Goal: Task Accomplishment & Management: Manage account settings

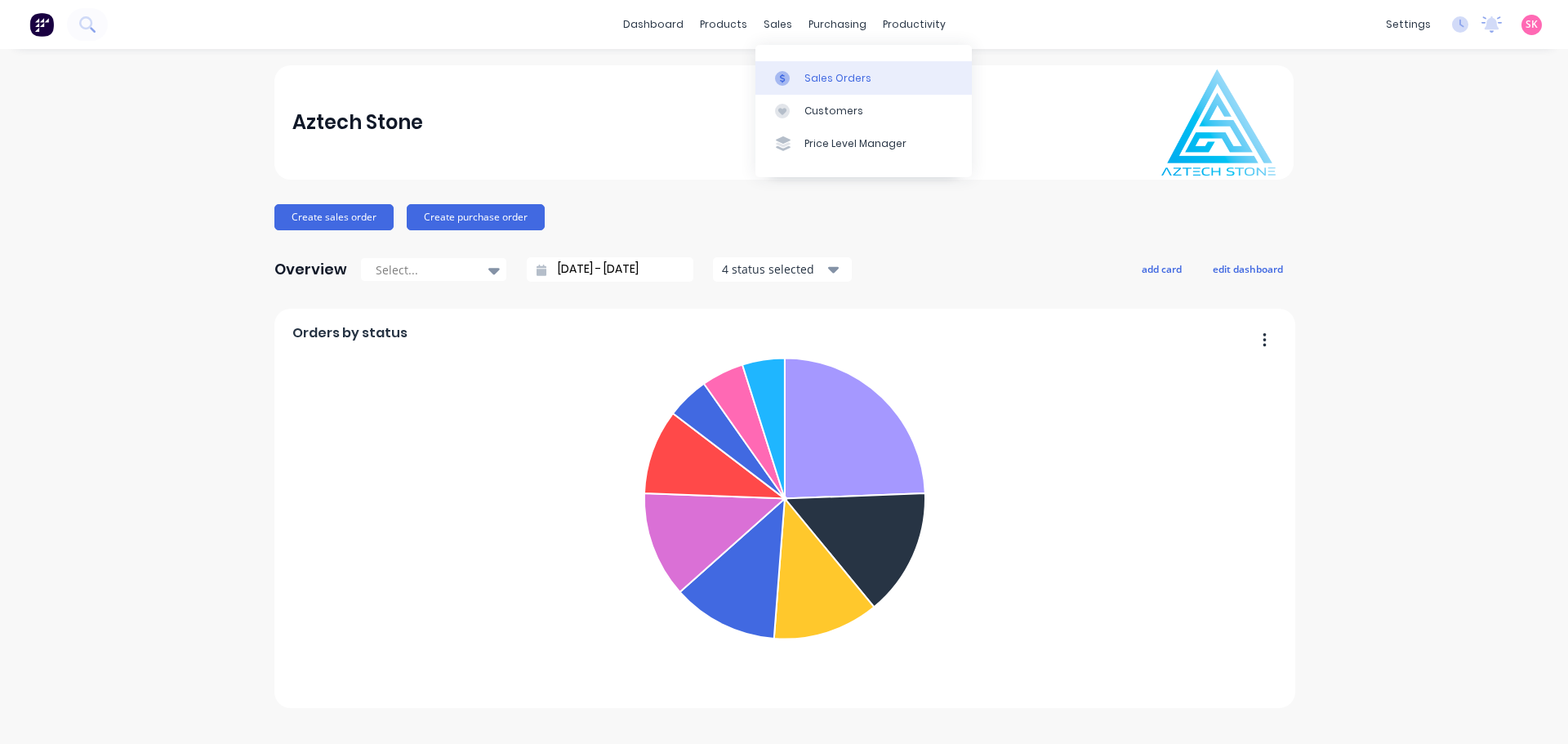
click at [795, 82] on div at bounding box center [786, 78] width 24 height 14
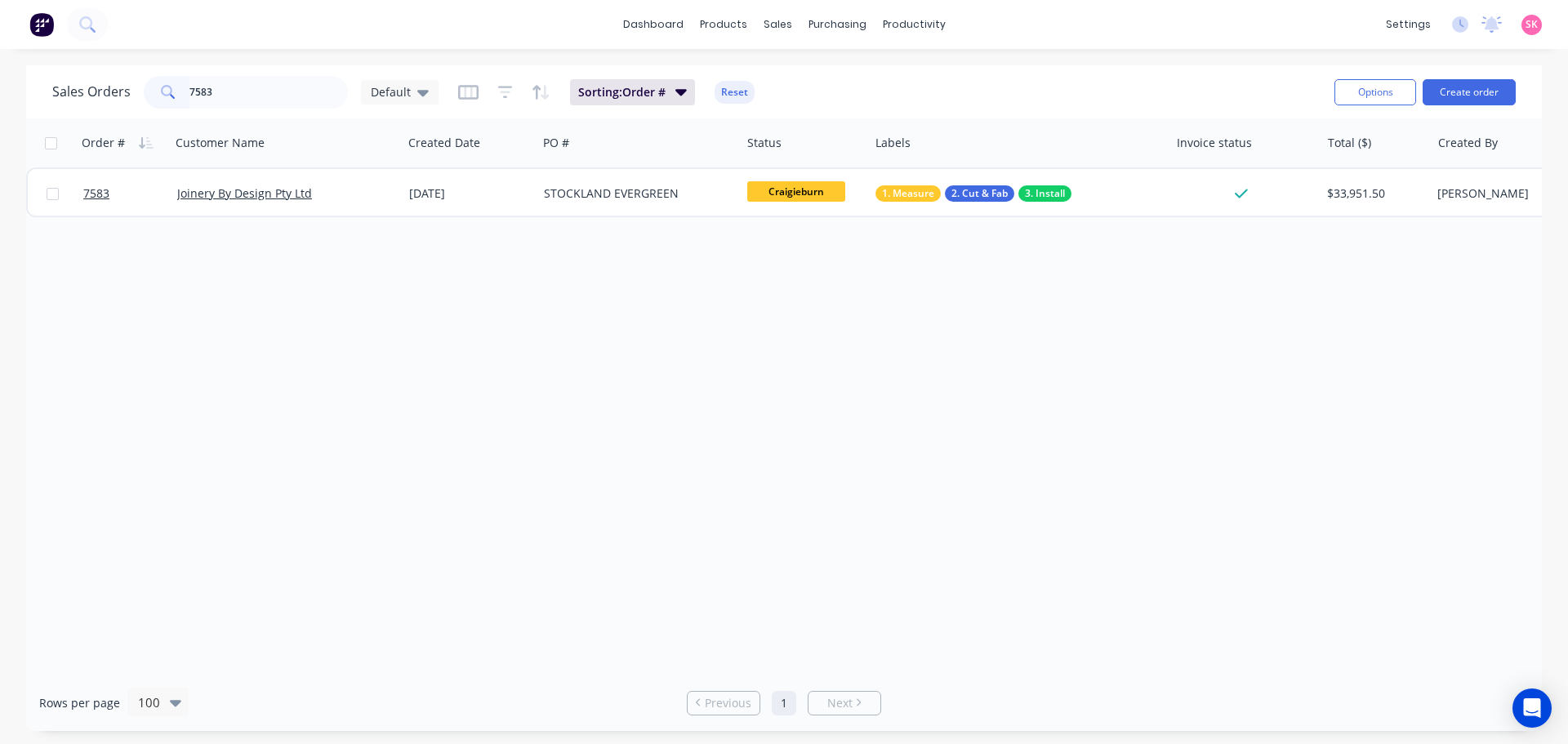
type input "7583"
click at [513, 230] on div "Order # Customer Name Created Date PO # Status Labels Invoice status Total ($) …" at bounding box center [784, 396] width 1515 height 556
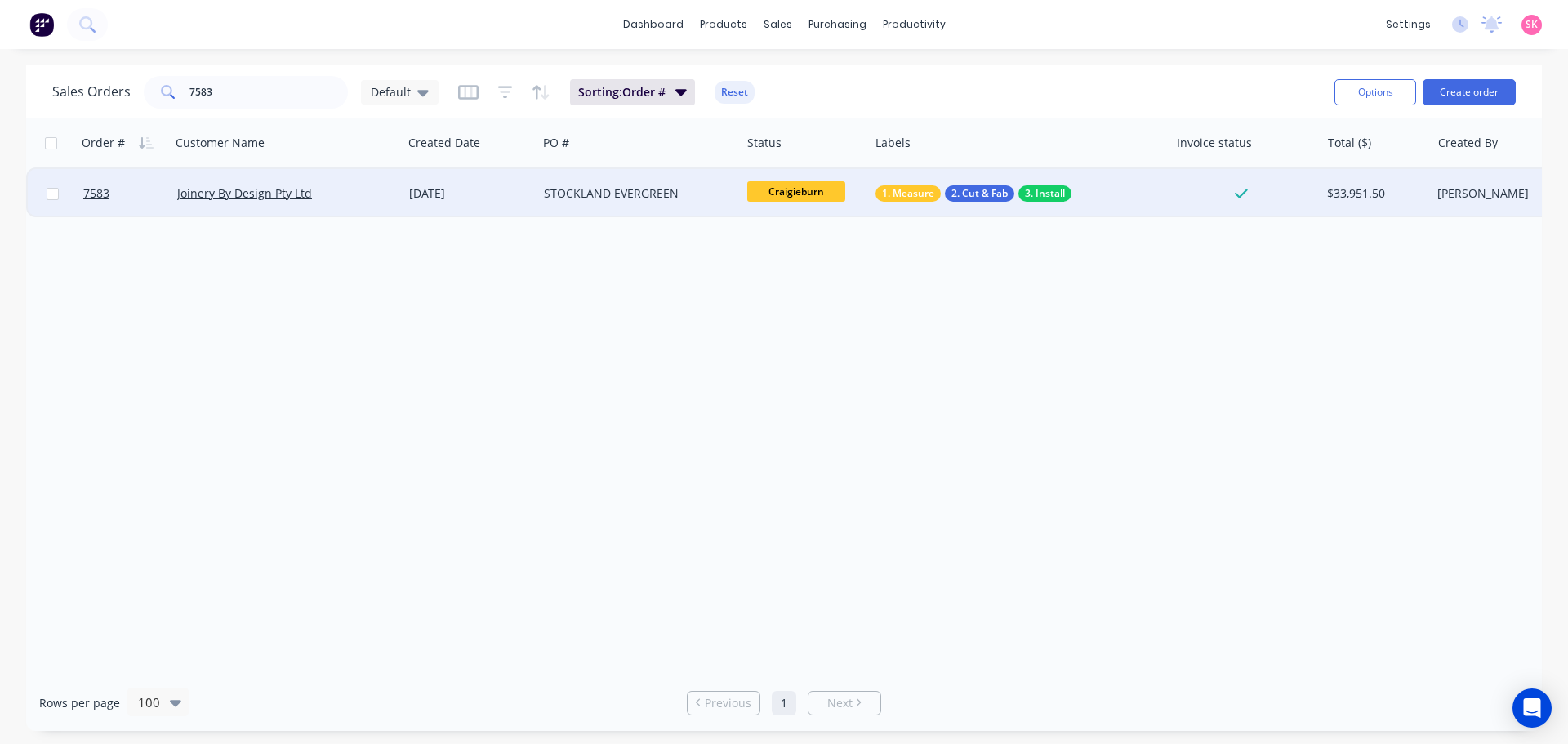
click at [528, 196] on div "01 Aug 2025" at bounding box center [470, 193] width 122 height 16
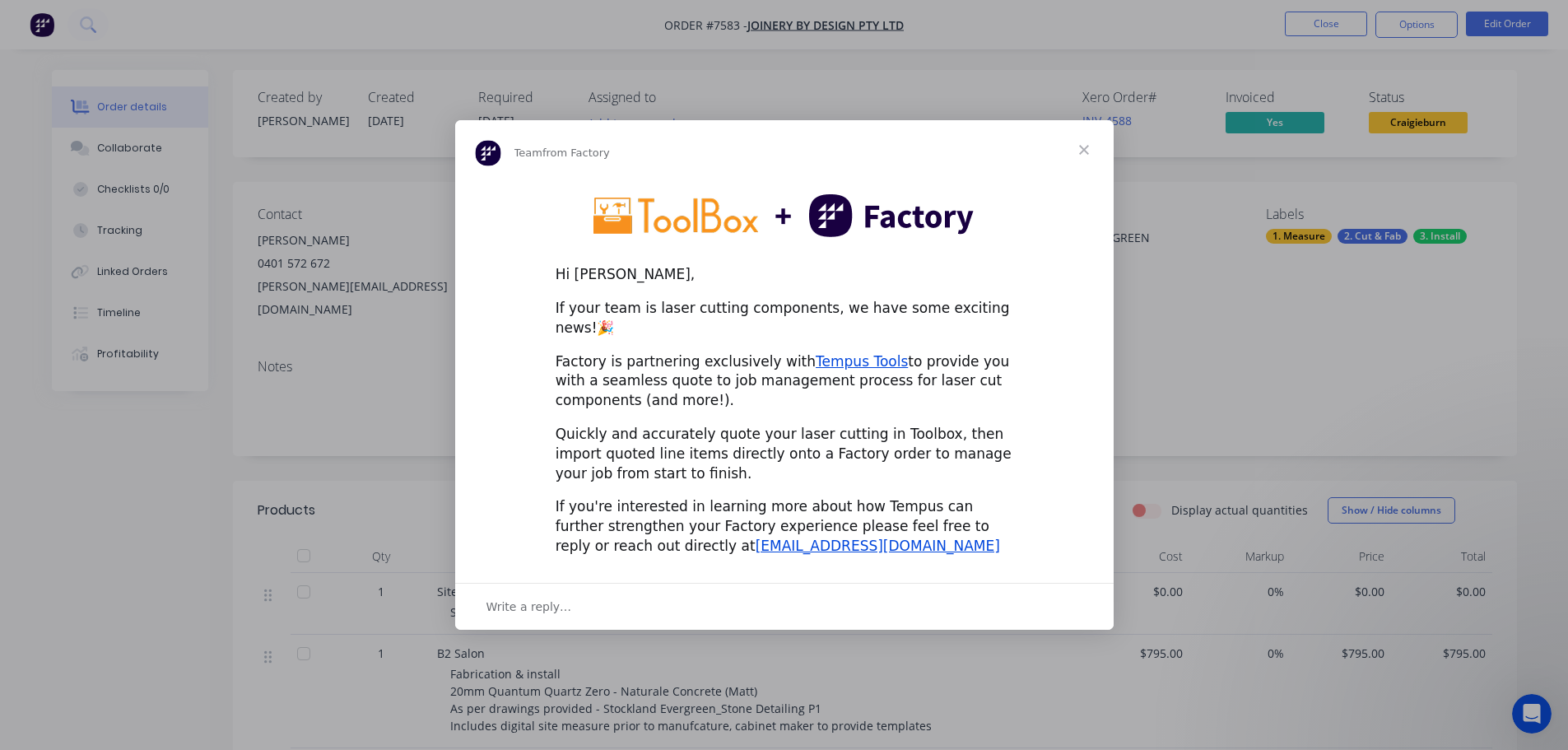
click at [1078, 158] on span "Close" at bounding box center [1084, 150] width 60 height 59
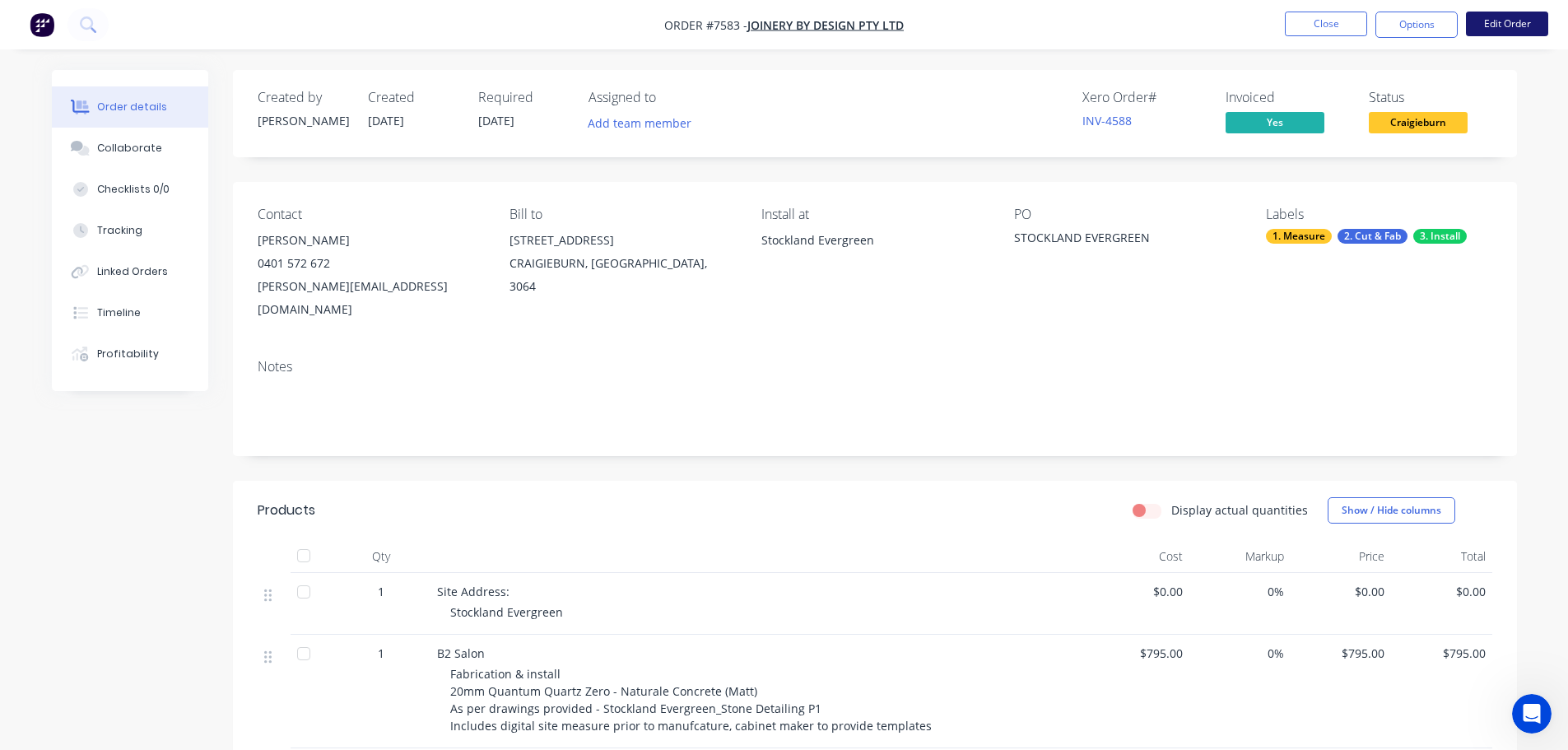
click at [1509, 29] on button "Edit Order" at bounding box center [1507, 23] width 82 height 24
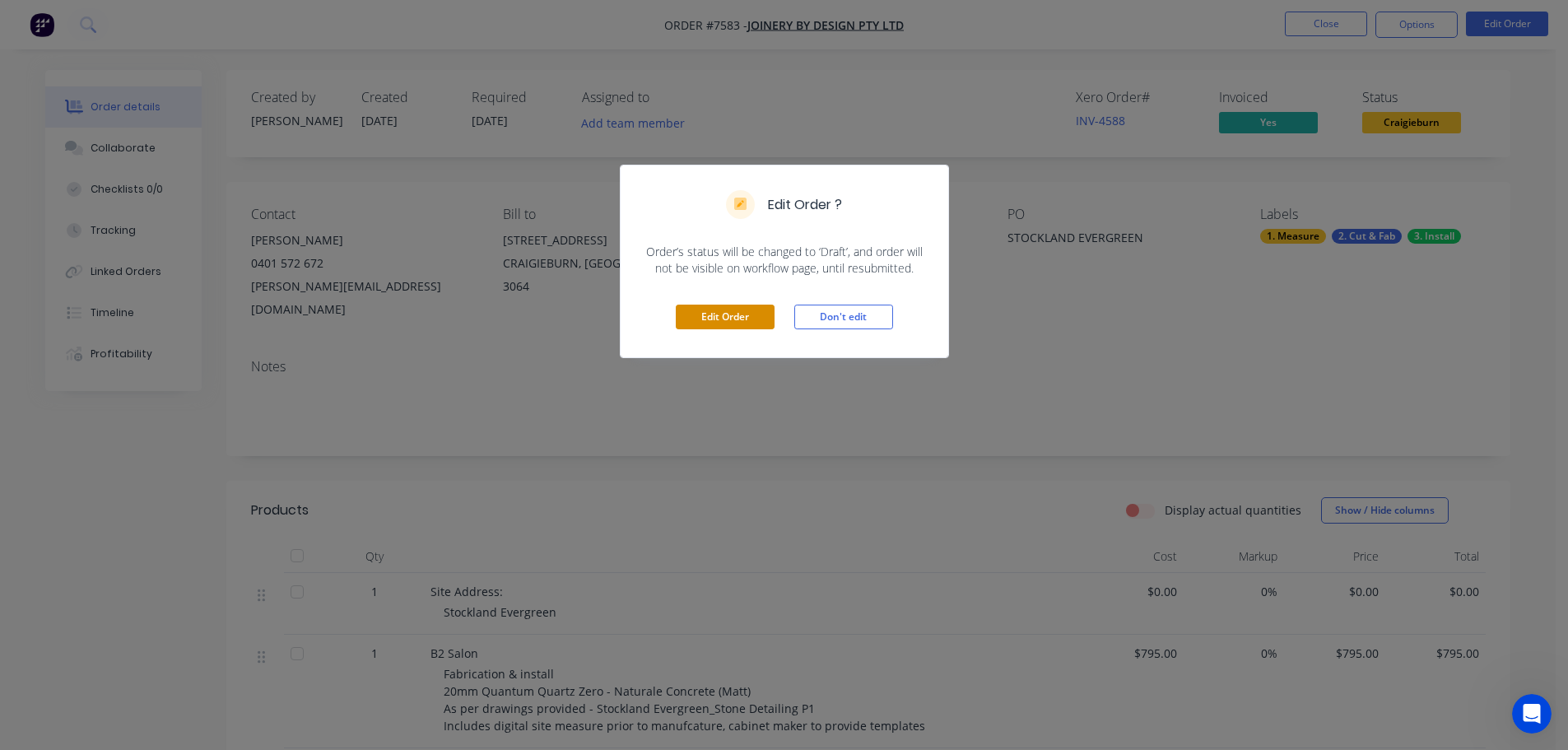
click at [764, 316] on button "Edit Order" at bounding box center [725, 316] width 99 height 24
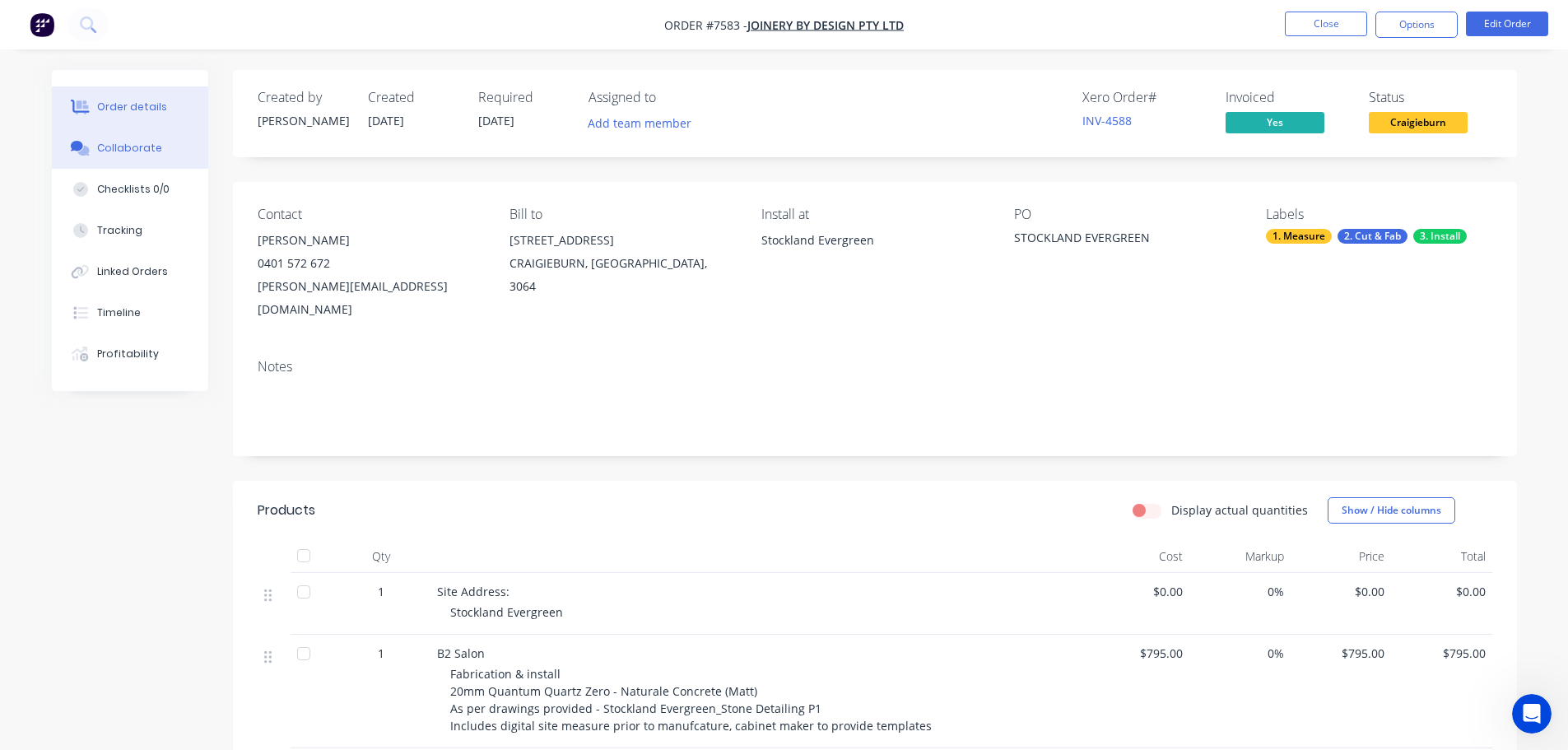
click at [161, 161] on button "Collaborate" at bounding box center [130, 148] width 156 height 41
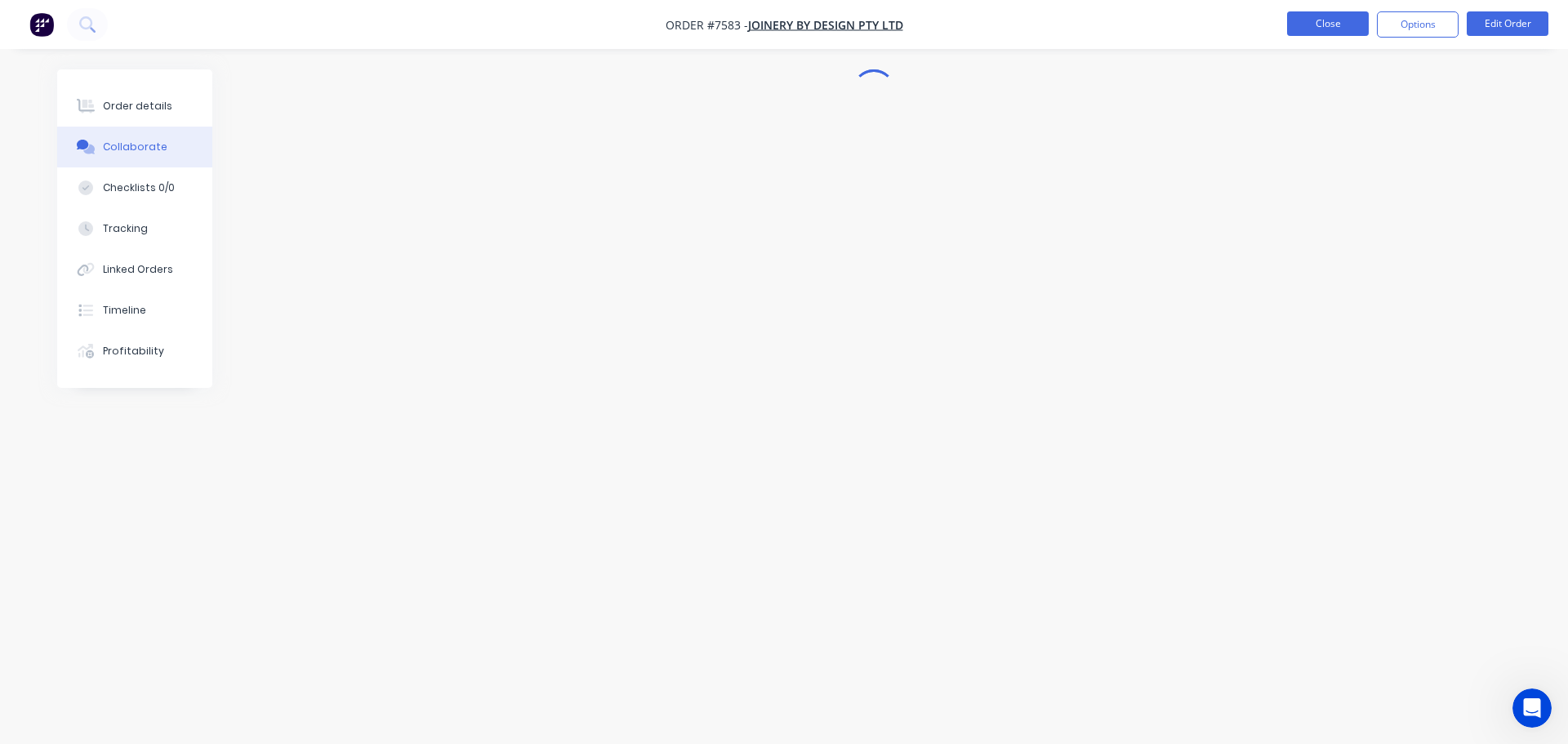
click at [1335, 22] on button "Close" at bounding box center [1327, 23] width 81 height 24
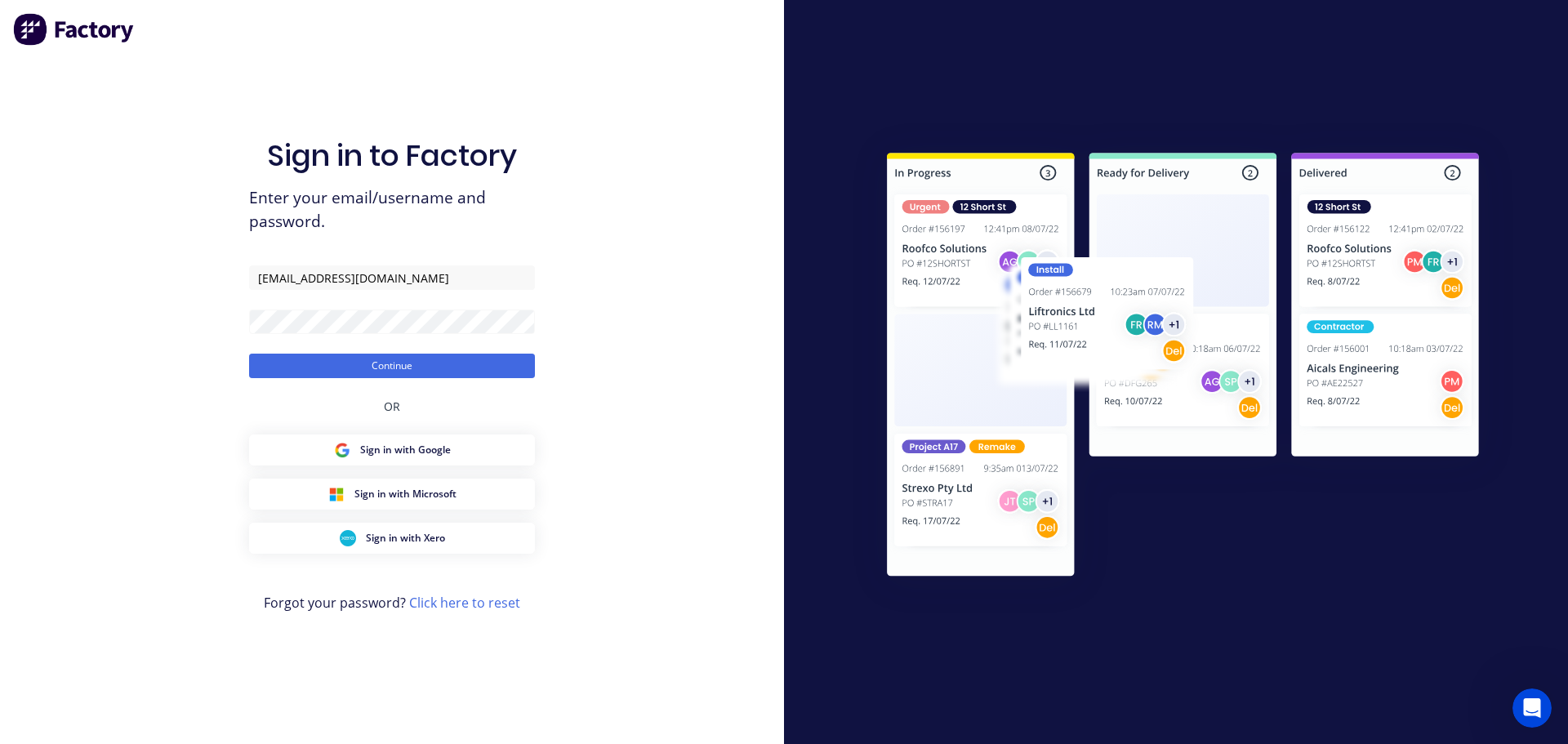
click at [413, 291] on form "jordan@aztechstone.com.au Continue" at bounding box center [391, 322] width 285 height 113
click at [431, 279] on input "jordan@aztechstone.com.au" at bounding box center [391, 277] width 285 height 24
type input "office@aztechstone.com.au"
click at [428, 357] on button "Continue" at bounding box center [391, 365] width 285 height 24
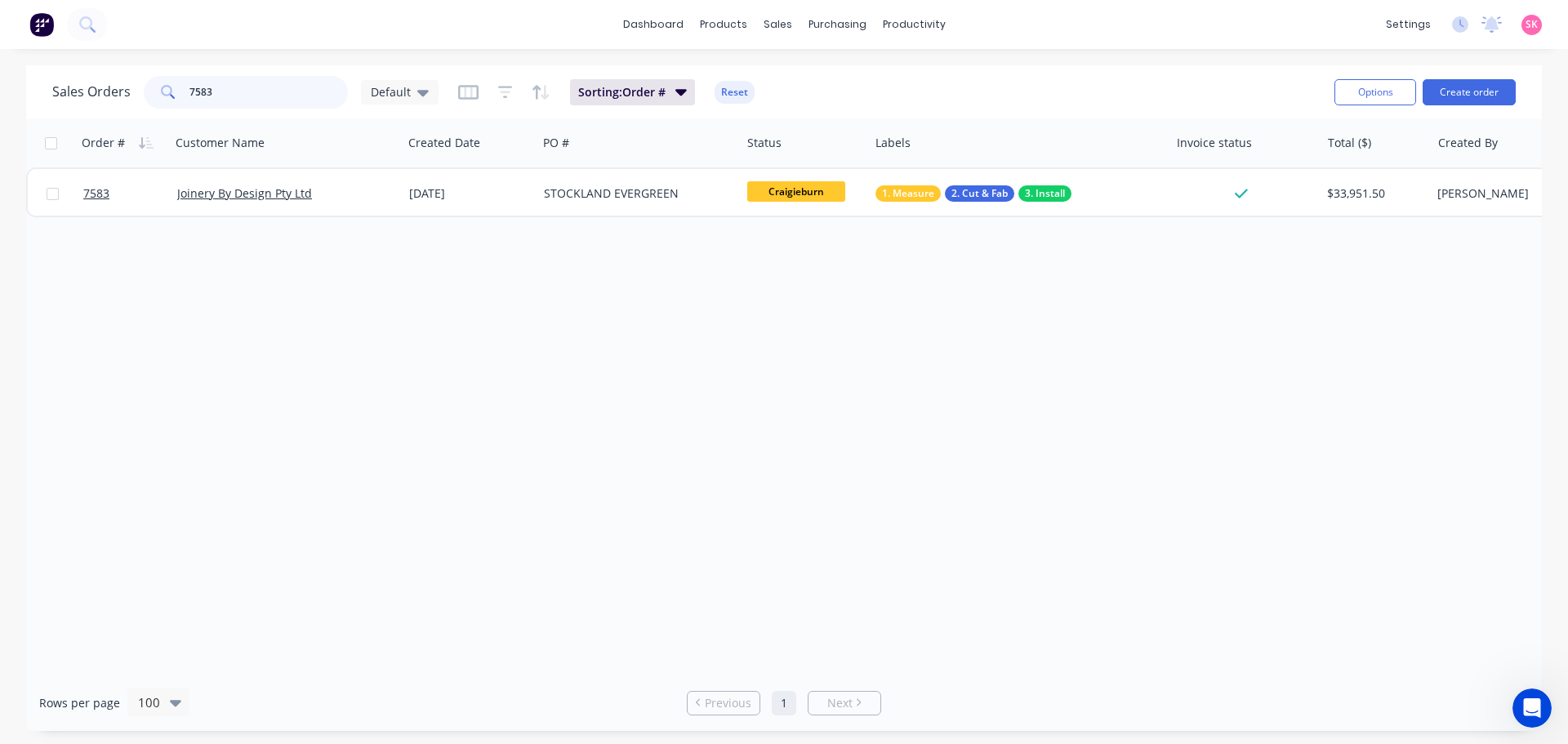
drag, startPoint x: 266, startPoint y: 92, endPoint x: 100, endPoint y: 95, distance: 166.0
click at [103, 94] on div "Sales Orders 7583 Default" at bounding box center [245, 92] width 386 height 33
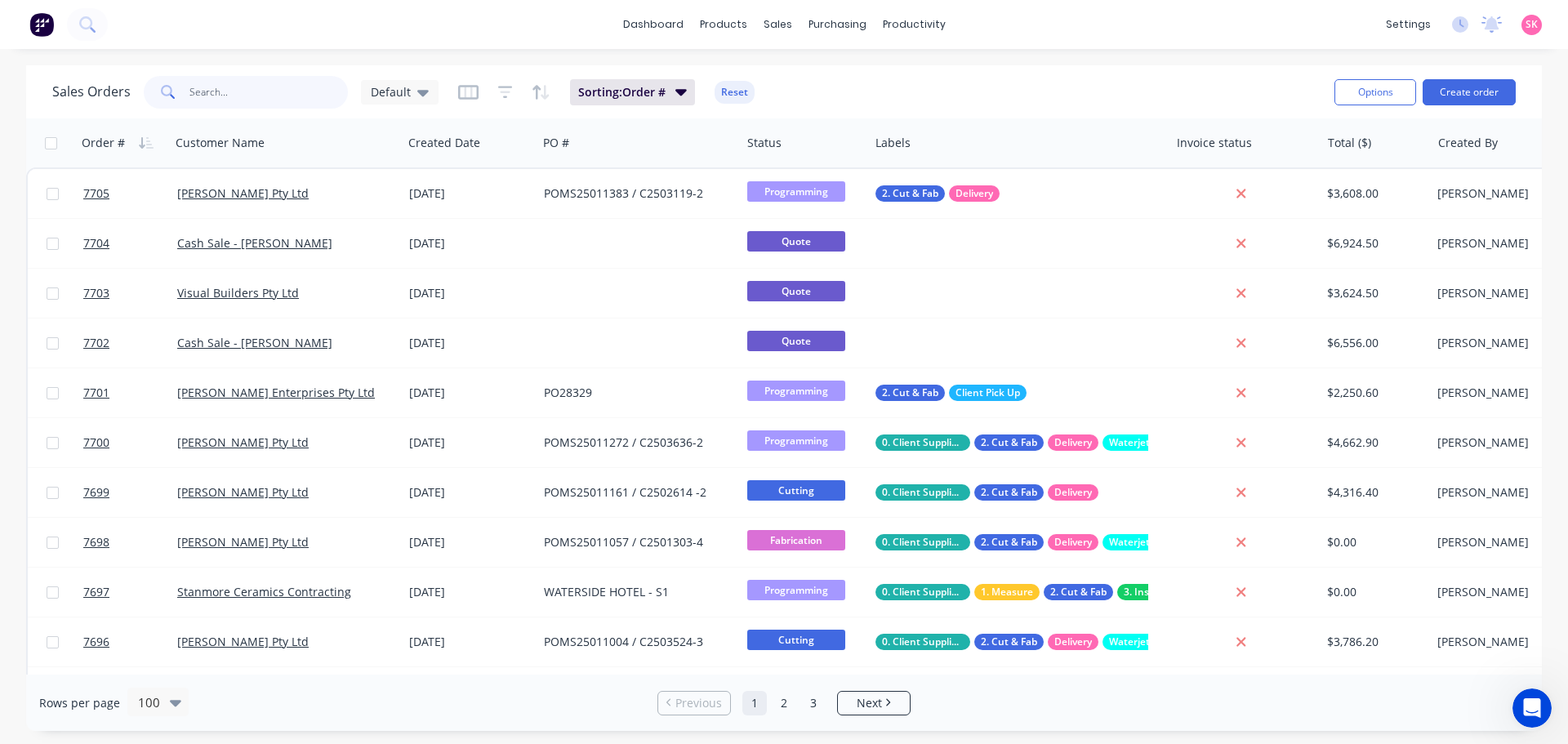
drag, startPoint x: 304, startPoint y: 98, endPoint x: 304, endPoint y: 112, distance: 14.0
click at [304, 102] on input "text" at bounding box center [269, 92] width 159 height 33
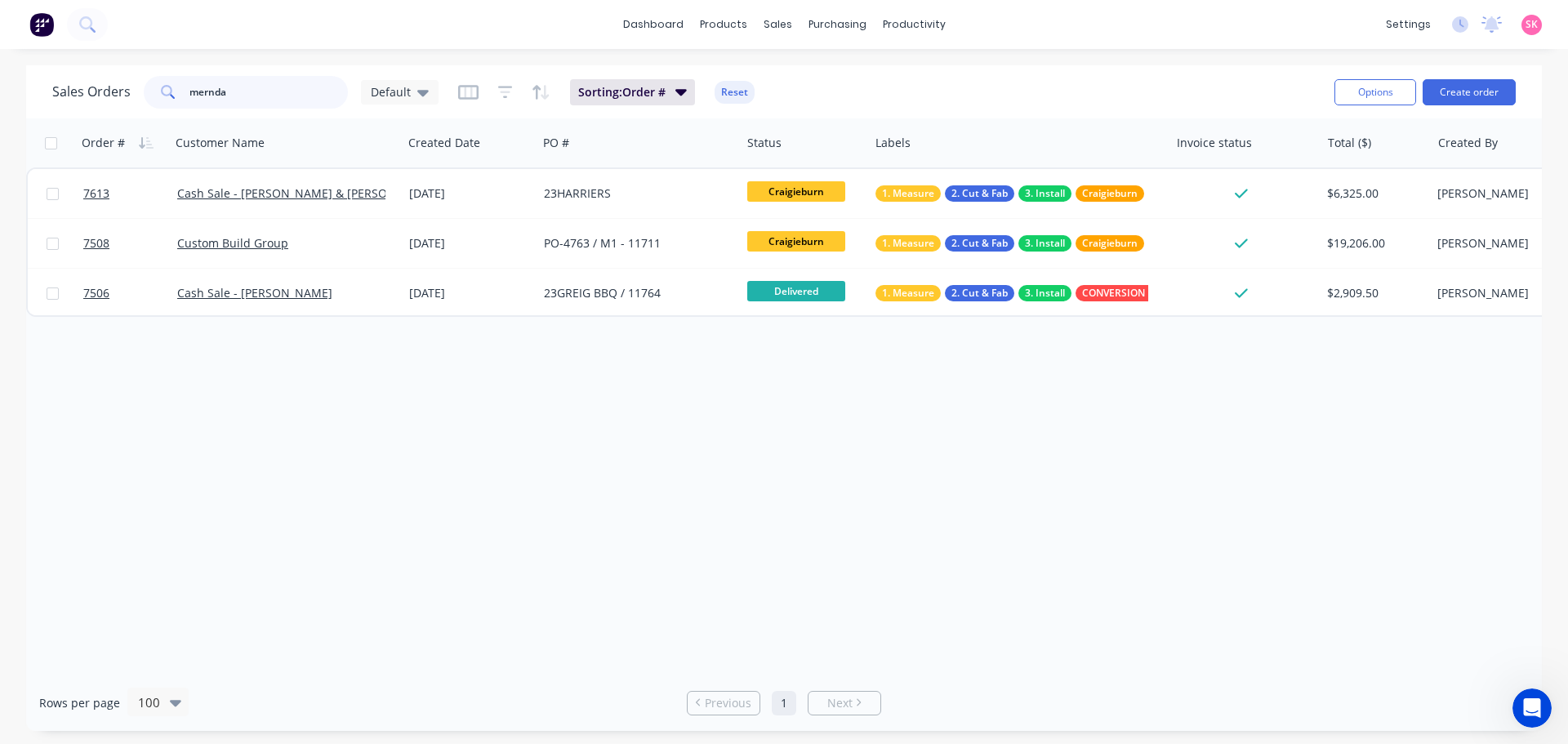
type input "mernda"
drag, startPoint x: 266, startPoint y: 107, endPoint x: 72, endPoint y: 99, distance: 194.2
click at [72, 100] on div "Sales Orders mernda Default" at bounding box center [245, 92] width 386 height 33
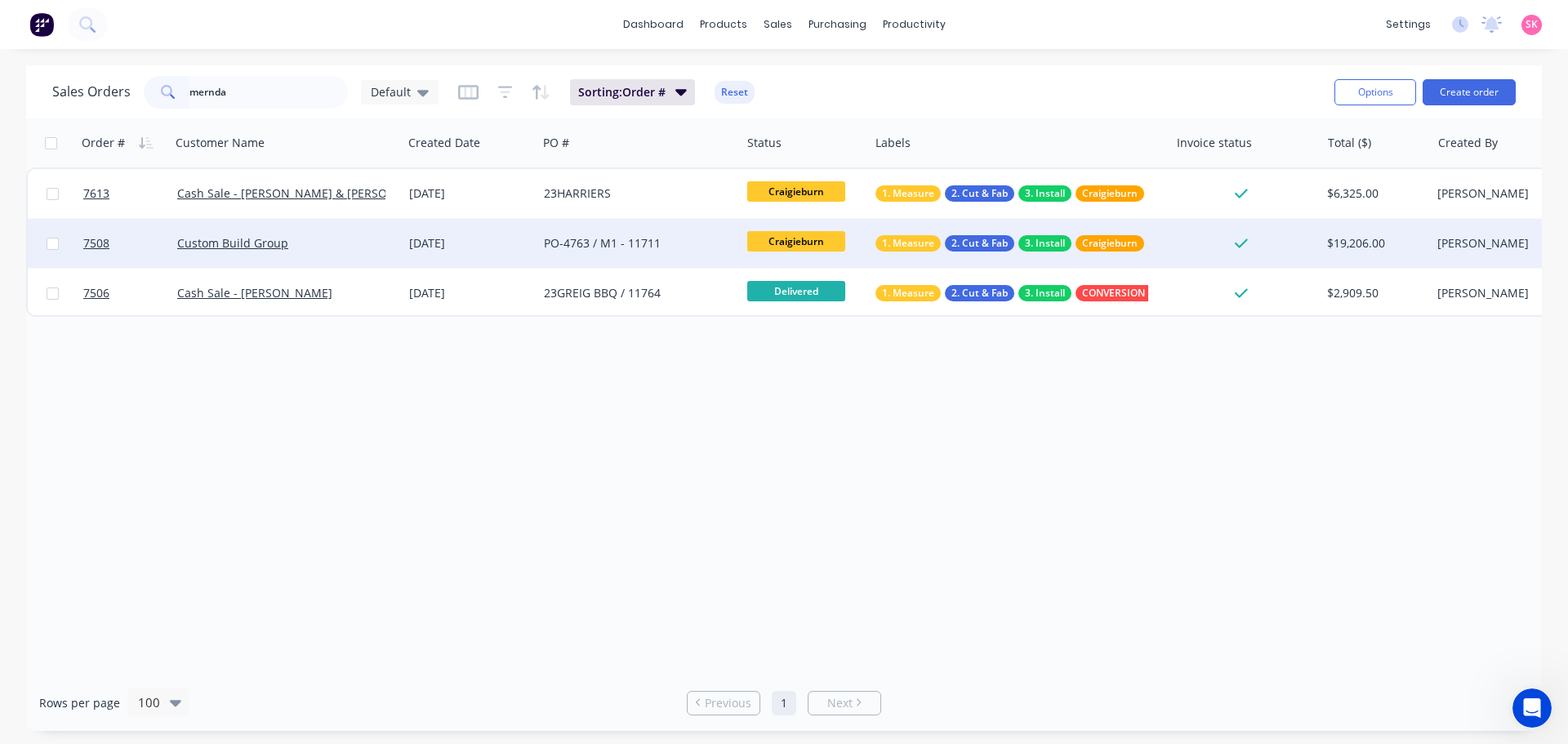
click at [686, 241] on div "PO-4763 / M1 - 11711" at bounding box center [634, 243] width 182 height 16
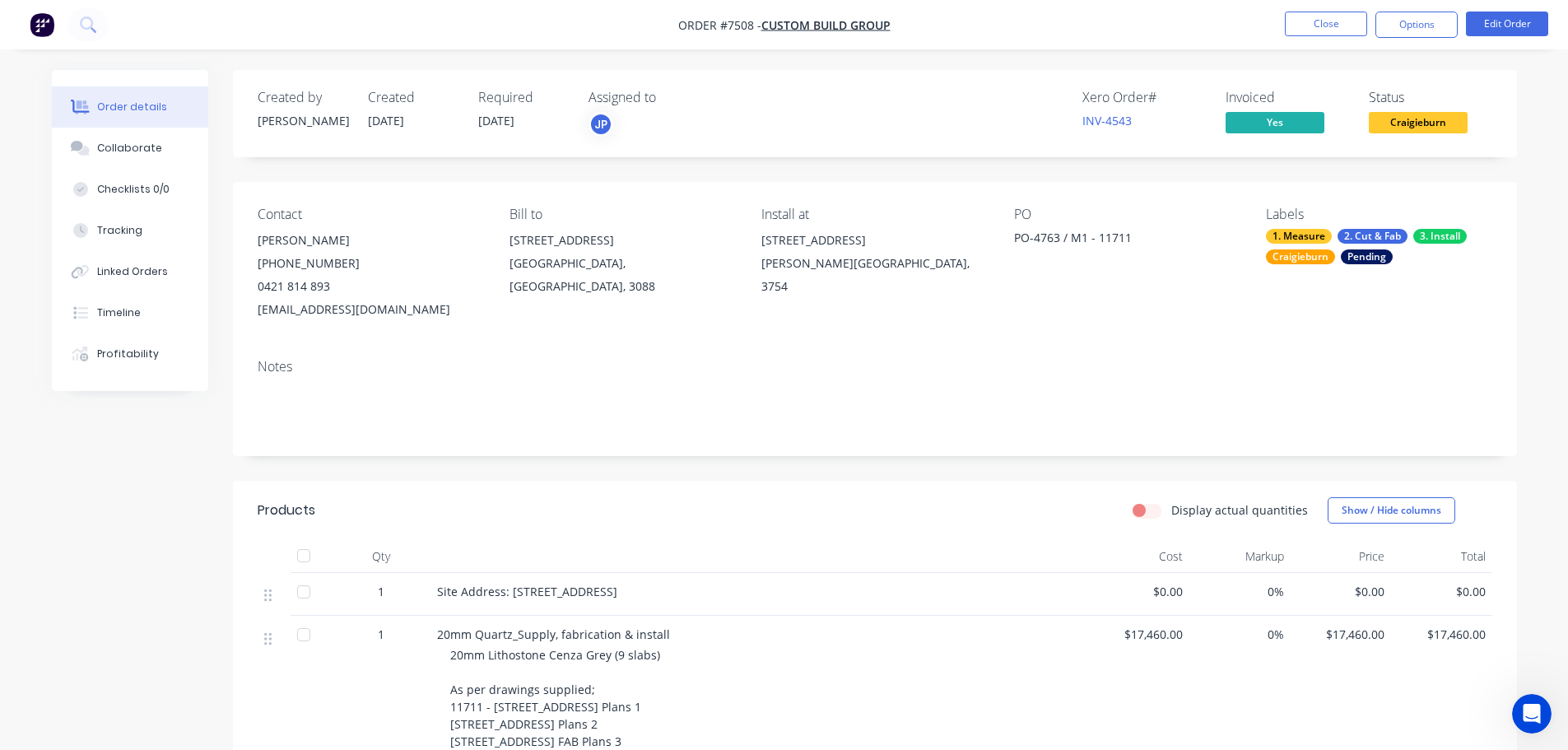
click at [1317, 40] on nav "Order #7508 - Custom Build Group Close Options Edit Order" at bounding box center [784, 24] width 1568 height 50
click at [1318, 21] on button "Close" at bounding box center [1325, 23] width 82 height 24
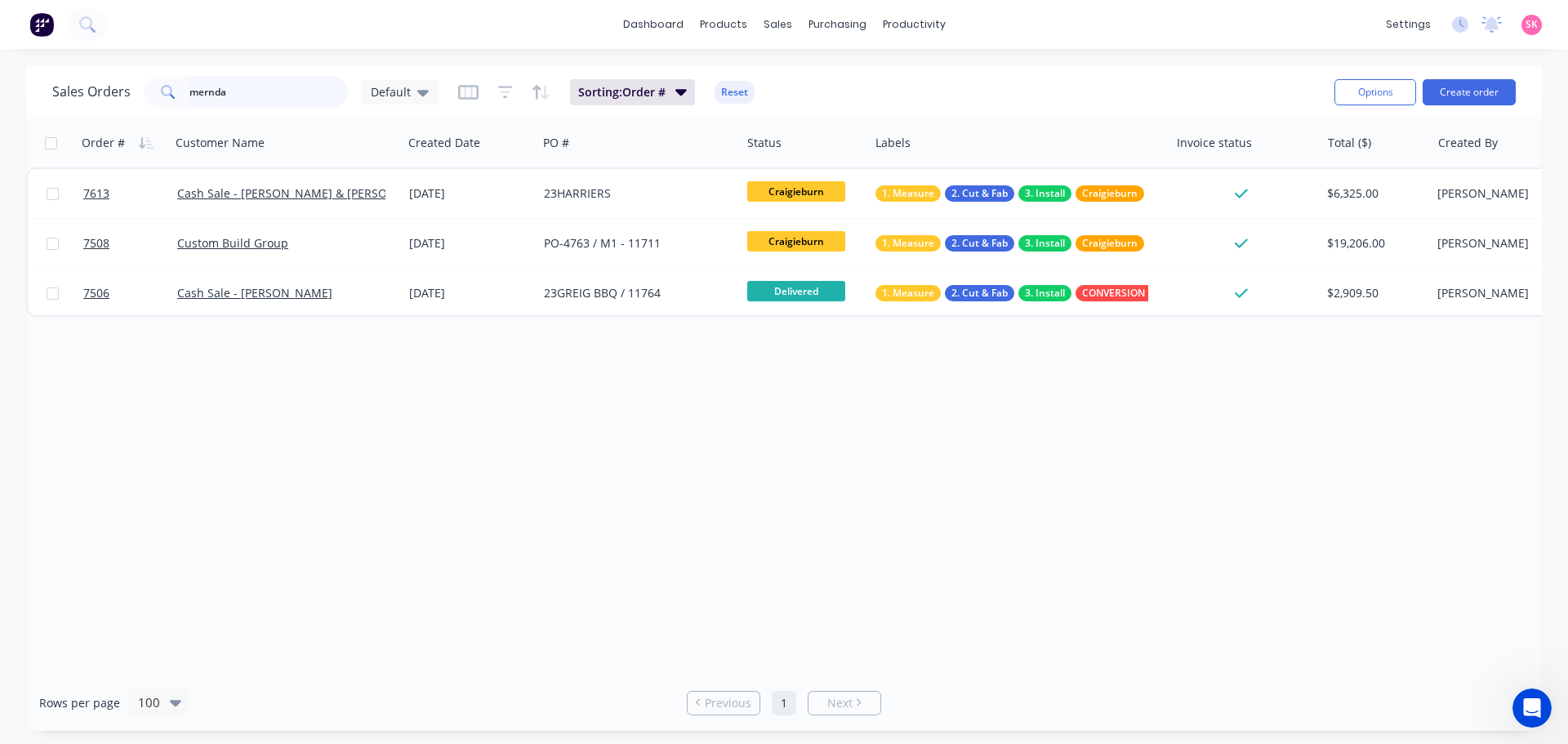
click at [21, 93] on div "Sales Orders mernda Default Sorting: Order # Reset Options Create order Order #…" at bounding box center [784, 398] width 1568 height 665
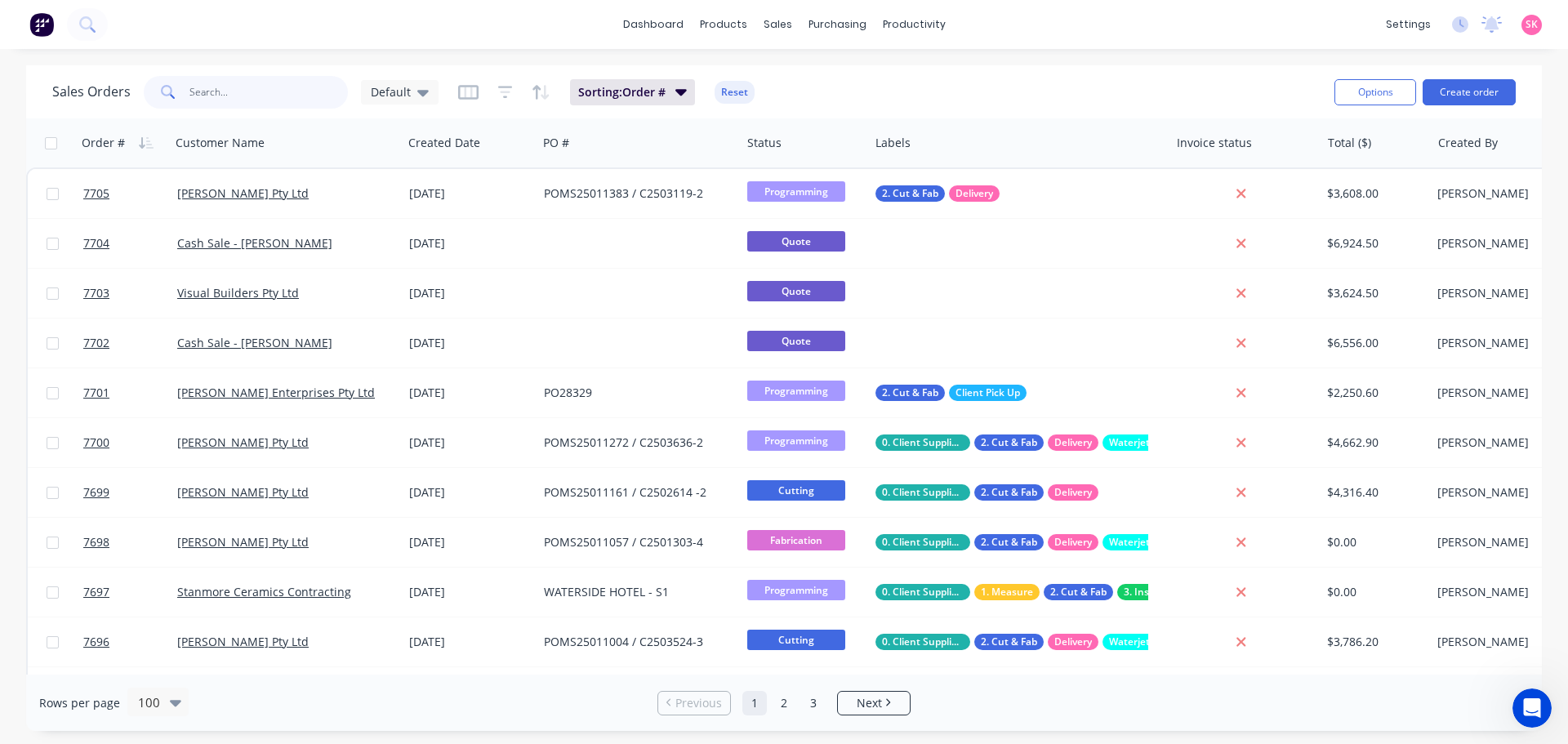
click at [242, 107] on input "text" at bounding box center [269, 92] width 159 height 33
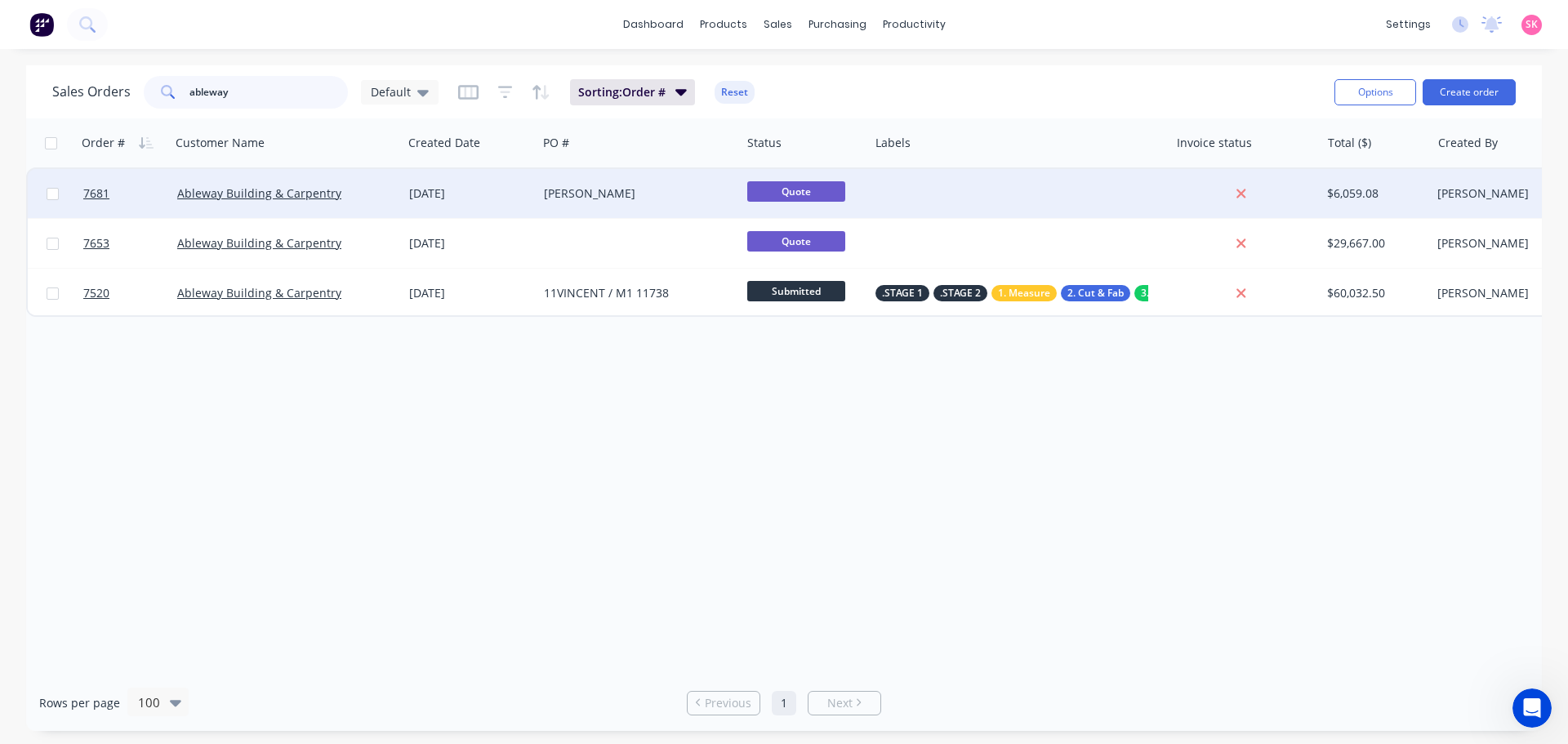
type input "ableway"
click at [520, 182] on div "[DATE]" at bounding box center [470, 193] width 135 height 49
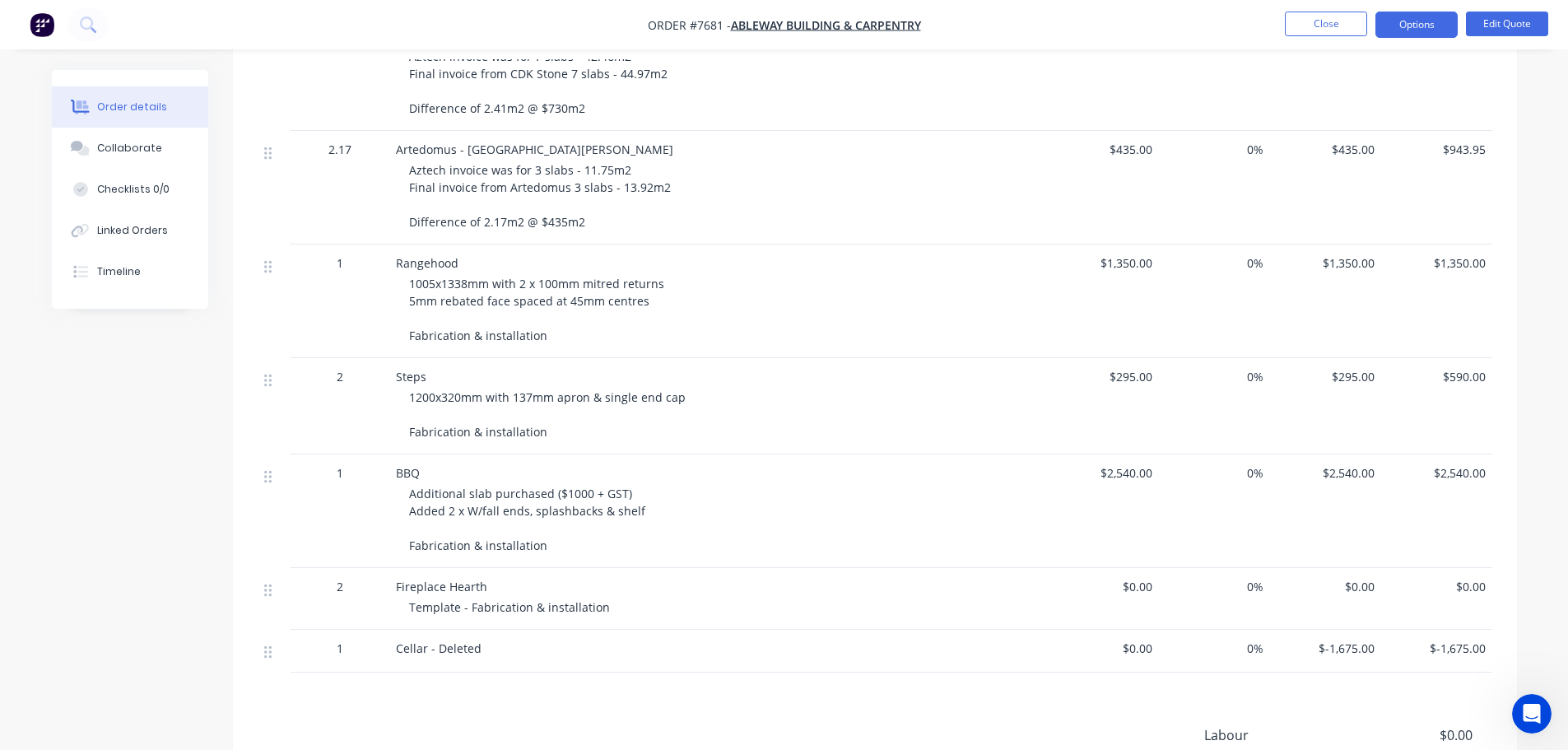
scroll to position [247, 0]
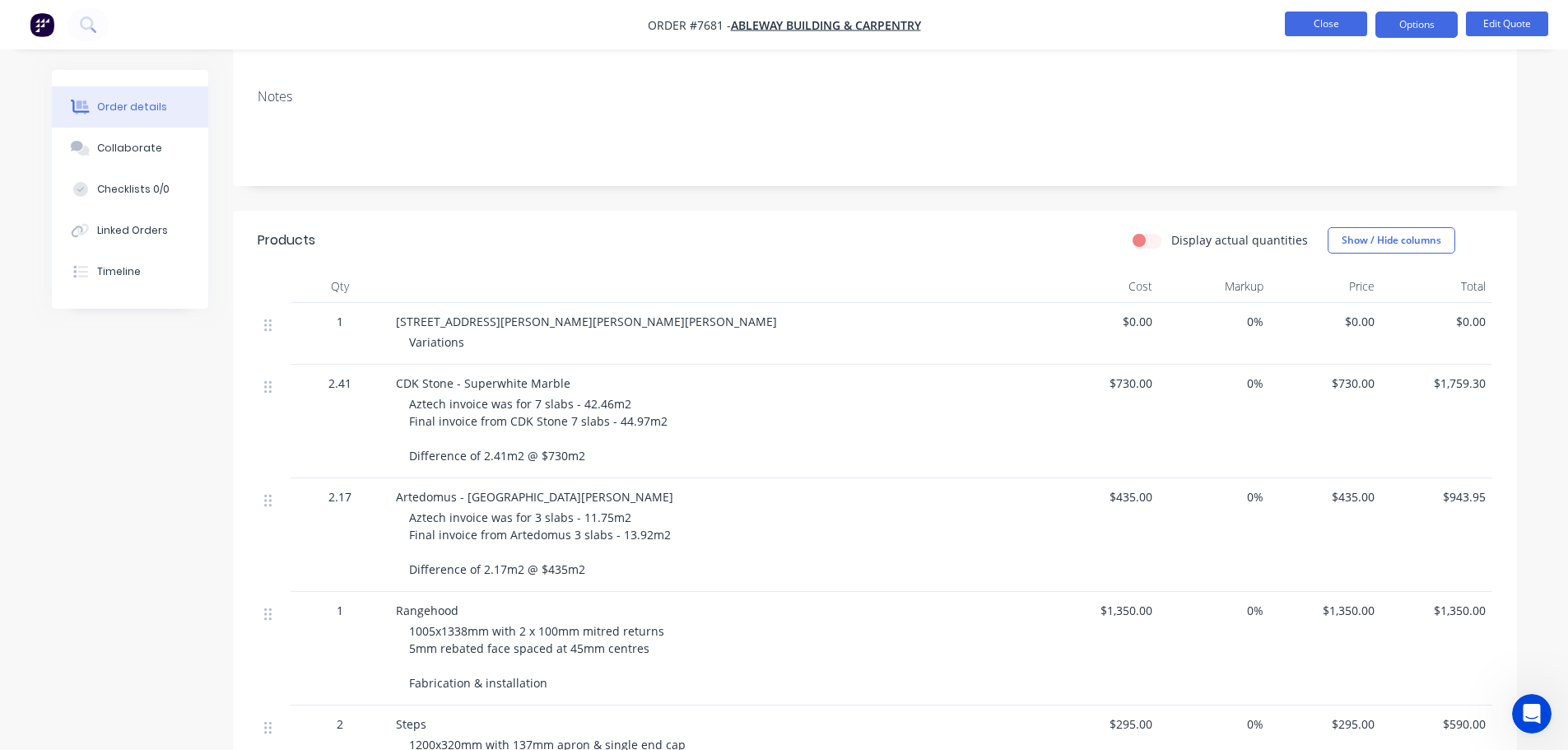
click at [1364, 23] on button "Close" at bounding box center [1325, 23] width 82 height 24
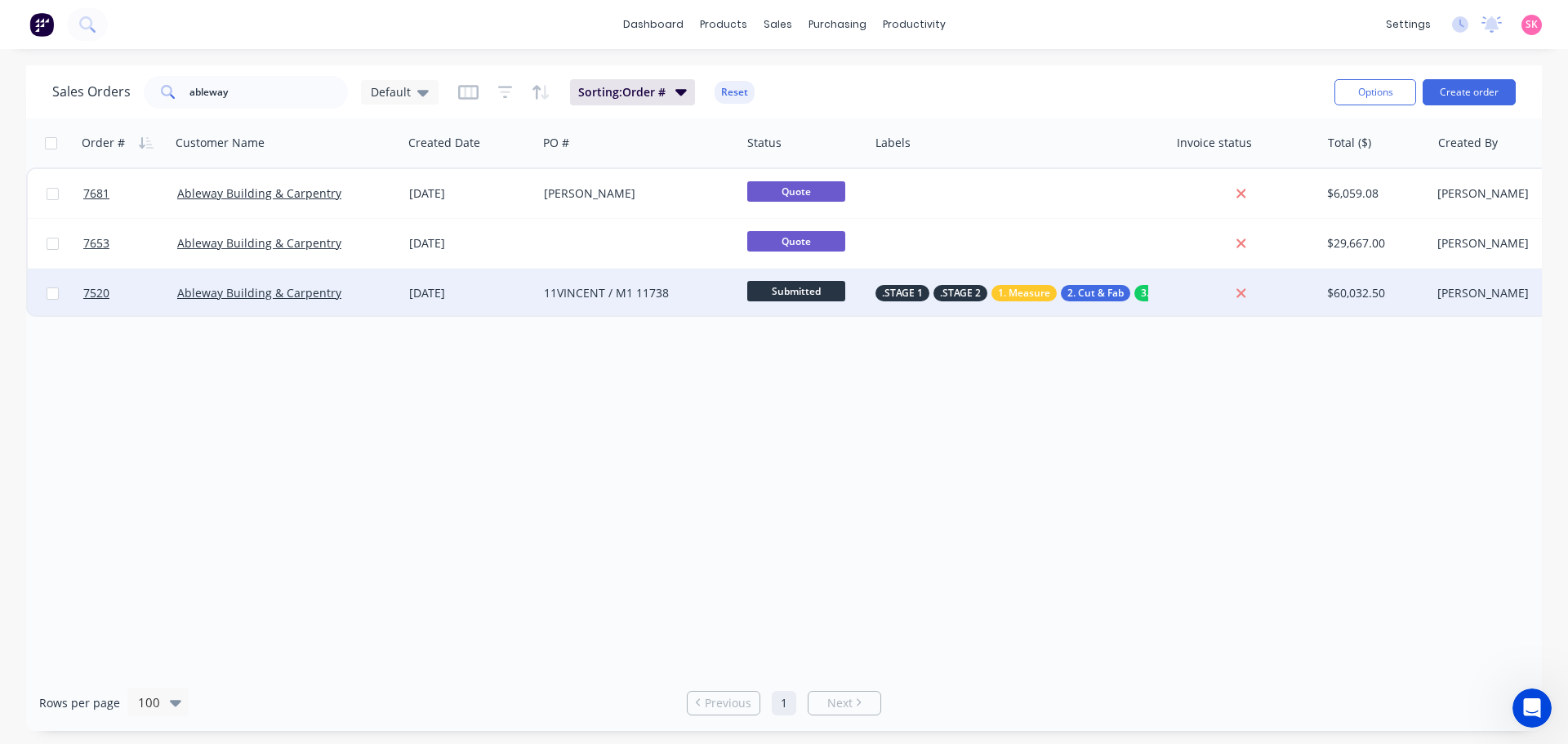
click at [632, 312] on div "11VINCENT / M1 11738" at bounding box center [639, 292] width 203 height 49
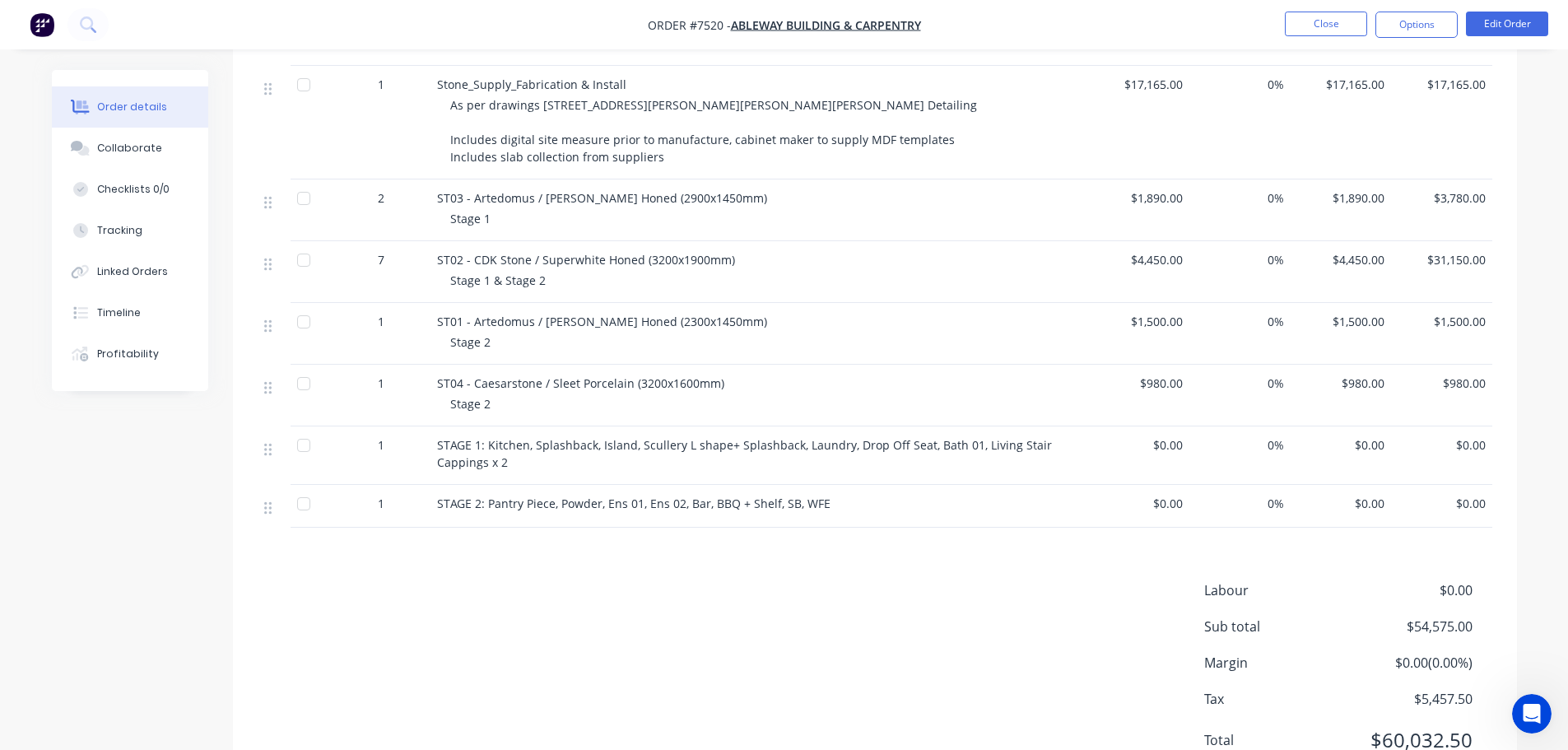
scroll to position [269, 0]
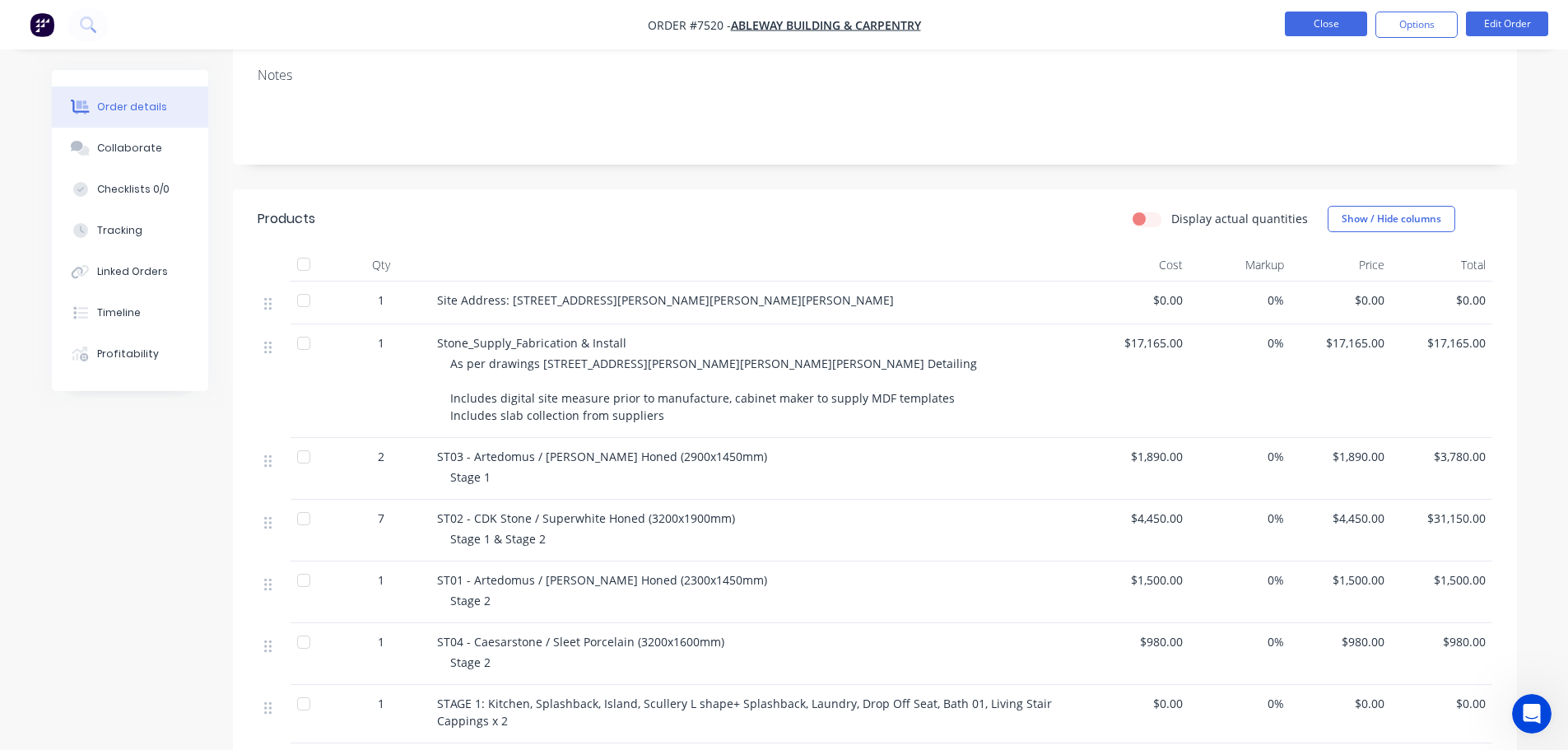
click at [1304, 22] on button "Close" at bounding box center [1325, 23] width 82 height 24
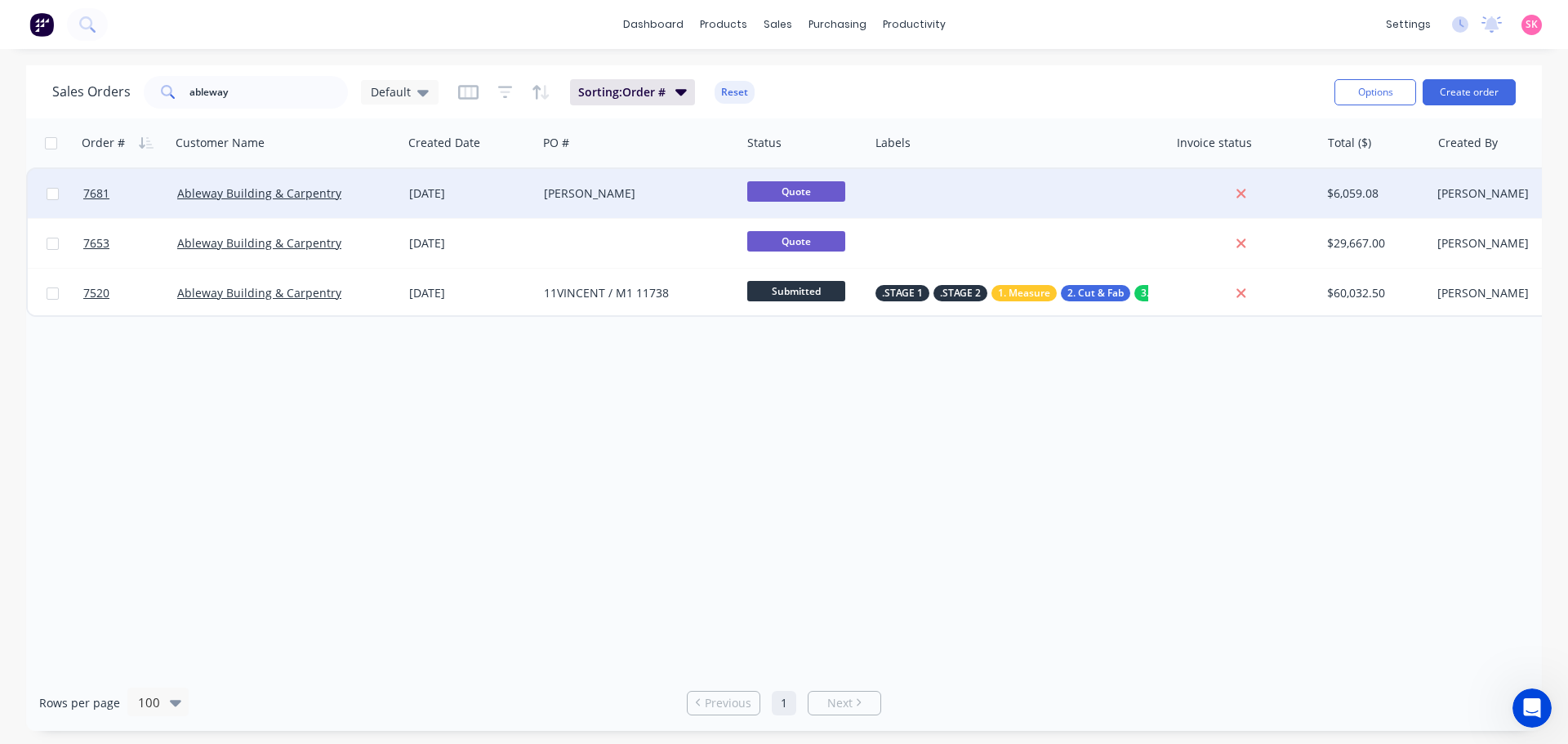
click at [619, 190] on div "Vincent St" at bounding box center [634, 193] width 182 height 16
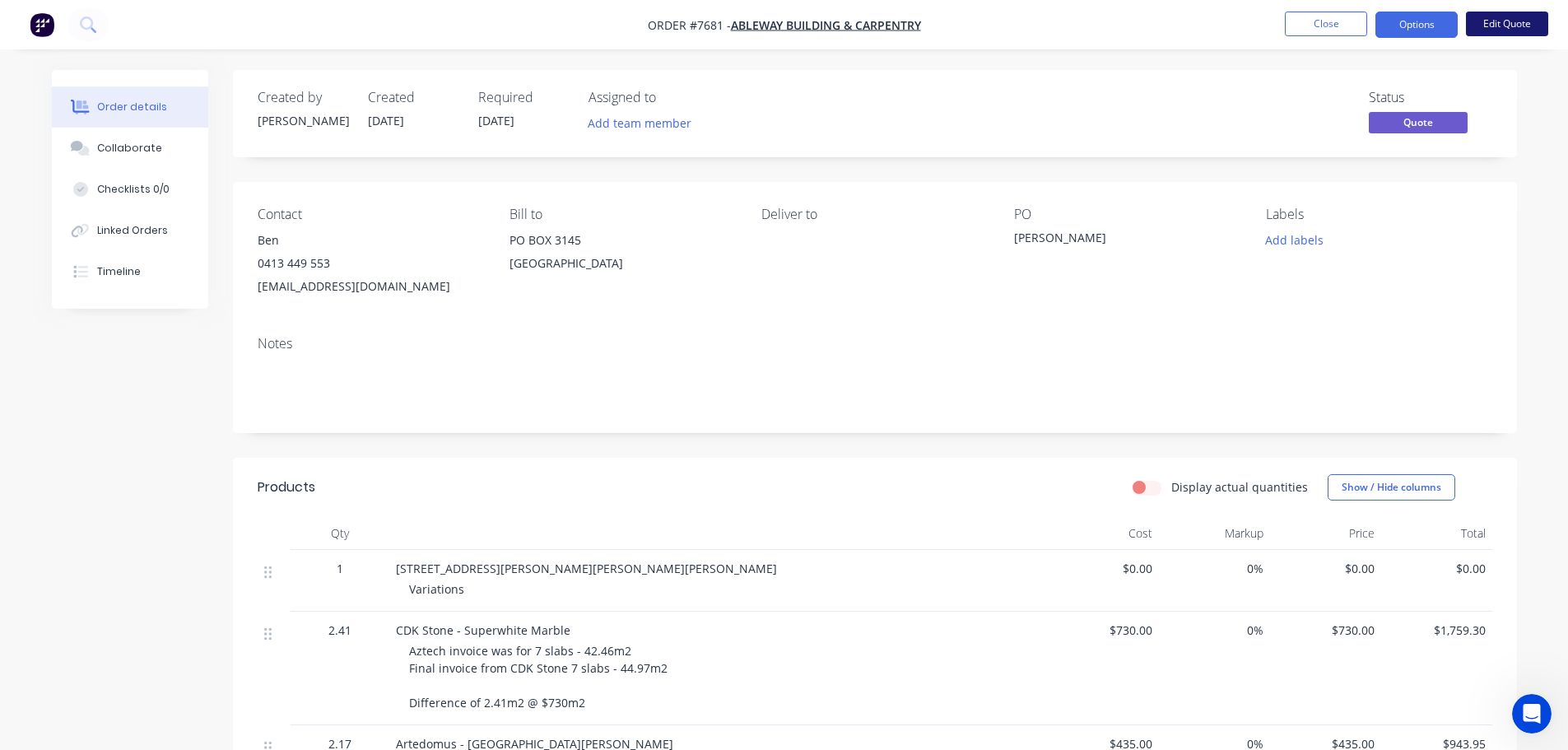
click at [1506, 21] on button "Edit Quote" at bounding box center [1507, 23] width 82 height 24
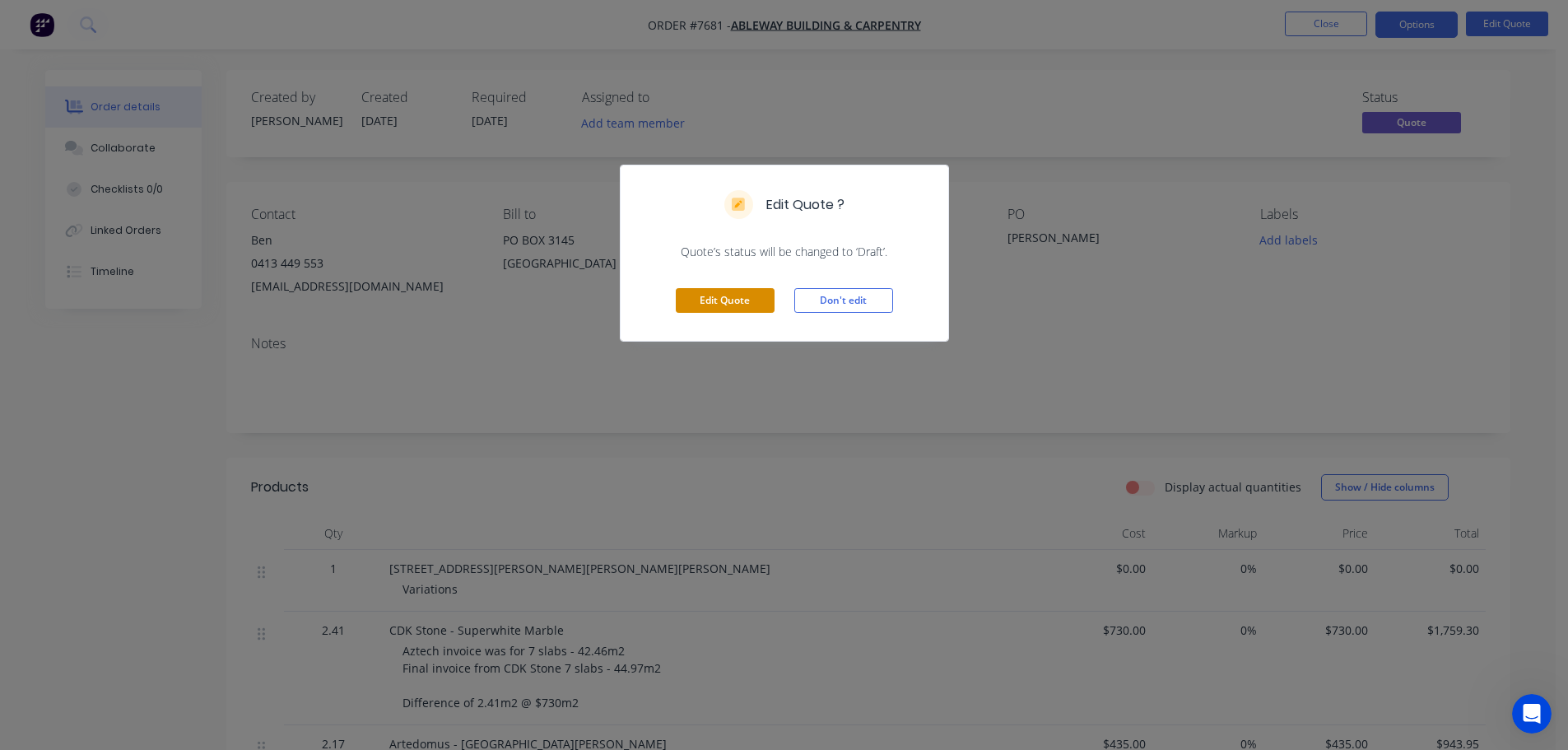
click at [717, 308] on button "Edit Quote" at bounding box center [725, 299] width 99 height 24
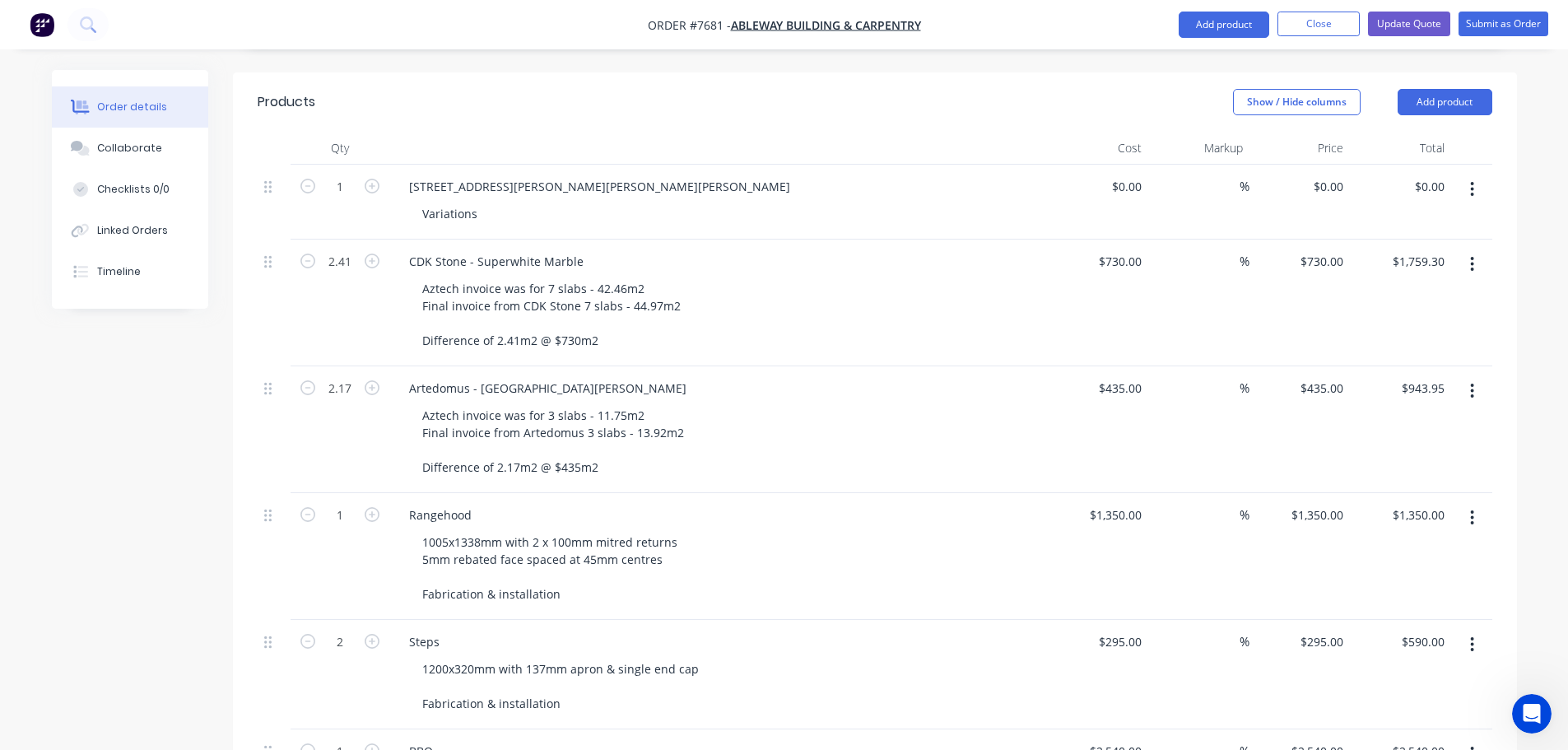
scroll to position [741, 0]
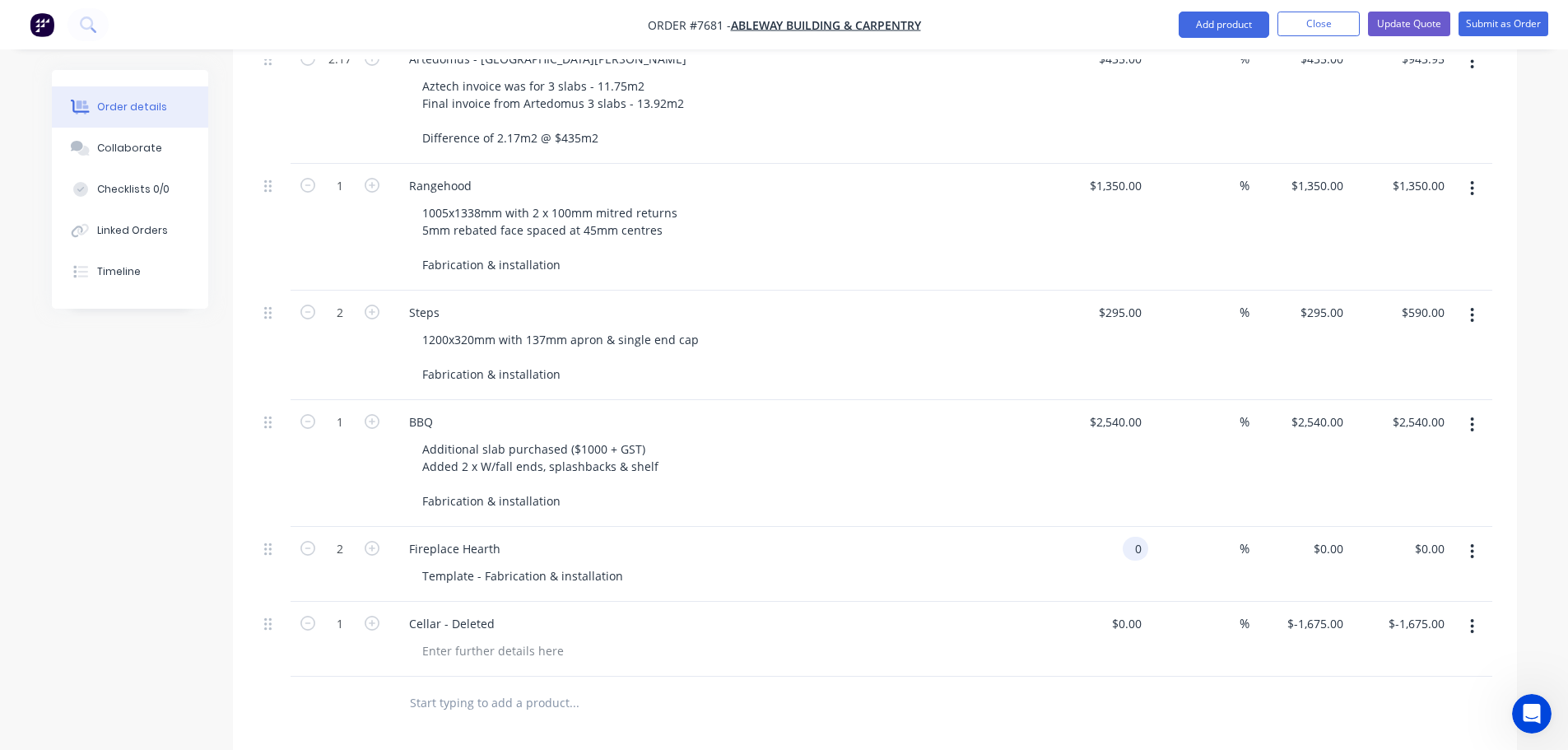
click at [1130, 536] on div "0 0" at bounding box center [1138, 548] width 19 height 23
type input "$940.00"
type input "$1,880.00"
click at [1118, 688] on div at bounding box center [875, 702] width 1234 height 53
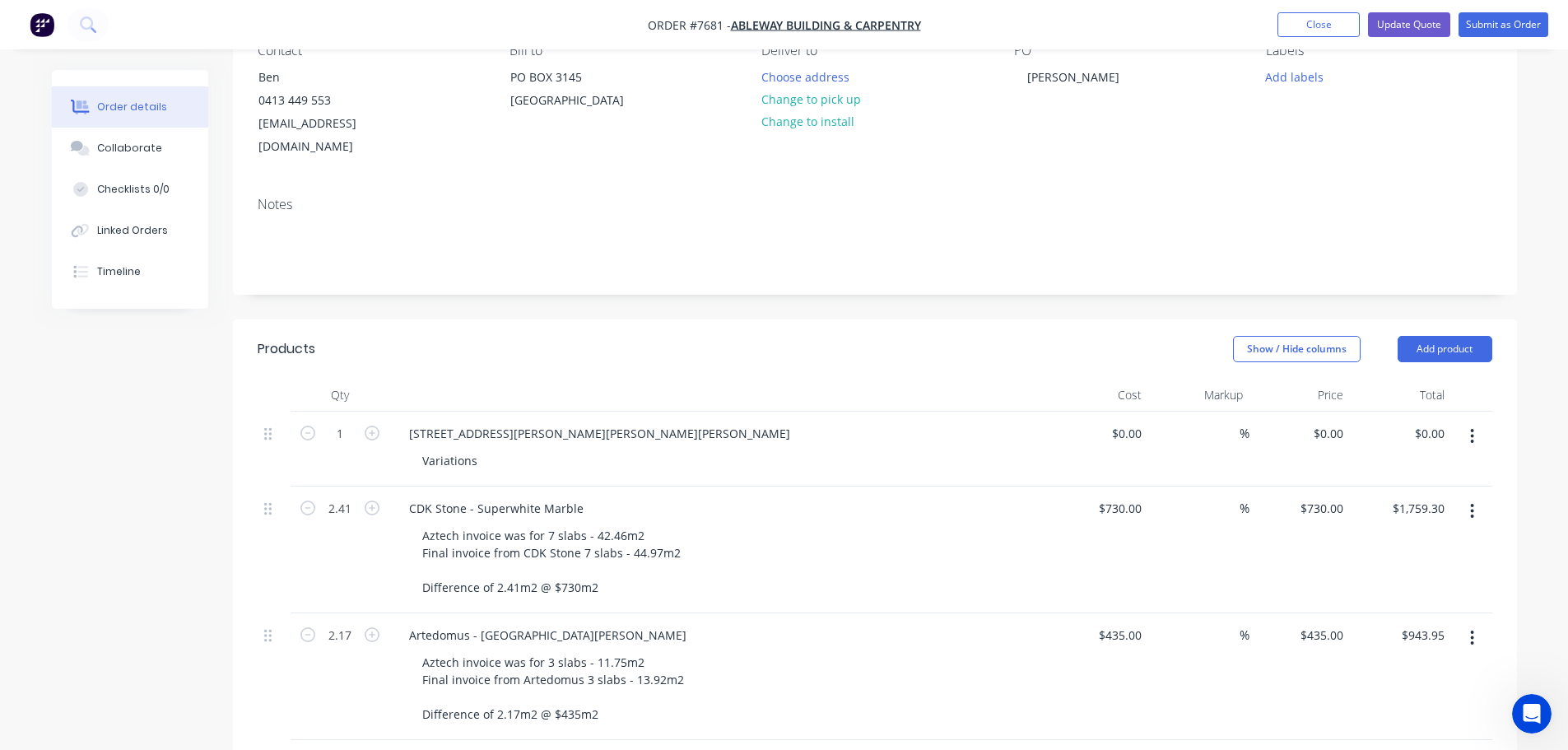
scroll to position [0, 0]
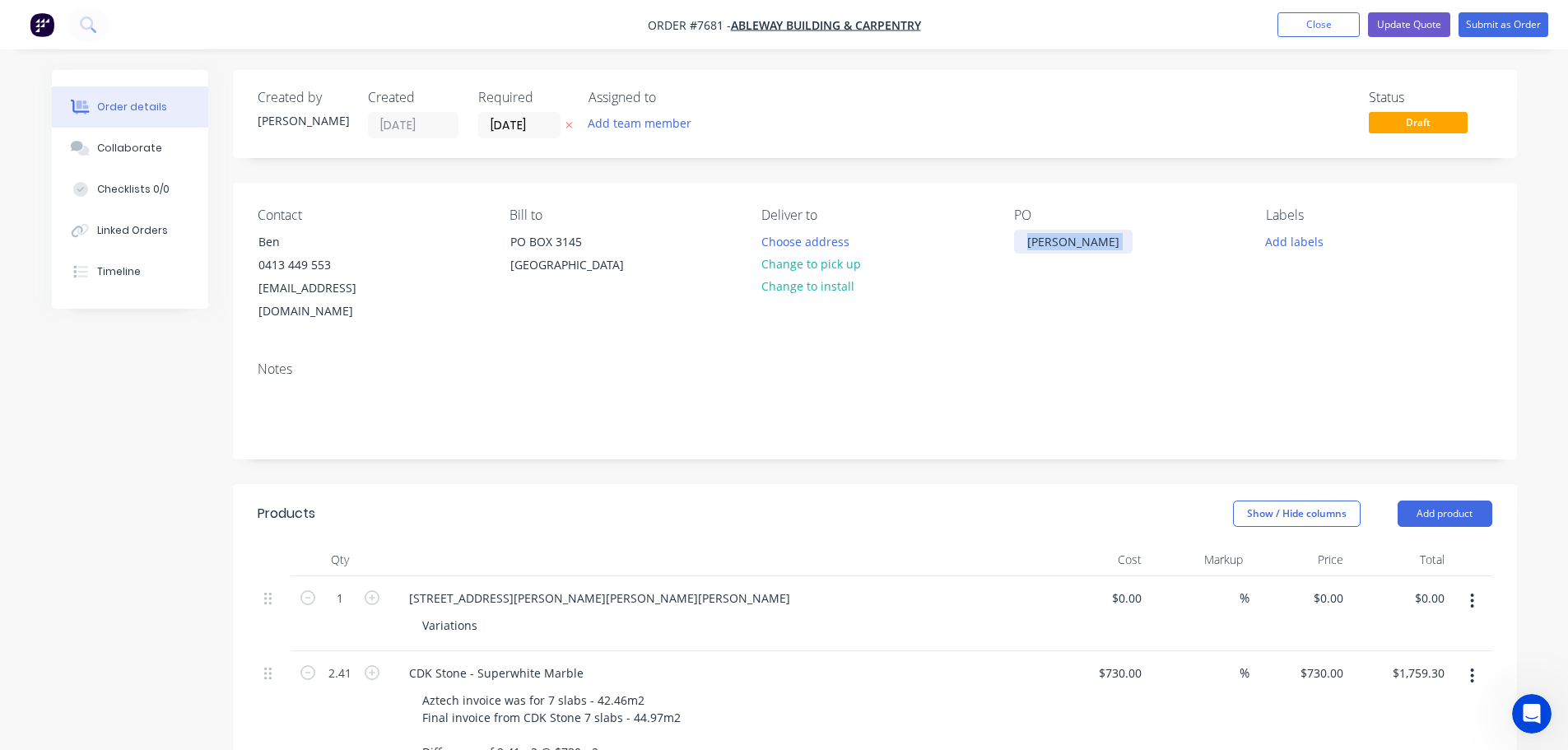
drag, startPoint x: 1098, startPoint y: 242, endPoint x: 949, endPoint y: 241, distance: 149.0
click at [897, 241] on div "Contact Ben 0413 449 553 ben@ableway.com.au Bill to PO BOX 3145 Central Park, V…" at bounding box center [875, 265] width 1284 height 165
click at [1063, 248] on div "Vincent St" at bounding box center [1073, 242] width 118 height 23
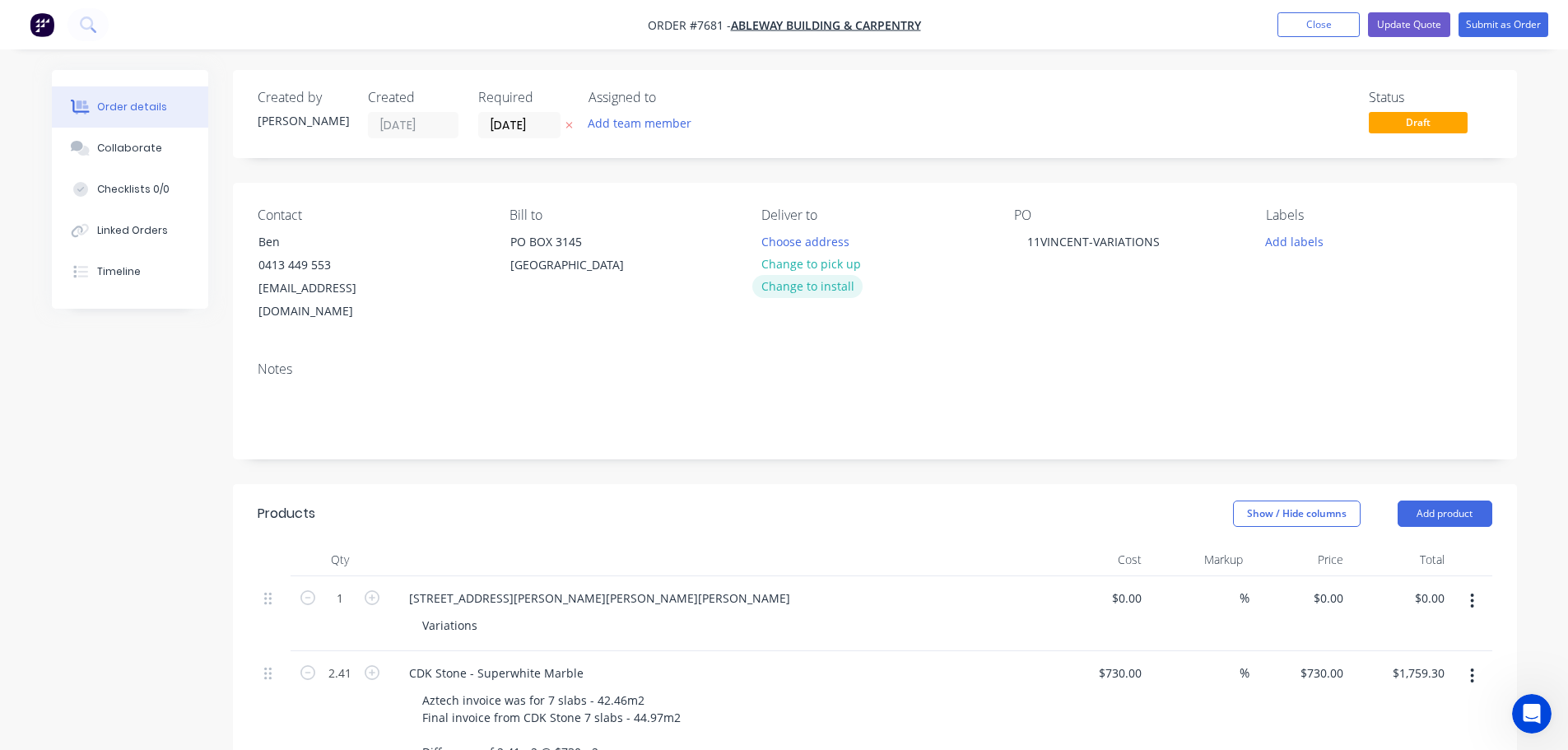
click at [821, 276] on button "Change to install" at bounding box center [807, 286] width 110 height 23
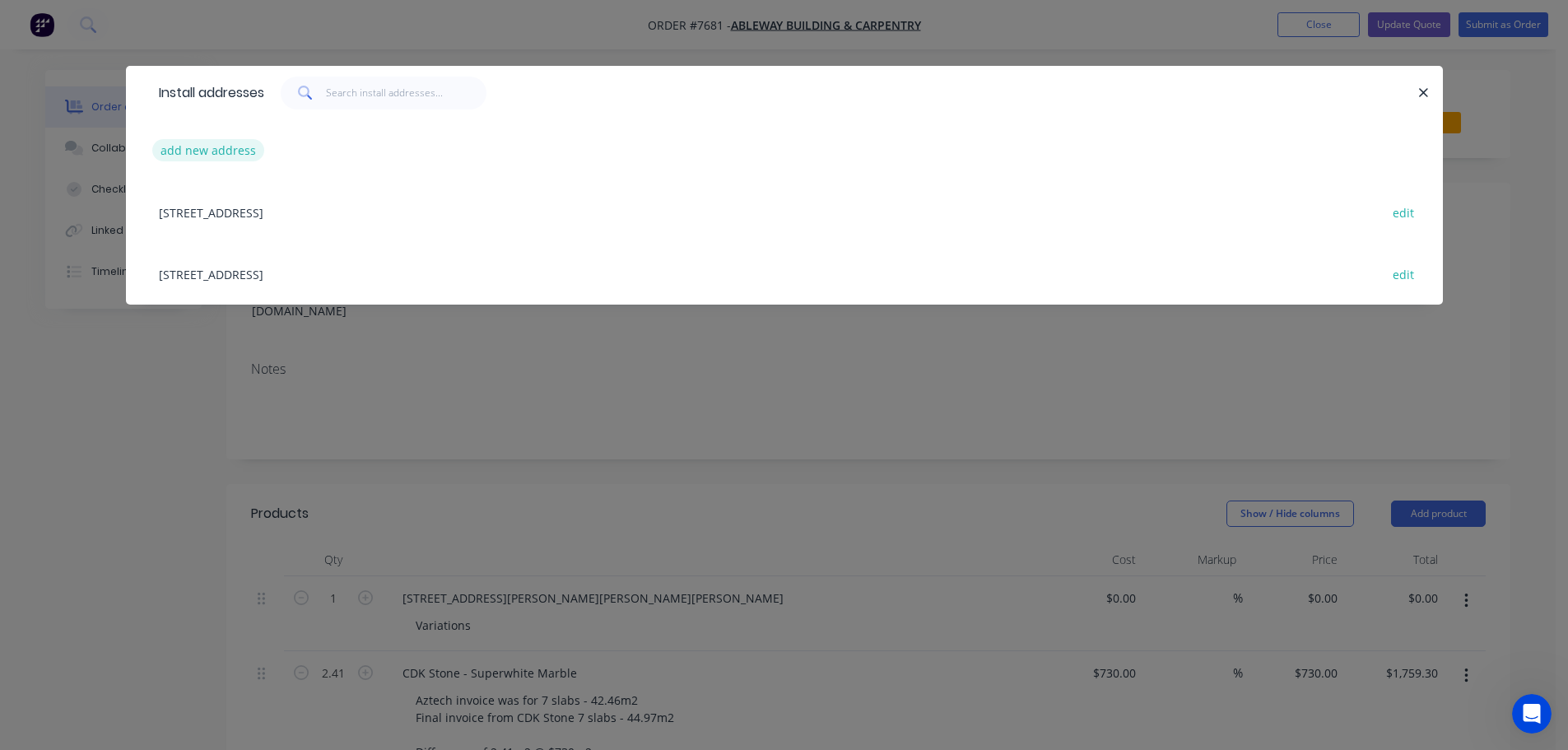
click at [222, 147] on button "add new address" at bounding box center [208, 150] width 113 height 23
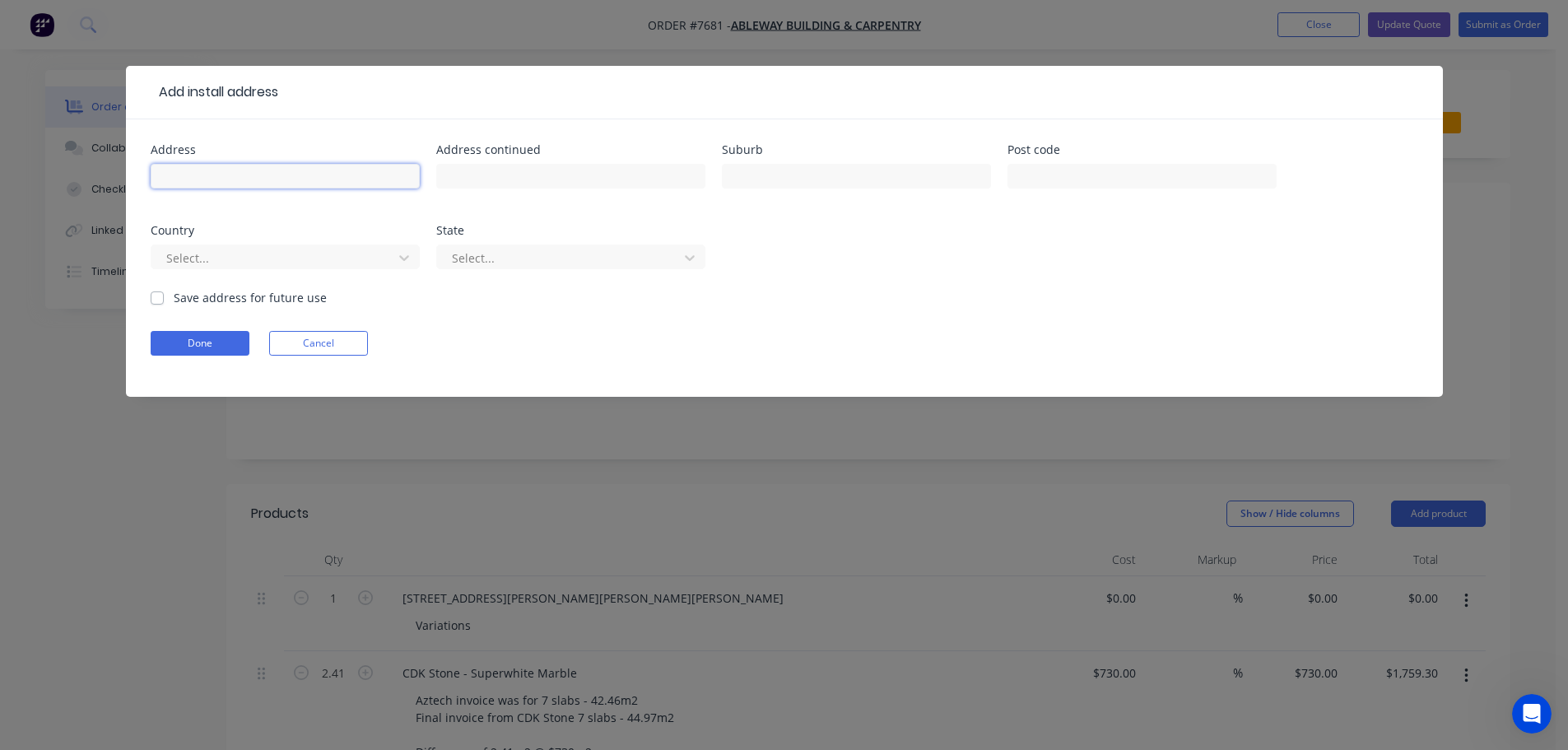
click at [194, 178] on input "text" at bounding box center [285, 176] width 269 height 24
click at [284, 188] on input "11 Vincent St" at bounding box center [285, 176] width 269 height 24
type input "11 Vincent Street"
type input "Glen Iris"
type input "6"
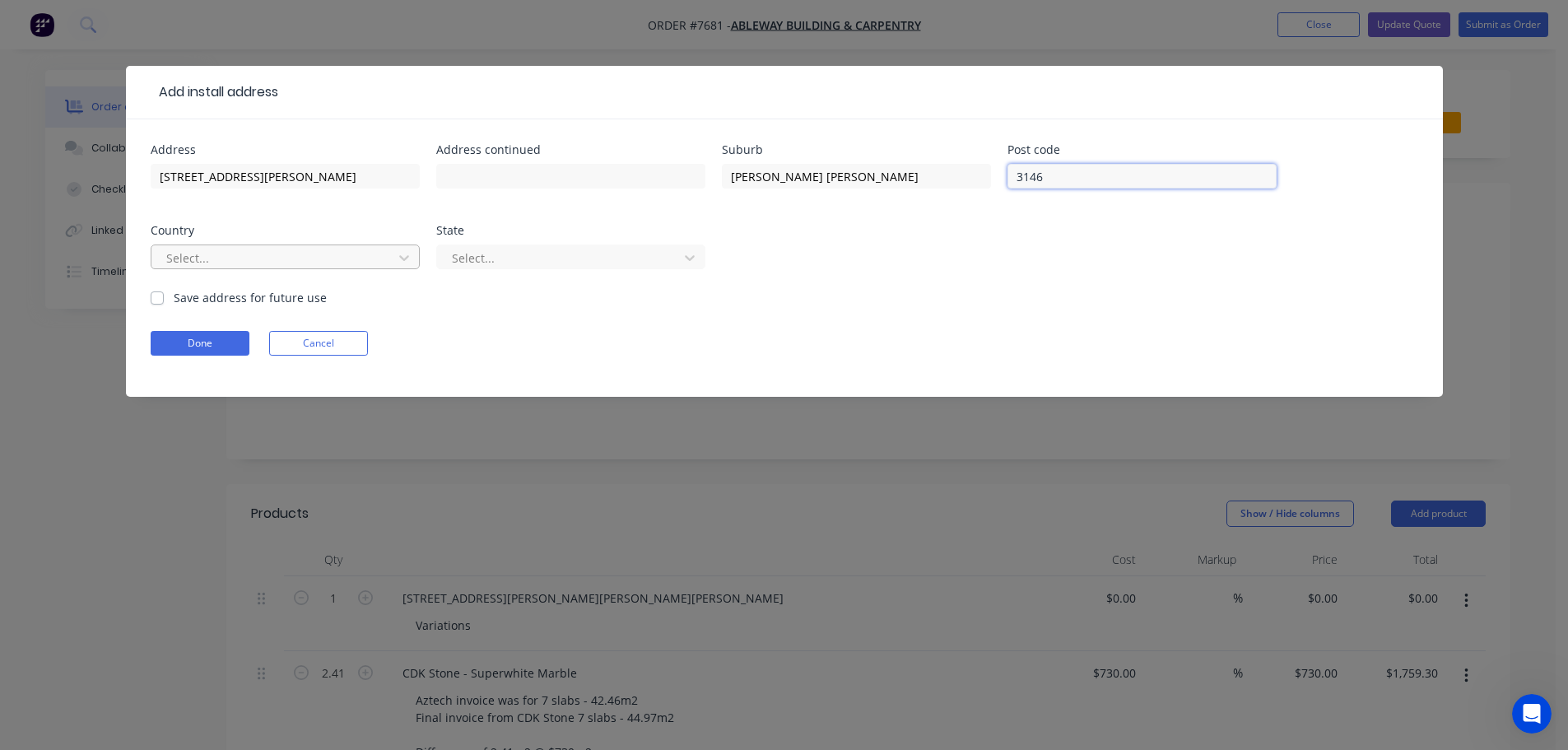
type input "3146"
click at [280, 254] on div at bounding box center [275, 258] width 220 height 21
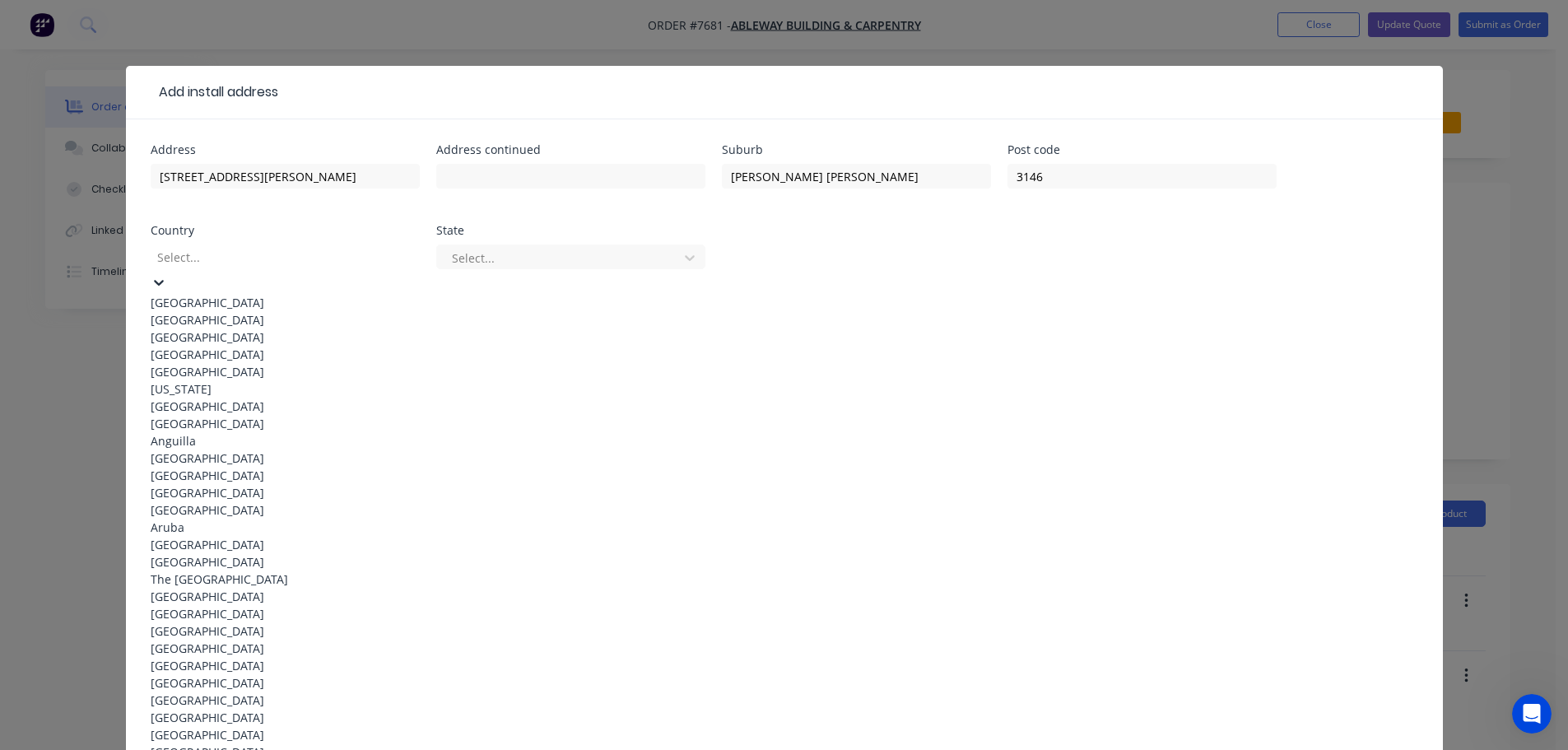
click at [311, 294] on div "Australia" at bounding box center [285, 302] width 269 height 17
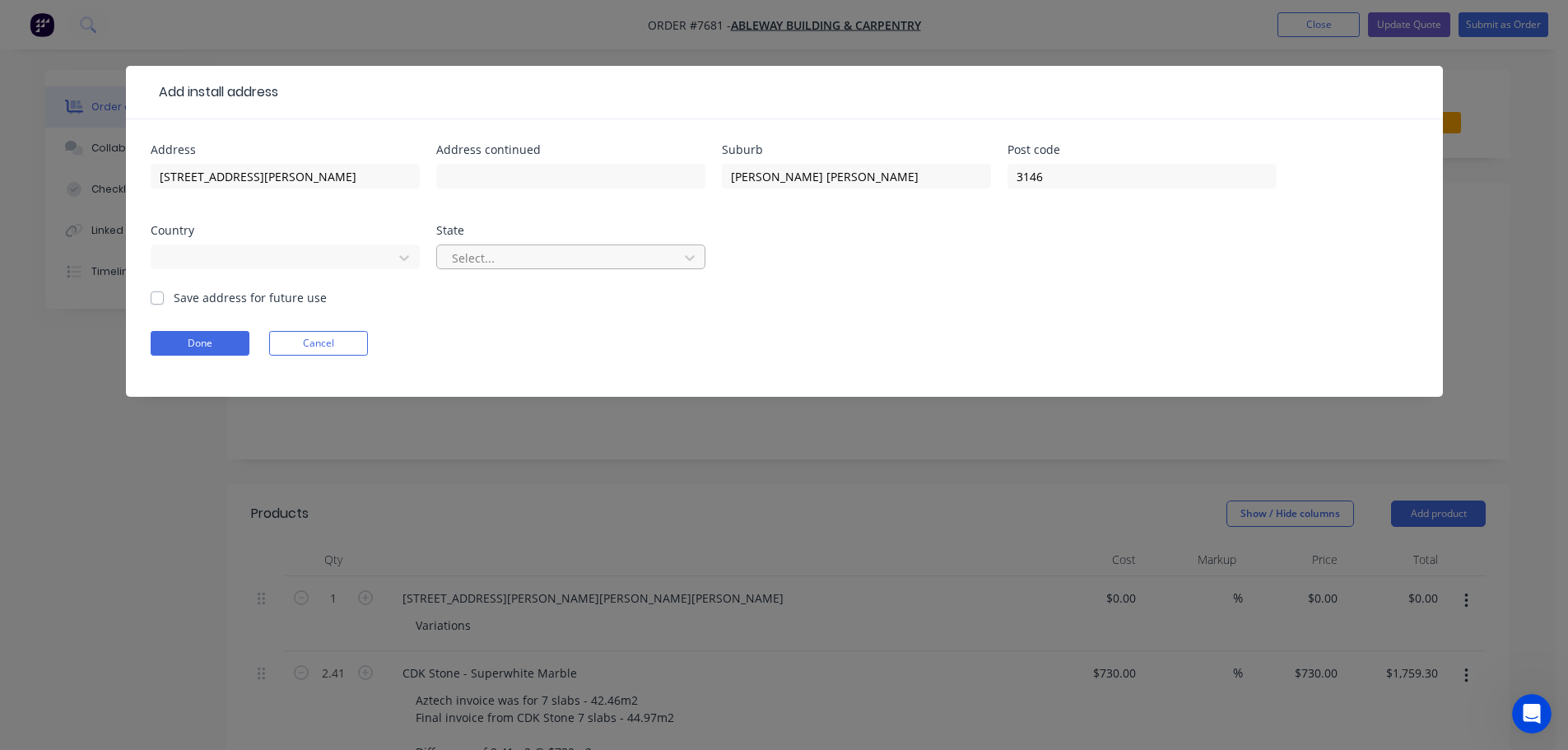
click at [453, 253] on input "text" at bounding box center [452, 258] width 4 height 17
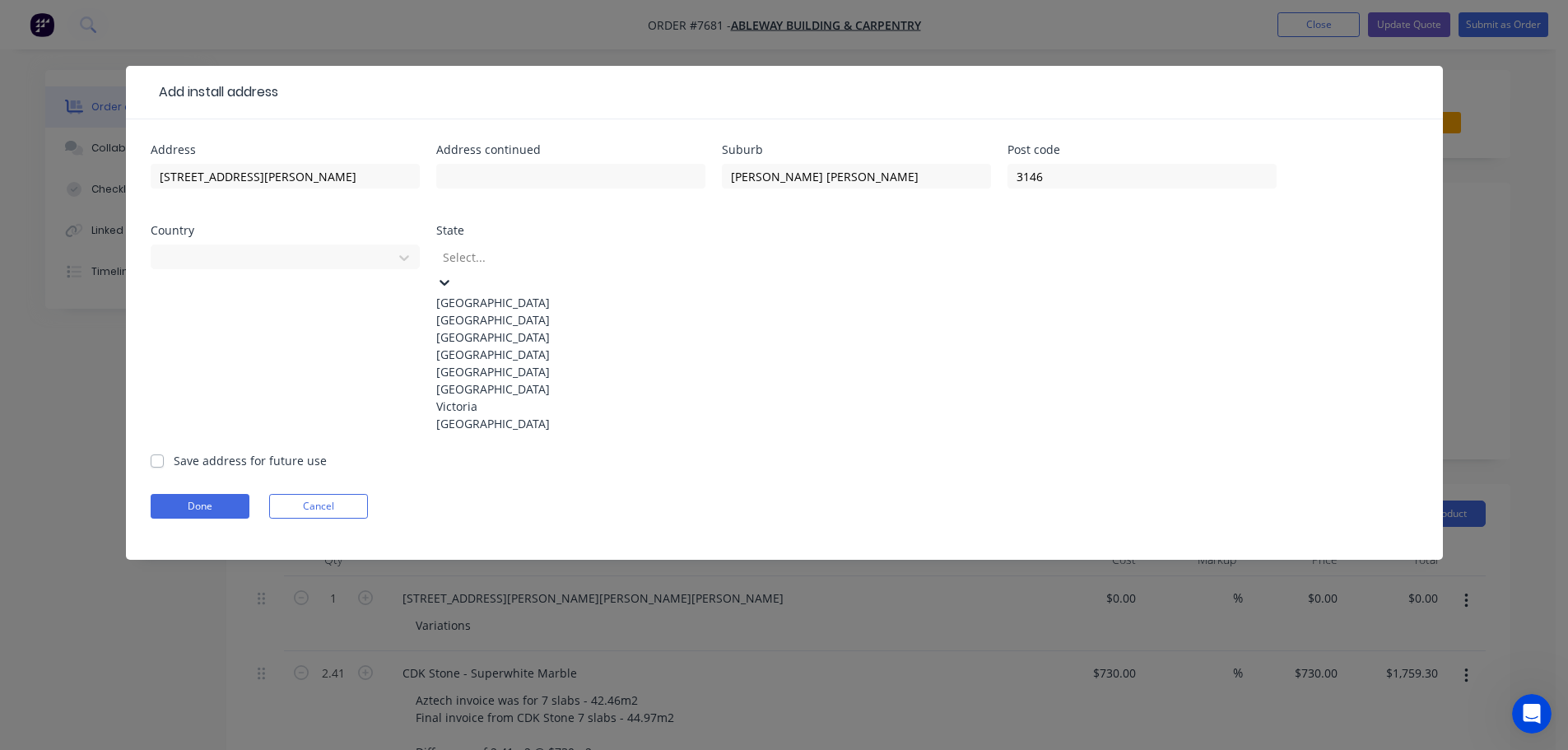
click at [524, 415] on div "Victoria" at bounding box center [571, 406] width 269 height 17
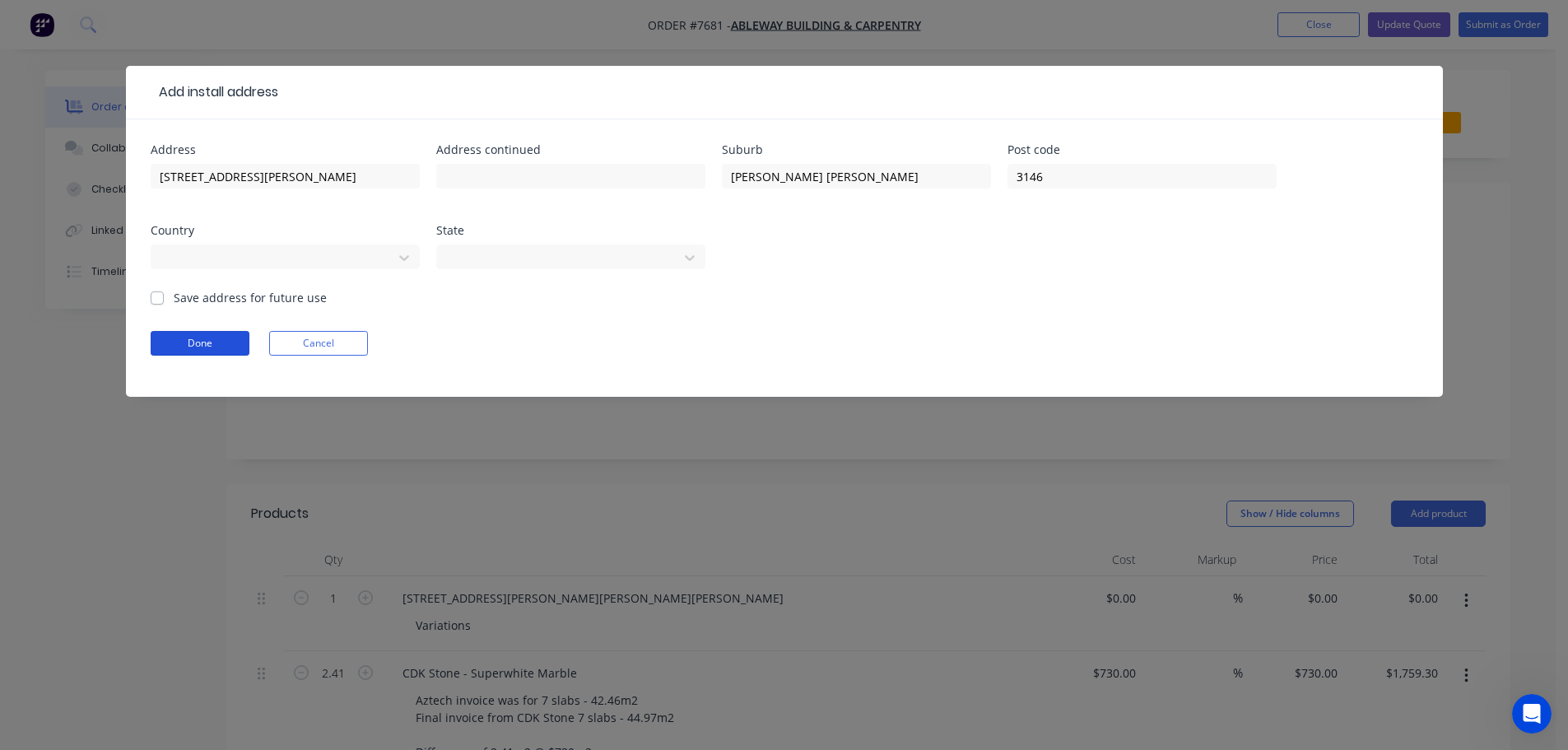
click at [170, 335] on button "Done" at bounding box center [200, 343] width 99 height 24
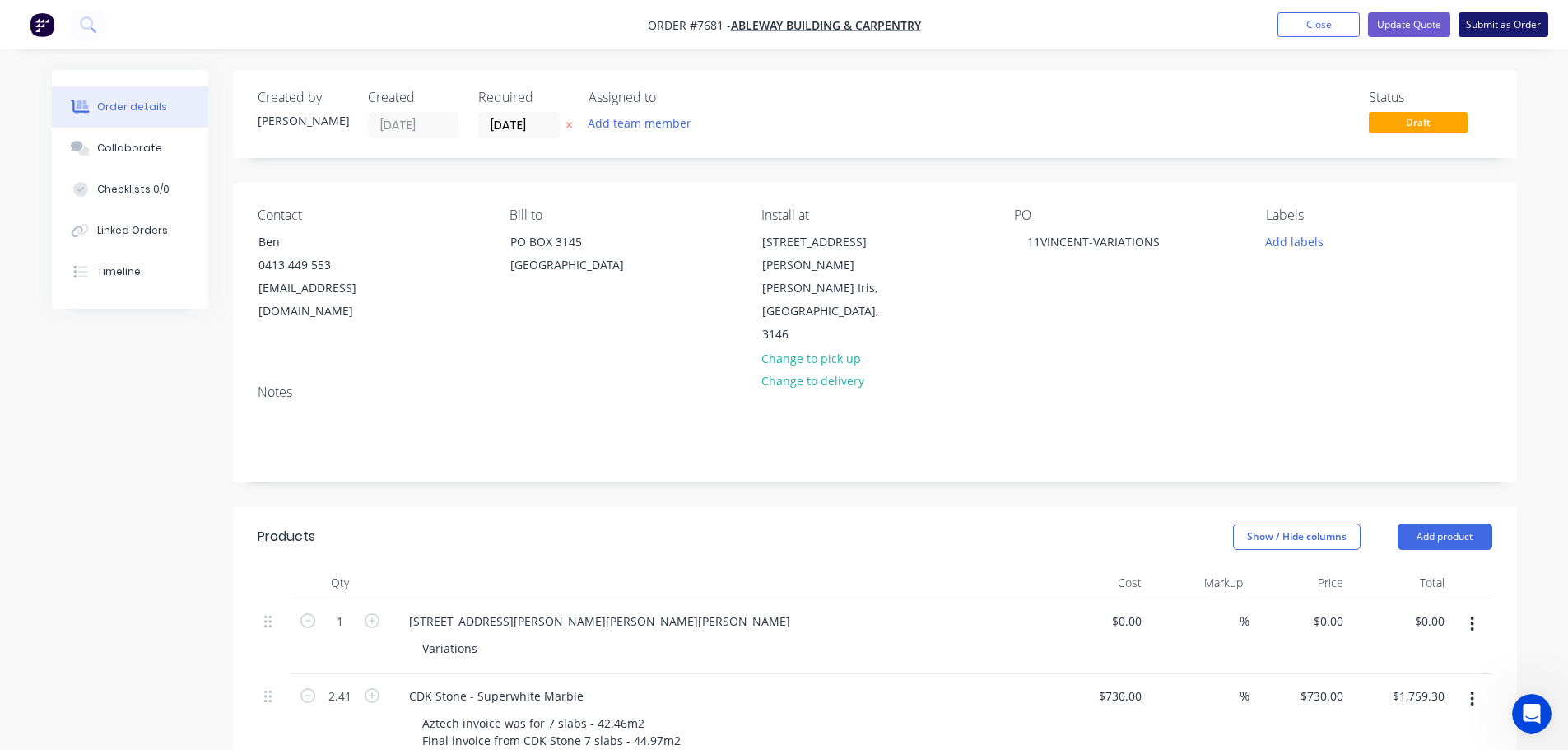
click at [1487, 23] on button "Submit as Order" at bounding box center [1503, 24] width 89 height 24
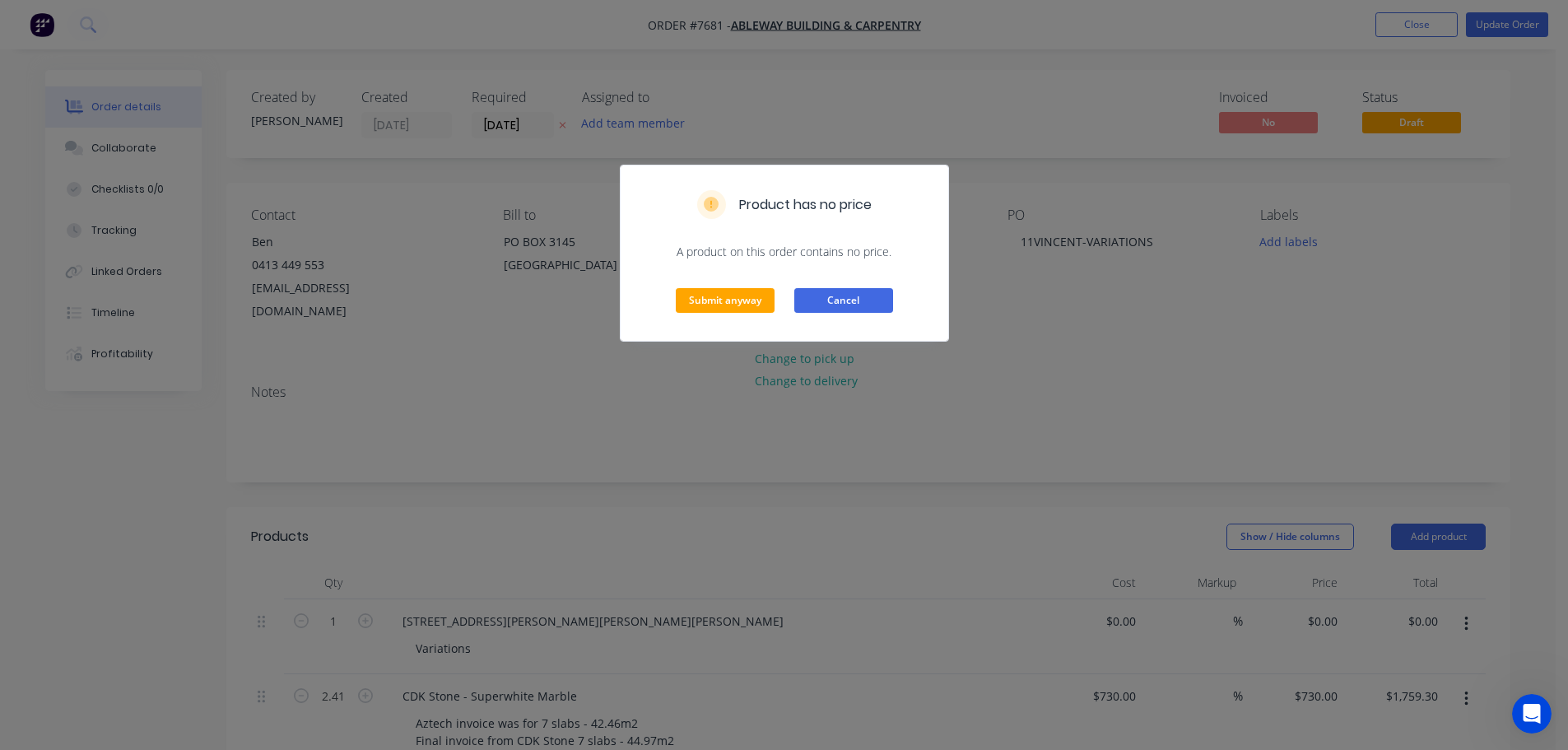
click at [850, 300] on button "Cancel" at bounding box center [844, 299] width 99 height 24
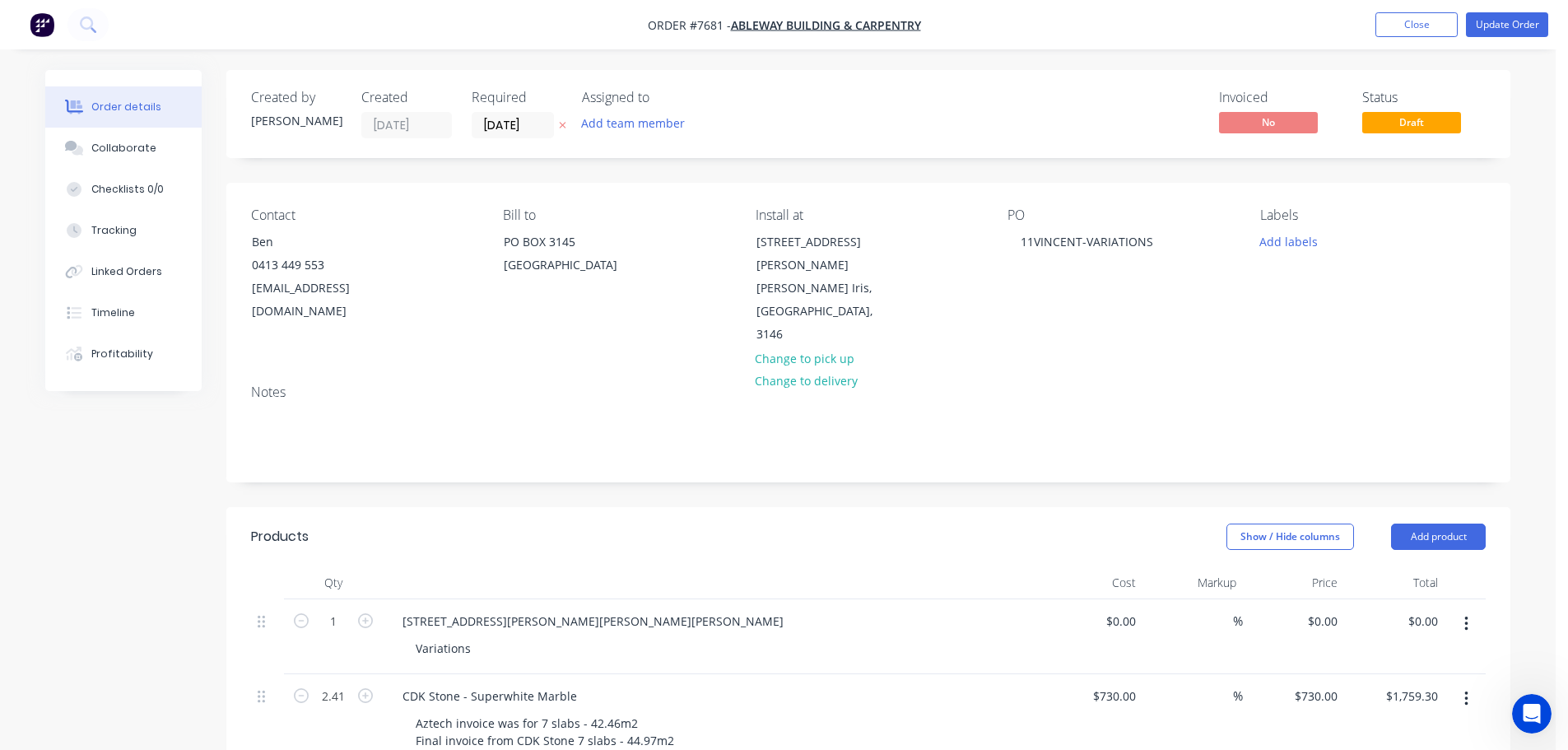
click at [486, 110] on div "Required 19/08/25" at bounding box center [517, 114] width 90 height 49
click at [509, 132] on input "19/08/25" at bounding box center [518, 124] width 80 height 24
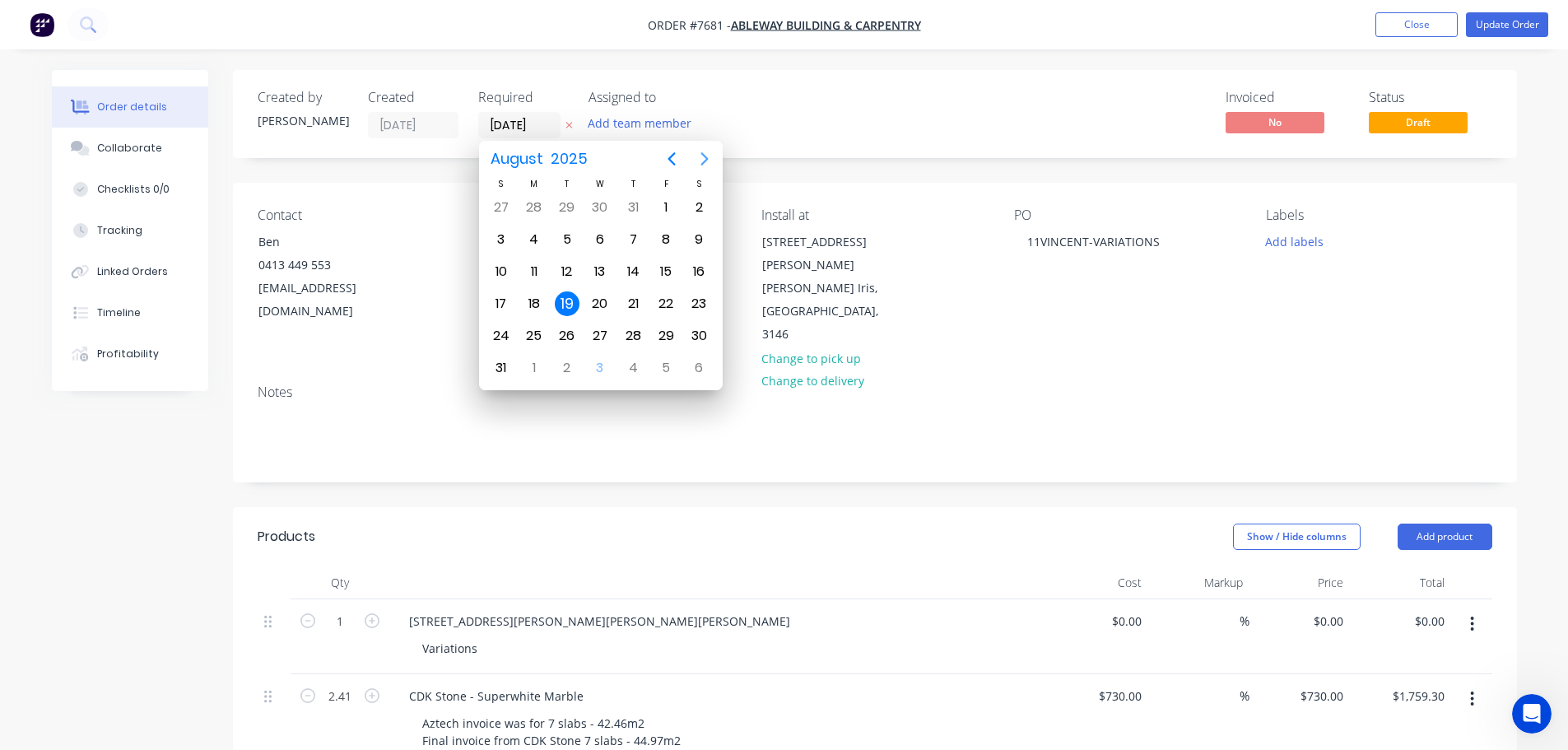
click at [703, 165] on icon "Next page" at bounding box center [704, 159] width 20 height 20
click at [627, 200] on div "4" at bounding box center [632, 206] width 24 height 24
type input "04/09/25"
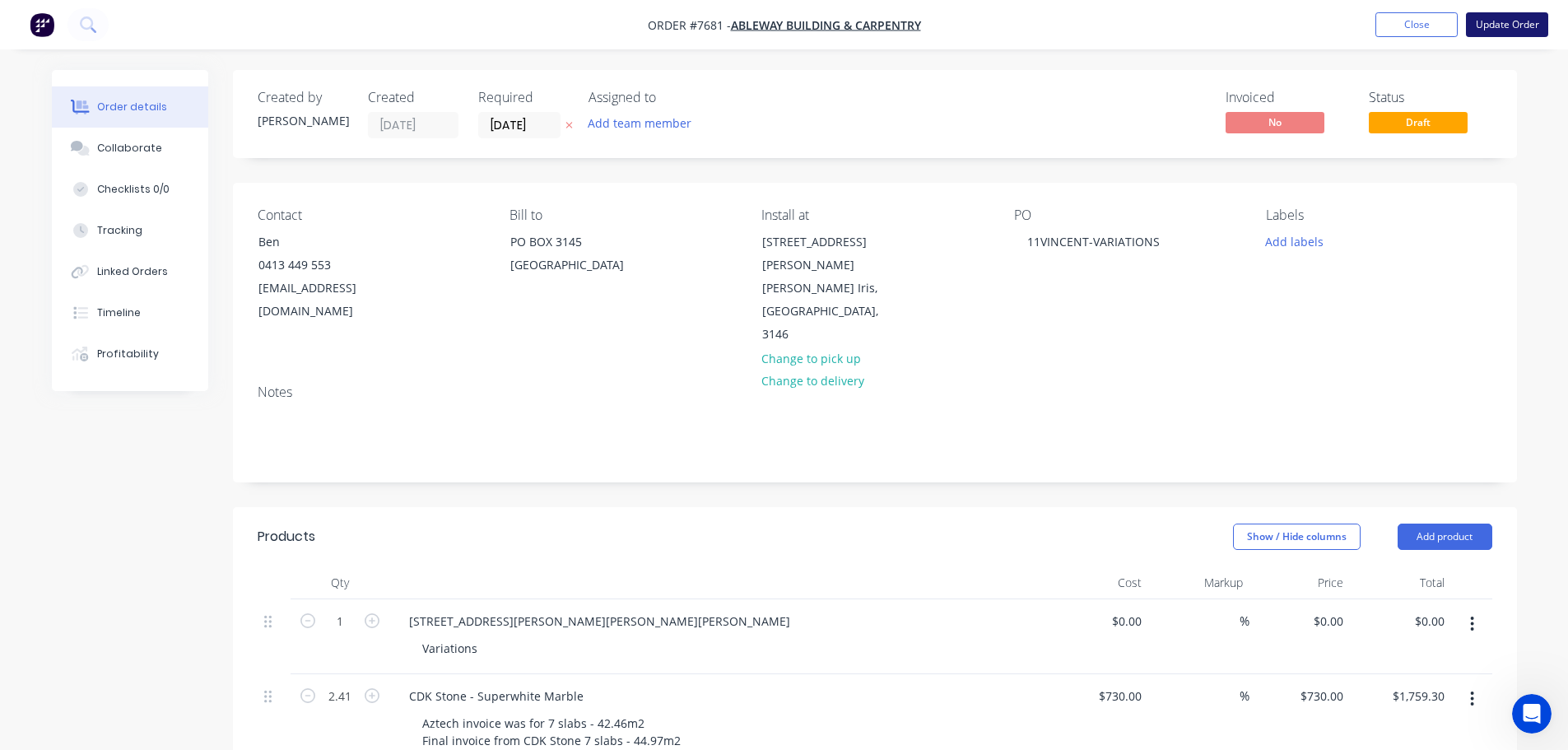
click at [1484, 32] on button "Update Order" at bounding box center [1507, 24] width 82 height 24
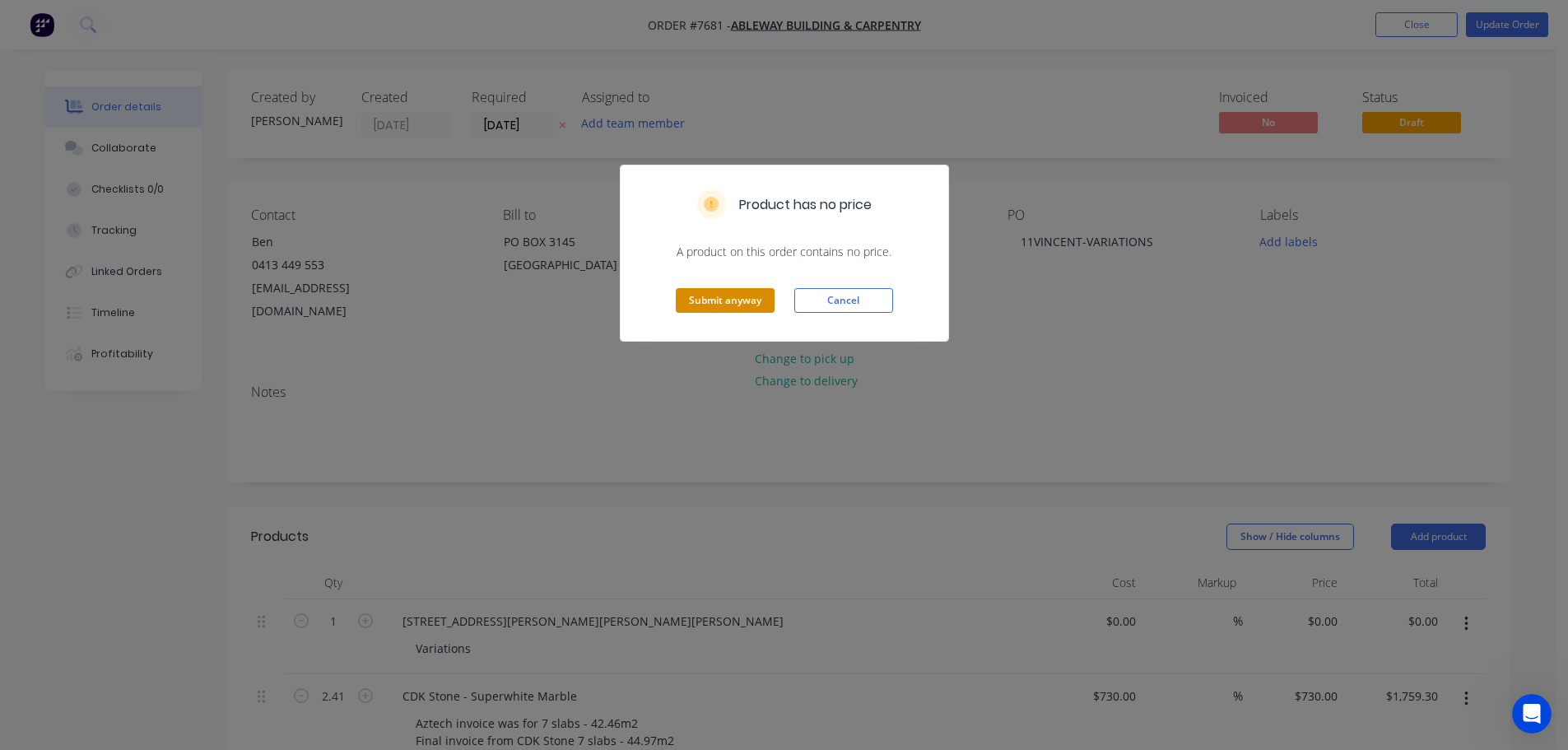
click at [748, 299] on button "Submit anyway" at bounding box center [725, 299] width 99 height 24
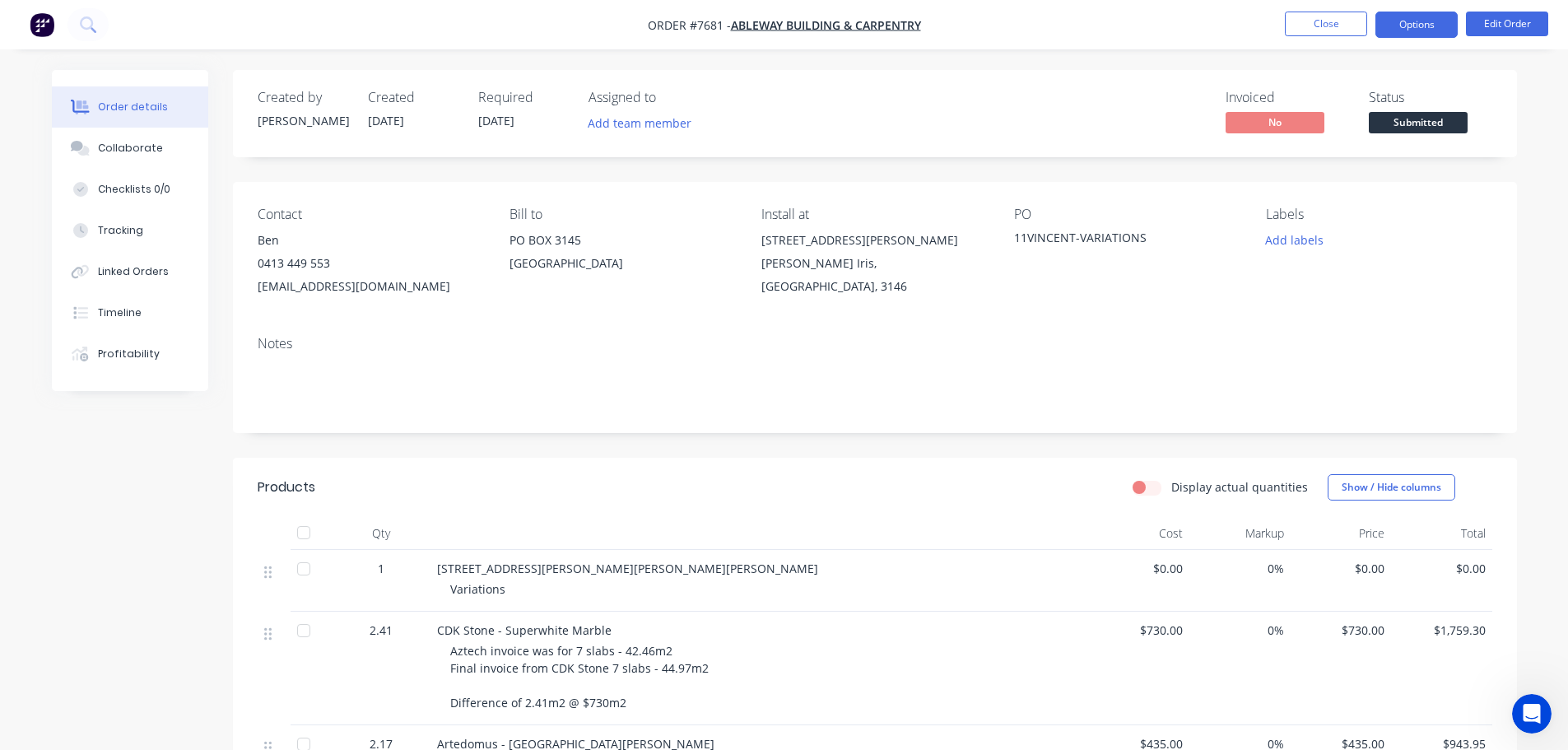
click at [1425, 14] on button "Options" at bounding box center [1416, 24] width 82 height 26
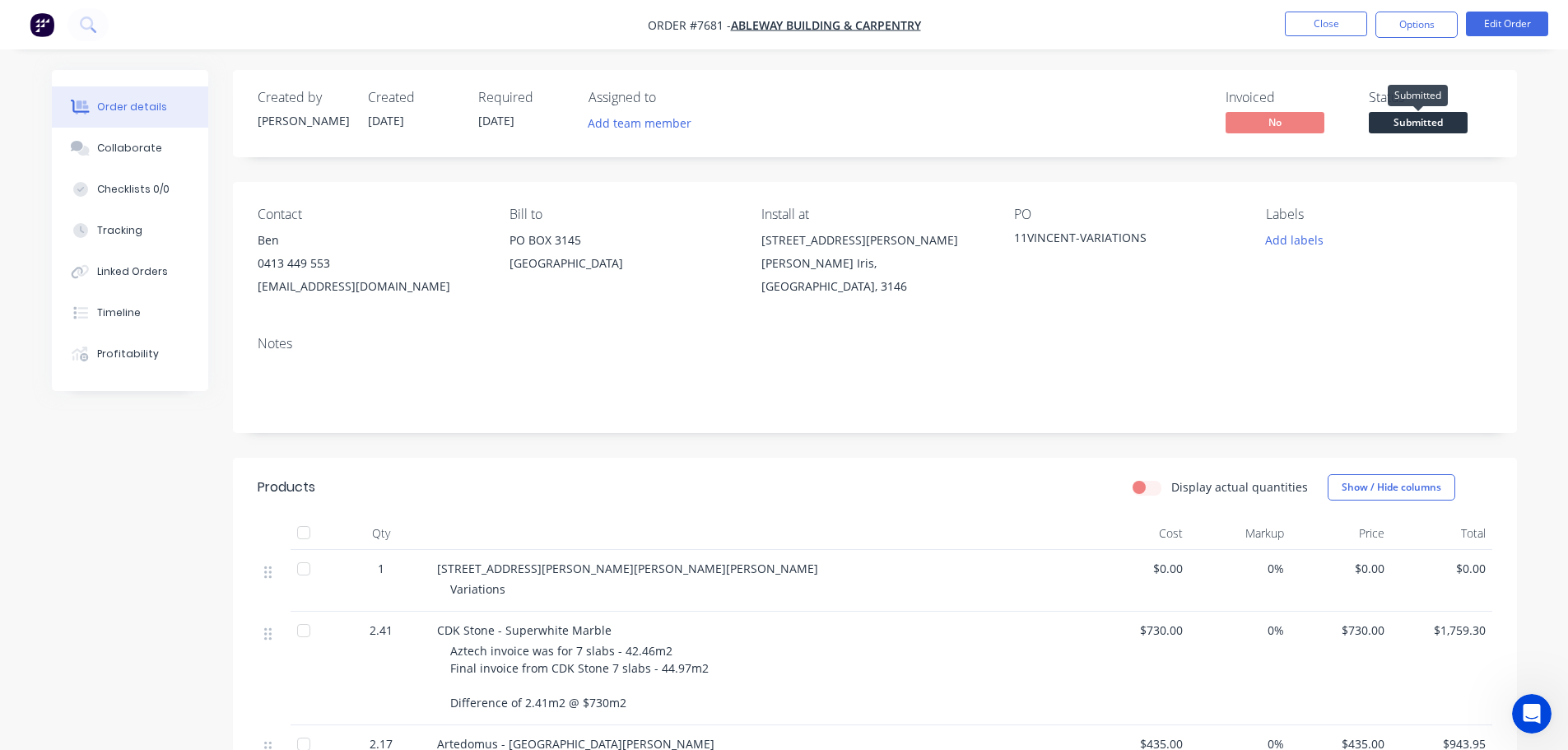
click at [1417, 121] on span "Submitted" at bounding box center [1418, 122] width 99 height 21
drag, startPoint x: 962, startPoint y: 505, endPoint x: 937, endPoint y: 498, distance: 26.0
click at [957, 504] on header "Products Display actual quantities Show / Hide columns" at bounding box center [875, 488] width 1284 height 59
click at [1336, 28] on button "Close" at bounding box center [1325, 23] width 82 height 24
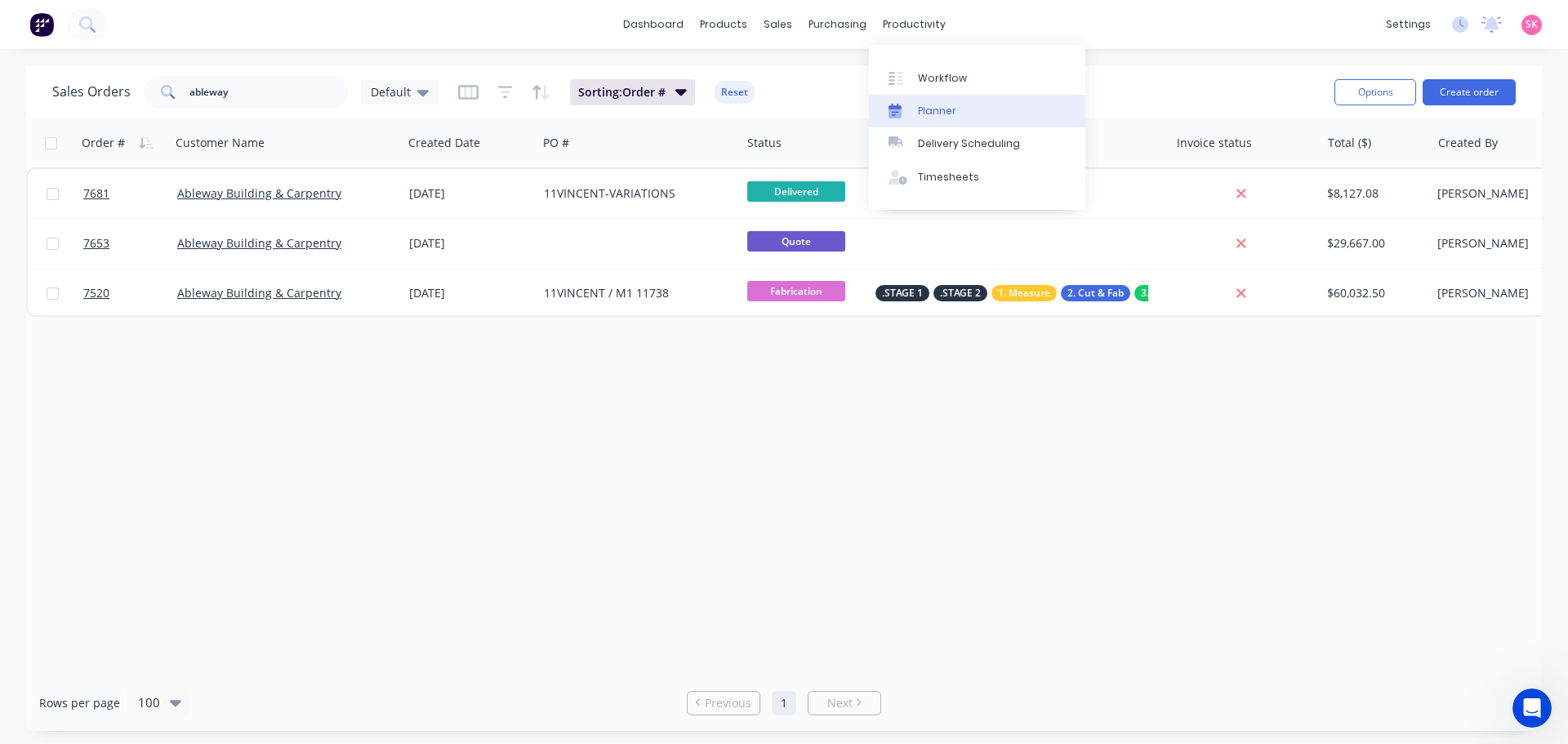
click at [919, 108] on div "Planner" at bounding box center [937, 111] width 38 height 14
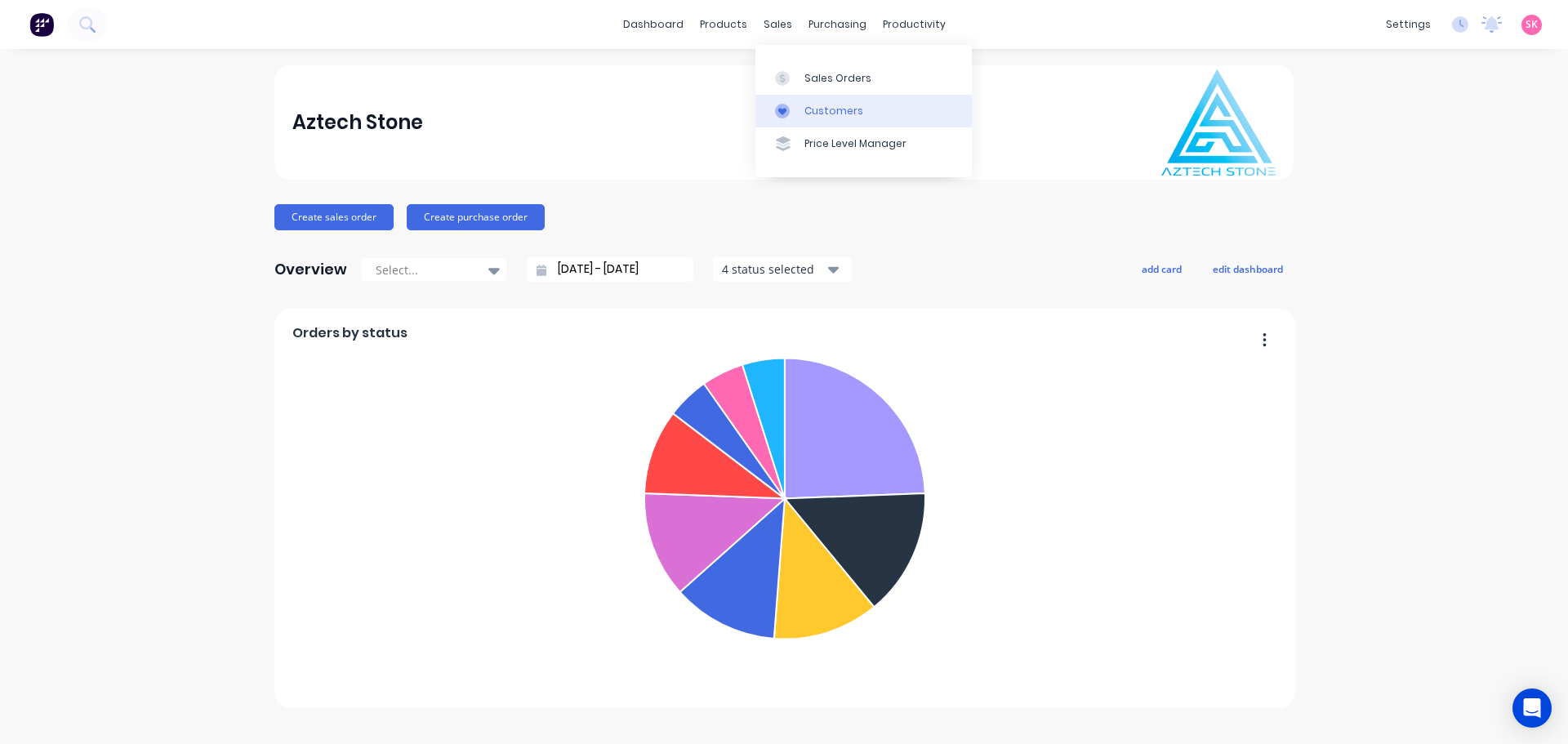
click at [807, 97] on link "Customers" at bounding box center [863, 111] width 216 height 33
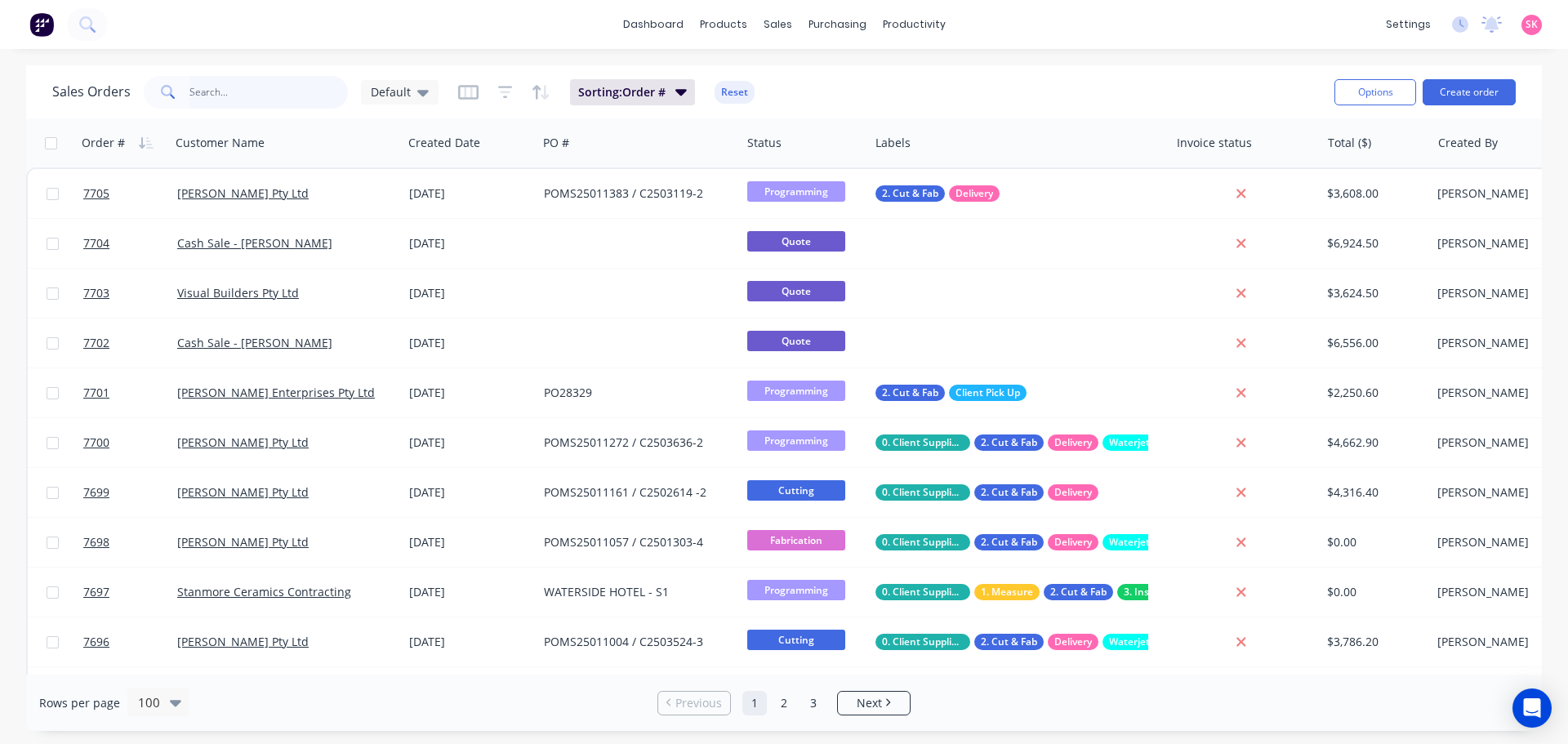
click at [321, 89] on input "text" at bounding box center [269, 92] width 159 height 33
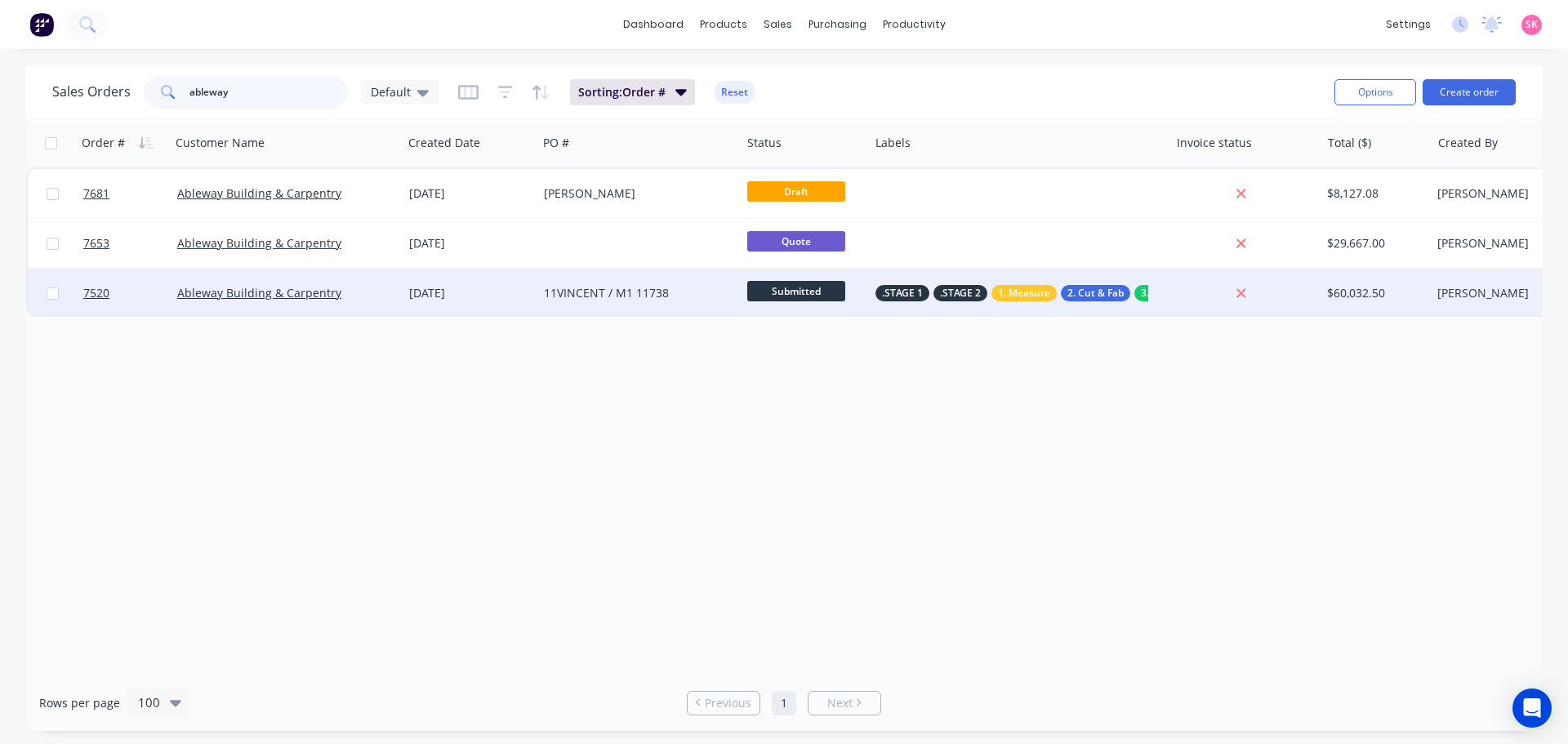
type input "ableway"
click at [550, 300] on div "11VINCENT / M1 11738" at bounding box center [634, 293] width 182 height 16
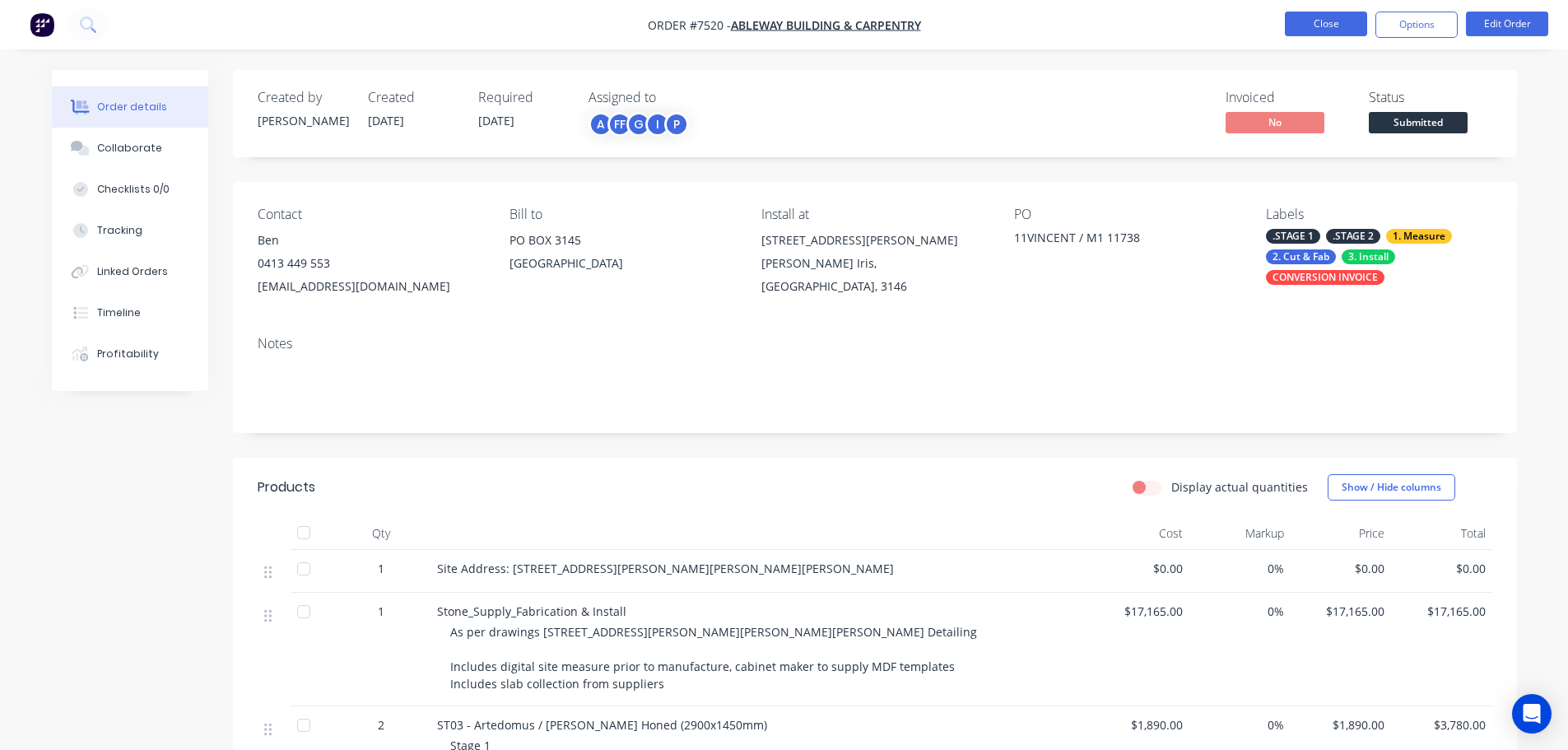
click at [1345, 16] on button "Close" at bounding box center [1325, 23] width 82 height 24
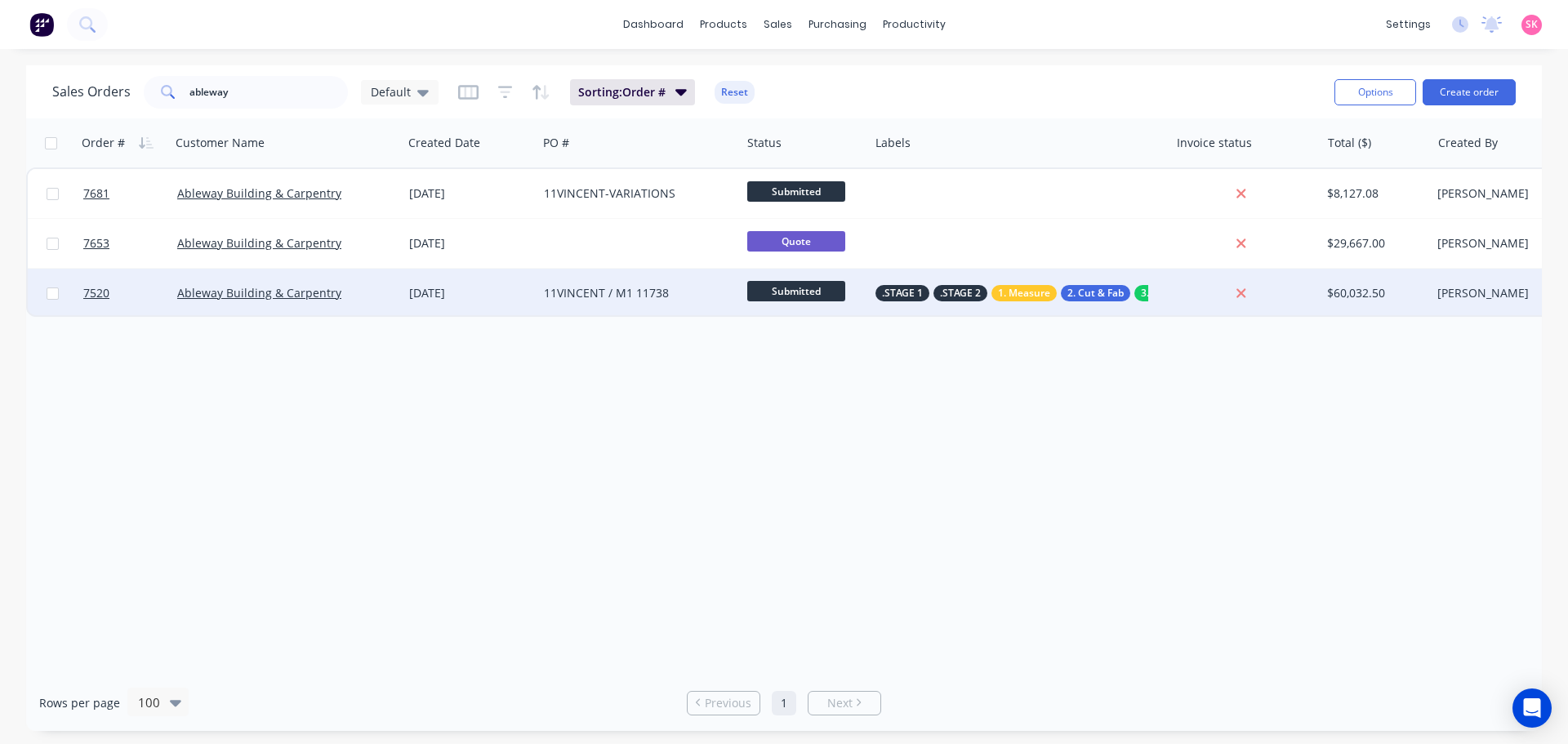
click at [648, 292] on div "11VINCENT / M1 11738" at bounding box center [634, 293] width 182 height 16
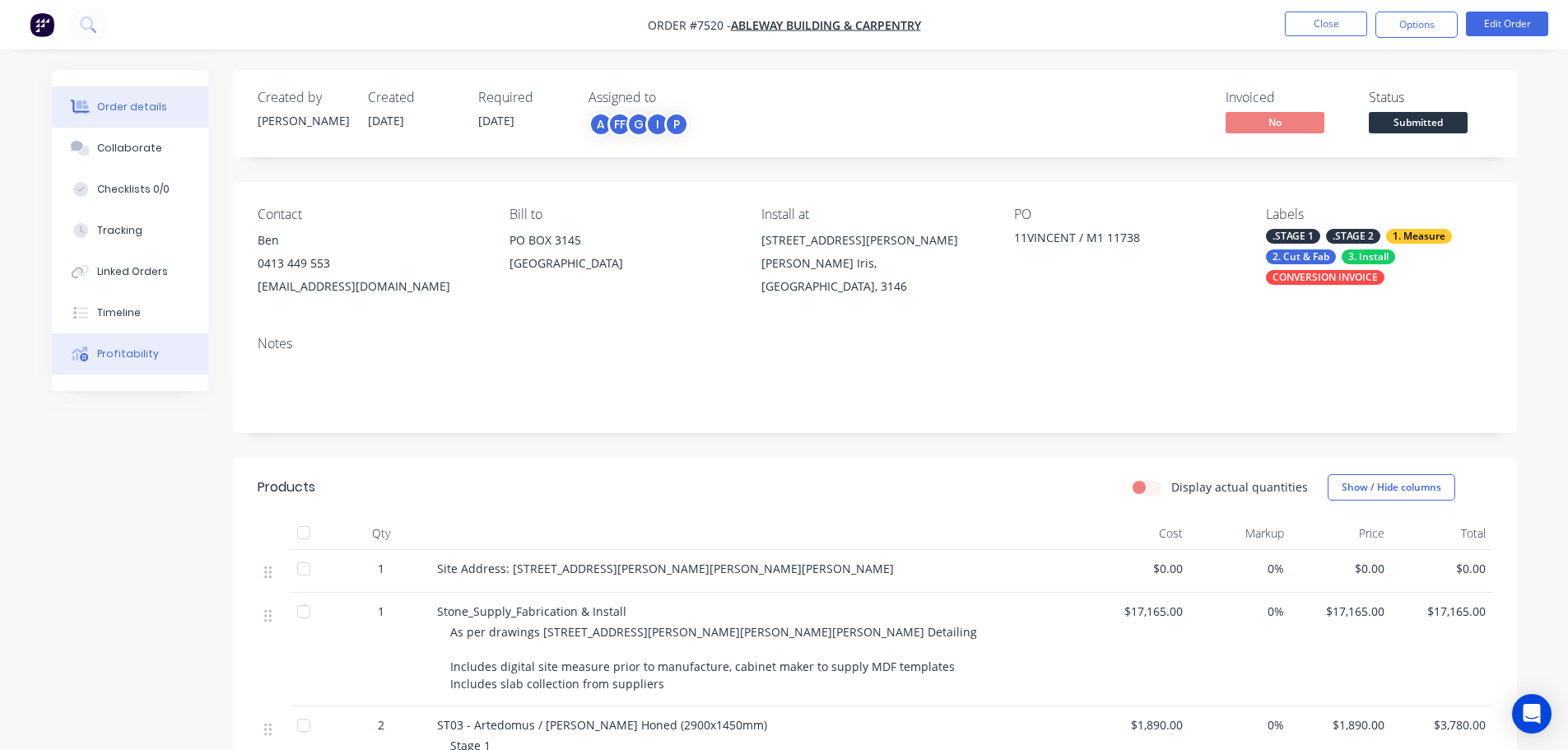
click at [129, 365] on button "Profitability" at bounding box center [130, 354] width 156 height 41
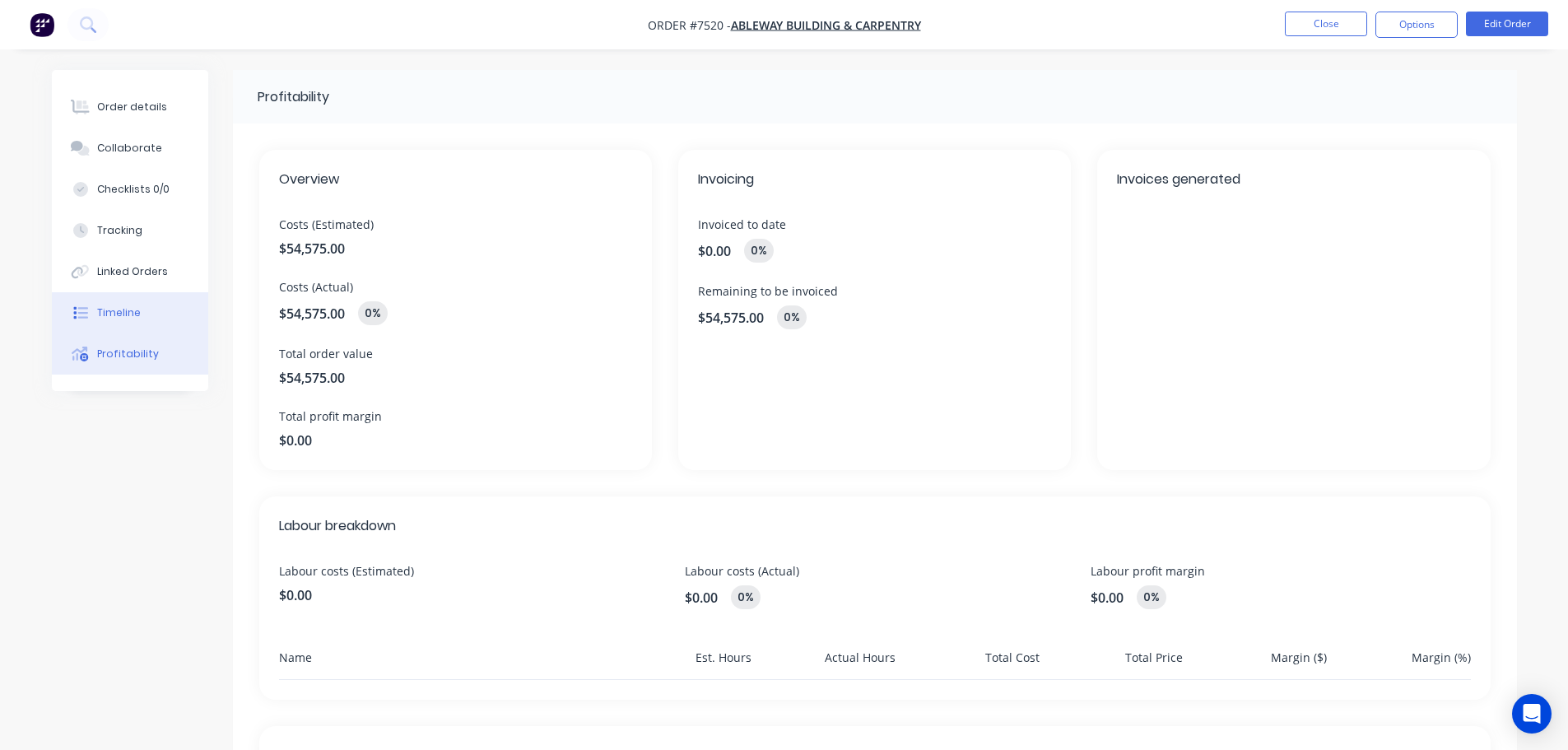
click at [136, 311] on div "Timeline" at bounding box center [119, 313] width 43 height 14
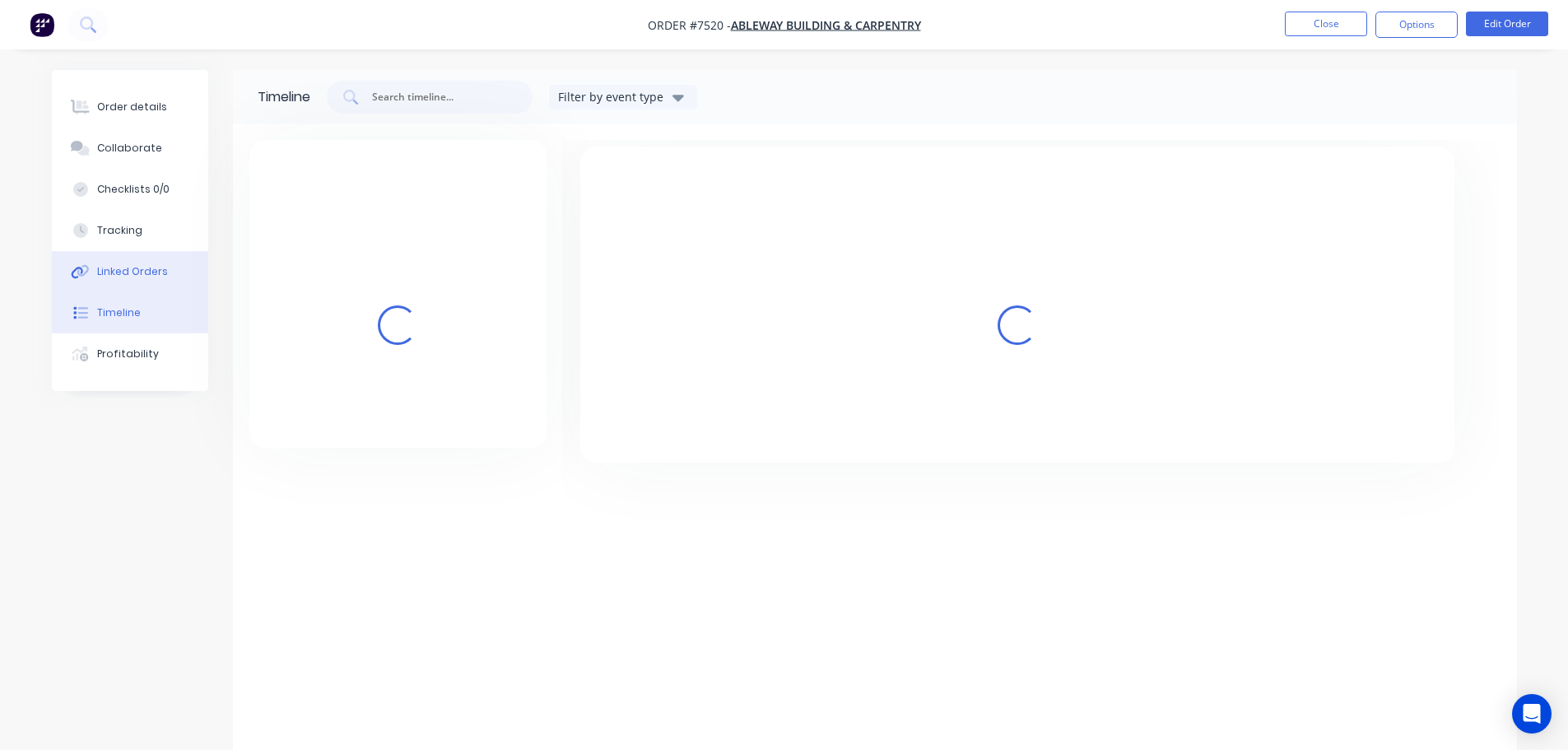
click at [145, 279] on div "Linked Orders" at bounding box center [133, 271] width 71 height 14
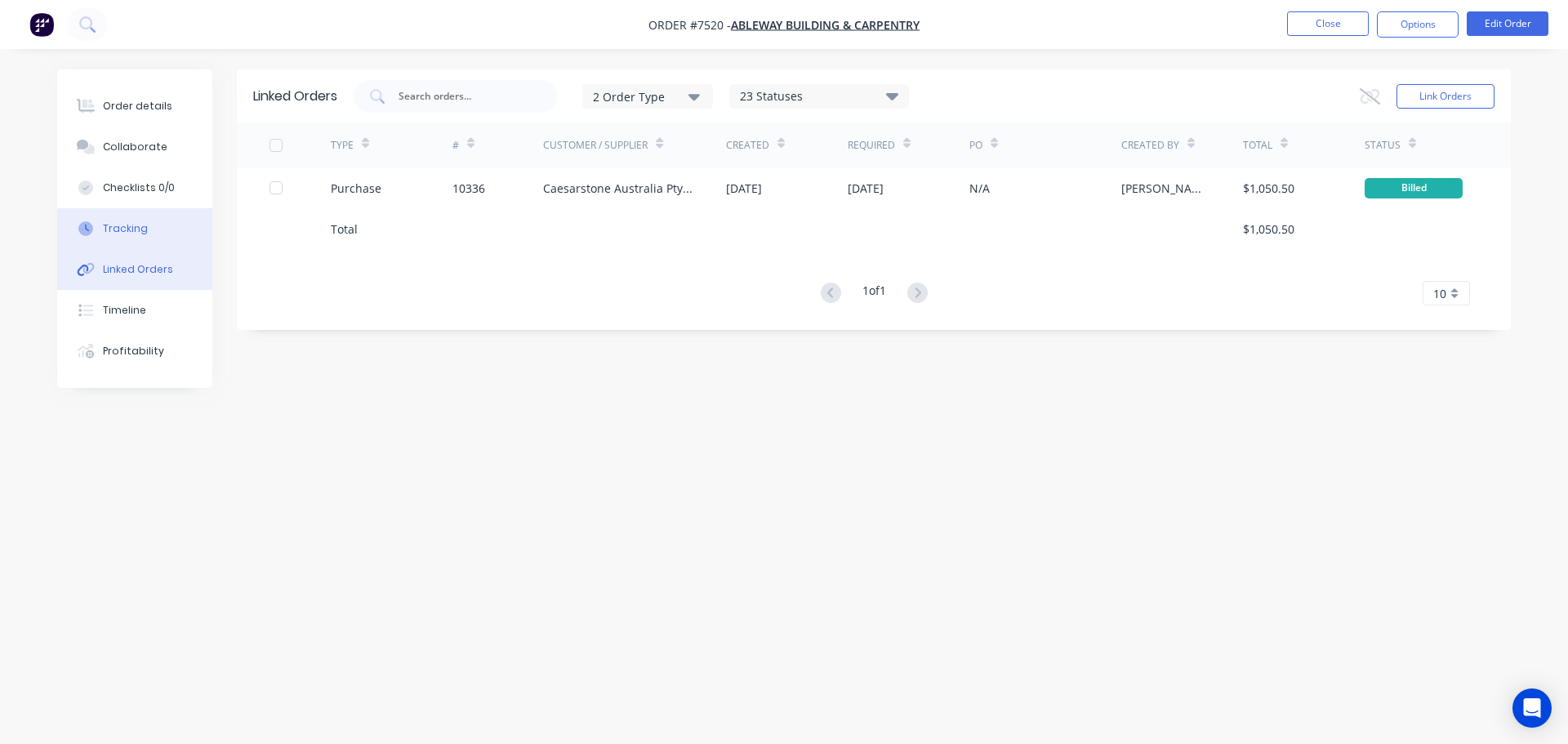
click at [152, 237] on button "Tracking" at bounding box center [134, 229] width 155 height 41
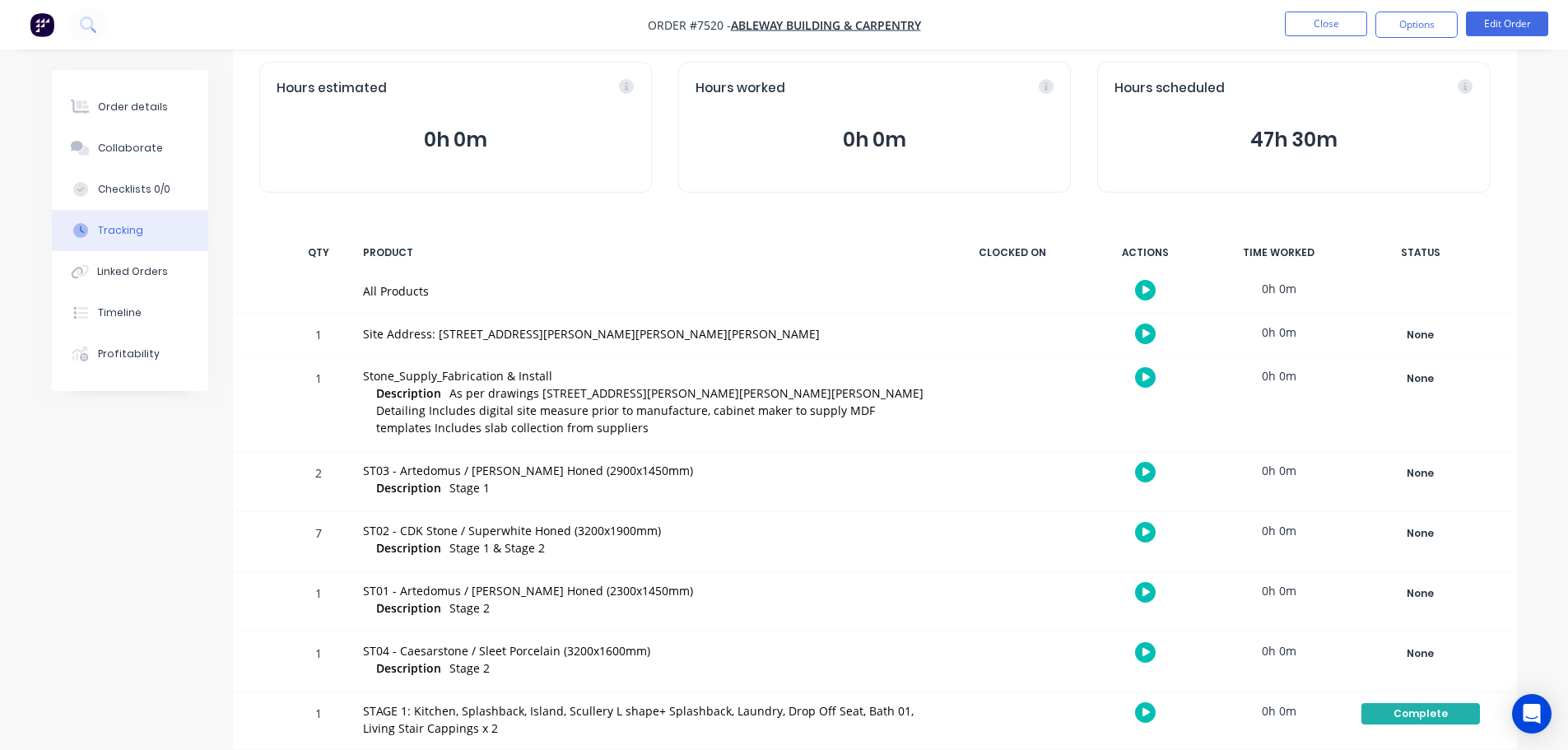
scroll to position [138, 0]
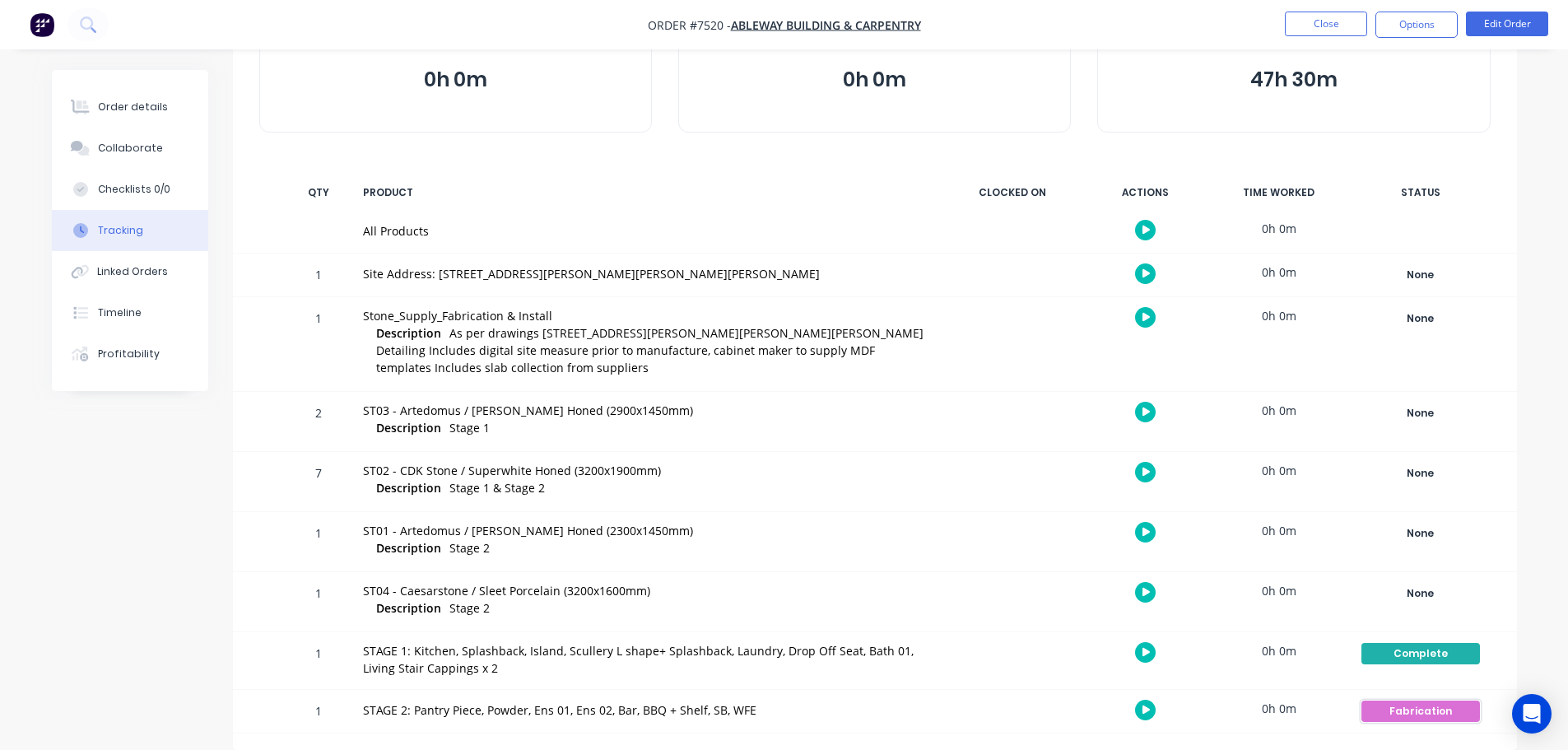
click at [1457, 714] on div "Fabrication" at bounding box center [1420, 711] width 118 height 22
click at [1413, 711] on div "Fabrication" at bounding box center [1420, 711] width 118 height 22
drag, startPoint x: 1413, startPoint y: 711, endPoint x: 1443, endPoint y: 717, distance: 30.6
click at [1443, 717] on div "Fabrication" at bounding box center [1420, 711] width 118 height 22
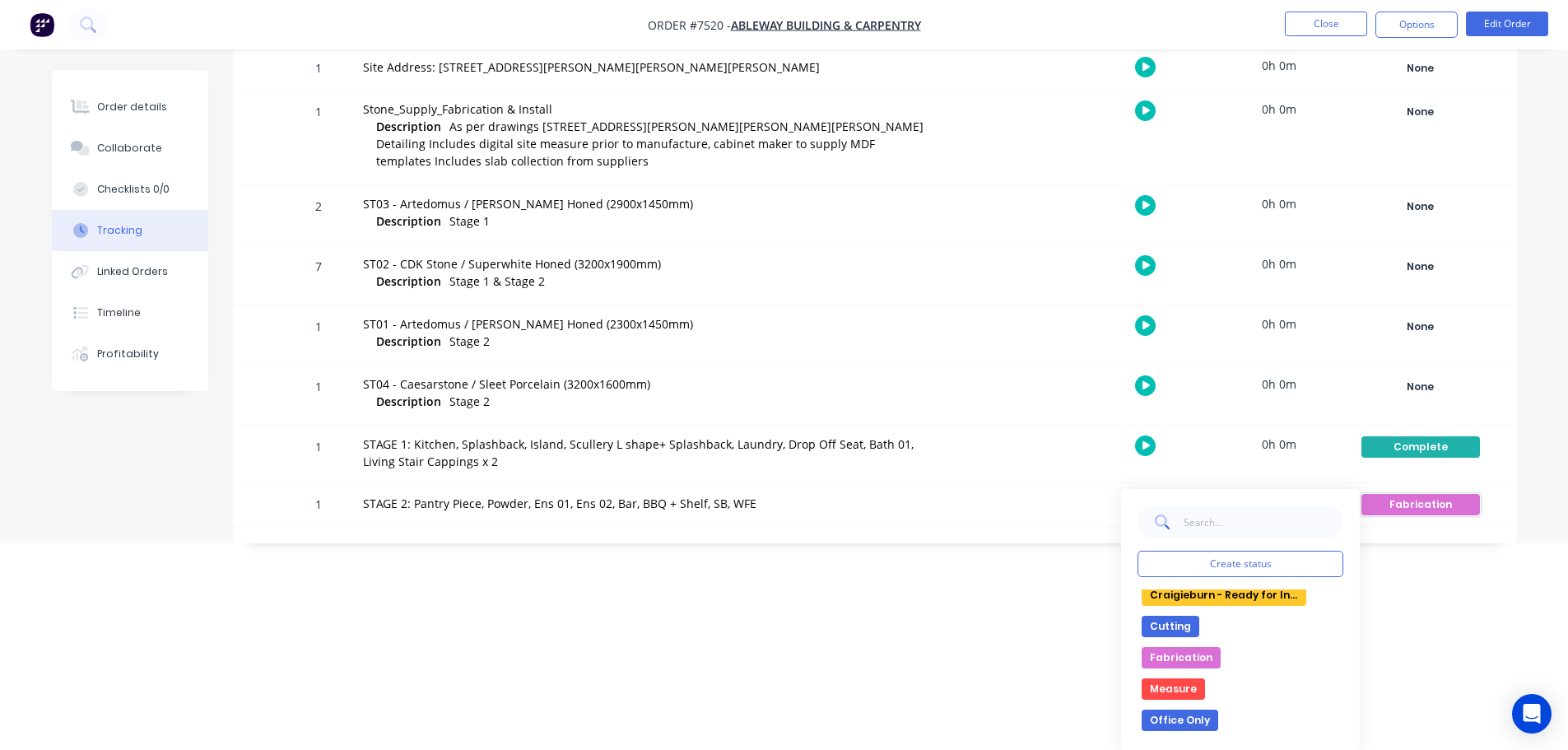
scroll to position [0, 0]
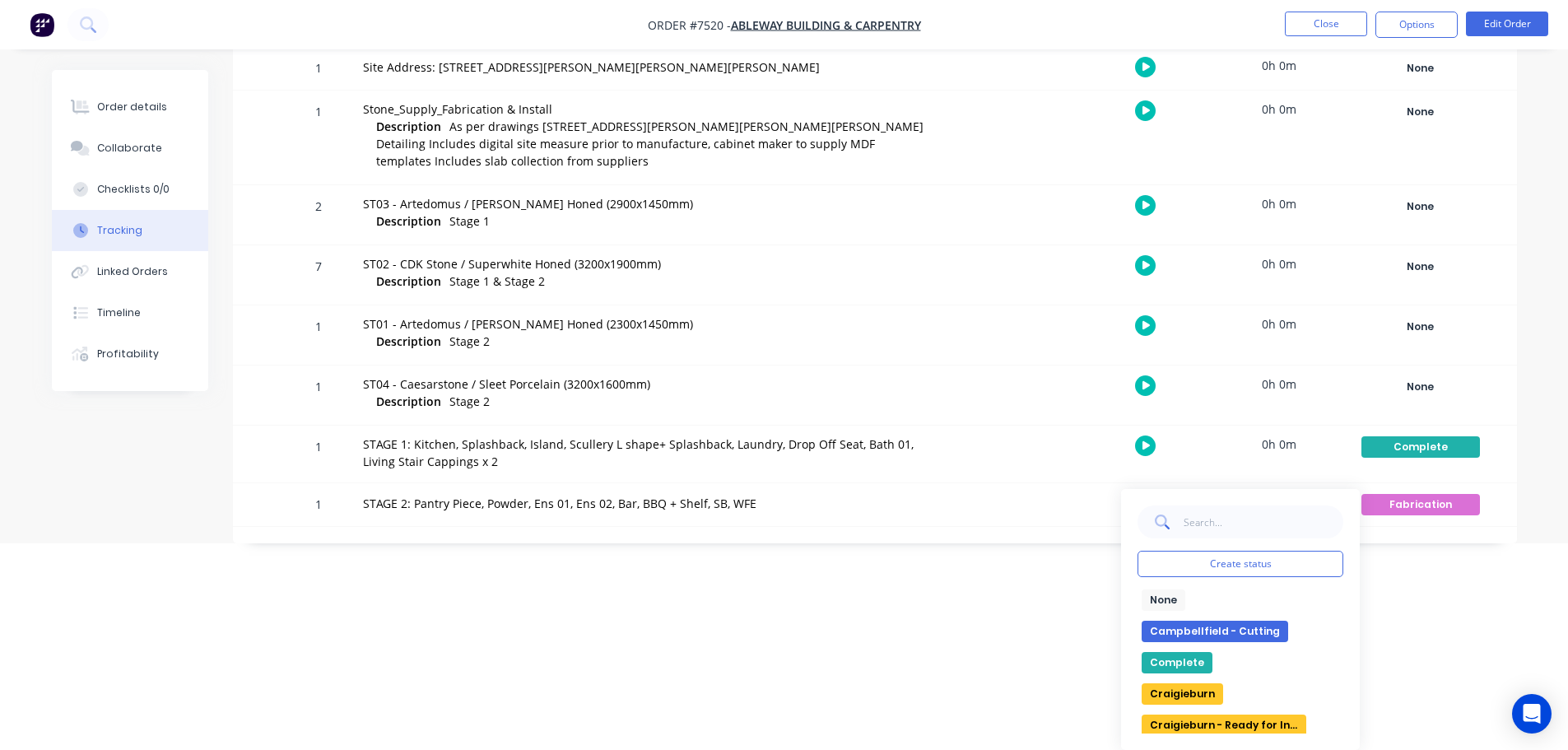
click at [1176, 658] on button "Complete" at bounding box center [1177, 663] width 71 height 22
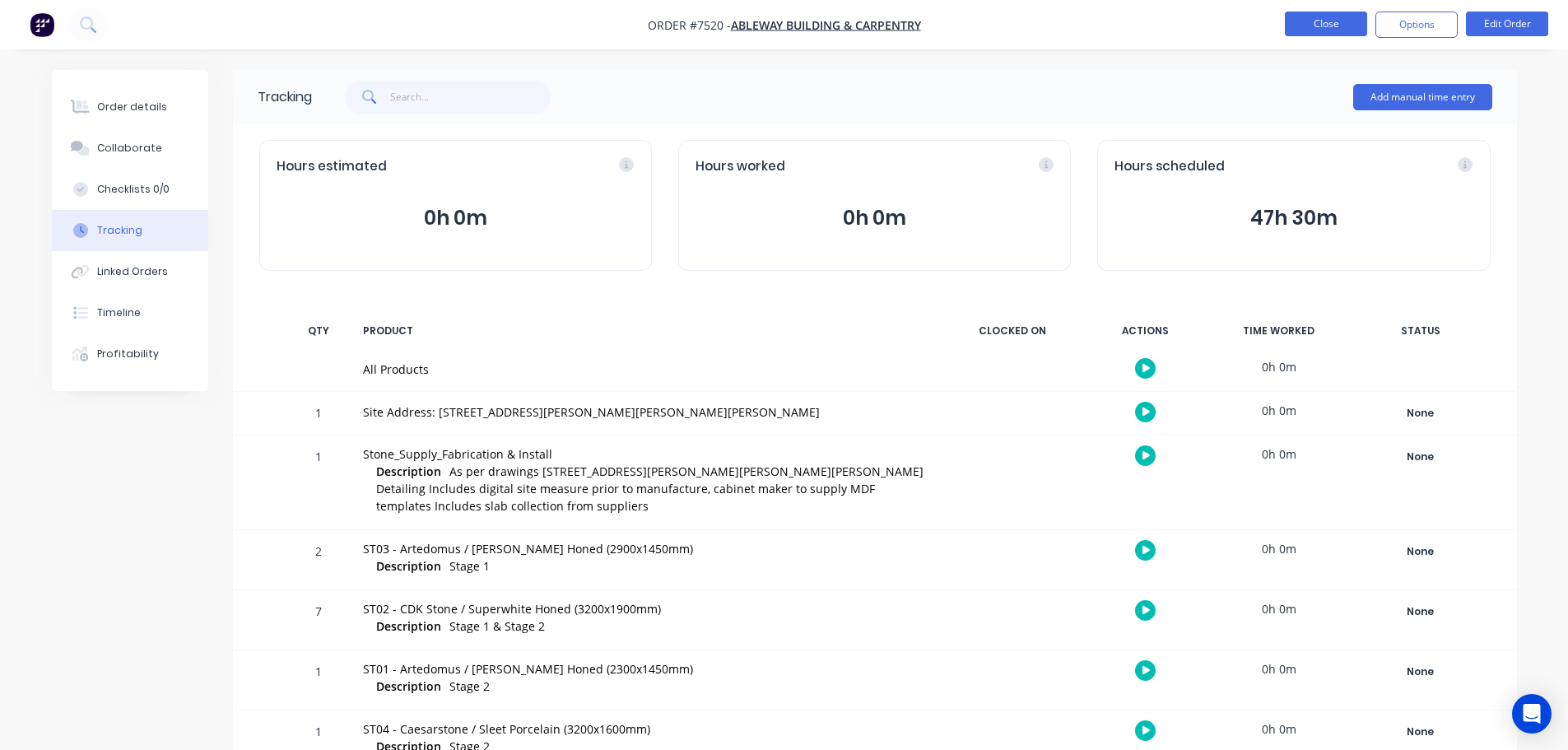
click at [1347, 32] on button "Close" at bounding box center [1325, 23] width 82 height 24
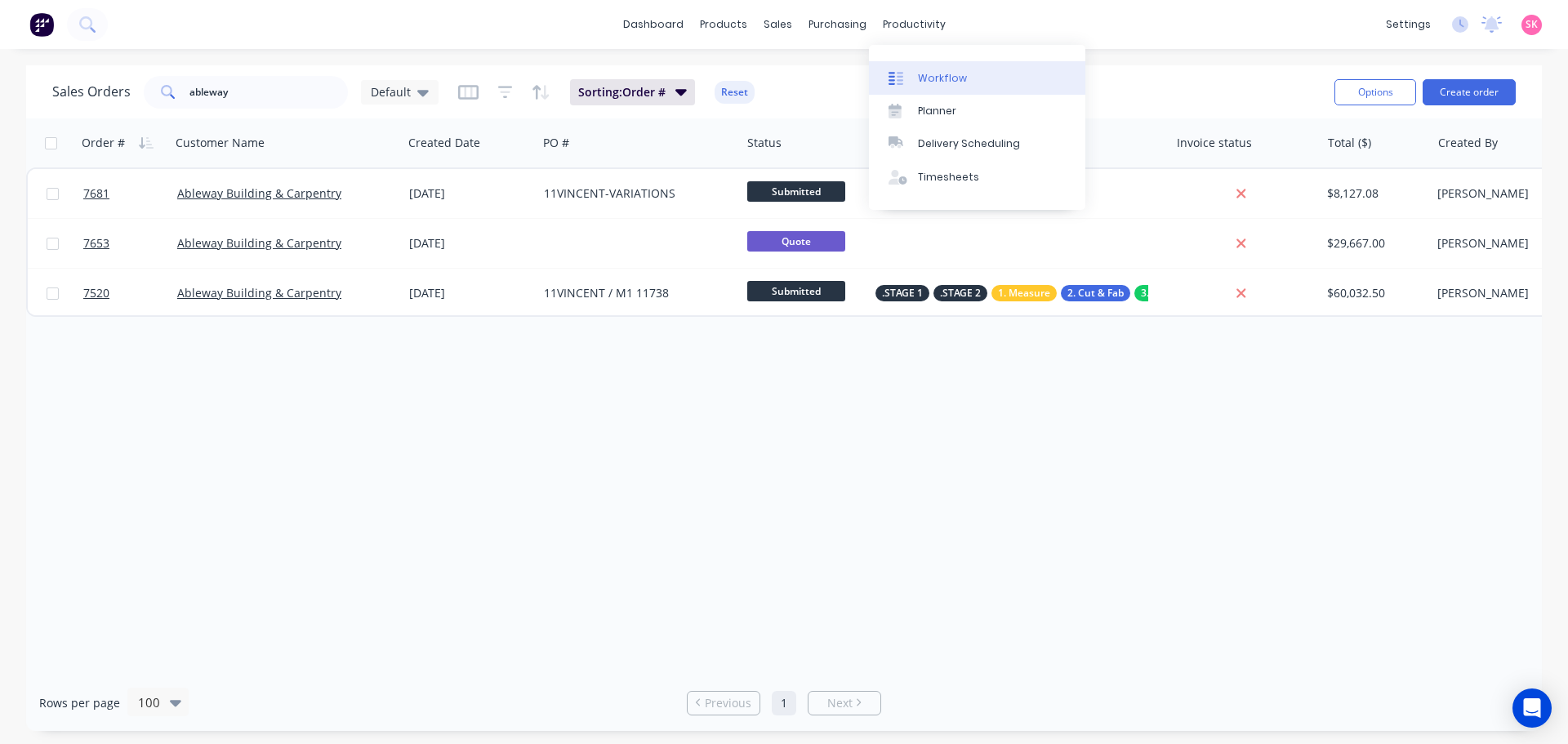
click at [932, 77] on div "Workflow" at bounding box center [942, 78] width 49 height 14
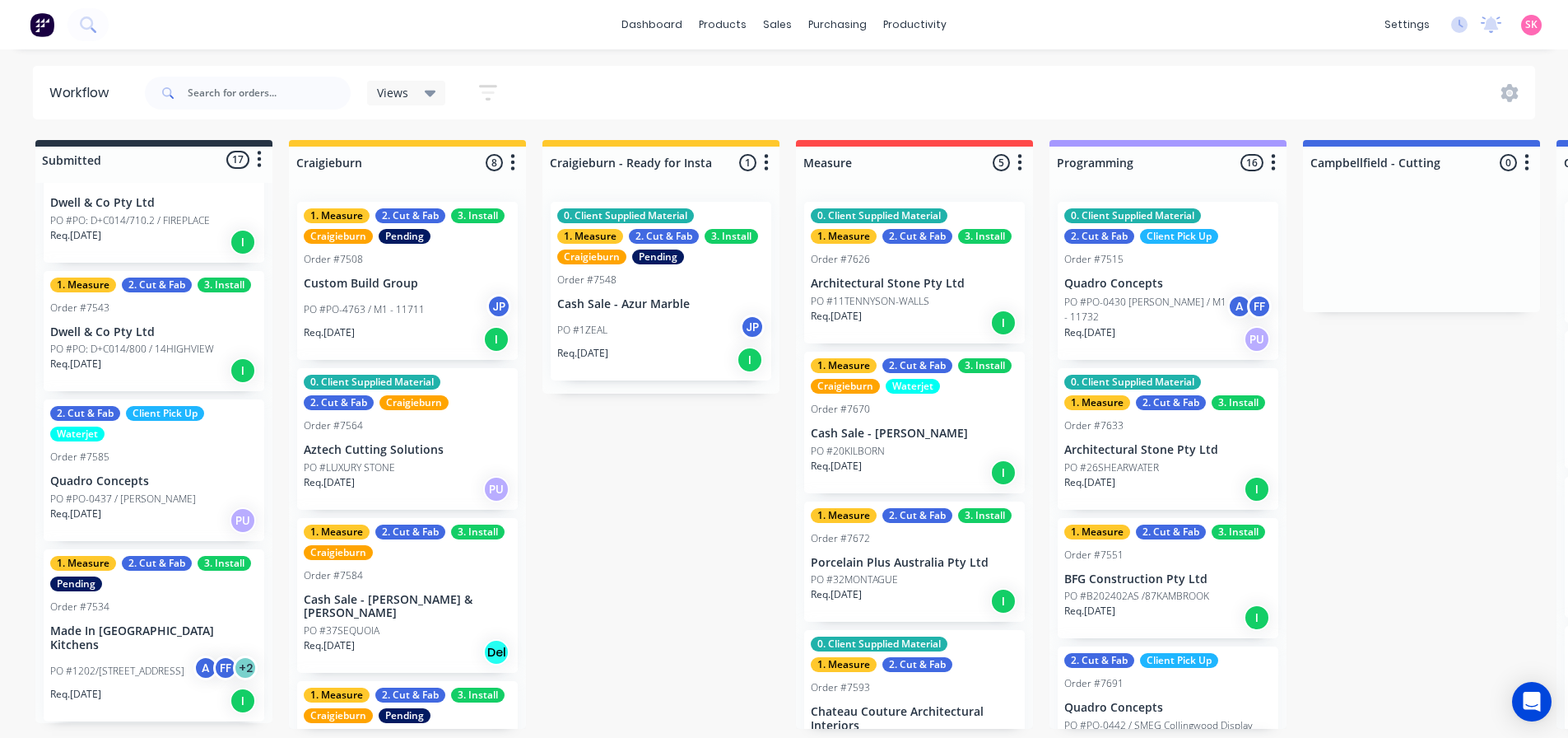
scroll to position [1936, 0]
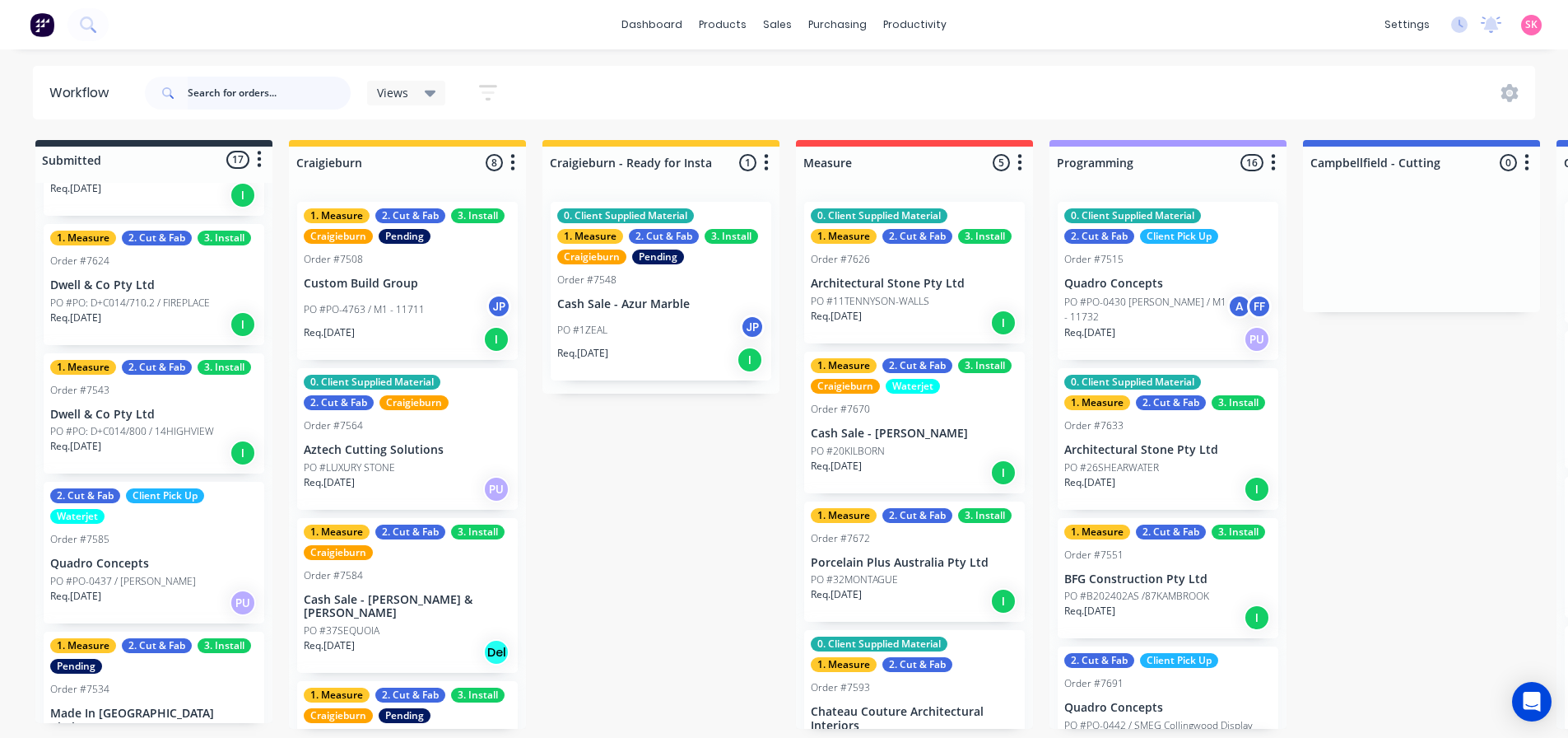
click at [243, 94] on input "text" at bounding box center [269, 93] width 163 height 33
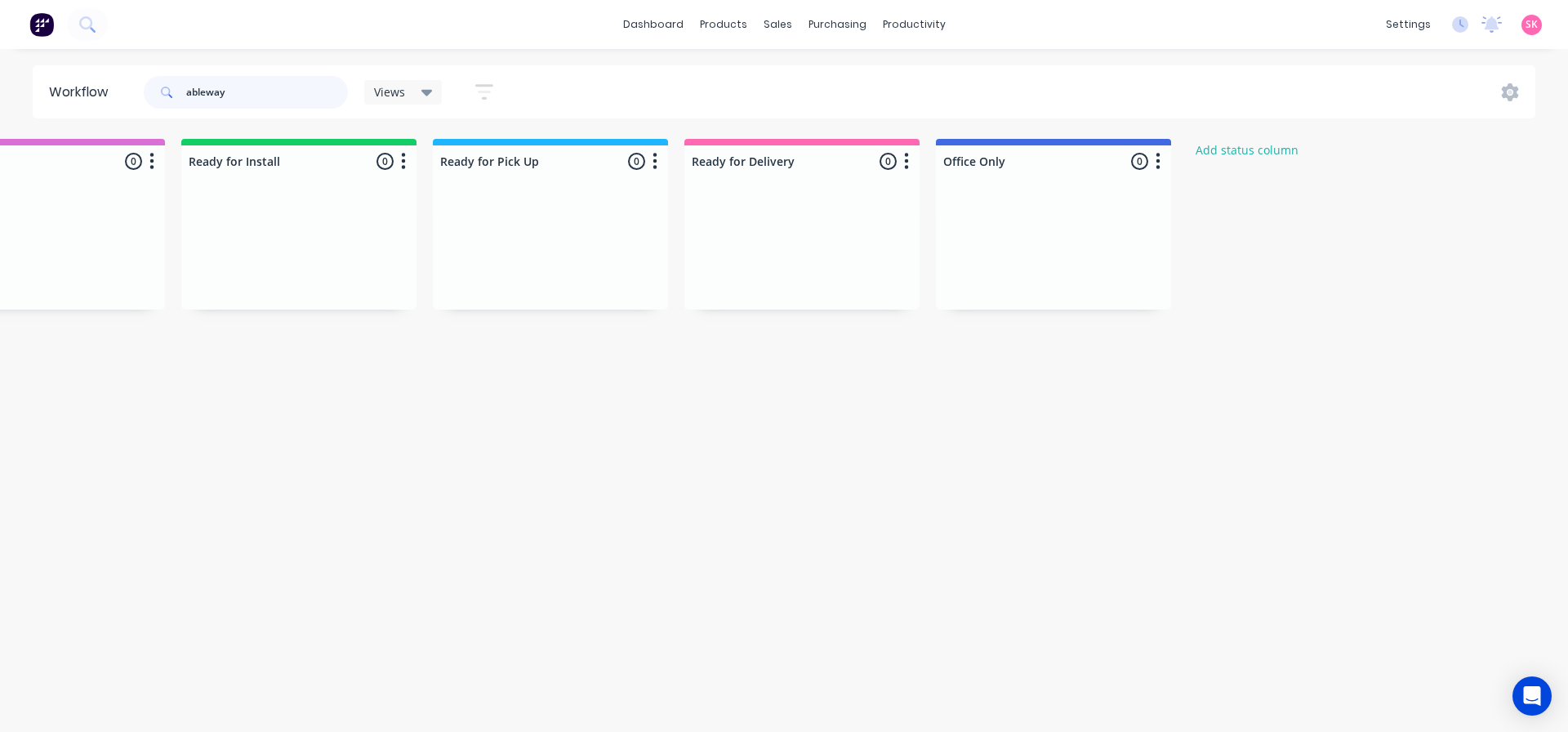
scroll to position [0, 0]
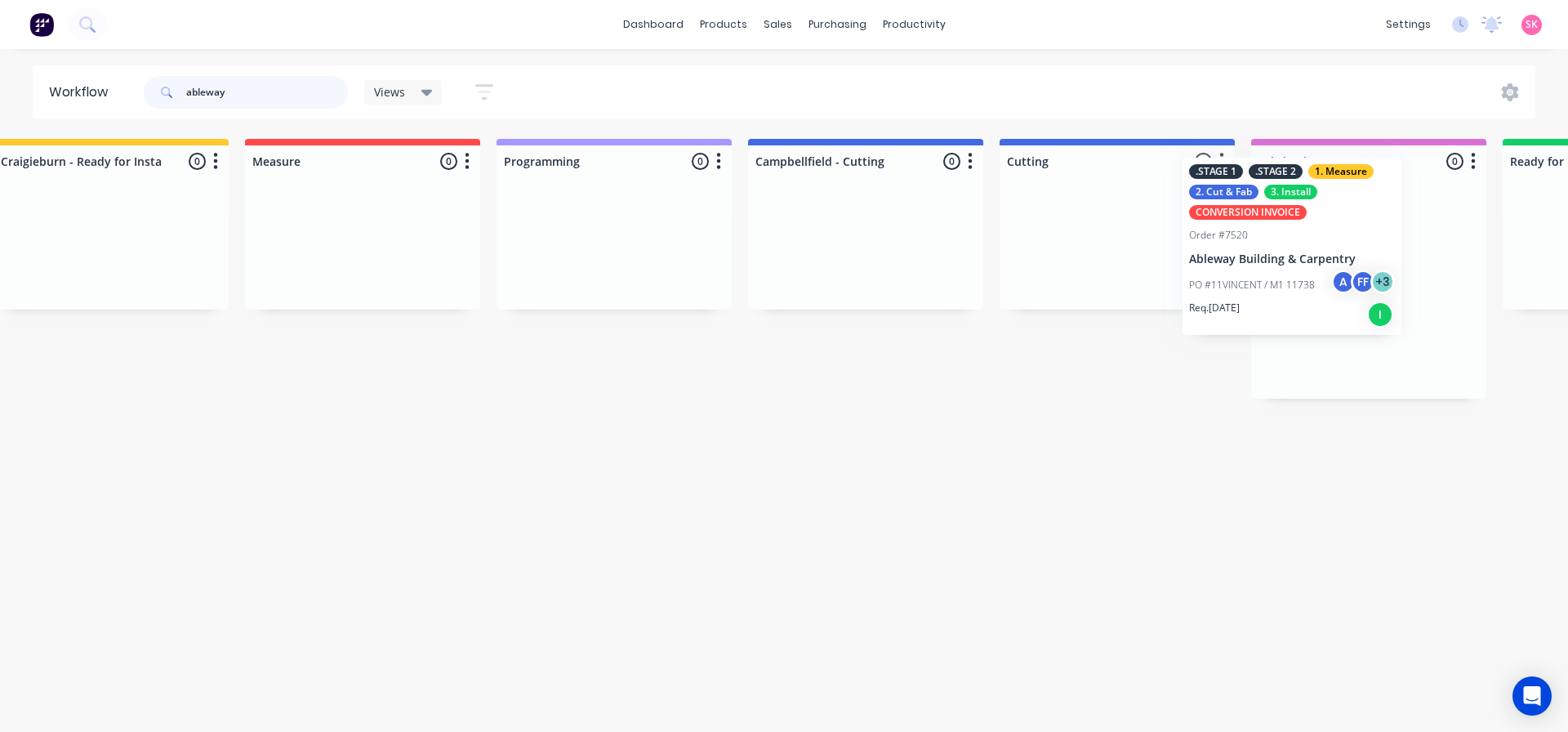
drag, startPoint x: 172, startPoint y: 288, endPoint x: 1316, endPoint y: 251, distance: 1144.6
click at [1316, 251] on div "Submitted 2 Status colour #273444 hex #273444 Save Cancel Summaries Total order…" at bounding box center [1159, 319] width 3433 height 361
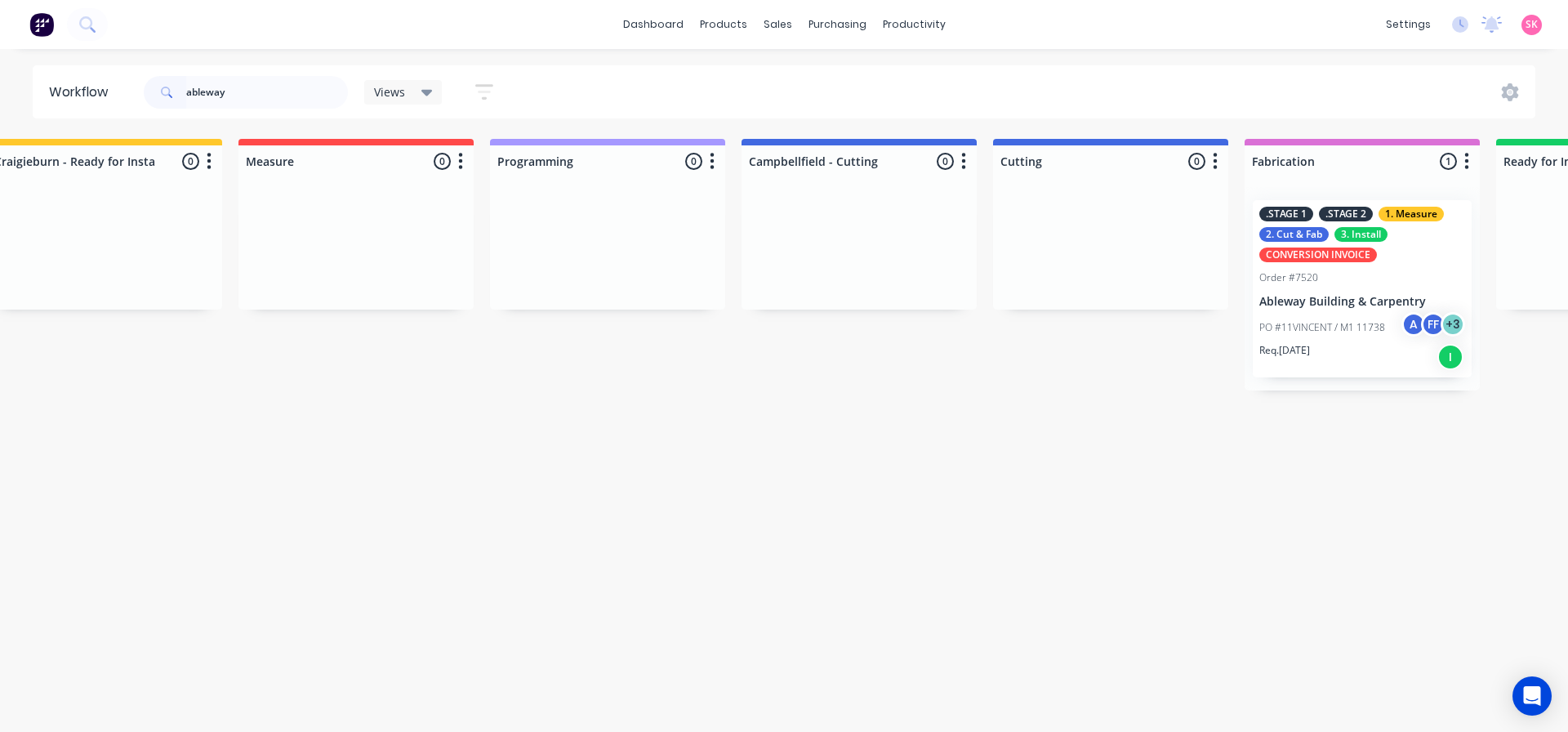
click at [1323, 232] on div "2. Cut & Fab" at bounding box center [1294, 234] width 70 height 14
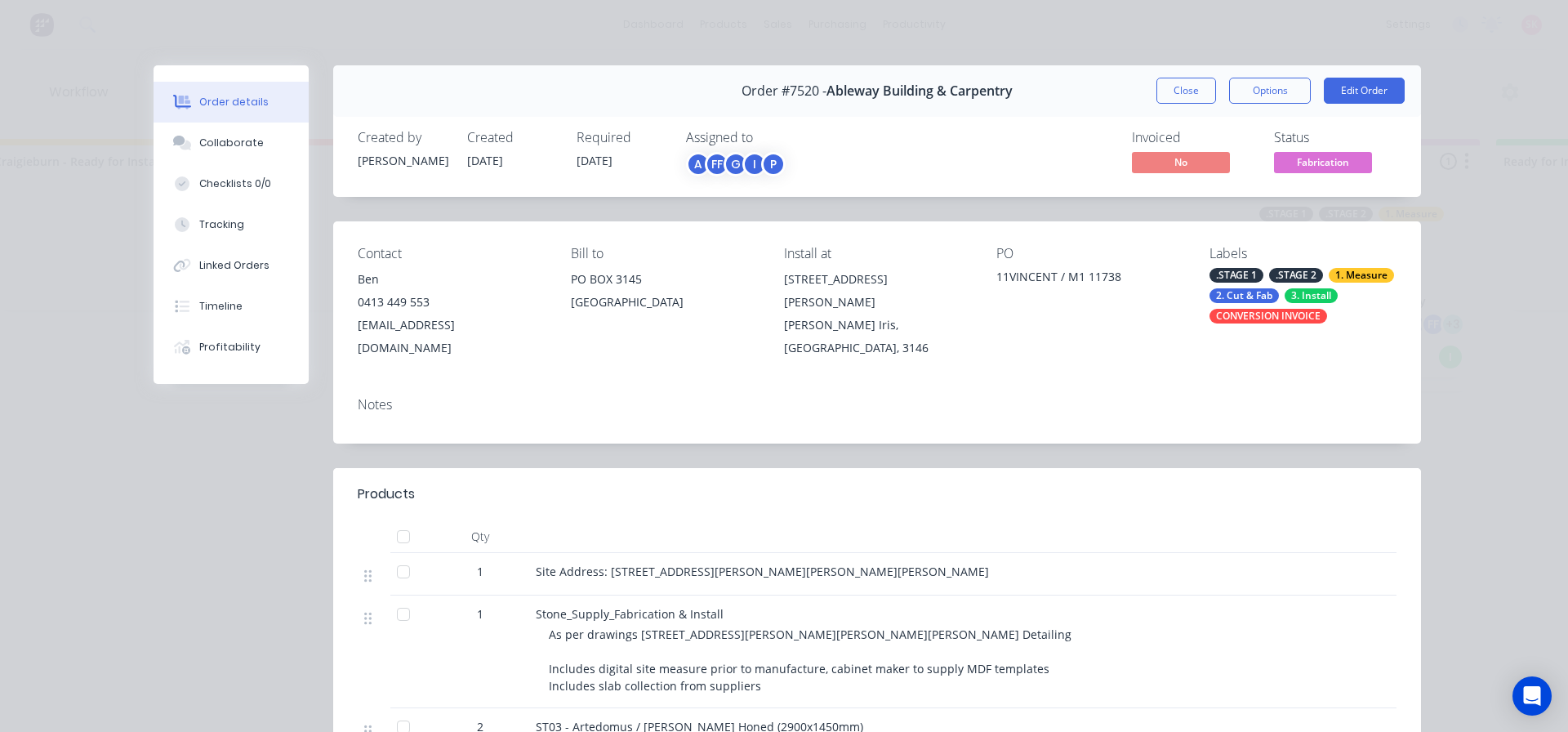
click at [1280, 332] on div "Labels .STAGE 1 .STAGE 2 1. Measure 2. Cut & Fab 3. Install CONVERSION INVOICE" at bounding box center [1302, 302] width 187 height 114
click at [1288, 316] on div "CONVERSION INVOICE" at bounding box center [1267, 316] width 117 height 14
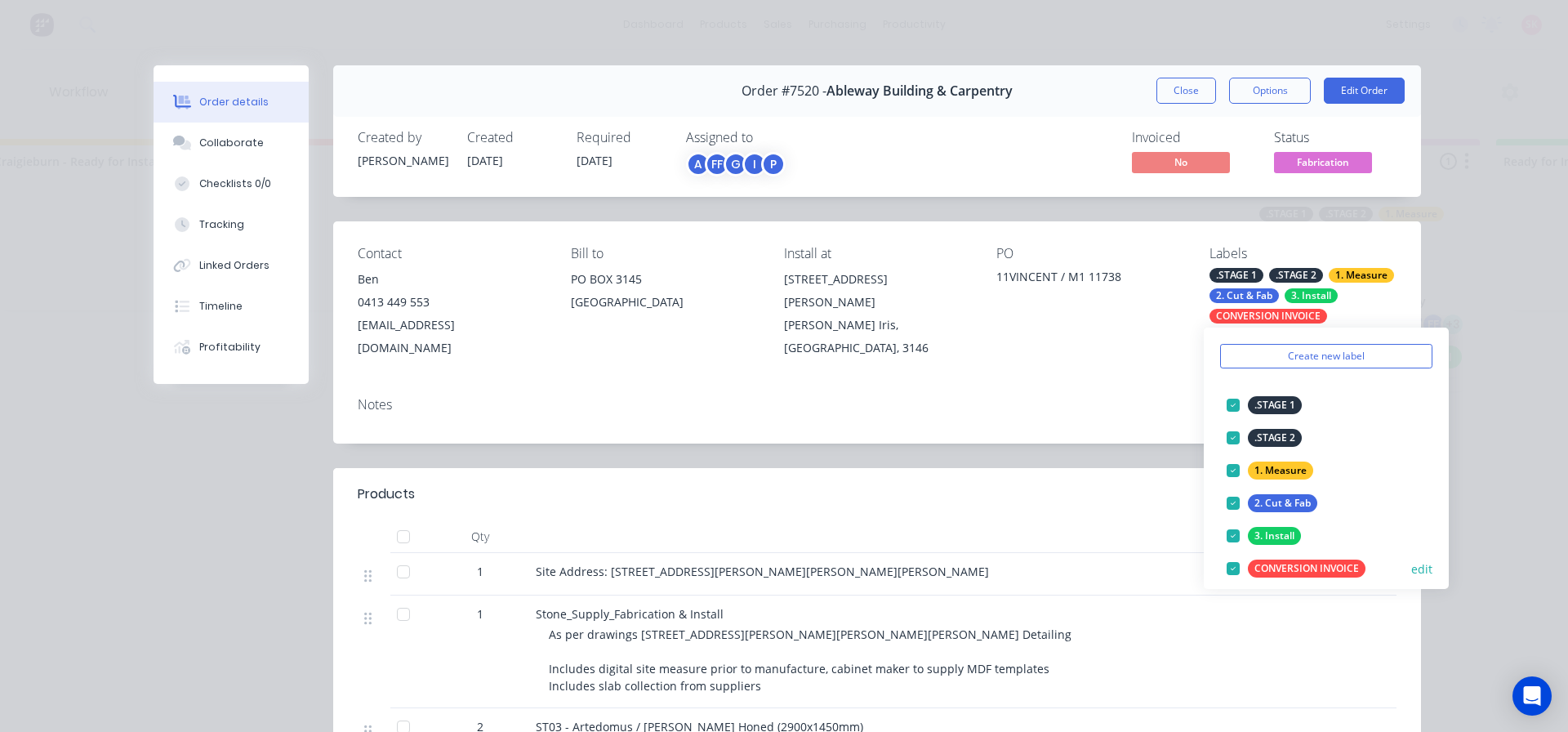
scroll to position [81, 0]
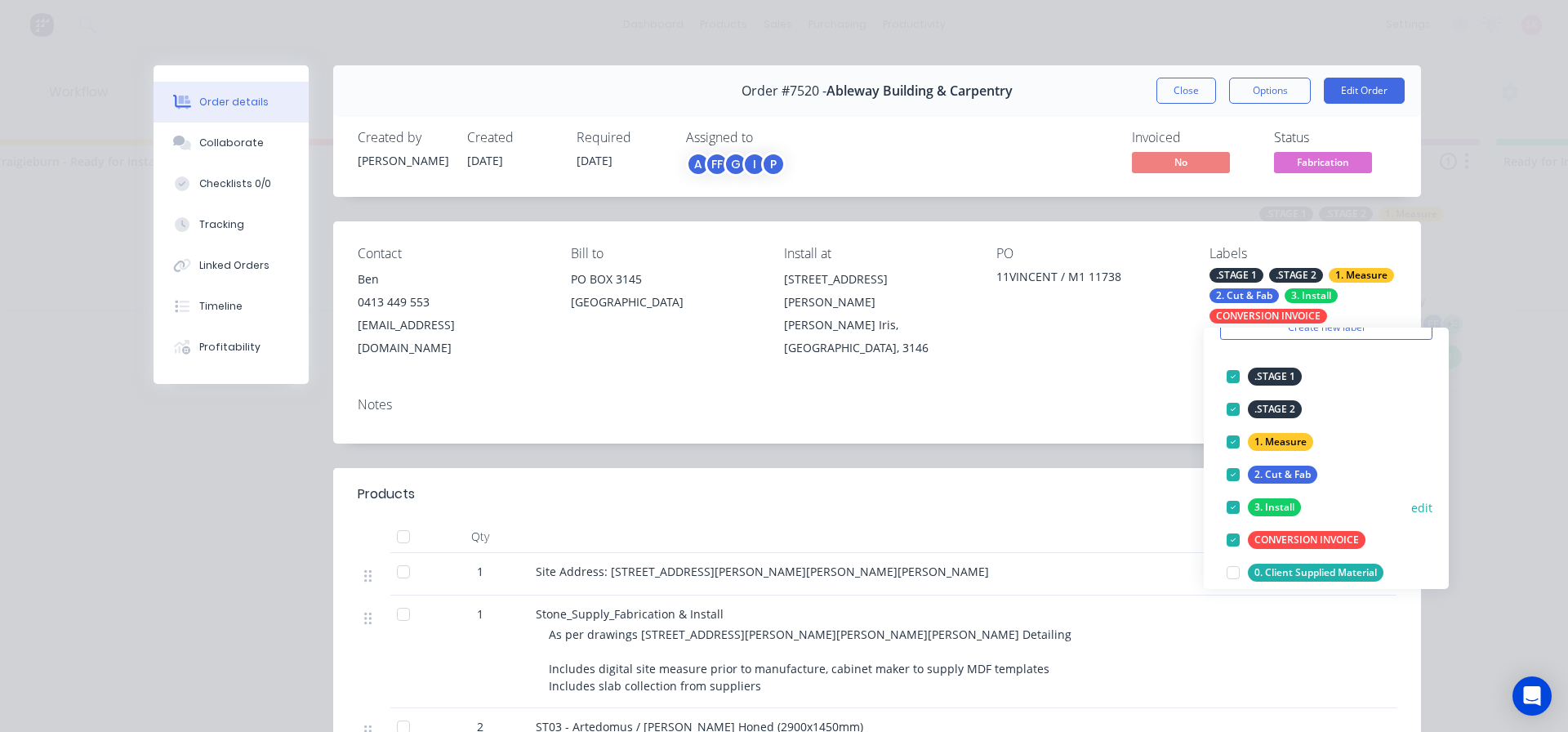
drag, startPoint x: 1232, startPoint y: 541, endPoint x: 1232, endPoint y: 511, distance: 30.0
click at [1232, 539] on div at bounding box center [1233, 540] width 33 height 33
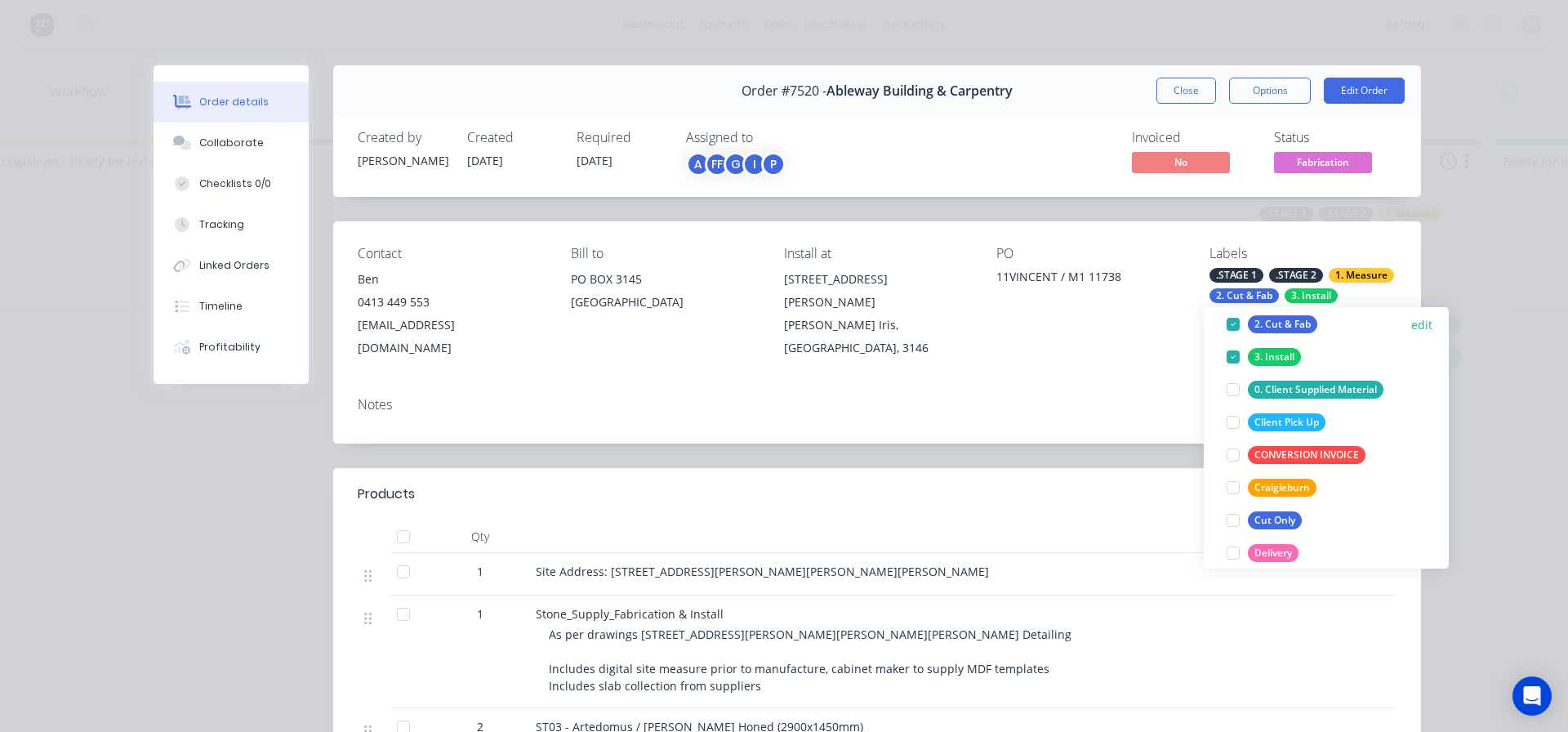
scroll to position [245, 0]
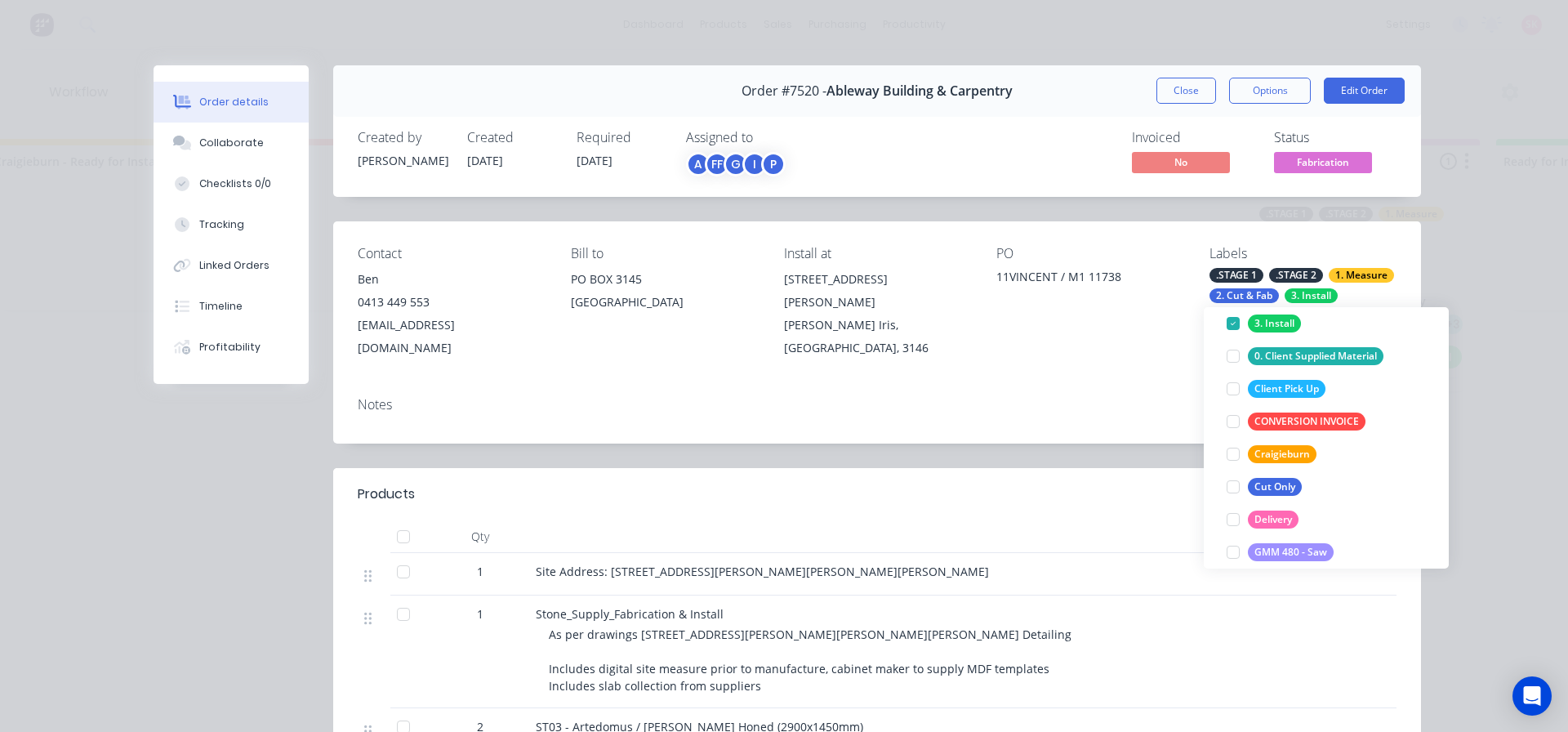
click at [1280, 236] on div "Contact Ben 0413 449 553 ben@ableway.com.au Bill to PO BOX 3145 Central Park, V…" at bounding box center [877, 302] width 1088 height 163
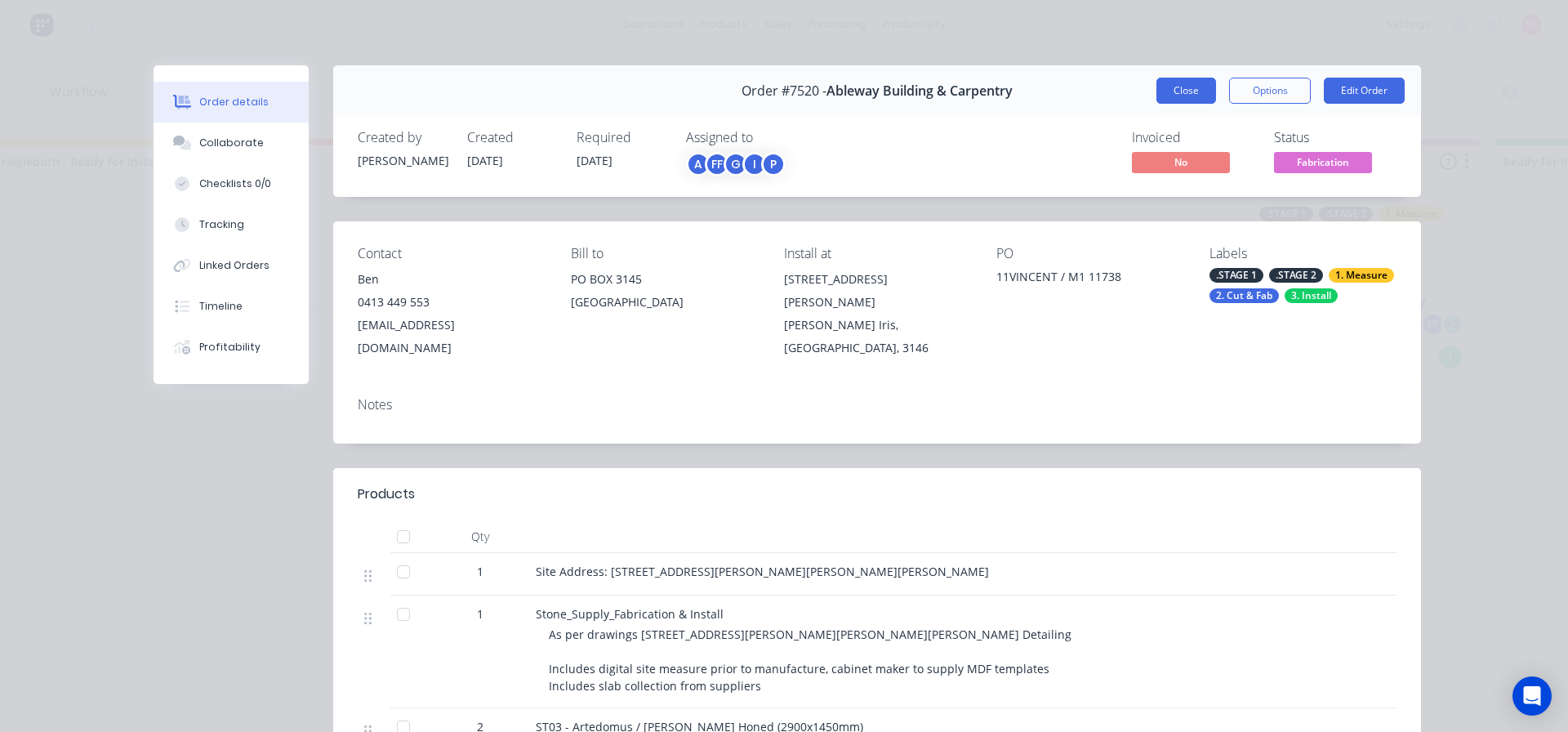
click at [1179, 93] on button "Close" at bounding box center [1186, 90] width 60 height 26
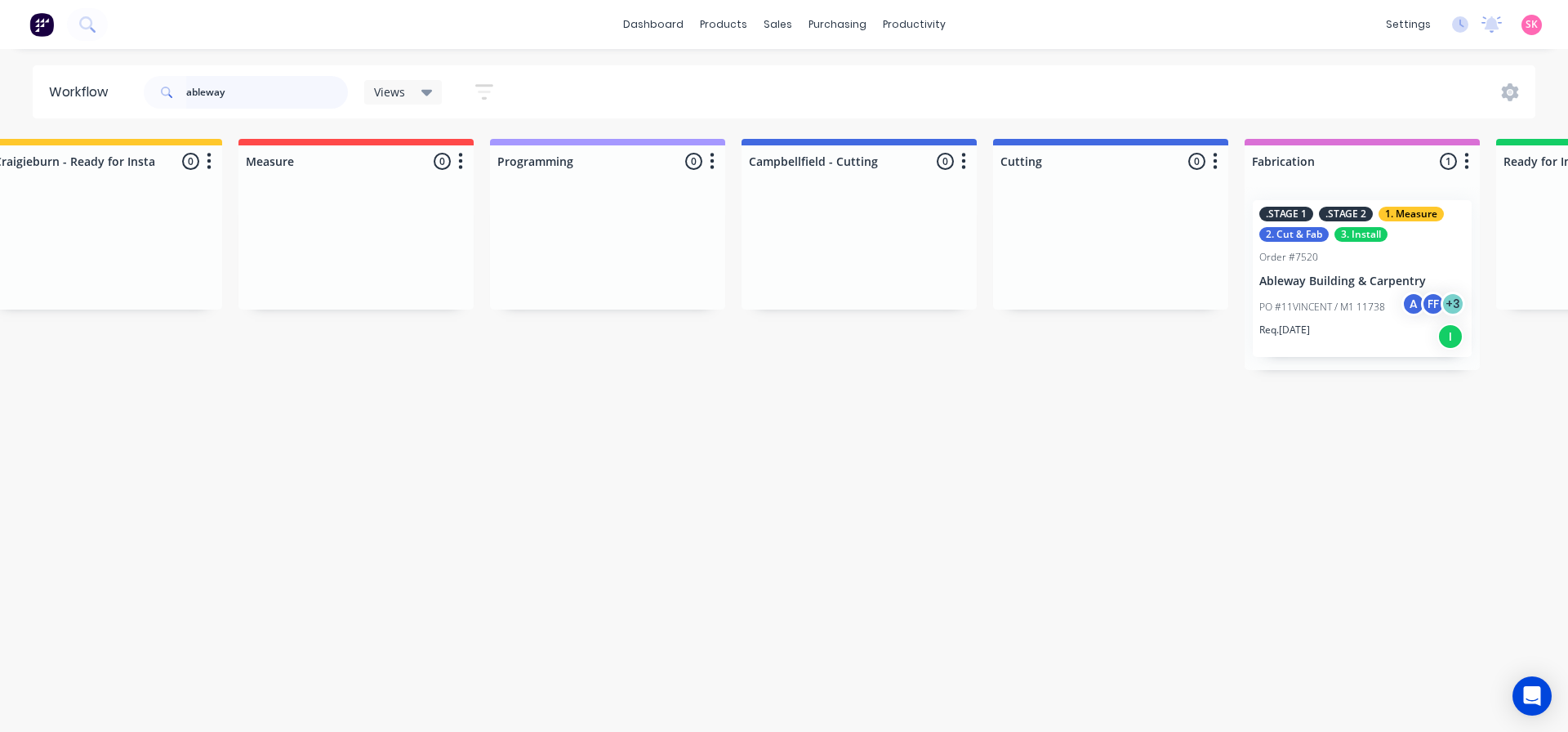
scroll to position [0, 0]
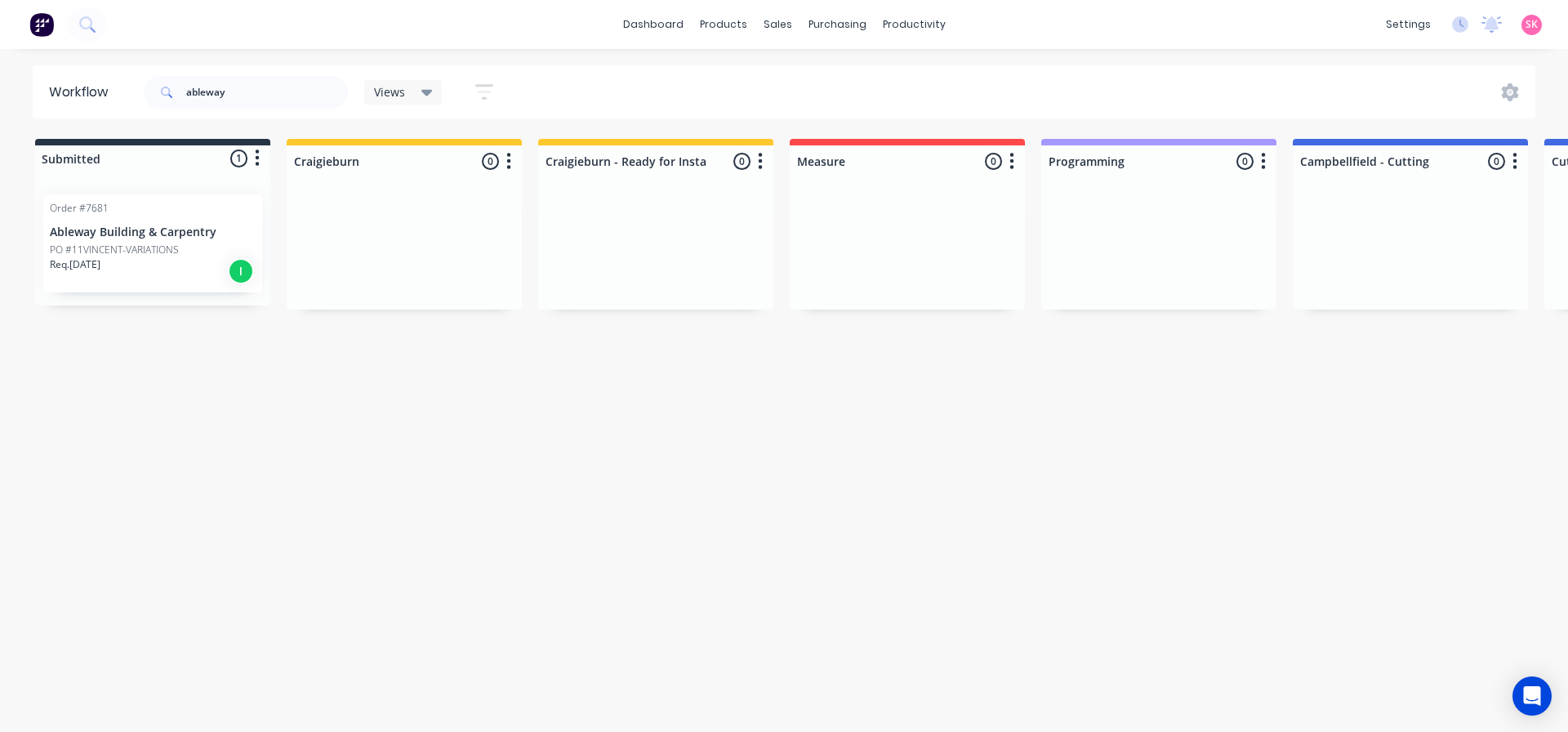
click at [184, 241] on div "Order #7681 Ableway Building & Carpentry PO #11VINCENT-VARIATIONS Req. 04/09/25…" at bounding box center [152, 243] width 219 height 98
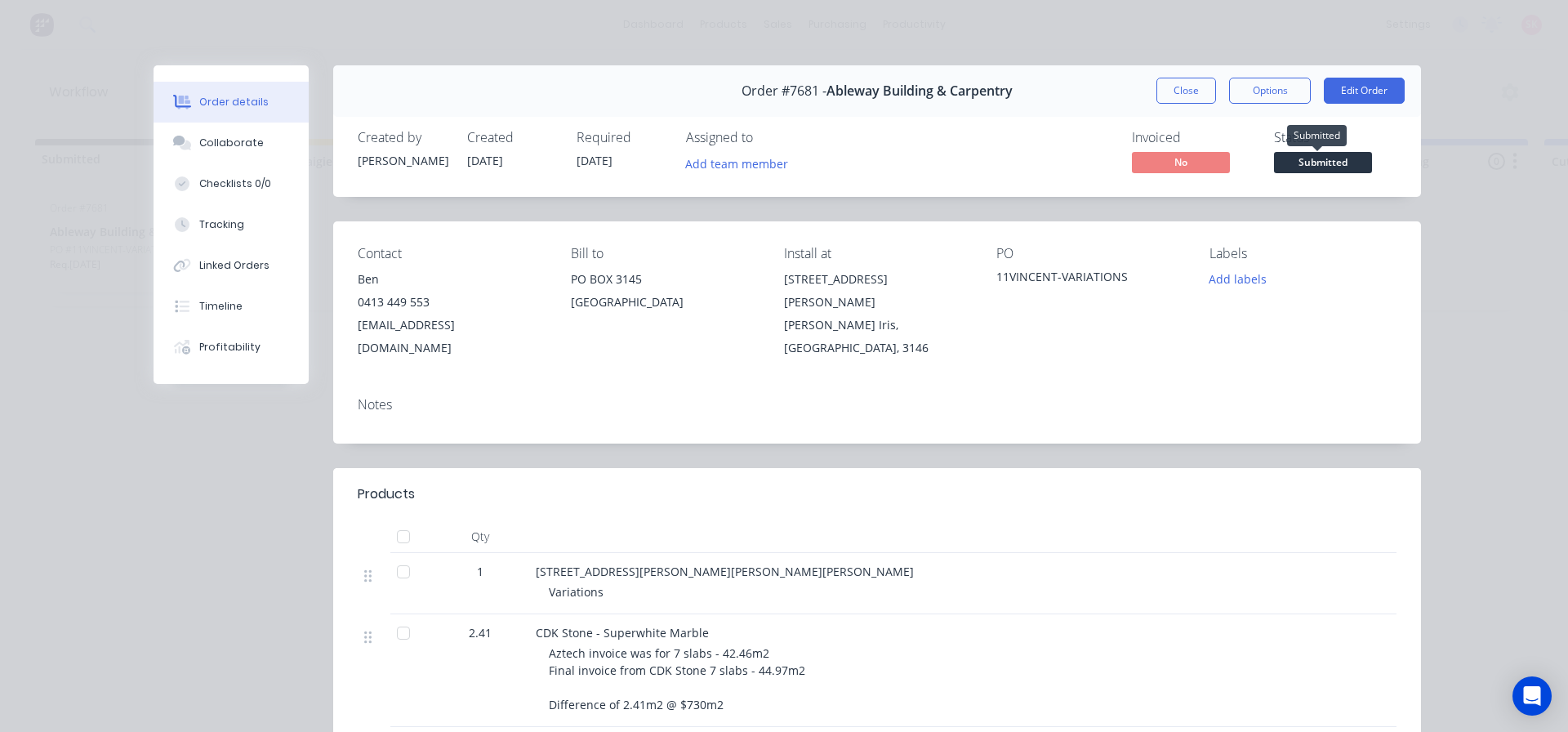
click at [1309, 166] on span "Submitted" at bounding box center [1323, 162] width 98 height 21
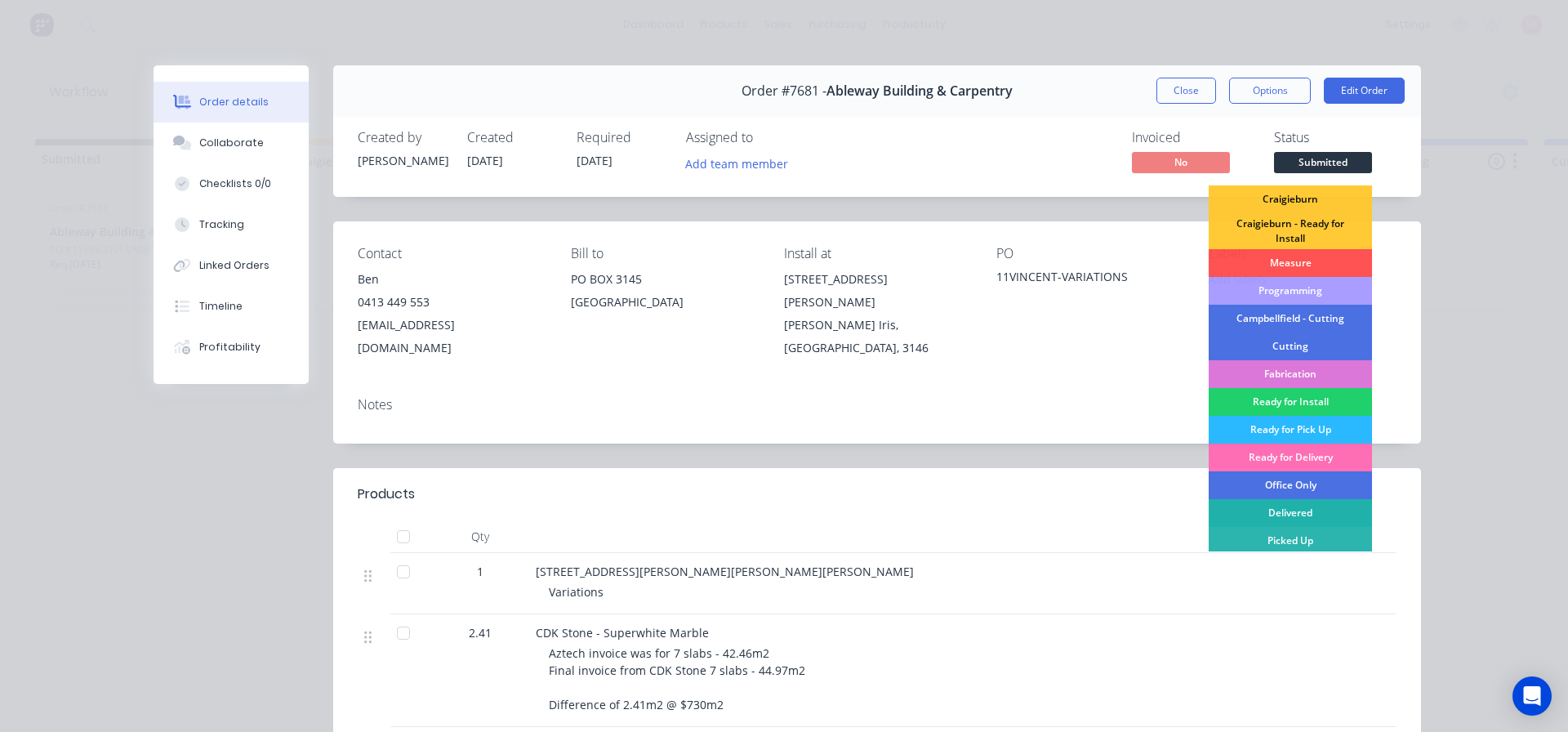
click at [1298, 511] on div "Delivered" at bounding box center [1290, 513] width 164 height 28
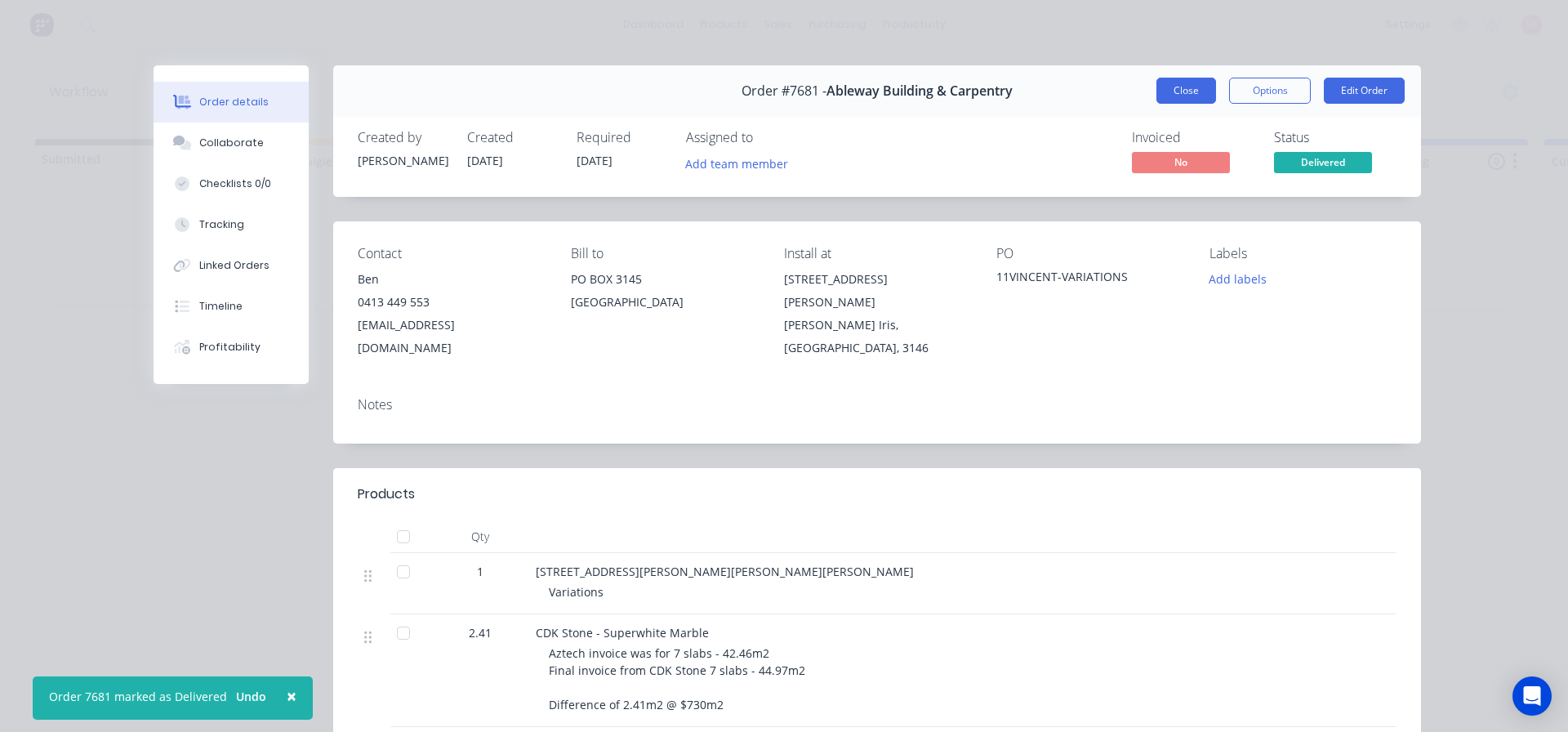
click at [1184, 98] on button "Close" at bounding box center [1186, 90] width 60 height 26
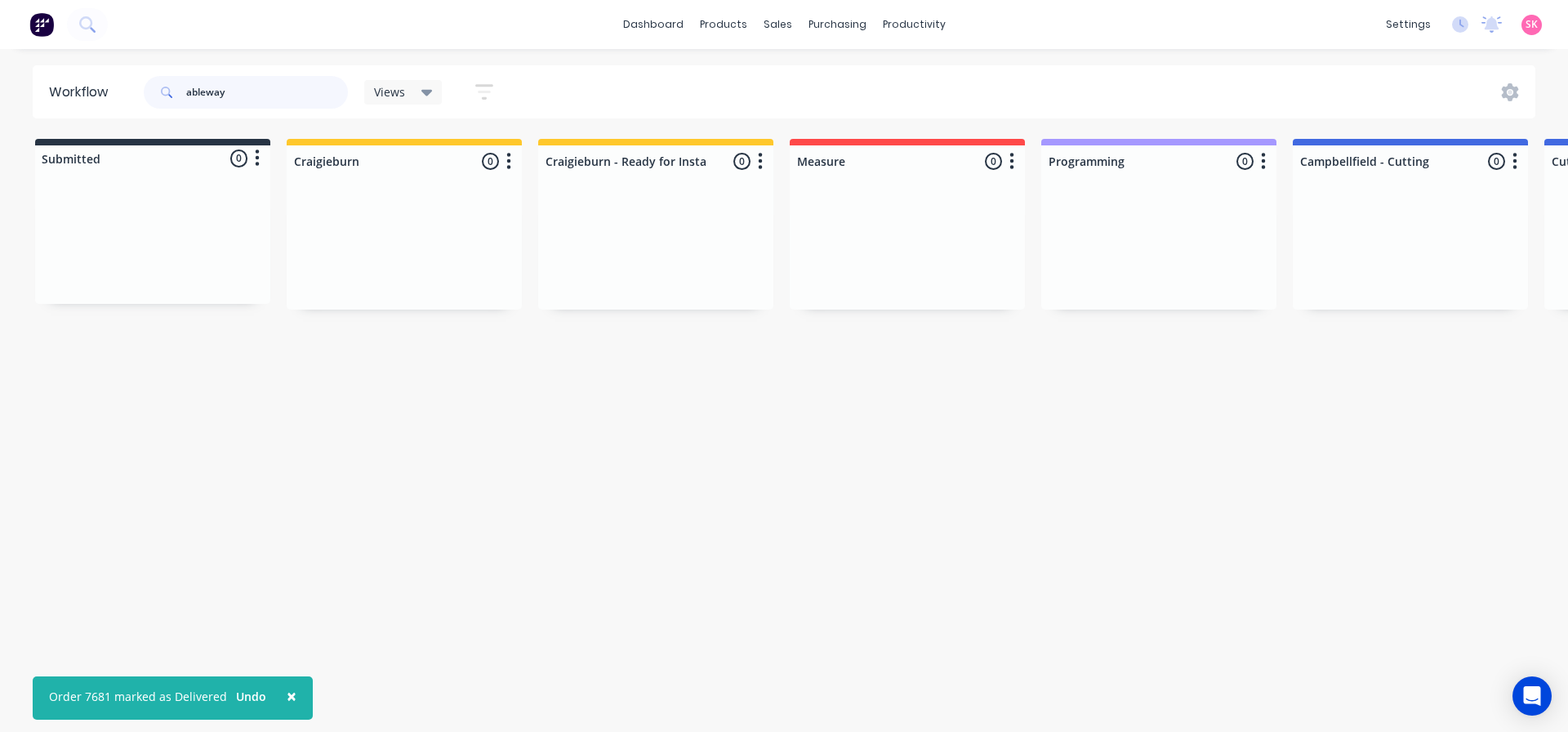
drag, startPoint x: 256, startPoint y: 92, endPoint x: 26, endPoint y: 92, distance: 230.0
click at [29, 92] on div "Workflow ableway Views Save new view None (Default) edit Value edit Show/Hide s…" at bounding box center [784, 91] width 1568 height 53
type input "\"
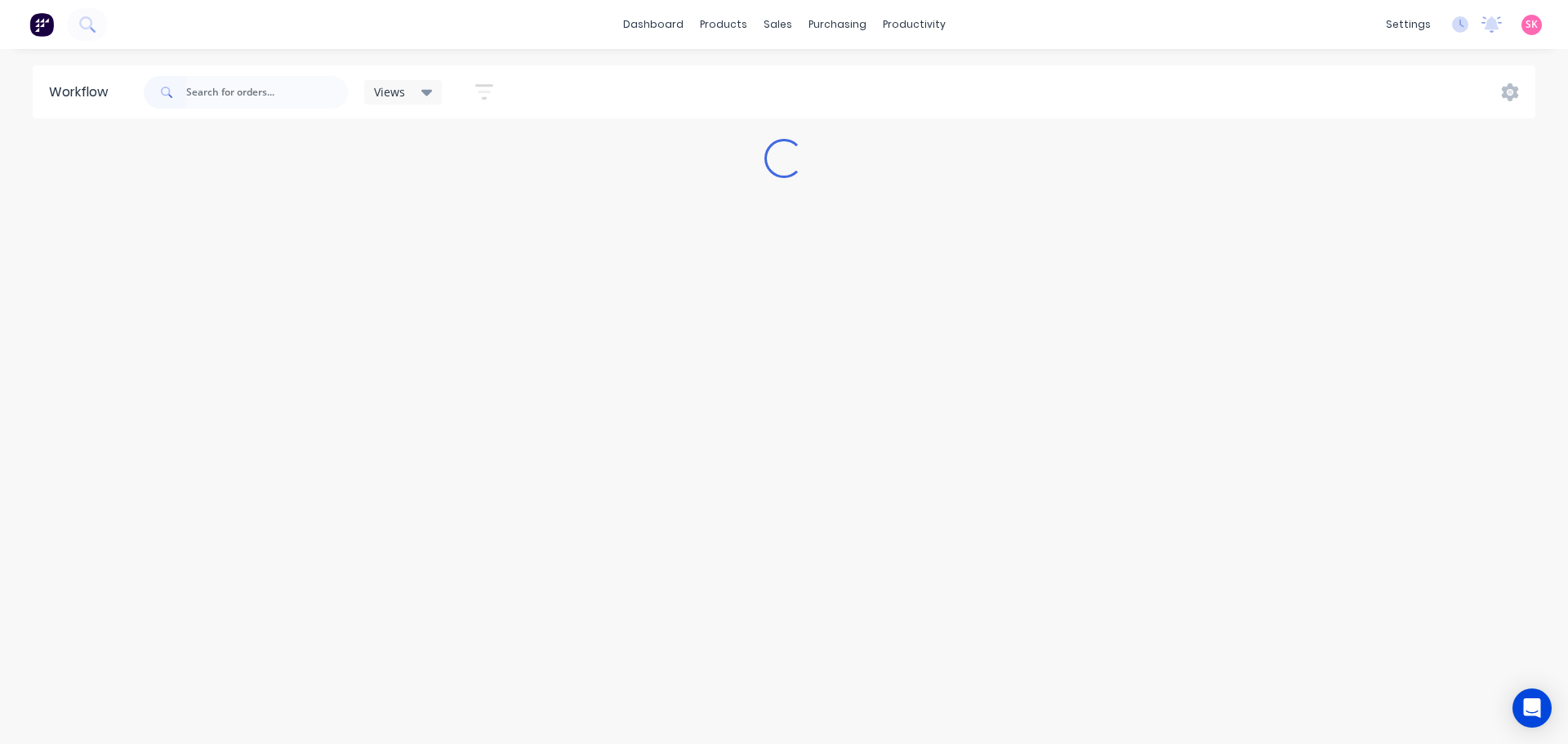
click at [678, 88] on div "Views Save new view None (Default) edit Value edit Show/Hide statuses Show line…" at bounding box center [838, 92] width 1395 height 49
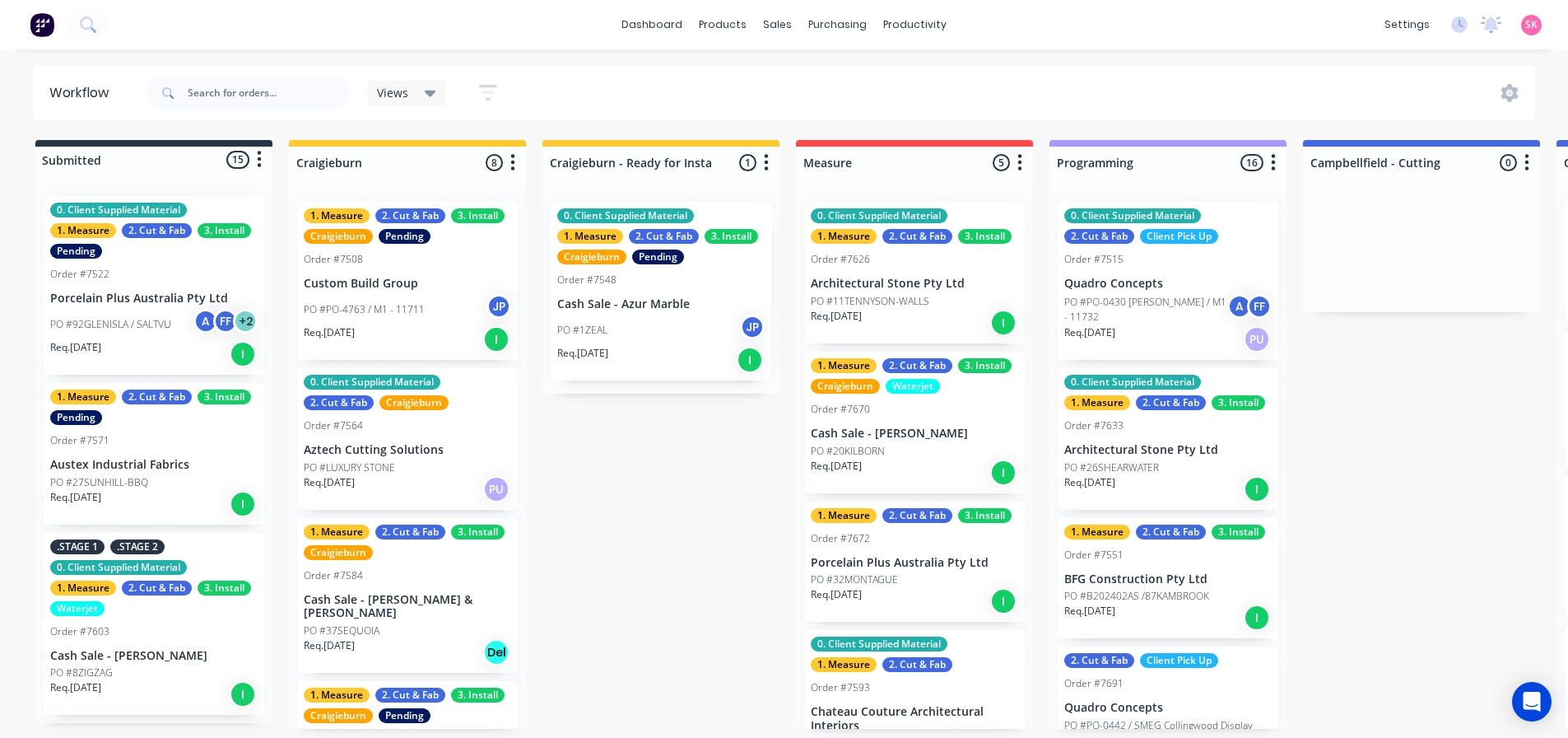
click div "Purchase Orders"
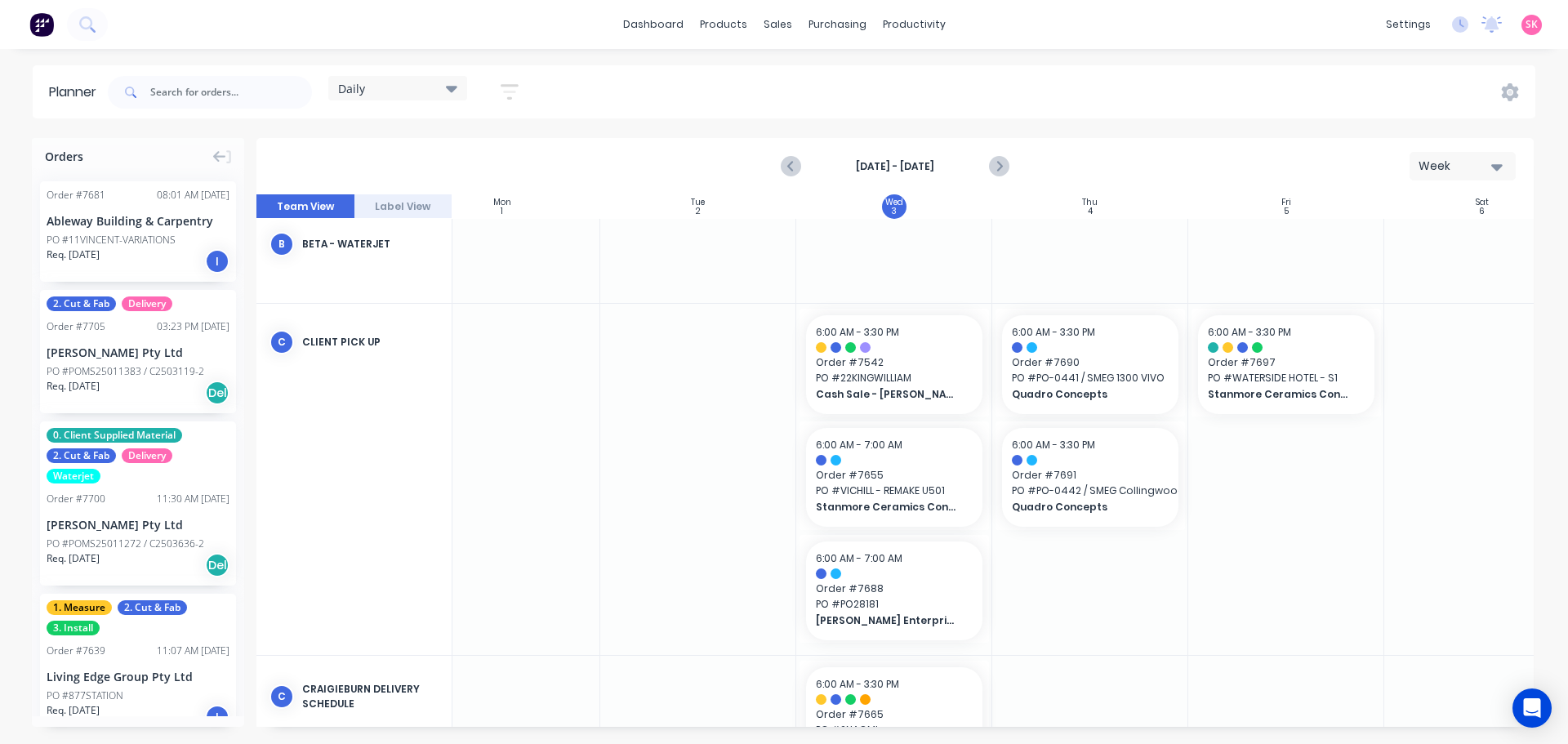
scroll to position [164, 297]
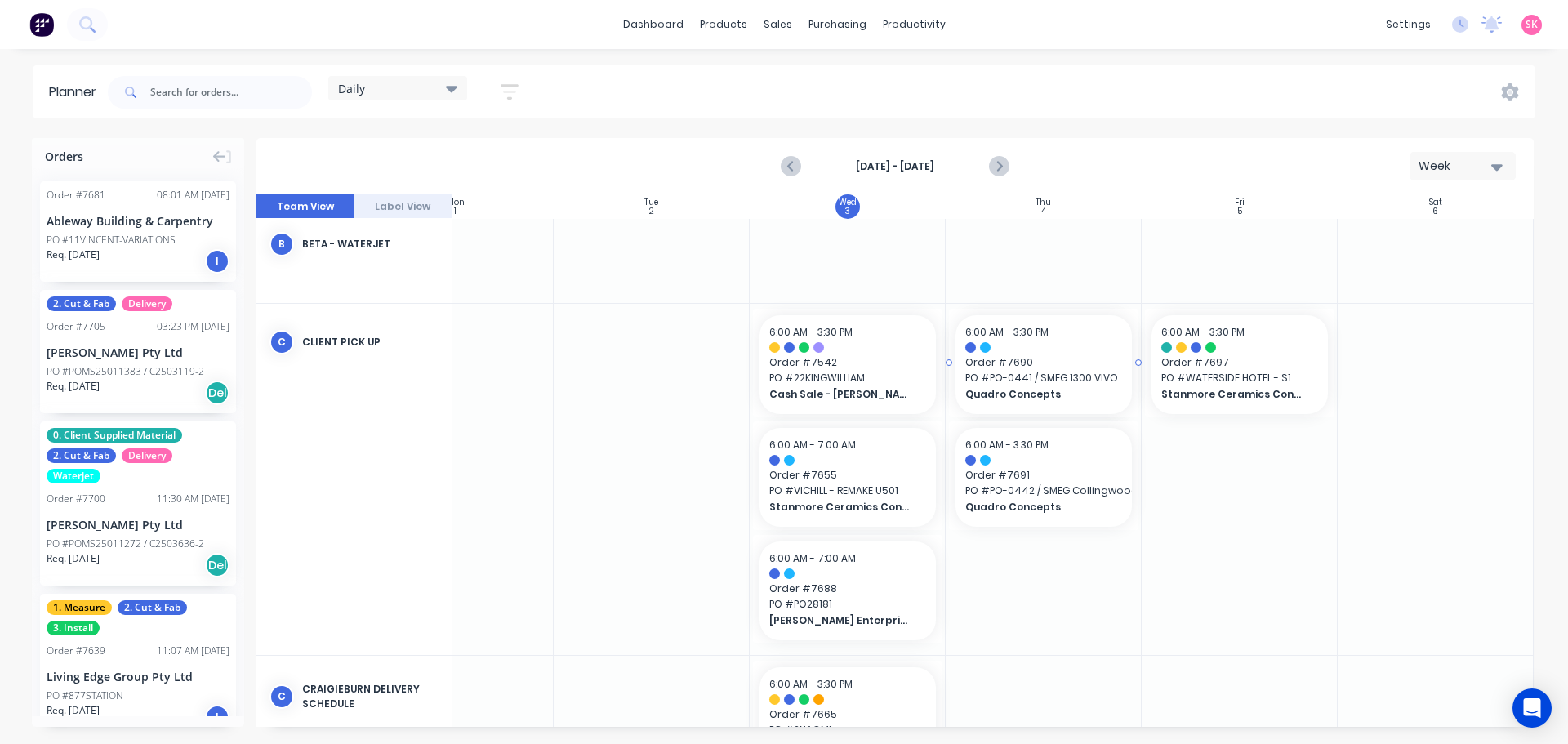
drag, startPoint x: 1038, startPoint y: 377, endPoint x: 1214, endPoint y: 370, distance: 176.1
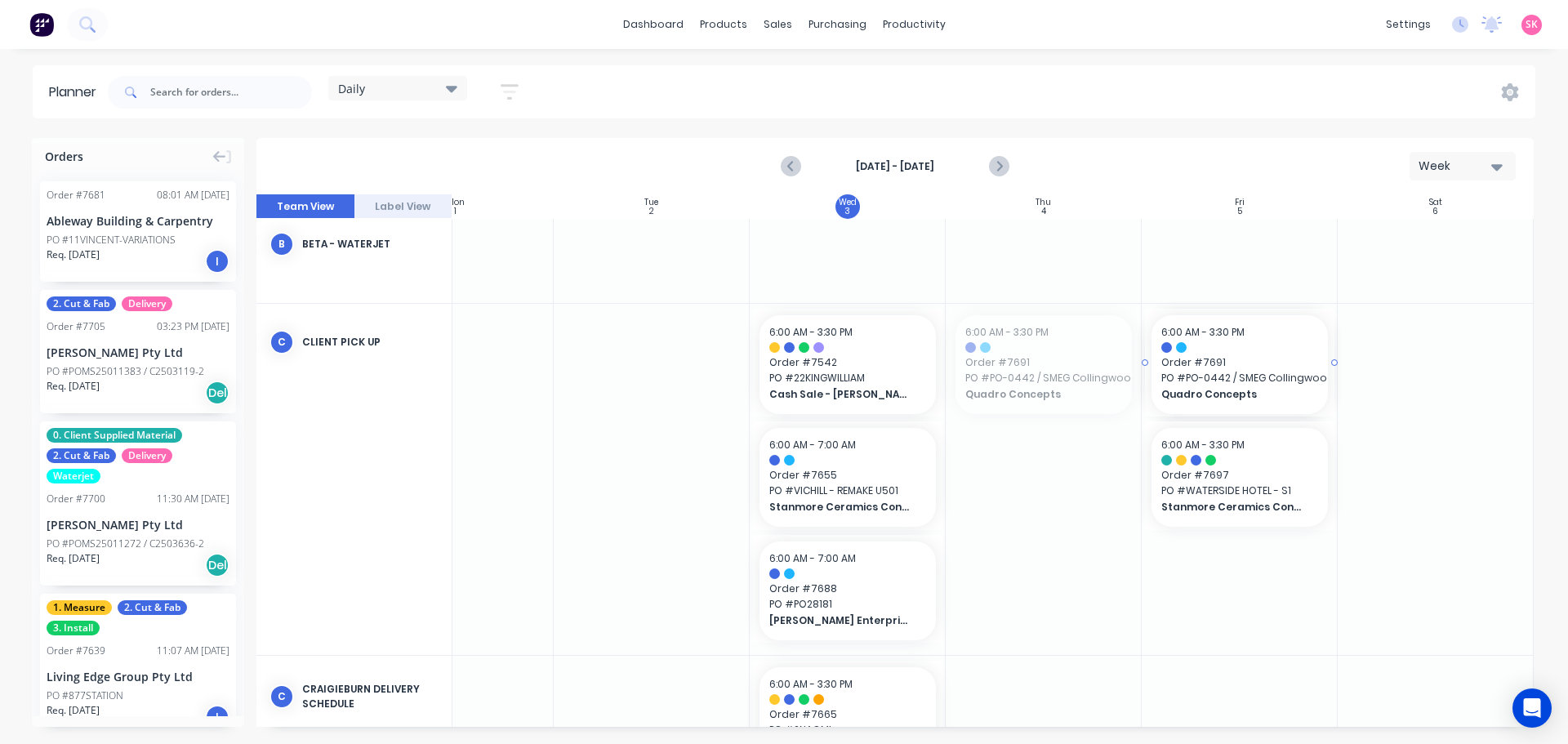
drag, startPoint x: 1044, startPoint y: 362, endPoint x: 1076, endPoint y: 365, distance: 32.1
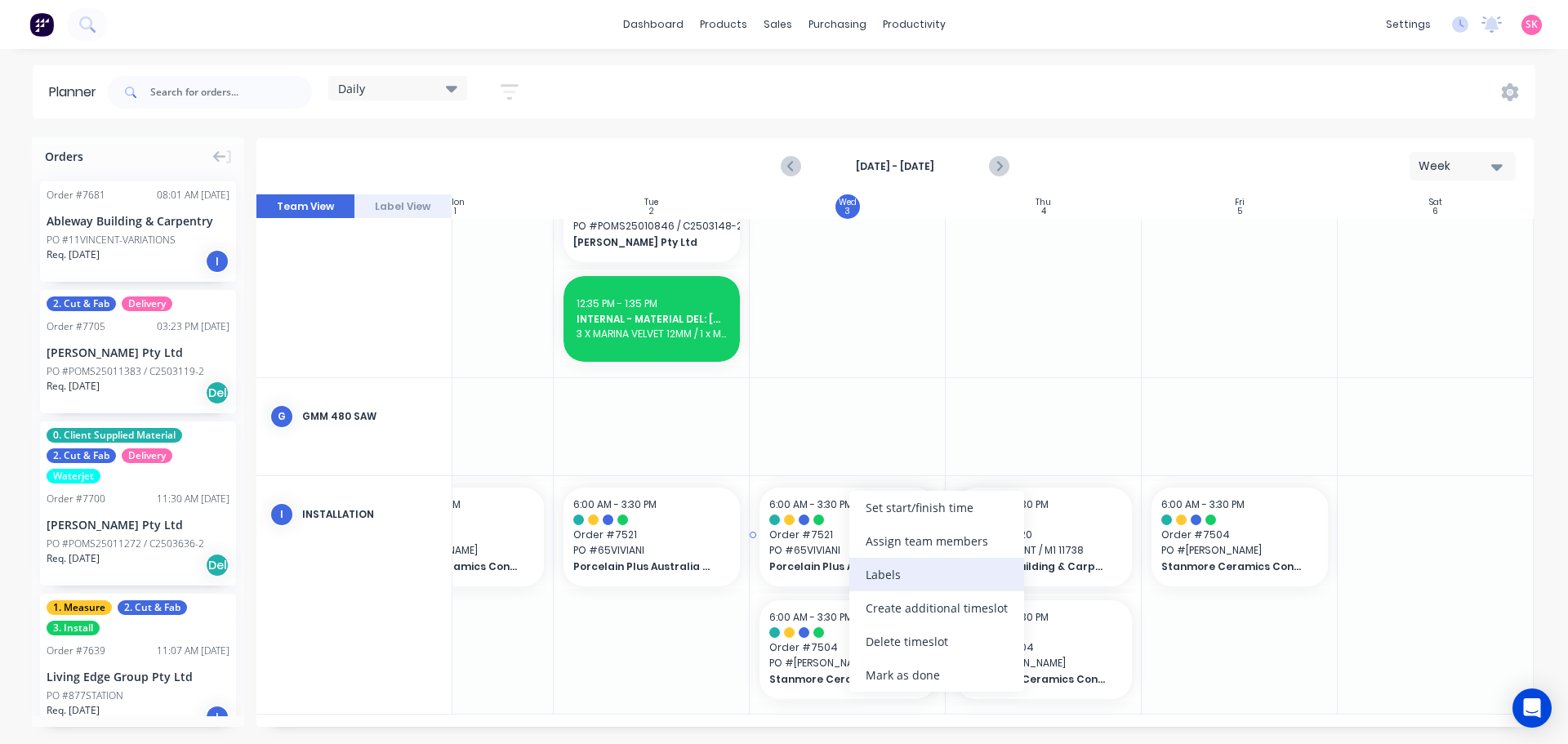
scroll to position [1049, 297]
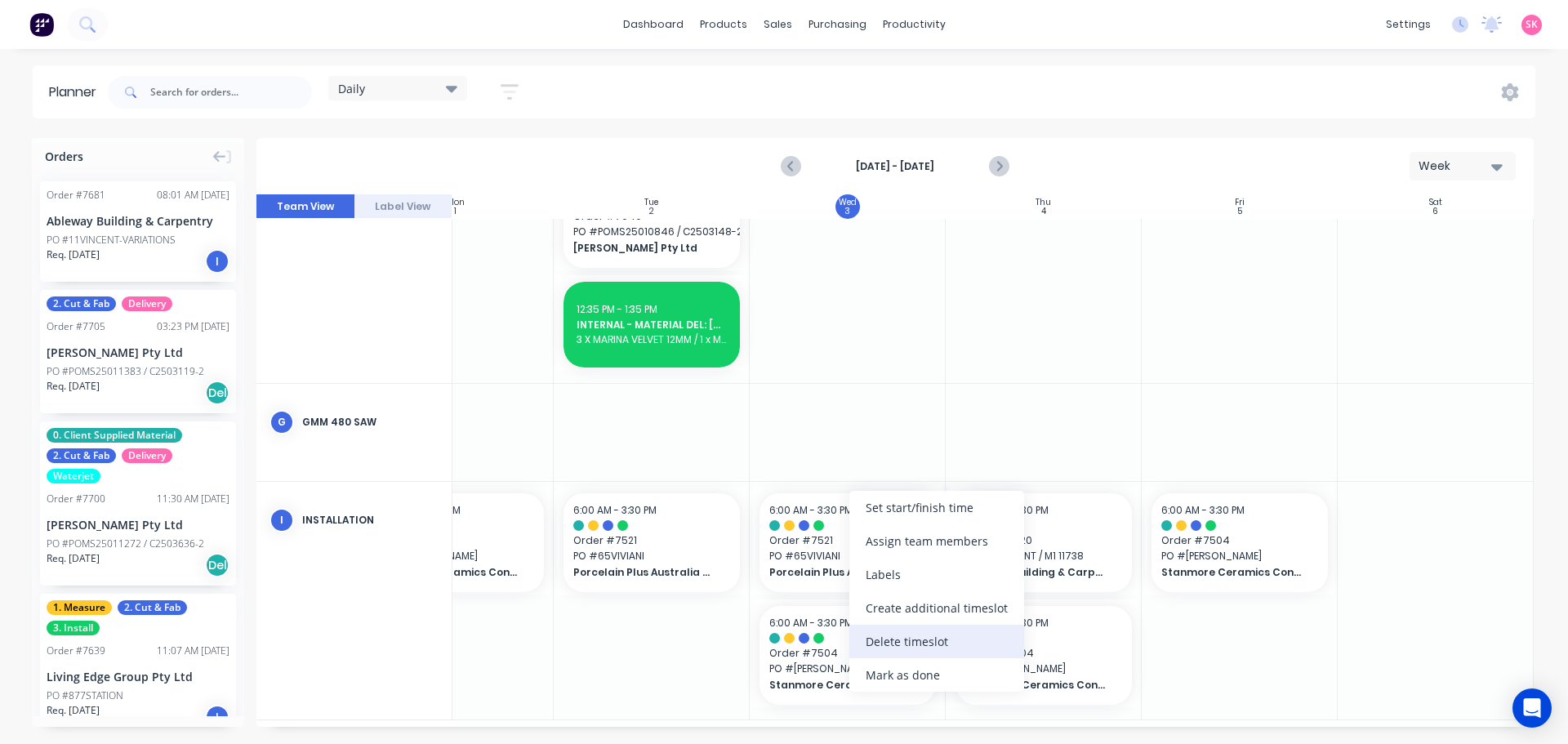
click at [934, 639] on div "Delete timeslot" at bounding box center [936, 640] width 174 height 33
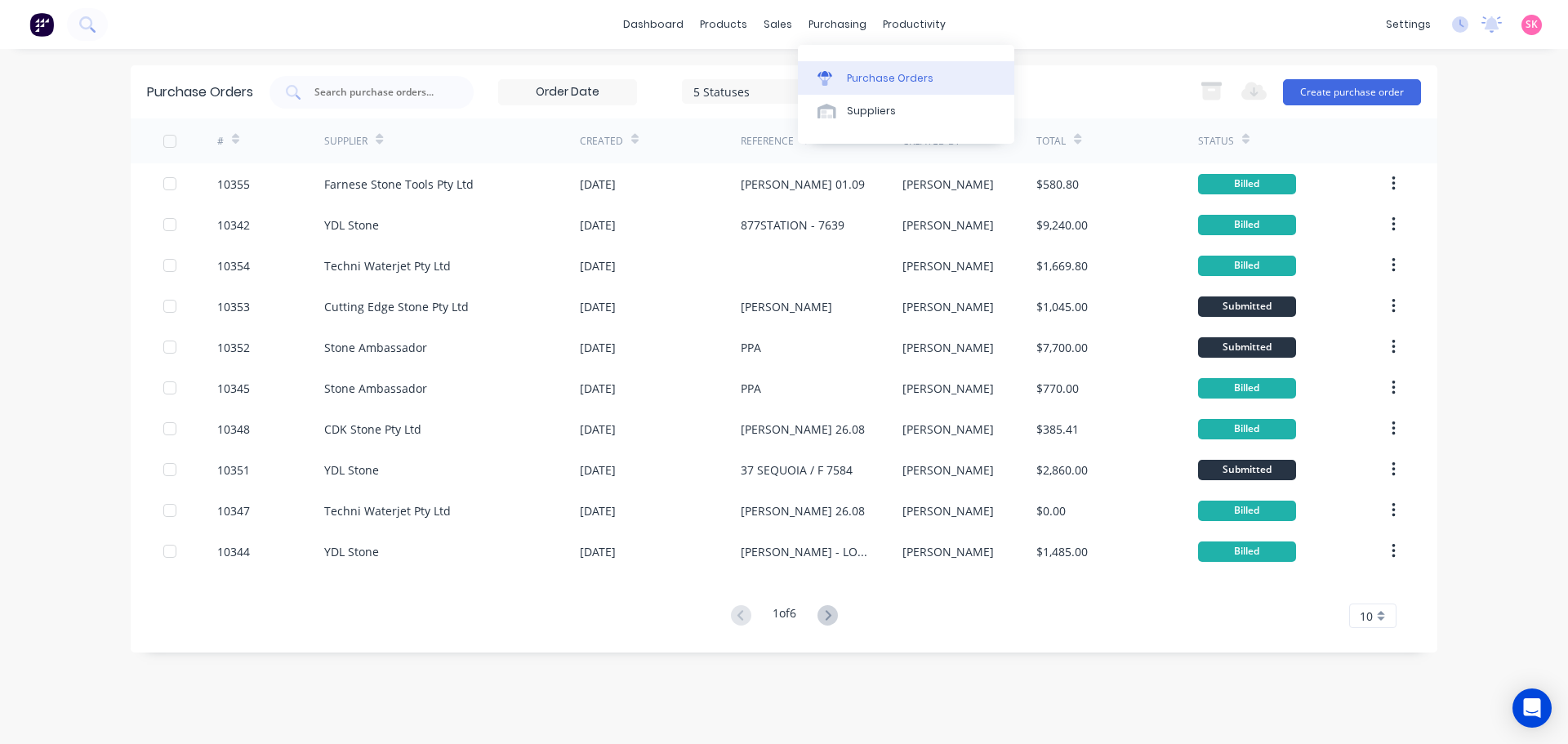
click at [859, 72] on div "Purchase Orders" at bounding box center [890, 78] width 87 height 14
click at [416, 85] on input "text" at bounding box center [381, 92] width 136 height 16
type input "10351"
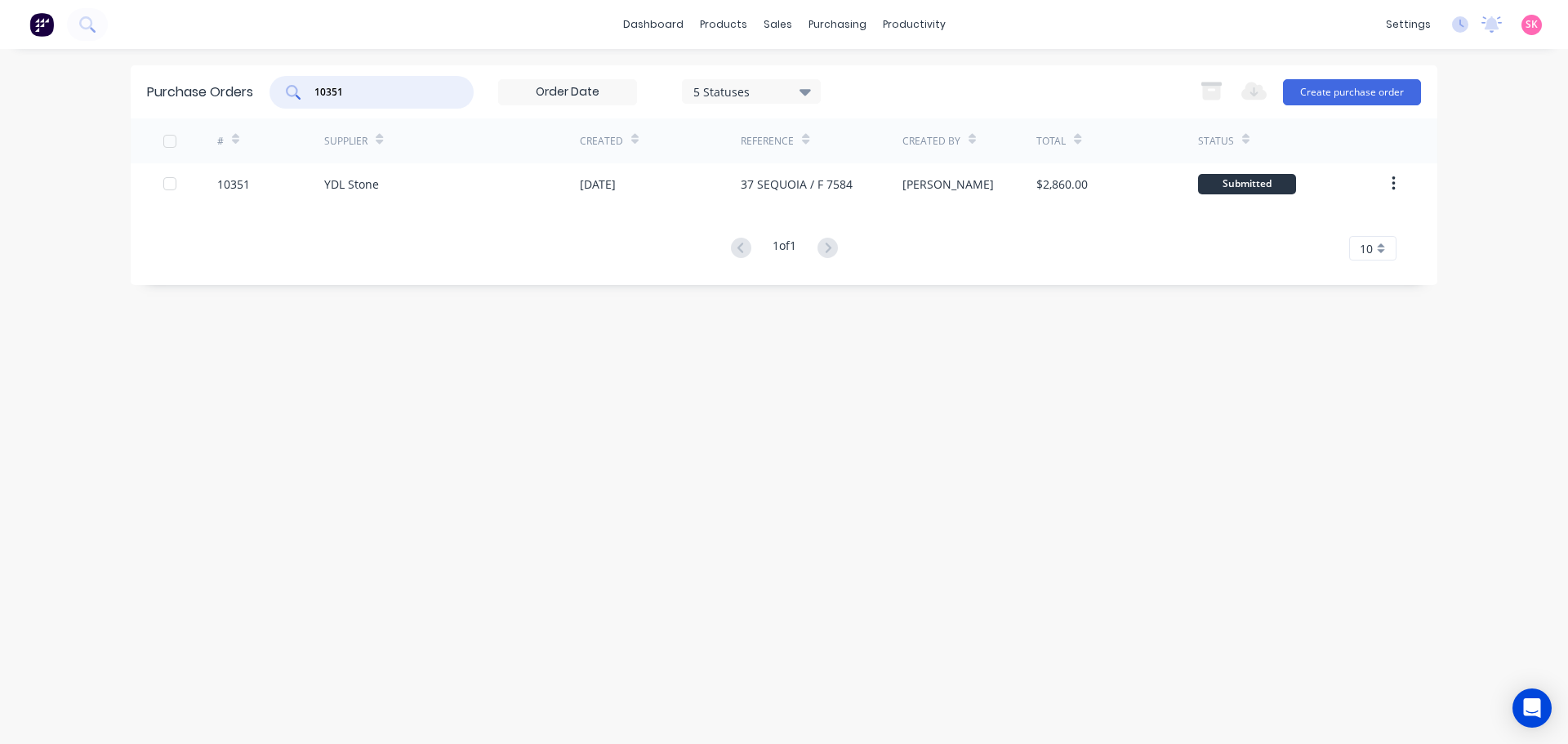
click at [485, 163] on div "Supplier" at bounding box center [452, 140] width 256 height 45
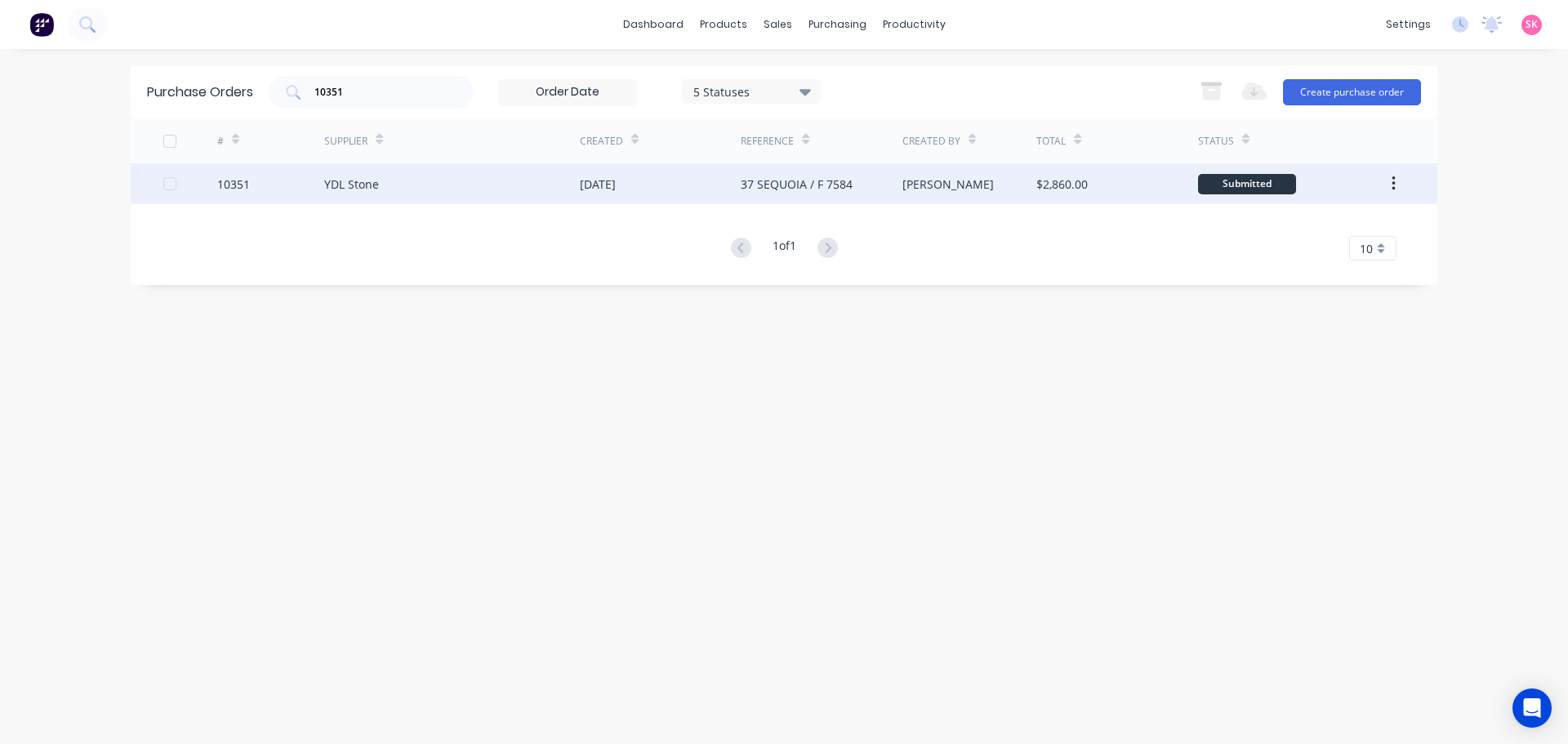
click at [485, 178] on div "YDL Stone" at bounding box center [452, 184] width 256 height 41
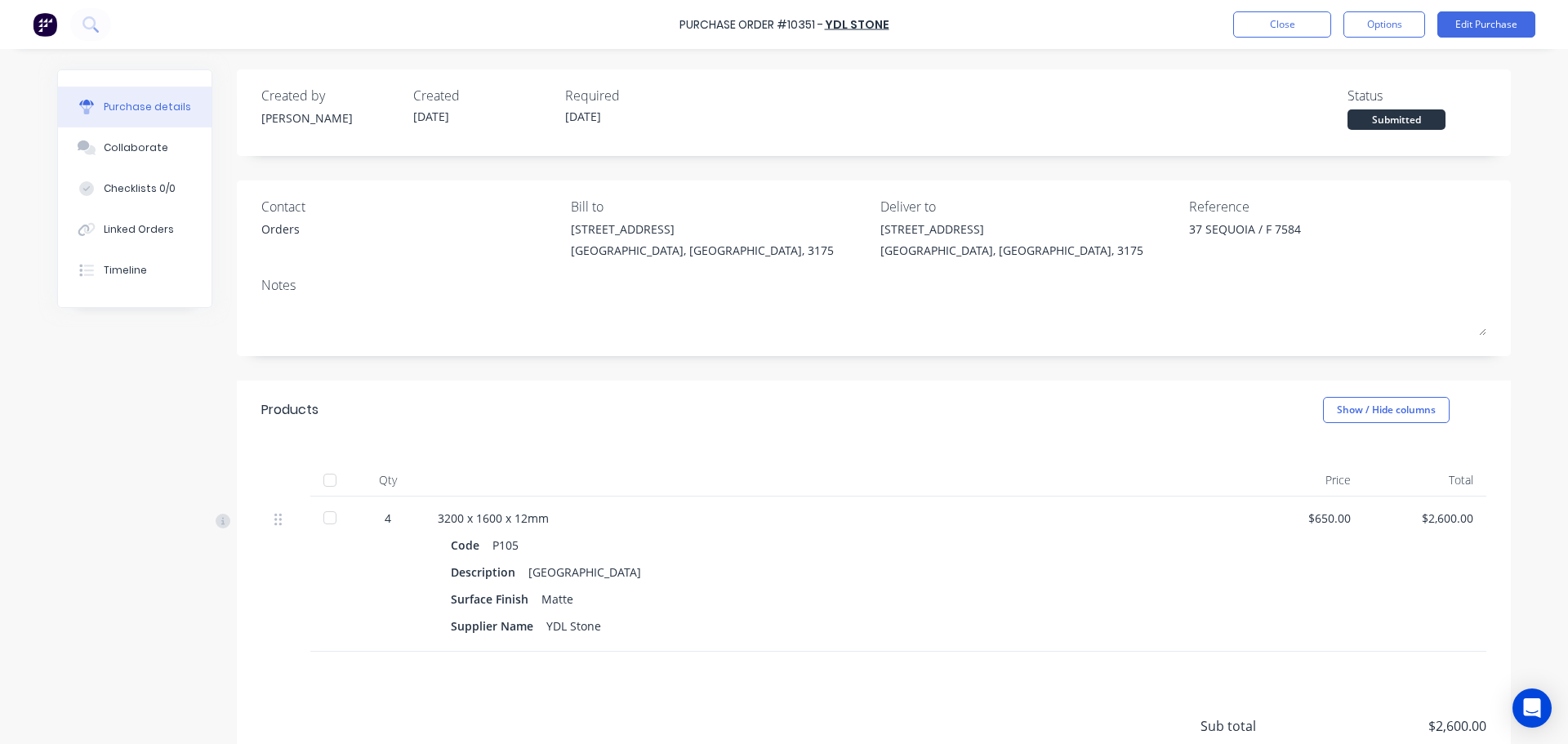
type textarea "x"
click at [1305, 27] on button "Close" at bounding box center [1282, 24] width 98 height 26
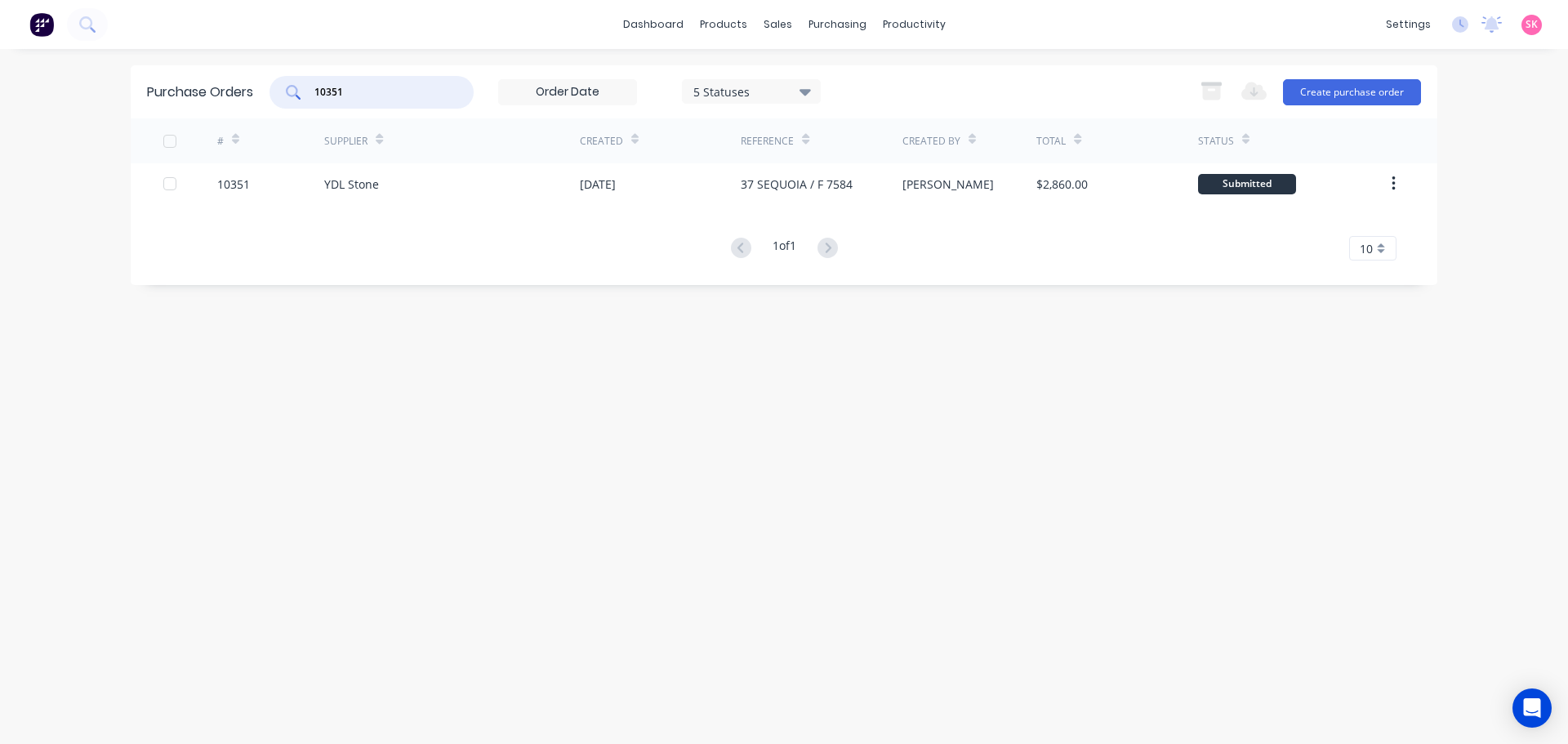
drag, startPoint x: 279, startPoint y: 80, endPoint x: 176, endPoint y: 84, distance: 103.1
click at [180, 82] on div "Purchase Orders 10351 5 Statuses 5 Statuses Export to Excel (XLSX) Create purch…" at bounding box center [784, 91] width 1307 height 53
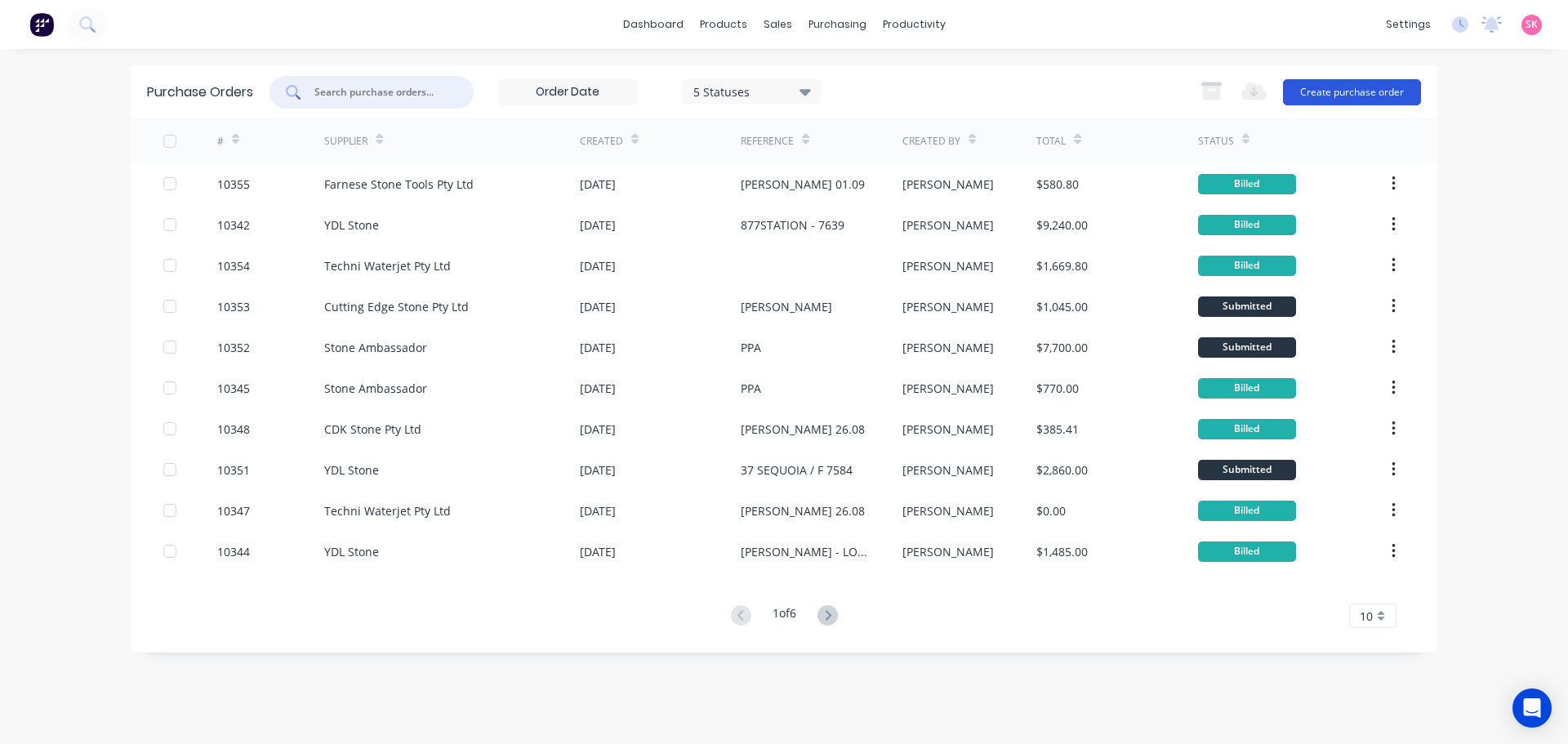
click at [1335, 88] on button "Create purchase order" at bounding box center [1352, 92] width 138 height 26
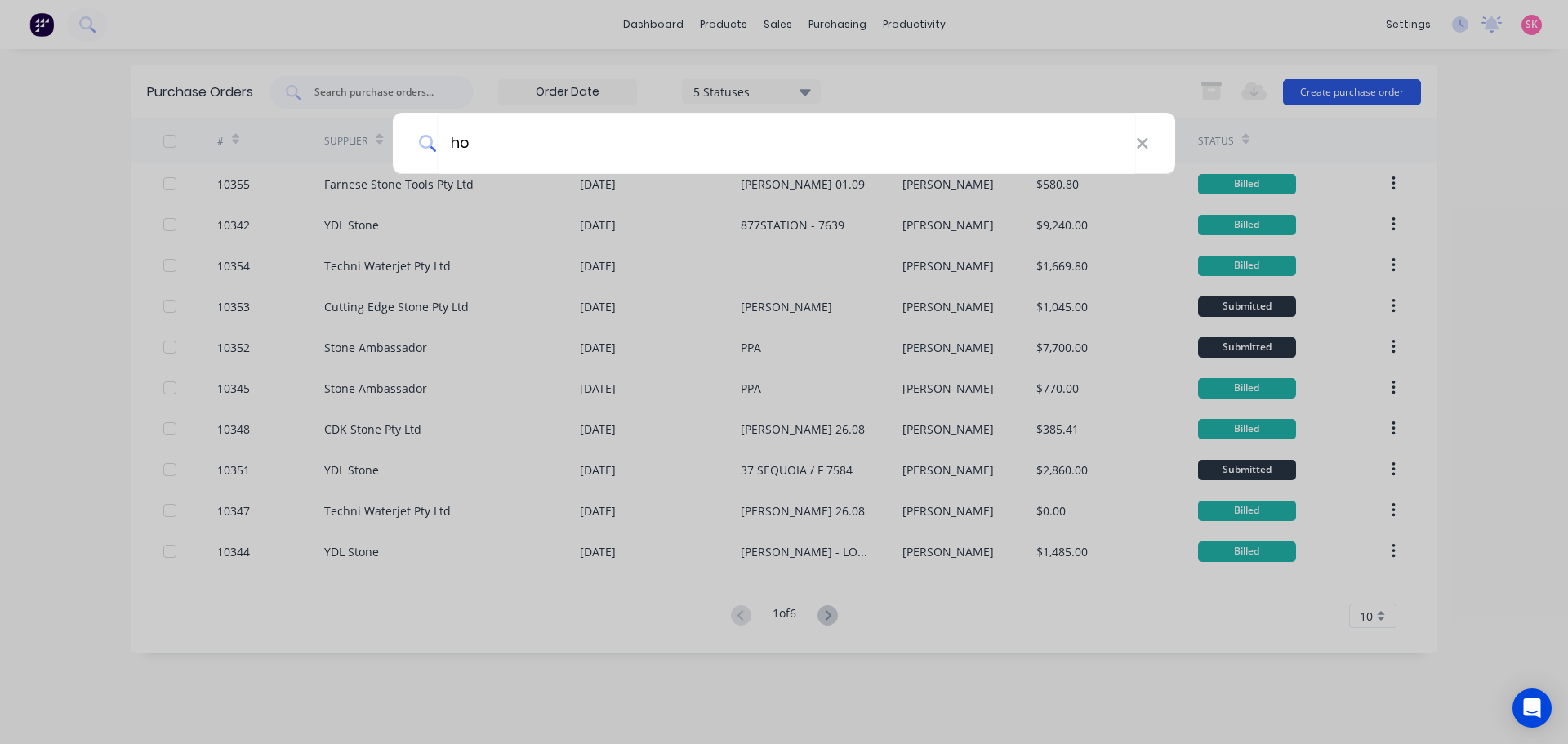
type input "h"
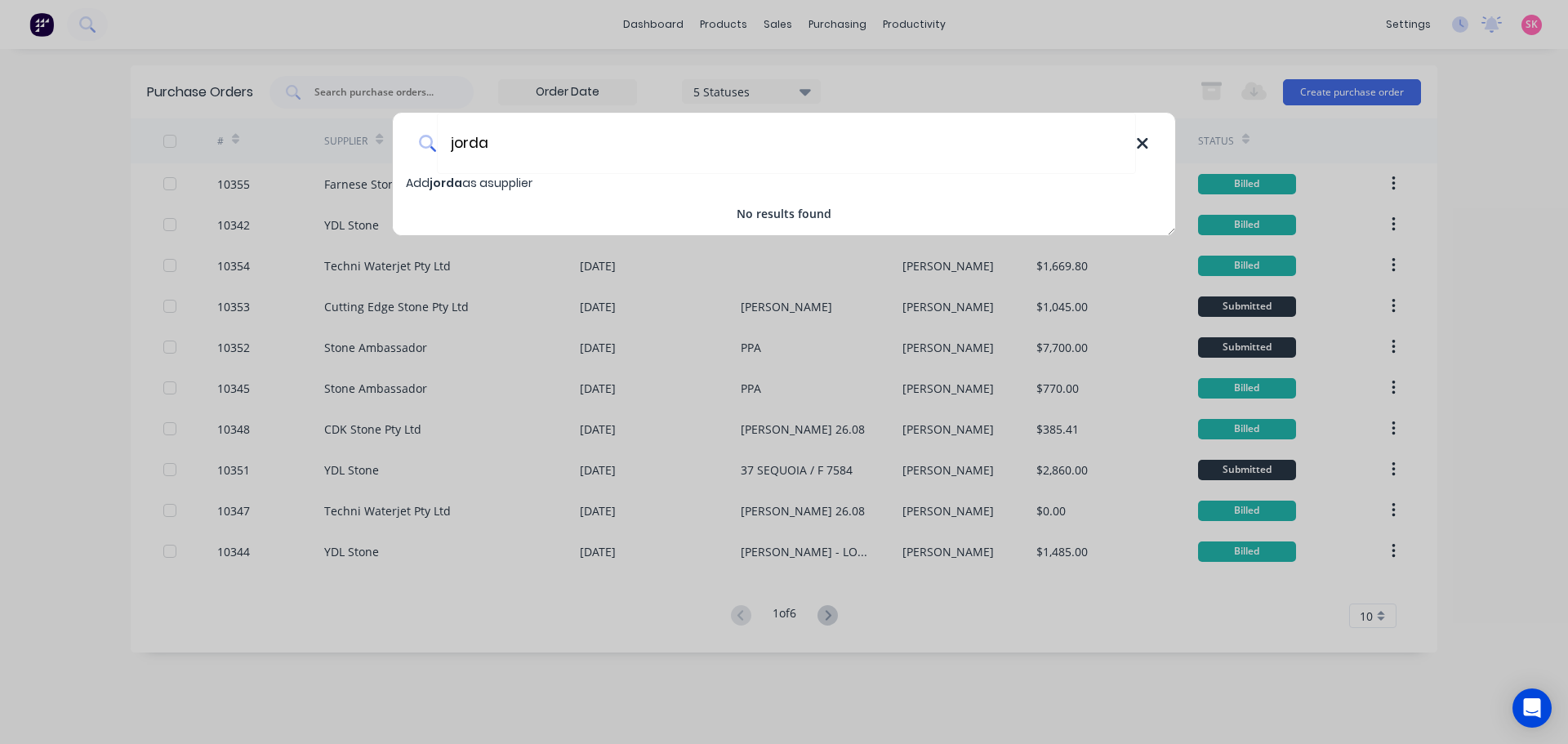
type input "jorda"
click at [1144, 145] on icon at bounding box center [1142, 143] width 11 height 11
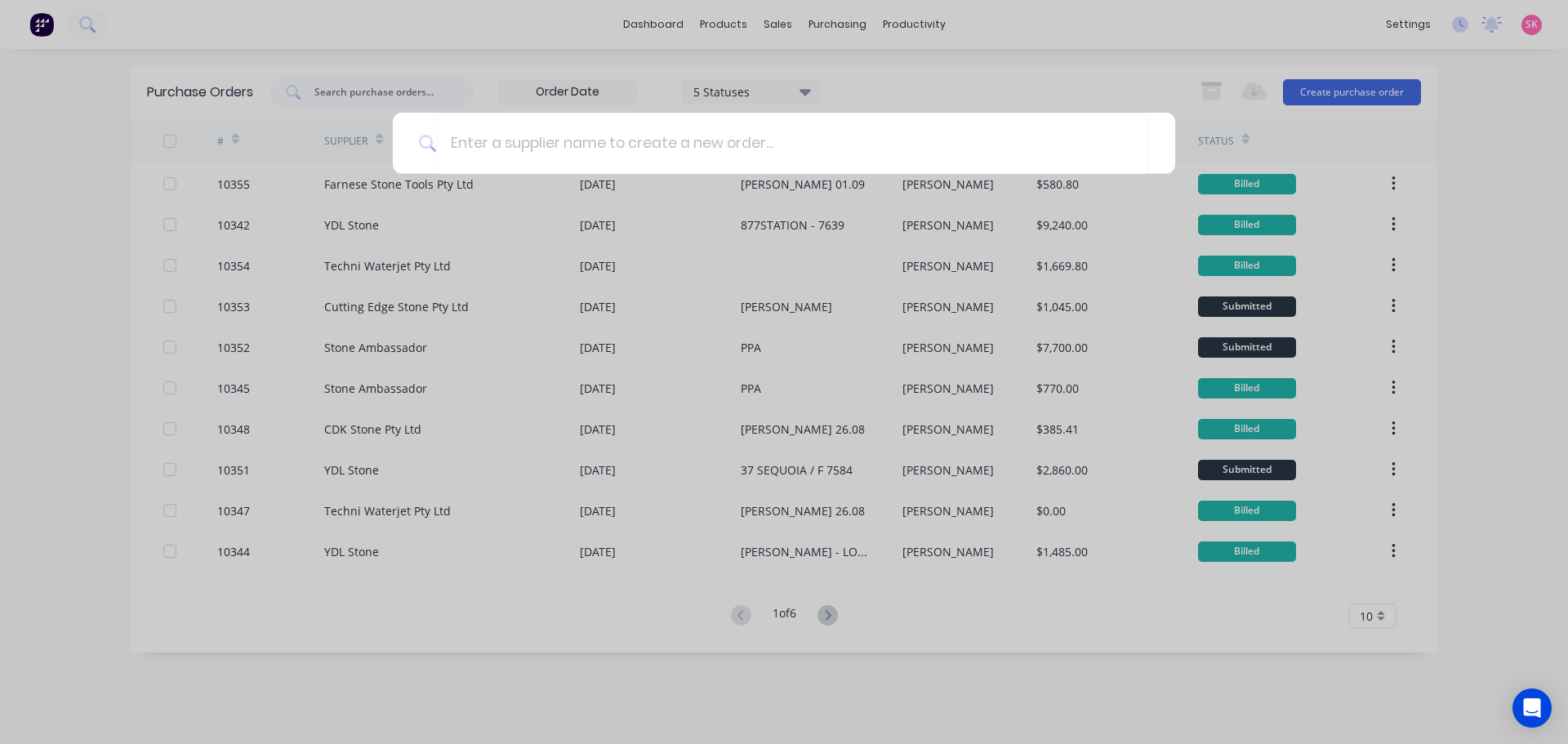
click at [1004, 79] on div at bounding box center [784, 372] width 1568 height 744
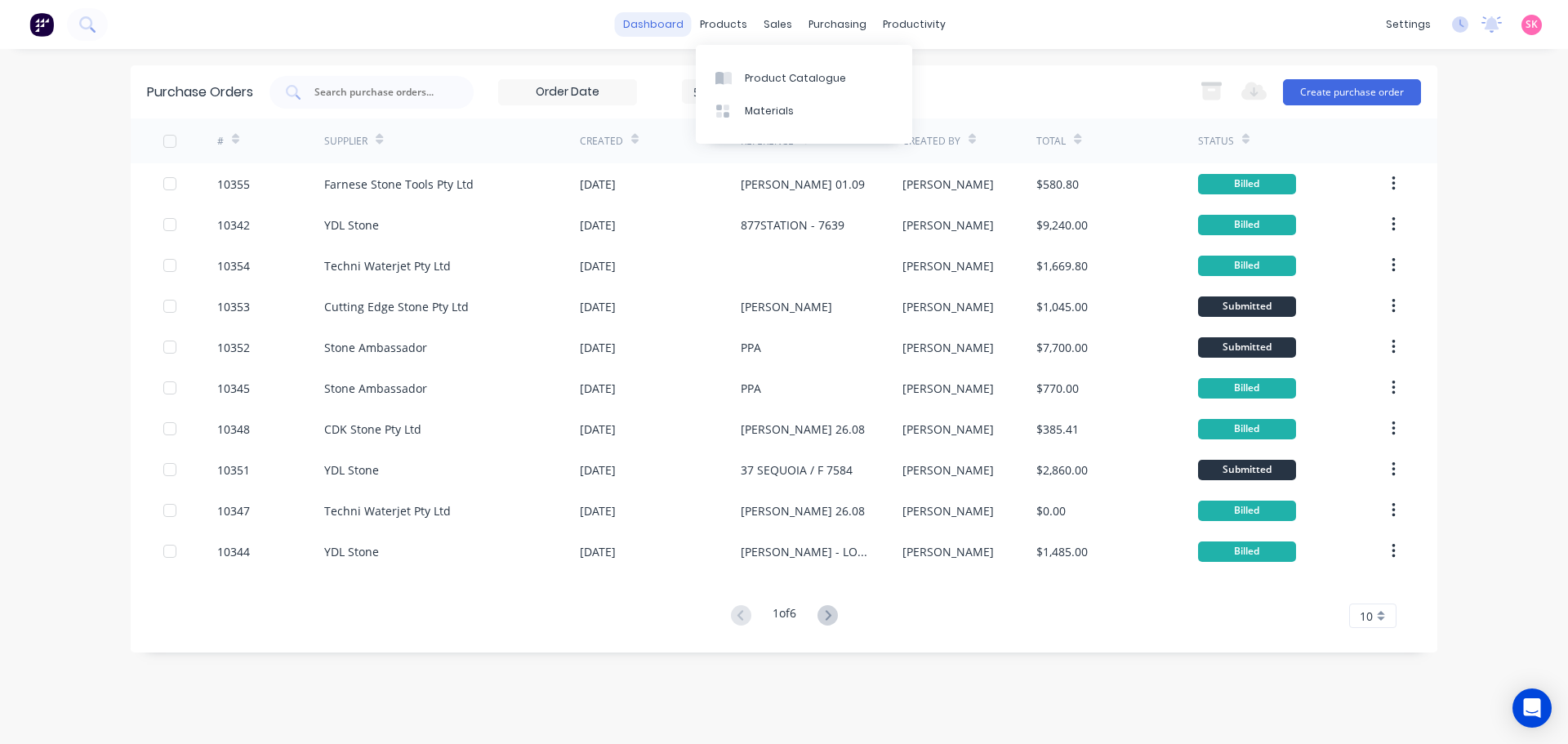
click at [648, 28] on link "dashboard" at bounding box center [653, 24] width 77 height 24
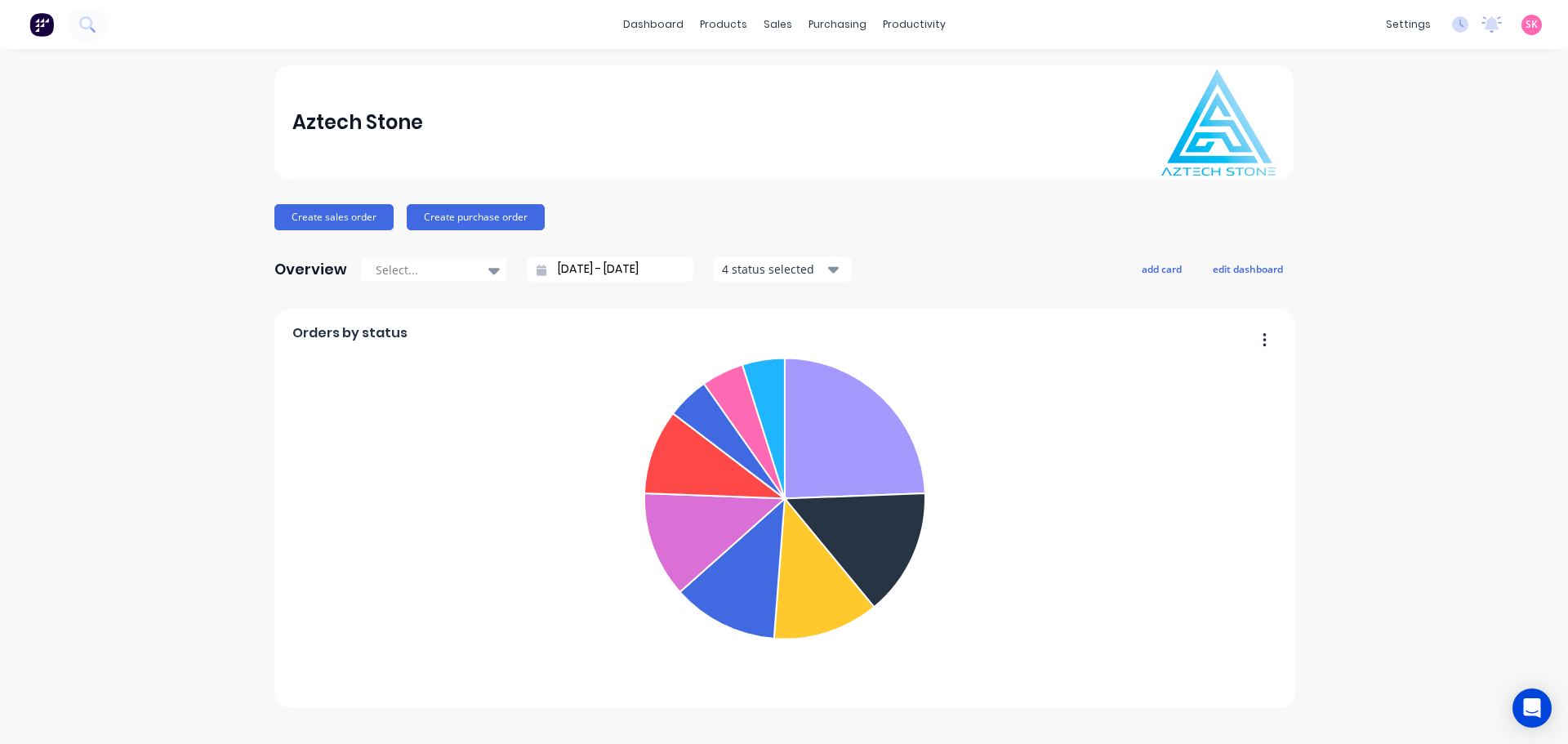
click at [1522, 23] on div "SK Aztech Stone Stacey Kapotis Administrator Profile Sign out" at bounding box center [1531, 24] width 21 height 21
click at [1398, 23] on div "settings" at bounding box center [1408, 24] width 61 height 24
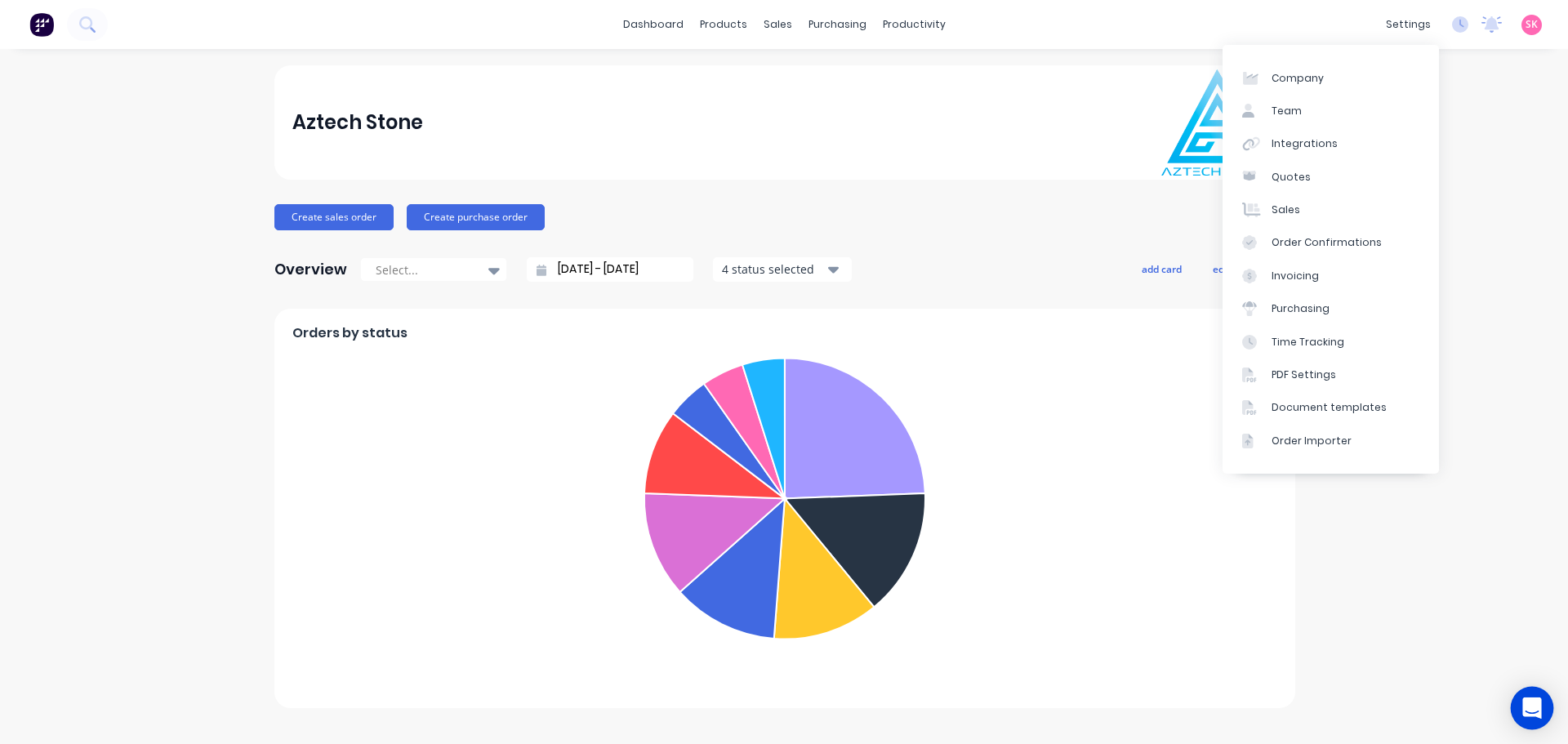
click at [1538, 700] on icon "Open Intercom Messenger" at bounding box center [1531, 708] width 19 height 21
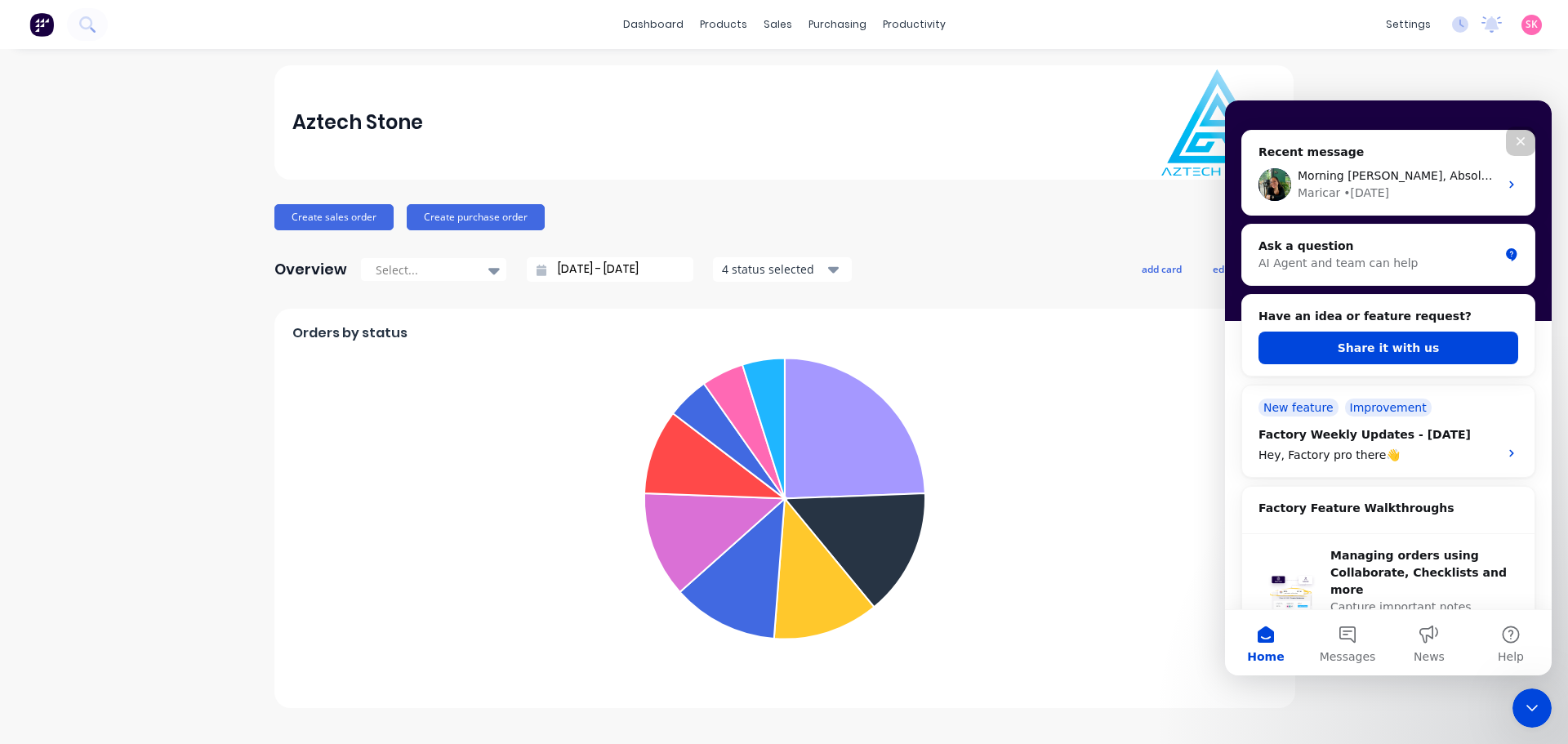
scroll to position [326, 0]
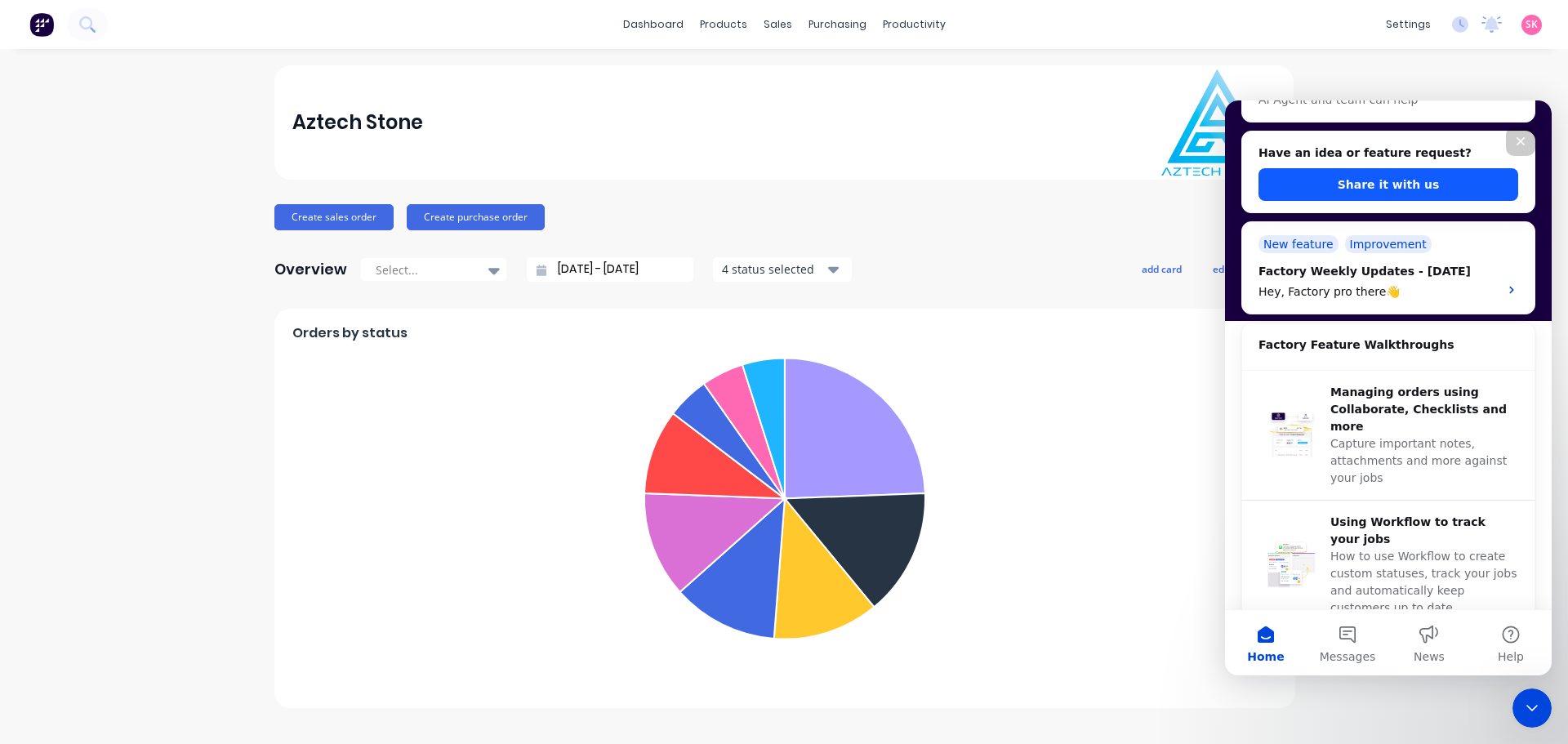
click at [1389, 186] on button "Share it with us" at bounding box center [1388, 184] width 259 height 33
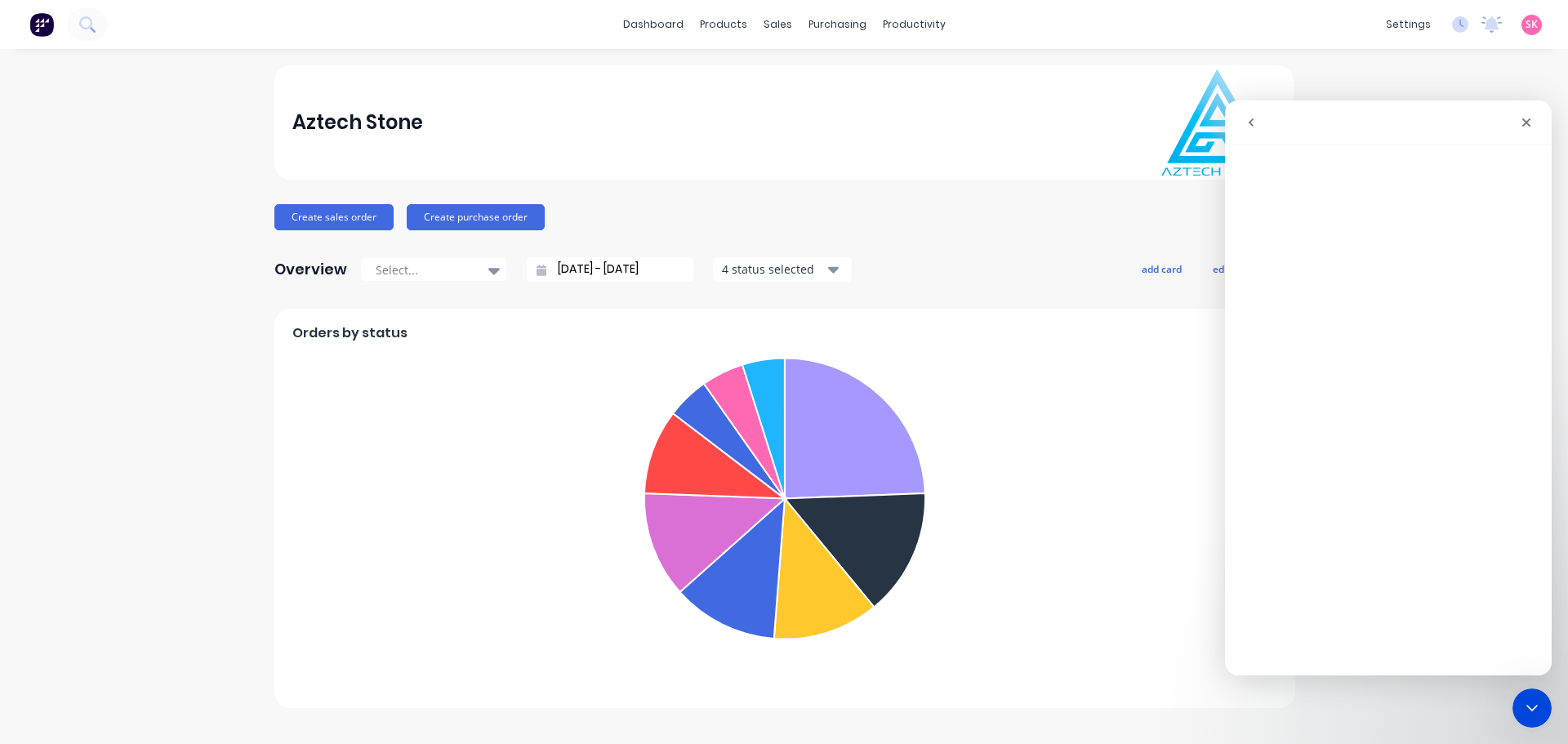
click at [1244, 121] on icon "go back" at bounding box center [1250, 123] width 13 height 13
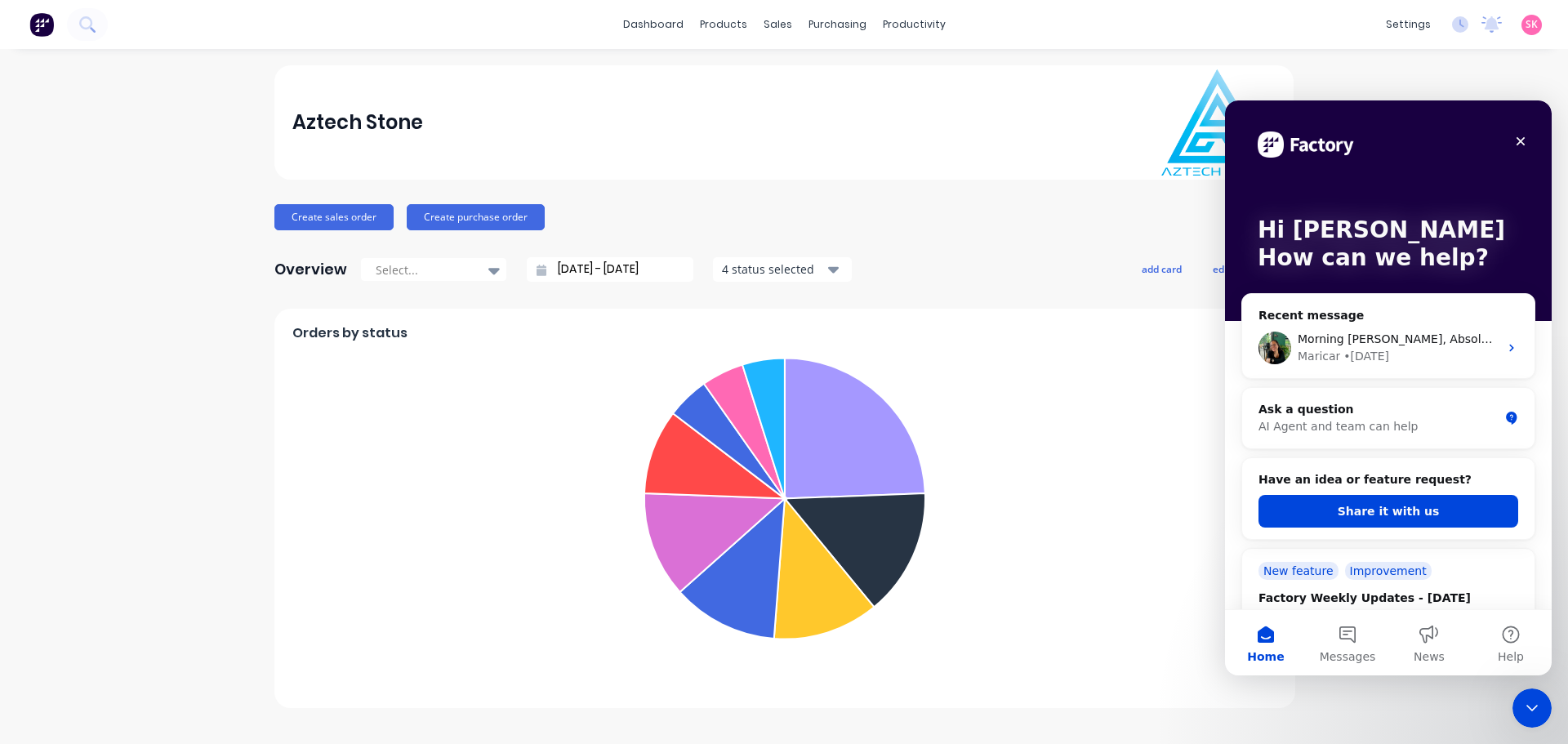
click at [1386, 488] on div "Have an idea or feature request? Share it with us" at bounding box center [1388, 499] width 259 height 56
click at [1389, 513] on button "Share it with us" at bounding box center [1388, 511] width 259 height 33
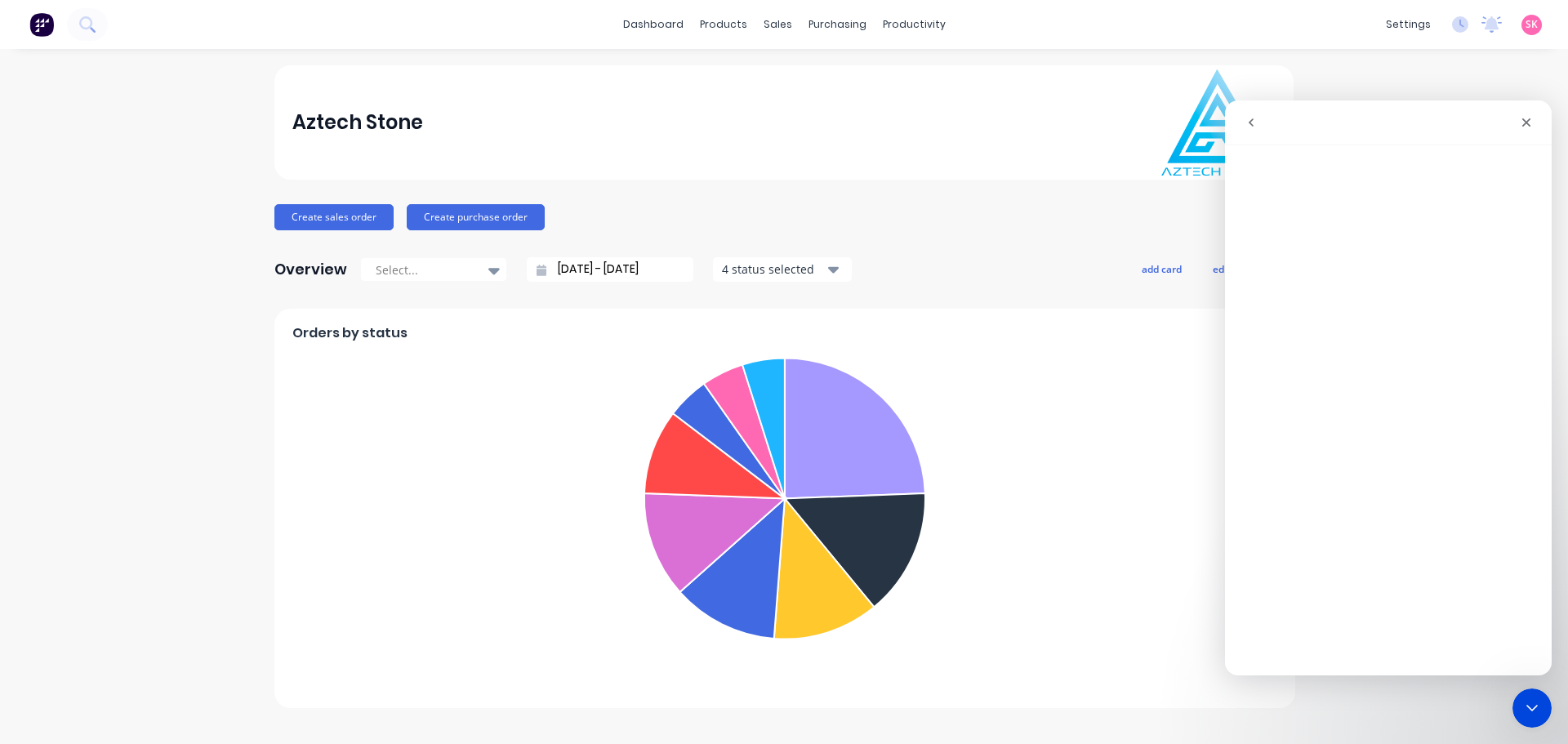
click at [1025, 130] on div "Aztech Stone" at bounding box center [784, 123] width 984 height 106
click at [1524, 713] on icon "Close Intercom Messenger" at bounding box center [1530, 706] width 20 height 20
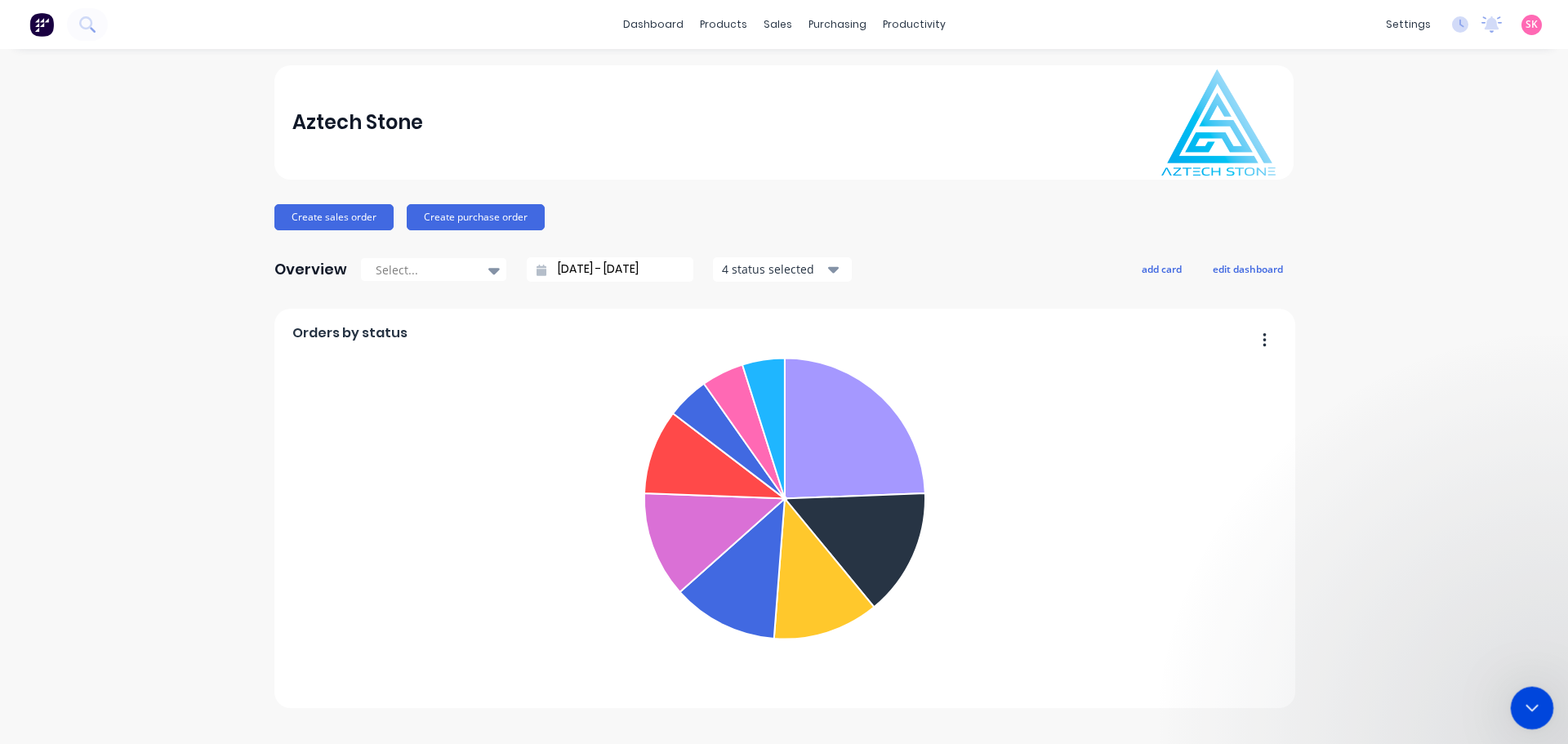
scroll to position [0, 0]
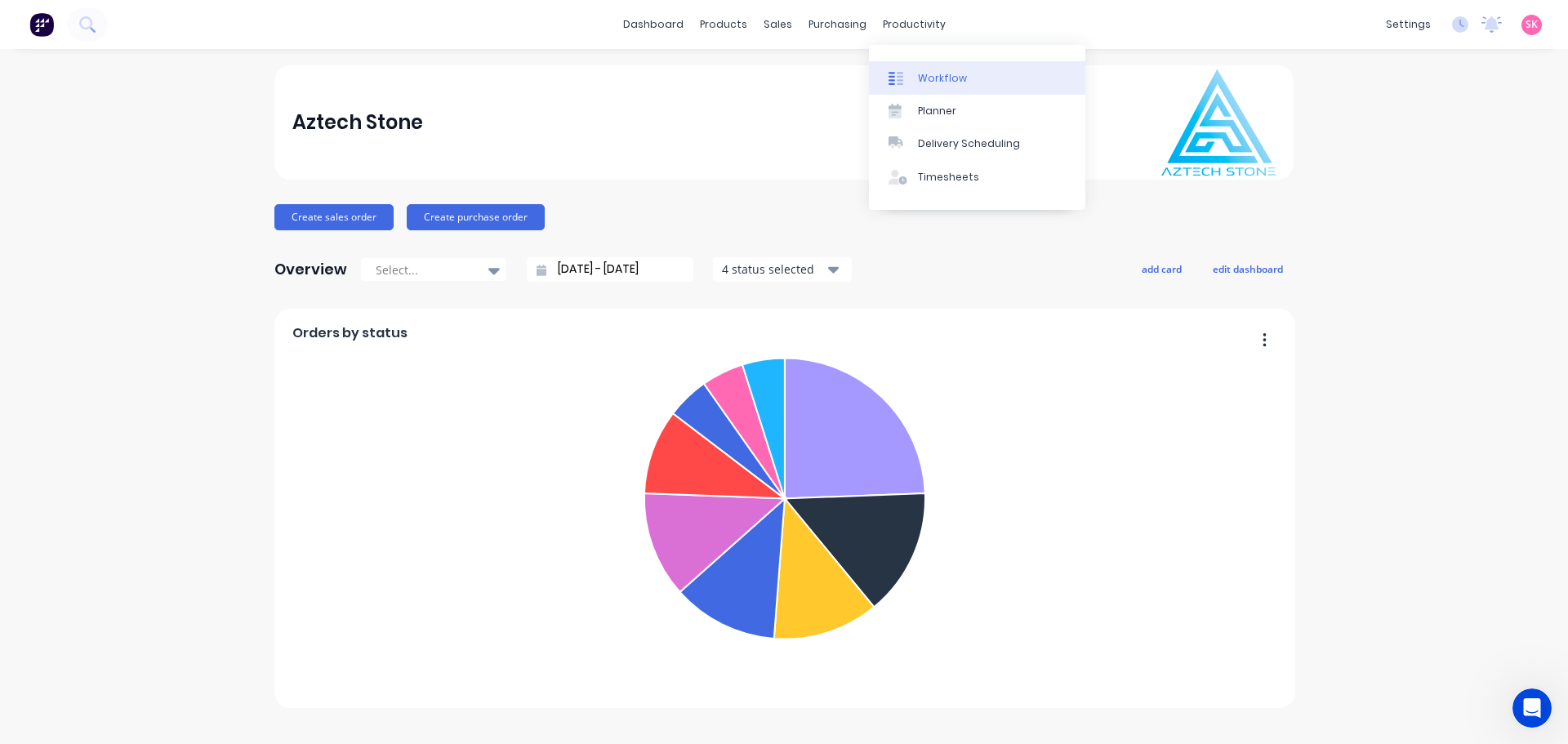
click at [922, 73] on div "Workflow" at bounding box center [942, 78] width 49 height 14
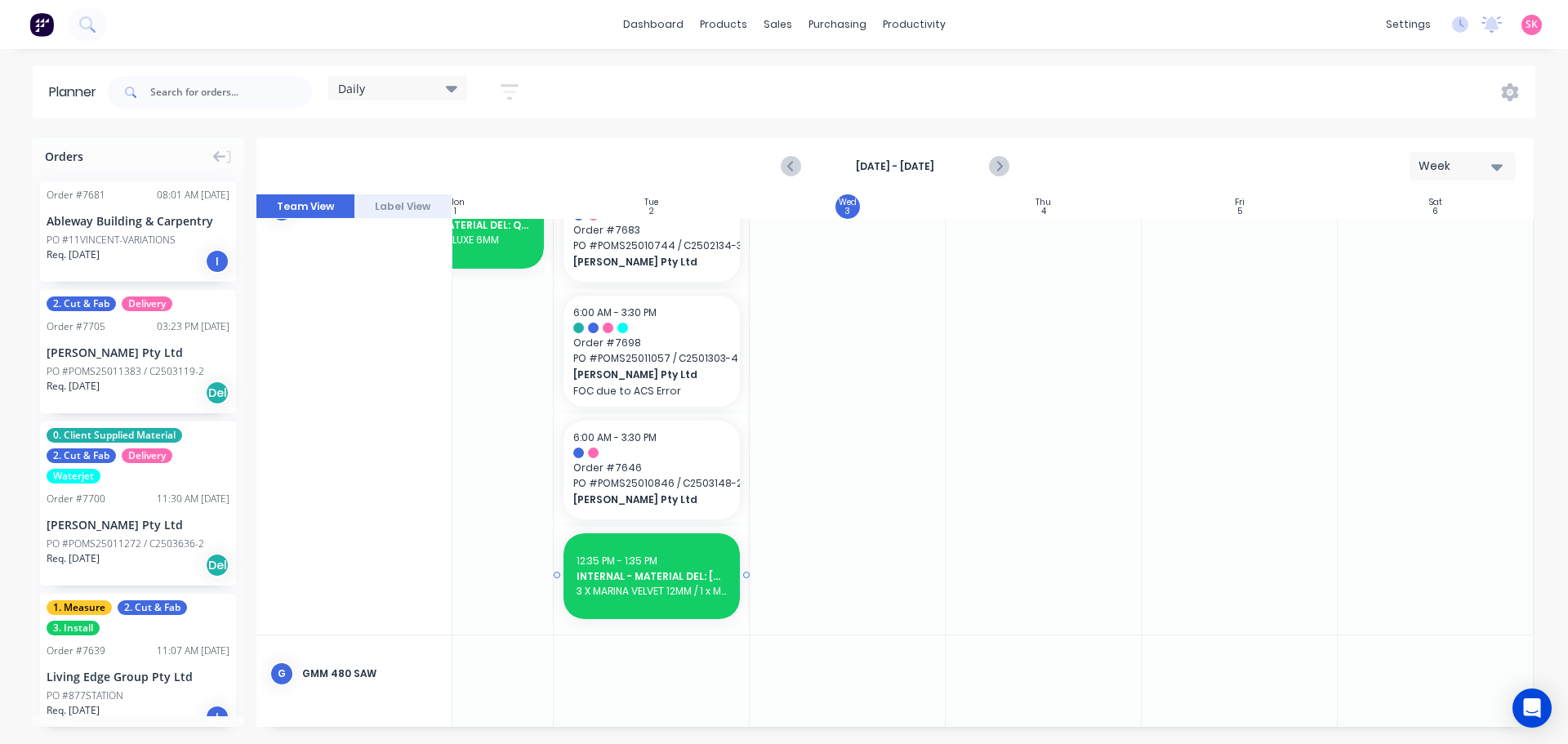
scroll to position [804, 297]
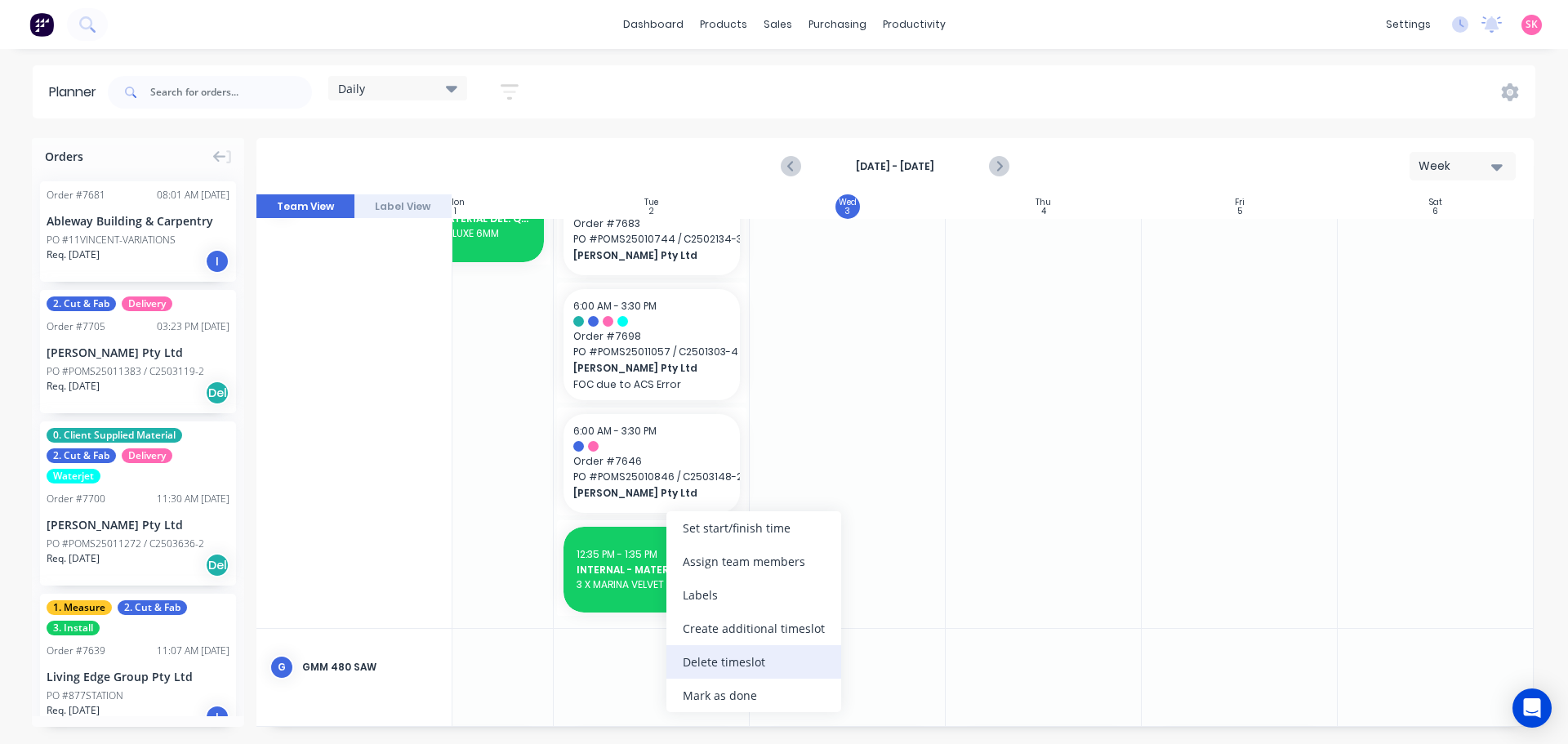
click at [776, 659] on div "Delete timeslot" at bounding box center [753, 661] width 174 height 33
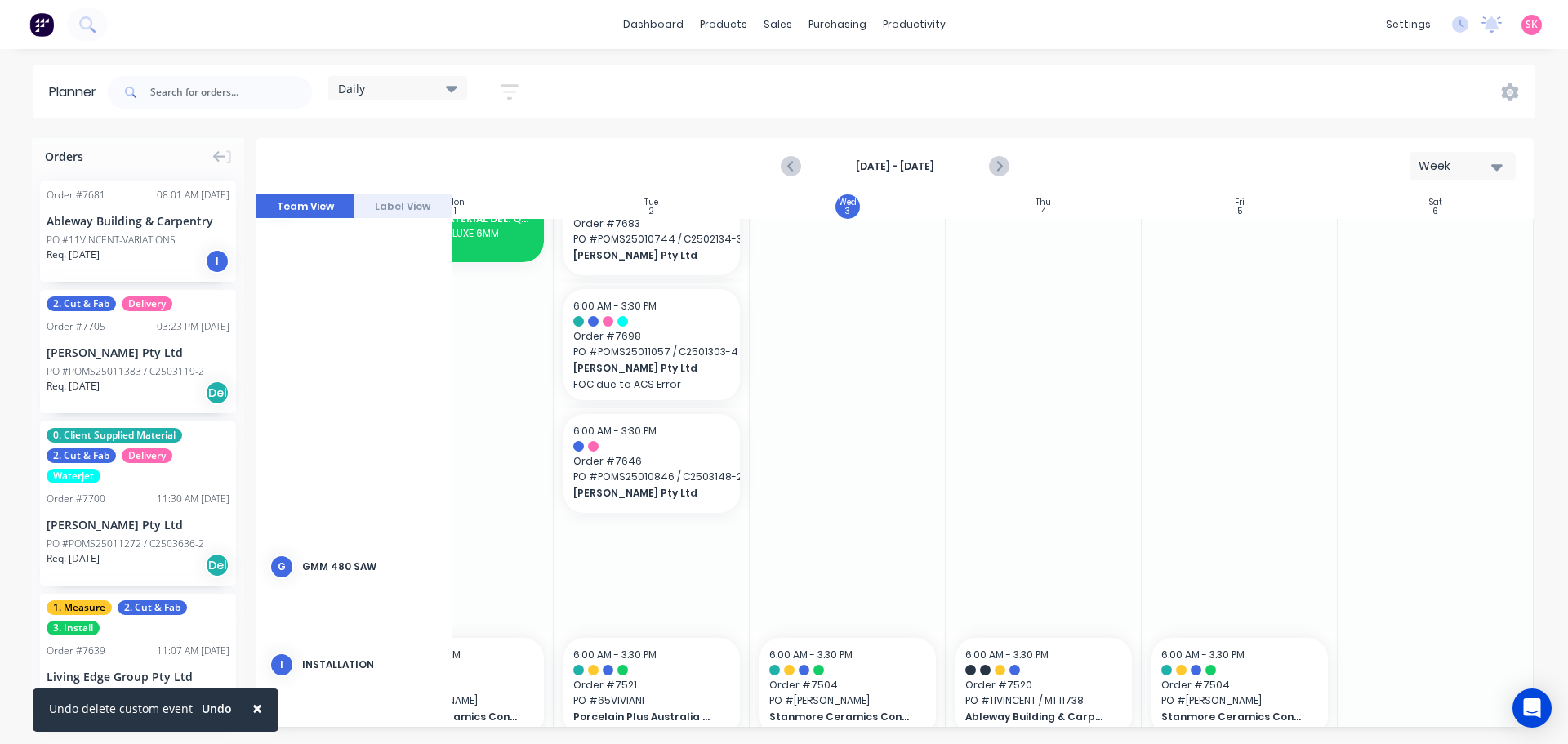
scroll to position [705, 297]
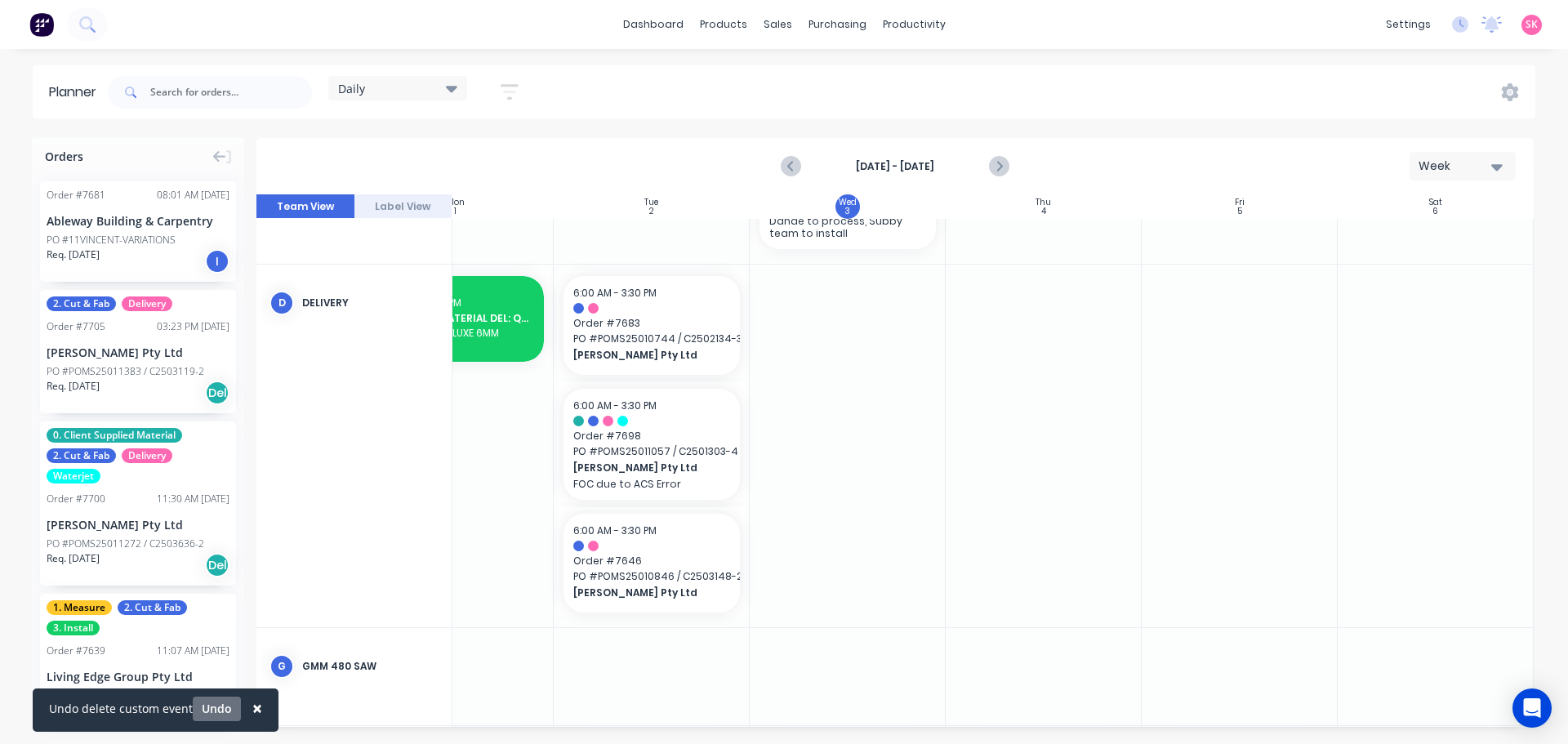
click at [218, 711] on button "Undo" at bounding box center [216, 708] width 48 height 24
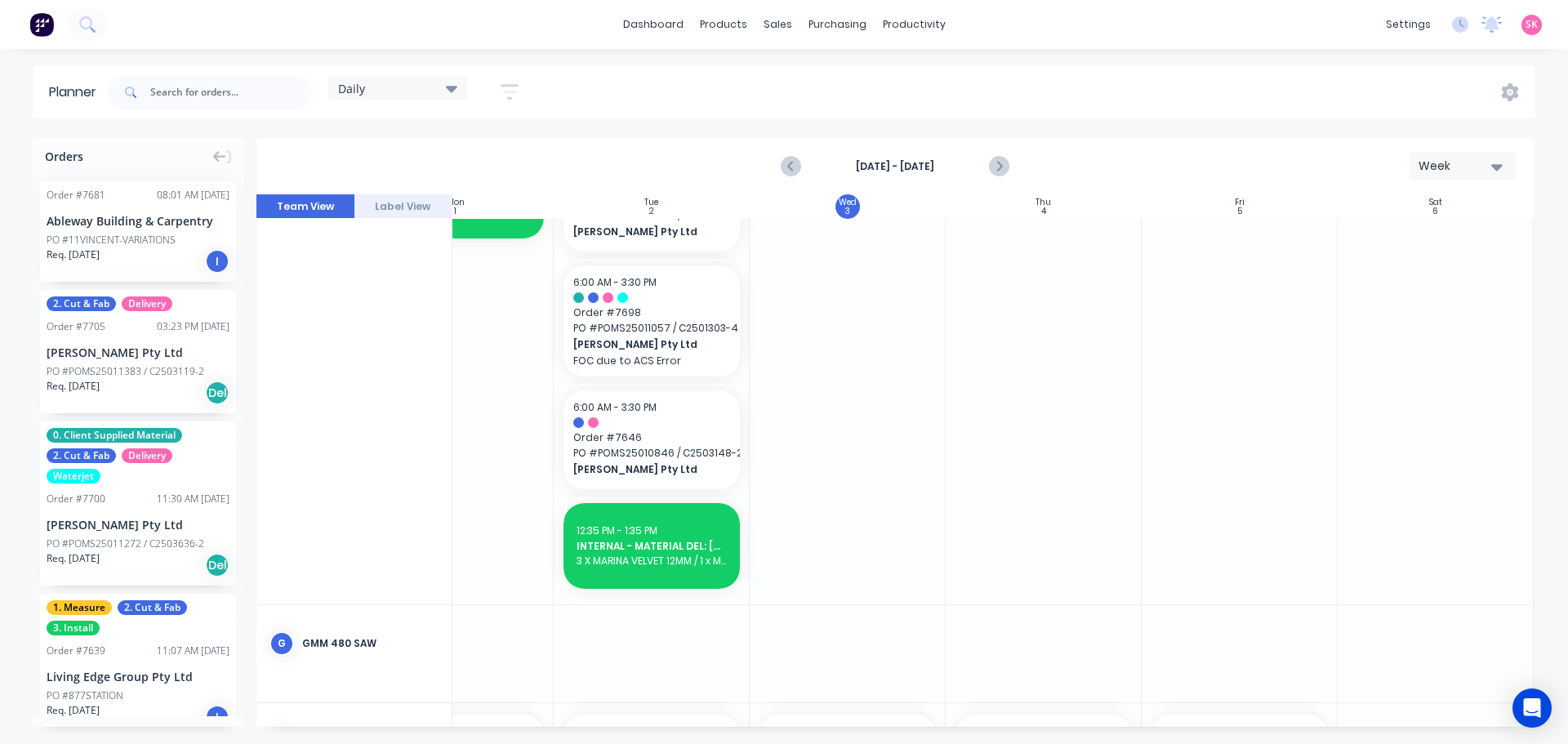
scroll to position [950, 297]
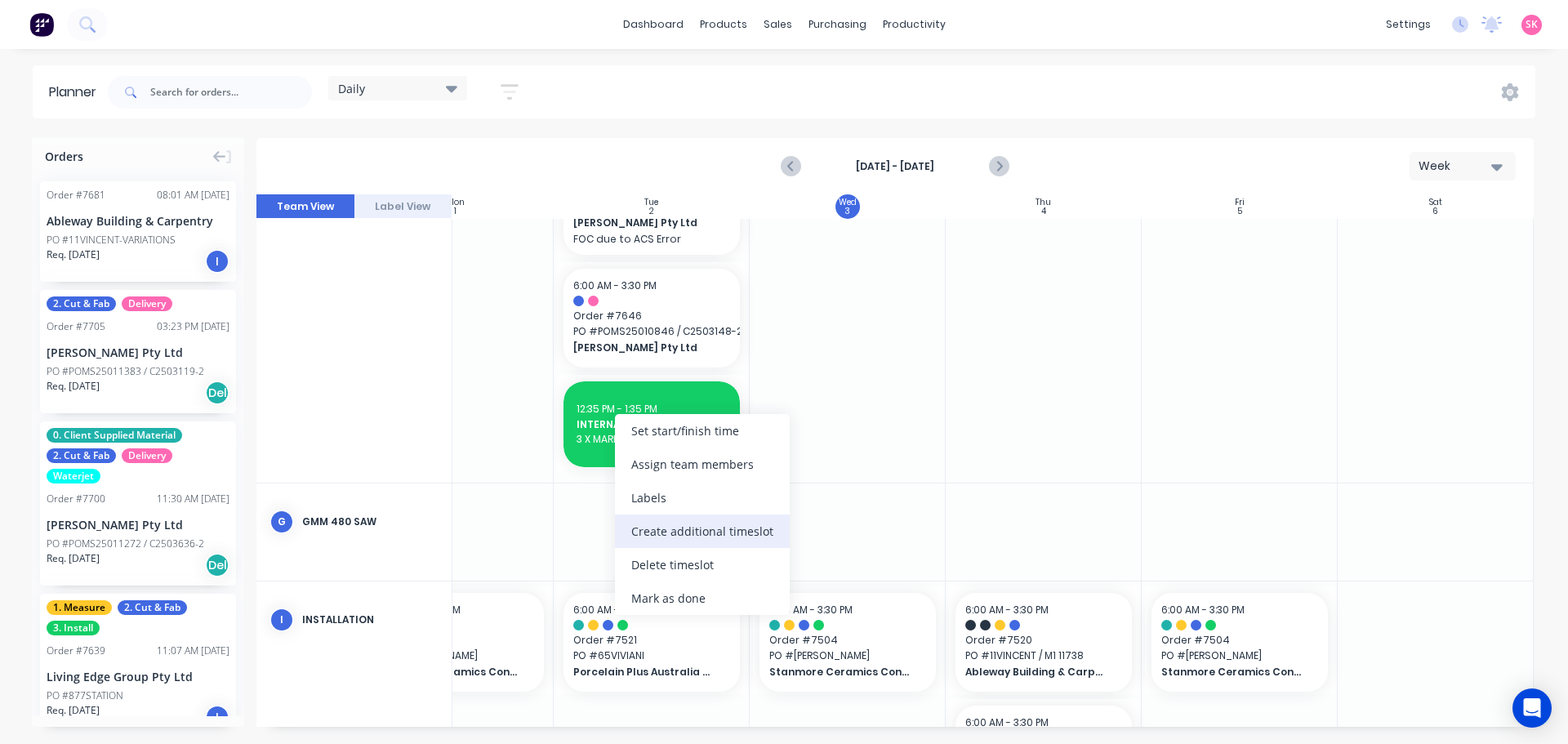
click at [699, 533] on div "Create additional timeslot" at bounding box center [701, 530] width 174 height 33
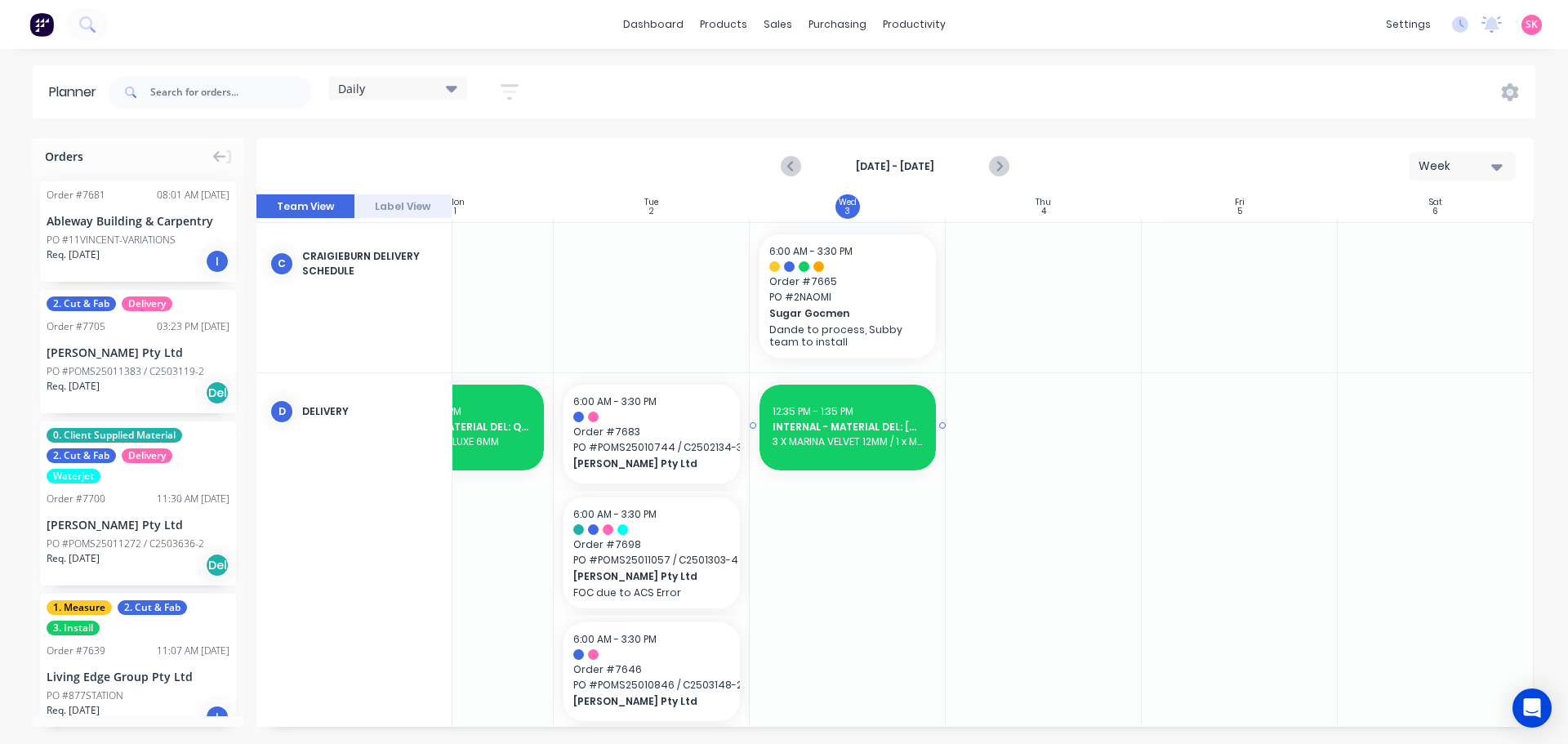
scroll to position [559, 297]
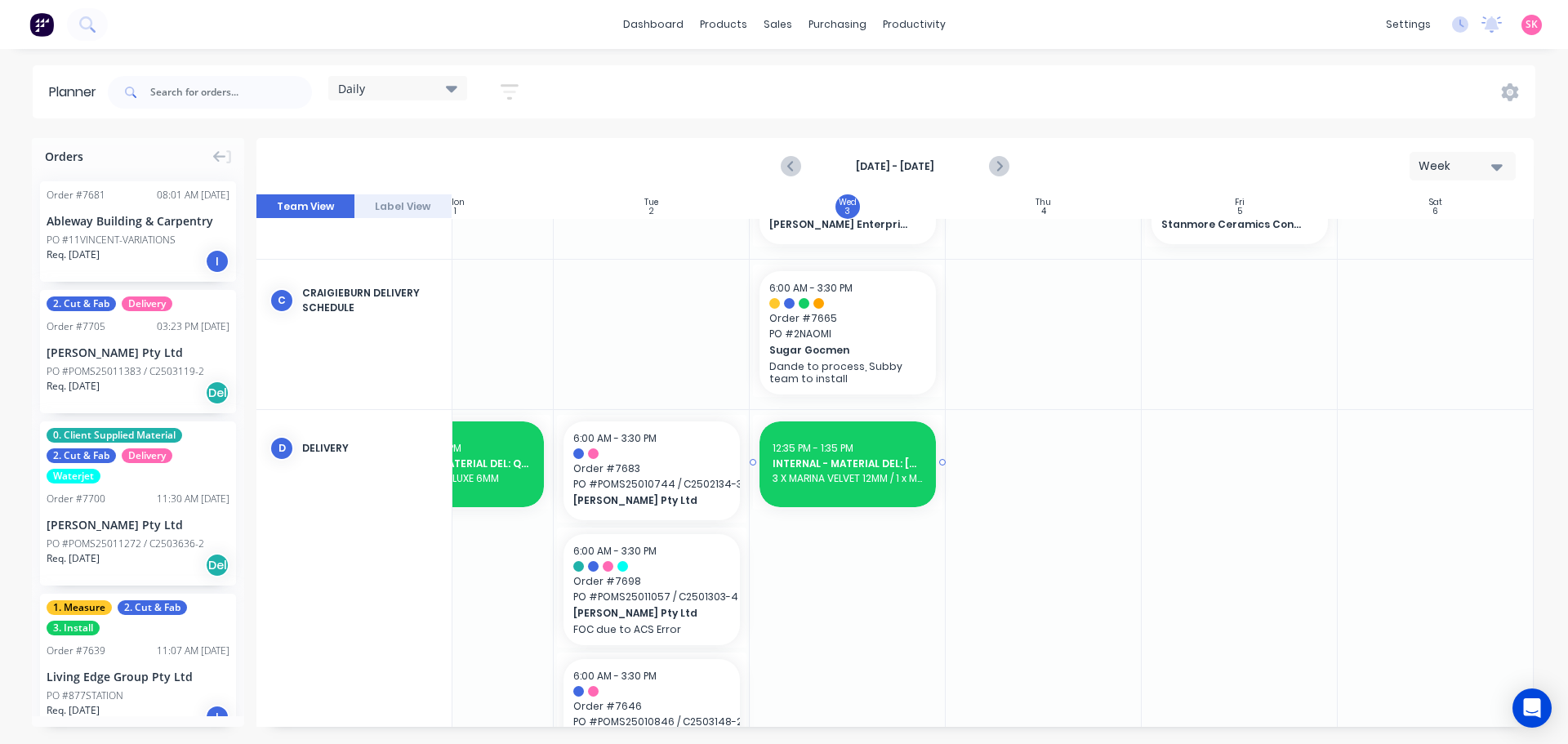
click at [857, 458] on span "INTERNAL - MATERIAL DEL: [PERSON_NAME] 7700" at bounding box center [848, 463] width 150 height 14
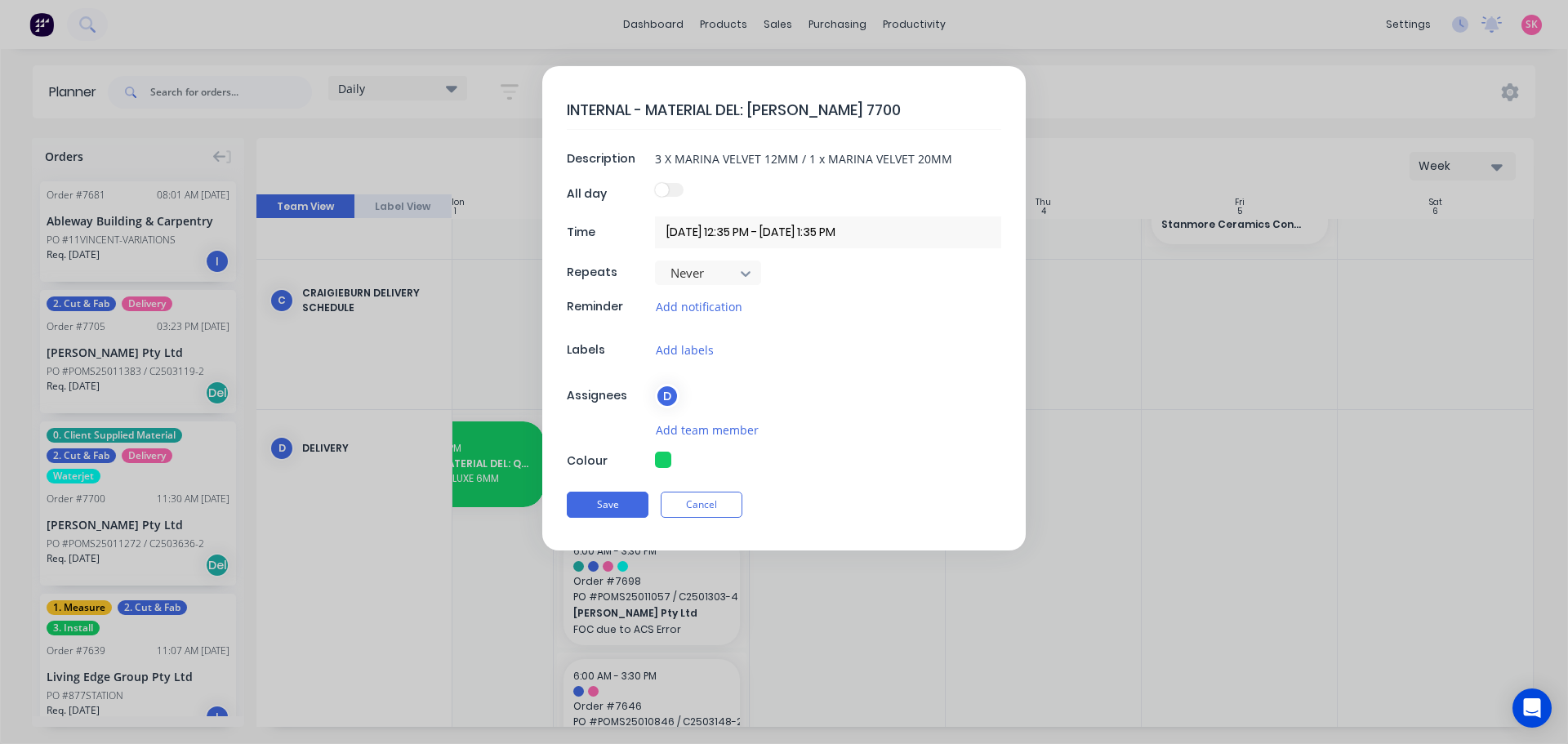
type textarea "x"
drag, startPoint x: 920, startPoint y: 155, endPoint x: 547, endPoint y: 164, distance: 373.1
click at [547, 164] on div "INTERNAL - MATERIAL DEL: [PERSON_NAME] 7700 Description 3 X MARINA VELVET 12MM …" at bounding box center [784, 308] width 483 height 484
type textarea "x"
type input "2"
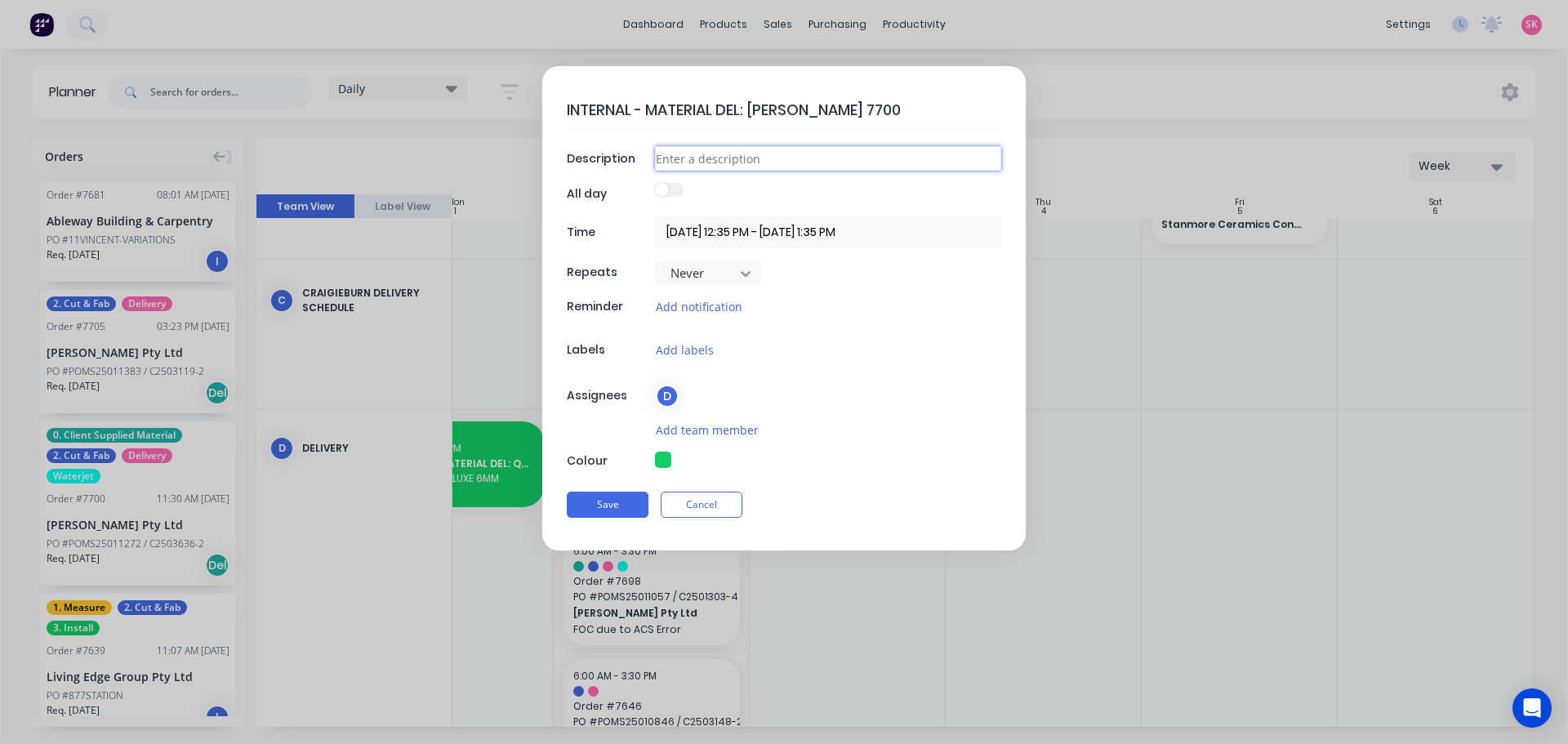
type textarea "x"
type input "2"
type textarea "x"
type input "2 x"
type textarea "x"
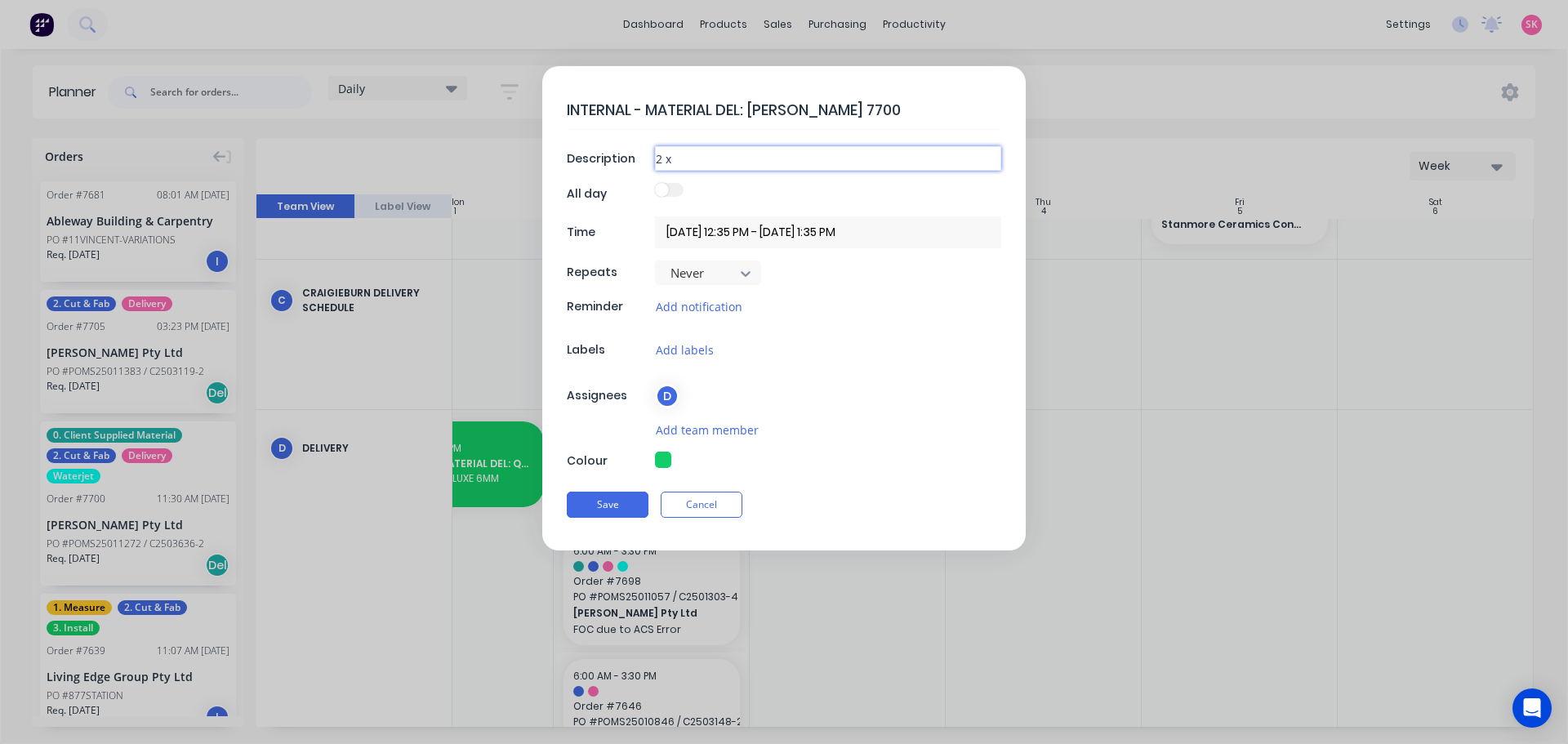
type input "2 x"
type textarea "x"
type input "2 x H"
type textarea "x"
type input "2 x HE"
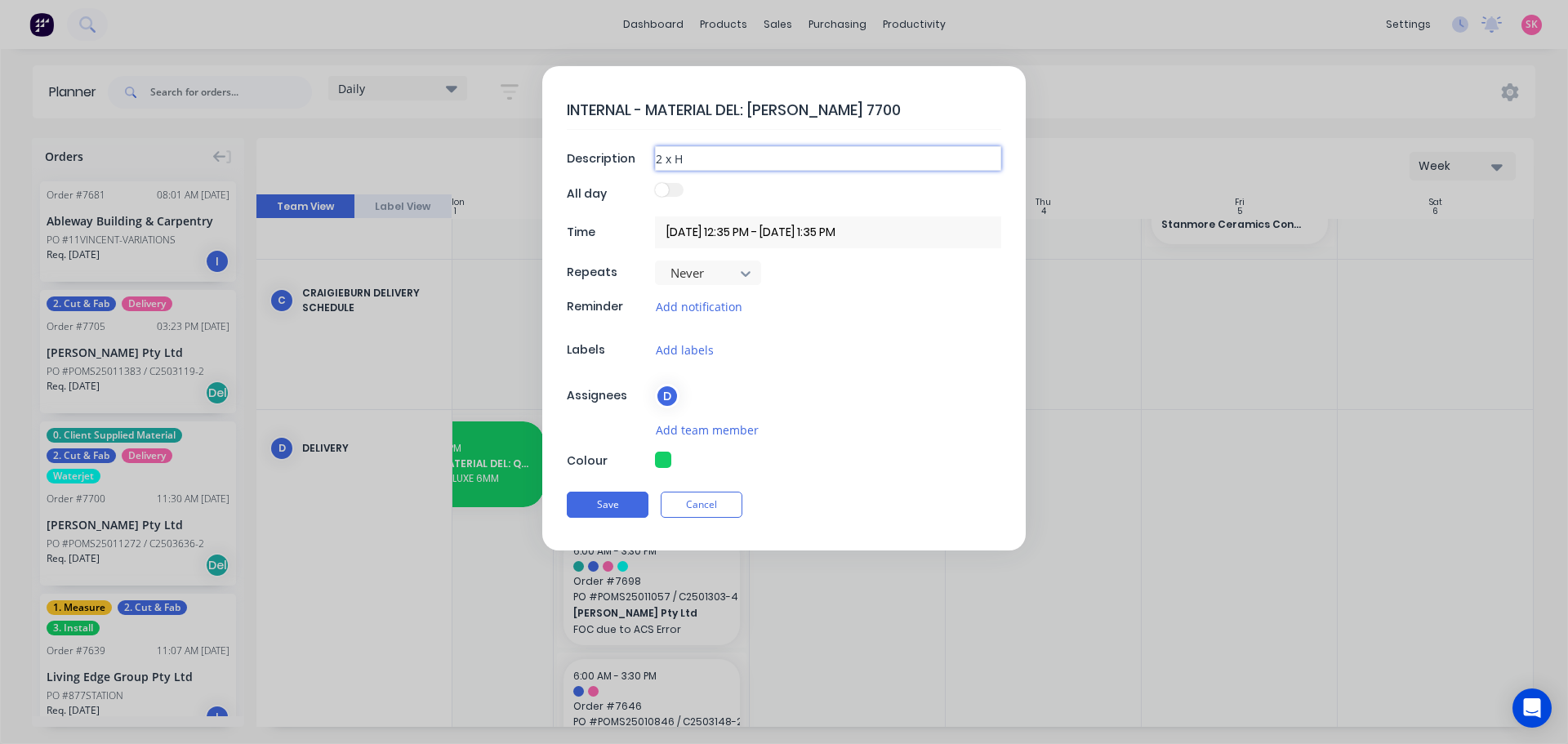
type textarea "x"
type input "2 x HEL"
type textarea "x"
type input "2 x HELE"
type textarea "x"
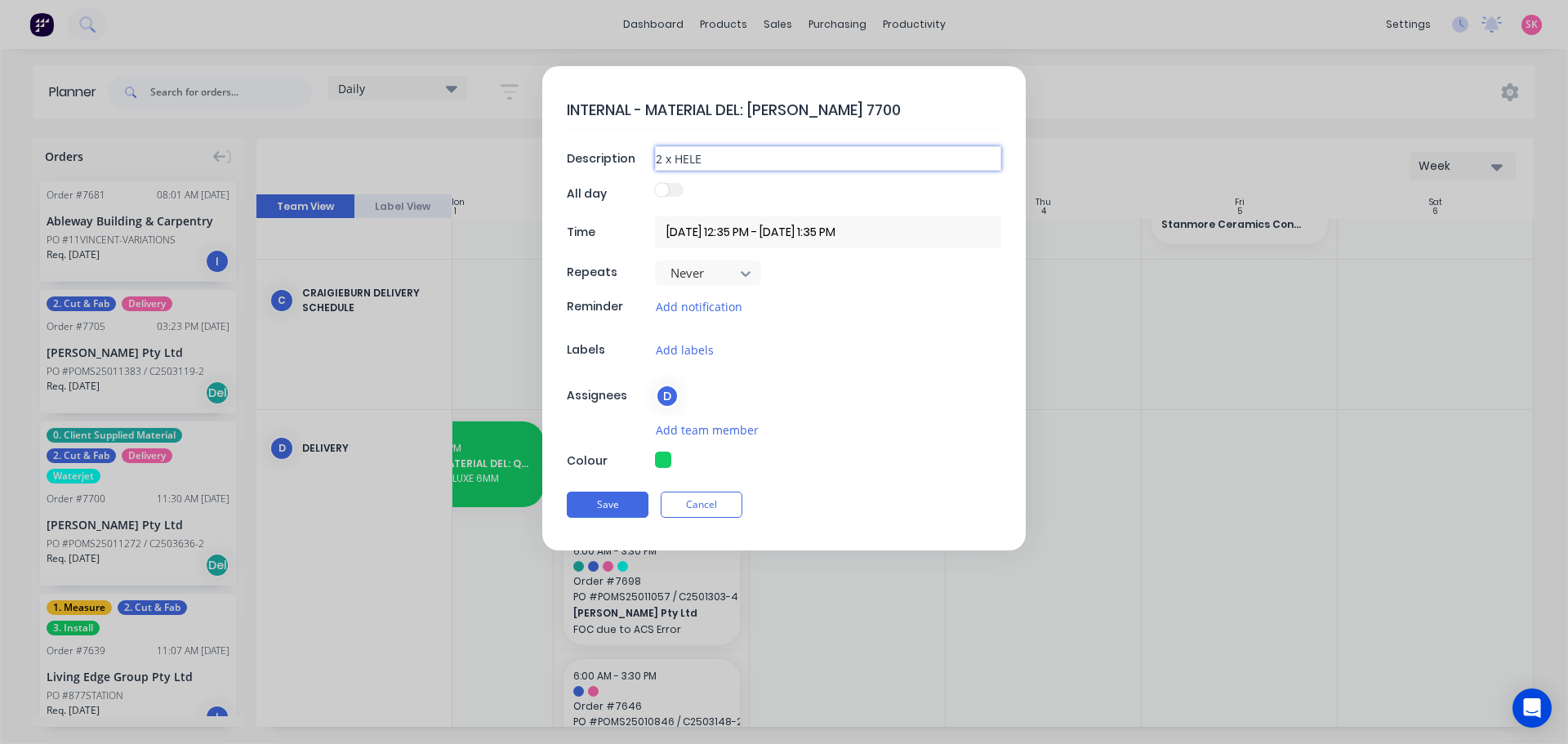
type input "2 x [PERSON_NAME]"
type textarea "x"
type input "2 x HELENA"
type textarea "x"
type input "2 x HELENA"
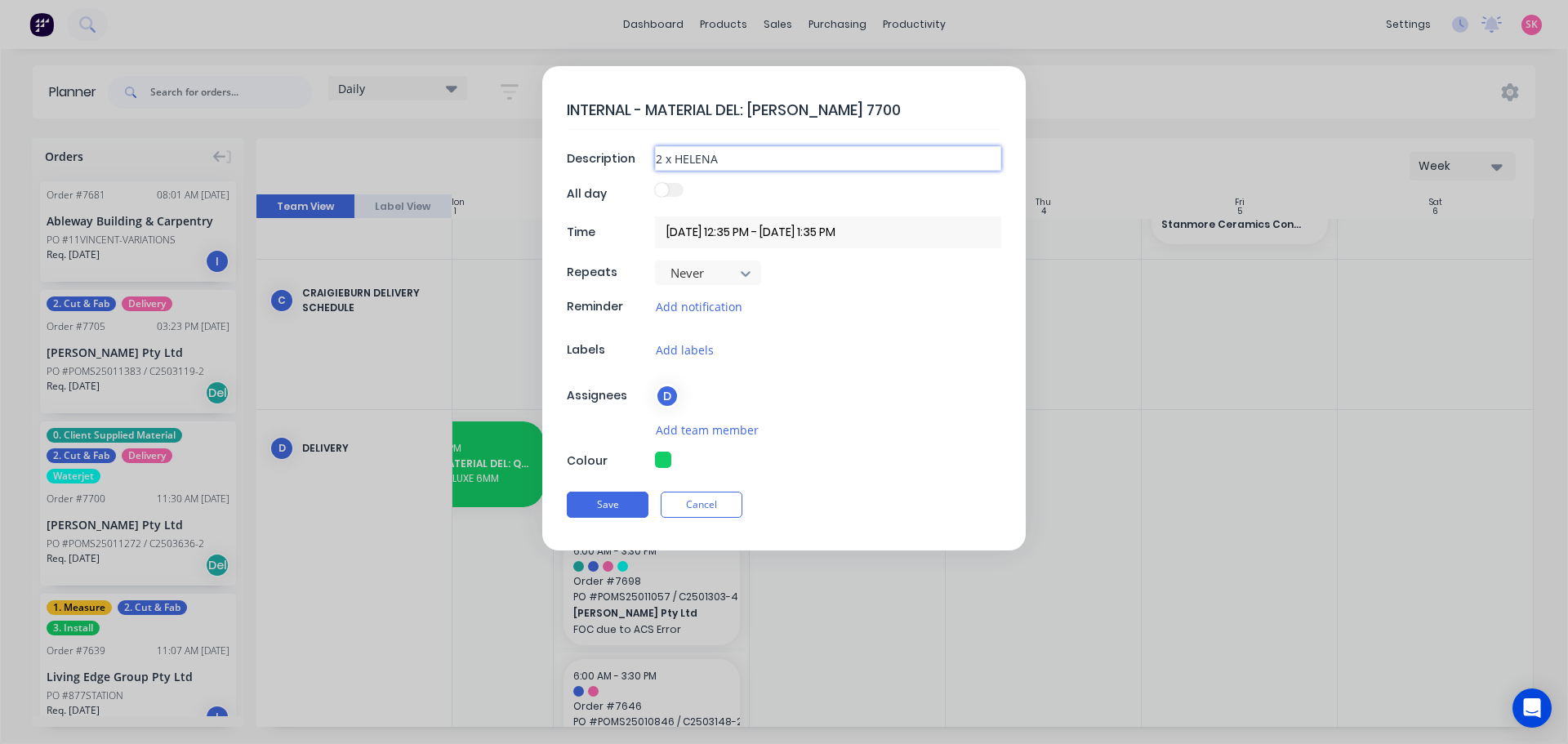
type textarea "x"
type input "2 x HELENA 1"
type textarea "x"
type input "2 x HELENA 12"
type textarea "x"
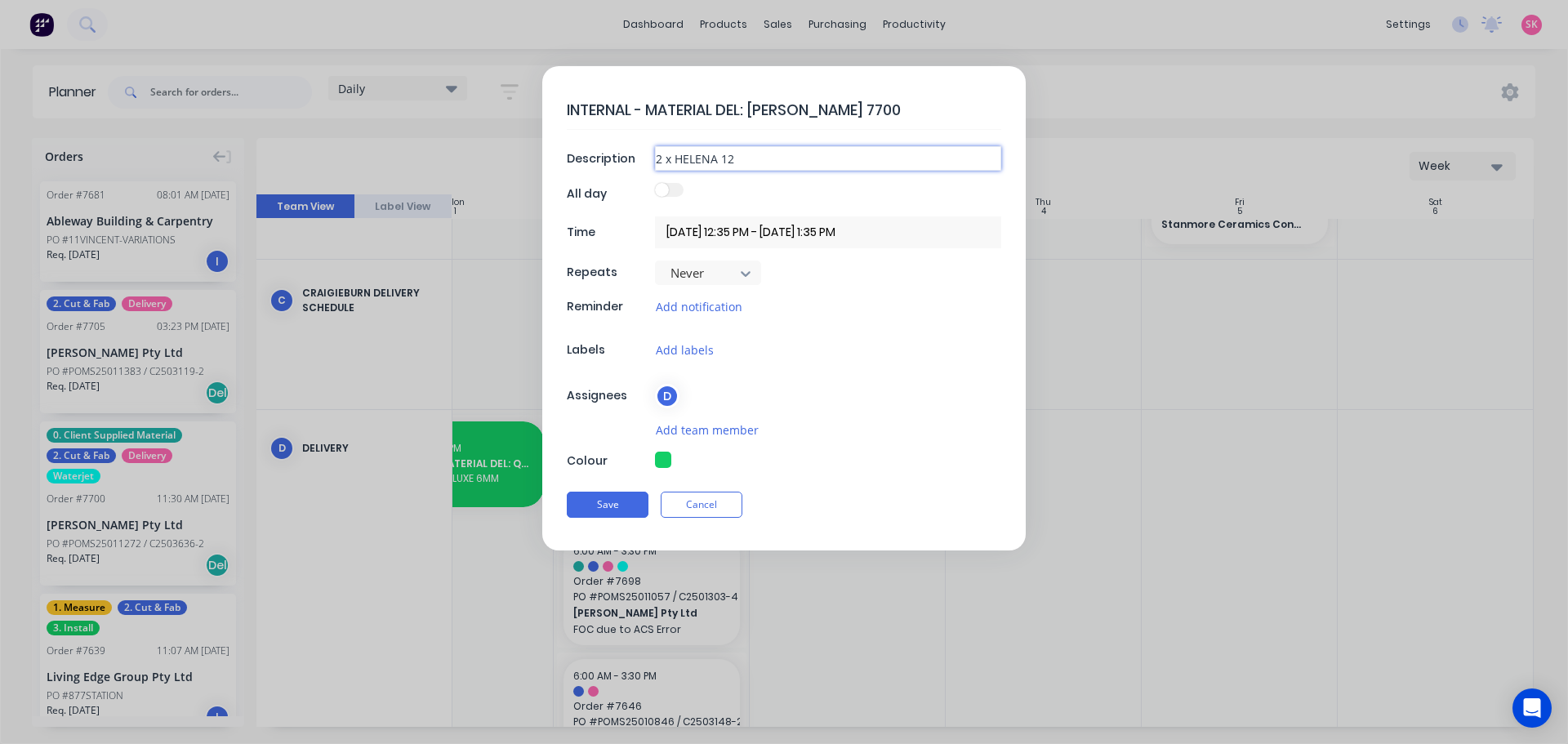
type input "2 x HELENA 12M"
type textarea "x"
type input "2 x HELENA 12MM"
type textarea "x"
type input "2 x HELENA 12MM"
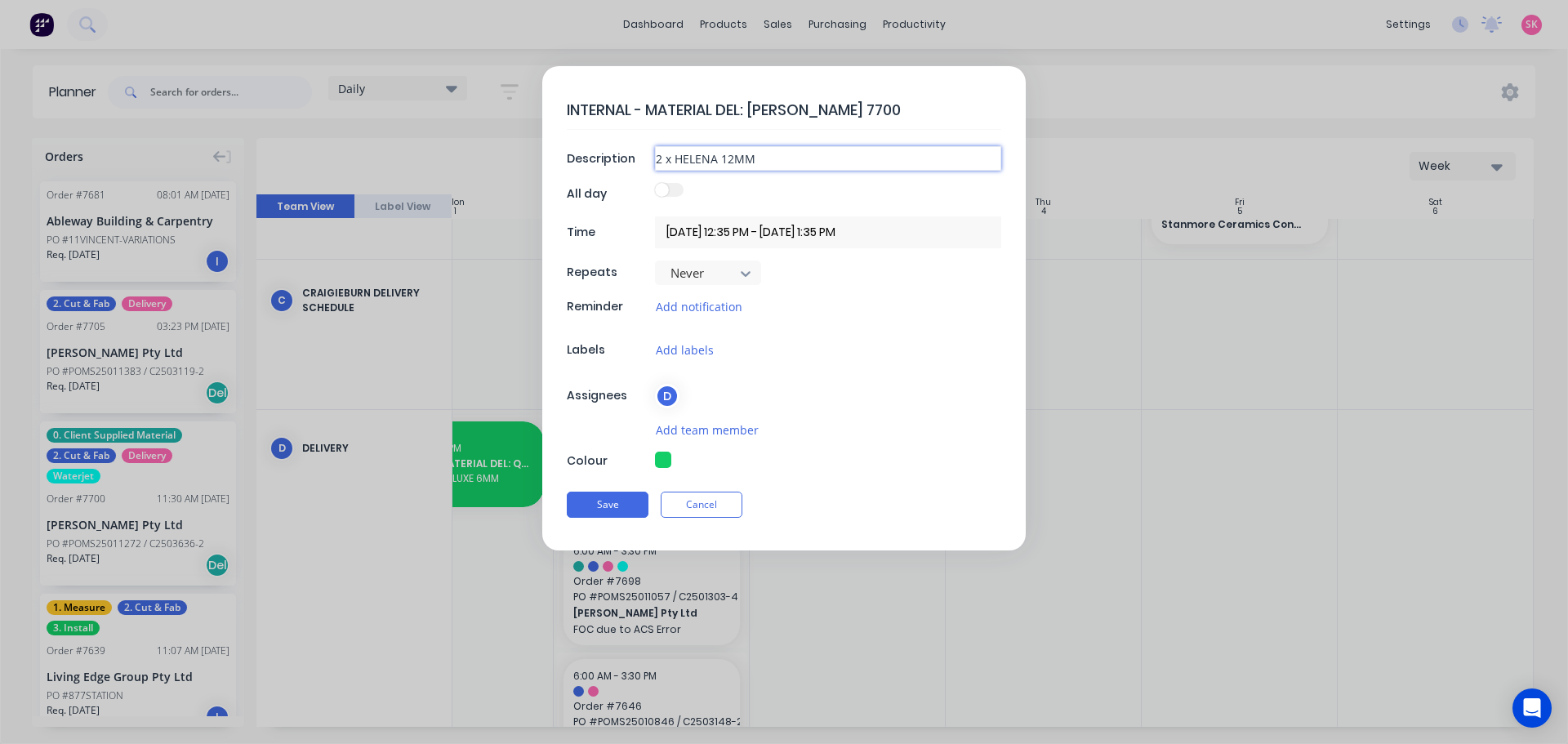
type textarea "x"
type input "2 x HELENA 12MM"
type textarea "x"
click at [884, 109] on textarea "INTERNAL - MATERIAL DEL: MARBUT 7700" at bounding box center [784, 109] width 435 height 38
type textarea "INTERNAL - MATERIAL DEL: MARBUT 770"
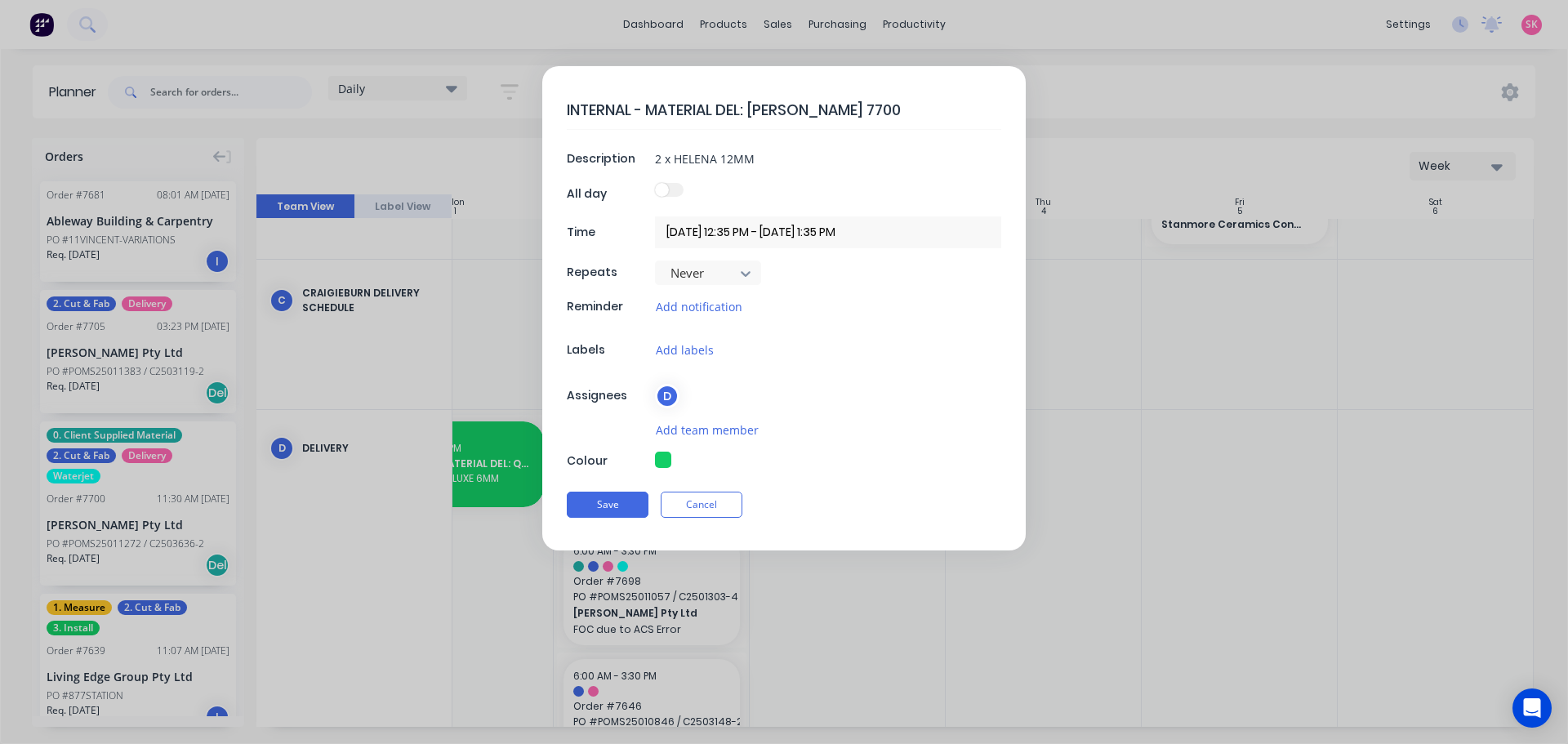
type textarea "x"
type textarea "INTERNAL - MATERIAL DEL: MARBUT 7705"
type textarea "x"
type textarea "INTERNAL - MATERIAL DEL: MARBUT 7705"
click at [598, 503] on button "Save" at bounding box center [607, 504] width 81 height 26
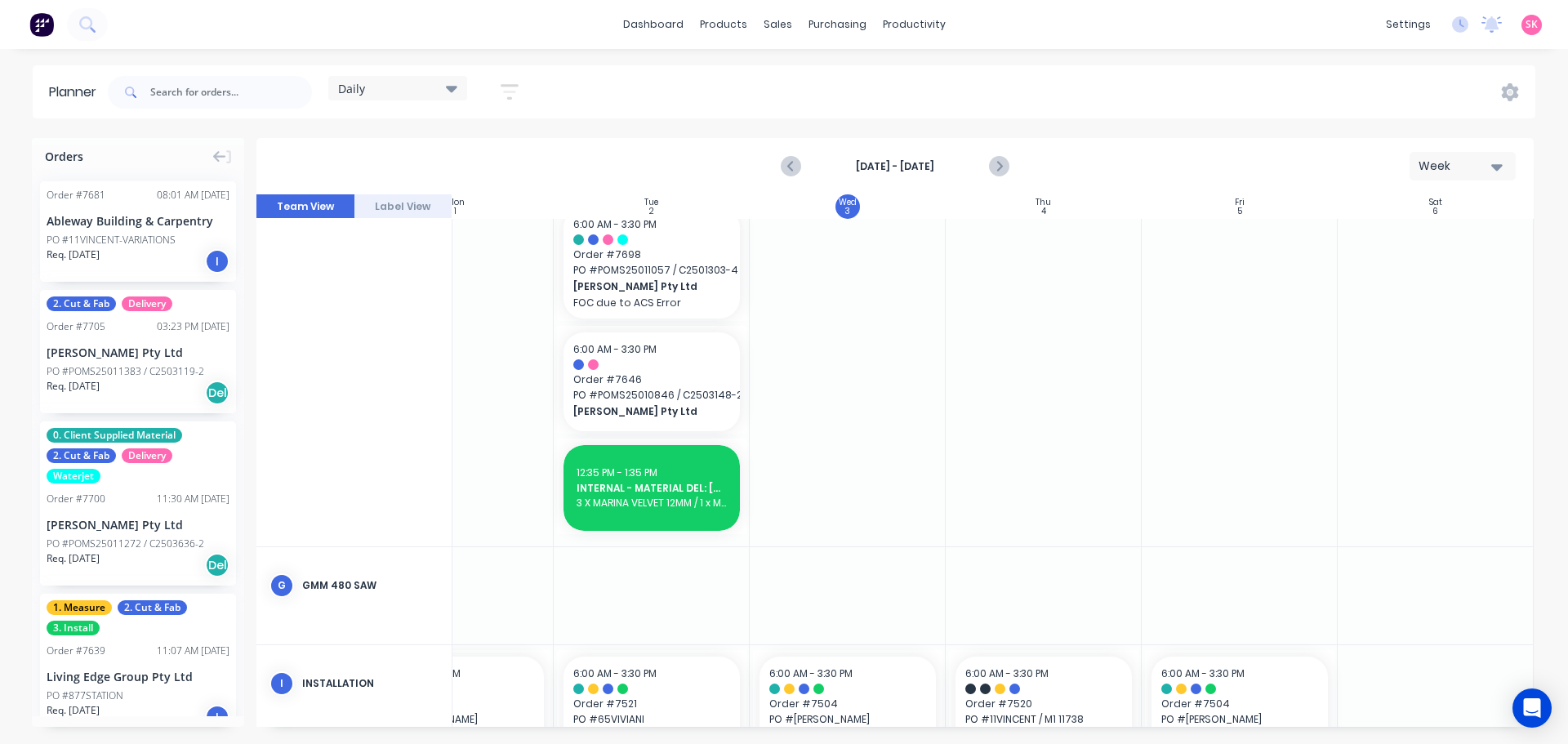
scroll to position [1061, 297]
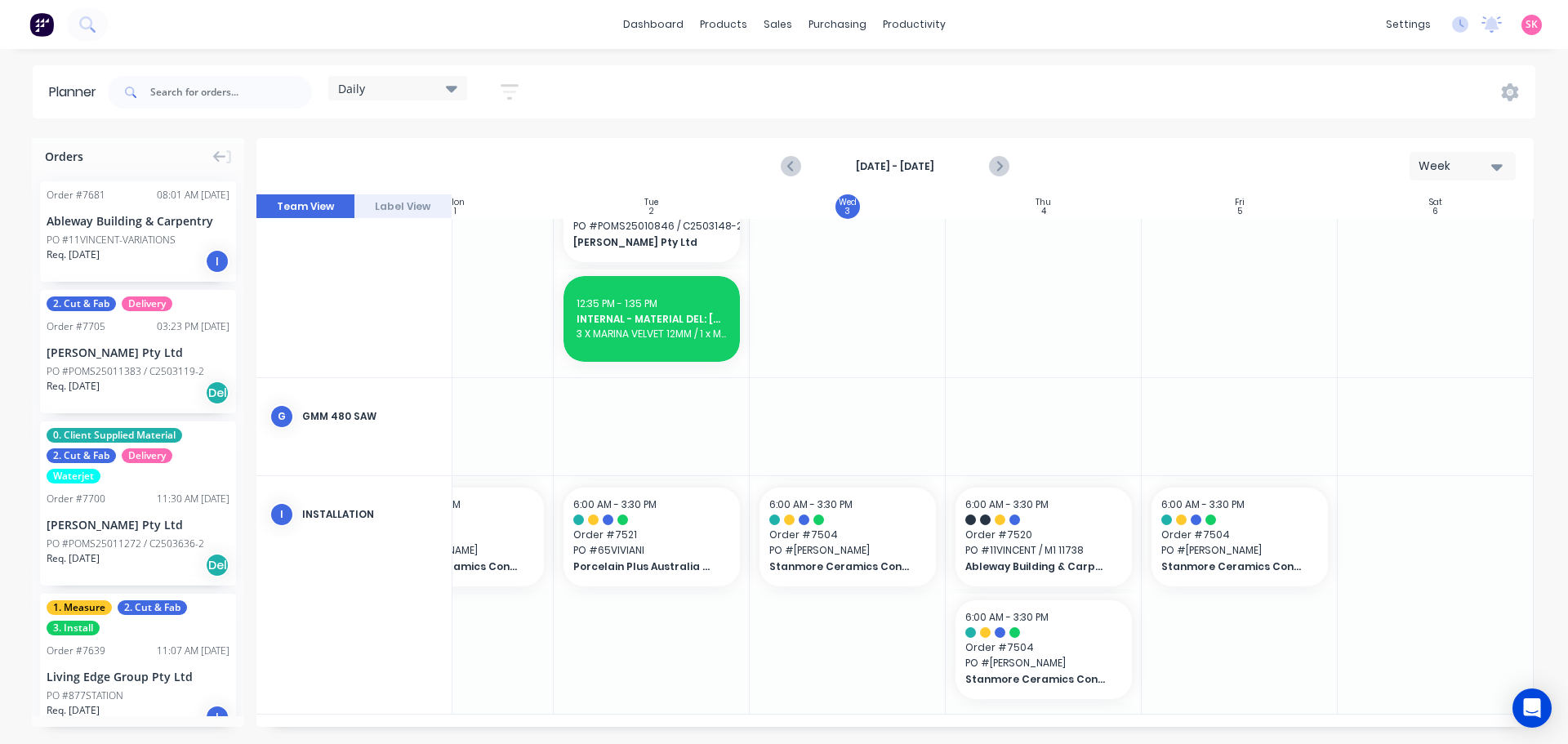
click div "Create additional timeslot"
click span "12:35 PM - 1:35 PM"
drag, startPoint x: 848, startPoint y: 105, endPoint x: 750, endPoint y: 110, distance: 98.1
click textarea "INTERNAL - MATERIAL DEL: MARBUT 7705"
type textarea "x"
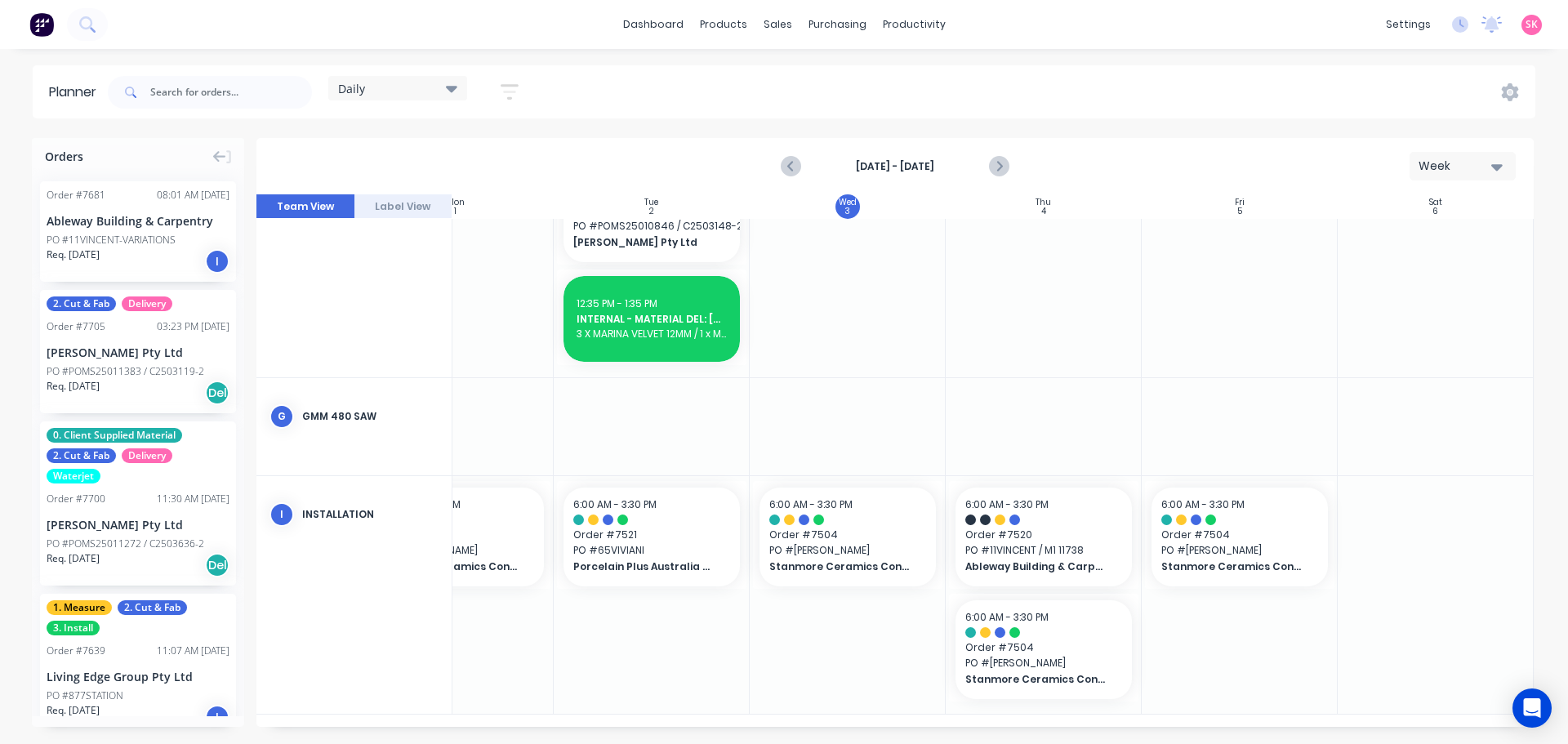
type textarea "INTERNAL - MATERIAL DEL: P"
type textarea "x"
type textarea "INTERNAL - MATERIAL DEL: PP"
type textarea "x"
type textarea "INTERNAL - MATERIAL DEL: PPA"
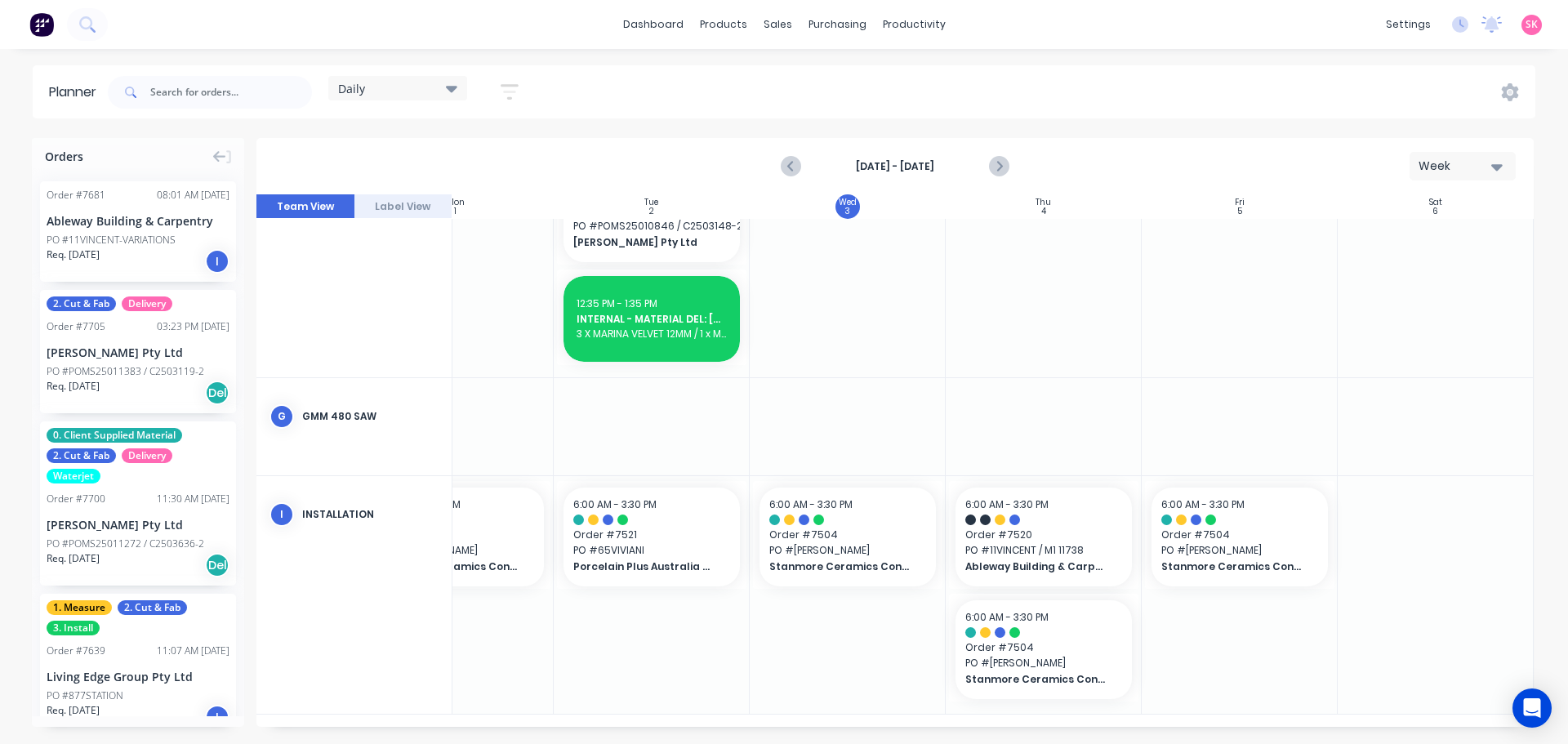
drag, startPoint x: 775, startPoint y: 149, endPoint x: 548, endPoint y: 146, distance: 227.0
click div "INTERNAL - MATERIAL DEL: PPA Description 2 x HELENA 12MM All day Time 04/09/202…"
type textarea "x"
type input "1"
type textarea "x"
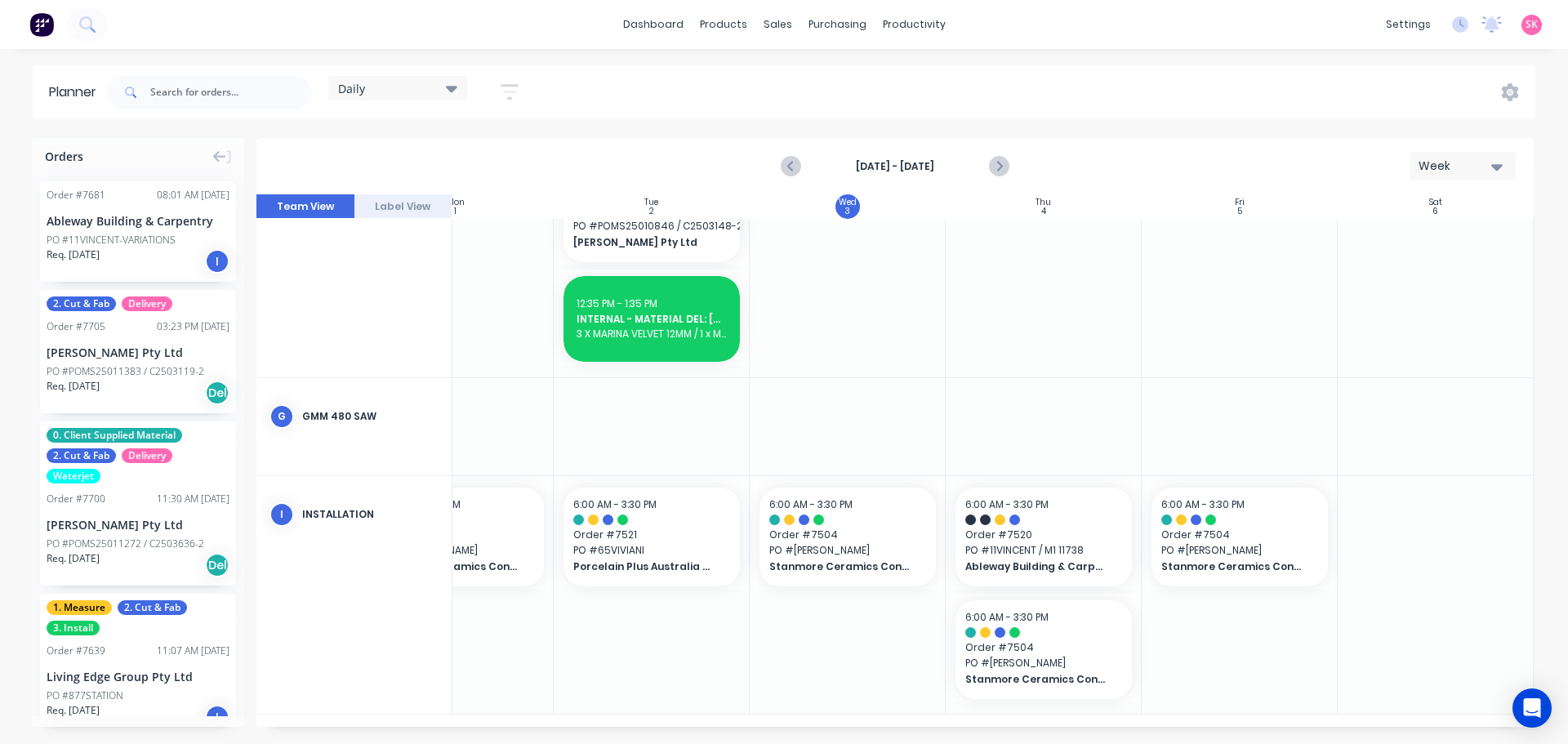
type input "1"
type textarea "x"
type input "1 X"
type textarea "x"
type input "1 X"
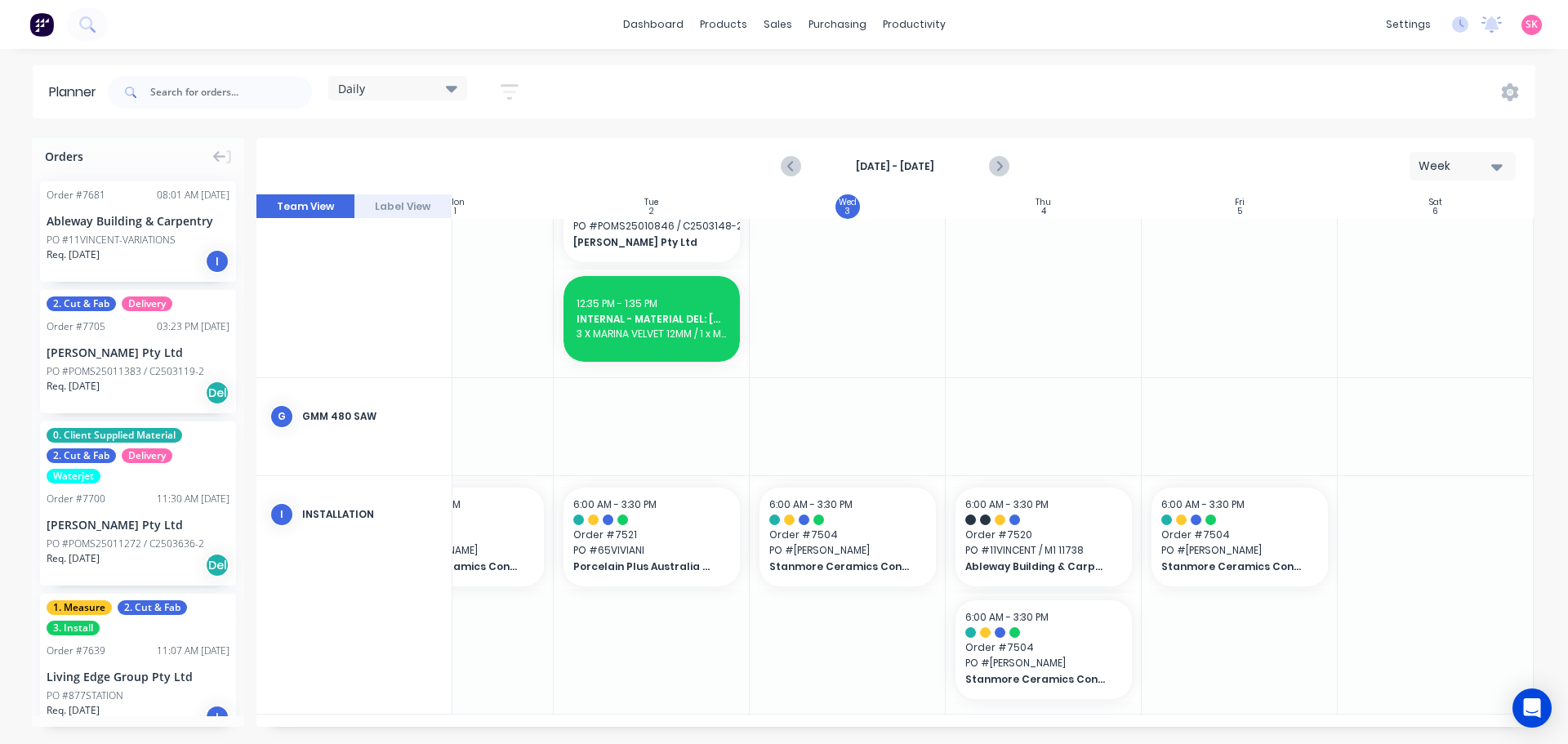
type textarea "x"
type input "1 X Z"
type textarea "x"
type input "1 X ZE"
type textarea "x"
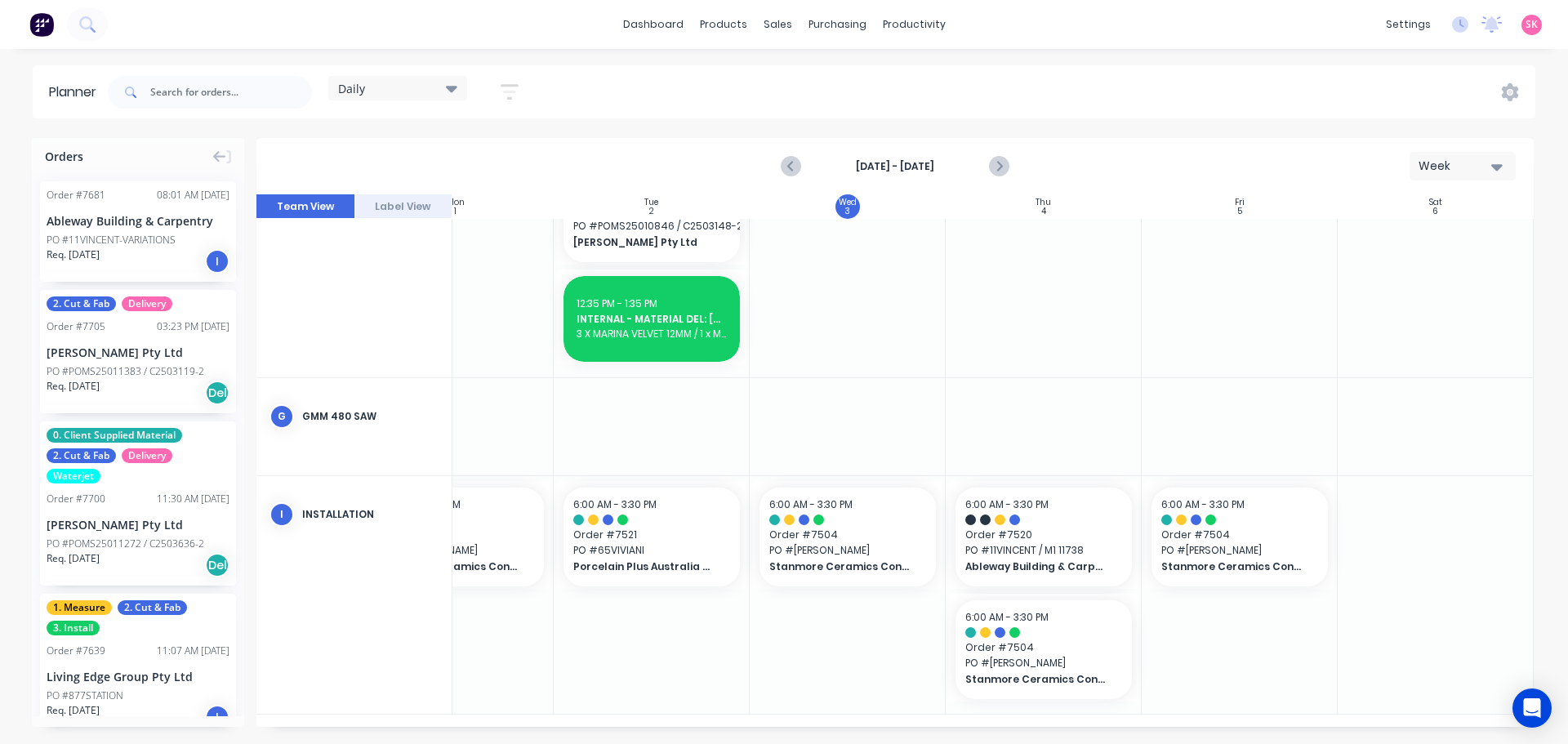
type input "1 X ZEN"
type textarea "x"
type input "1 X ZENIYT"
type textarea "x"
type input "1 X ZENIYTH"
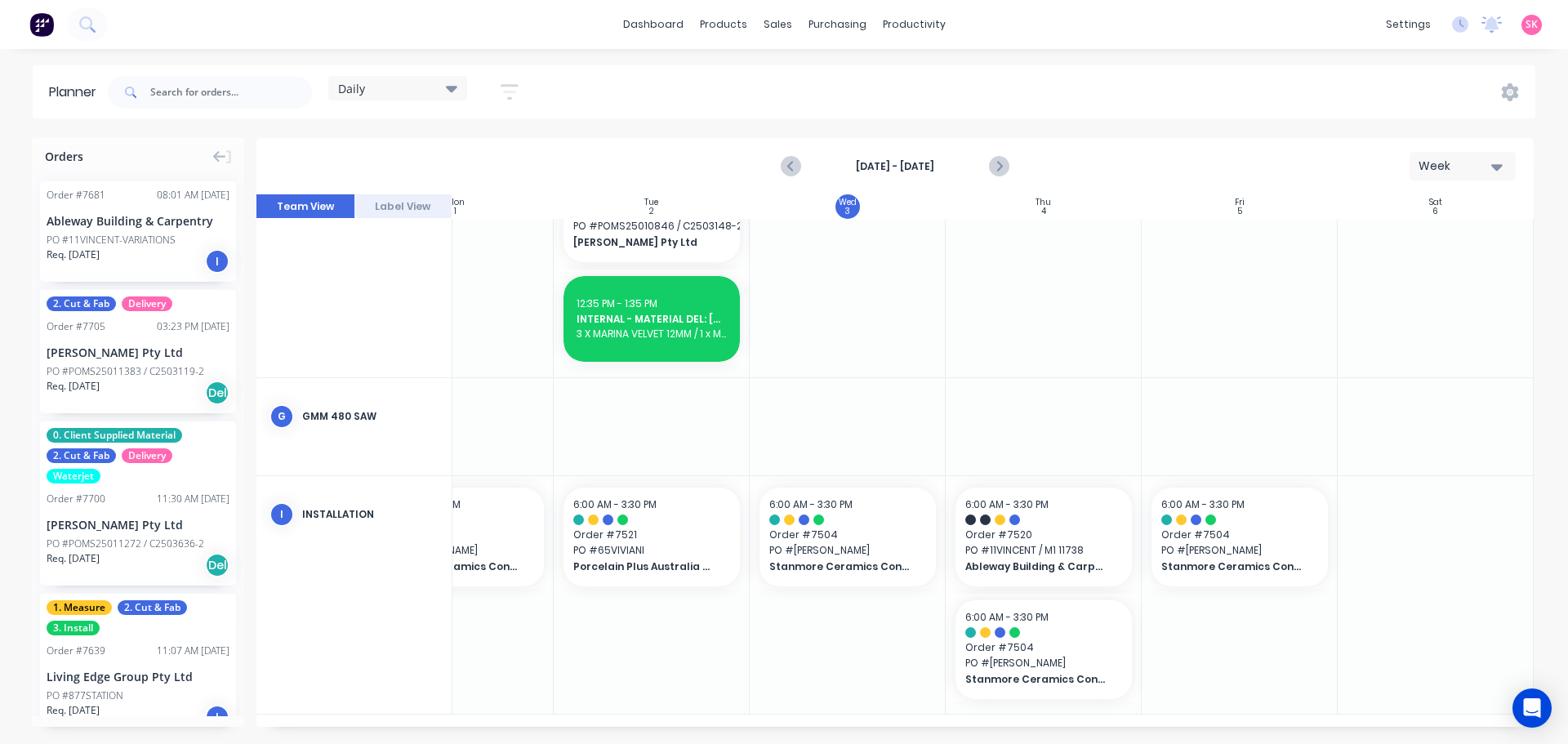
type textarea "x"
type input "1 X ZENIYT"
type textarea "x"
type input "1 X ZENIY"
type textarea "x"
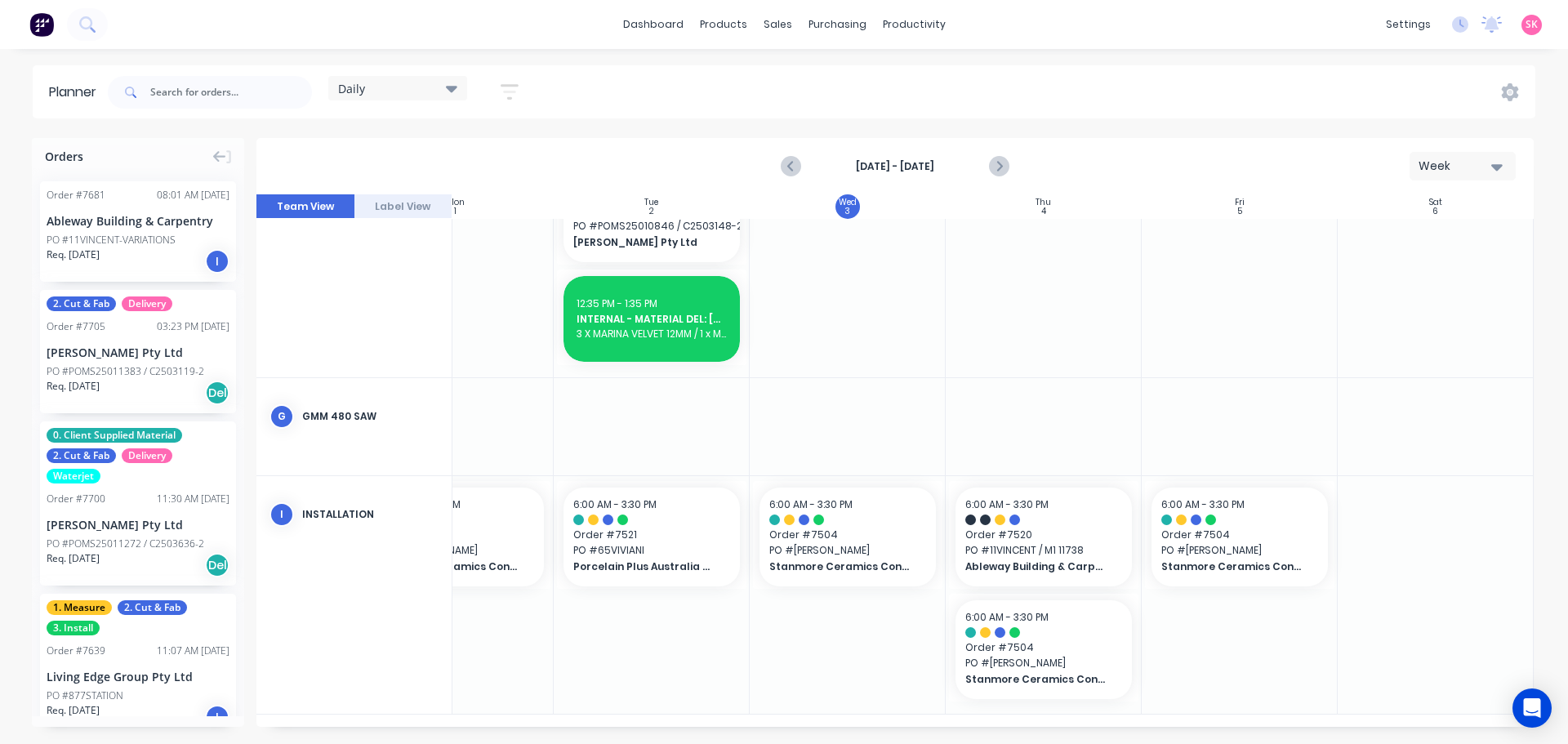
type input "1 X ZENI"
type textarea "x"
type input "1 X ZENIT"
type textarea "x"
type input "1 X ZENITH"
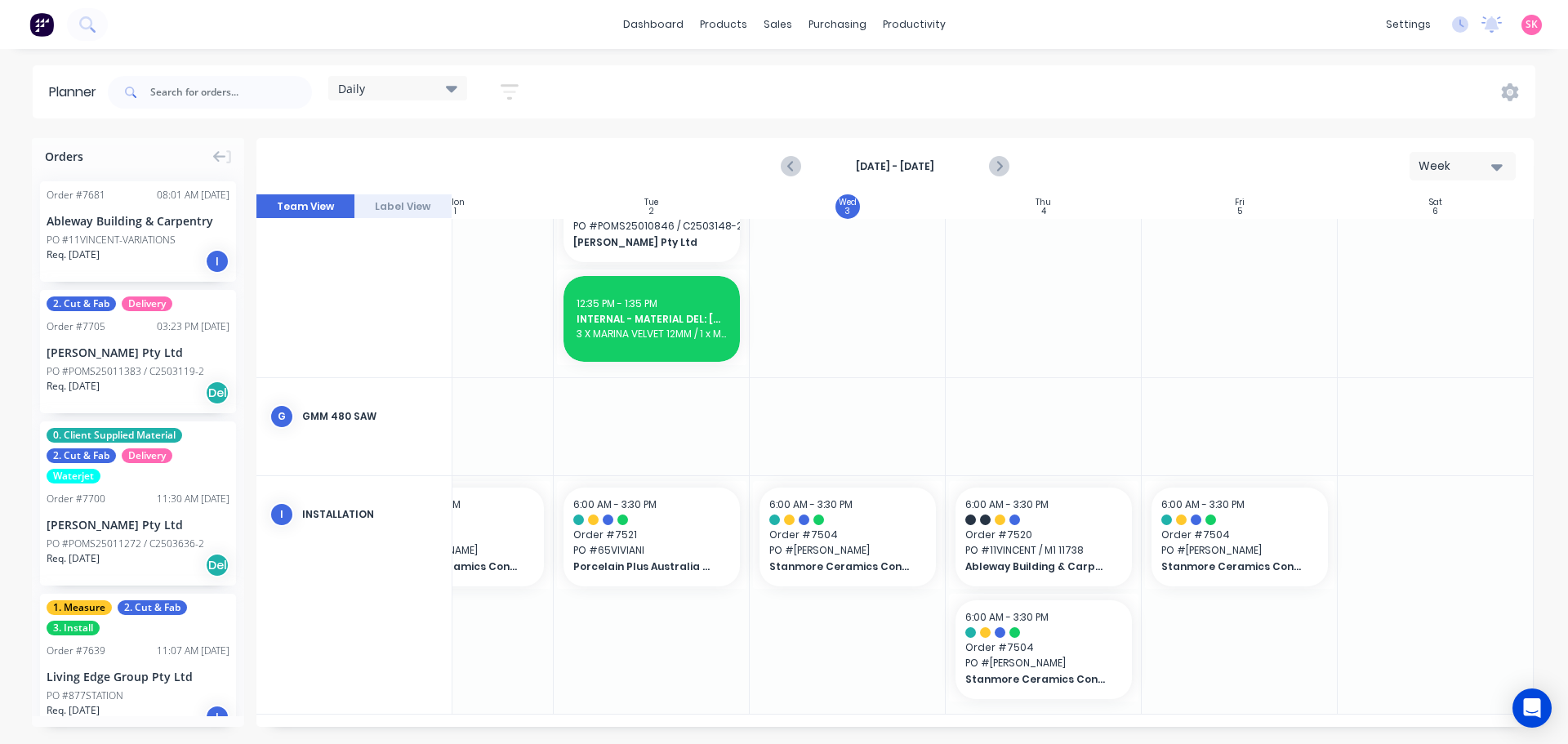
type textarea "x"
type input "1 X ZENITH"
click input "1 X ZENITH"
type textarea "x"
type input "1 X ZENITH 1"
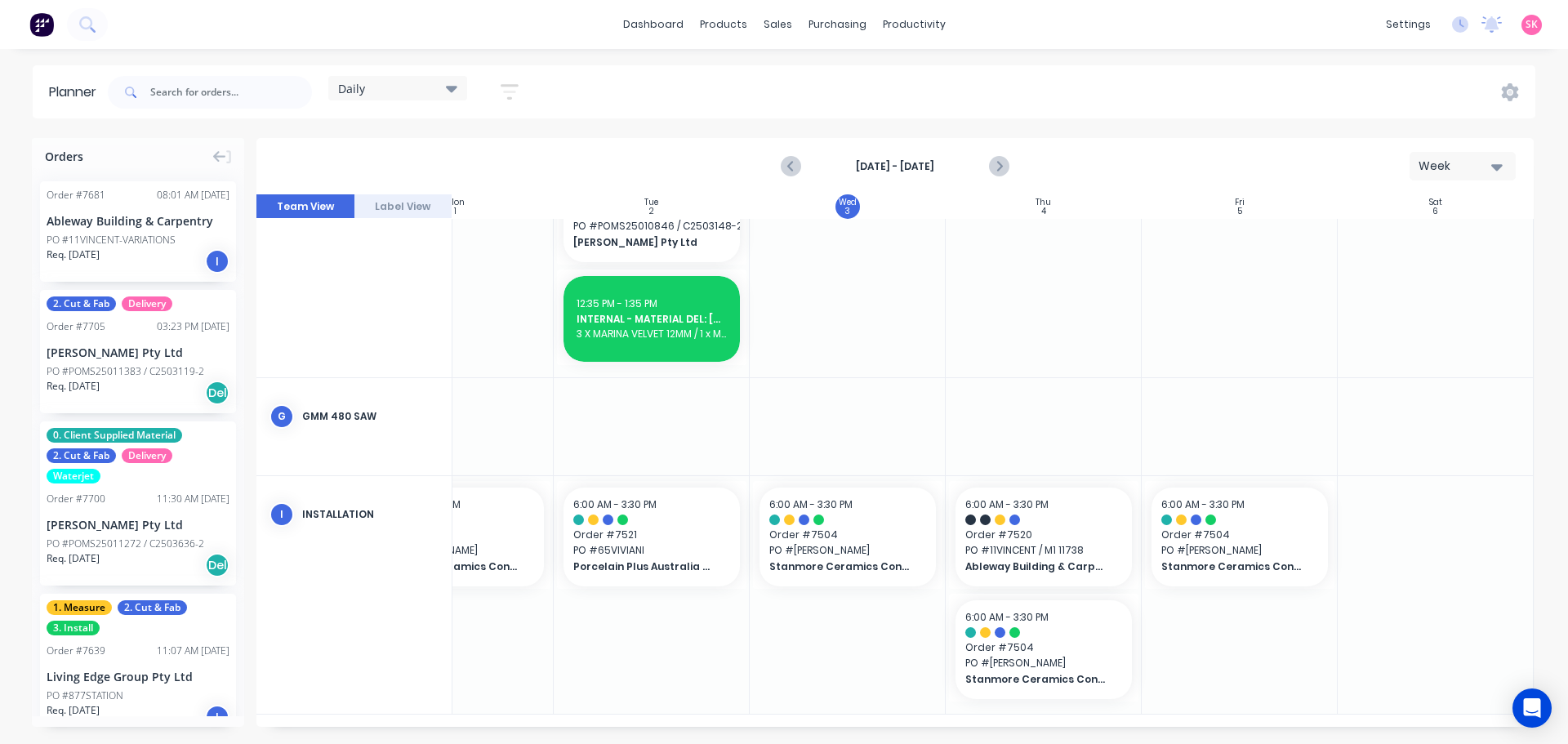
type textarea "x"
type input "1 X ZENITH 12"
type textarea "x"
type input "1 X ZENITH 12M"
type textarea "x"
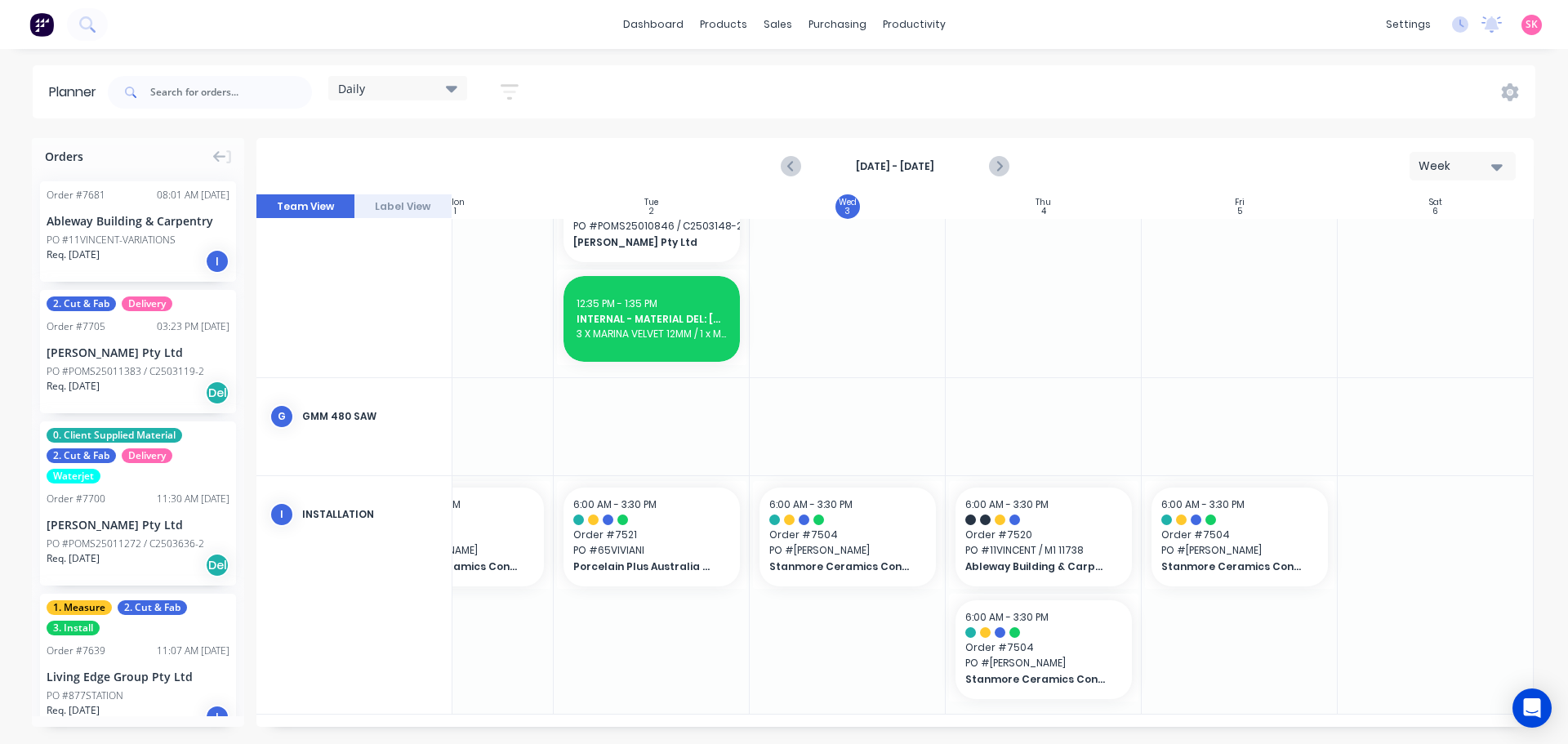
type input "1 X ZENITH 12MM"
click button "Save"
type textarea "x"
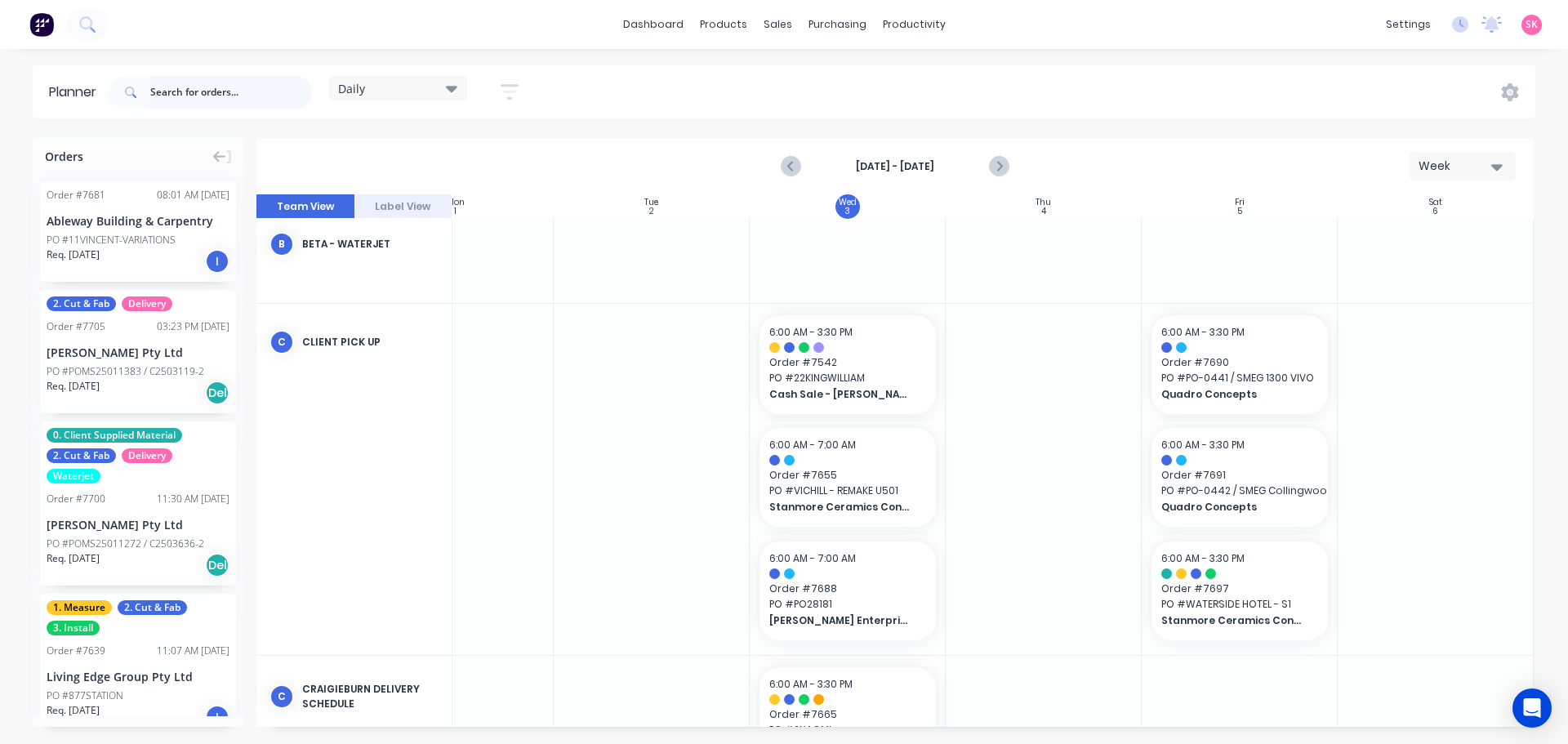
click at [217, 93] on input "text" at bounding box center [231, 92] width 162 height 33
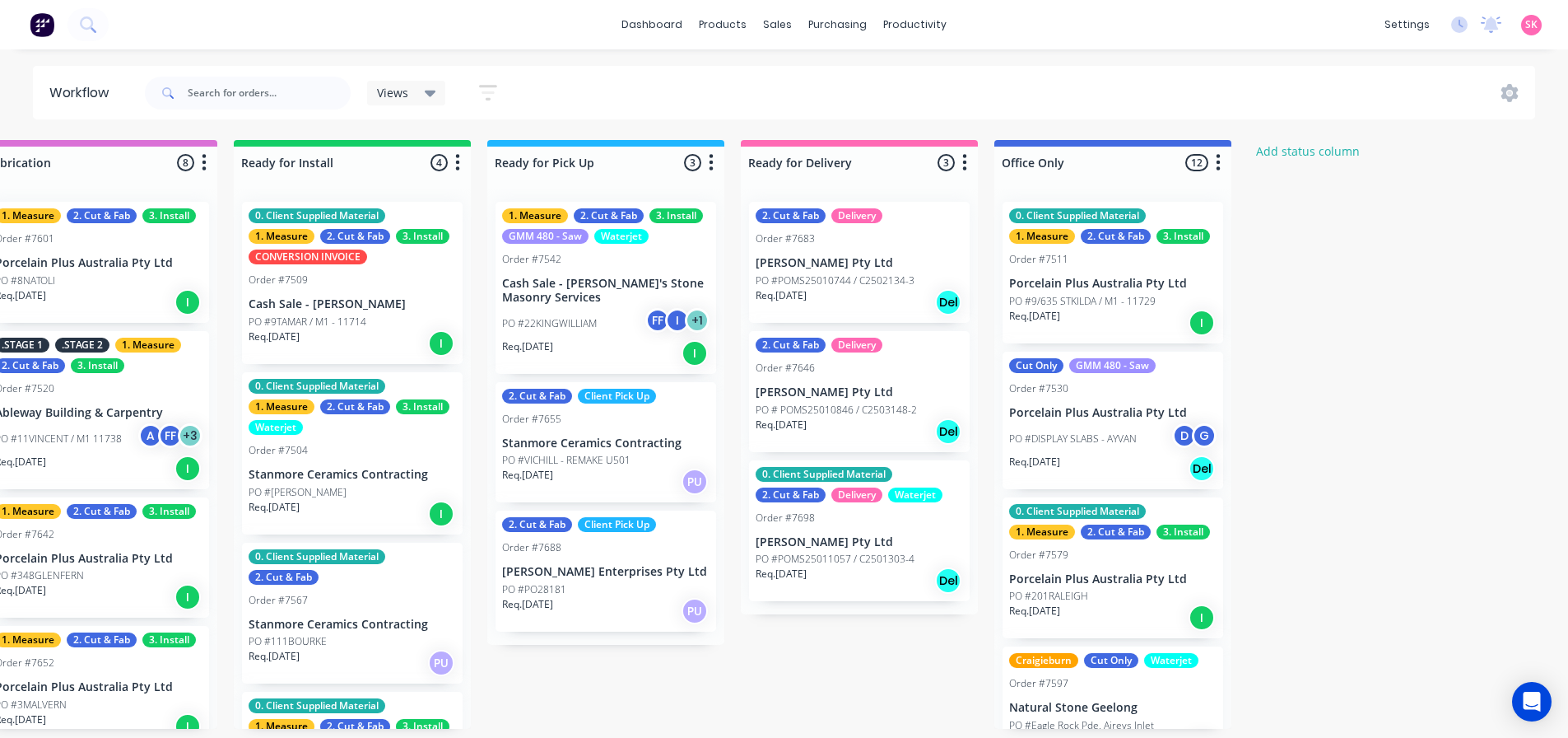
scroll to position [0, 1894]
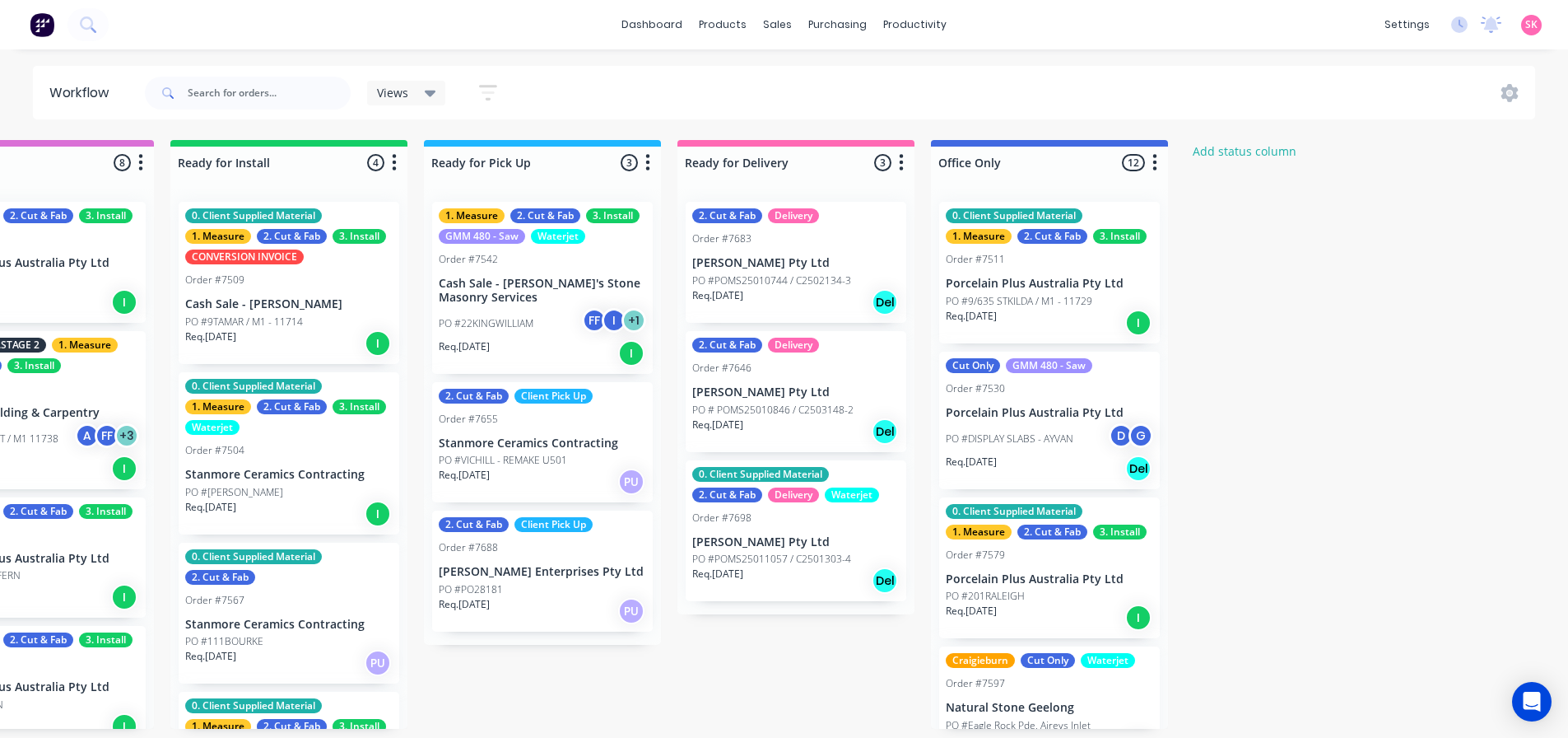
click at [747, 283] on p "PO #POMS25010744 / C2502134-3" at bounding box center [772, 281] width 159 height 14
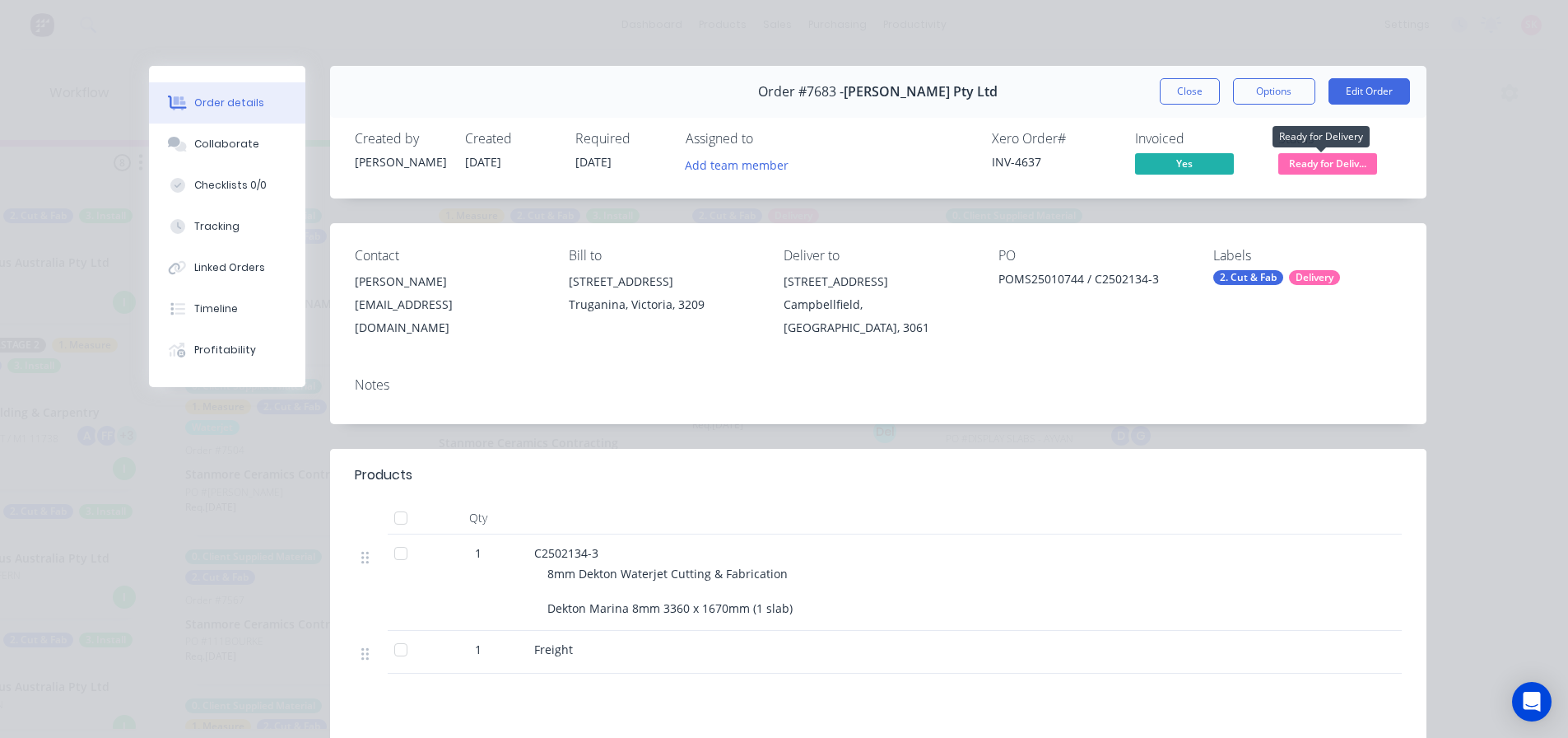
click at [1297, 159] on span "Ready for Deliv..." at bounding box center [1328, 163] width 99 height 21
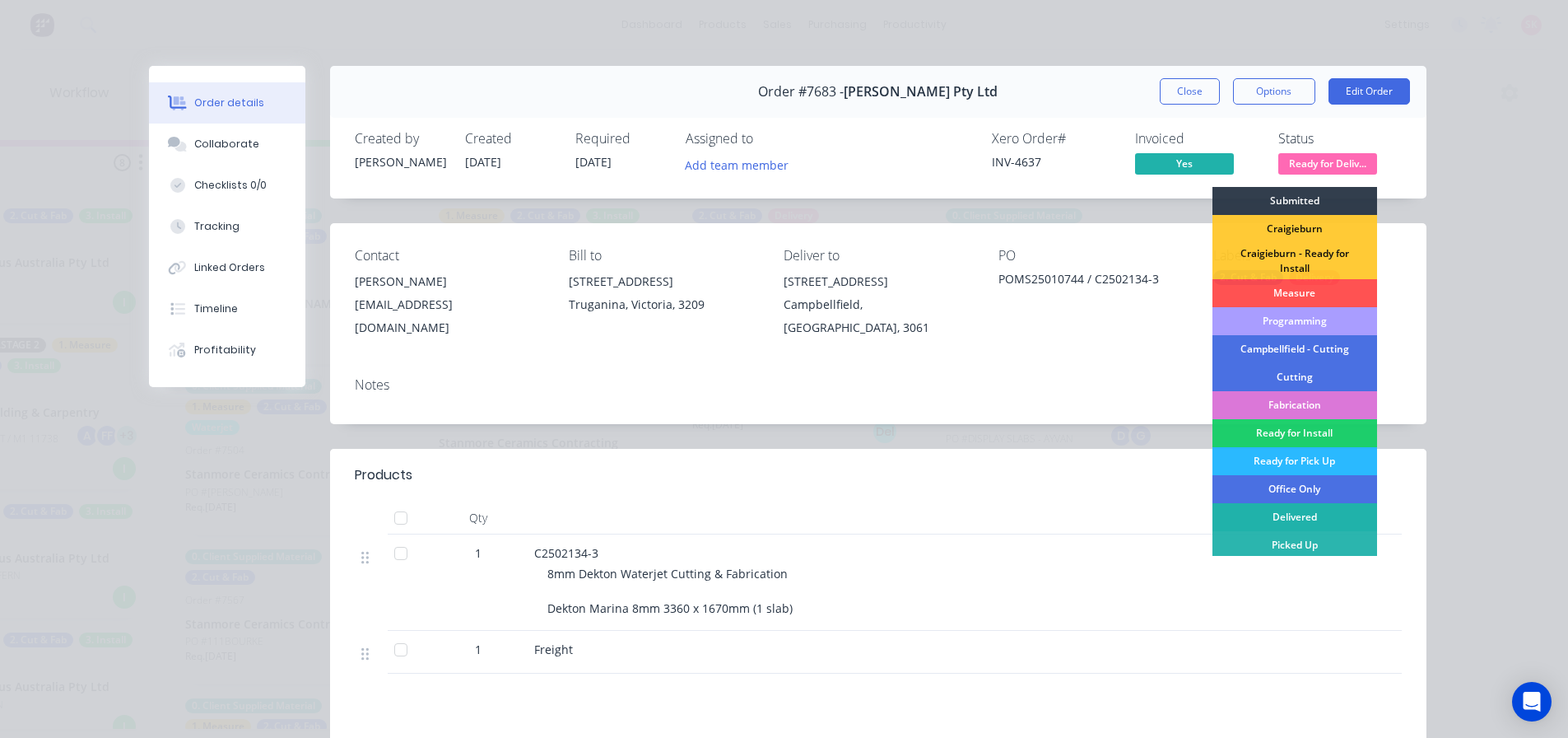
click at [1283, 513] on div "Delivered" at bounding box center [1295, 517] width 165 height 28
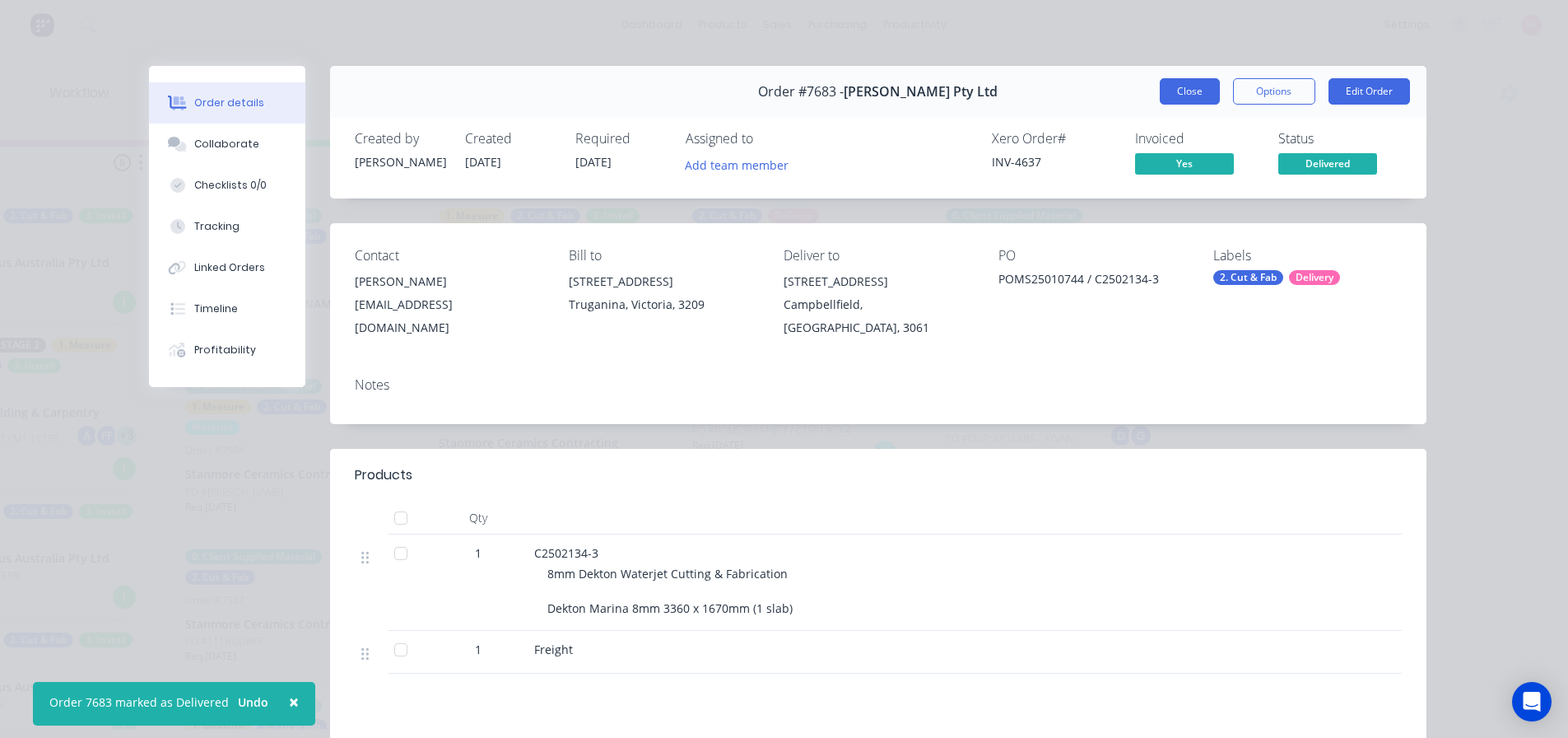
click at [1186, 97] on button "Close" at bounding box center [1189, 91] width 60 height 26
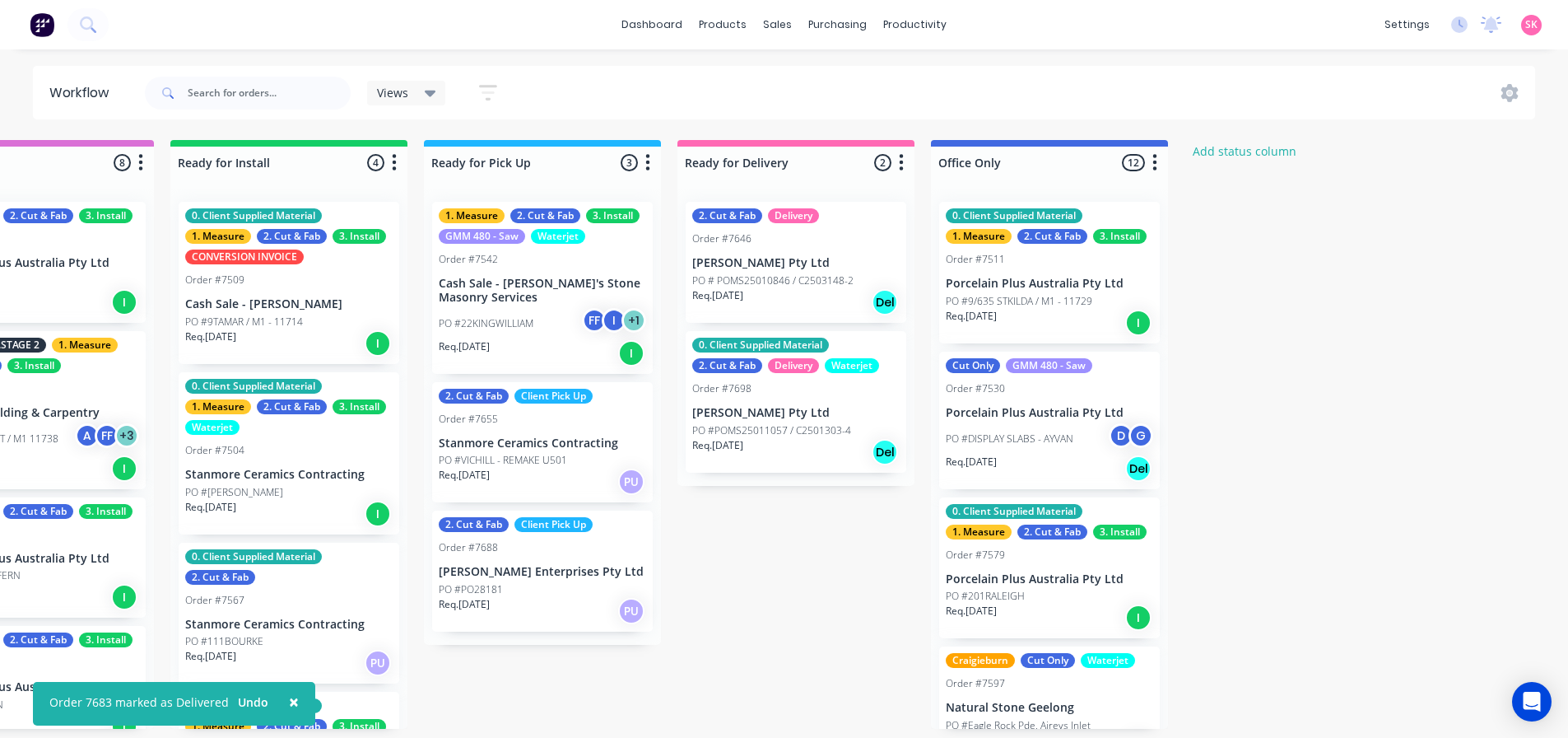
click at [689, 265] on div "2. Cut & Fab Delivery Order #7646 [PERSON_NAME] Pty Ltd PO # POMS25010846 / C25…" at bounding box center [795, 263] width 221 height 121
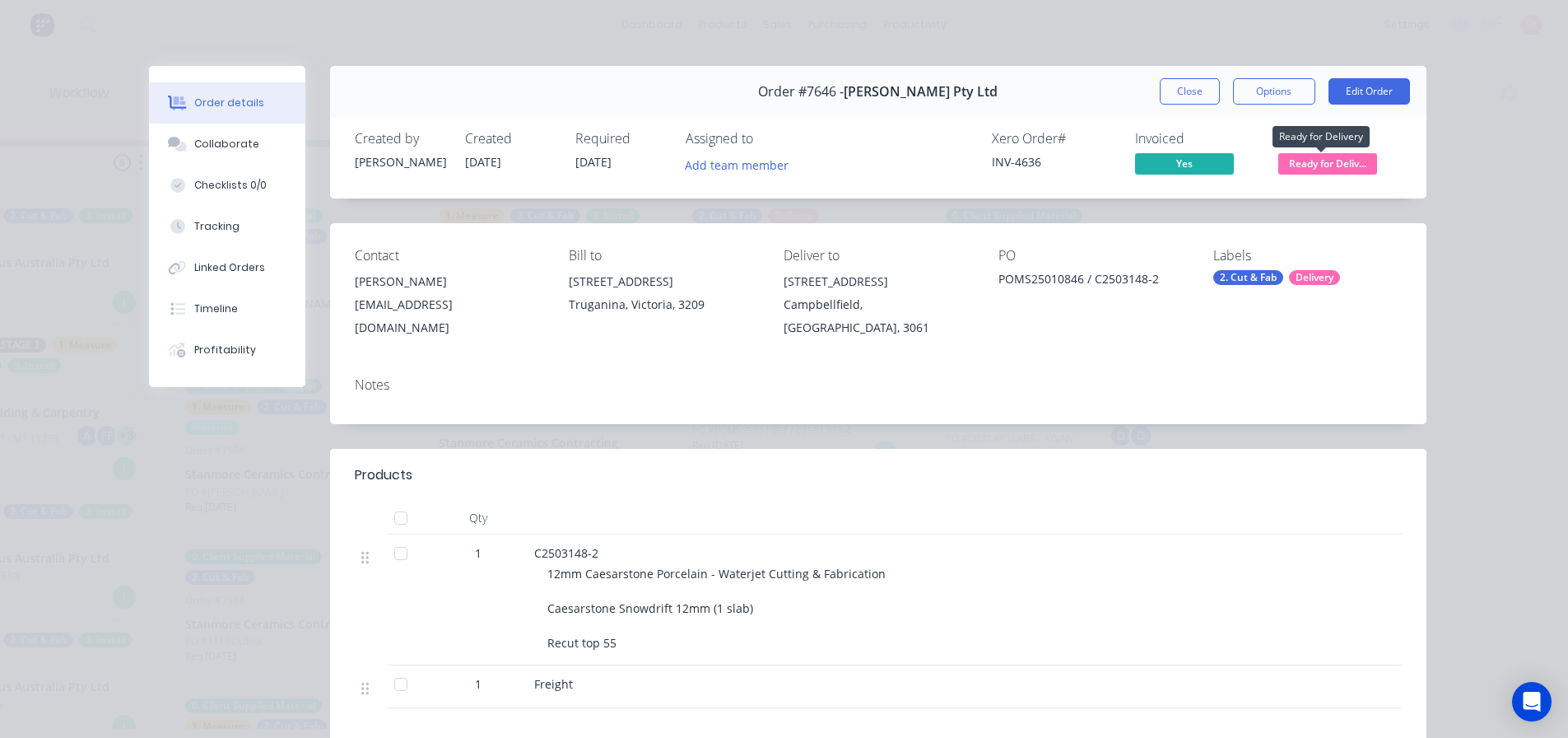
click at [1317, 163] on span "Ready for Deliv..." at bounding box center [1328, 163] width 99 height 21
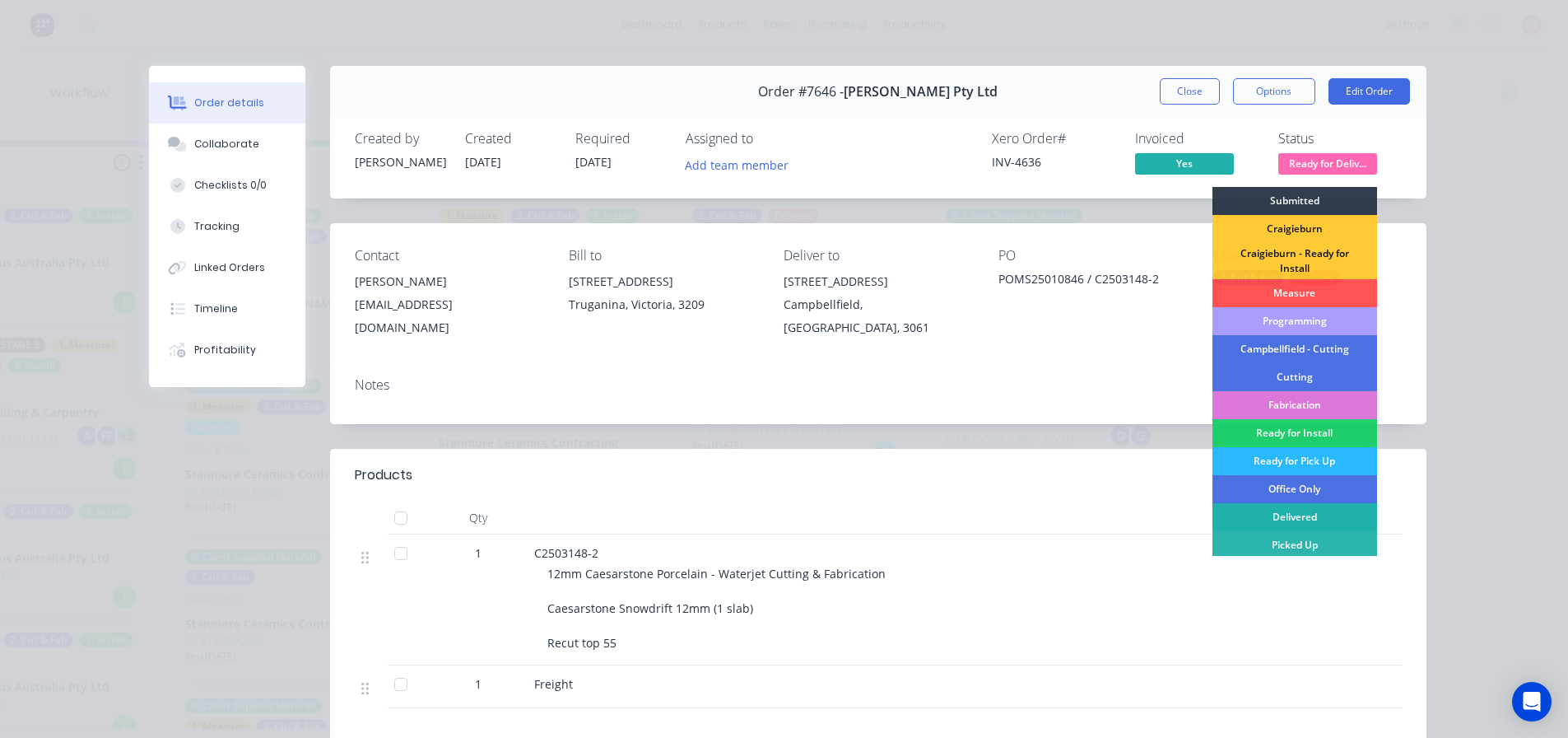
click at [1284, 512] on div "Delivered" at bounding box center [1295, 517] width 165 height 28
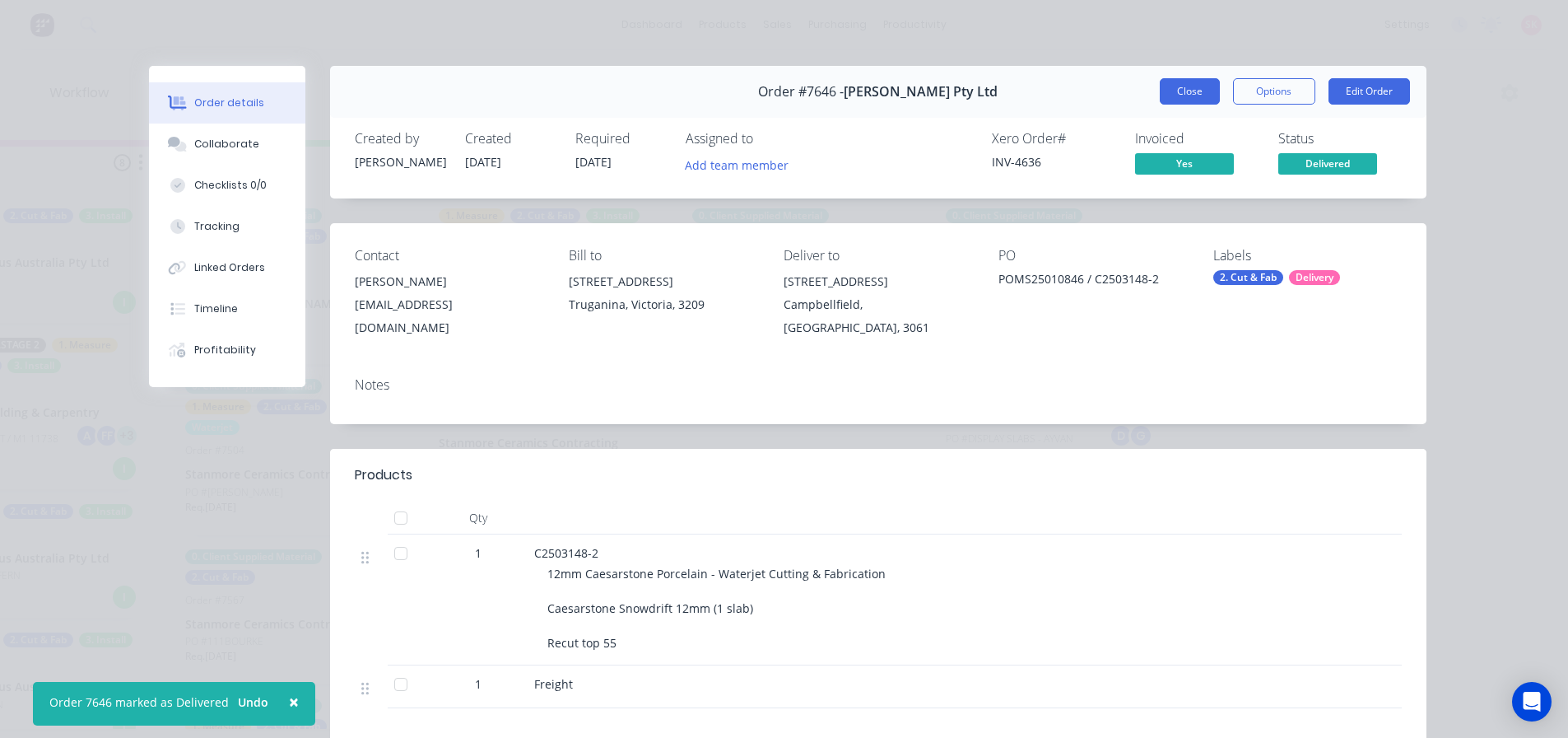
click at [1206, 92] on button "Close" at bounding box center [1189, 91] width 60 height 26
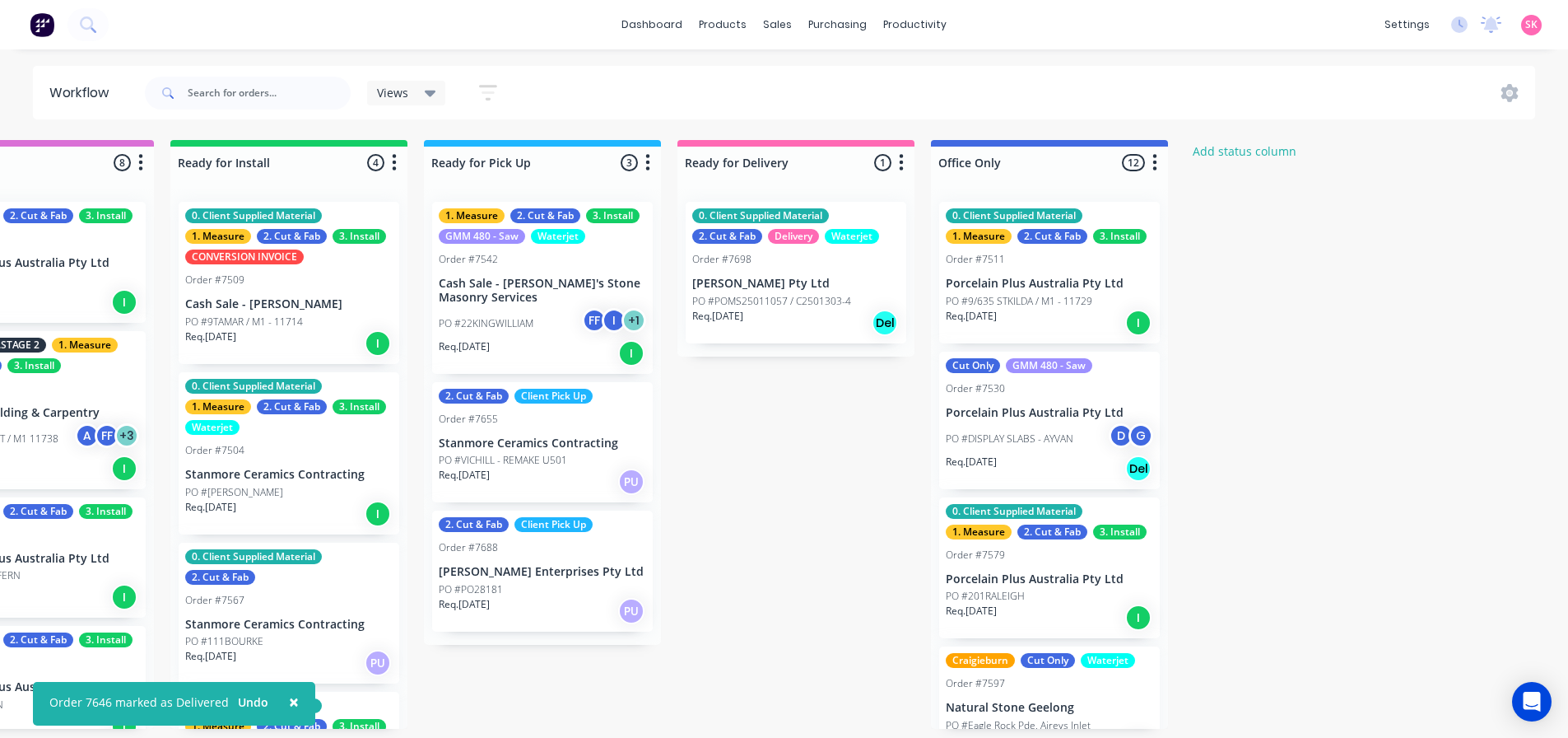
click at [866, 291] on div "0. Client Supplied Material 2. Cut & Fab Delivery Waterjet Order #7698 Marbut S…" at bounding box center [795, 272] width 221 height 142
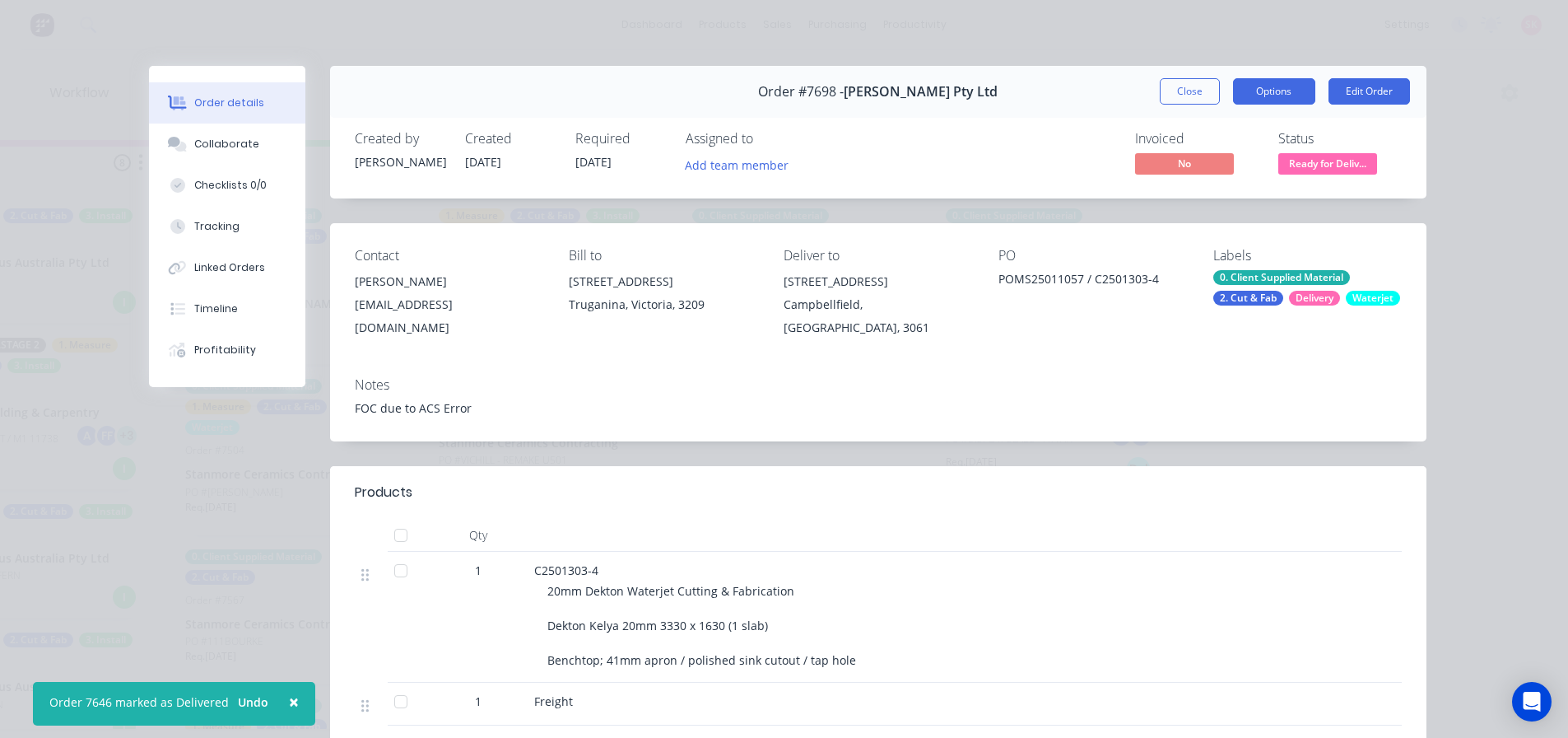
click at [1290, 81] on button "Options" at bounding box center [1273, 91] width 82 height 26
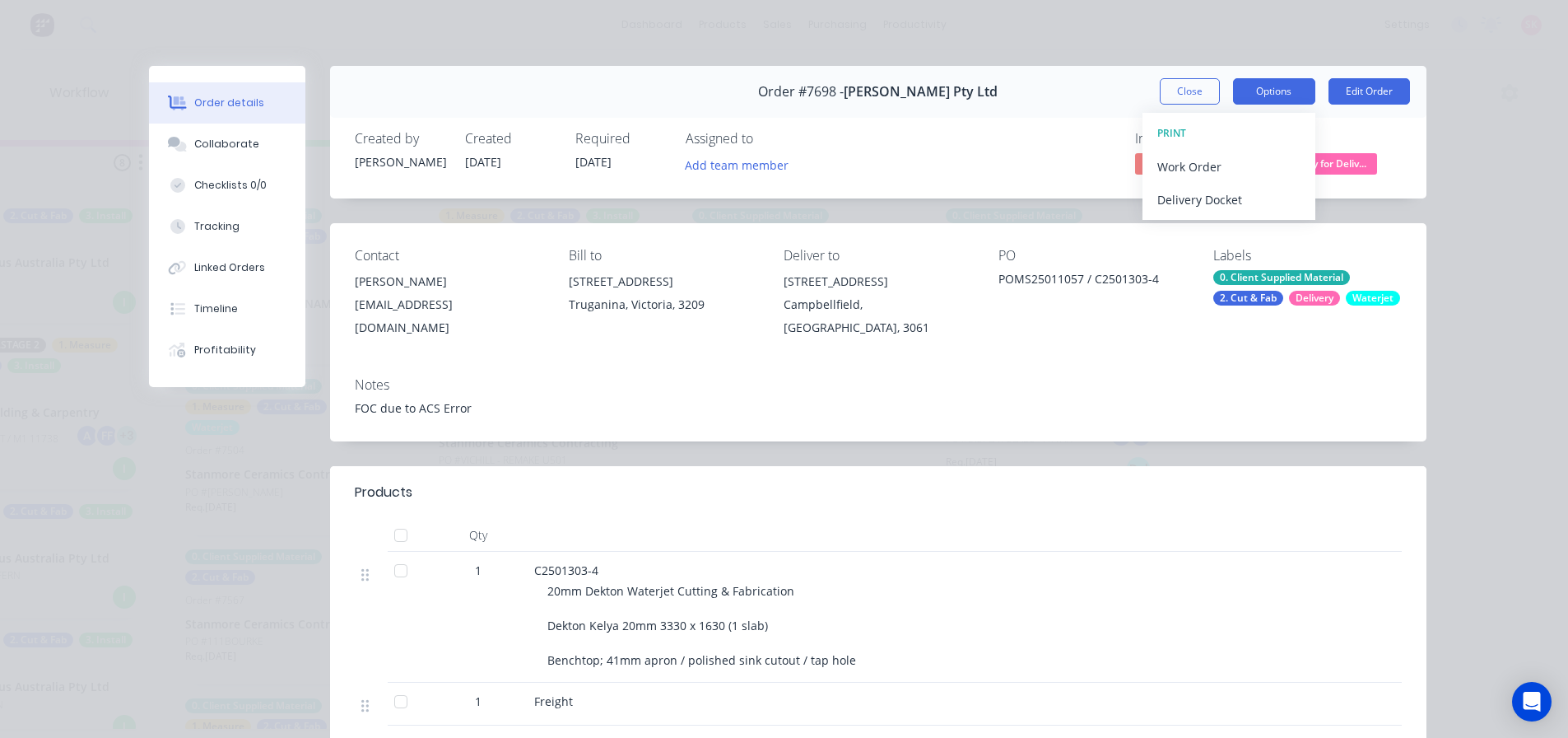
click at [1299, 93] on button "Options" at bounding box center [1273, 91] width 82 height 26
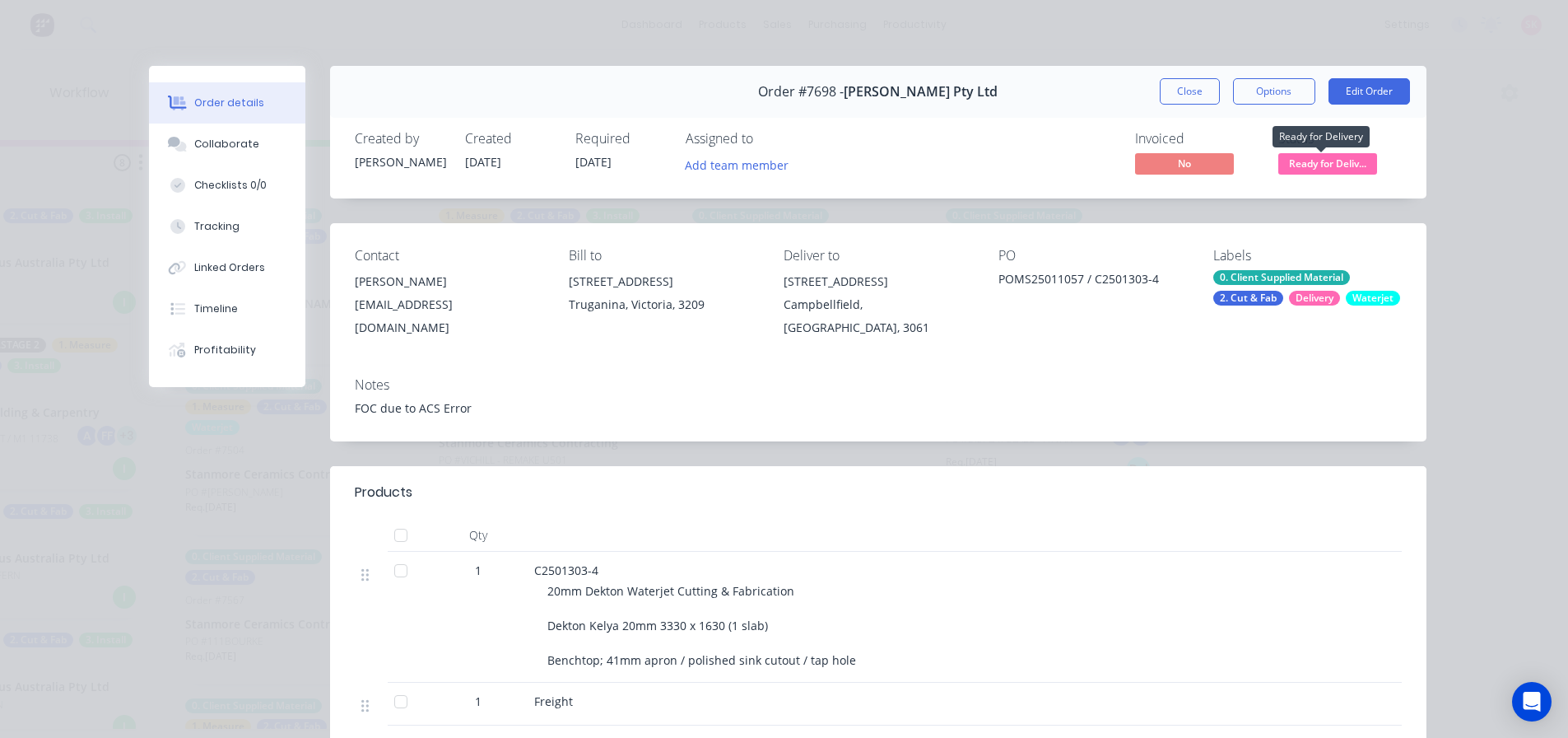
click at [1312, 169] on span "Ready for Deliv..." at bounding box center [1328, 163] width 99 height 21
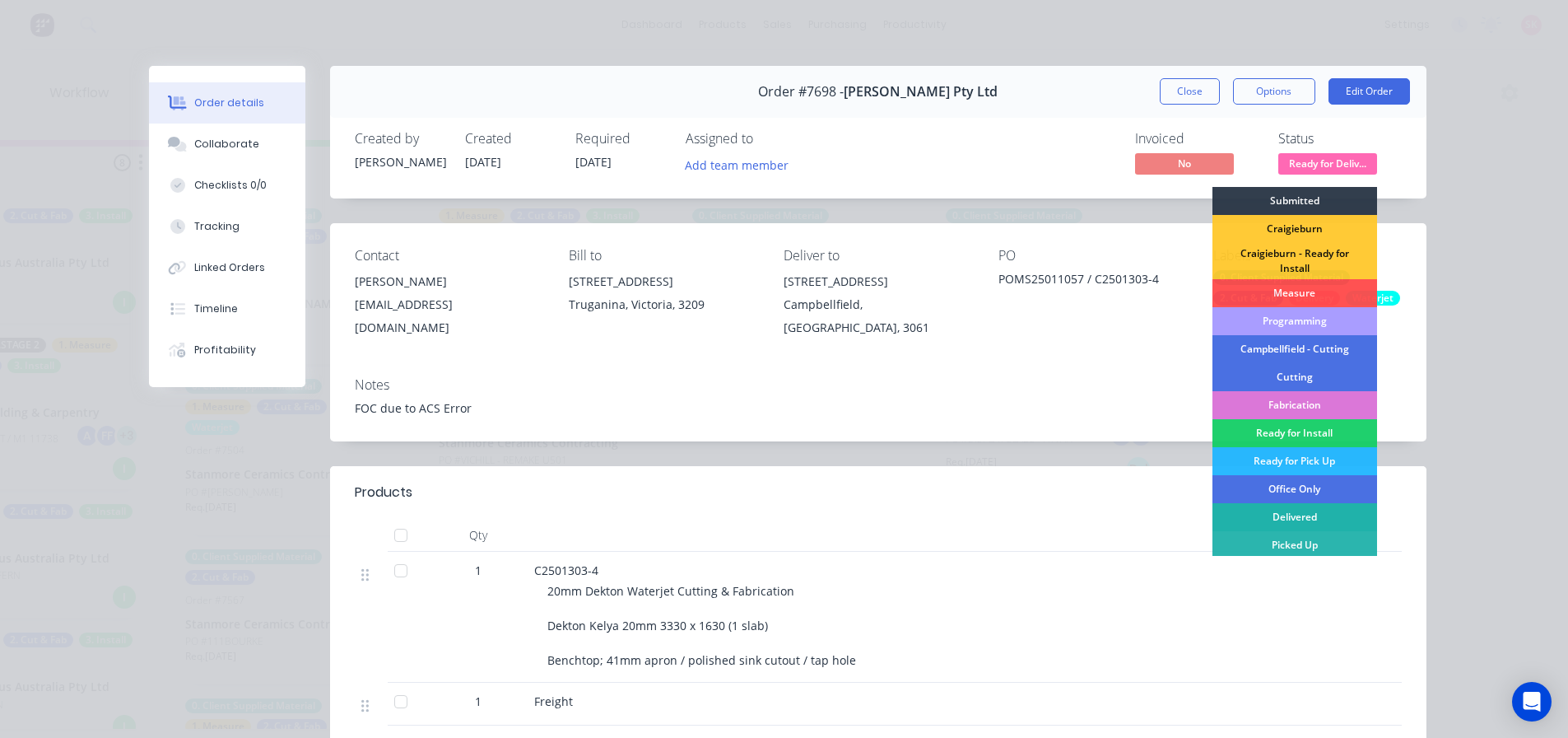
click at [1297, 510] on div "Delivered" at bounding box center [1295, 517] width 165 height 28
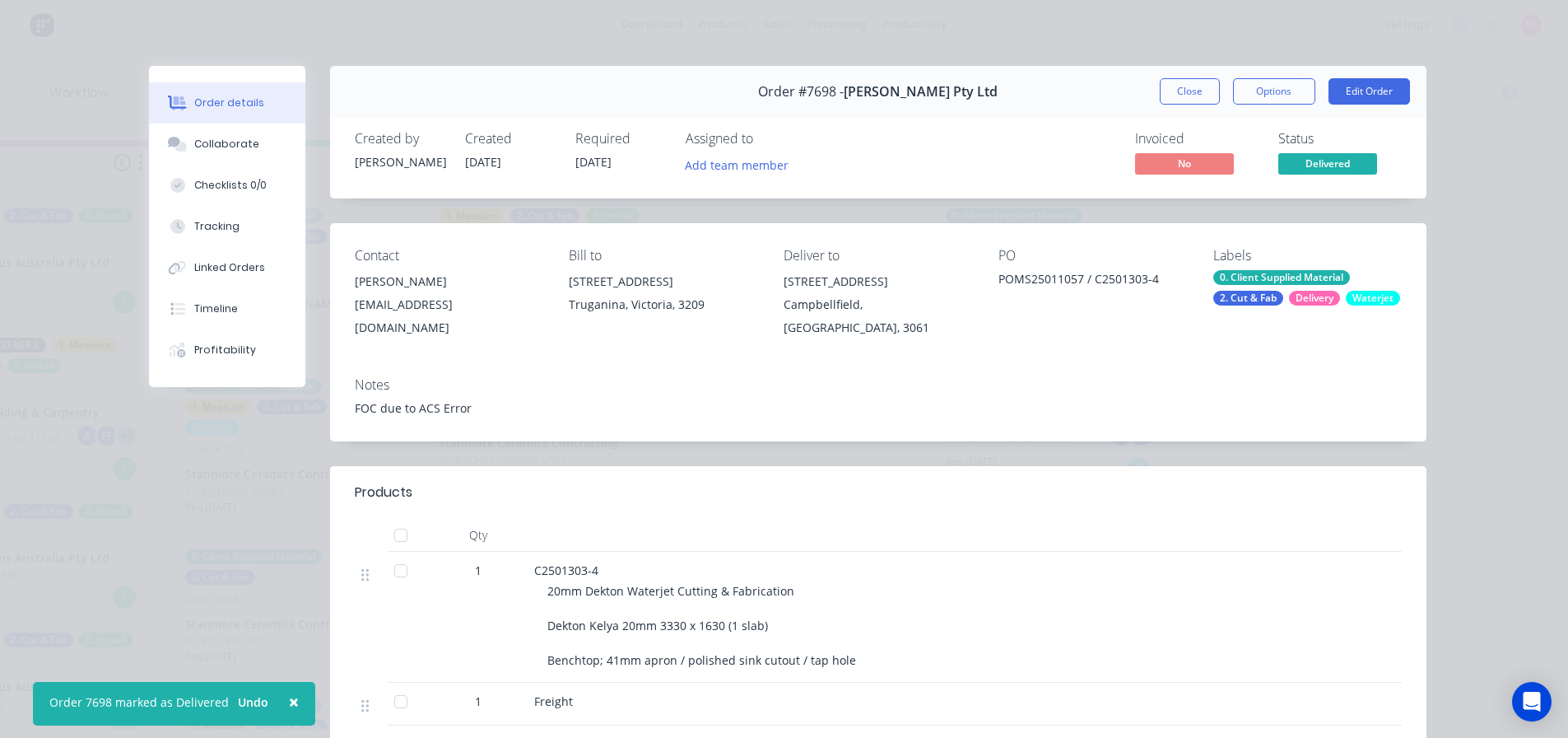
click at [1187, 109] on div "Order #7698 - Marbut Stone Pty Ltd Close Options Edit Order" at bounding box center [878, 92] width 1096 height 52
click at [1190, 93] on button "Close" at bounding box center [1189, 91] width 60 height 26
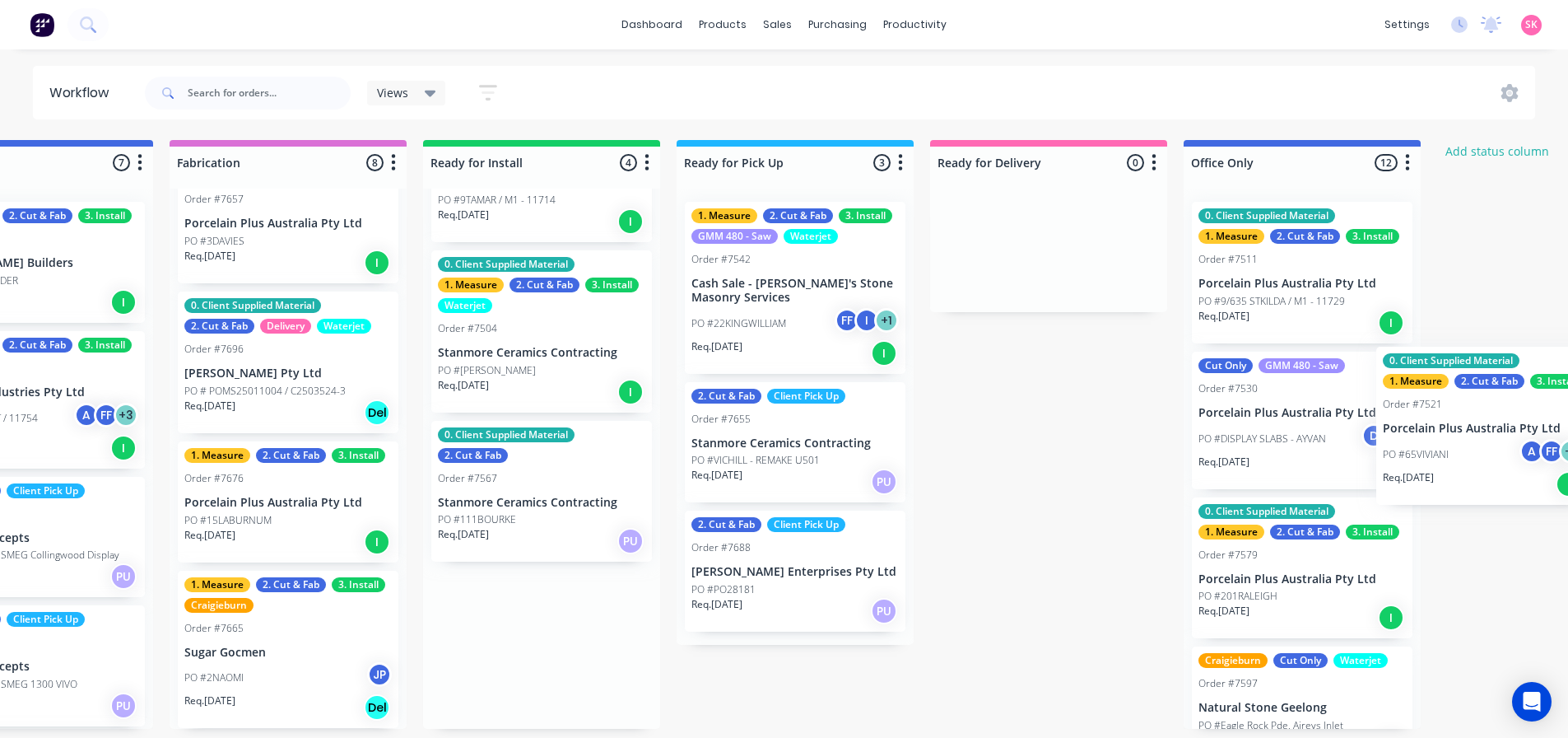
scroll to position [4, 1894]
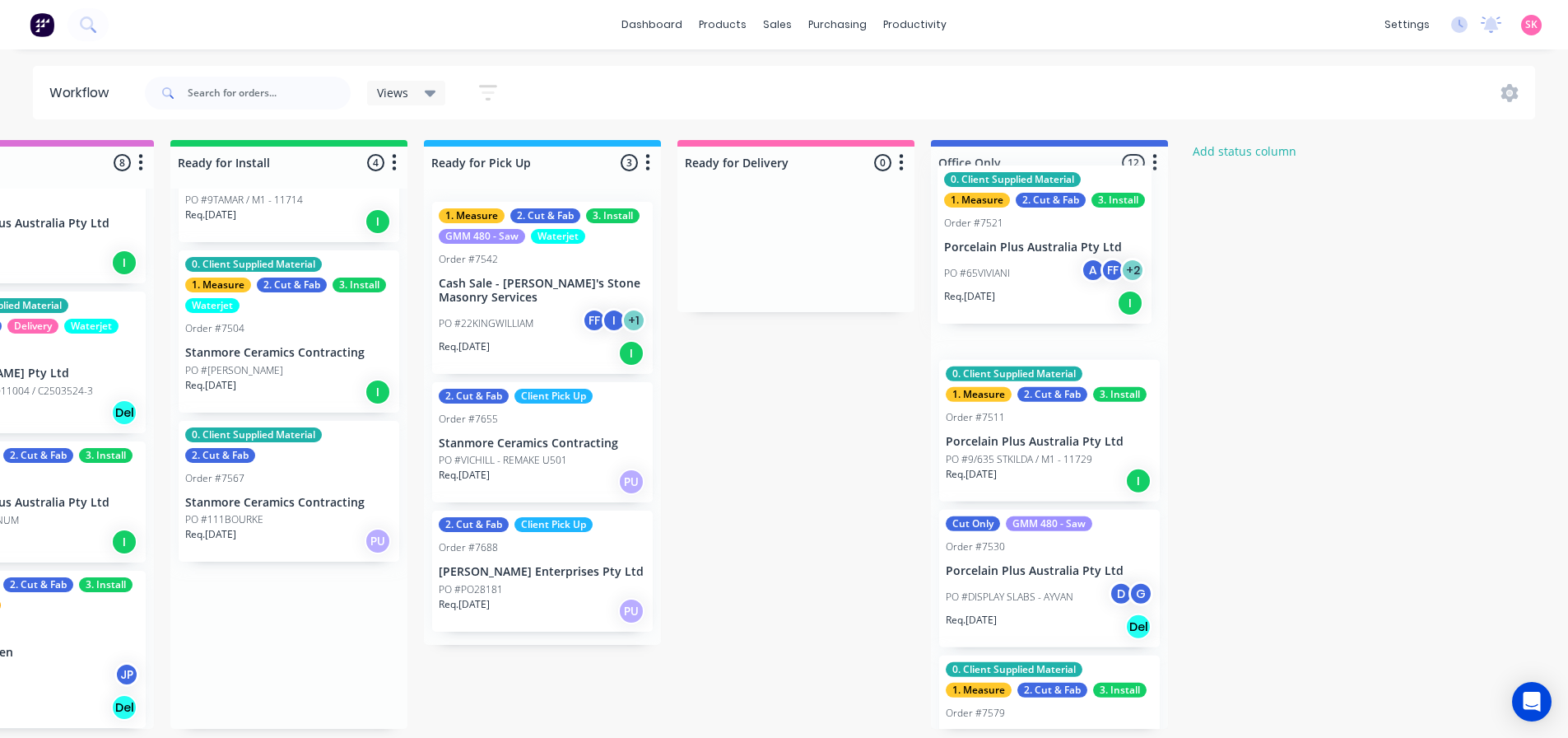
drag, startPoint x: 967, startPoint y: 673, endPoint x: 1030, endPoint y: 267, distance: 410.9
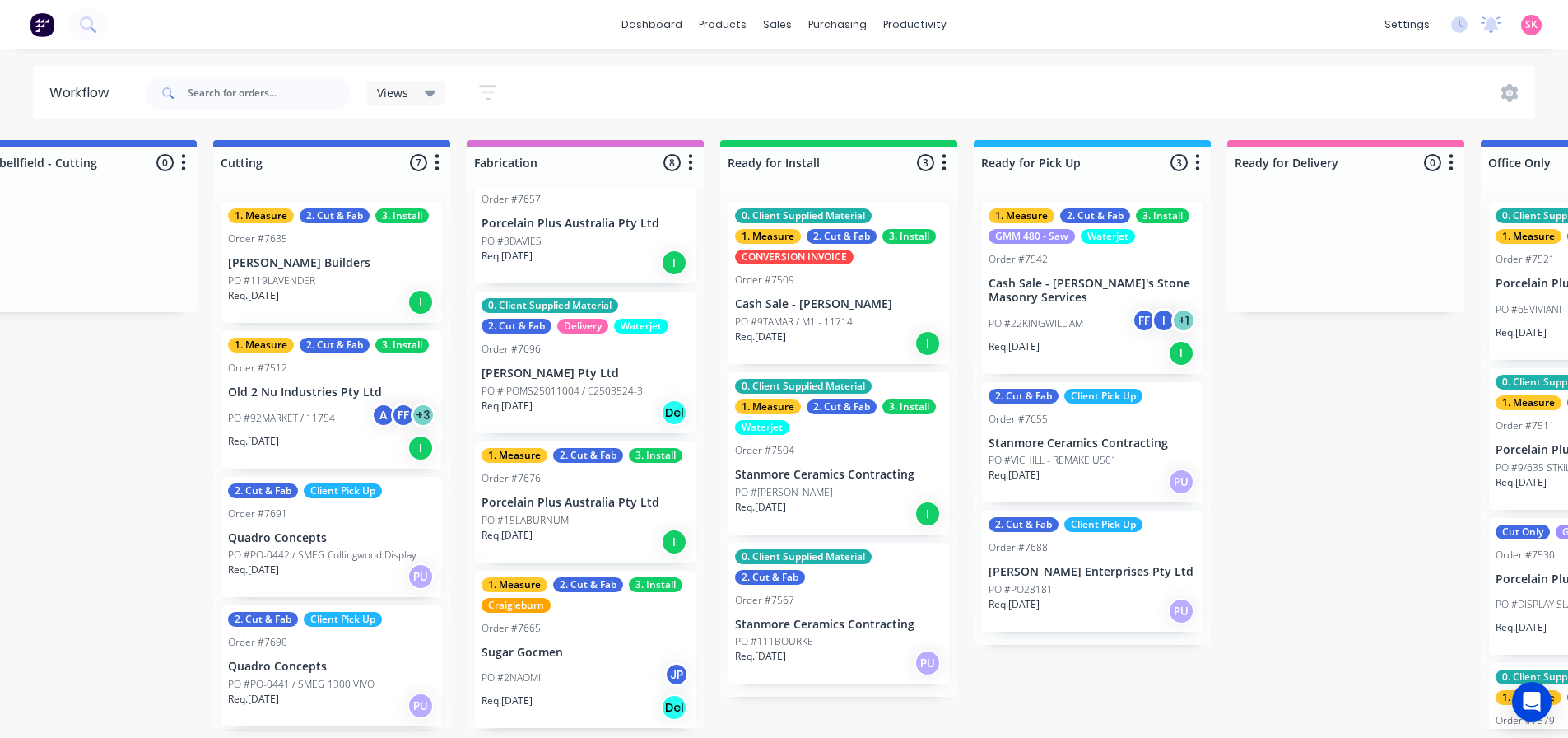
scroll to position [4, 1341]
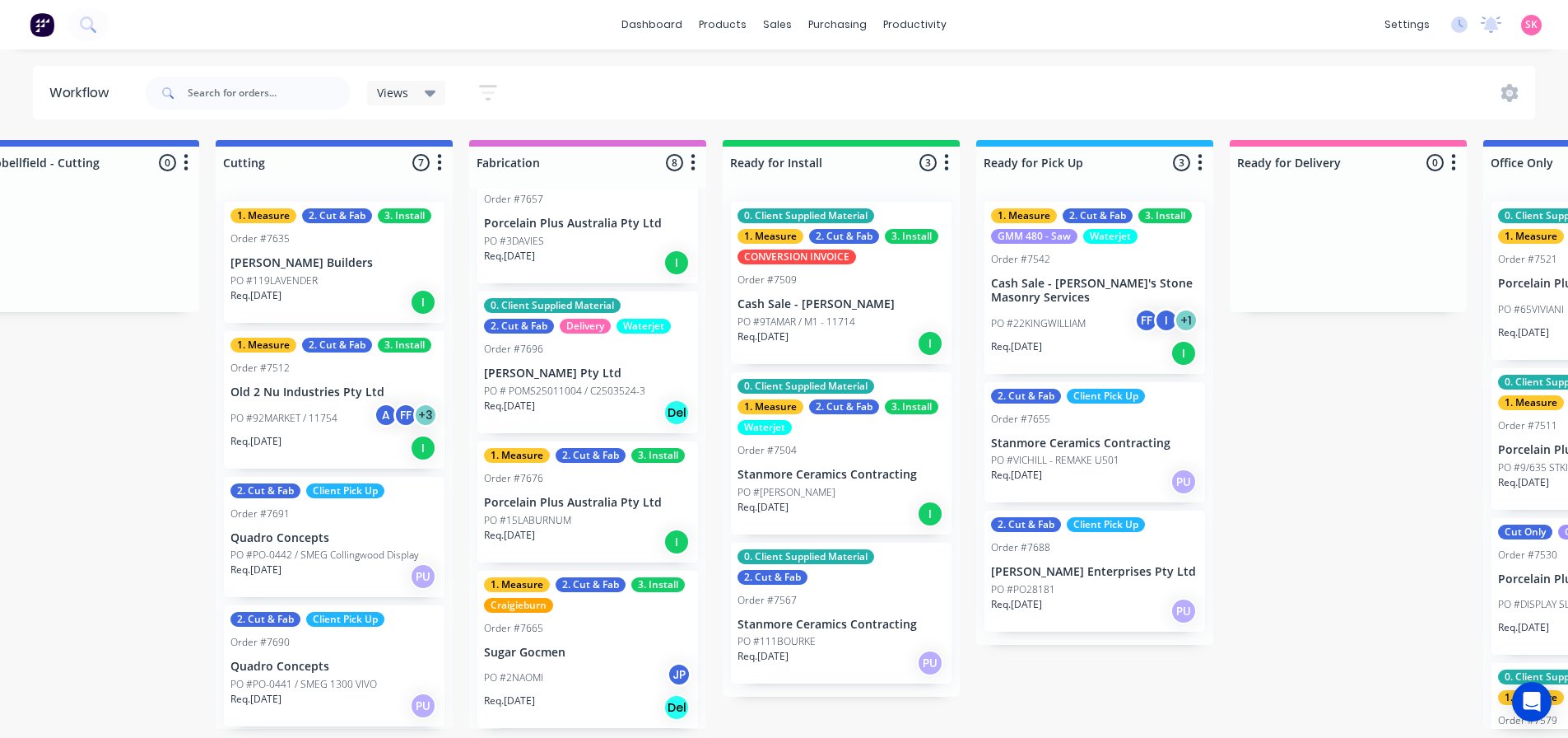
click at [812, 628] on div "0. Client Supplied Material 2. Cut & Fab Order #7567 Stanmore Ceramics Contract…" at bounding box center [841, 613] width 221 height 142
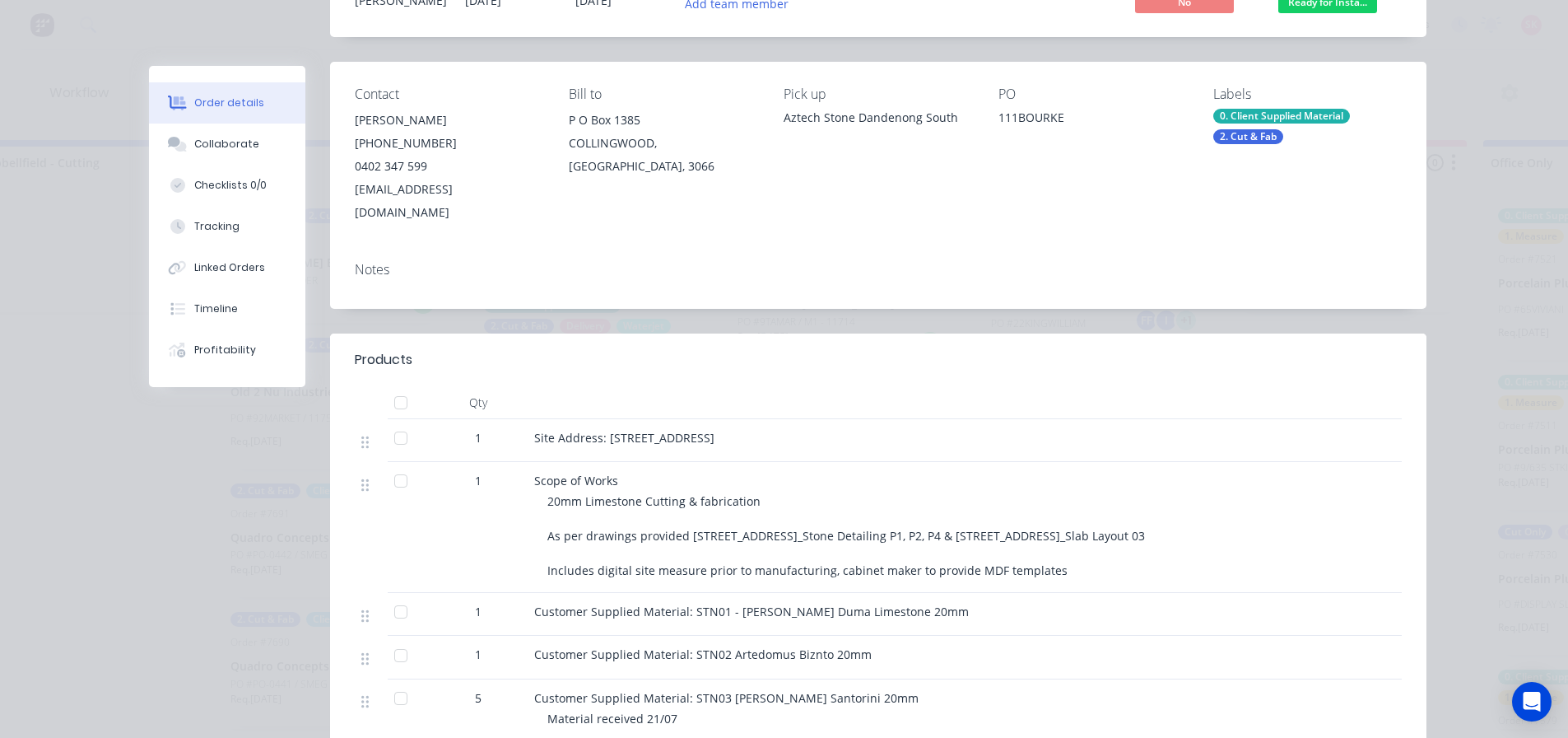
scroll to position [0, 0]
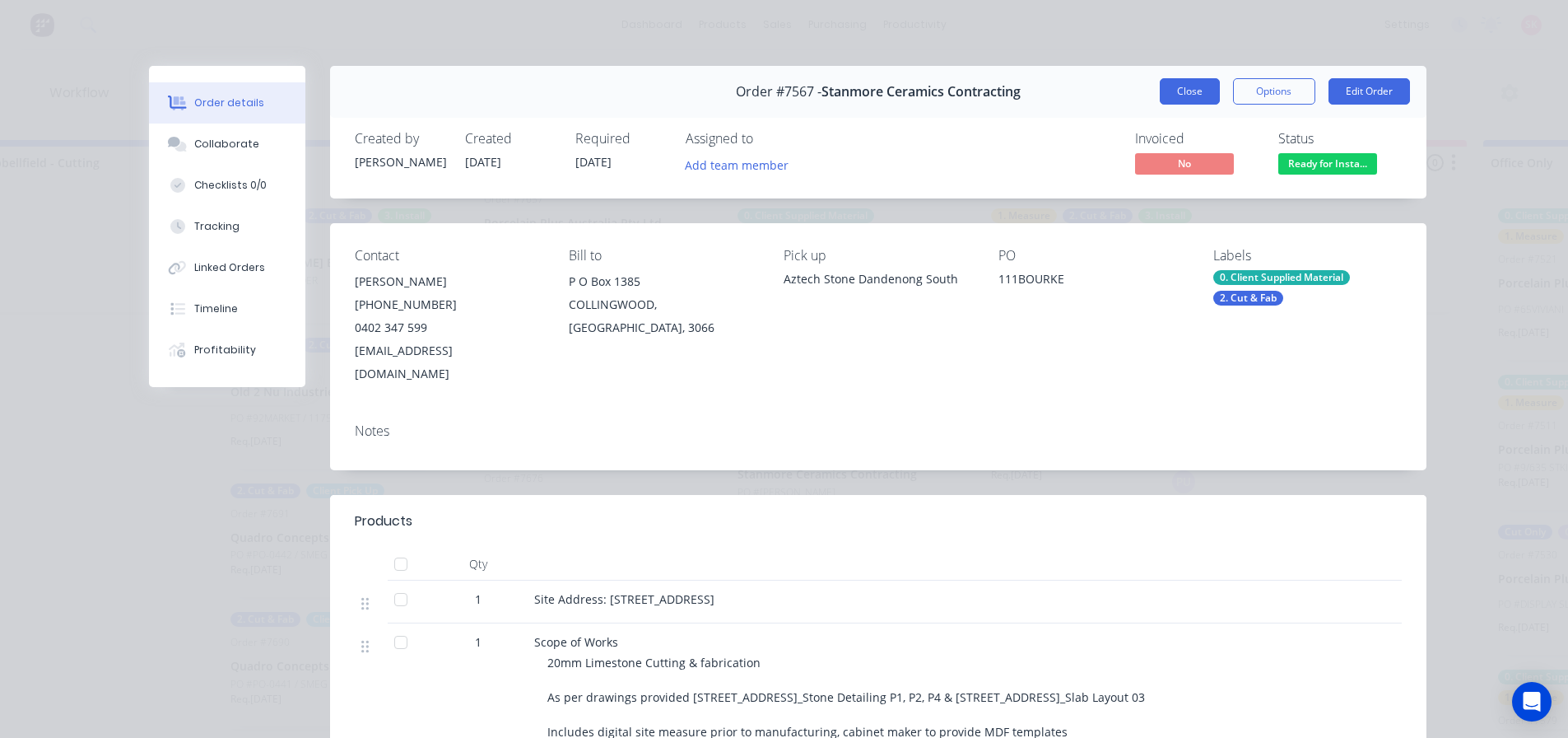
click at [1178, 101] on button "Close" at bounding box center [1189, 91] width 60 height 26
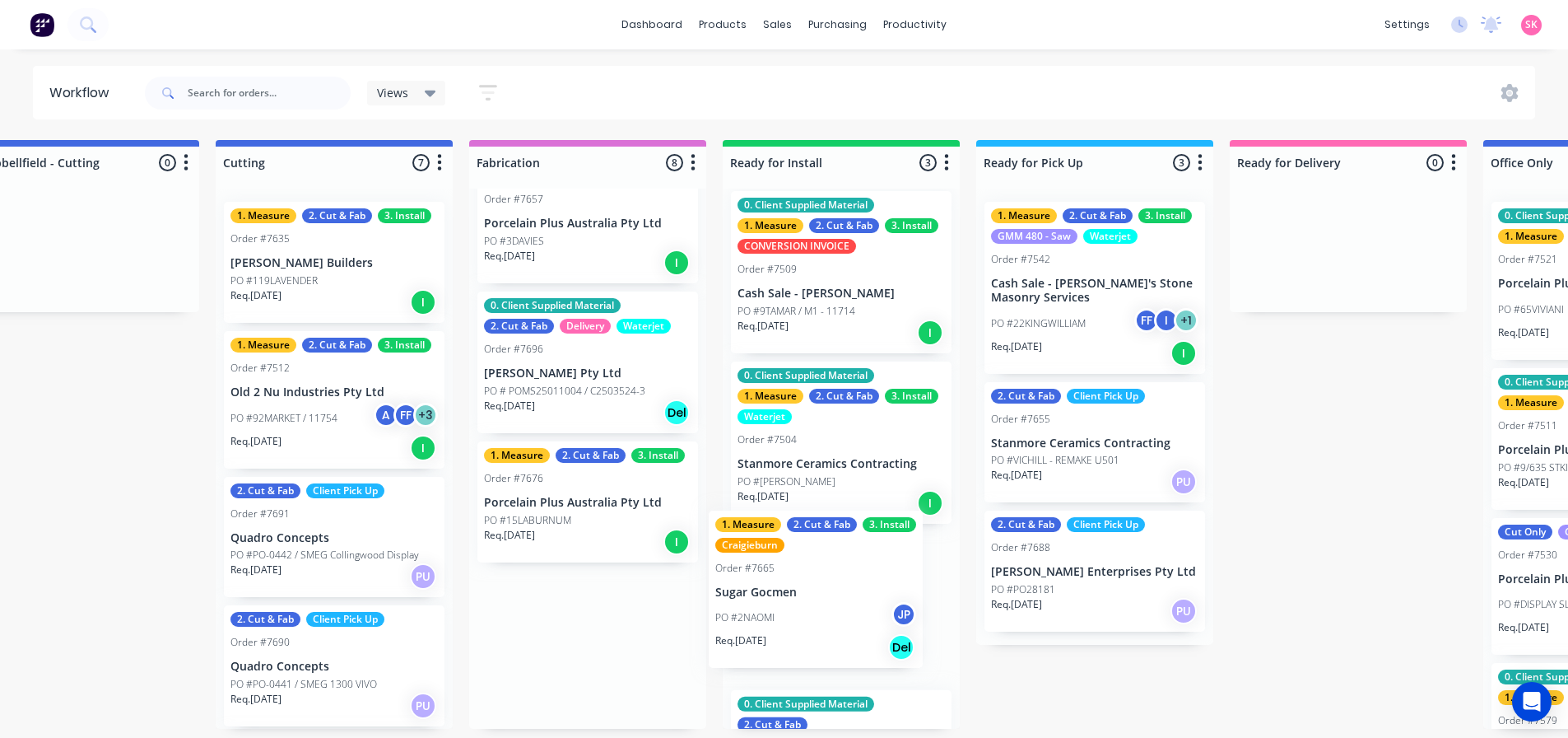
drag, startPoint x: 616, startPoint y: 682, endPoint x: 855, endPoint y: 621, distance: 246.7
click at [855, 621] on div "Submitted 15 Status colour #273444 hex #273444 Save Cancel Summaries Total orde…" at bounding box center [377, 434] width 3461 height 589
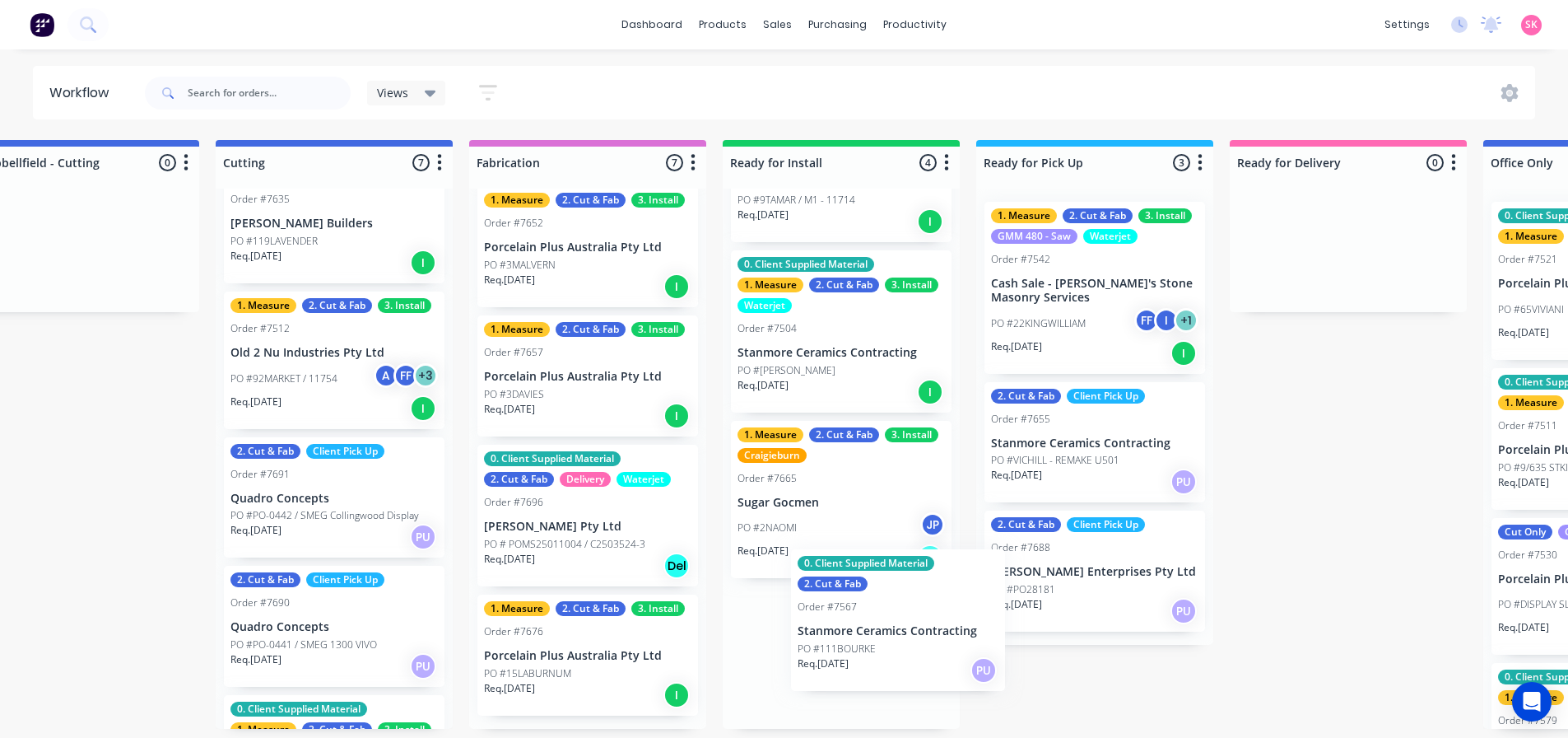
scroll to position [428, 0]
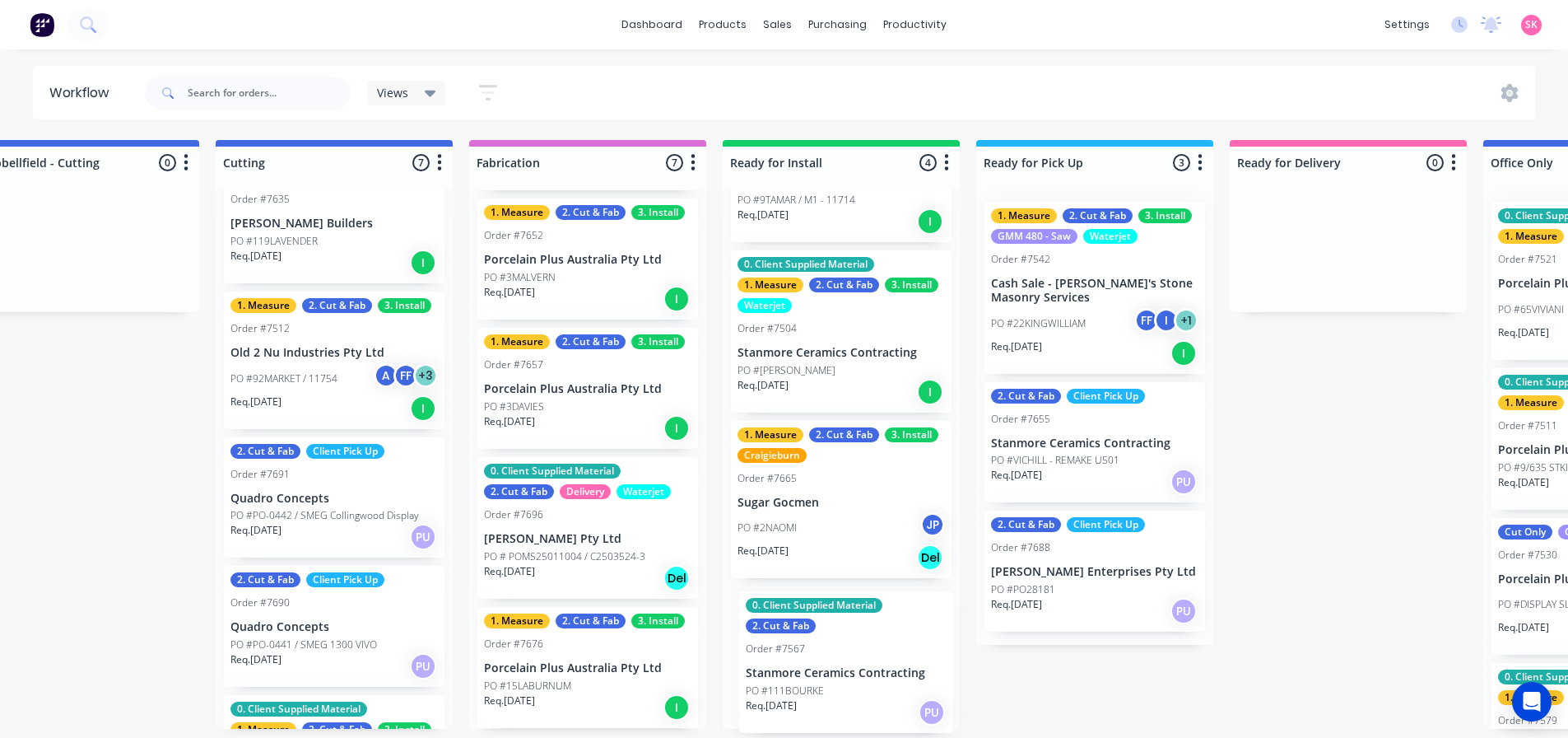
drag, startPoint x: 831, startPoint y: 680, endPoint x: 827, endPoint y: 688, distance: 8.9
click at [827, 688] on div "0. Client Supplied Material 1. Measure 2. Cut & Fab 3. Install CONVERSION INVOI…" at bounding box center [840, 458] width 237 height 540
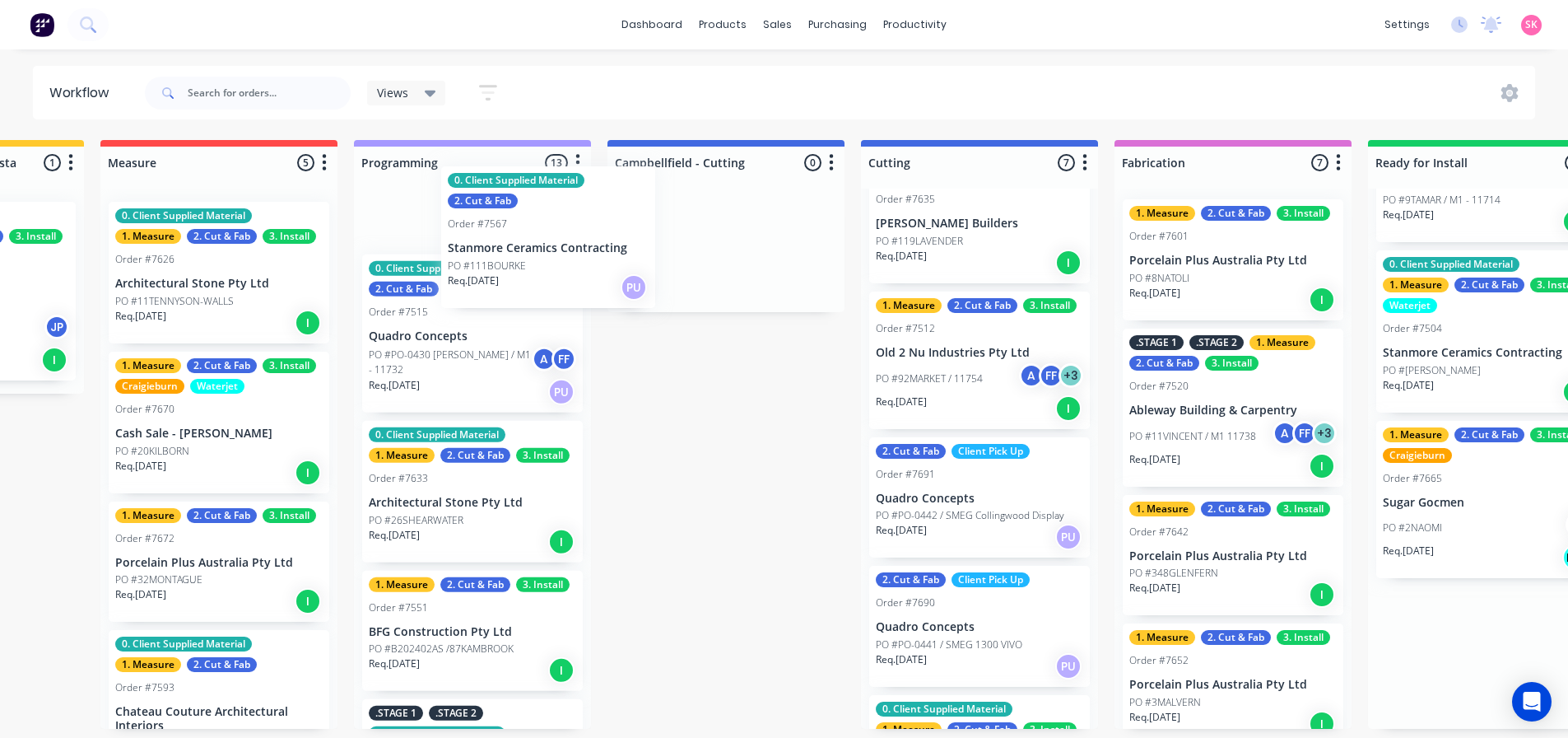
scroll to position [0, 0]
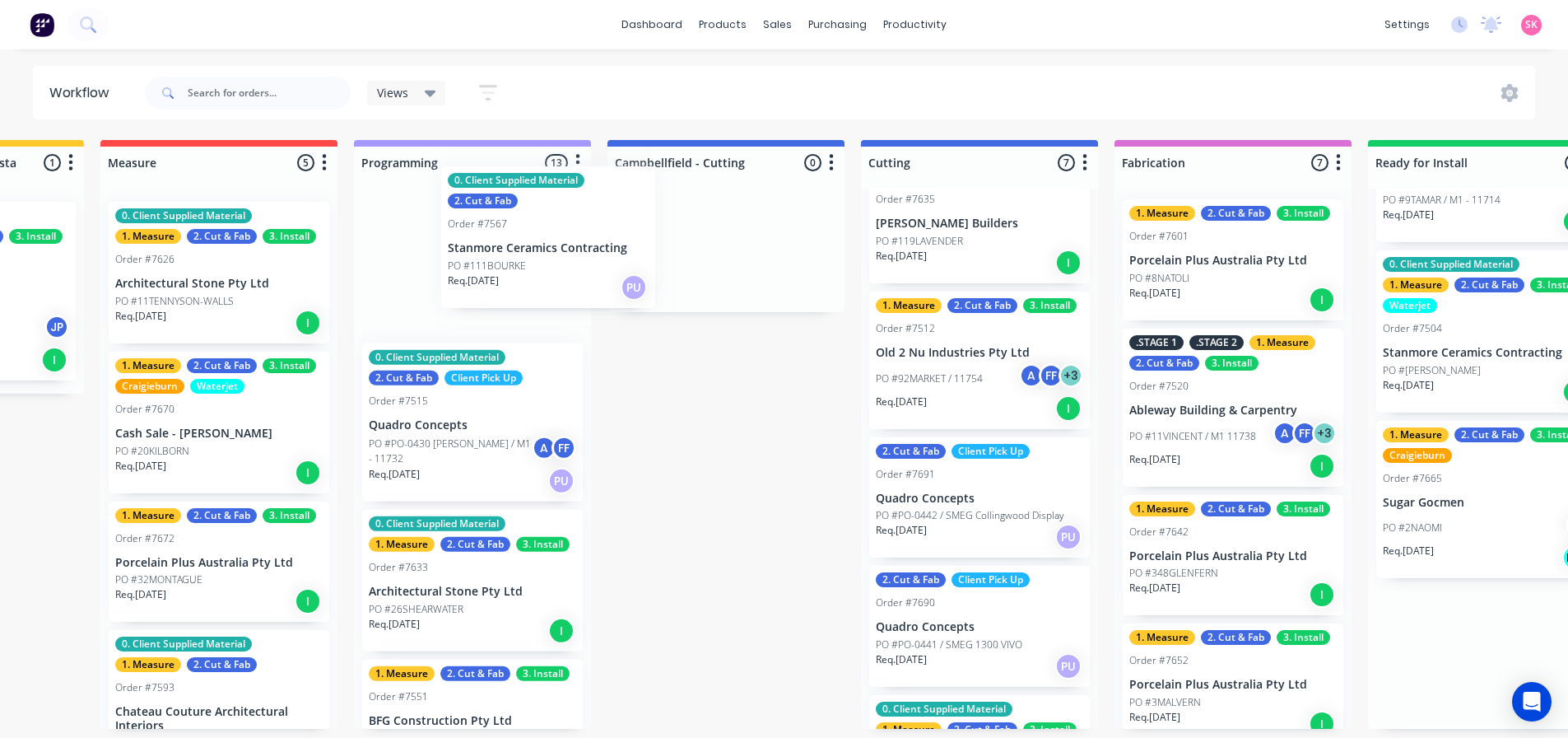
drag, startPoint x: 1053, startPoint y: 681, endPoint x: 592, endPoint y: 263, distance: 622.3
click at [592, 263] on div "Submitted 15 Status colour #273444 hex #273444 Save Cancel Summaries Total orde…" at bounding box center [1022, 434] width 3461 height 589
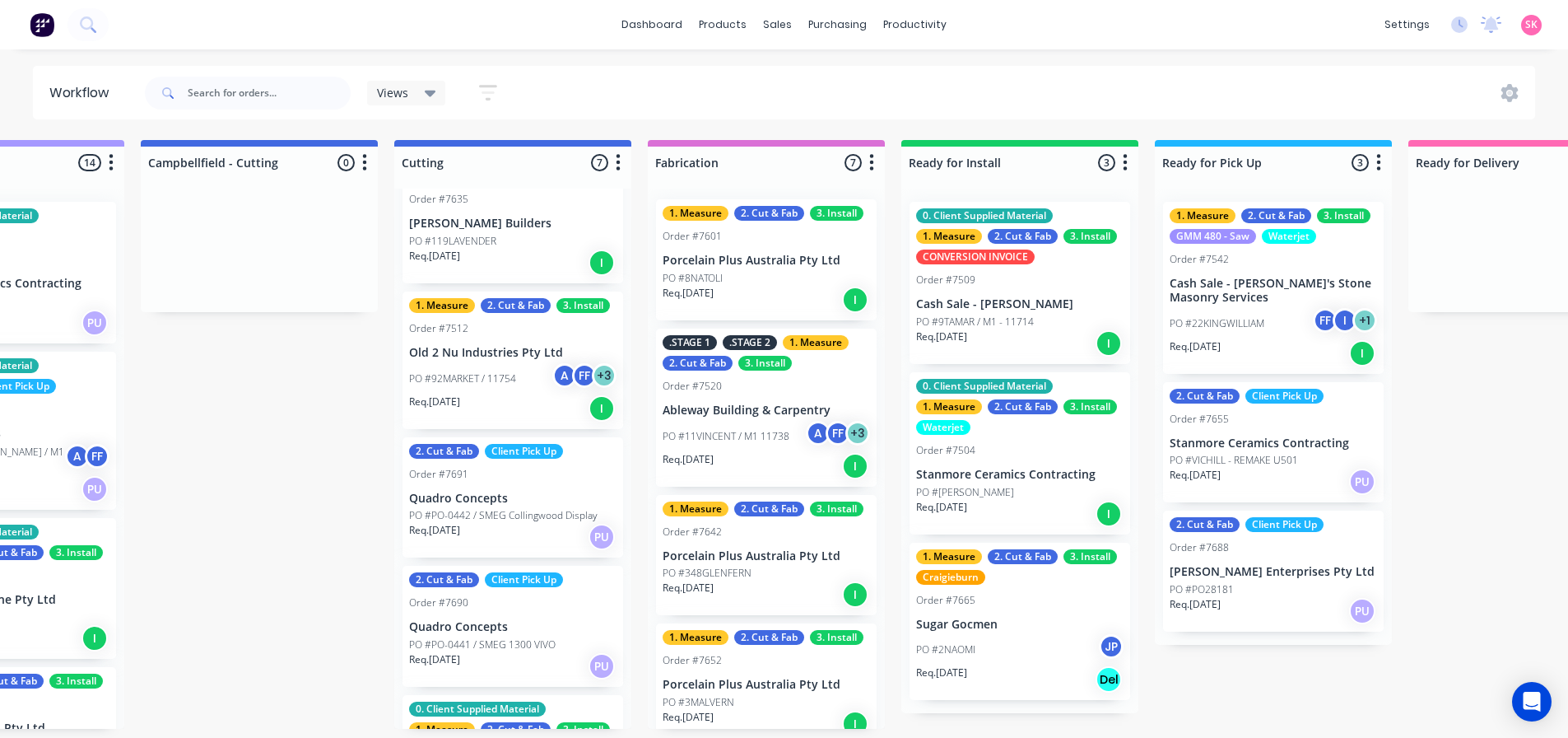
scroll to position [4, 1187]
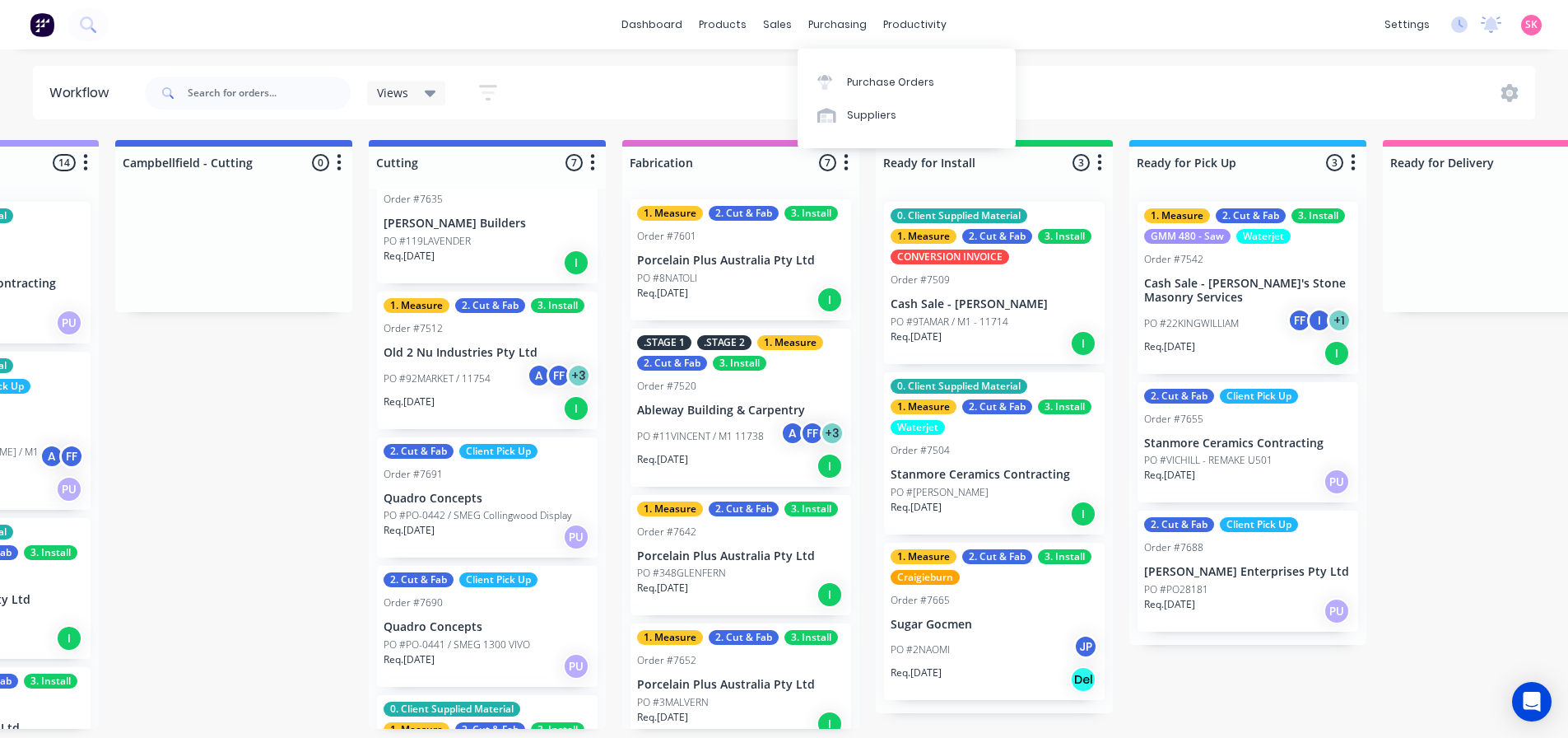
click at [819, 84] on icon at bounding box center [824, 82] width 14 height 14
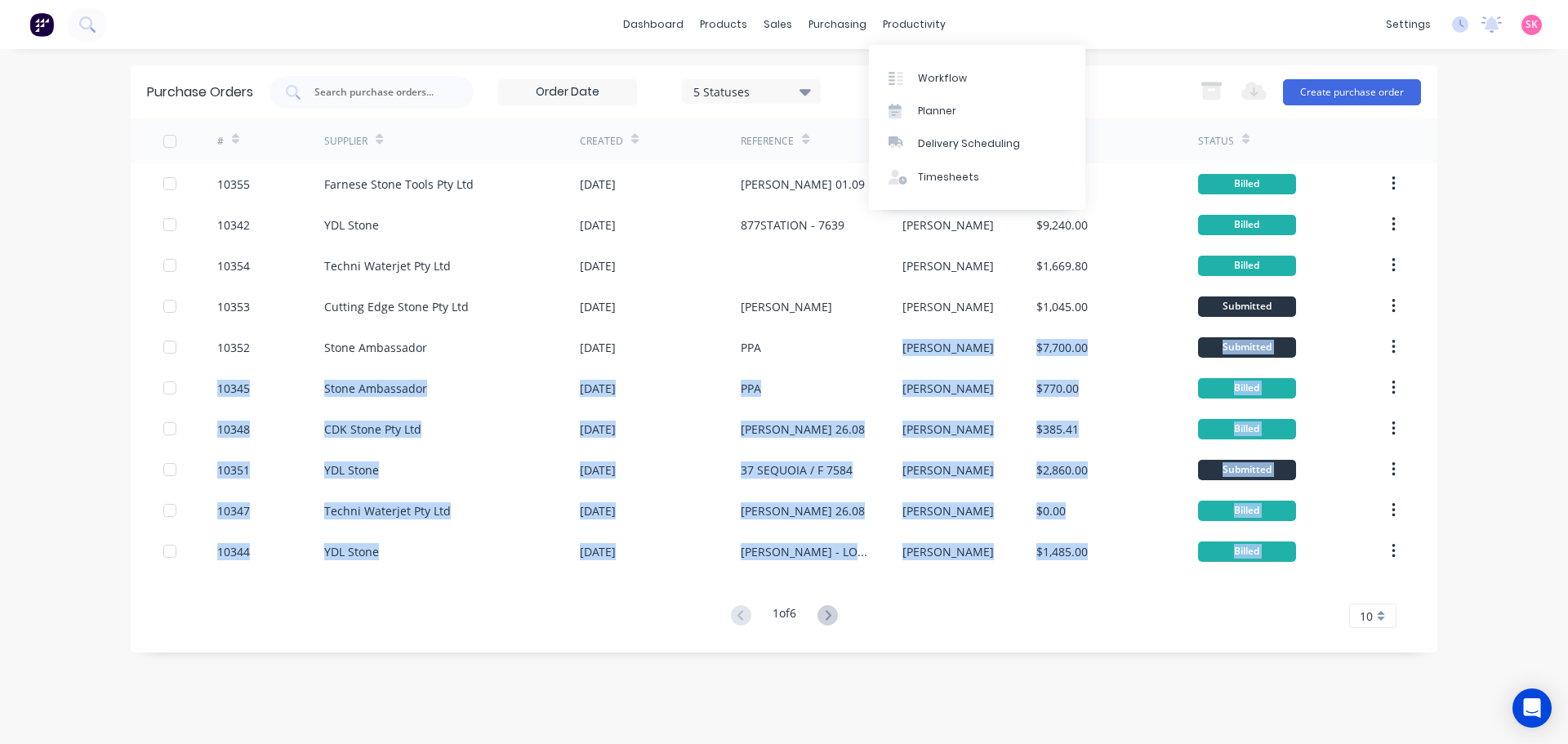
drag, startPoint x: 1022, startPoint y: 782, endPoint x: 1039, endPoint y: 782, distance: 17.0
click at [1039, 743] on html "dashboard products sales purchasing productivity dashboard products Product Cat…" at bounding box center [784, 372] width 1568 height 744
click at [660, 623] on div "1 of 6 10 5 10 15 20 25 30 35" at bounding box center [784, 615] width 1307 height 23
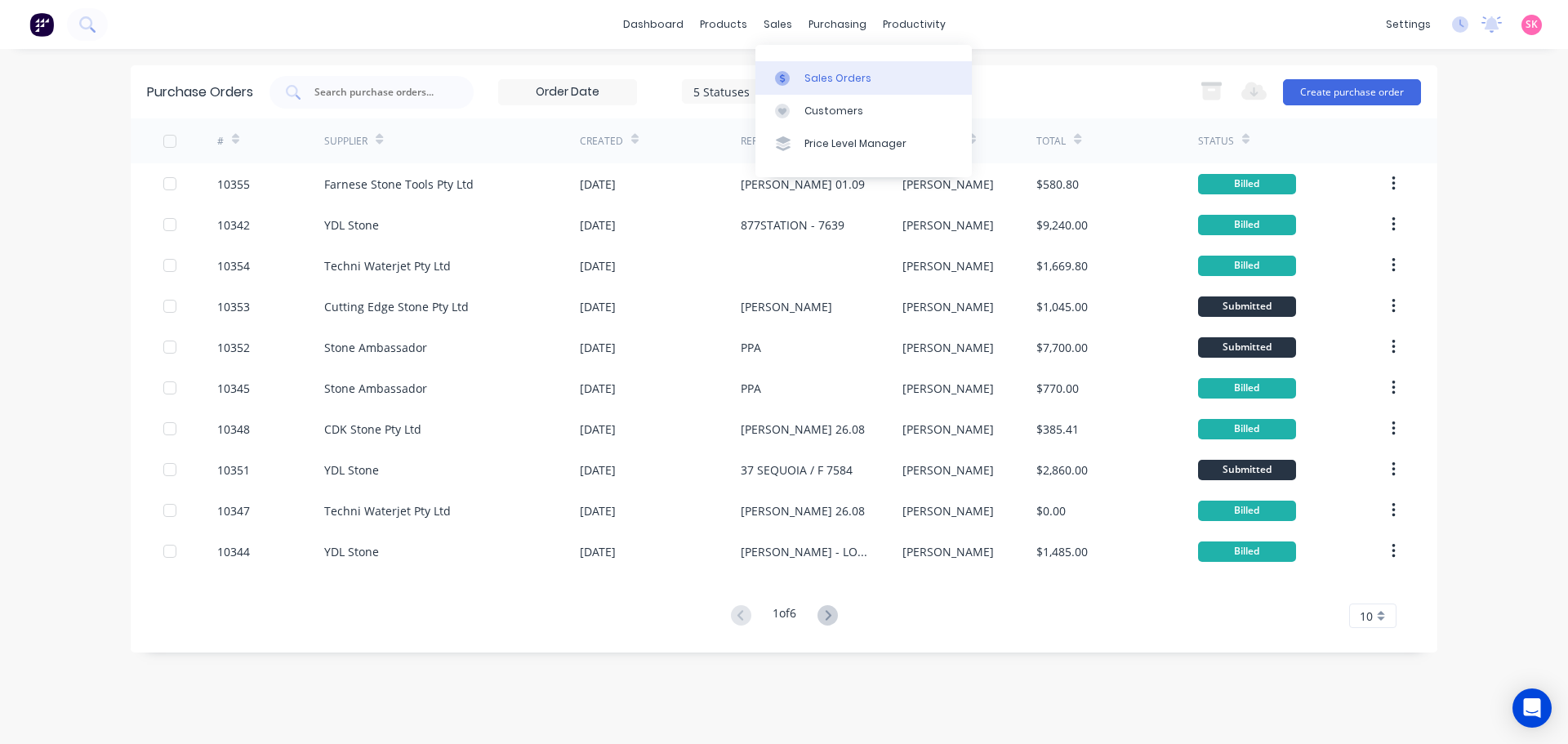
click at [795, 72] on div at bounding box center [786, 78] width 24 height 14
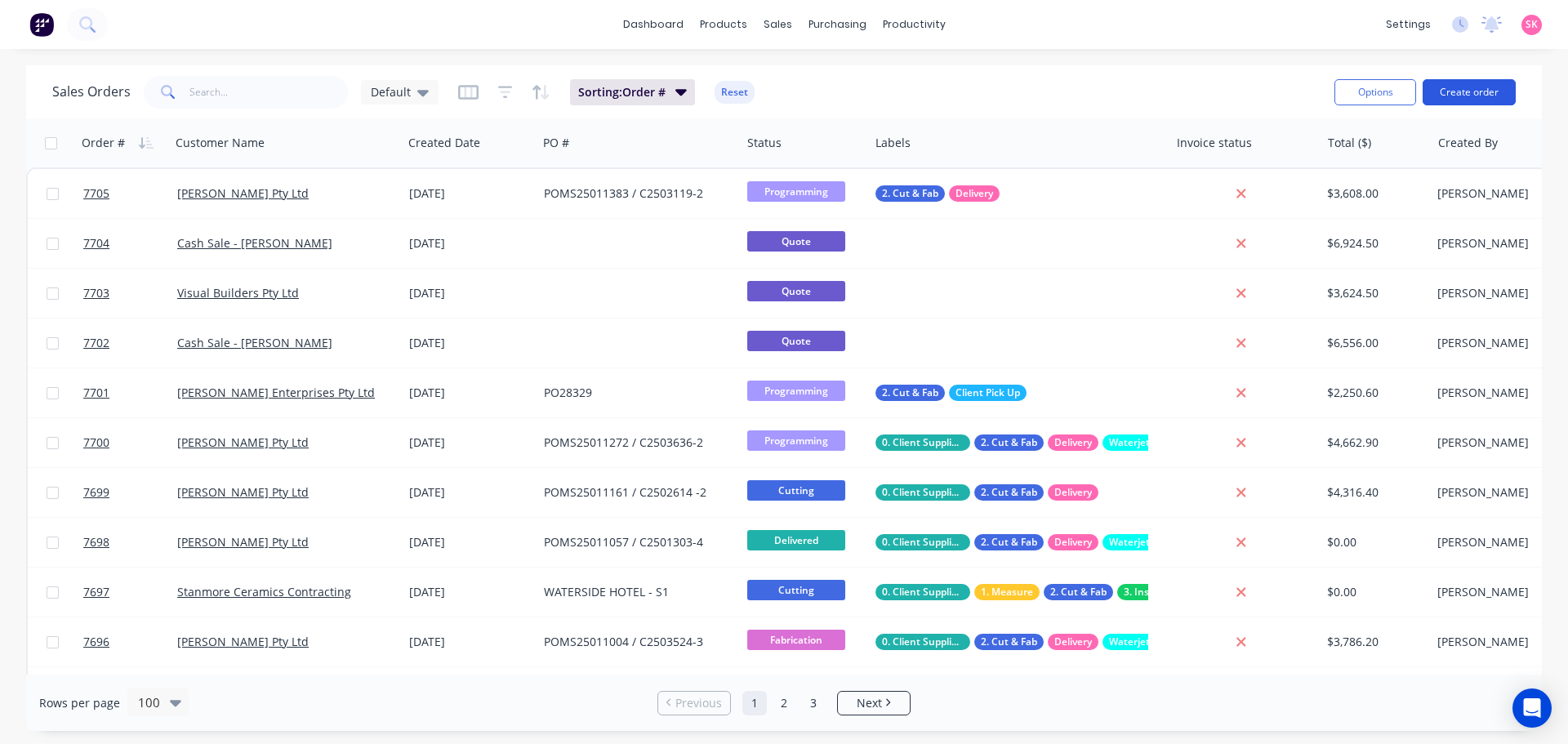
click at [1464, 98] on button "Create order" at bounding box center [1469, 92] width 93 height 26
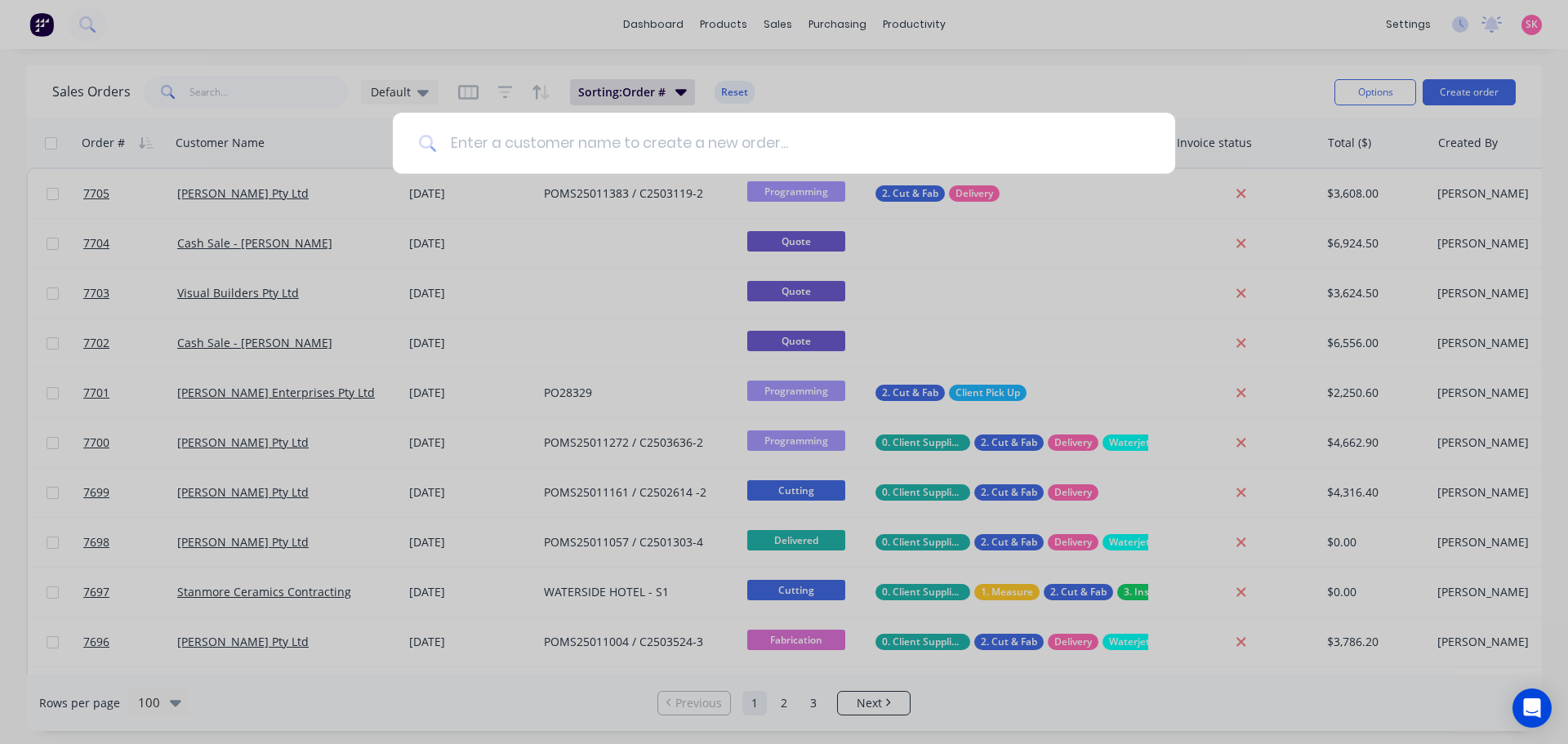
click at [576, 143] on input at bounding box center [792, 143] width 712 height 61
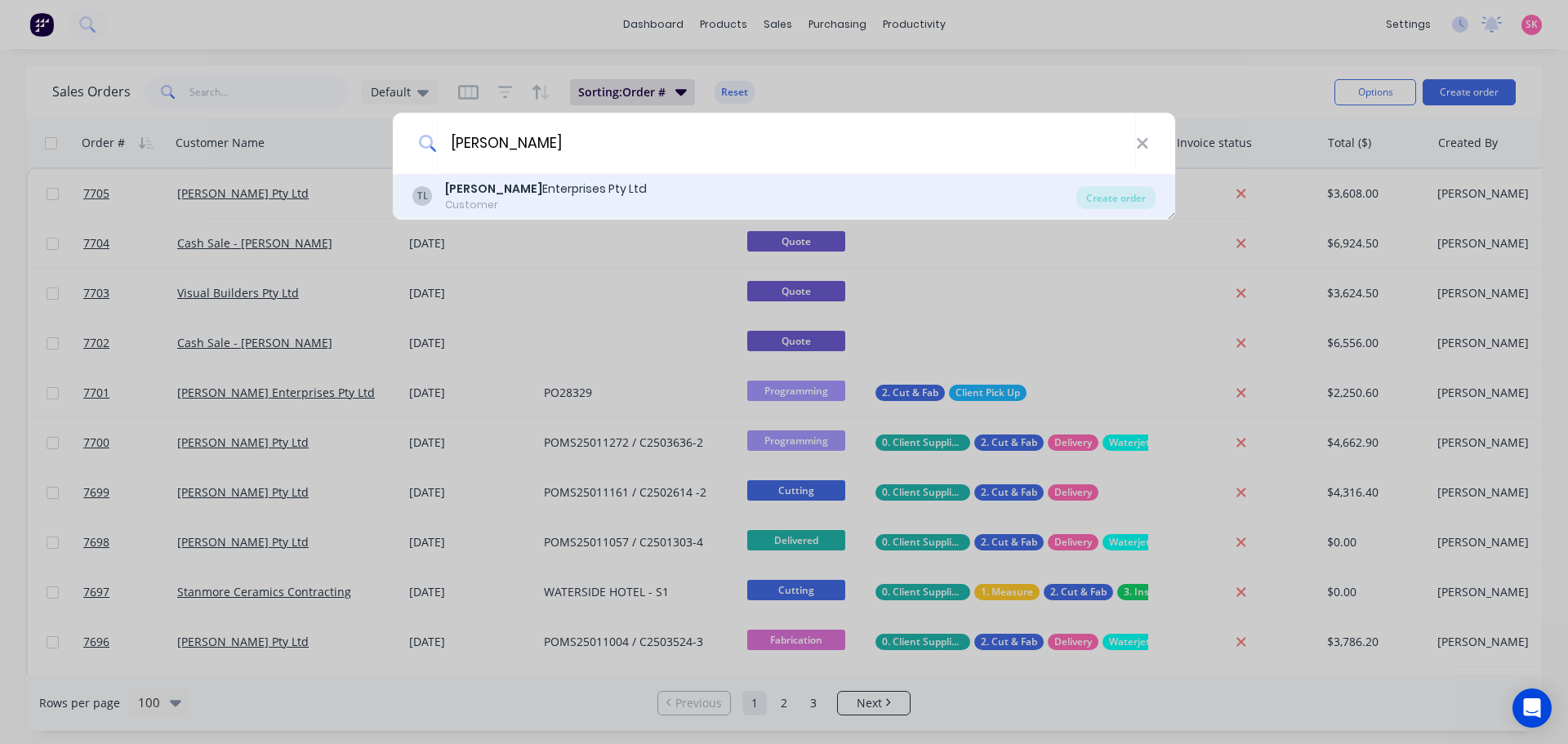
type input "TAIT"
click at [600, 184] on div "TL Tait Enterprises Pty Ltd Customer" at bounding box center [744, 197] width 664 height 32
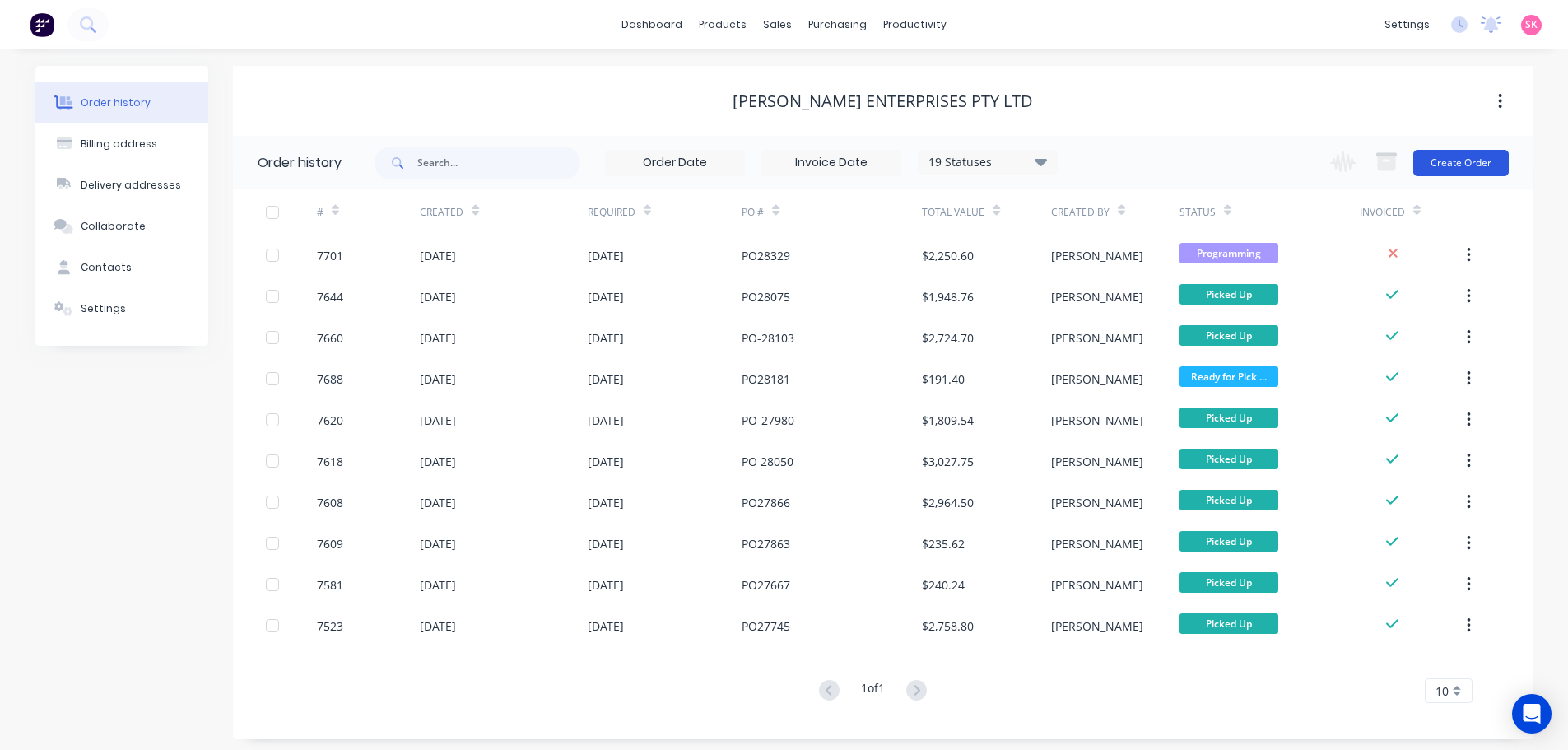
click at [1456, 163] on button "Create Order" at bounding box center [1461, 162] width 96 height 26
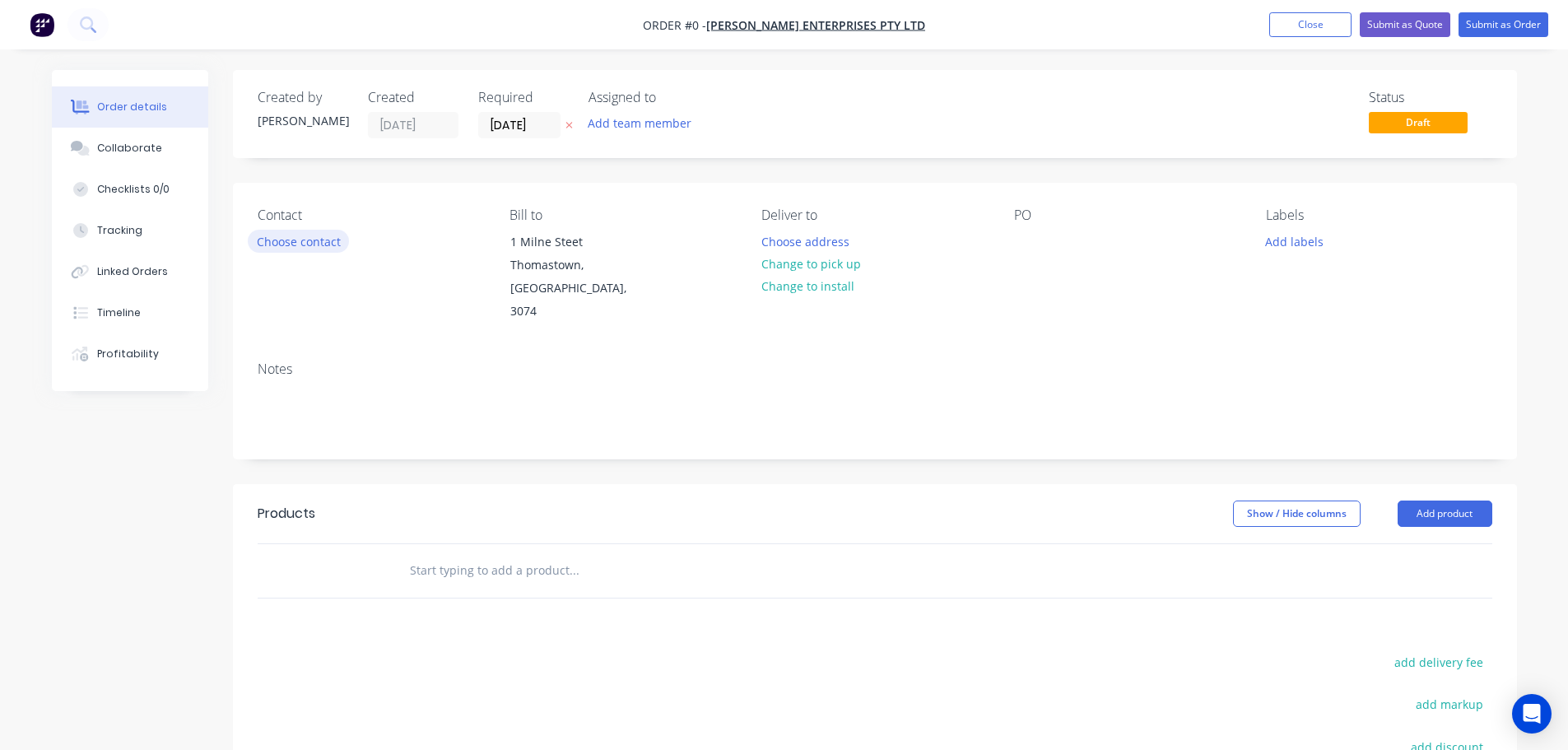
click at [308, 237] on button "Choose contact" at bounding box center [298, 241] width 101 height 23
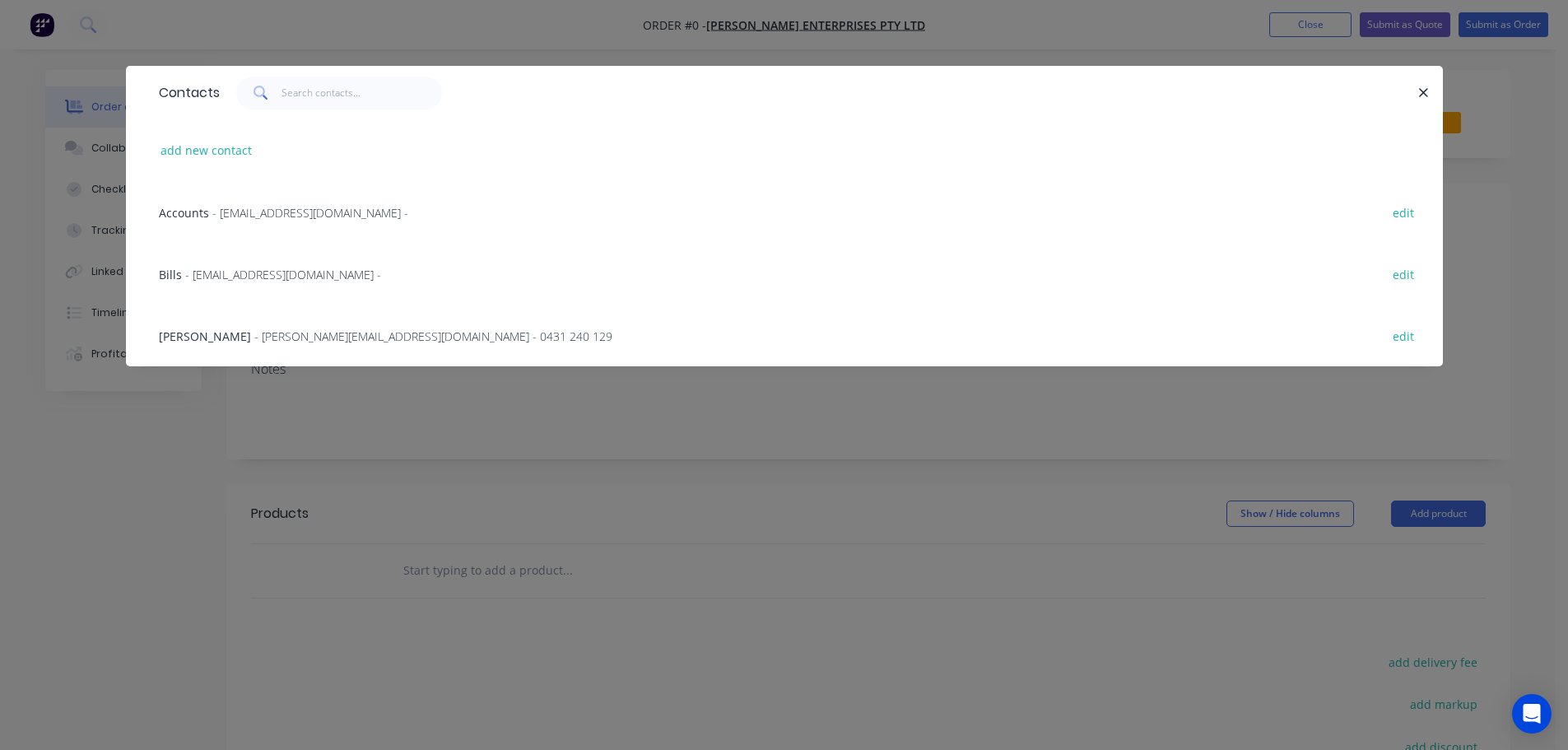
click at [254, 330] on span "- abdulkarim@madebytait.com.au - 0431 240 129" at bounding box center [433, 335] width 358 height 15
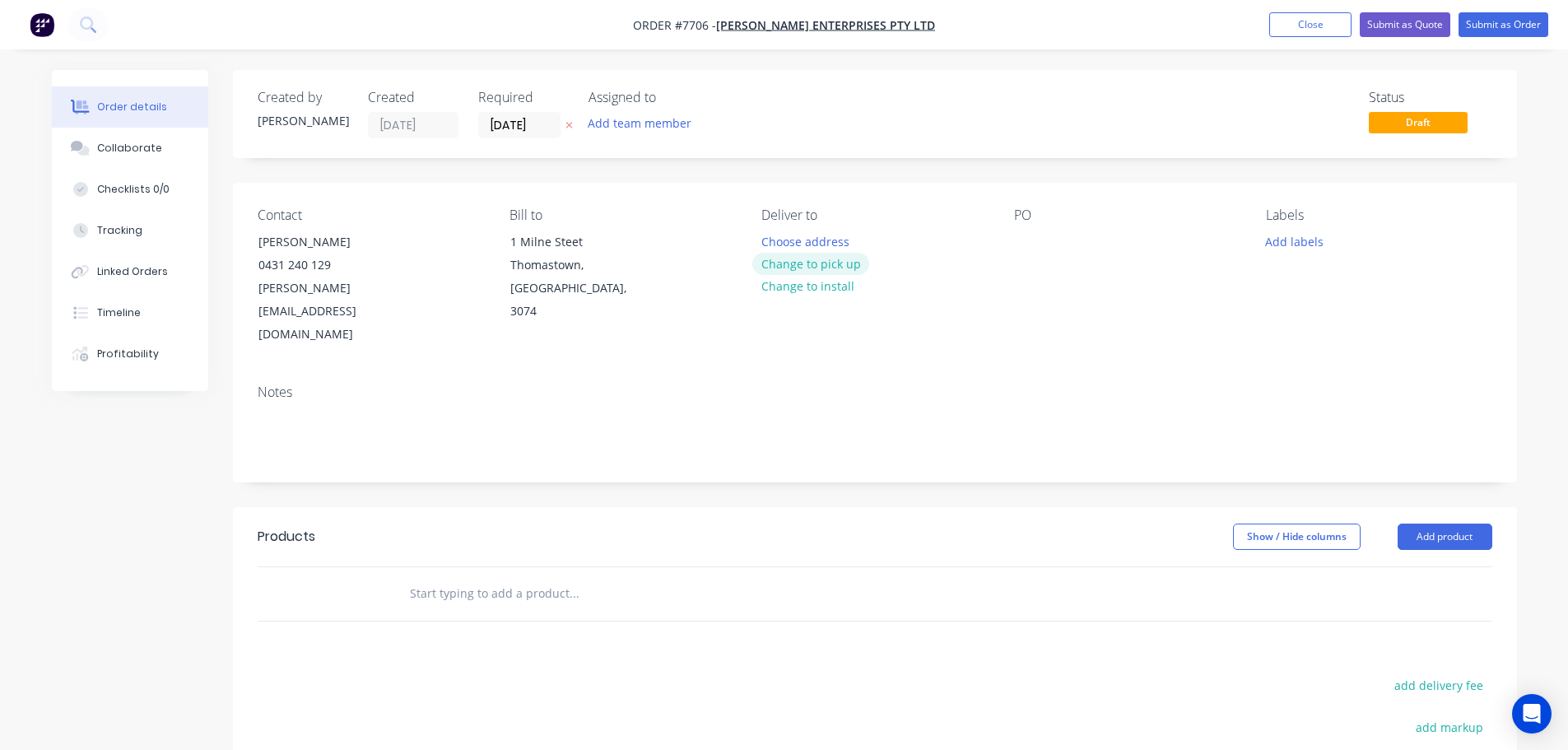
click at [821, 265] on button "Change to pick up" at bounding box center [811, 263] width 117 height 23
click at [791, 242] on div "Pick up Change to delivery Change to install" at bounding box center [874, 277] width 225 height 139
click at [789, 238] on div "Pick up Change to delivery Change to install" at bounding box center [874, 277] width 225 height 139
click at [770, 245] on div at bounding box center [774, 242] width 26 height 23
click at [1026, 237] on div at bounding box center [1027, 242] width 26 height 23
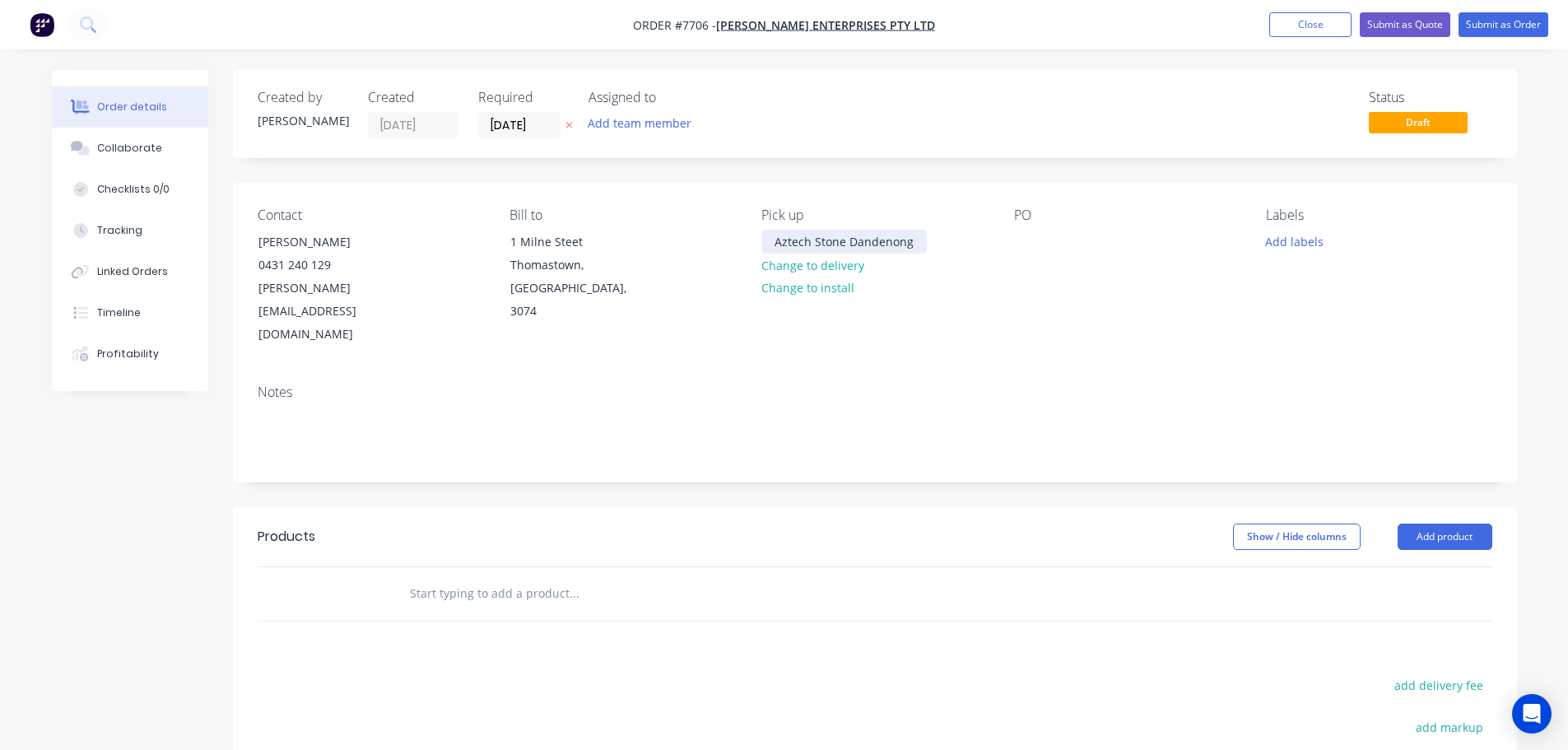
click at [916, 234] on div "Aztech Stone Dandenong" at bounding box center [843, 242] width 165 height 23
click at [1020, 242] on div at bounding box center [1027, 242] width 26 height 23
click at [1024, 237] on div at bounding box center [1027, 242] width 26 height 23
paste div
click at [1296, 243] on button "Add labels" at bounding box center [1295, 241] width 76 height 23
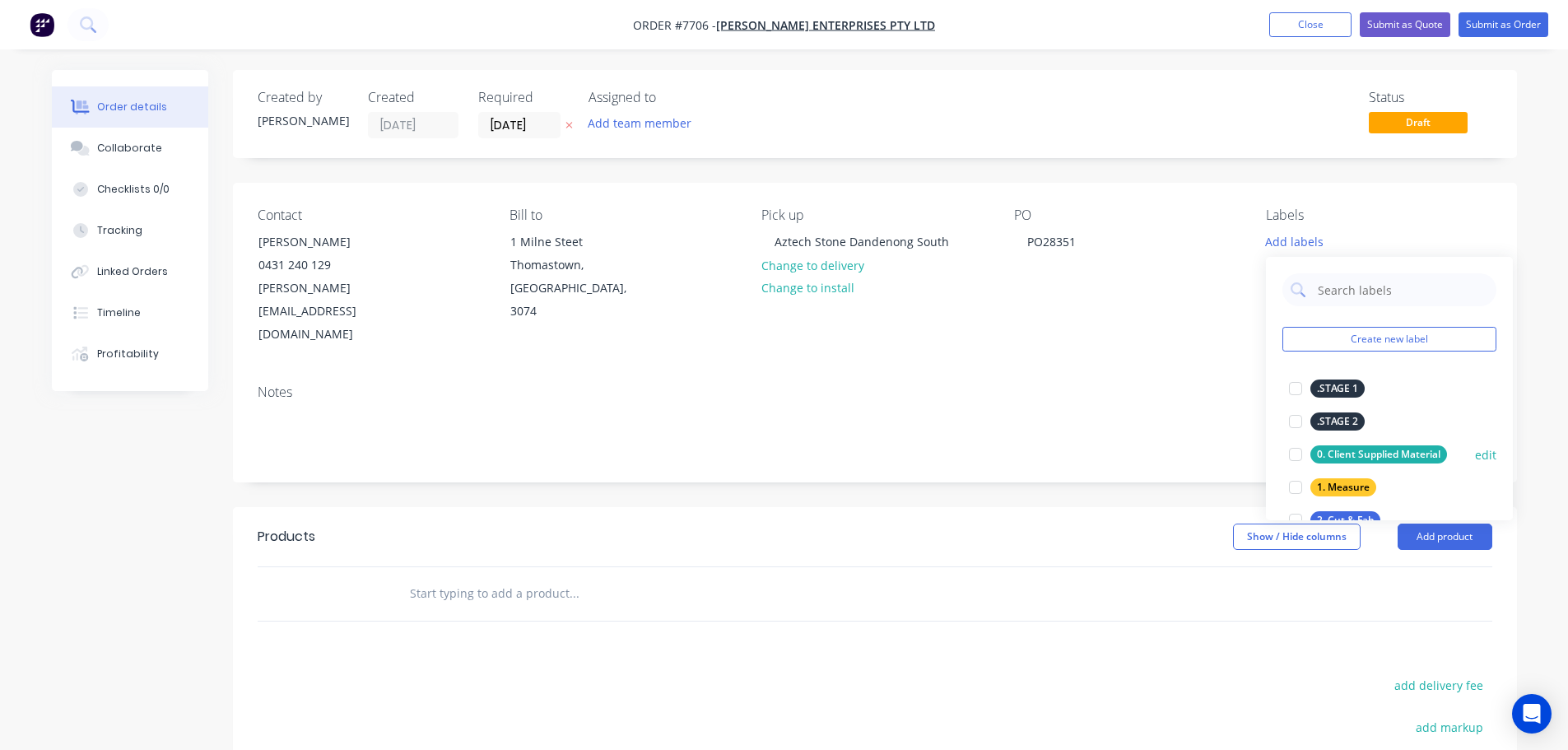
scroll to position [82, 0]
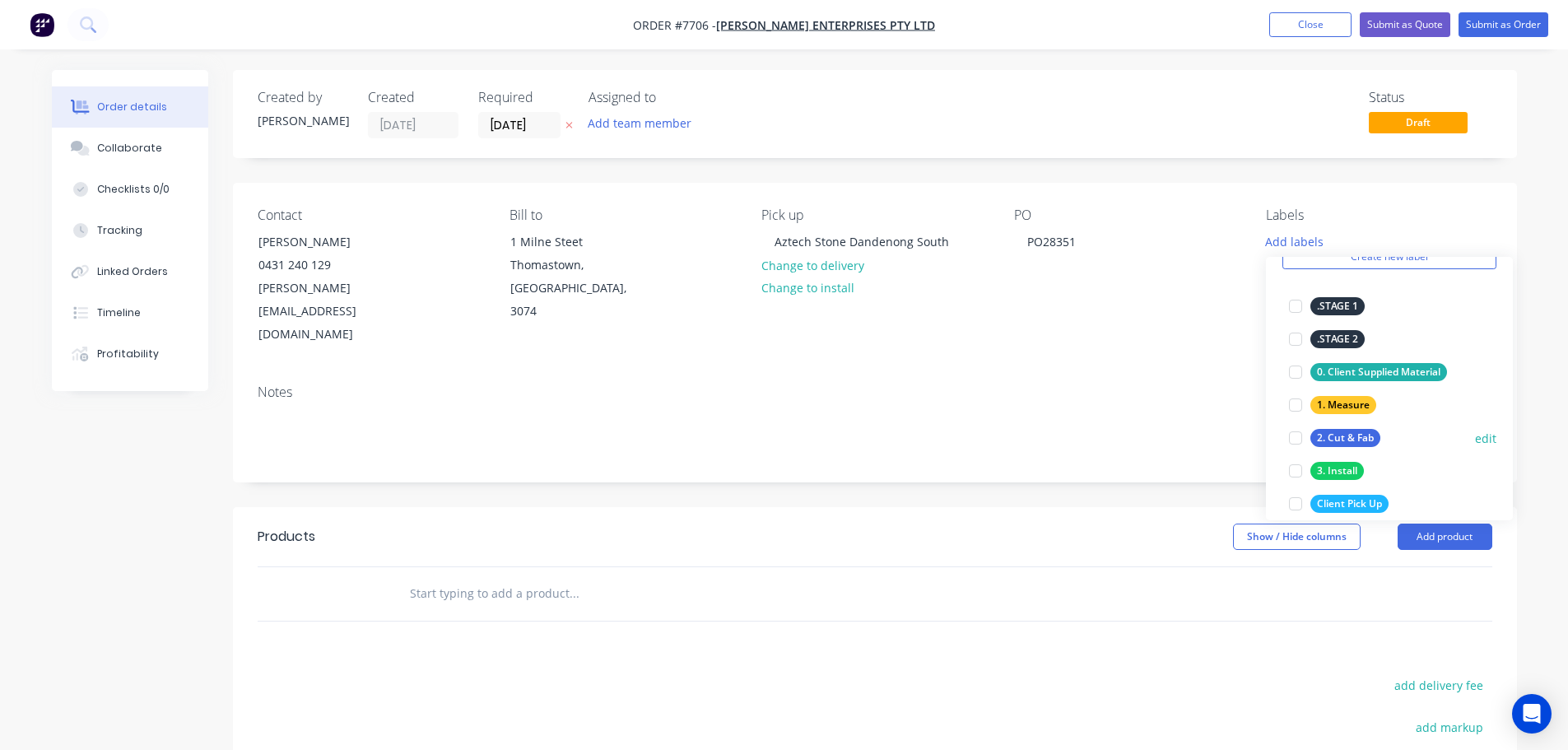
click at [1295, 434] on div at bounding box center [1296, 437] width 33 height 33
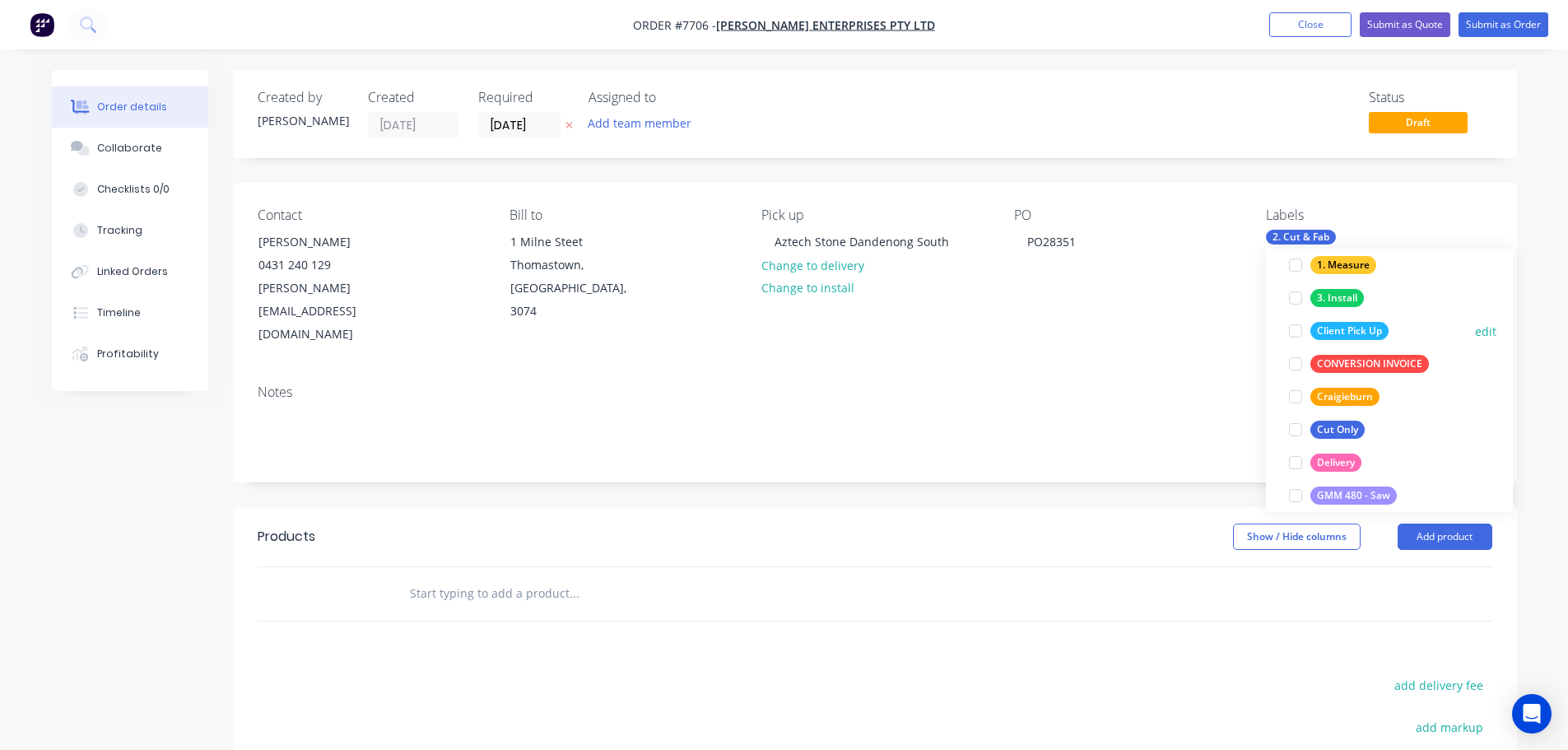
click at [1298, 331] on div at bounding box center [1296, 331] width 33 height 33
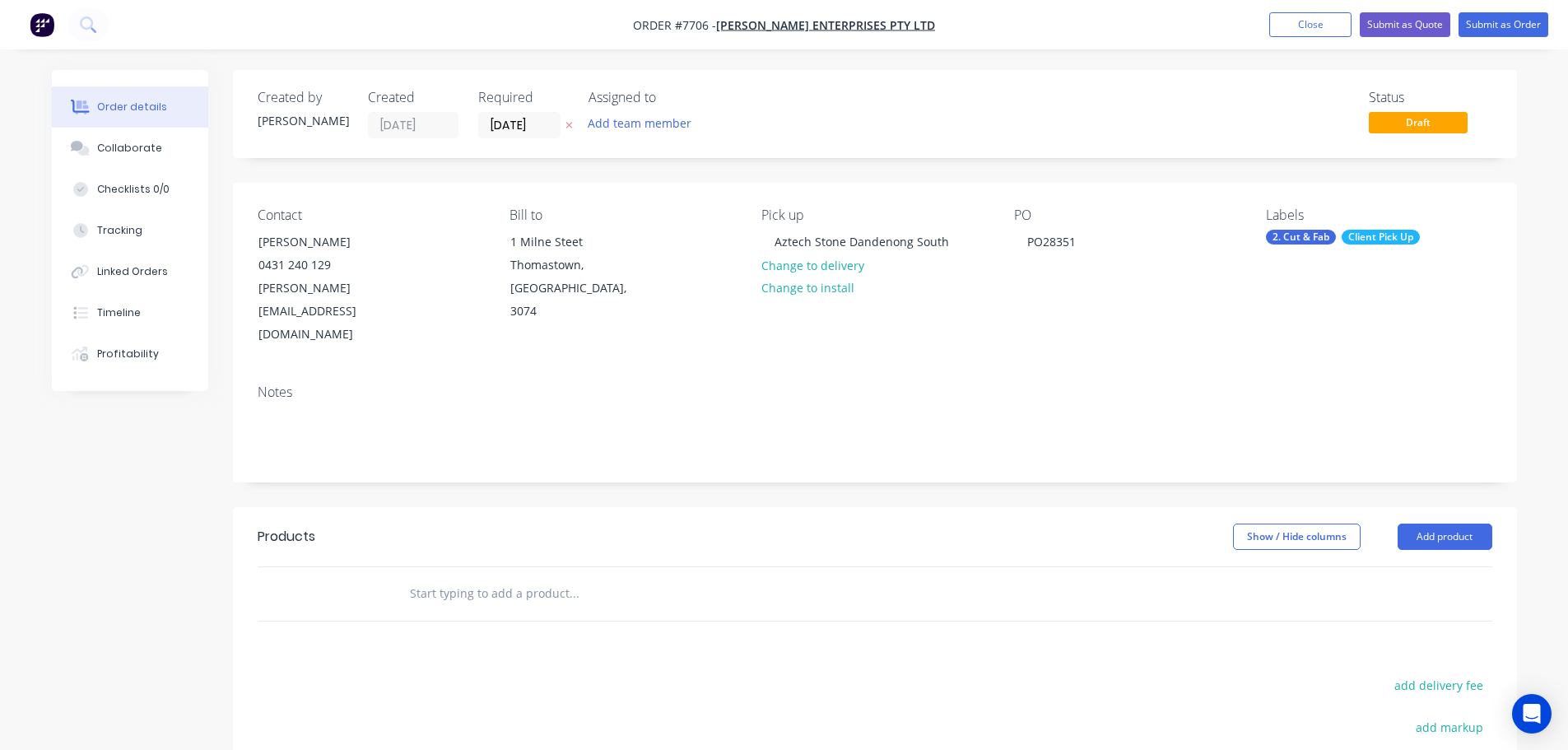
click at [553, 577] on input "text" at bounding box center [573, 593] width 329 height 33
click at [477, 577] on input "text" at bounding box center [573, 593] width 329 height 33
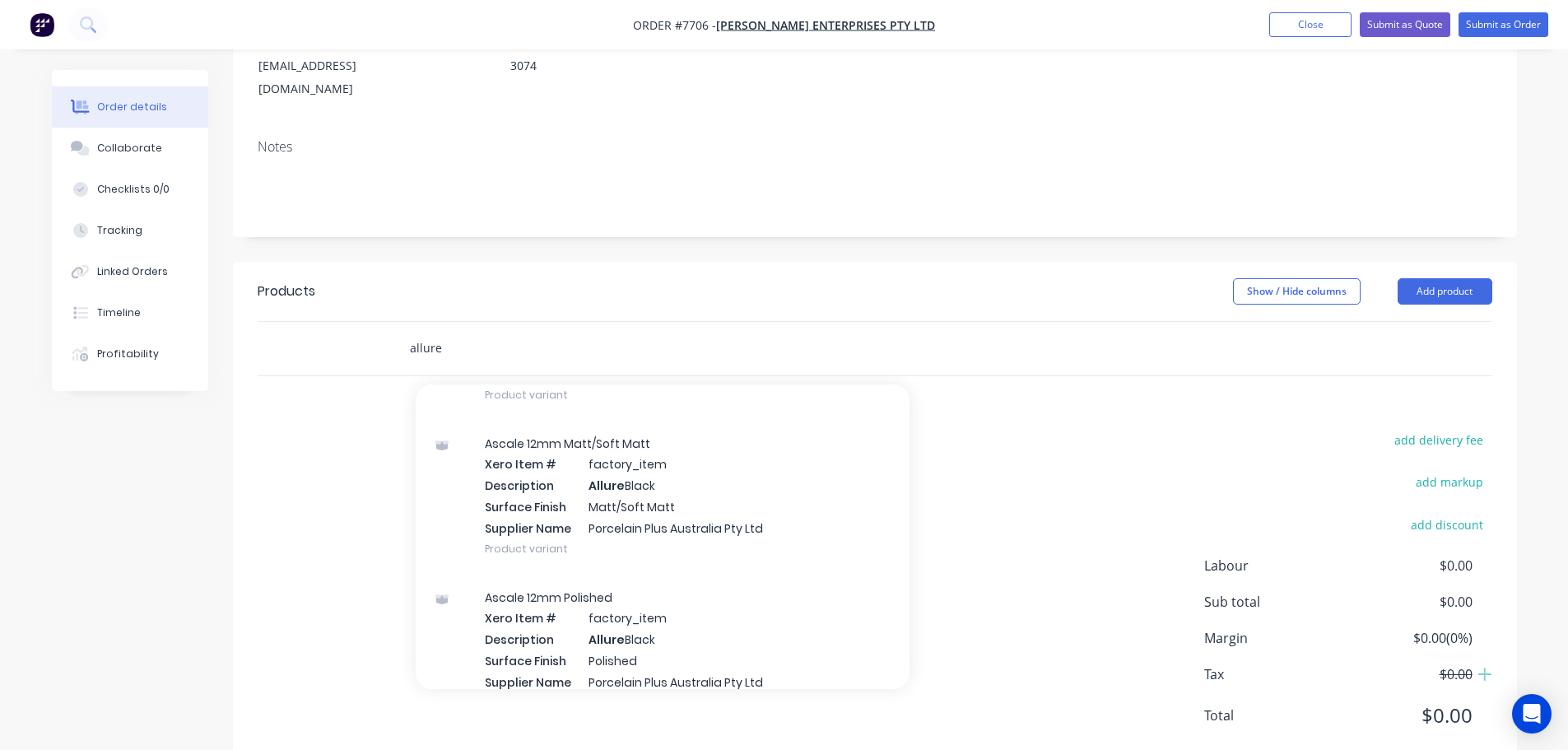
scroll to position [329, 0]
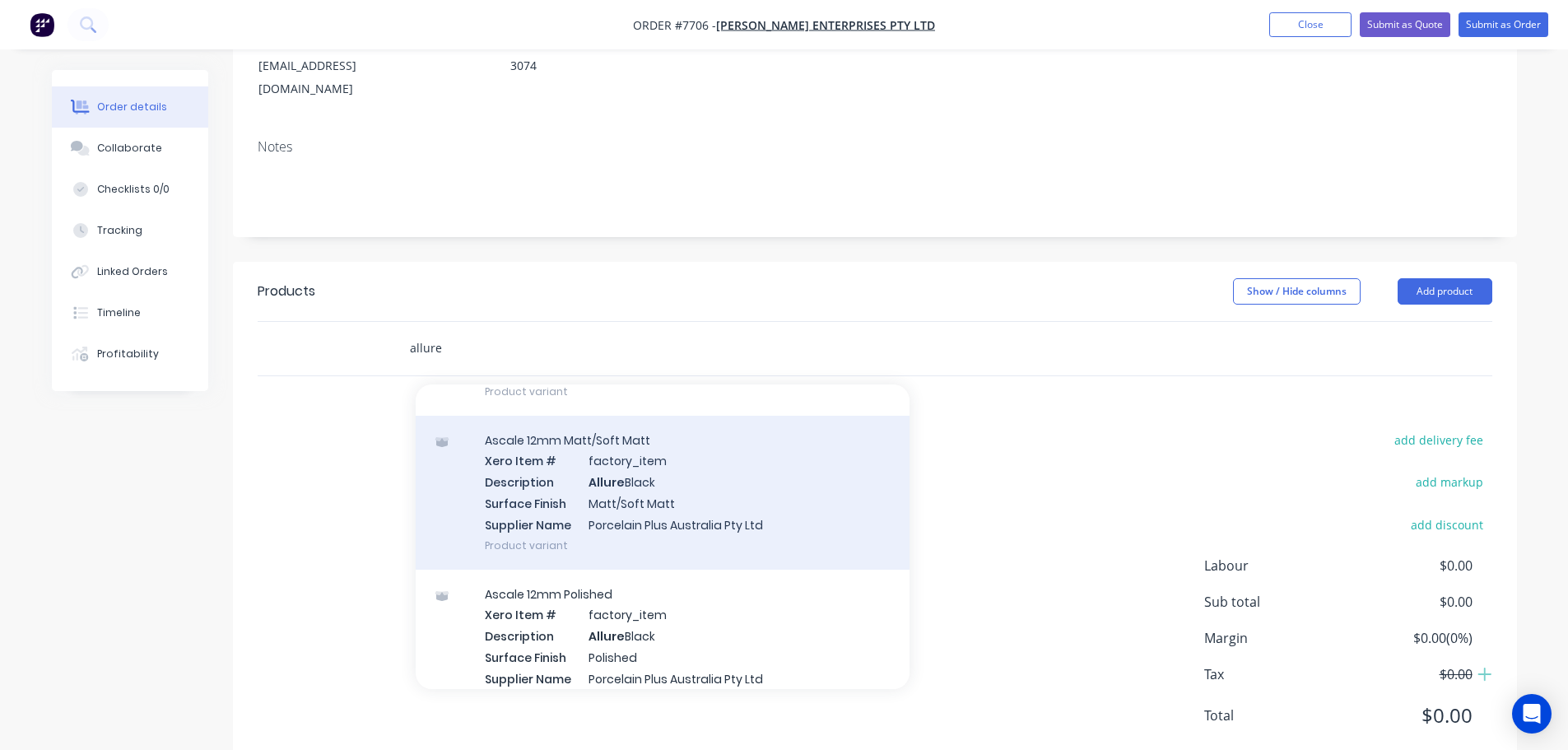
type input "allure"
click at [695, 432] on div "Ascale 12mm Matt/Soft Matt Xero Item # factory_item Description Allure Black Su…" at bounding box center [663, 492] width 494 height 154
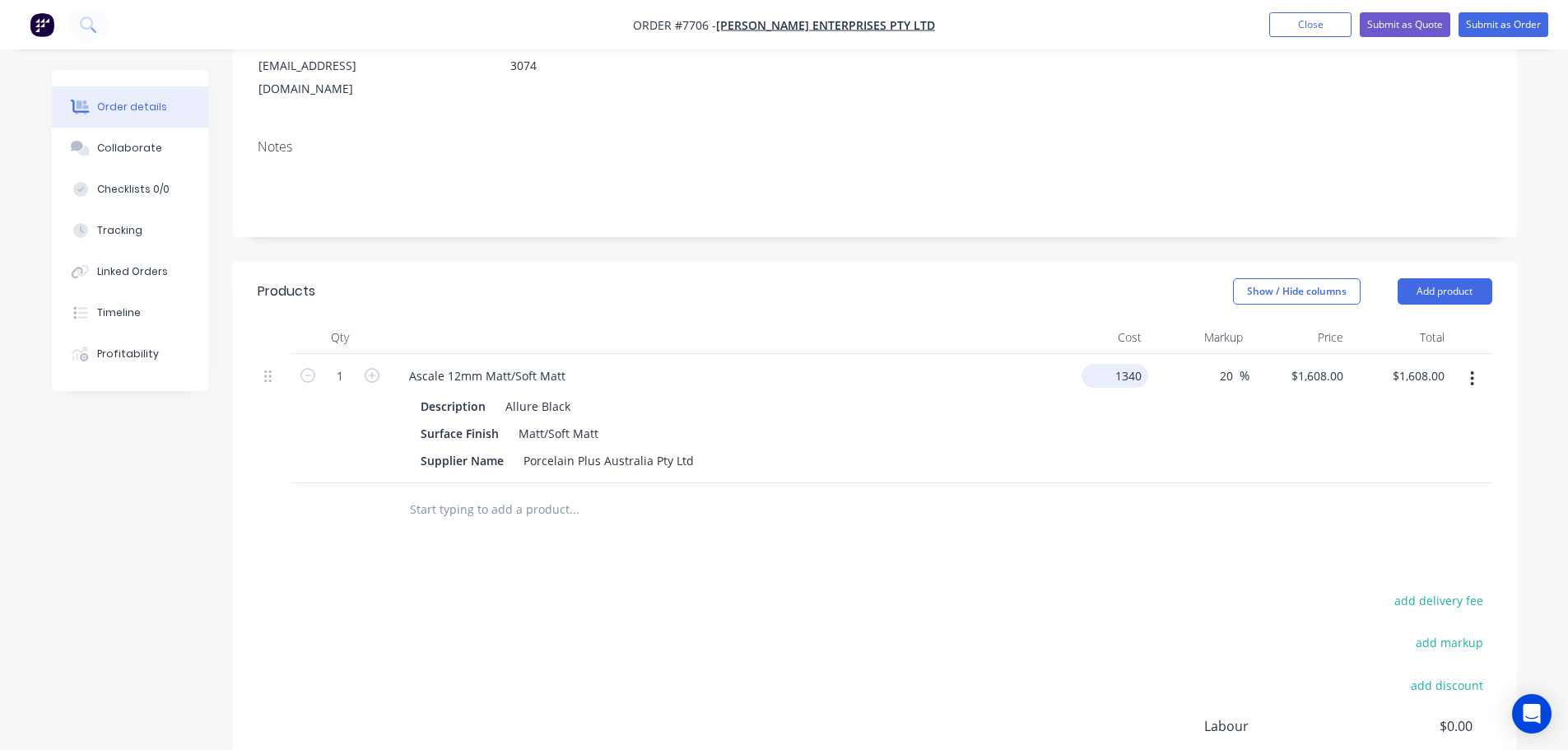
click at [1122, 363] on input "1340" at bounding box center [1118, 375] width 60 height 23
type input "$1,206.00"
type input "$1,447.20"
click at [505, 493] on input "text" at bounding box center [573, 509] width 329 height 33
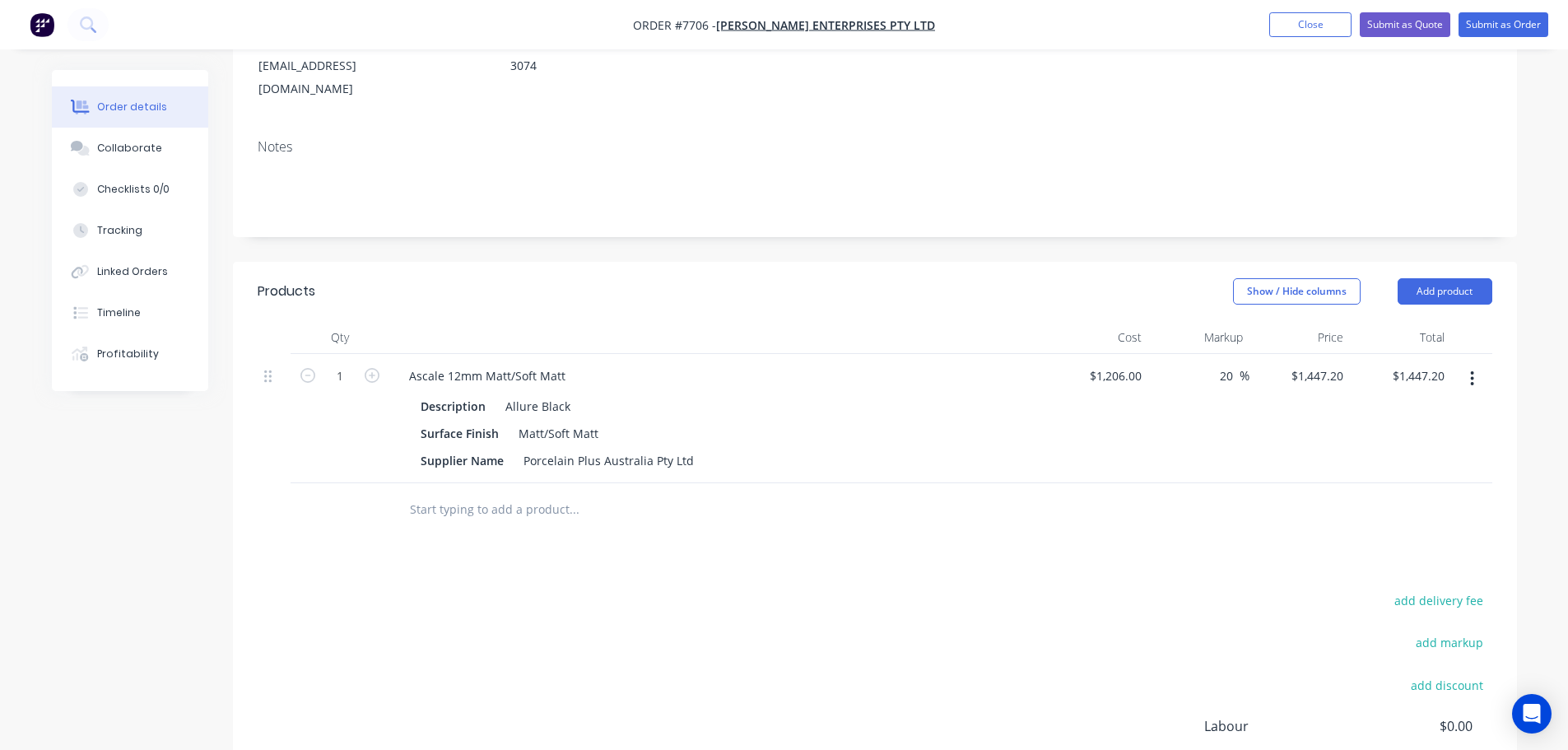
click at [505, 493] on input "text" at bounding box center [573, 509] width 329 height 33
type input "Trace Dining Table"
click at [624, 545] on button "Add Trace Dining Table to order" at bounding box center [663, 572] width 494 height 52
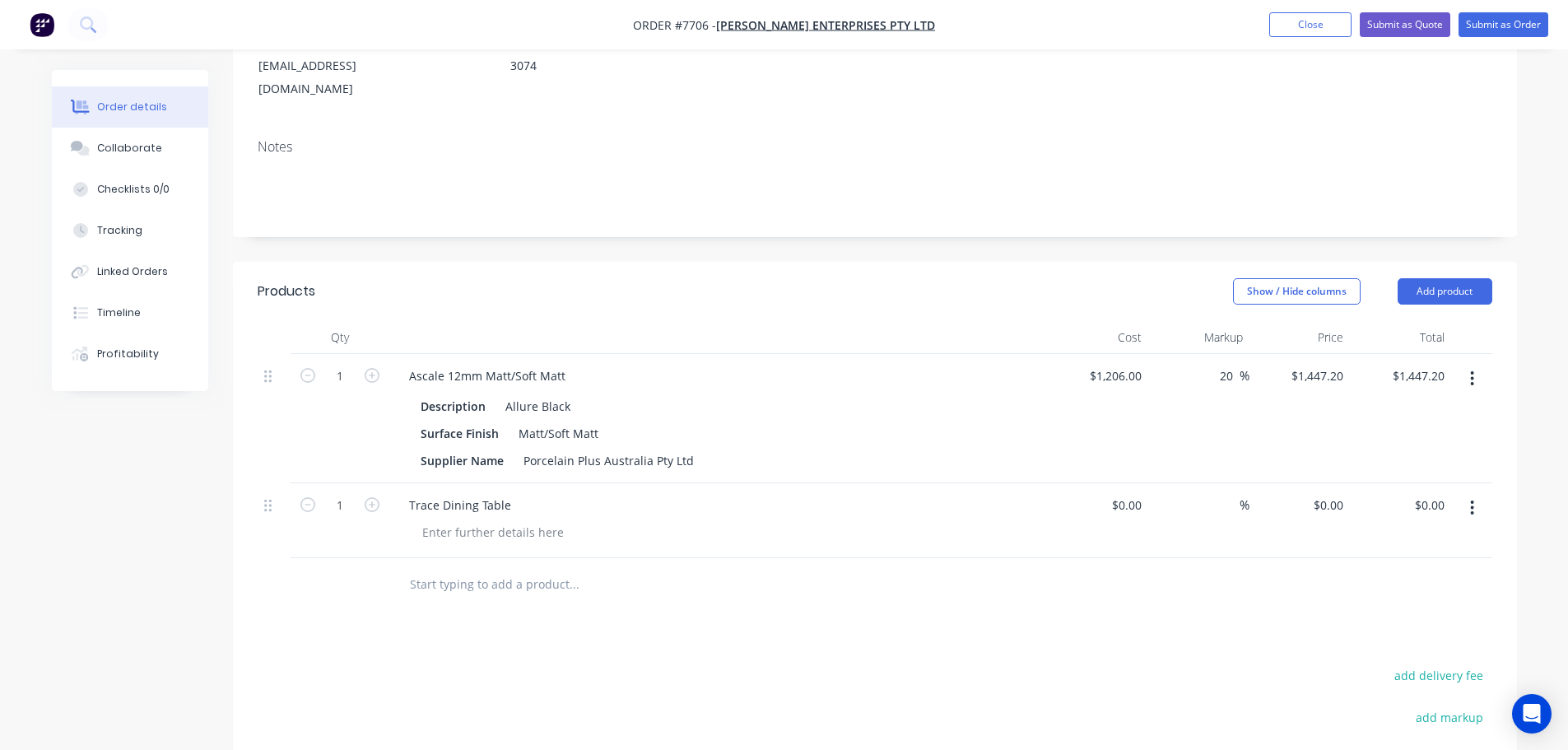
click at [524, 493] on div "Trace Dining Table" at bounding box center [719, 505] width 646 height 23
click at [500, 493] on div "Trace Dining Table" at bounding box center [460, 505] width 128 height 23
click at [517, 493] on div "Trace Dining Table" at bounding box center [460, 505] width 128 height 23
click at [518, 520] on div at bounding box center [493, 532] width 168 height 23
click at [531, 520] on div at bounding box center [493, 532] width 168 height 23
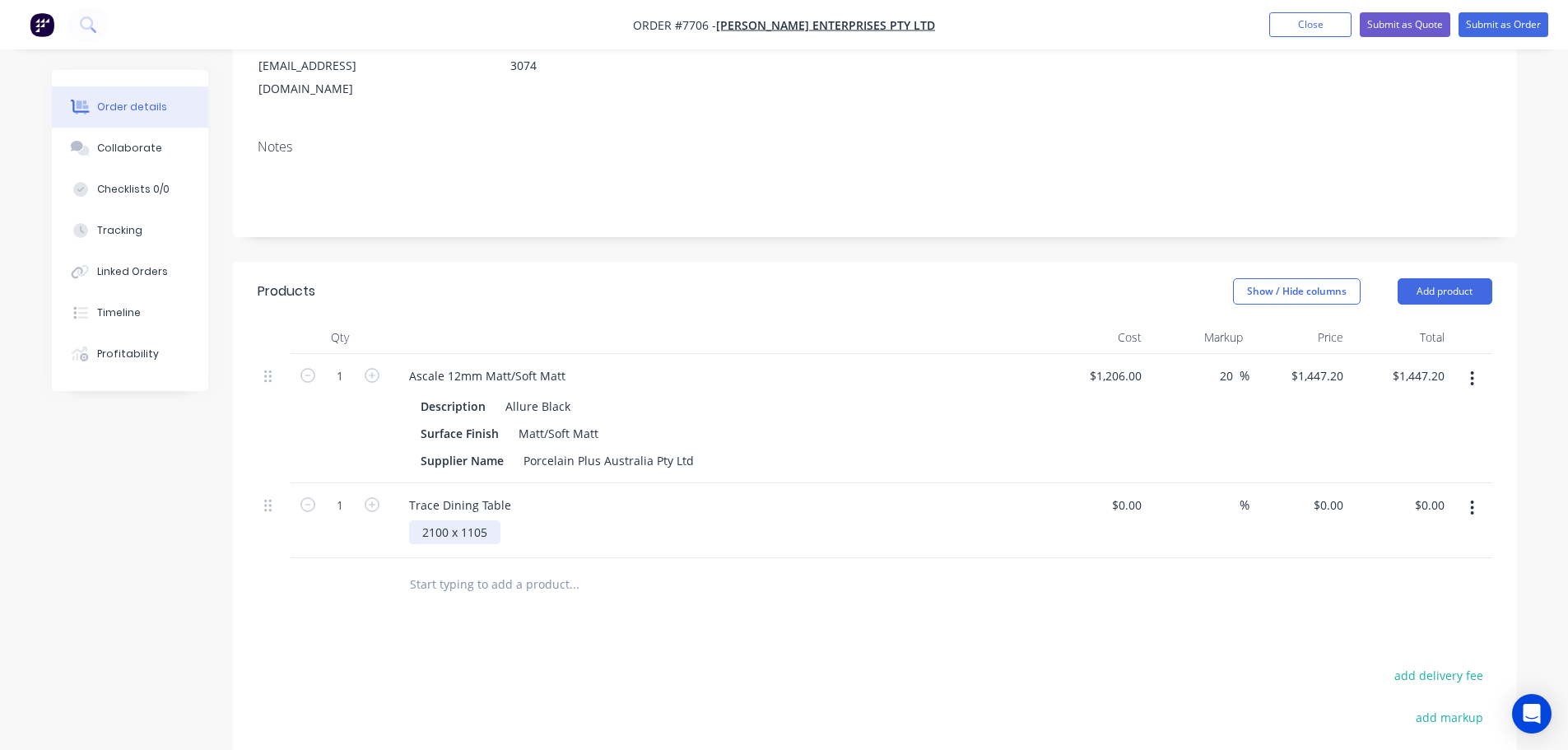
click at [499, 520] on div "2100 x 1105" at bounding box center [454, 532] width 91 height 23
click at [508, 520] on div "2100 x 1105" at bounding box center [725, 532] width 632 height 23
drag, startPoint x: 498, startPoint y: 485, endPoint x: 338, endPoint y: 501, distance: 160.8
click at [344, 501] on div "1 Trace Dining Table 2100 x 1105 $0.00 $0.00 % $0.00 $0.00 $0.00 $0.00" at bounding box center [875, 520] width 1234 height 75
click at [514, 493] on div "Trace Dining Table" at bounding box center [460, 505] width 128 height 23
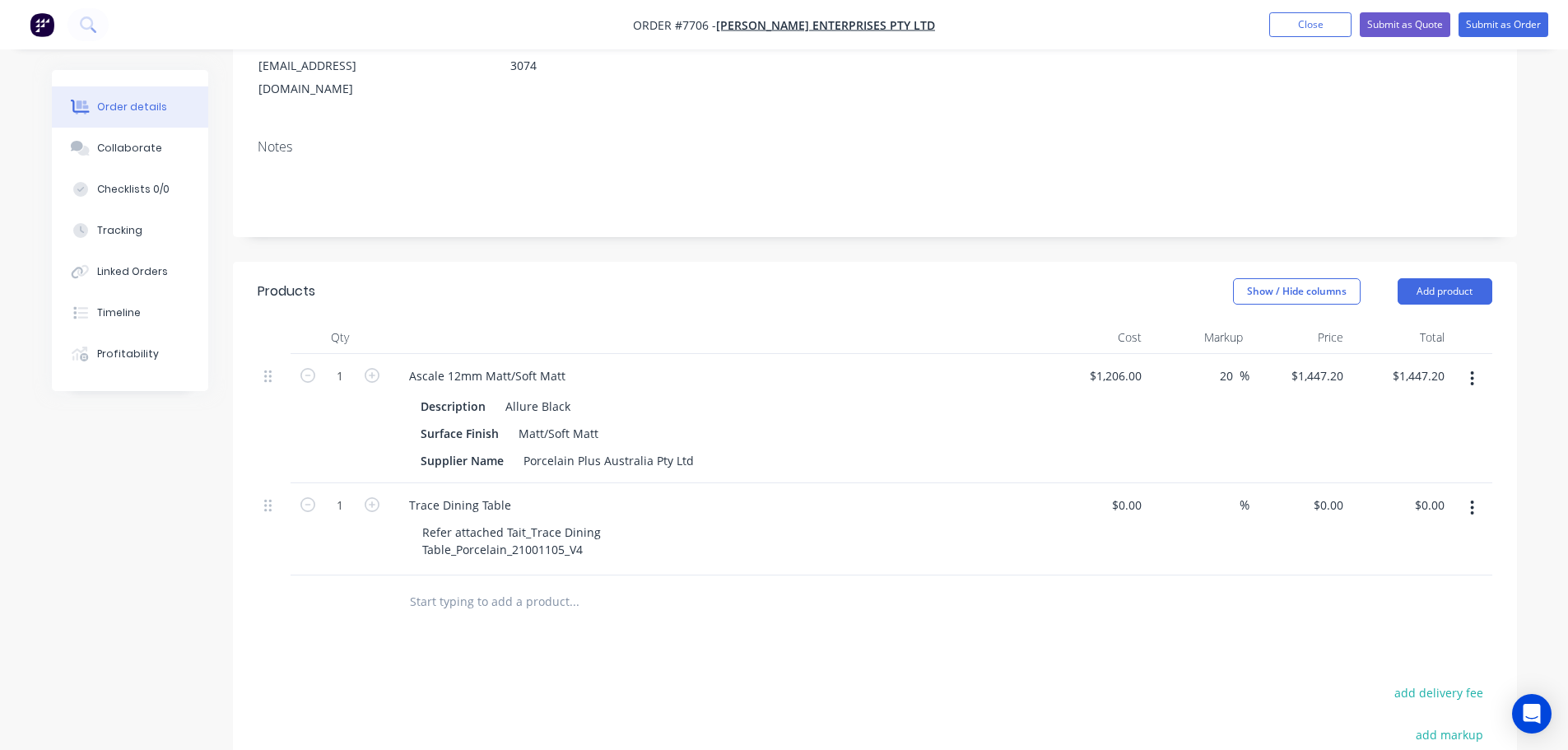
click at [616, 575] on div at bounding box center [685, 601] width 592 height 53
click at [512, 493] on div "Trace Dining Table" at bounding box center [460, 505] width 128 height 23
click at [521, 585] on input "text" at bounding box center [573, 601] width 329 height 33
type input "Trace Coffee Table 950DIA"
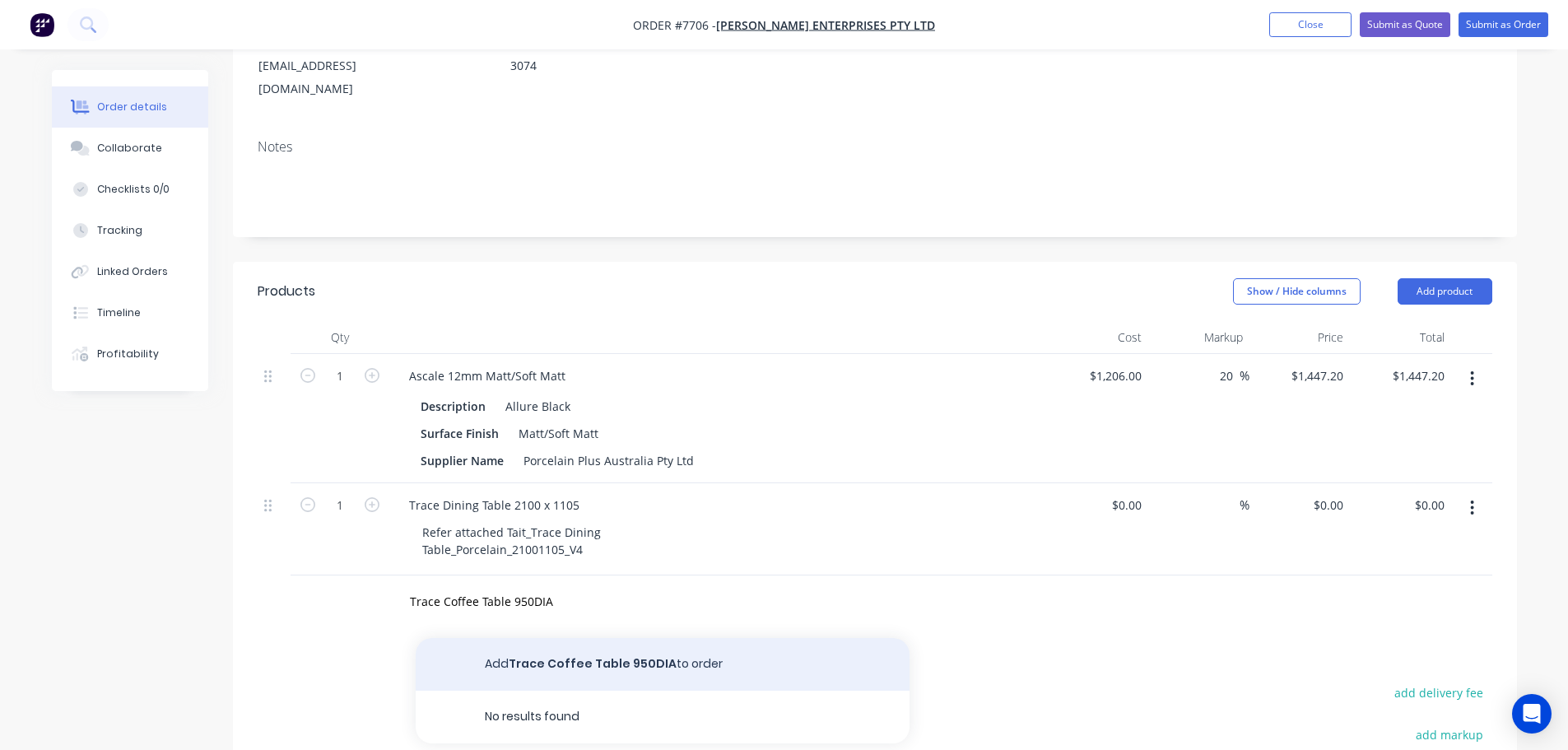
click at [577, 637] on button "Add Trace Coffee Table 950DIA to order" at bounding box center [663, 663] width 494 height 52
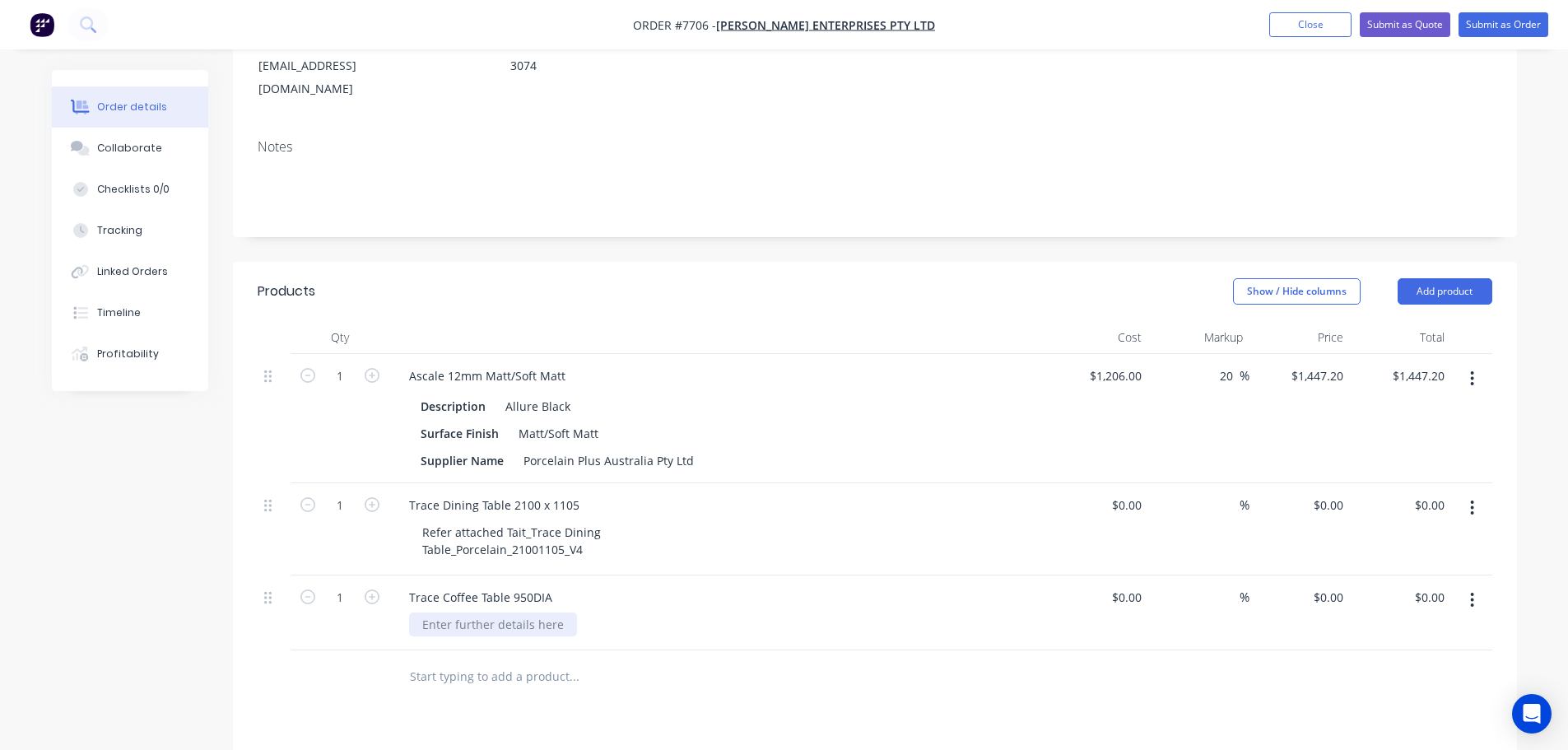
click at [531, 612] on div at bounding box center [493, 624] width 168 height 23
paste div
click at [715, 520] on div "Refer attached Tait_Trace Dining Table_Porcelain_21001105_V4" at bounding box center [725, 541] width 632 height 41
click at [1109, 575] on div at bounding box center [1098, 621] width 101 height 92
type input "168"
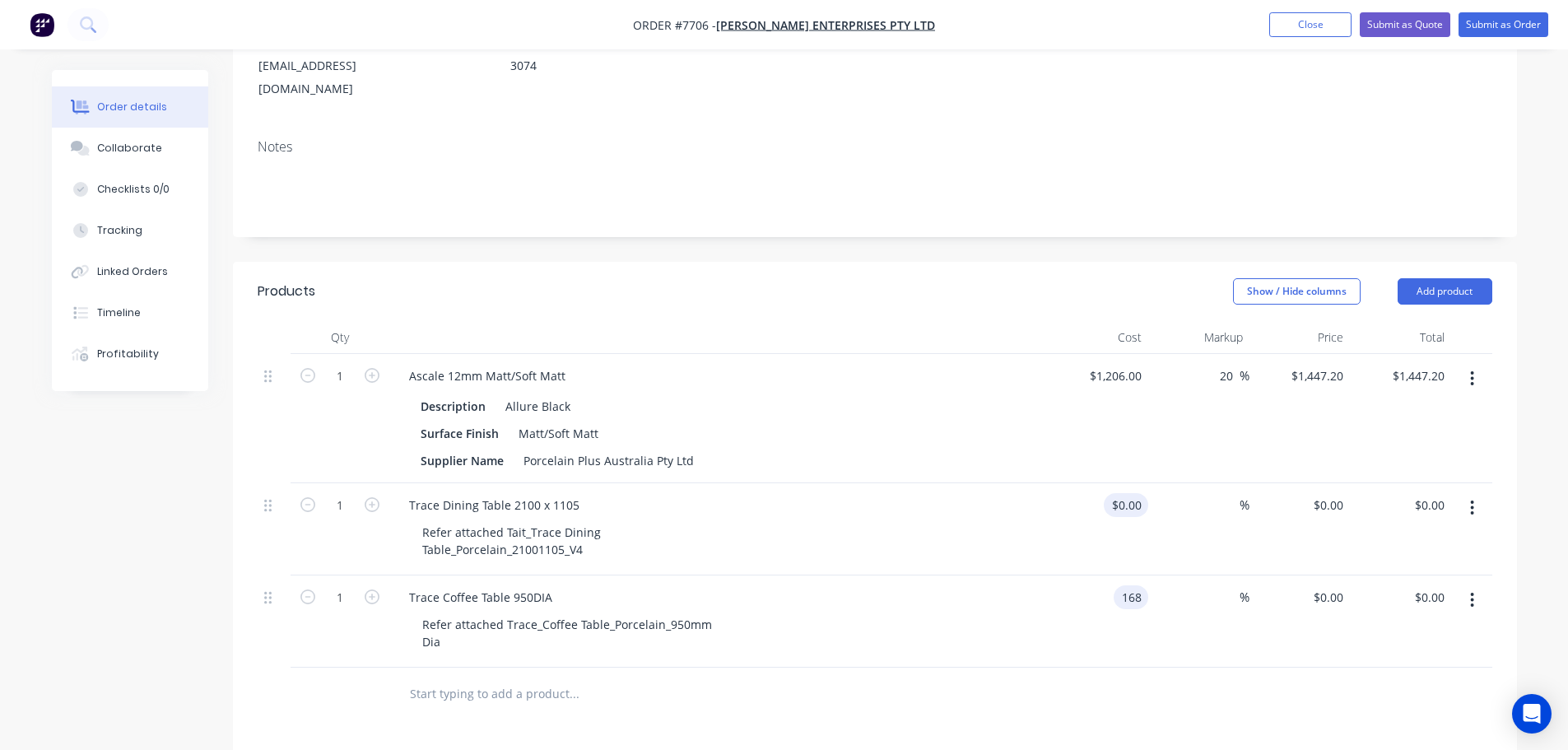
type input "$168.00"
click at [1127, 493] on div "$0.00" at bounding box center [1125, 505] width 44 height 23
type input "$325.64"
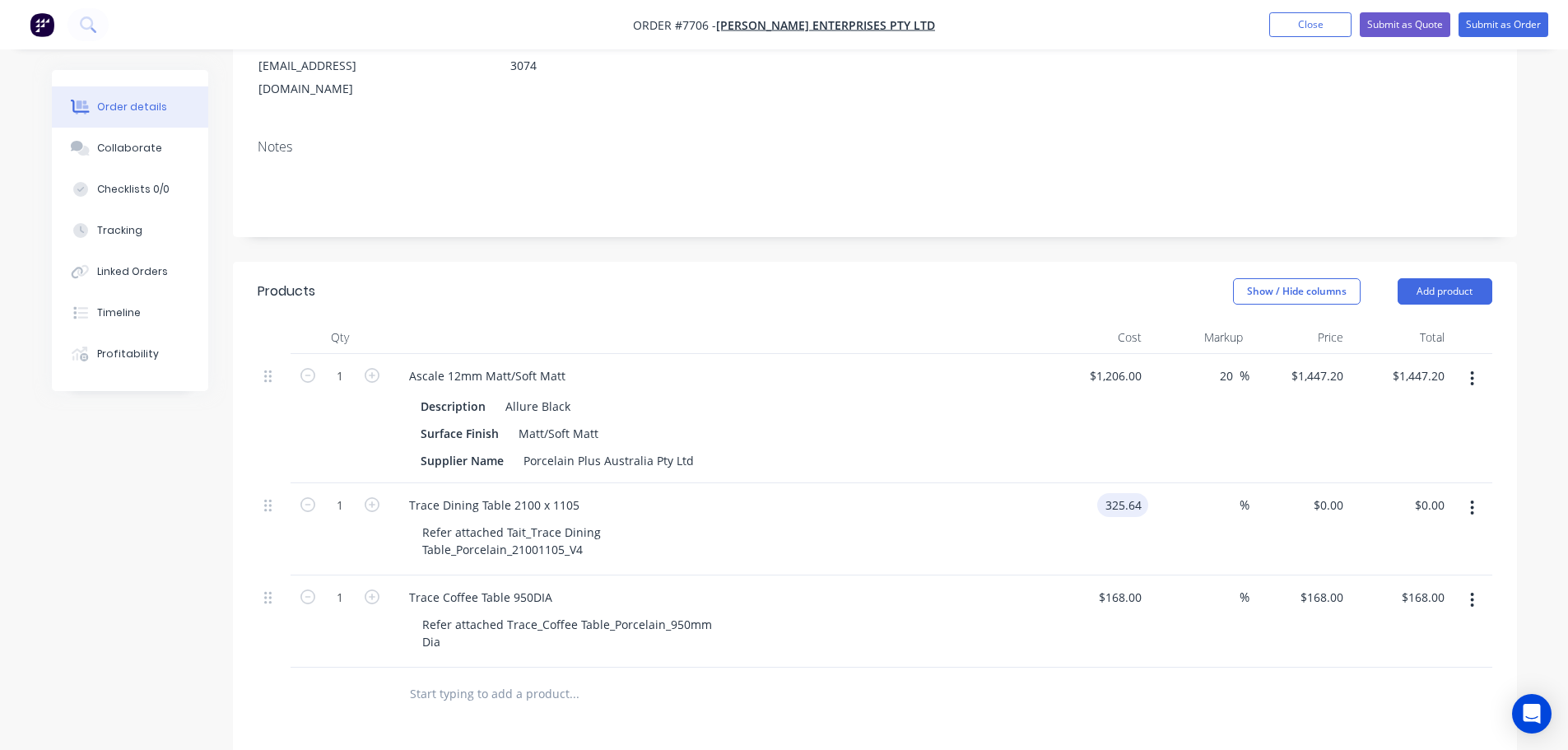
type input "$325.64"
drag, startPoint x: 1053, startPoint y: 413, endPoint x: 1055, endPoint y: 433, distance: 20.1
click at [1053, 411] on div "$1,206.00 $1,206.00" at bounding box center [1098, 418] width 101 height 129
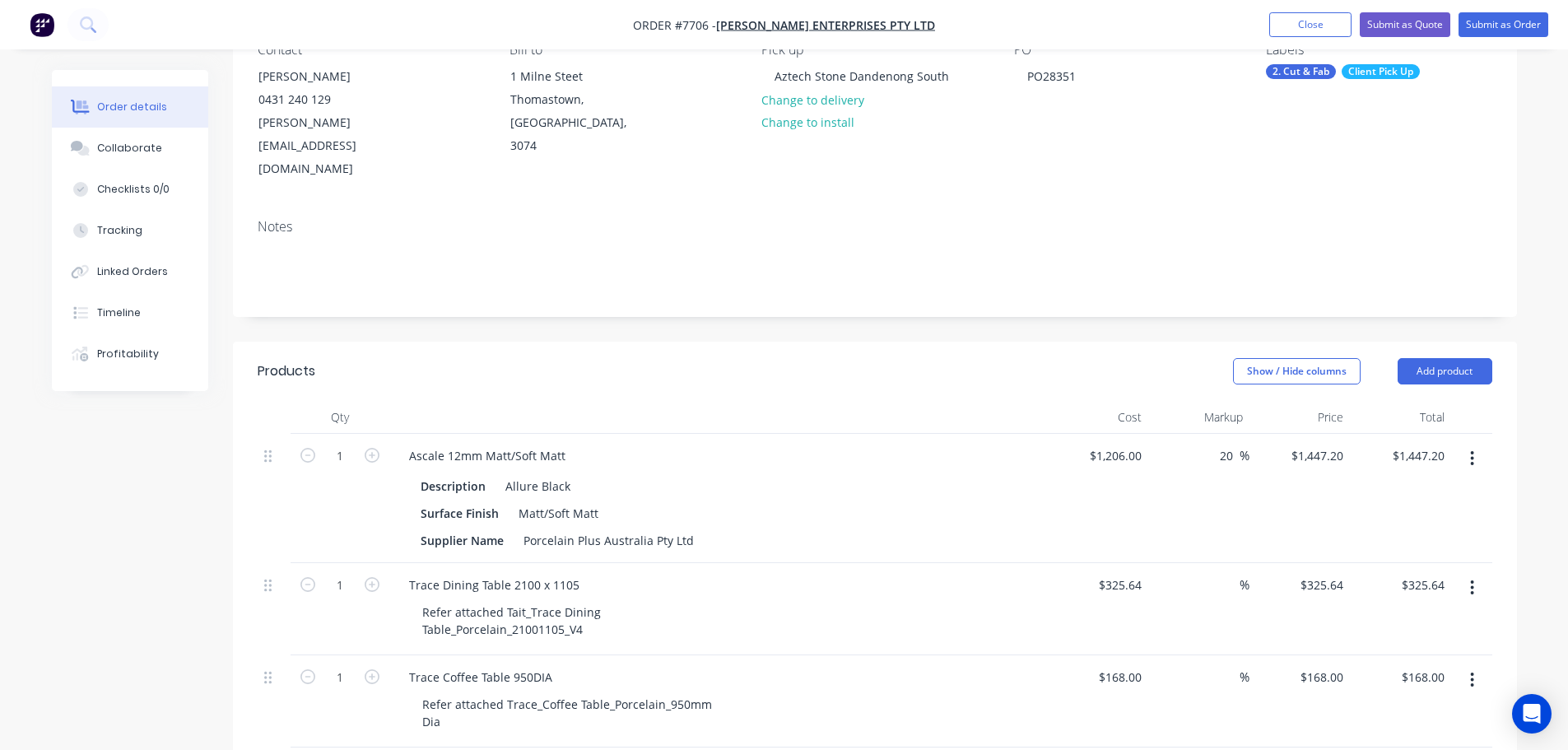
scroll to position [245, 0]
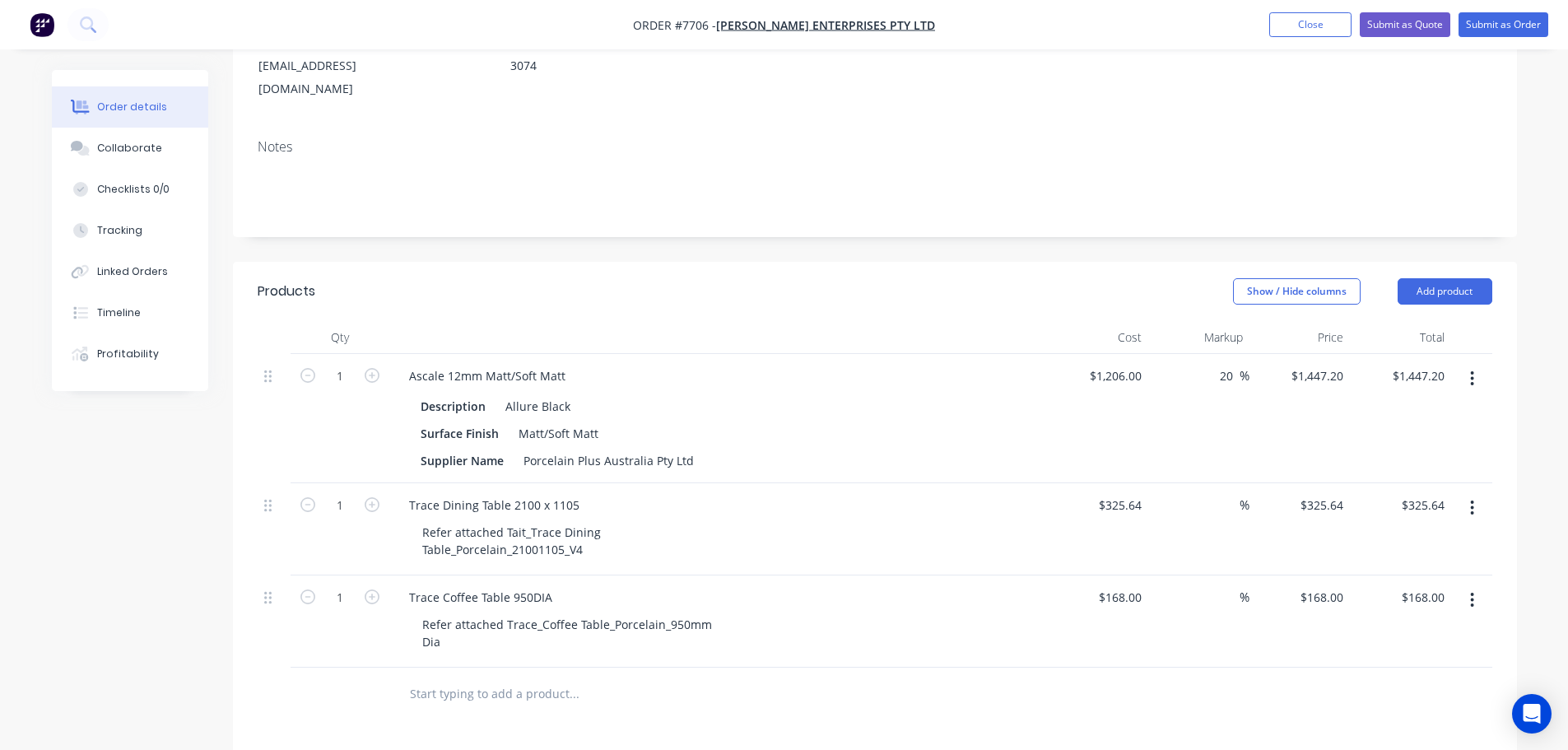
click at [1261, 354] on div "$1,447.20 $1,447.20" at bounding box center [1300, 418] width 101 height 129
click at [1204, 354] on div "20 20 %" at bounding box center [1198, 418] width 101 height 129
click at [1225, 363] on input "20" at bounding box center [1229, 375] width 22 height 23
type input "200"
type input "3618"
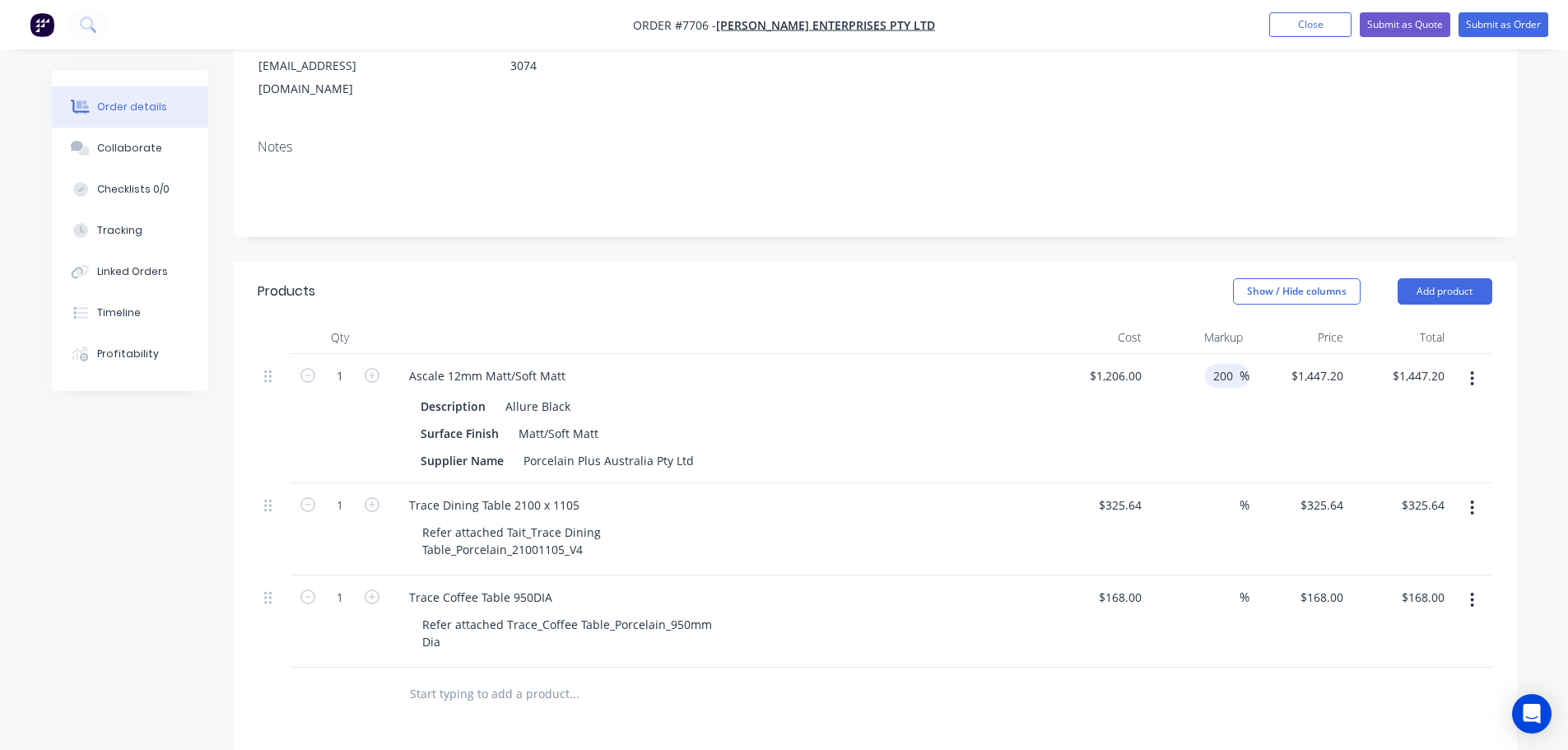
type input "$3,618.00"
click at [1224, 363] on input "200" at bounding box center [1225, 375] width 28 height 23
type input "0"
type input "1206"
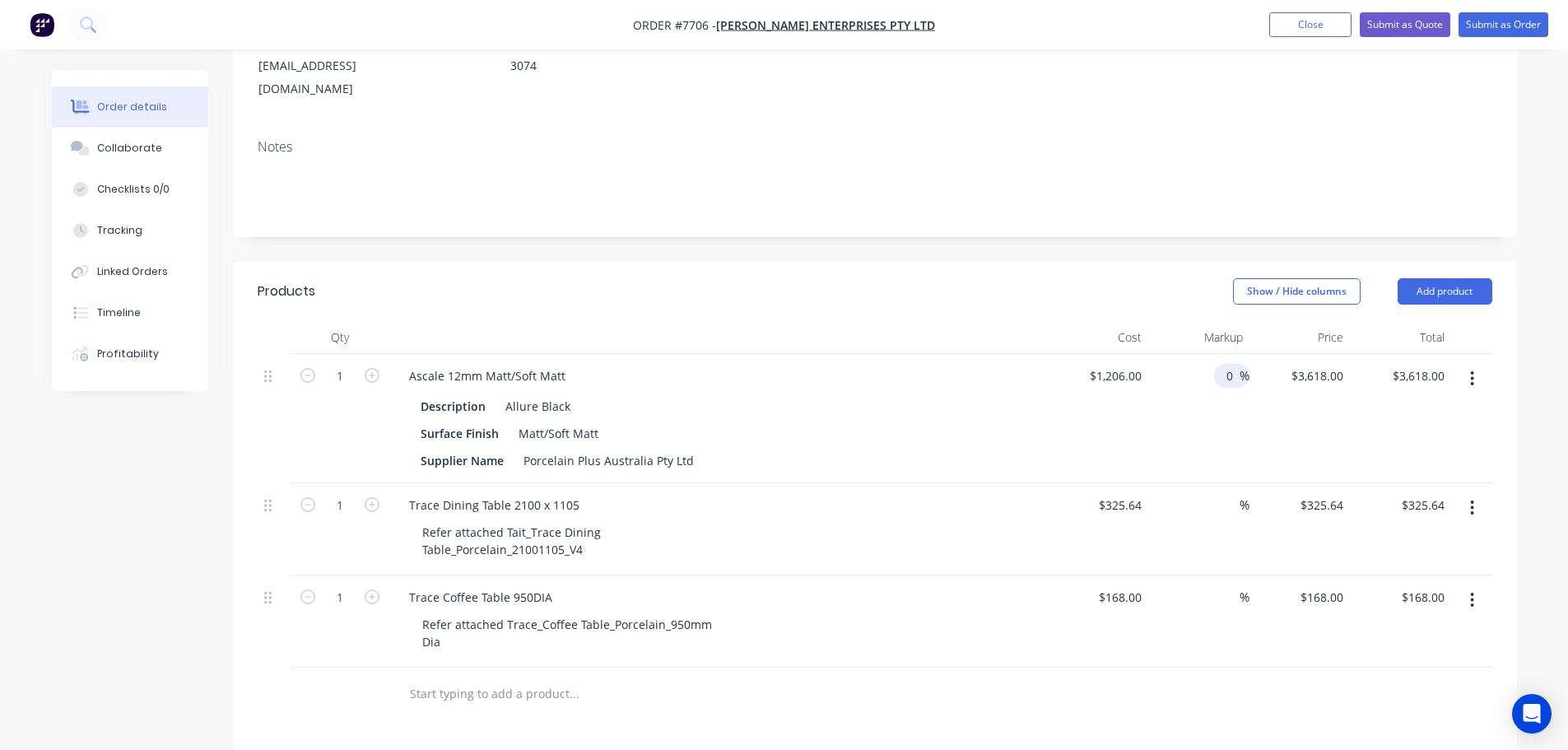
type input "$1,206.00"
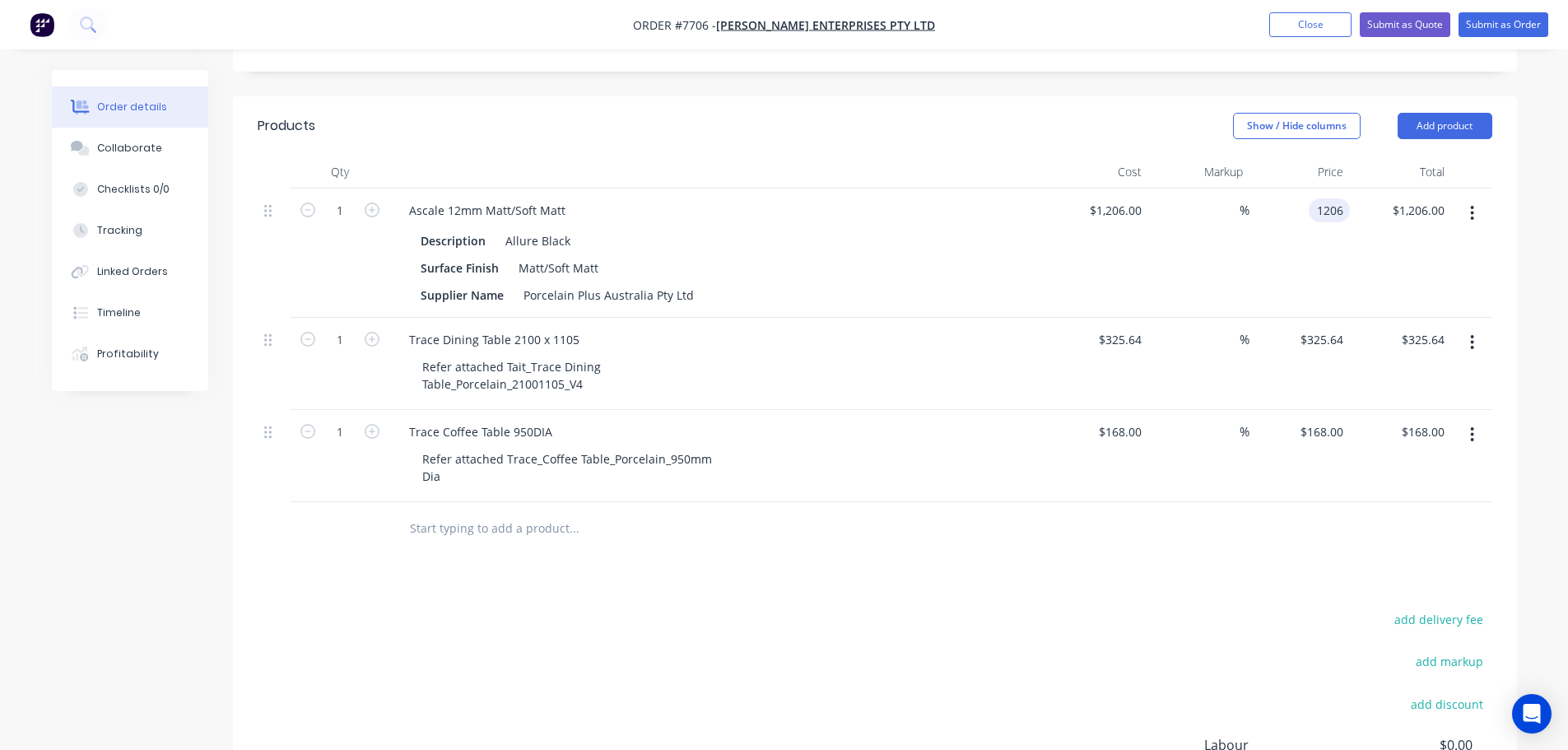
scroll to position [574, 0]
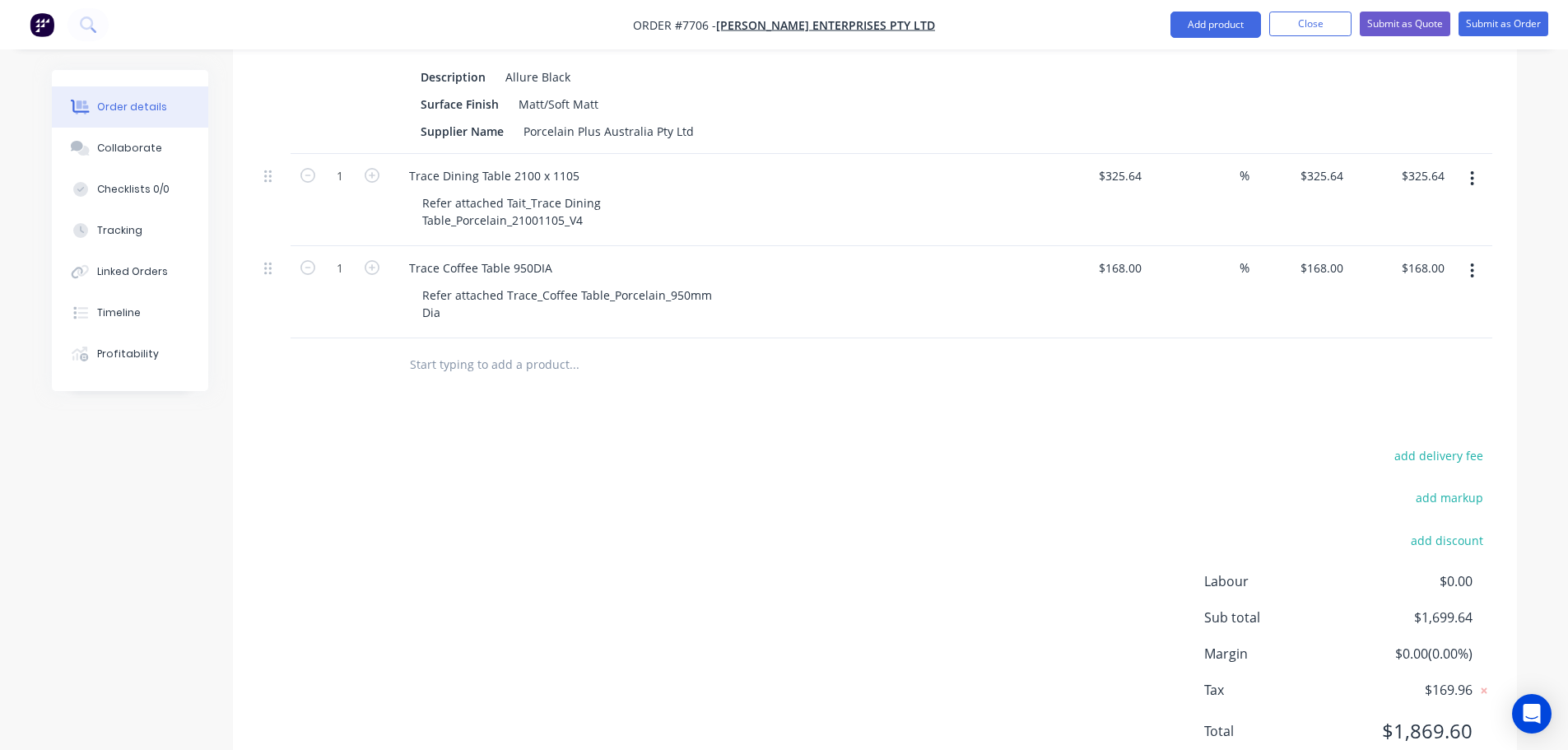
type input "$1,206.00"
click at [997, 568] on div "add delivery fee add markup add discount Labour $0.00 Sub total $1,699.64 Margi…" at bounding box center [875, 603] width 1234 height 317
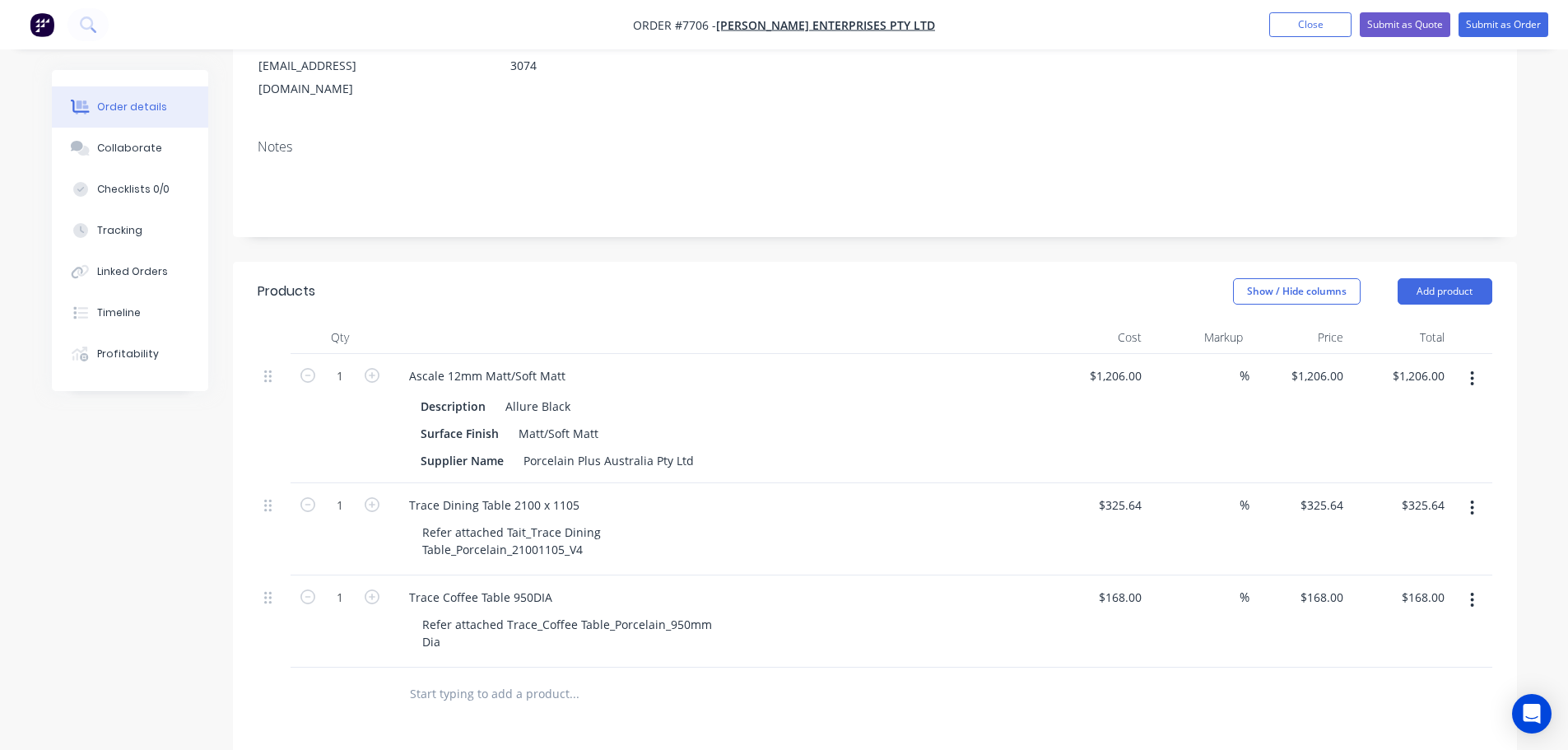
scroll to position [80, 0]
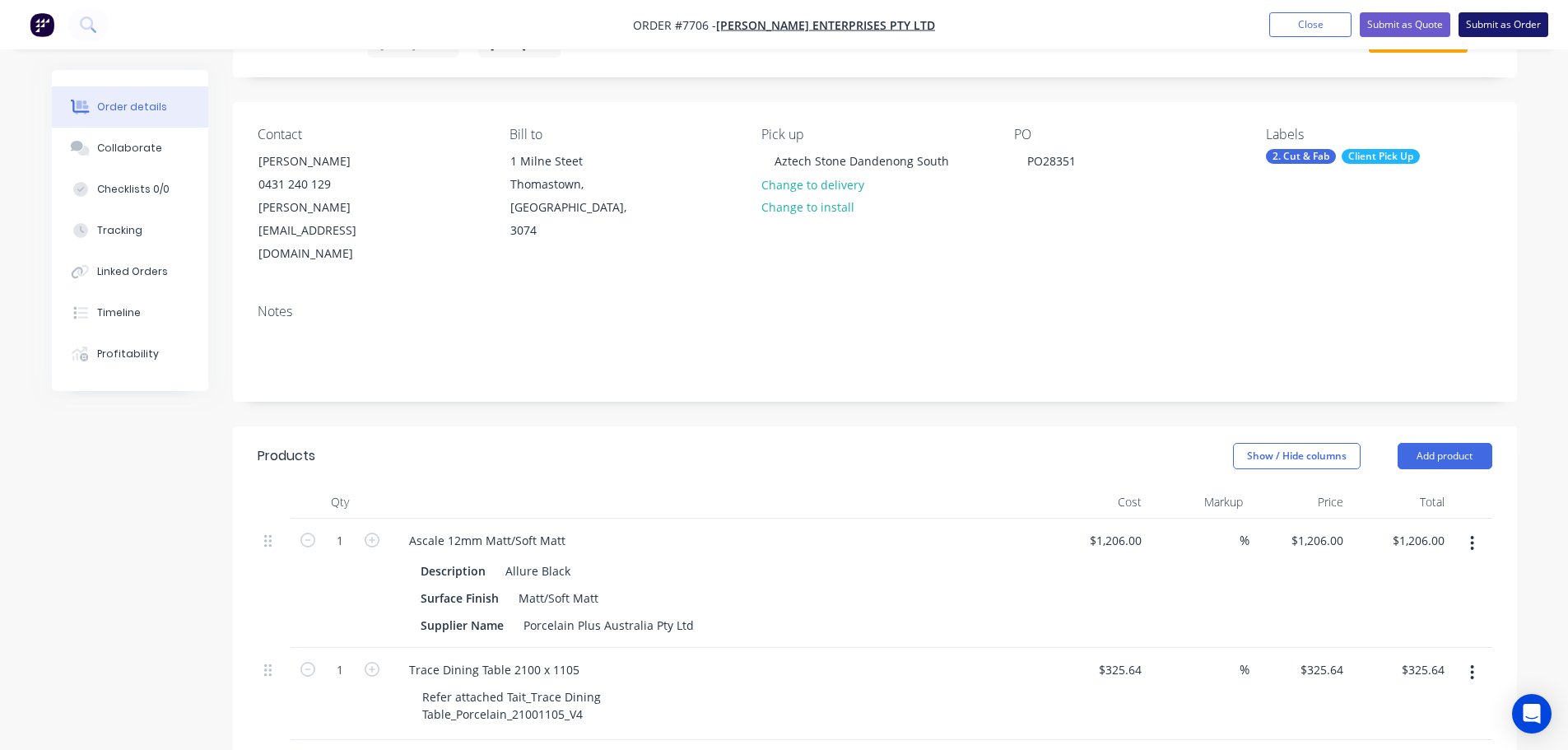
click at [1523, 23] on button "Submit as Order" at bounding box center [1503, 24] width 89 height 24
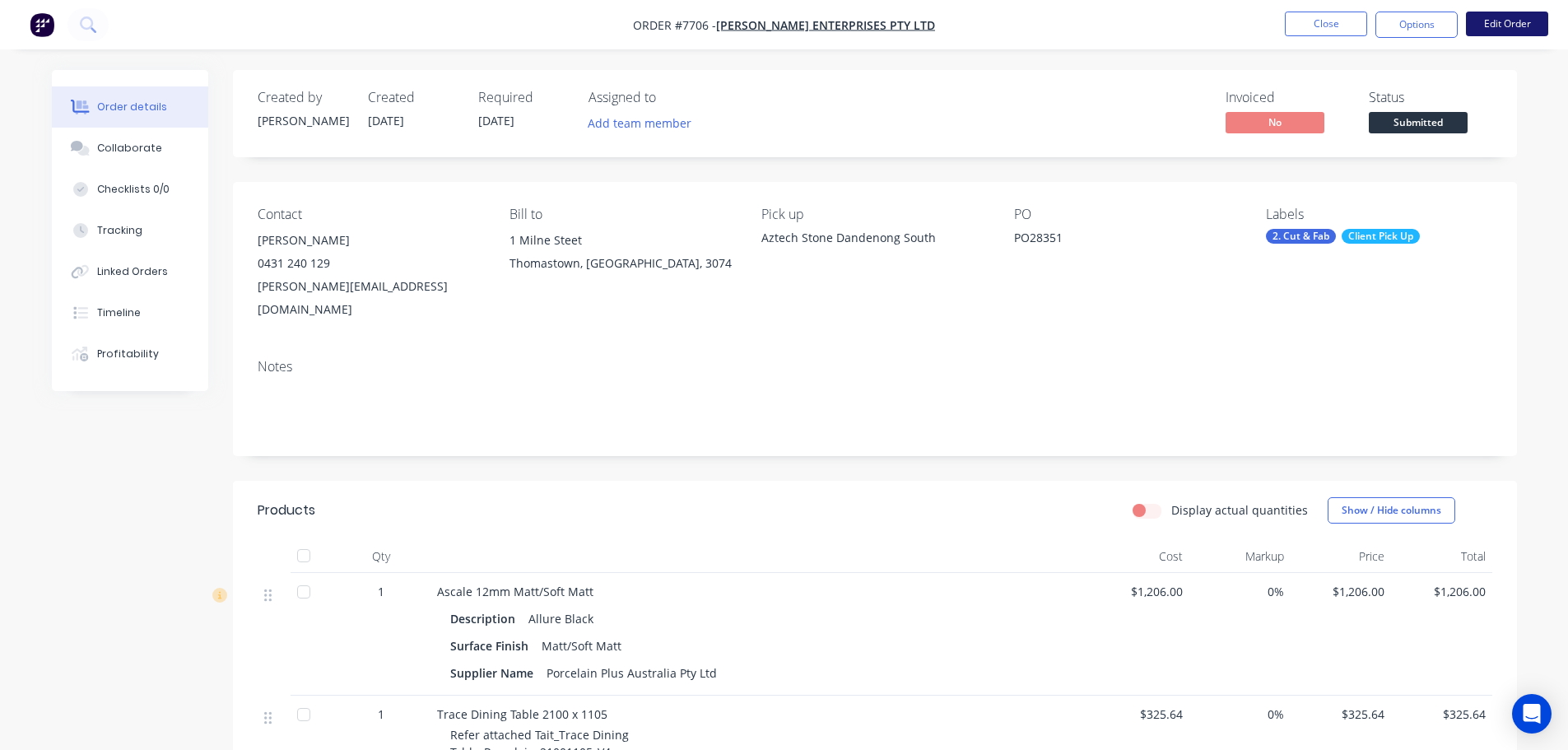
click at [1475, 23] on button "Edit Order" at bounding box center [1507, 23] width 82 height 24
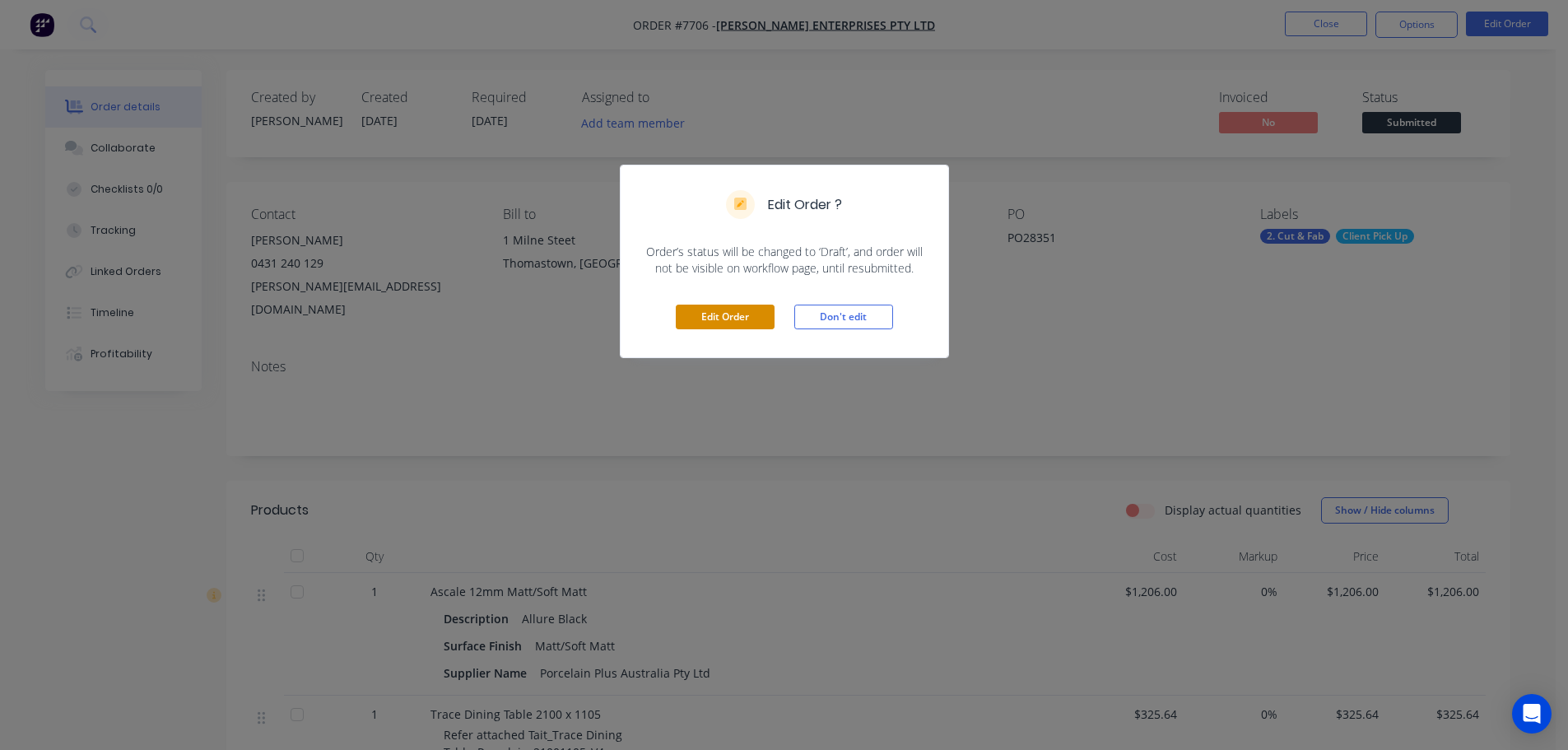
click at [747, 317] on button "Edit Order" at bounding box center [725, 316] width 99 height 24
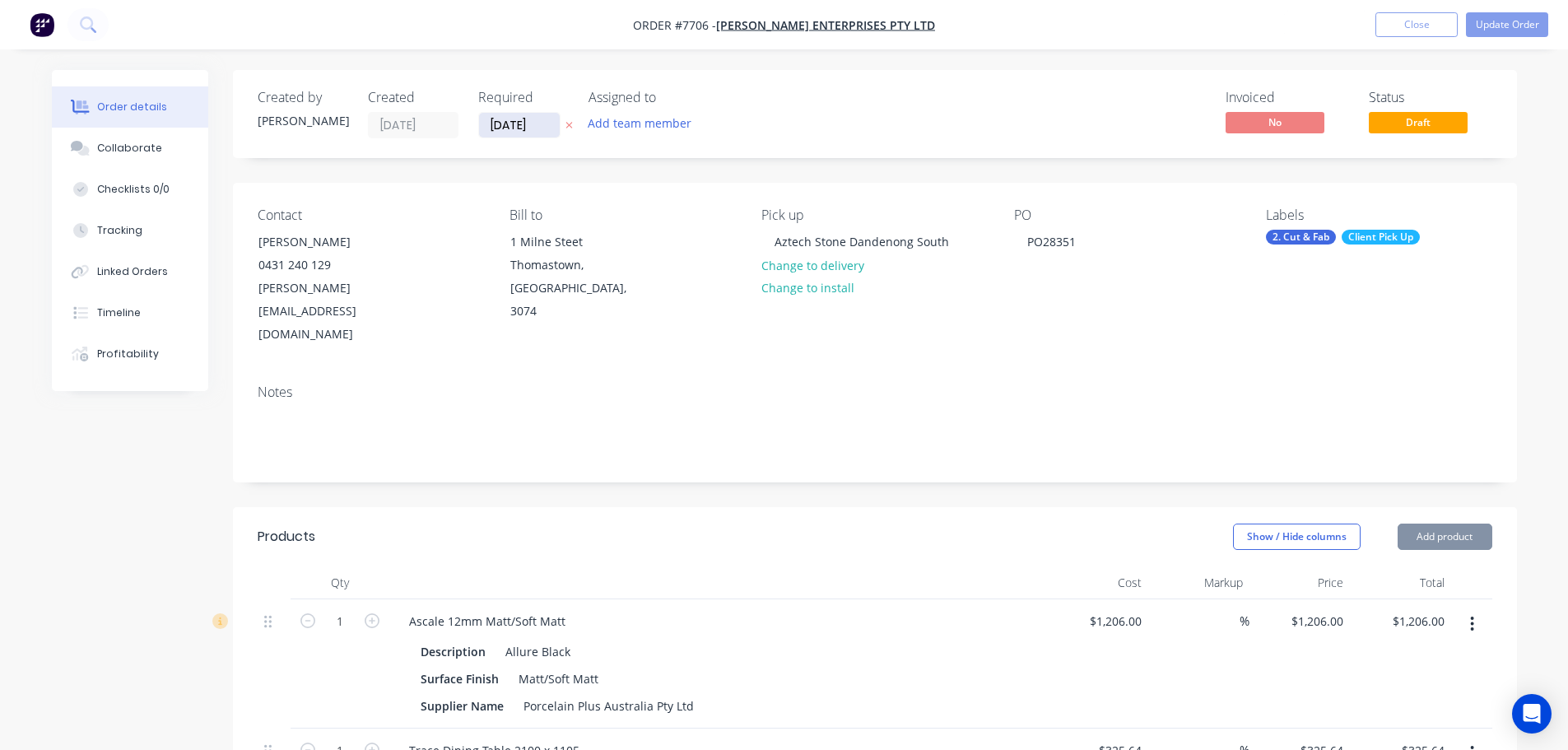
click at [518, 132] on input "03/09/25" at bounding box center [518, 124] width 80 height 24
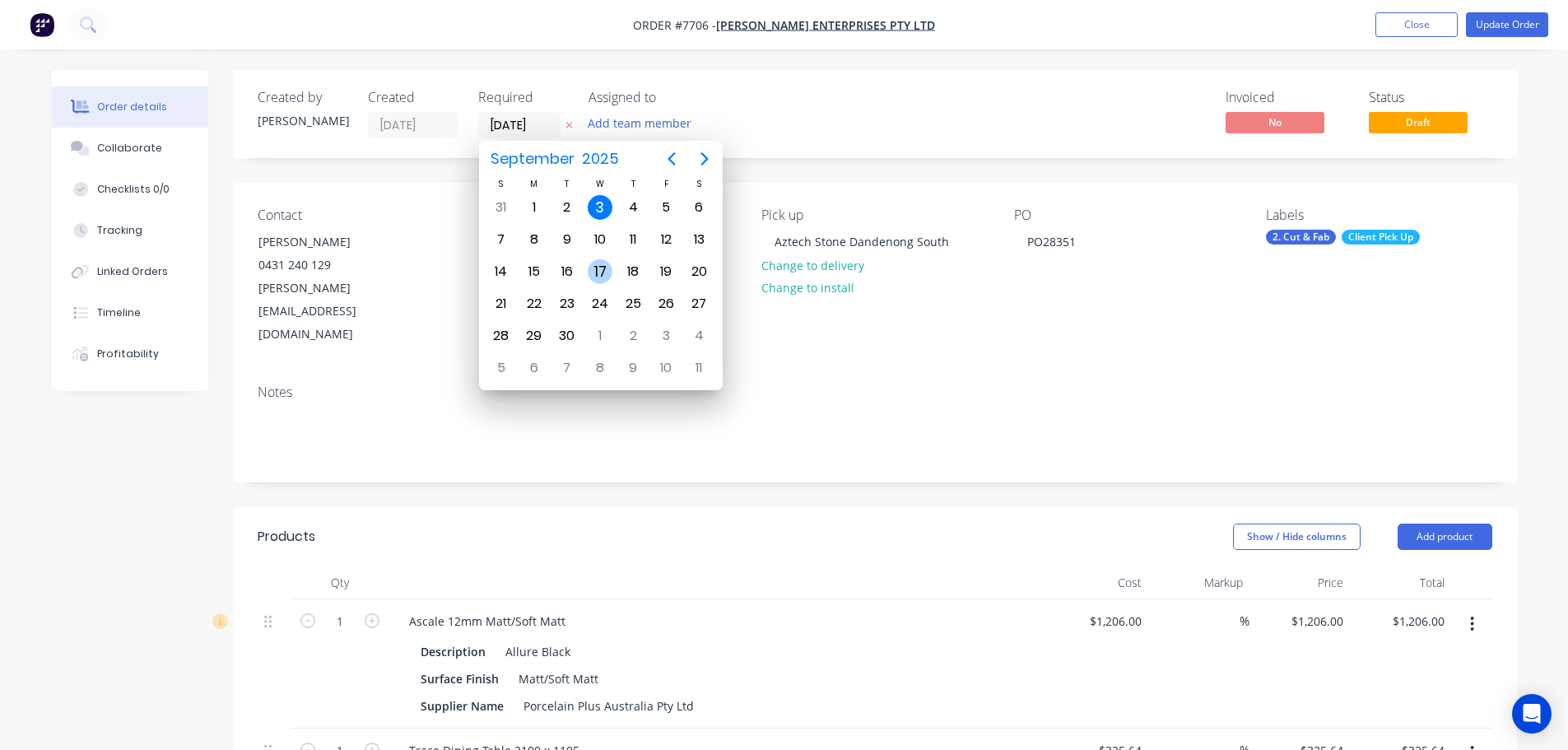
click at [607, 274] on div "17" at bounding box center [600, 271] width 24 height 24
type input "17/09/25"
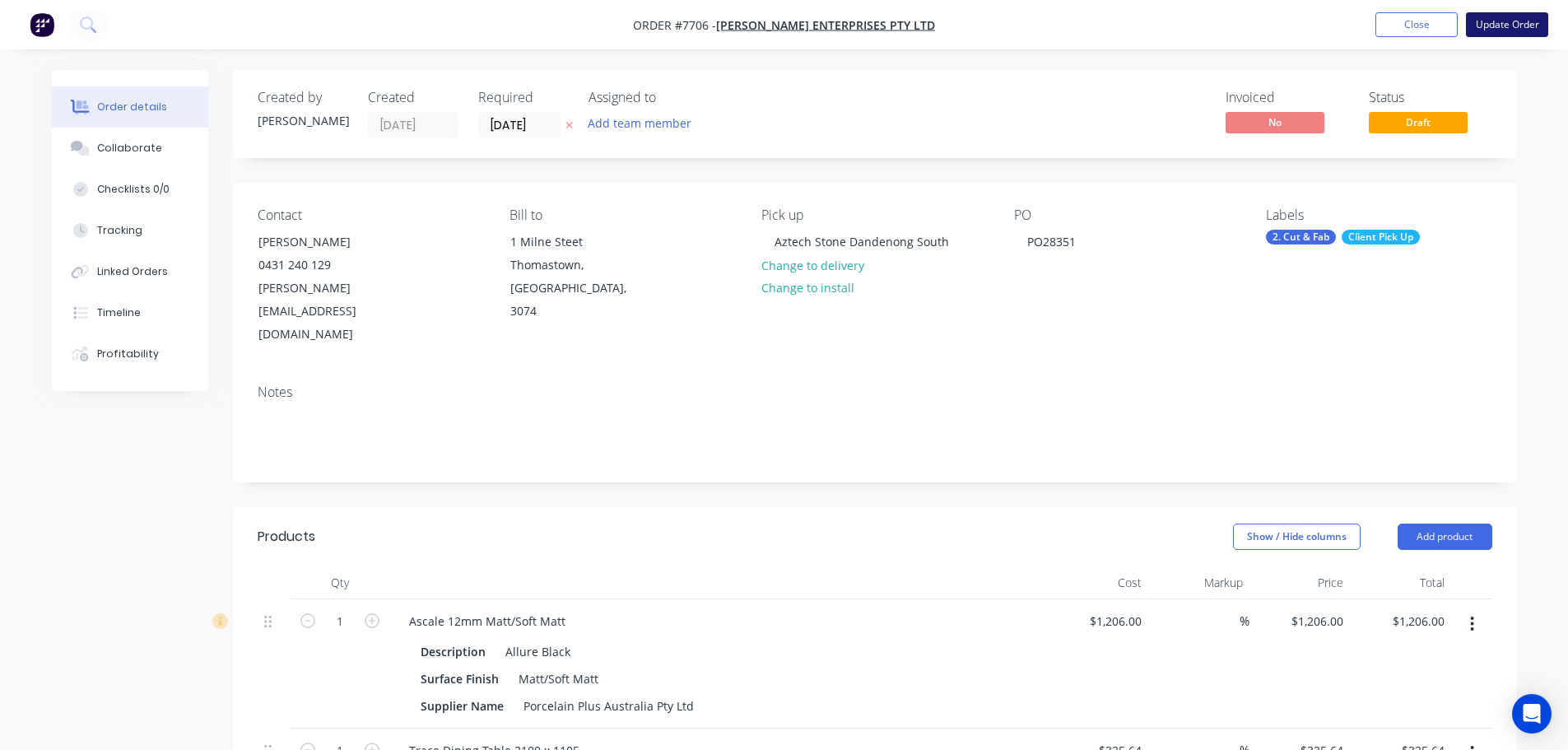
click at [1518, 14] on button "Update Order" at bounding box center [1507, 24] width 82 height 24
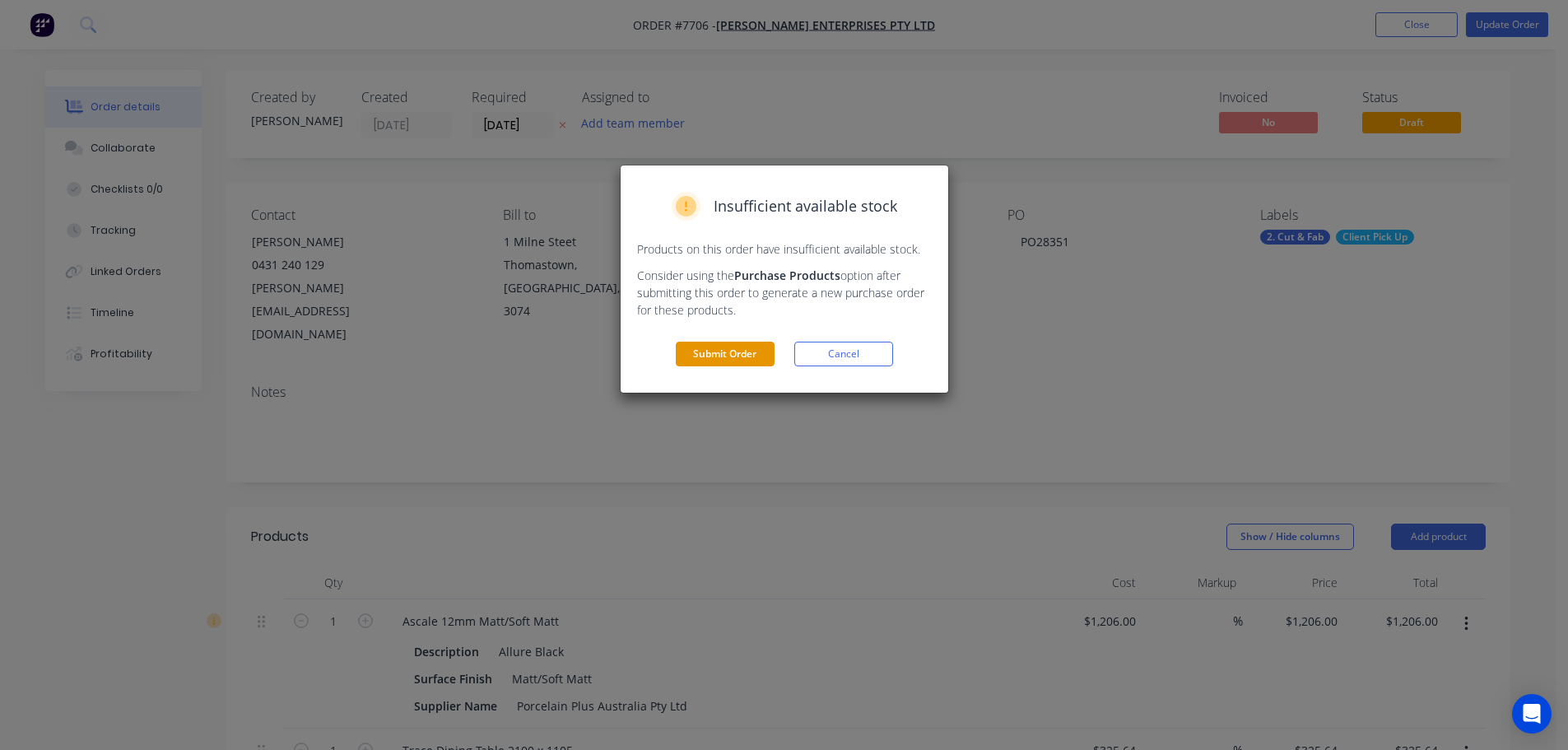
drag, startPoint x: 762, startPoint y: 368, endPoint x: 754, endPoint y: 357, distance: 13.6
click at [761, 367] on div "Insufficient available stock Products on this order have insufficient available…" at bounding box center [784, 279] width 327 height 227
click at [746, 345] on button "Submit Order" at bounding box center [725, 353] width 99 height 24
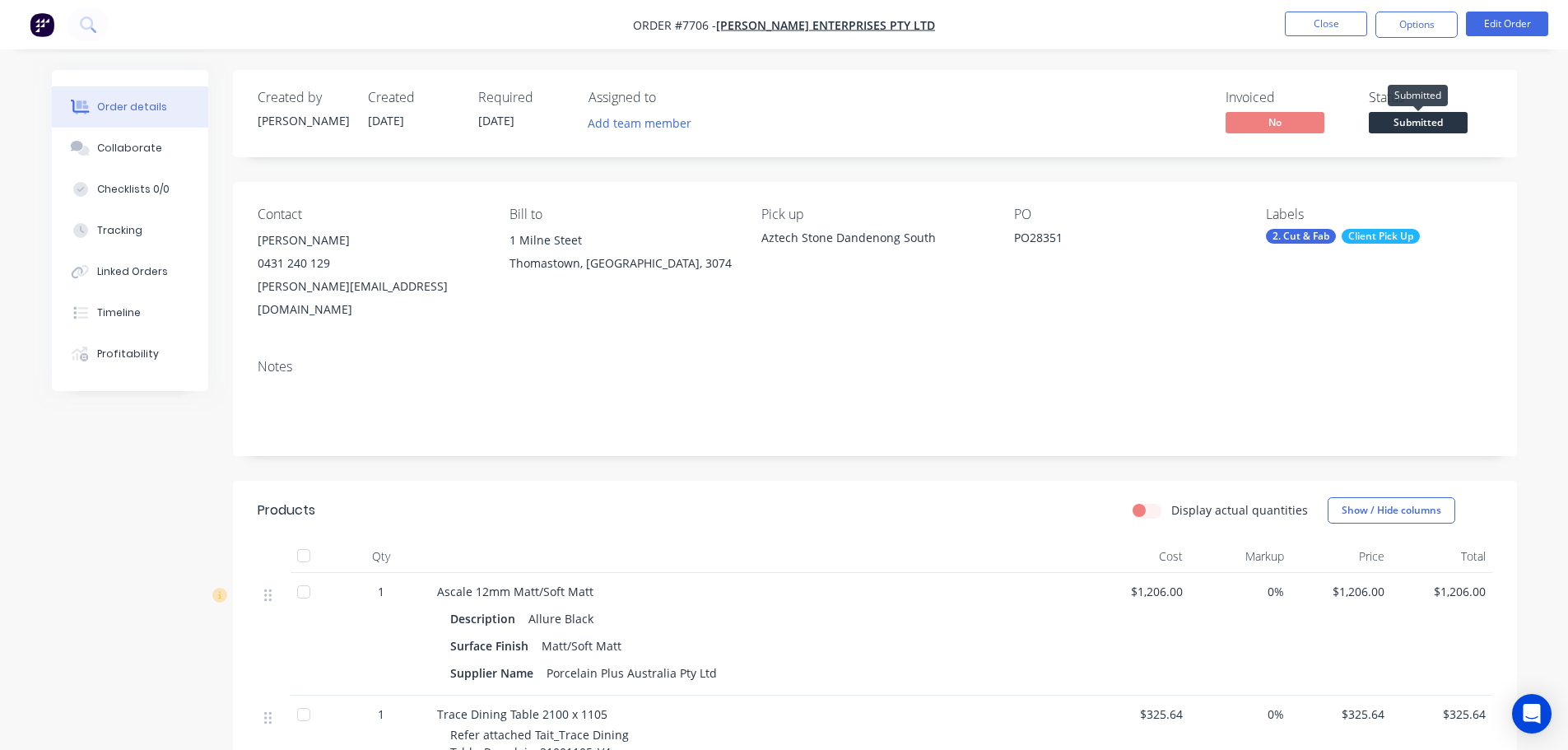
click at [1410, 120] on span "Submitted" at bounding box center [1418, 122] width 99 height 21
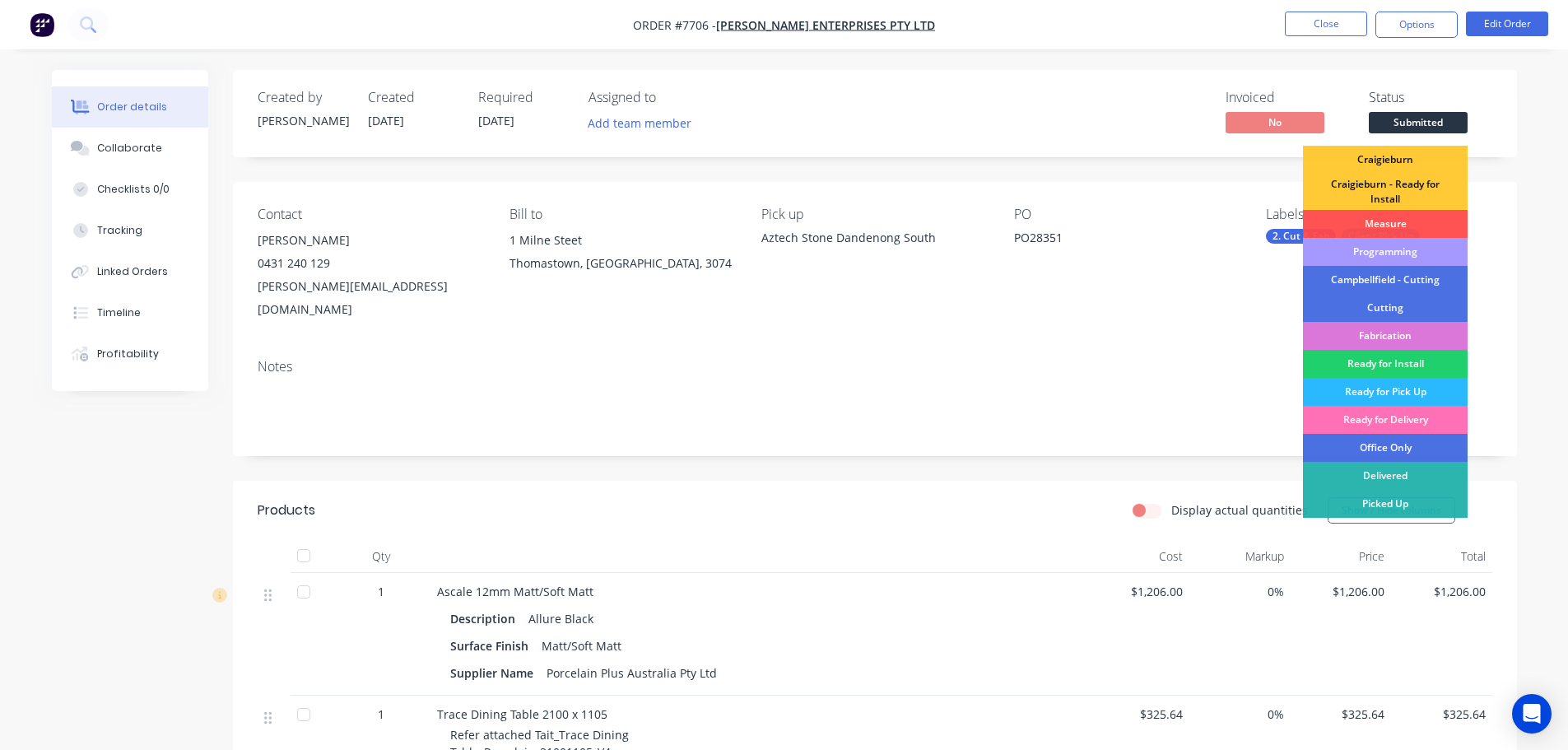
click at [1421, 252] on div "Programming" at bounding box center [1385, 252] width 165 height 28
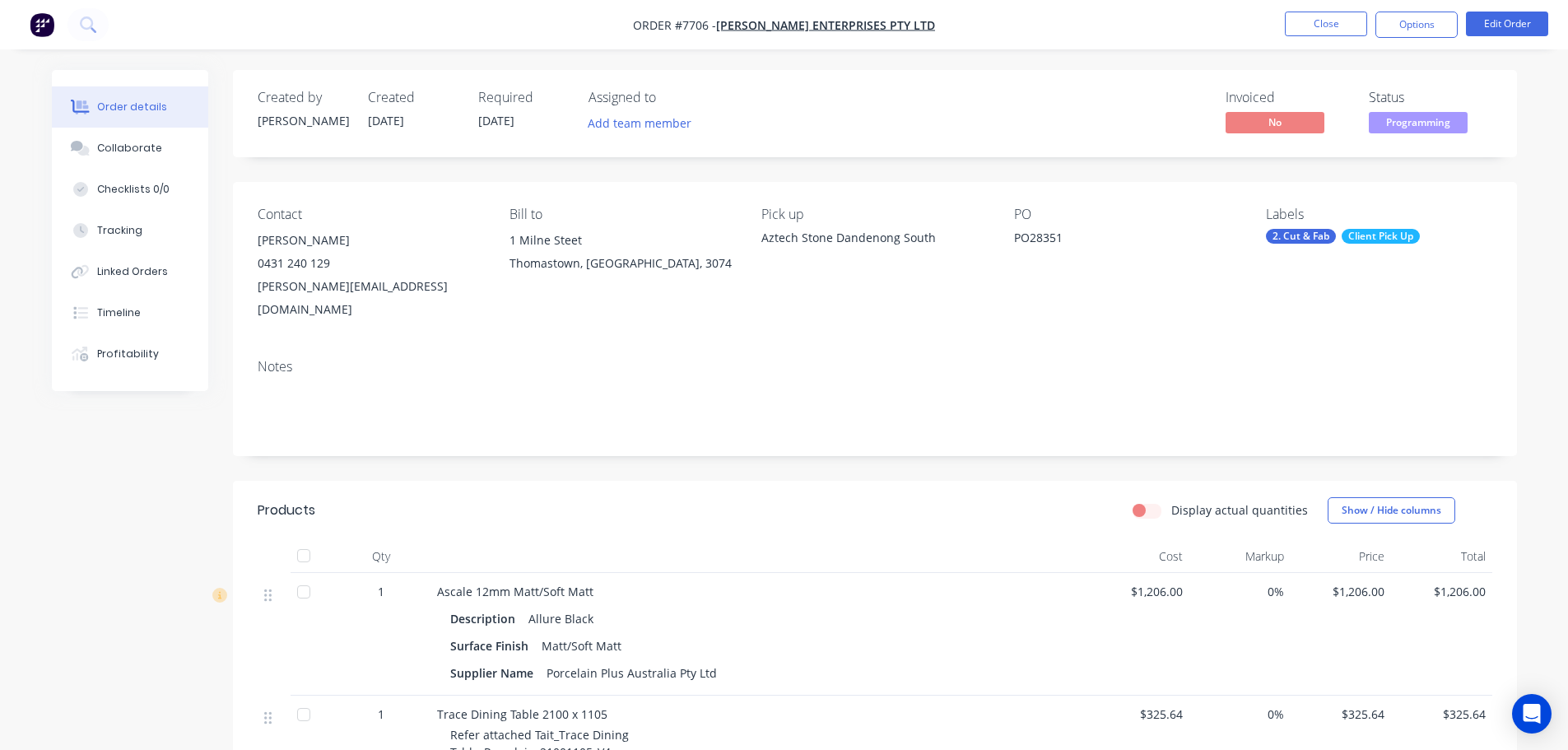
drag, startPoint x: 1415, startPoint y: 33, endPoint x: 1420, endPoint y: 44, distance: 12.1
click at [1415, 33] on button "Options" at bounding box center [1416, 24] width 82 height 26
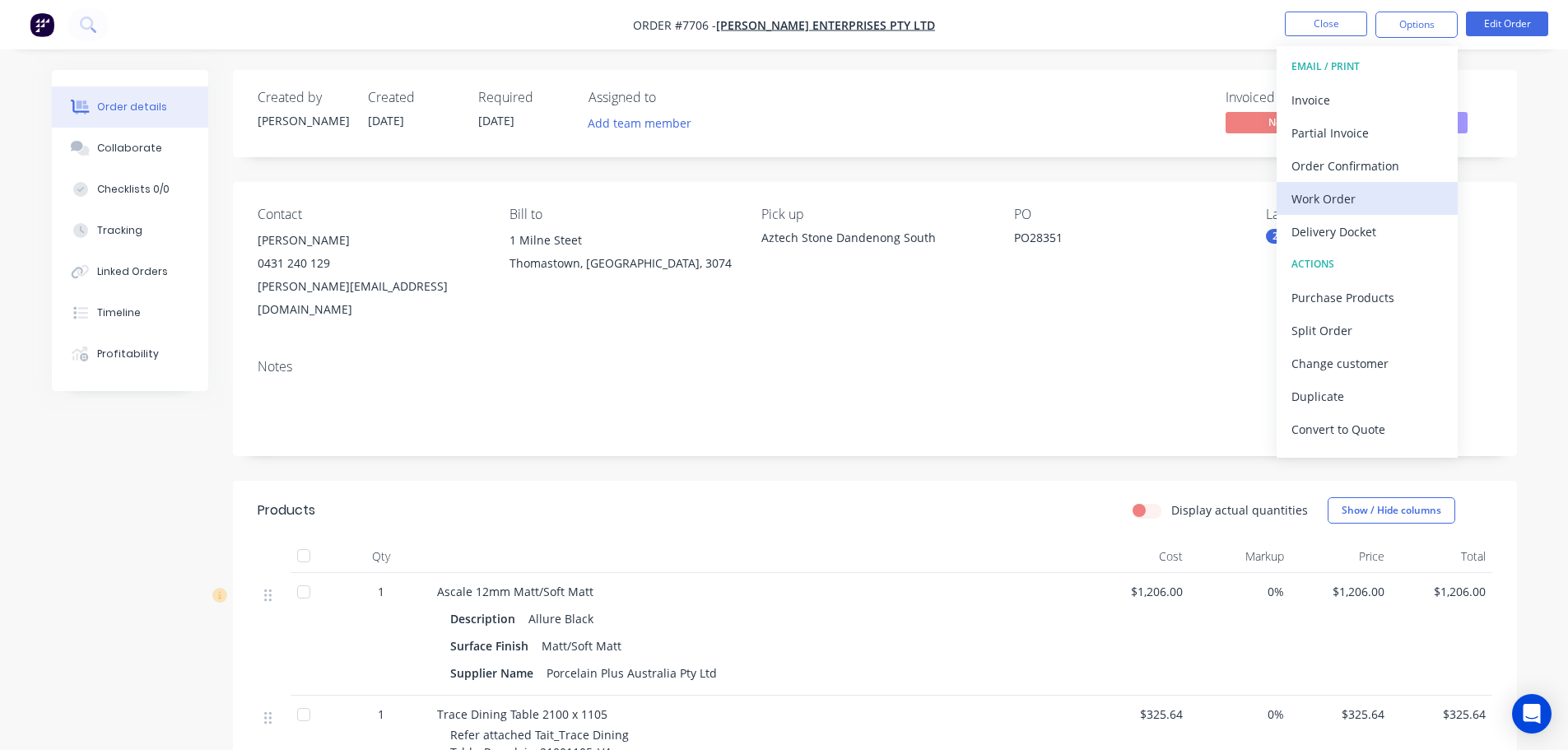
click at [1405, 194] on div "Work Order" at bounding box center [1367, 198] width 151 height 23
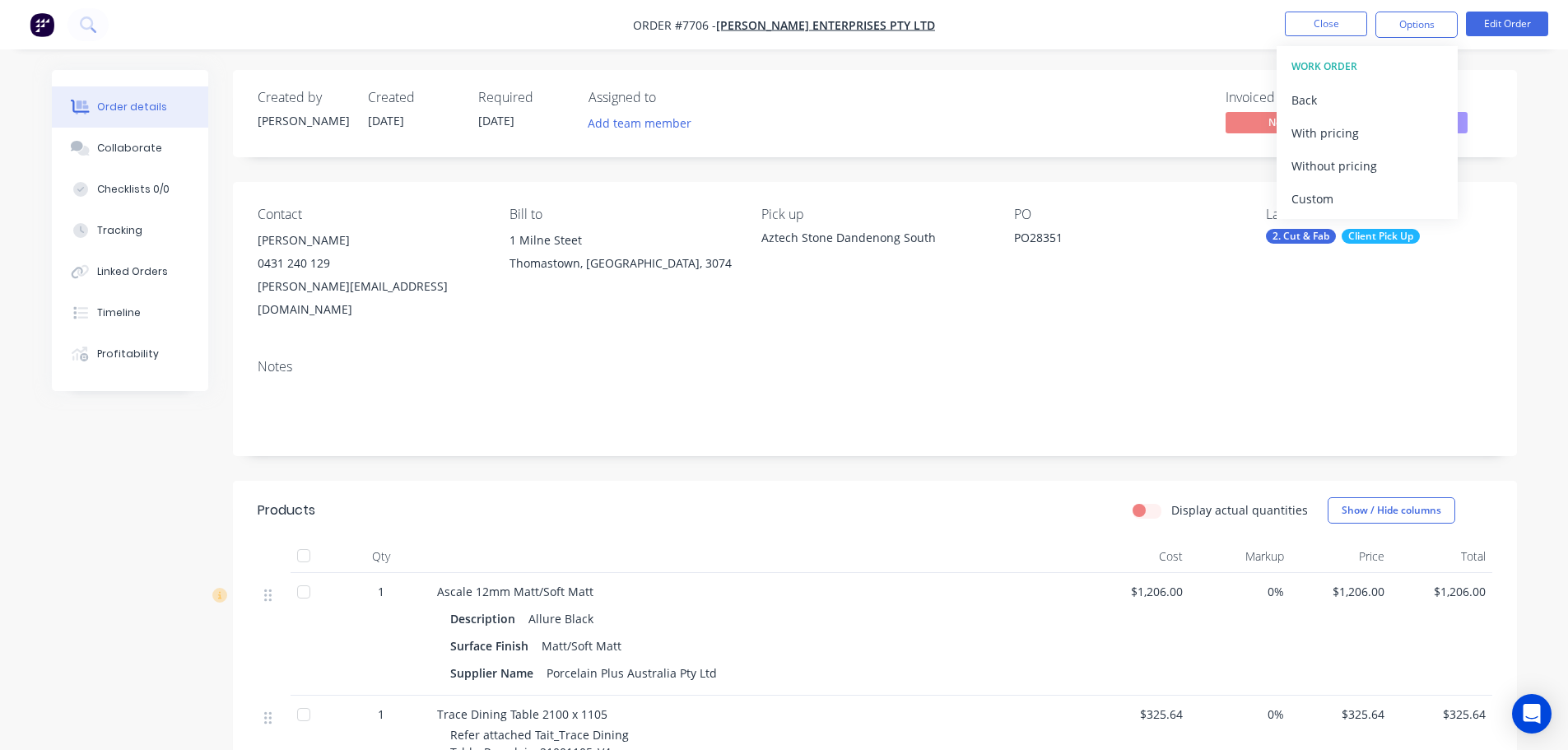
click at [1405, 194] on div "Custom" at bounding box center [1367, 198] width 151 height 23
click at [1399, 175] on div "Without pricing" at bounding box center [1367, 166] width 151 height 23
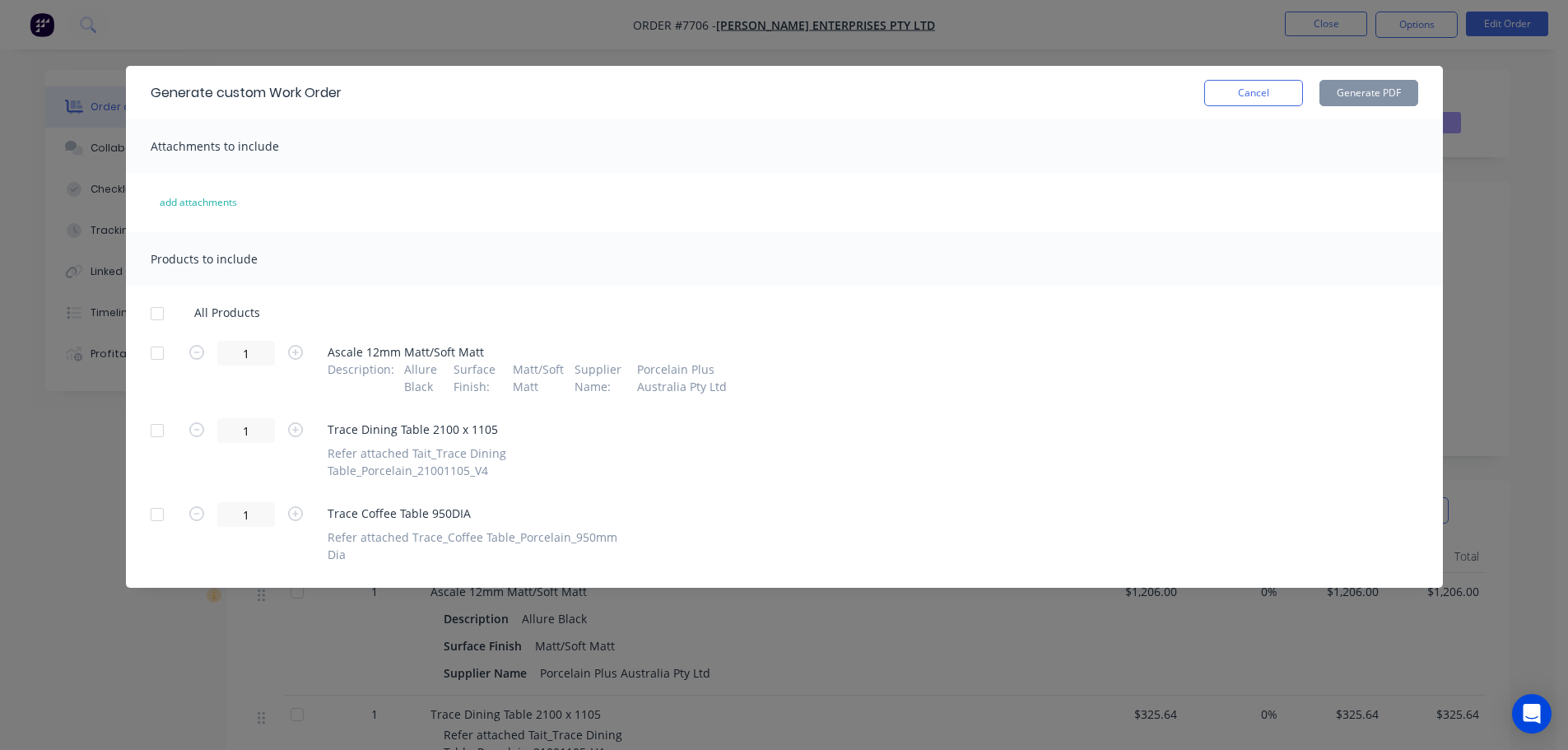
click at [159, 311] on div at bounding box center [157, 314] width 33 height 33
click at [1398, 91] on button "Generate PDF" at bounding box center [1369, 93] width 99 height 26
click at [1288, 104] on button "Cancel" at bounding box center [1253, 93] width 99 height 26
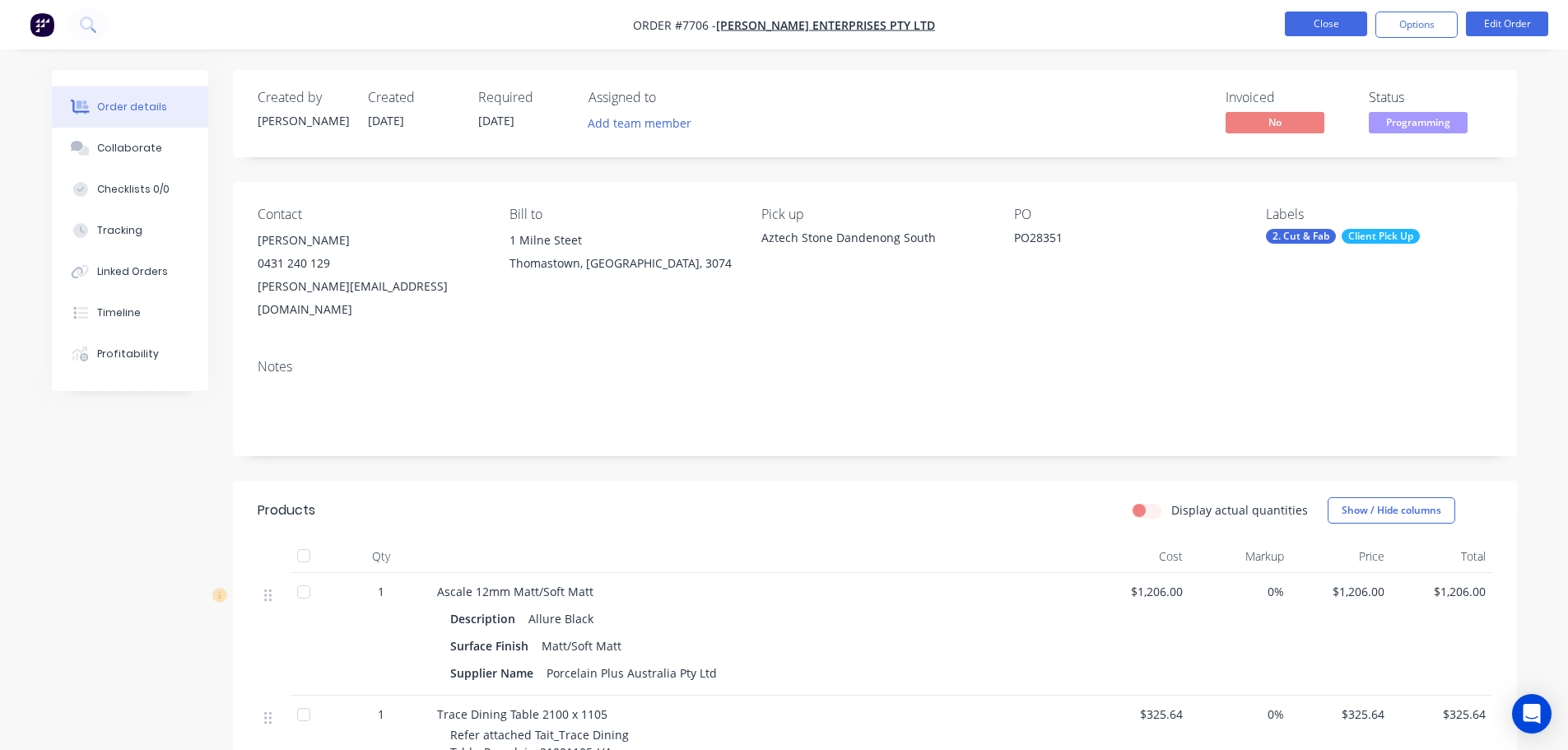
click at [1310, 32] on button "Close" at bounding box center [1325, 23] width 82 height 24
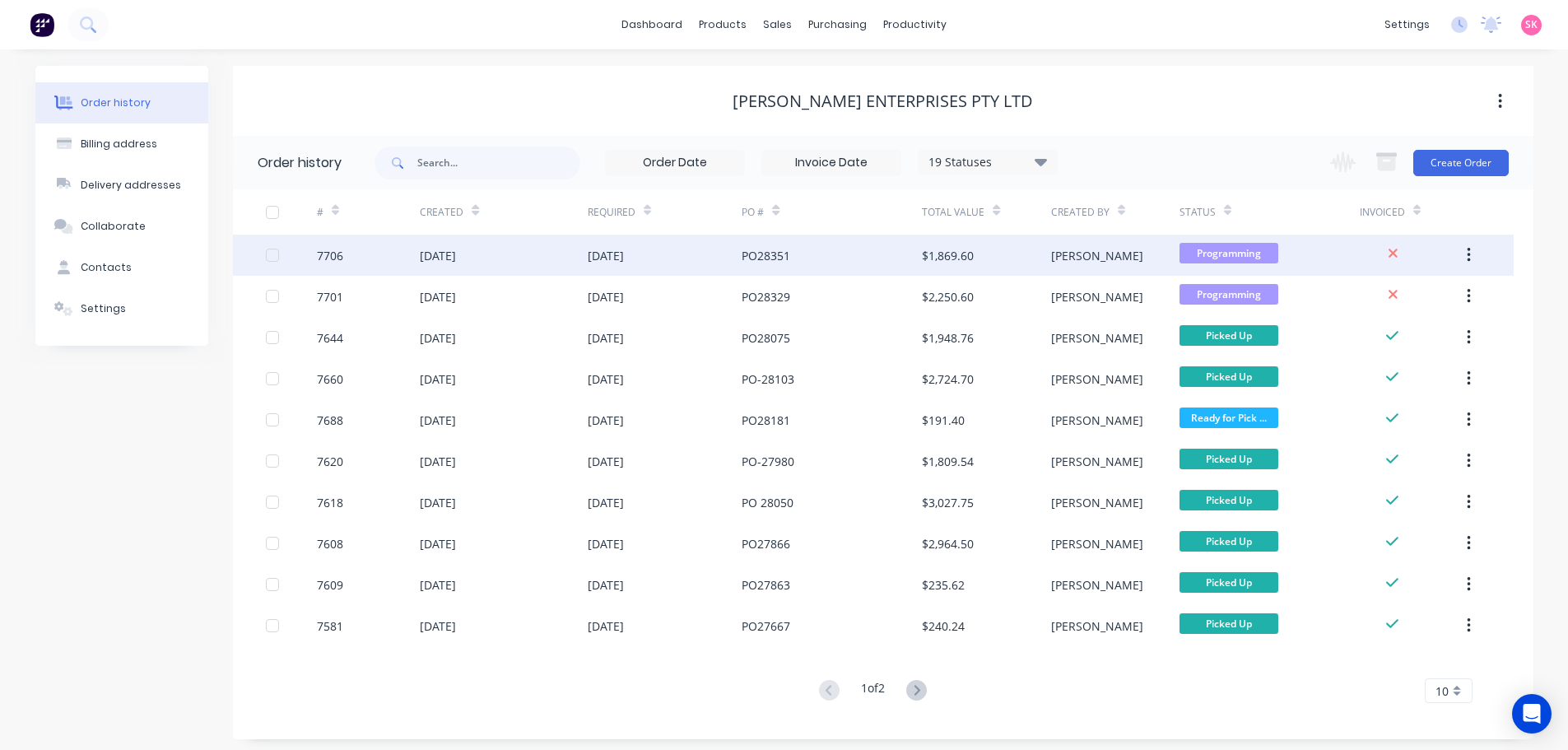
click at [624, 259] on div "17 Sep 2025" at bounding box center [606, 255] width 36 height 17
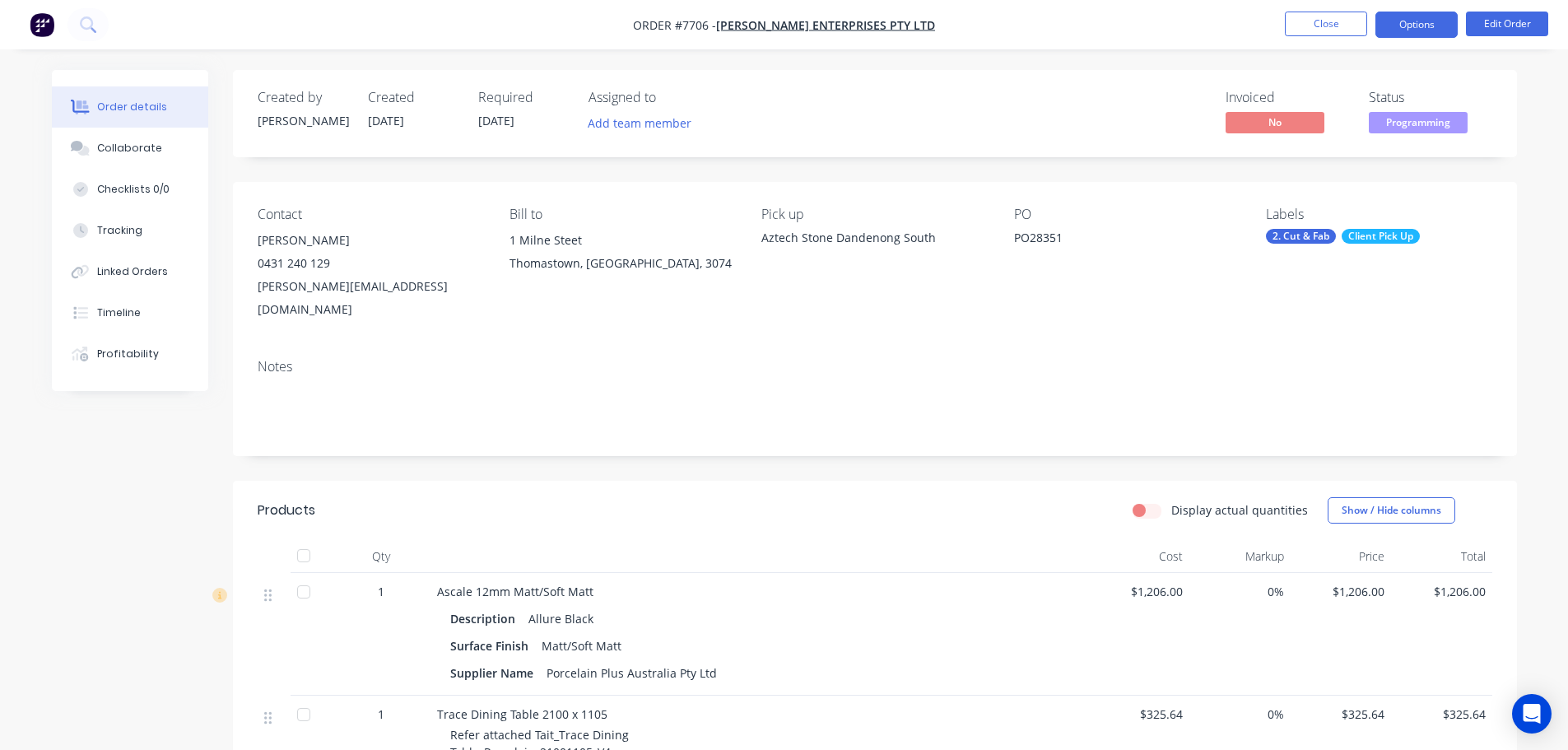
click at [1424, 35] on button "Options" at bounding box center [1416, 24] width 82 height 26
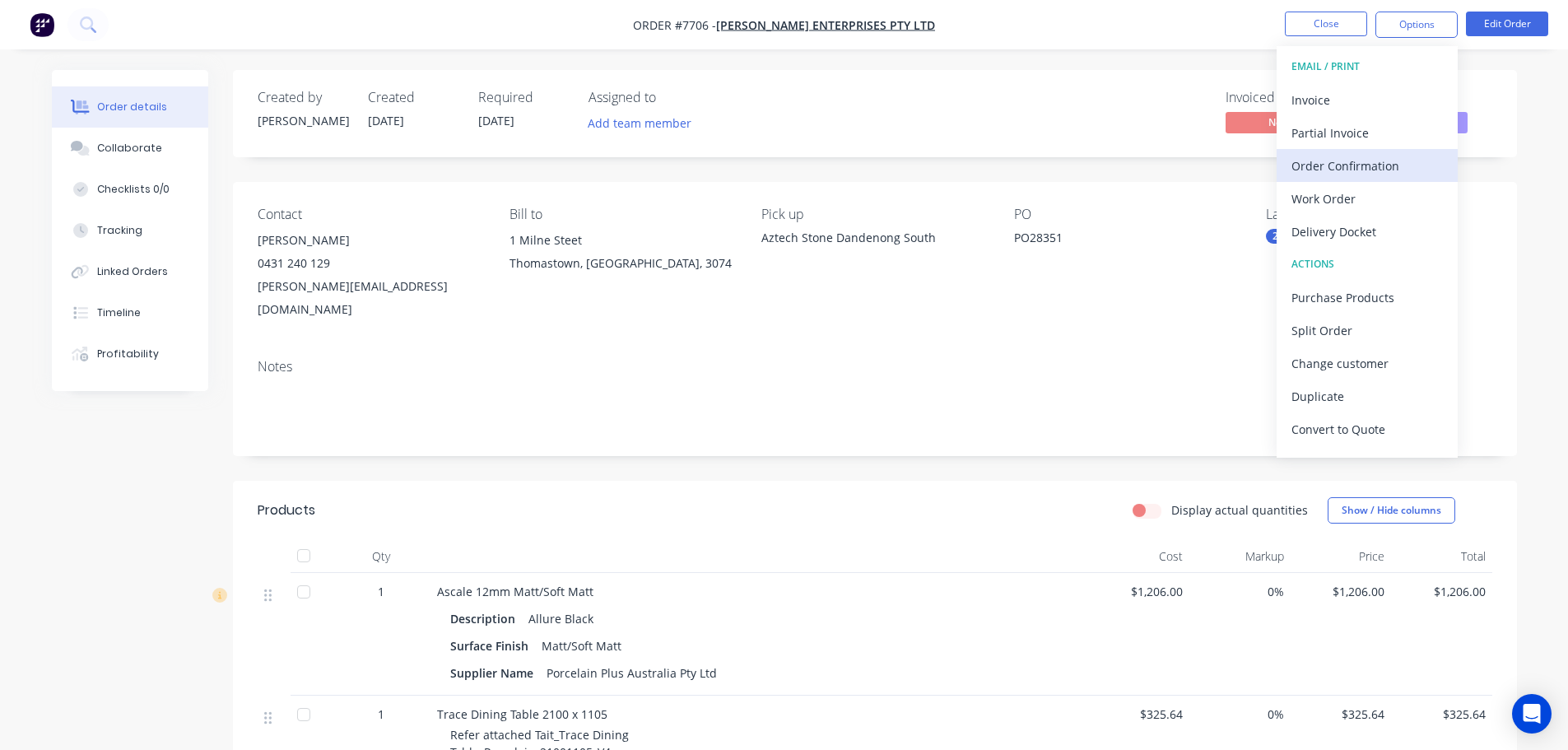
click at [1354, 160] on div "Order Confirmation" at bounding box center [1367, 166] width 151 height 23
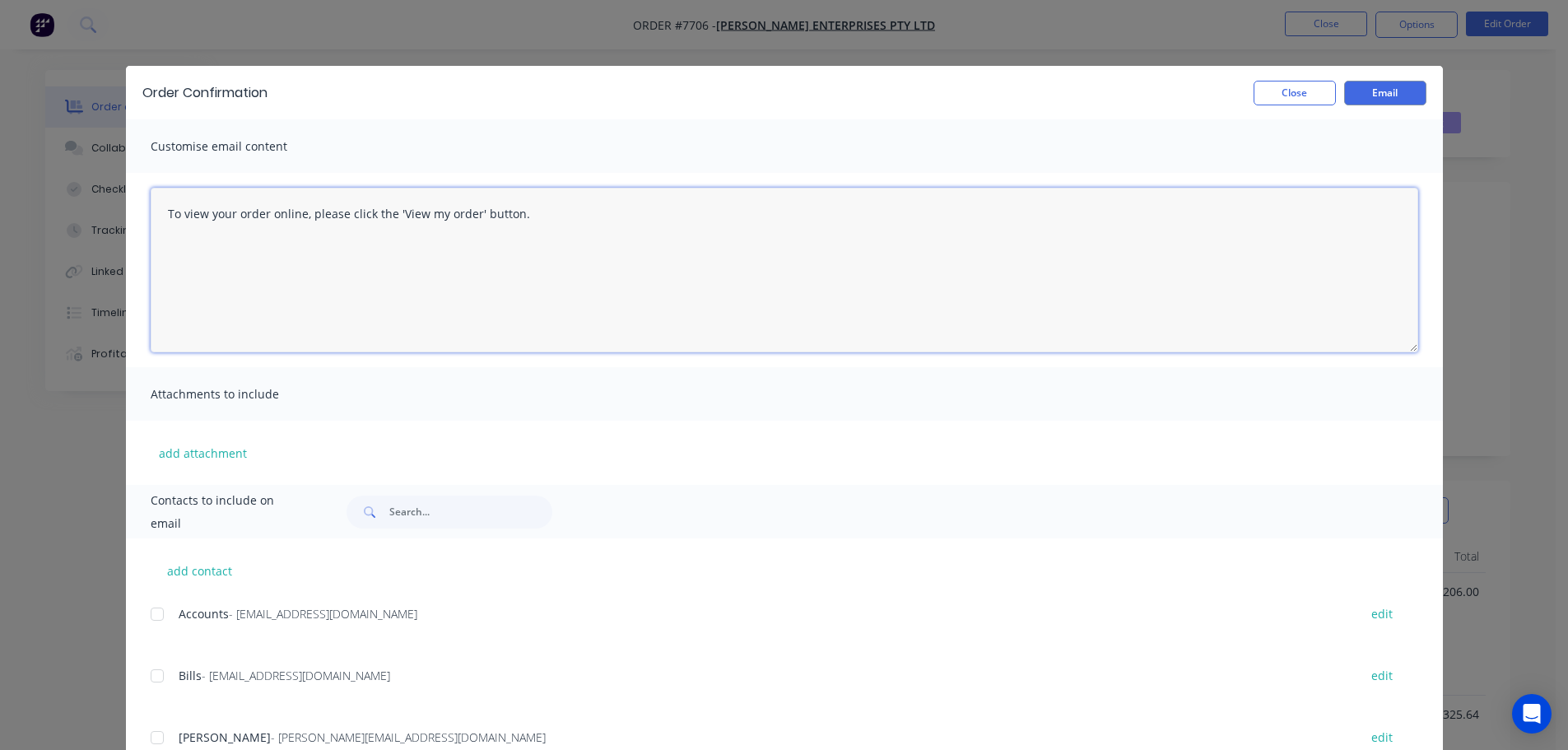
drag, startPoint x: 600, startPoint y: 203, endPoint x: 115, endPoint y: 257, distance: 488.0
click at [116, 257] on div "Order Confirmation Close Email Customise email content To view your order onlin…" at bounding box center [784, 375] width 1568 height 750
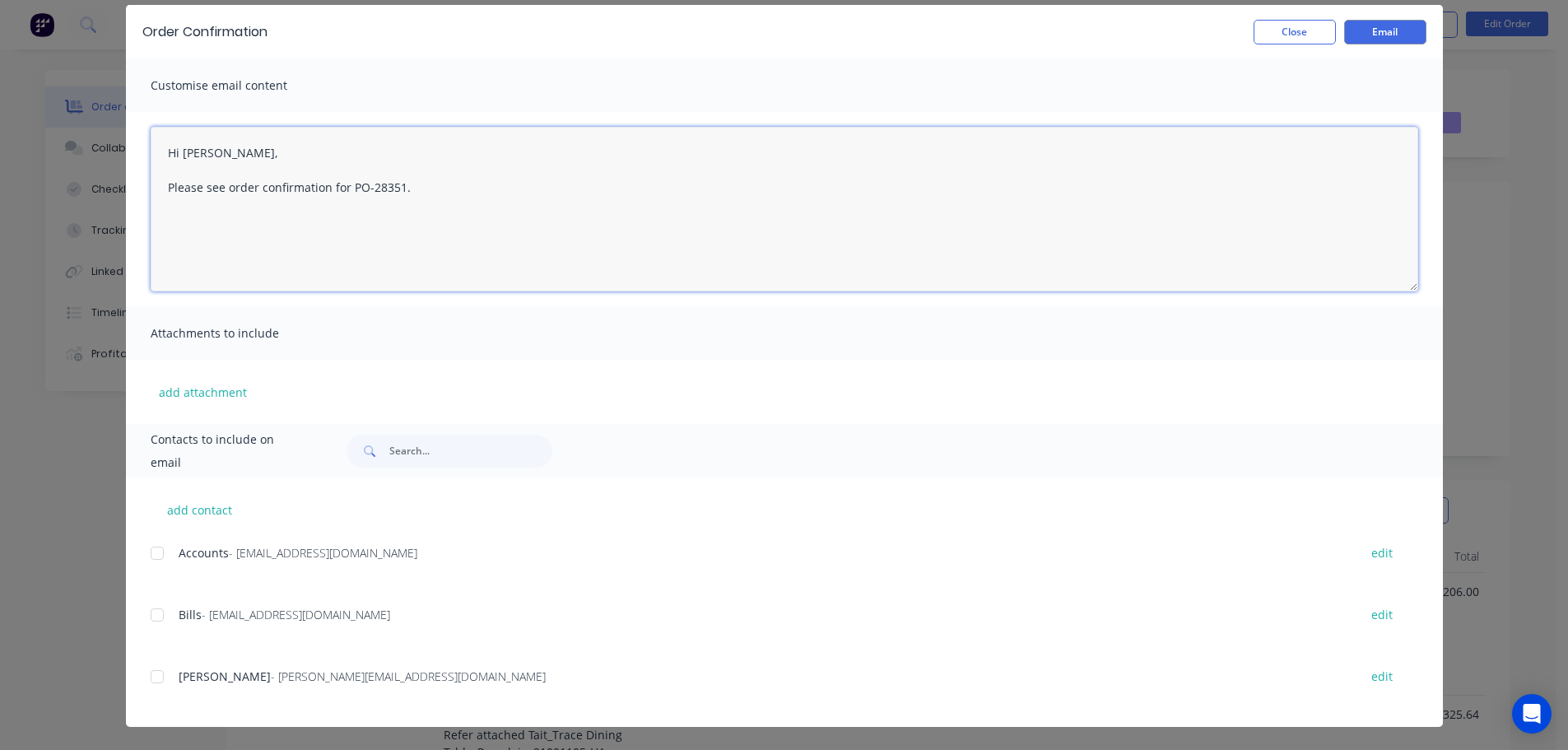
click at [151, 677] on div at bounding box center [157, 676] width 33 height 33
type textarea "To view your order online, please click the 'View my order' button."
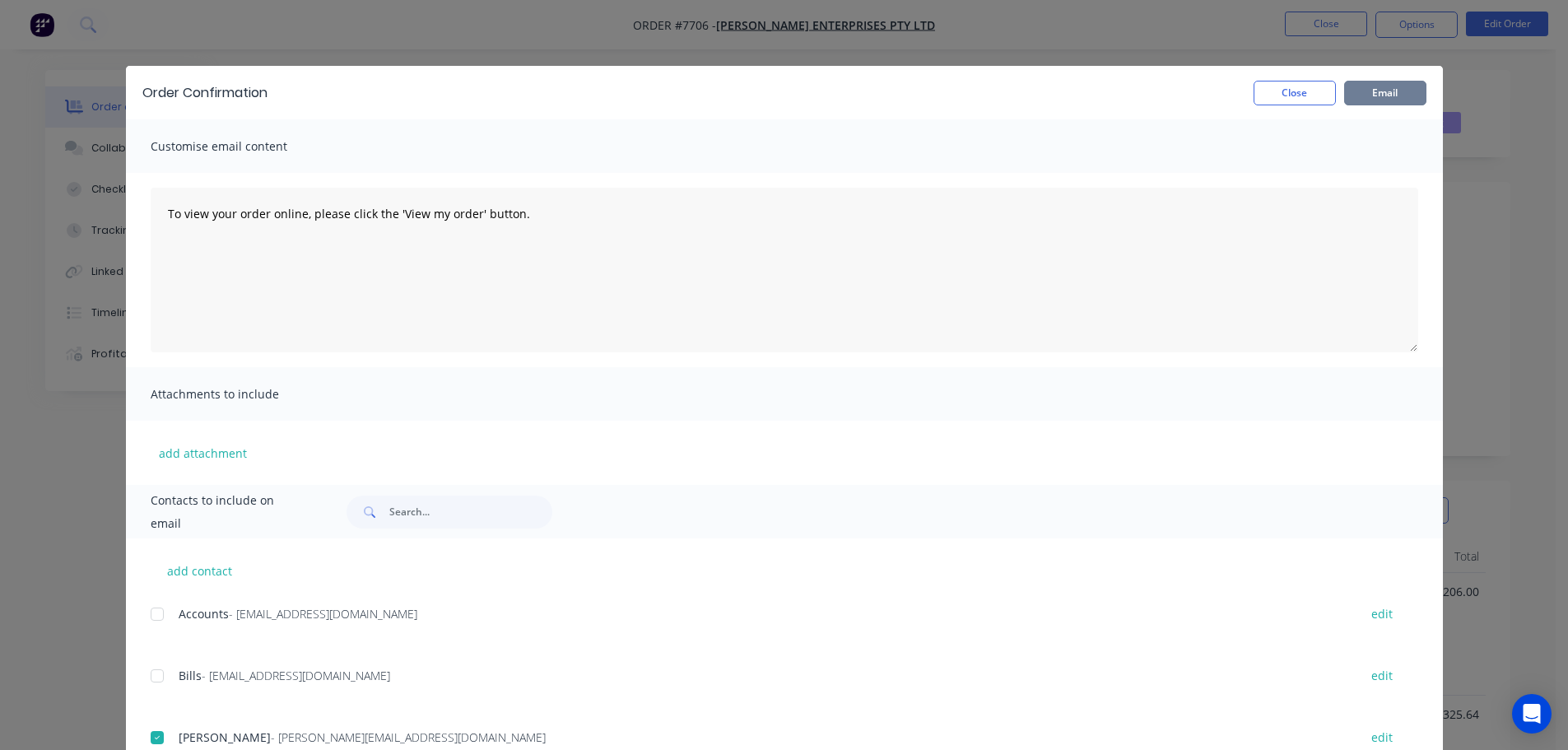
click at [1374, 89] on button "Email" at bounding box center [1385, 92] width 82 height 24
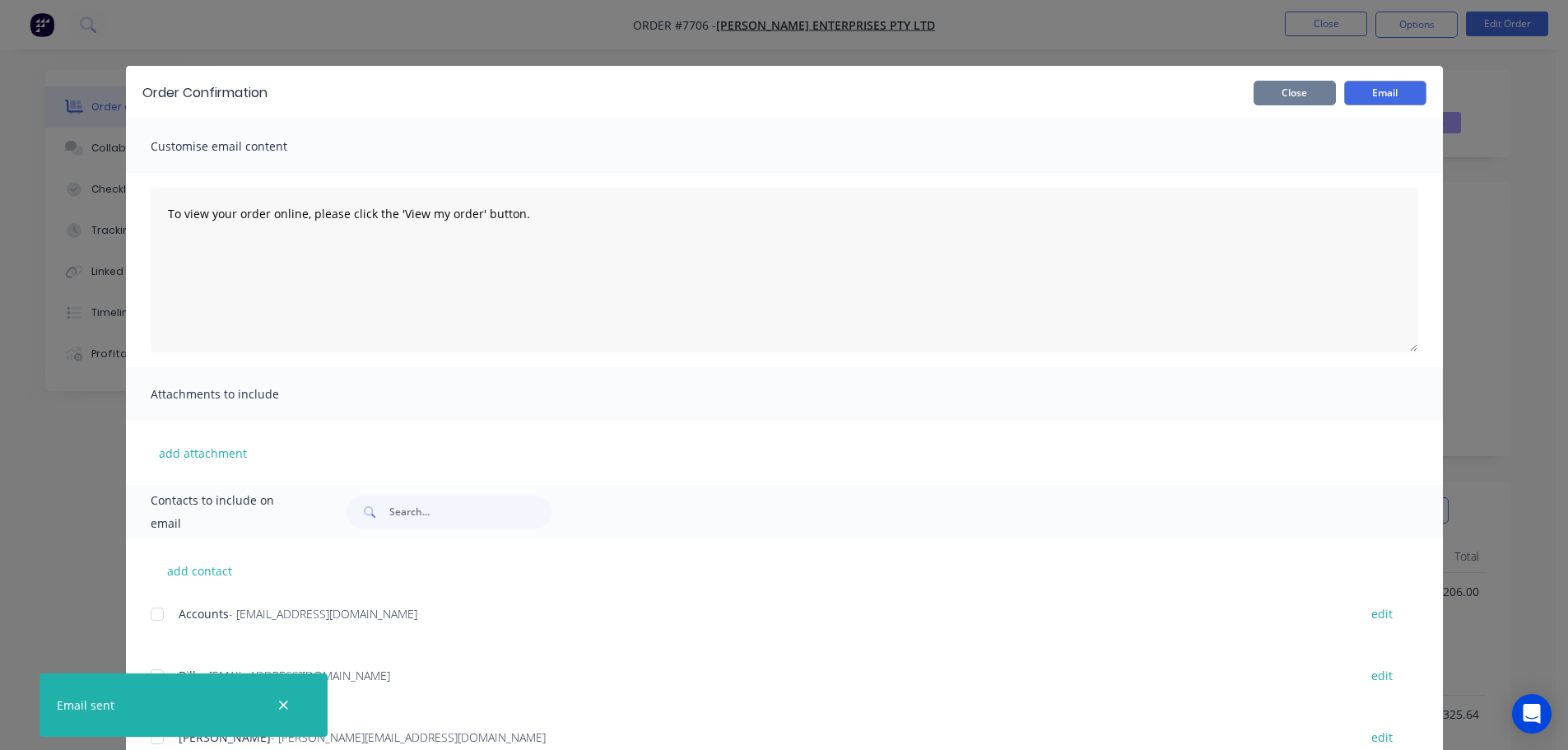
click at [1305, 83] on button "Close" at bounding box center [1294, 92] width 82 height 24
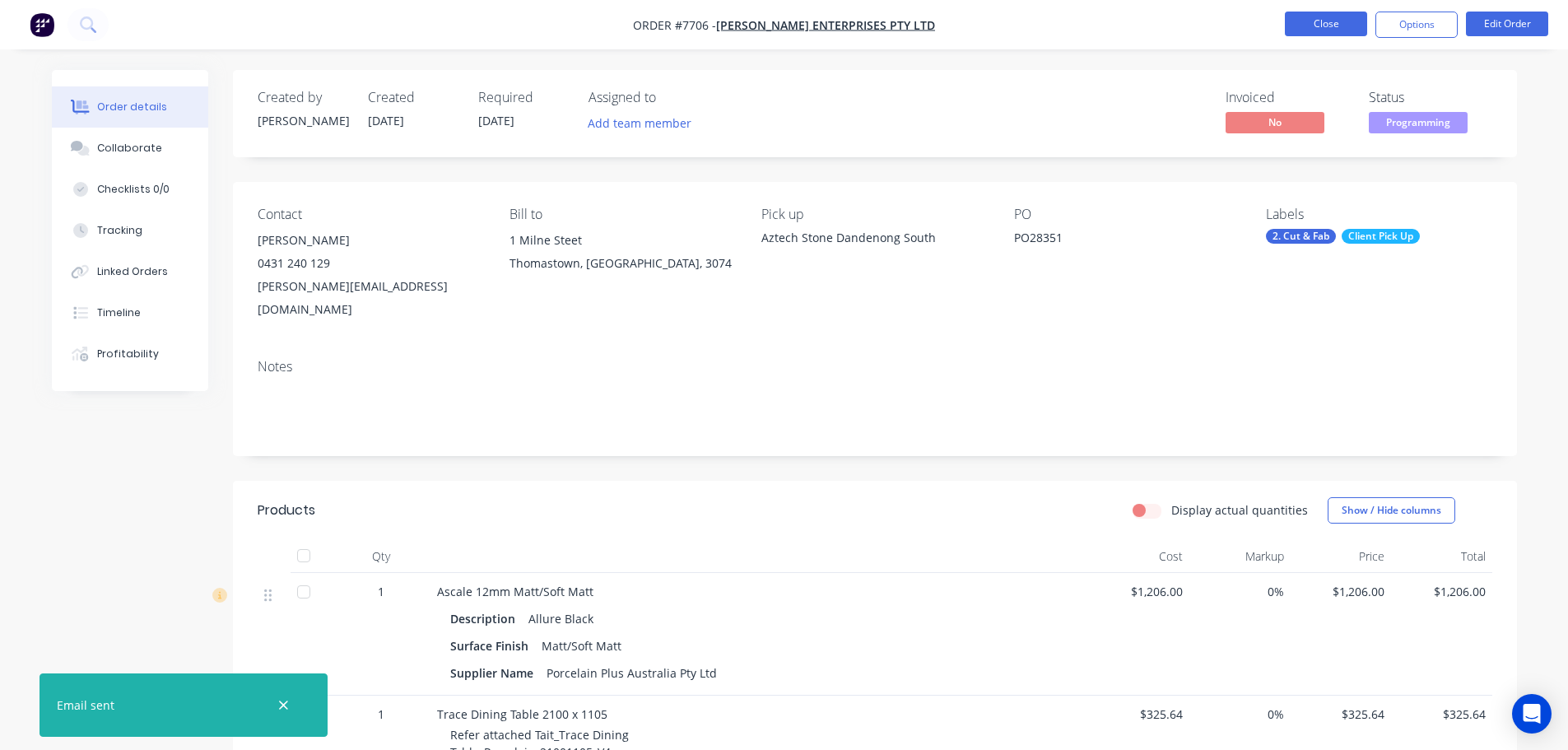
click at [1314, 25] on button "Close" at bounding box center [1325, 23] width 82 height 24
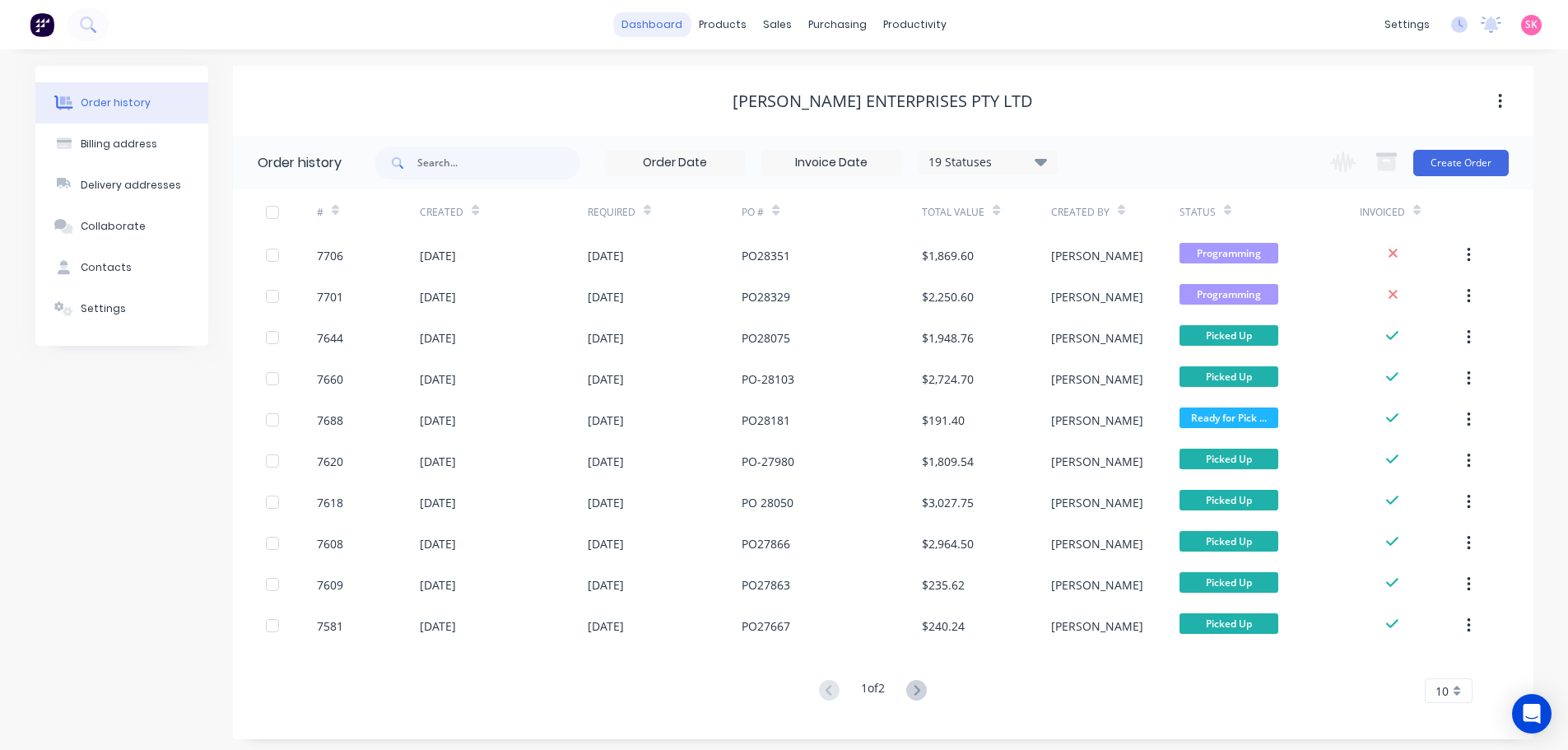
click at [653, 22] on link "dashboard" at bounding box center [652, 24] width 78 height 24
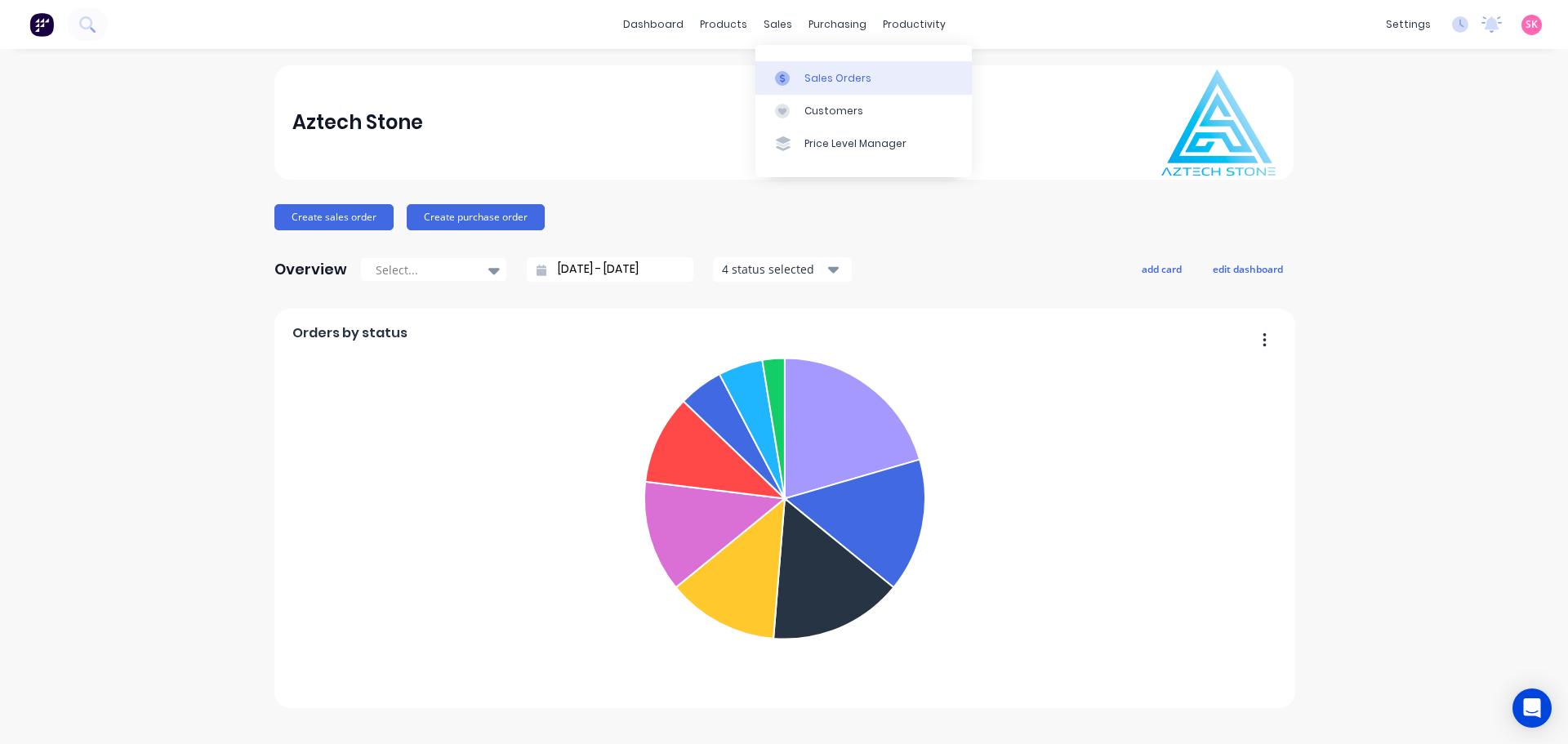
click at [782, 69] on link "Sales Orders" at bounding box center [863, 77] width 216 height 33
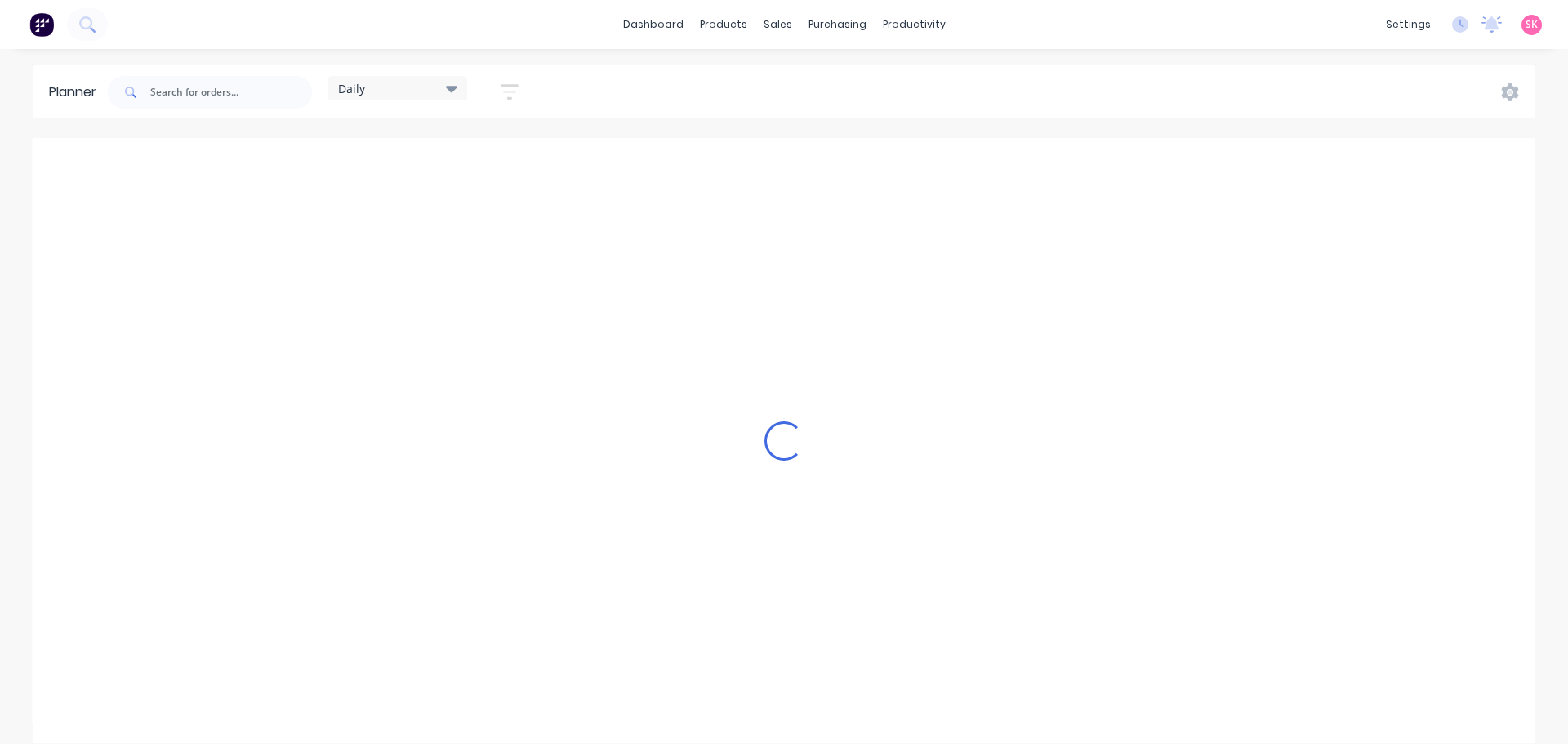
scroll to position [0, 1]
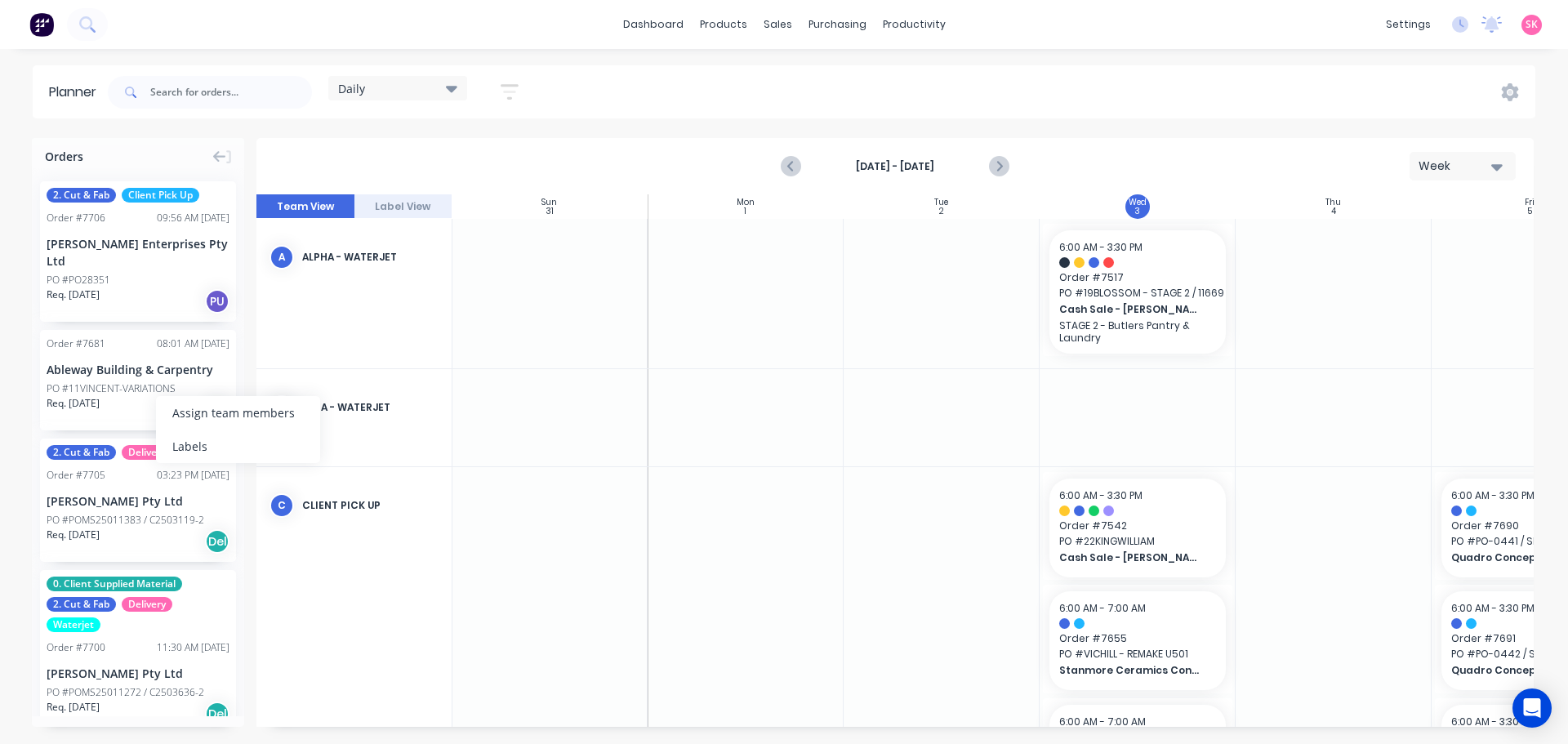
click at [100, 381] on div "PO #11VINCENT-VARIATIONS" at bounding box center [111, 388] width 129 height 14
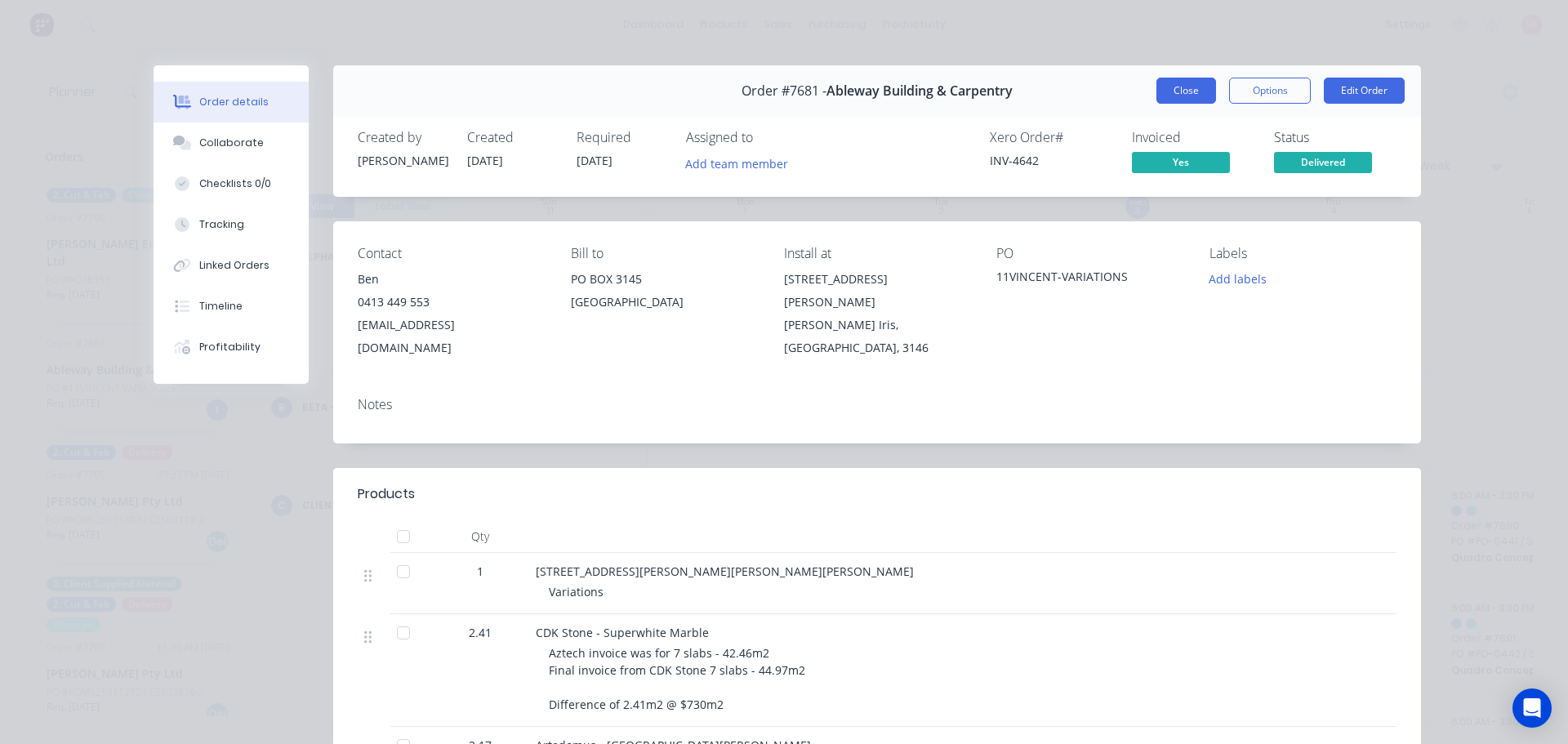
click at [1201, 95] on button "Close" at bounding box center [1186, 90] width 60 height 26
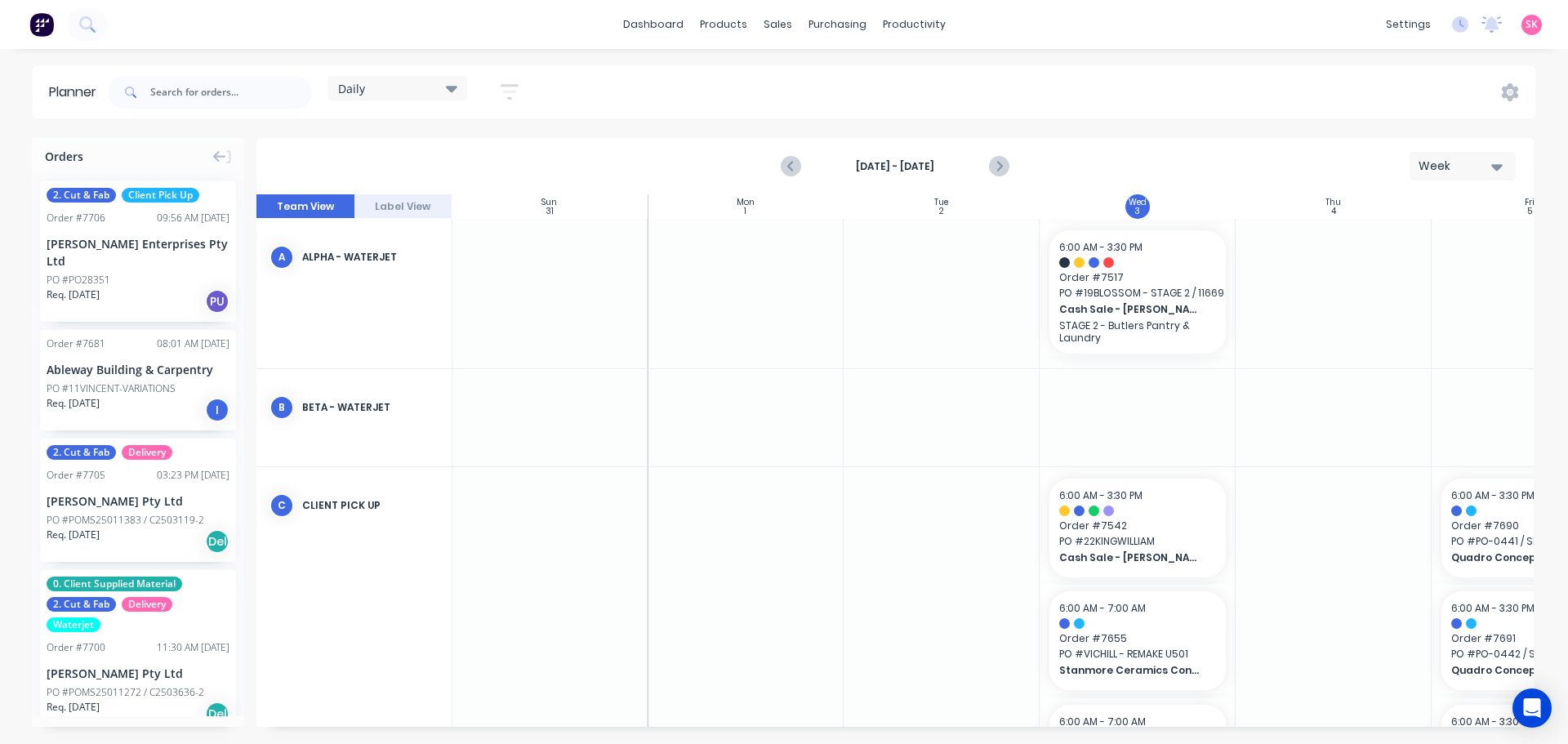
click at [519, 92] on icon "button" at bounding box center [510, 91] width 18 height 21
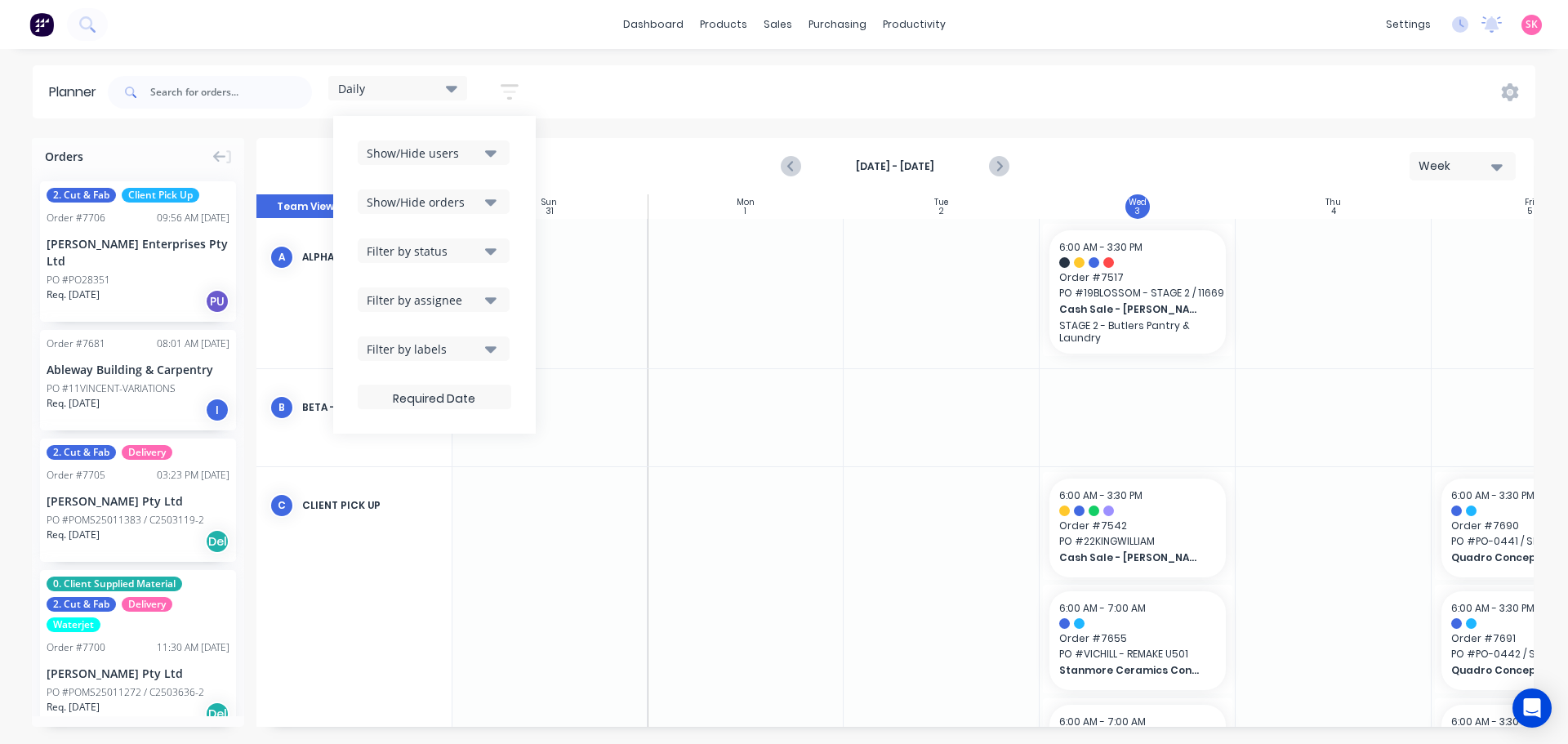
click at [492, 201] on icon "button" at bounding box center [490, 202] width 12 height 6
drag, startPoint x: 498, startPoint y: 201, endPoint x: 487, endPoint y: 176, distance: 27.3
click at [496, 200] on icon "button" at bounding box center [490, 202] width 12 height 6
click at [477, 145] on div "Show/Hide users" at bounding box center [423, 153] width 114 height 17
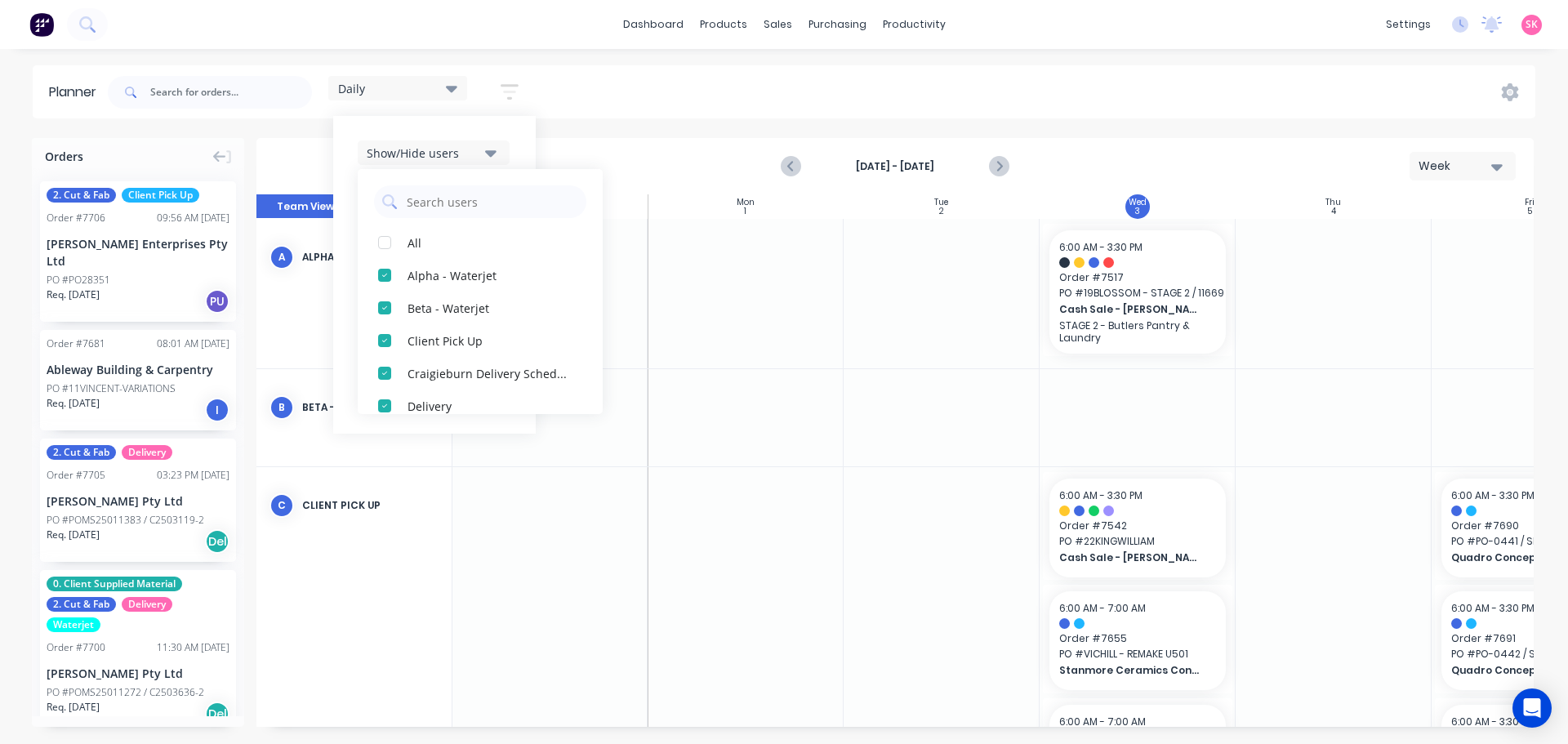
click at [477, 145] on div "Show/Hide users" at bounding box center [423, 153] width 114 height 17
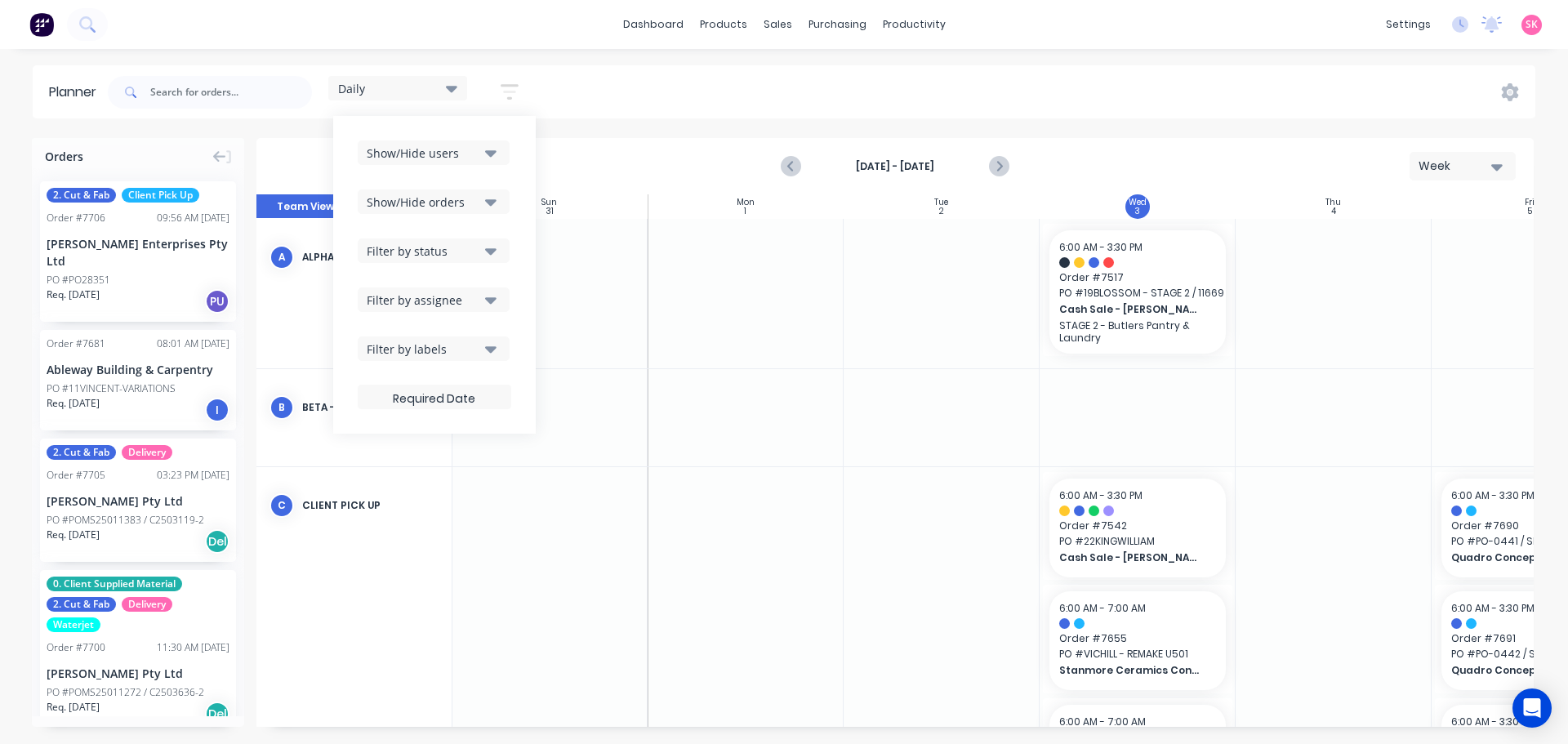
click at [477, 248] on div "Filter by status" at bounding box center [423, 250] width 114 height 17
click at [478, 249] on div "Filter by status" at bounding box center [423, 250] width 114 height 17
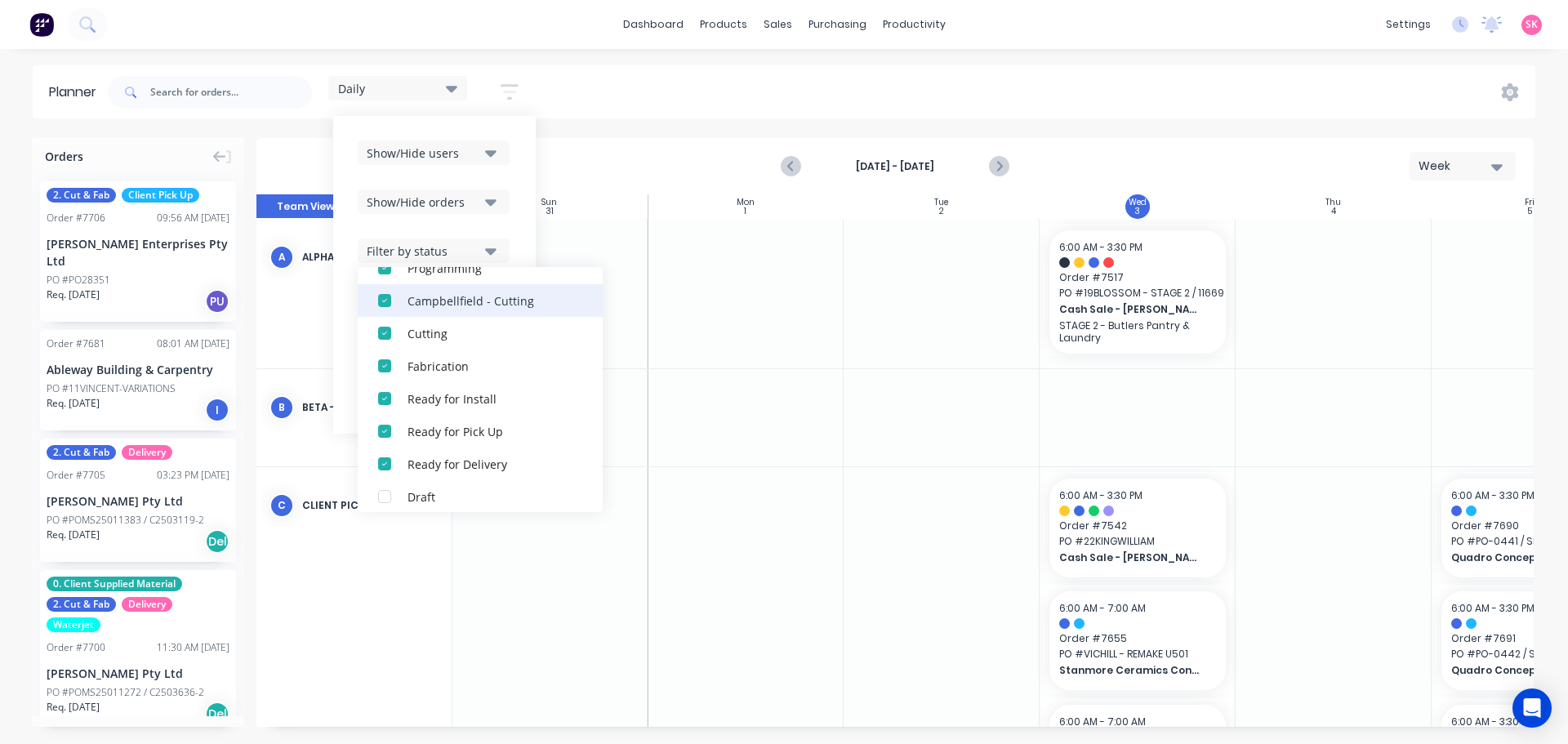
scroll to position [0, 0]
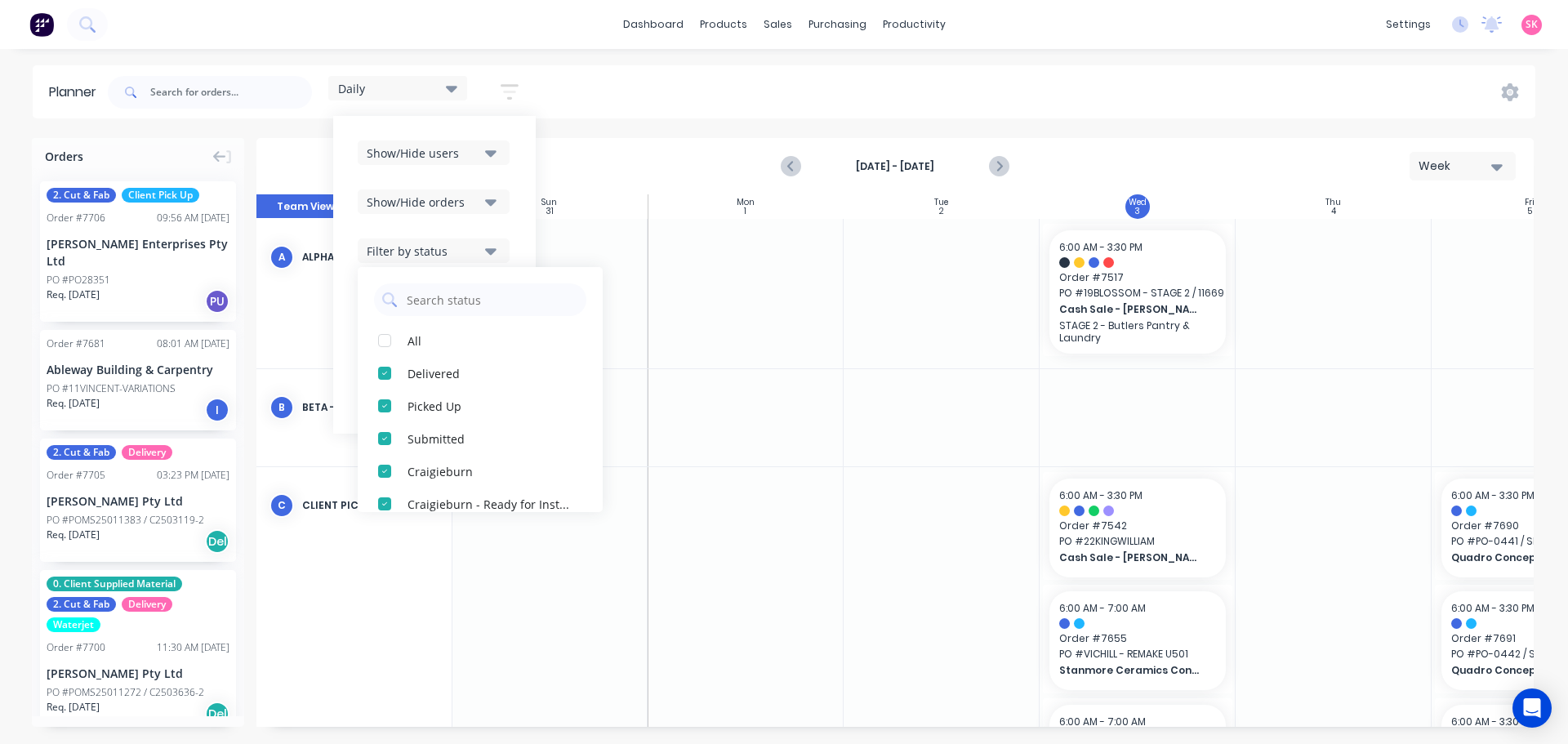
click at [473, 103] on div "Daily Save new view None edit Daily (Default) edit Craigieburn Orders edit Fact…" at bounding box center [432, 92] width 208 height 32
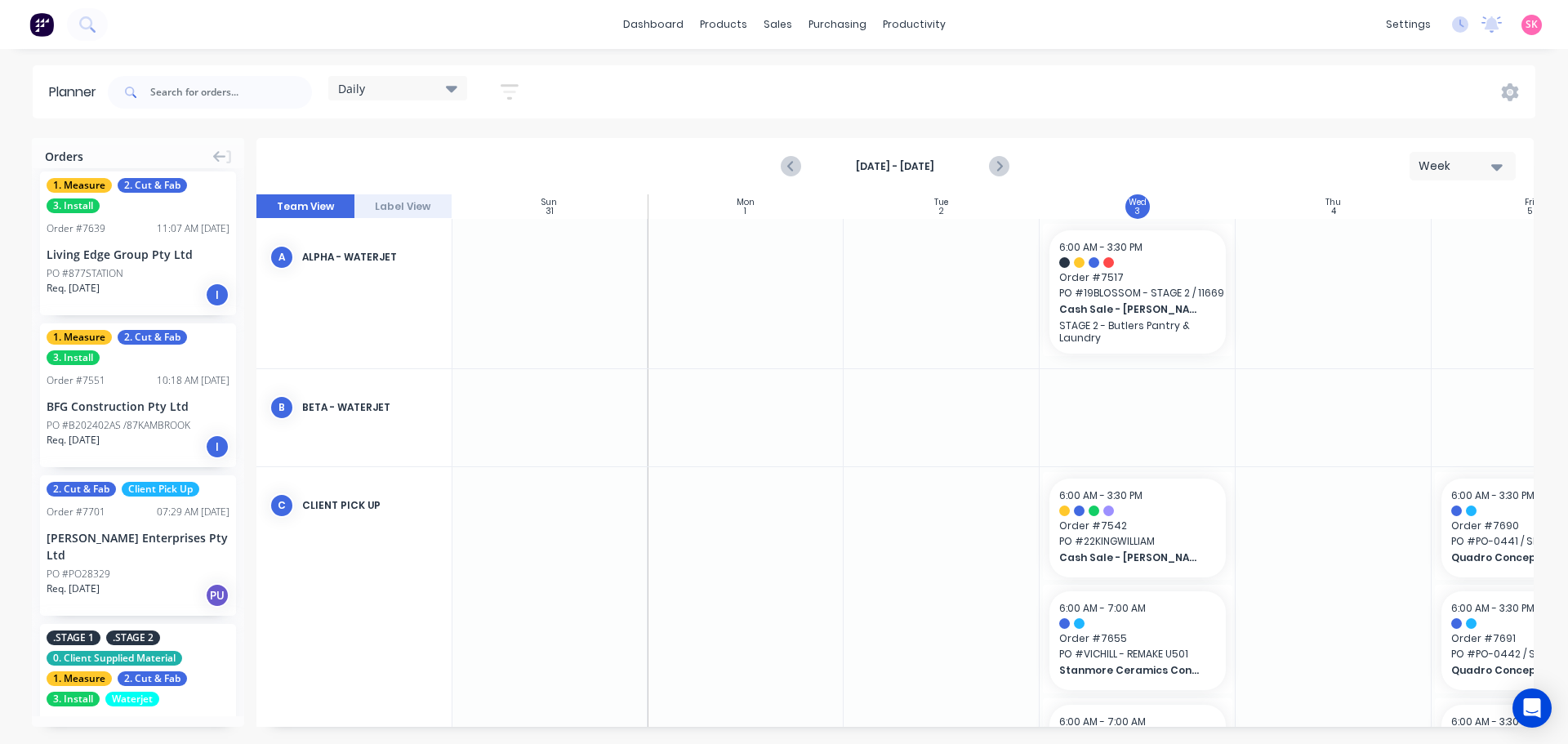
scroll to position [571, 0]
click at [159, 528] on div "[PERSON_NAME] Enterprises Pty Ltd" at bounding box center [138, 545] width 182 height 34
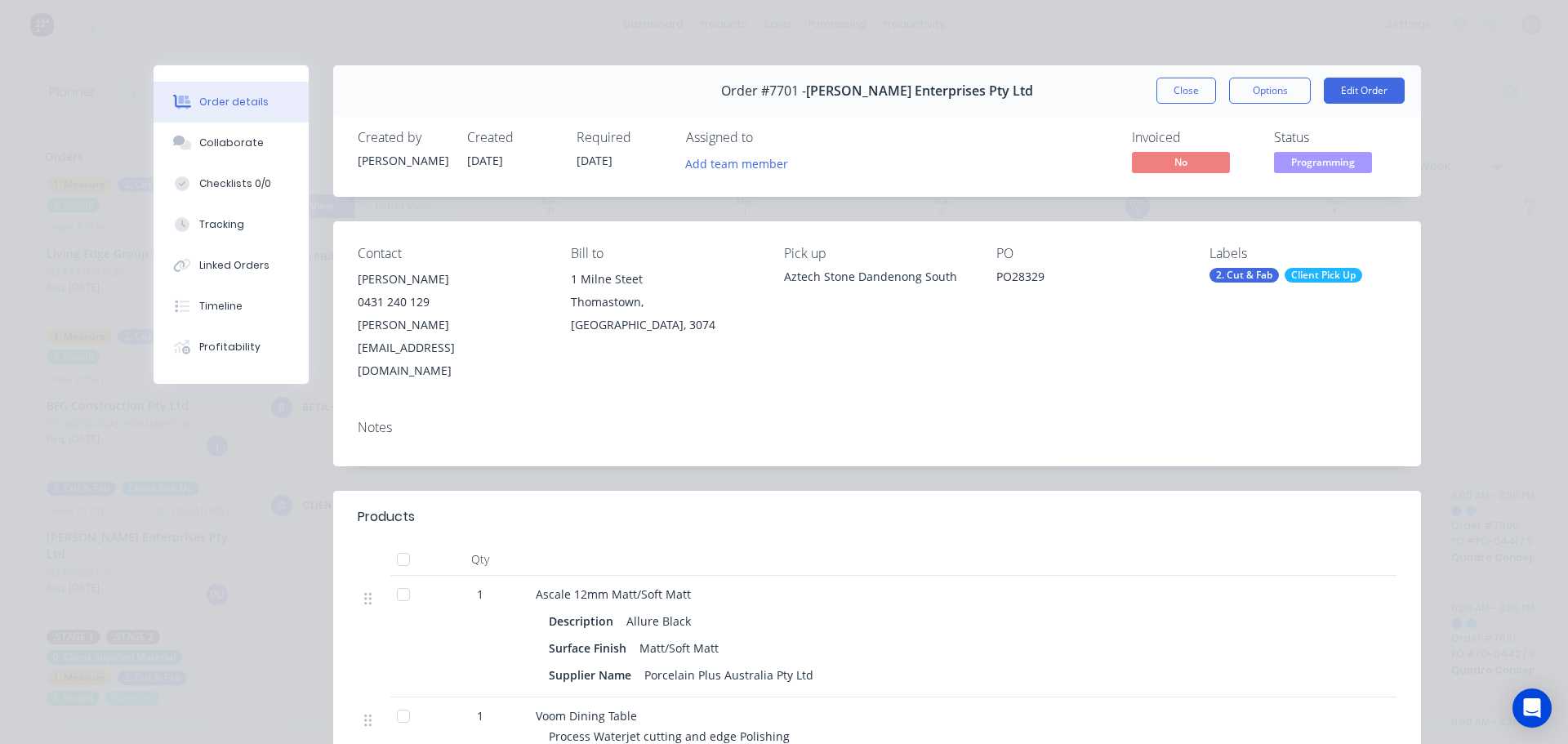
drag, startPoint x: 1200, startPoint y: 90, endPoint x: 1191, endPoint y: 100, distance: 13.5
click at [1200, 90] on button "Close" at bounding box center [1186, 90] width 60 height 26
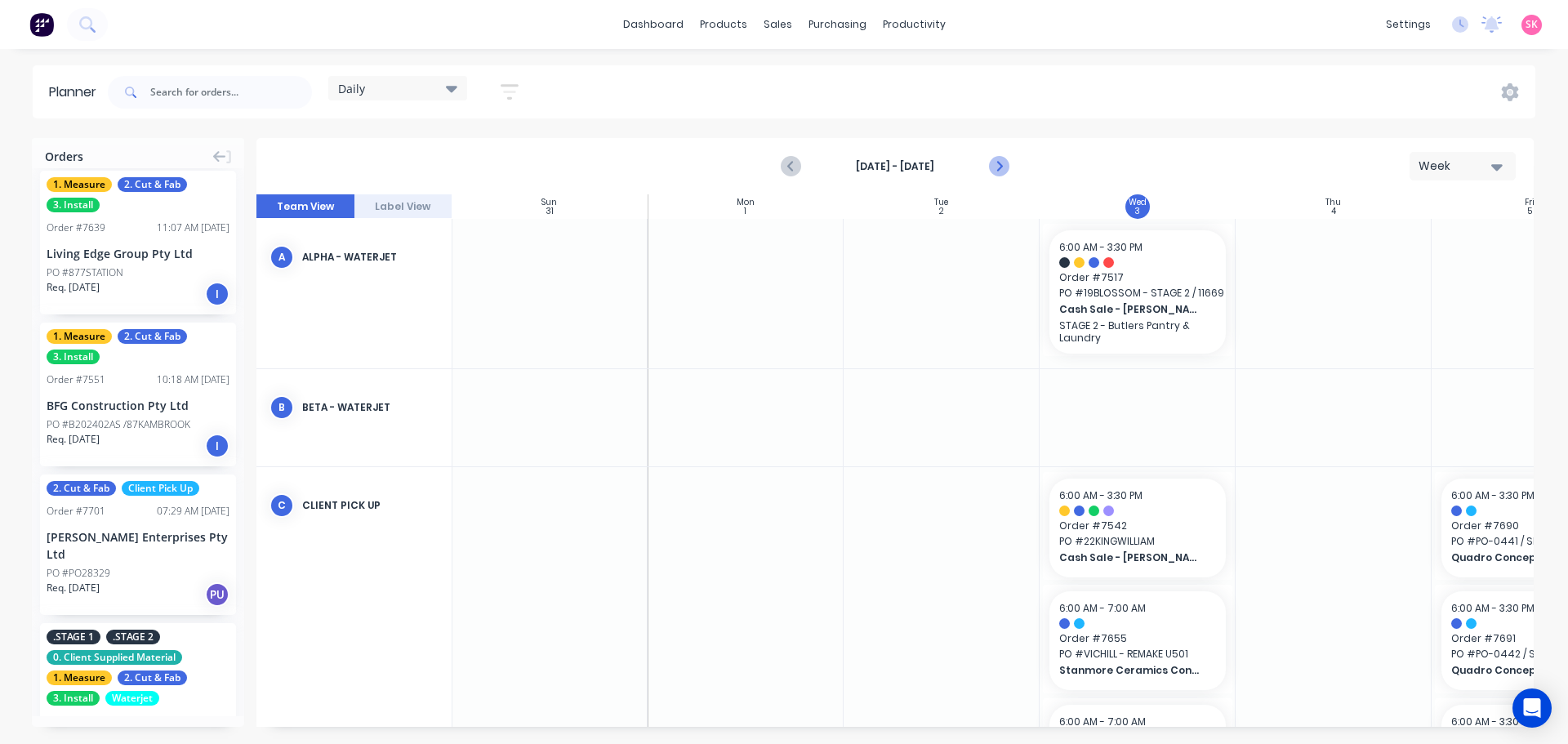
click at [983, 165] on button "Next page" at bounding box center [997, 166] width 33 height 33
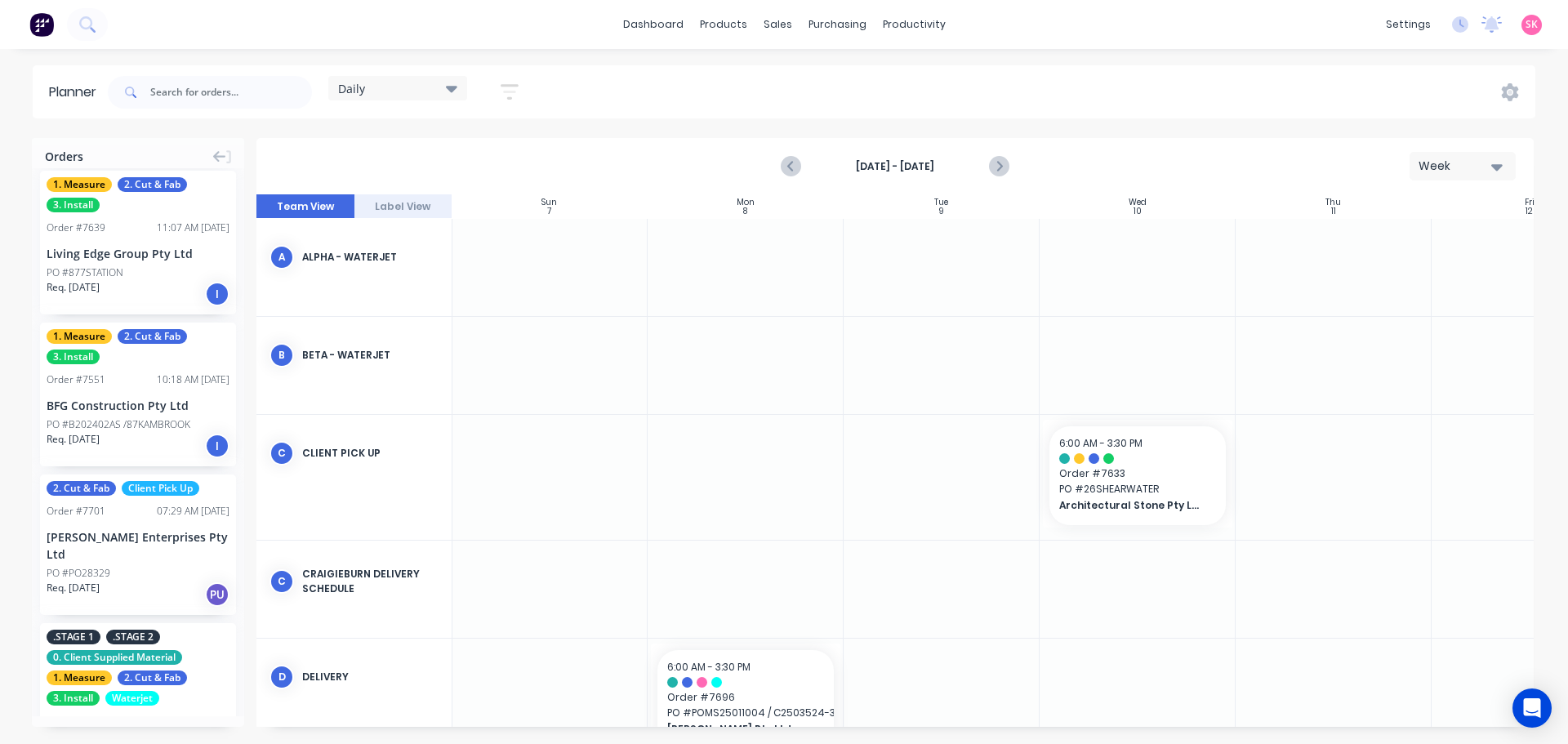
click at [988, 166] on icon "Next page" at bounding box center [998, 166] width 20 height 20
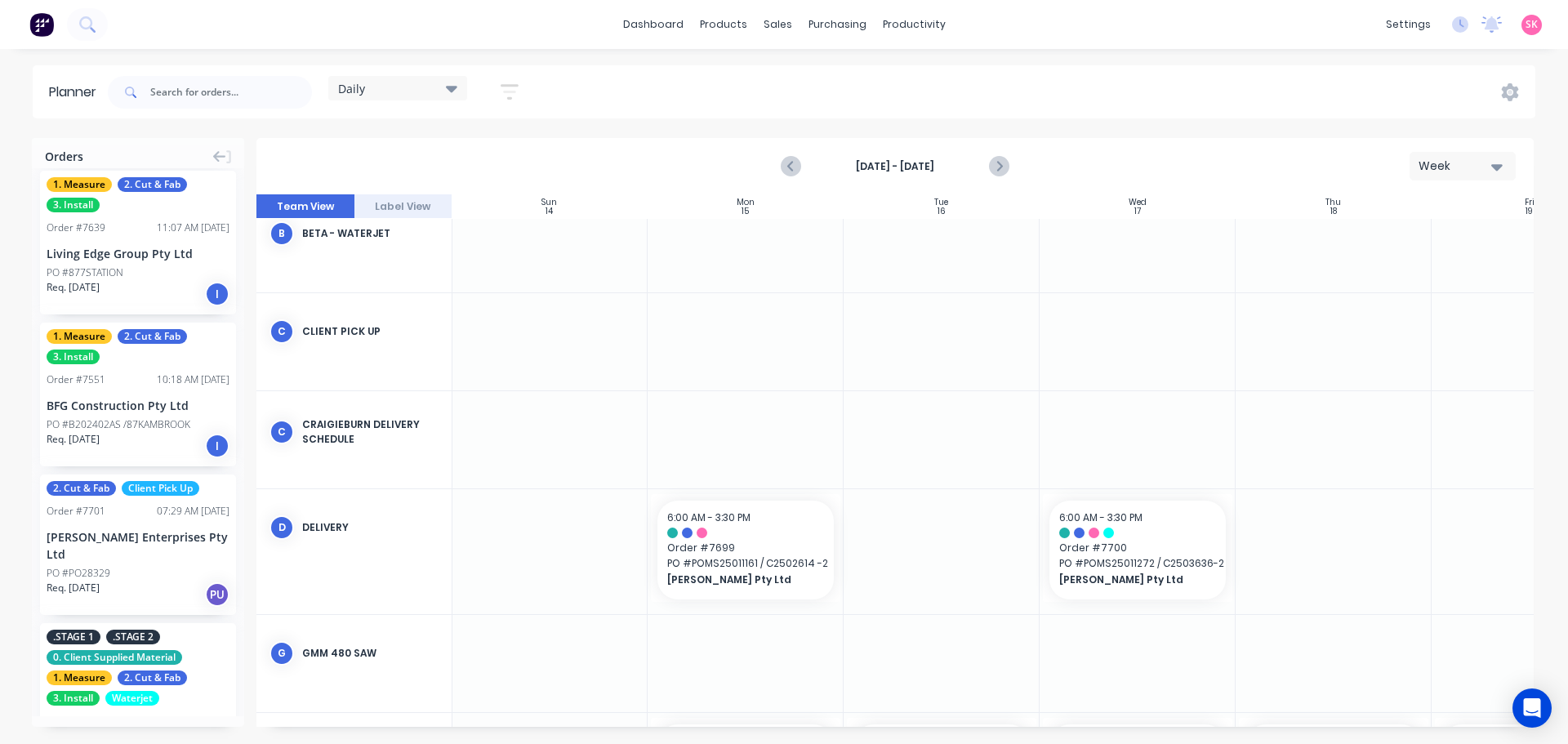
scroll to position [276, 1]
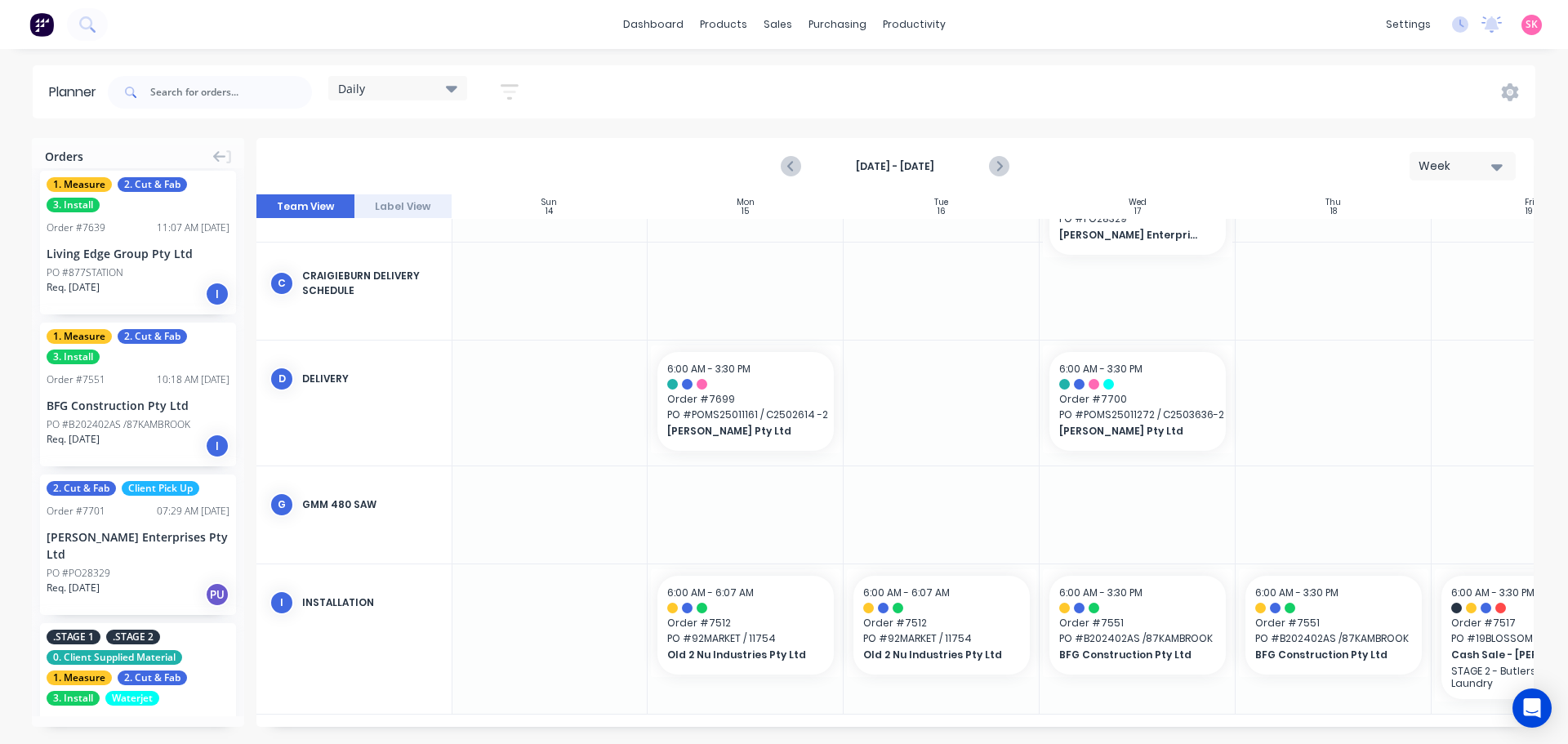
drag, startPoint x: 131, startPoint y: 509, endPoint x: 1119, endPoint y: 227, distance: 1027.5
click at [1118, 227] on div "Orders 2. Cut & Fab Client Pick Up Order # 7706 09:56 AM 03/09/25 Tait Enterpri…" at bounding box center [784, 440] width 1568 height 604
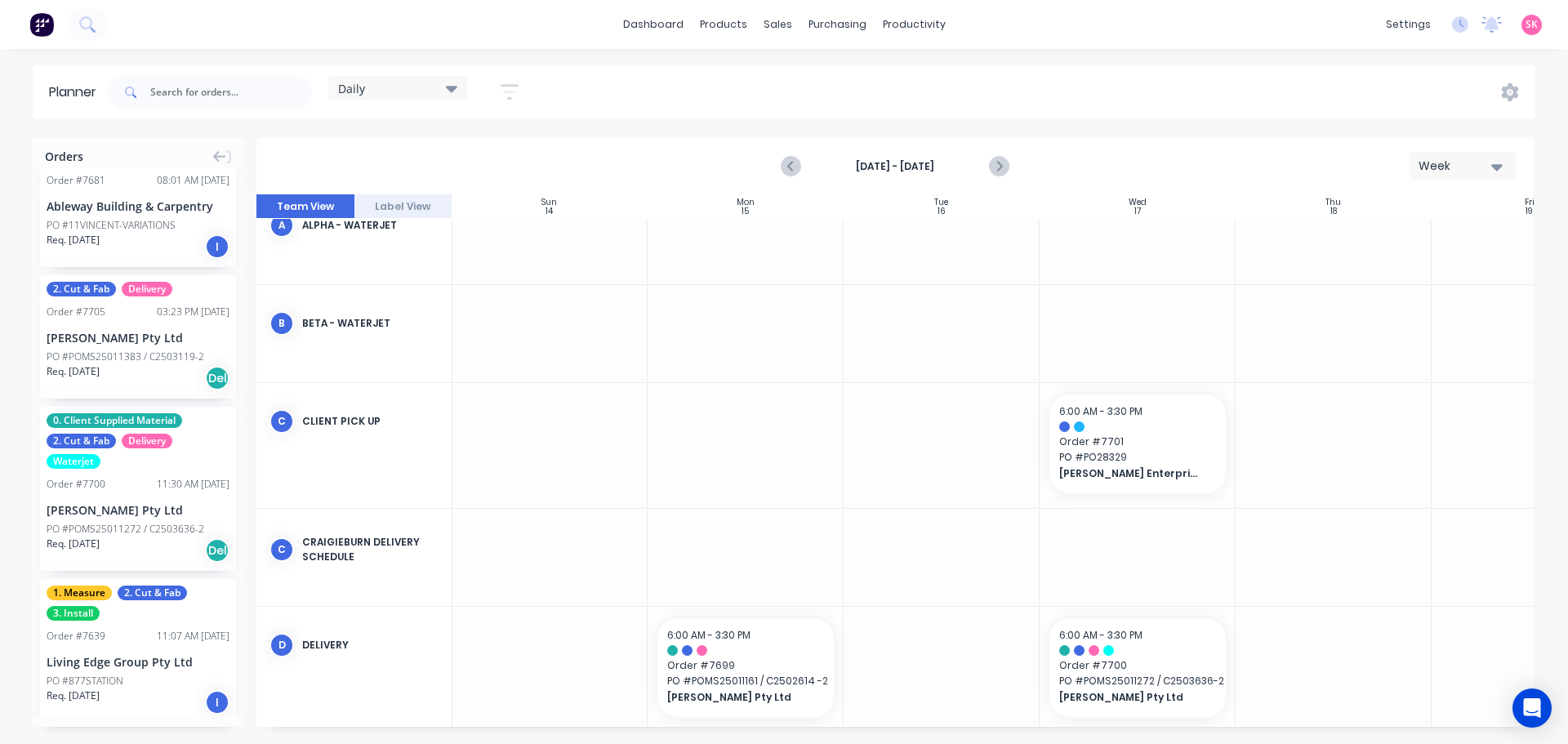
scroll to position [0, 0]
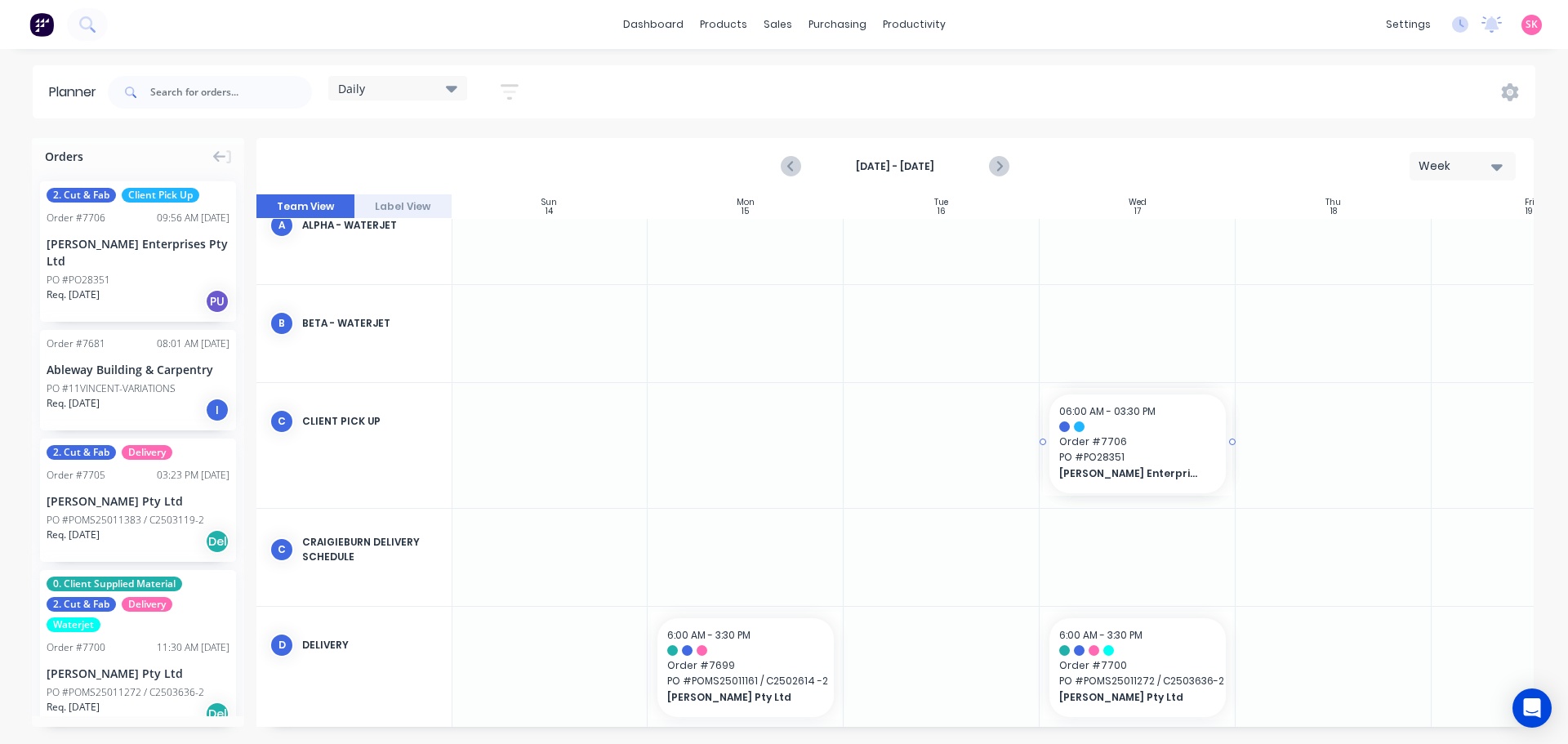
drag, startPoint x: 97, startPoint y: 248, endPoint x: 1132, endPoint y: 418, distance: 1048.9
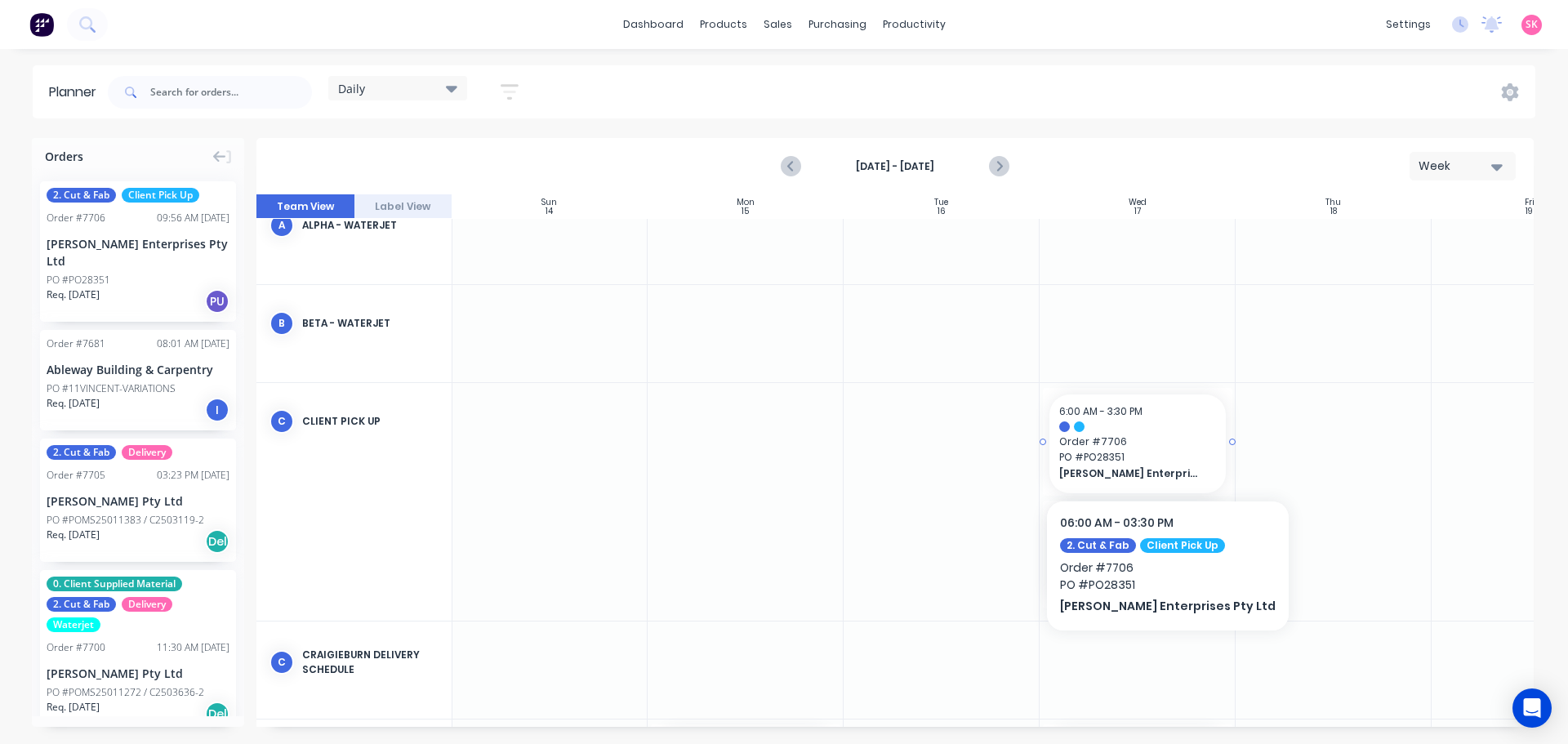
click at [1138, 468] on span "[PERSON_NAME] Enterprises Pty Ltd" at bounding box center [1130, 473] width 141 height 14
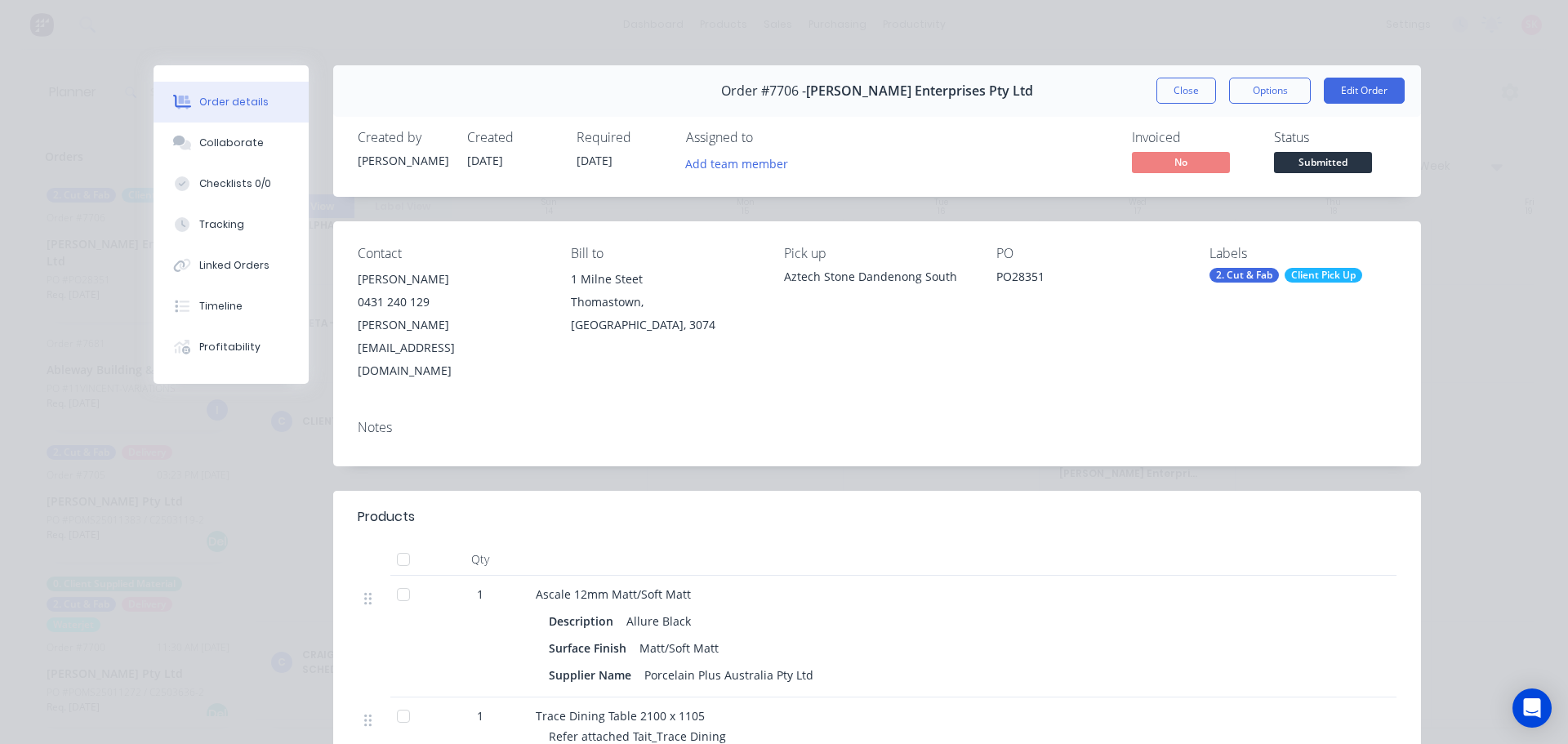
click at [1181, 96] on button "Close" at bounding box center [1186, 90] width 60 height 26
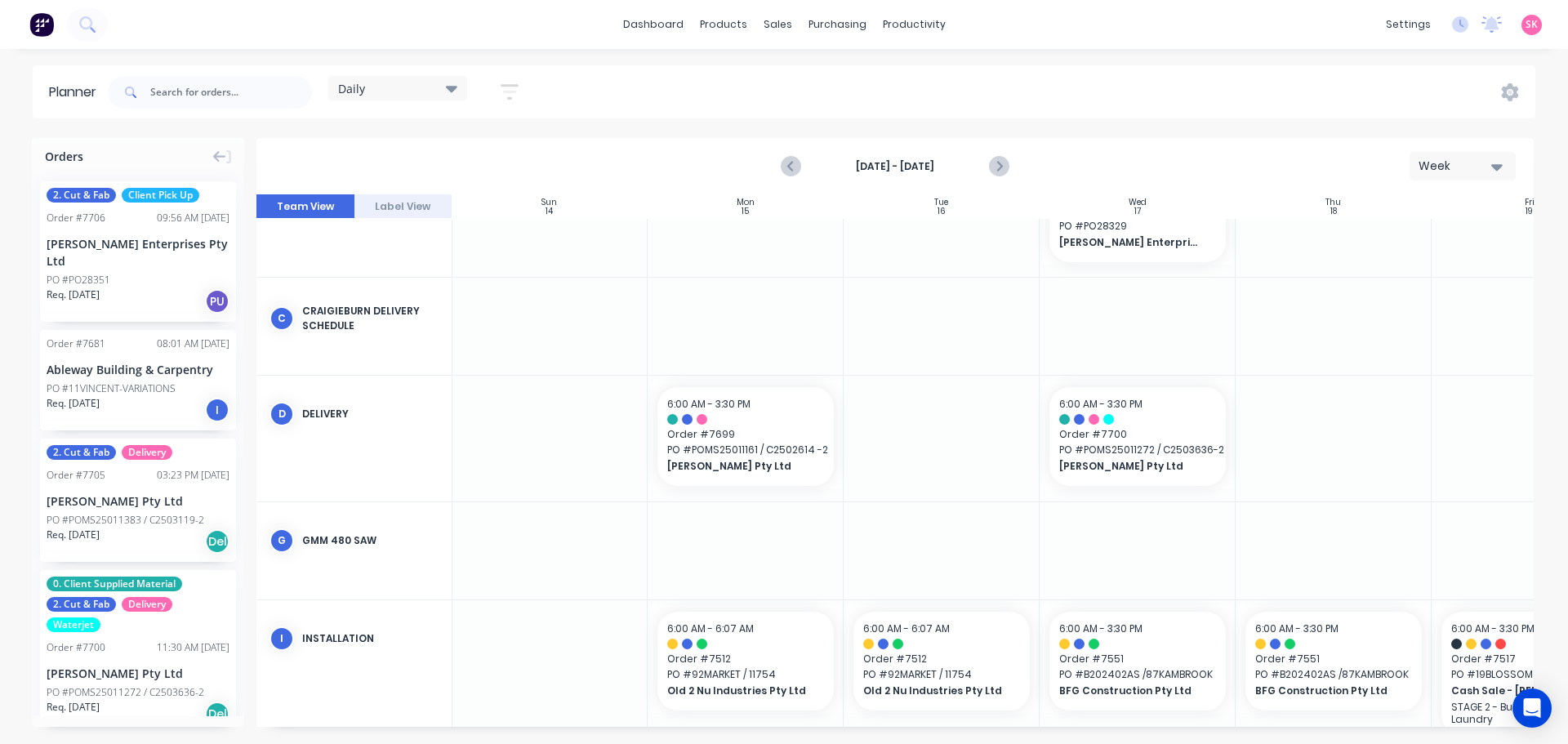
scroll to position [418, 1]
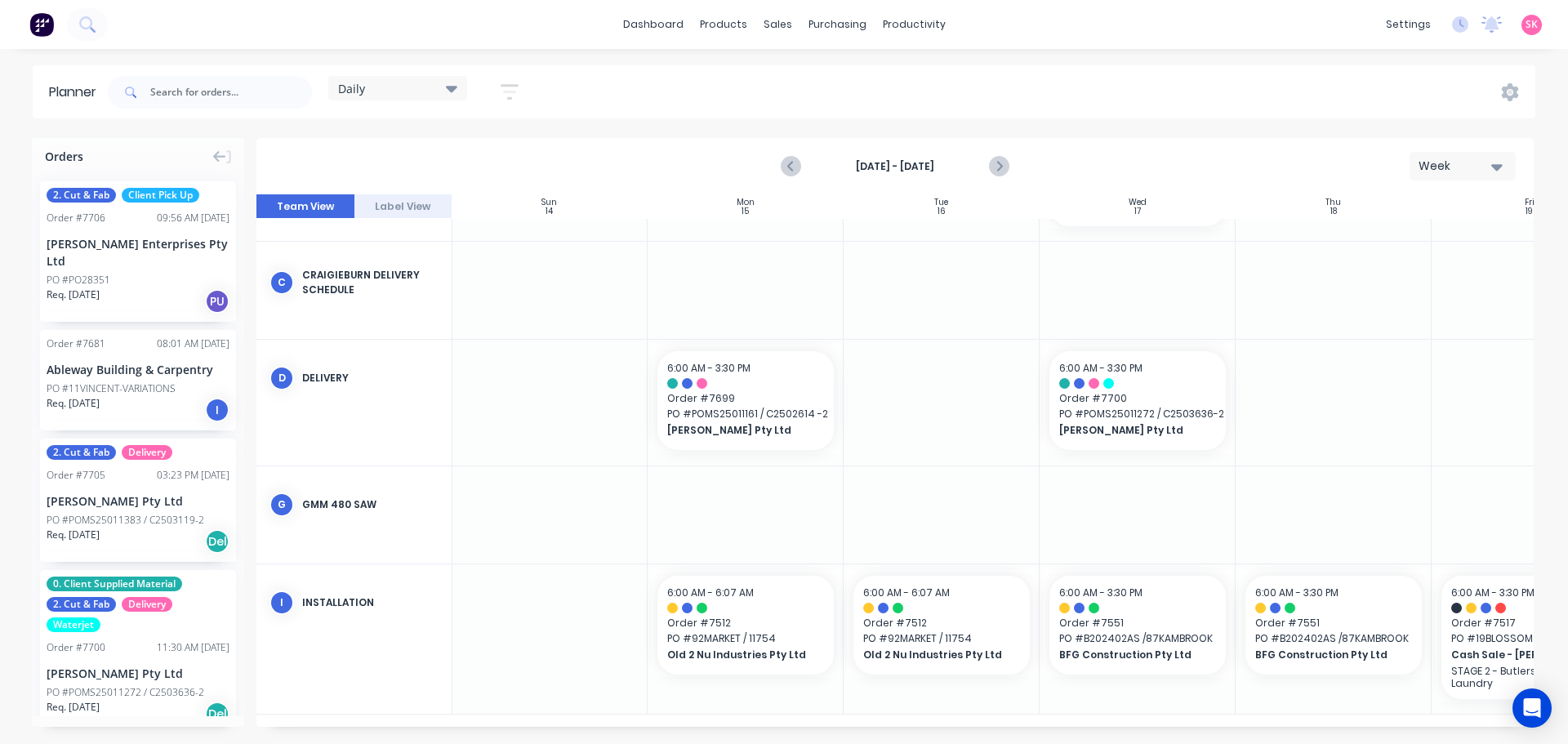
click at [826, 159] on strong "Sep 14th - Sep 20th" at bounding box center [894, 166] width 164 height 14
click at [801, 163] on button "Previous page" at bounding box center [791, 166] width 33 height 33
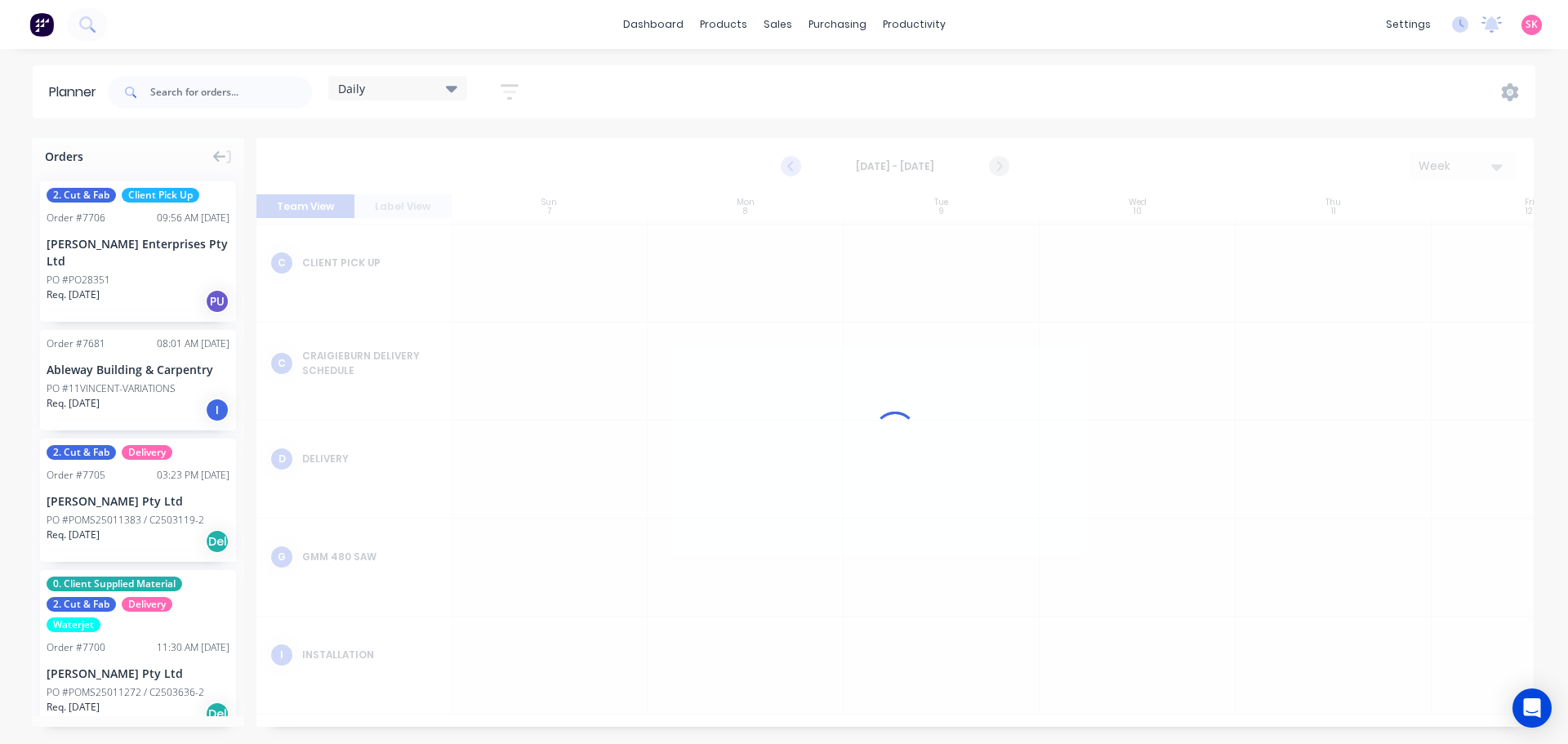
scroll to position [72, 1]
click at [801, 163] on div at bounding box center [895, 432] width 1277 height 588
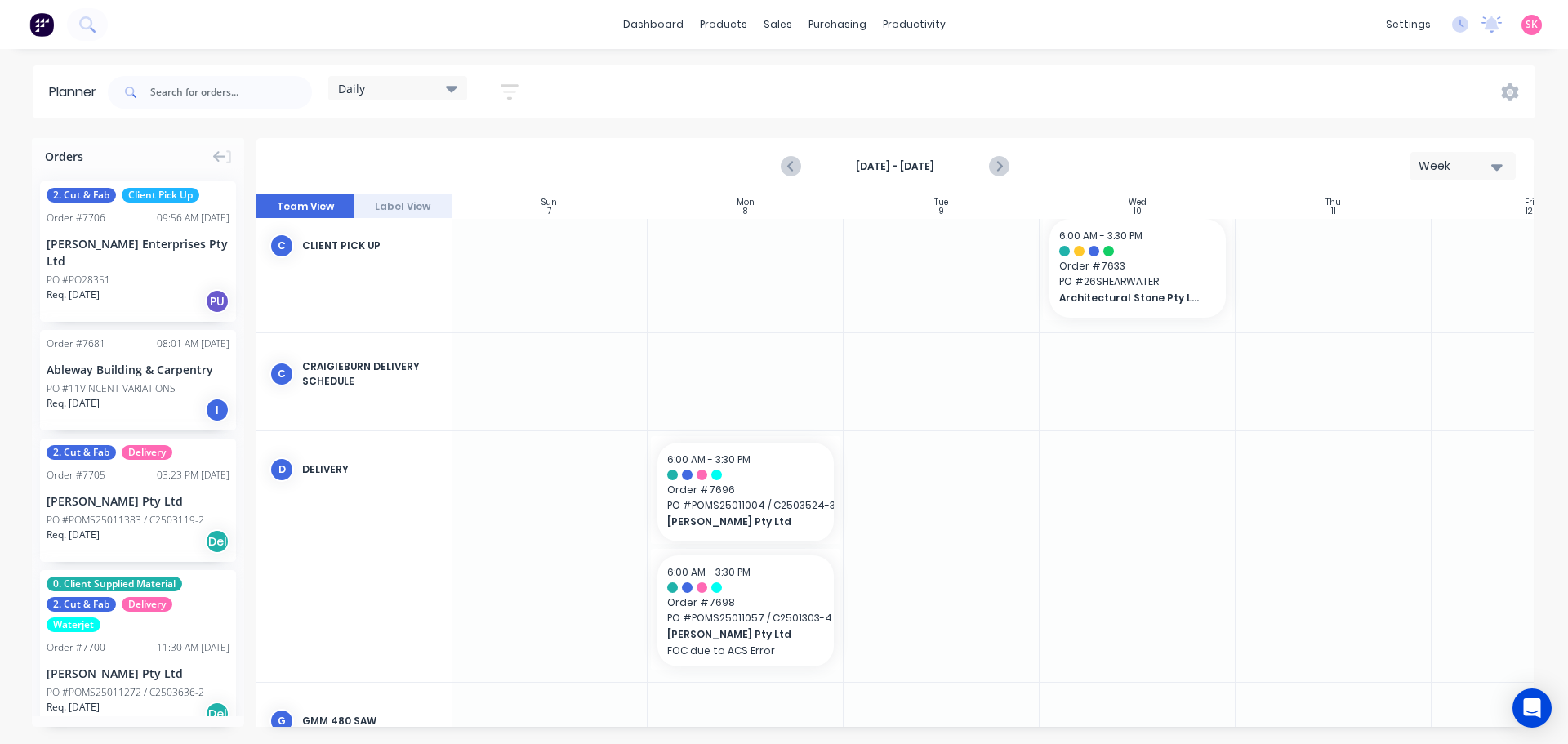
scroll to position [0, 1]
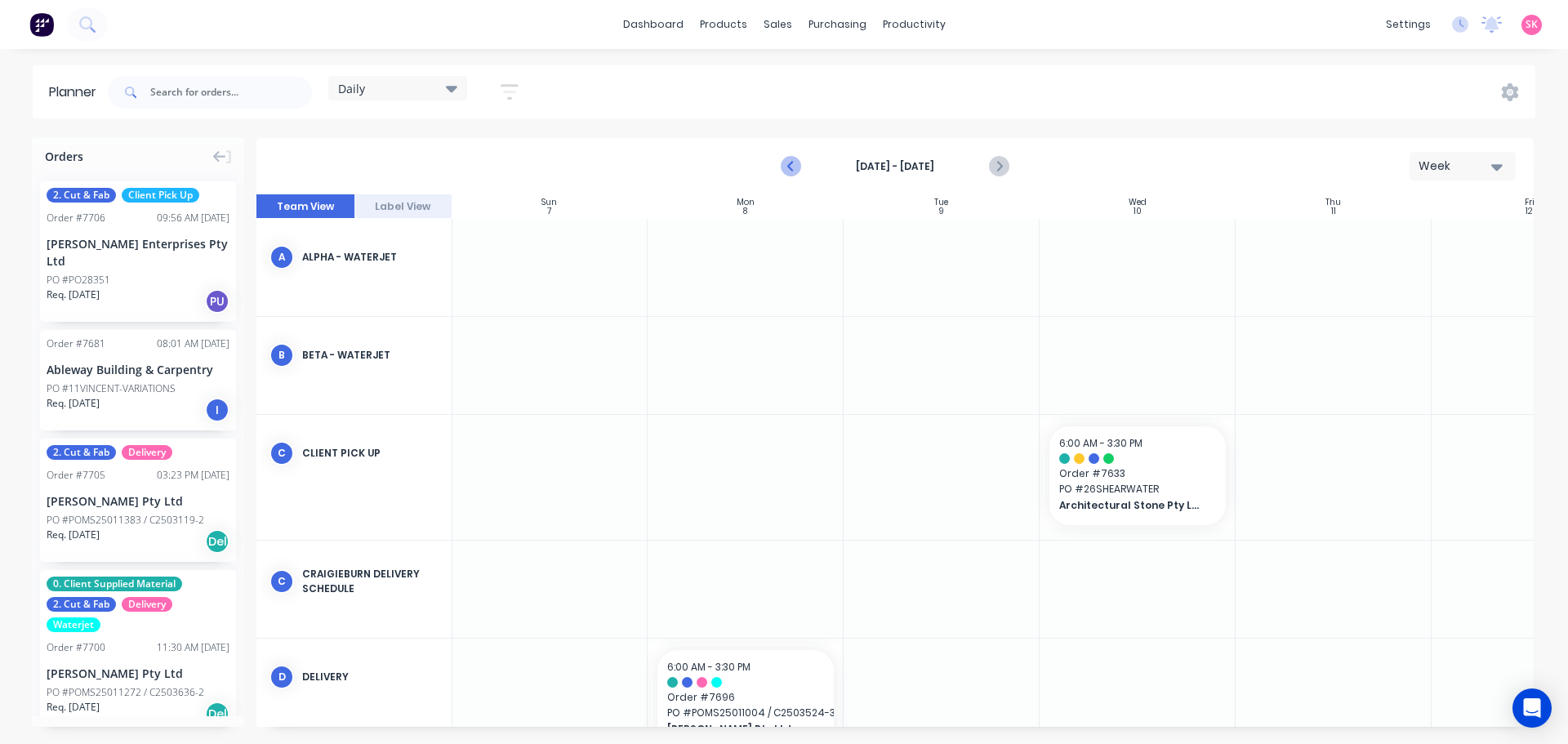
click at [791, 169] on icon "Previous page" at bounding box center [792, 166] width 20 height 20
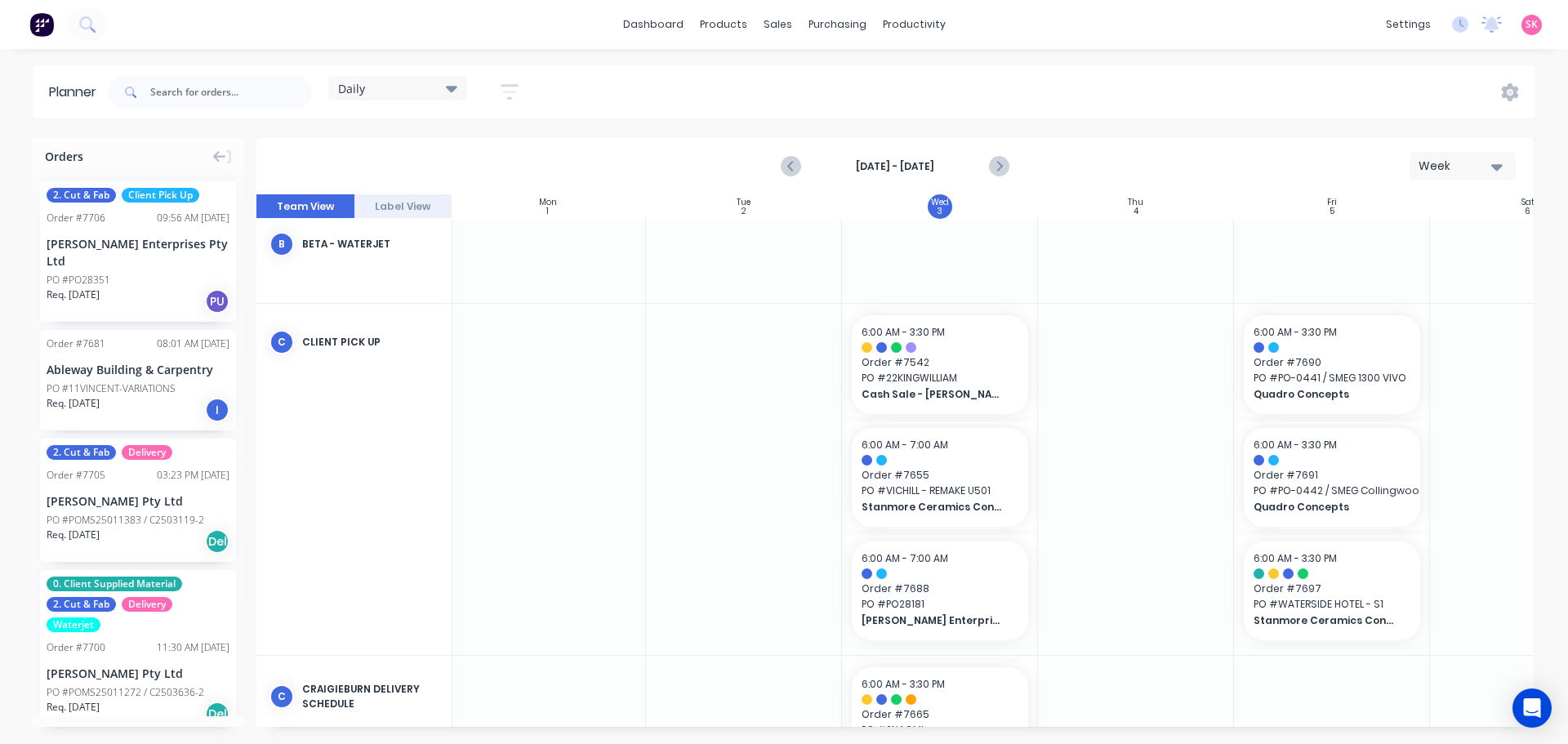
scroll to position [164, 297]
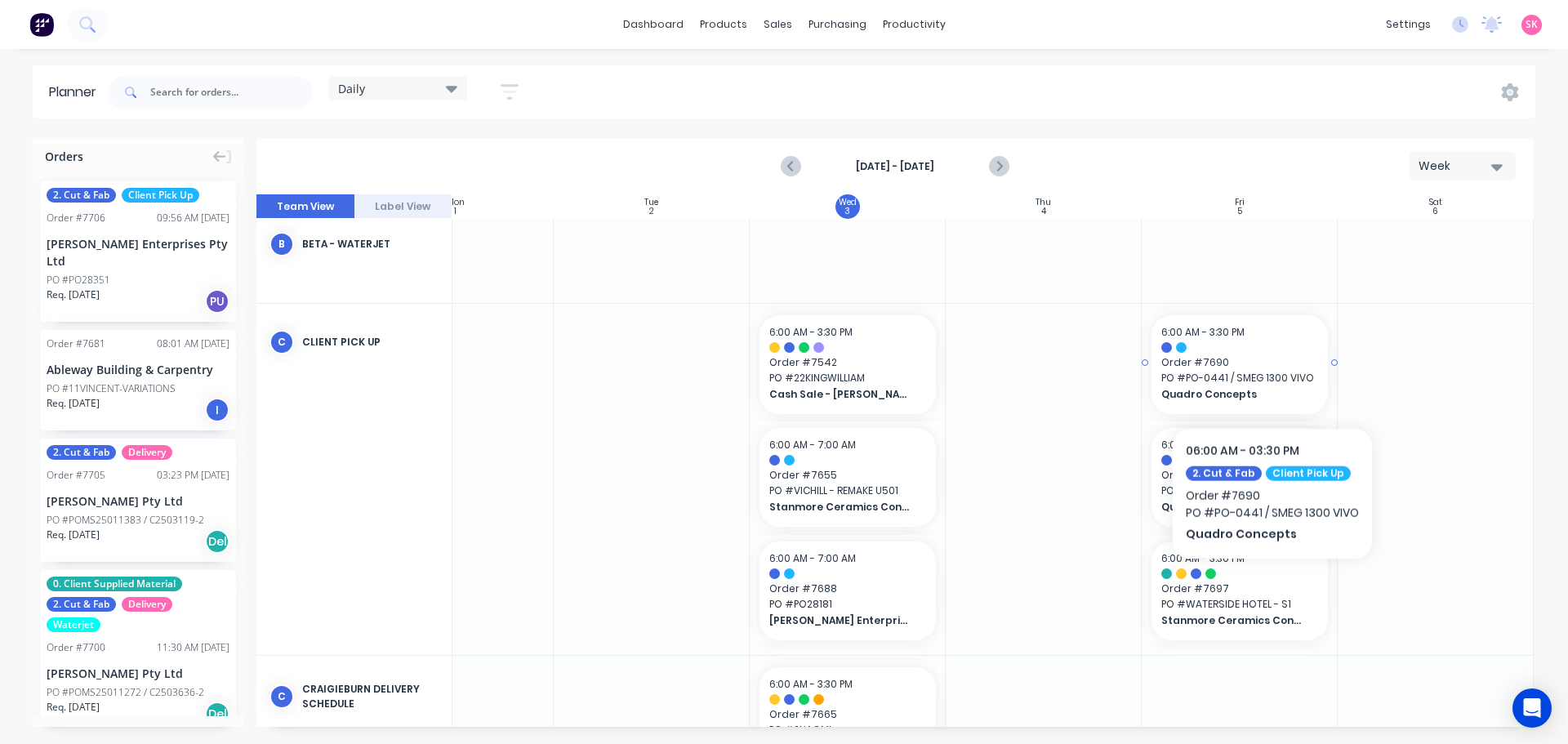
click at [1271, 378] on span "PO # PO-0441 / SMEG 1300 VIVO" at bounding box center [1239, 377] width 157 height 14
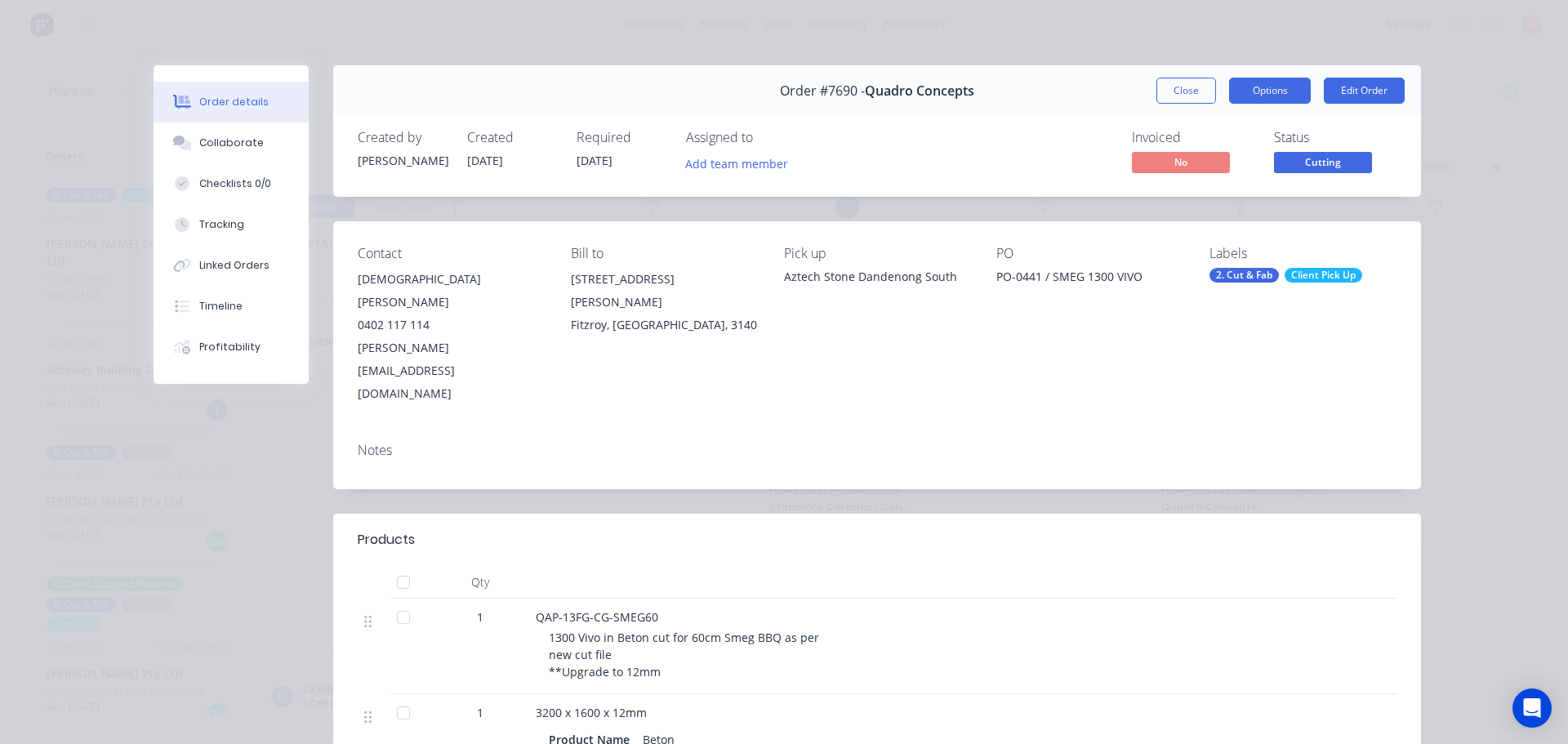
click at [1284, 85] on button "Options" at bounding box center [1269, 90] width 81 height 26
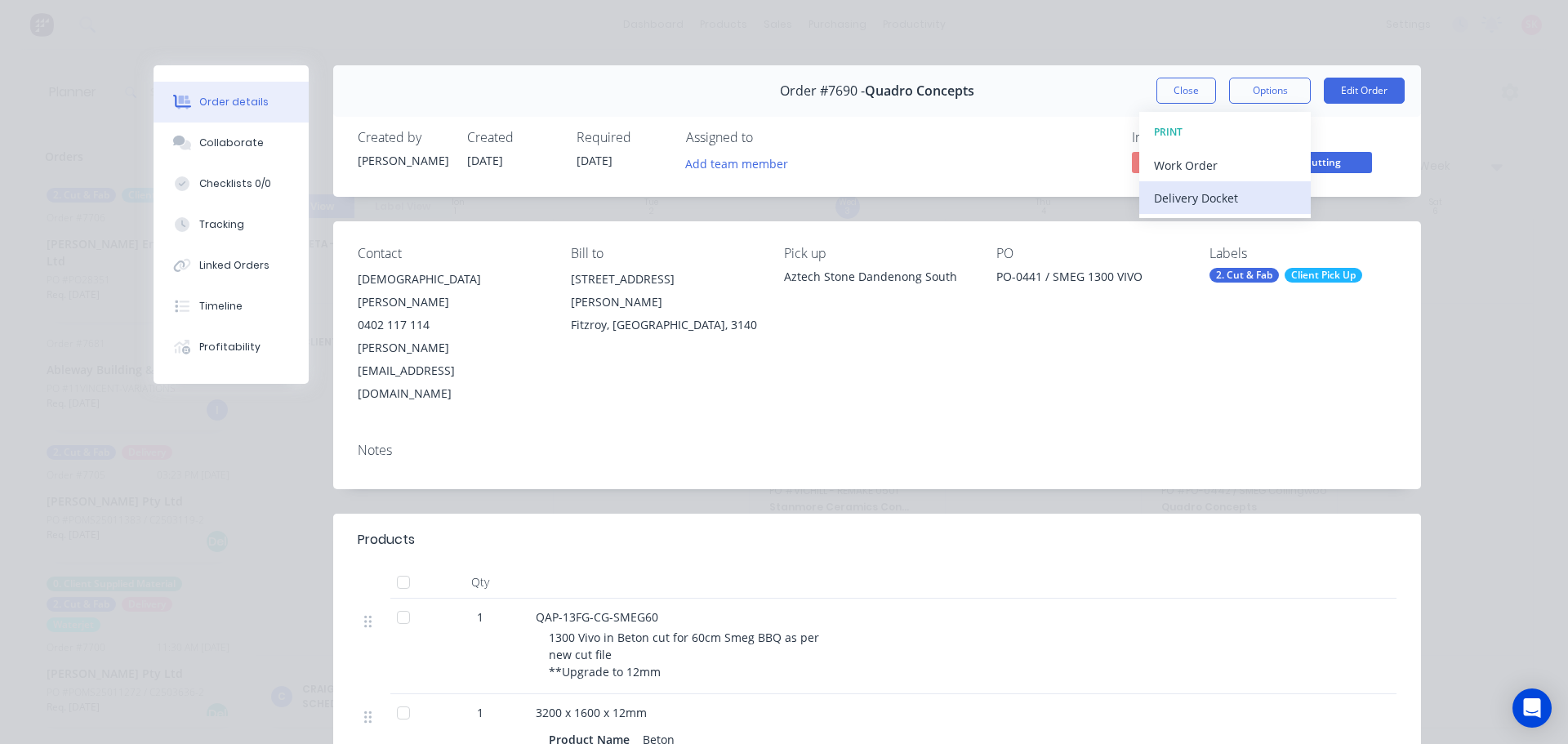
click at [1220, 186] on div "Delivery Docket" at bounding box center [1225, 198] width 142 height 23
click at [1204, 222] on div "Custom" at bounding box center [1225, 231] width 142 height 23
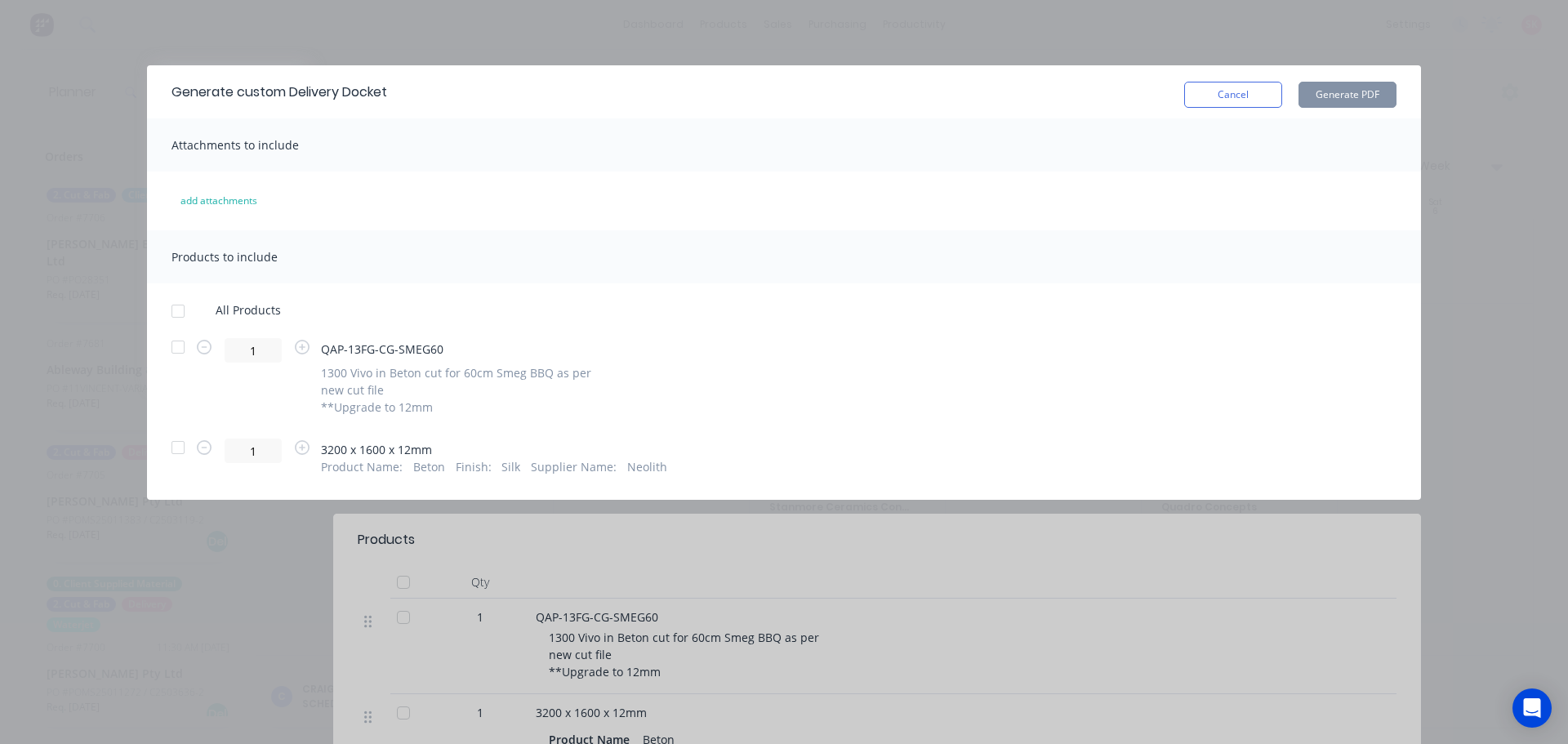
click at [171, 307] on div at bounding box center [178, 311] width 33 height 33
click at [174, 442] on div at bounding box center [178, 447] width 33 height 33
click at [1325, 93] on button "Generate PDF" at bounding box center [1347, 94] width 98 height 26
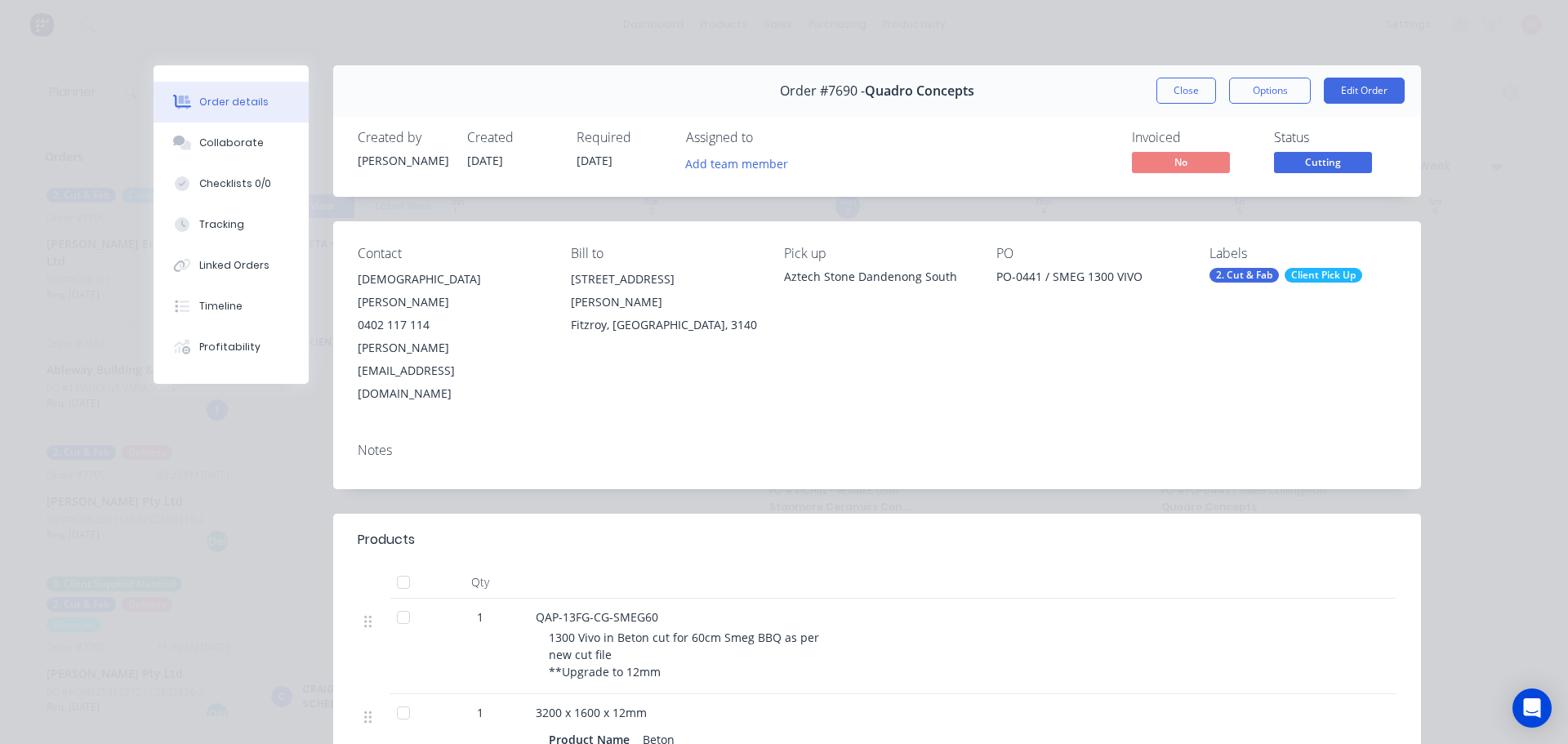
click at [1181, 100] on button "Close" at bounding box center [1186, 90] width 60 height 26
click span "Order # 7691"
click at [1274, 89] on button "Options" at bounding box center [1269, 90] width 81 height 26
click div "Delivery Docket"
click div "Custom"
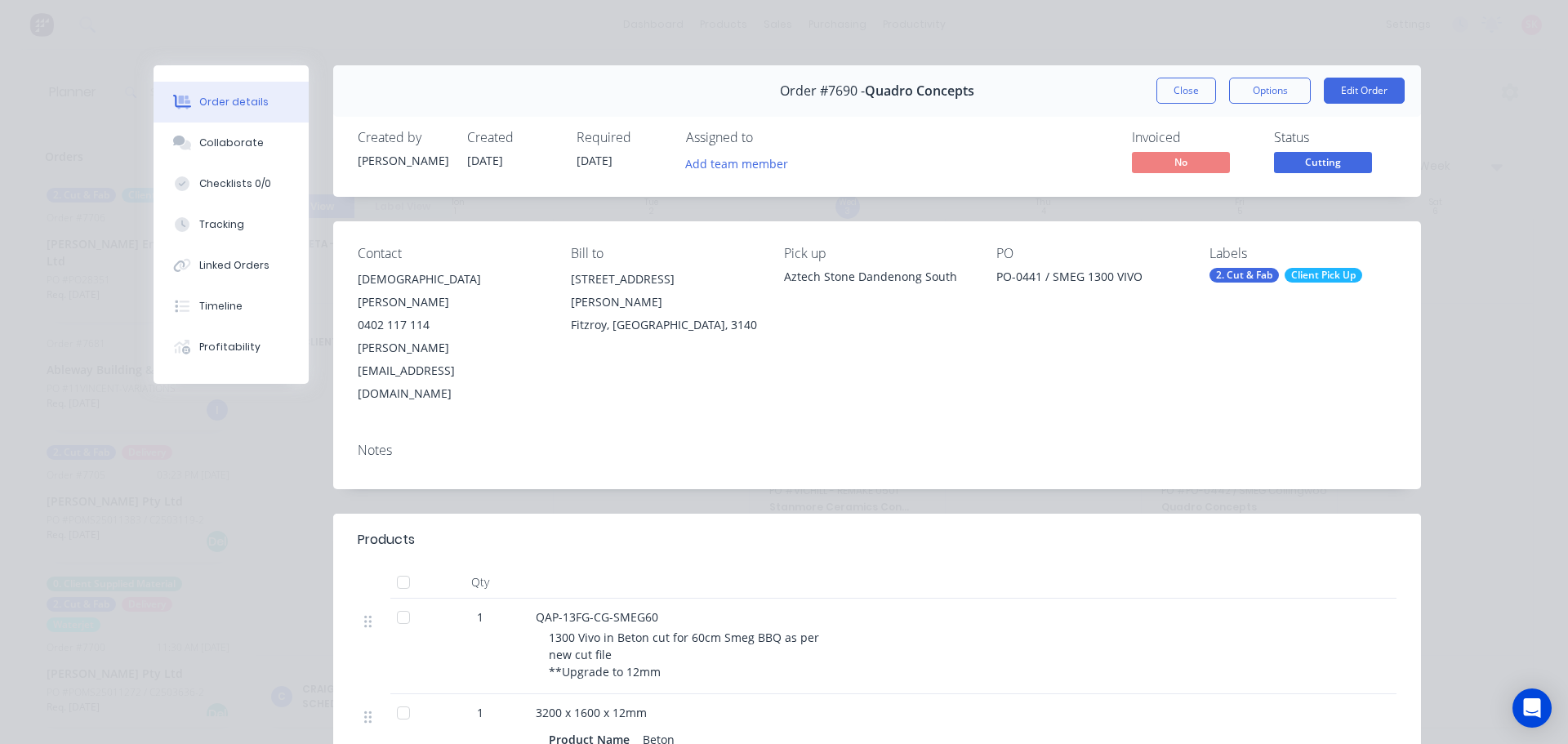
click div
click button "Generate PDF"
click at [1141, 89] on div "Order #7691 - Quadro Concepts Close Options Edit Order" at bounding box center [877, 91] width 1088 height 52
click at [1161, 89] on button "Close" at bounding box center [1186, 90] width 60 height 26
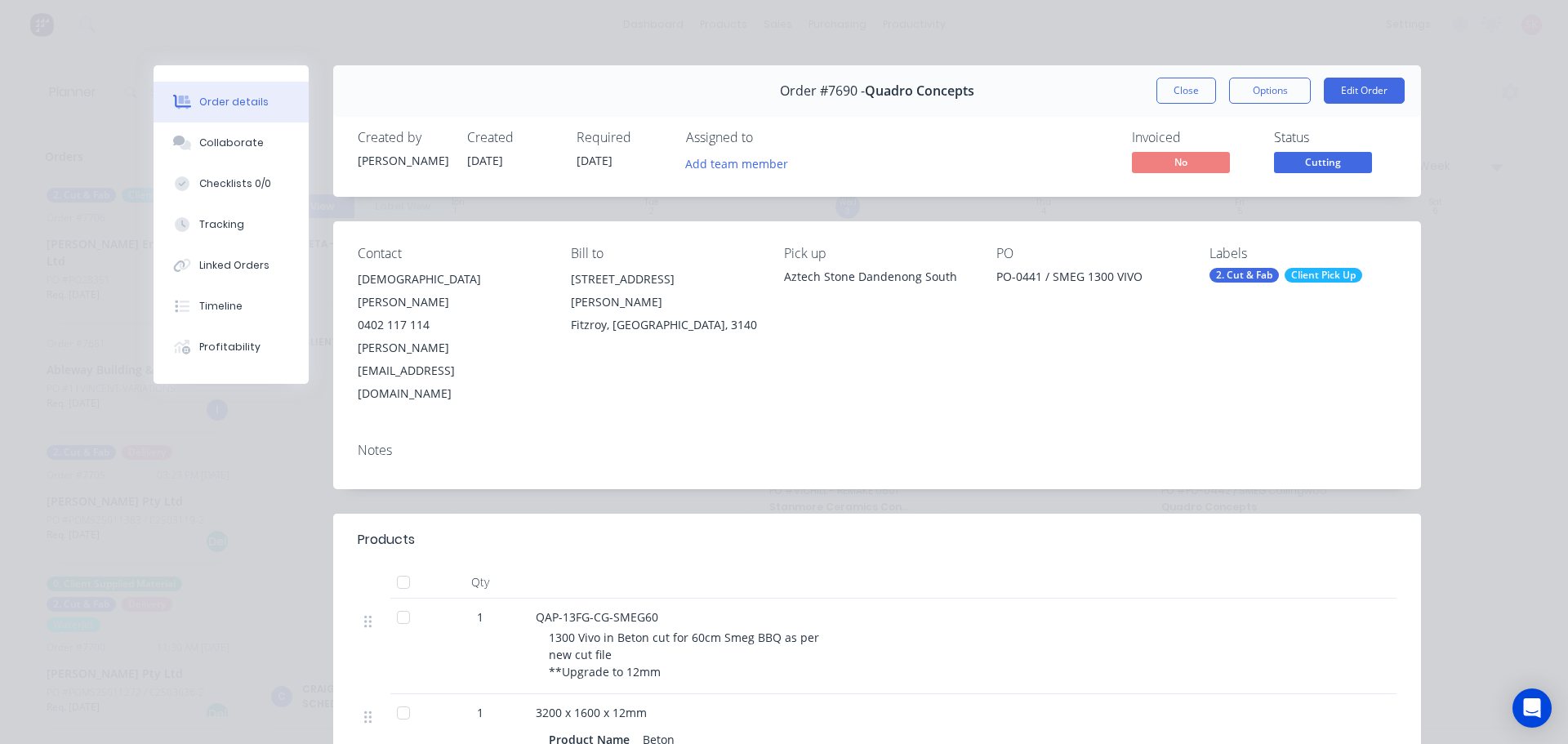
drag, startPoint x: 155, startPoint y: 281, endPoint x: 1048, endPoint y: 417, distance: 903.3
click span "Order # 7697"
click at [388, 429] on div "Notes" at bounding box center [877, 459] width 1088 height 60
click at [207, 142] on div "Collaborate" at bounding box center [232, 143] width 64 height 14
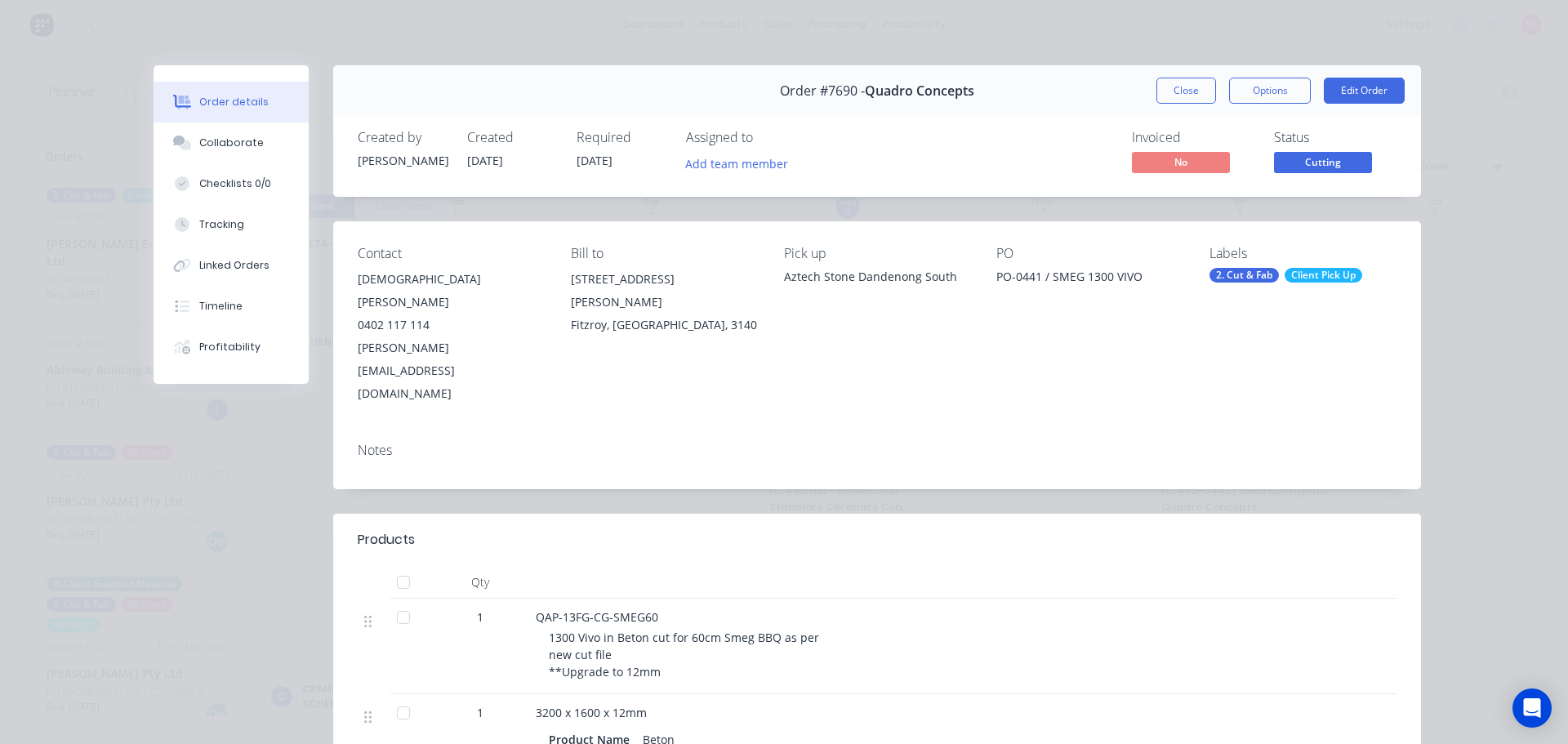
click div
click button "Close"
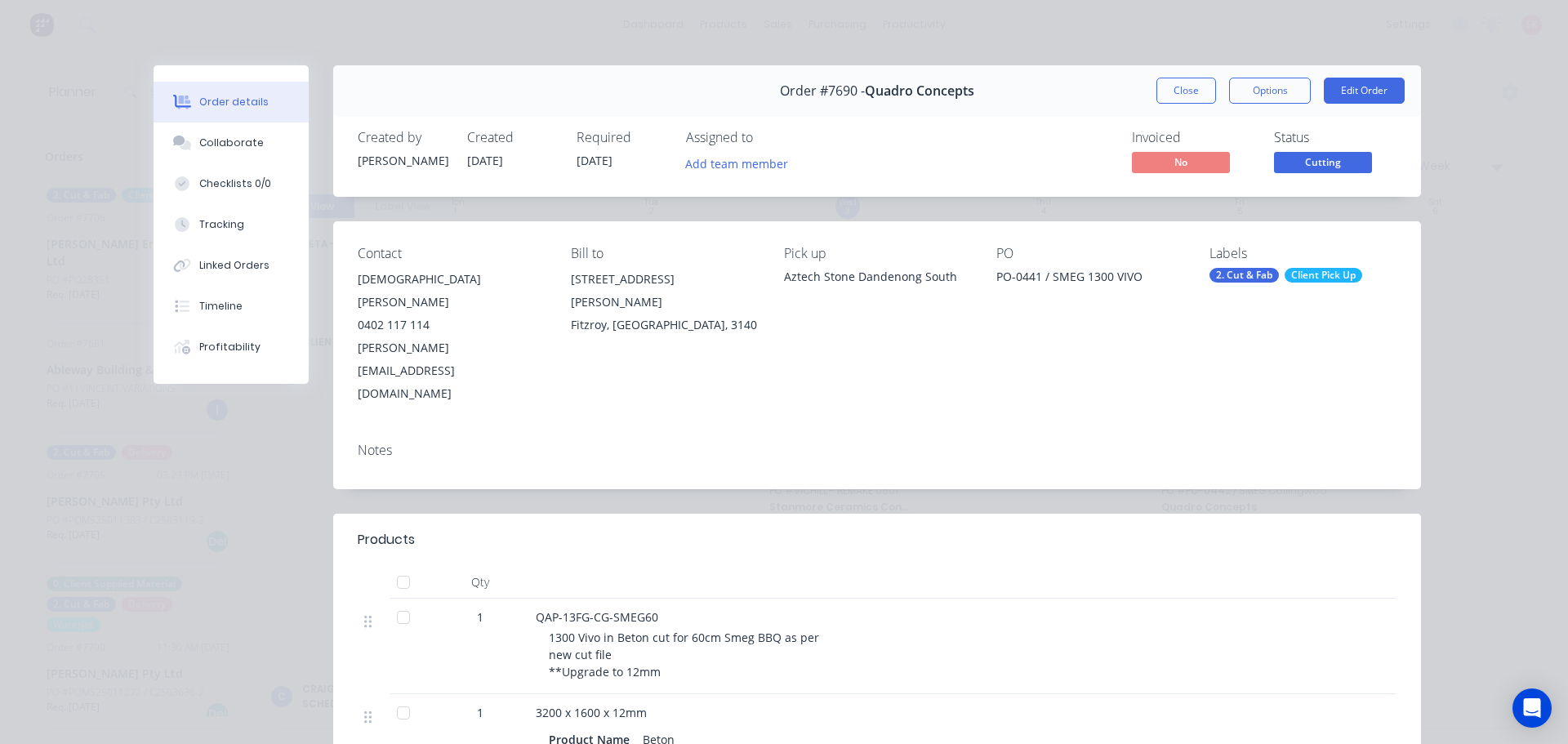
click at [1009, 167] on button "Next page" at bounding box center [997, 166] width 33 height 33
click span "[PERSON_NAME] Pty Ltd"
click at [1229, 87] on button "Options" at bounding box center [1269, 90] width 81 height 26
click div "Delivery Docket"
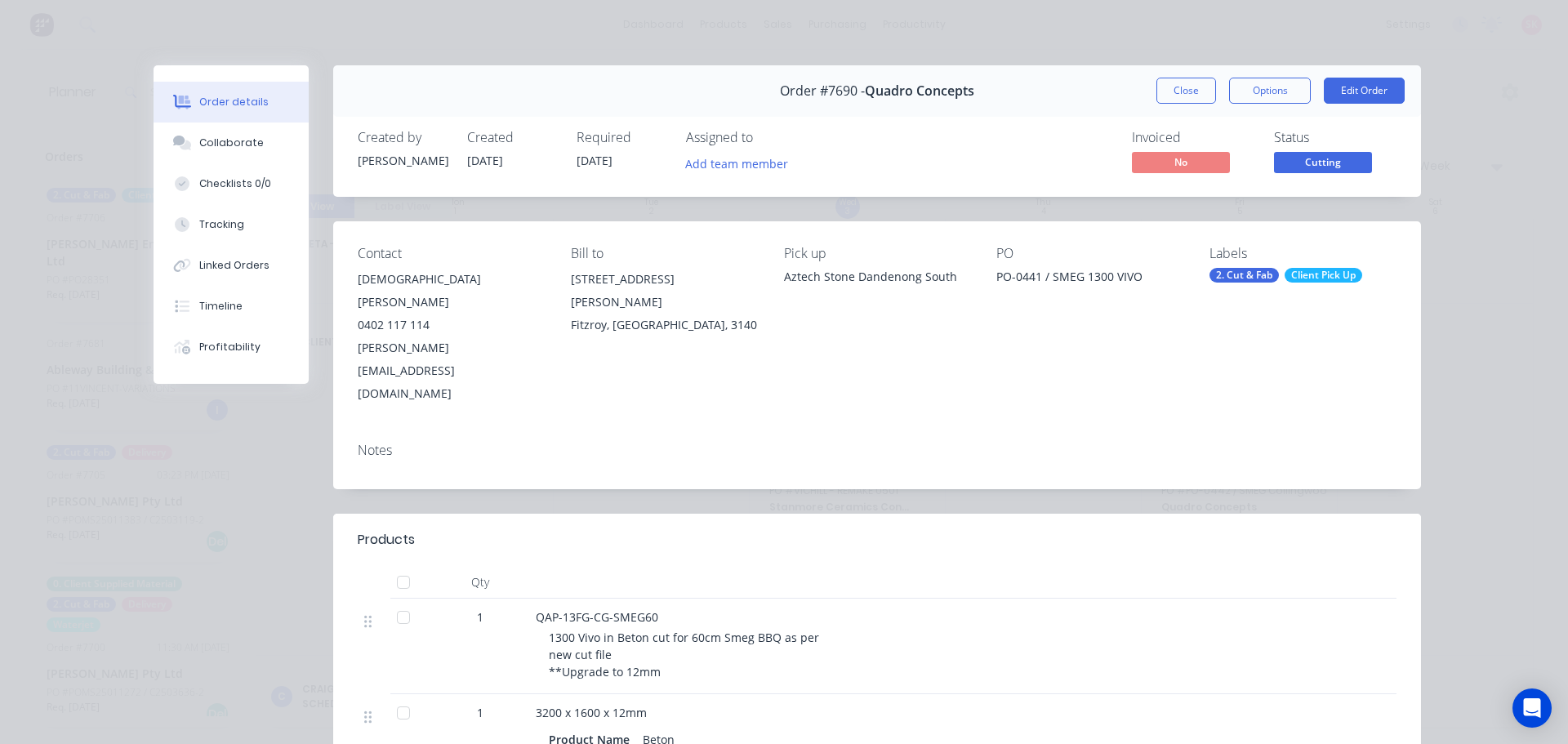
click div "Custom"
click div
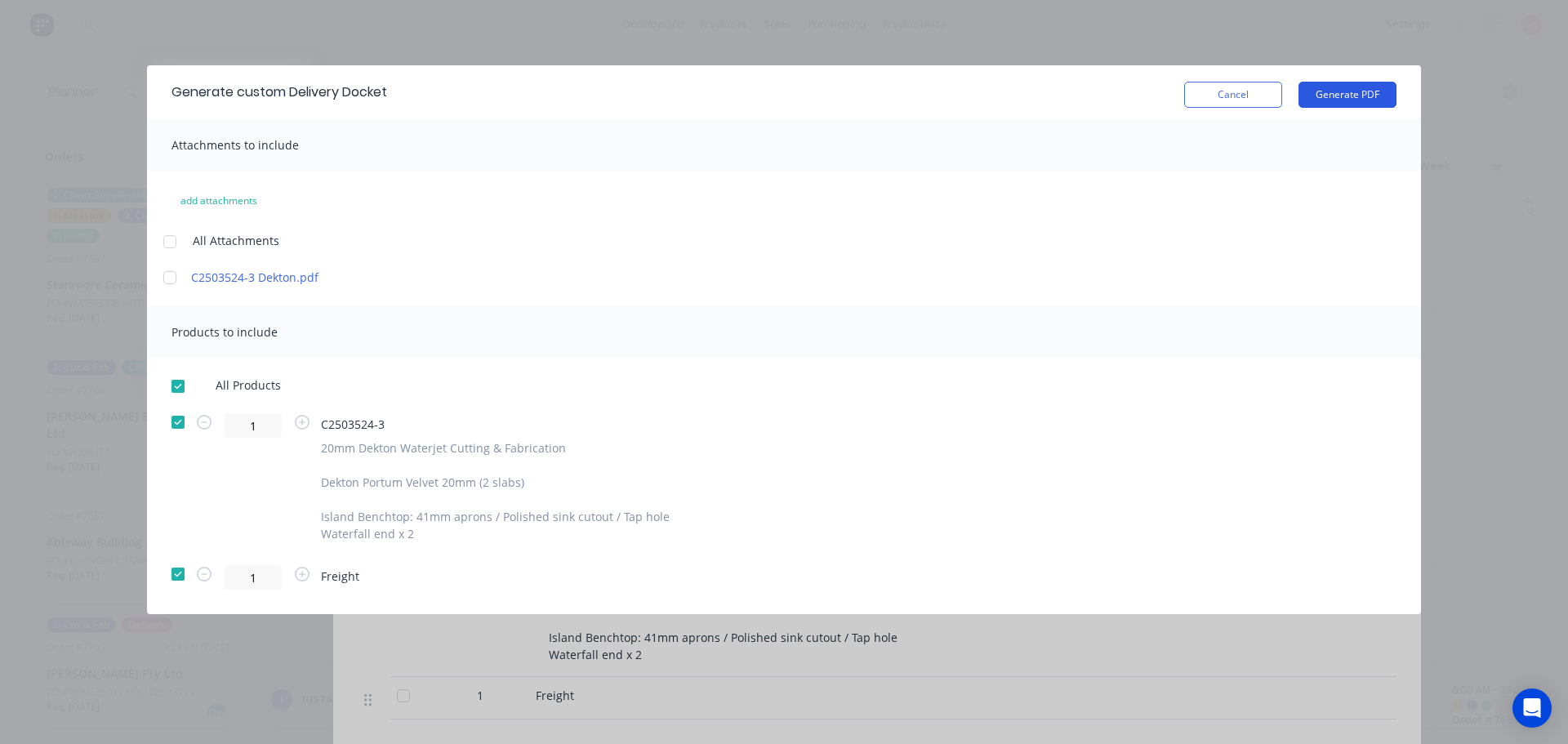
click at [1368, 94] on button "Generate PDF" at bounding box center [1347, 94] width 98 height 26
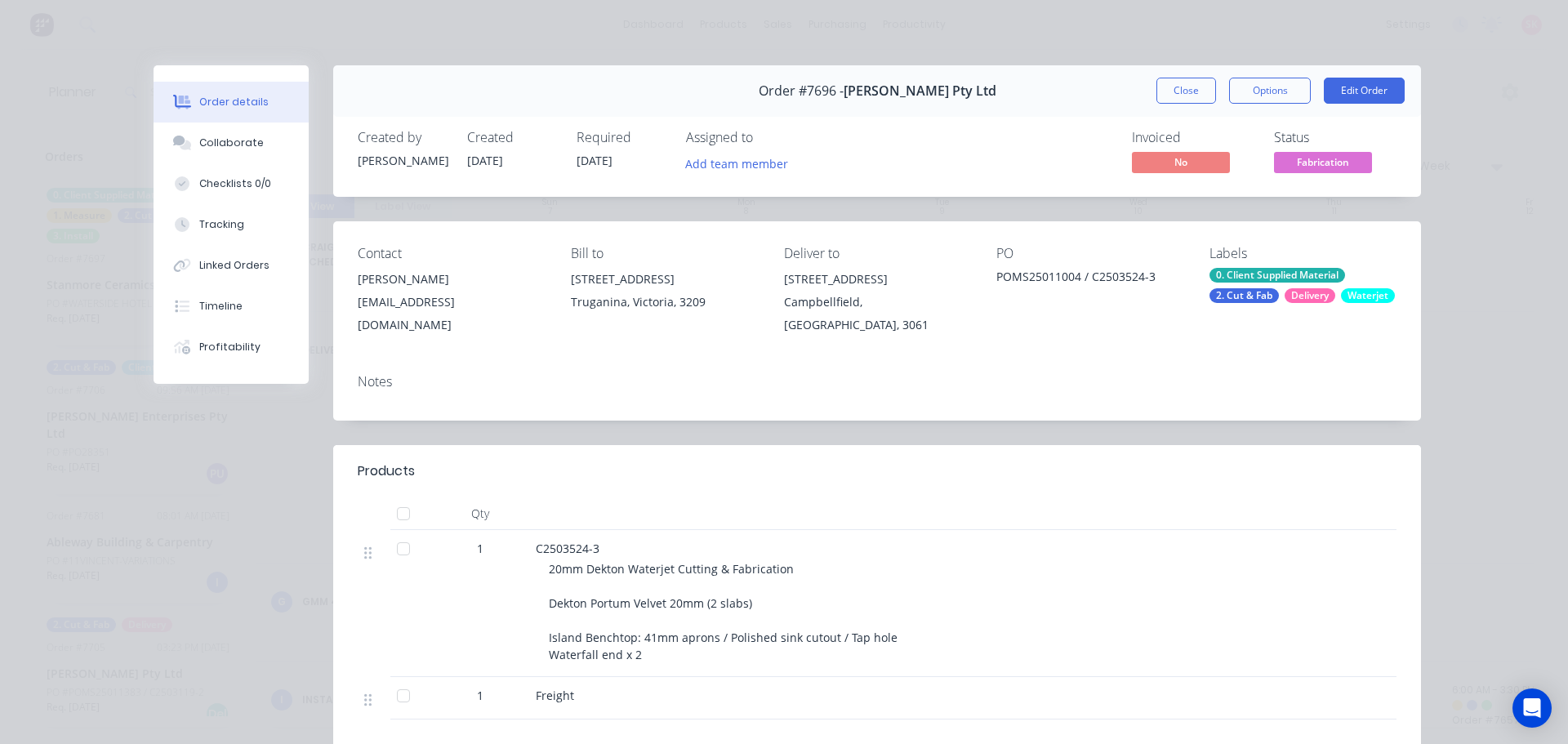
click at [1135, 80] on div "Order #7696 - Marbut Stone Pty Ltd Close Options Edit Order" at bounding box center [877, 91] width 1088 height 52
click at [1184, 94] on button "Close" at bounding box center [1186, 90] width 60 height 26
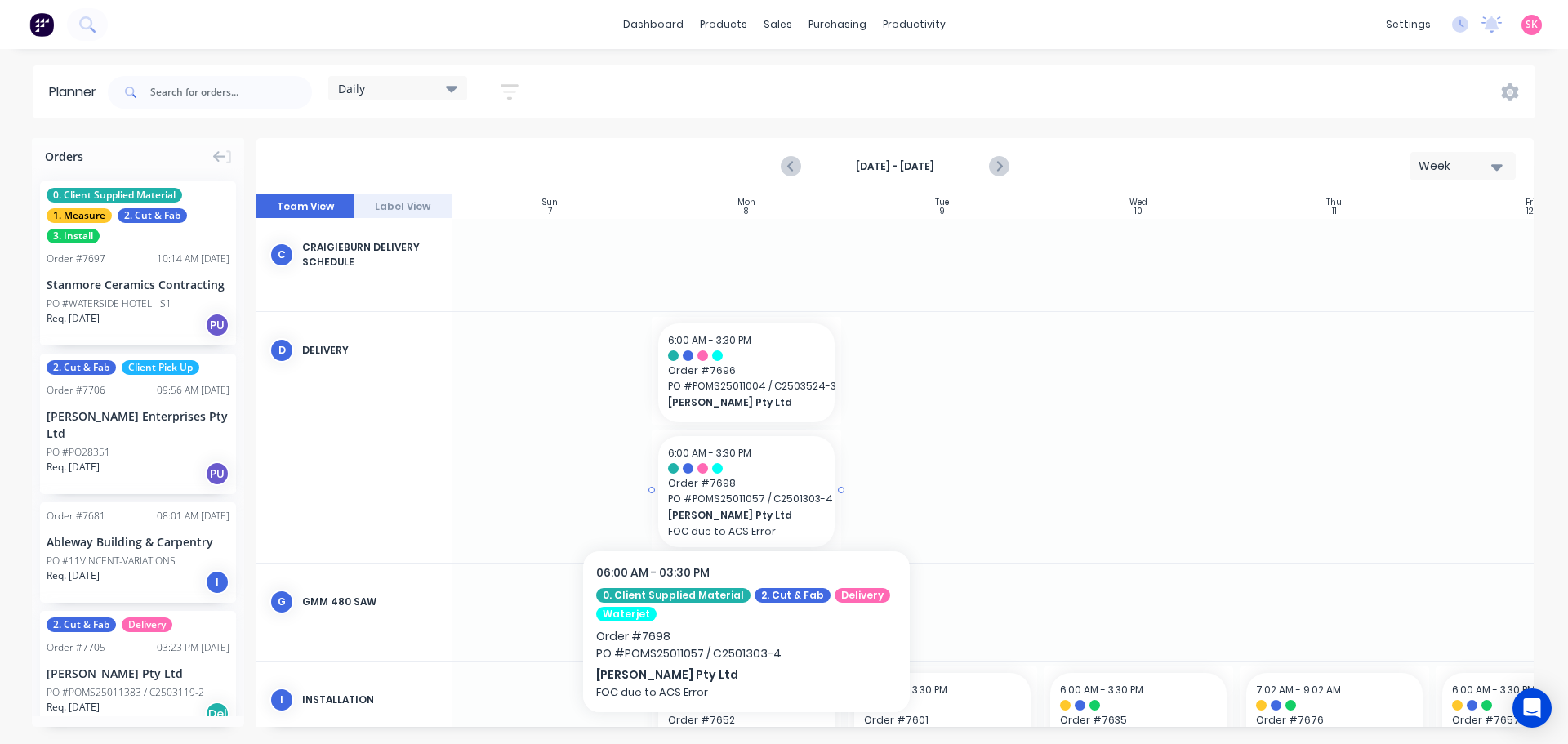
click at [746, 489] on span "Order # 7698" at bounding box center [746, 483] width 157 height 14
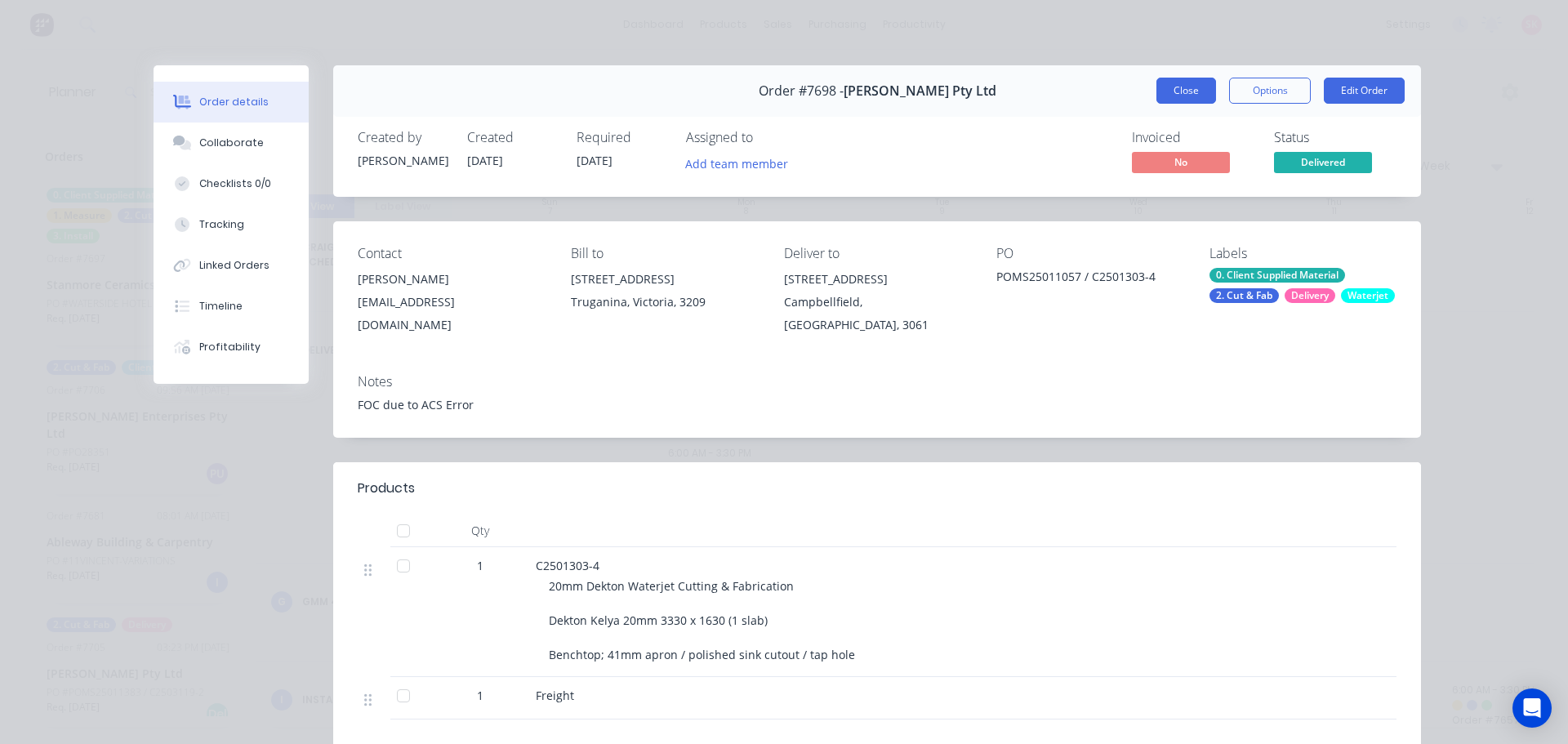
click at [1171, 98] on button "Close" at bounding box center [1186, 90] width 60 height 26
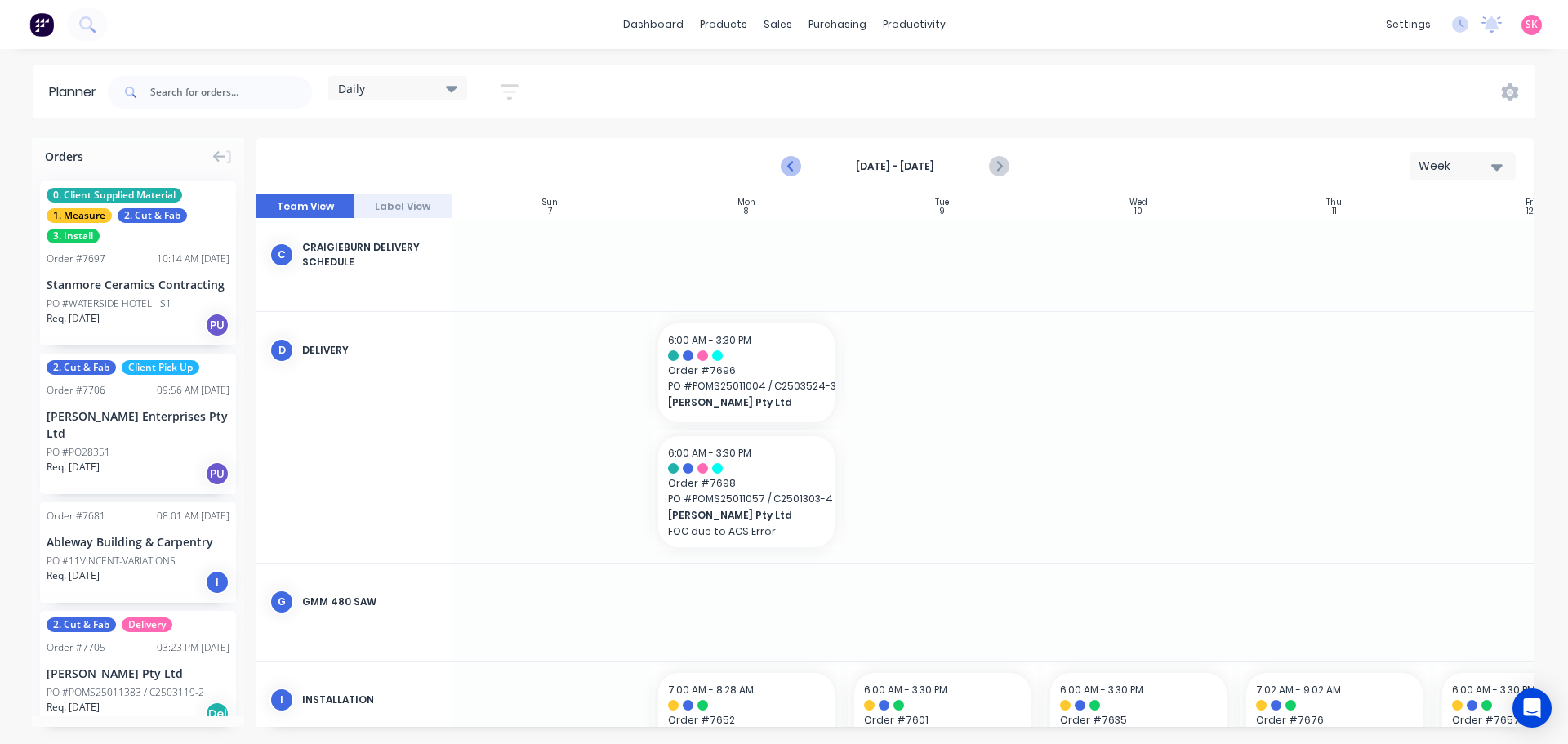
click at [799, 160] on icon "Previous page" at bounding box center [792, 166] width 20 height 20
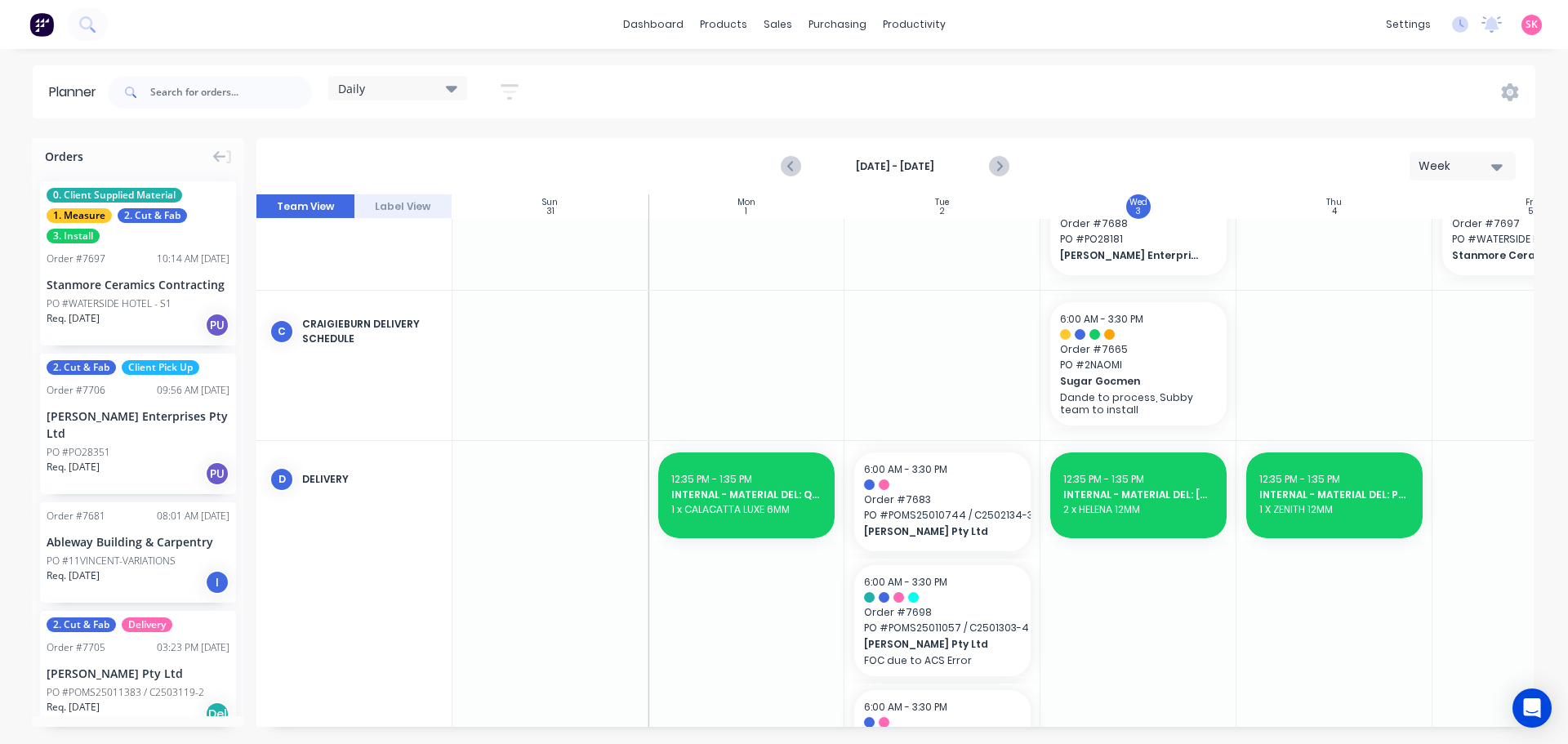
scroll to position [620, 0]
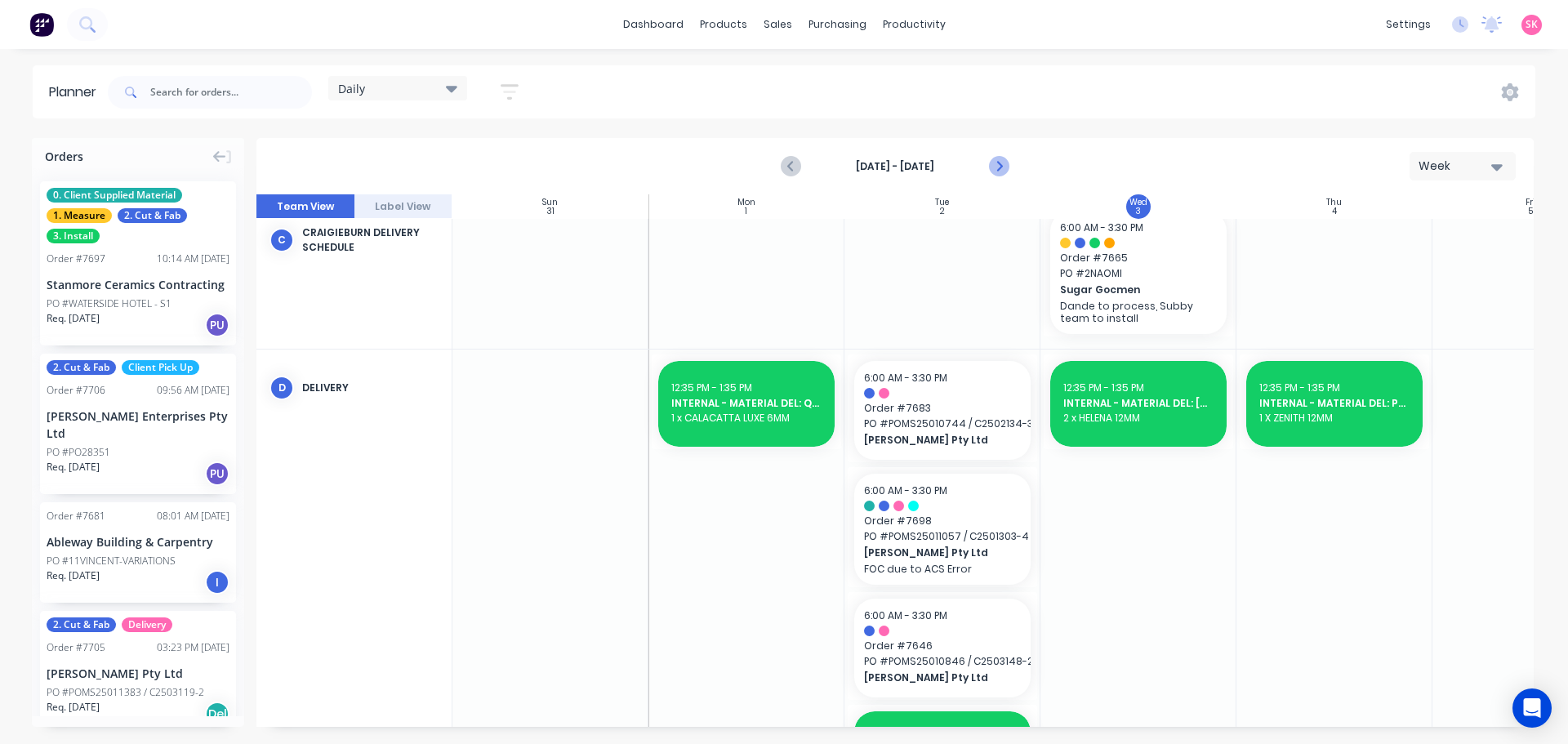
click at [1004, 163] on icon "Next page" at bounding box center [998, 166] width 20 height 20
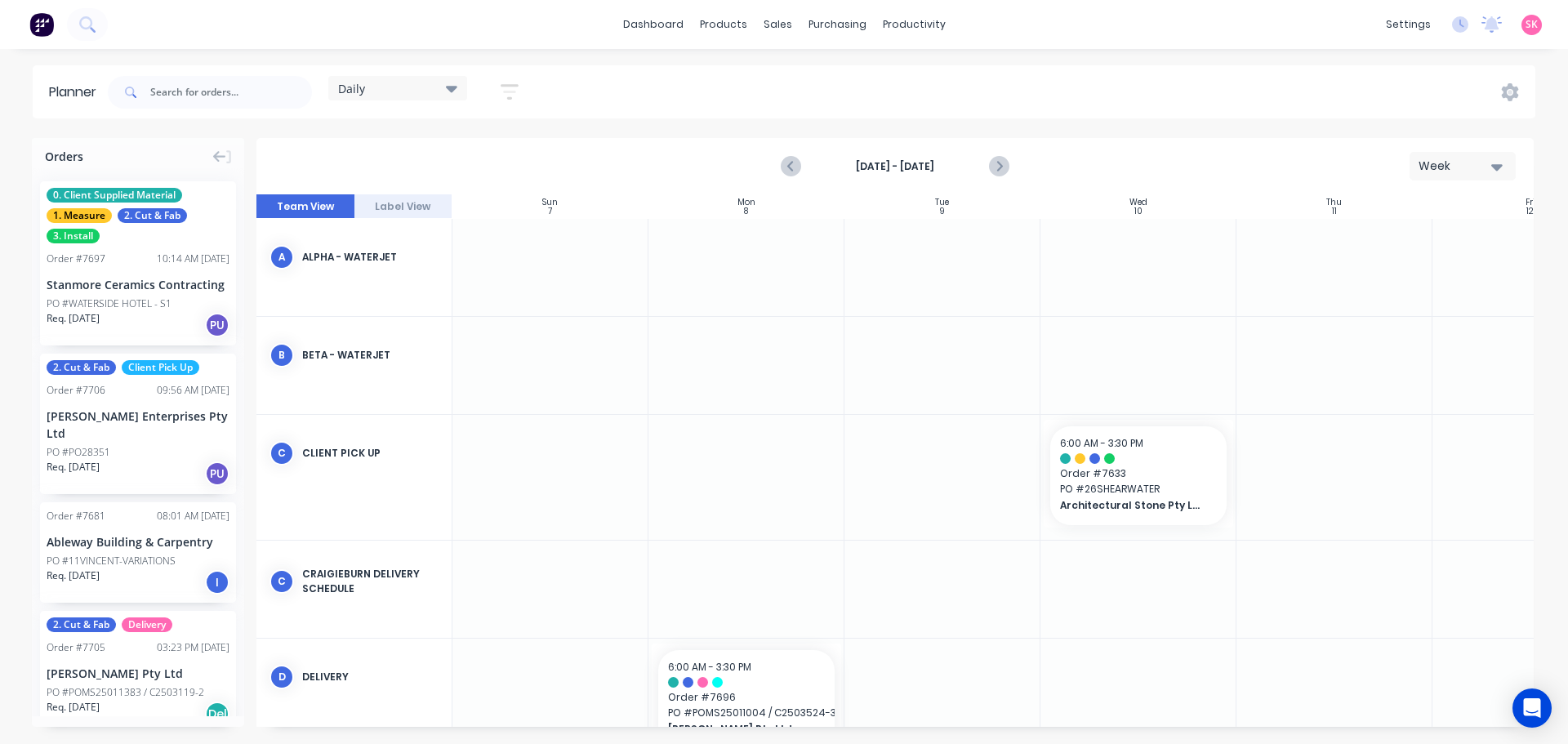
scroll to position [326, 0]
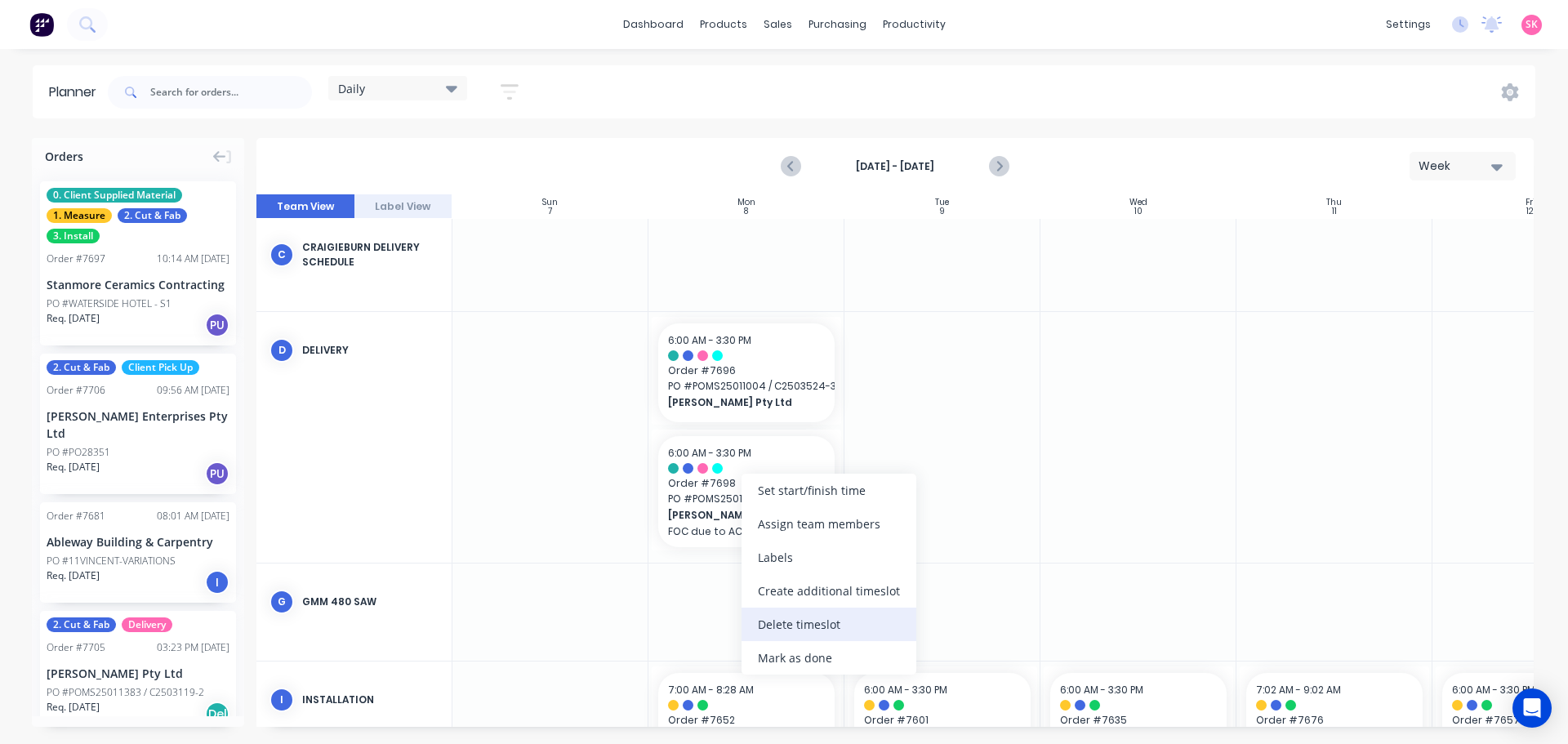
click at [801, 618] on div "Delete timeslot" at bounding box center [828, 623] width 174 height 33
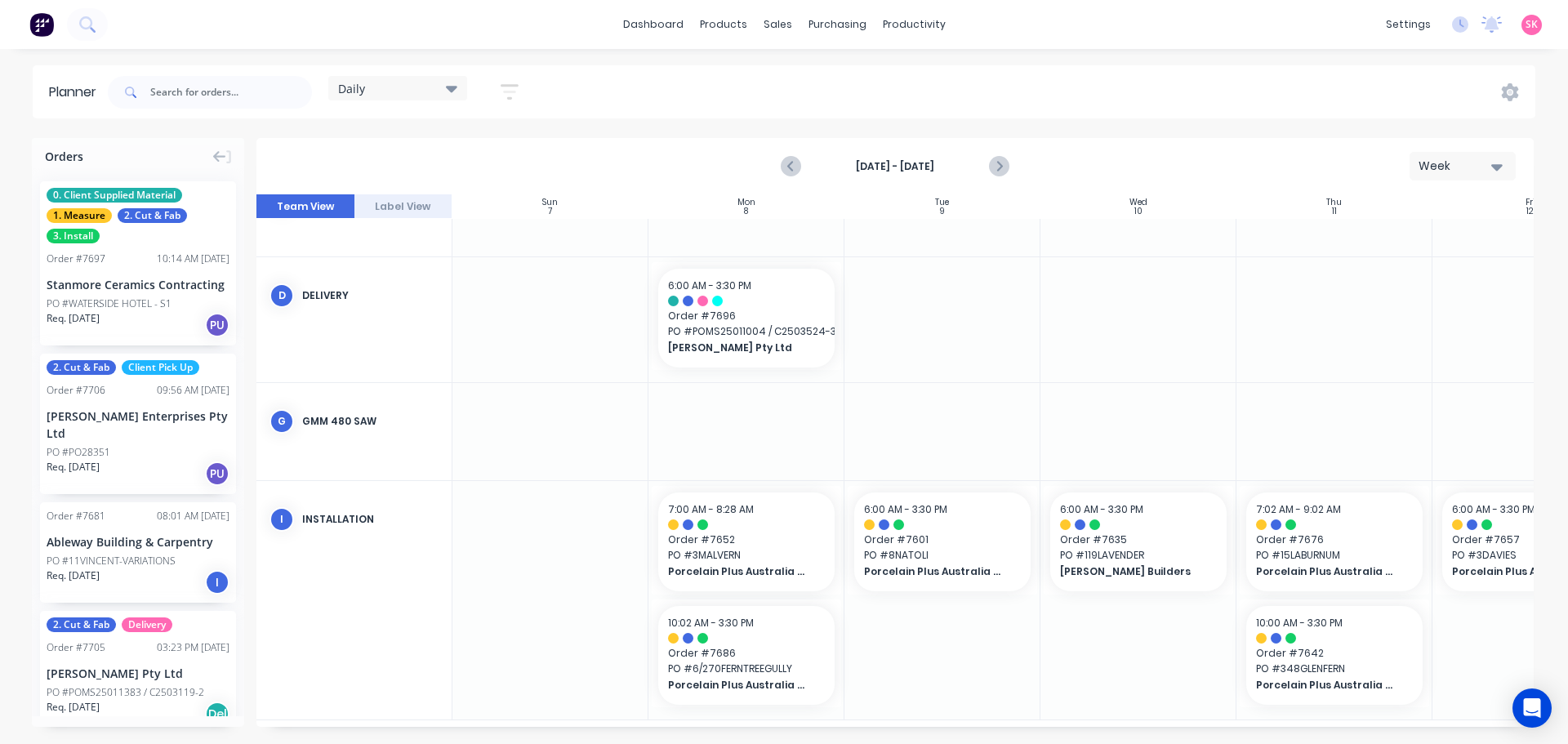
scroll to position [0, 0]
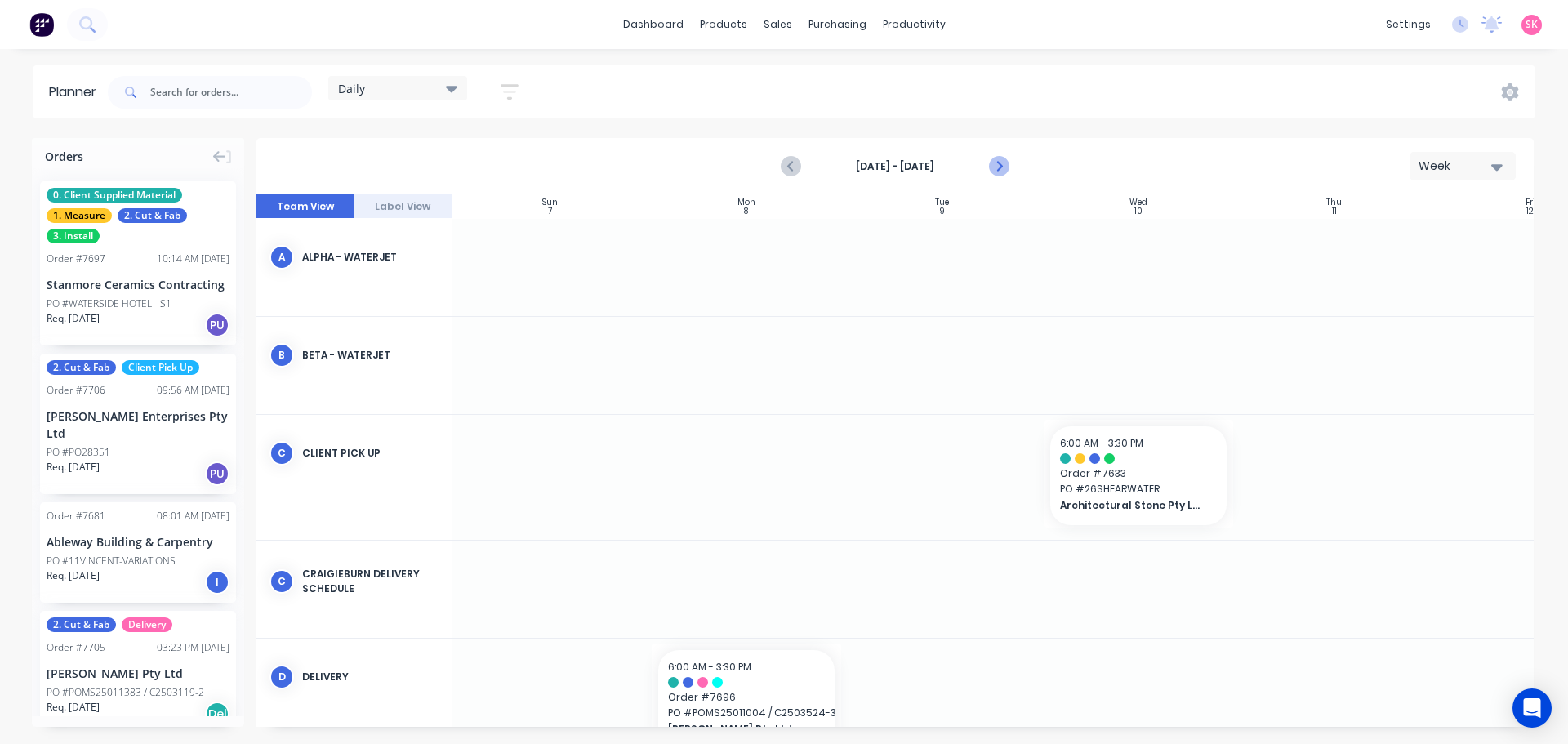
click at [998, 156] on icon "Next page" at bounding box center [998, 166] width 20 height 20
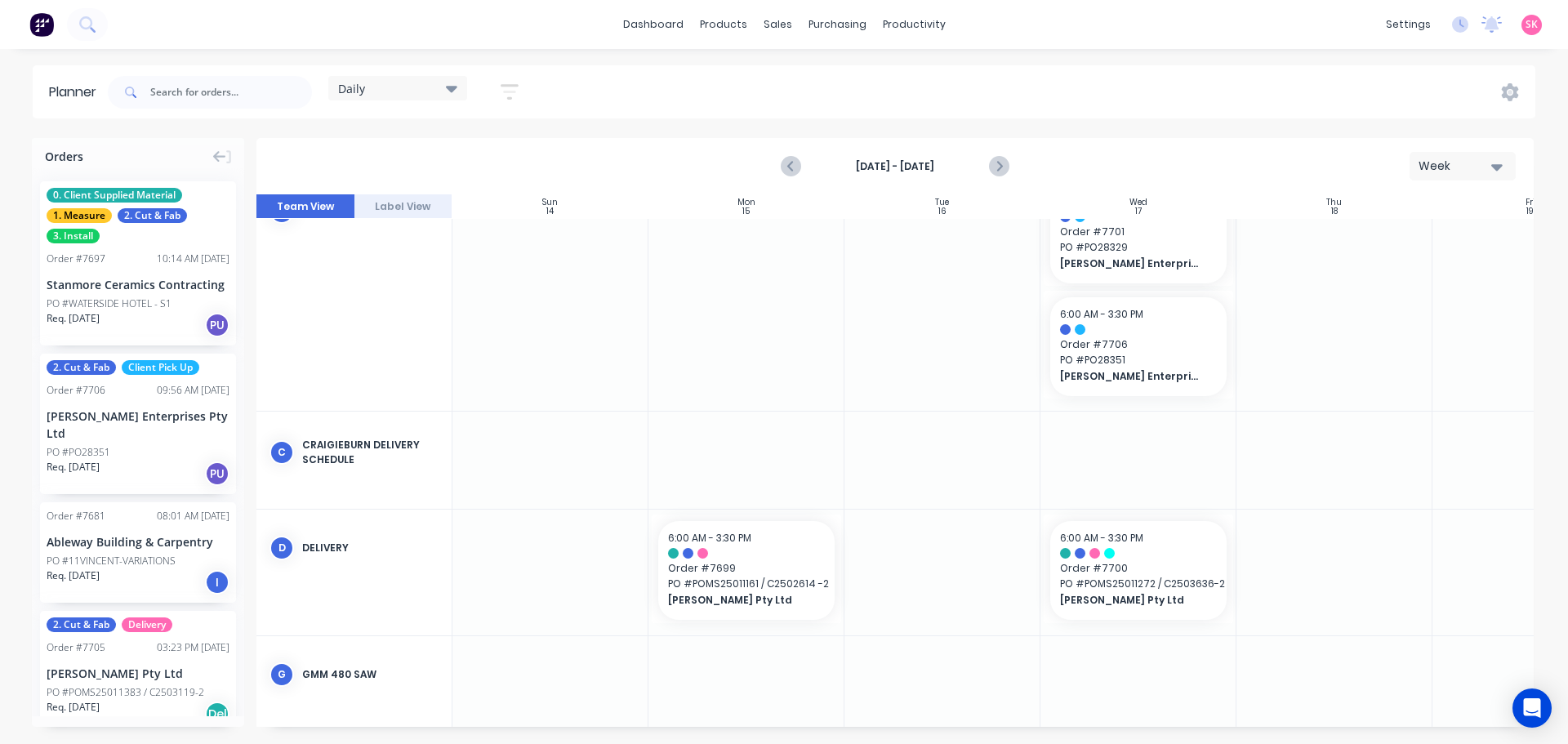
scroll to position [81, 0]
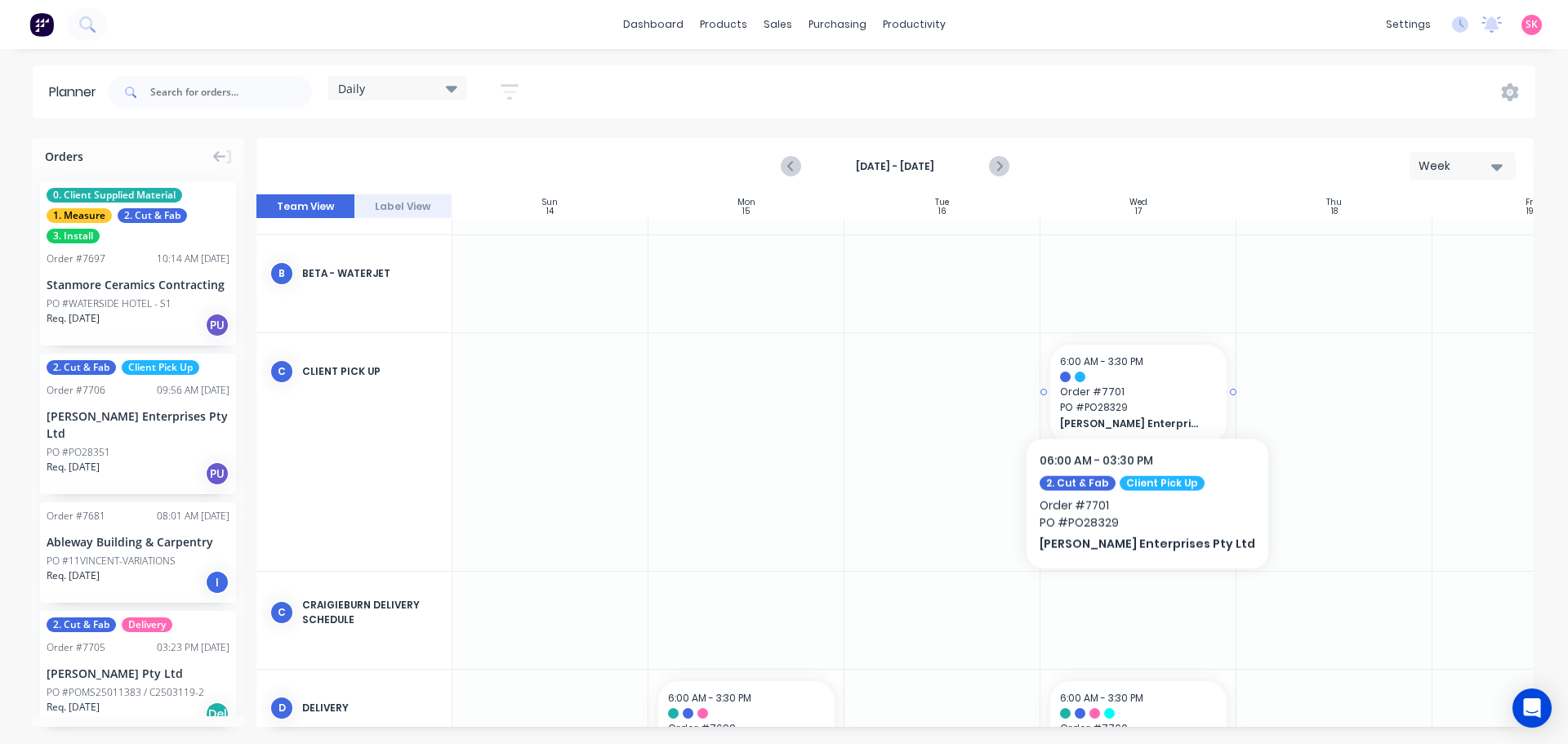
click at [1117, 388] on span "Order # 7701" at bounding box center [1138, 392] width 157 height 14
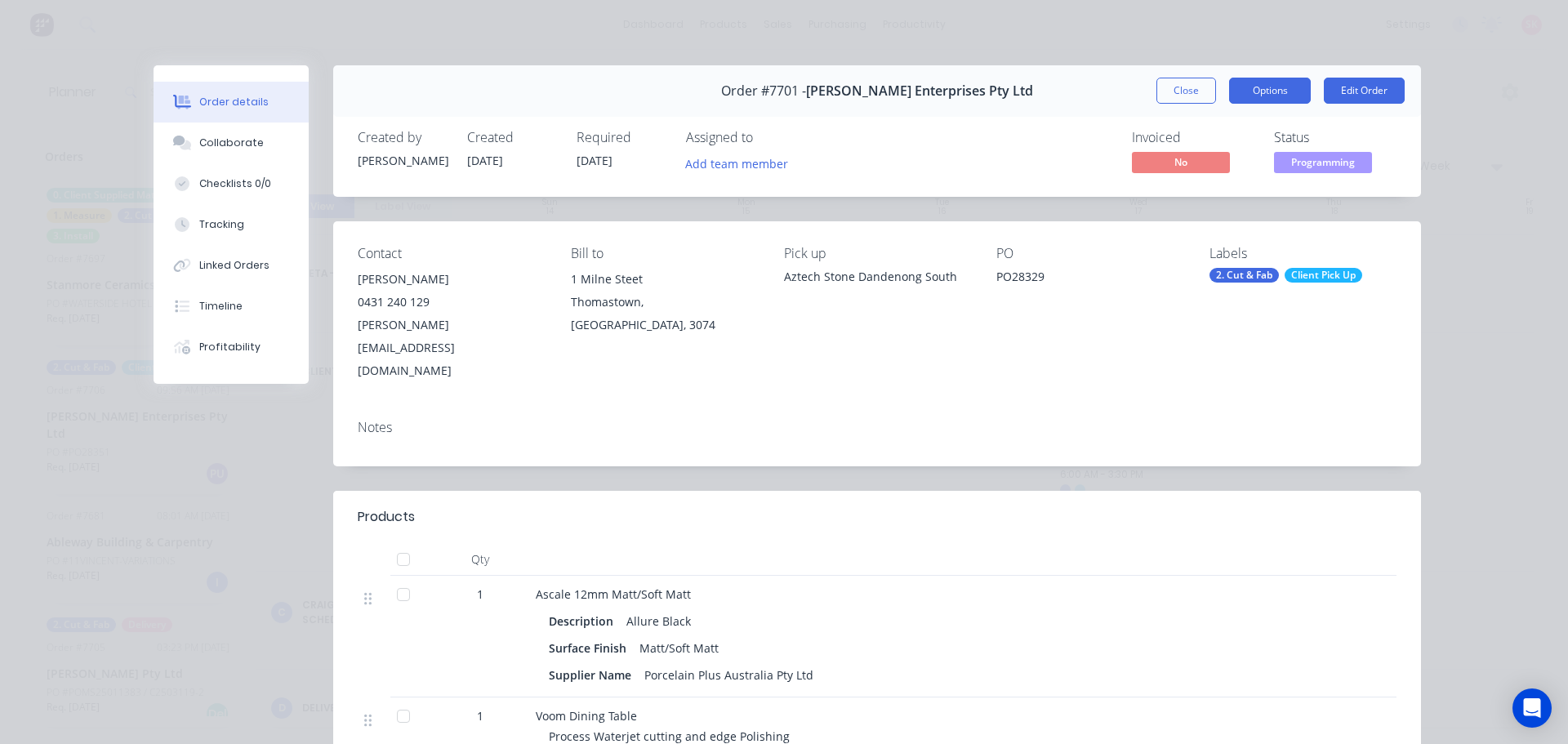
click at [1270, 88] on button "Options" at bounding box center [1269, 90] width 81 height 26
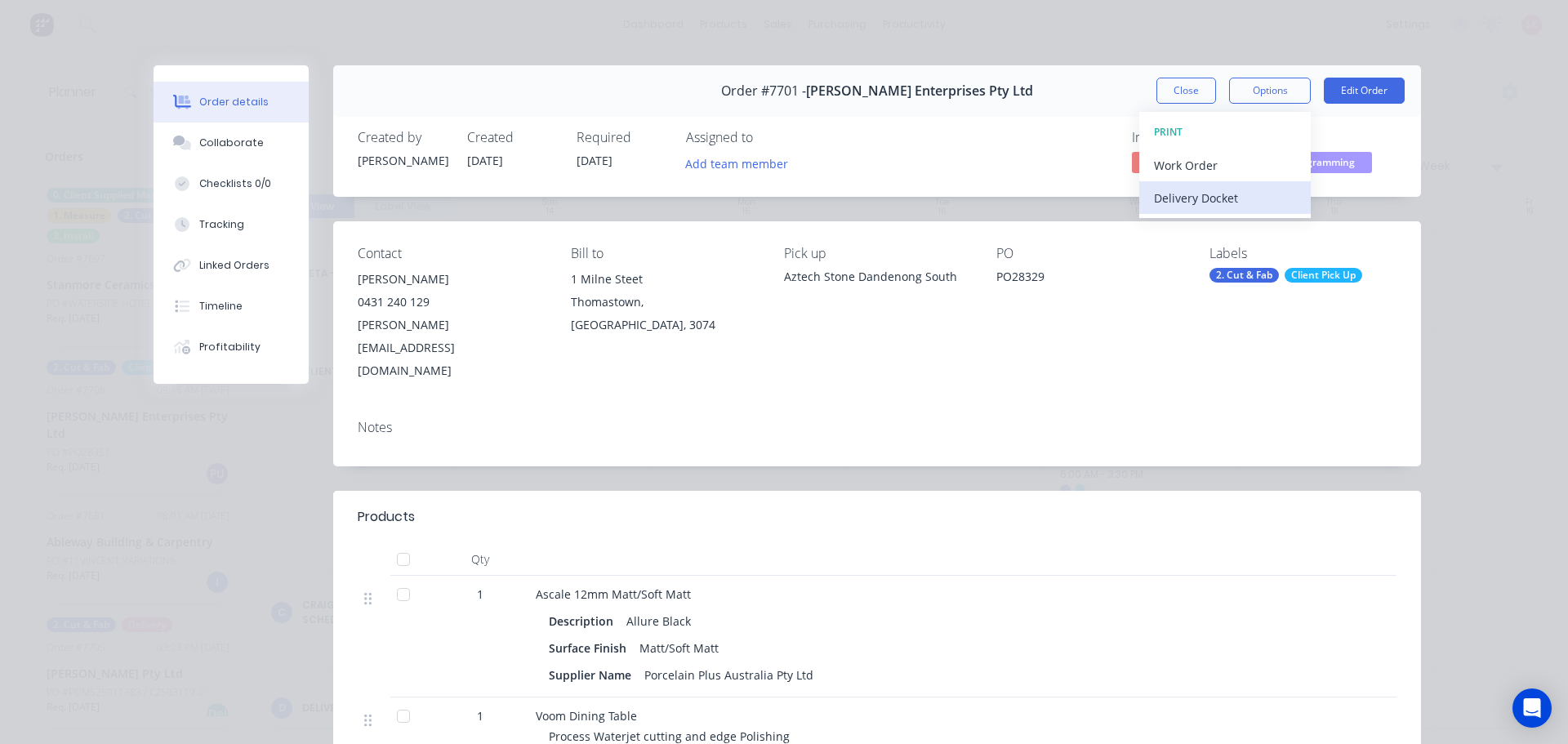
click at [1217, 190] on div "Delivery Docket" at bounding box center [1225, 198] width 142 height 23
click at [1218, 217] on button "Custom" at bounding box center [1225, 230] width 172 height 33
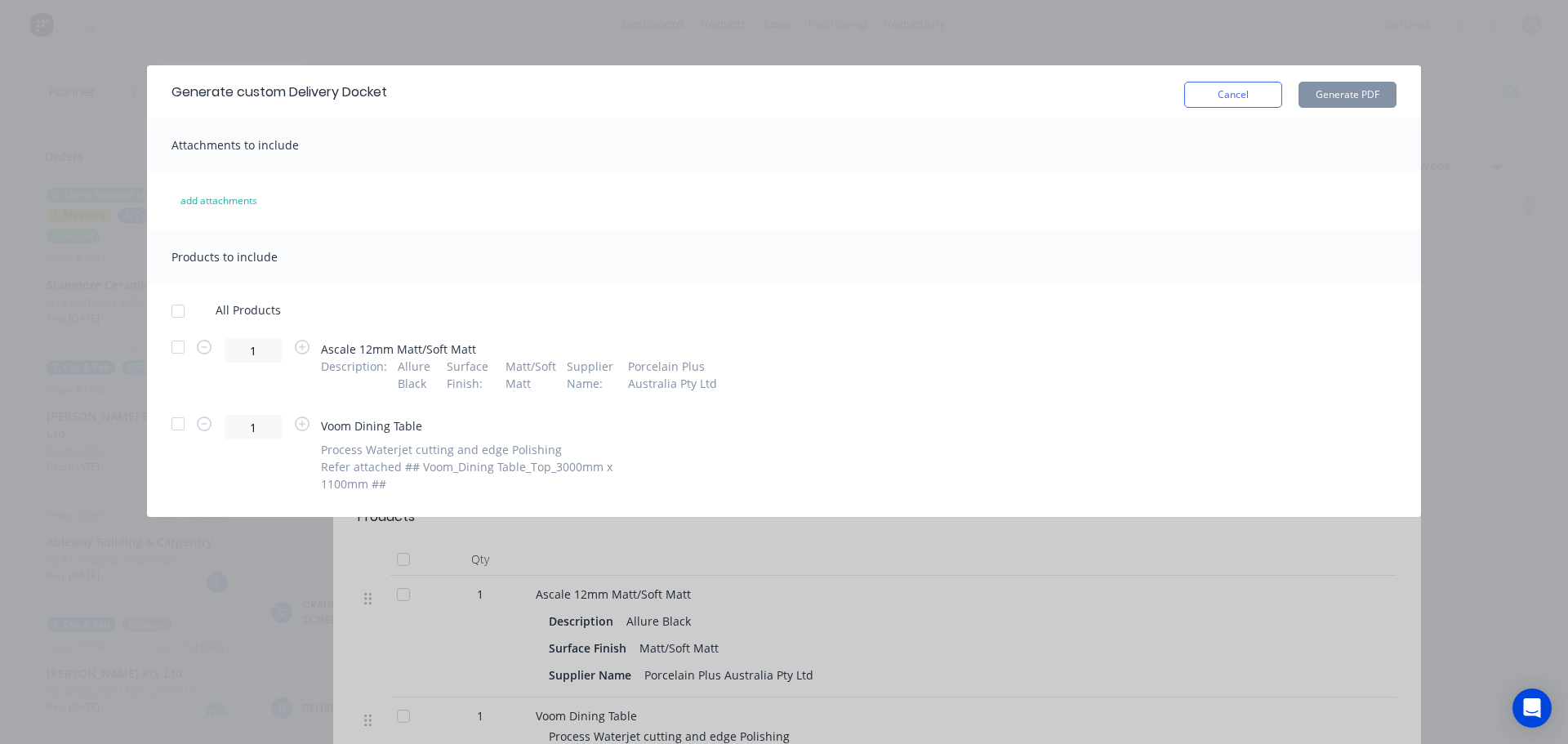
click at [173, 420] on div at bounding box center [178, 424] width 33 height 33
click at [173, 351] on div at bounding box center [178, 347] width 33 height 33
click at [175, 351] on div at bounding box center [178, 347] width 33 height 33
click at [1349, 95] on button "Generate PDF" at bounding box center [1347, 94] width 98 height 26
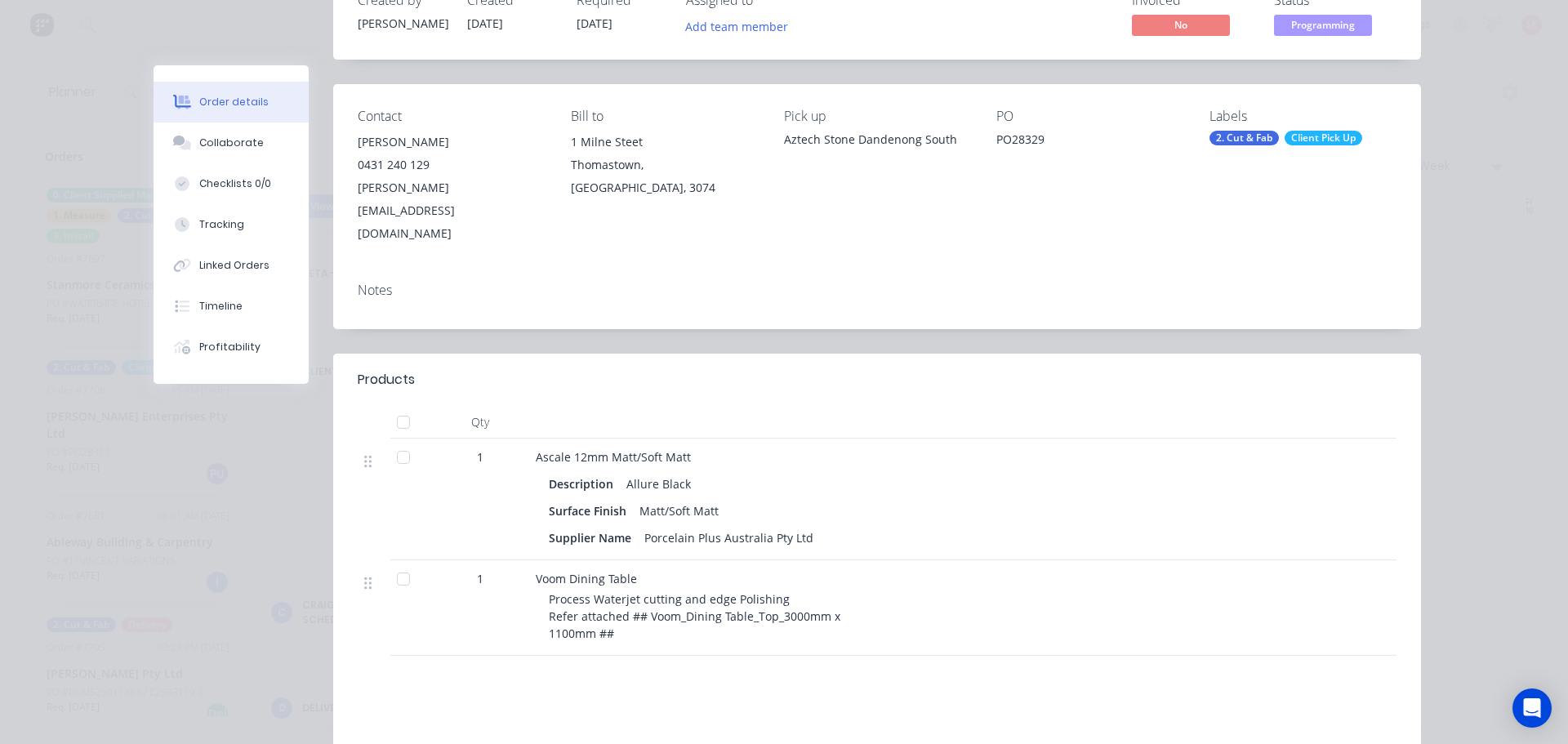
scroll to position [0, 0]
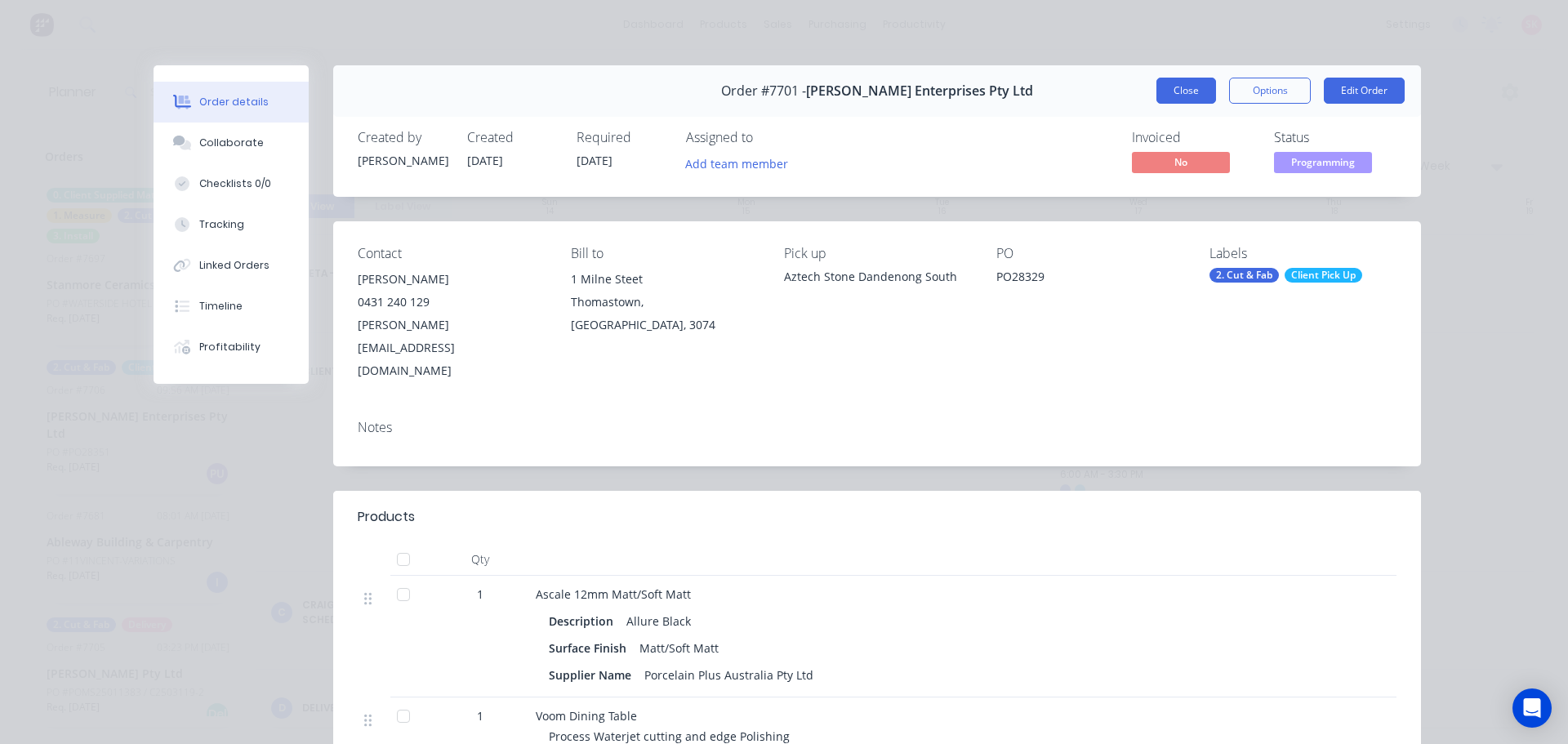
click at [1185, 86] on button "Close" at bounding box center [1186, 90] width 60 height 26
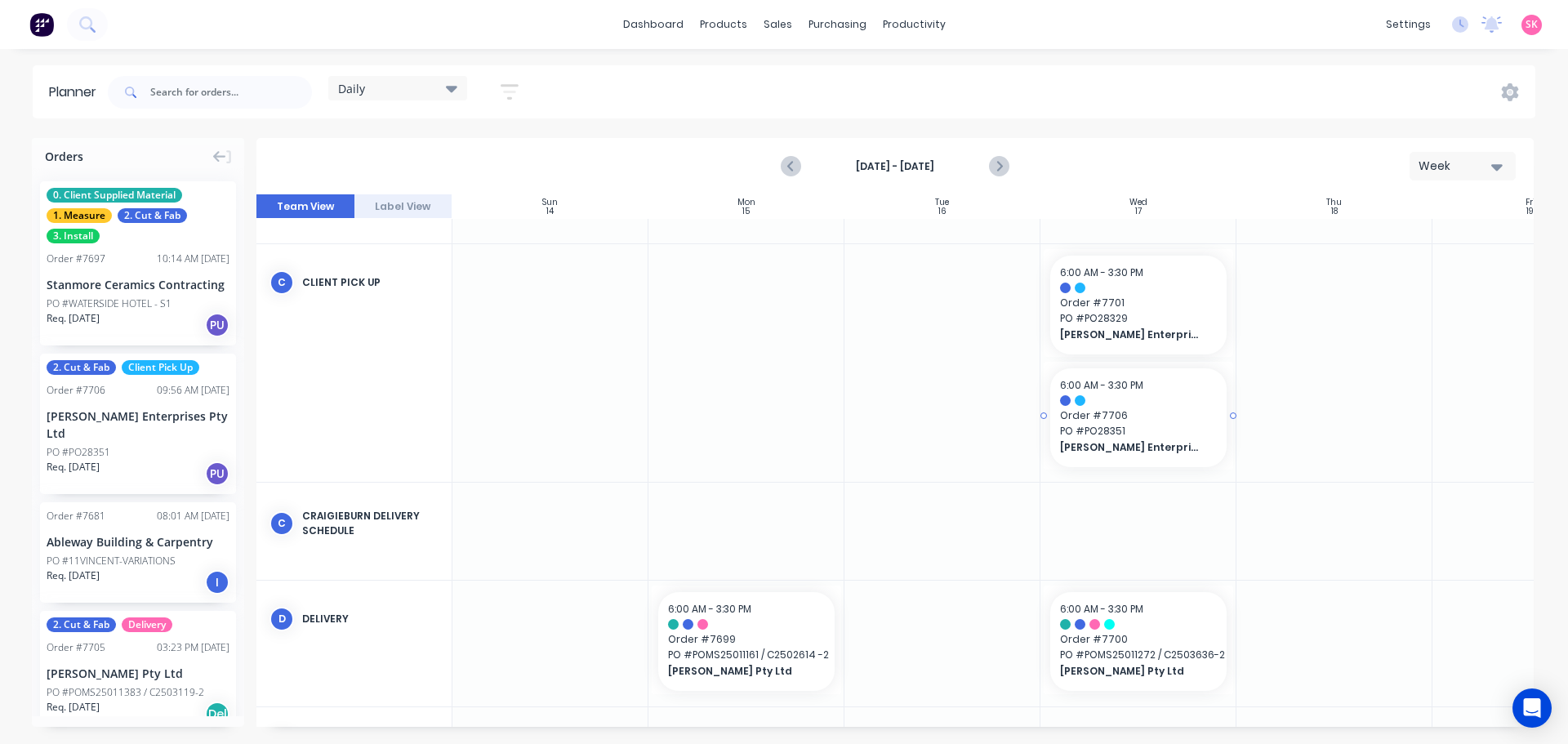
scroll to position [164, 0]
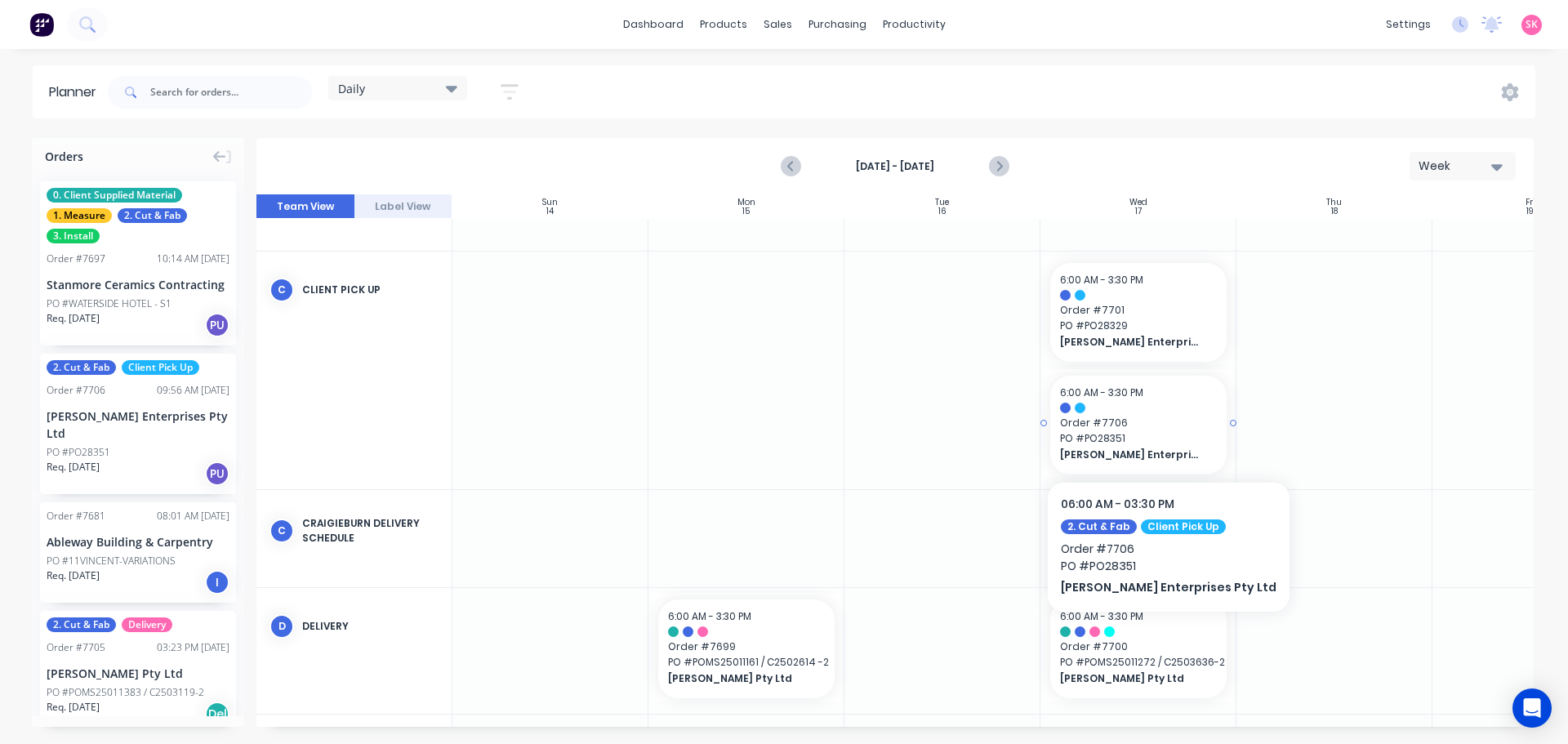
click at [1134, 422] on span "Order # 7706" at bounding box center [1138, 423] width 157 height 14
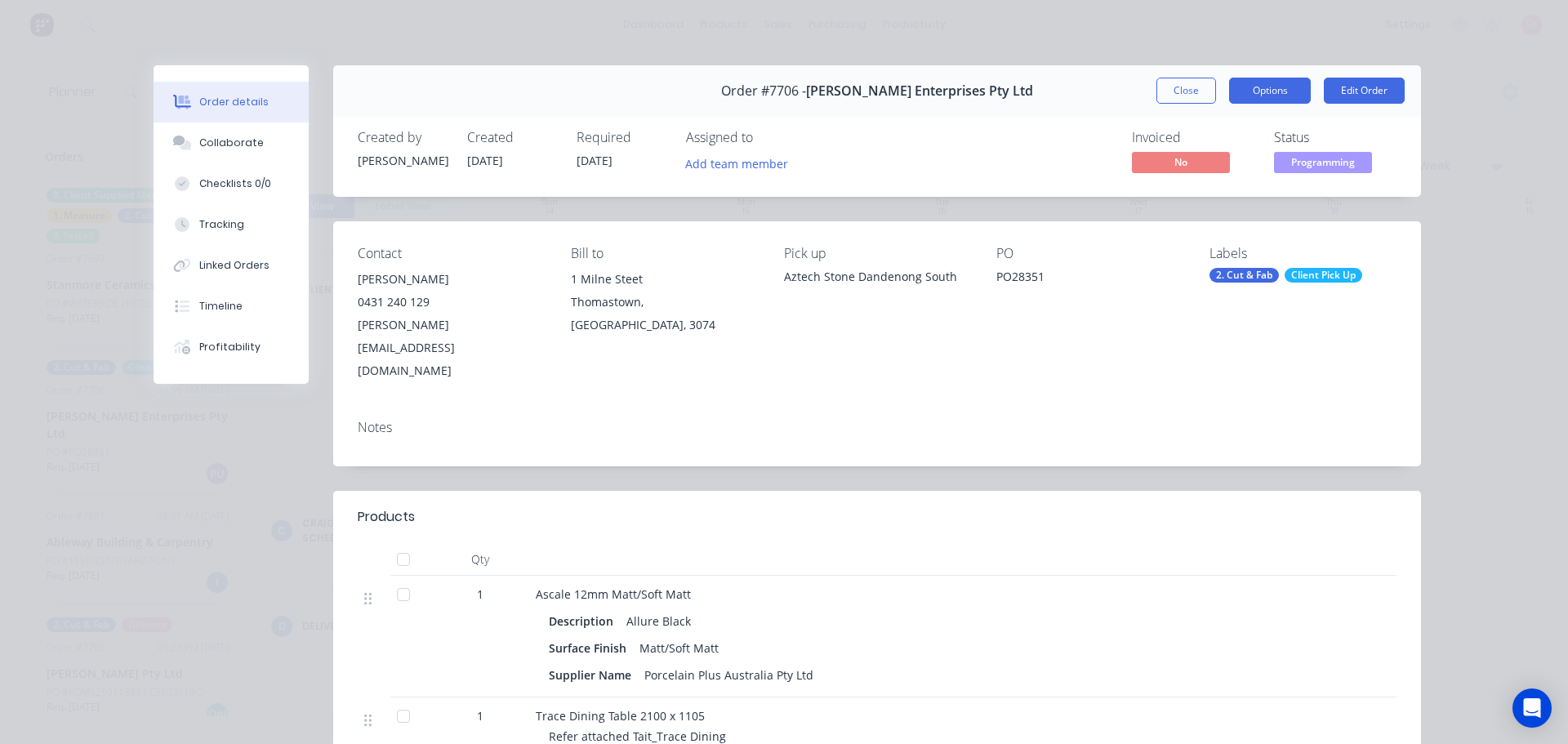
click at [1248, 89] on button "Options" at bounding box center [1269, 90] width 81 height 26
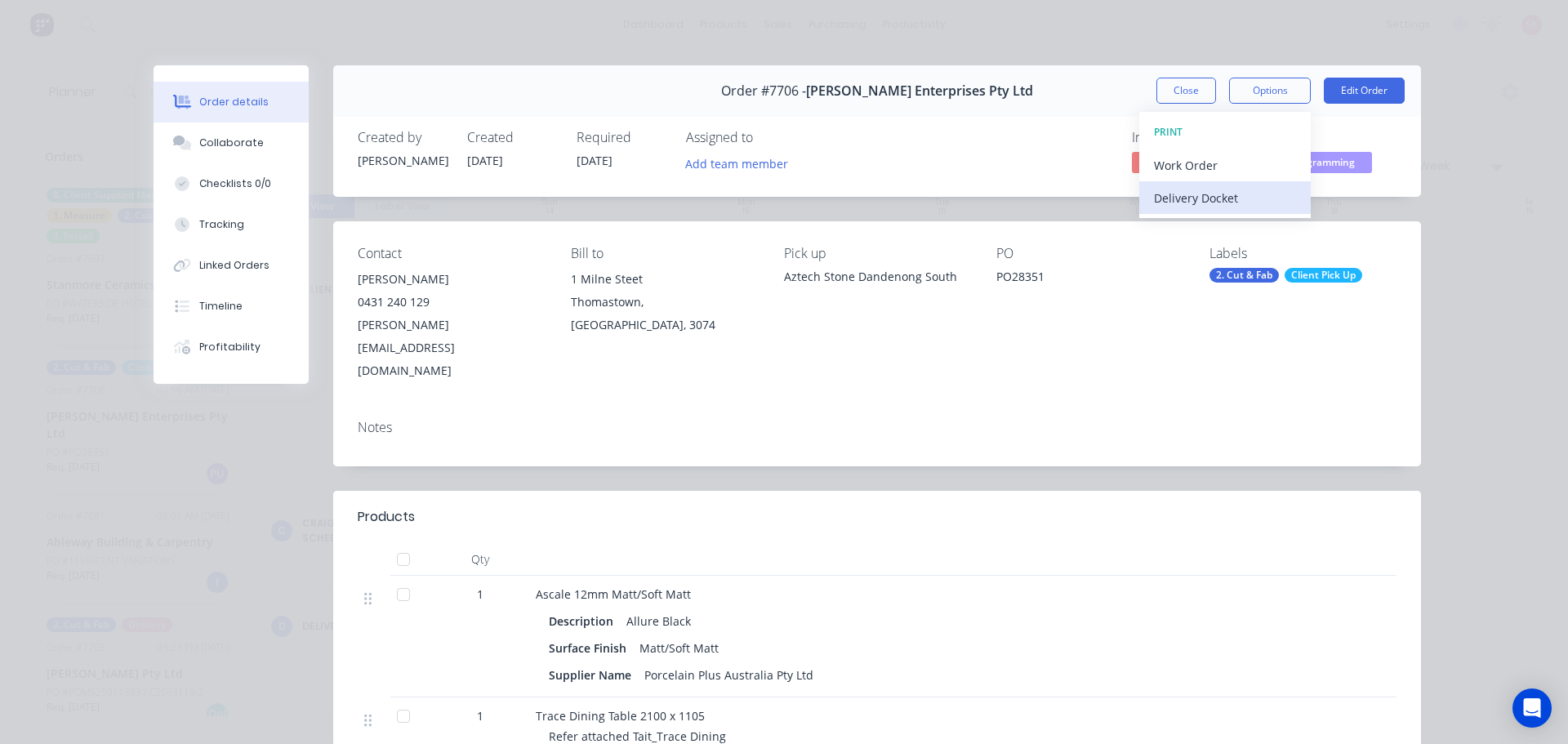
click at [1246, 202] on div "Delivery Docket" at bounding box center [1225, 198] width 142 height 23
click at [1234, 232] on div "Custom" at bounding box center [1225, 231] width 142 height 23
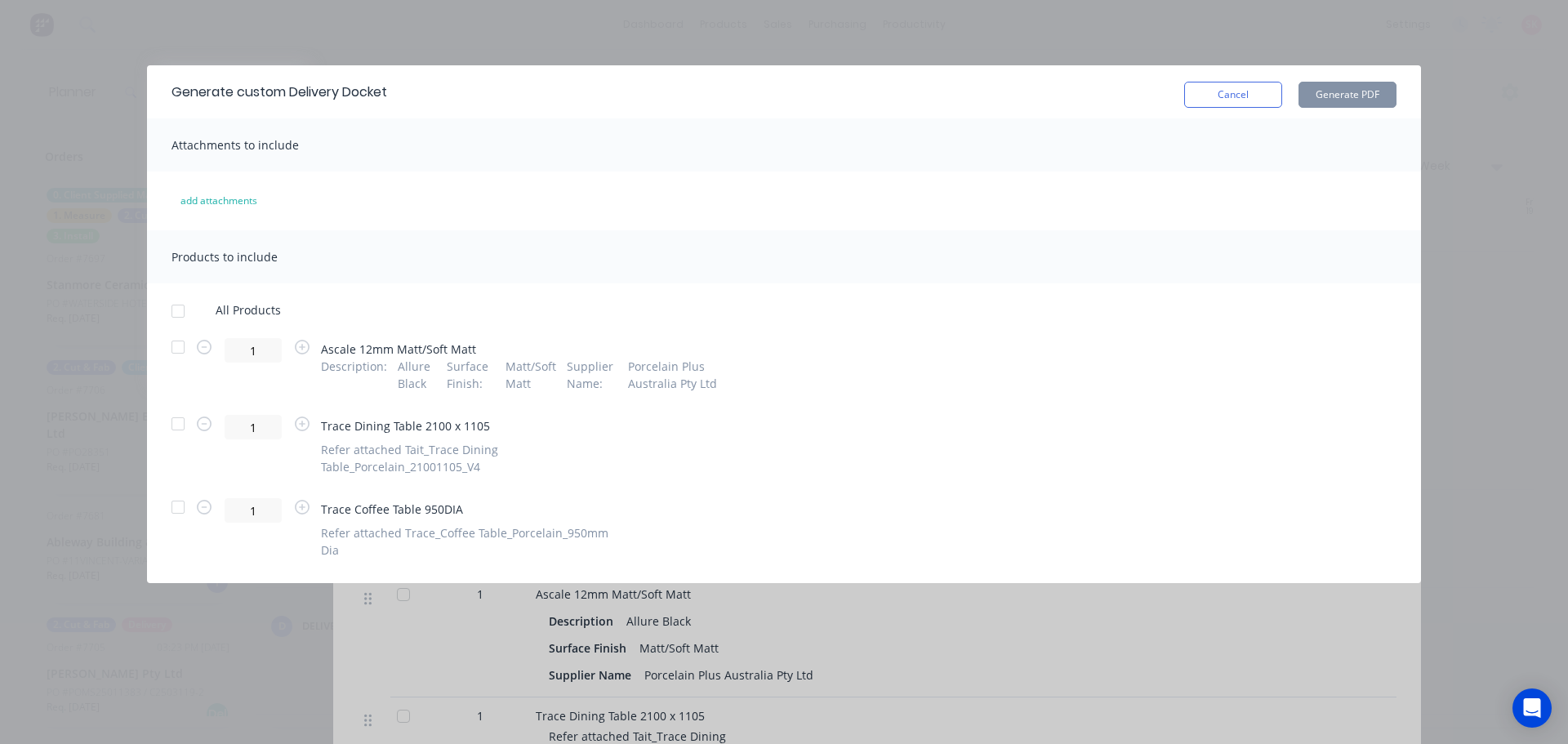
drag, startPoint x: 182, startPoint y: 420, endPoint x: 191, endPoint y: 465, distance: 45.9
click at [183, 420] on div at bounding box center [178, 424] width 33 height 33
click at [176, 525] on div at bounding box center [179, 529] width 14 height 58
click at [174, 507] on div at bounding box center [178, 507] width 33 height 33
click at [1348, 103] on button "Generate PDF" at bounding box center [1347, 94] width 98 height 26
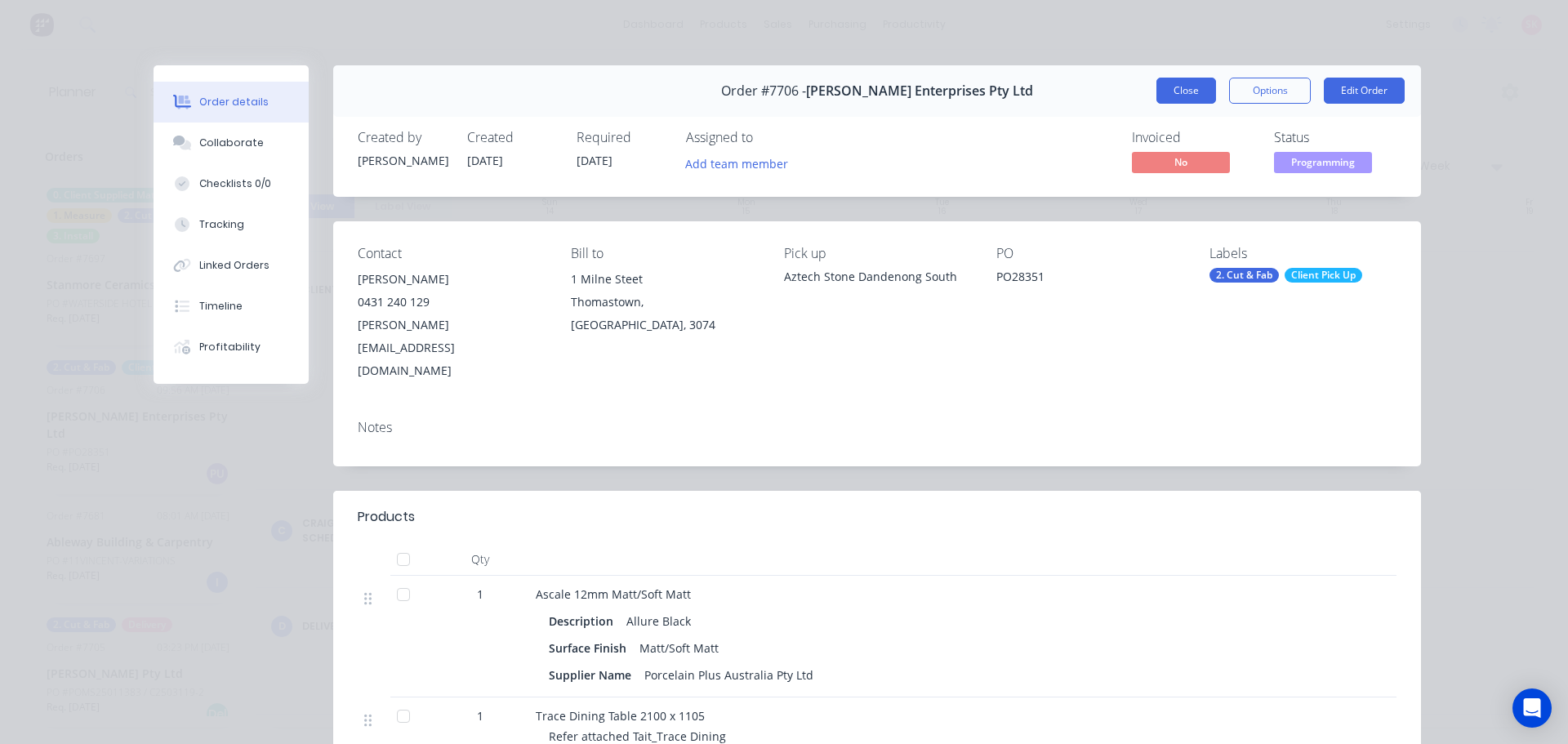
click at [1165, 89] on button "Close" at bounding box center [1186, 90] width 60 height 26
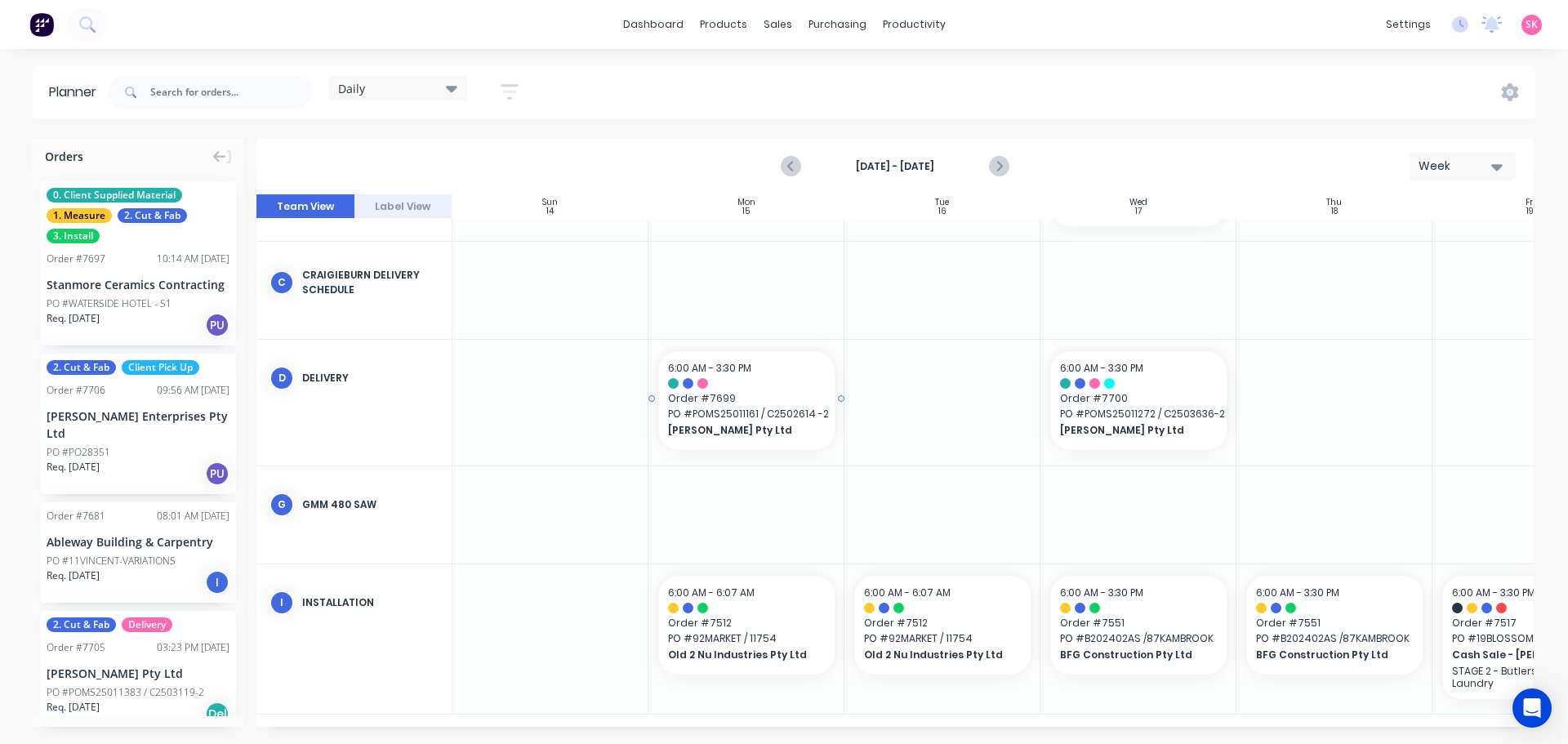
click at [784, 423] on span "[PERSON_NAME] Pty Ltd" at bounding box center [739, 430] width 141 height 14
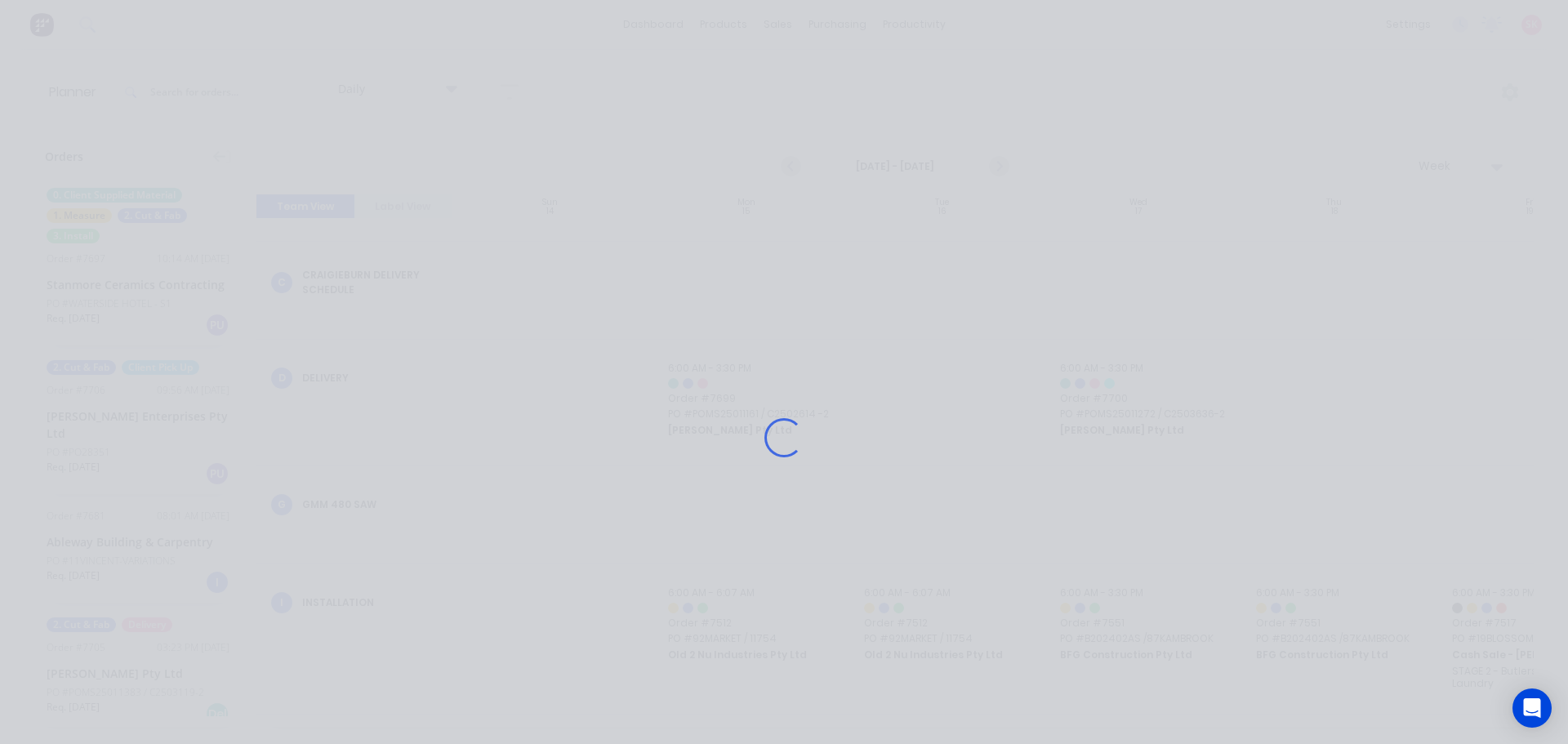
scroll to position [406, 0]
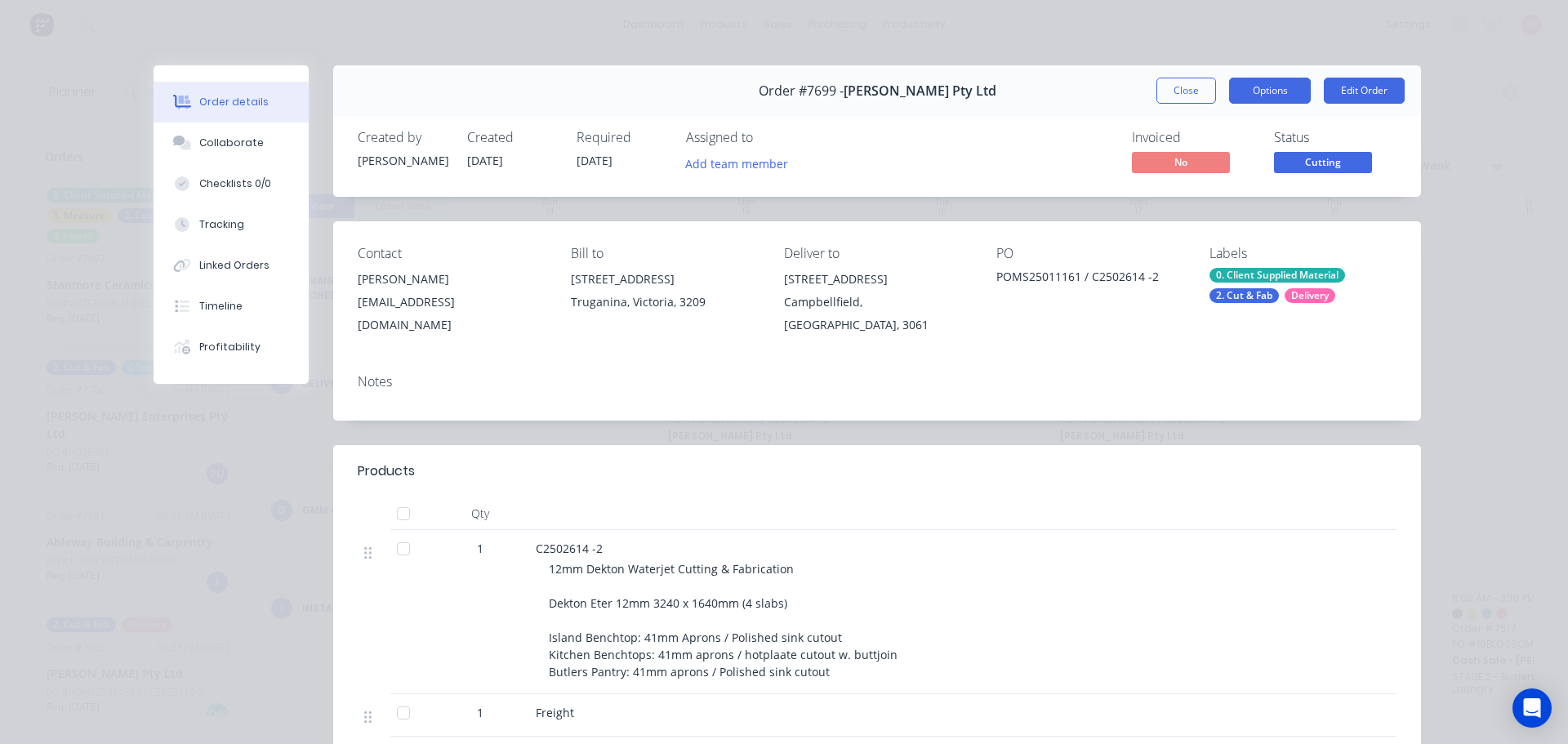
click at [1293, 96] on button "Options" at bounding box center [1269, 90] width 81 height 26
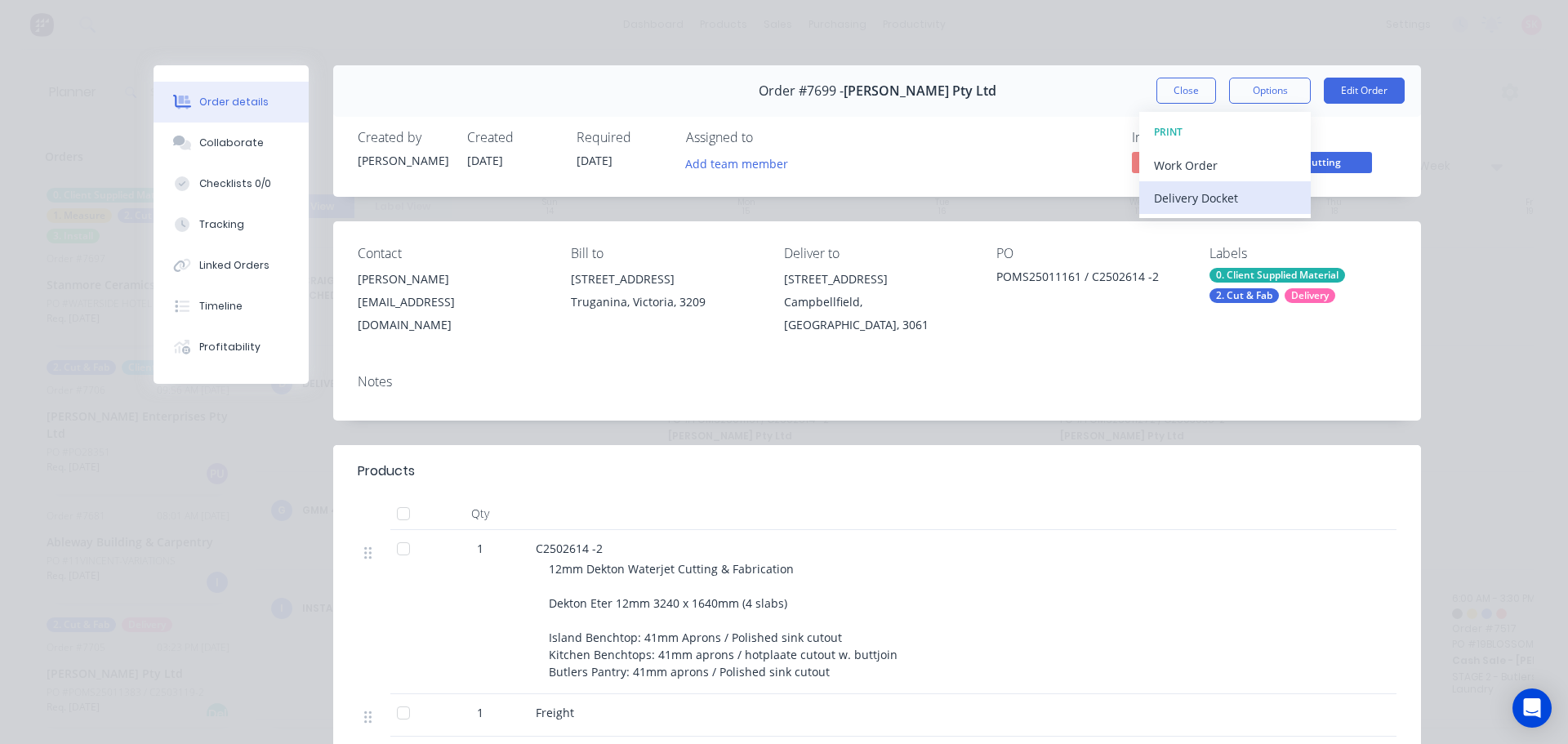
click at [1271, 192] on div "Delivery Docket" at bounding box center [1225, 198] width 142 height 23
click at [1247, 230] on div "Custom" at bounding box center [1225, 231] width 142 height 23
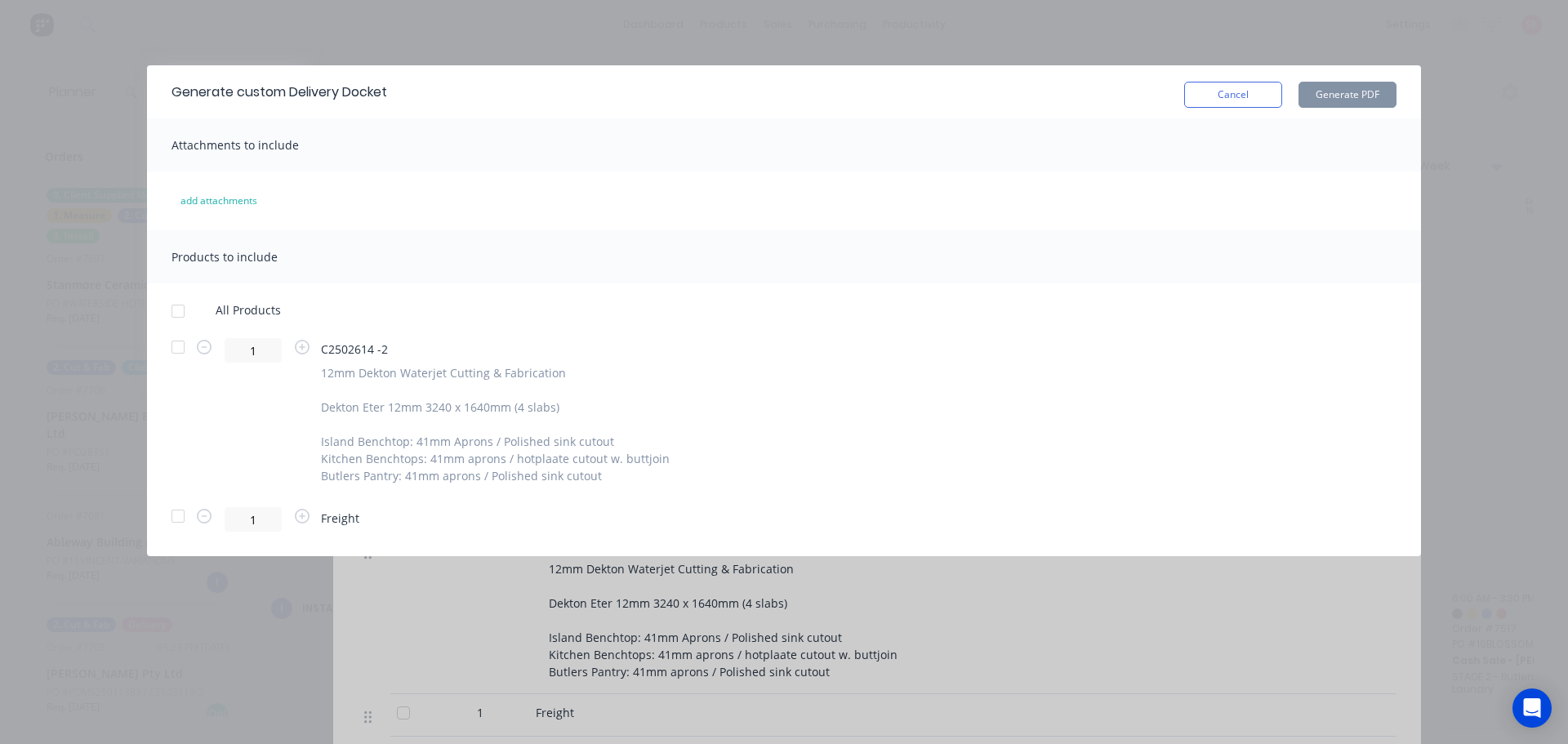
click at [176, 342] on div at bounding box center [178, 347] width 33 height 33
drag, startPoint x: 170, startPoint y: 520, endPoint x: 495, endPoint y: 417, distance: 340.9
click at [171, 520] on div at bounding box center [178, 516] width 33 height 33
click at [1326, 98] on button "Generate PDF" at bounding box center [1347, 94] width 98 height 26
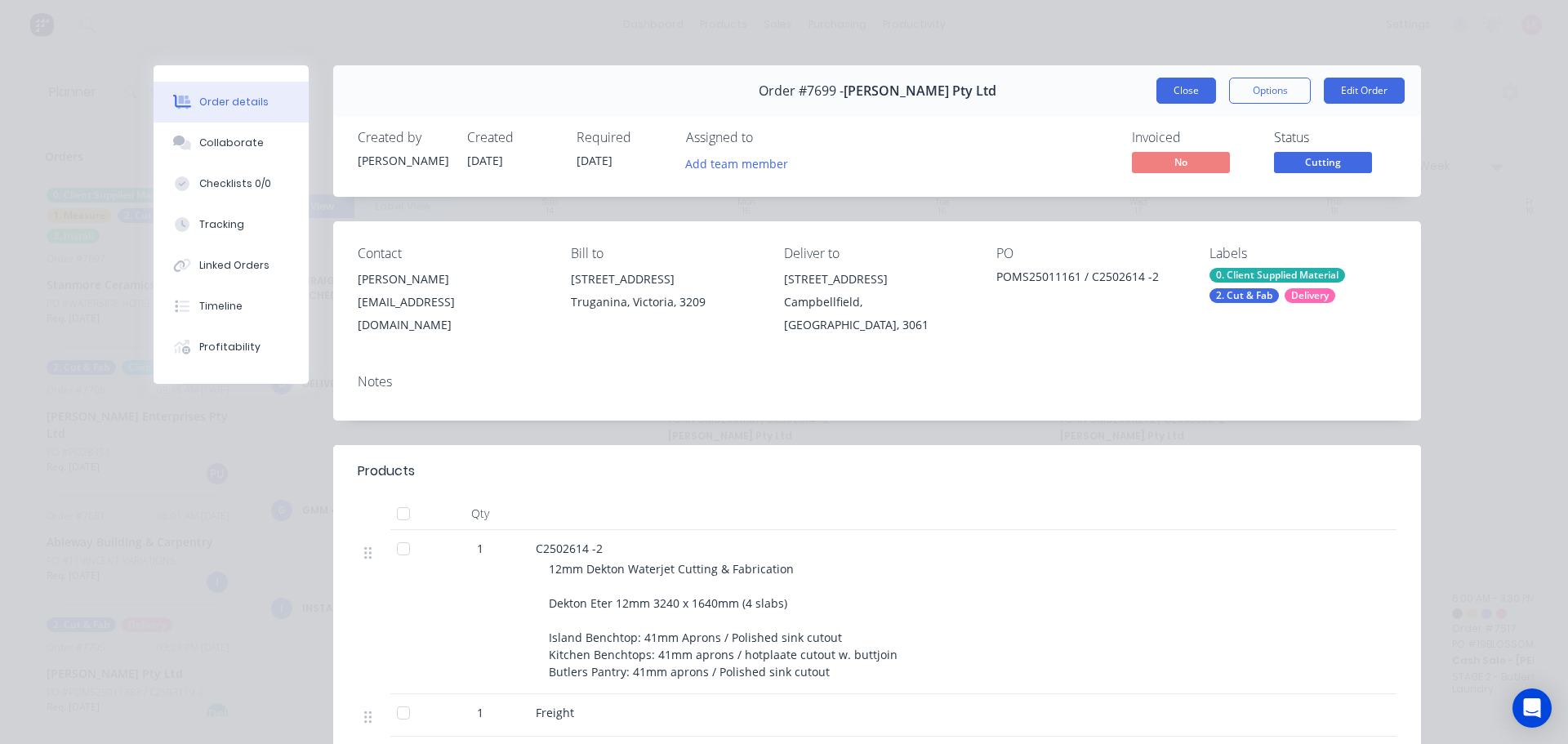
click at [1157, 101] on button "Close" at bounding box center [1186, 90] width 60 height 26
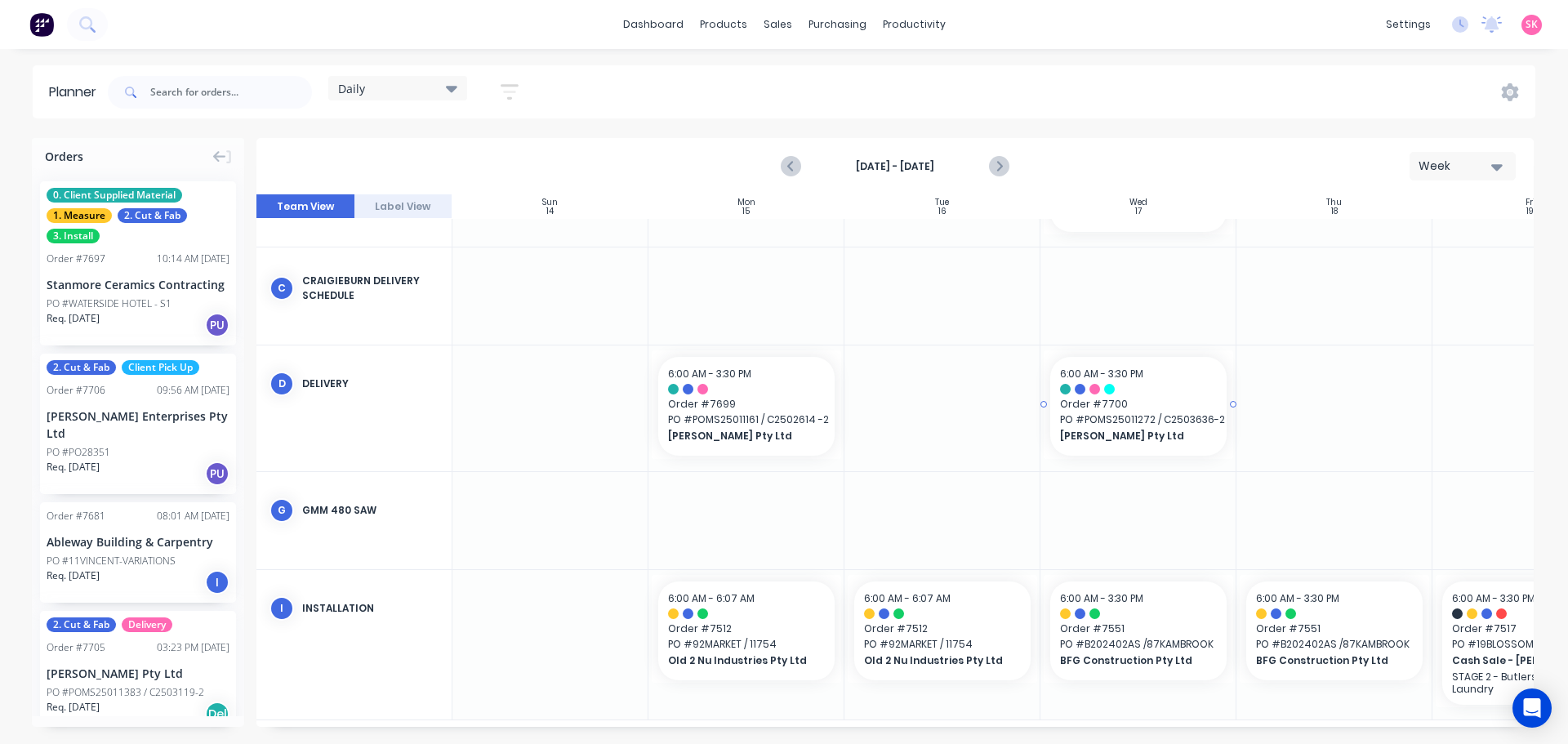
click at [1099, 405] on span "Order # 7700" at bounding box center [1138, 404] width 157 height 14
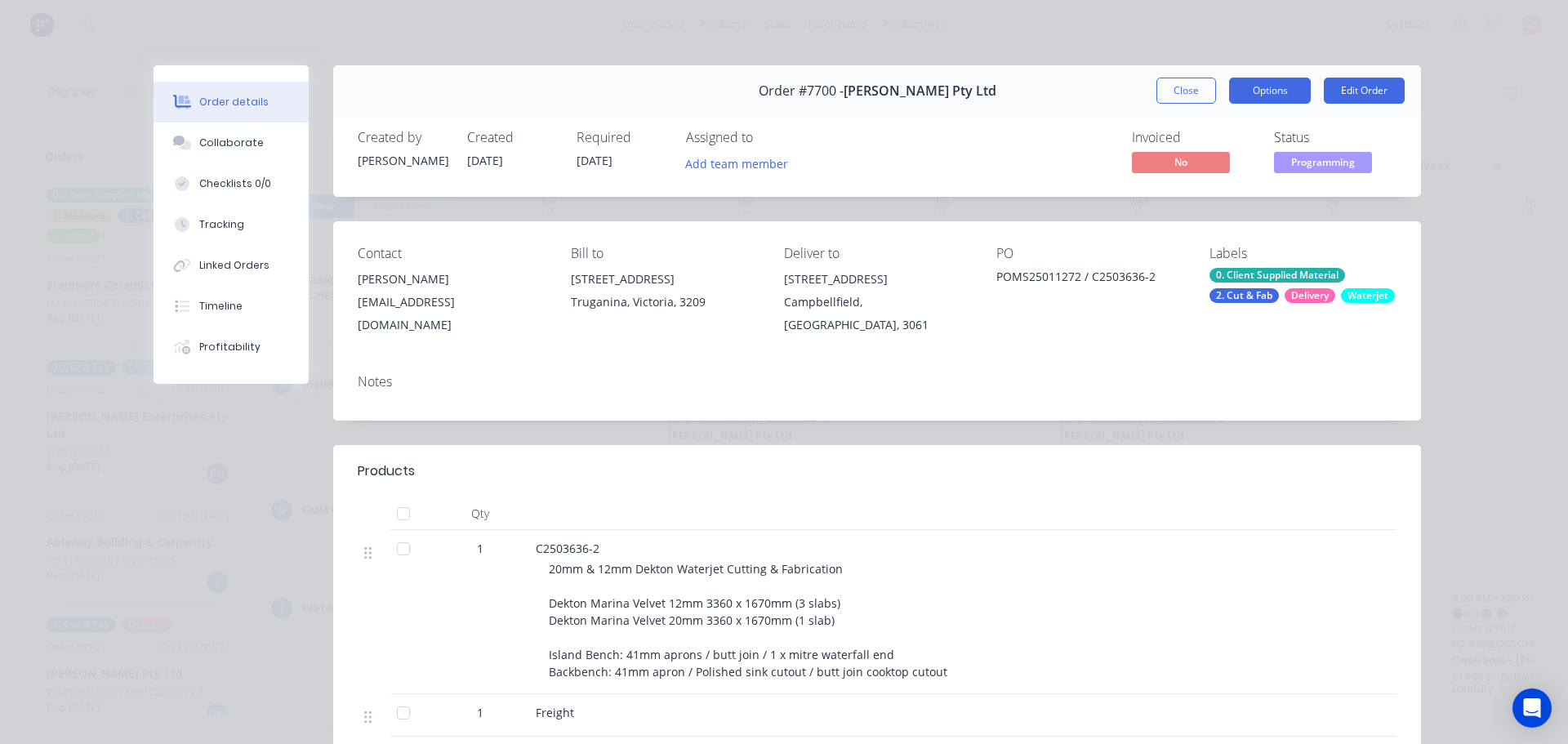
click at [1290, 97] on button "Options" at bounding box center [1269, 90] width 81 height 26
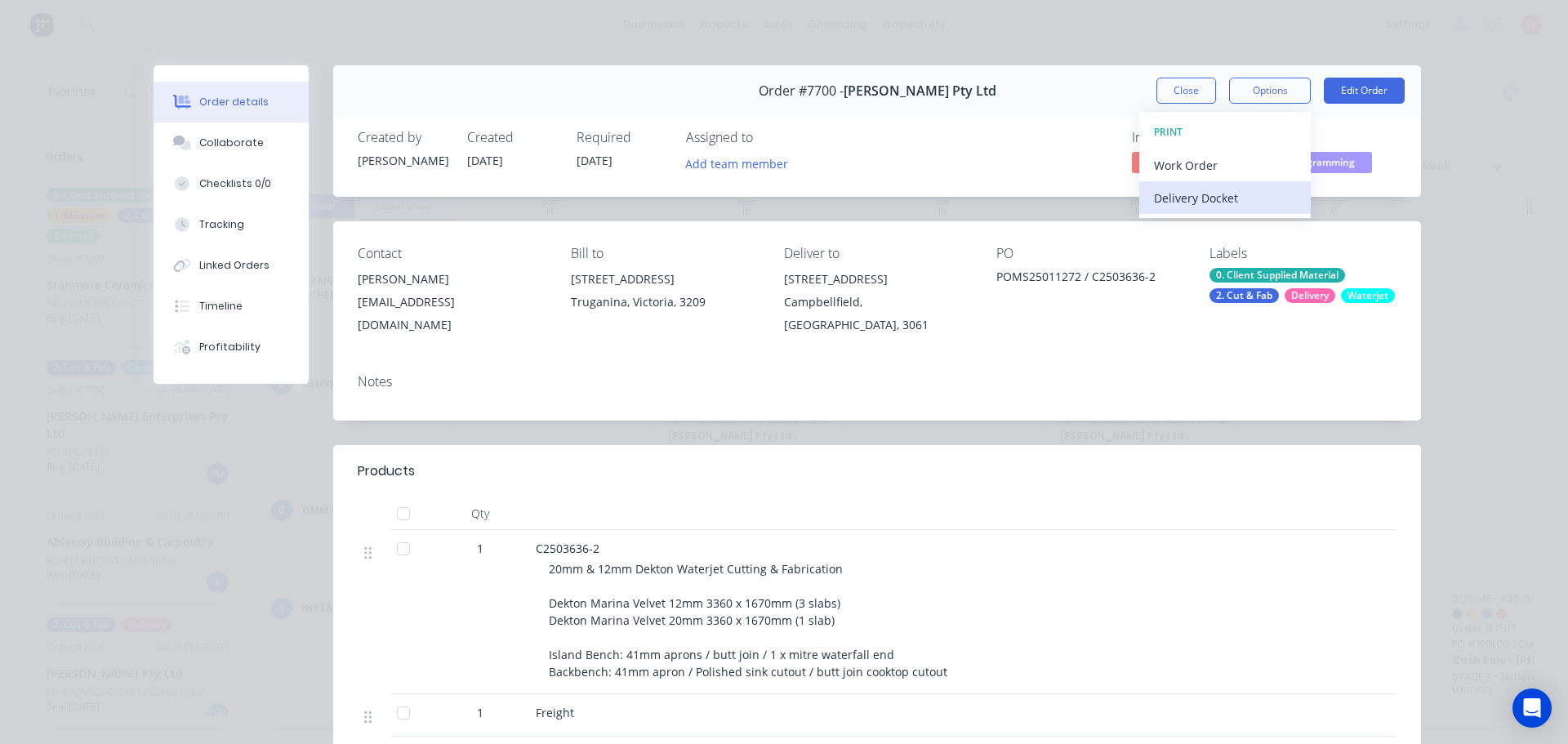
click at [1268, 199] on div "Delivery Docket" at bounding box center [1225, 198] width 142 height 23
click at [1197, 226] on div "Custom" at bounding box center [1225, 231] width 142 height 23
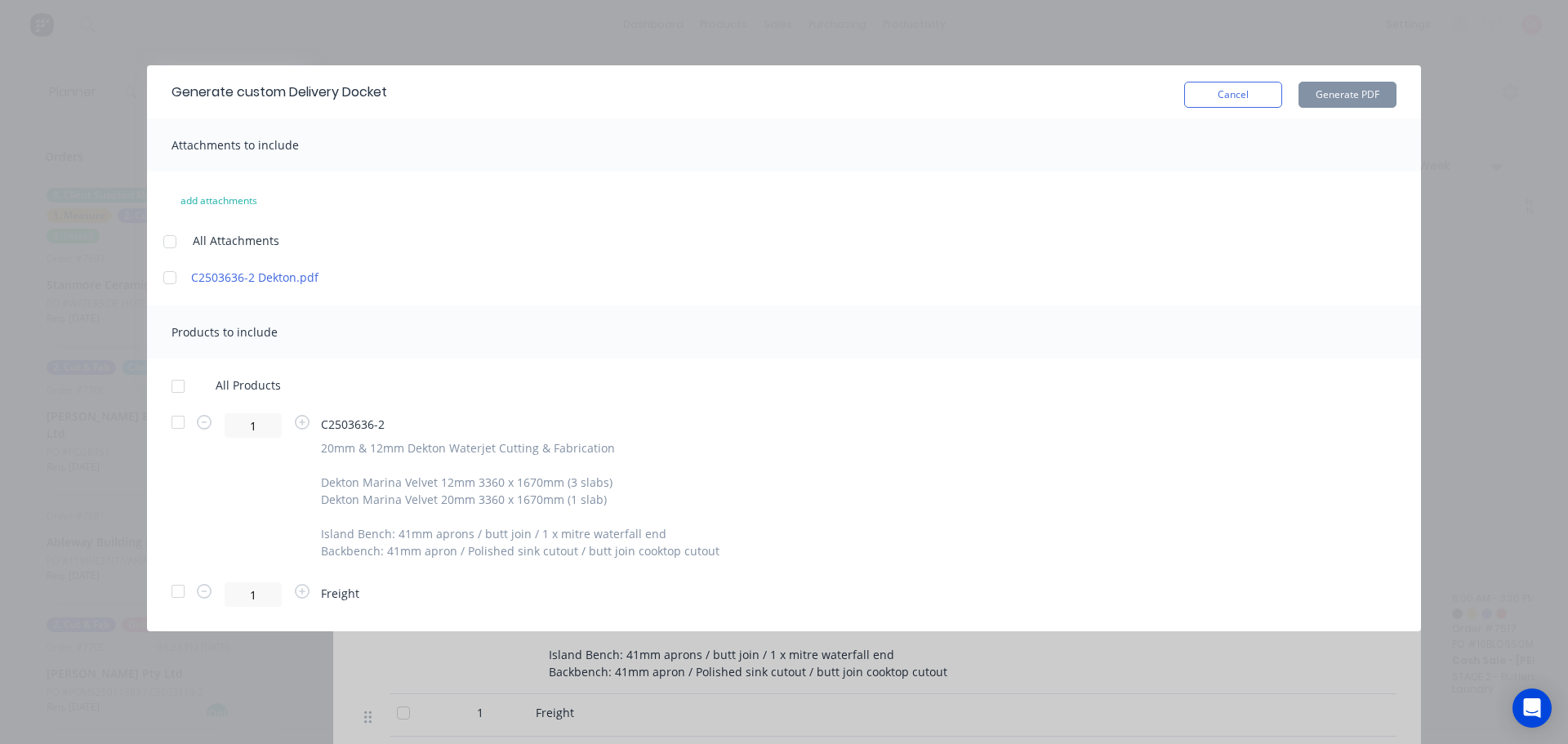
click at [181, 382] on div at bounding box center [178, 386] width 33 height 33
click at [1355, 103] on button "Generate PDF" at bounding box center [1347, 94] width 98 height 26
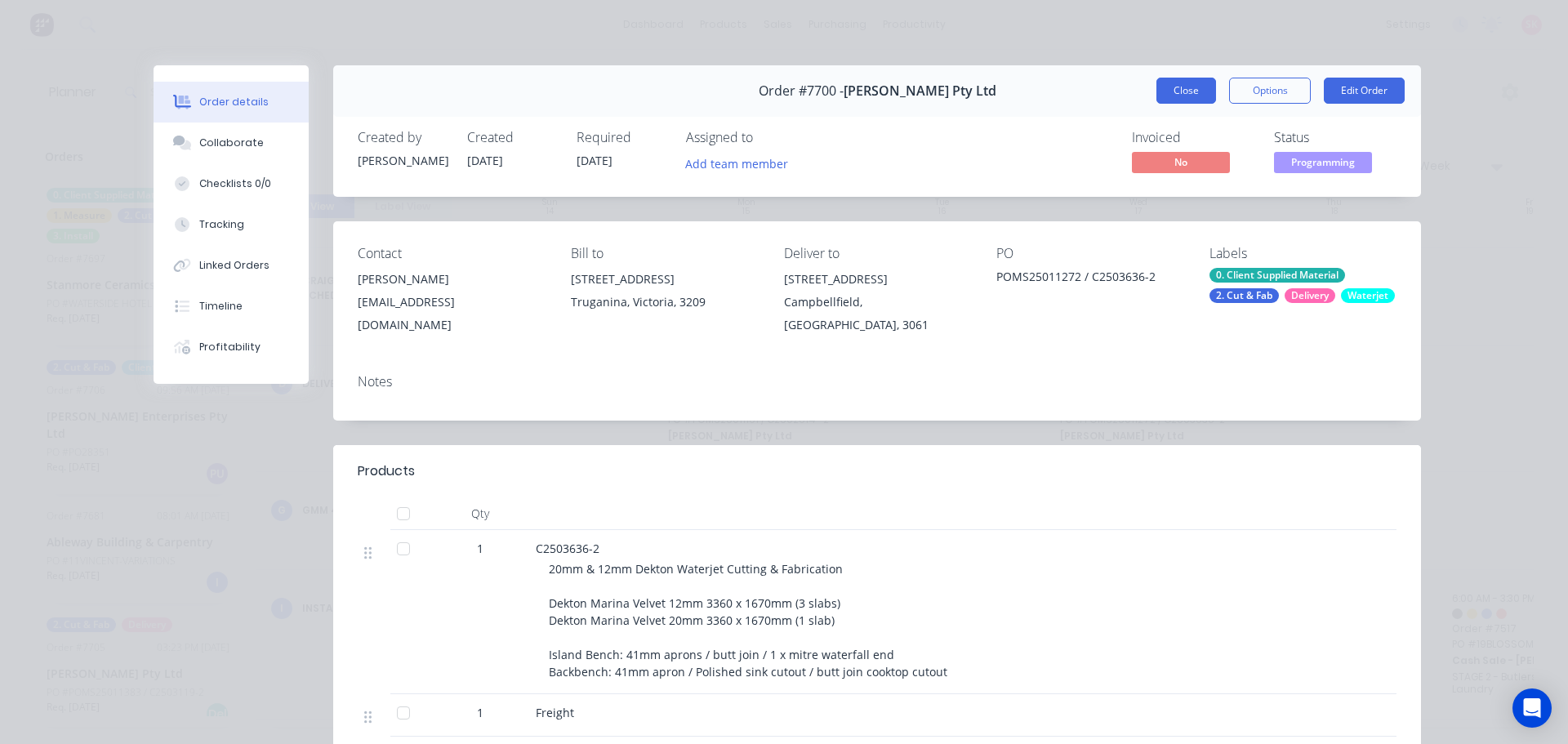
click at [1172, 90] on button "Close" at bounding box center [1186, 90] width 60 height 26
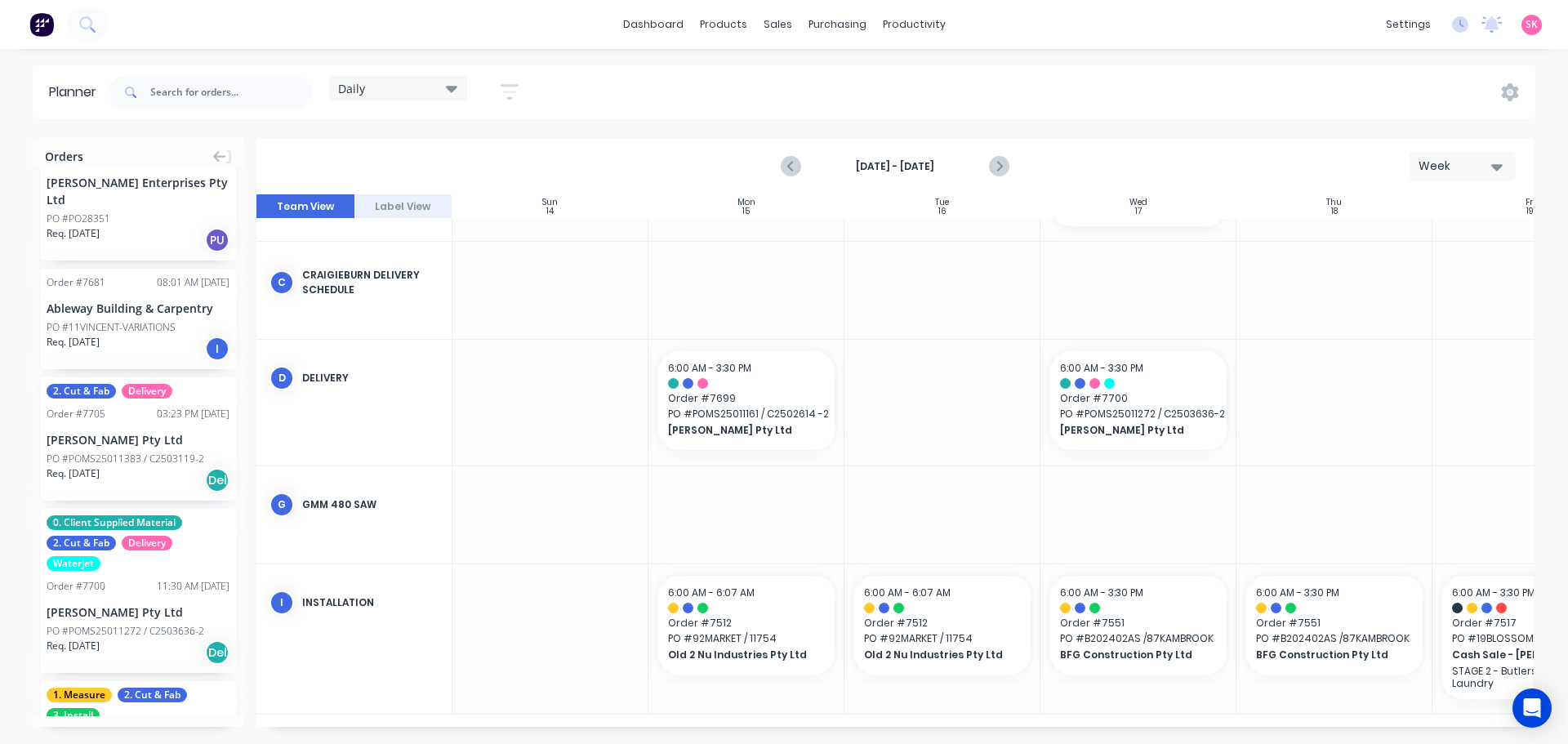
scroll to position [245, 0]
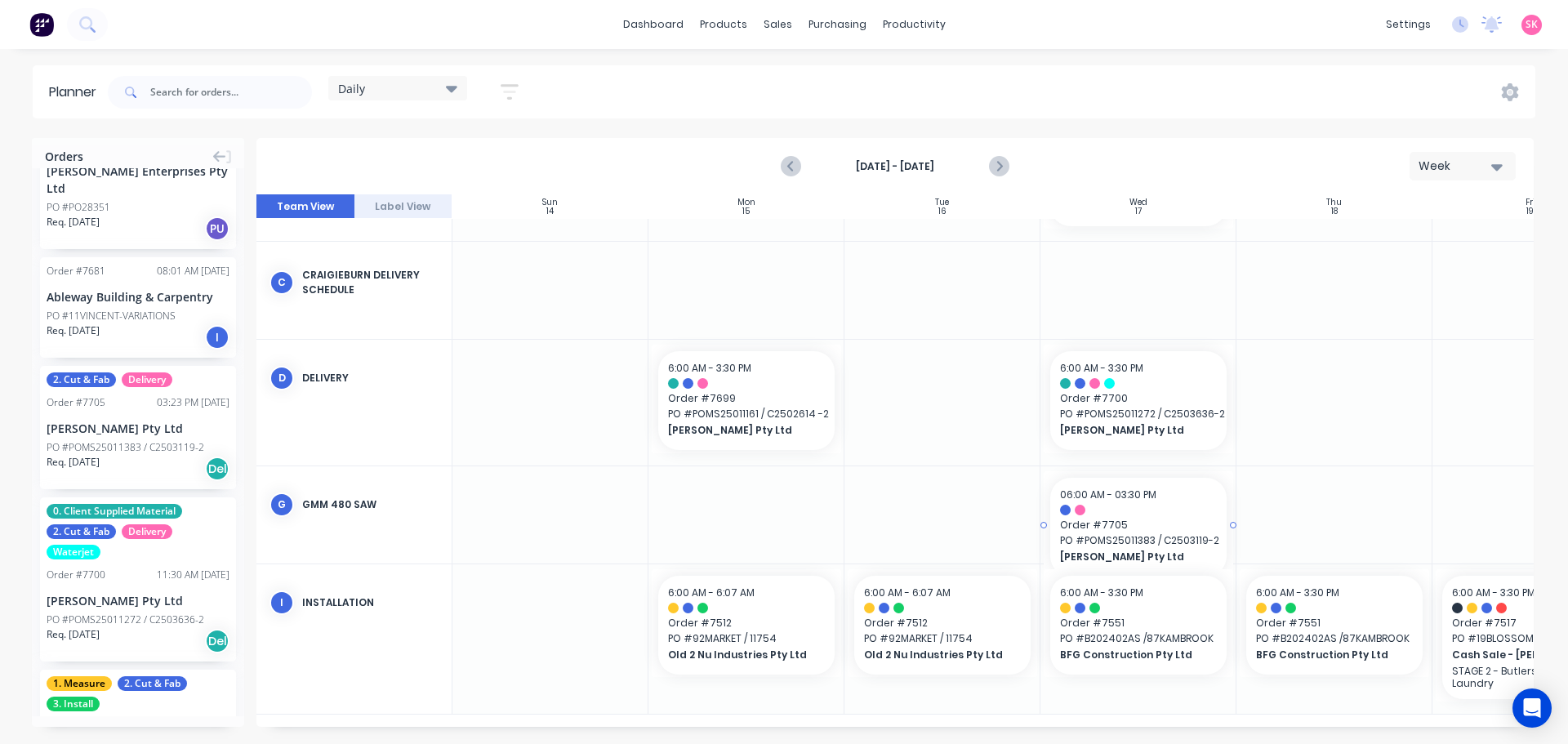
drag, startPoint x: 114, startPoint y: 408, endPoint x: 1129, endPoint y: 498, distance: 1019.0
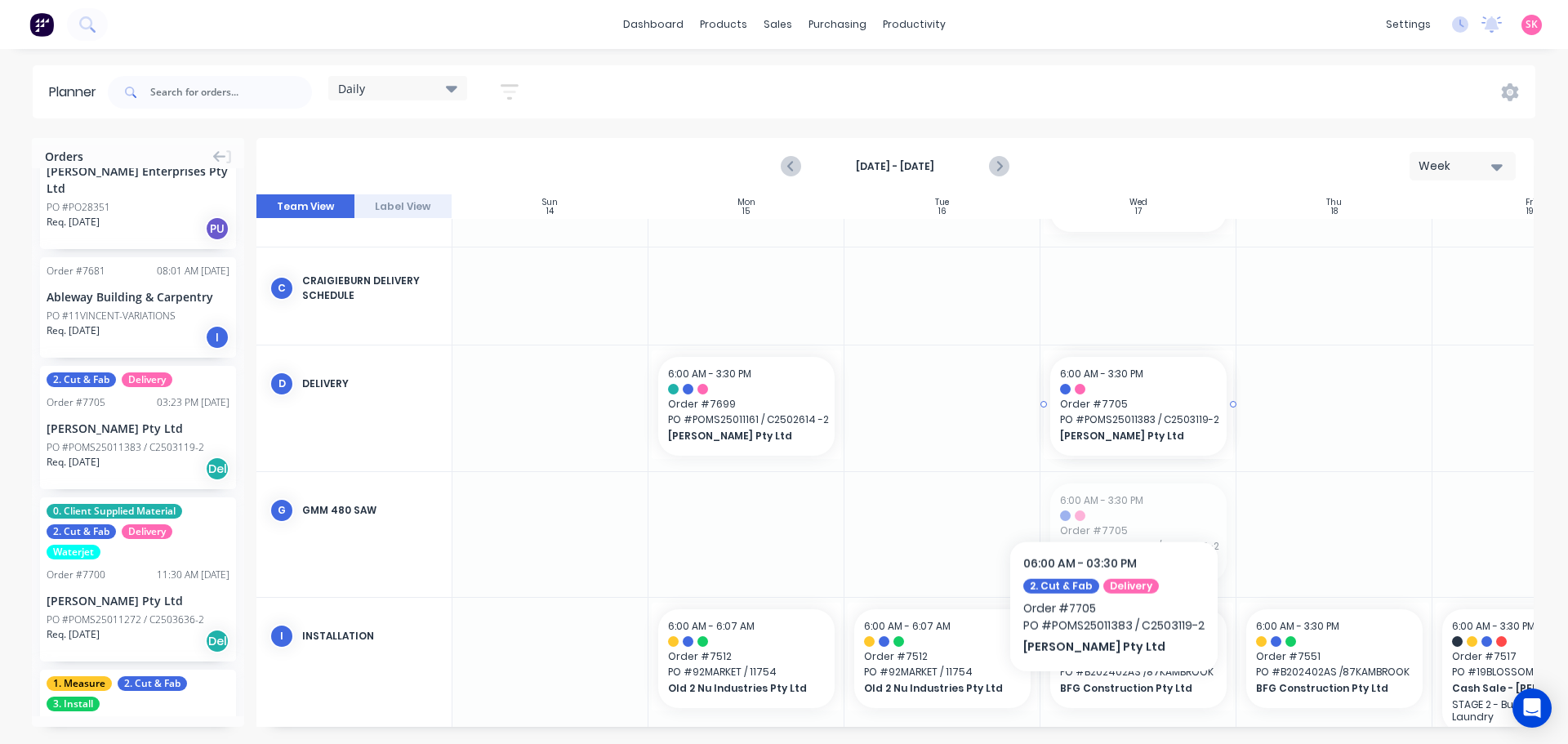
drag, startPoint x: 1113, startPoint y: 508, endPoint x: 1120, endPoint y: 393, distance: 115.2
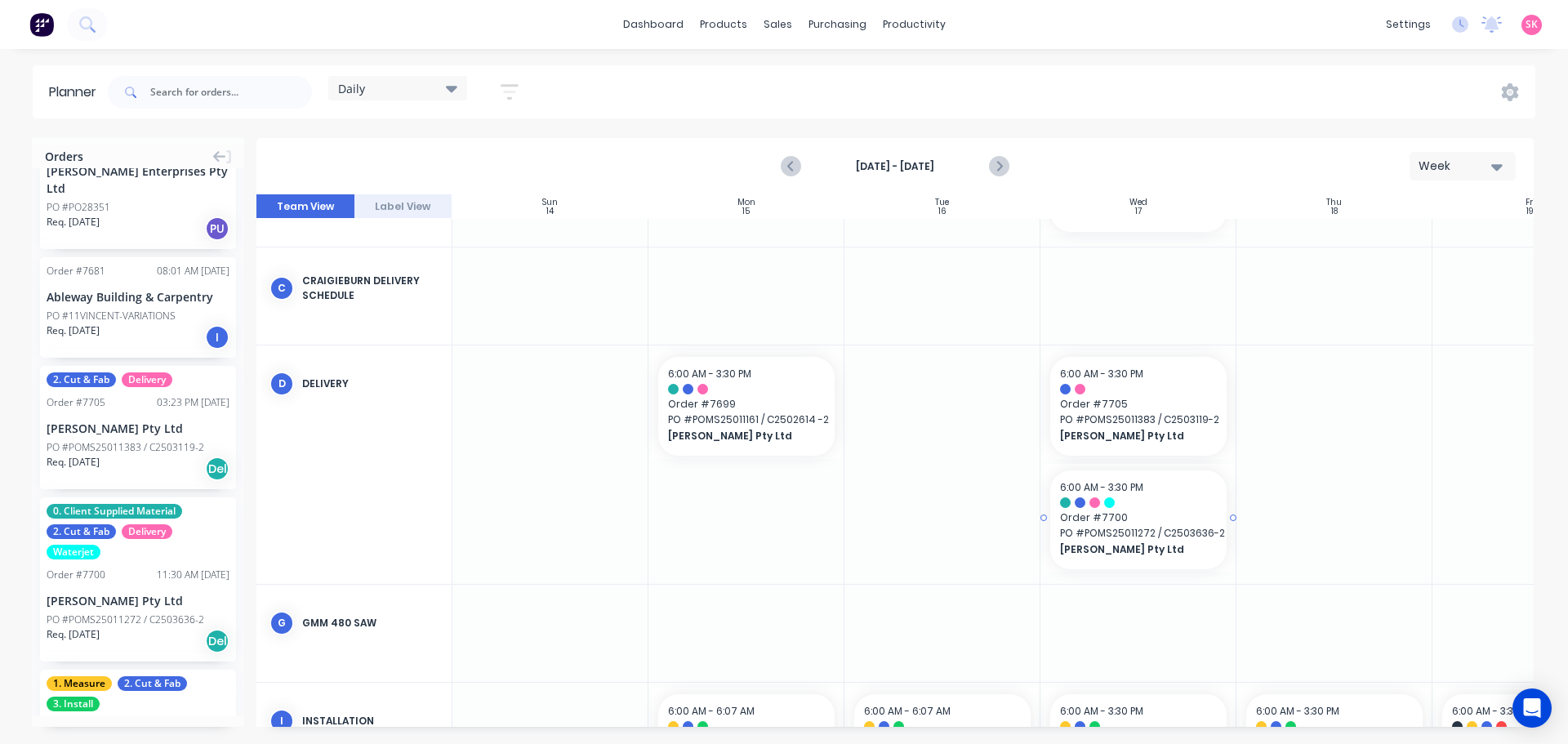
click at [1150, 528] on span "PO # POMS25011272 / C2503636-2" at bounding box center [1138, 533] width 157 height 14
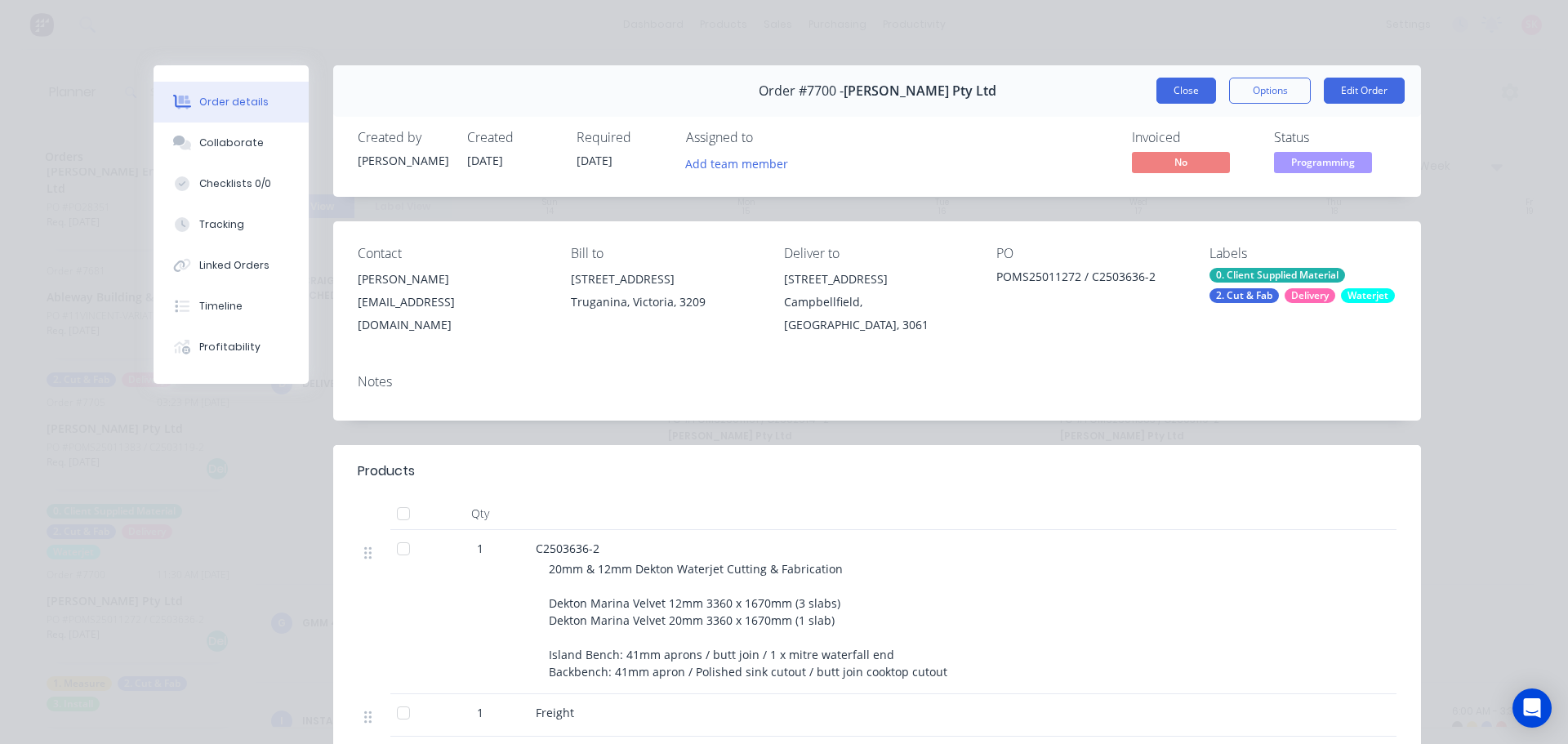
click at [1171, 99] on button "Close" at bounding box center [1186, 90] width 60 height 26
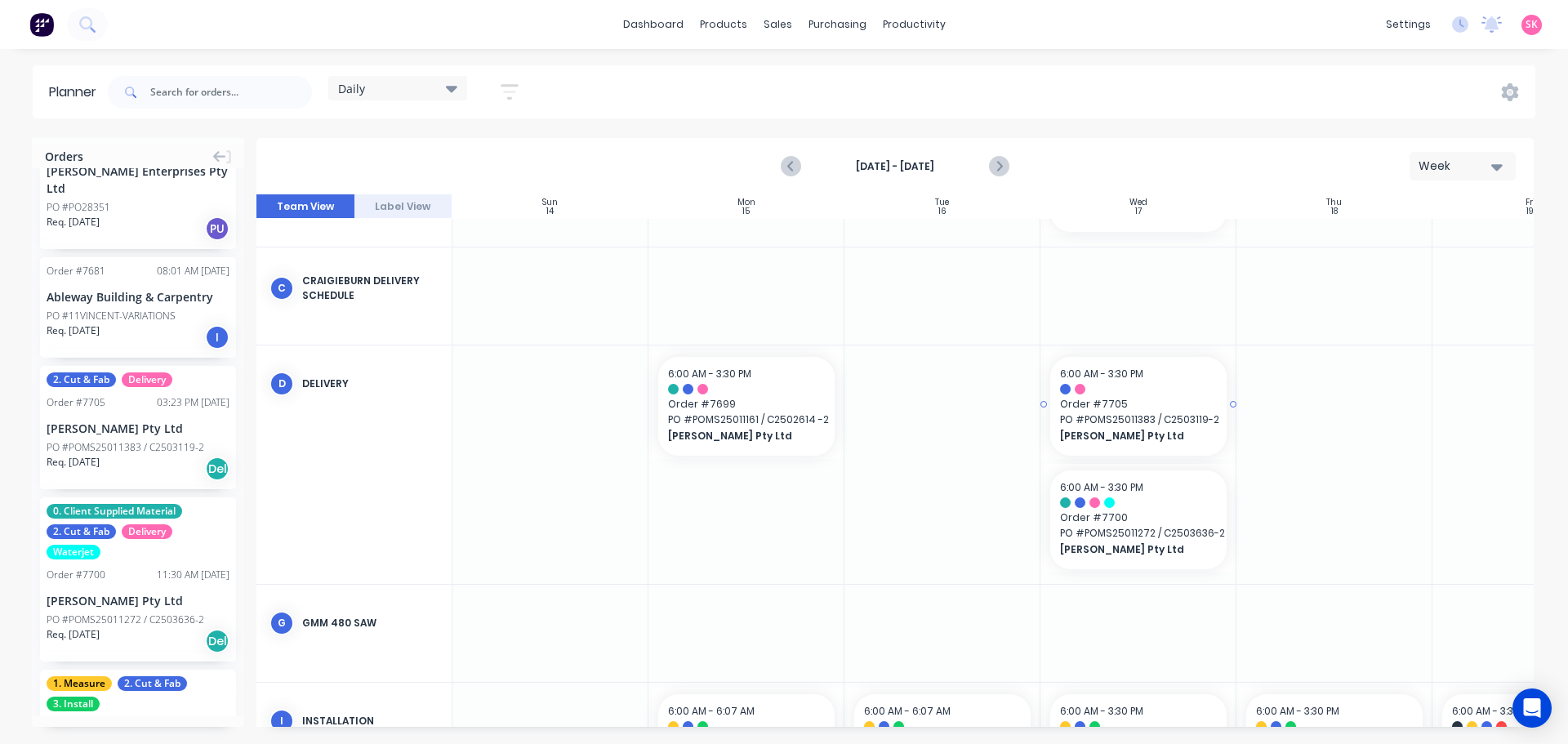
click at [1150, 384] on div at bounding box center [1138, 389] width 157 height 11
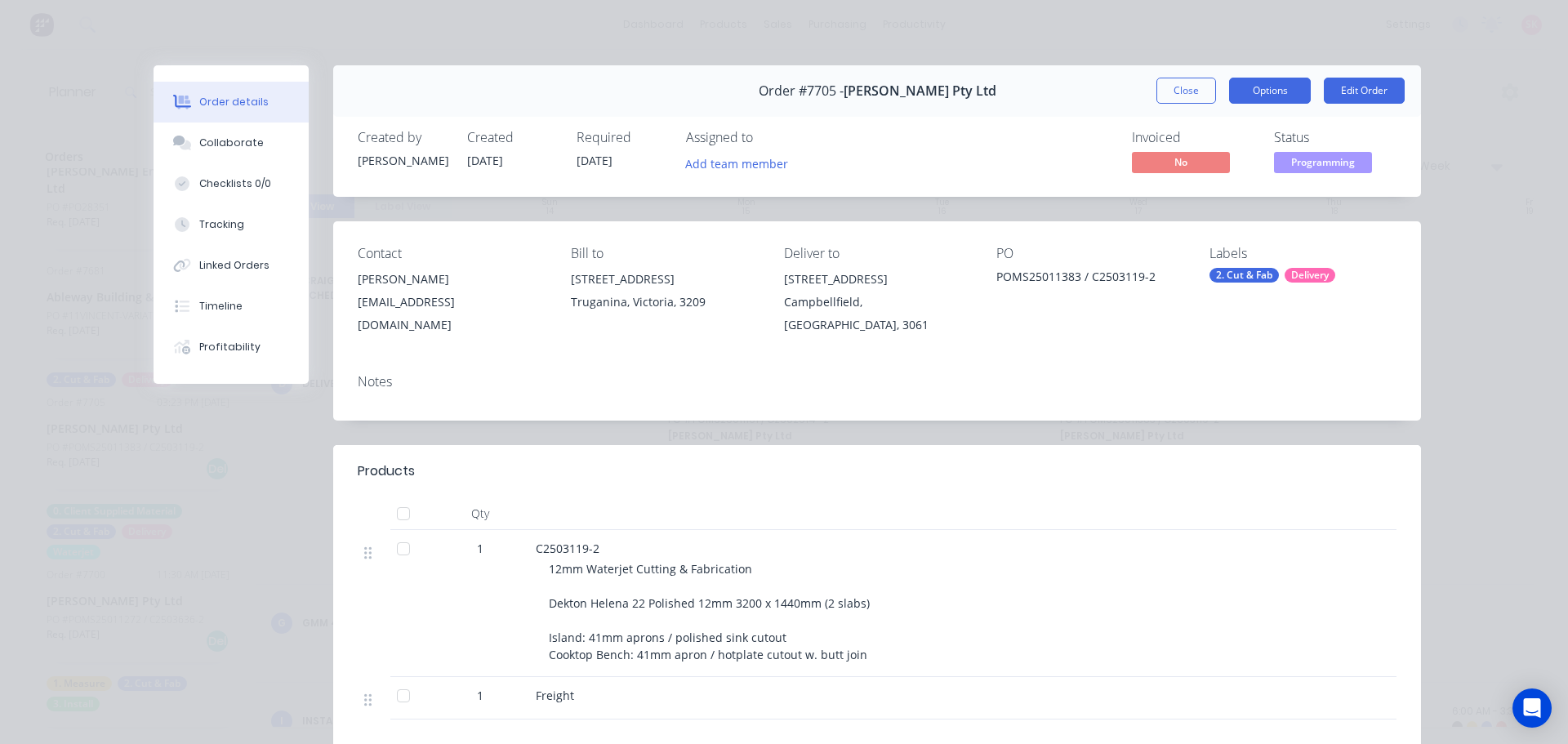
click at [1302, 90] on button "Options" at bounding box center [1269, 90] width 81 height 26
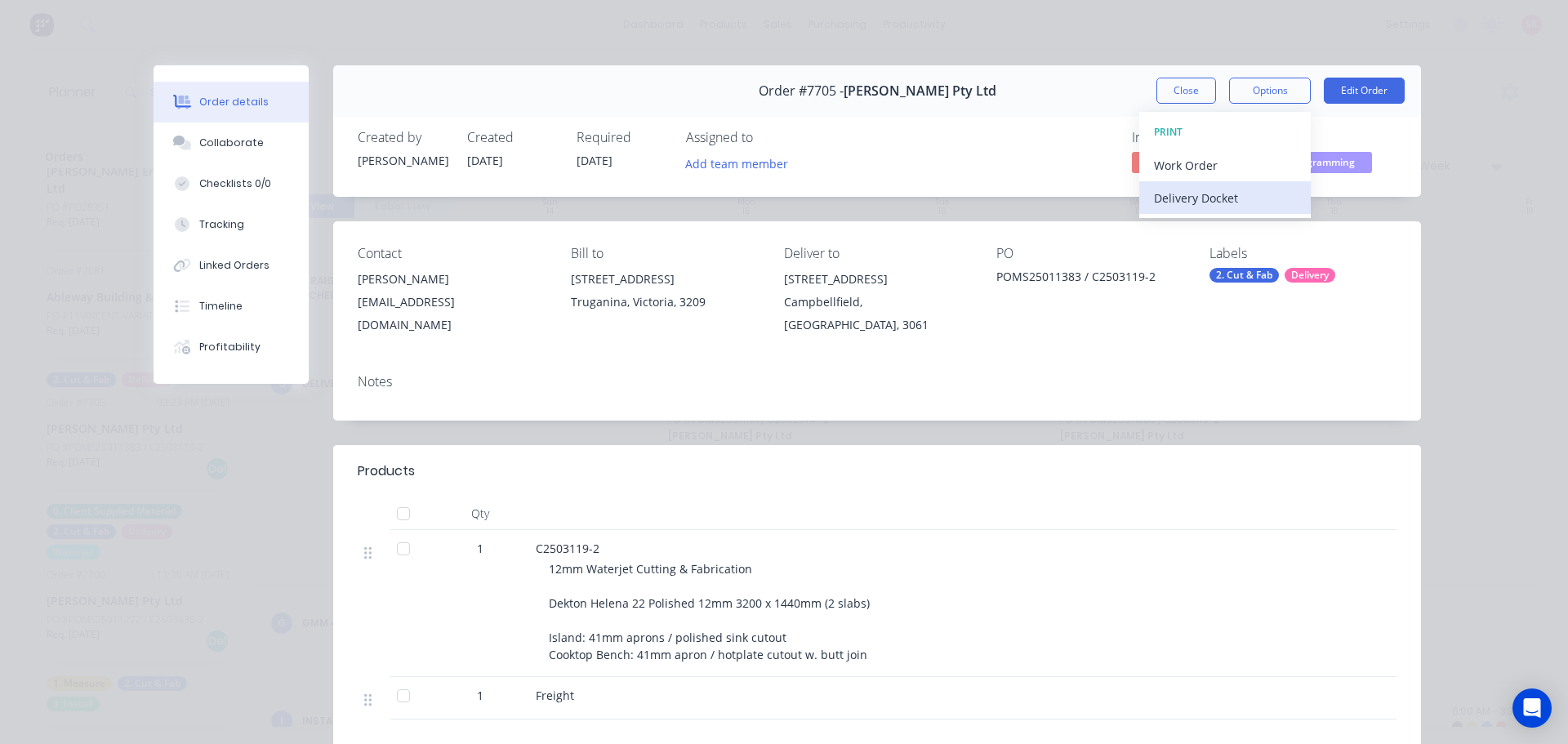
click at [1252, 208] on div "Delivery Docket" at bounding box center [1225, 198] width 142 height 23
click at [1241, 223] on div "Custom" at bounding box center [1225, 231] width 142 height 23
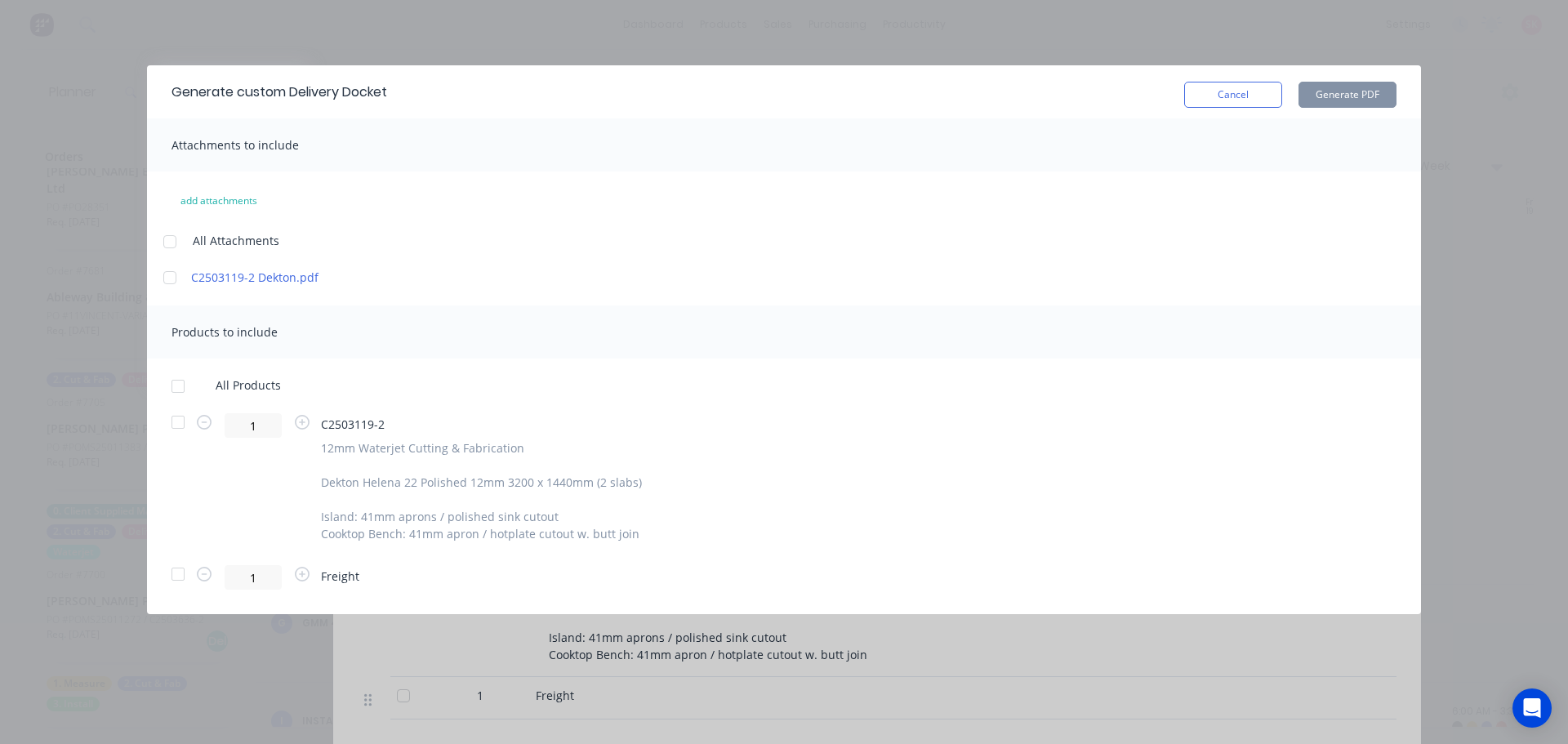
click at [174, 388] on div at bounding box center [178, 386] width 33 height 33
click at [1327, 96] on button "Generate PDF" at bounding box center [1347, 94] width 98 height 26
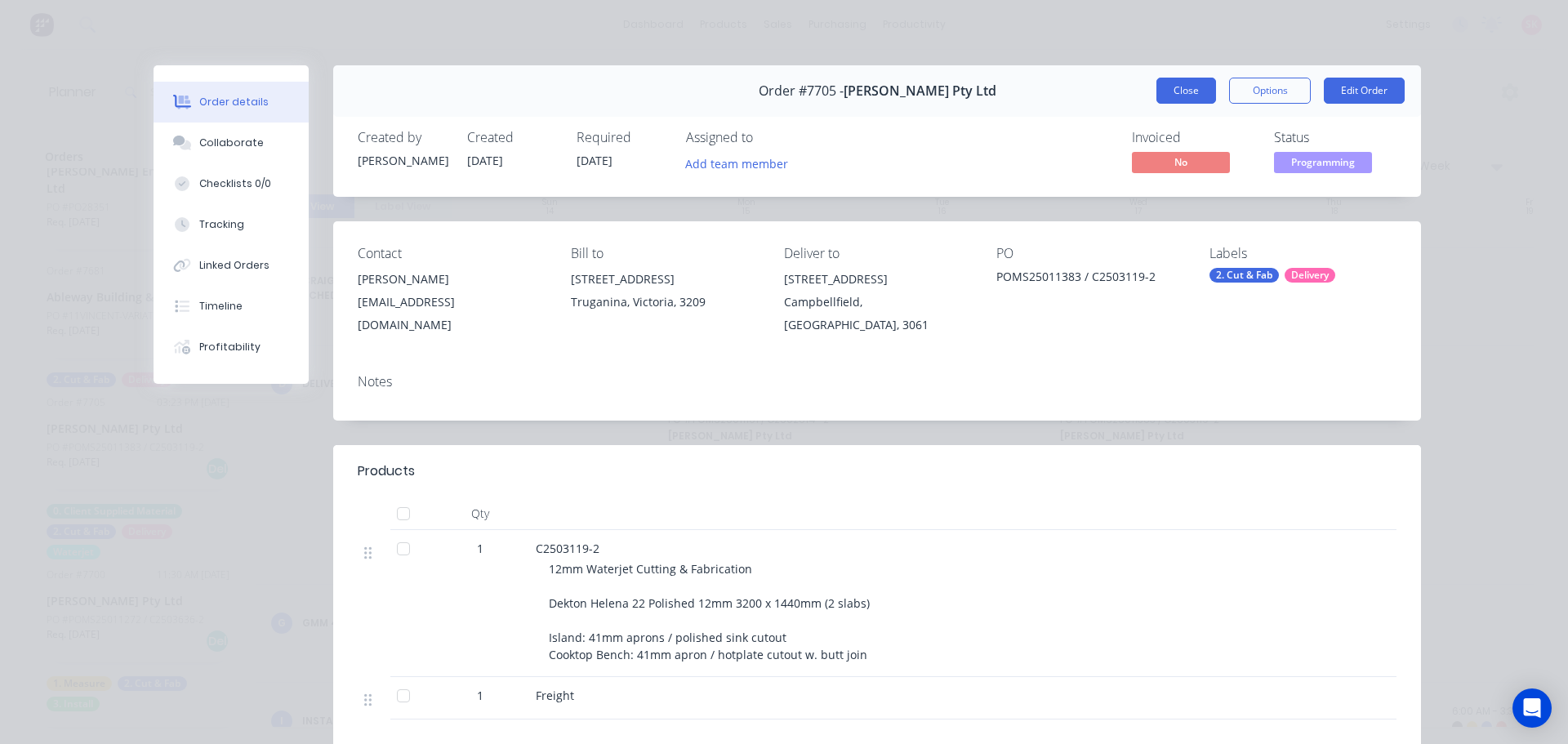
click at [1194, 87] on button "Close" at bounding box center [1186, 90] width 60 height 26
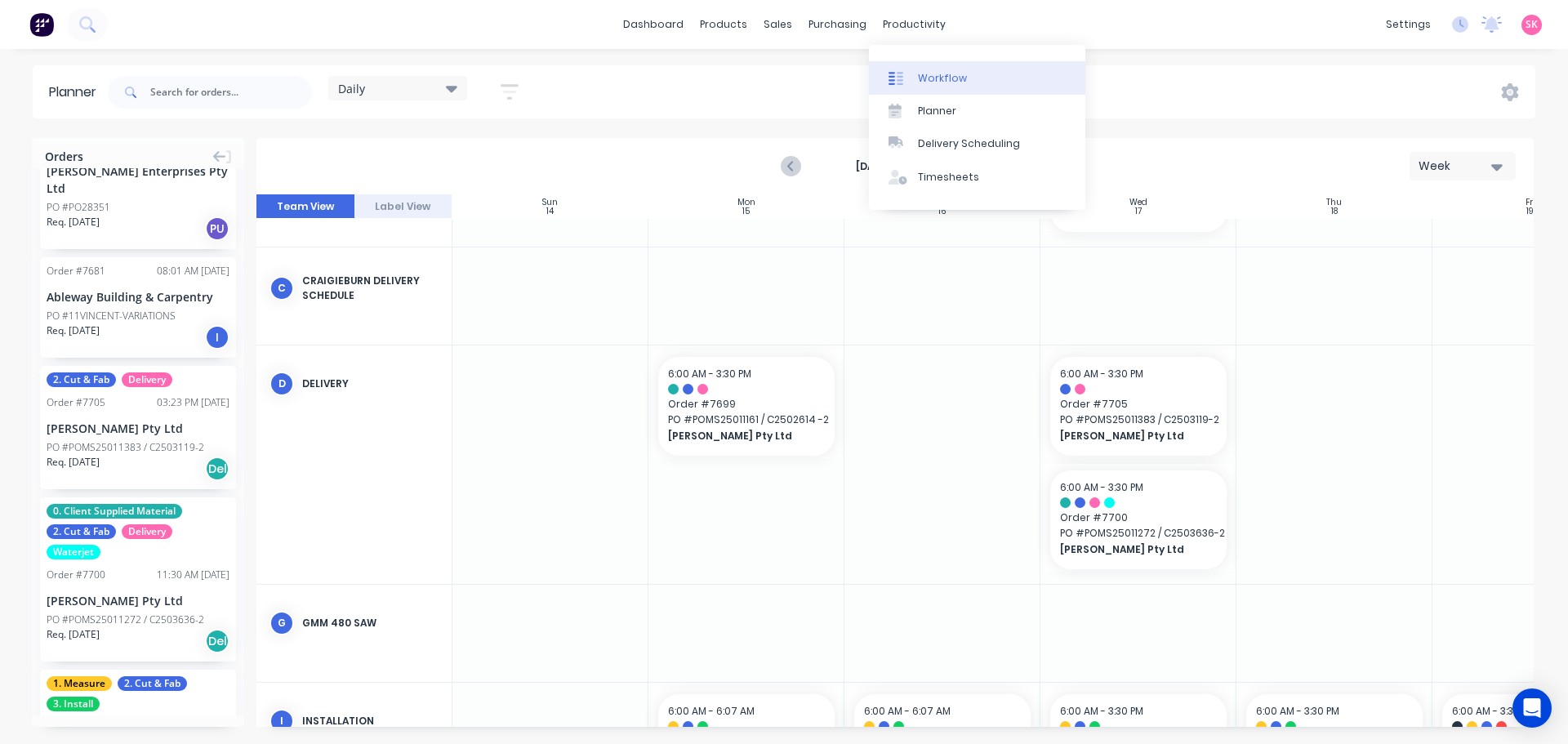
click at [935, 71] on div "Workflow" at bounding box center [942, 78] width 49 height 14
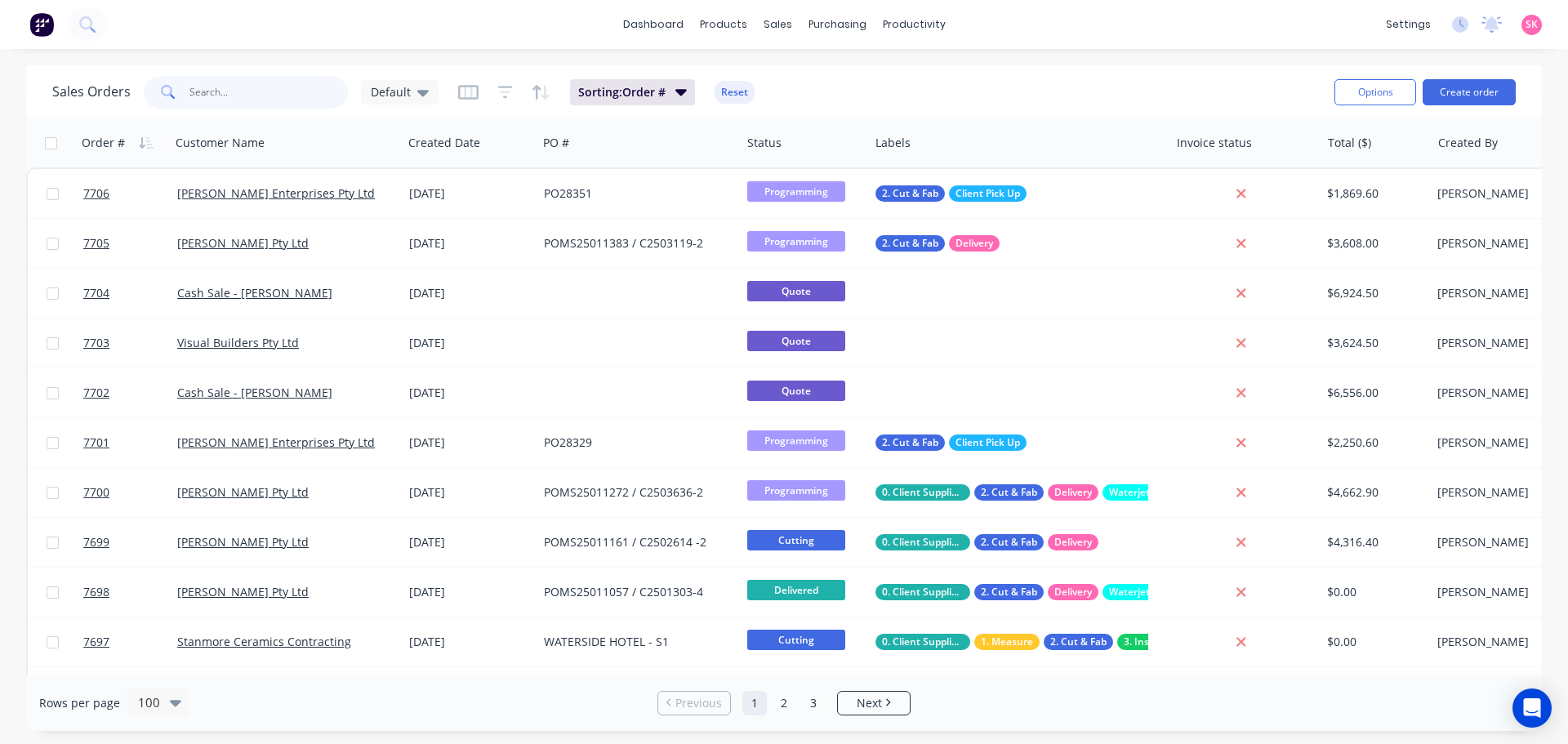
click at [231, 82] on input "text" at bounding box center [269, 92] width 159 height 33
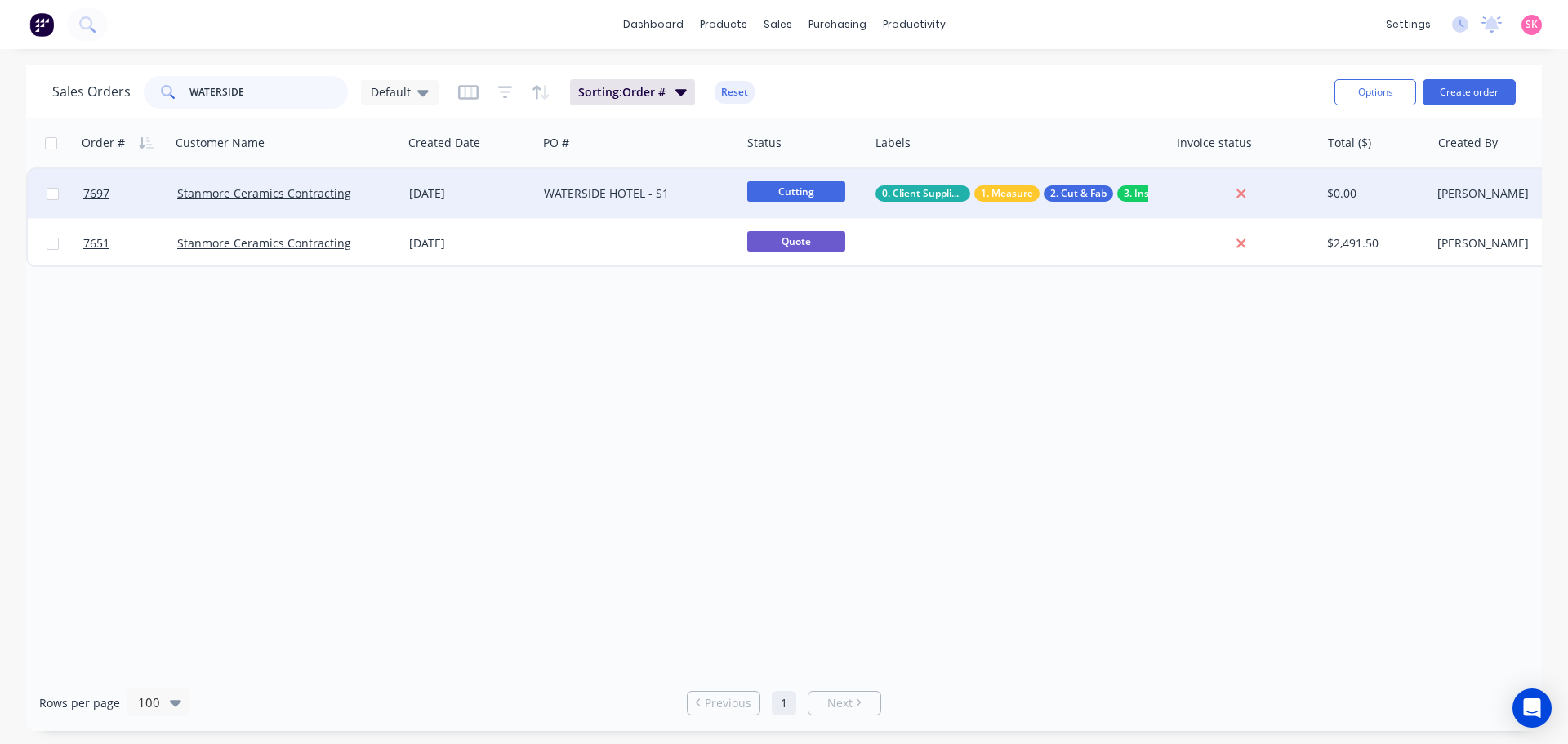
type input "WATERSIDE"
click at [576, 197] on div "WATERSIDE HOTEL - S1" at bounding box center [634, 193] width 182 height 16
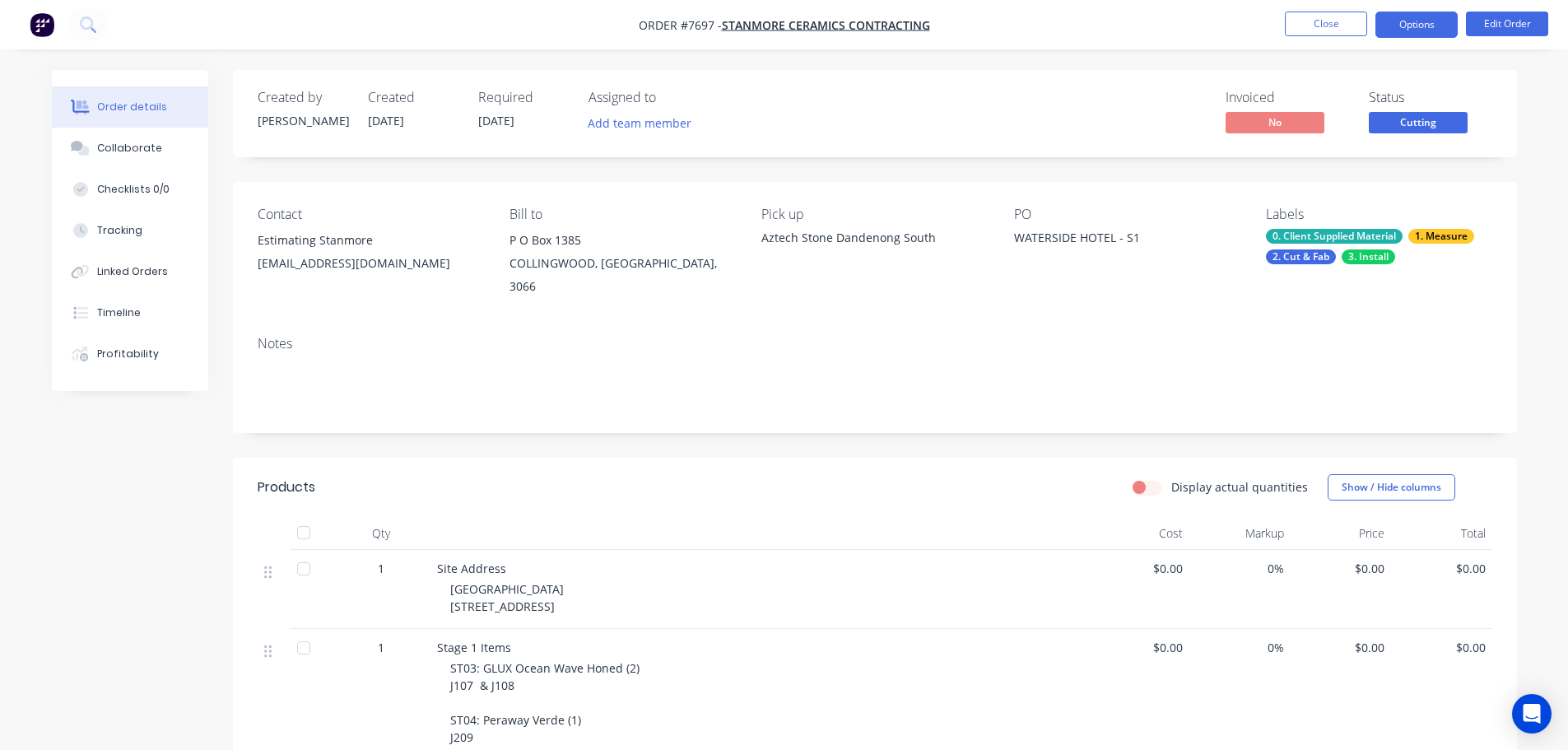
click at [1412, 32] on button "Options" at bounding box center [1416, 24] width 82 height 26
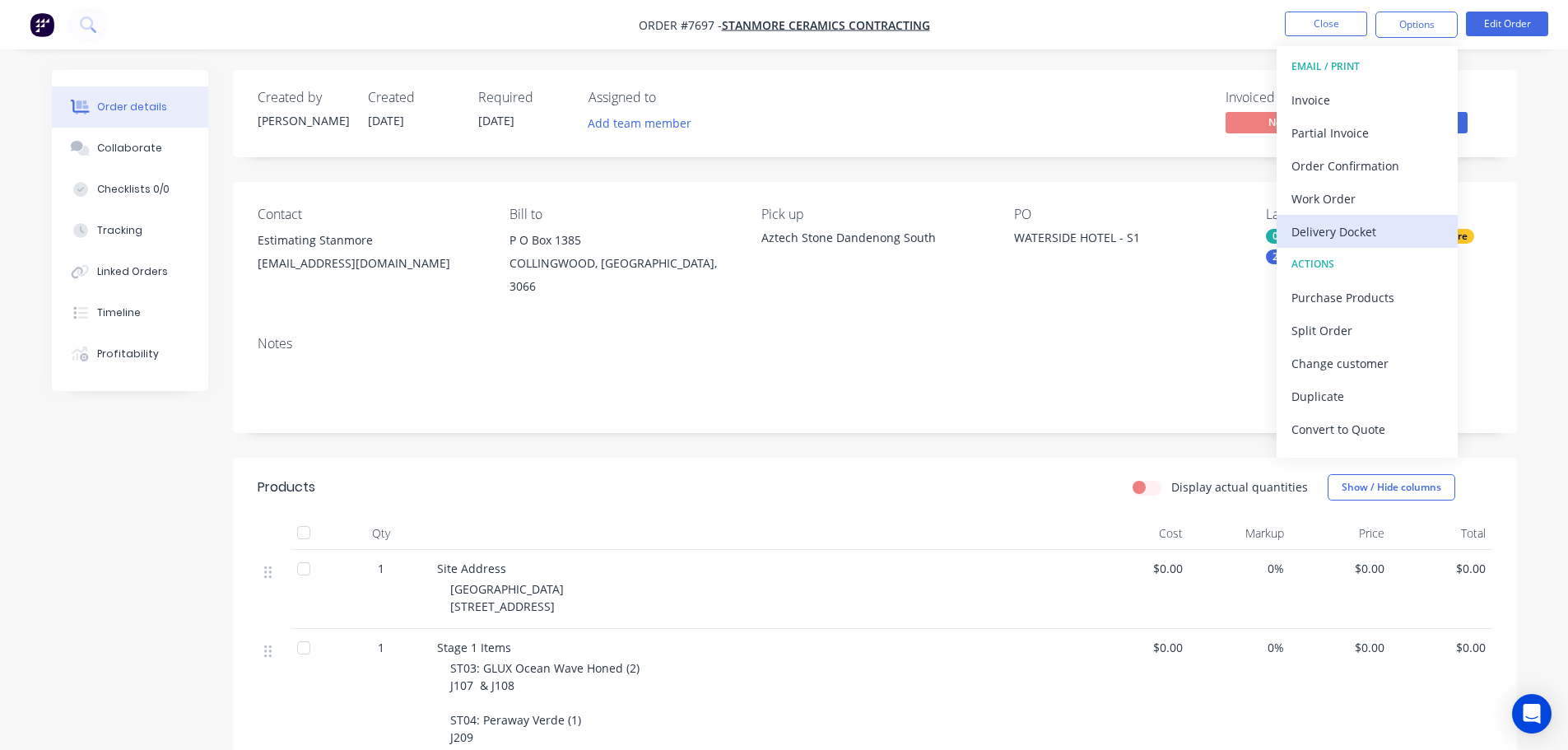
click at [1397, 225] on div "Delivery Docket" at bounding box center [1367, 232] width 151 height 23
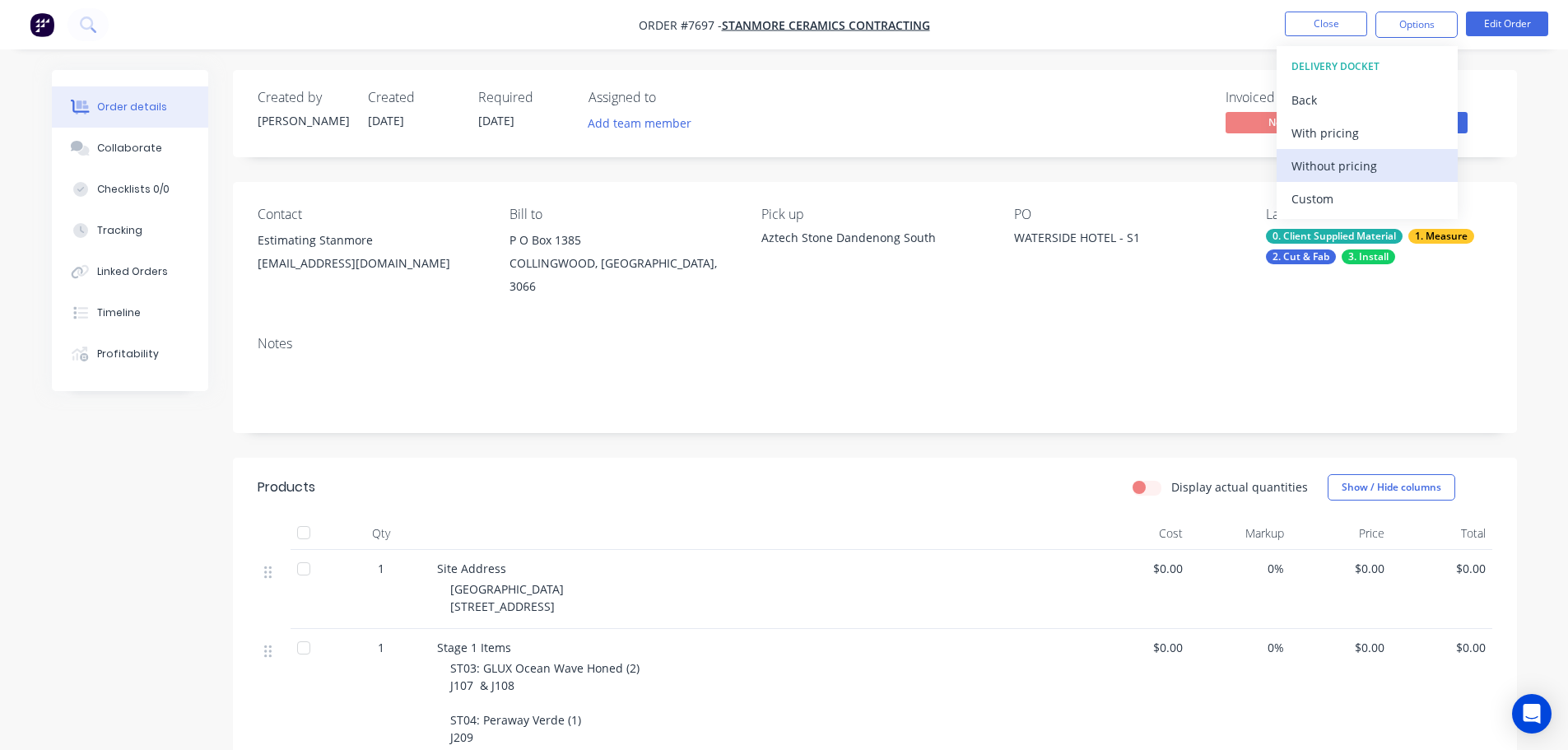
click at [1392, 180] on button "Without pricing" at bounding box center [1367, 165] width 181 height 33
click at [1321, 200] on div "Custom" at bounding box center [1367, 198] width 151 height 23
click at [1332, 164] on div "Without pricing" at bounding box center [1367, 166] width 151 height 23
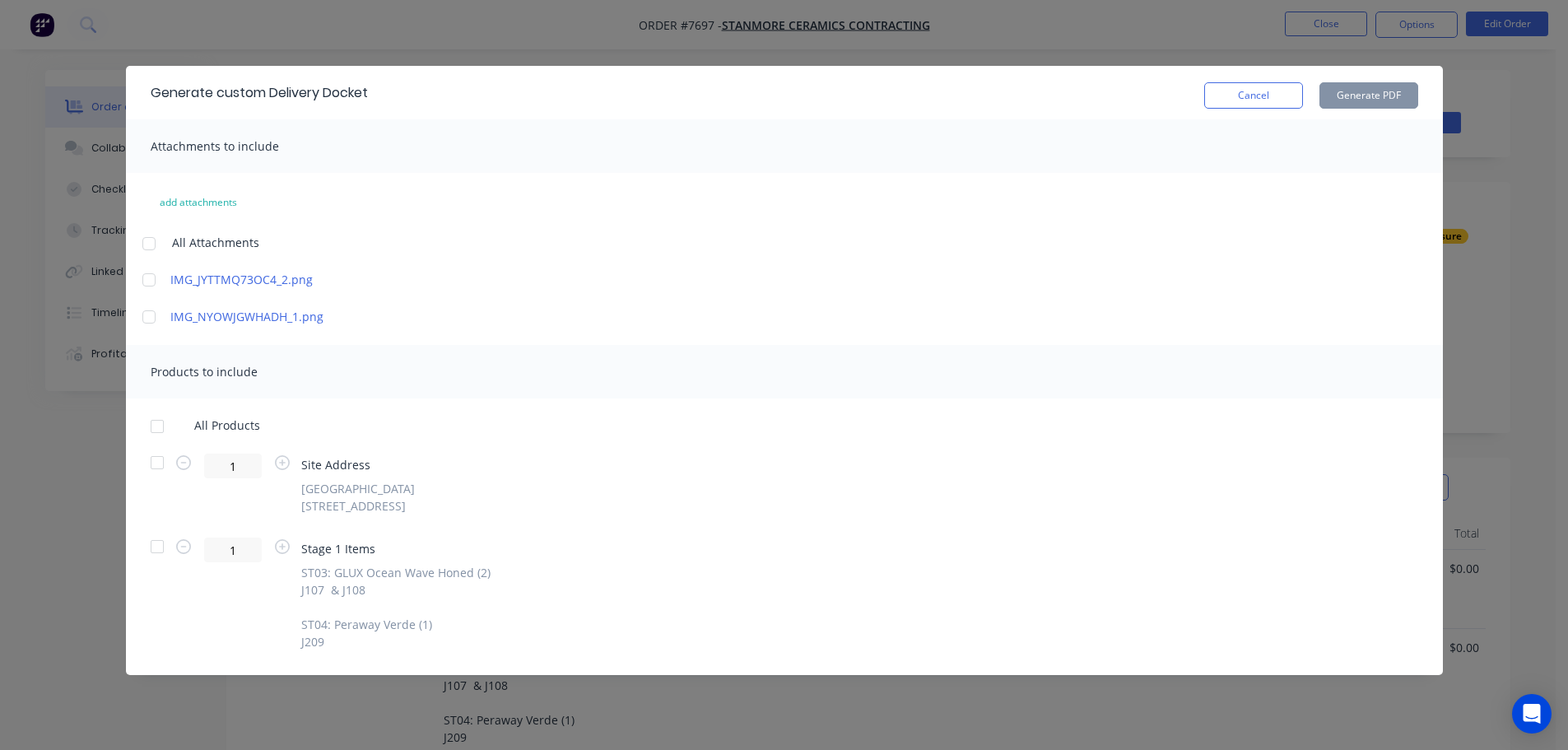
click at [158, 462] on div at bounding box center [157, 462] width 33 height 33
drag, startPoint x: 1251, startPoint y: 92, endPoint x: 1261, endPoint y: 91, distance: 10.0
click at [1251, 91] on button "Cancel" at bounding box center [1253, 95] width 99 height 26
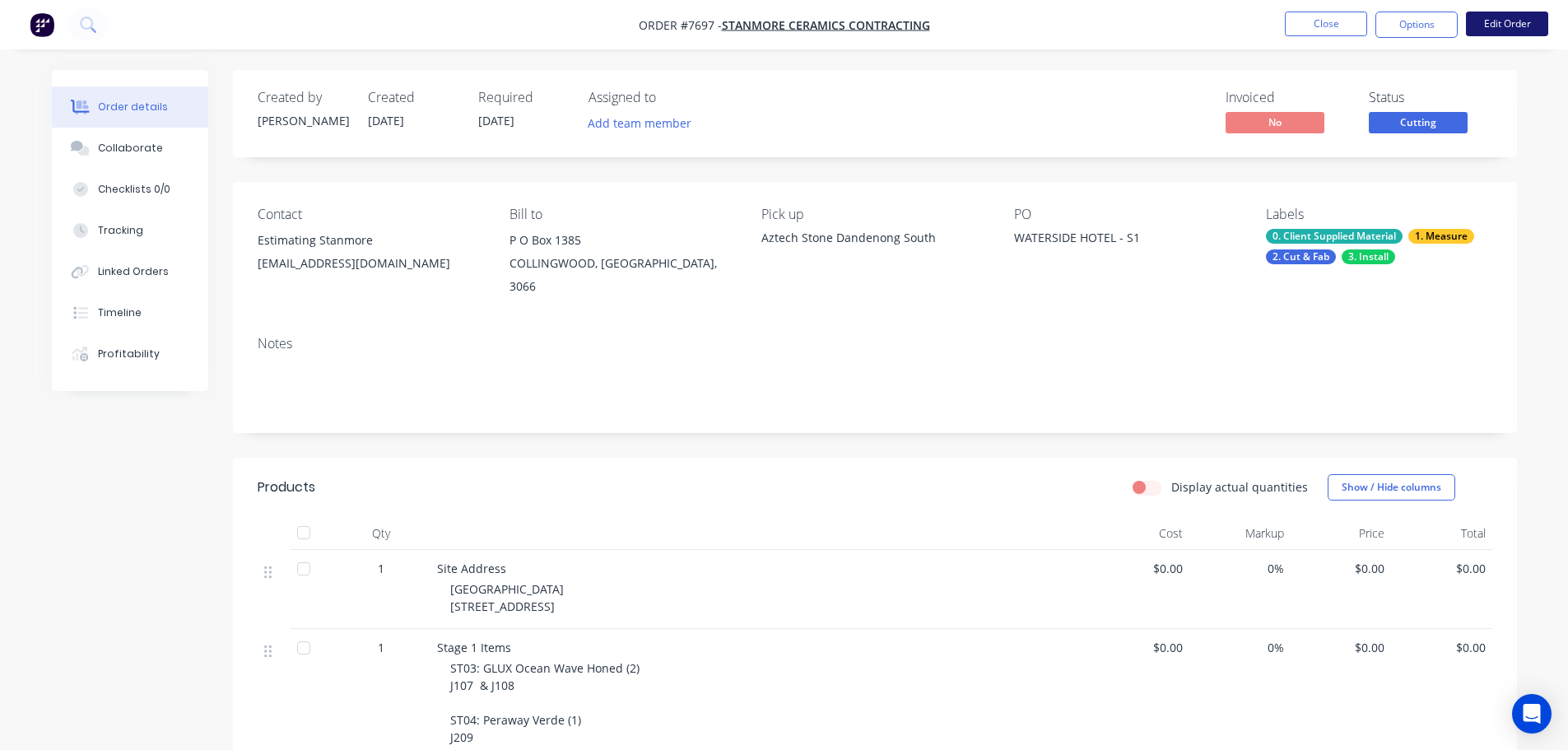
click at [1534, 20] on button "Edit Order" at bounding box center [1507, 23] width 82 height 24
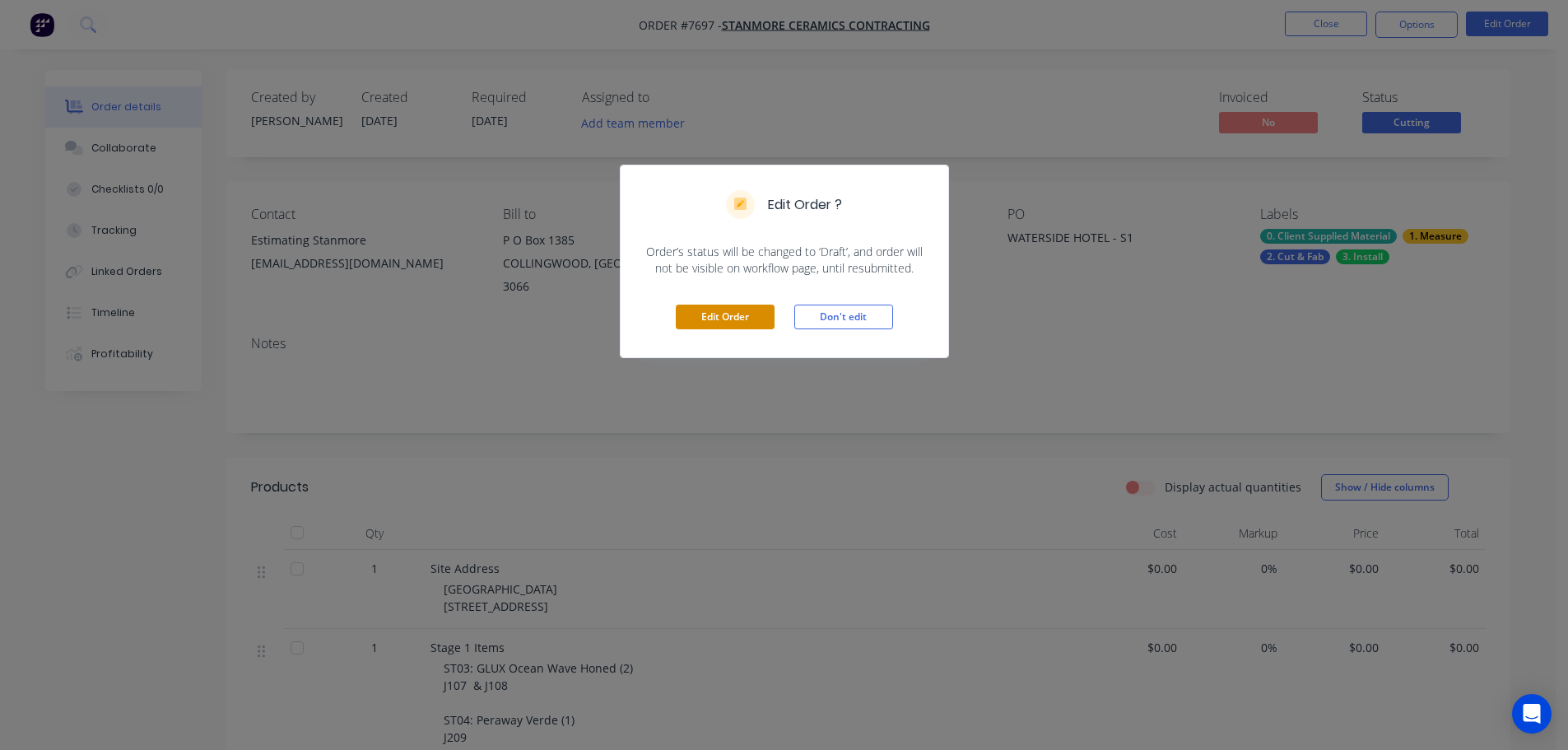
click at [688, 324] on button "Edit Order" at bounding box center [725, 316] width 99 height 24
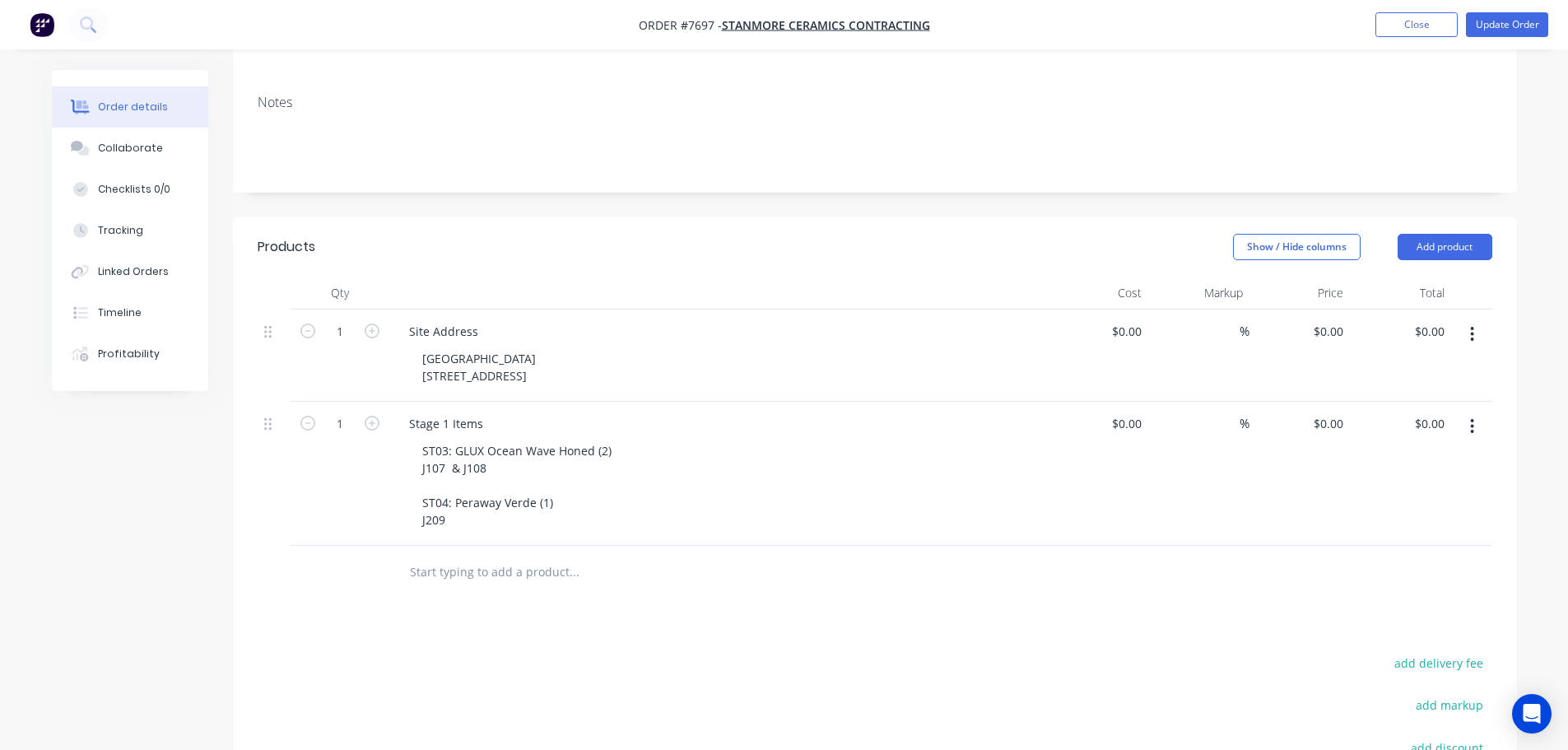
scroll to position [329, 0]
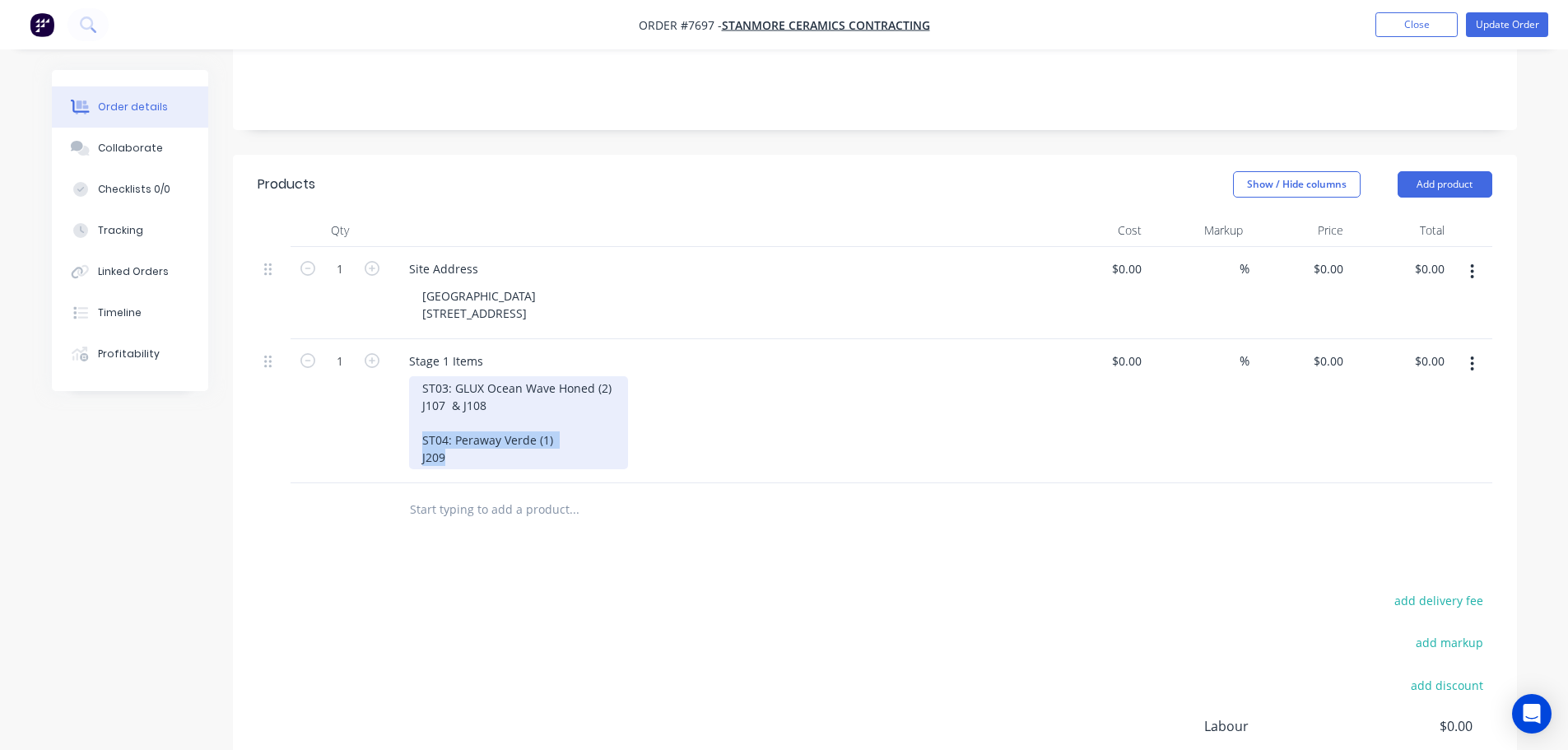
drag, startPoint x: 511, startPoint y: 443, endPoint x: 437, endPoint y: 413, distance: 79.8
click at [404, 411] on div "Stage 1 Items ST03: GLUX Ocean Wave Honed (2) J107 & J108 ST04: Peraway Verde (…" at bounding box center [719, 411] width 658 height 144
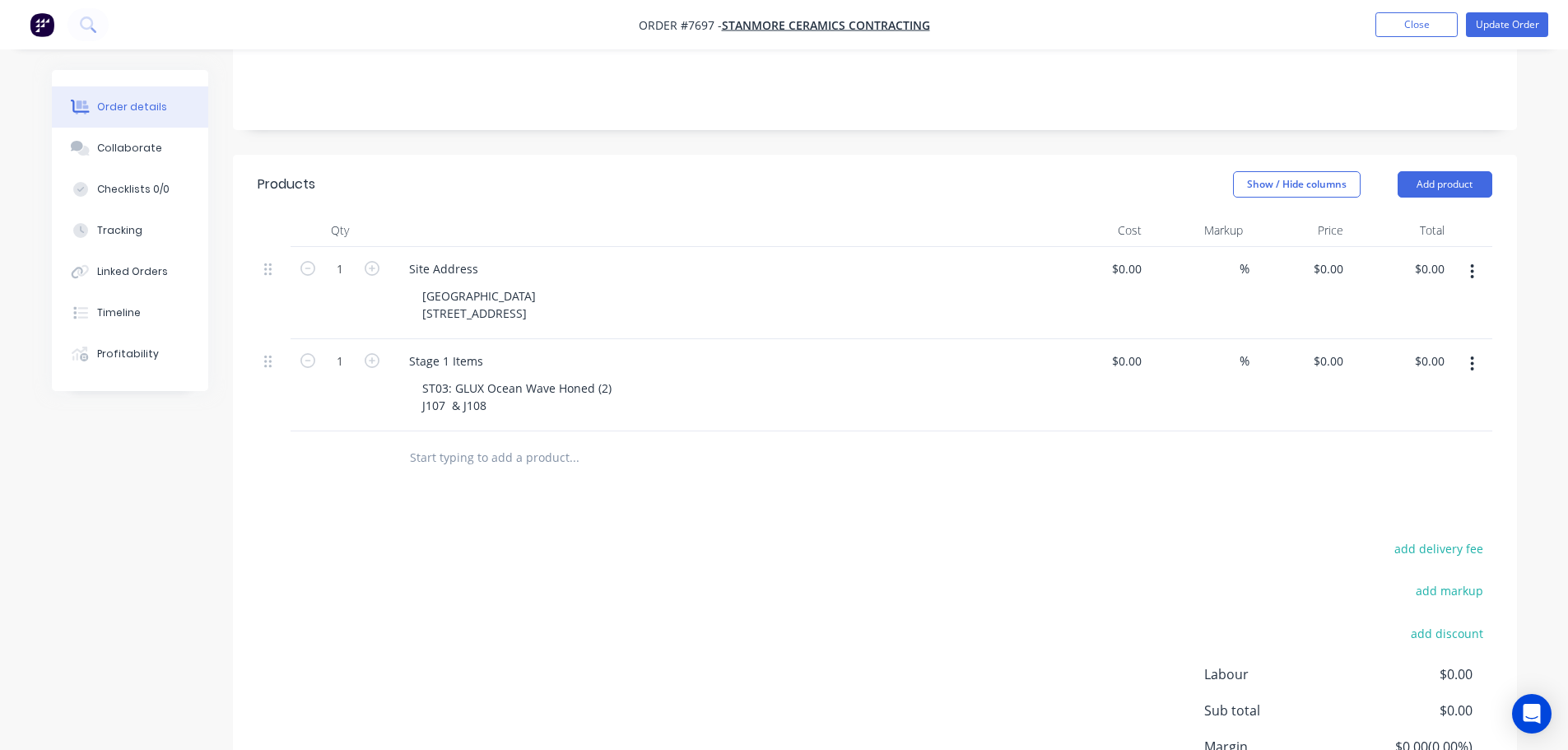
click at [460, 480] on div "Products Show / Hide columns Add product Qty Cost Markup Price Total 1 Site Add…" at bounding box center [875, 517] width 1284 height 725
type input "s"
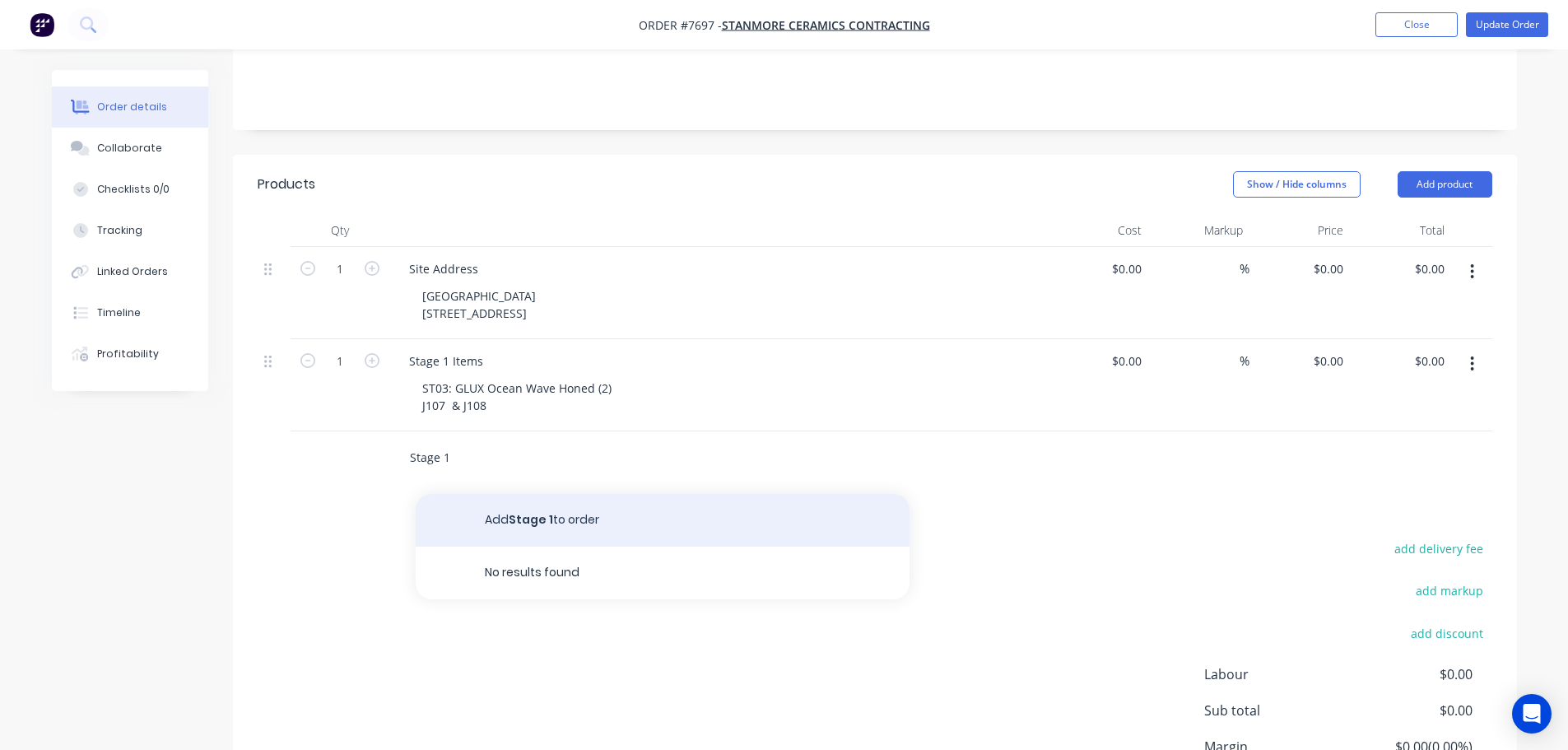
type input "Stage 1"
click at [570, 494] on button "Add Stage 1 to order" at bounding box center [663, 520] width 494 height 52
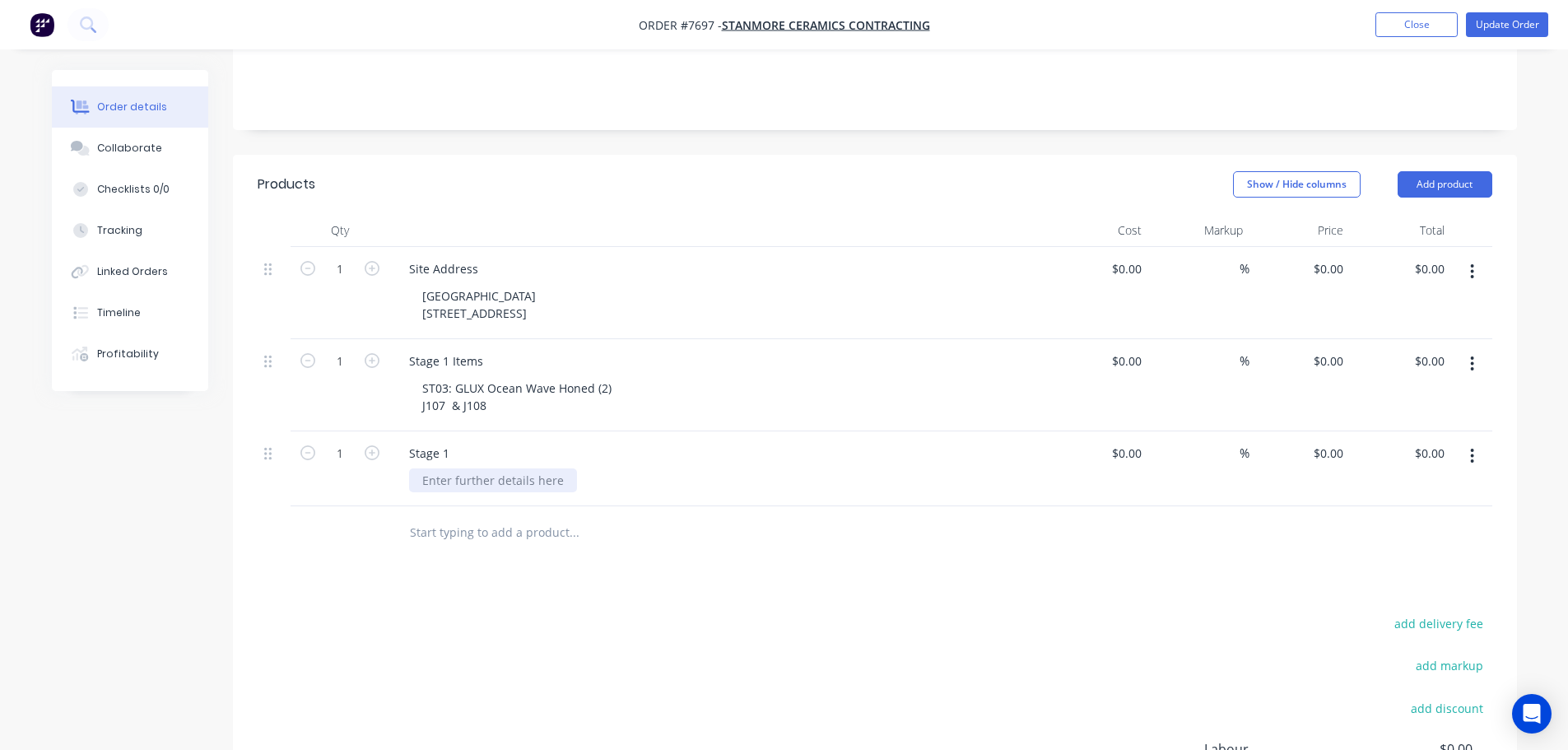
click at [479, 468] on div at bounding box center [493, 480] width 168 height 23
paste div
click at [583, 471] on div "ST04: Peraway Verde (1) J209" at bounding box center [725, 489] width 632 height 41
click at [487, 349] on div "Stage 1 Items" at bounding box center [445, 361] width 100 height 23
click at [703, 349] on div "Stage 1" at bounding box center [719, 361] width 646 height 23
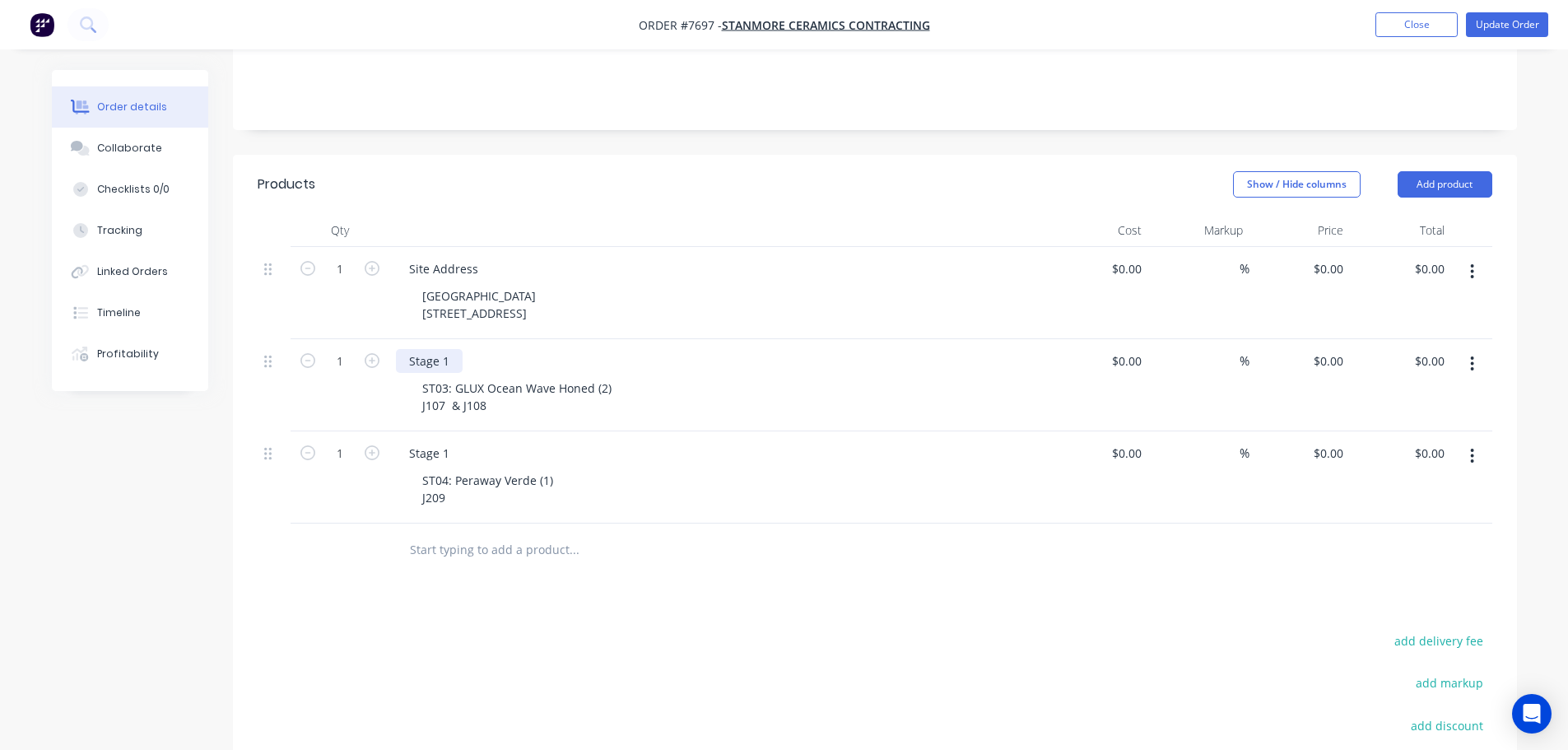
click at [444, 349] on div "Stage 1" at bounding box center [429, 361] width 67 height 23
click at [454, 349] on div "Stage 1" at bounding box center [429, 361] width 67 height 23
click at [455, 441] on div "Stage 1" at bounding box center [429, 453] width 67 height 23
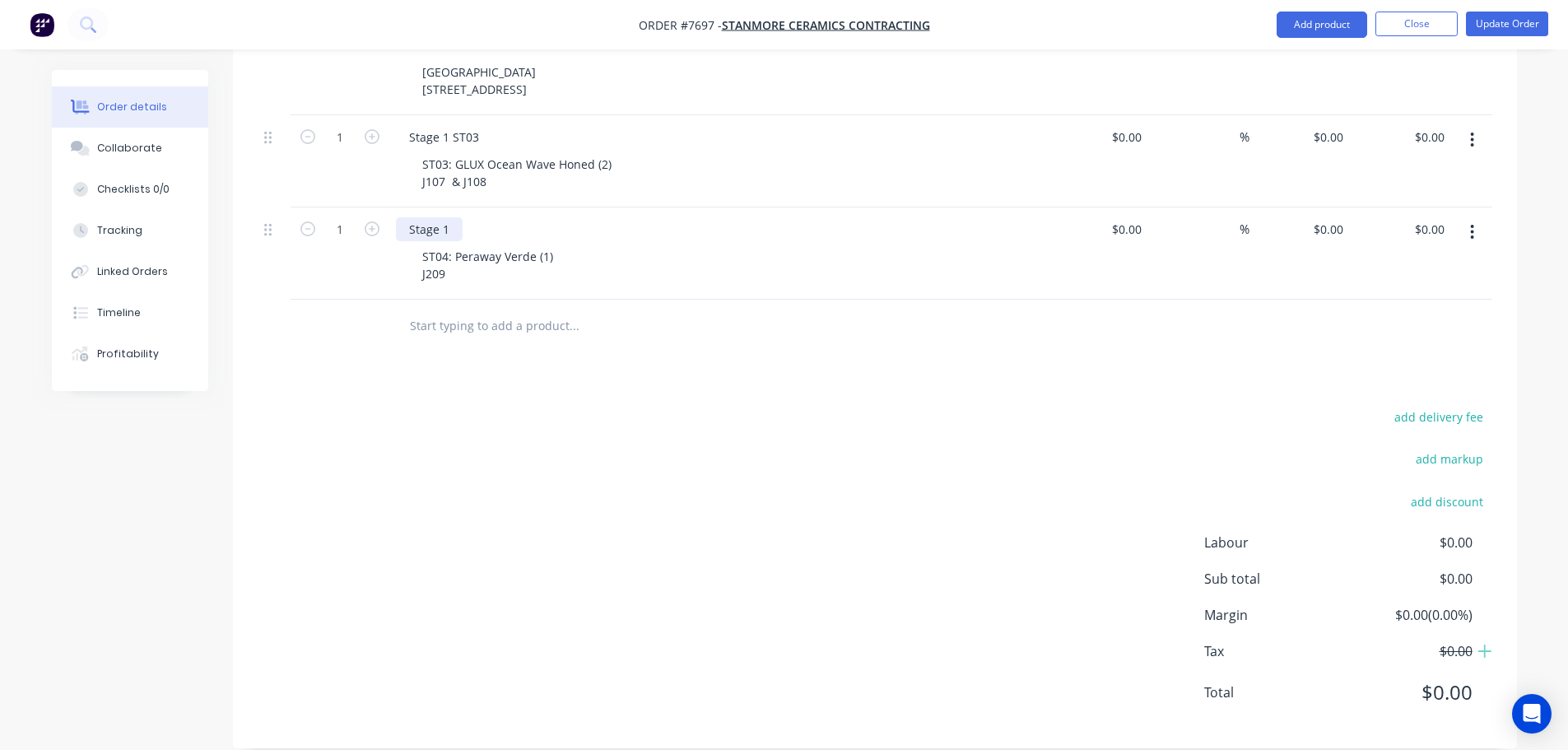
click at [453, 217] on div "Stage 1" at bounding box center [429, 229] width 67 height 23
click at [727, 467] on div "add delivery fee add markup add discount Labour $0.00 Sub total $0.00 Margin $0…" at bounding box center [875, 564] width 1234 height 317
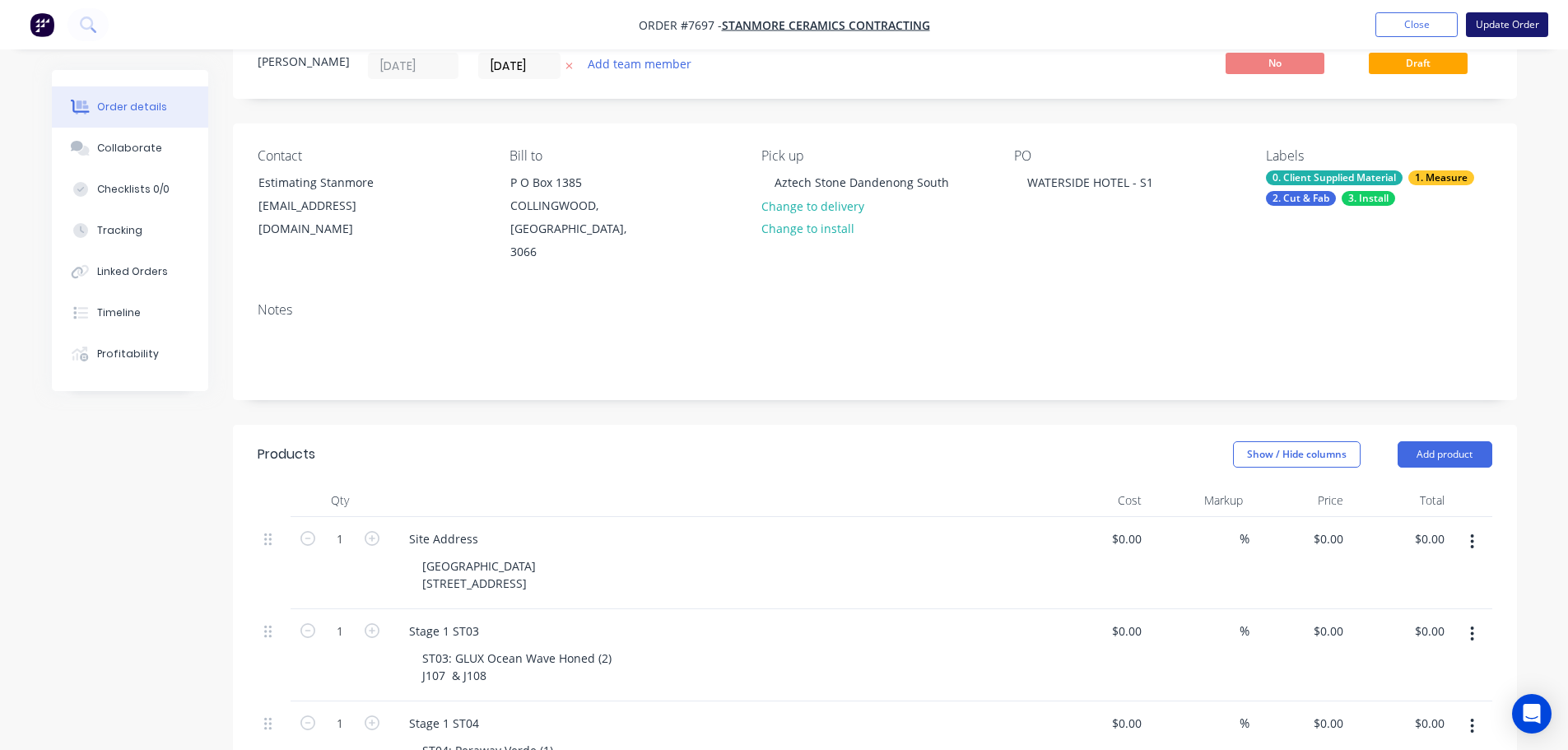
click at [1537, 18] on button "Update Order" at bounding box center [1507, 24] width 82 height 24
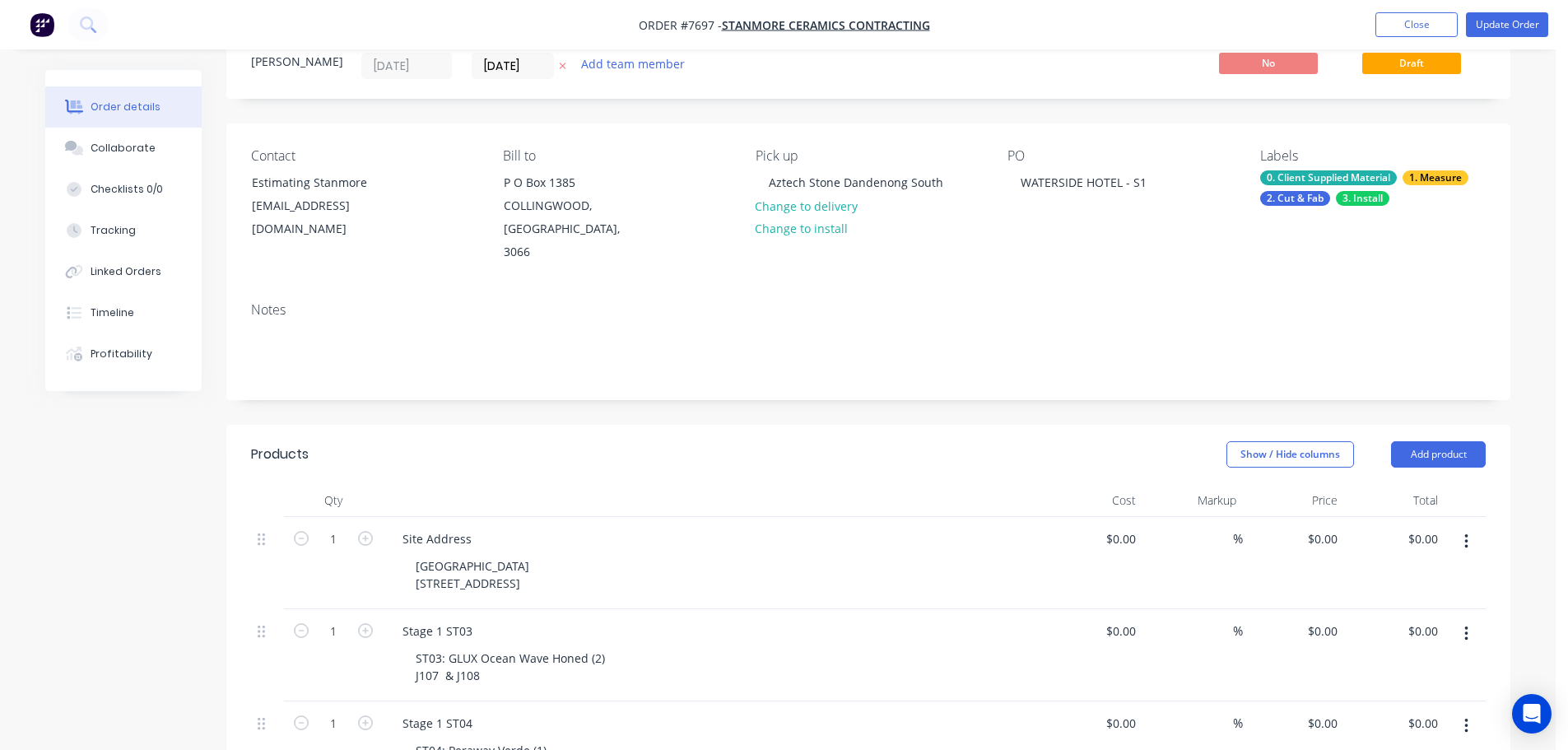
scroll to position [0, 0]
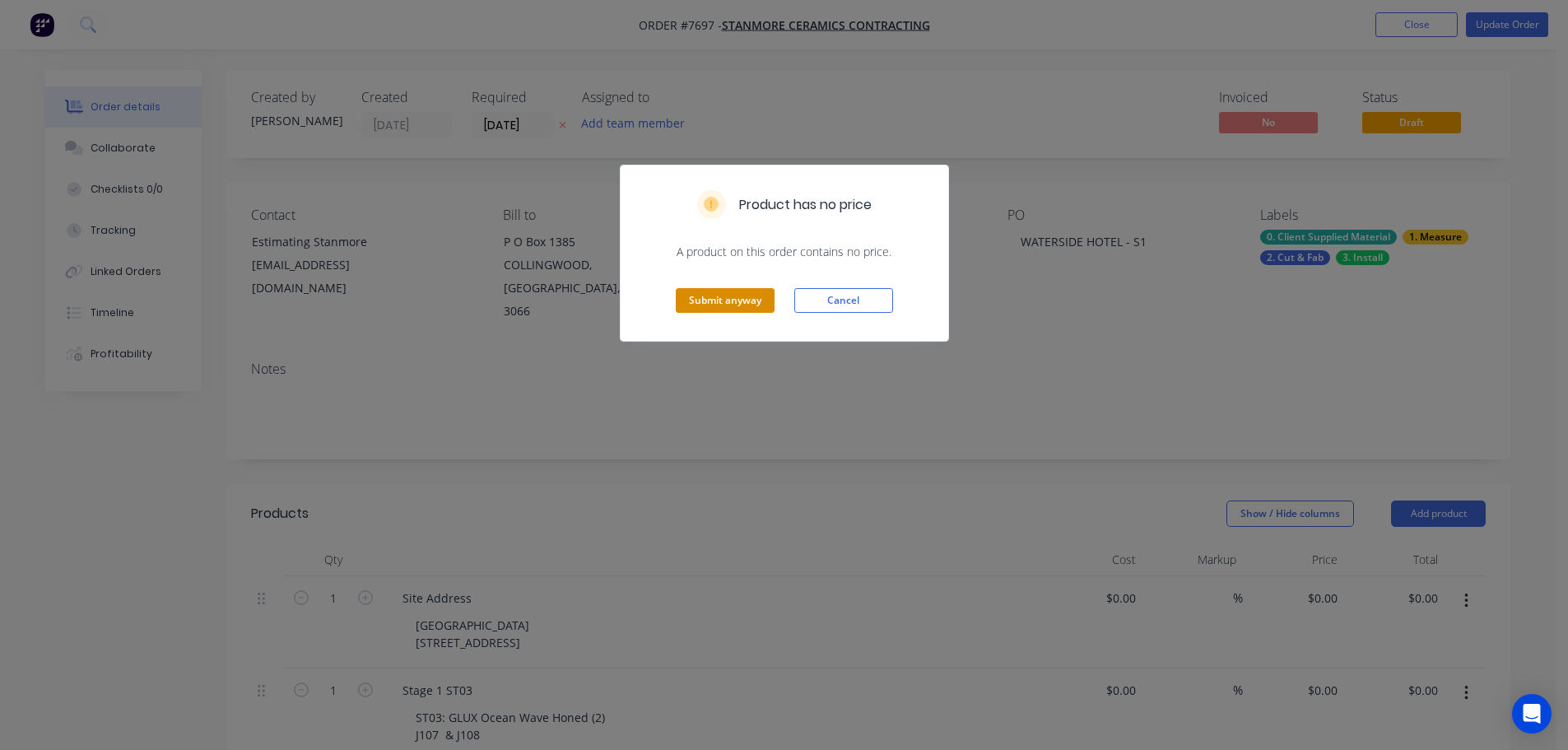
click at [720, 297] on button "Submit anyway" at bounding box center [725, 299] width 99 height 24
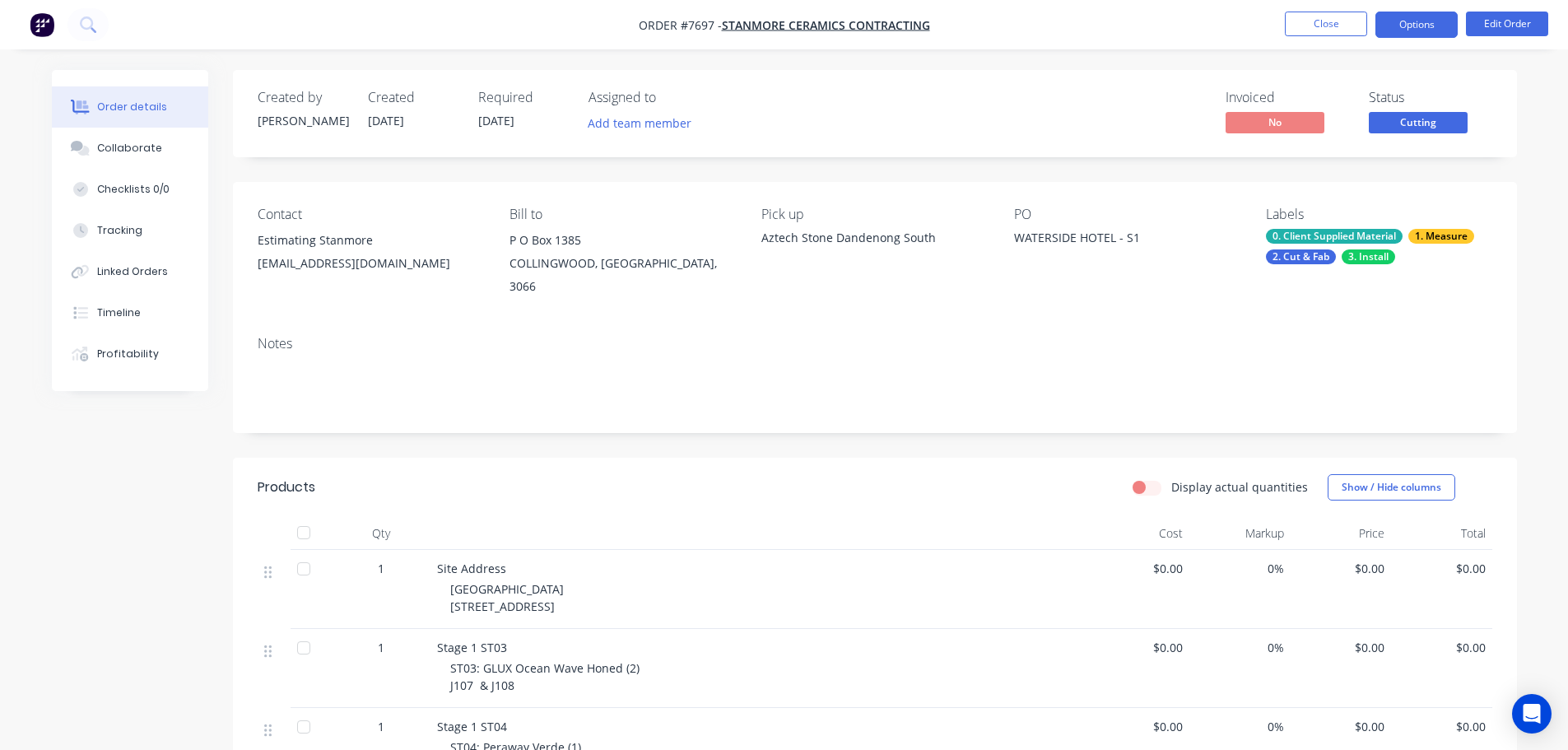
click at [1418, 14] on button "Options" at bounding box center [1416, 24] width 82 height 26
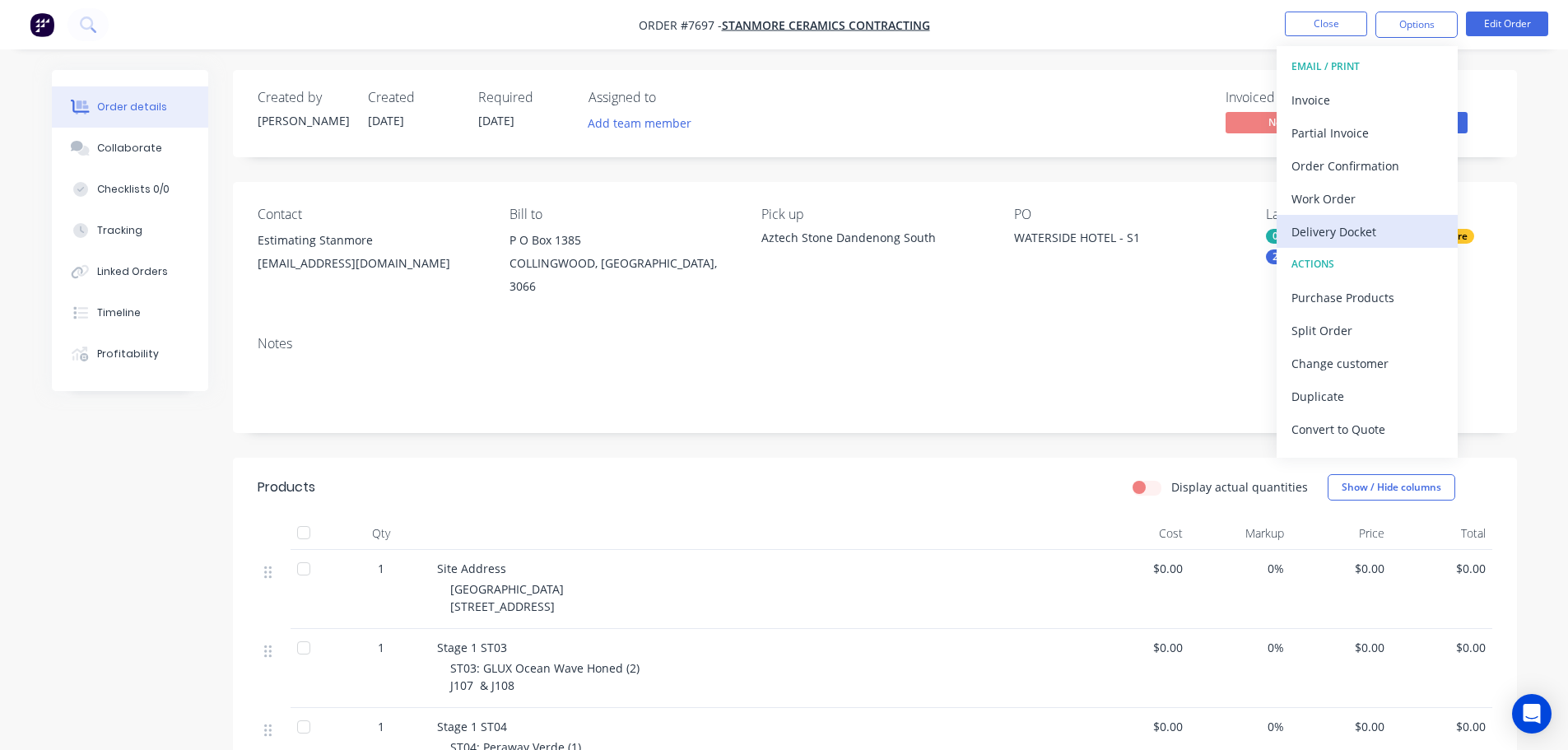
click at [1364, 226] on div "Delivery Docket" at bounding box center [1367, 232] width 151 height 23
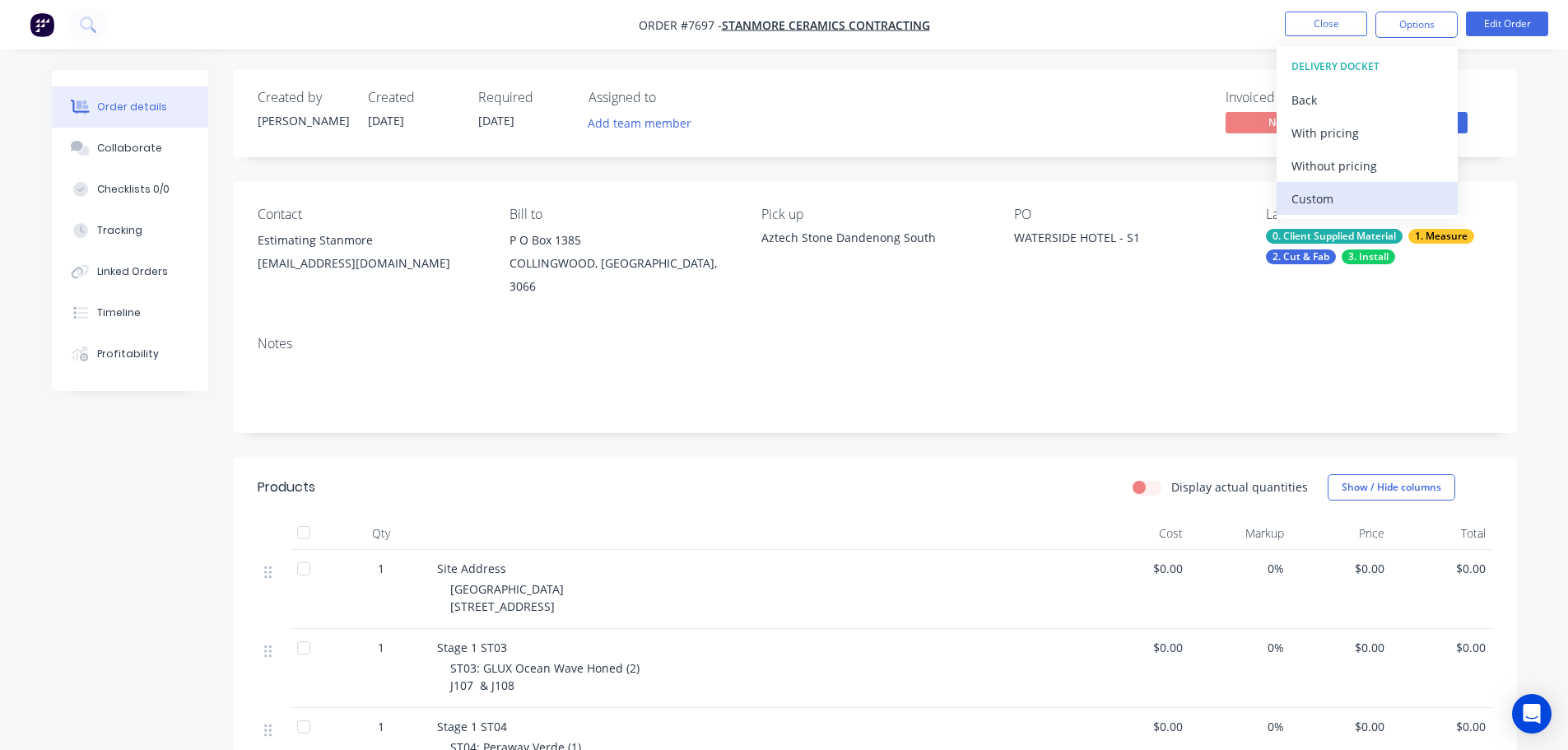
click at [1364, 188] on div "Custom" at bounding box center [1367, 198] width 151 height 23
click at [1361, 159] on div "Without pricing" at bounding box center [1367, 166] width 151 height 23
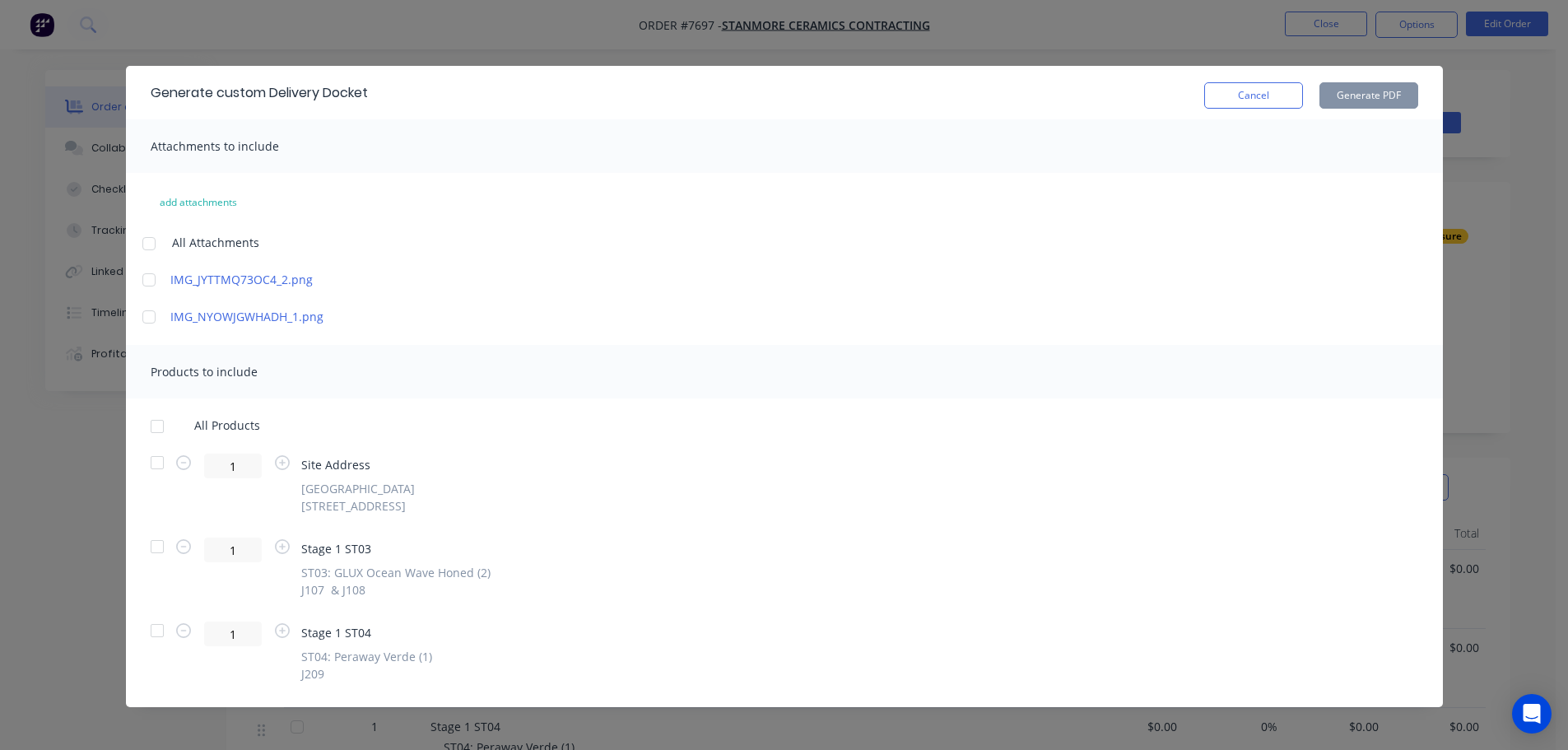
scroll to position [5, 0]
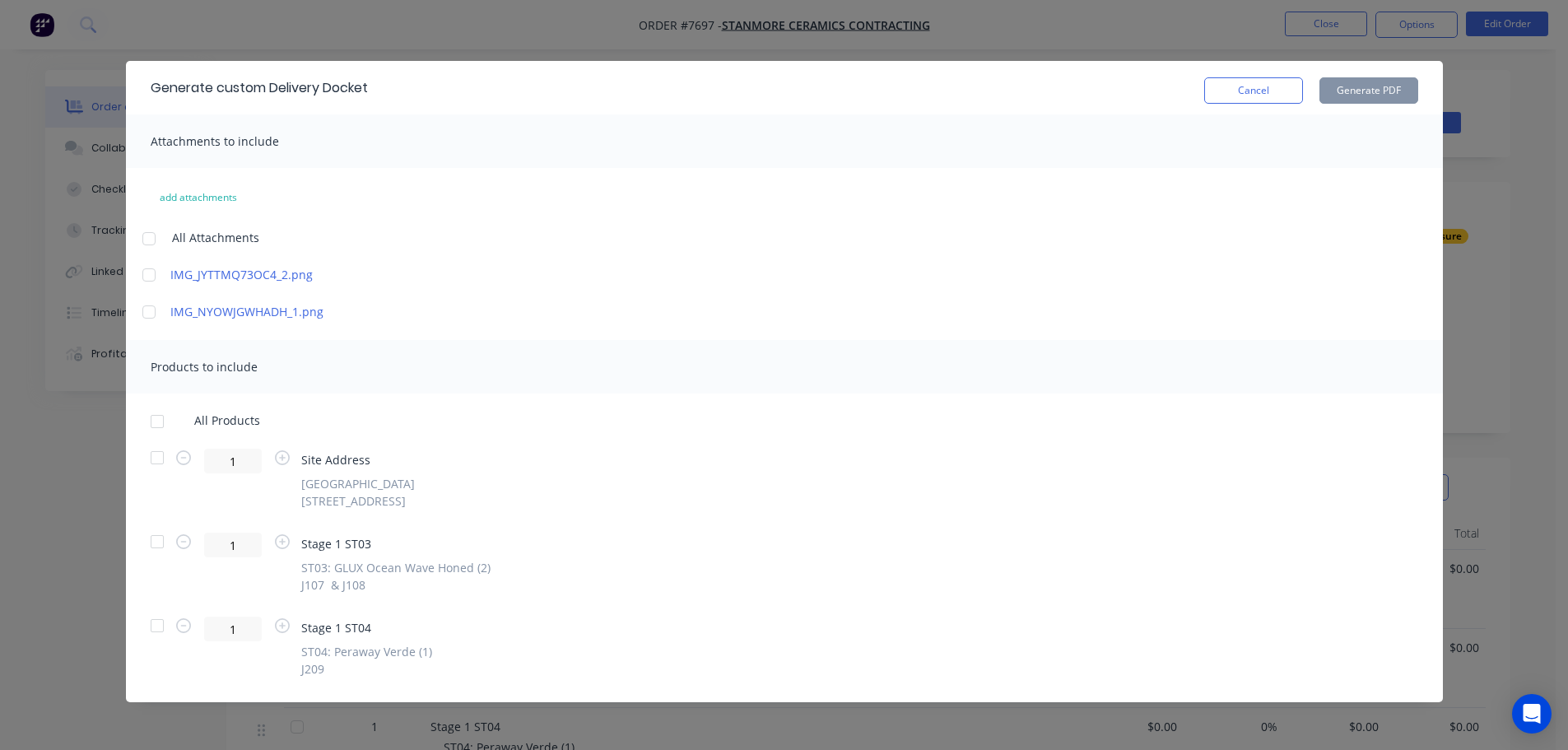
click at [152, 454] on div at bounding box center [157, 457] width 33 height 33
drag, startPoint x: 146, startPoint y: 627, endPoint x: 162, endPoint y: 624, distance: 16.3
click at [147, 627] on div at bounding box center [157, 625] width 33 height 33
click at [1371, 93] on button "Generate PDF" at bounding box center [1369, 90] width 99 height 26
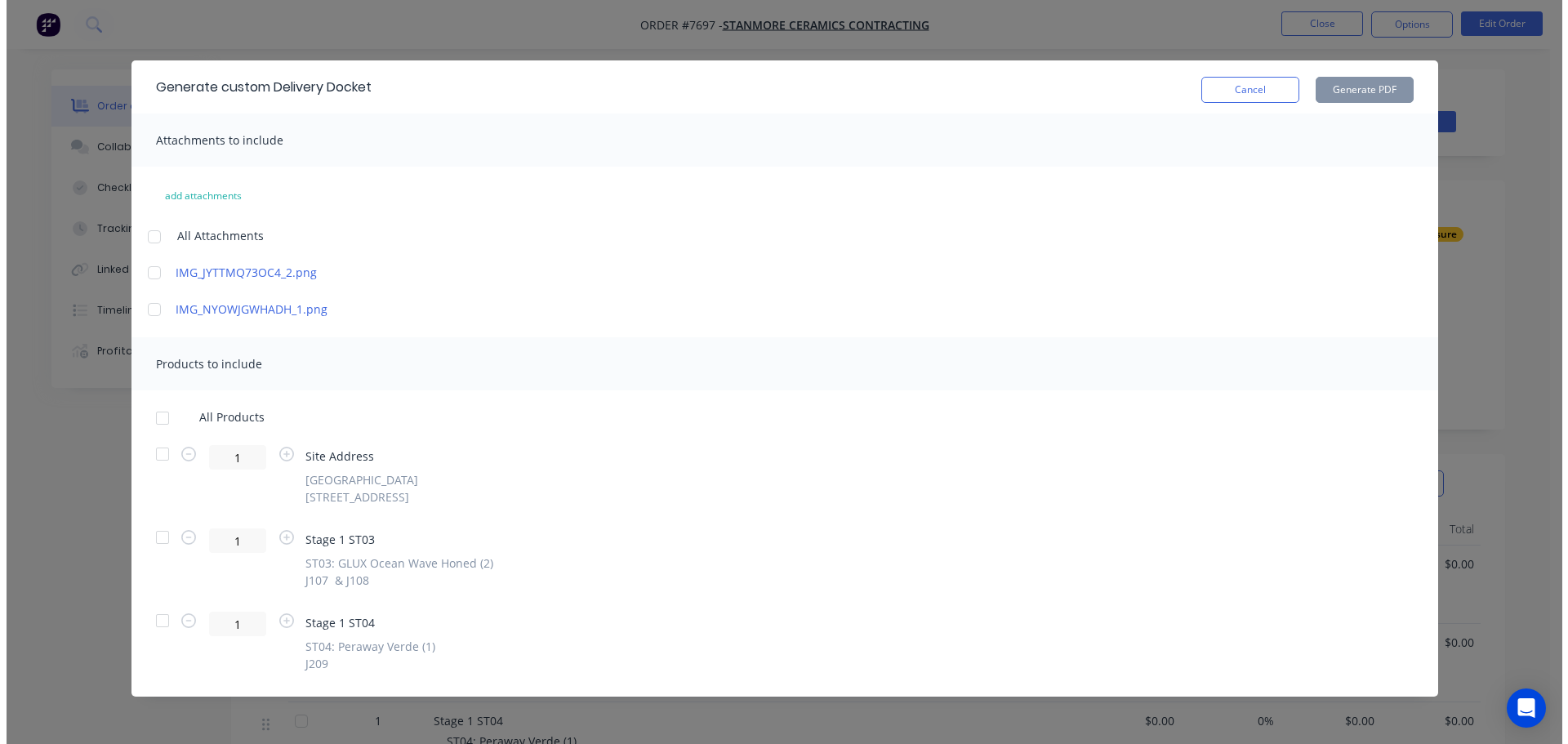
scroll to position [0, 0]
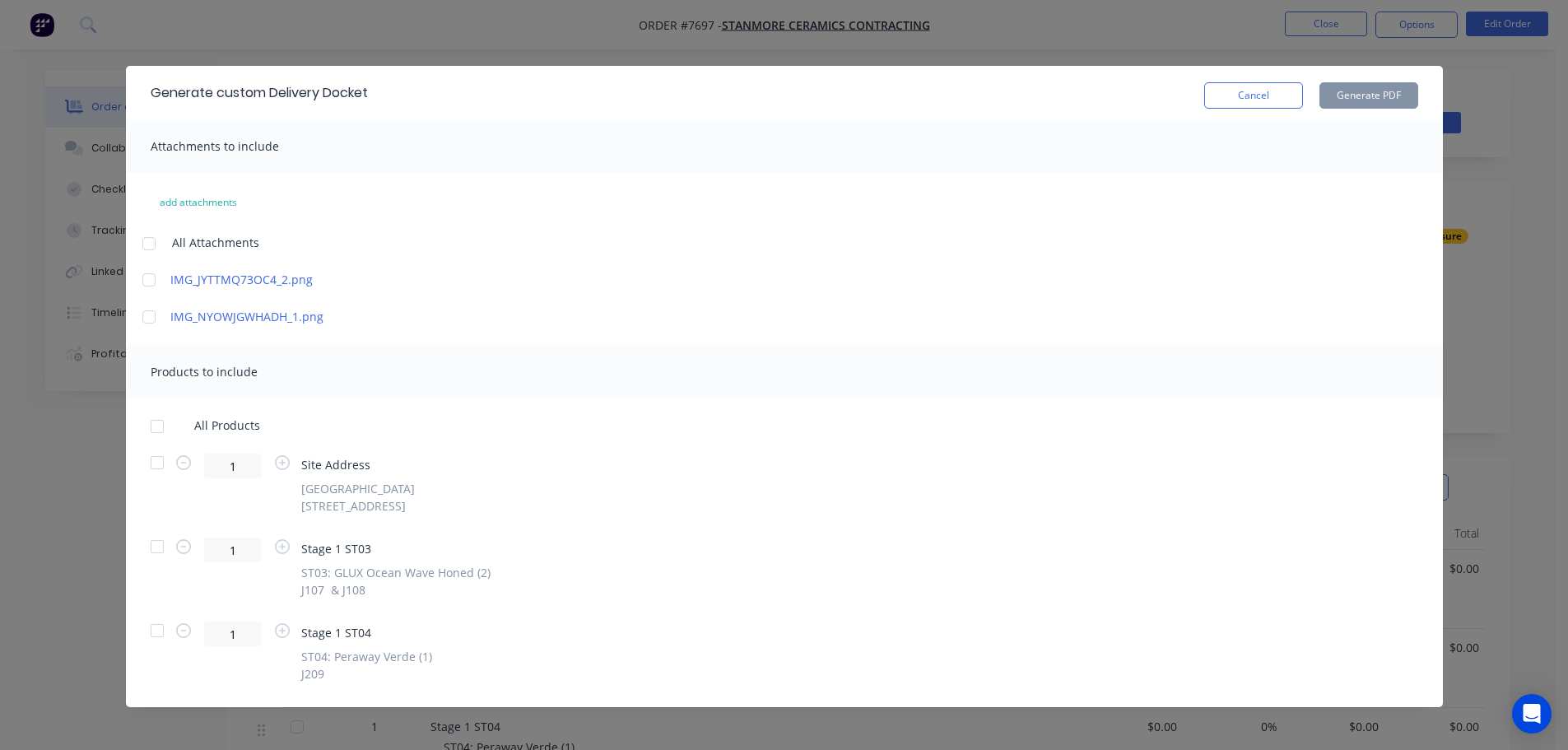
click at [146, 455] on div at bounding box center [157, 462] width 33 height 33
click at [161, 549] on div at bounding box center [157, 546] width 33 height 33
click at [1347, 90] on button "Generate PDF" at bounding box center [1369, 95] width 99 height 26
click at [1251, 96] on button "Cancel" at bounding box center [1253, 95] width 99 height 26
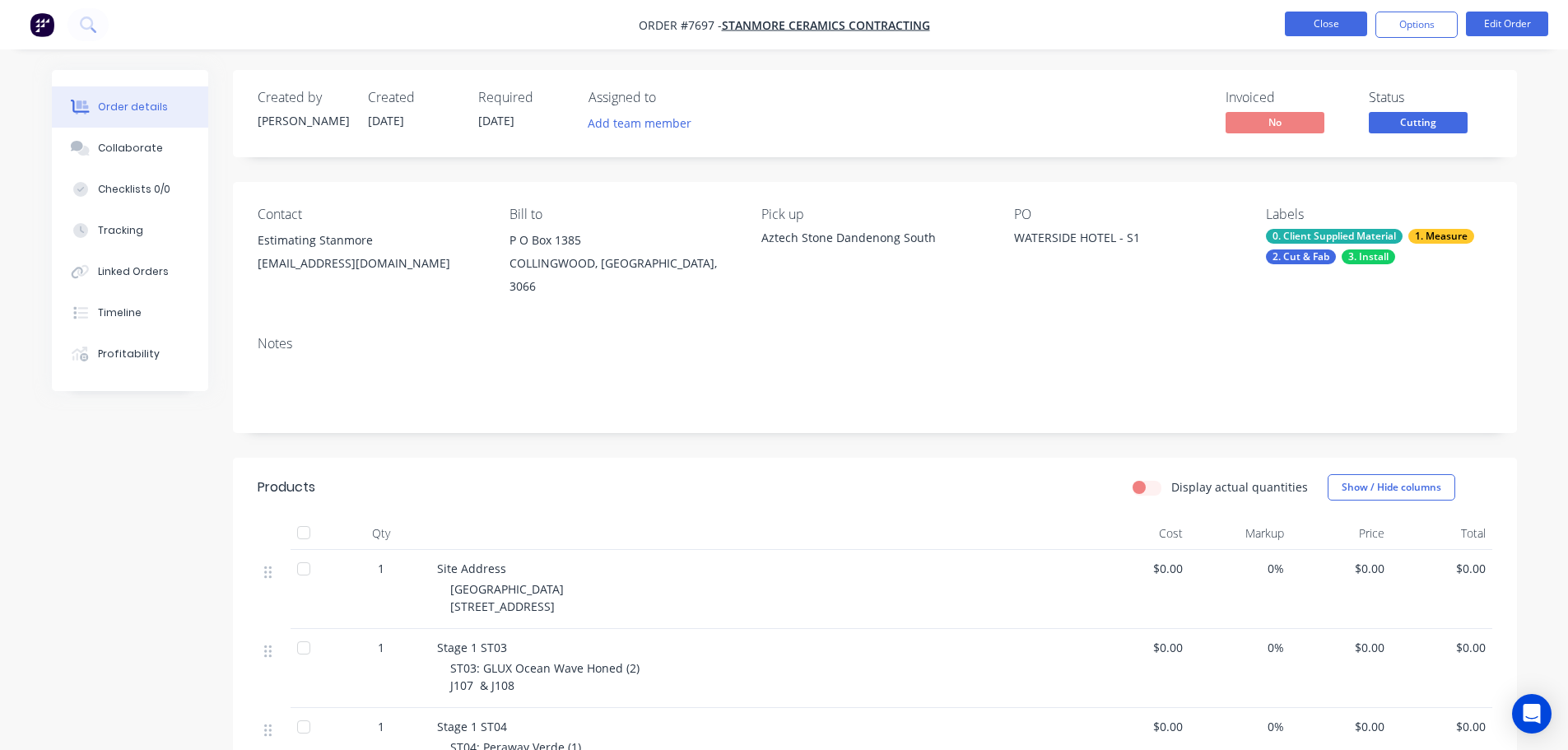
click at [1325, 21] on button "Close" at bounding box center [1325, 23] width 82 height 24
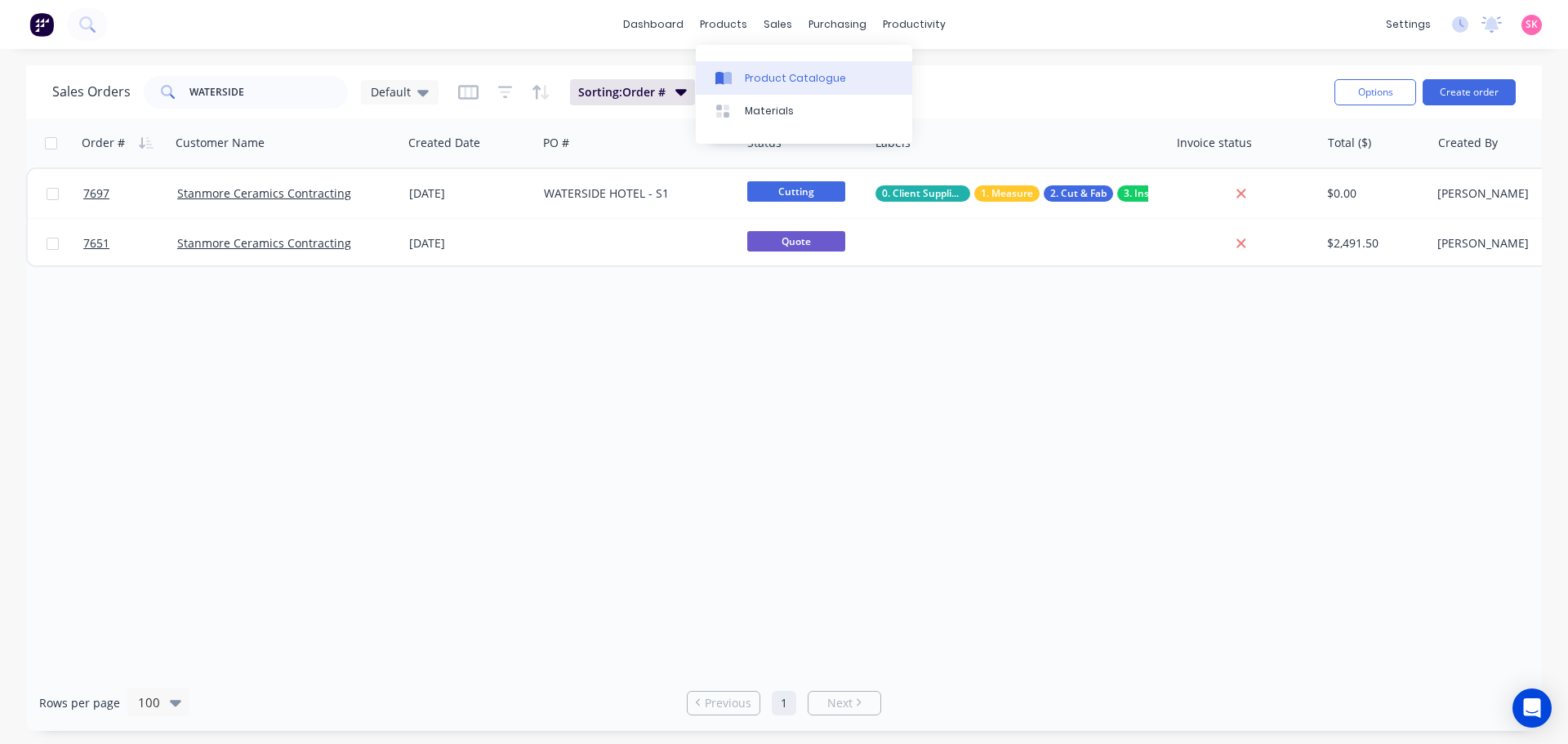
click at [750, 74] on div "Product Catalogue" at bounding box center [794, 78] width 101 height 14
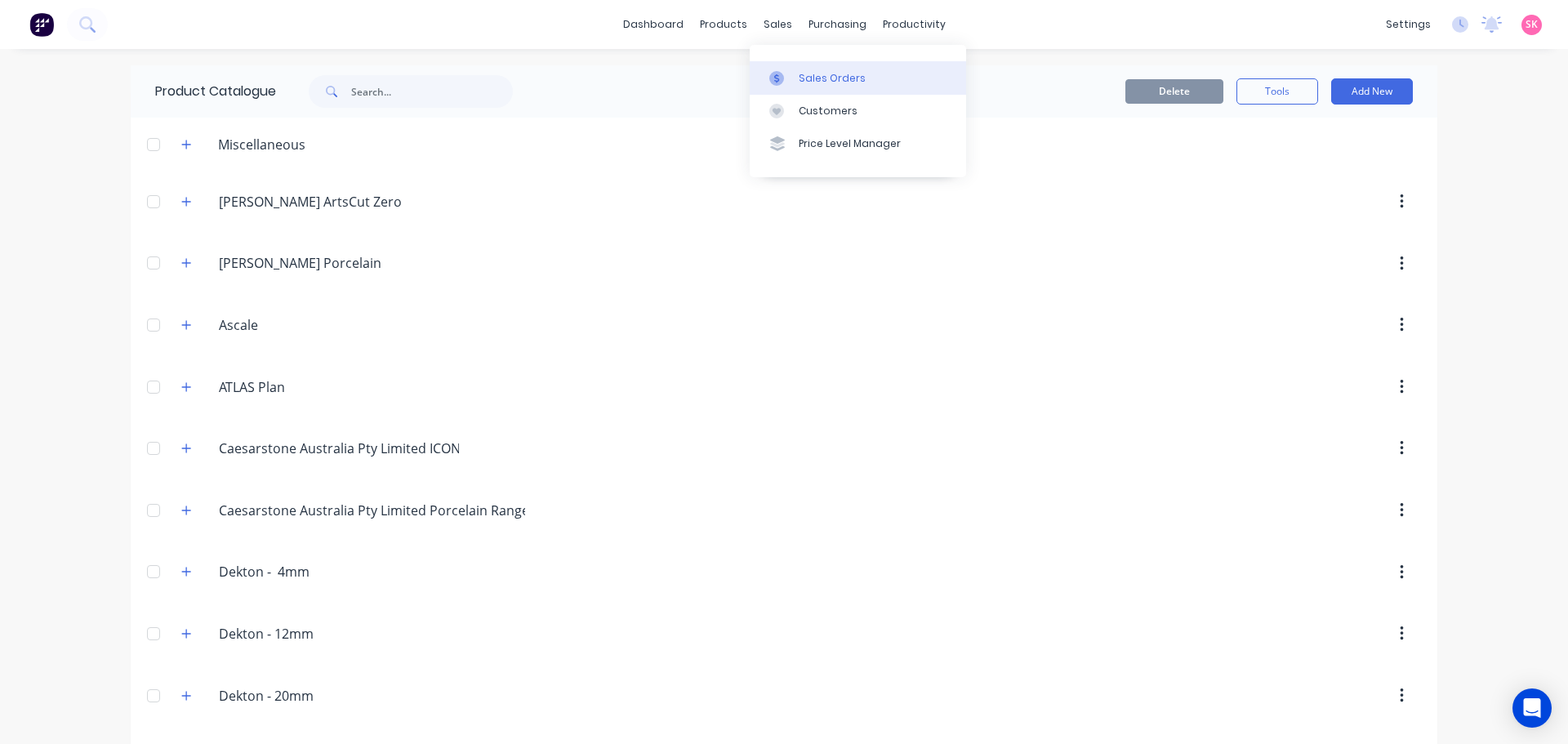
click at [792, 84] on div at bounding box center [781, 78] width 24 height 14
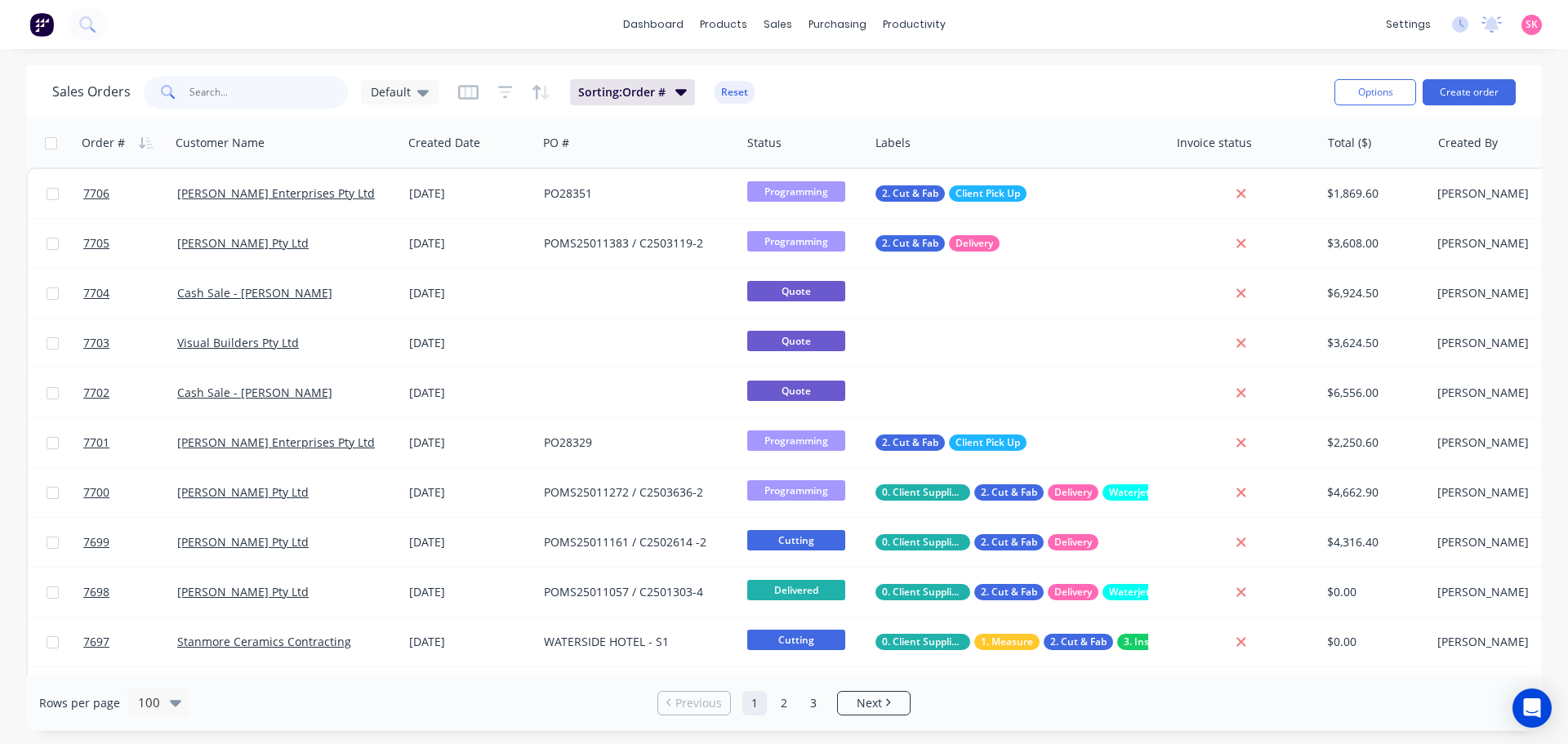
click at [276, 97] on input "text" at bounding box center [269, 92] width 159 height 33
click at [275, 95] on input "text" at bounding box center [269, 92] width 159 height 33
type input "7701"
click div "[DATE]"
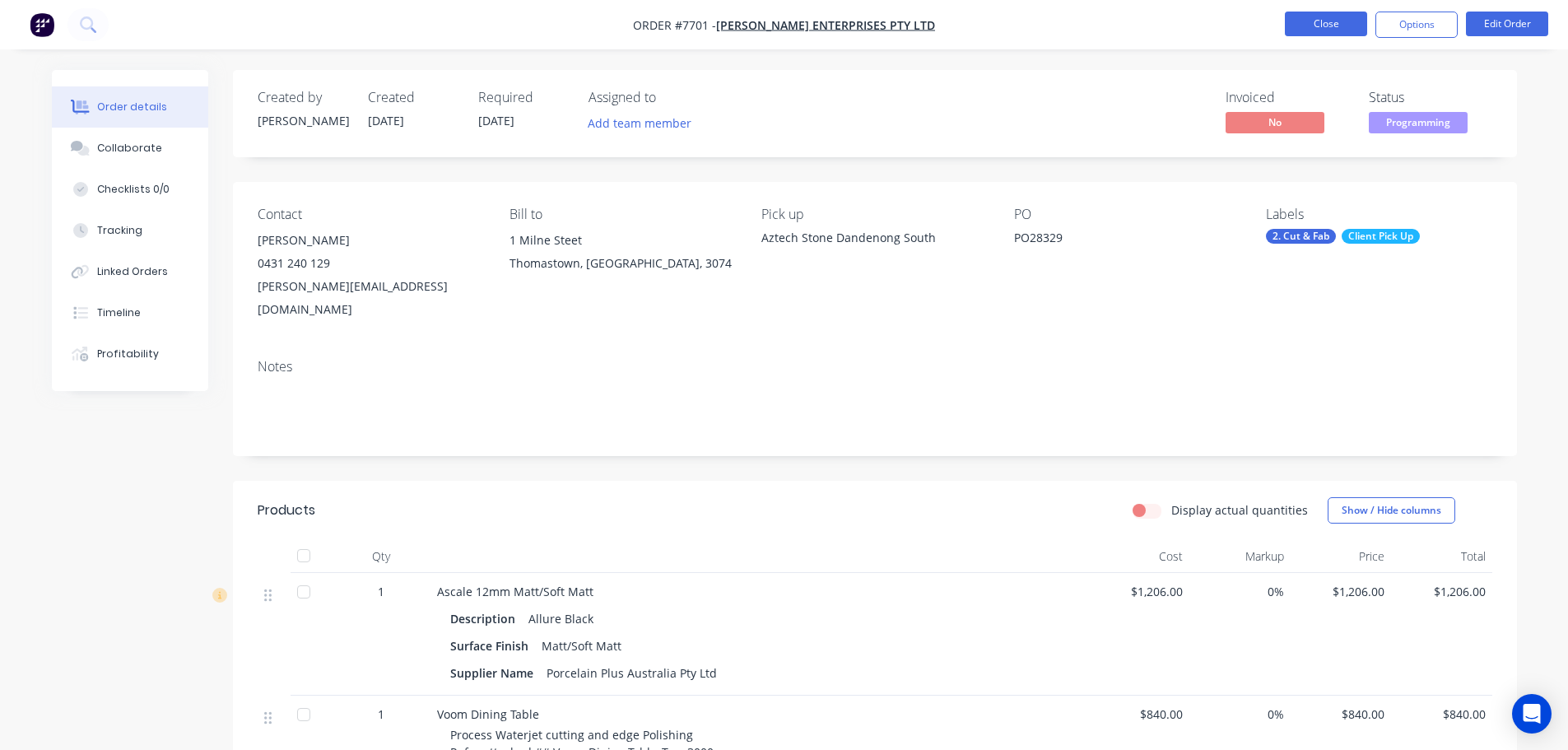
click at [1346, 24] on button "Close" at bounding box center [1325, 23] width 82 height 24
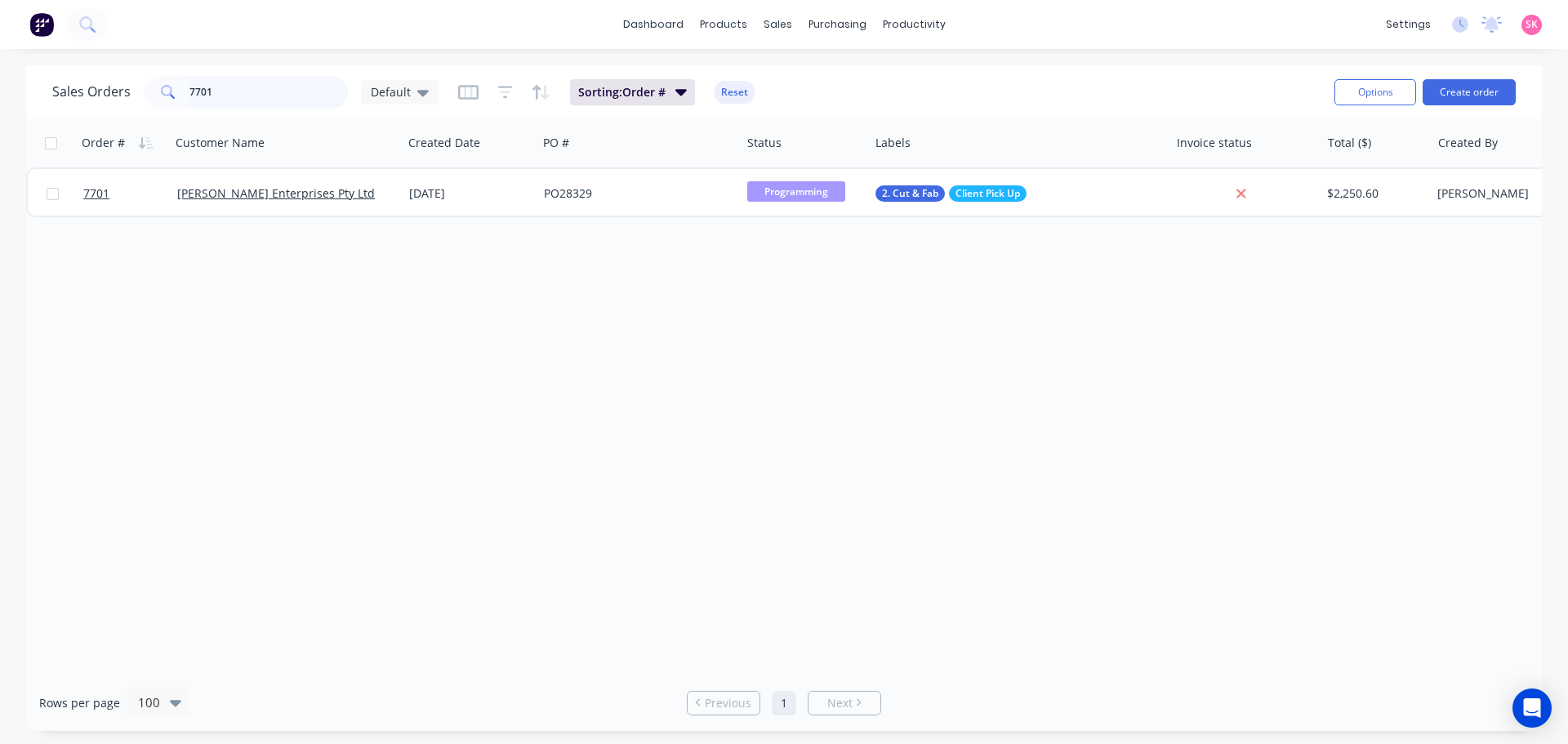
click at [91, 90] on div "Sales Orders 7701 Default" at bounding box center [245, 92] width 386 height 33
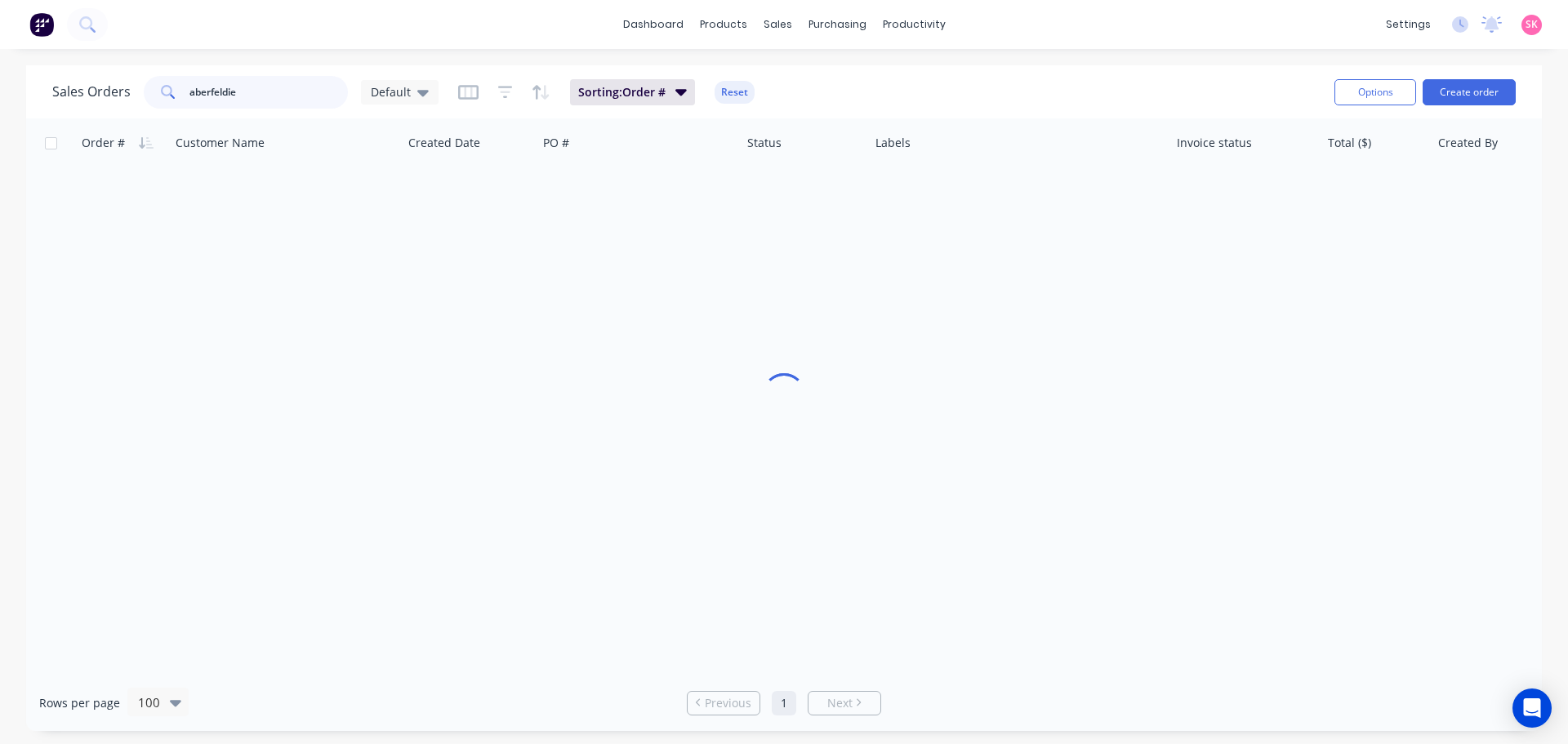
type input "aberfeldie"
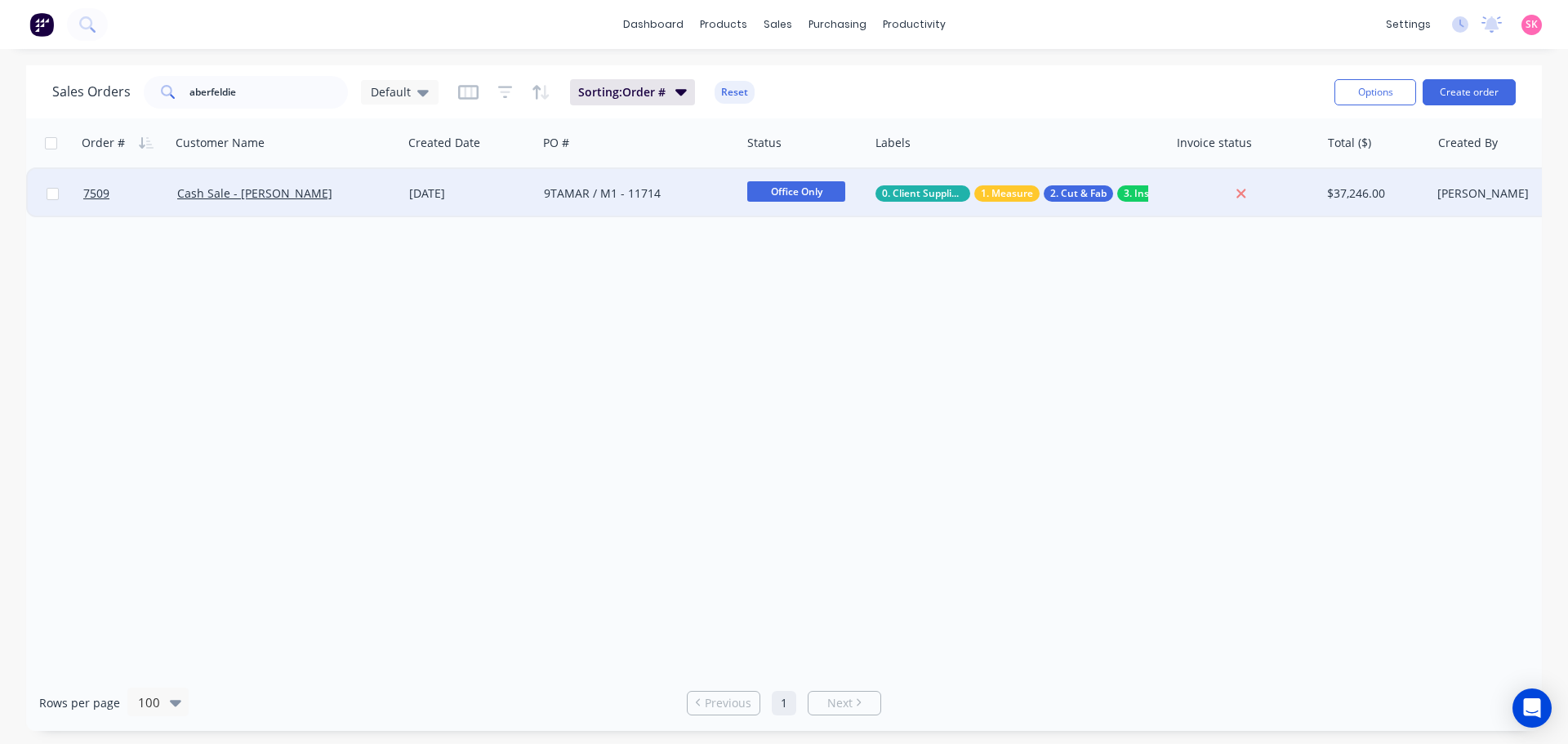
click at [360, 201] on div "Cash Sale - Stefanie Chillico" at bounding box center [281, 193] width 208 height 16
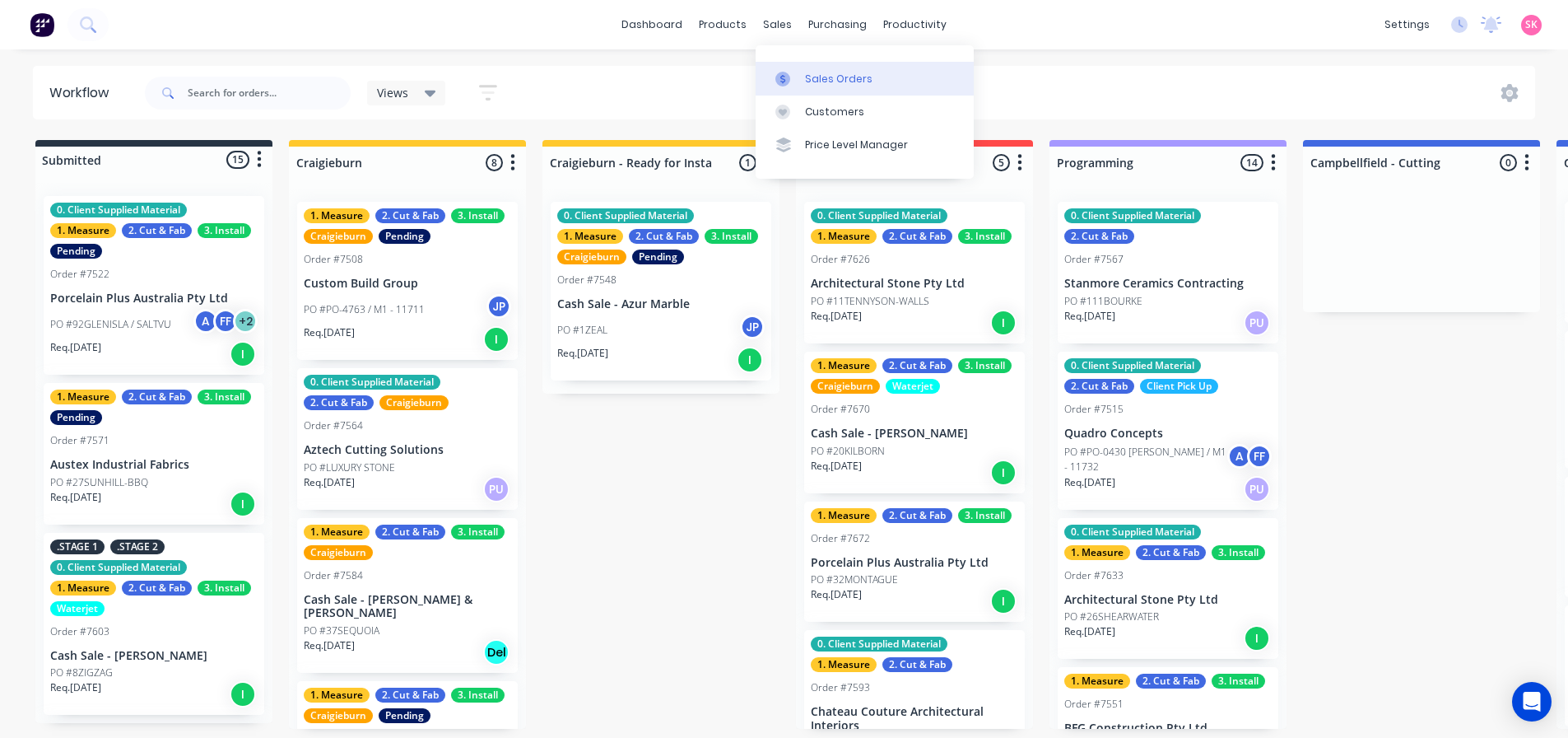
click at [786, 73] on icon at bounding box center [783, 78] width 14 height 14
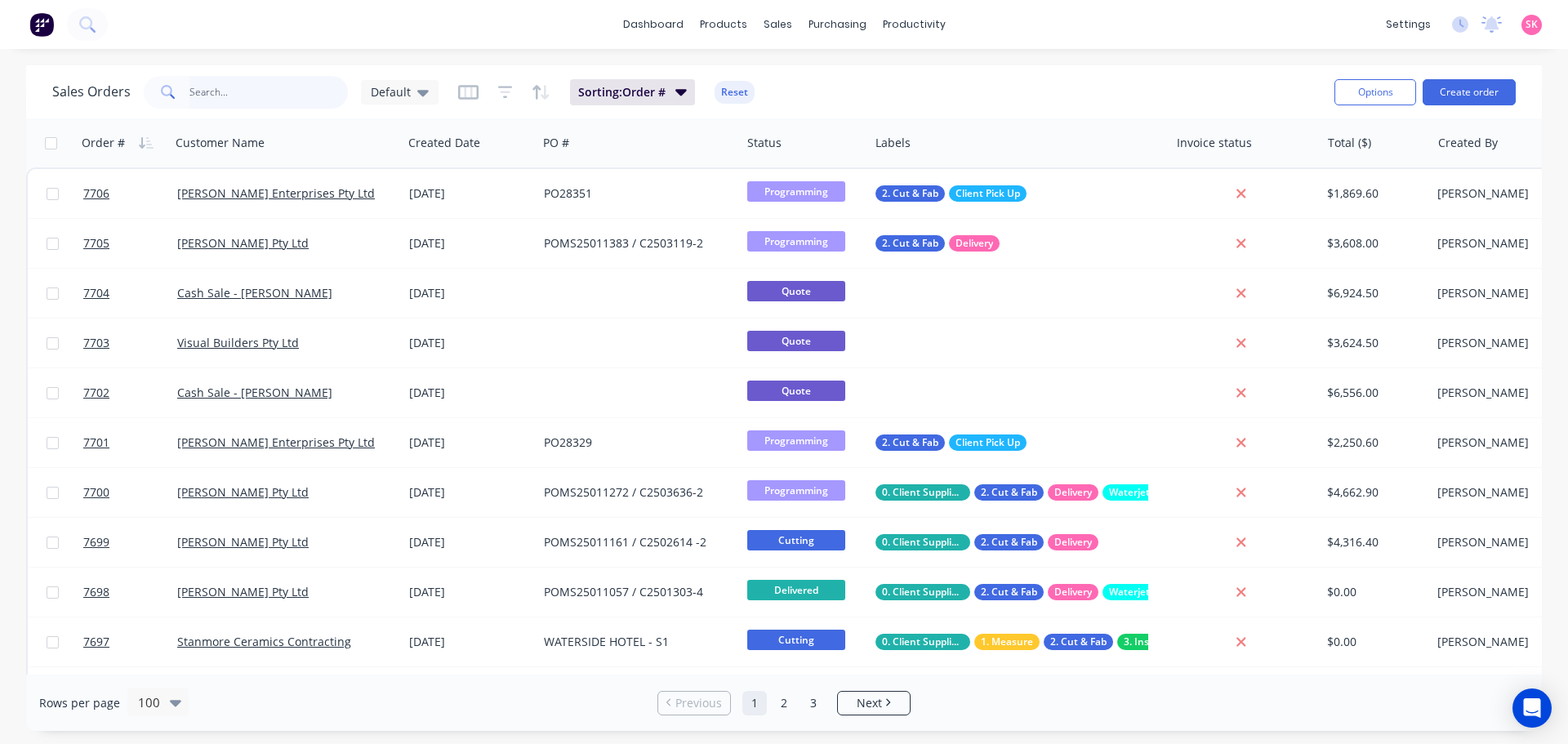
click at [257, 100] on input "text" at bounding box center [269, 92] width 159 height 33
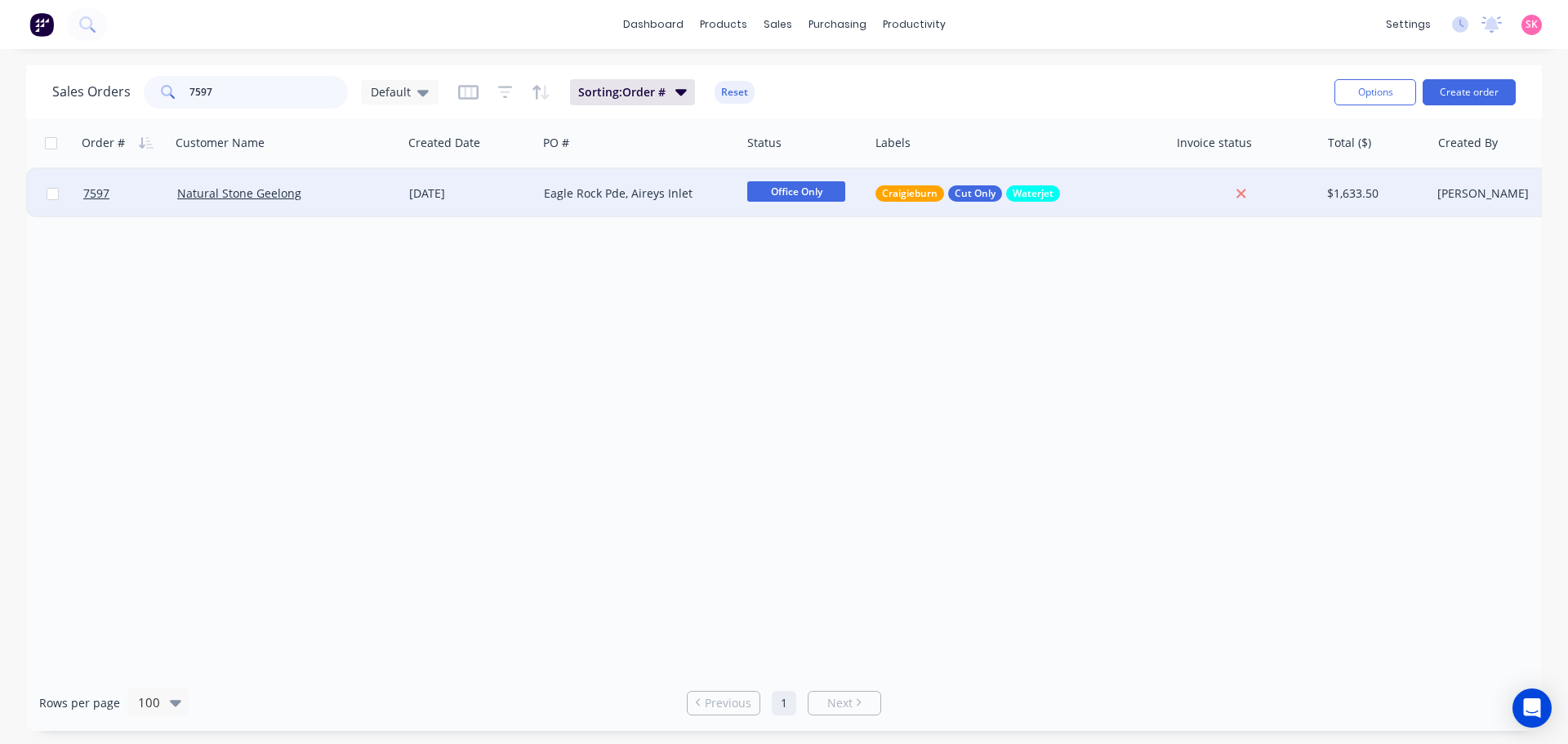
type input "7597"
click at [560, 182] on div "Eagle Rock Pde, Aireys Inlet" at bounding box center [639, 193] width 203 height 49
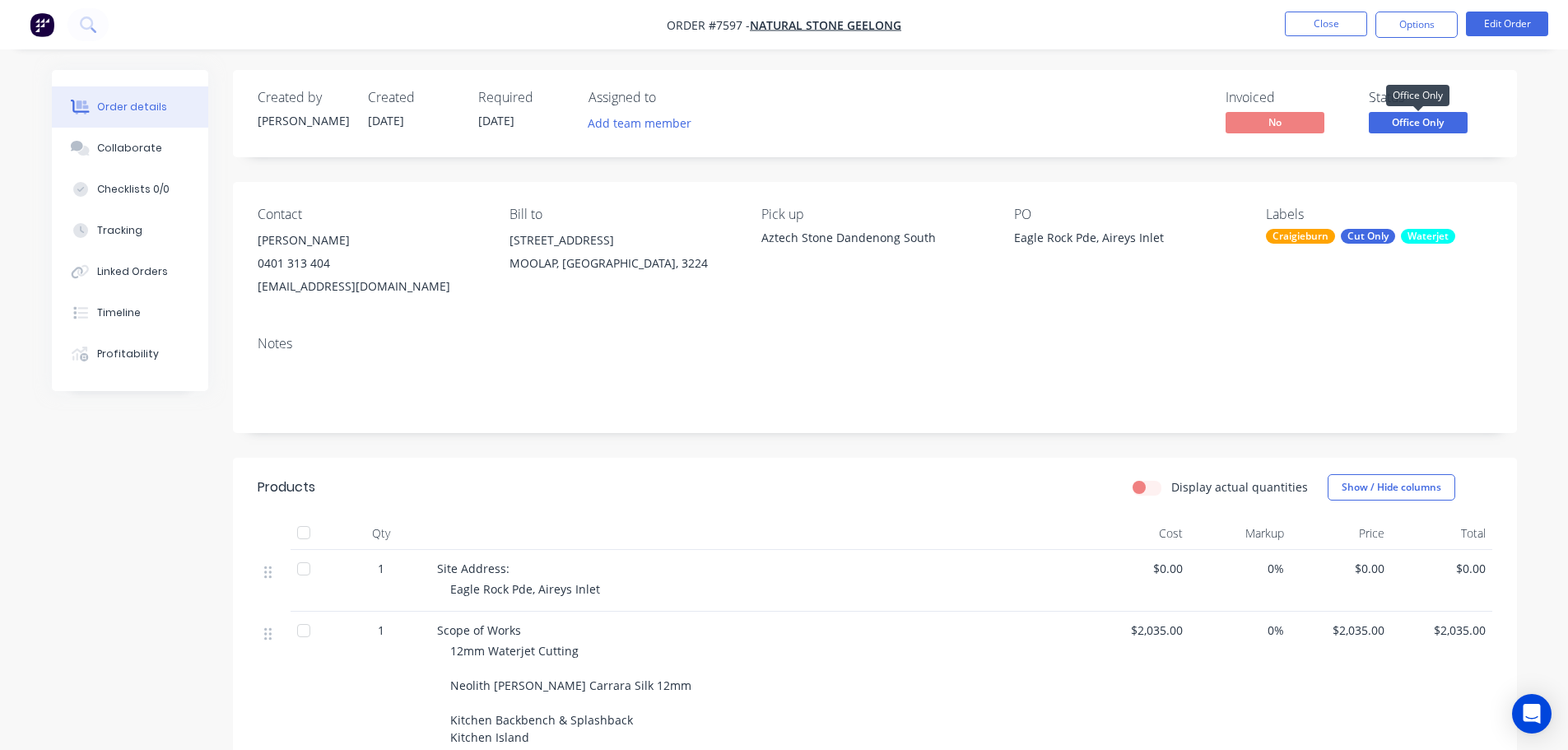
click at [1406, 124] on span "Office Only" at bounding box center [1418, 122] width 99 height 21
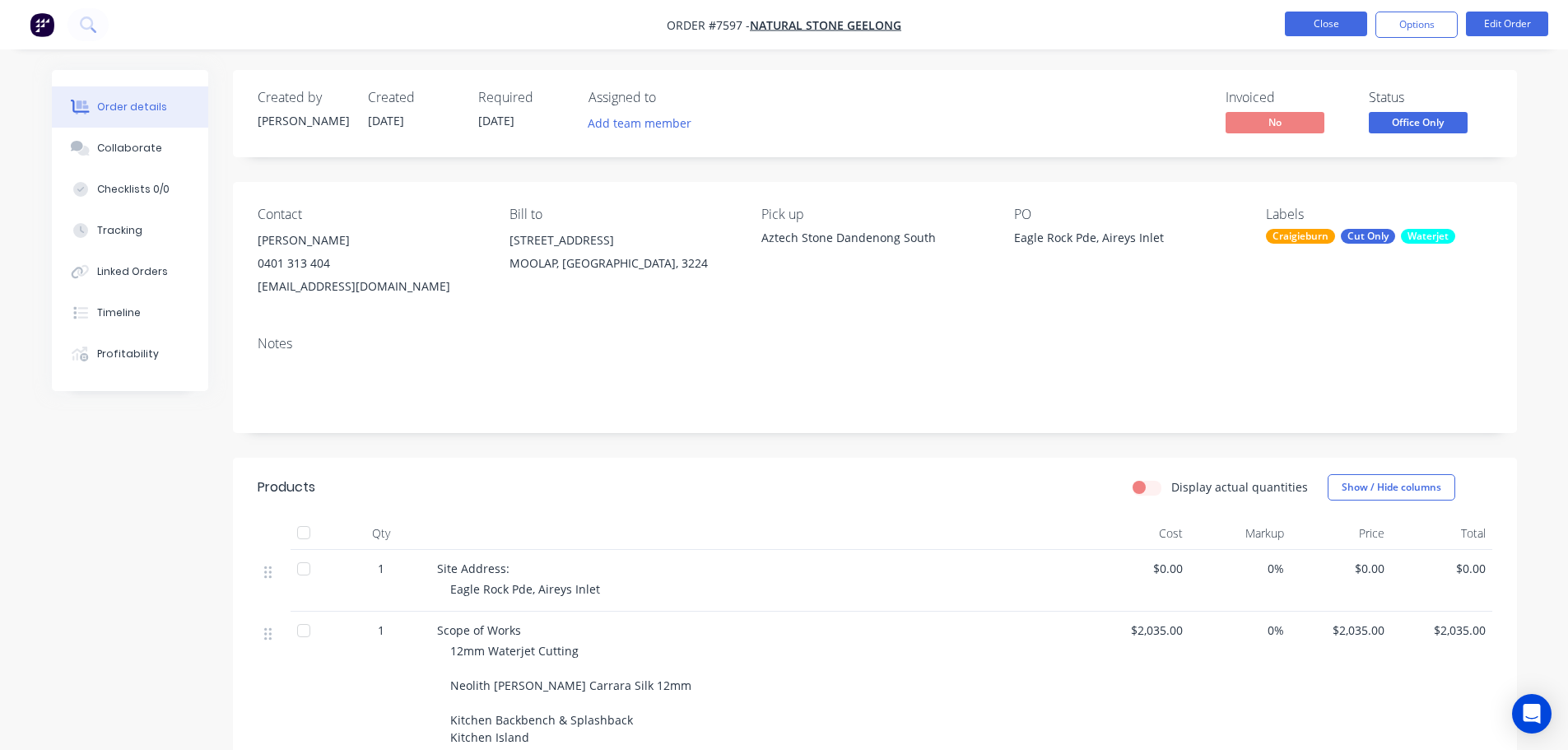
click at [1330, 30] on button "Close" at bounding box center [1325, 23] width 82 height 24
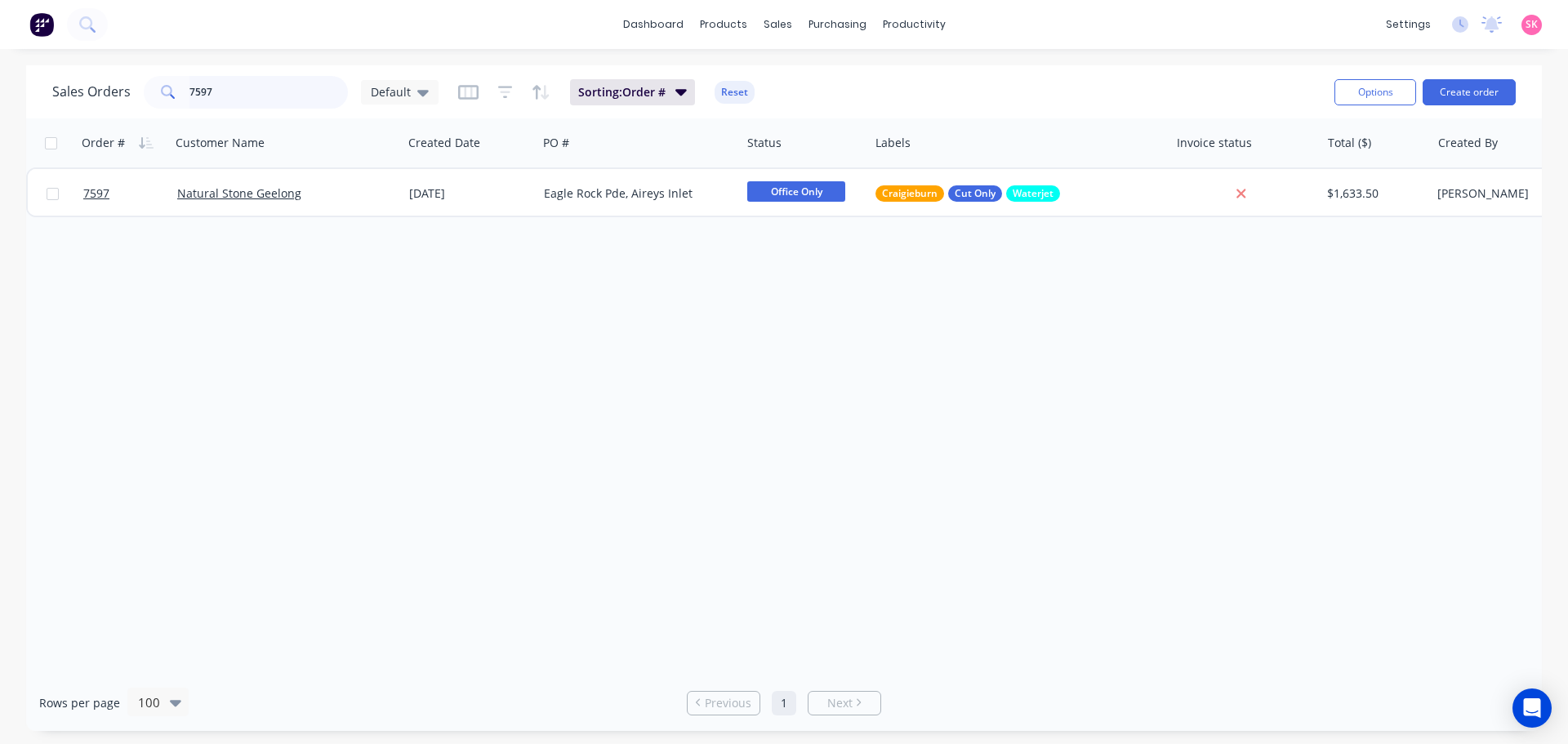
drag, startPoint x: 61, startPoint y: 95, endPoint x: 41, endPoint y: 102, distance: 21.2
click at [46, 99] on div "Sales Orders 7597 Default Sorting: Order # Reset Options Create order" at bounding box center [784, 91] width 1515 height 53
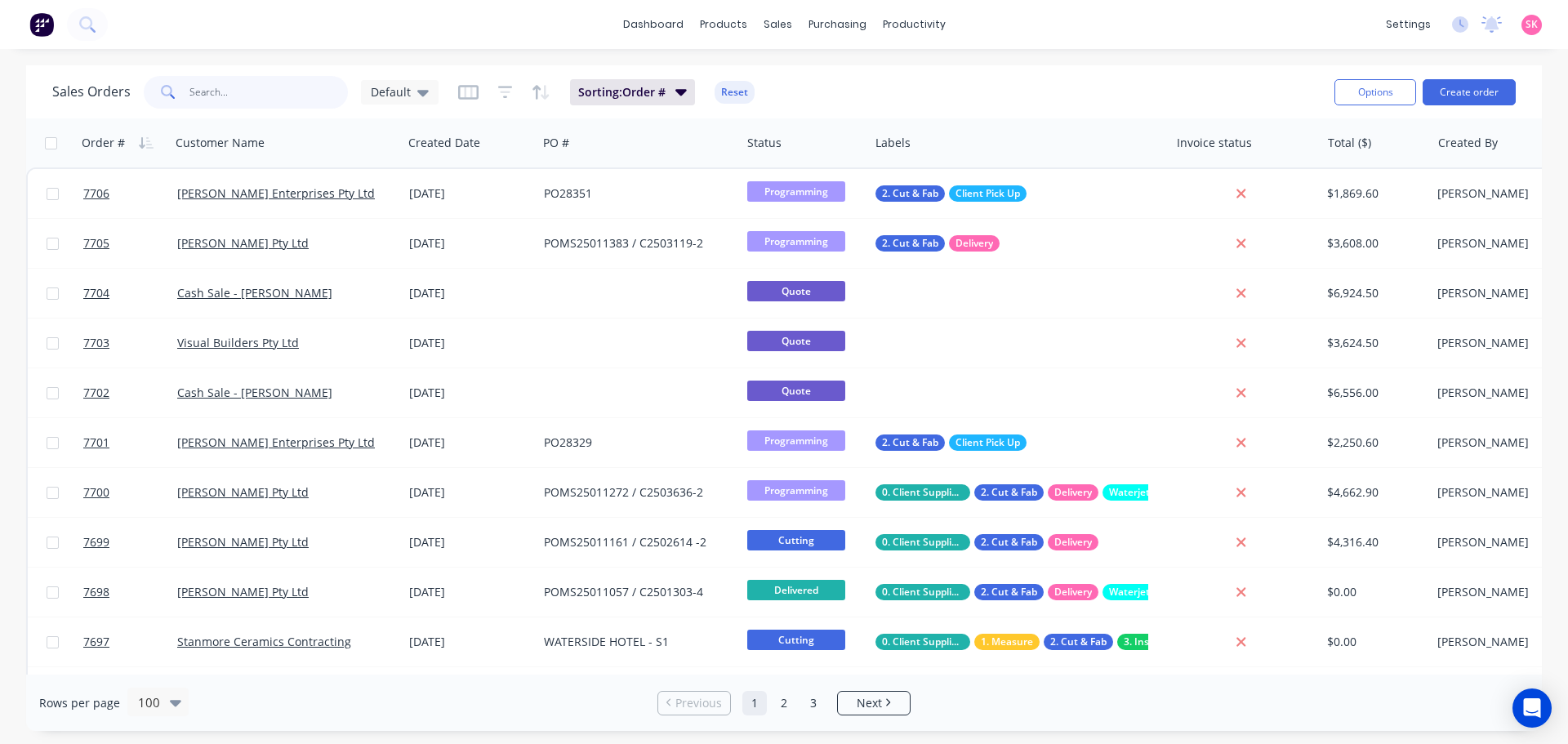
click at [294, 85] on input "text" at bounding box center [269, 92] width 159 height 33
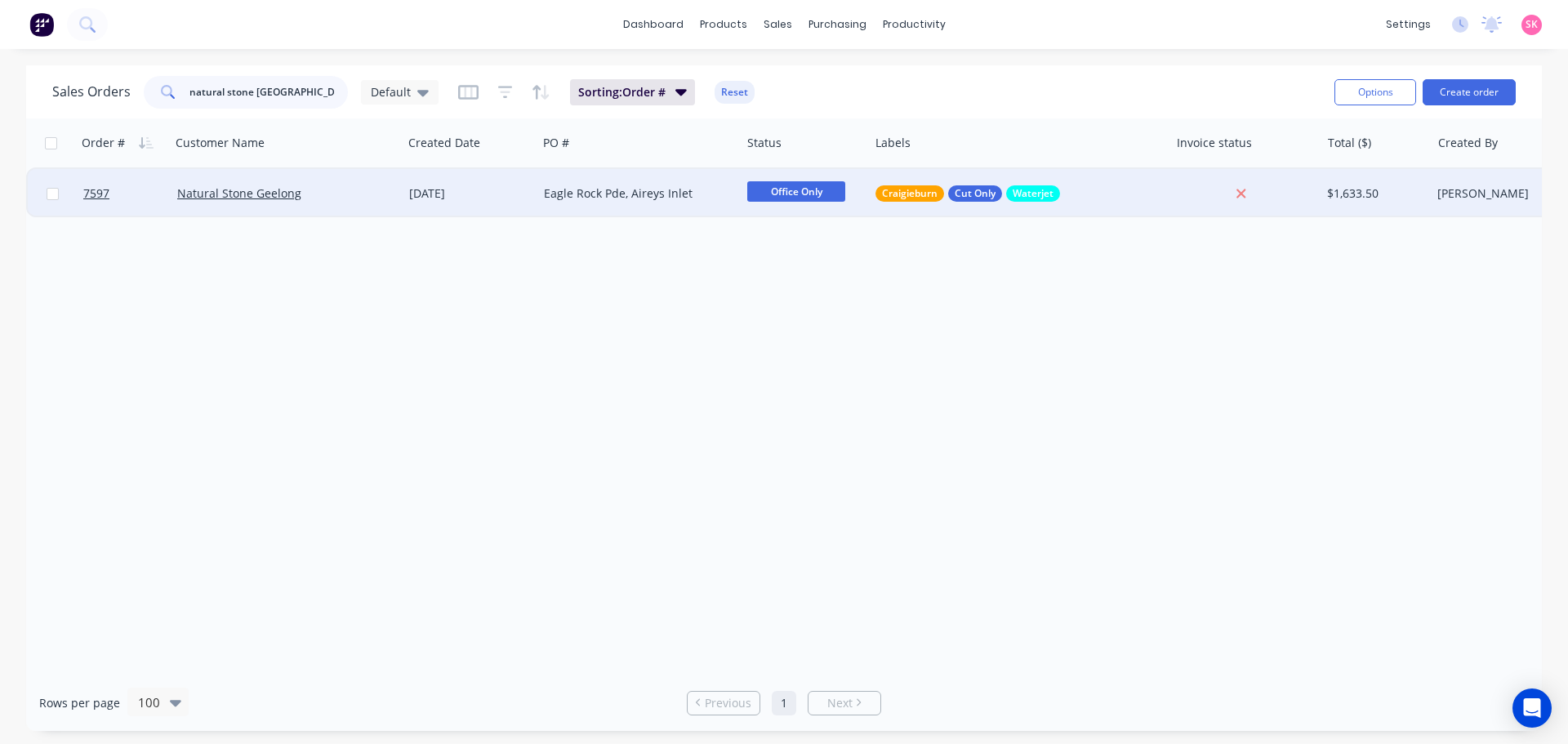
type input "natural stone geelong"
click at [653, 207] on div "Eagle Rock Pde, Aireys Inlet" at bounding box center [639, 193] width 203 height 49
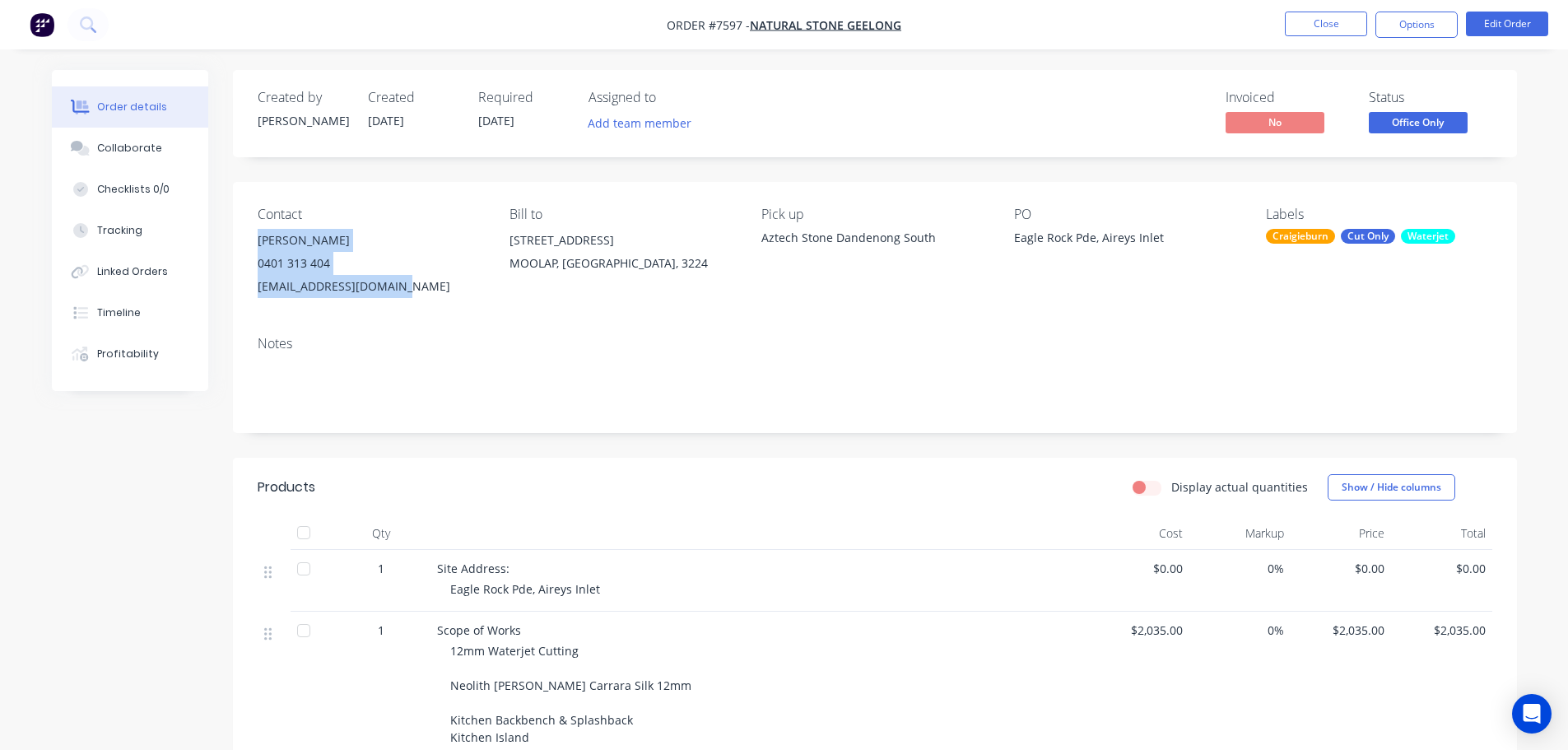
drag, startPoint x: 399, startPoint y: 288, endPoint x: 259, endPoint y: 235, distance: 149.7
click at [259, 235] on div "Ben Suchanek 0401 313 404 ben@geelongstone.com.au" at bounding box center [371, 263] width 225 height 69
copy div "Ben Suchanek 0401 313 404 ben@geelongstone.com.au"
drag, startPoint x: 383, startPoint y: 284, endPoint x: 401, endPoint y: 288, distance: 18.4
click at [383, 284] on div "ben@geelongstone.com.au" at bounding box center [371, 287] width 225 height 23
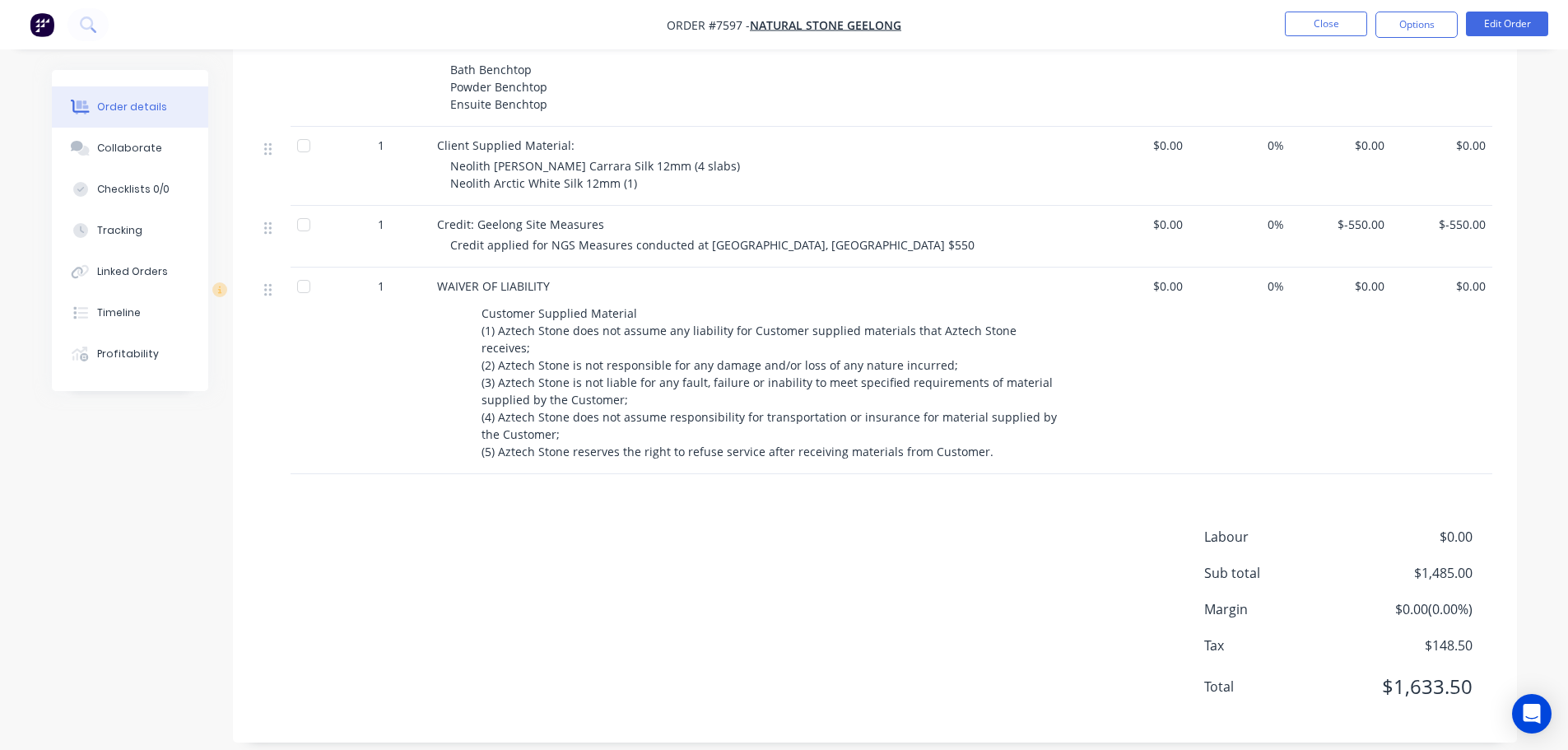
scroll to position [242, 0]
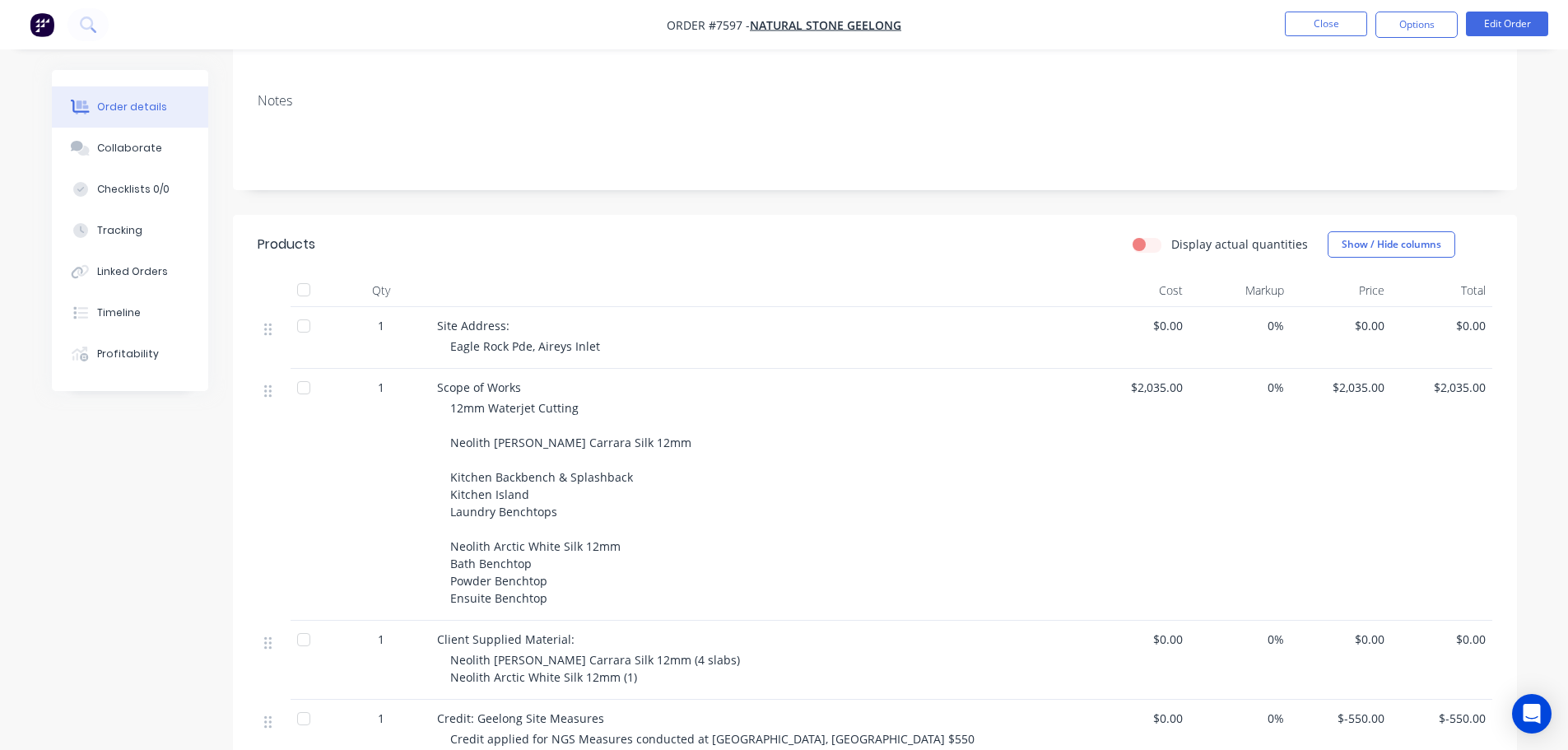
click at [1408, 11] on nav "Order #7597 - Natural Stone Geelong Close Options Edit Order" at bounding box center [784, 24] width 1568 height 50
click at [1407, 23] on button "Options" at bounding box center [1416, 24] width 82 height 26
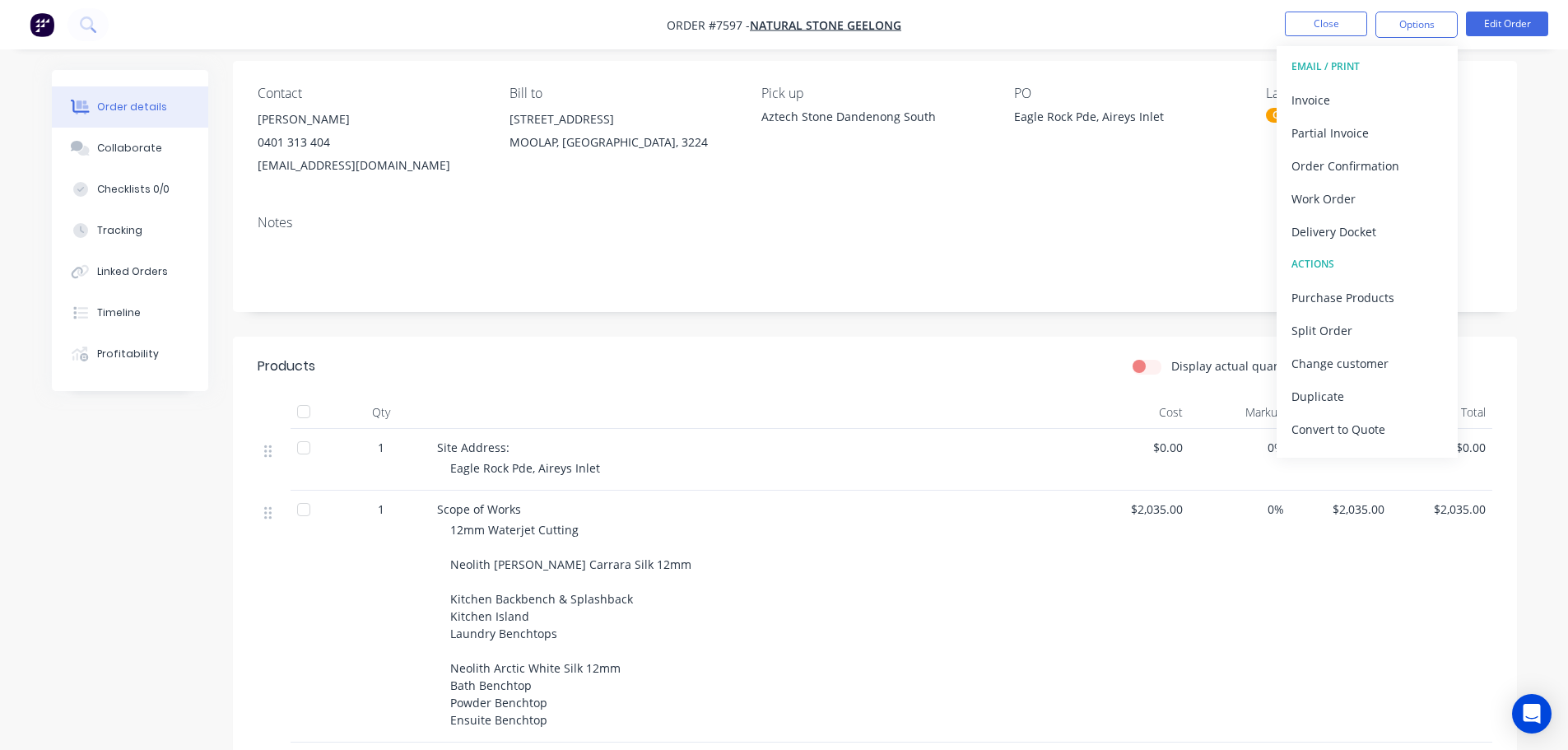
scroll to position [0, 0]
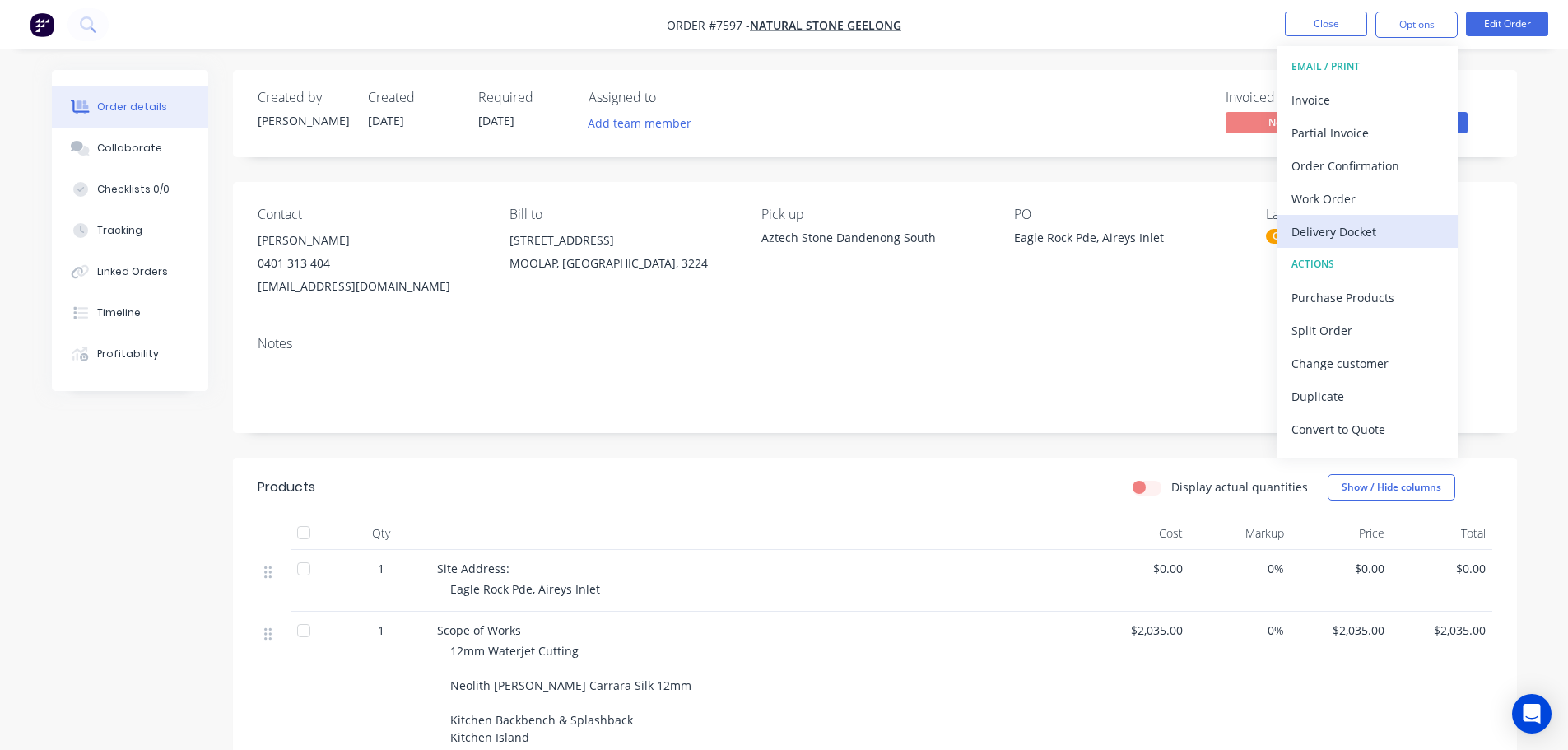
click at [1387, 231] on div "Delivery Docket" at bounding box center [1367, 232] width 151 height 23
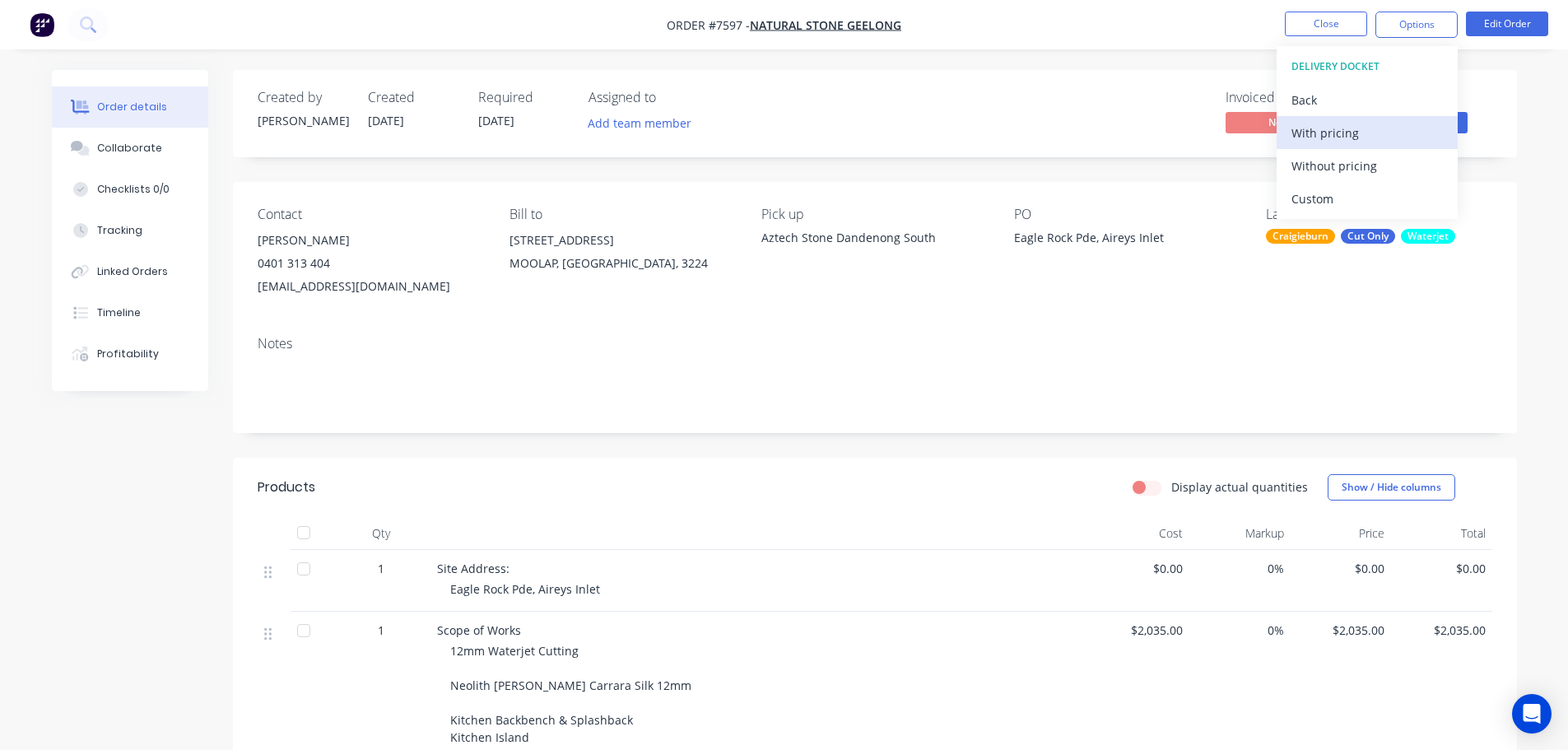
click at [1374, 131] on div "With pricing" at bounding box center [1367, 133] width 151 height 23
click at [1099, 132] on div "Invoiced No Status Office Only" at bounding box center [1123, 113] width 739 height 48
click at [1455, 121] on span "Office Only" at bounding box center [1418, 122] width 99 height 21
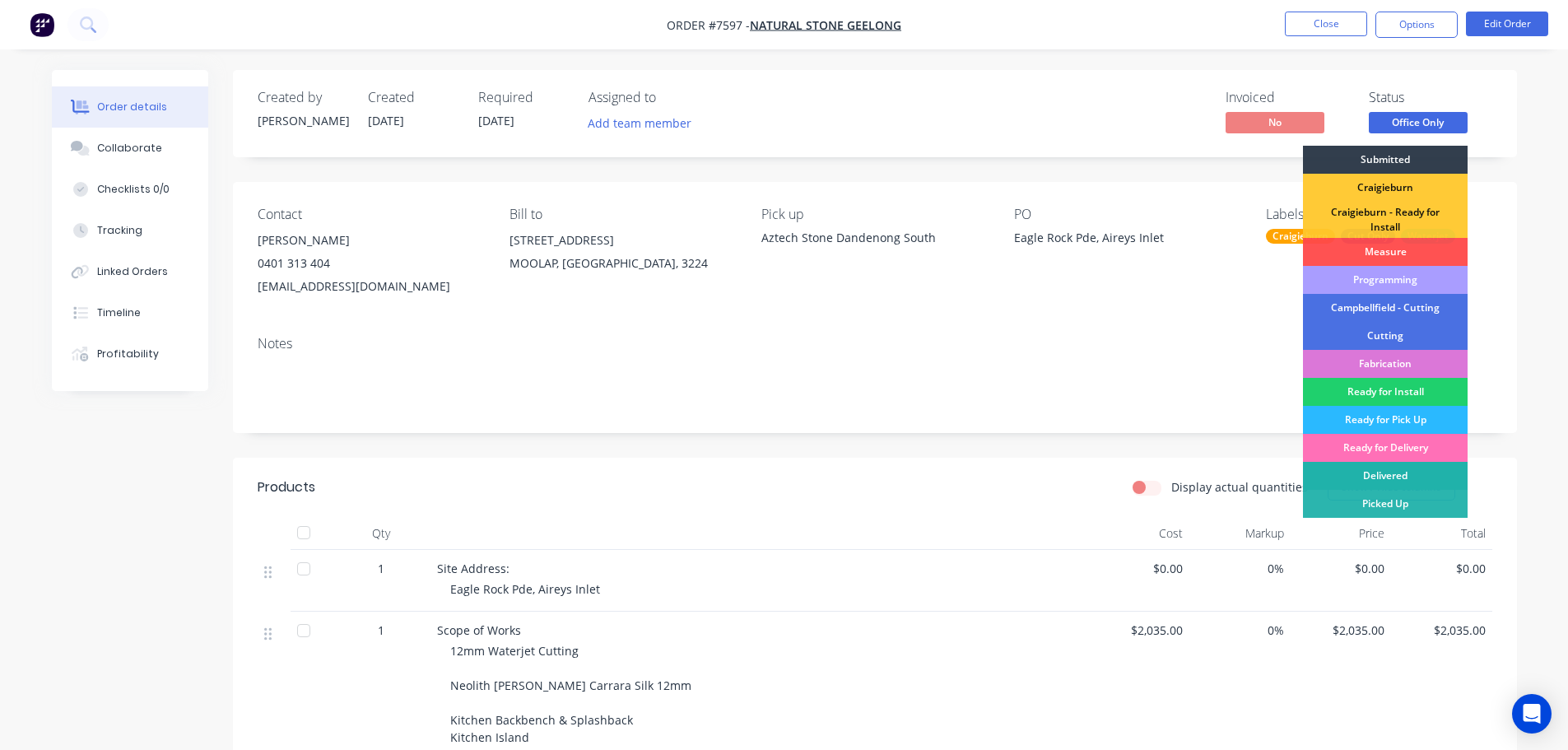
click at [1417, 468] on div "Delivered" at bounding box center [1385, 475] width 165 height 28
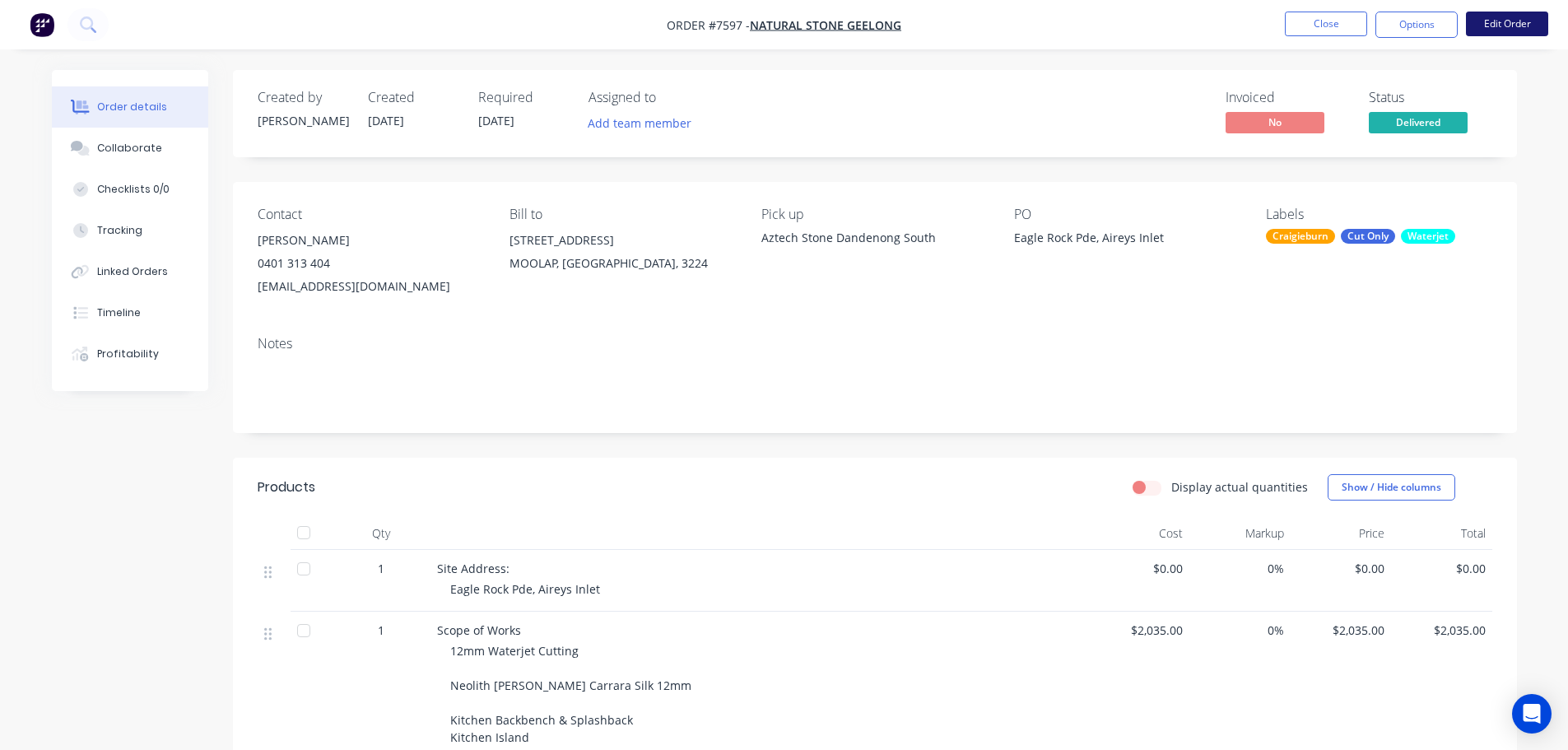
click at [1503, 14] on button "Edit Order" at bounding box center [1507, 23] width 82 height 24
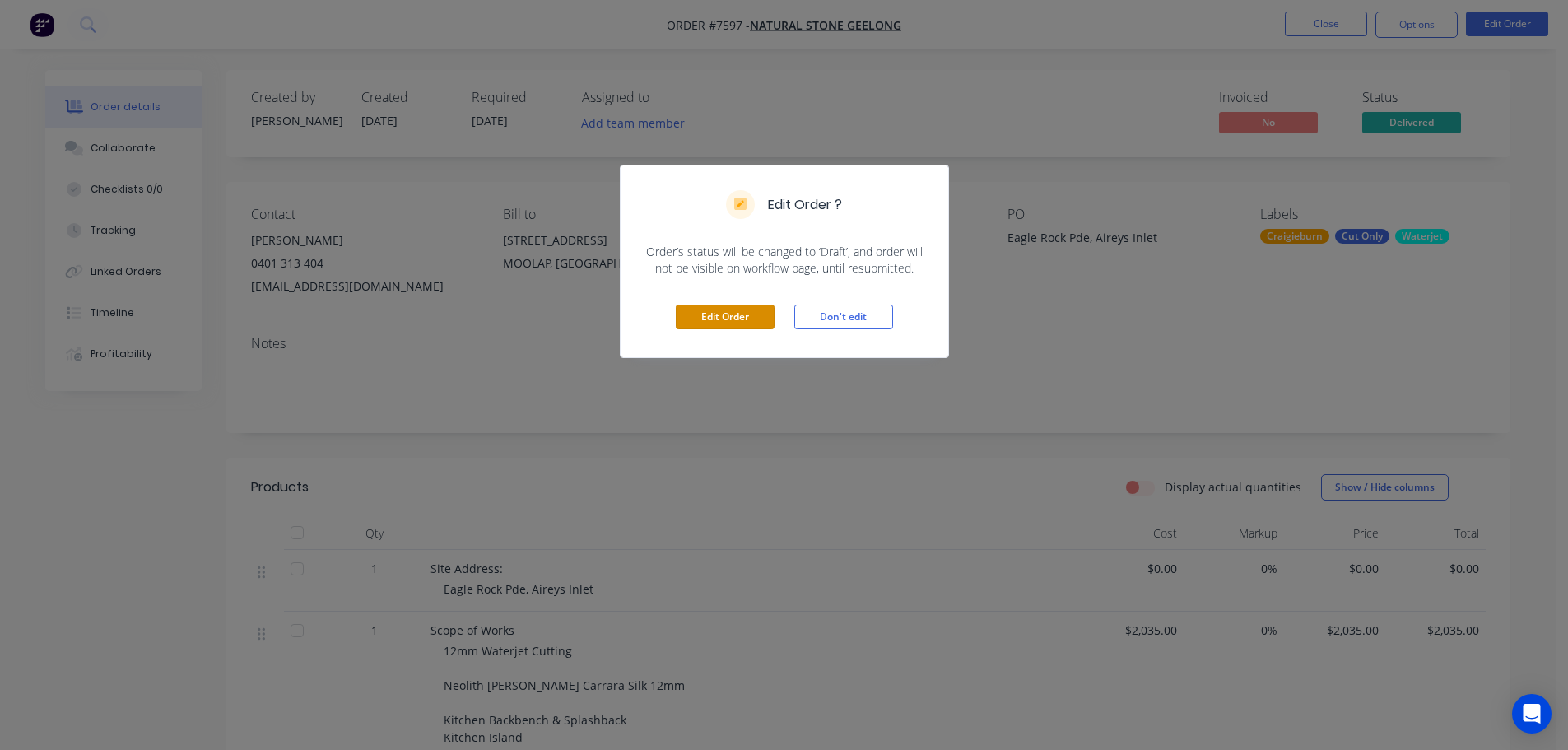
click at [713, 324] on button "Edit Order" at bounding box center [725, 316] width 99 height 24
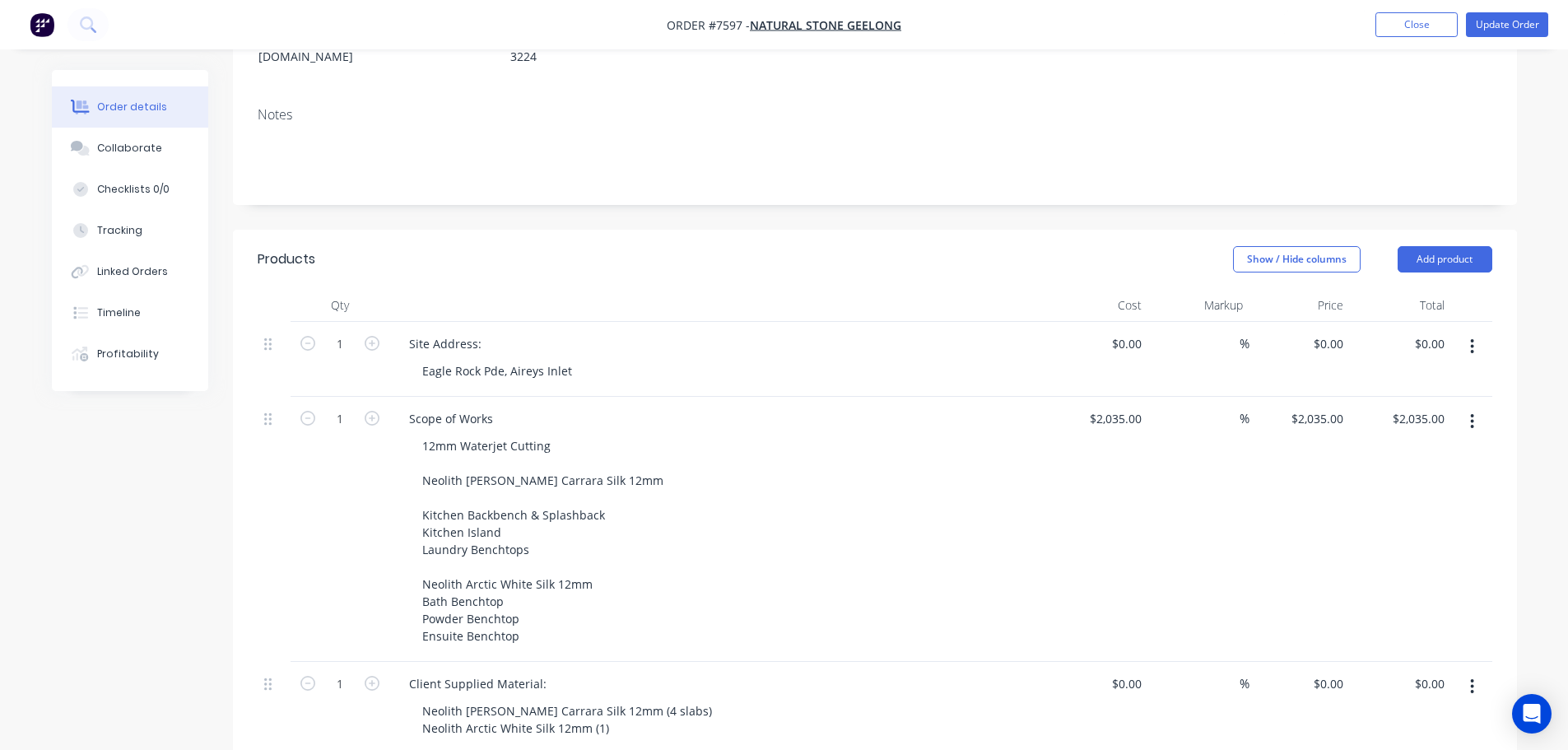
scroll to position [411, 0]
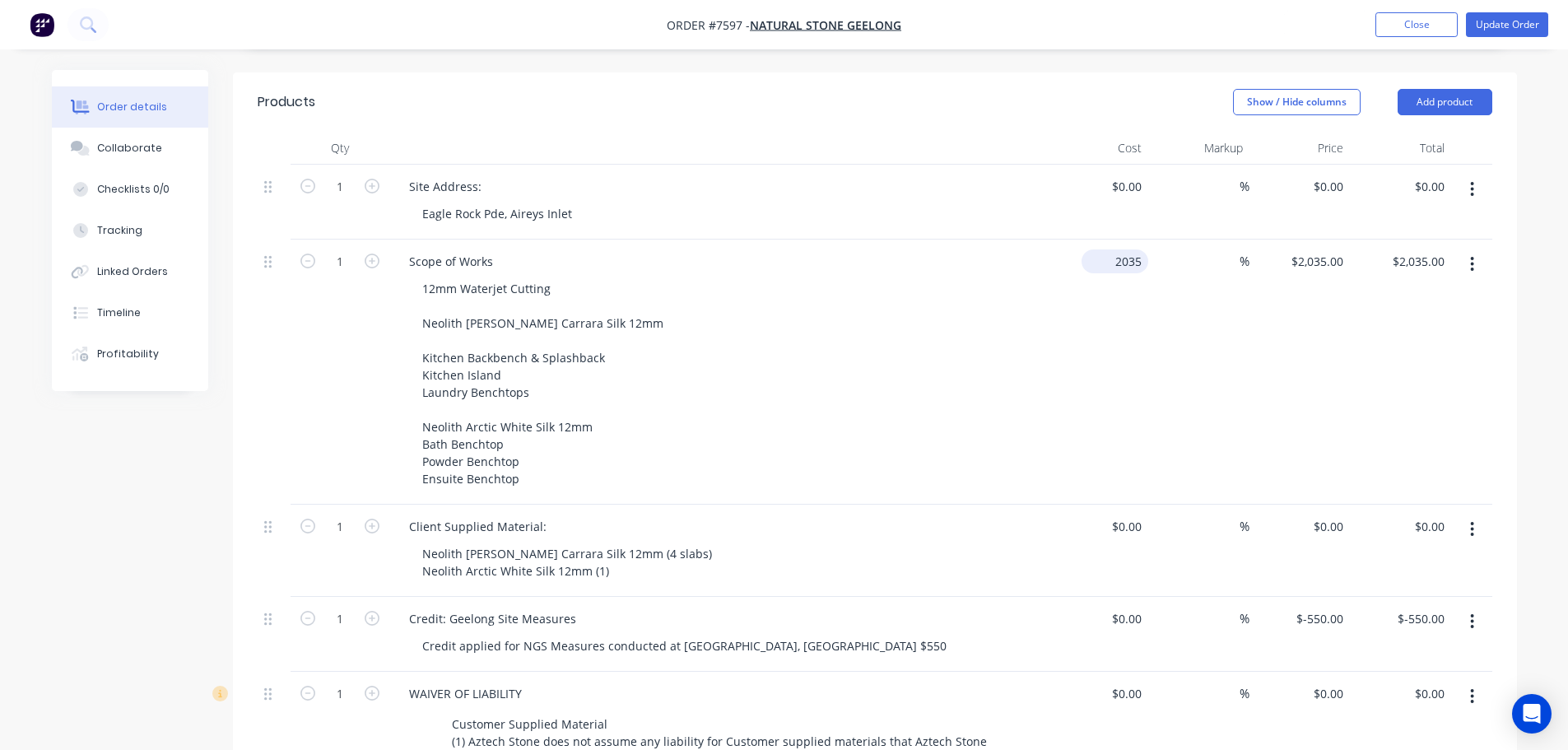
click at [1128, 250] on input "2035" at bounding box center [1118, 261] width 60 height 23
type input "$0.00"
click at [1150, 548] on div "%" at bounding box center [1198, 551] width 101 height 92
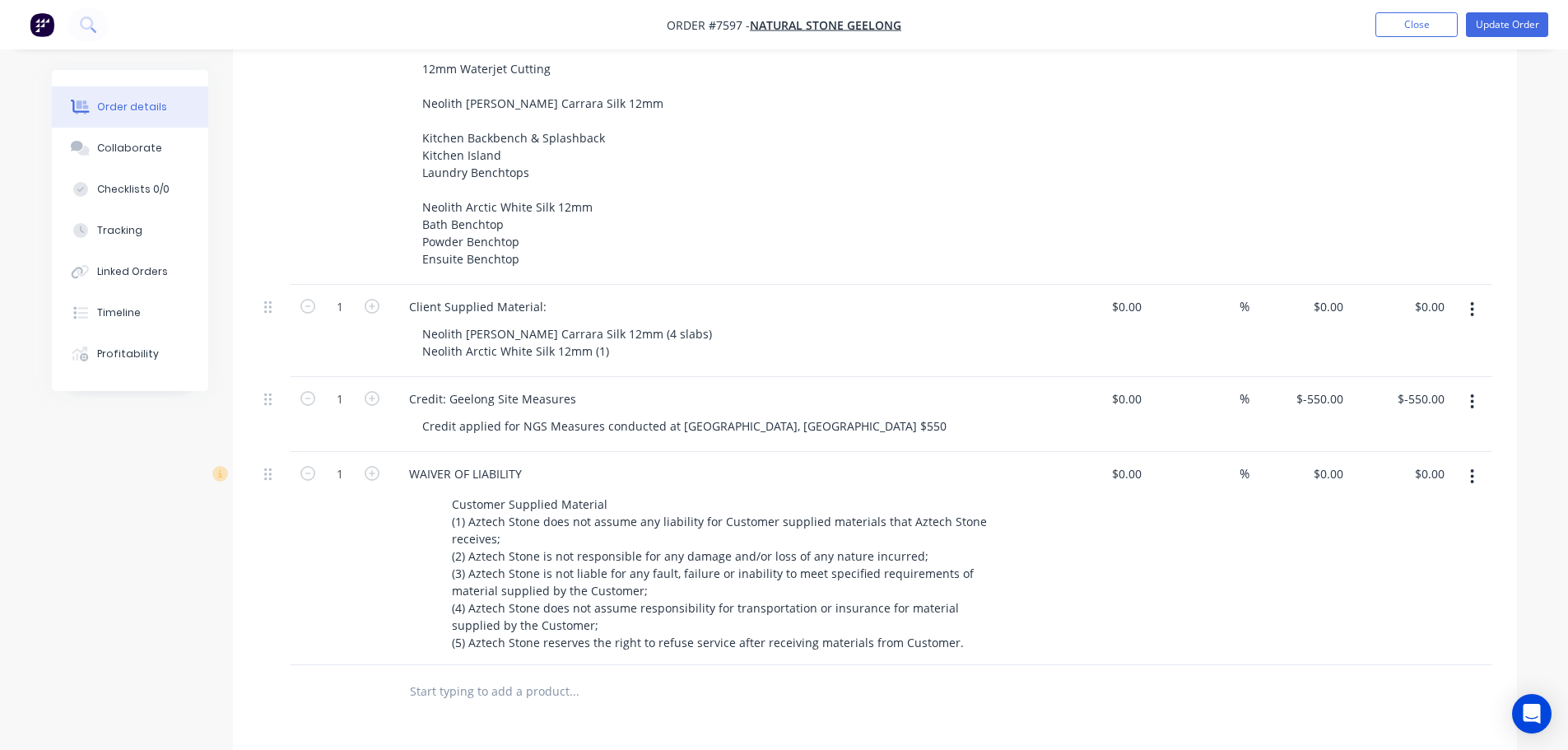
scroll to position [338, 0]
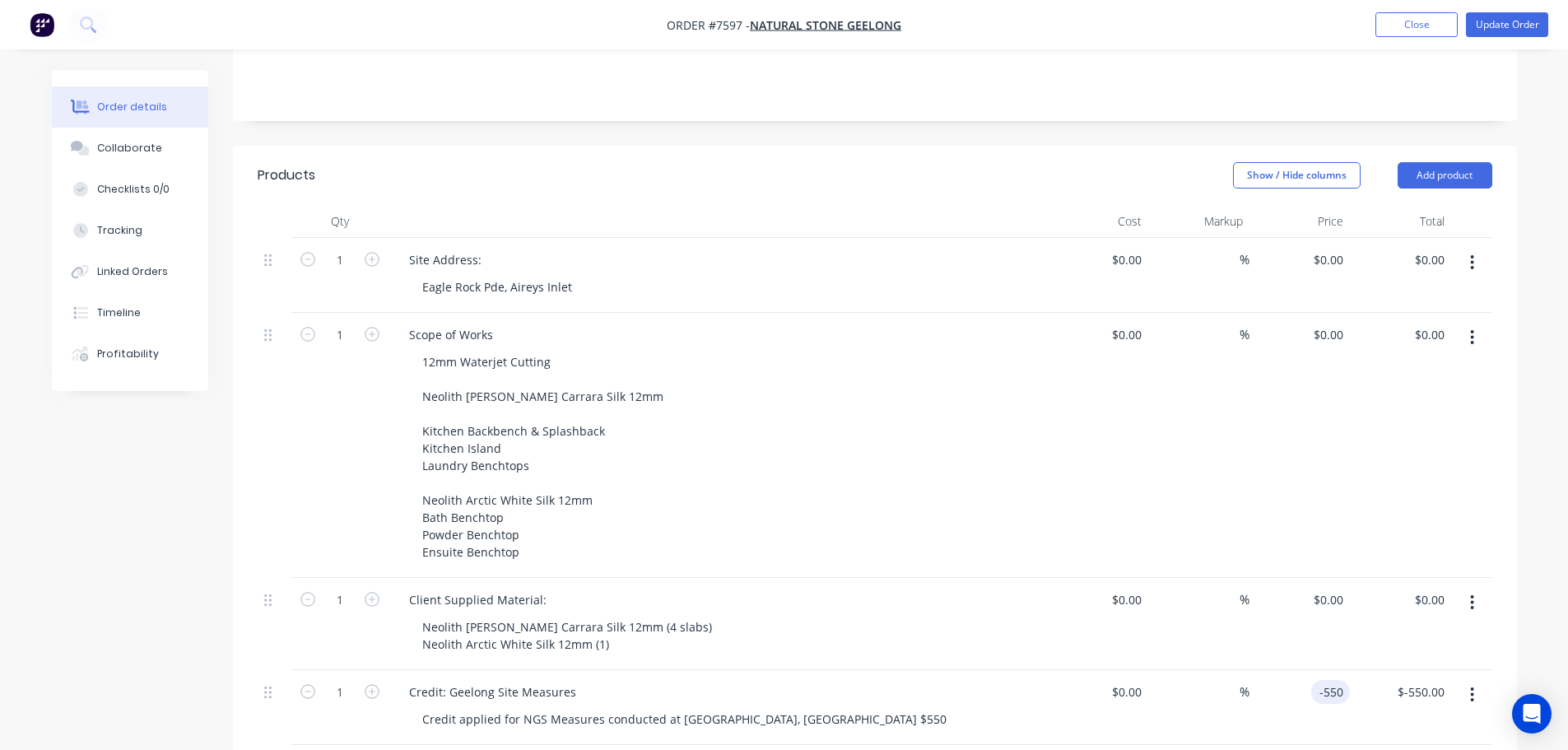
click at [1335, 680] on input "-550" at bounding box center [1334, 691] width 32 height 23
type input "$0.00"
click at [1371, 480] on div "$0.00 $0.00" at bounding box center [1400, 445] width 101 height 265
click at [1521, 24] on button "Update Order" at bounding box center [1507, 24] width 82 height 24
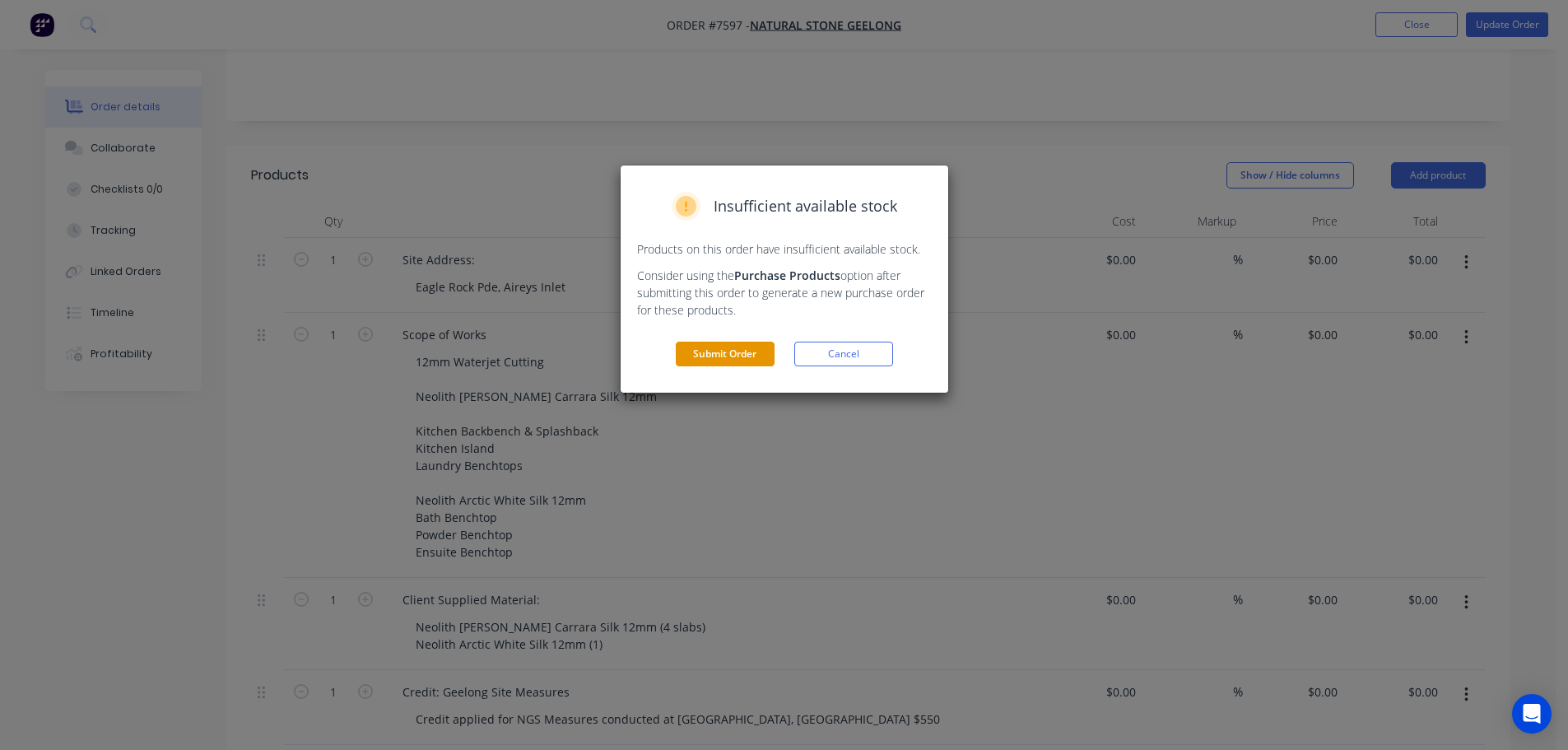
click at [750, 344] on button "Submit Order" at bounding box center [725, 353] width 99 height 24
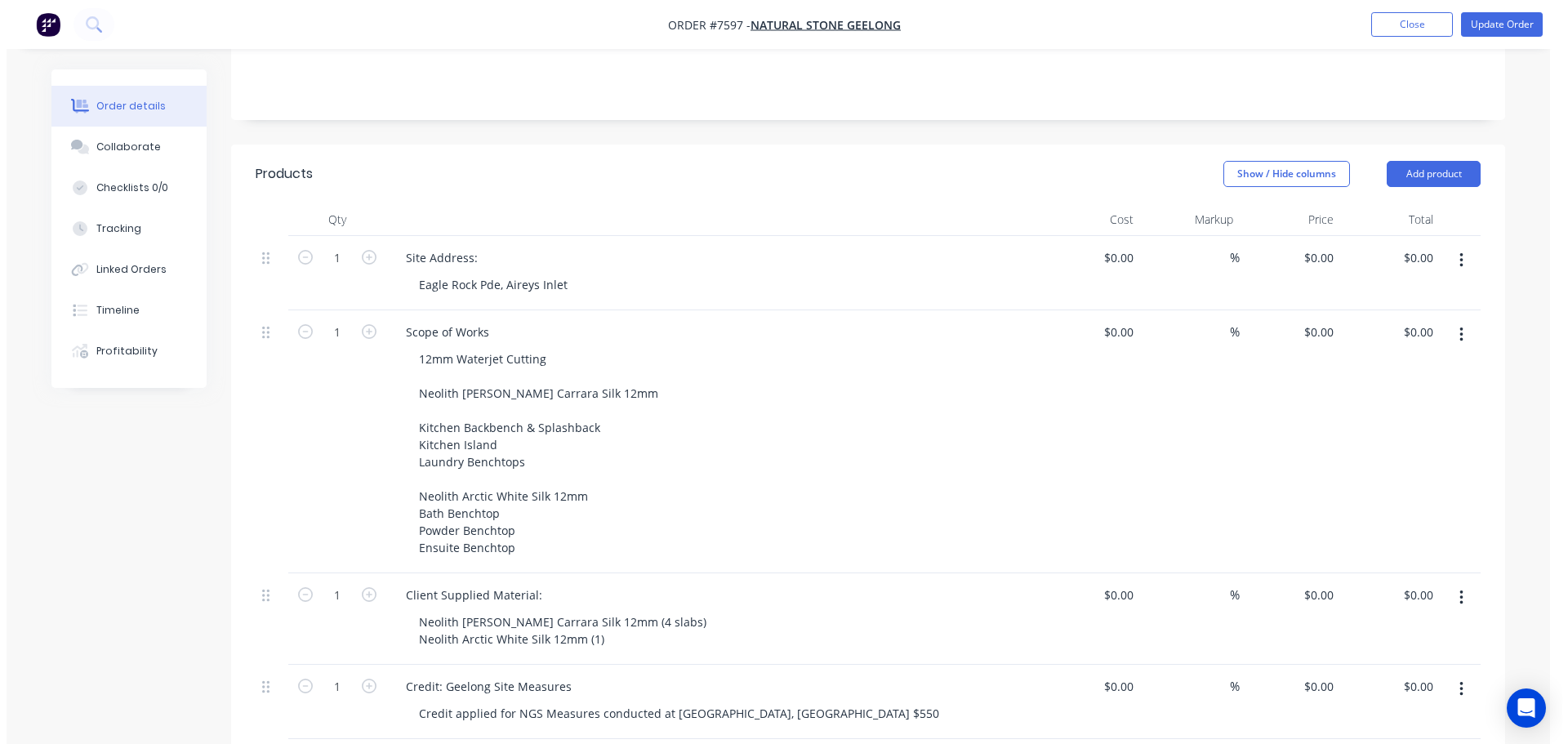
scroll to position [0, 0]
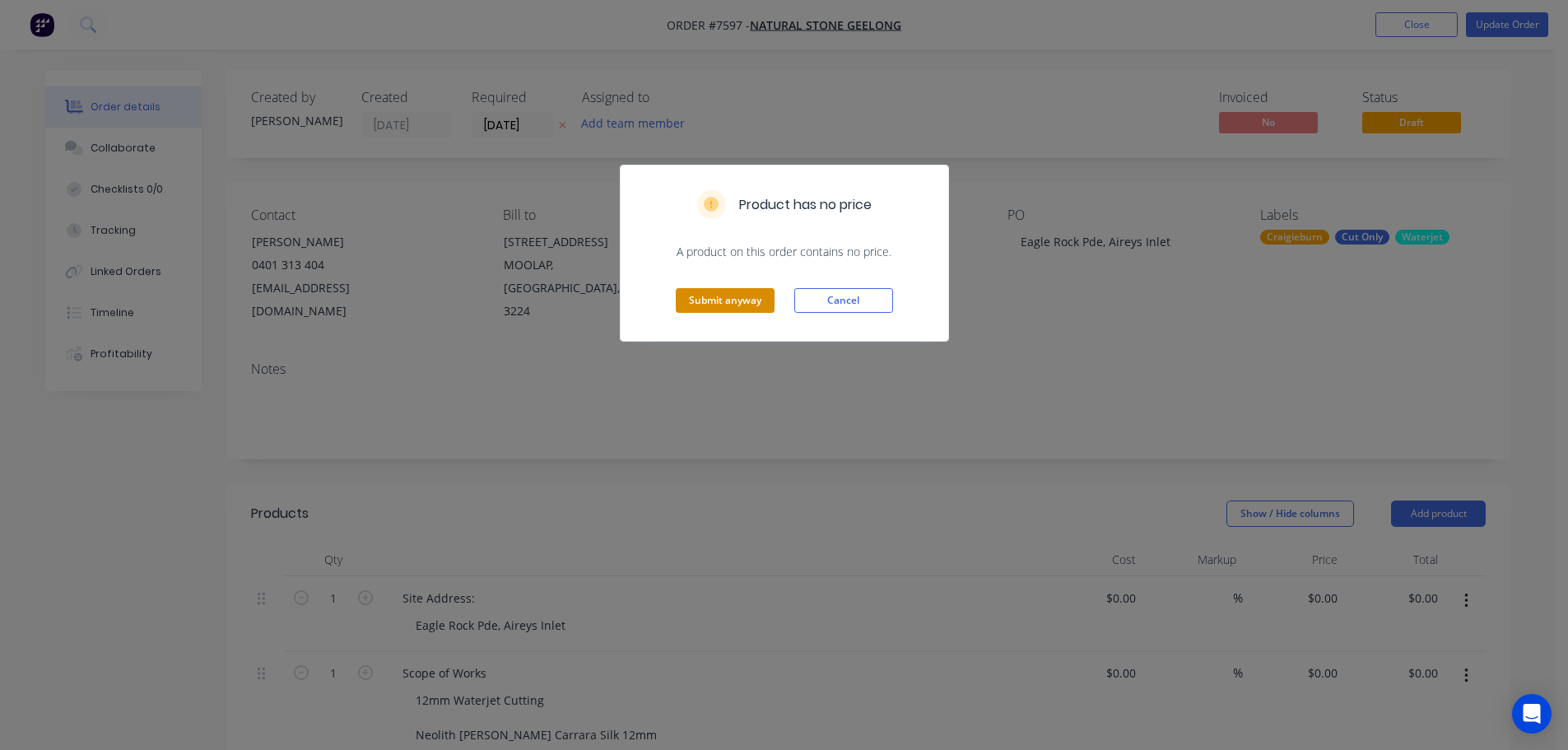
click at [716, 288] on button "Submit anyway" at bounding box center [725, 299] width 99 height 24
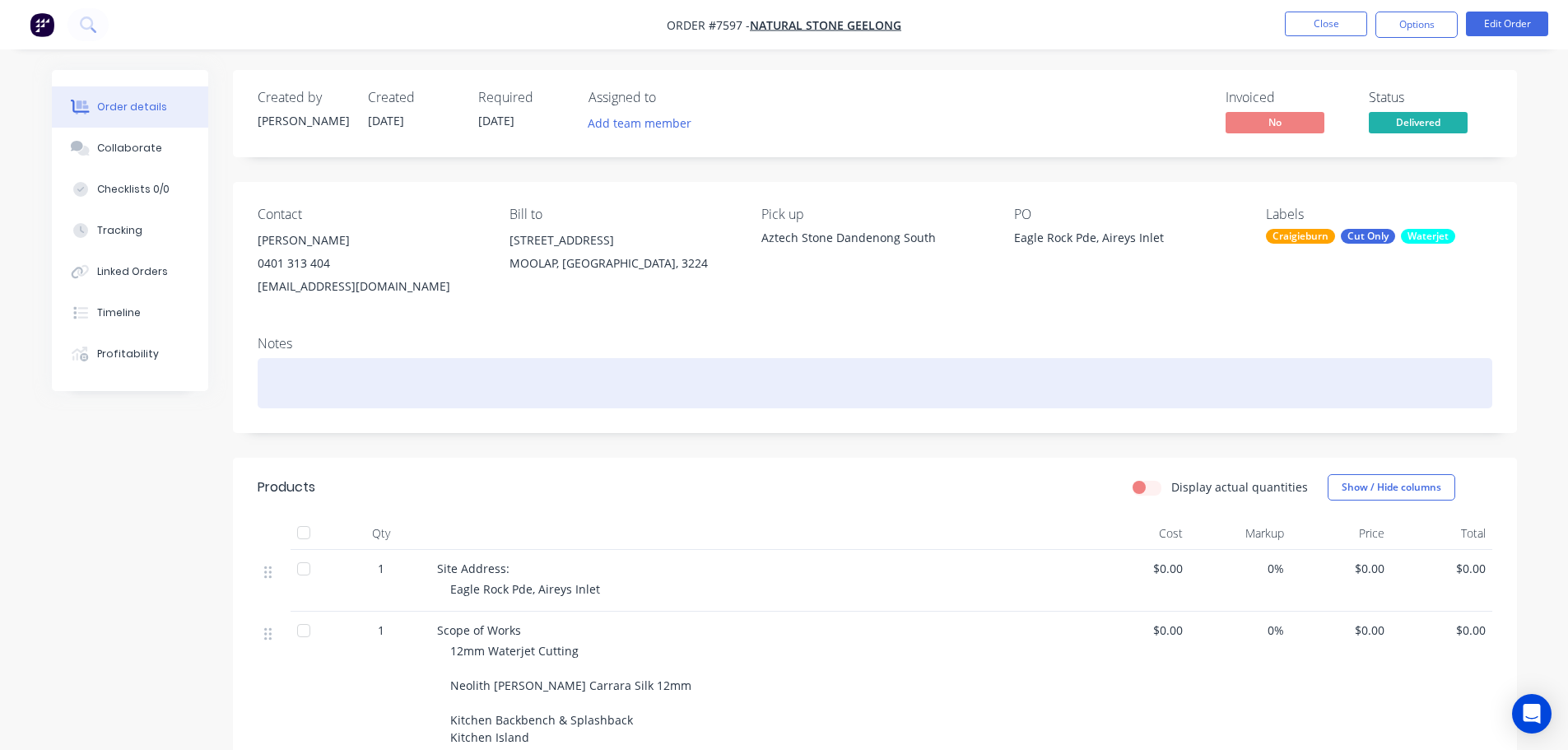
click at [426, 378] on div at bounding box center [875, 383] width 1234 height 50
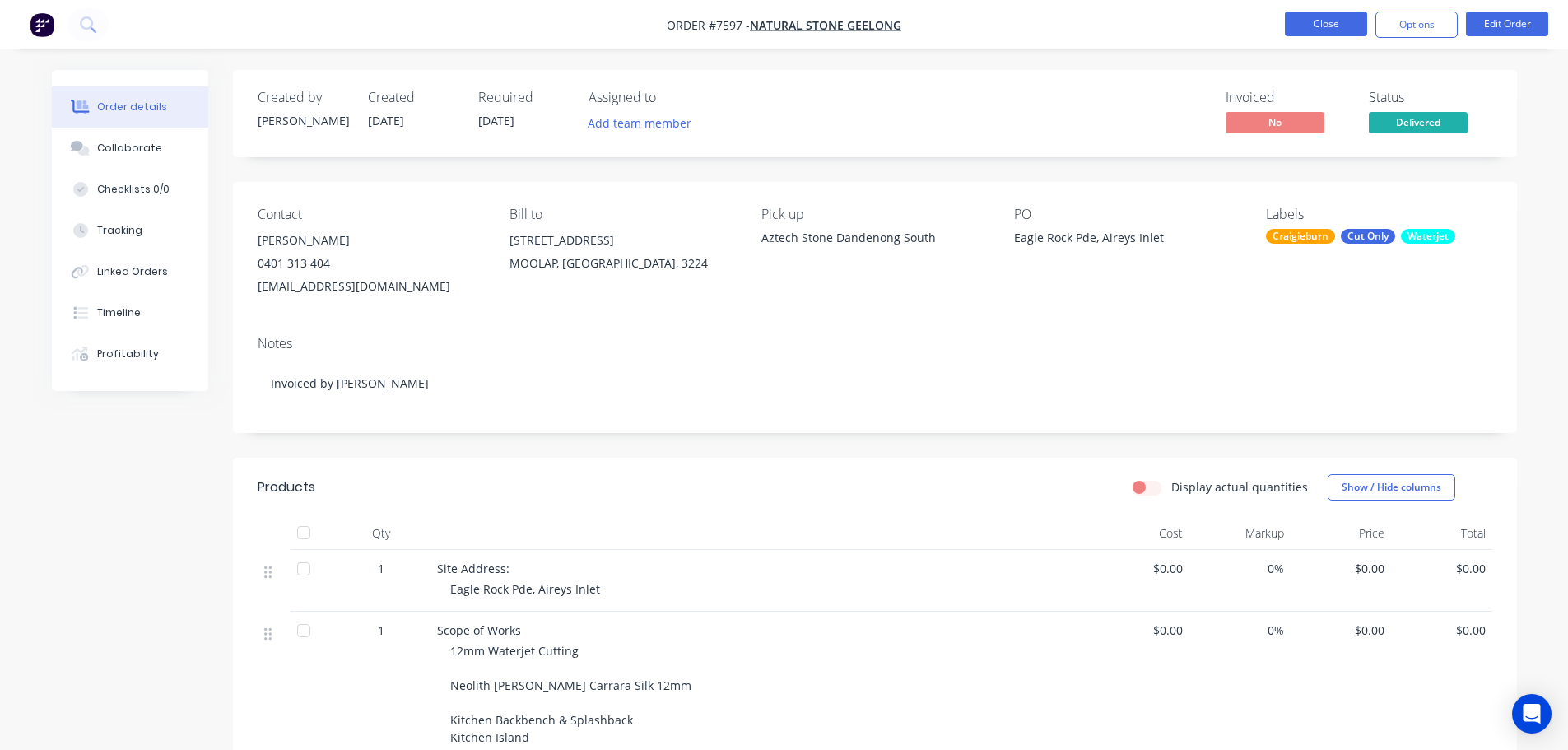
click at [1339, 26] on button "Close" at bounding box center [1325, 23] width 82 height 24
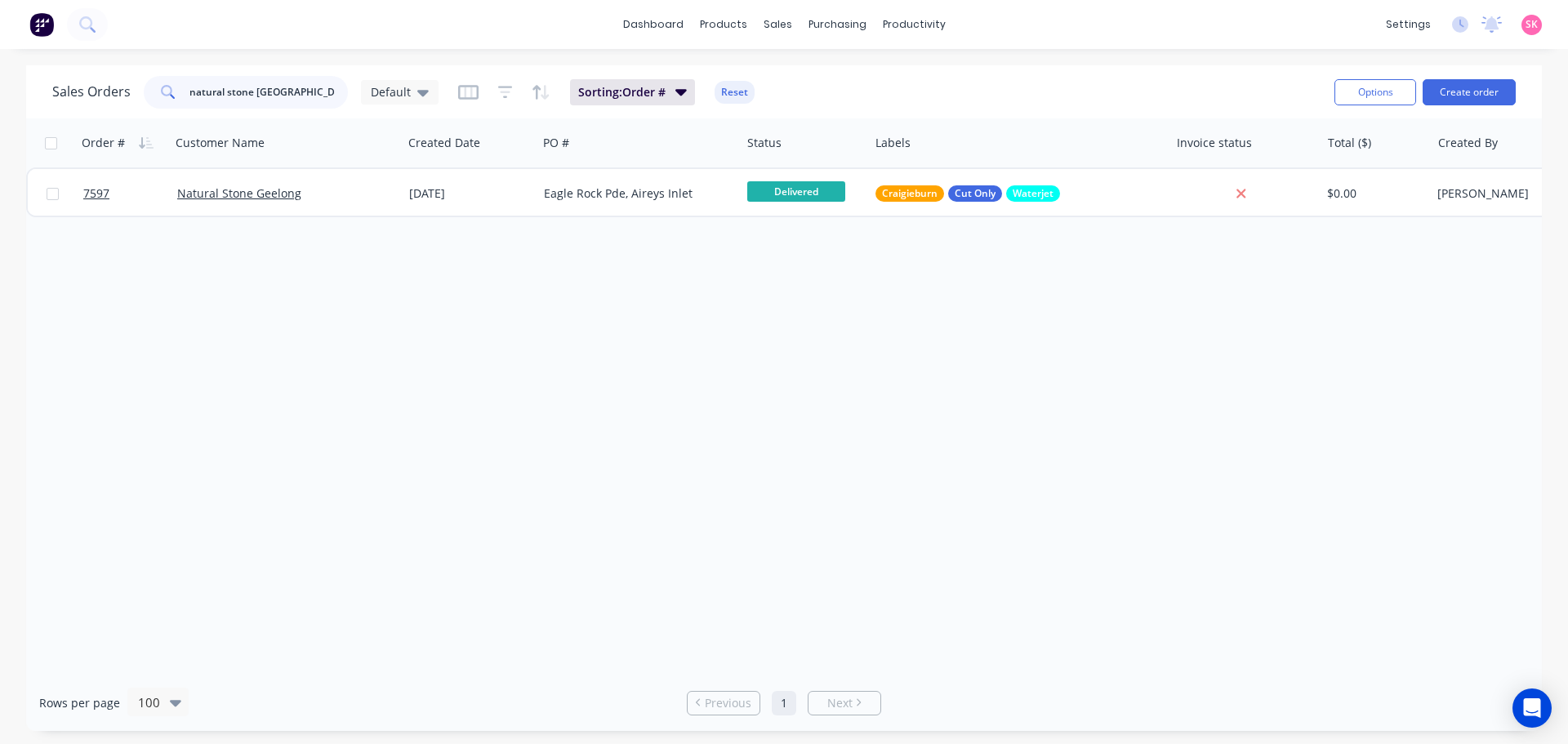
drag, startPoint x: 319, startPoint y: 102, endPoint x: 96, endPoint y: 114, distance: 223.3
click at [145, 111] on div "Sales Orders natural stone geelong Default Sorting: Order # Reset" at bounding box center [686, 91] width 1269 height 40
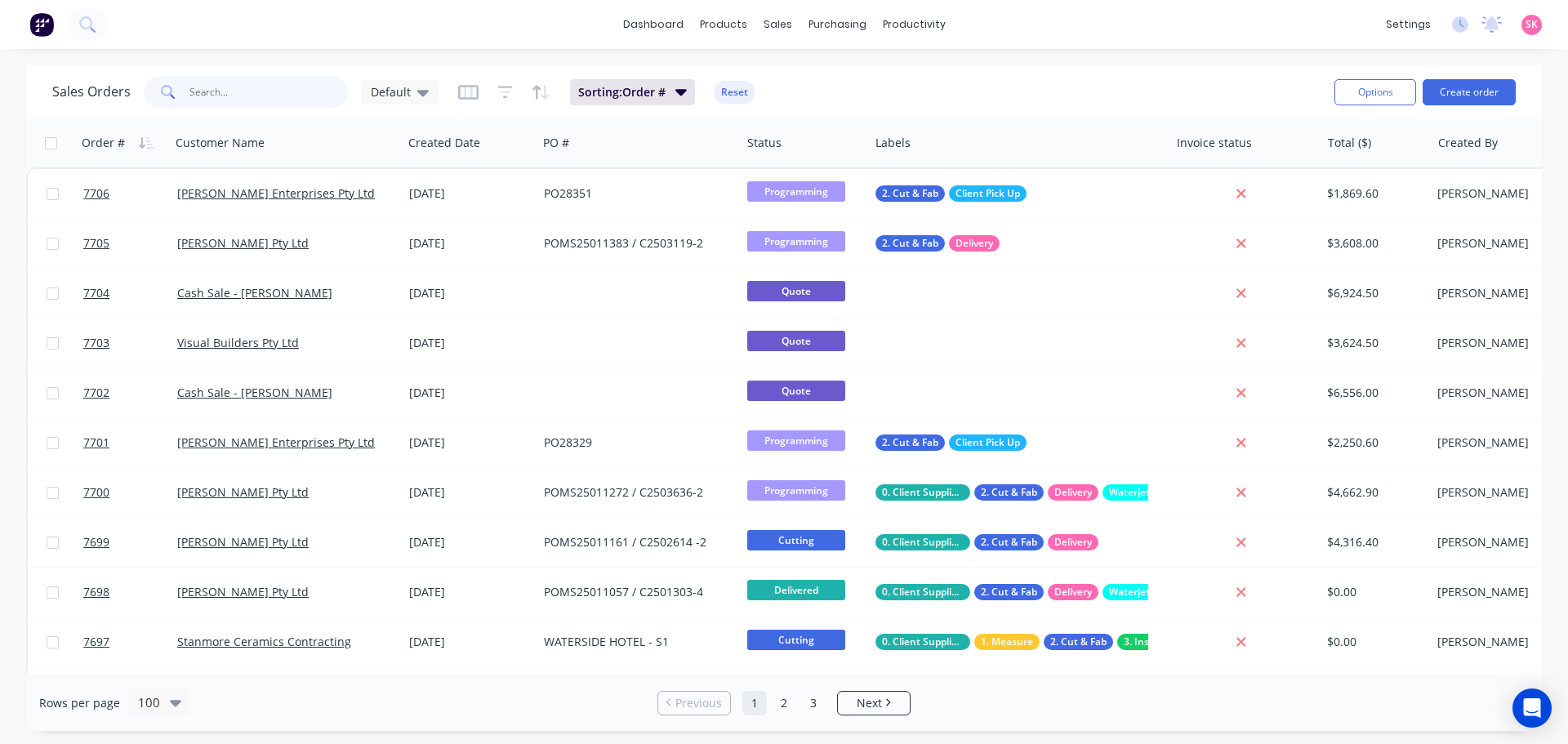
click at [242, 84] on input "text" at bounding box center [269, 92] width 159 height 33
type input "nick manesh"
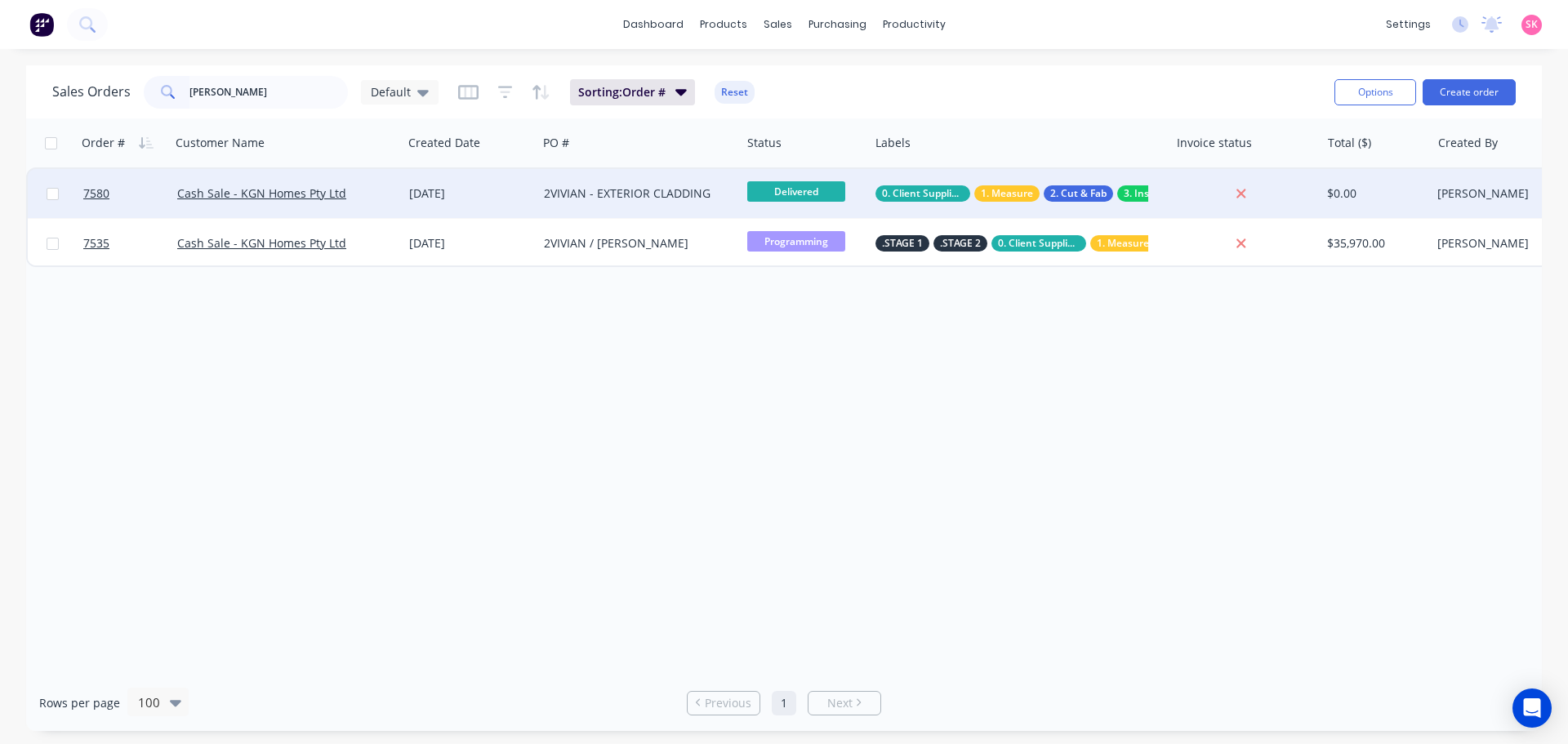
click at [387, 188] on div "Cash Sale - KGN Homes Pty Ltd" at bounding box center [286, 193] width 219 height 16
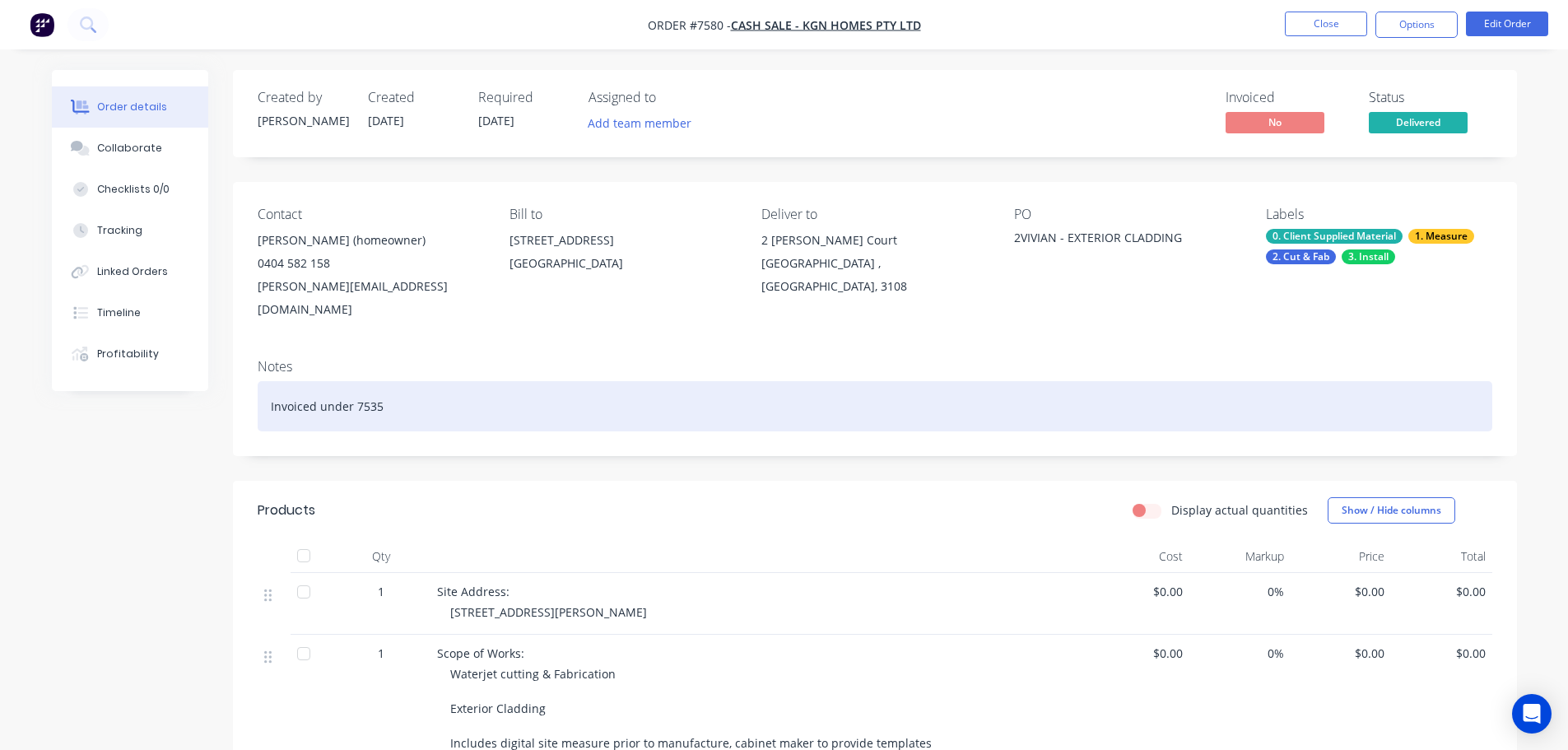
click at [663, 381] on div "Invoiced under 7535" at bounding box center [875, 407] width 1234 height 50
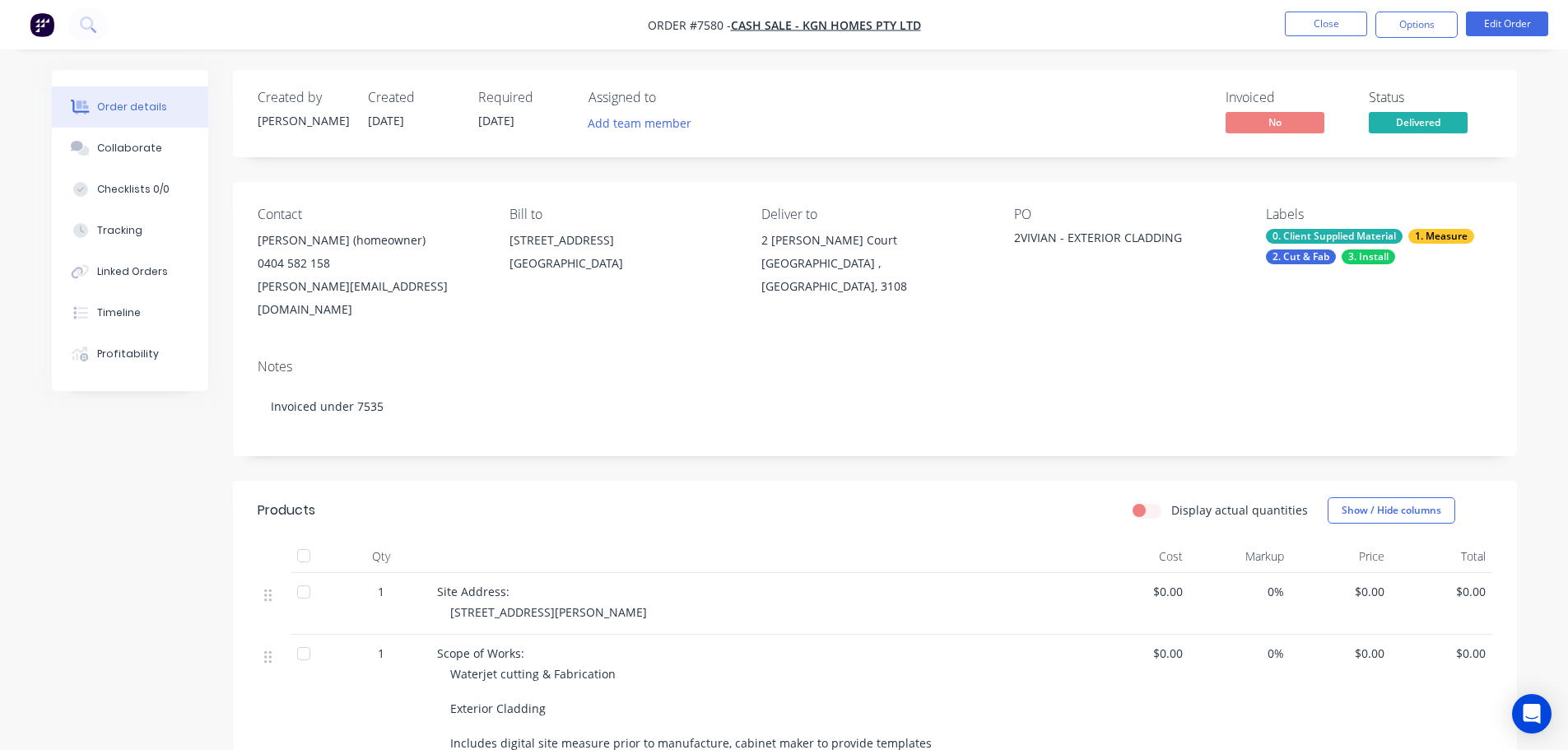
click at [692, 480] on header "Products Display actual quantities Show / Hide columns" at bounding box center [875, 510] width 1284 height 59
click at [1329, 23] on button "Close" at bounding box center [1325, 23] width 82 height 24
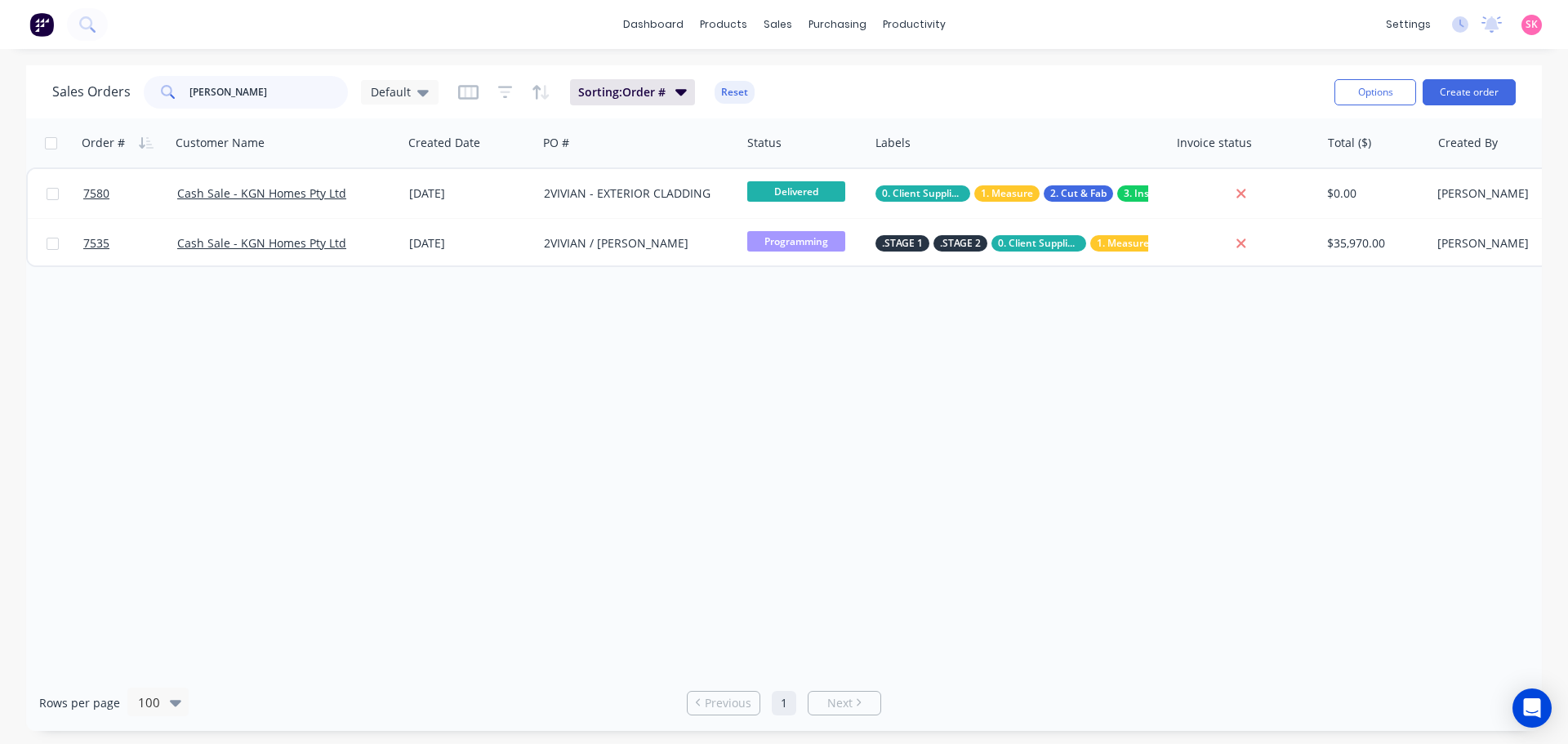
drag, startPoint x: 255, startPoint y: 96, endPoint x: 8, endPoint y: 117, distance: 247.9
click at [91, 117] on div "Sales Orders nick manesh Default Sorting: Order # Reset Options Create order" at bounding box center [784, 91] width 1515 height 53
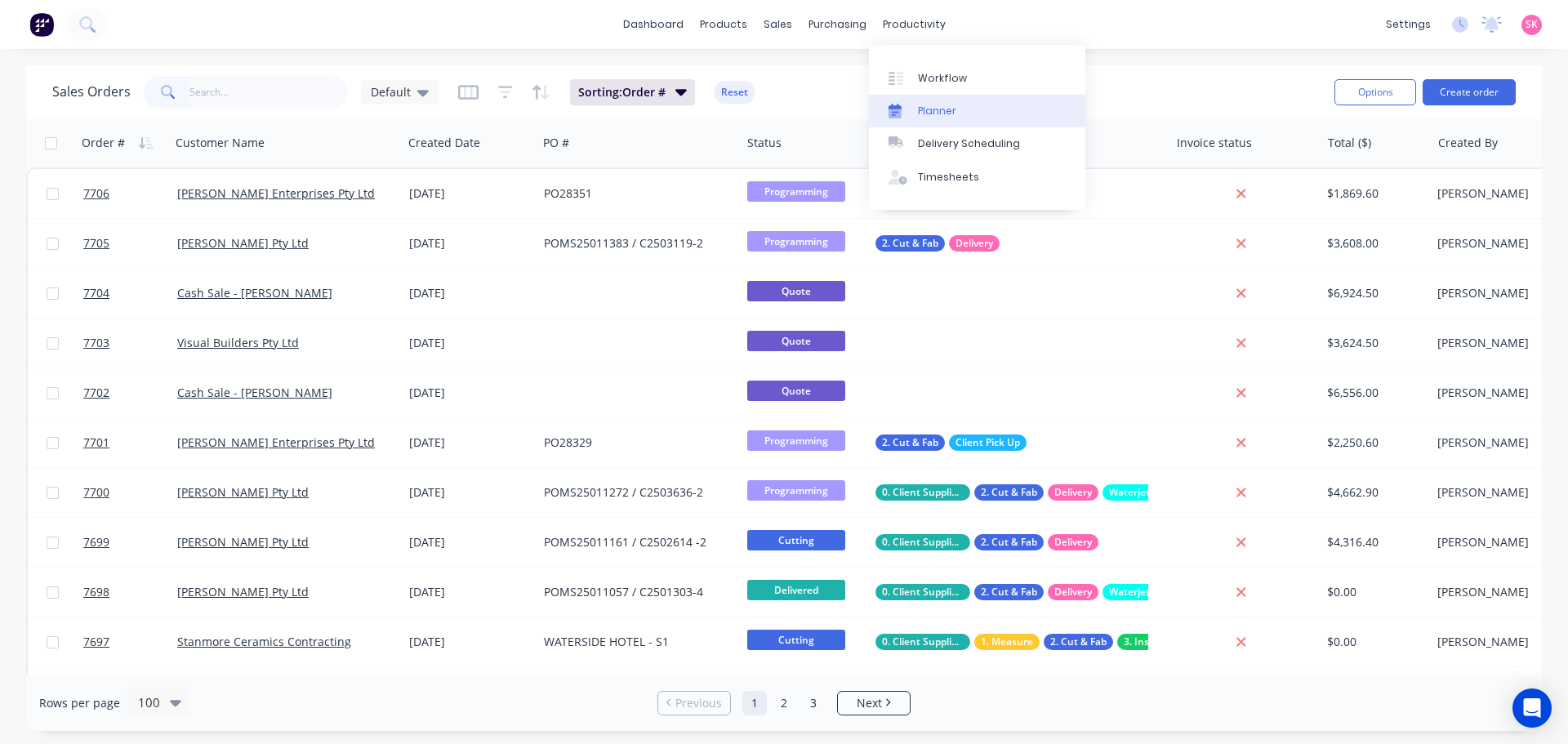
click at [945, 113] on div "Planner" at bounding box center [937, 111] width 38 height 14
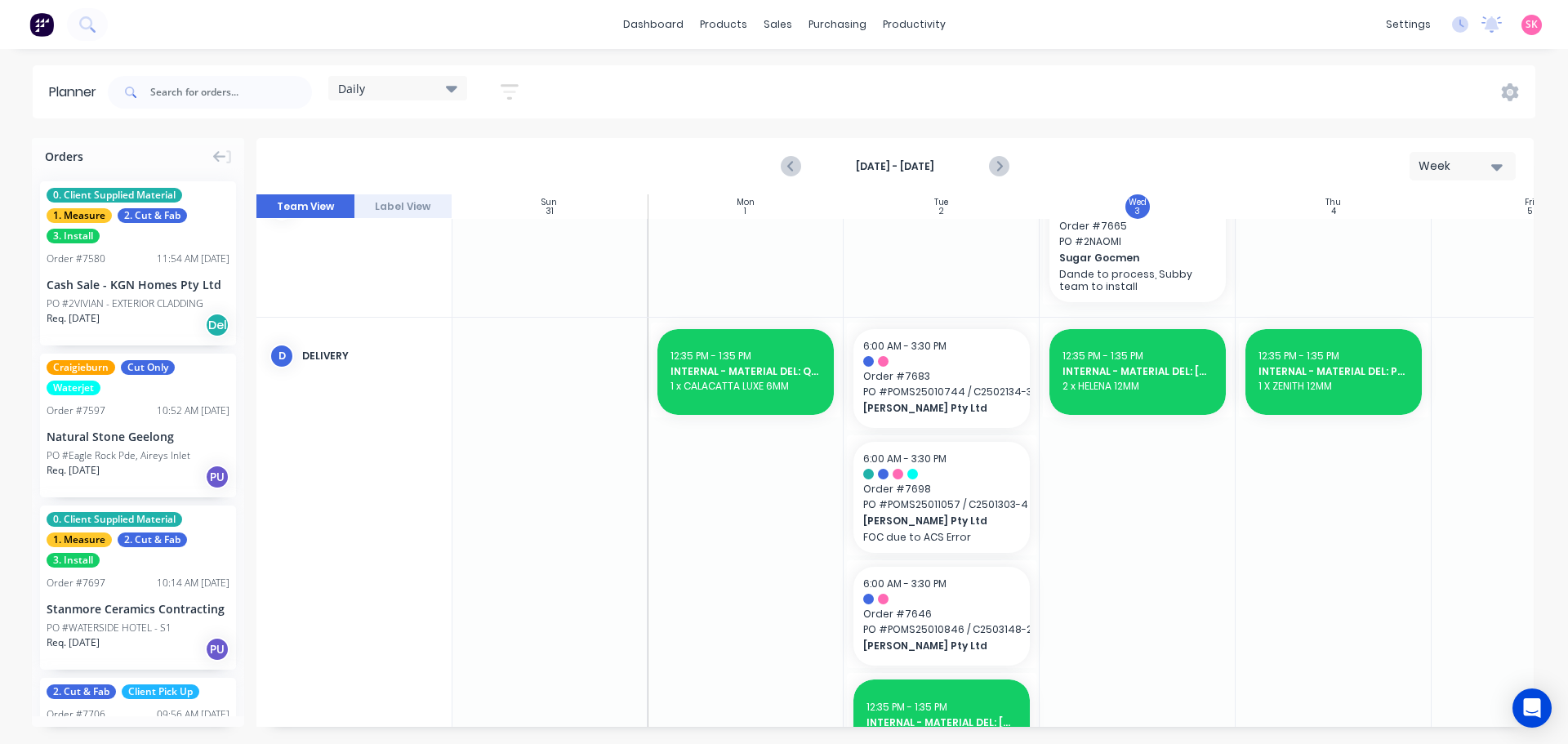
scroll to position [653, 1]
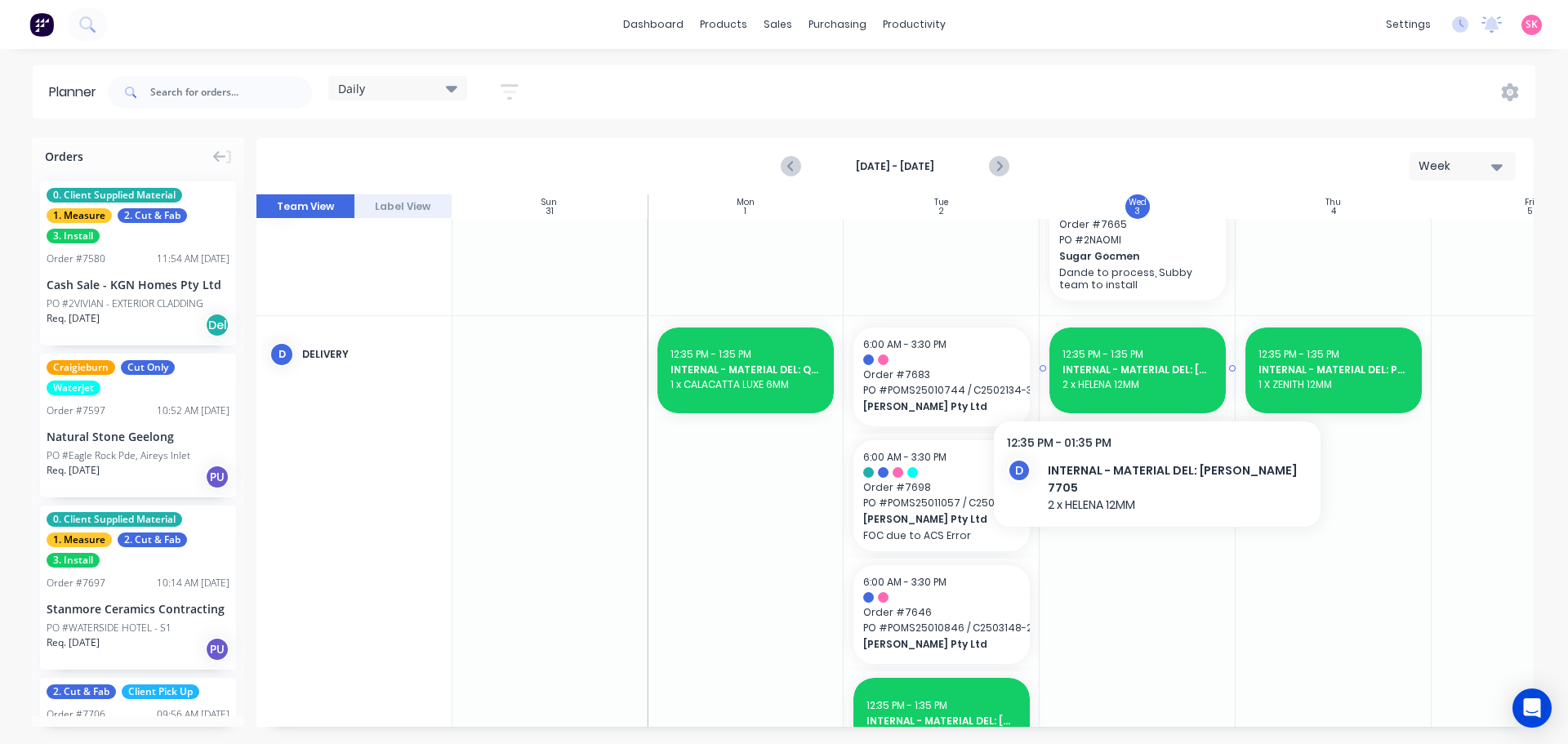
click at [1158, 367] on span "INTERNAL - MATERIAL DEL: [PERSON_NAME] 7705" at bounding box center [1138, 369] width 150 height 14
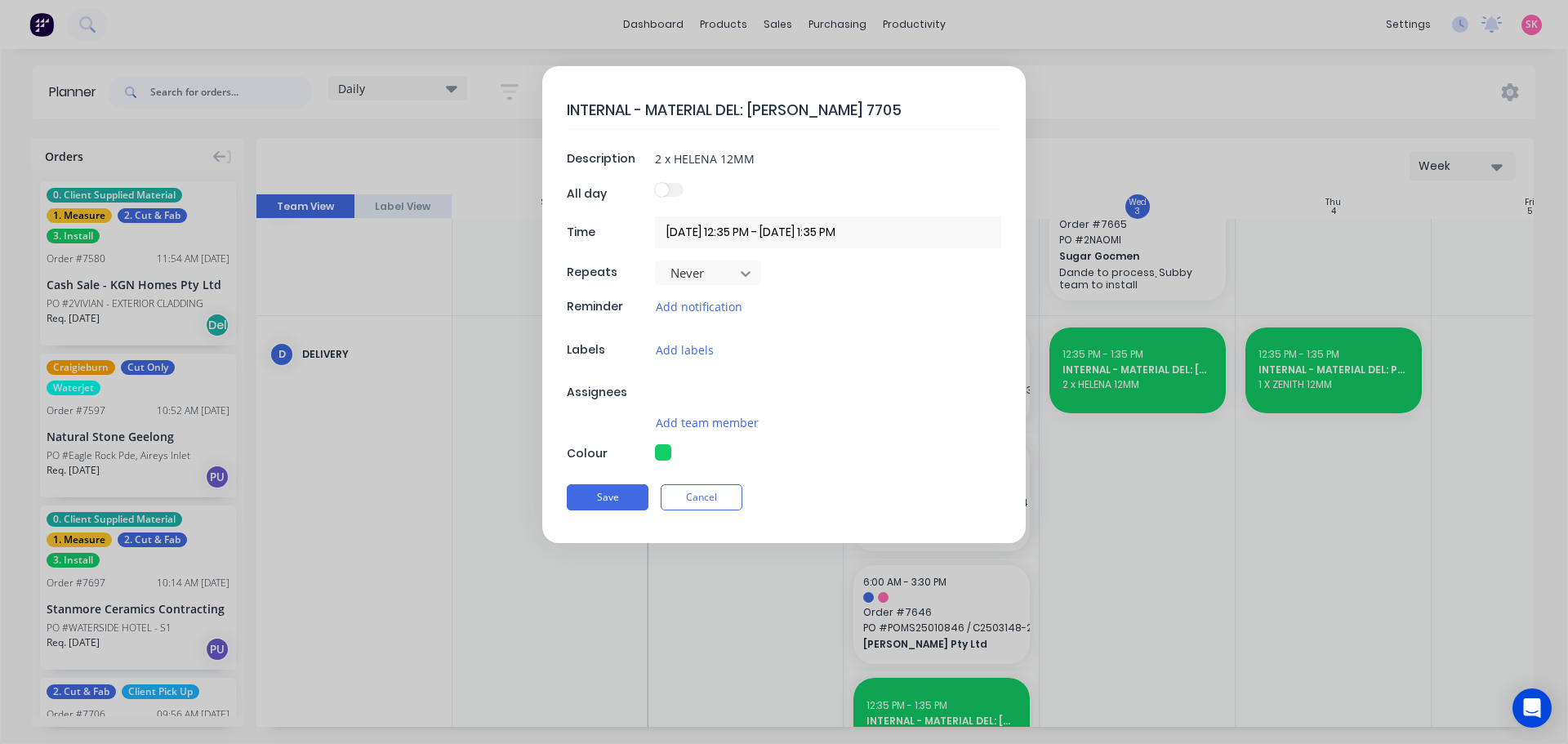
type textarea "x"
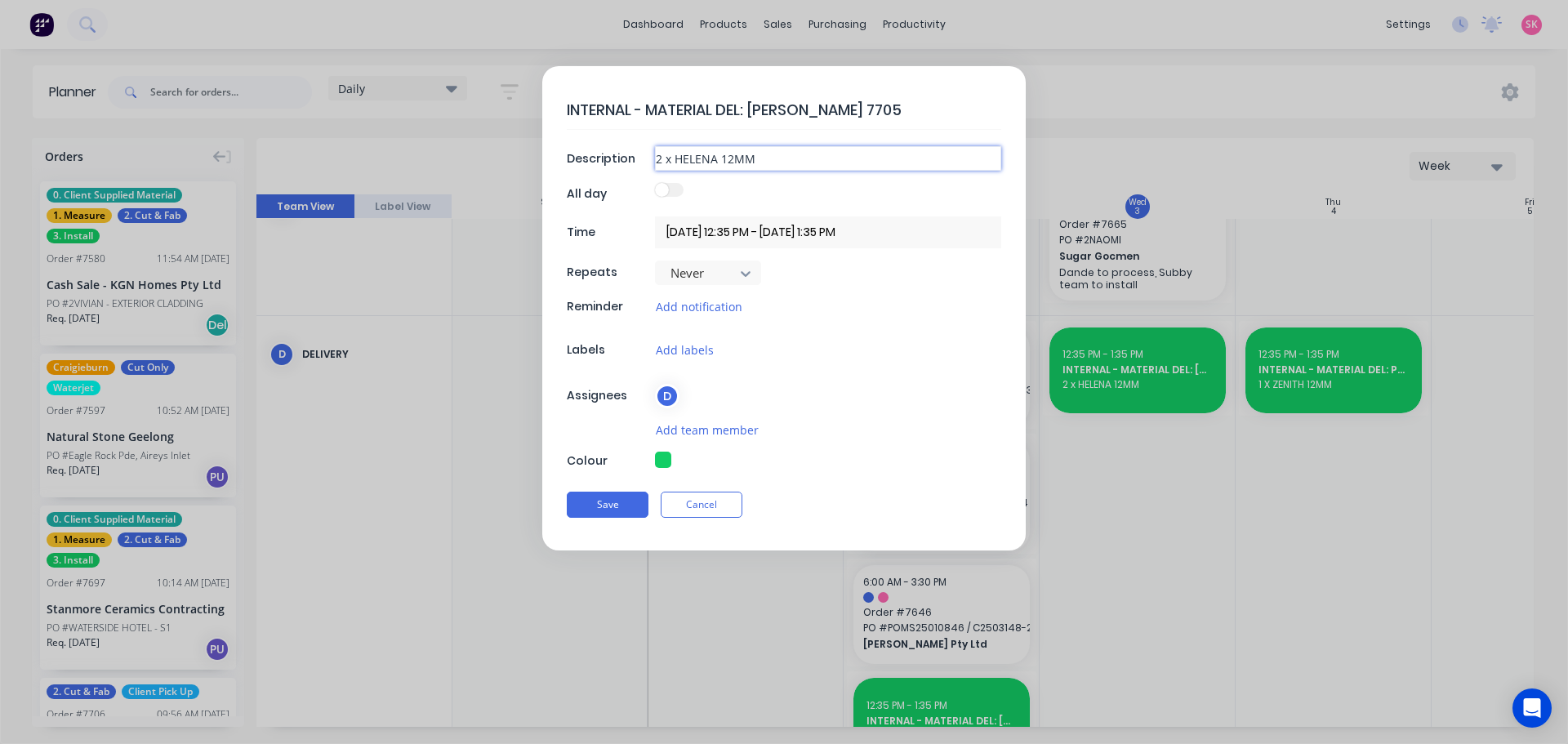
drag, startPoint x: 663, startPoint y: 156, endPoint x: 609, endPoint y: 140, distance: 56.3
click at [610, 154] on div "Description 2 x HELENA 12MM" at bounding box center [784, 157] width 435 height 24
type input "3 x HELENA 12MM"
type textarea "x"
type input "3 x HELENA 12MM"
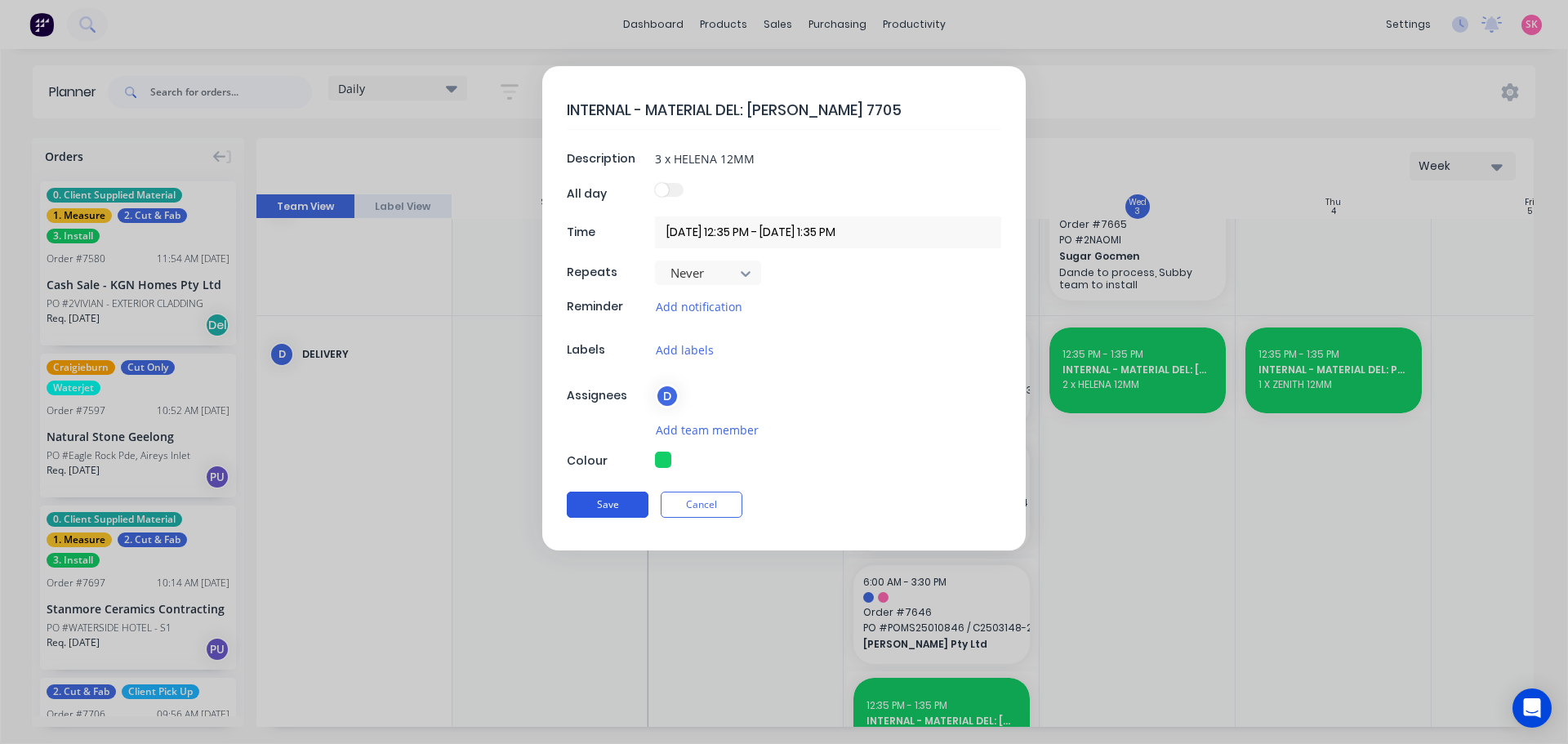
click at [609, 504] on button "Save" at bounding box center [607, 504] width 81 height 26
type textarea "x"
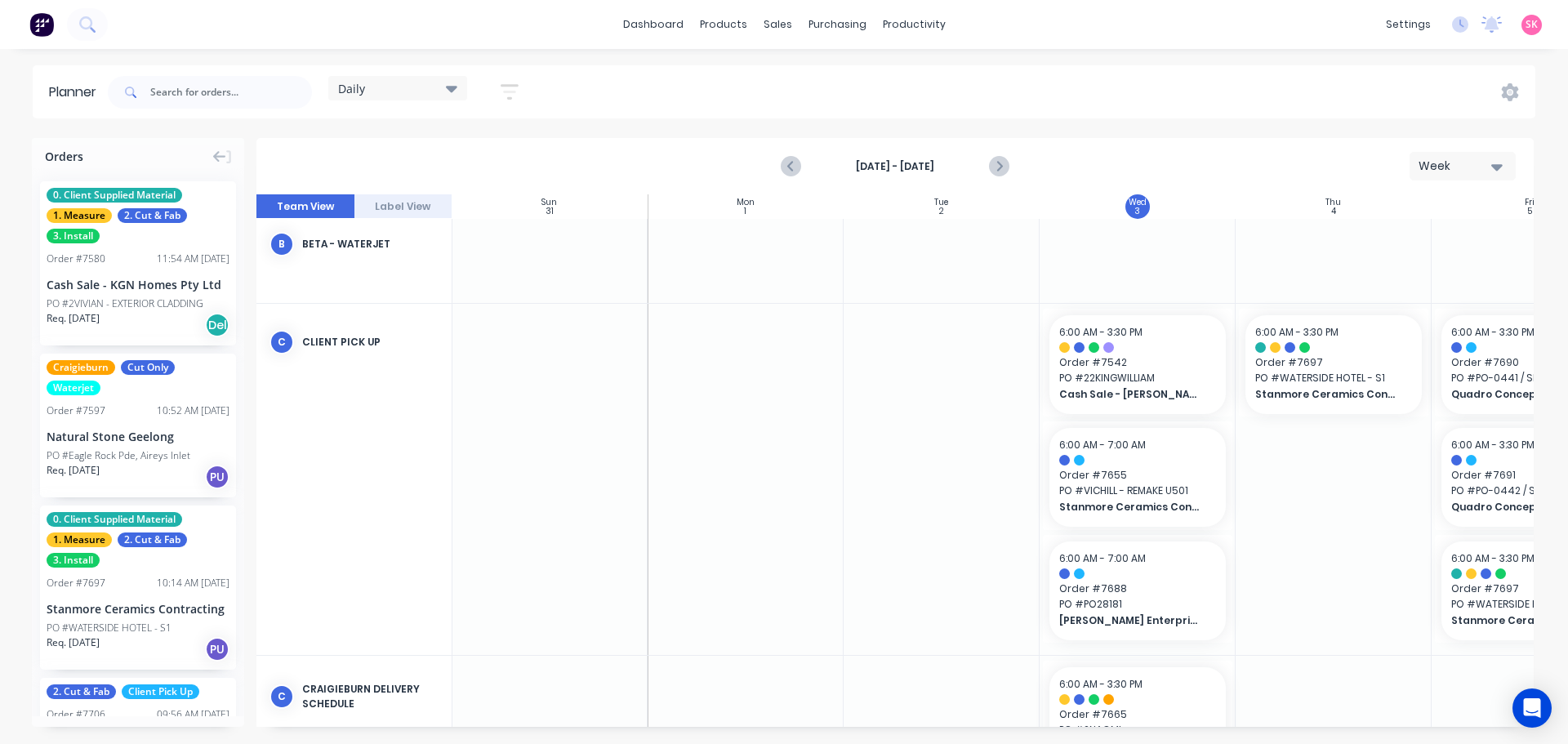
scroll to position [653, 1]
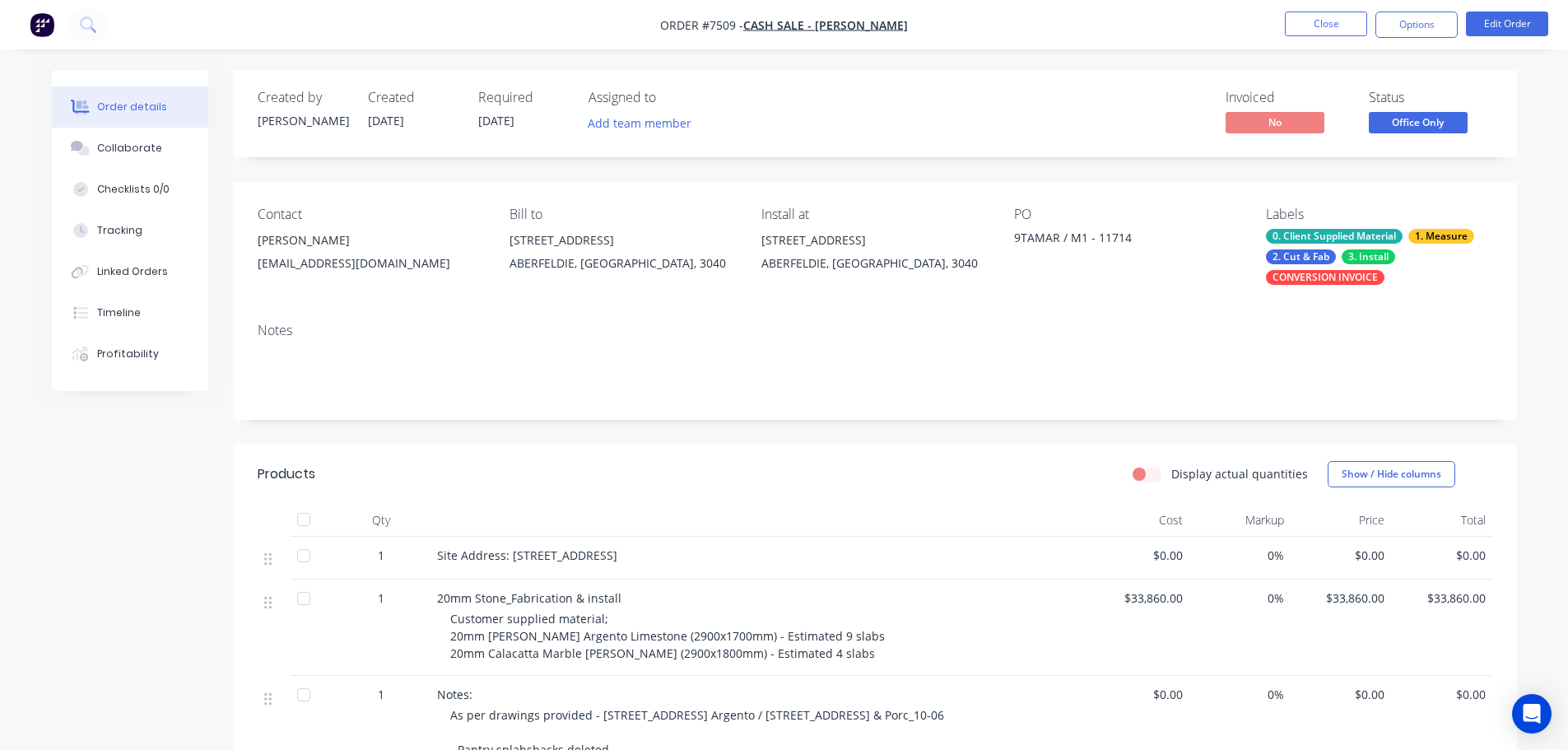
drag, startPoint x: 1310, startPoint y: 42, endPoint x: 1300, endPoint y: 42, distance: 10.0
click at [1311, 42] on nav "Order #7509 - Cash Sale - [PERSON_NAME] Close Options Edit Order" at bounding box center [784, 24] width 1568 height 50
click at [1323, 32] on button "Close" at bounding box center [1325, 23] width 82 height 24
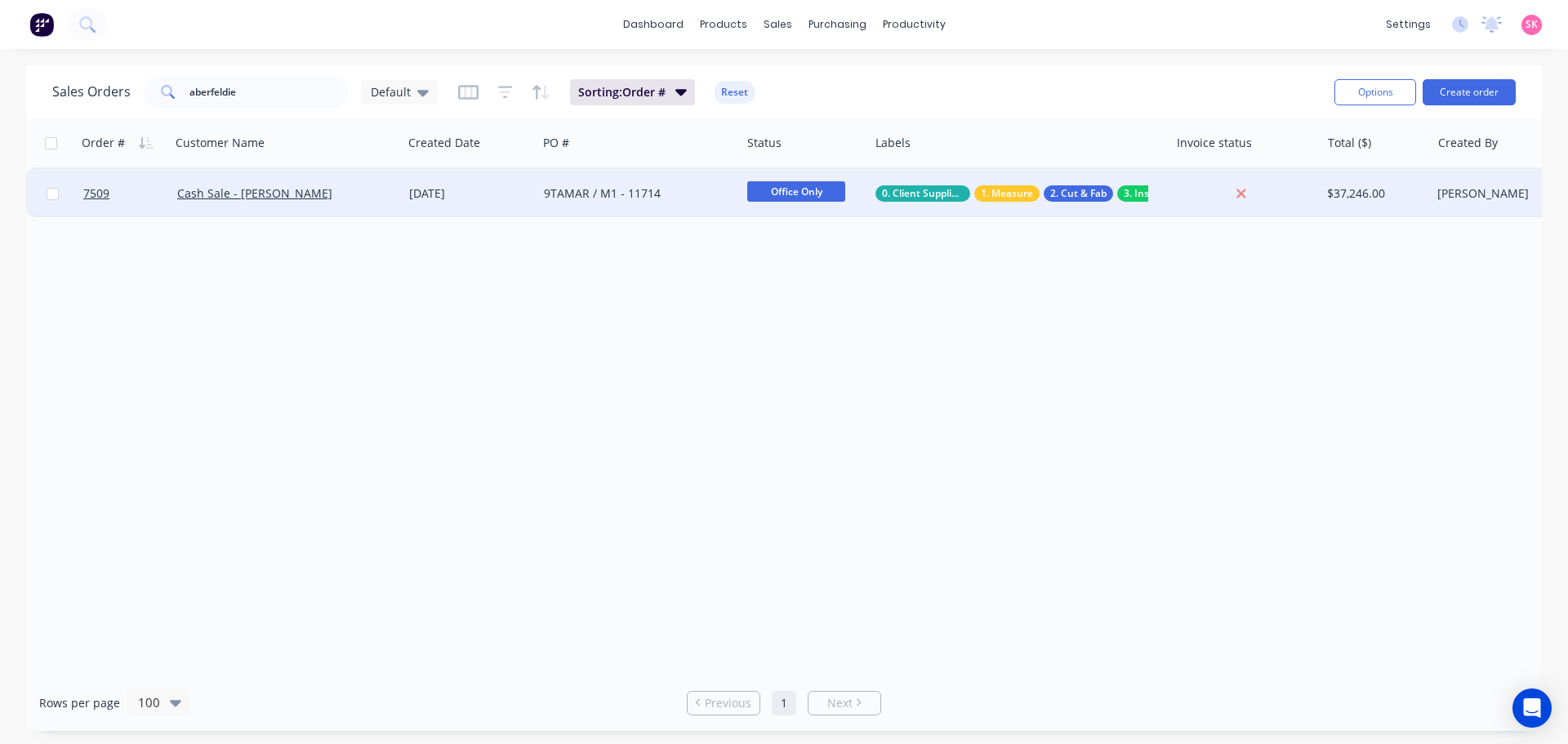
click at [1175, 195] on div at bounding box center [1241, 193] width 131 height 14
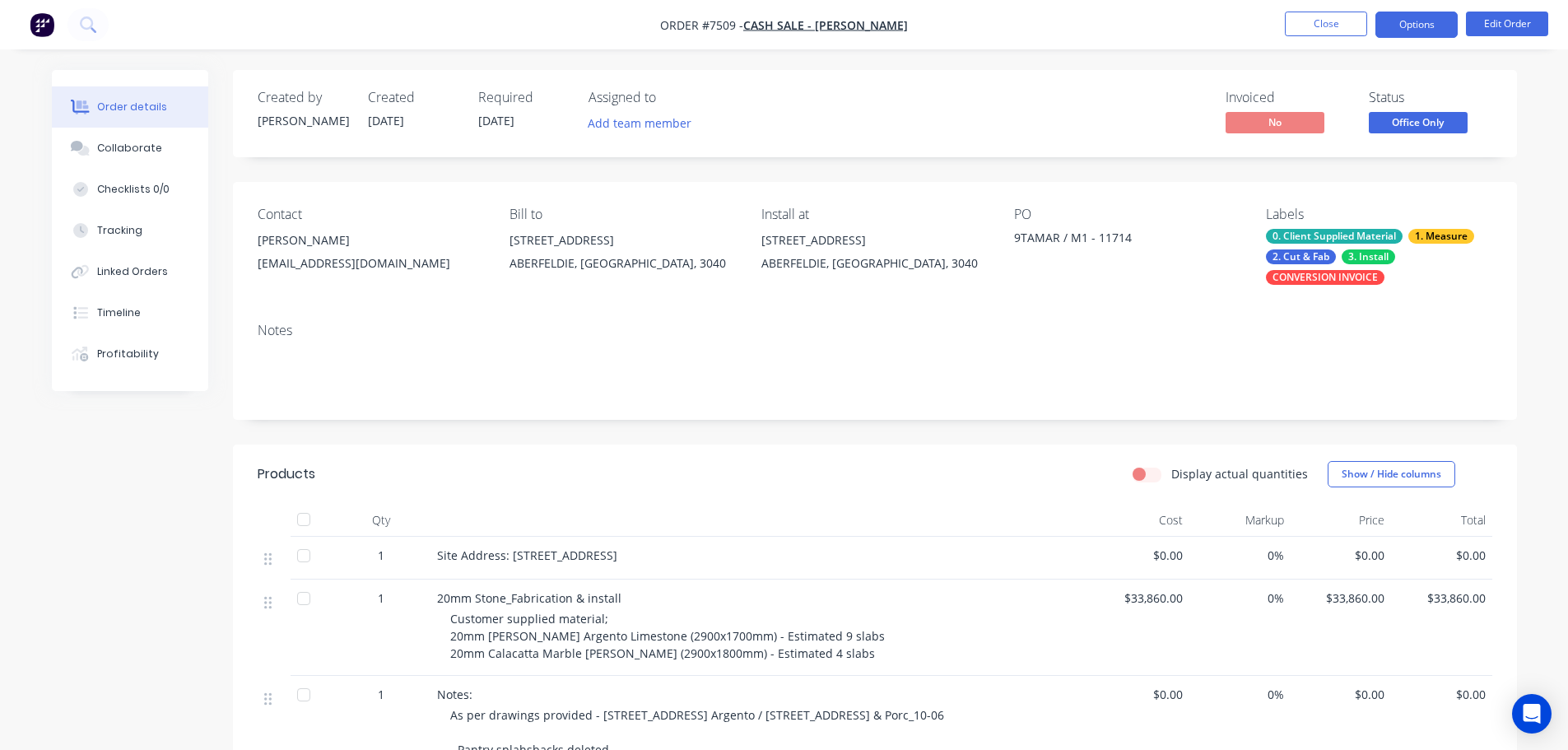
click at [1411, 35] on button "Options" at bounding box center [1416, 24] width 82 height 26
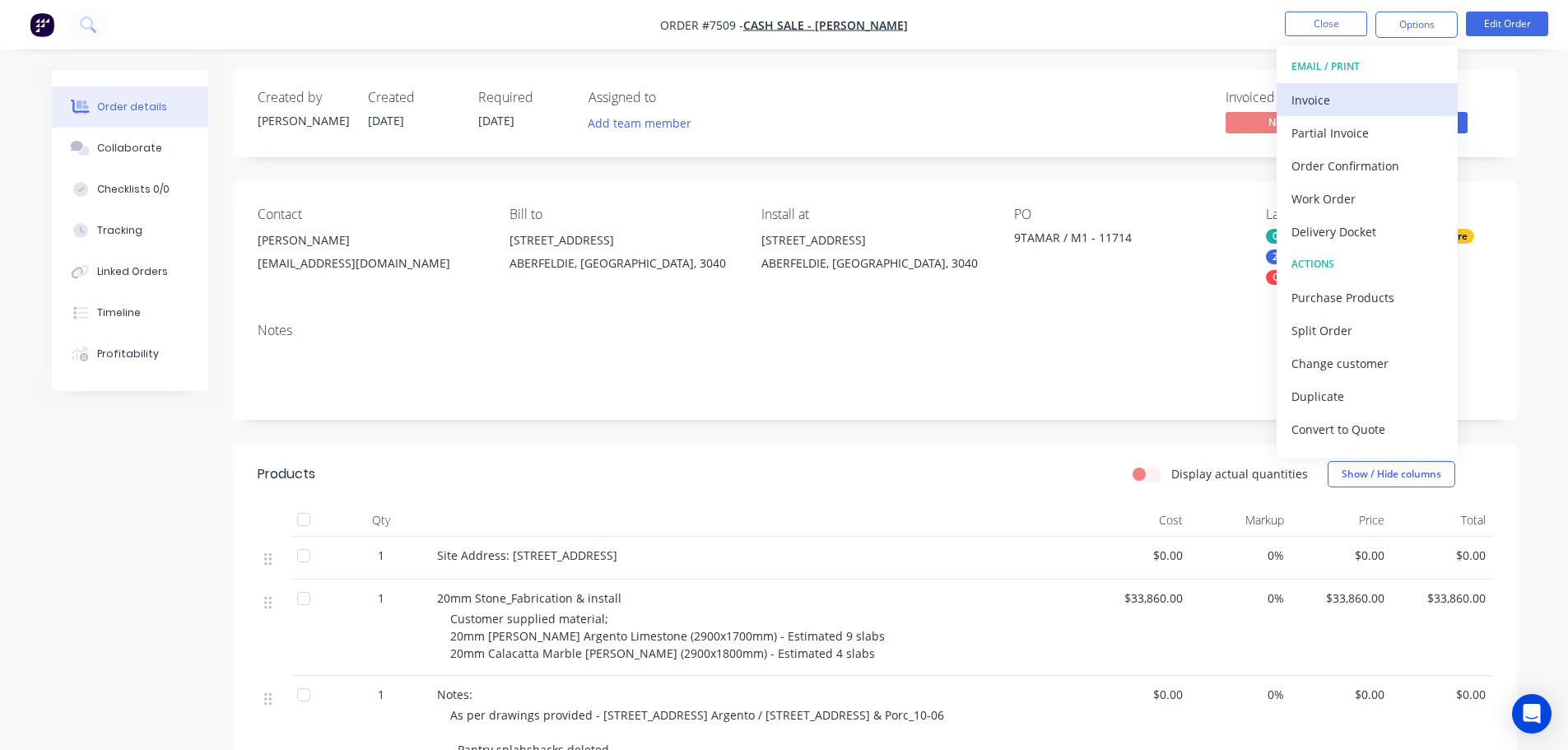
click at [1373, 108] on div "Invoice" at bounding box center [1367, 100] width 151 height 23
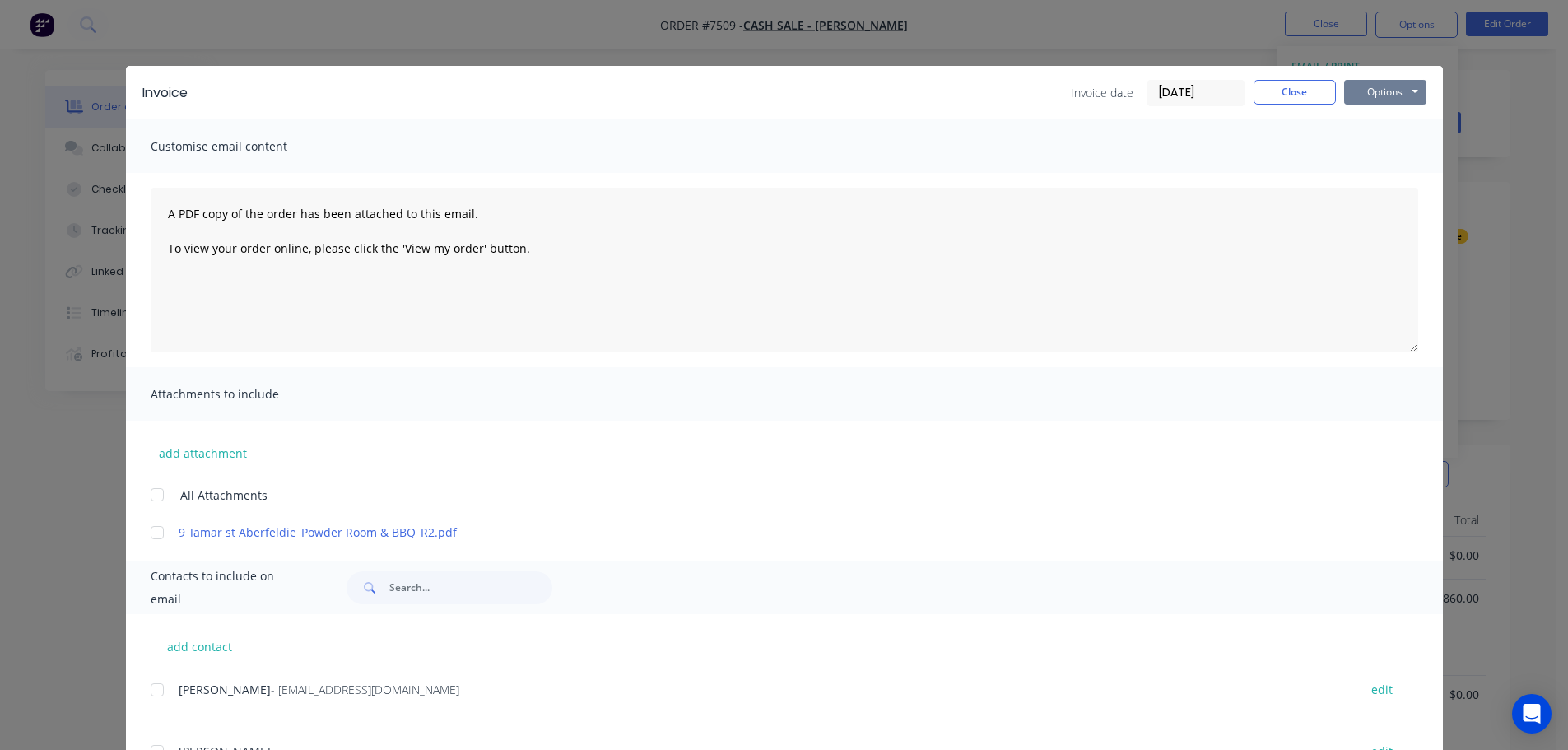
click at [1372, 87] on button "Options" at bounding box center [1385, 92] width 82 height 24
click at [1369, 145] on button "Print" at bounding box center [1397, 149] width 105 height 27
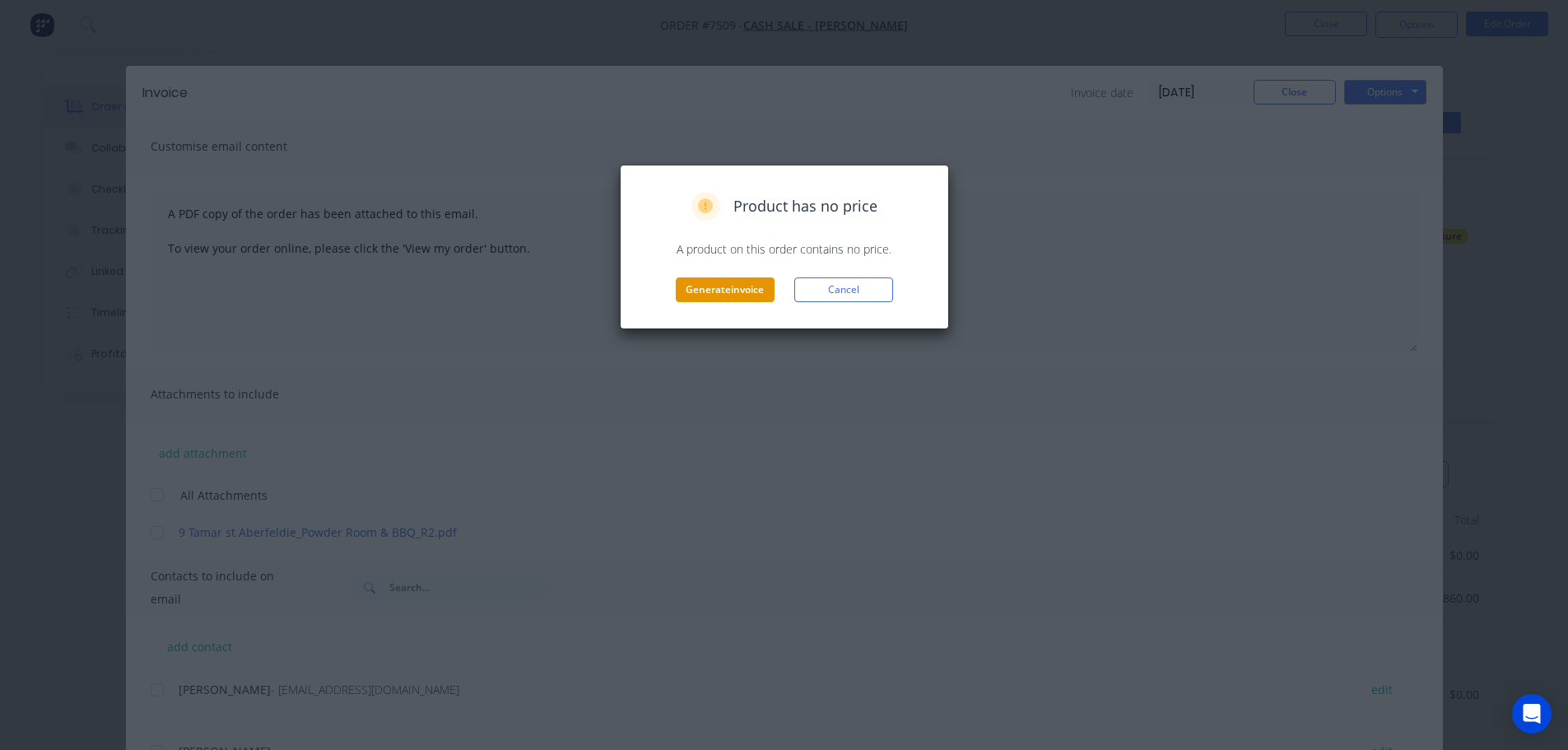
click at [705, 288] on button "Generate invoice" at bounding box center [725, 289] width 99 height 24
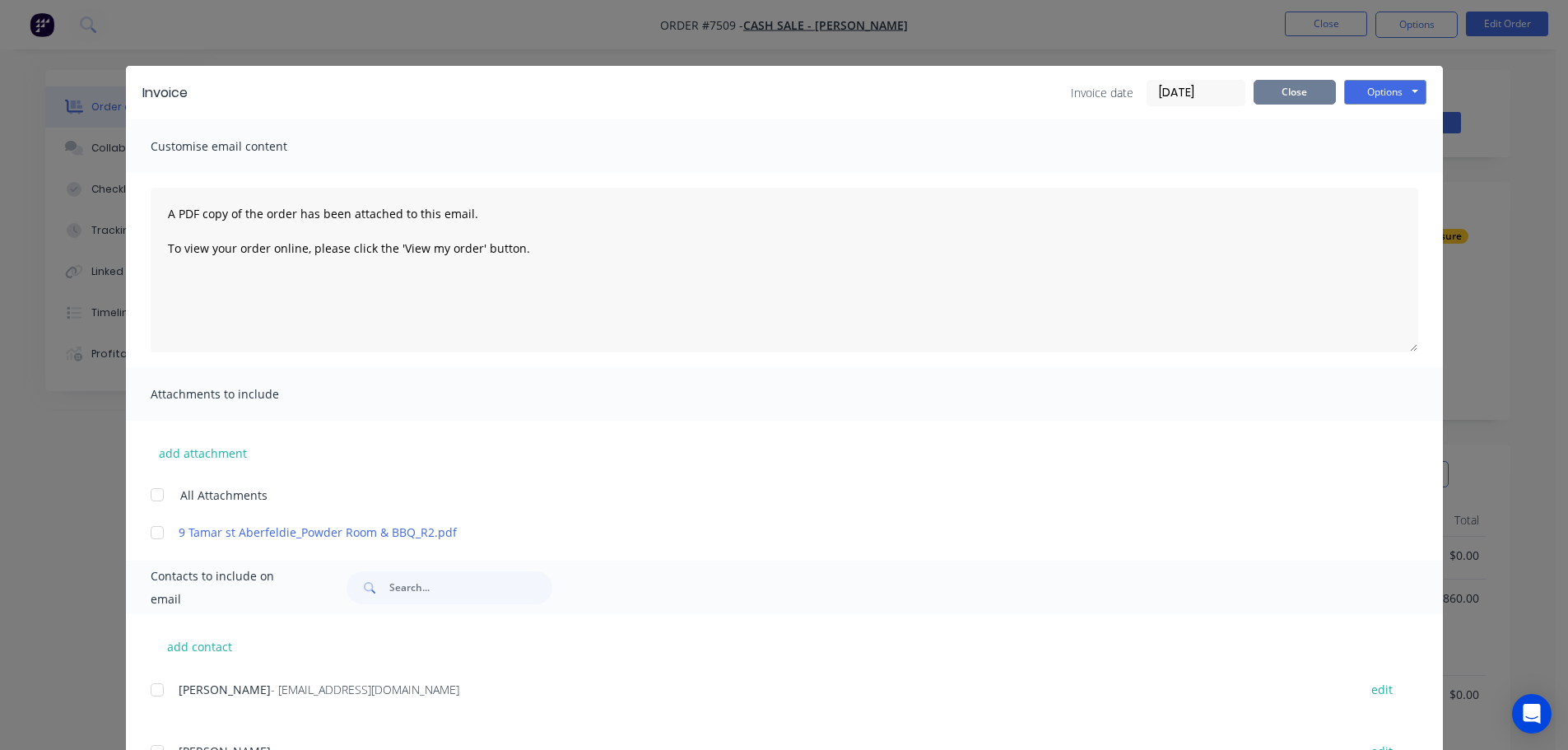
click at [1288, 81] on button "Close" at bounding box center [1294, 92] width 82 height 24
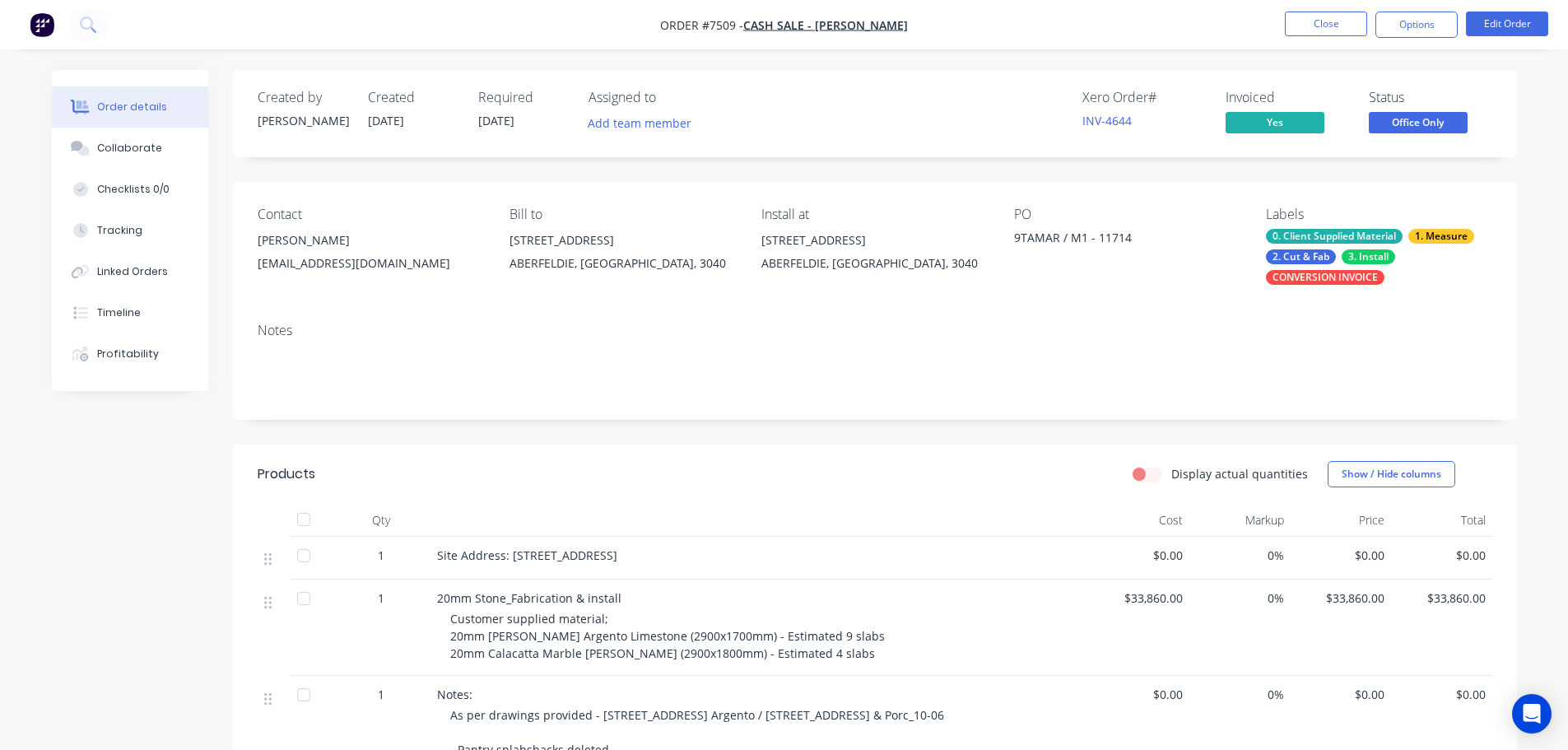
click at [1398, 122] on span "Office Only" at bounding box center [1418, 122] width 99 height 21
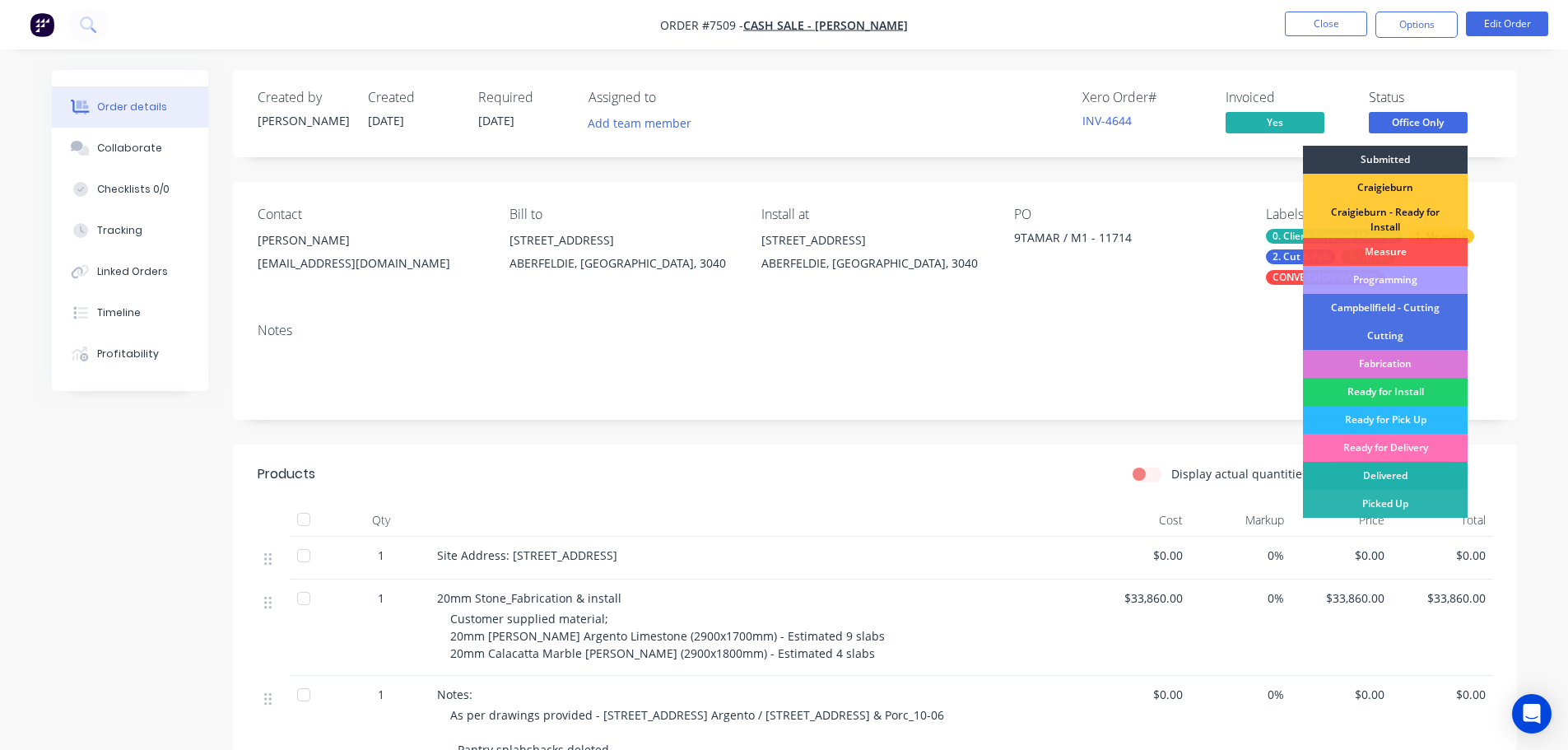
click at [1380, 468] on div "Delivered" at bounding box center [1385, 475] width 165 height 28
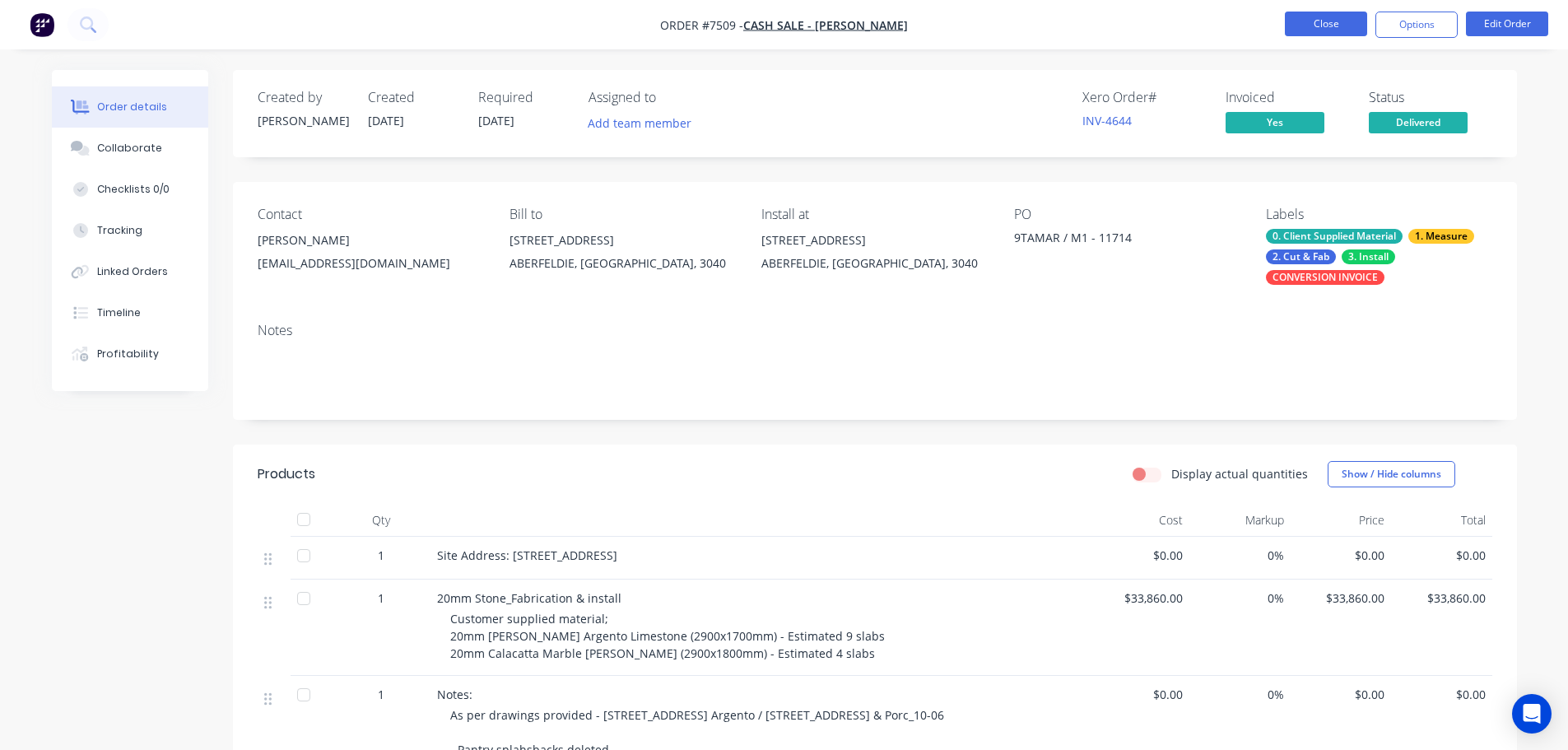
click at [1358, 29] on button "Close" at bounding box center [1325, 23] width 82 height 24
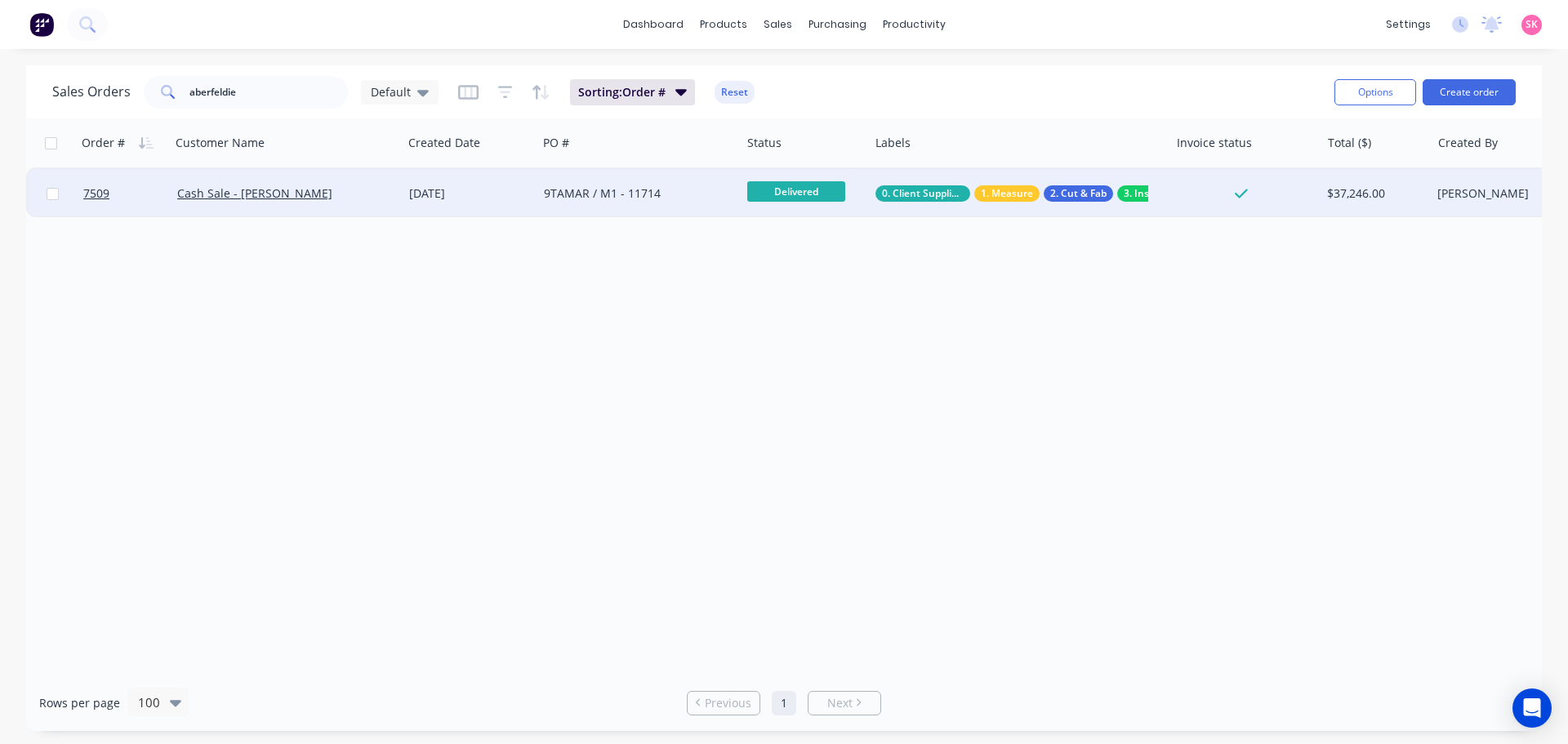
click at [682, 192] on div "9TAMAR / M1 - 11714" at bounding box center [634, 193] width 182 height 16
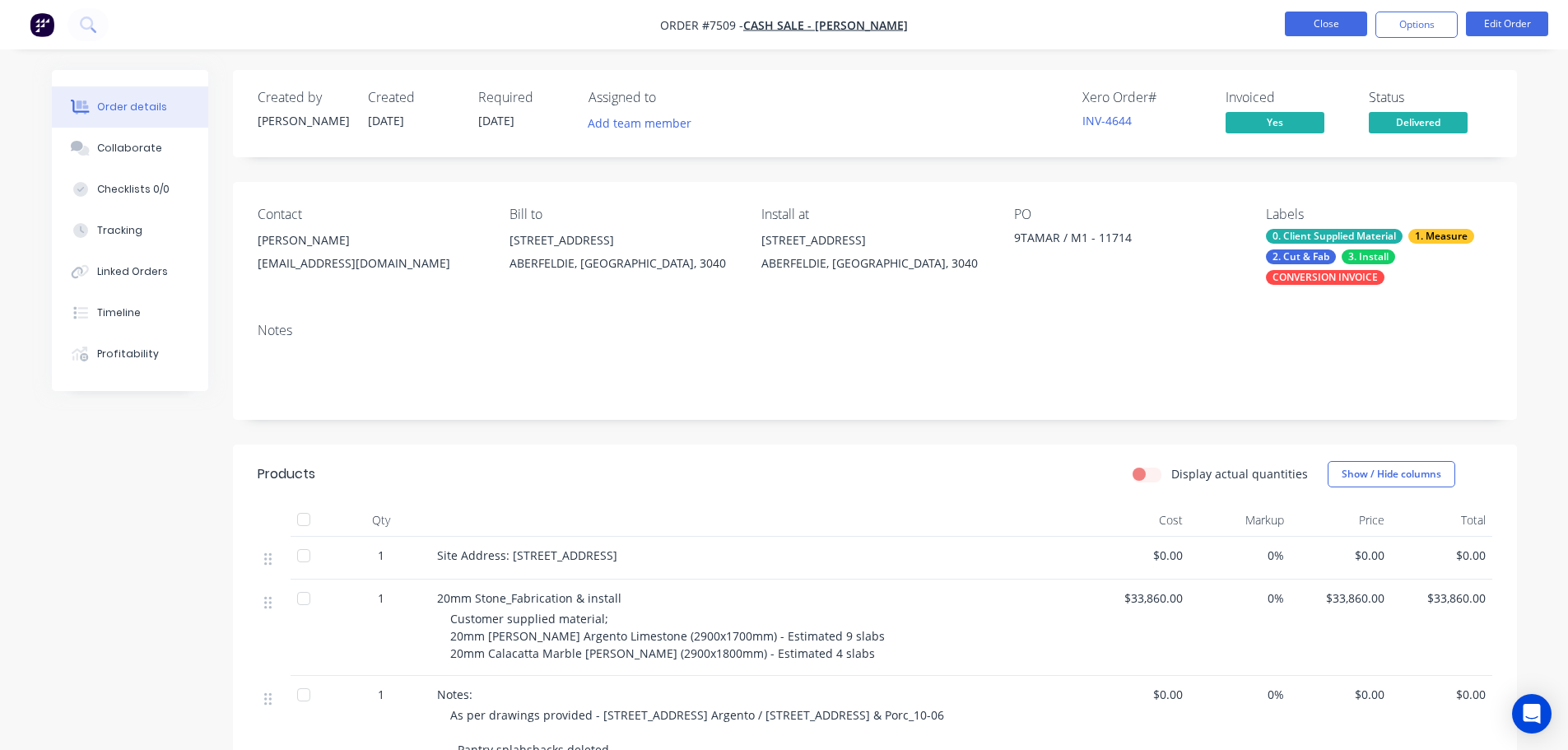
click at [1347, 22] on button "Close" at bounding box center [1325, 23] width 82 height 24
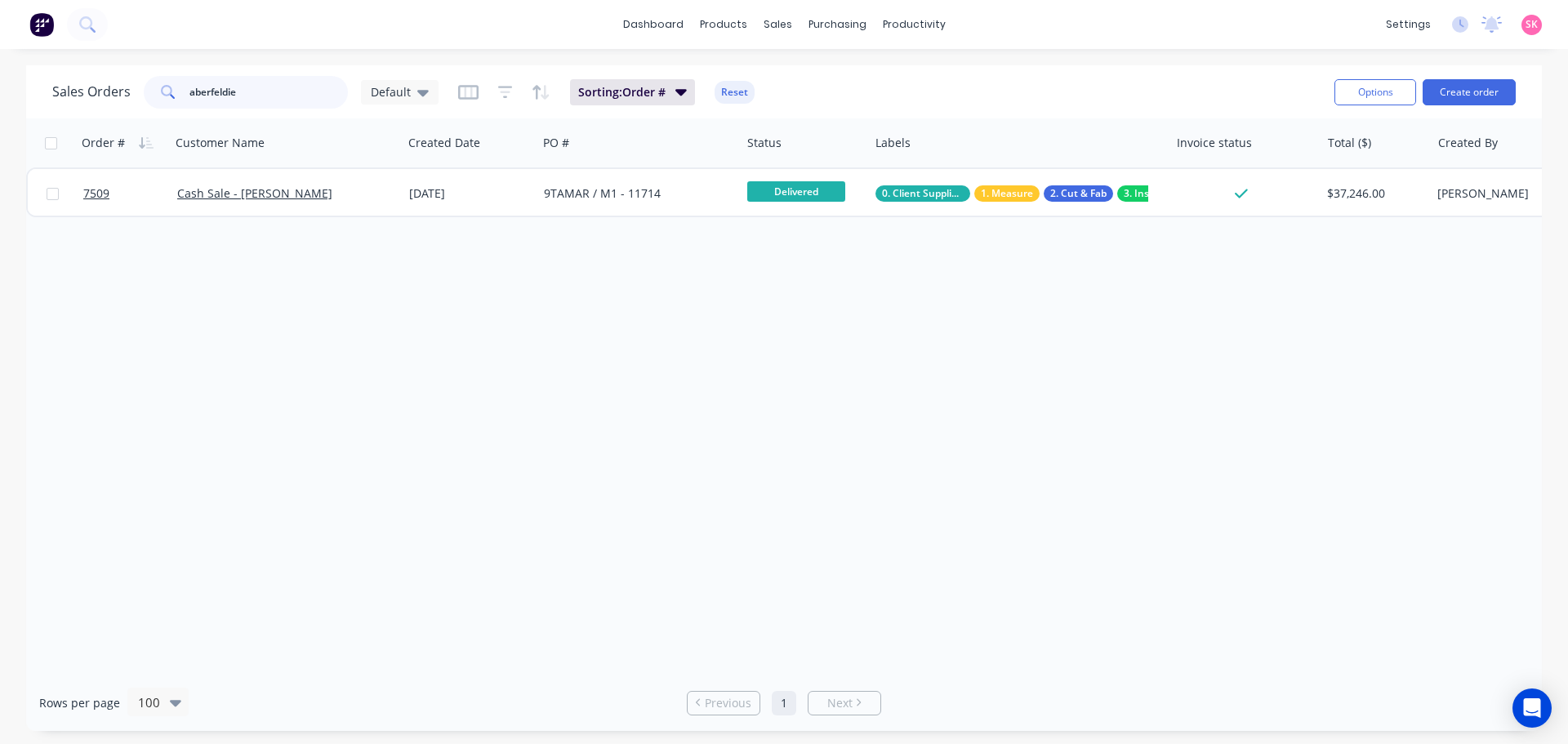
drag, startPoint x: 280, startPoint y: 87, endPoint x: -79, endPoint y: 110, distance: 359.7
click at [0, 110] on html "dashboard products sales purchasing productivity dashboard products Product Cat…" at bounding box center [784, 372] width 1568 height 744
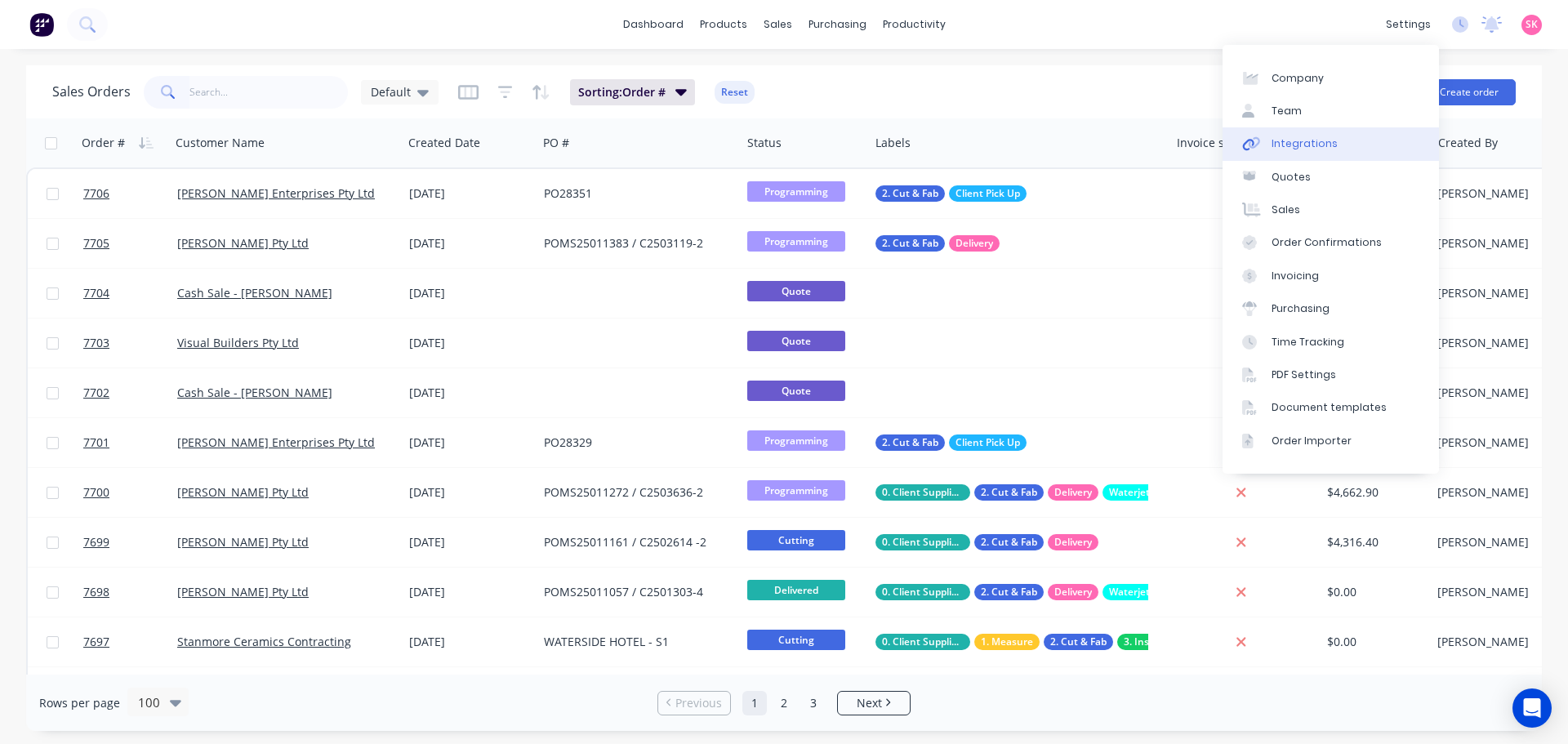
click at [1387, 131] on link "Integrations" at bounding box center [1331, 143] width 216 height 33
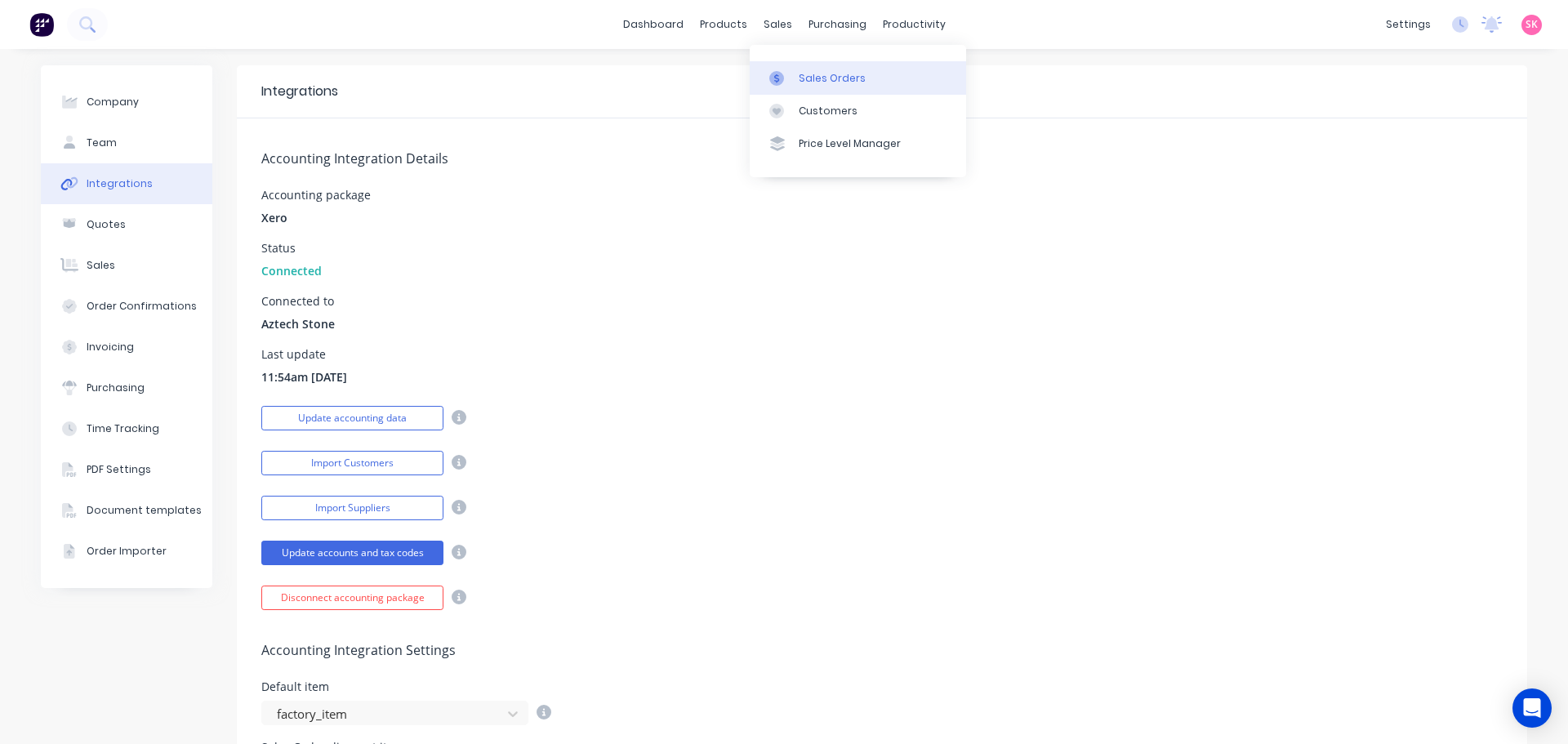
click at [771, 80] on icon at bounding box center [776, 78] width 14 height 14
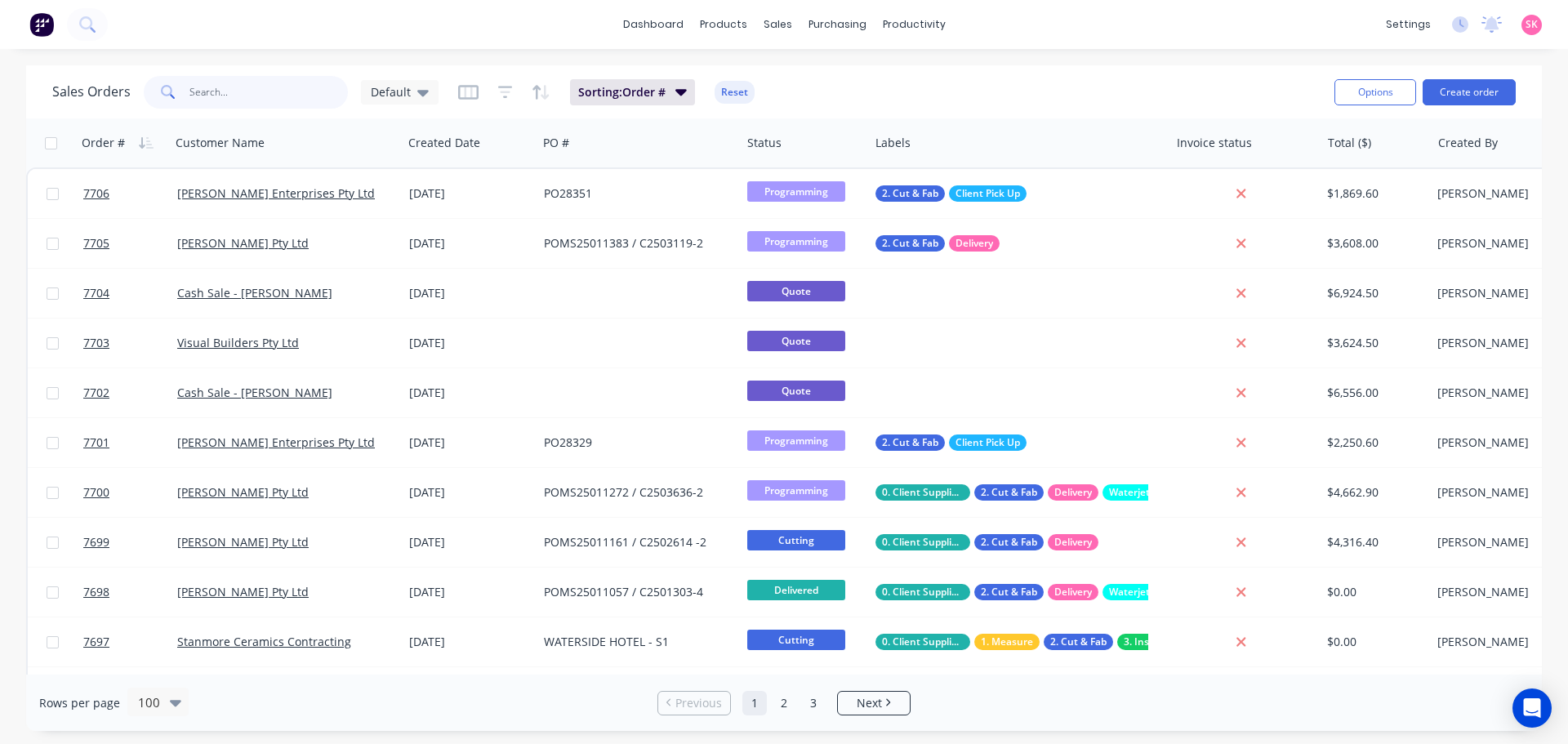
click at [233, 100] on input "text" at bounding box center [269, 92] width 159 height 33
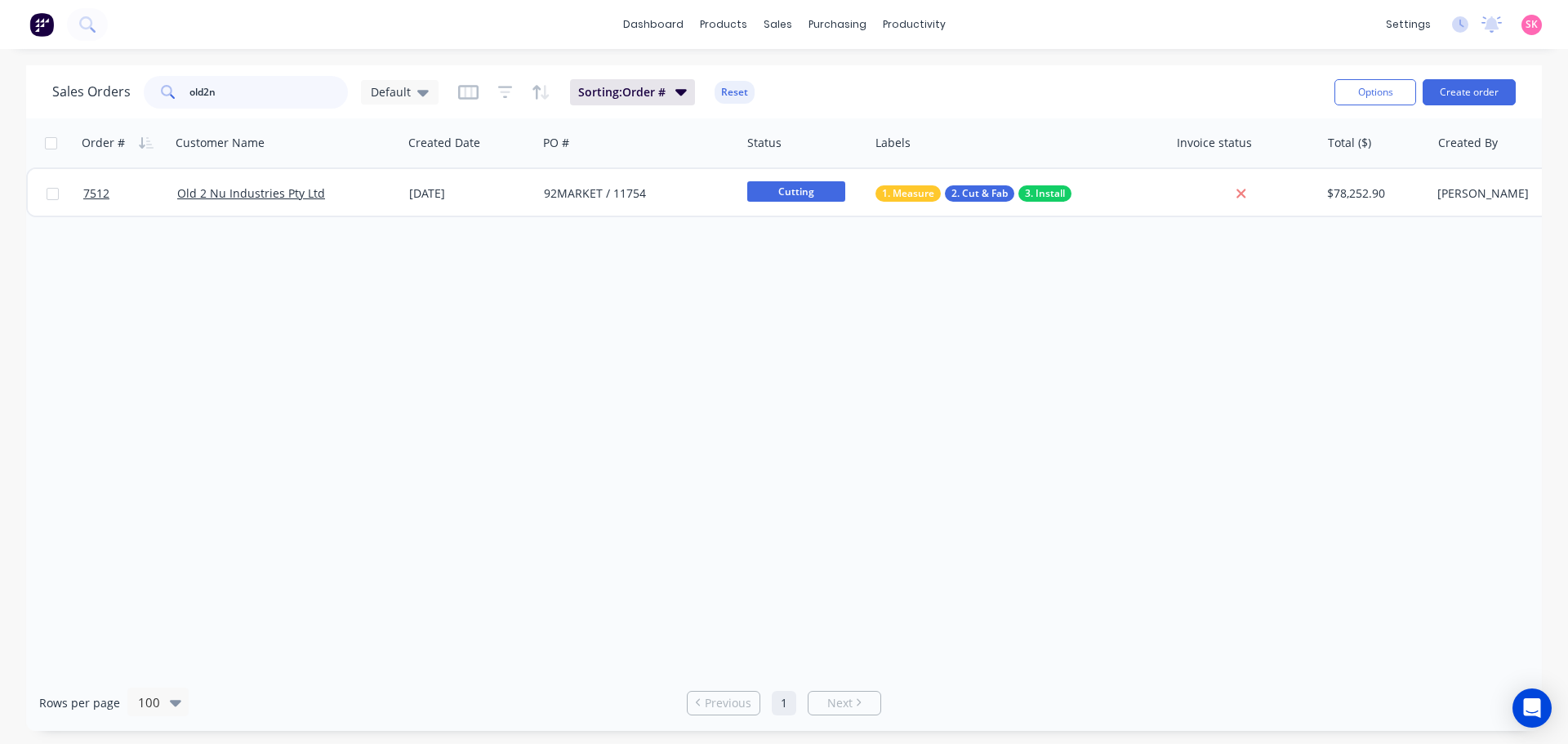
drag, startPoint x: 243, startPoint y: 84, endPoint x: 85, endPoint y: 71, distance: 158.5
click at [98, 77] on div "Sales Orders old2n Default" at bounding box center [245, 92] width 386 height 33
type input "metro"
drag, startPoint x: 265, startPoint y: 80, endPoint x: 174, endPoint y: 89, distance: 91.4
click at [174, 89] on div "metro" at bounding box center [246, 92] width 204 height 33
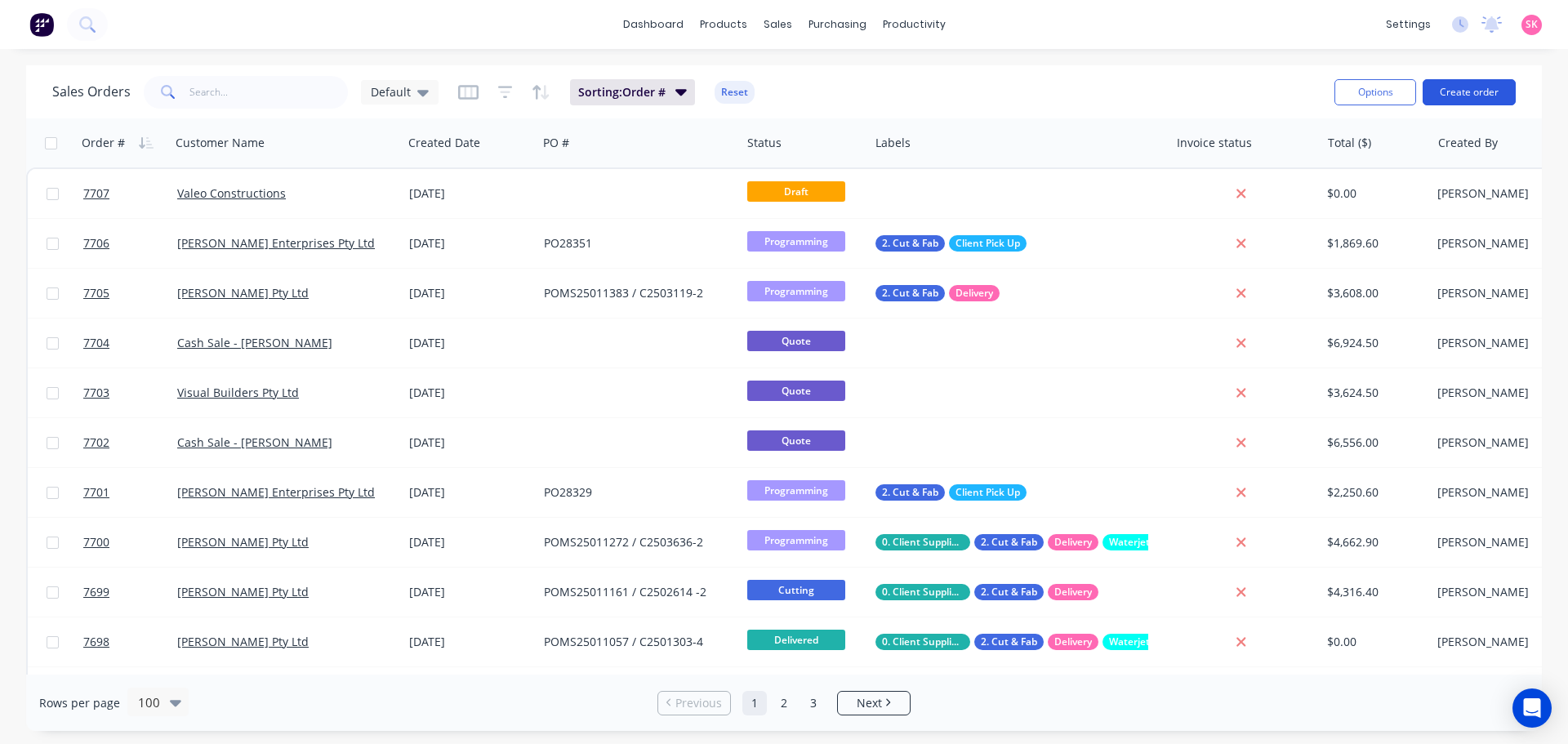
click at [1462, 85] on button "Create order" at bounding box center [1469, 92] width 93 height 26
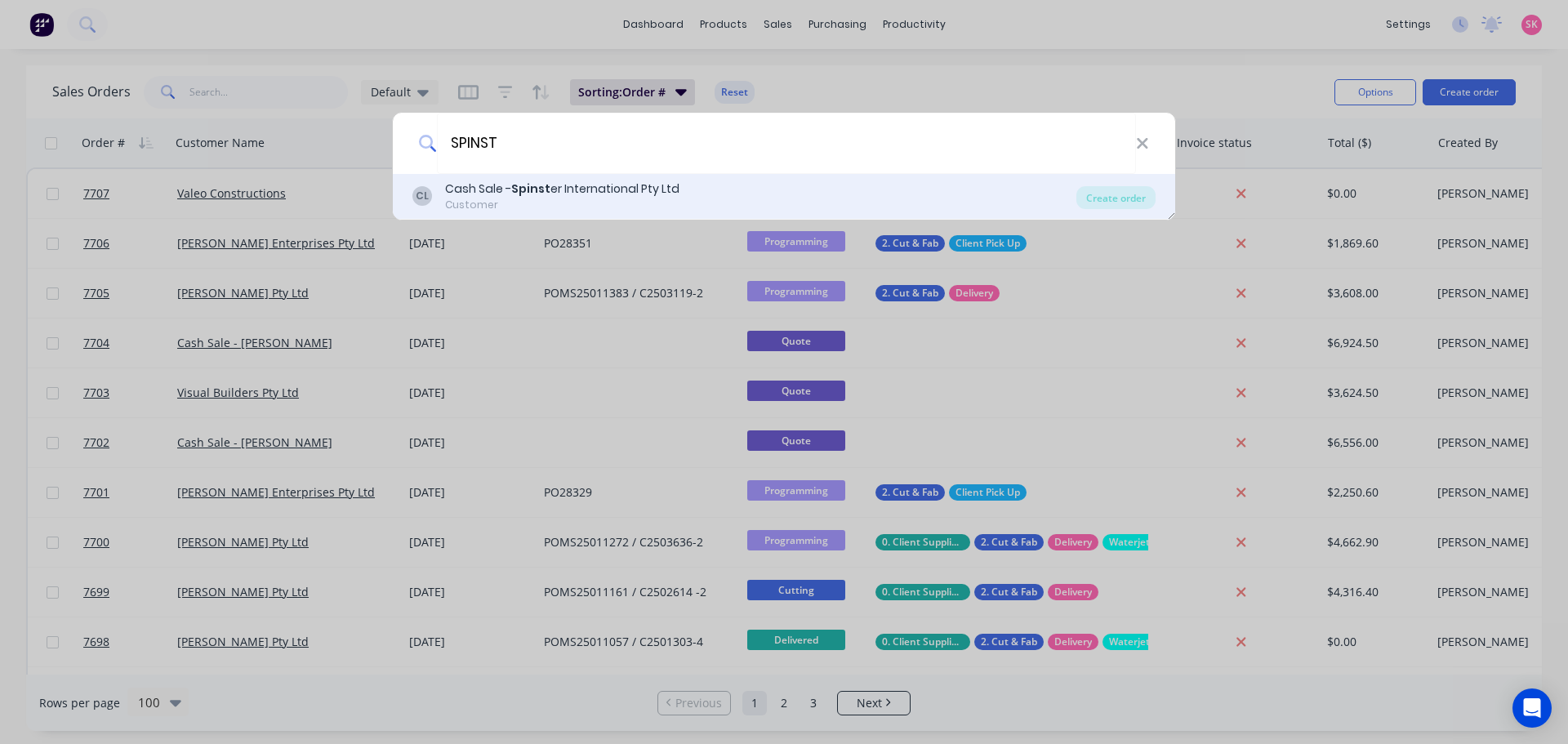
type input "SPINST"
click at [776, 182] on div "CL Cash Sale - Spinst er International Pty Ltd Customer" at bounding box center [744, 197] width 664 height 32
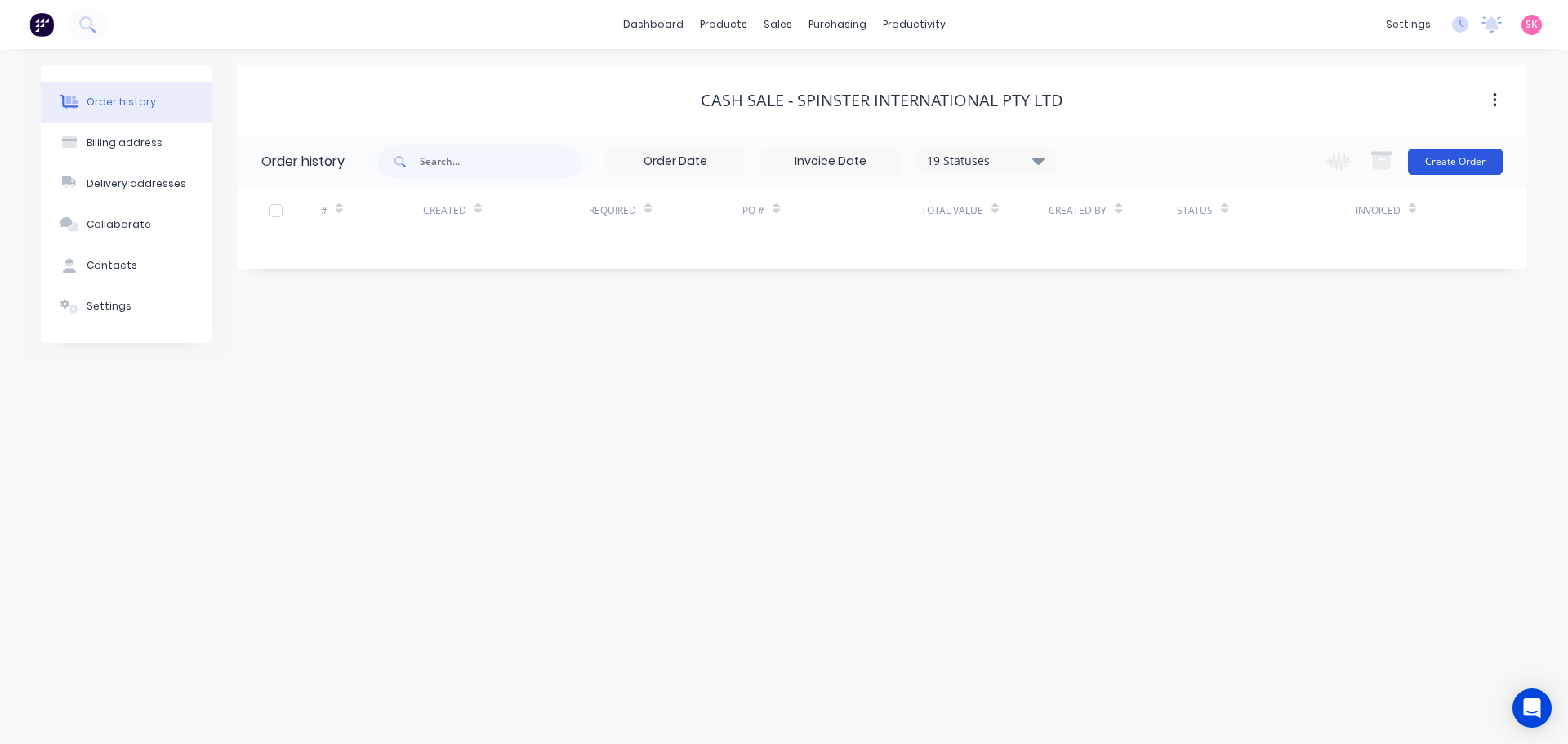
click at [1459, 165] on button "Create Order" at bounding box center [1455, 161] width 95 height 26
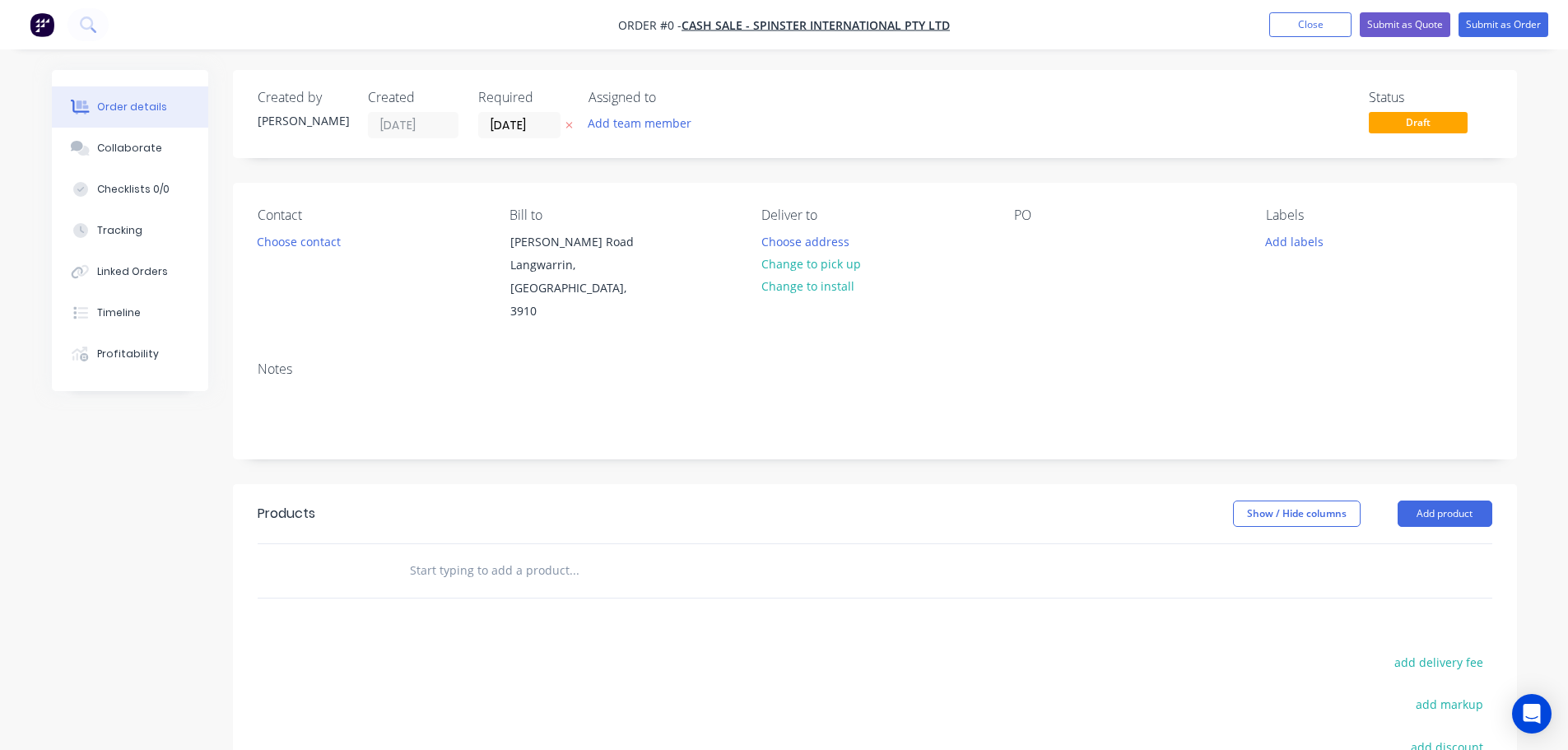
click at [464, 544] on div at bounding box center [685, 570] width 592 height 53
click at [457, 553] on input "text" at bounding box center [573, 570] width 329 height 33
type input "a"
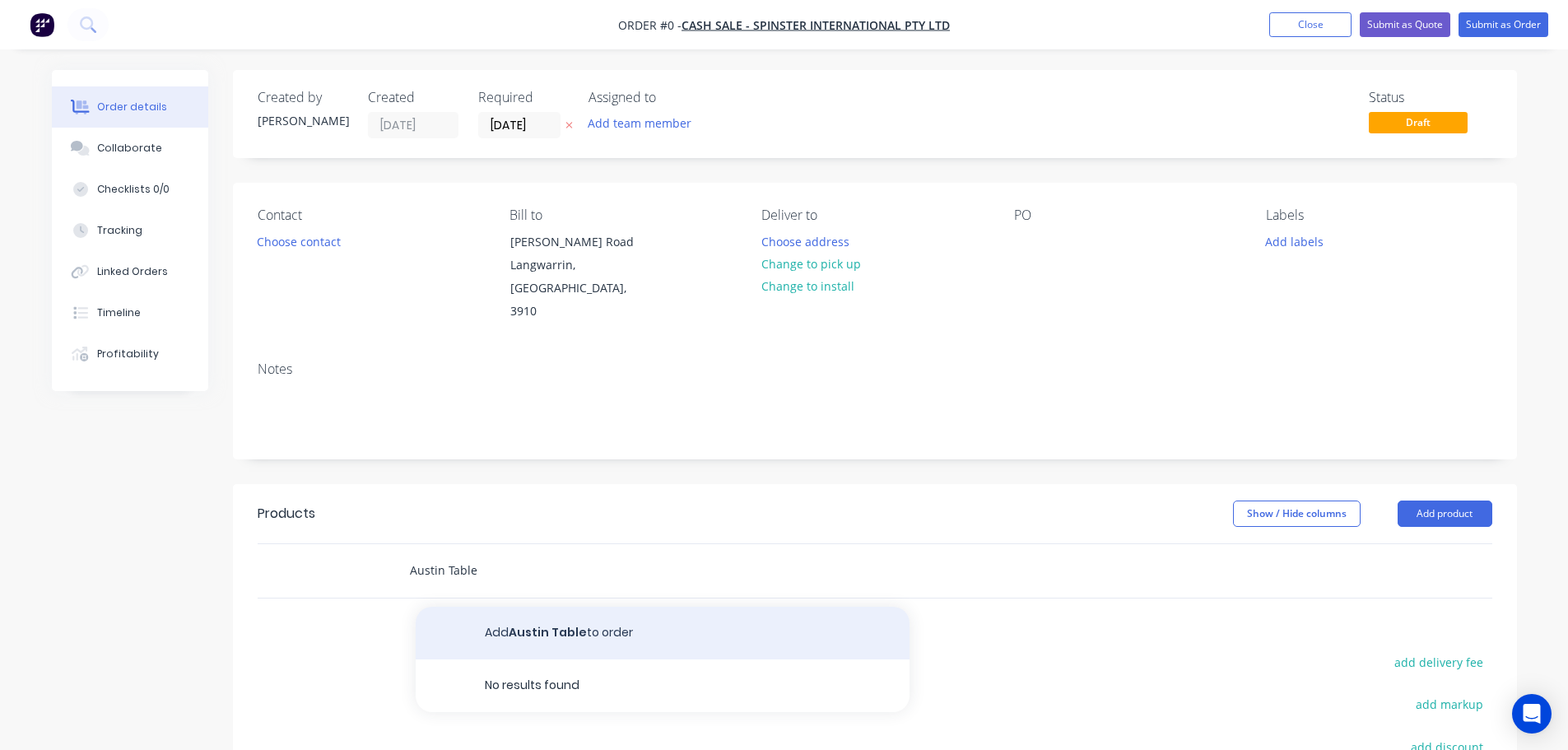
type input "Austin Table"
click at [518, 608] on button "Add Austin Table to order" at bounding box center [663, 633] width 494 height 52
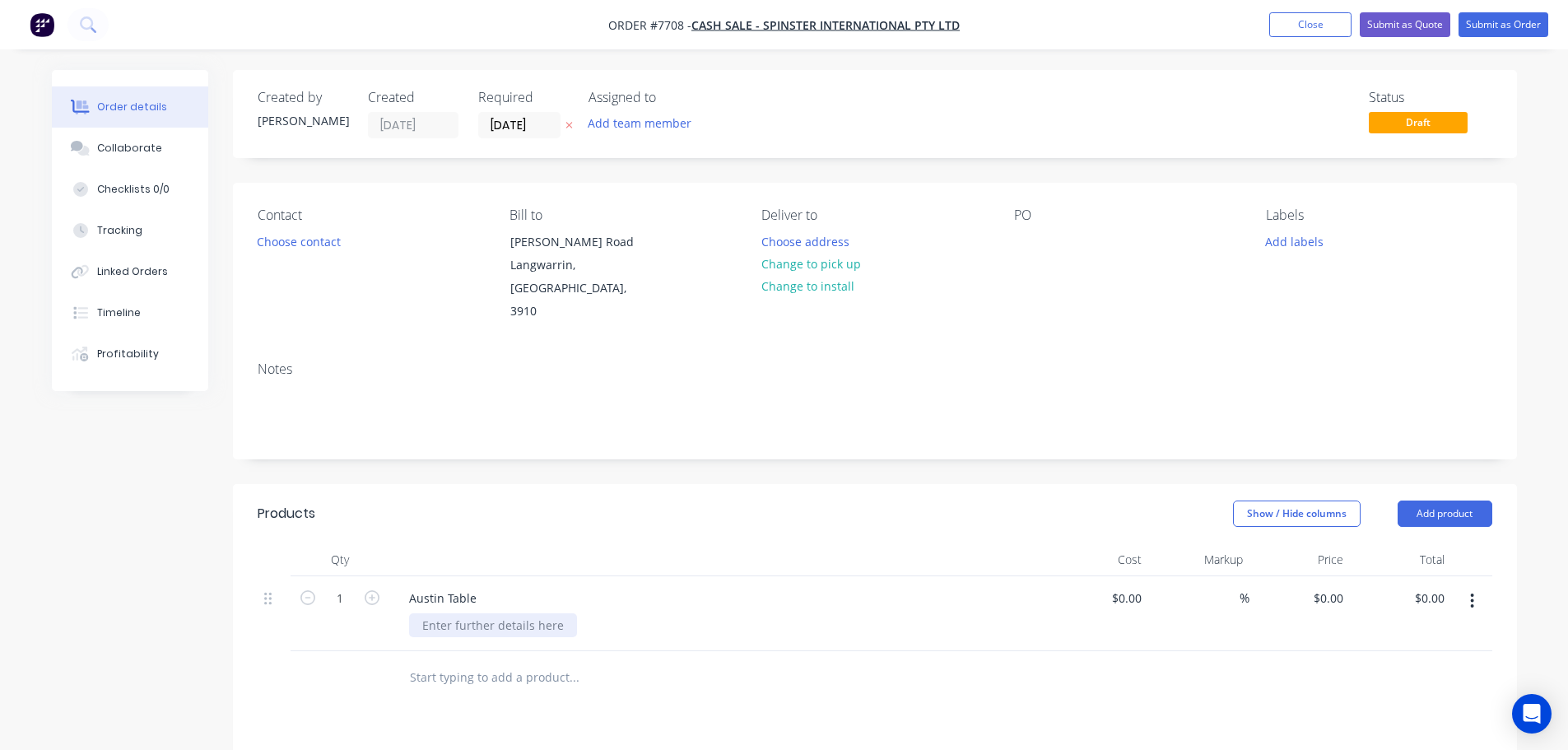
click at [476, 613] on div at bounding box center [493, 625] width 168 height 23
click at [509, 625] on div "Component 1 - Legs QTY: 4" at bounding box center [479, 634] width 139 height 41
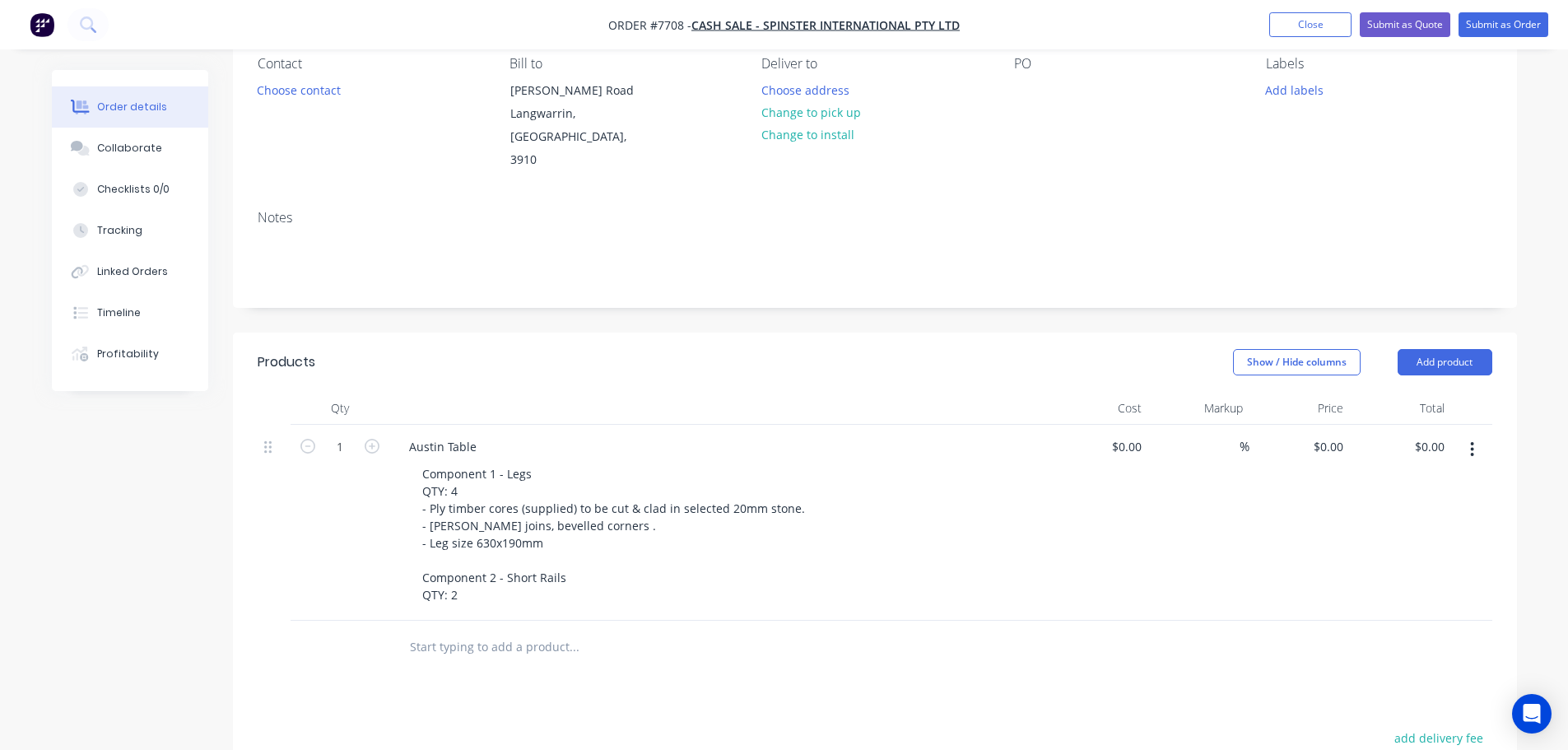
scroll to position [165, 0]
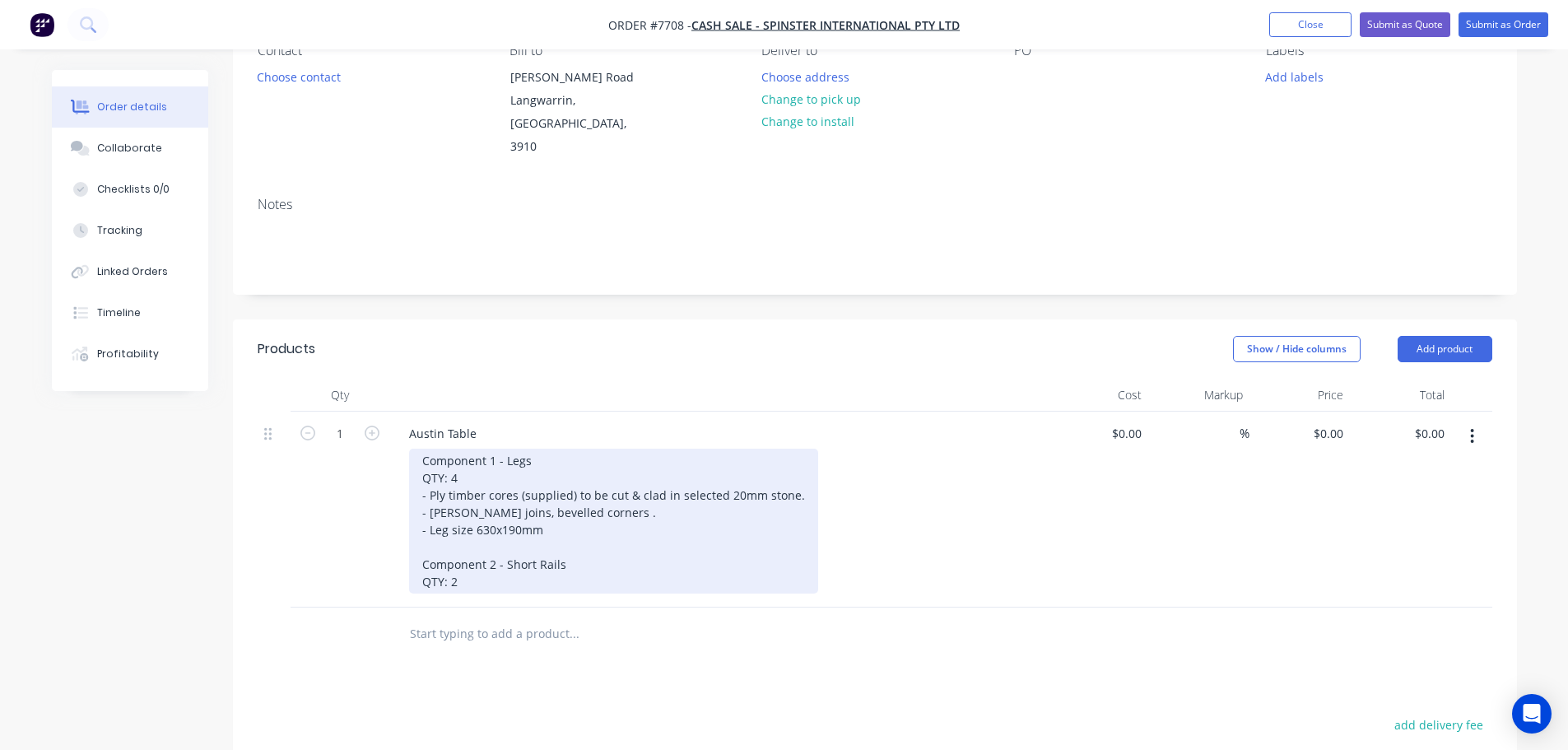
click at [493, 560] on div "Component 1 - Legs QTY: 4 - Ply timber cores (supplied) to be cut & clad in sel…" at bounding box center [614, 520] width 409 height 145
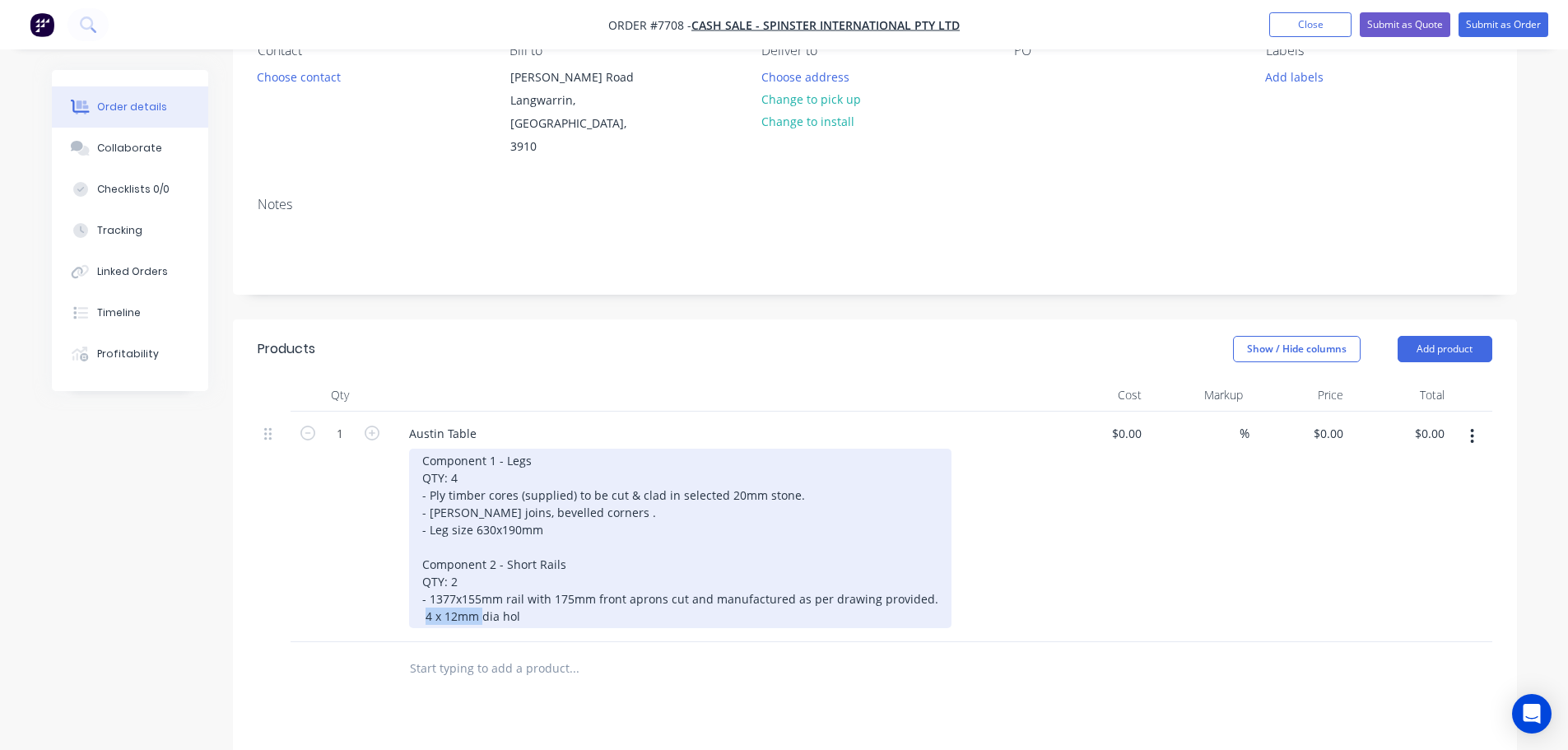
drag, startPoint x: 524, startPoint y: 593, endPoint x: 463, endPoint y: 593, distance: 61.0
click at [463, 593] on div "Component 1 - Legs QTY: 4 - Ply timber cores (supplied) to be cut & clad in sel…" at bounding box center [681, 537] width 543 height 179
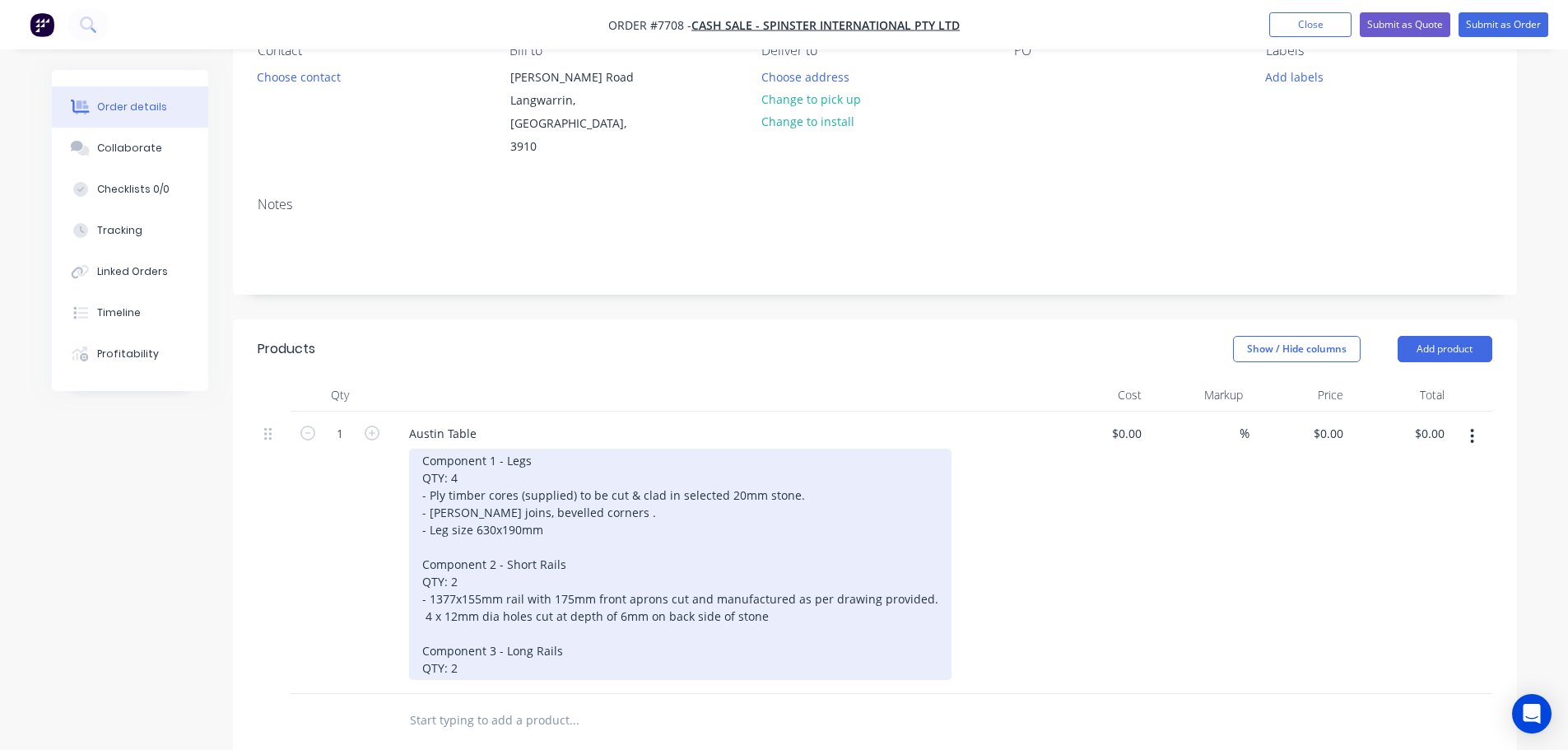
click at [534, 650] on div "Component 1 - Legs QTY: 4 - Ply timber cores (supplied) to be cut & clad in sel…" at bounding box center [681, 563] width 543 height 232
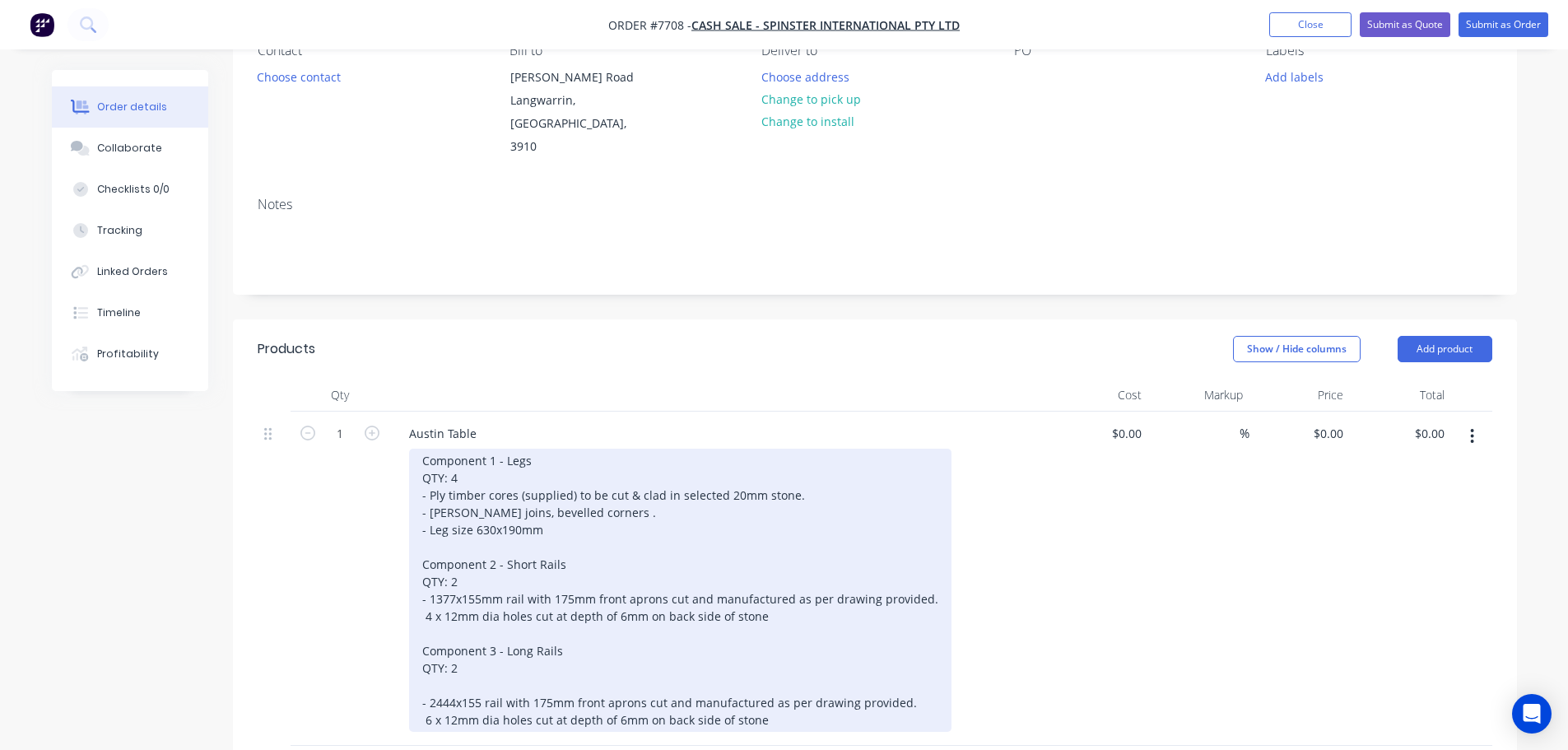
click at [561, 557] on div "Component 1 - Legs QTY: 4 - Ply timber cores (supplied) to be cut & clad in sel…" at bounding box center [681, 590] width 543 height 283
click at [508, 666] on div "Component 1 - Legs QTY: 4 - Ply timber cores (supplied) to be cut & clad in sel…" at bounding box center [681, 590] width 543 height 283
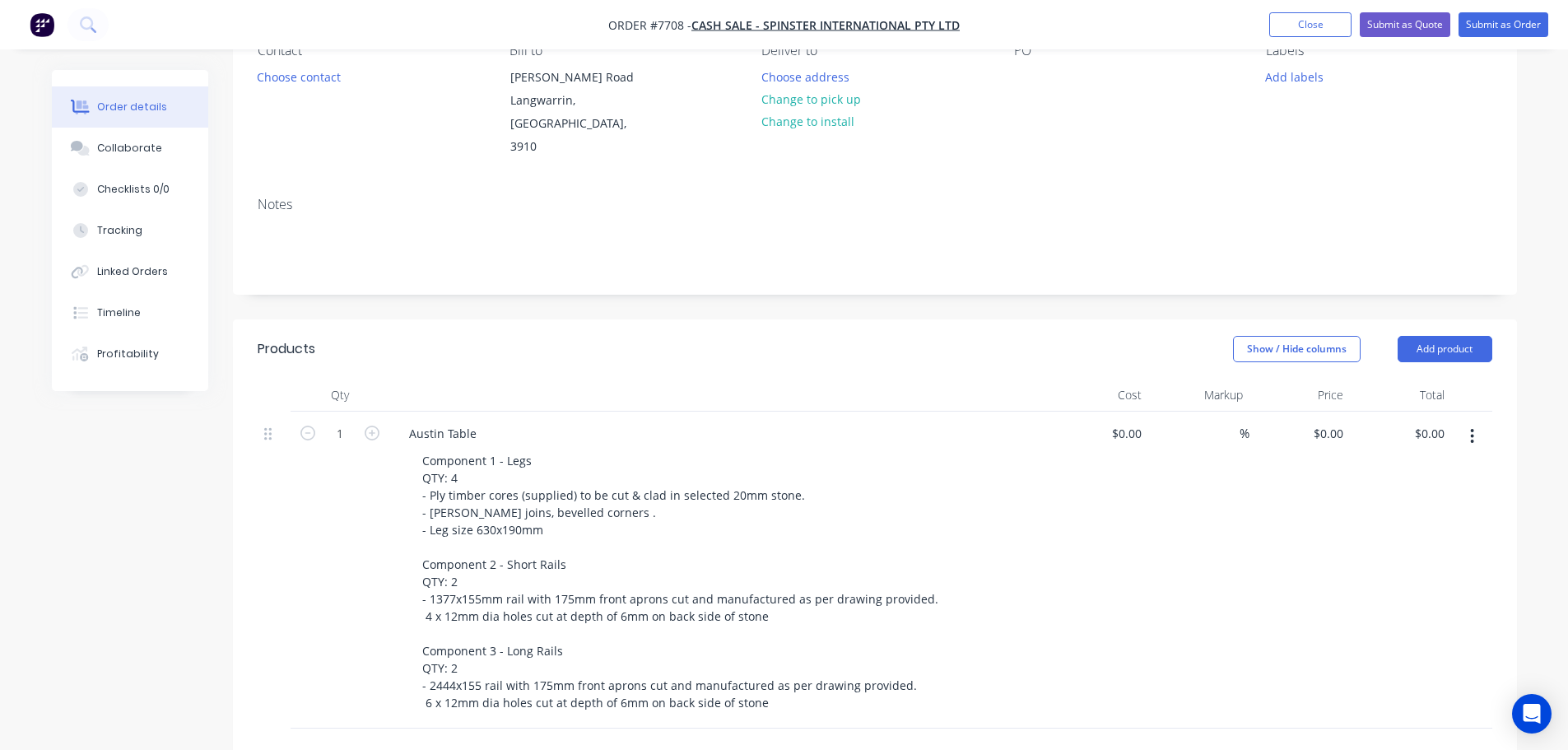
click at [881, 379] on div at bounding box center [719, 395] width 658 height 33
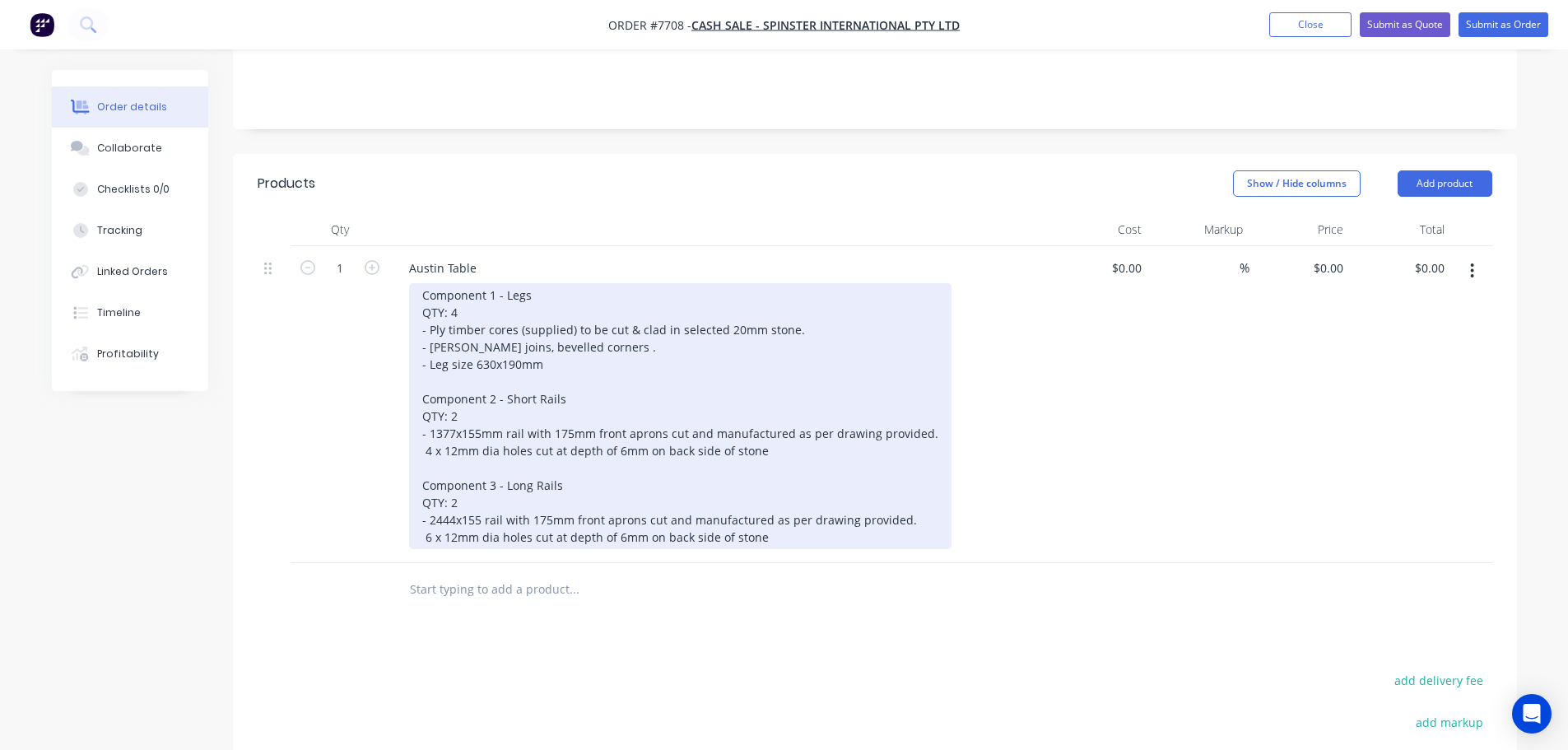
scroll to position [329, 0]
drag, startPoint x: 546, startPoint y: 279, endPoint x: 358, endPoint y: 270, distance: 188.2
click at [360, 270] on div "1 Austin Table Component 1 - Legs QTY: 4 - Ply timber cores (supplied) to be cu…" at bounding box center [875, 405] width 1234 height 316
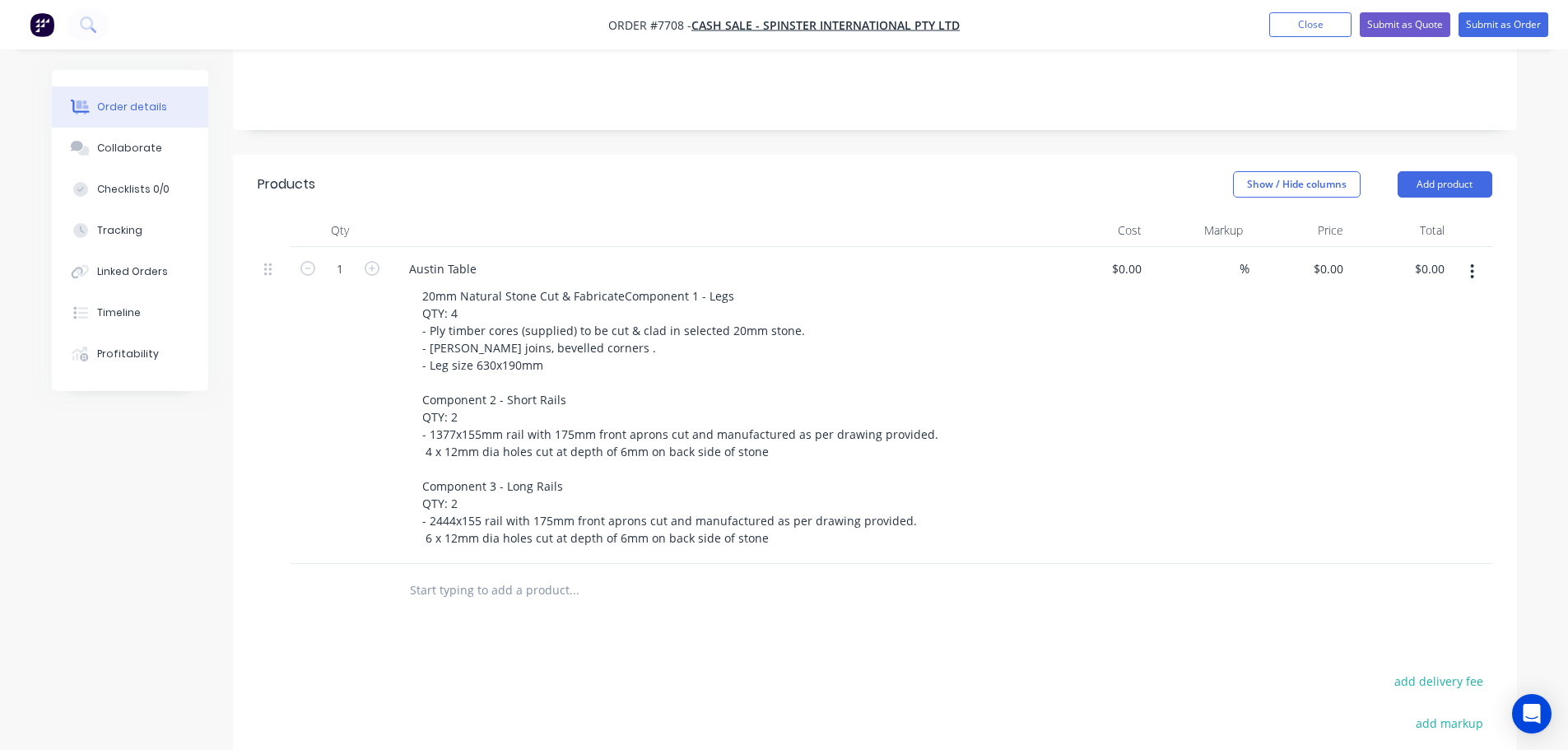
click at [484, 590] on input "text" at bounding box center [573, 590] width 329 height 33
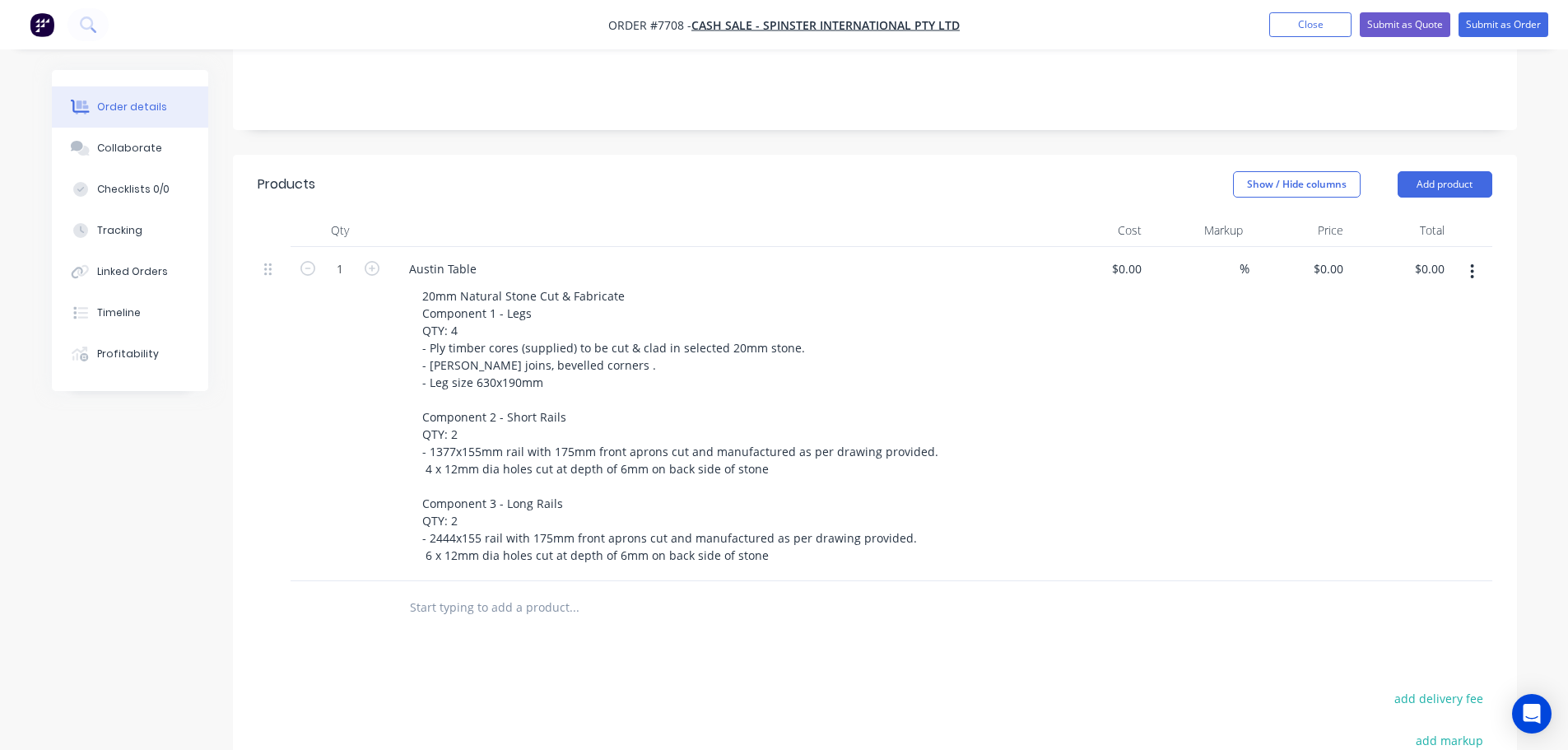
click at [491, 590] on input "text" at bounding box center [573, 607] width 329 height 33
click at [487, 590] on input "text" at bounding box center [573, 607] width 329 height 33
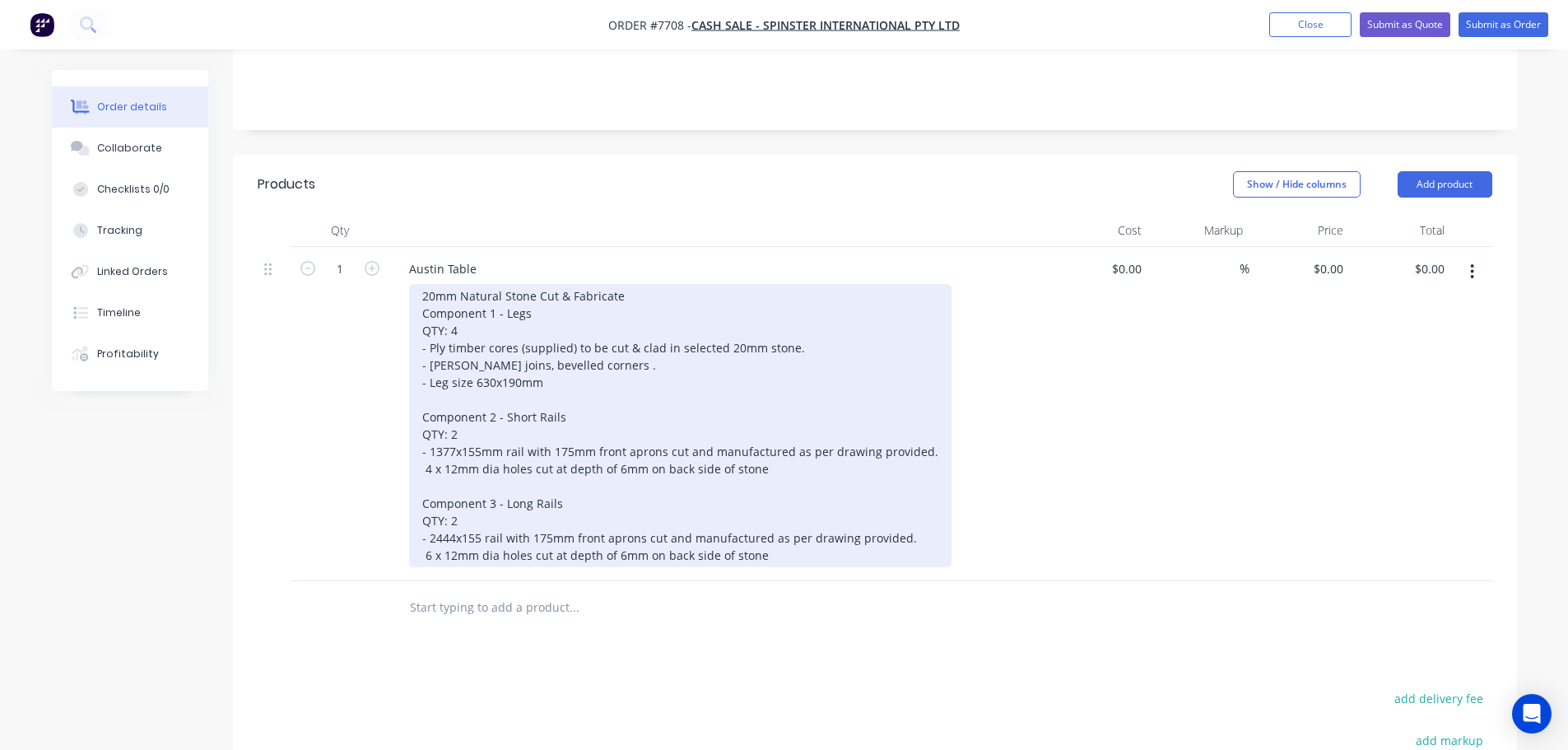
click at [775, 536] on div "20mm Natural Stone Cut & Fabricate Component 1 - Legs QTY: 4 - Ply timber cores…" at bounding box center [681, 425] width 543 height 283
click at [700, 284] on div "20mm Natural Stone Cut & Fabricate Component 1 - Legs QTY: 4 - Ply timber cores…" at bounding box center [681, 425] width 543 height 283
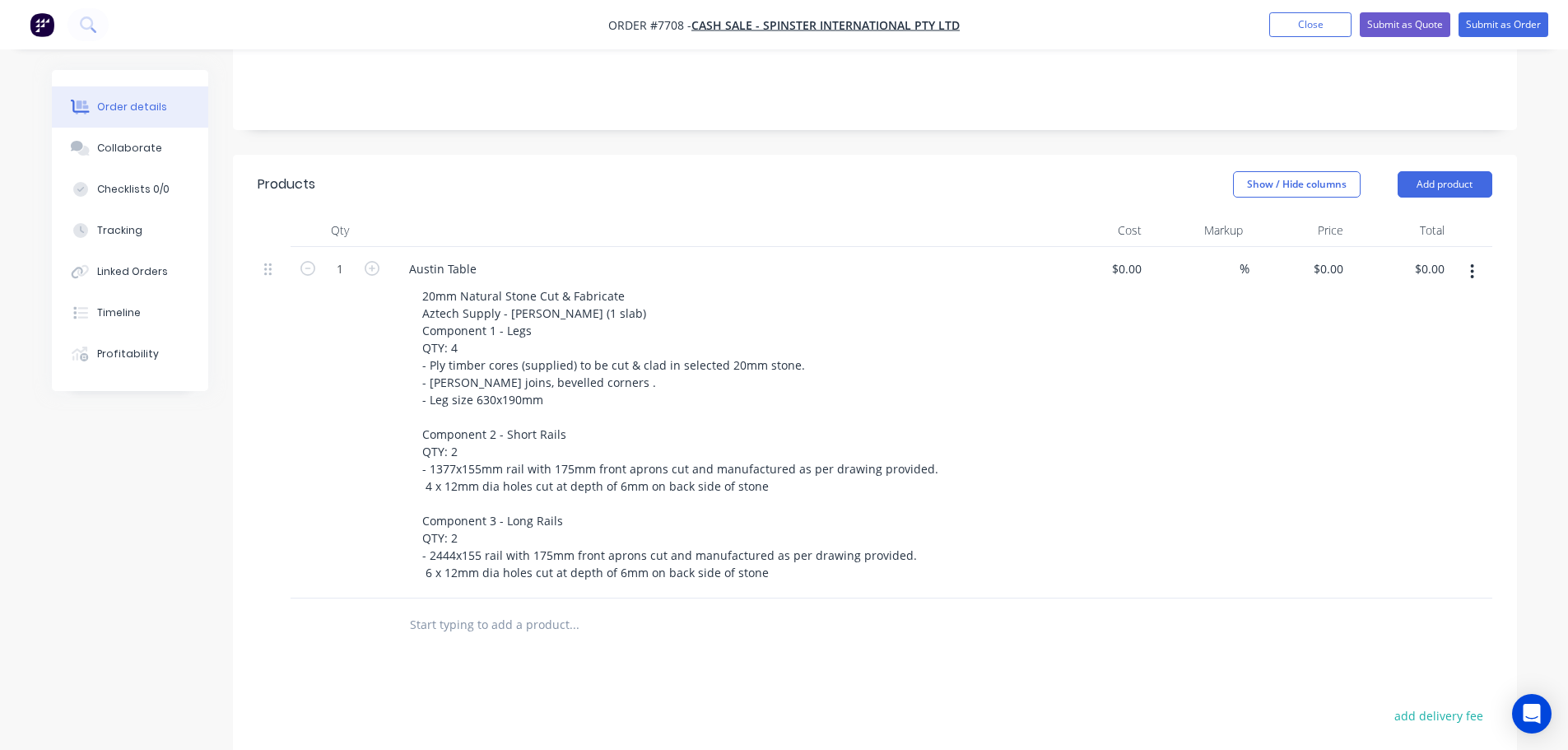
click at [519, 608] on input "text" at bounding box center [573, 625] width 329 height 33
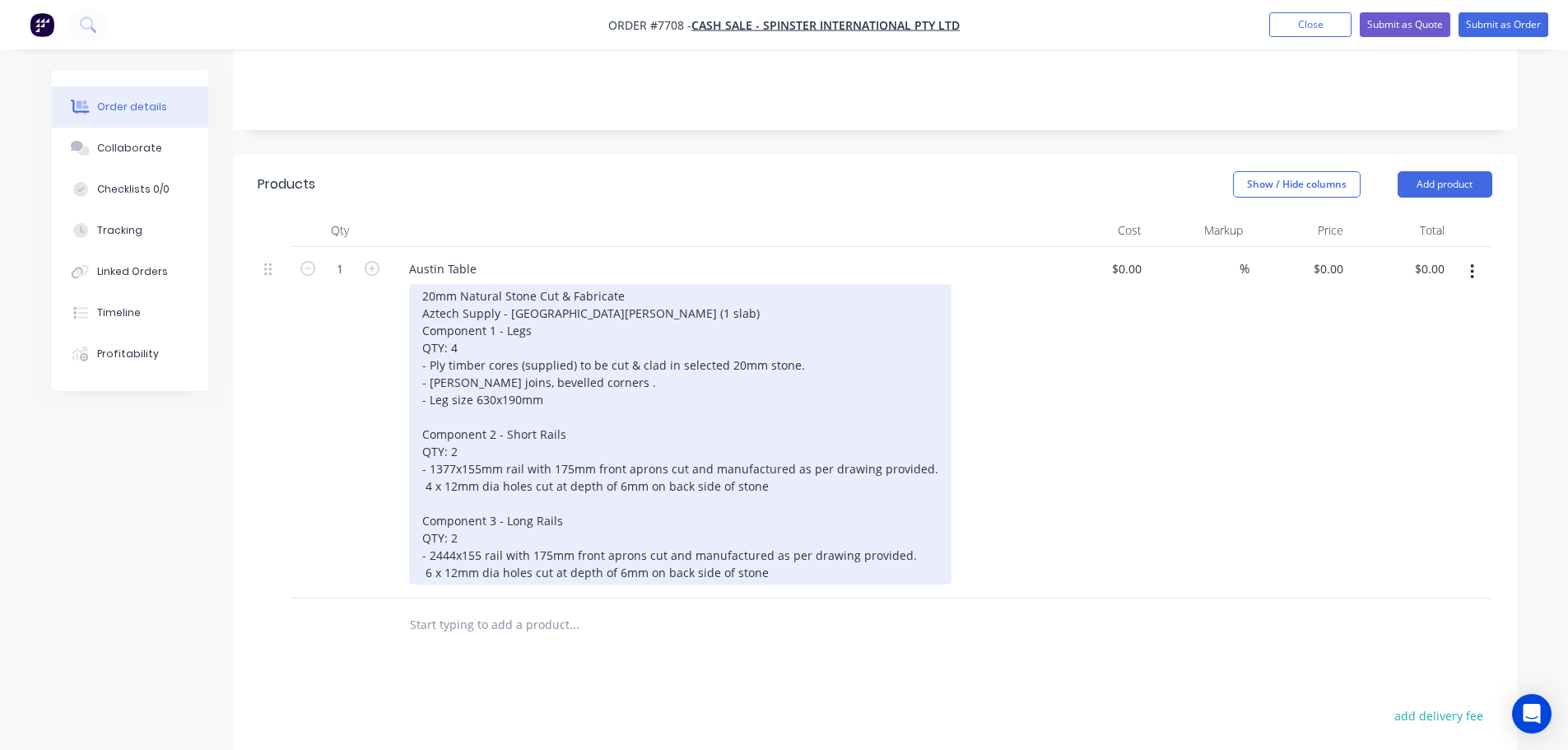
click at [623, 292] on div "20mm Natural Stone Cut & Fabricate Aztech Supply - Elba Marble (1 slab) Compone…" at bounding box center [681, 434] width 543 height 300
drag, startPoint x: 598, startPoint y: 288, endPoint x: 397, endPoint y: 285, distance: 201.0
click at [397, 285] on div "Austin Table 20mm Natural Stone Cut & Fabricate Aztech Supply - Elba Marble (1 …" at bounding box center [719, 423] width 658 height 352
click at [699, 284] on div "20mm Natural Stone Cut & Fabricate Component 1 - Legs QTY: 4 - Ply timber cores…" at bounding box center [681, 434] width 543 height 300
click at [620, 297] on div "20mm Natural Stone Cut & Fabricate Component 1 - Legs QTY: 4 - Ply timber cores…" at bounding box center [681, 434] width 543 height 300
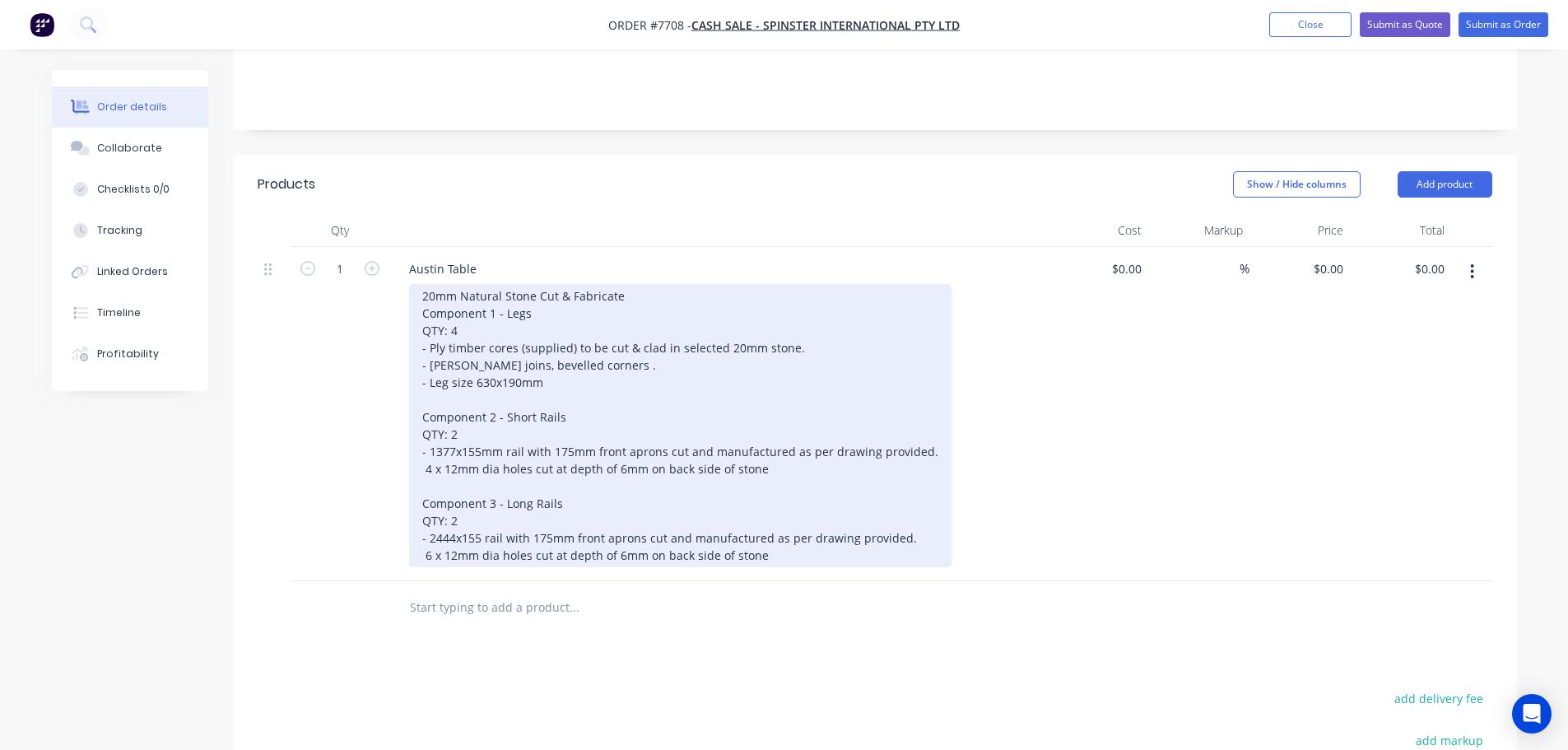
click at [535, 284] on div "20mm Natural Stone Cut & Fabricate Component 1 - Legs QTY: 4 - Ply timber cores…" at bounding box center [681, 425] width 543 height 283
click at [675, 284] on div "20mm Natural Marble Cut & Fabricate Component 1 - Legs QTY: 4 - Ply timber core…" at bounding box center [681, 425] width 543 height 283
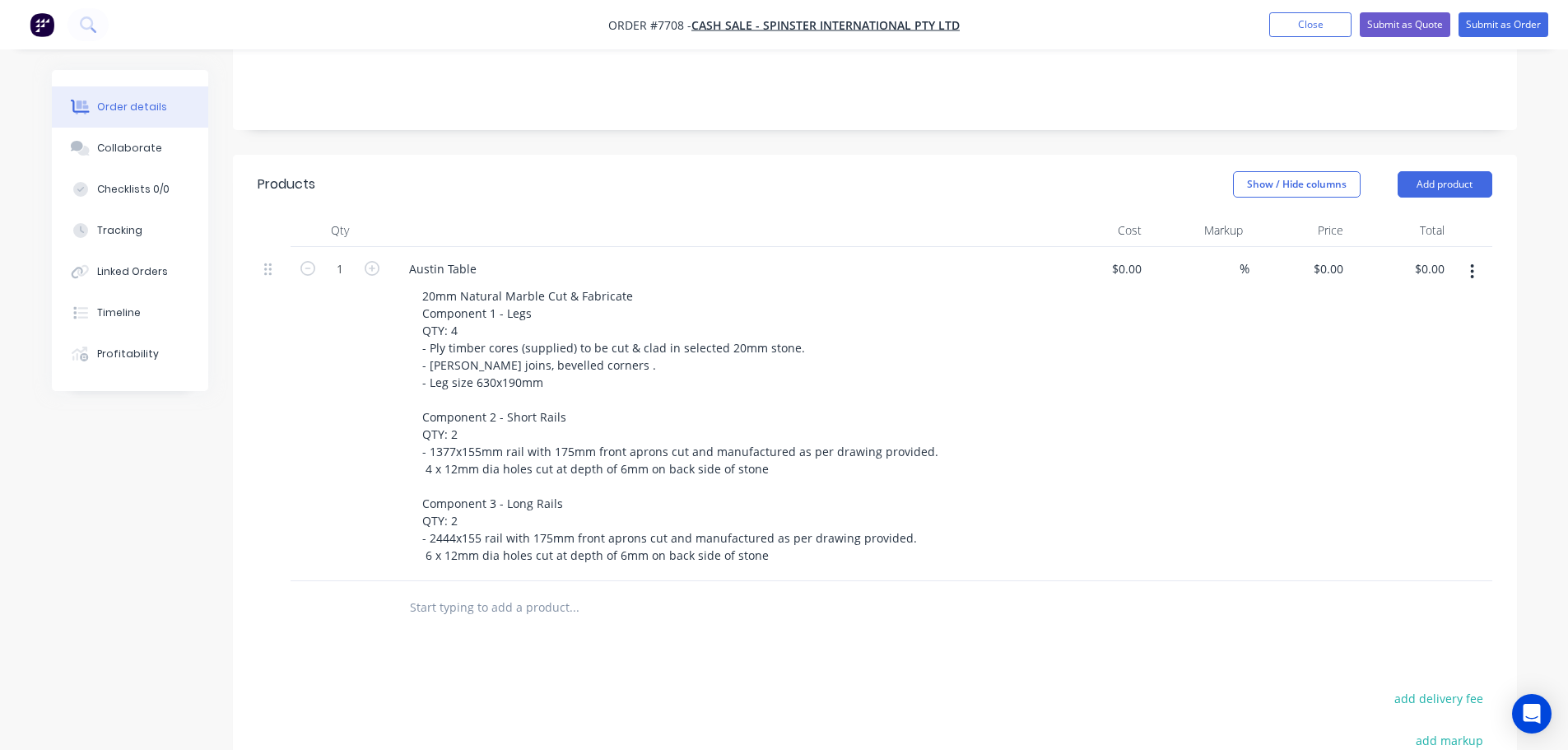
click at [606, 612] on input "text" at bounding box center [573, 607] width 329 height 33
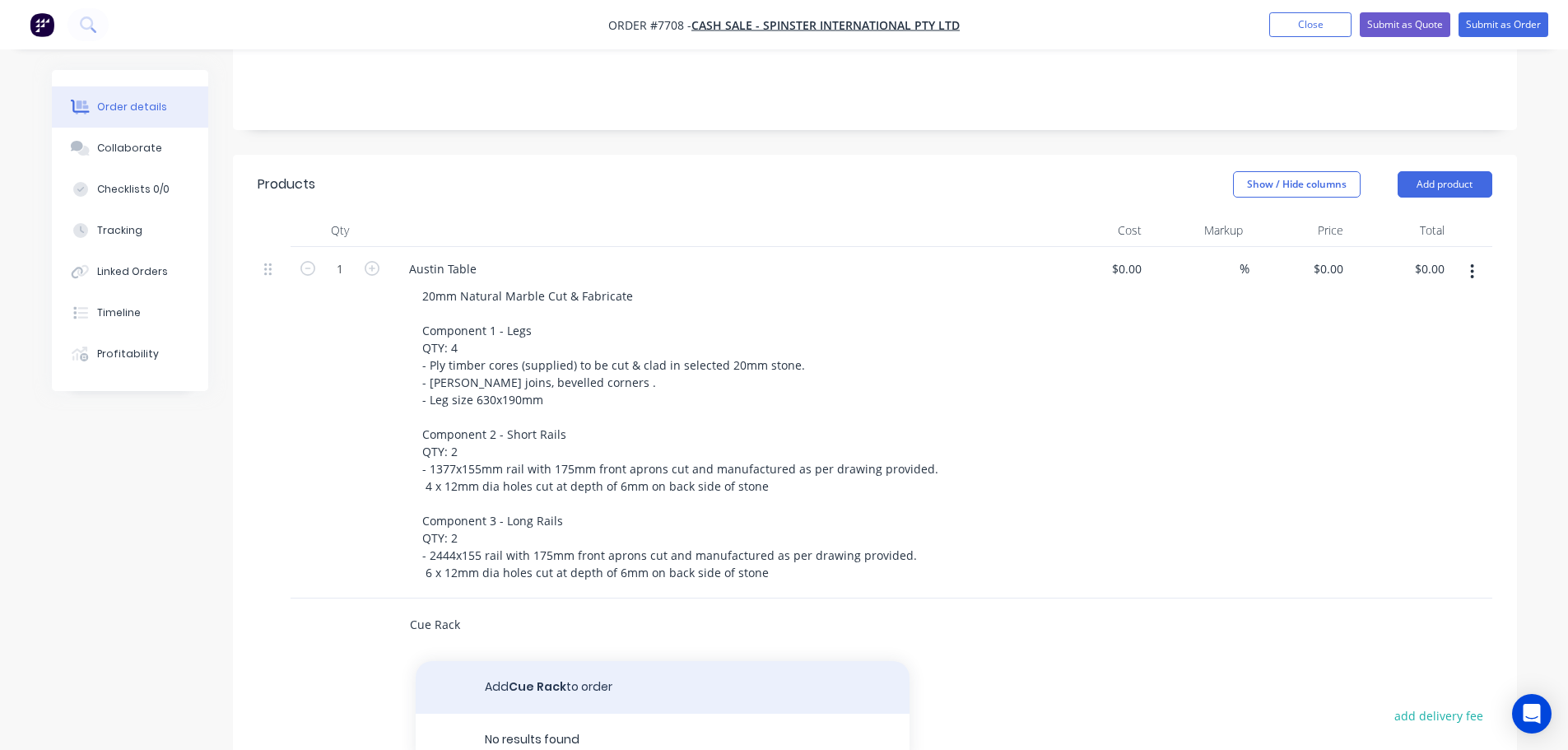
type input "Cue Rack"
click at [573, 661] on button "Add Cue Rack to order" at bounding box center [663, 687] width 494 height 52
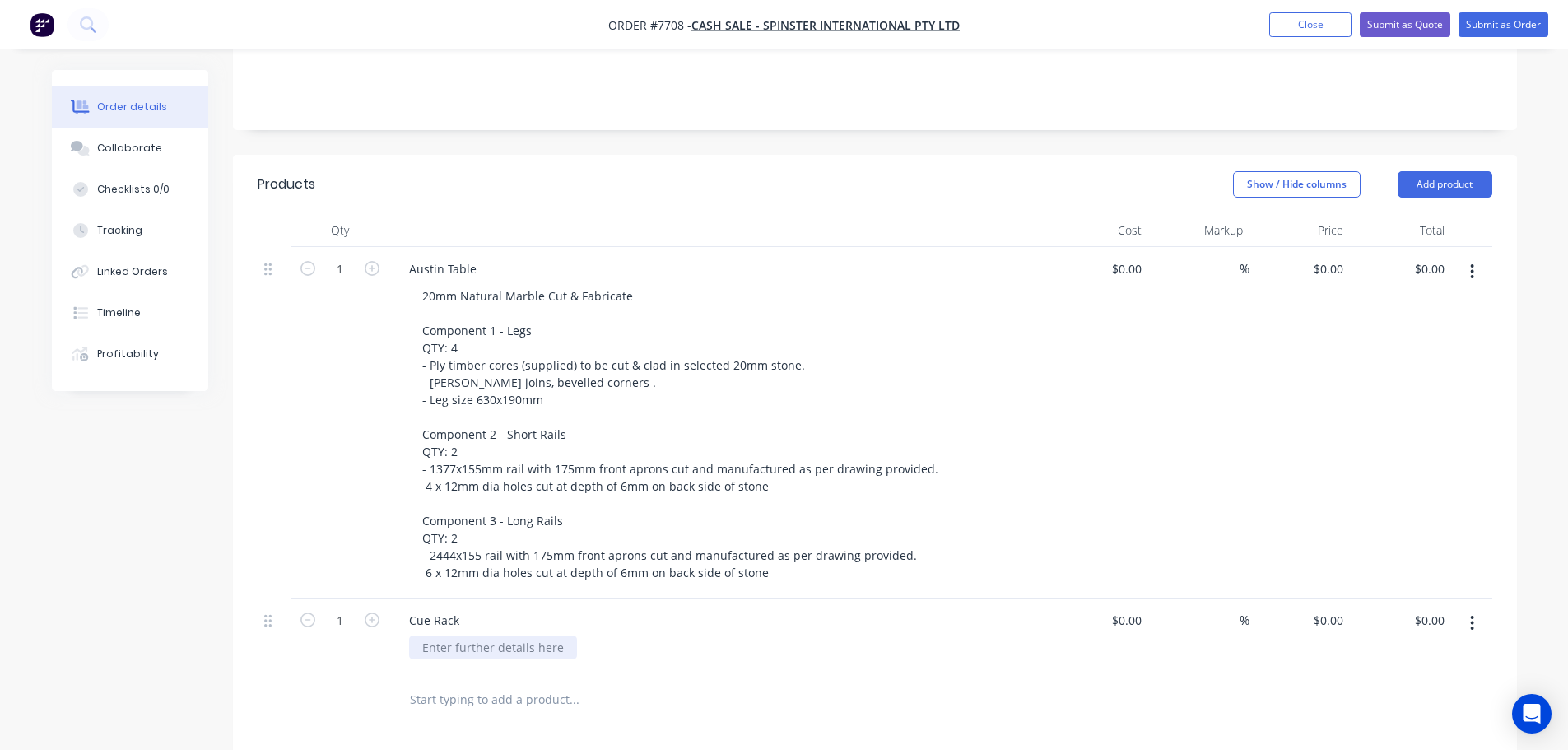
click at [480, 636] on div at bounding box center [493, 647] width 168 height 23
click at [634, 636] on div "20mm Natural Marble Cut & Fabricate" at bounding box center [527, 647] width 237 height 23
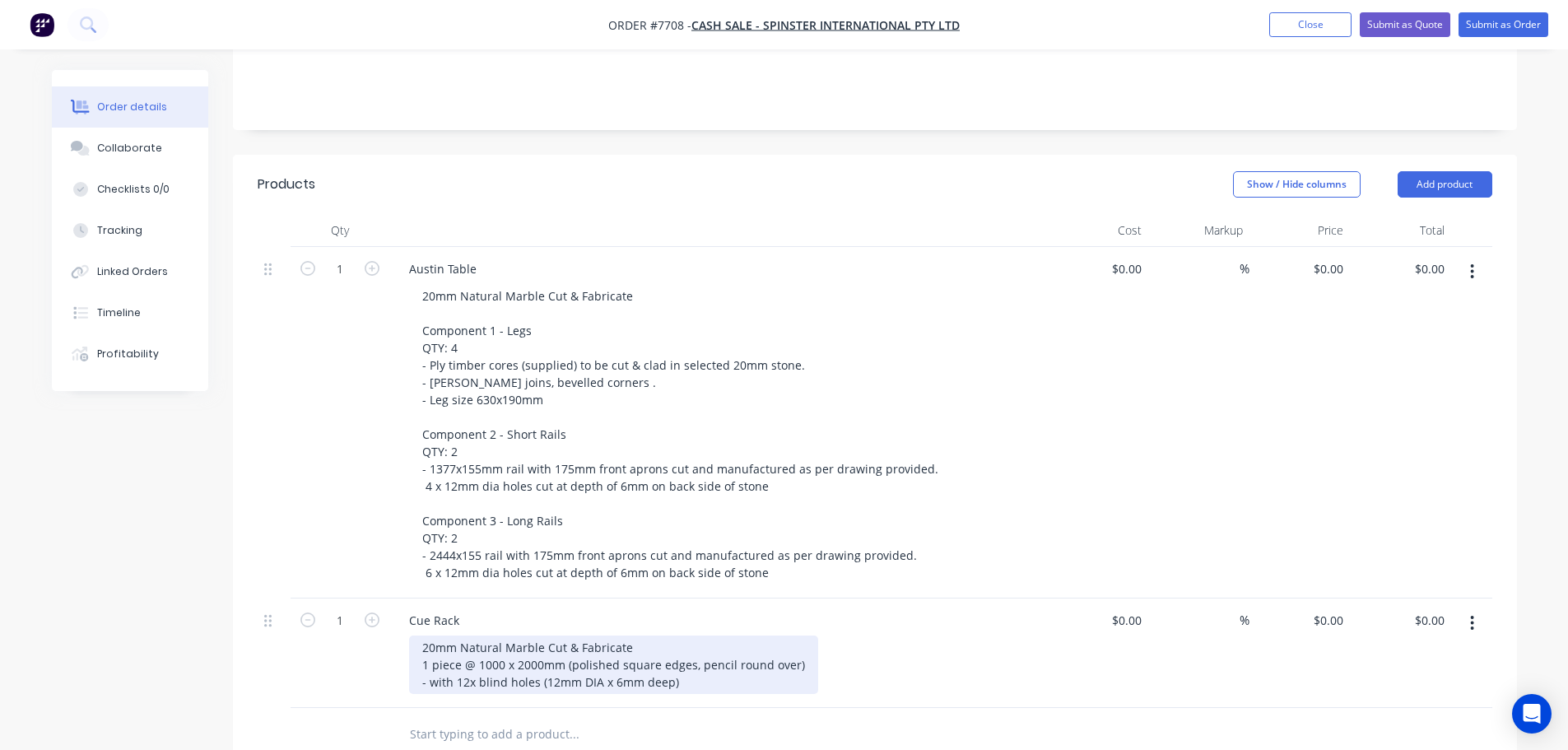
click at [429, 660] on div "20mm Natural Marble Cut & Fabricate 1 piece @ 1000 x 2000mm (polished square ed…" at bounding box center [614, 664] width 409 height 59
drag, startPoint x: 454, startPoint y: 658, endPoint x: 417, endPoint y: 656, distance: 37.1
click at [417, 656] on div "20mm Natural Marble Cut & Fabricate 1 piece @ 1000 x 2000mm (polished square ed…" at bounding box center [614, 664] width 409 height 59
drag, startPoint x: 420, startPoint y: 646, endPoint x: 384, endPoint y: 646, distance: 36.0
click at [384, 646] on div "1 Cue Rack 20mm Natural Marble Cut & Fabricate - 1 piece @ 1000 x 2000mm (polis…" at bounding box center [875, 653] width 1234 height 109
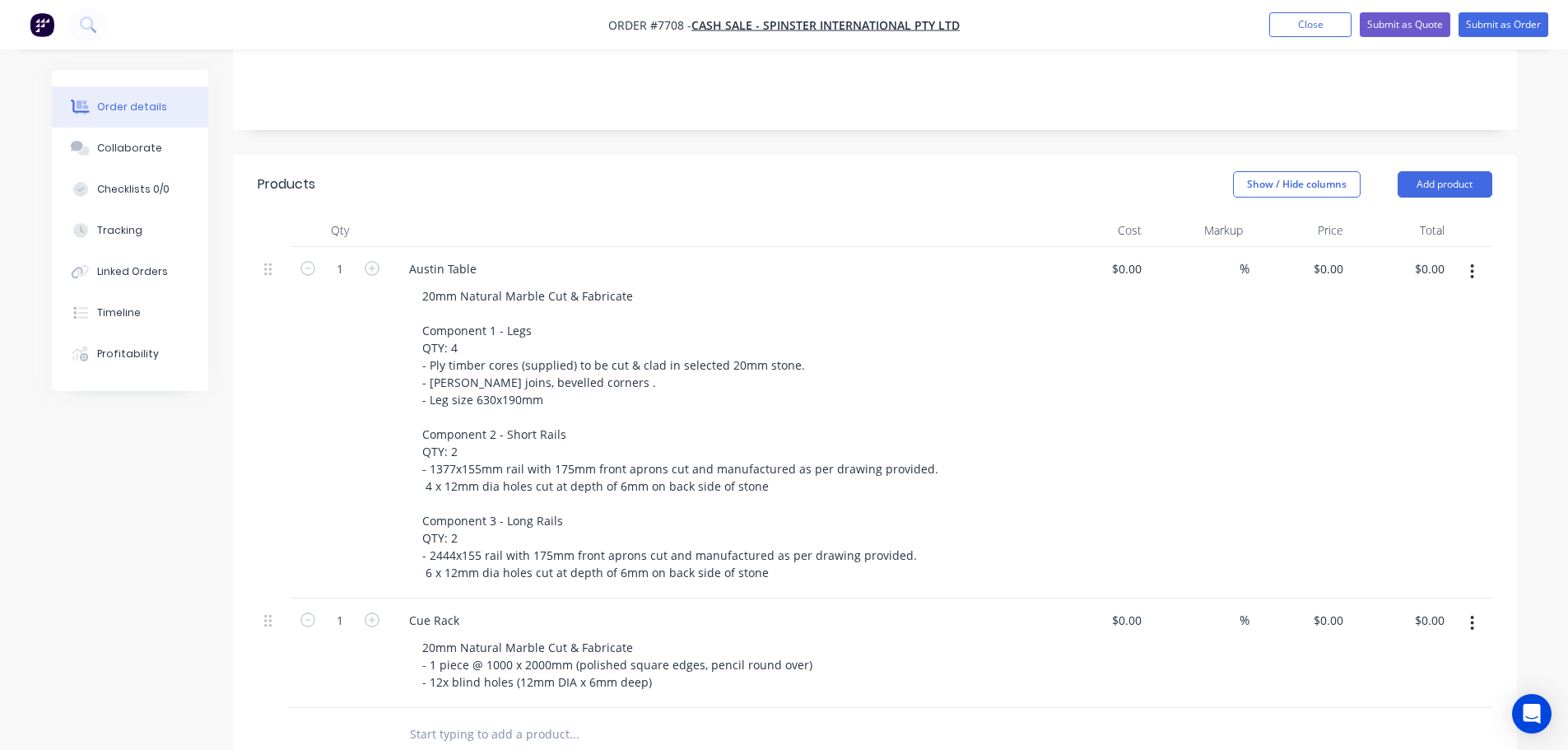
click at [374, 649] on div "1" at bounding box center [340, 653] width 99 height 109
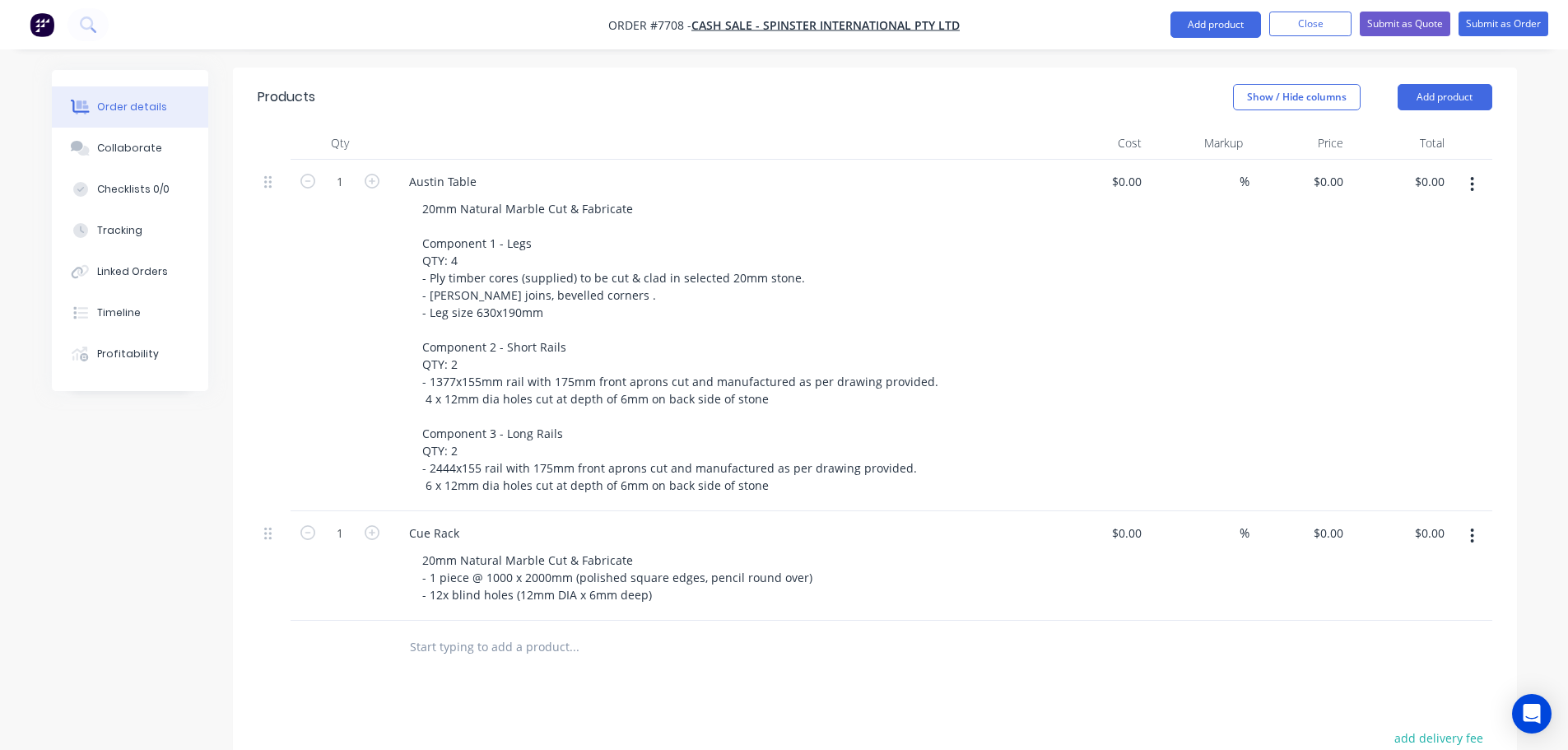
scroll to position [576, 0]
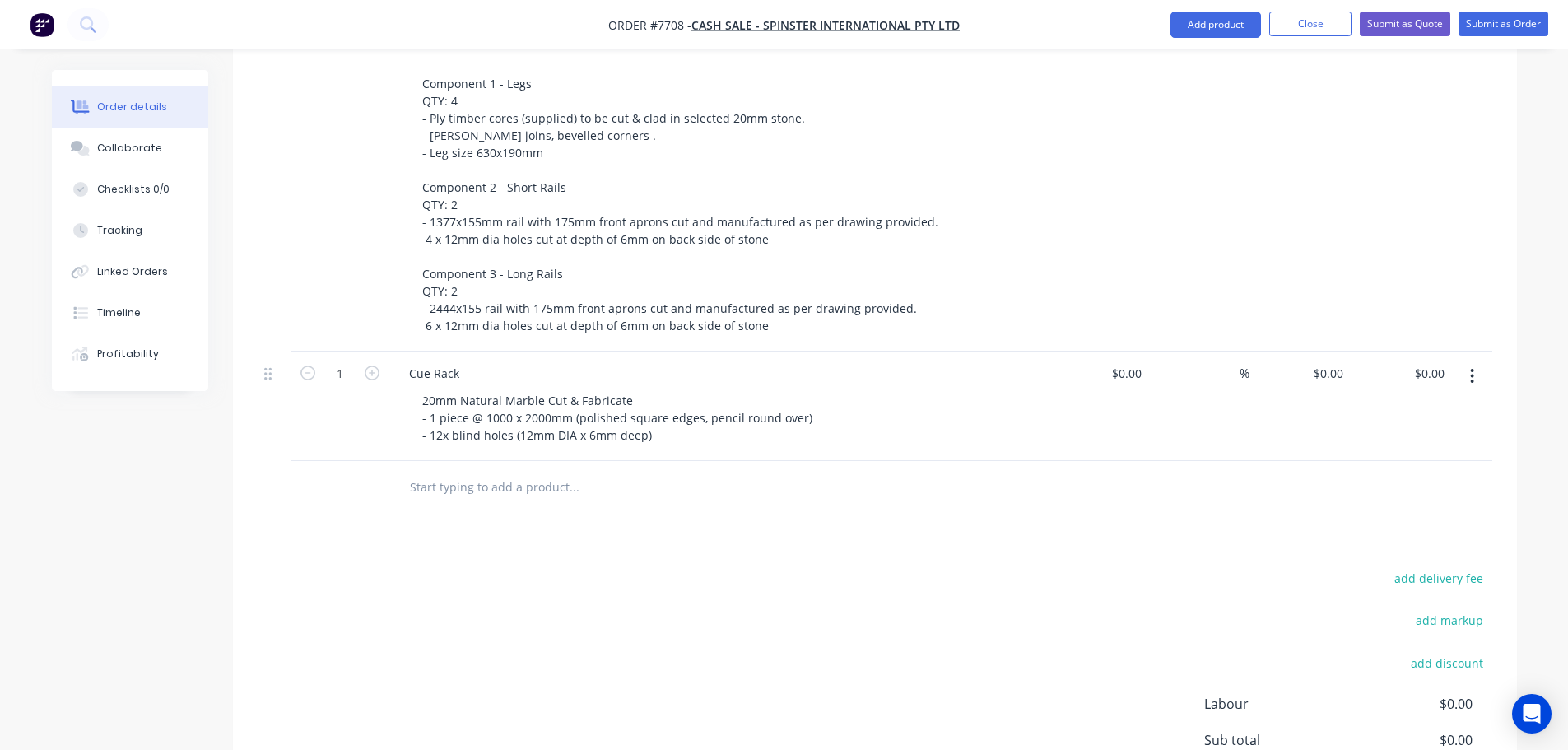
click at [477, 477] on input "text" at bounding box center [573, 487] width 329 height 33
type input "a"
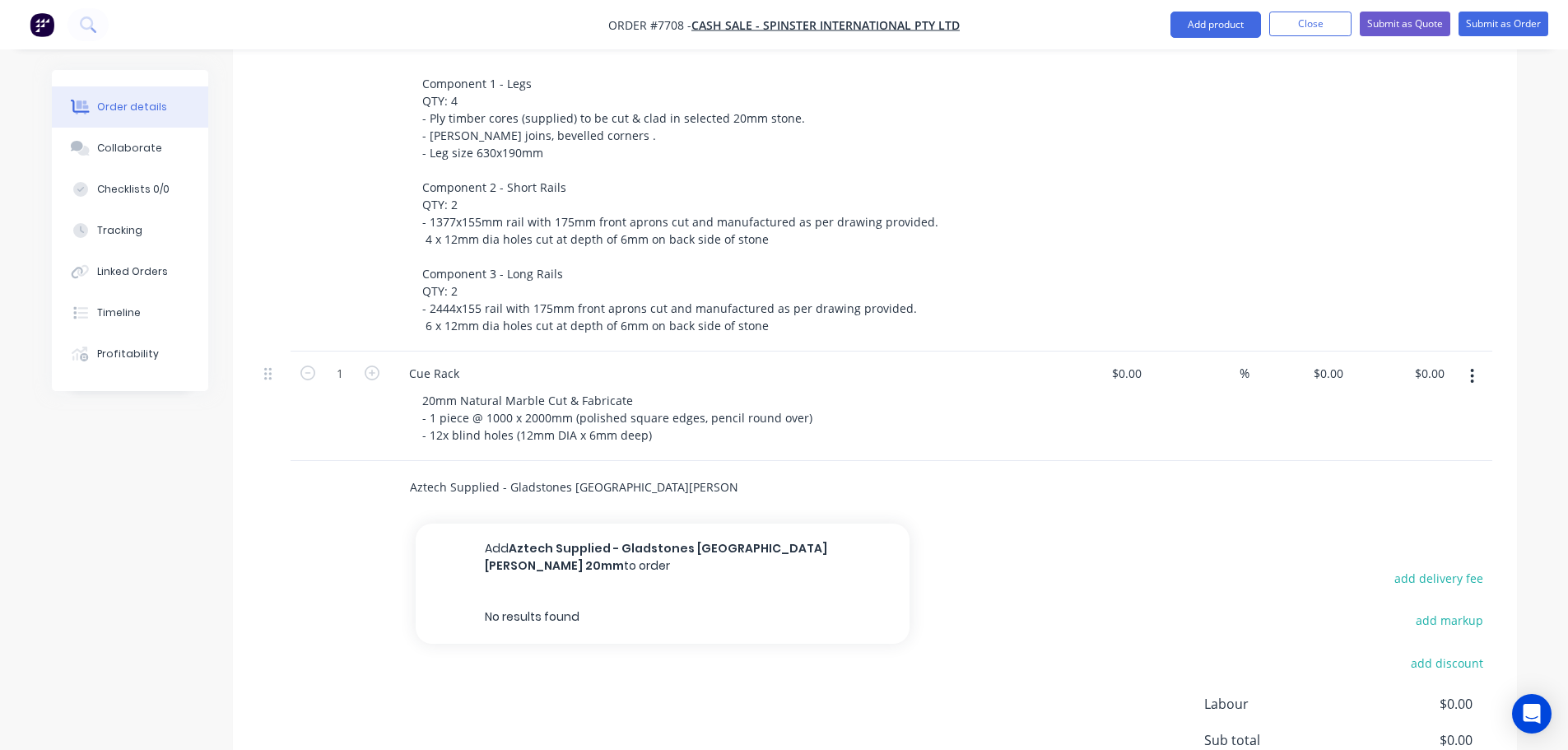
type input "Aztech Supplied - Gladstones Elba Marble 20mm"
click at [510, 524] on button "Add Aztech Supplied - Gladstones Elba Marble 20mm to order" at bounding box center [663, 557] width 494 height 68
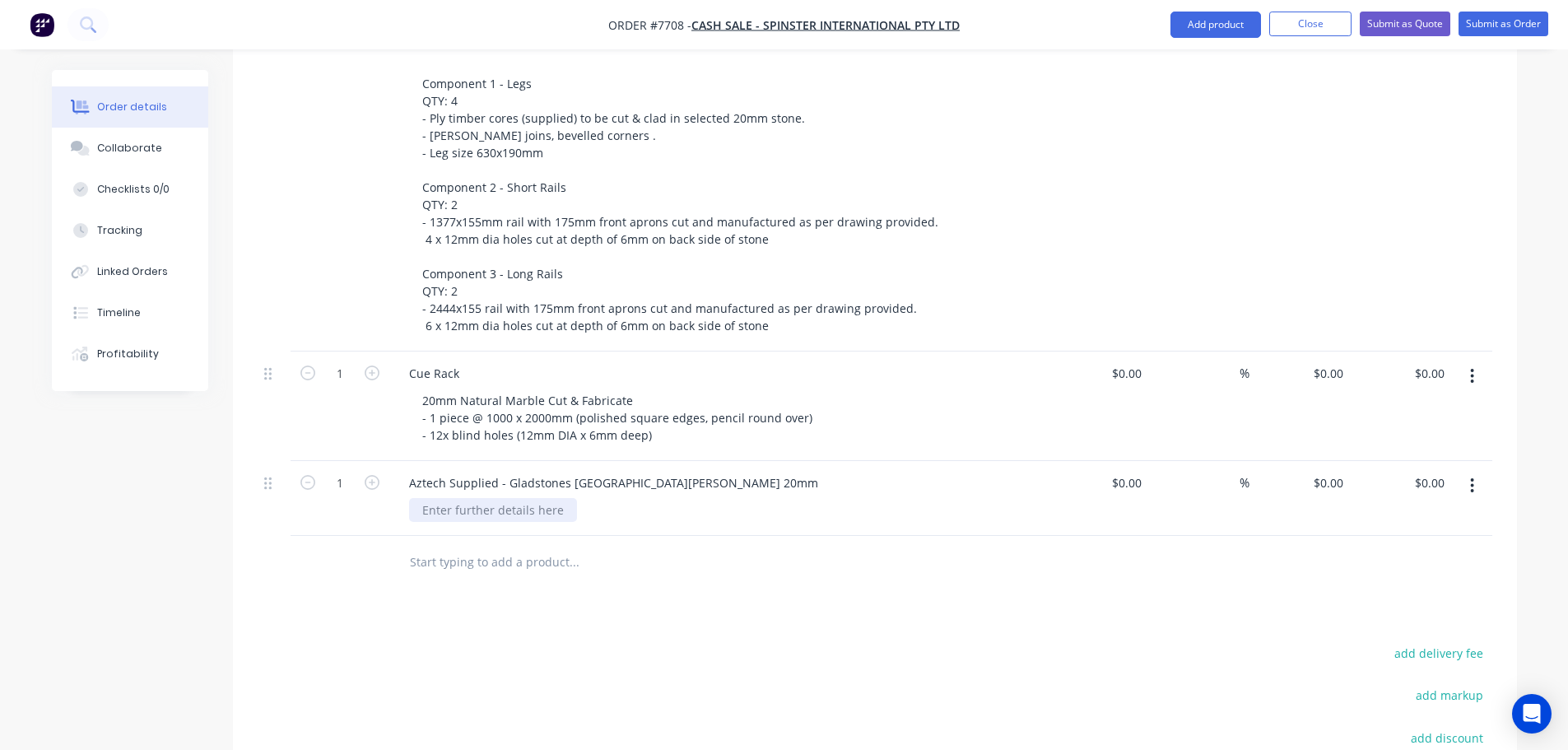
click at [491, 498] on div at bounding box center [493, 509] width 168 height 23
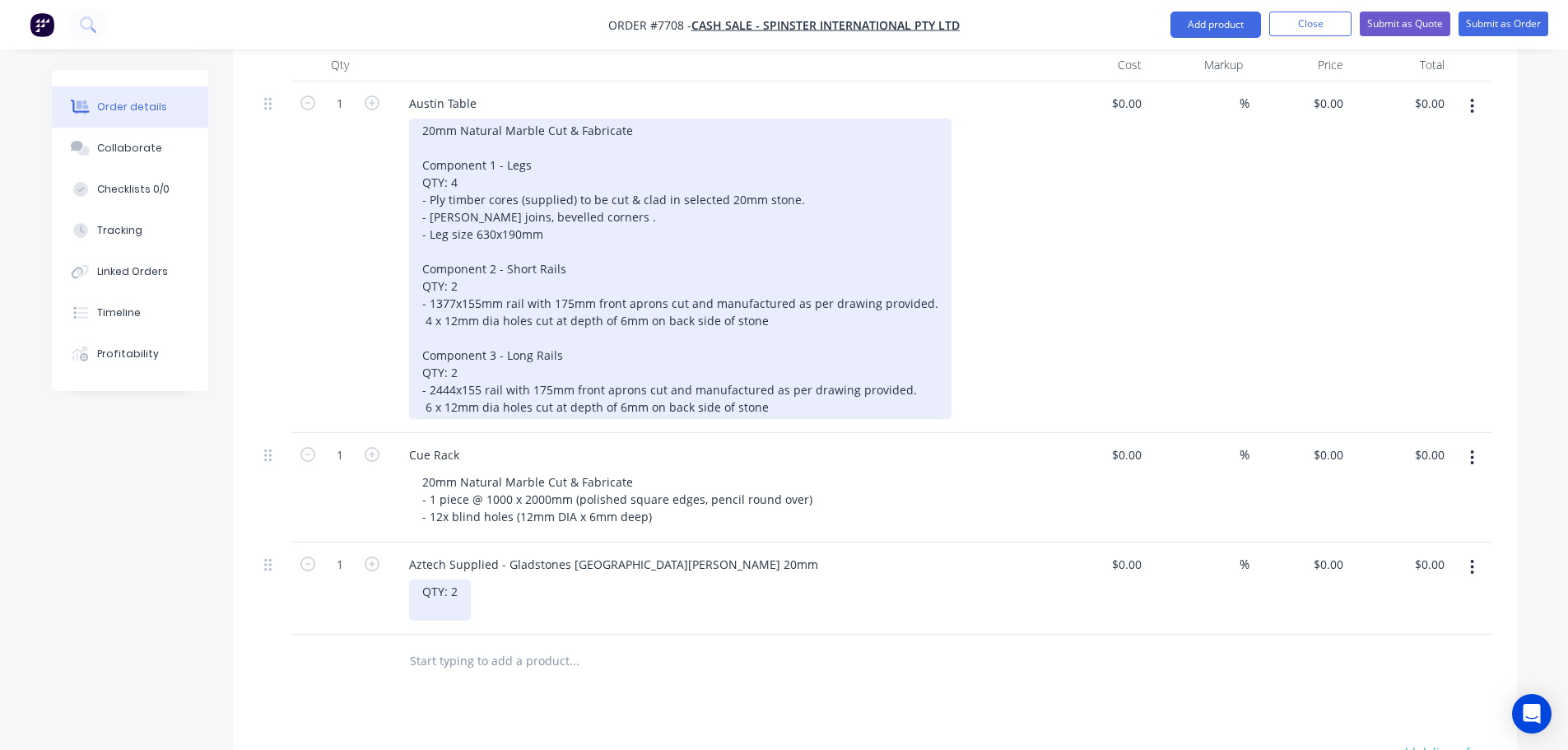
scroll to position [494, 0]
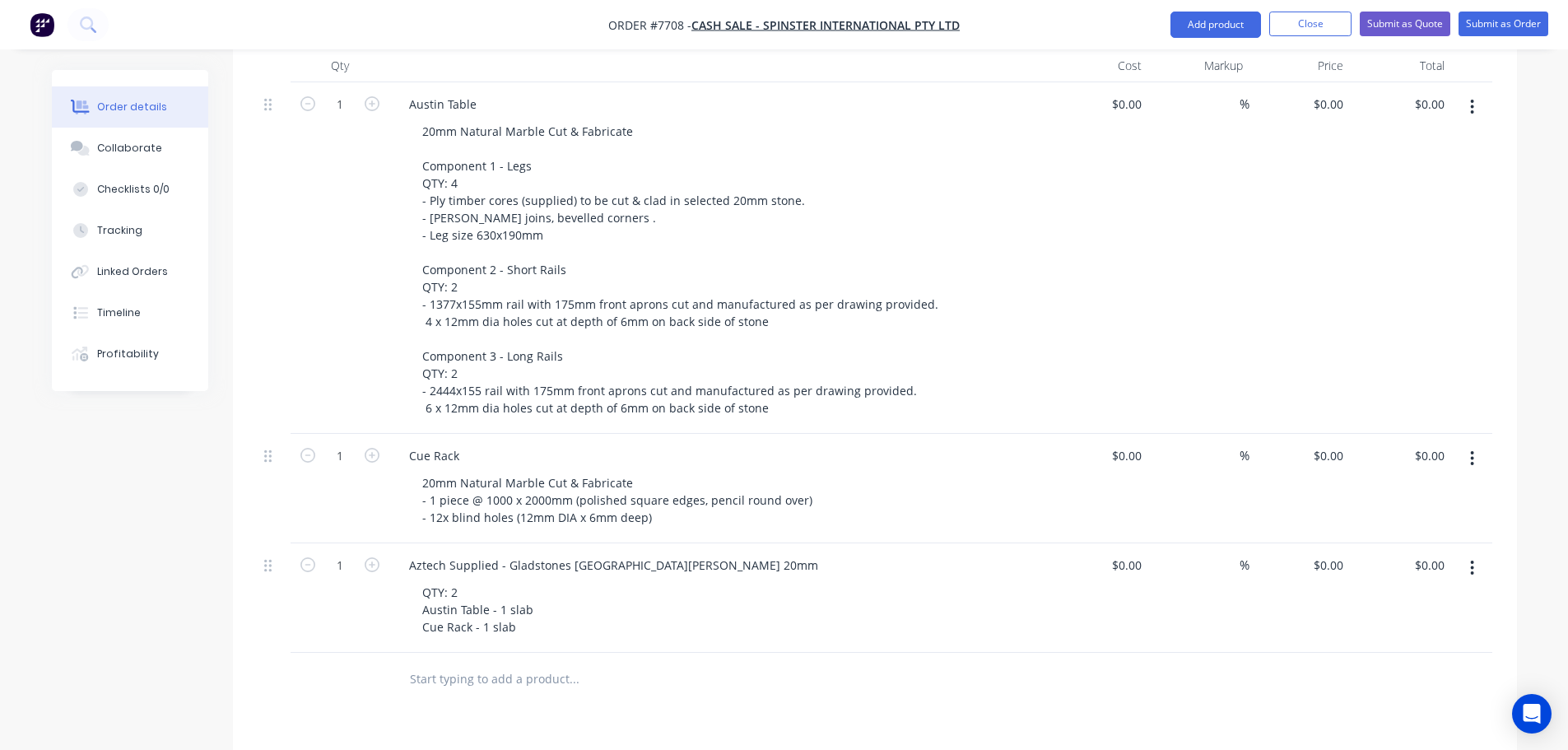
click at [676, 663] on input "text" at bounding box center [573, 679] width 329 height 33
click at [673, 553] on div "Aztech Supplied - Gladstones Elba Marble 20mm" at bounding box center [613, 564] width 436 height 23
click at [1138, 553] on input at bounding box center [1129, 564] width 38 height 23
click at [1135, 553] on input at bounding box center [1138, 564] width 19 height 23
type input "$0.00"
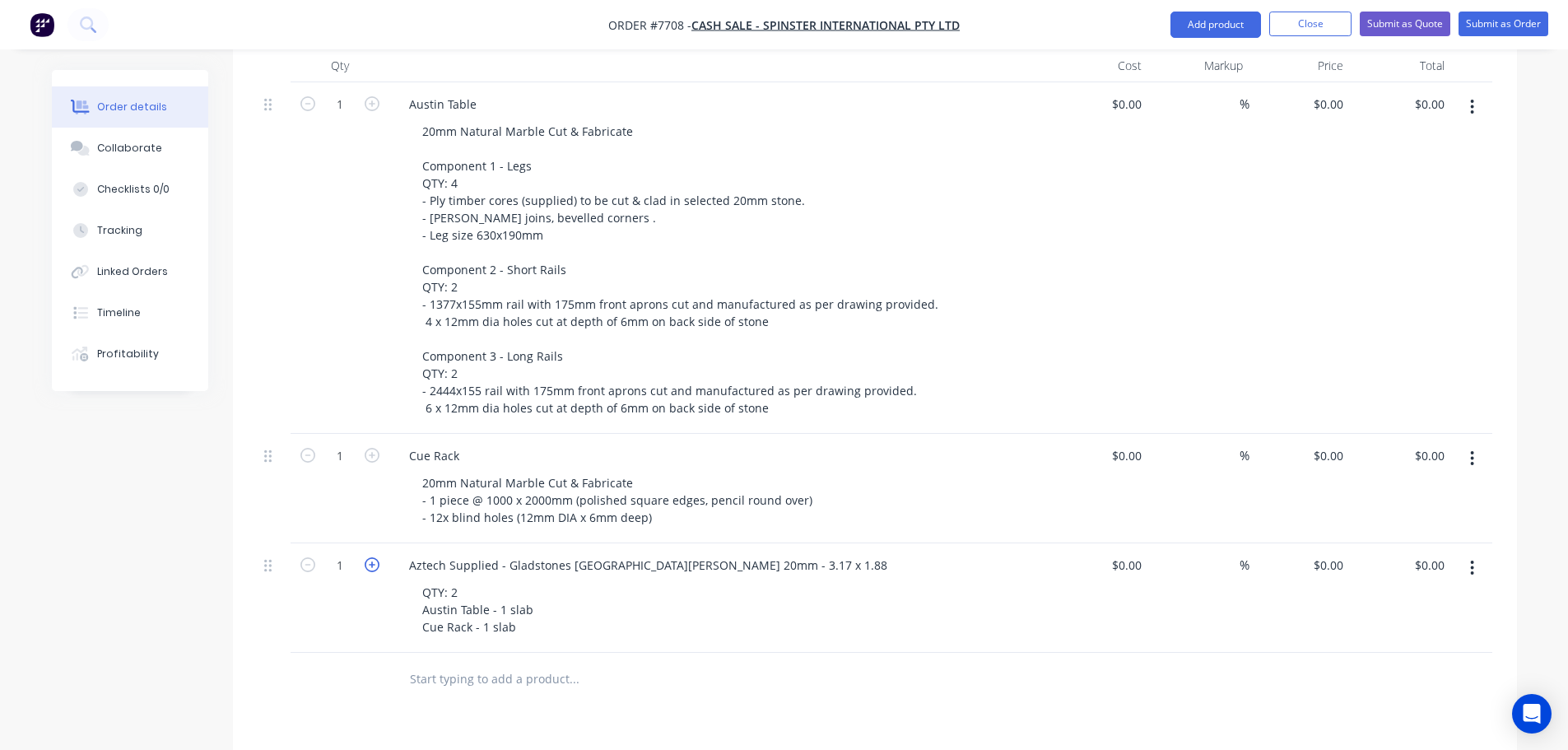
click at [379, 557] on icon "button" at bounding box center [371, 564] width 14 height 14
type input "2"
type input "0"
click at [1121, 543] on div "0 0" at bounding box center [1098, 597] width 101 height 109
type input "$0.00"
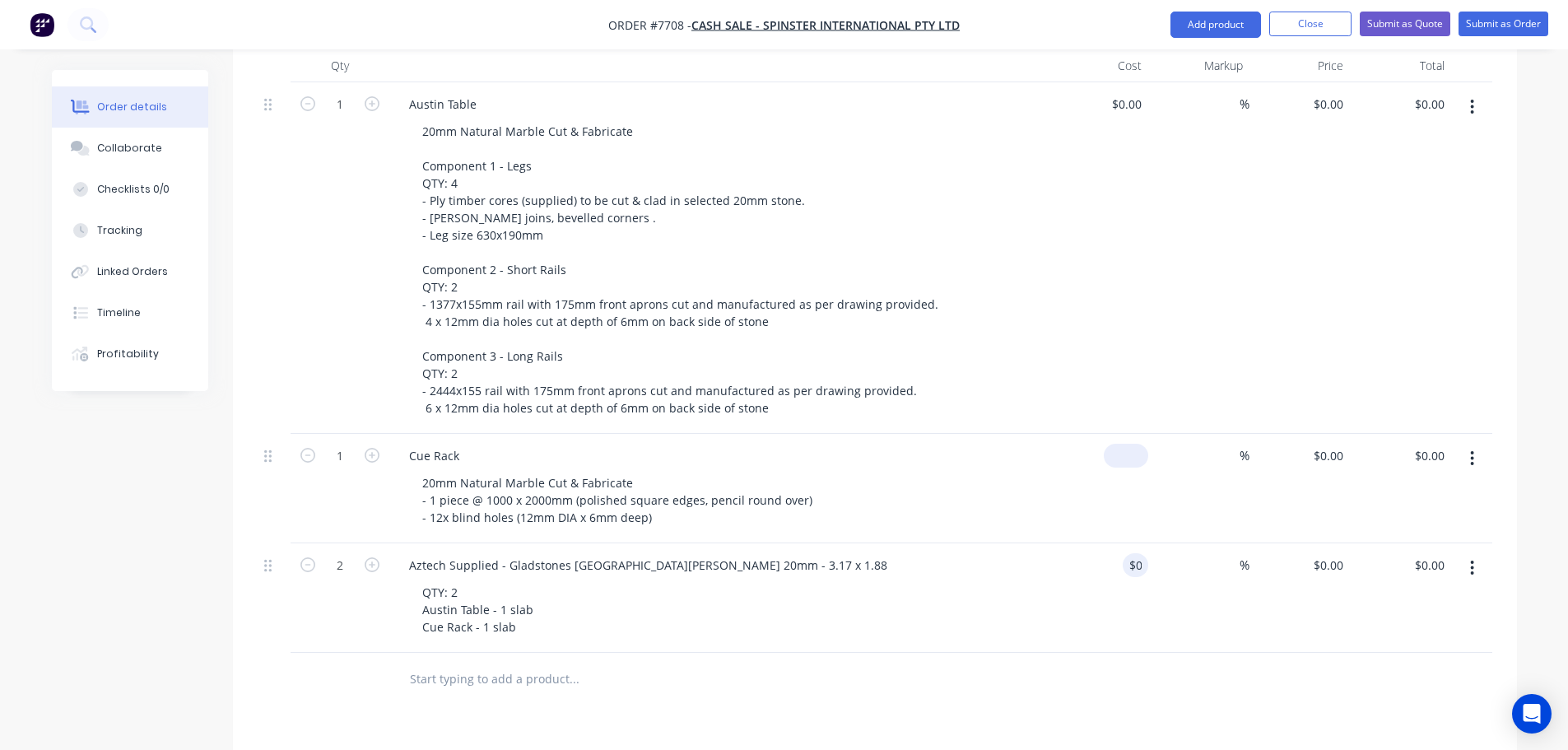
click at [1125, 444] on div "$0.00" at bounding box center [1125, 455] width 44 height 23
type input "$660.00"
type input "0"
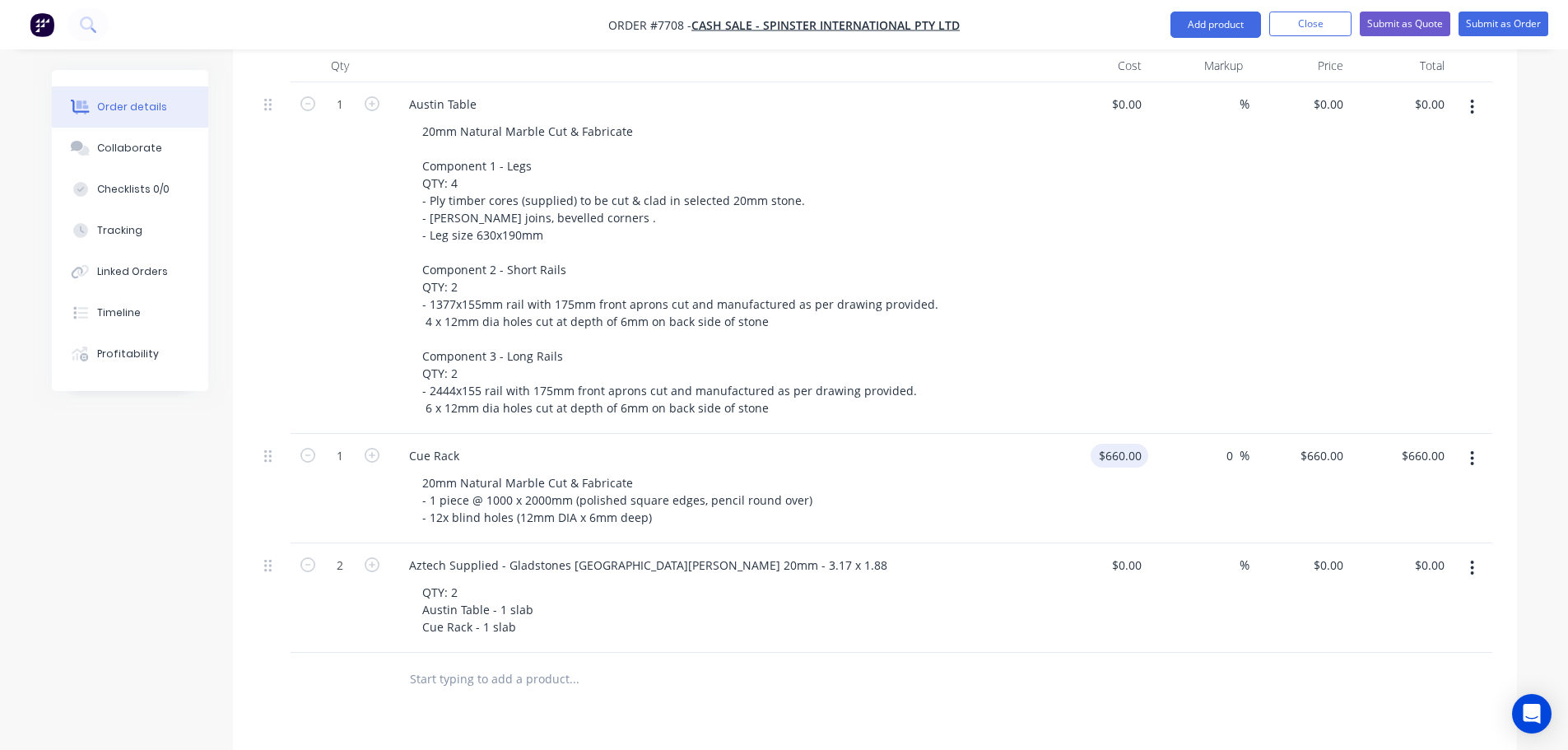
type input "660"
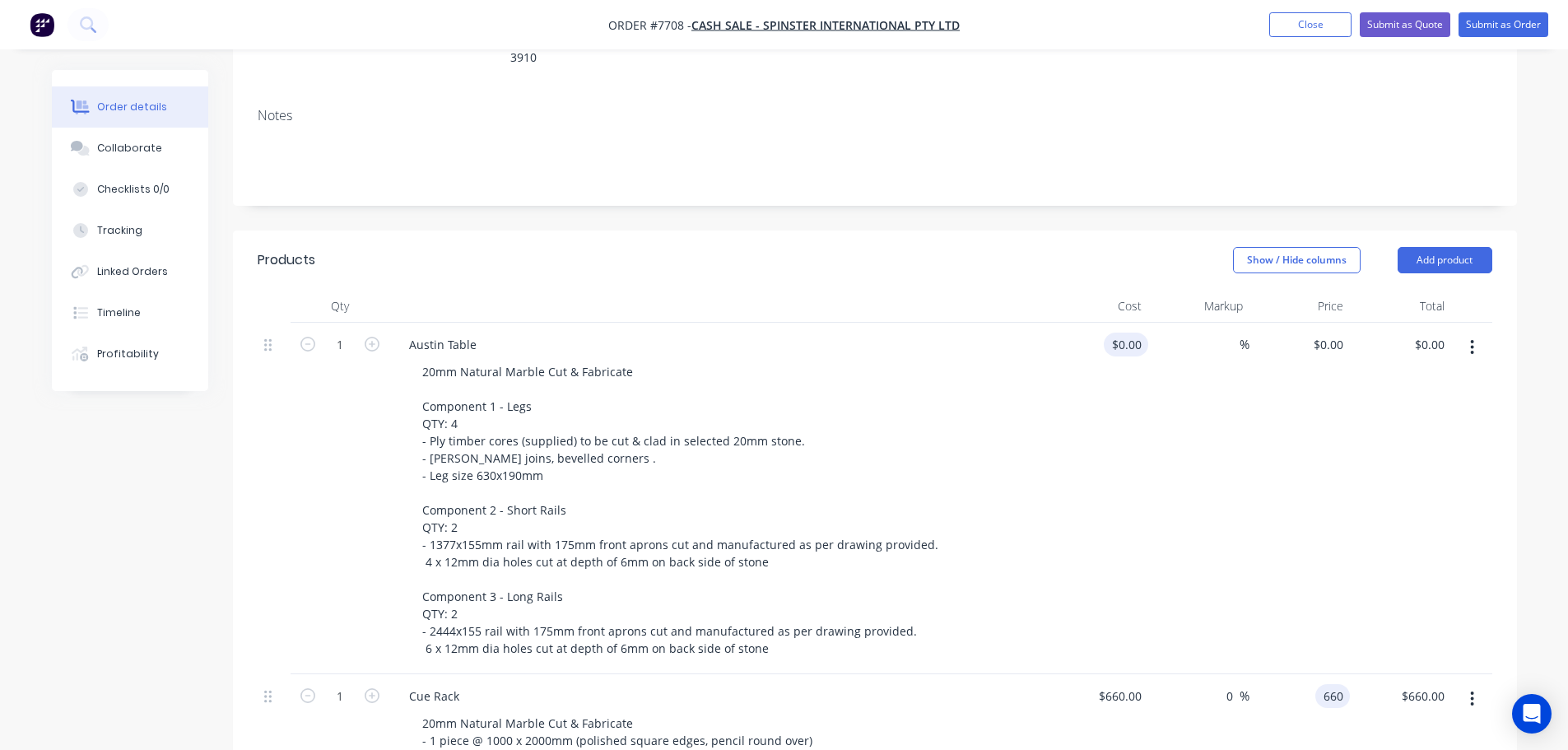
scroll to position [247, 0]
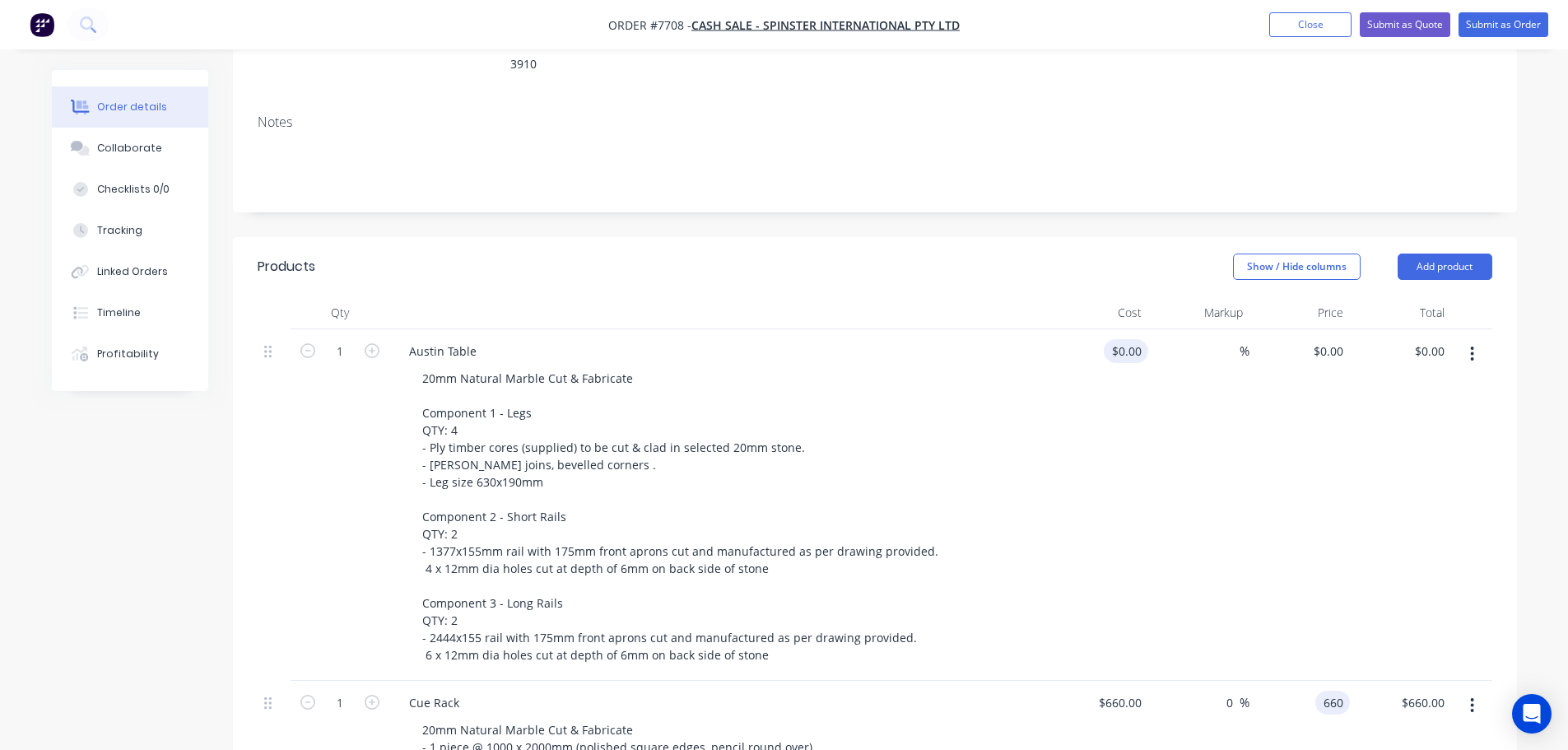
type input "$660.00"
click at [1132, 339] on input at bounding box center [1129, 351] width 38 height 23
click at [1144, 339] on input "0" at bounding box center [1138, 351] width 19 height 23
click at [1141, 339] on input "0" at bounding box center [1138, 351] width 19 height 23
type input "$3,670.00"
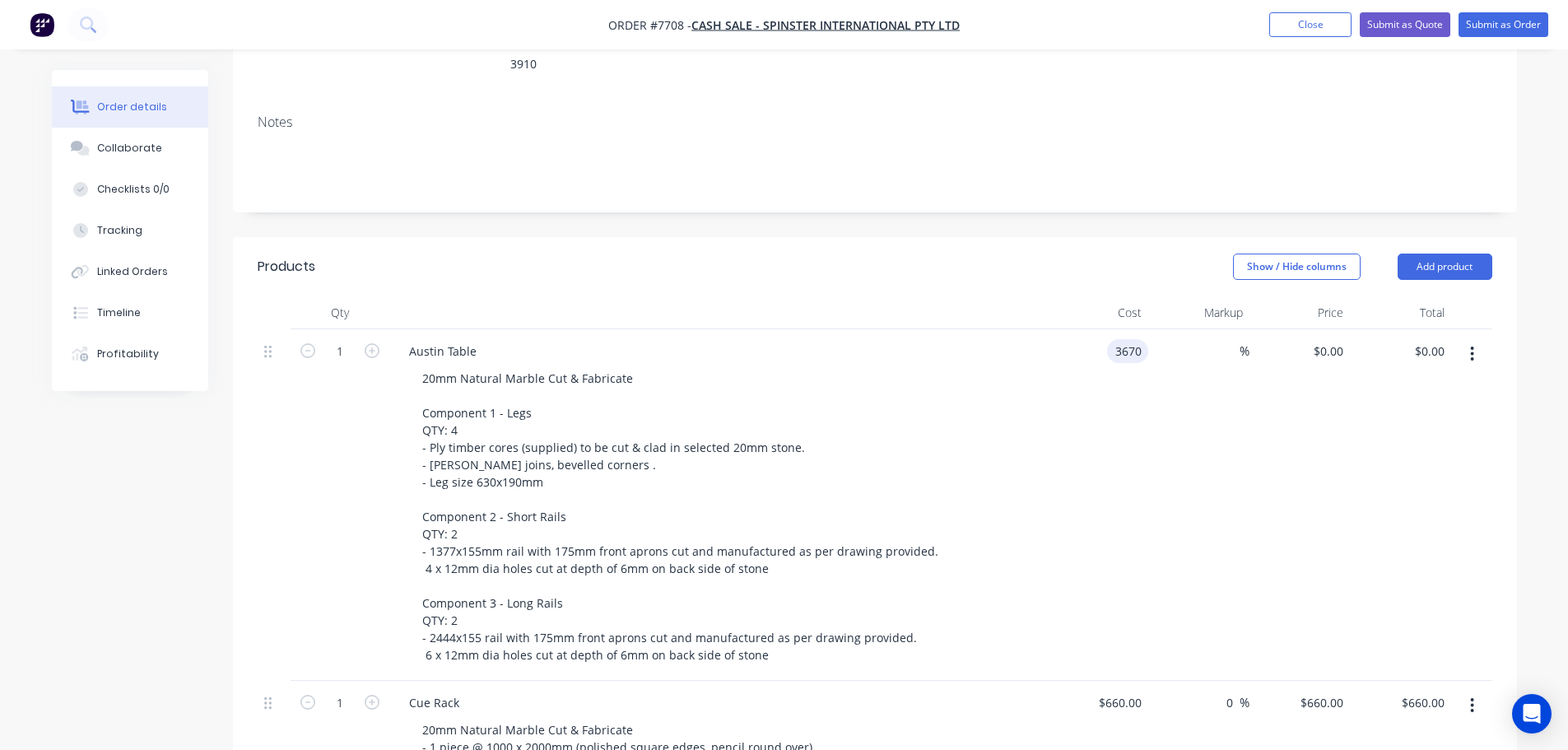
type input "$3,670.00"
type input "0"
type input "$3,670.00"
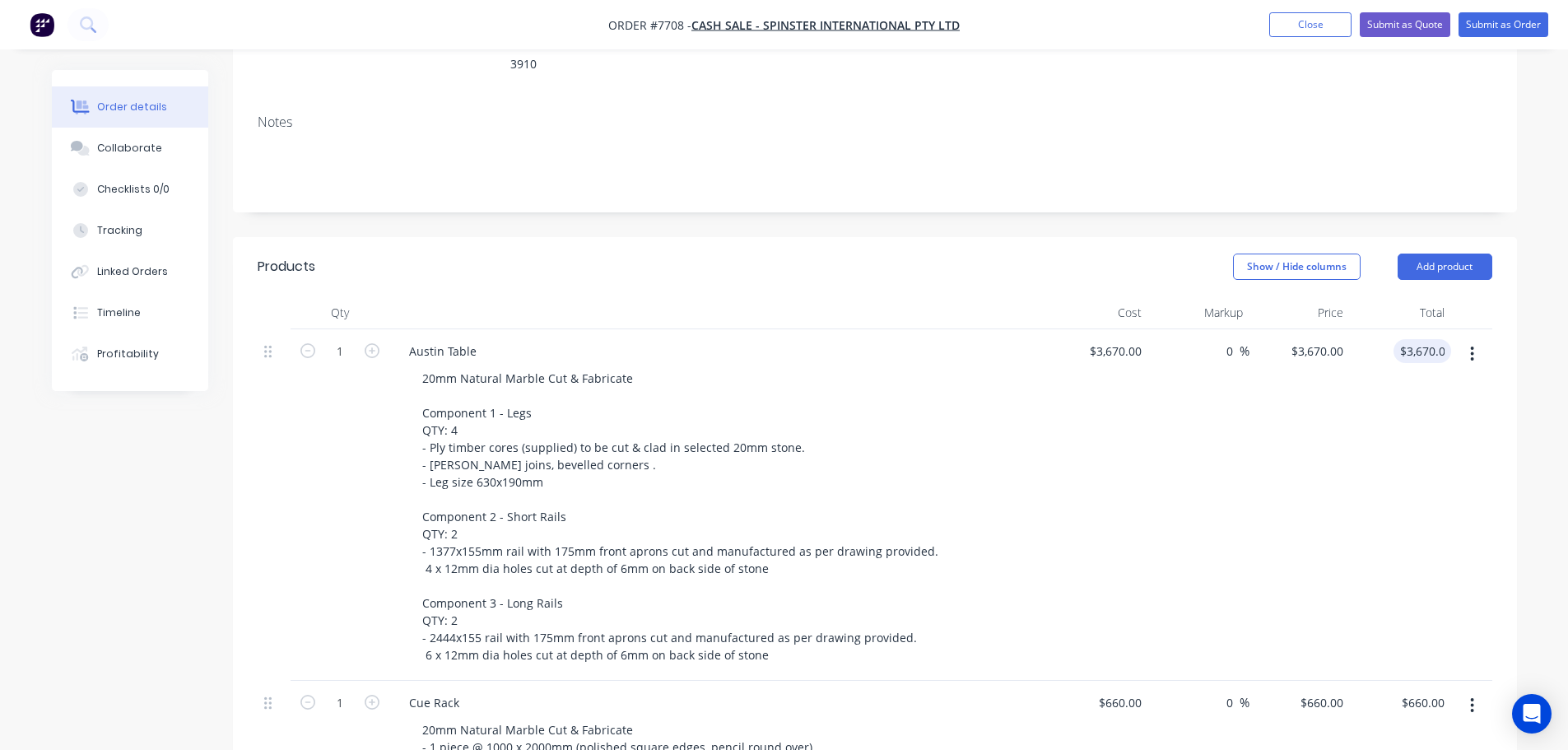
click at [888, 297] on div at bounding box center [719, 313] width 658 height 33
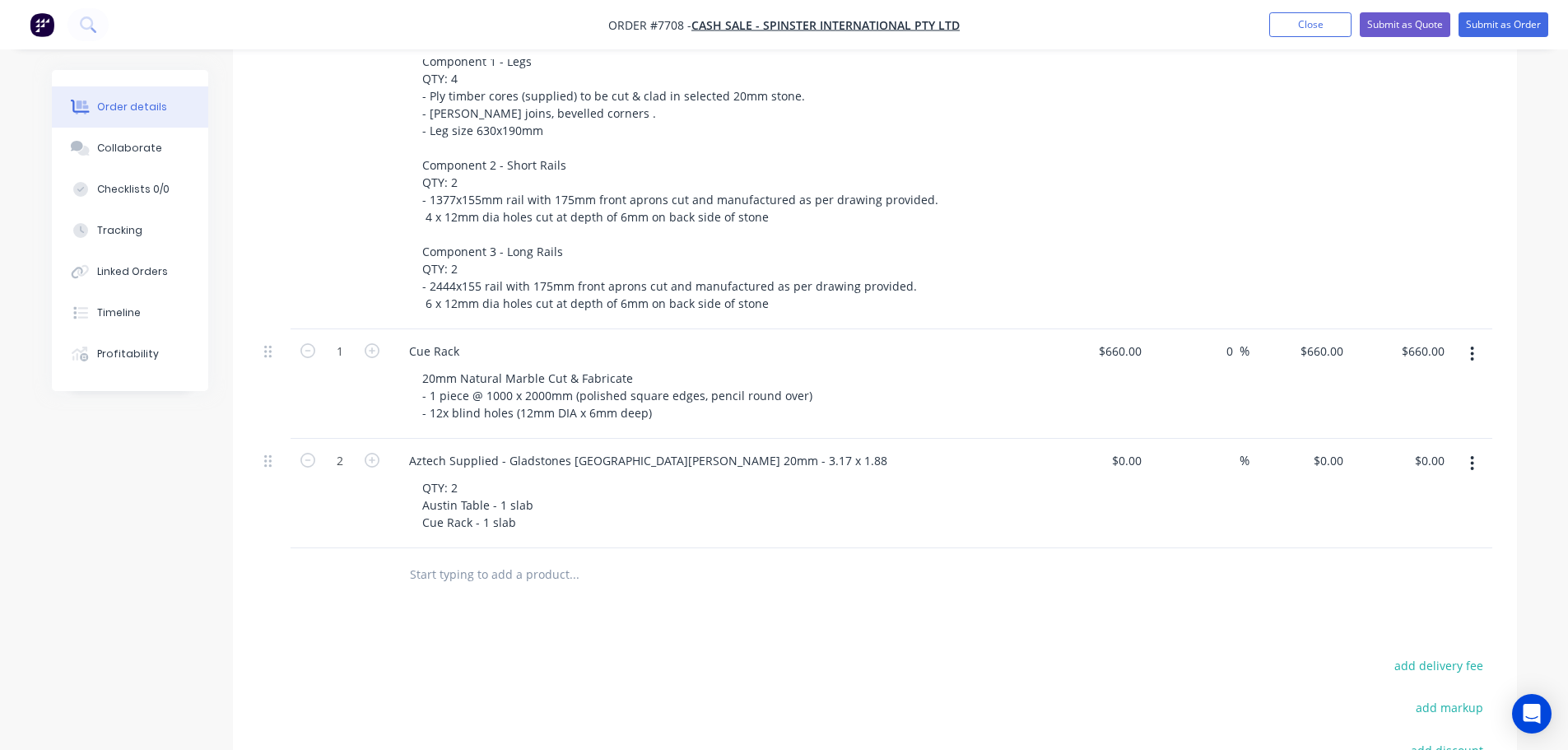
scroll to position [741, 0]
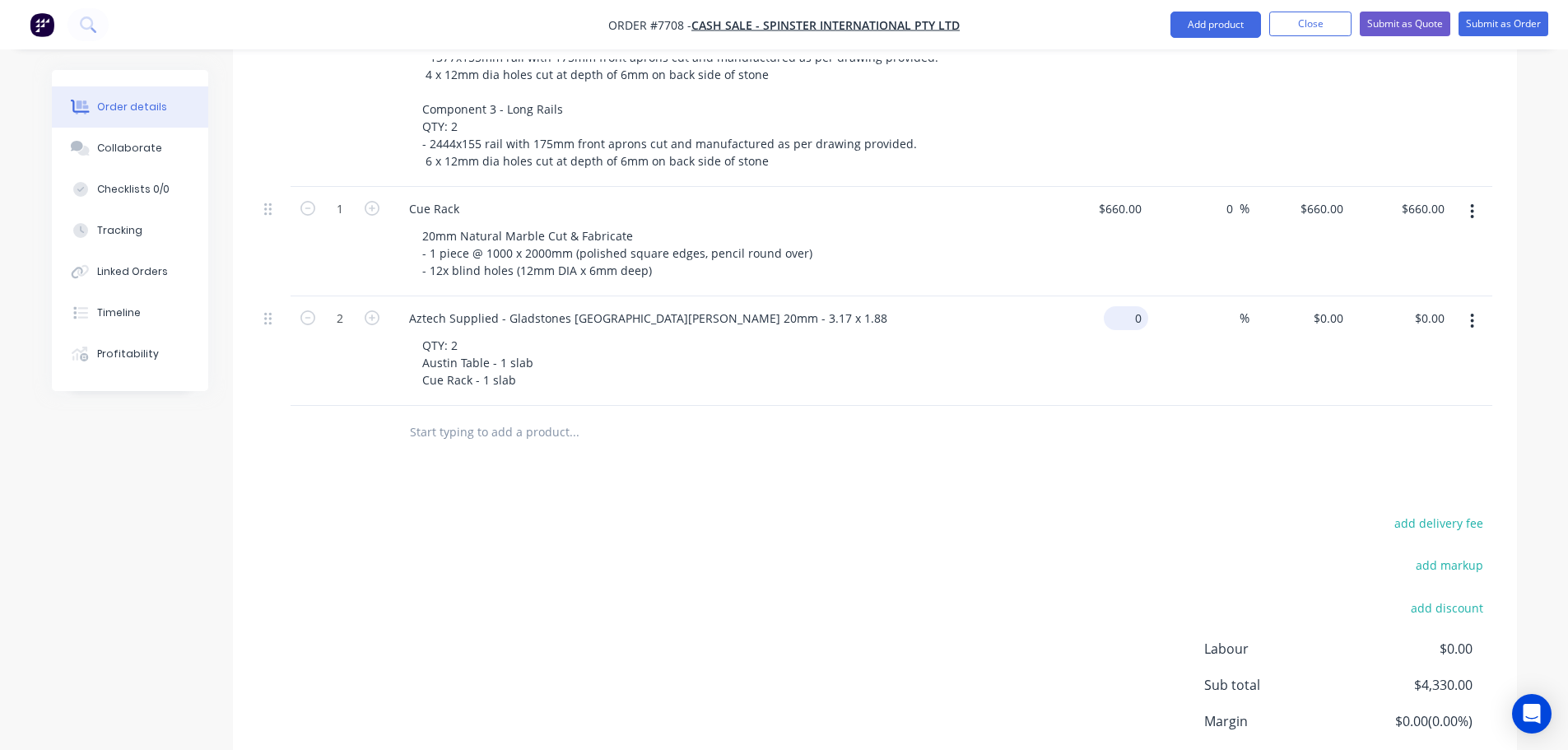
click at [1133, 306] on input "0" at bounding box center [1129, 318] width 38 height 23
type input "$2,097.00"
type input "$4,194.00"
type input "0"
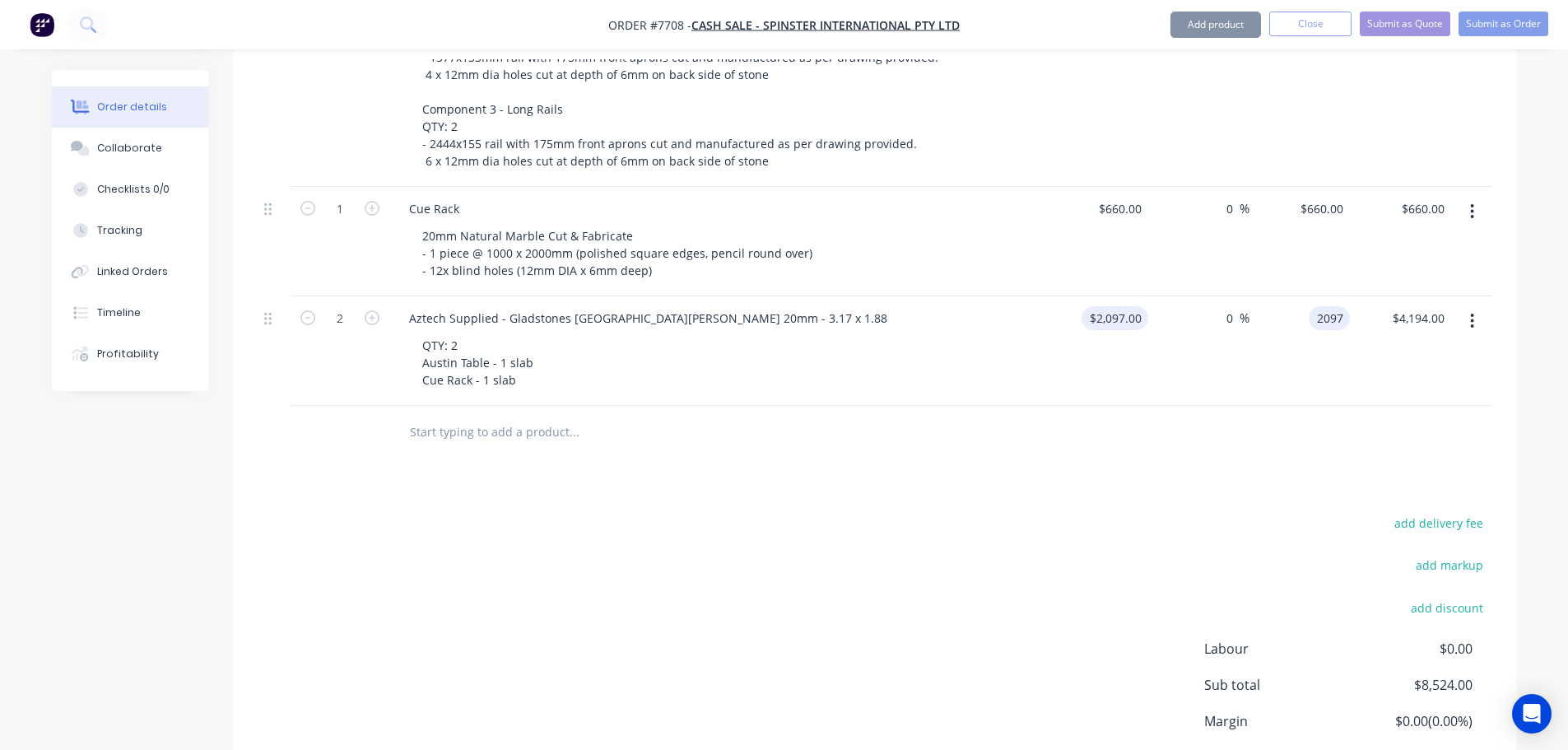
type input "$2,097.00"
type input "$4,194.00"
click at [1052, 512] on div "add delivery fee add markup add discount Labour $0.00 Sub total $8,524.00 Margi…" at bounding box center [875, 671] width 1234 height 317
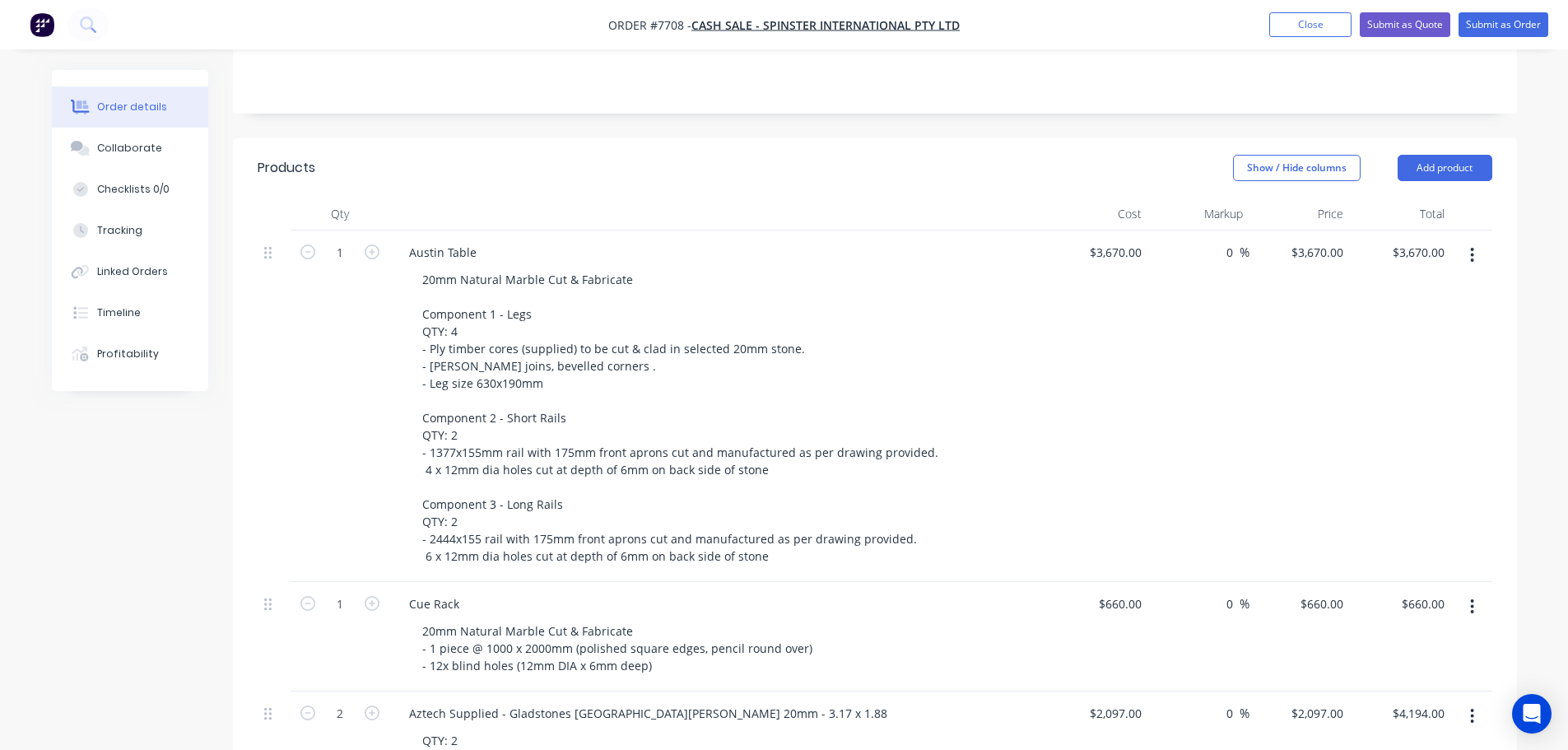
scroll to position [188, 0]
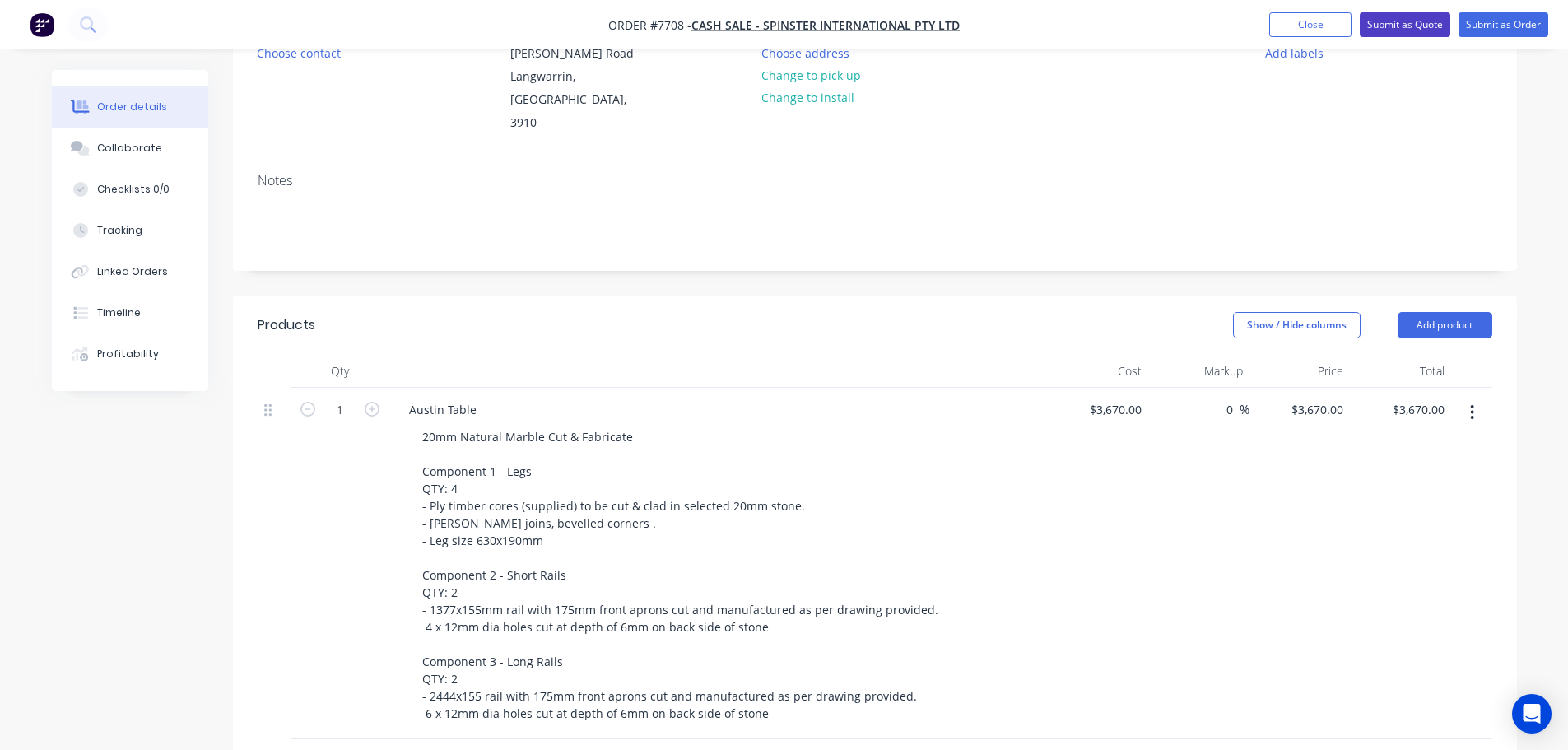
click at [1389, 33] on button "Submit as Quote" at bounding box center [1405, 24] width 90 height 24
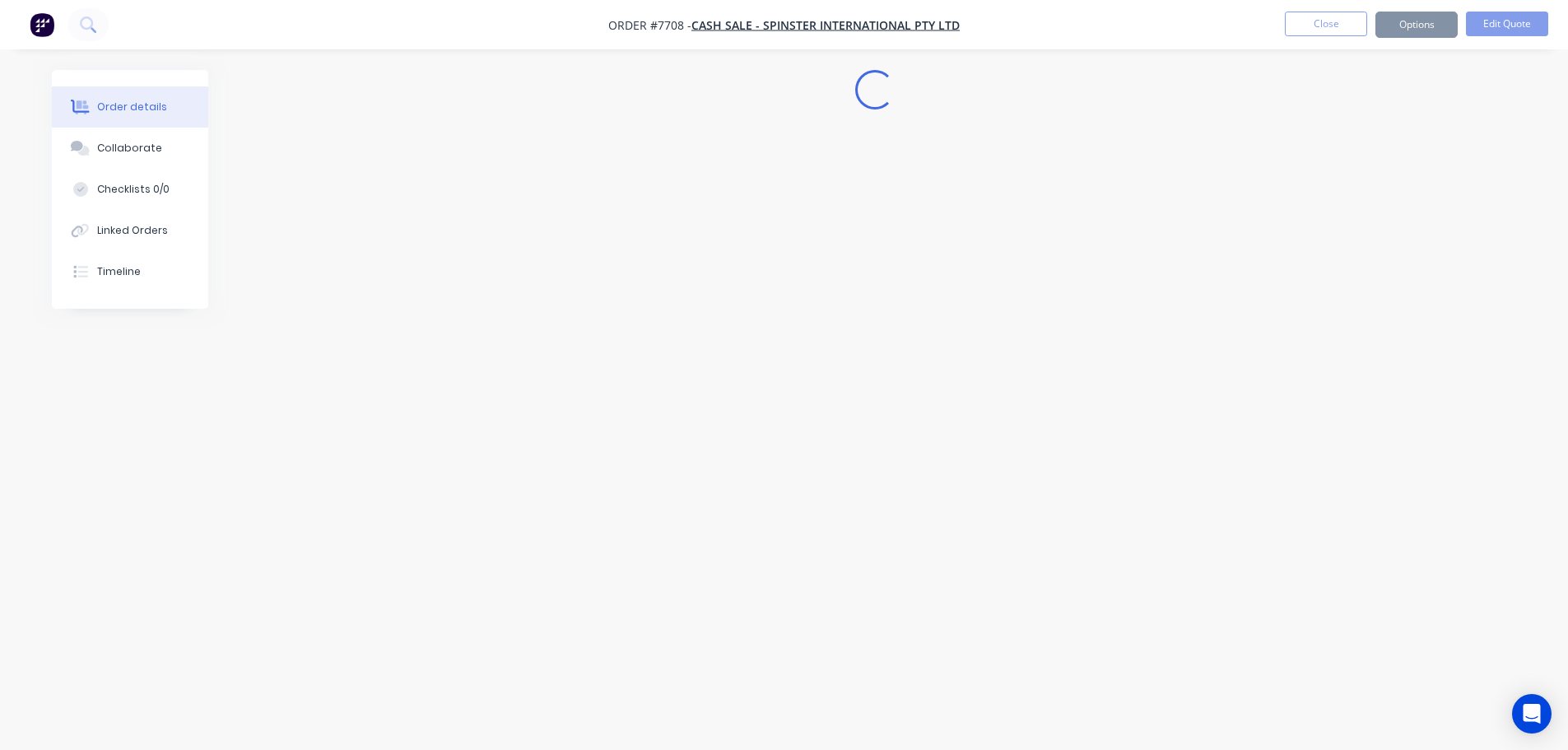
scroll to position [0, 0]
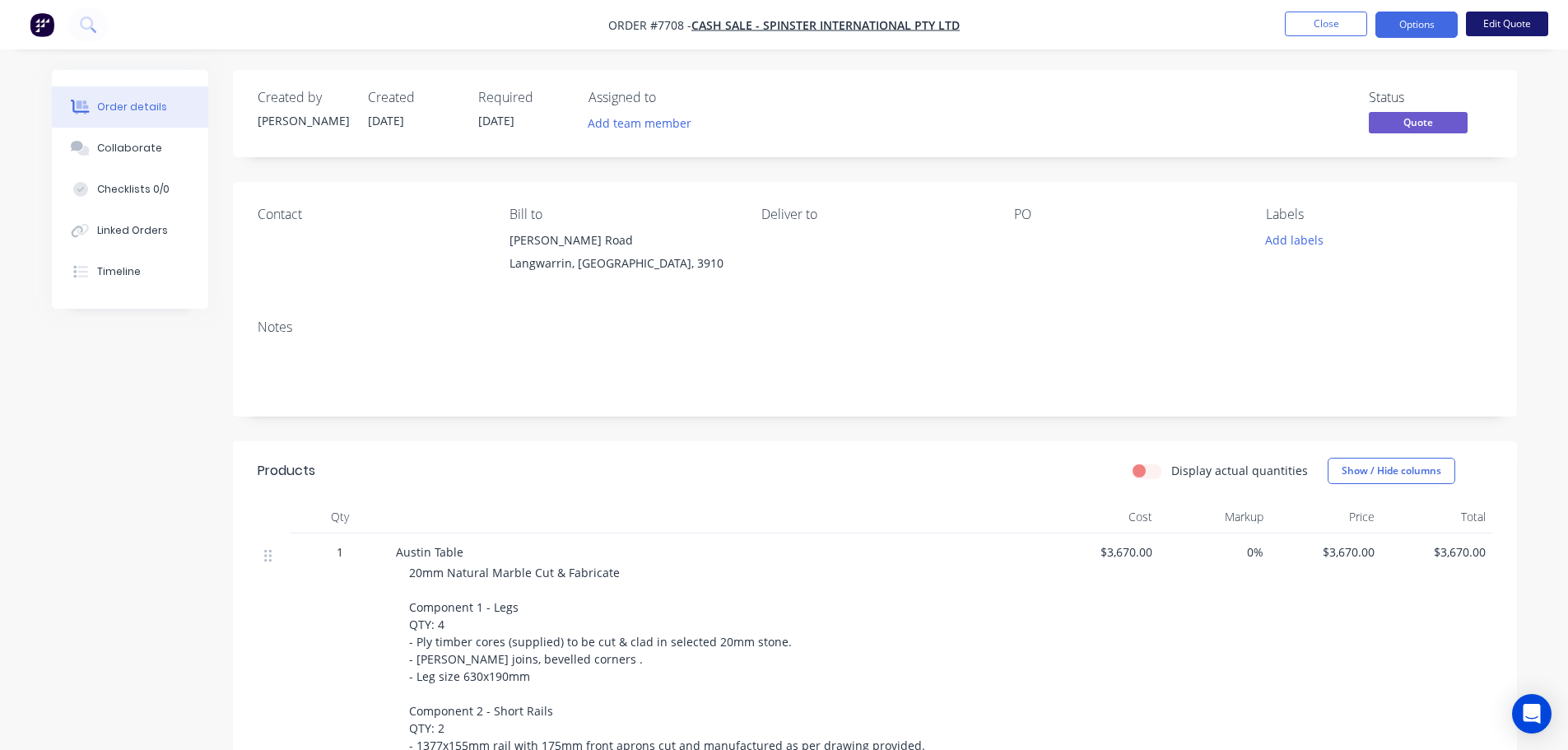
click at [1499, 19] on button "Edit Quote" at bounding box center [1507, 23] width 82 height 24
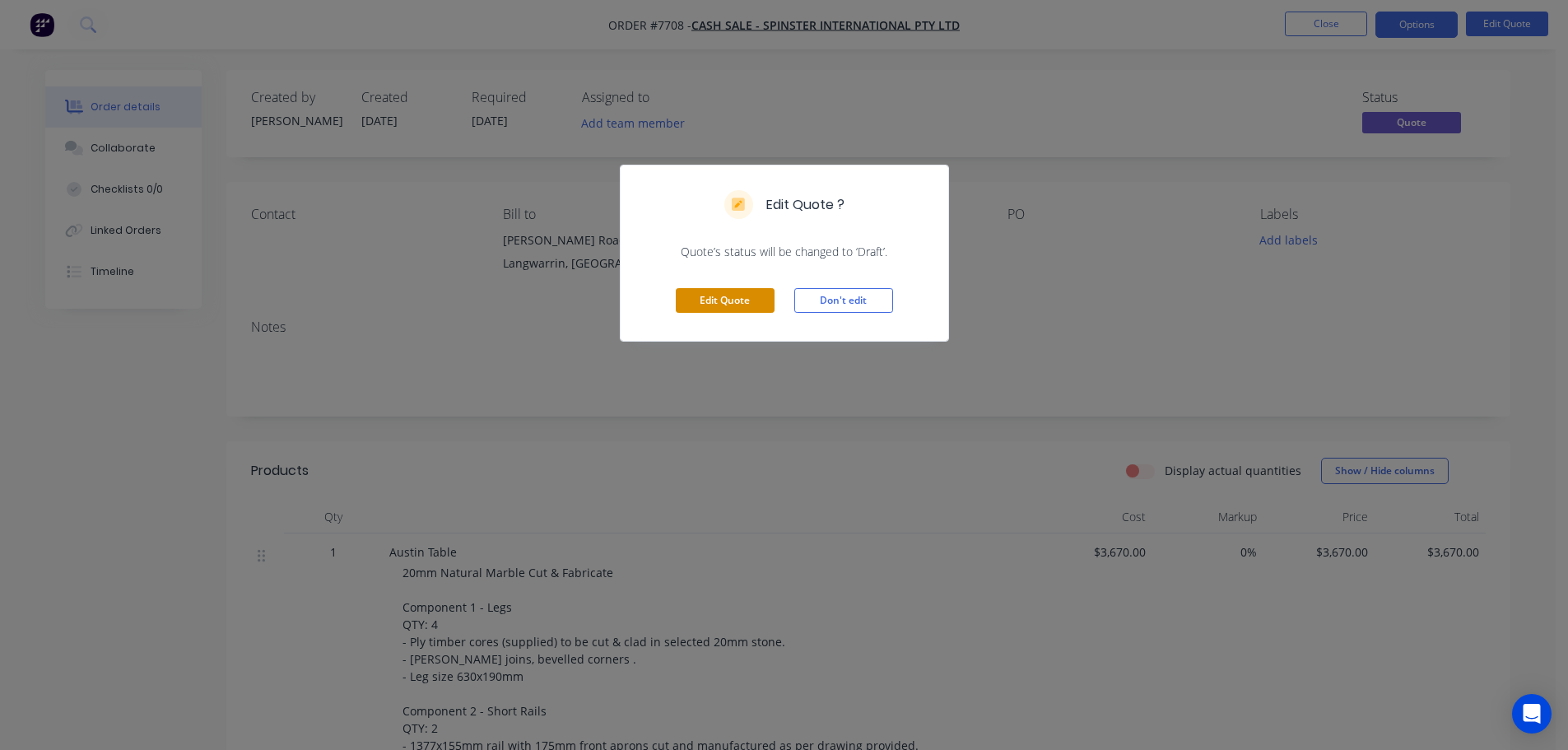
click at [715, 304] on button "Edit Quote" at bounding box center [725, 299] width 99 height 24
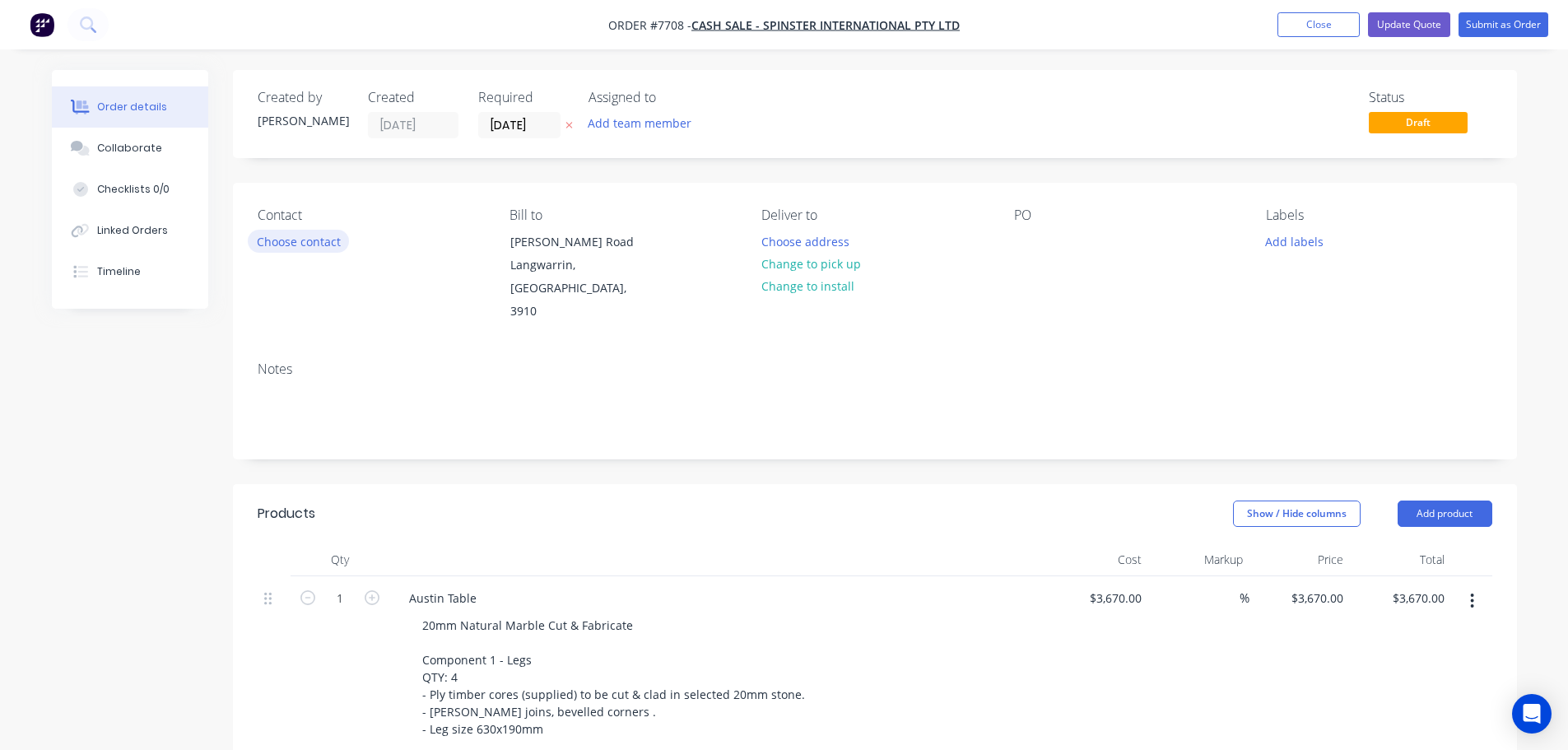
click at [262, 234] on button "Choose contact" at bounding box center [298, 241] width 101 height 23
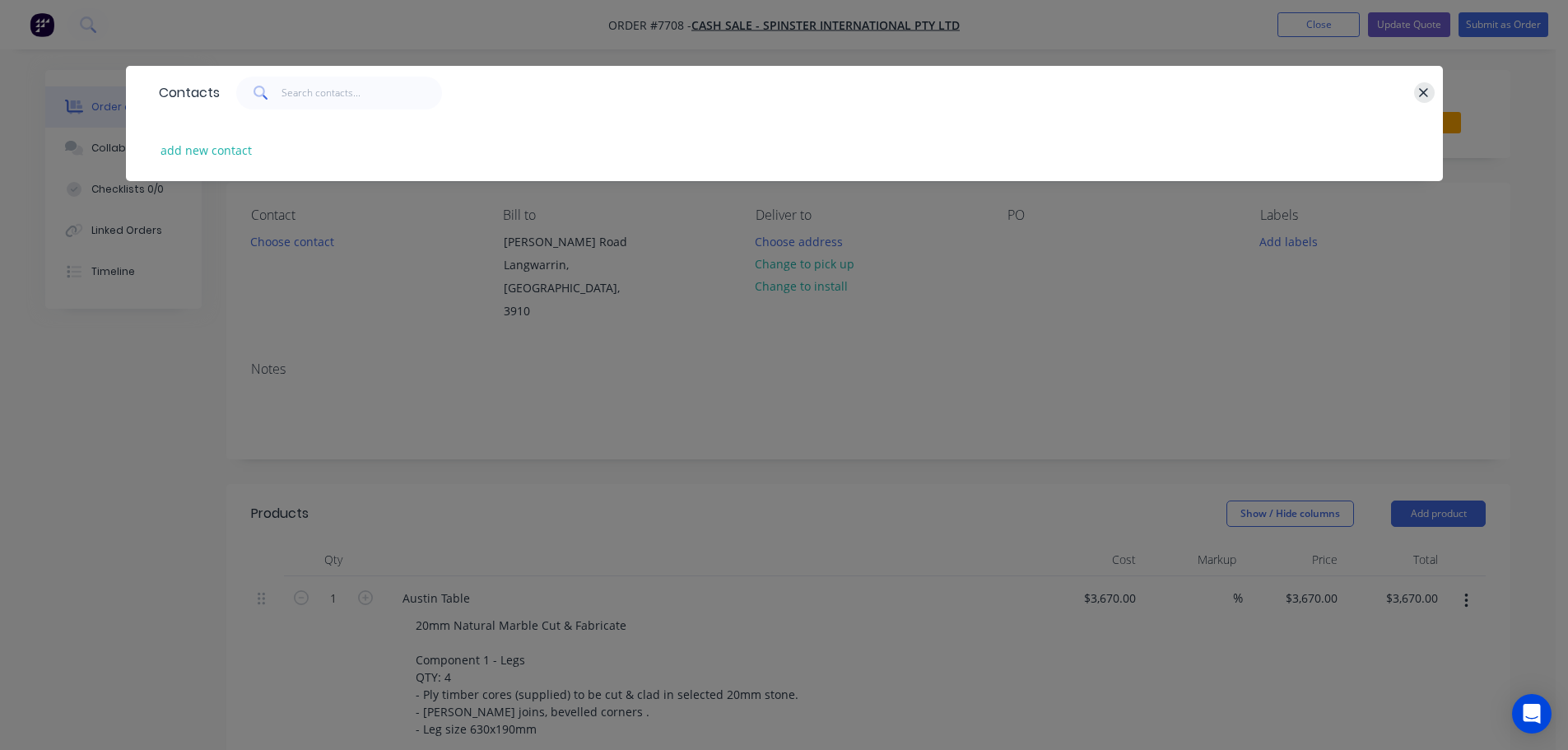
click at [1417, 86] on button "button" at bounding box center [1424, 92] width 21 height 21
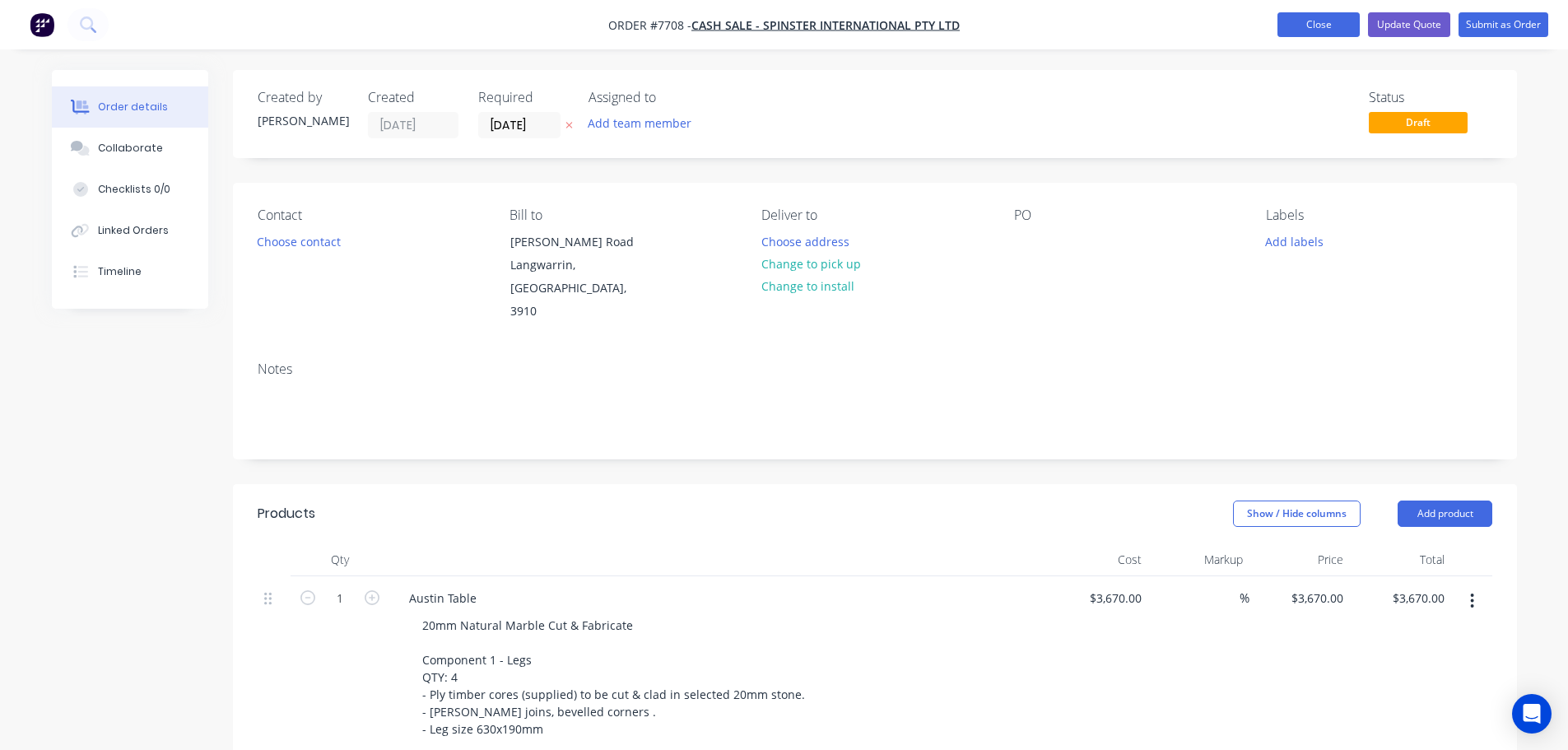
click at [1312, 25] on button "Close" at bounding box center [1318, 24] width 82 height 24
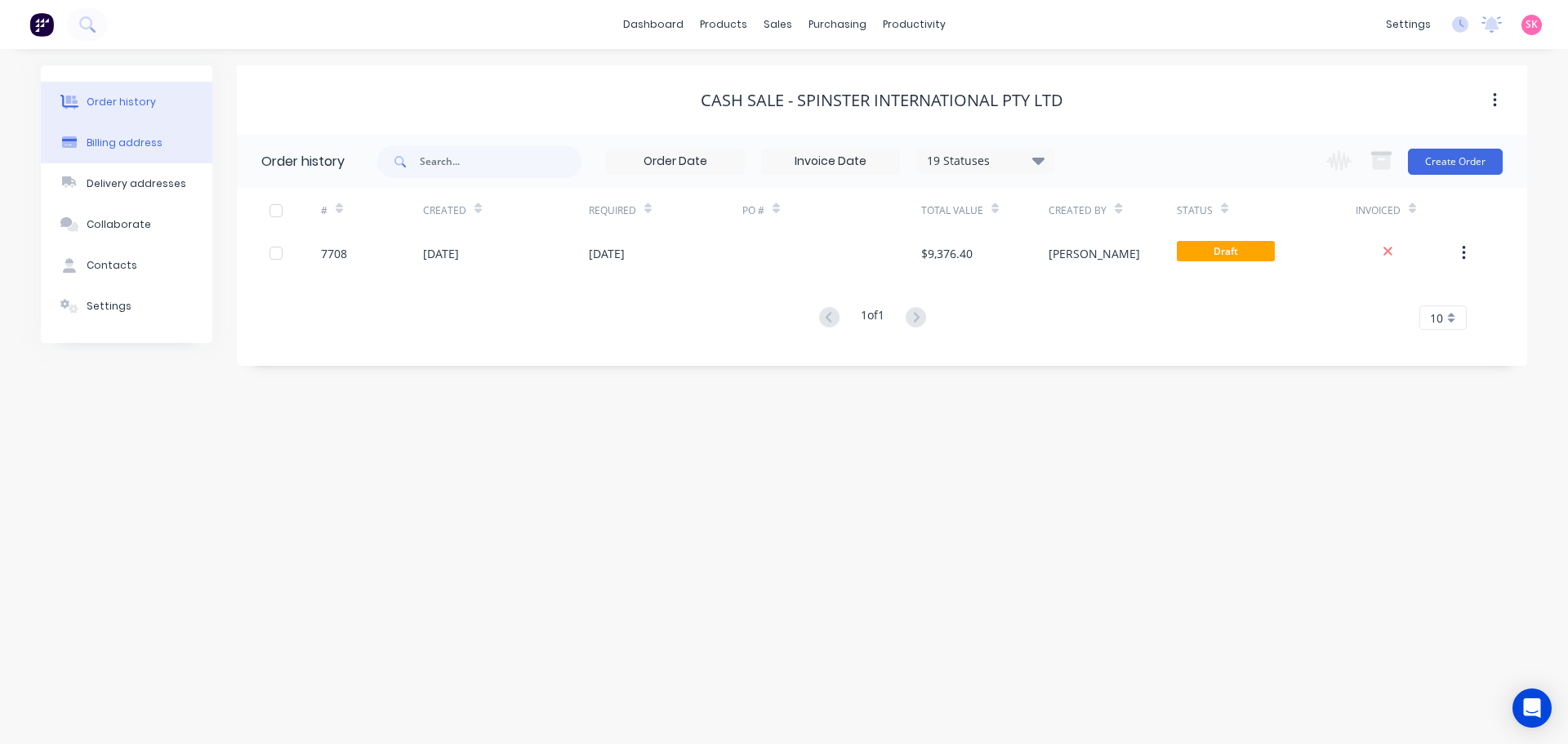
click at [148, 145] on div "Billing address" at bounding box center [124, 143] width 76 height 14
select select "AU"
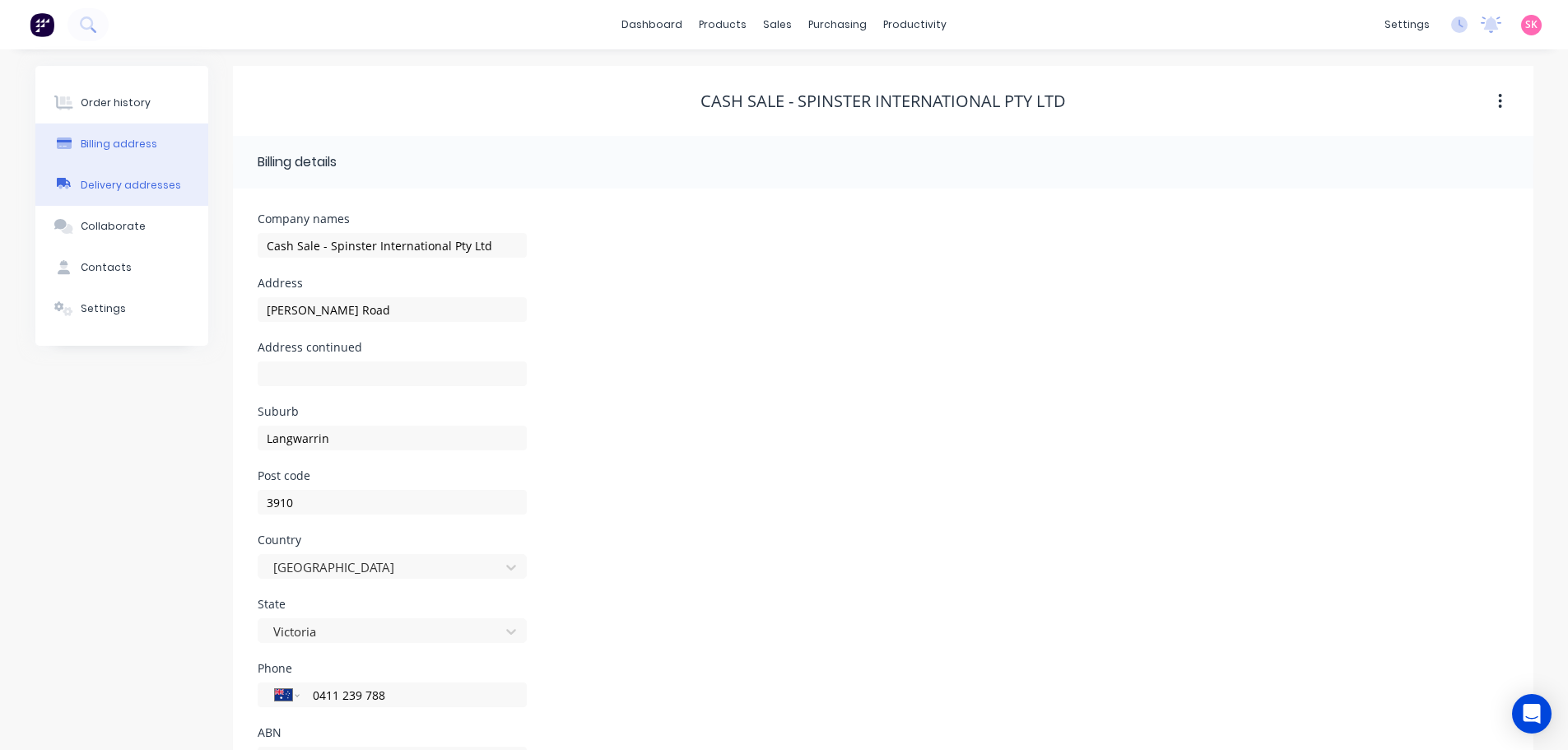
click at [129, 194] on button "Delivery addresses" at bounding box center [122, 186] width 173 height 41
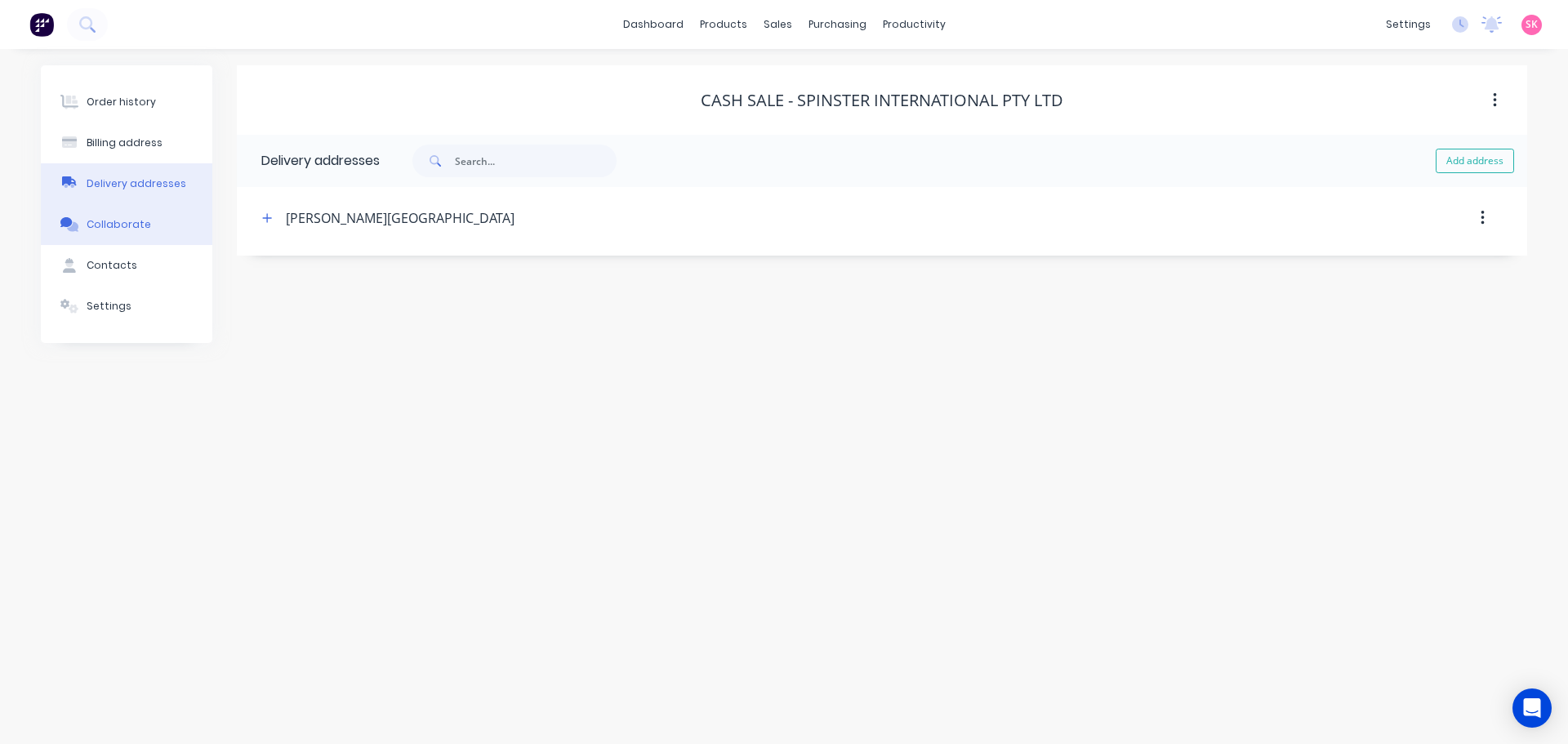
click at [121, 239] on button "Collaborate" at bounding box center [127, 224] width 172 height 41
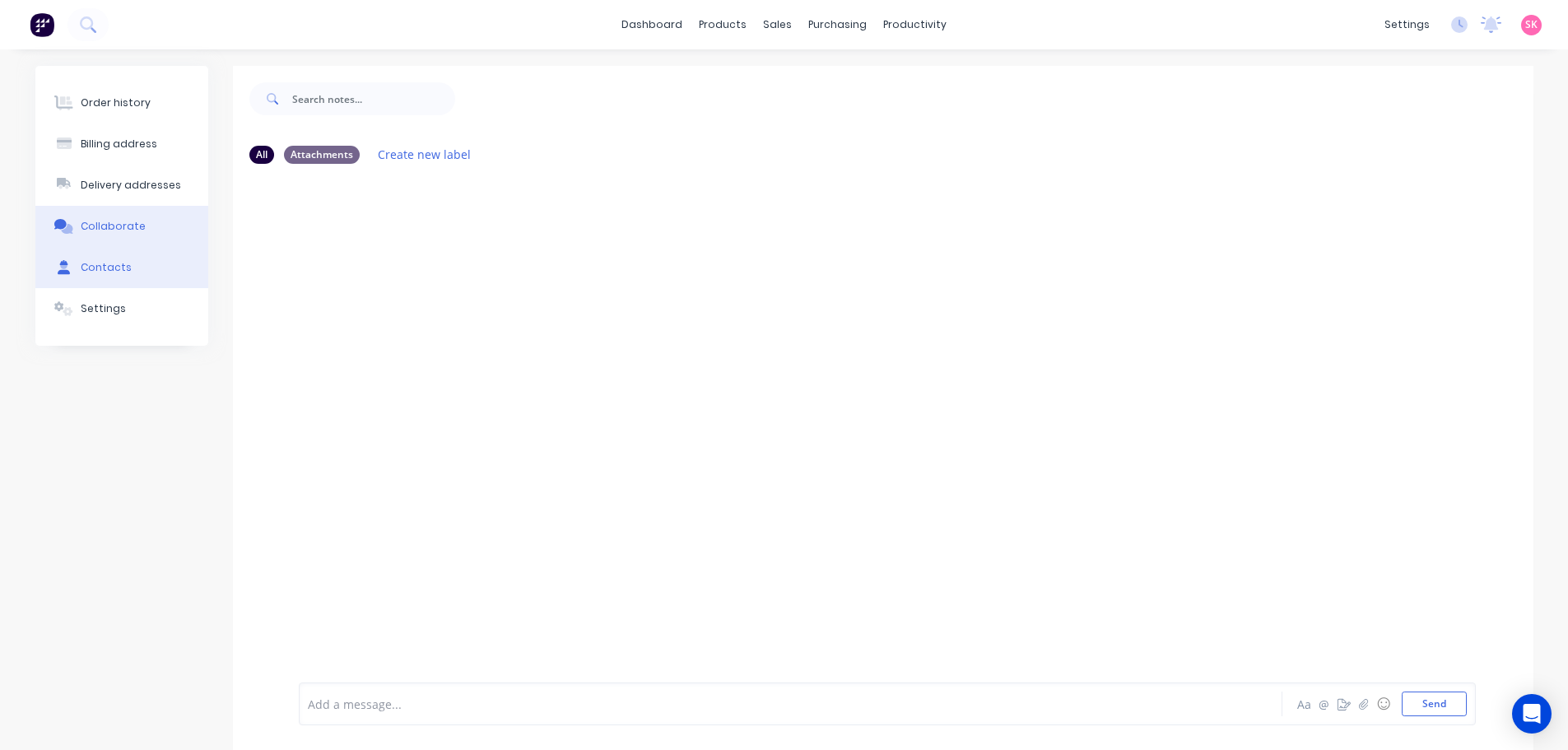
click at [125, 268] on div "Contacts" at bounding box center [105, 267] width 51 height 14
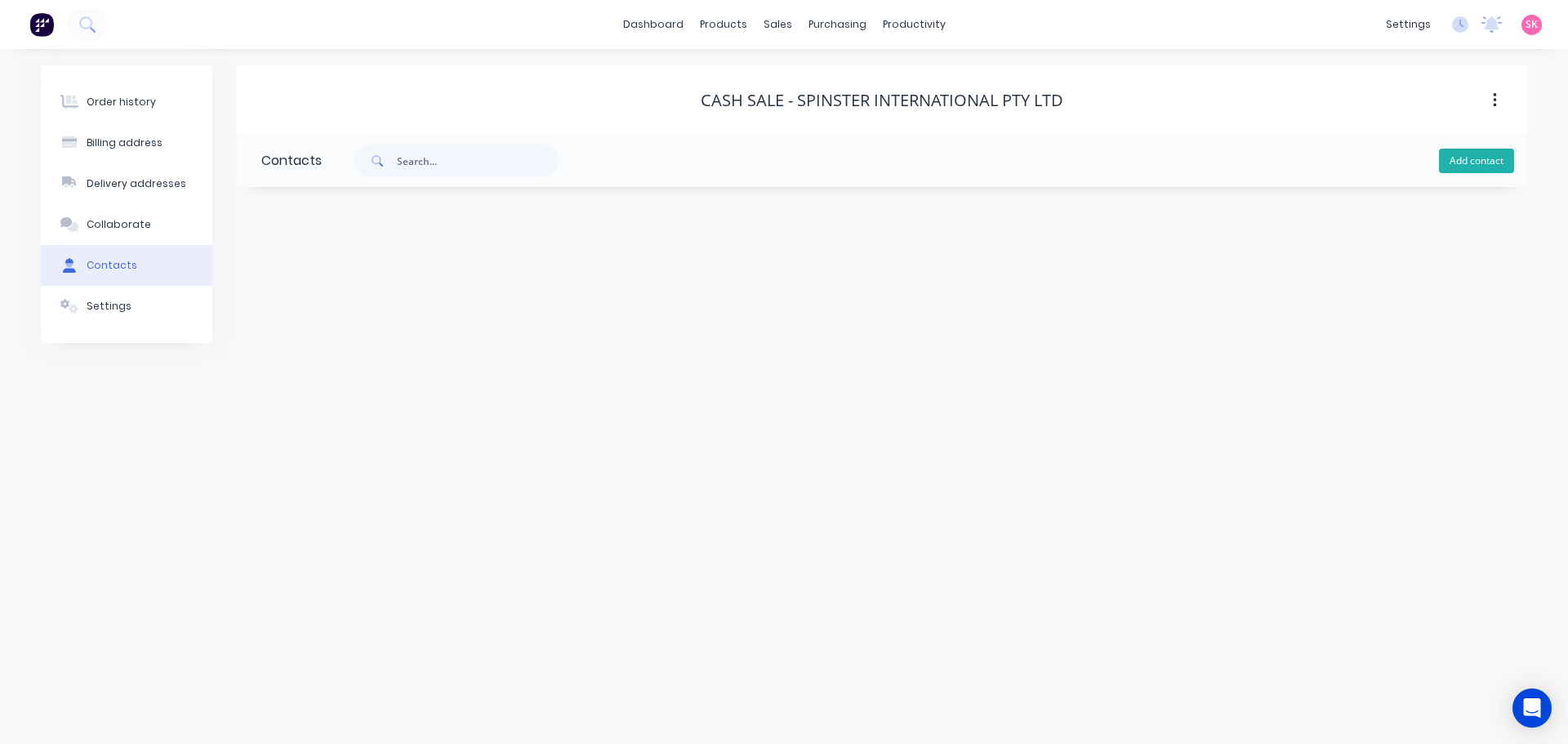
click at [1460, 157] on button "Add contact" at bounding box center [1476, 160] width 75 height 24
select select "AU"
drag, startPoint x: 368, startPoint y: 291, endPoint x: 342, endPoint y: 290, distance: 26.0
click at [368, 291] on input "text" at bounding box center [394, 280] width 267 height 24
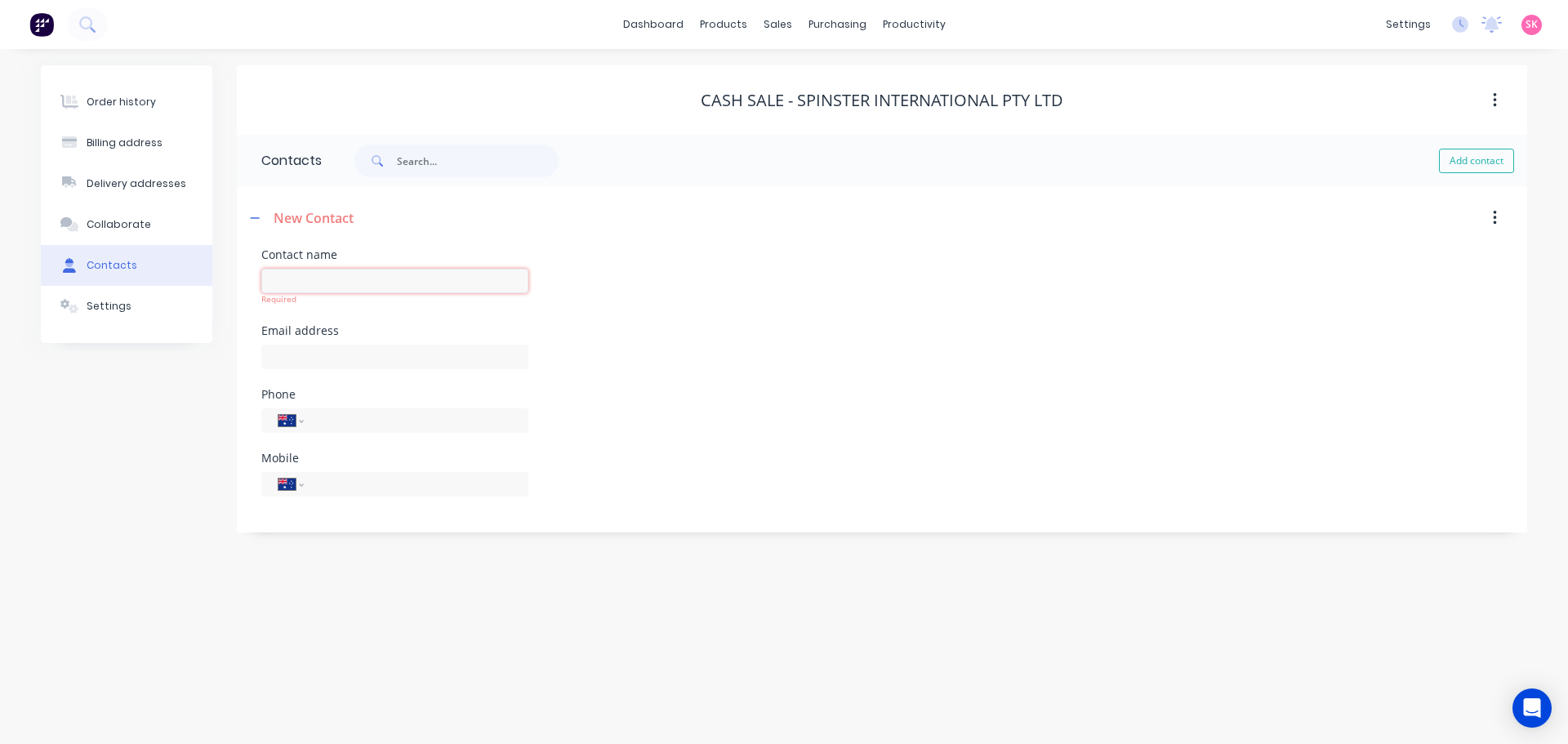
click at [345, 279] on input "text" at bounding box center [394, 280] width 267 height 24
type input "Jason"
select select "AU"
click at [324, 347] on input "text" at bounding box center [394, 344] width 267 height 24
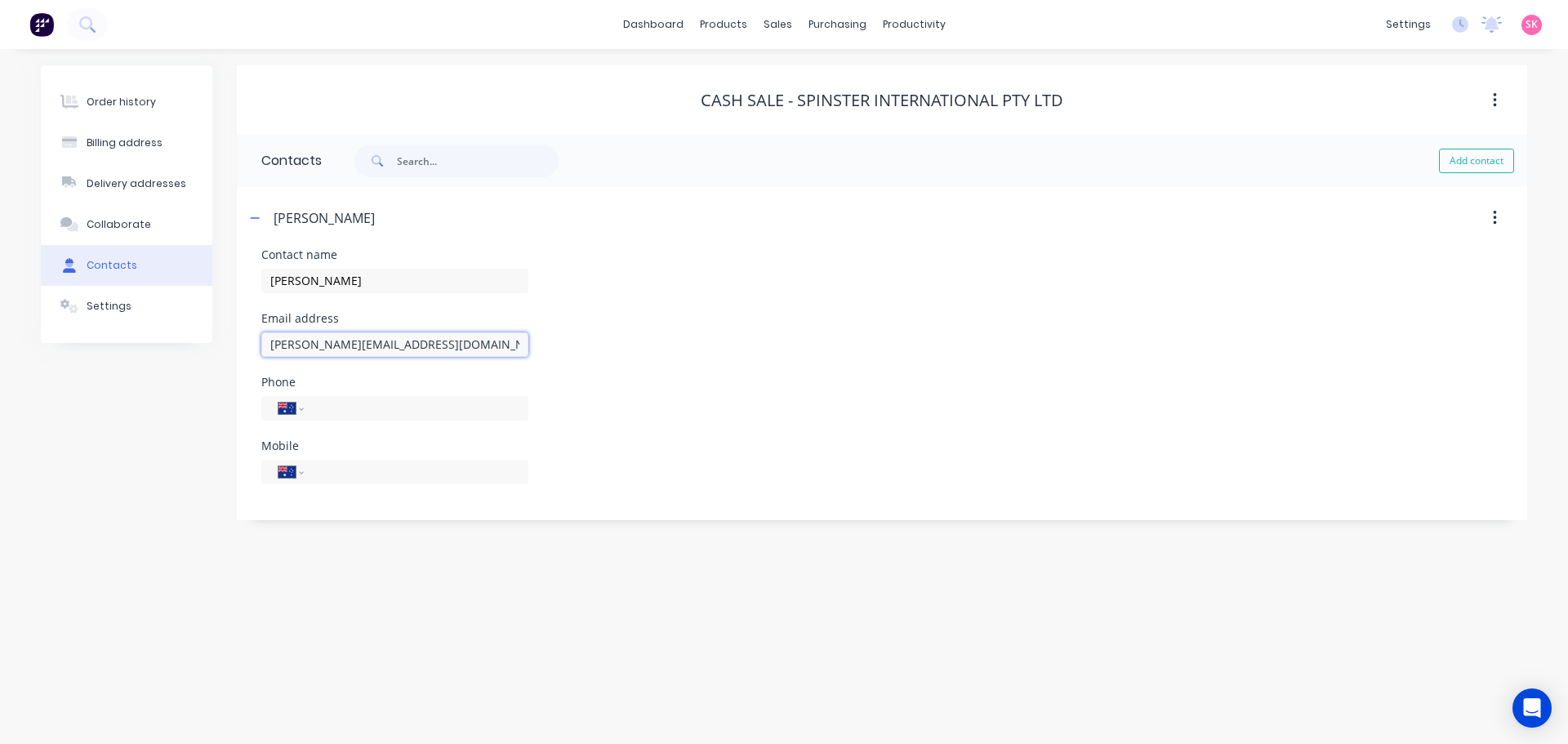
type input "jason@spinsterbilliards.com.au"
type input "0411 239 788"
click at [264, 212] on button "button" at bounding box center [255, 217] width 21 height 21
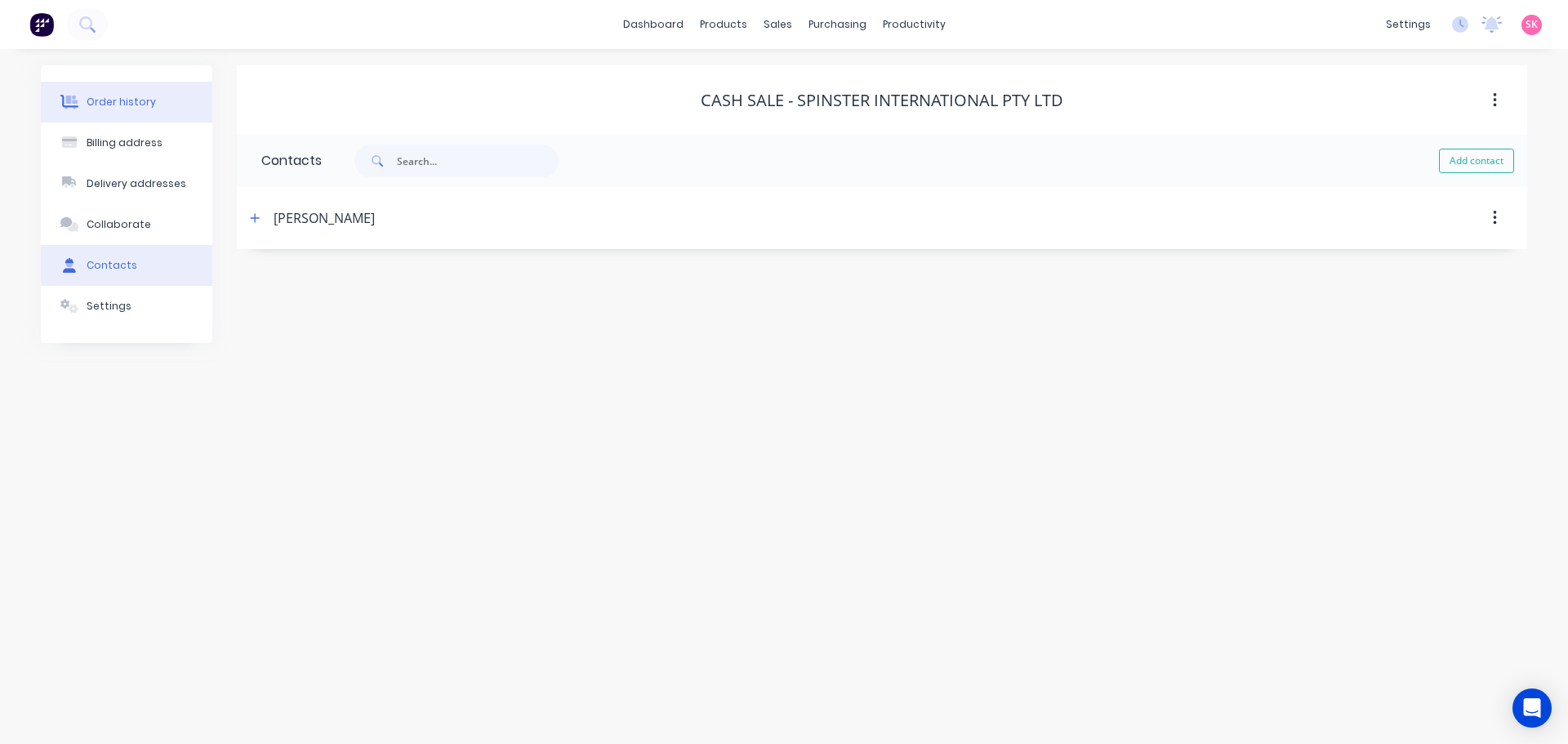
click at [151, 95] on button "Order history" at bounding box center [127, 102] width 172 height 41
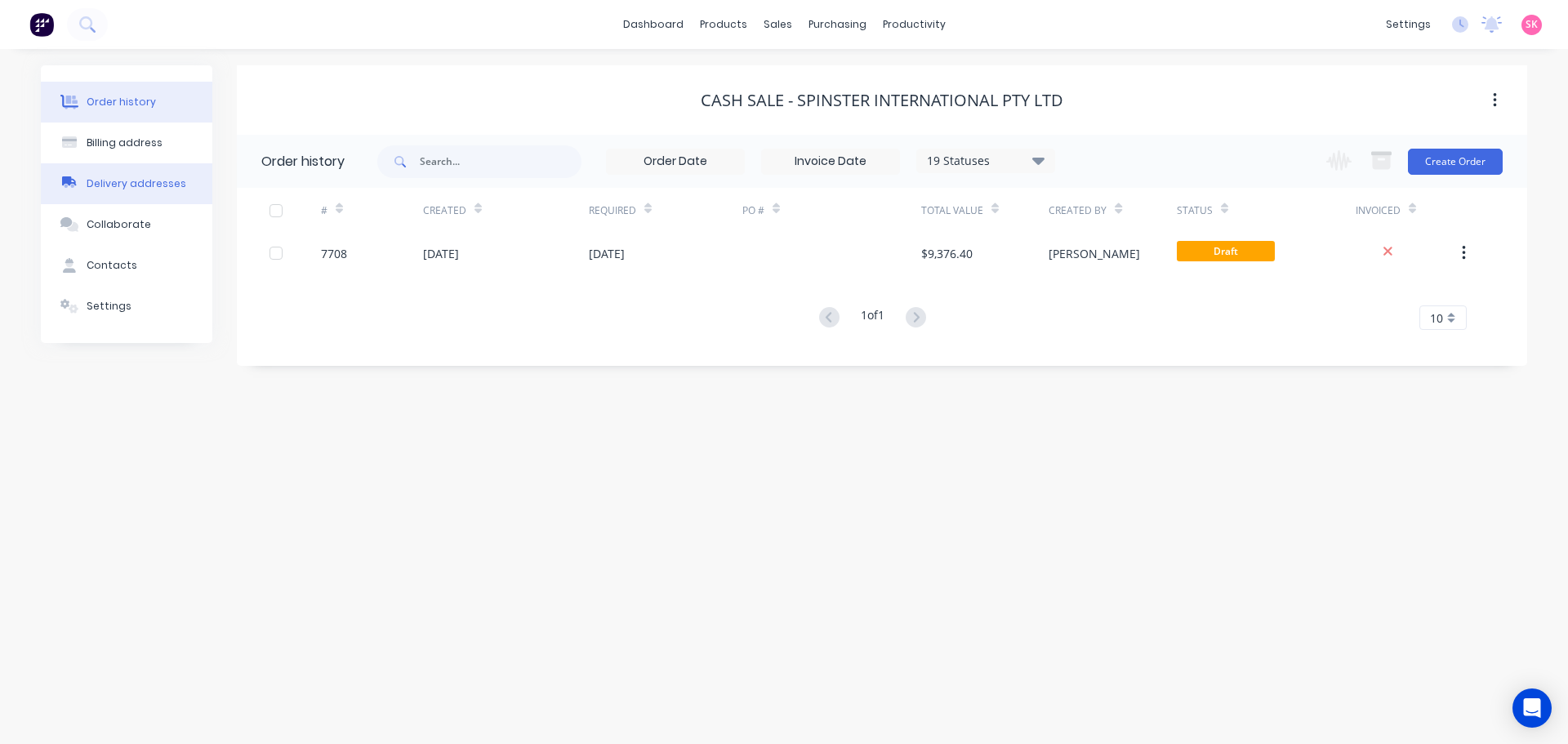
click at [133, 179] on div "Delivery addresses" at bounding box center [136, 183] width 99 height 14
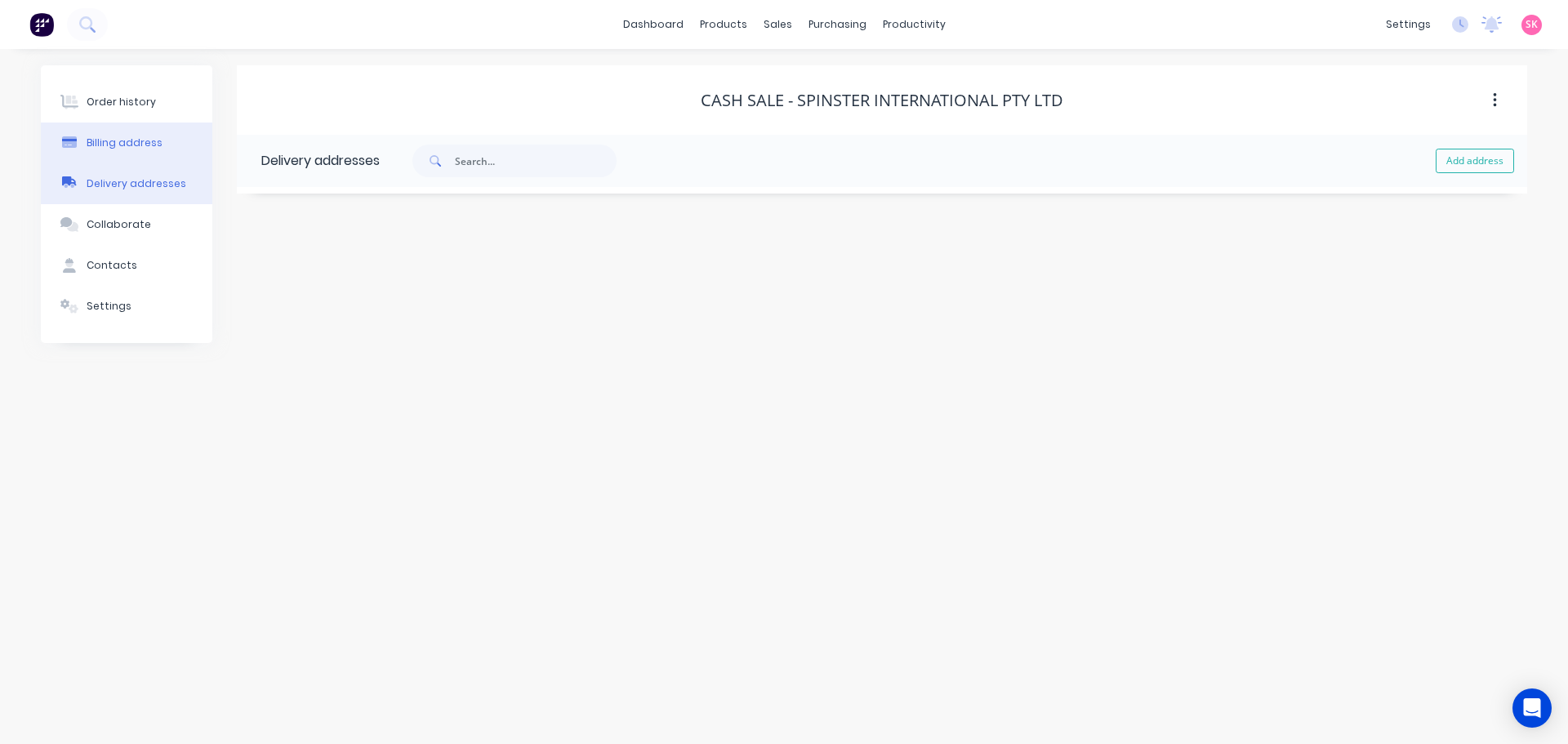
click at [129, 146] on div "Billing address" at bounding box center [124, 143] width 76 height 14
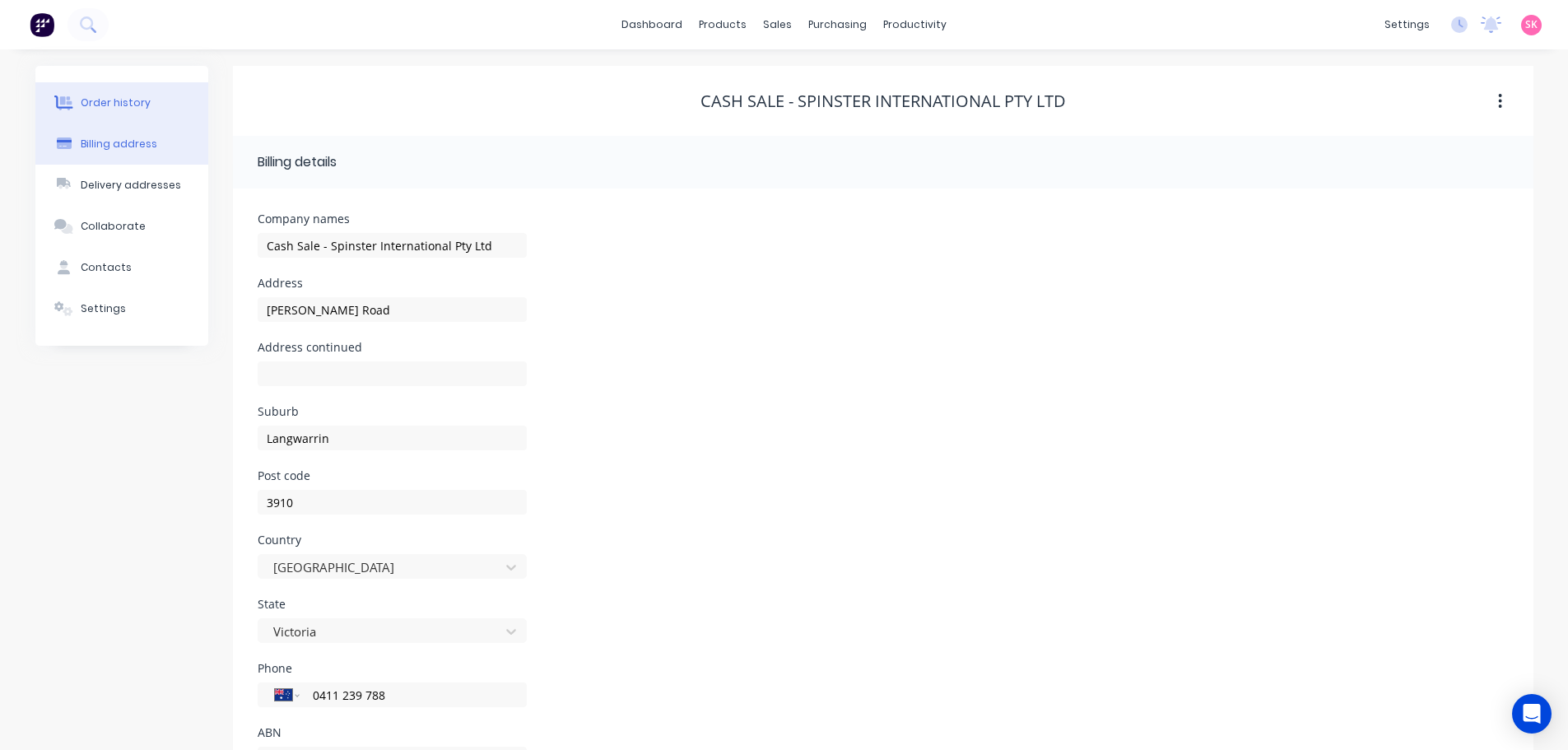
click at [130, 105] on div "Order history" at bounding box center [115, 103] width 70 height 14
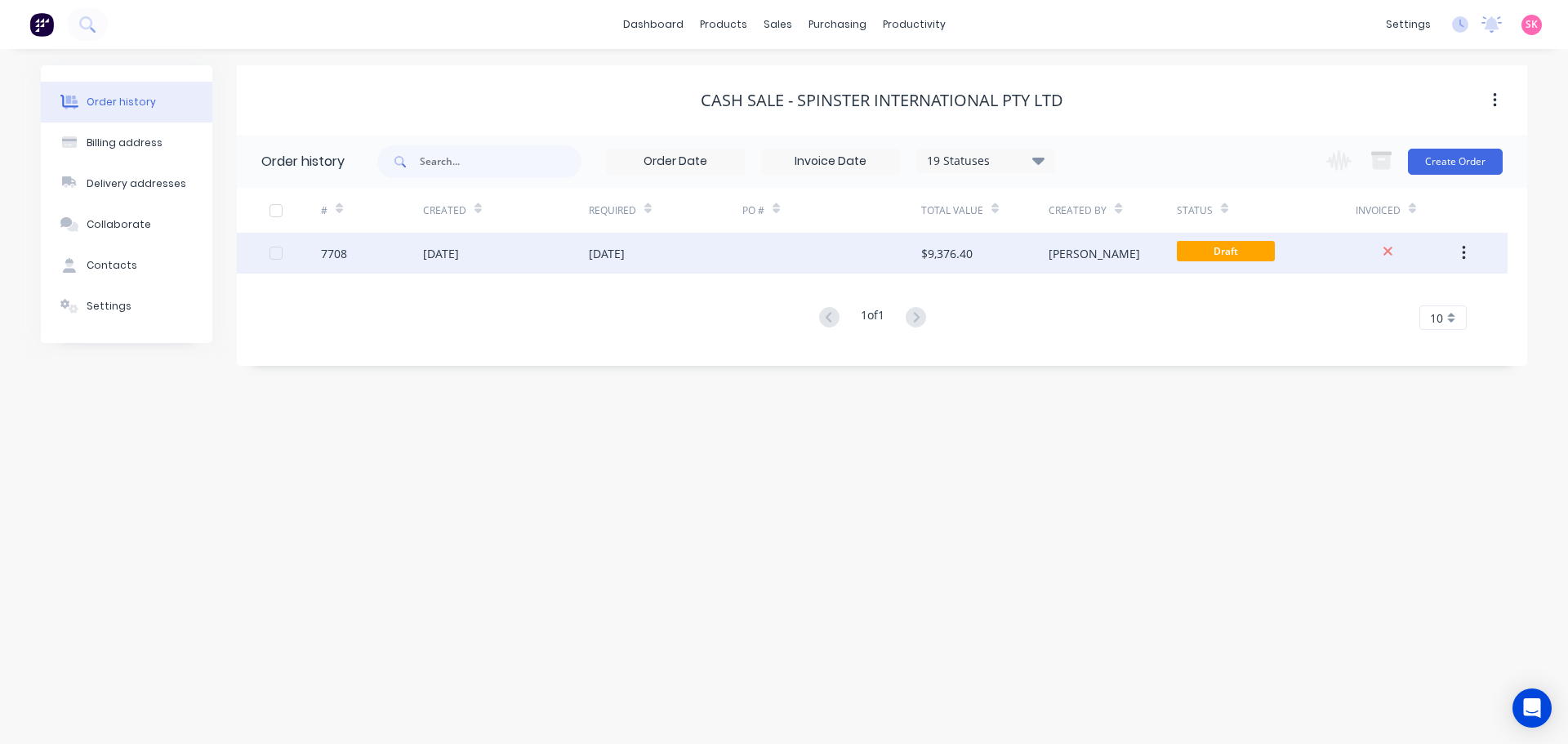
click at [550, 258] on div "03 Sep 2025" at bounding box center [505, 253] width 165 height 41
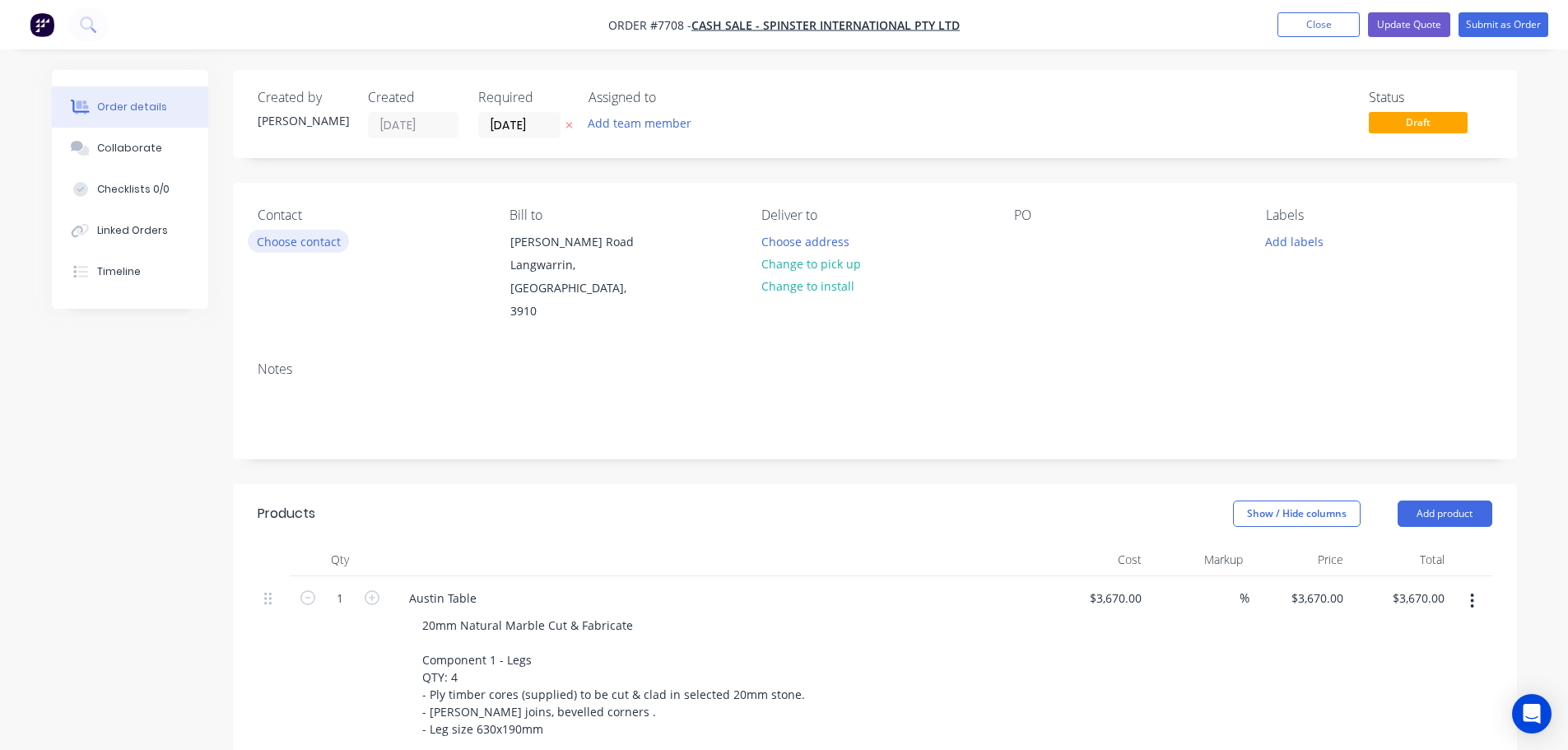
click at [335, 235] on button "Choose contact" at bounding box center [298, 241] width 101 height 23
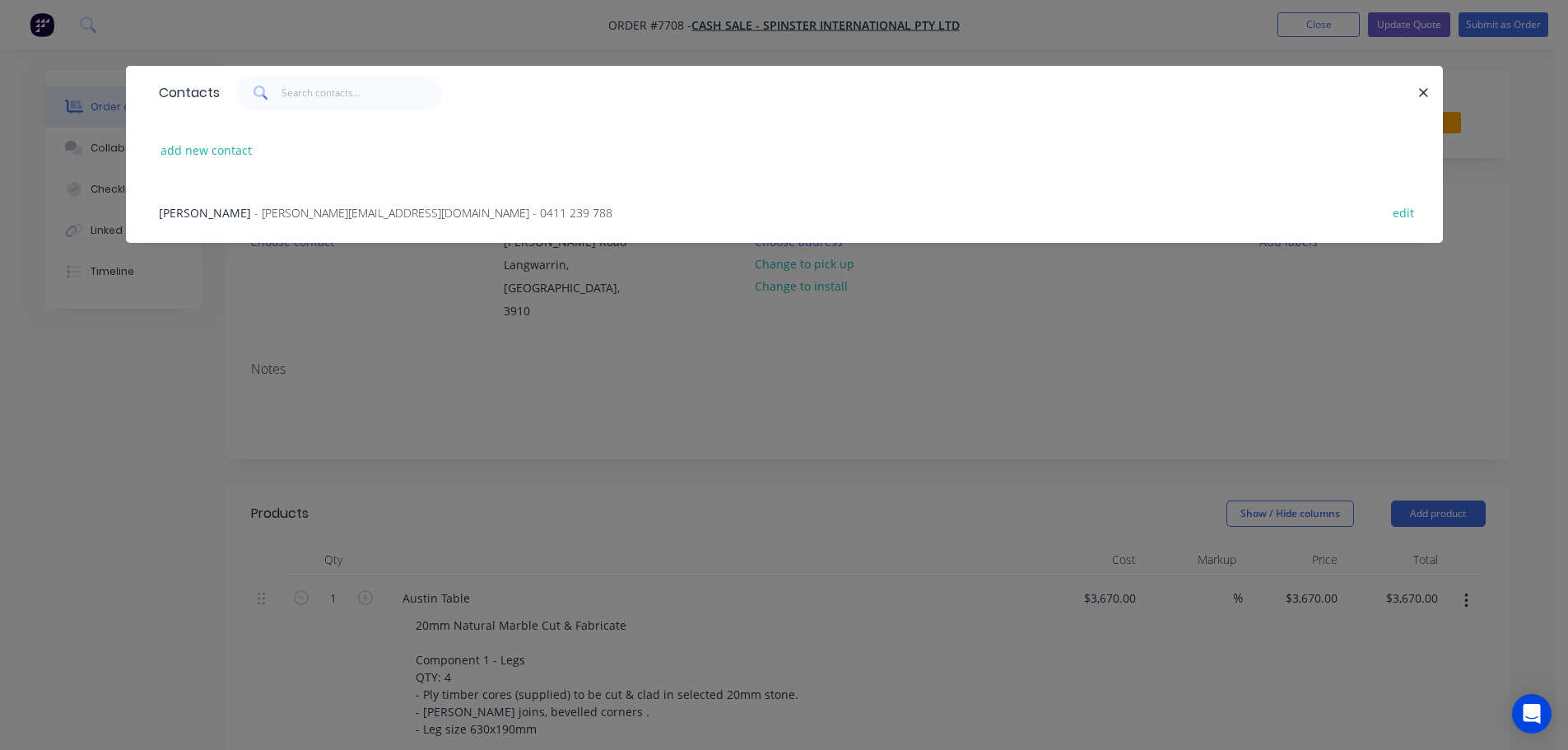
click at [294, 206] on span "- jason@spinsterbilliards.com.au - 0411 239 788" at bounding box center [433, 212] width 358 height 15
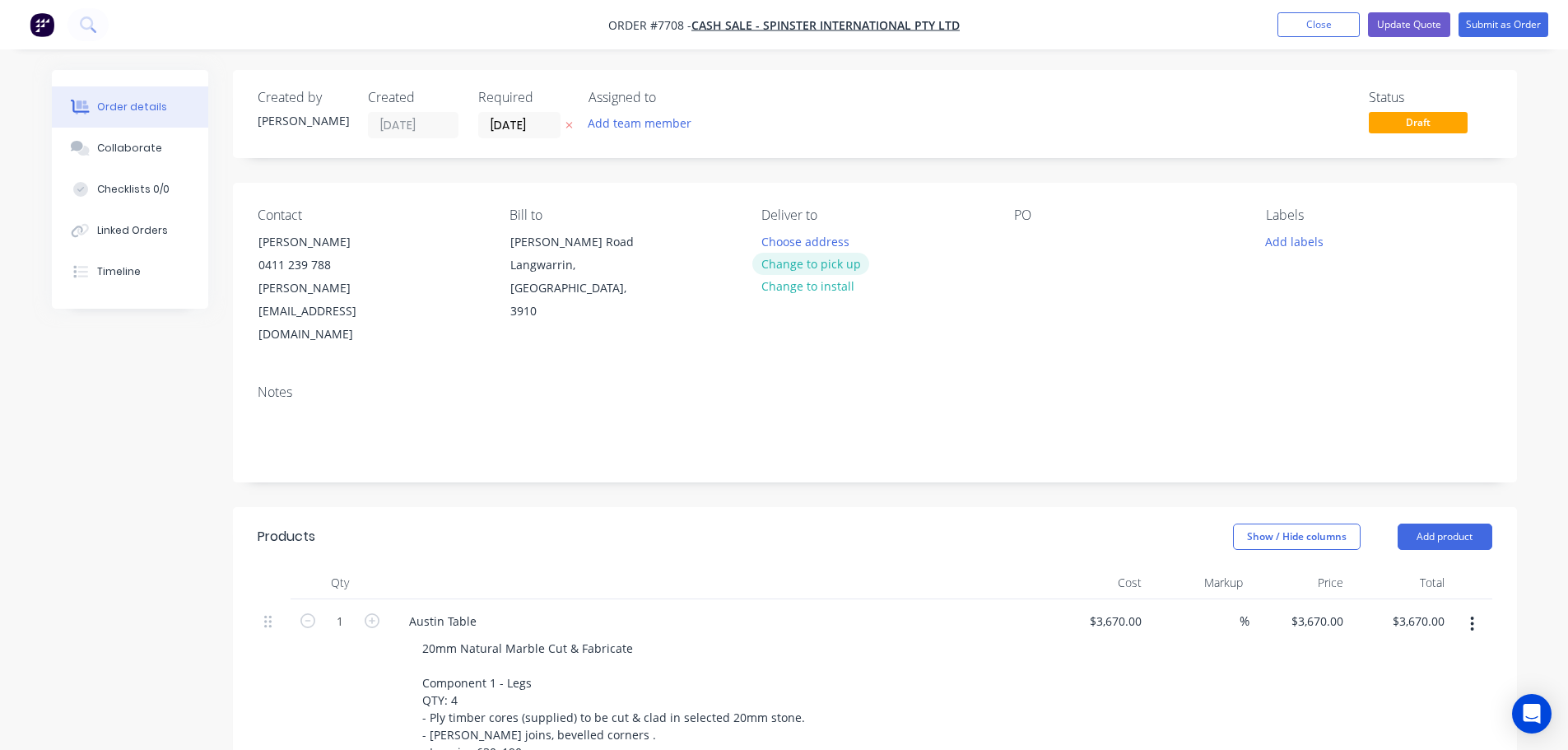
click at [803, 267] on button "Change to pick up" at bounding box center [811, 263] width 117 height 23
click at [772, 233] on div at bounding box center [774, 242] width 26 height 23
click at [1019, 246] on div at bounding box center [1027, 242] width 26 height 23
click at [1412, 23] on button "Update Quote" at bounding box center [1408, 24] width 82 height 24
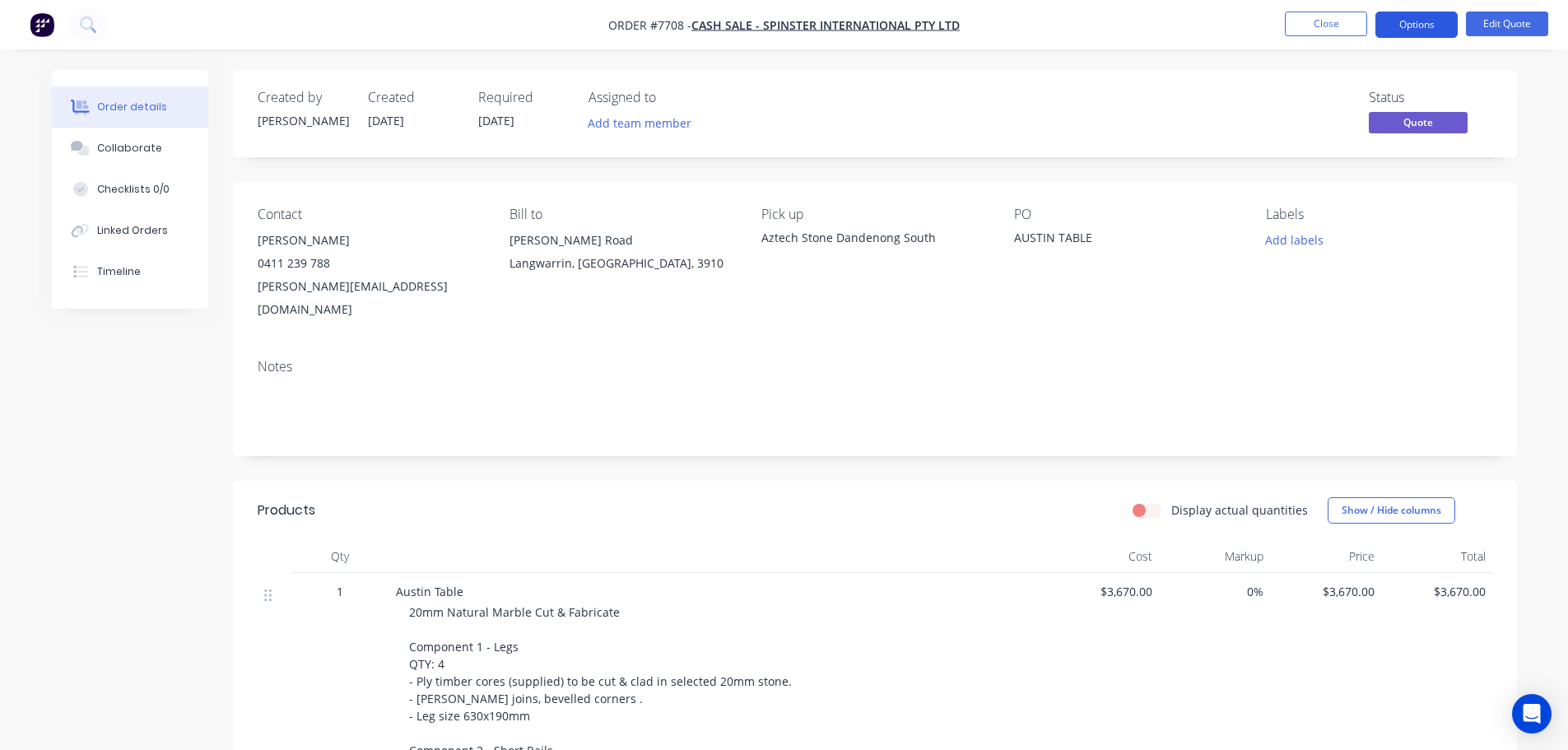
click at [1419, 36] on button "Options" at bounding box center [1416, 24] width 82 height 26
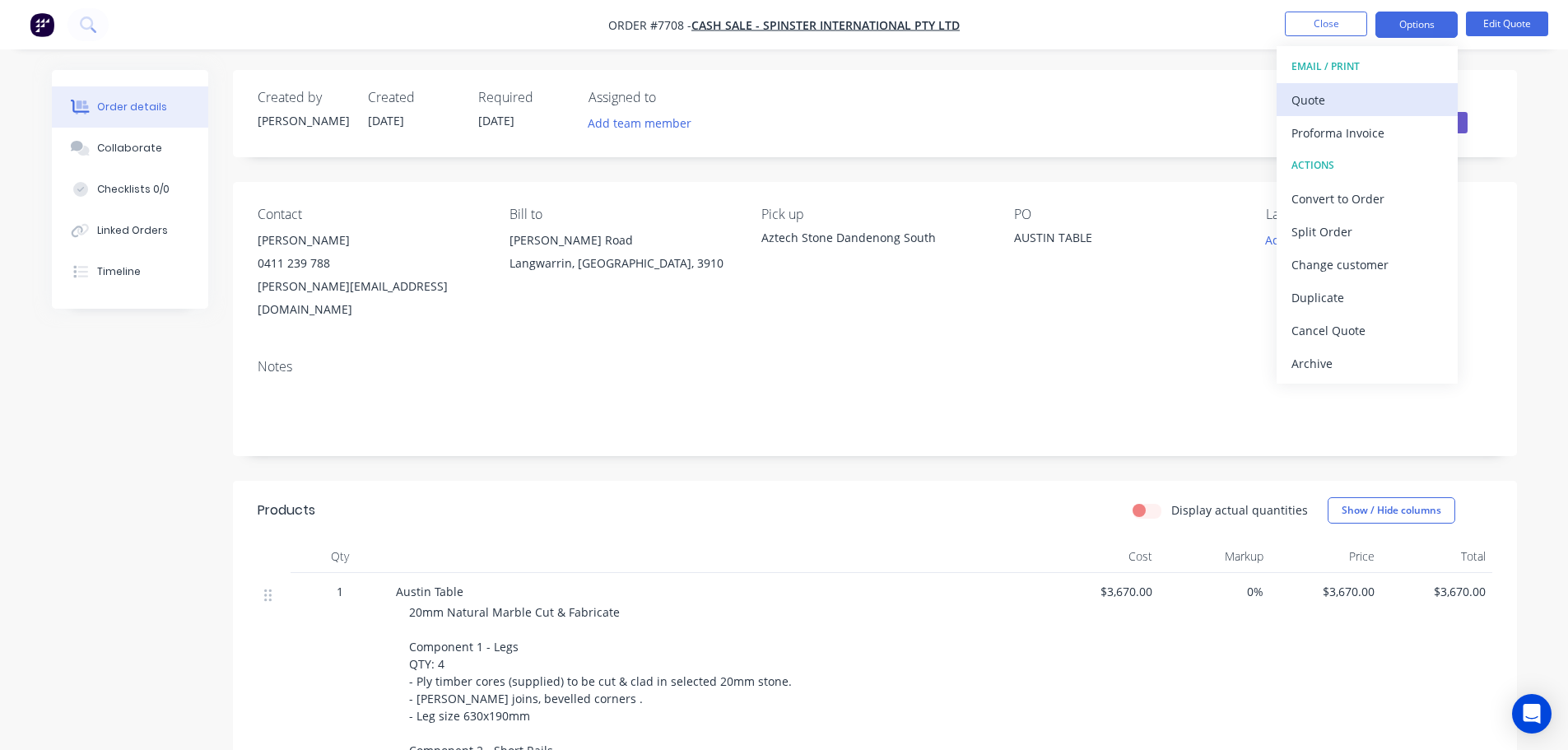
click at [1359, 106] on div "Quote" at bounding box center [1367, 100] width 151 height 23
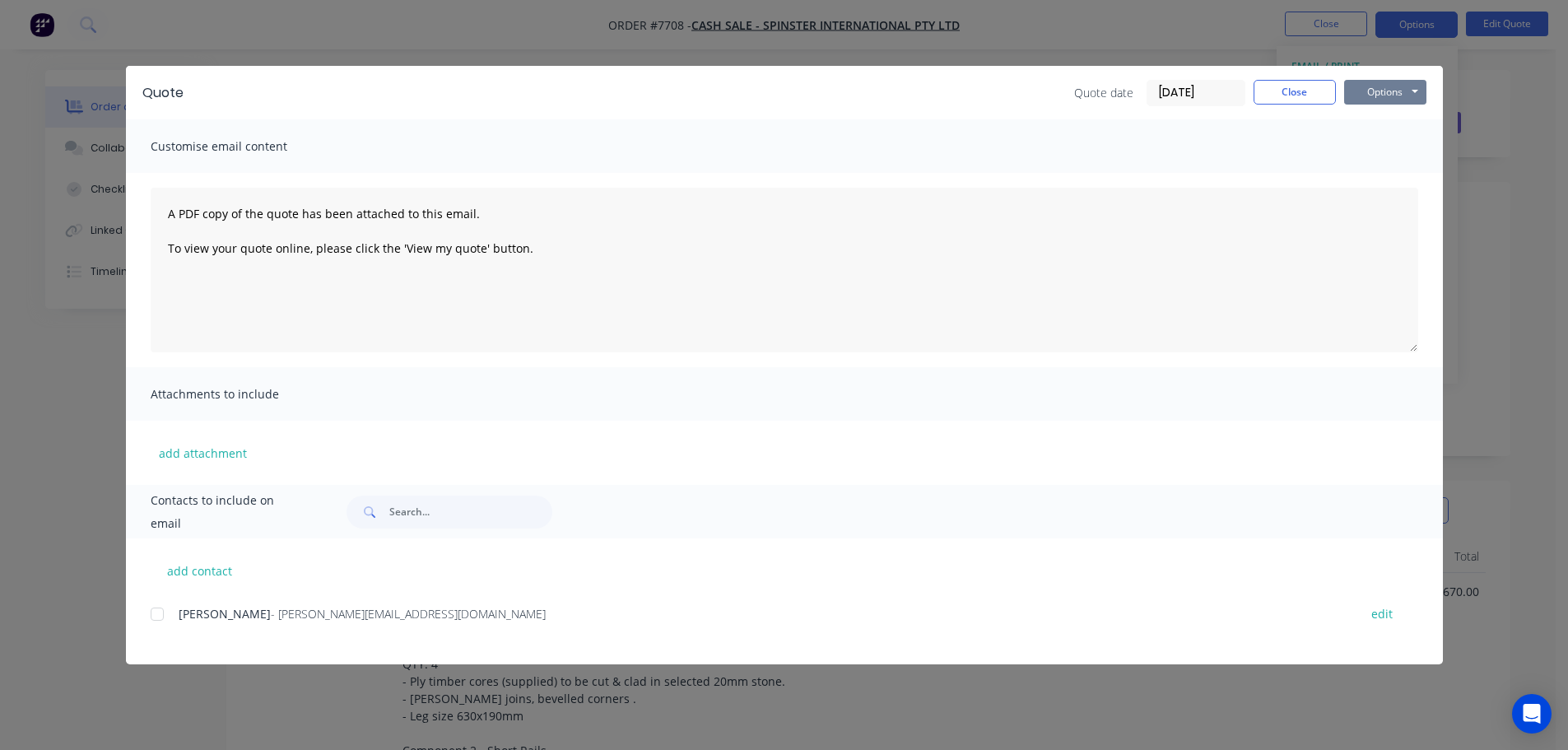
click at [1363, 100] on button "Options" at bounding box center [1385, 92] width 82 height 24
click at [1374, 150] on button "Print" at bounding box center [1397, 149] width 105 height 27
click at [1004, 94] on div "Quote date 03/09/25 Close Options Preview Print Email" at bounding box center [813, 93] width 1226 height 26
click at [1297, 93] on button "Close" at bounding box center [1294, 92] width 82 height 24
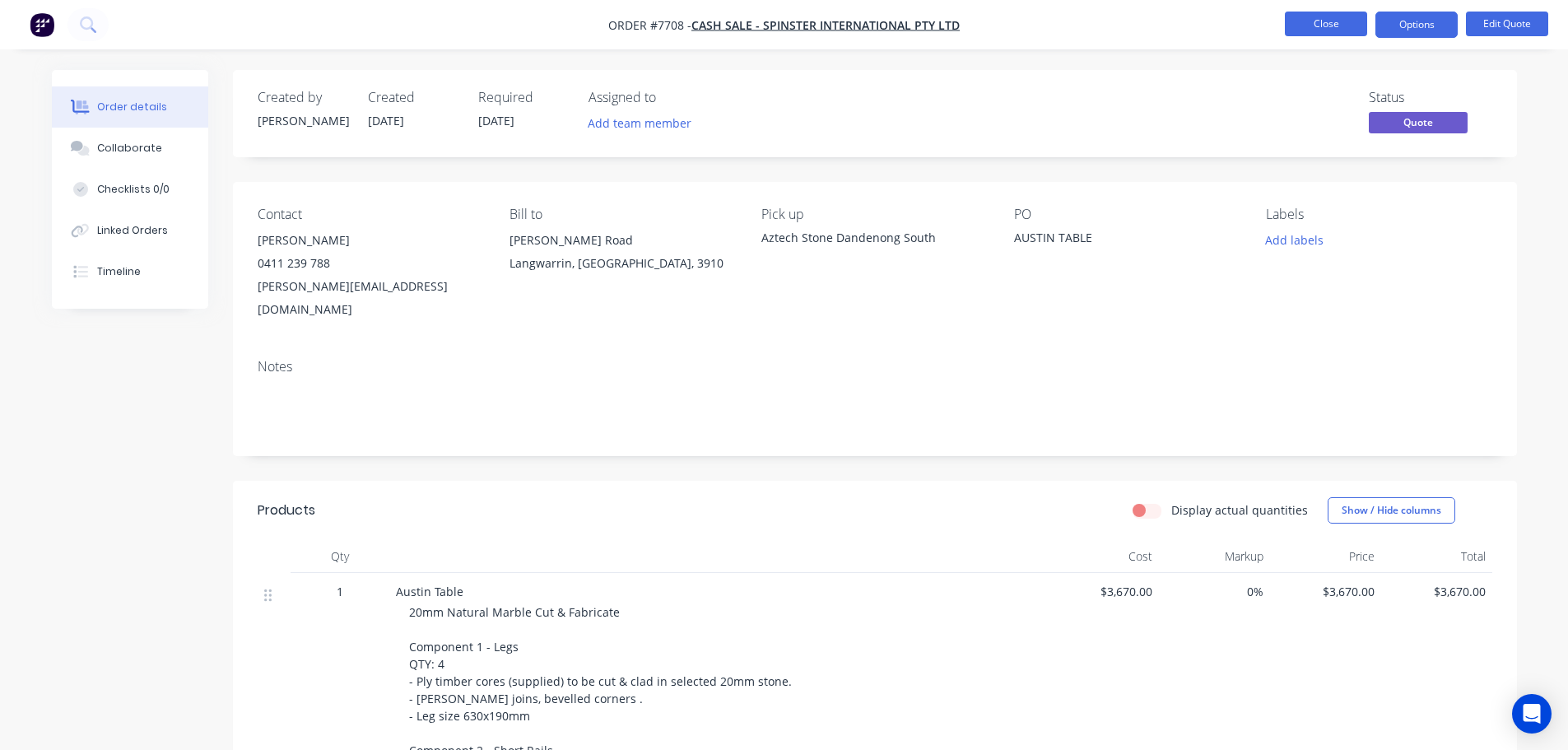
click at [1318, 23] on button "Close" at bounding box center [1325, 23] width 82 height 24
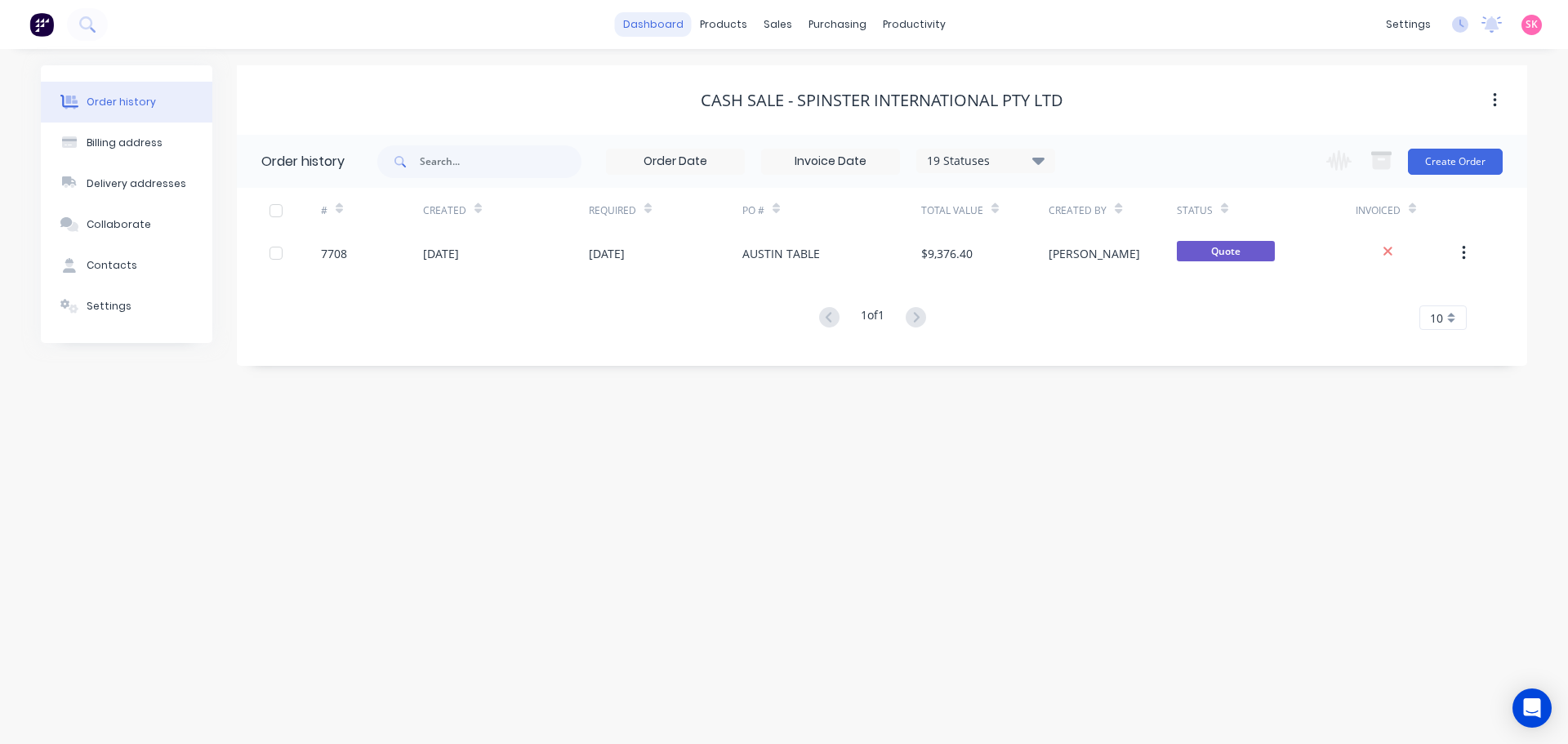
click at [679, 16] on link "dashboard" at bounding box center [653, 24] width 77 height 24
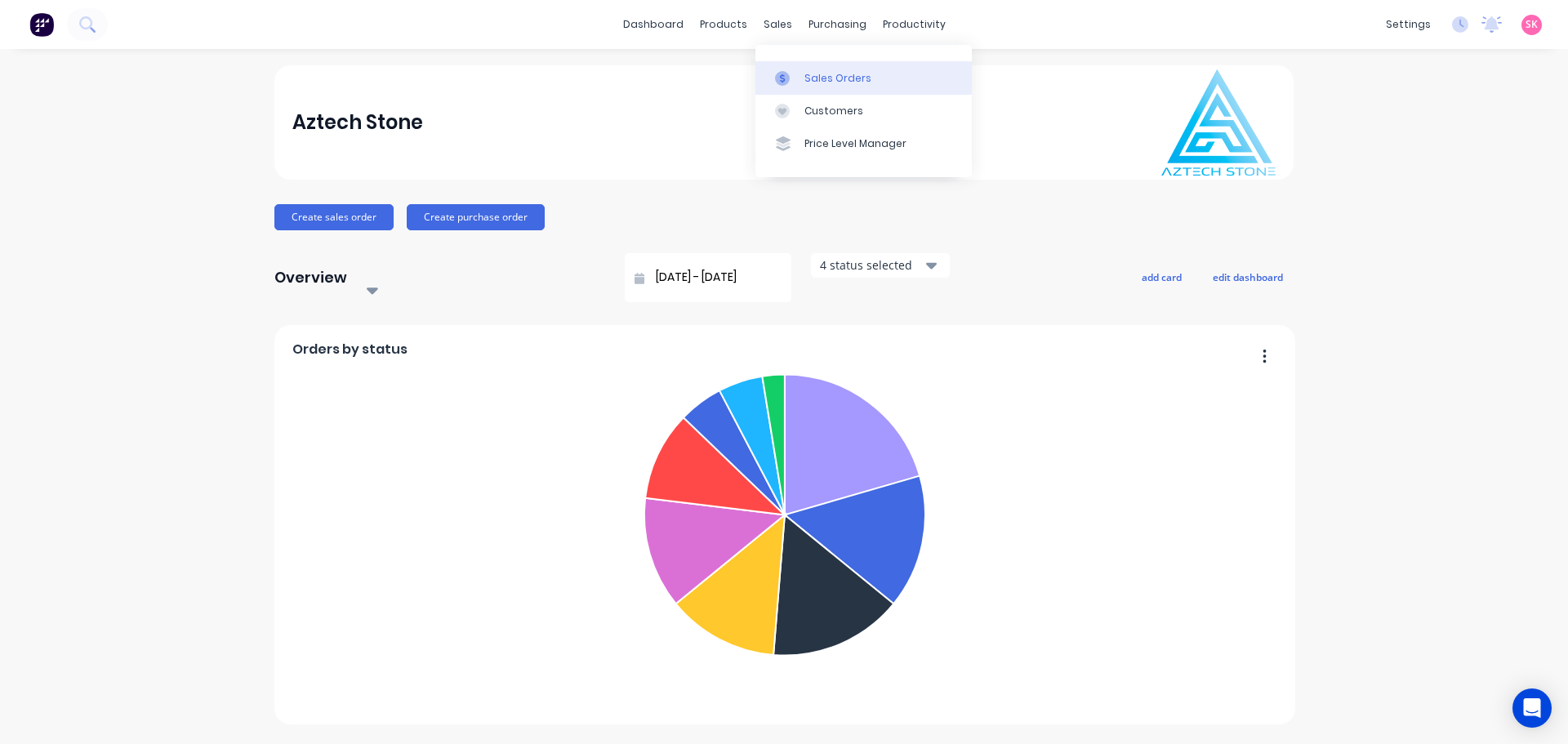
click at [784, 63] on link "Sales Orders" at bounding box center [863, 77] width 216 height 33
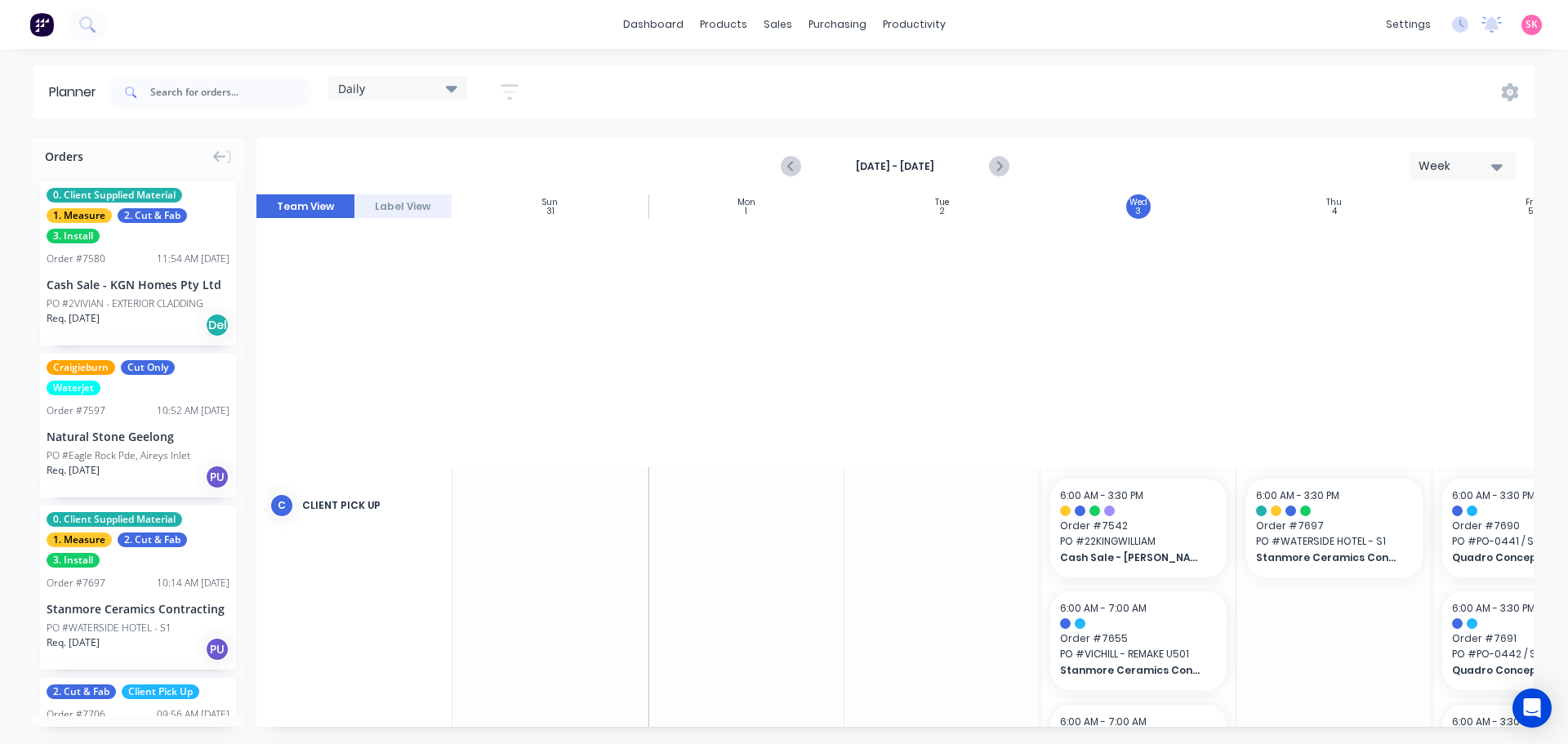
scroll to position [653, 1]
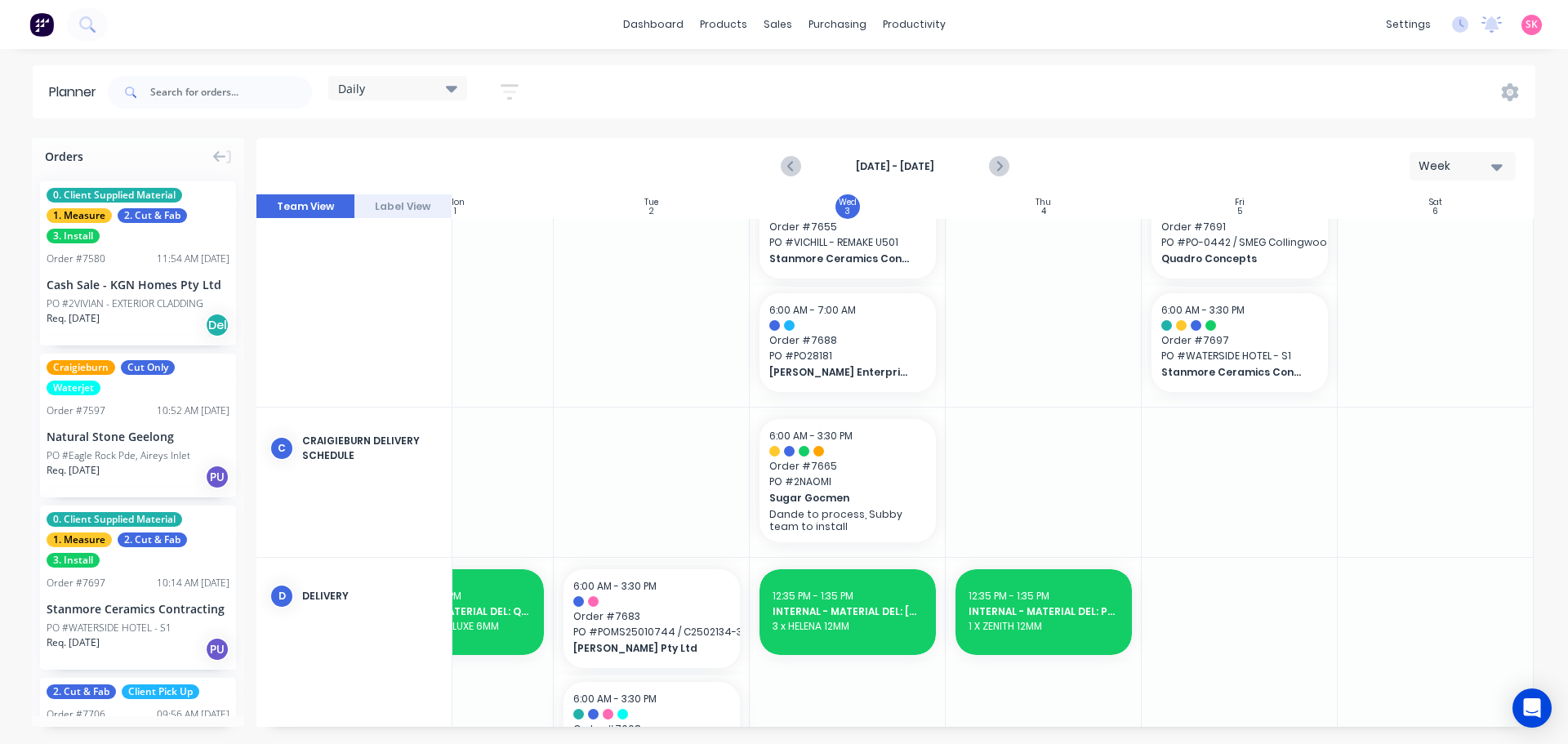
scroll to position [408, 297]
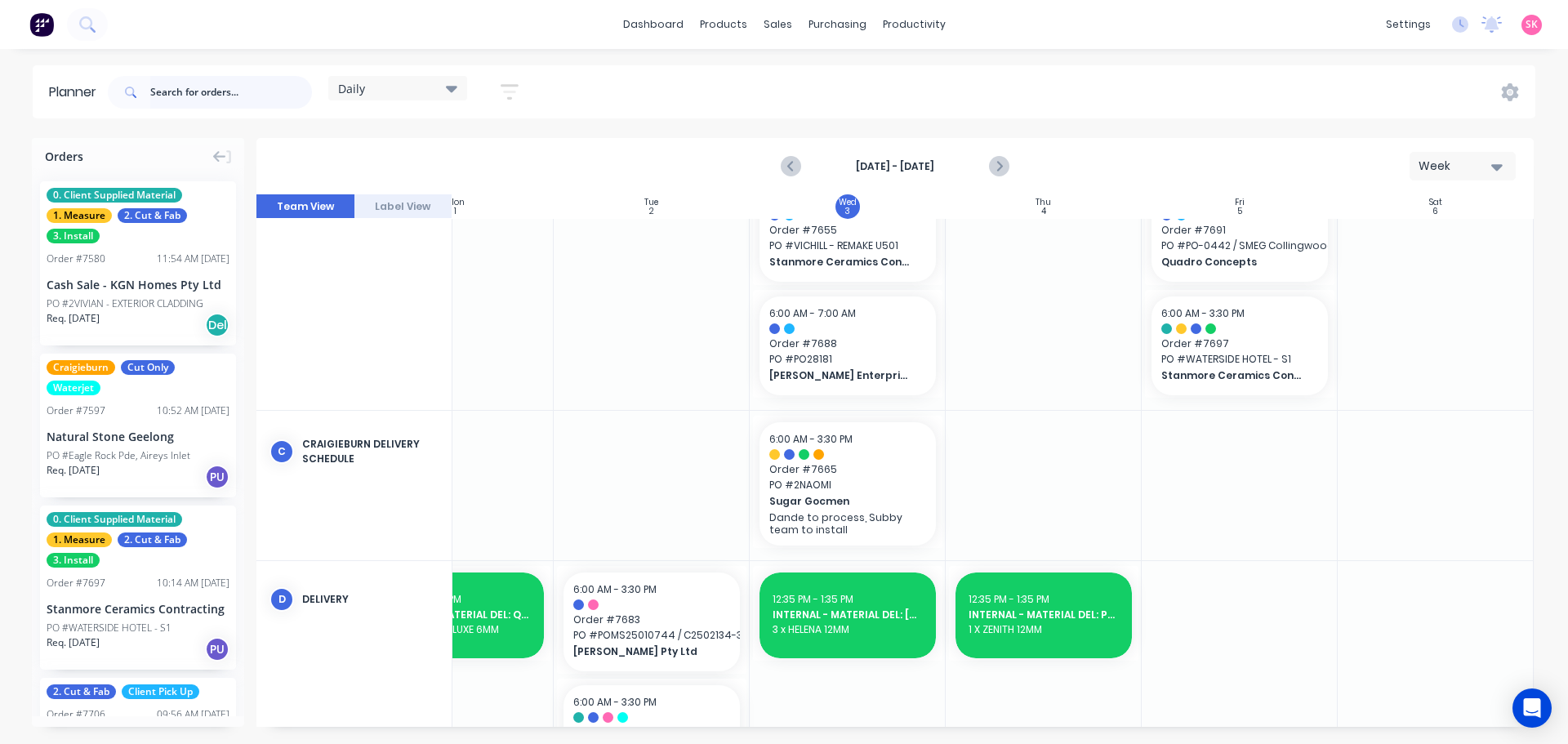
click at [203, 92] on input "text" at bounding box center [231, 92] width 162 height 33
type input "elsternwick"
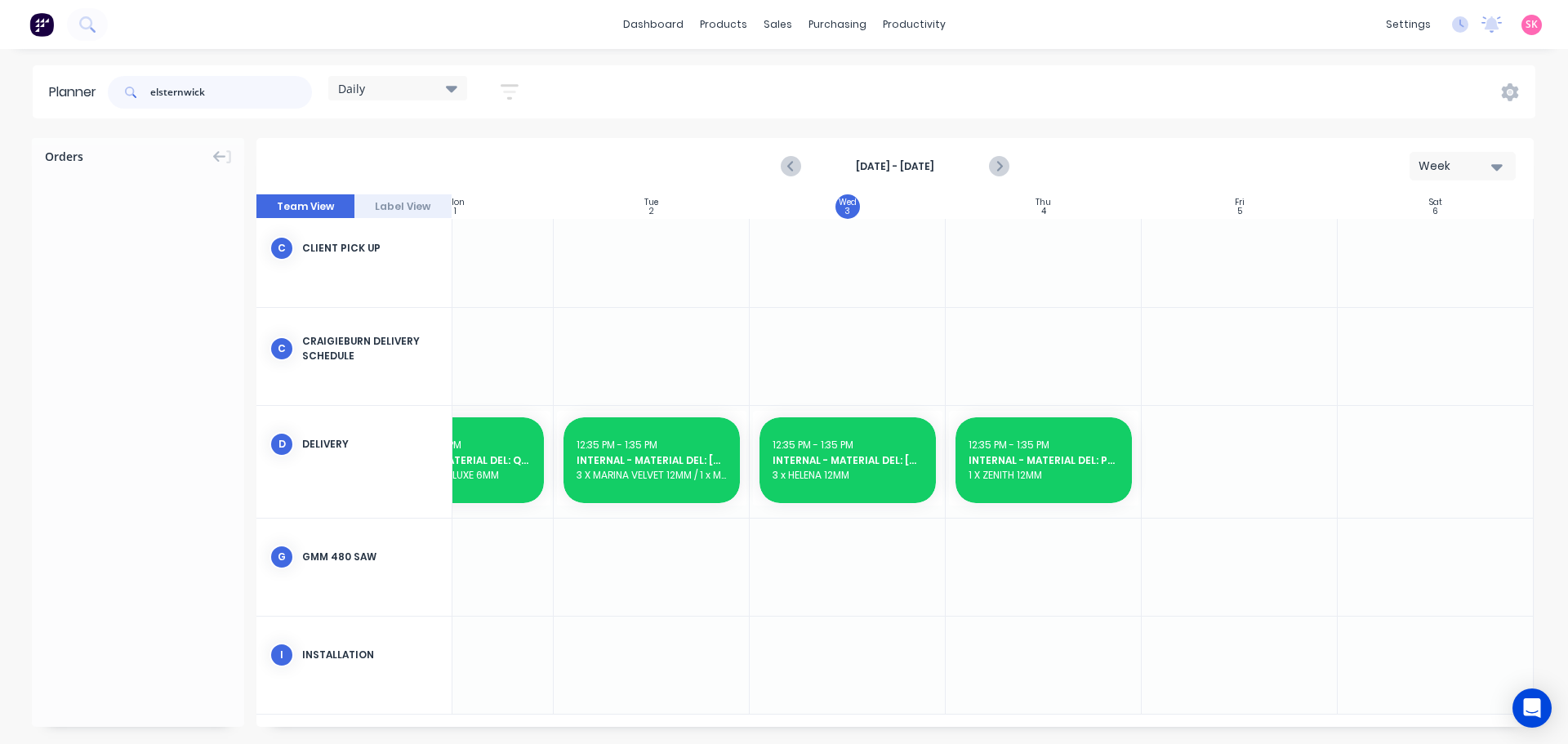
scroll to position [37, 297]
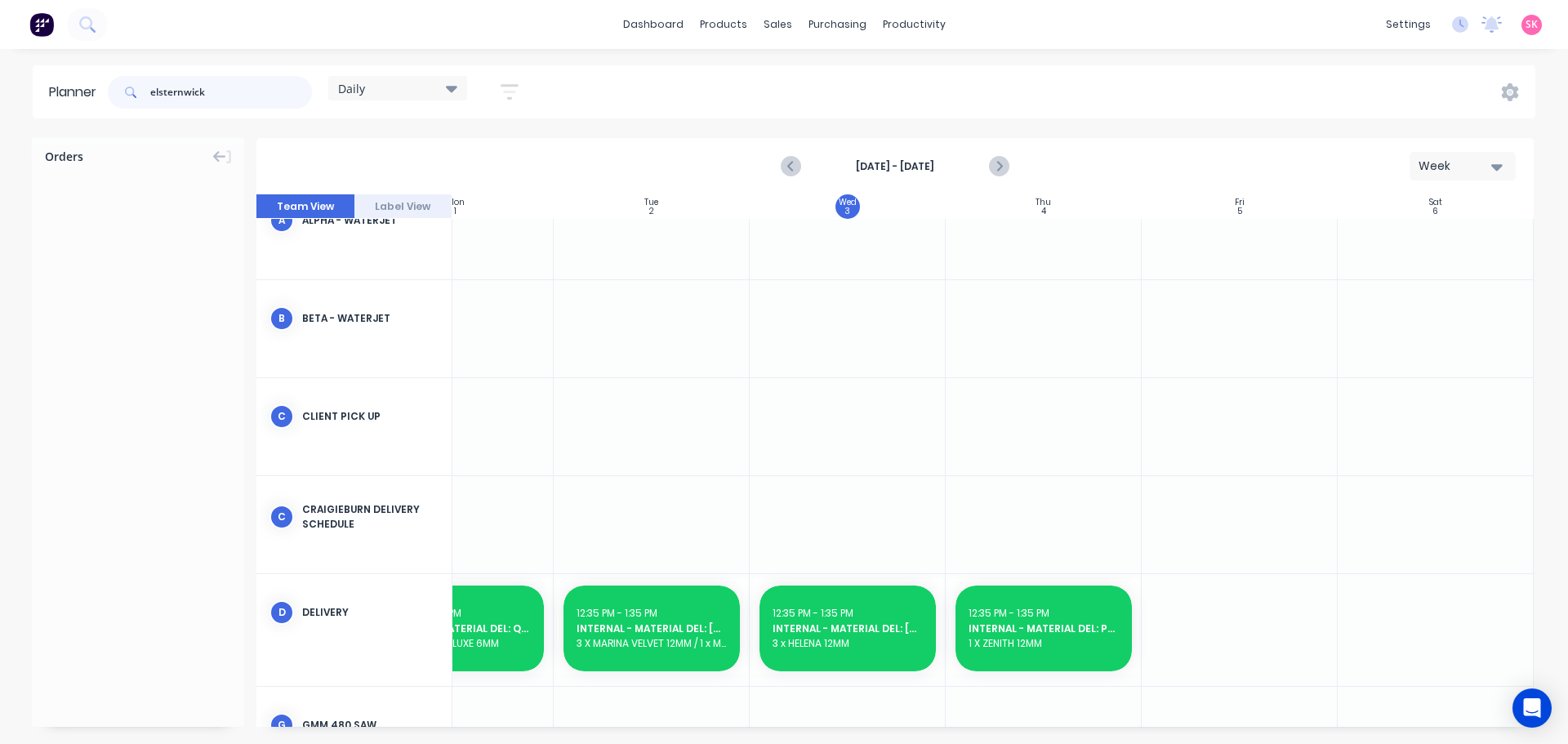
drag, startPoint x: 204, startPoint y: 86, endPoint x: 4, endPoint y: 108, distance: 201.2
click at [4, 108] on div "Planner elsternwick Daily Save new view None edit Daily (Default) edit Craigieb…" at bounding box center [784, 91] width 1568 height 53
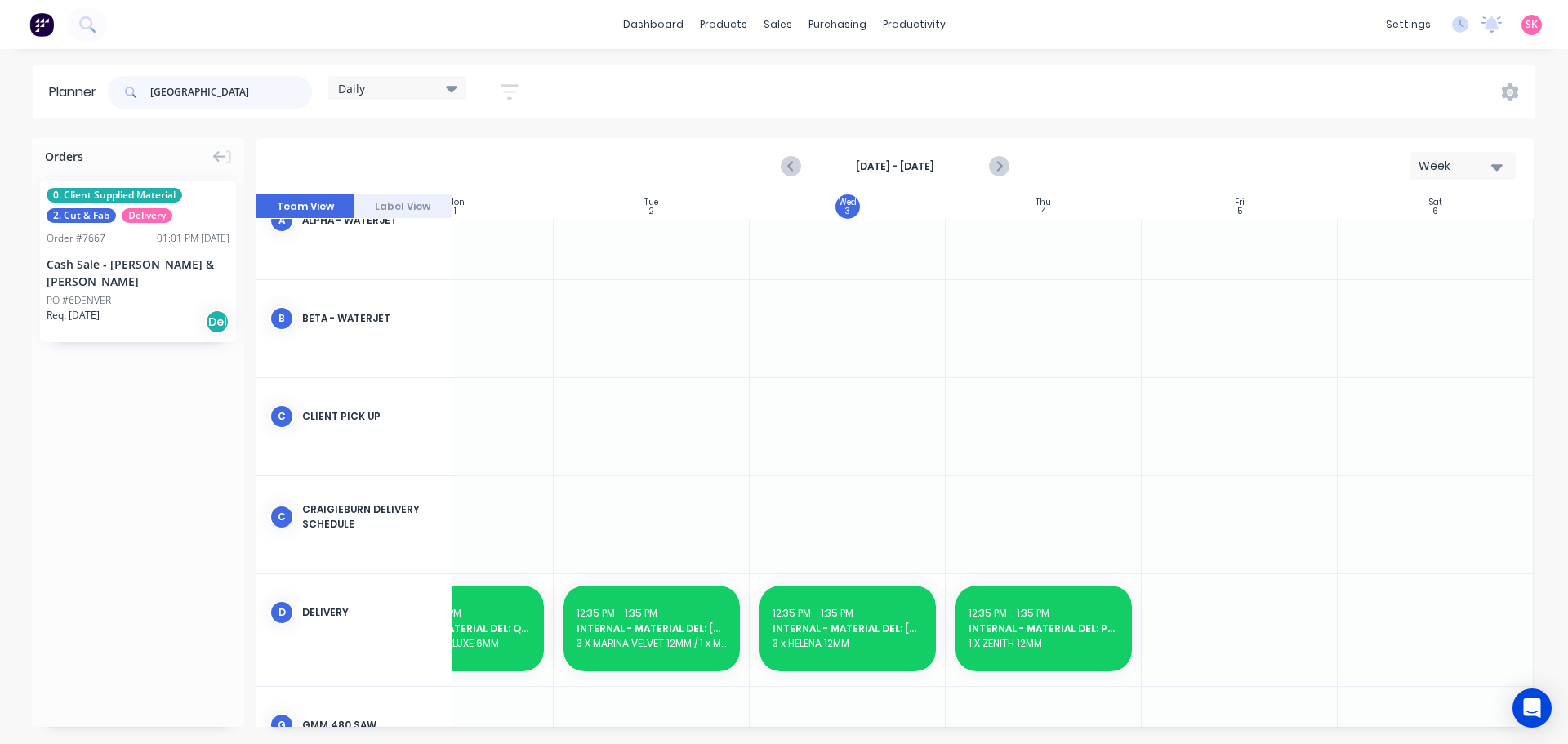
type input "denver"
drag, startPoint x: 90, startPoint y: 252, endPoint x: 1081, endPoint y: 510, distance: 1024.0
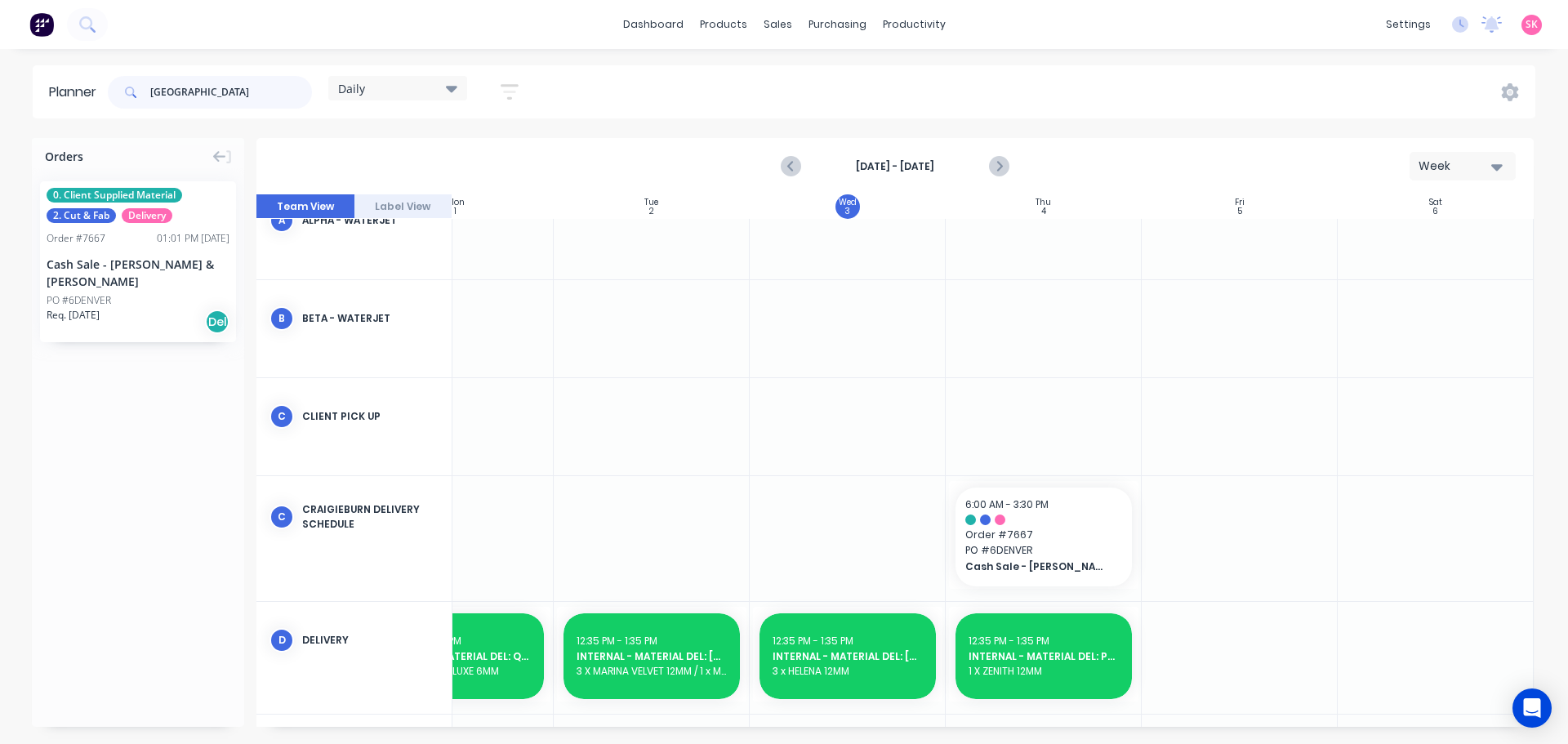
drag, startPoint x: 193, startPoint y: 88, endPoint x: 98, endPoint y: 98, distance: 95.5
click at [98, 98] on header "Planner denver Daily Save new view None edit Daily (Default) edit Craigieburn O…" at bounding box center [784, 91] width 1503 height 53
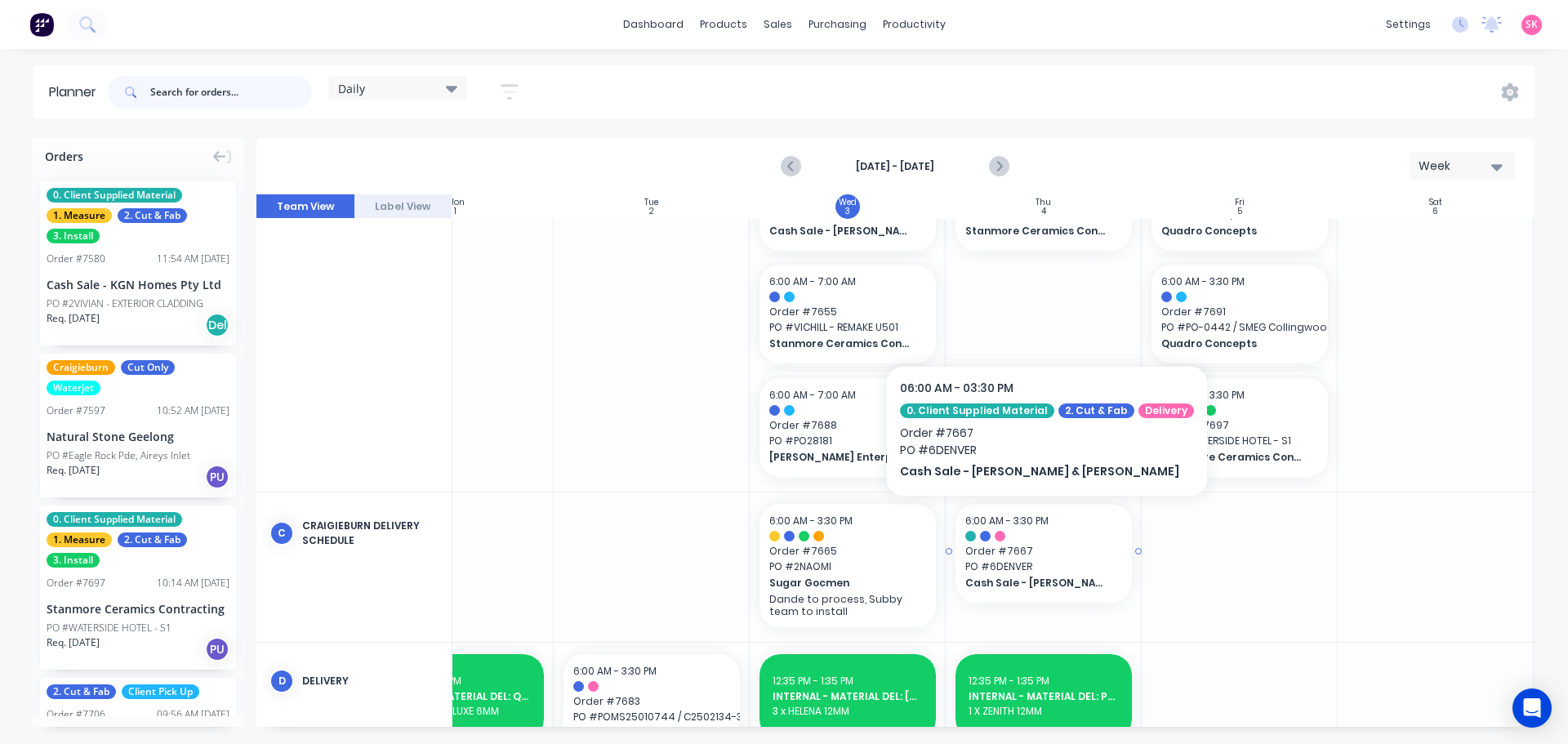
scroll to position [735, 297]
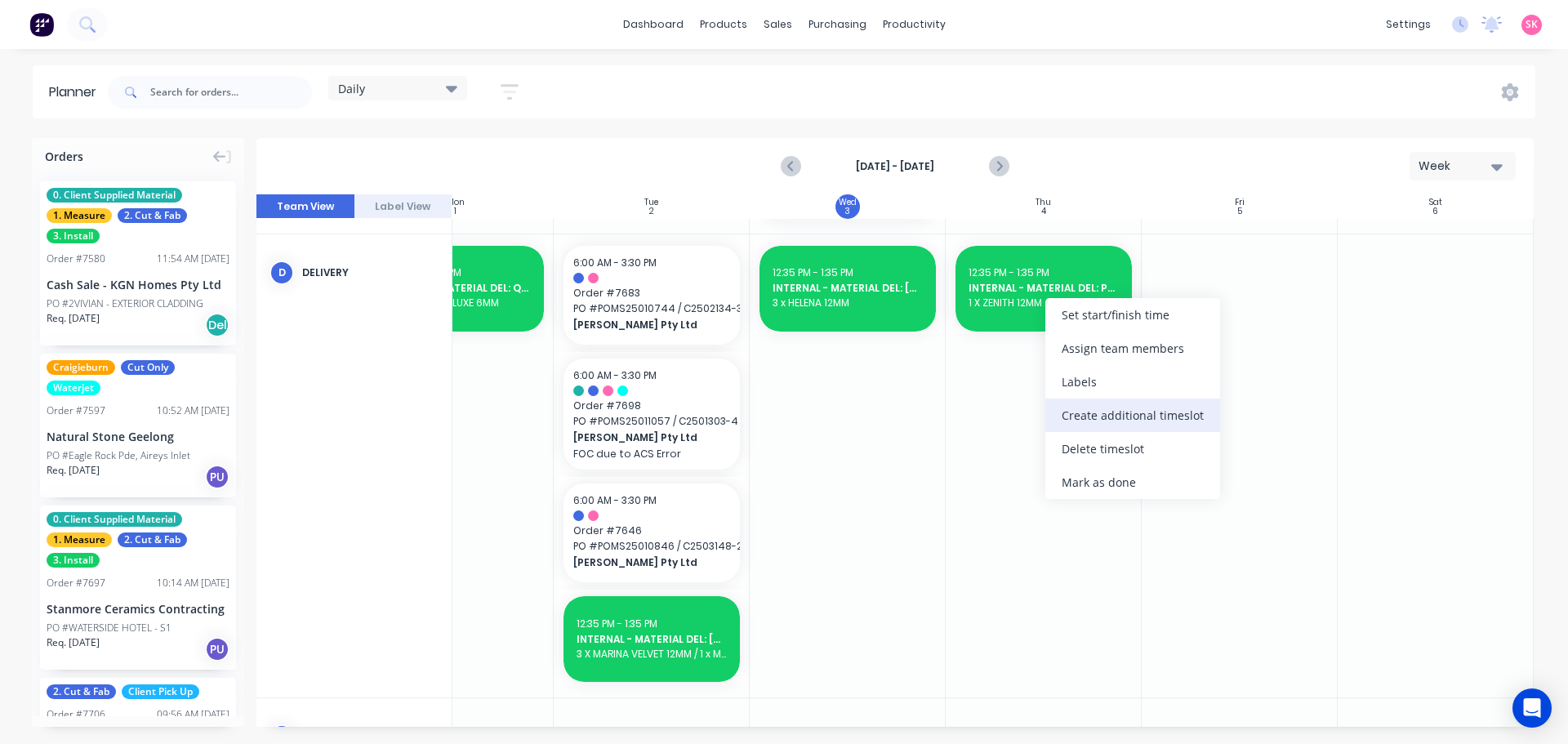
click at [1105, 416] on div "Create additional timeslot" at bounding box center [1132, 414] width 174 height 33
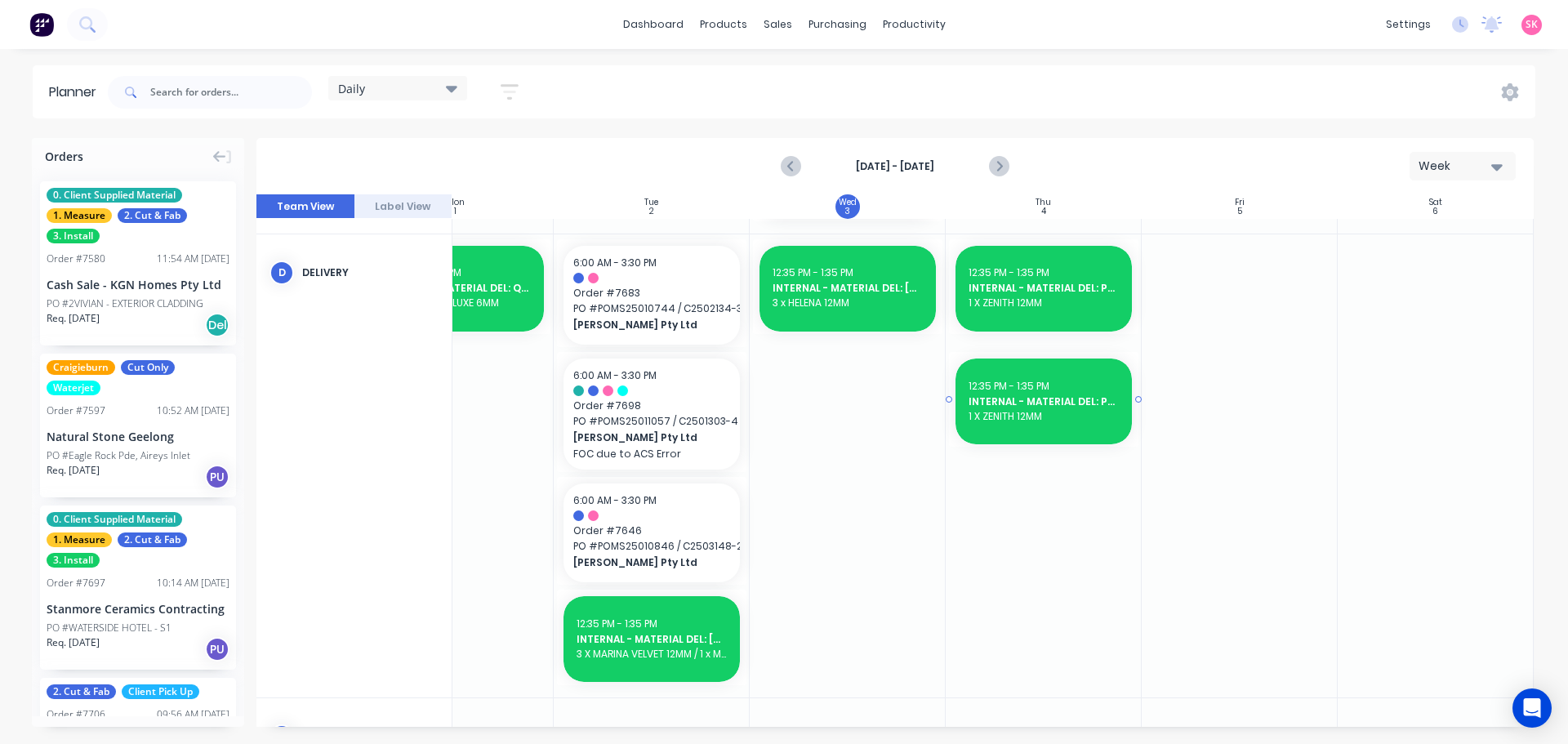
click at [1044, 379] on div "12:35 PM - 1:35 PM" at bounding box center [1044, 386] width 150 height 14
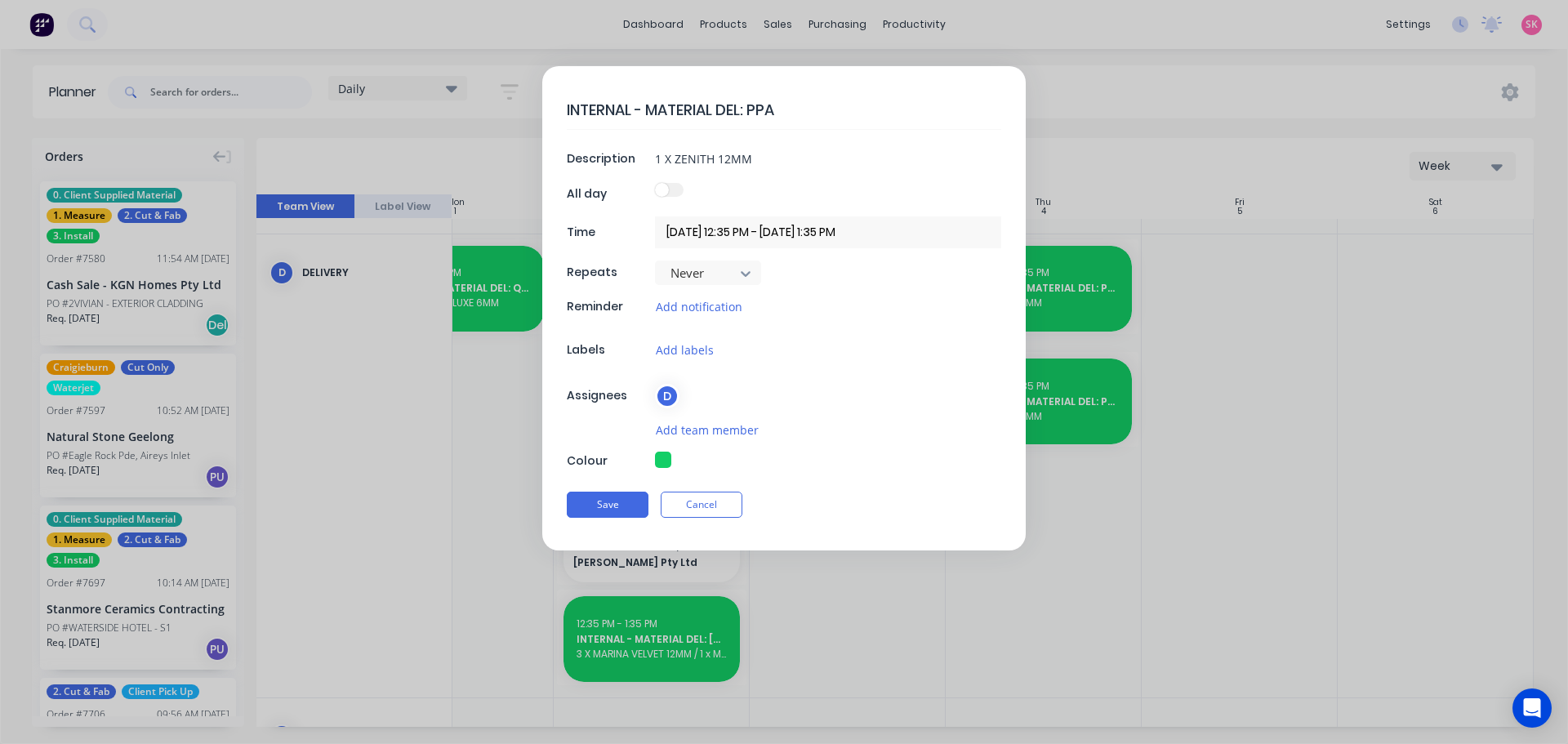
drag, startPoint x: 792, startPoint y: 117, endPoint x: 744, endPoint y: 113, distance: 48.2
click at [744, 113] on textarea "INTERNAL - MATERIAL DEL: PPA" at bounding box center [784, 109] width 435 height 38
type textarea "x"
type textarea "INTERNAL - MATERIAL DEL:"
type textarea "x"
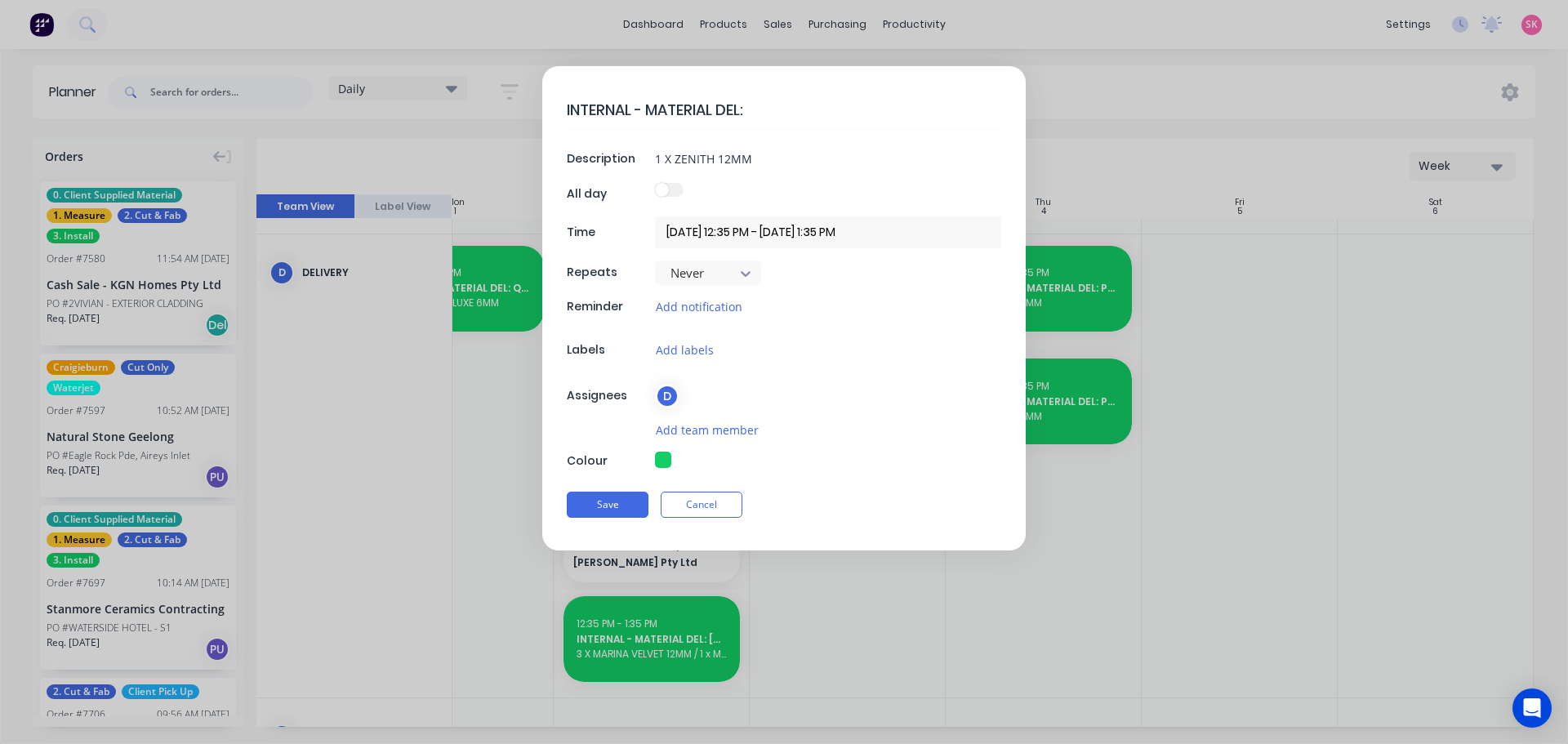
type textarea "INTERNAL - MATERIAL DEL: M"
type textarea "x"
type textarea "INTERNAL - MATERIAL DEL: MO"
type textarea "x"
type textarea "INTERNAL - MATERIAL DEL: MOD"
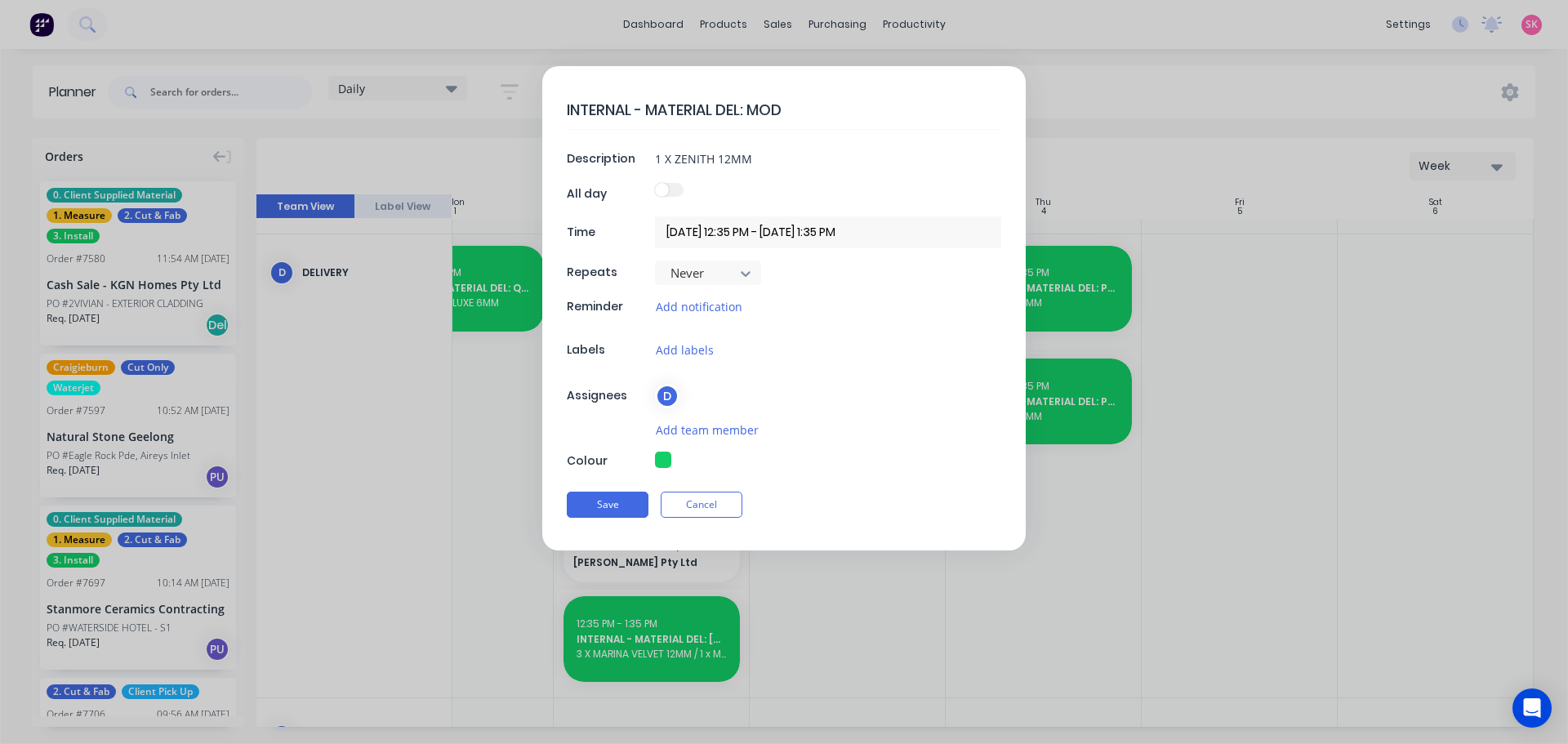
type textarea "x"
type textarea "INTERNAL - MATERIAL DEL: MODU"
type textarea "x"
type textarea "INTERNAL - MATERIAL DEL: MODUL"
type textarea "x"
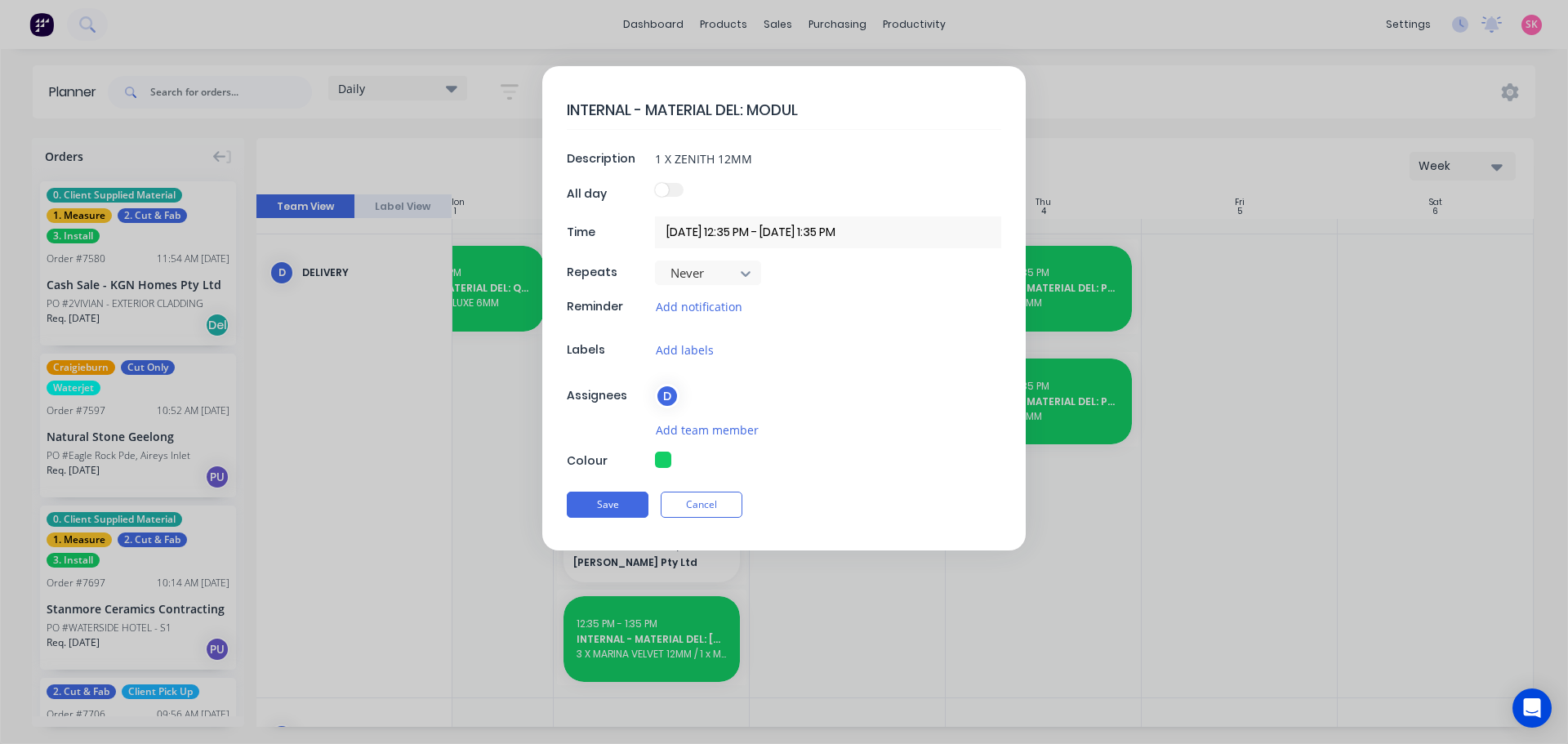
type textarea "INTERNAL - MATERIAL DEL: MODULA"
type textarea "x"
type textarea "INTERNAL - MATERIAL DEL: MODULAR"
type textarea "x"
type textarea "INTERNAL - MATERIAL DEL: MODULAR"
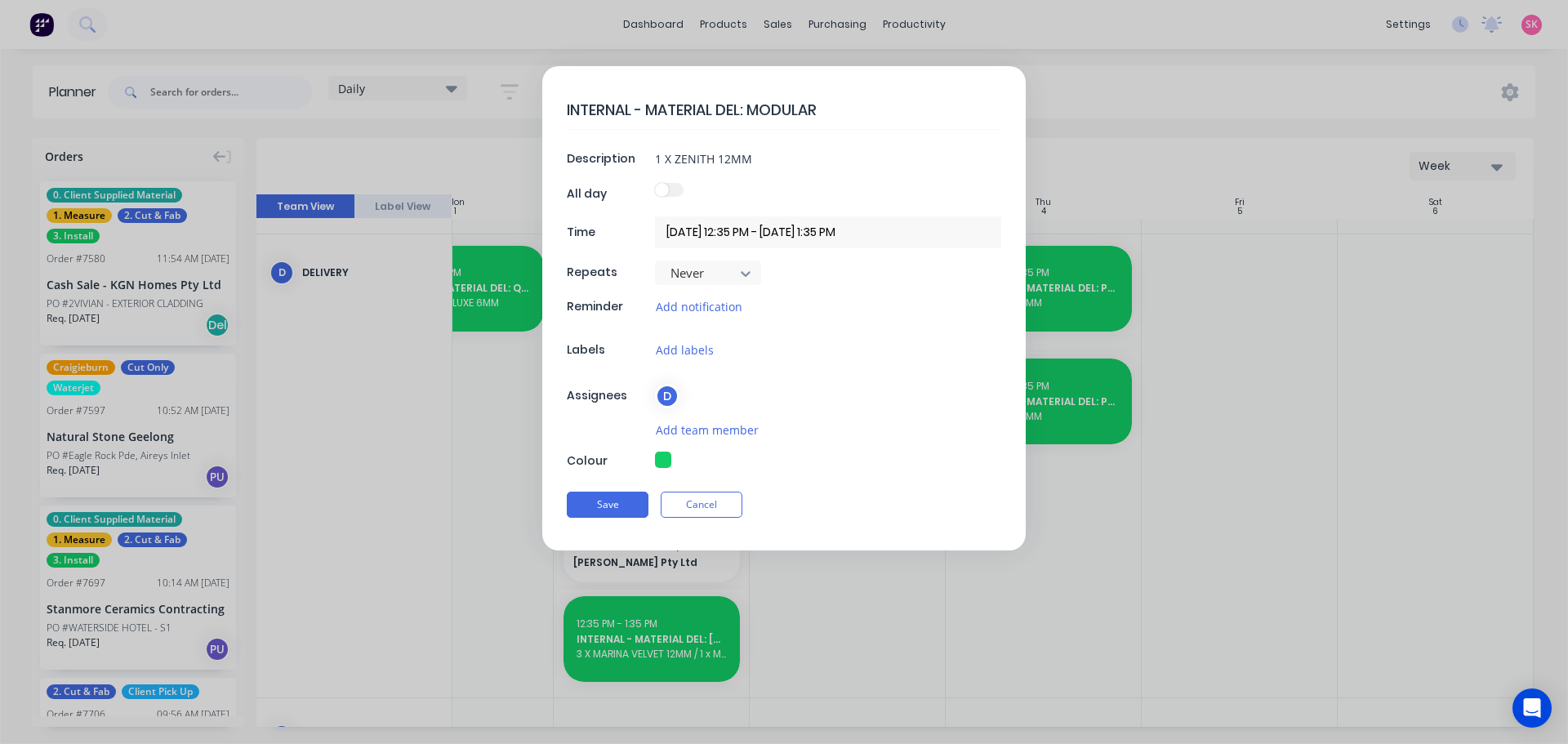
type textarea "x"
type textarea "INTERNAL - MATERIAL DEL: MODULAR M"
type textarea "x"
type textarea "INTERNAL - MATERIAL DEL: MODULAR MA"
type textarea "x"
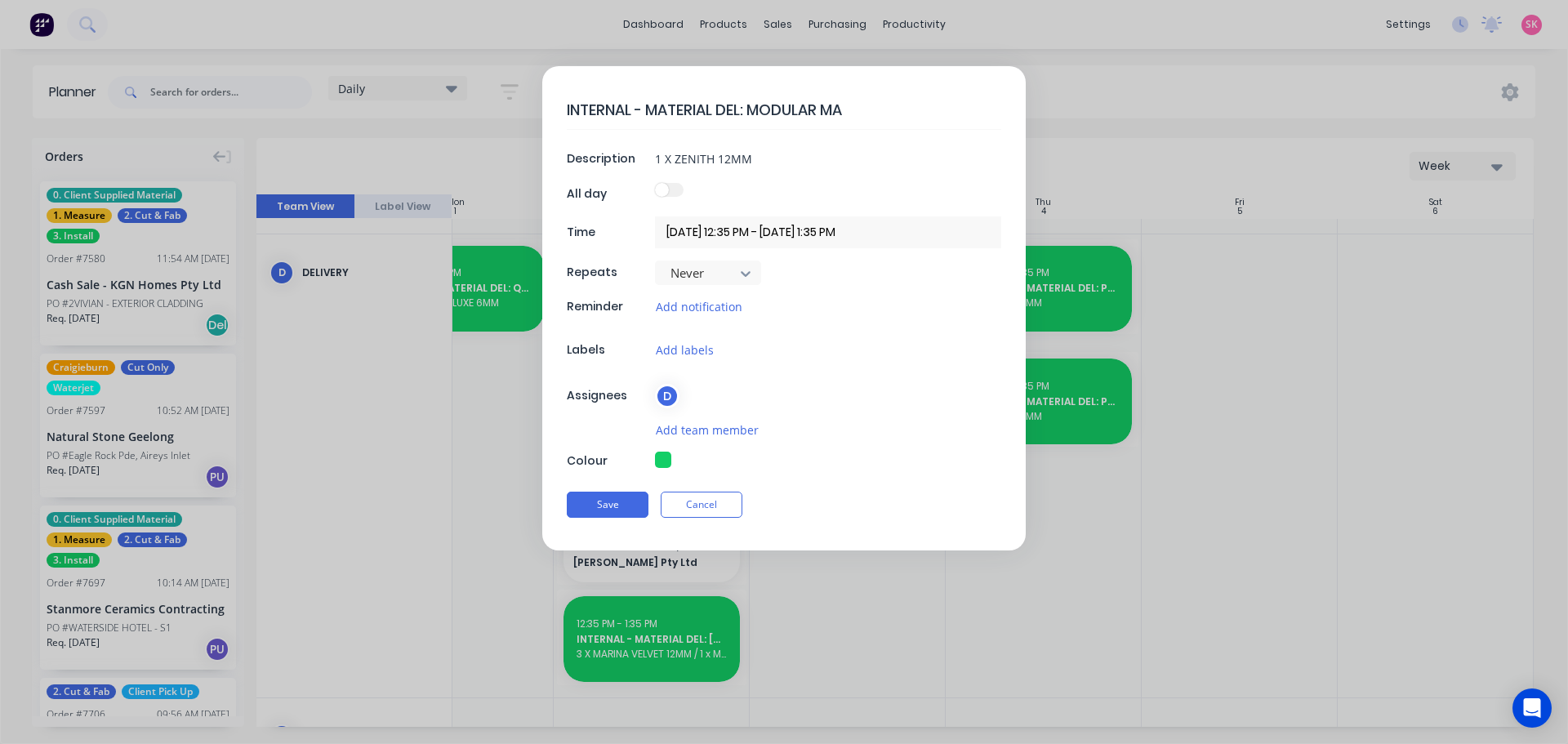
type textarea "INTERNAL - MATERIAL DEL: MODULAR MAS"
type textarea "x"
type textarea "INTERNAL - MATERIAL DEL: MODULAR MASO"
type textarea "x"
type textarea "INTERNAL - MATERIAL DEL: MODULAR MASON"
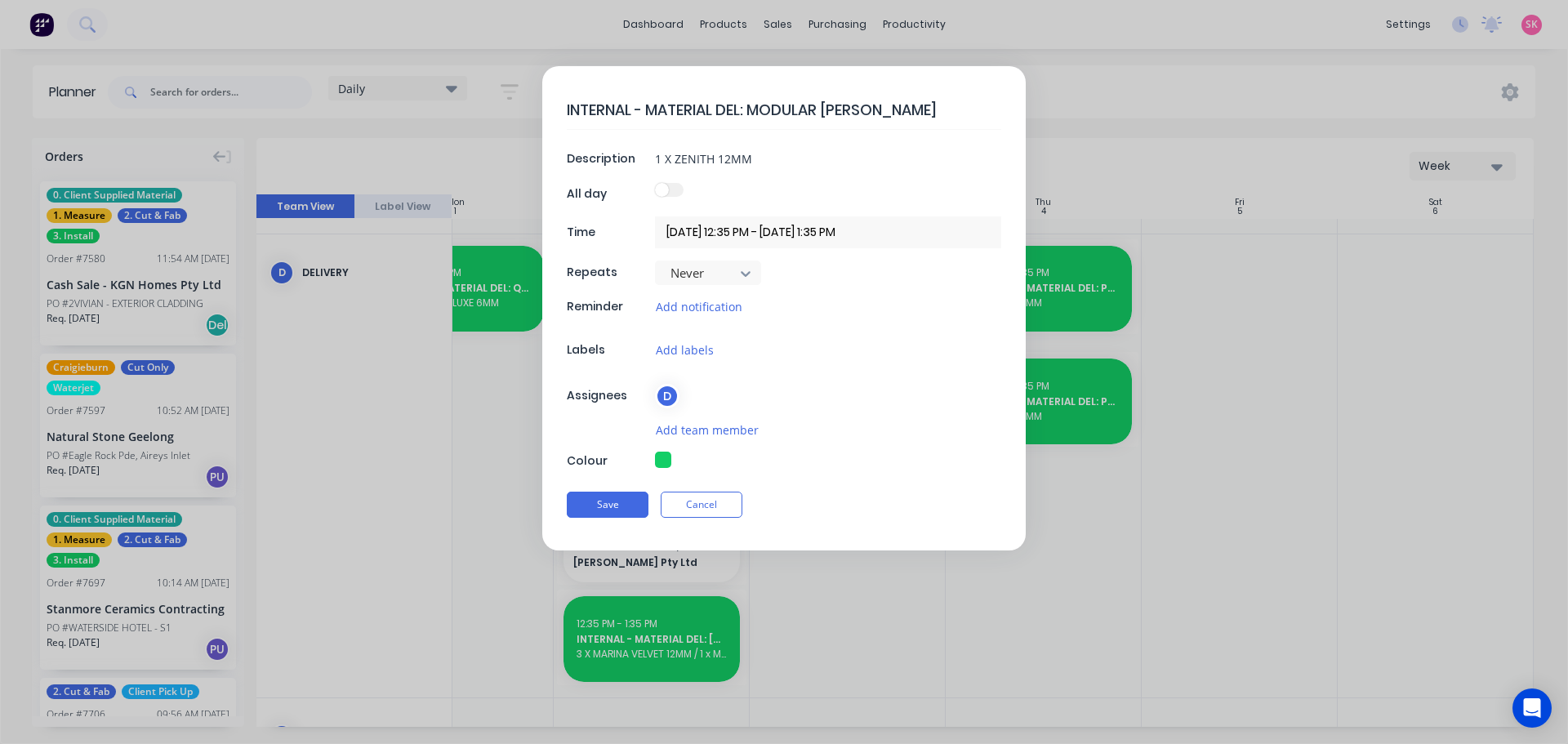
type textarea "x"
type textarea "INTERNAL - MATERIAL DEL: MODULAR MASONR"
type textarea "x"
type textarea "INTERNAL - MATERIAL DEL: MODULAR MASONRY"
type textarea "x"
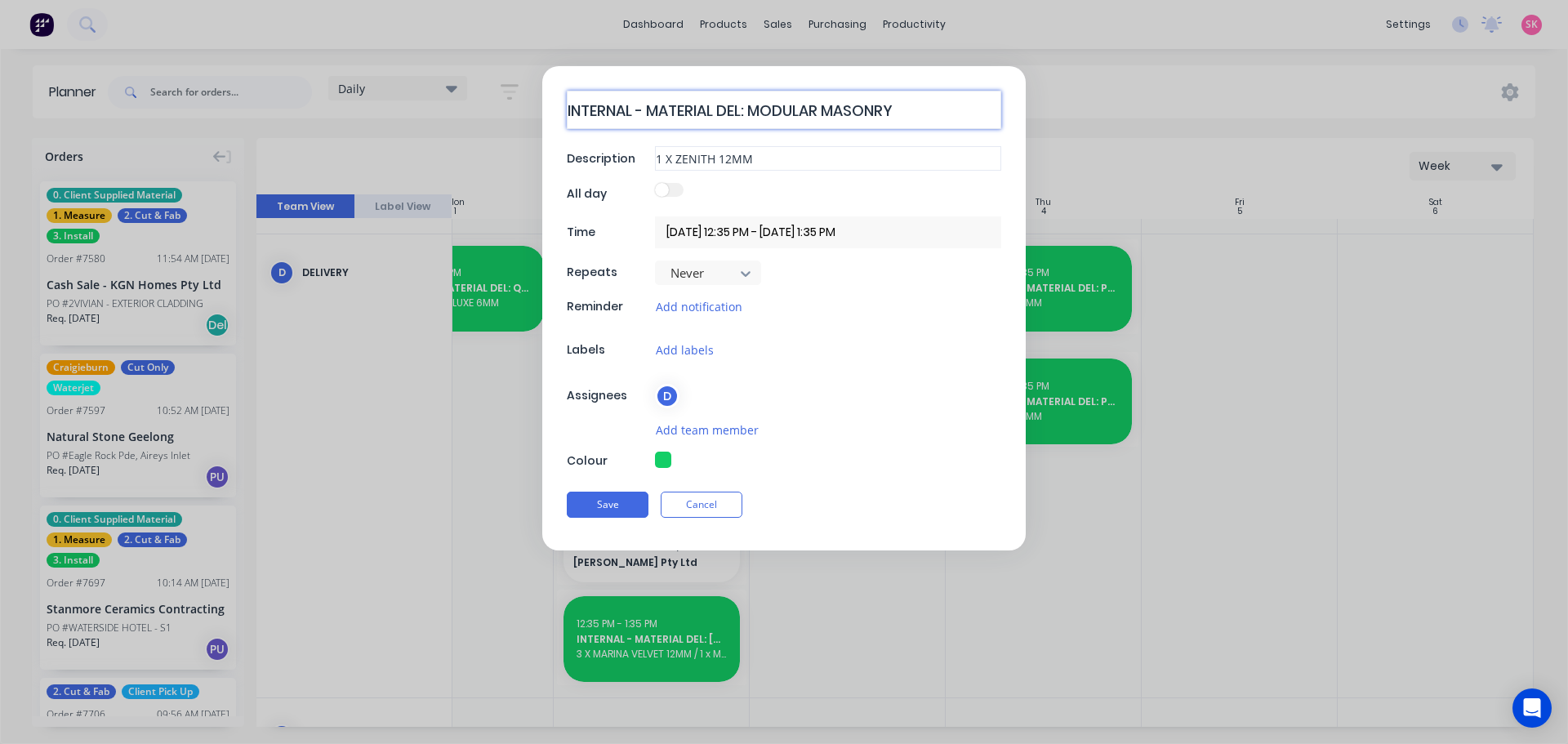
type textarea "INTERNAL - MATERIAL DEL: MODULAR MASONRY"
drag, startPoint x: 773, startPoint y: 157, endPoint x: 534, endPoint y: 155, distance: 239.0
click at [535, 155] on form "INTERNAL - MATERIAL DEL: MODULAR MASONRY Description 1 X ZENITH 12MM All day Ti…" at bounding box center [784, 308] width 1533 height 484
type textarea "x"
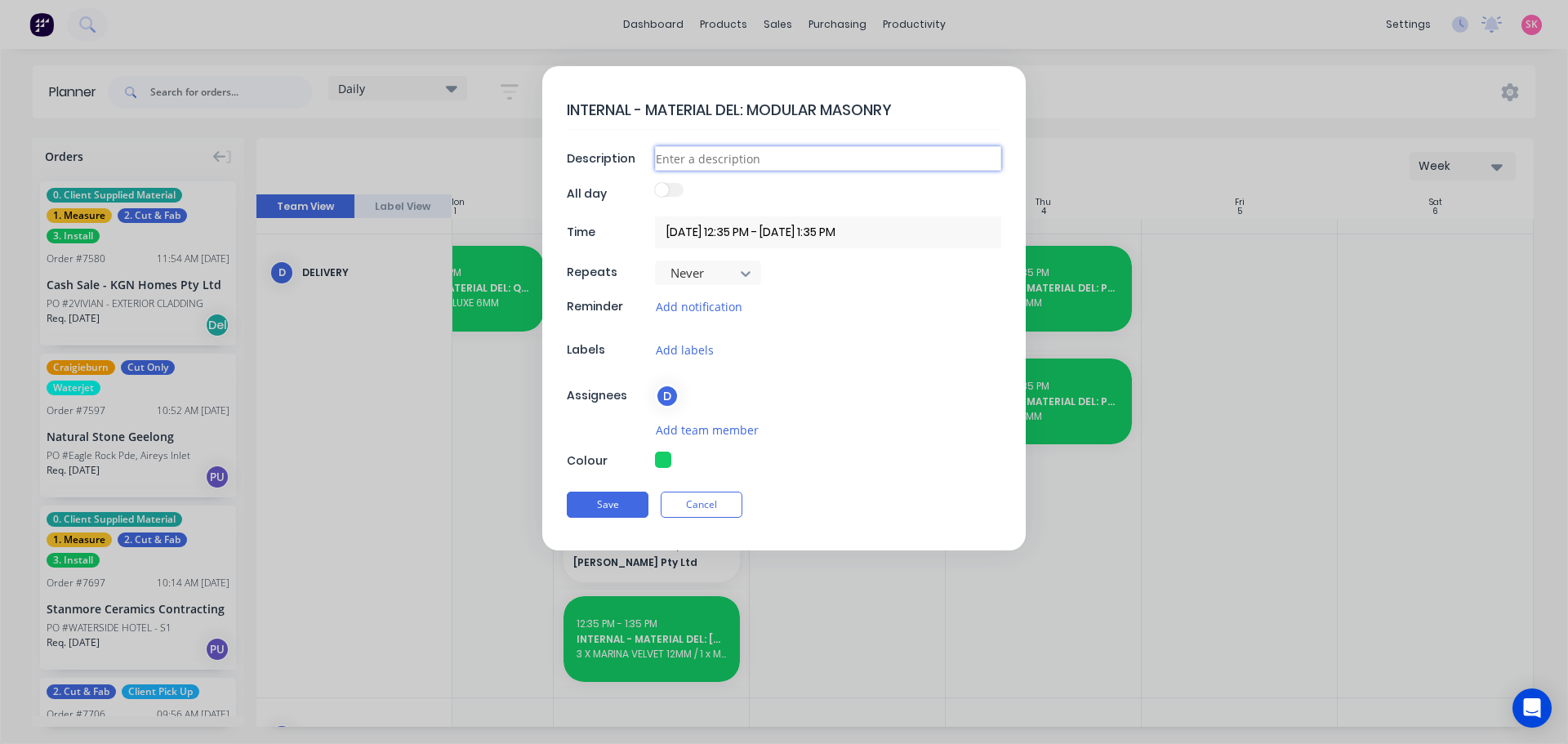
type input "1"
type textarea "x"
type input "15"
type textarea "x"
type input "150"
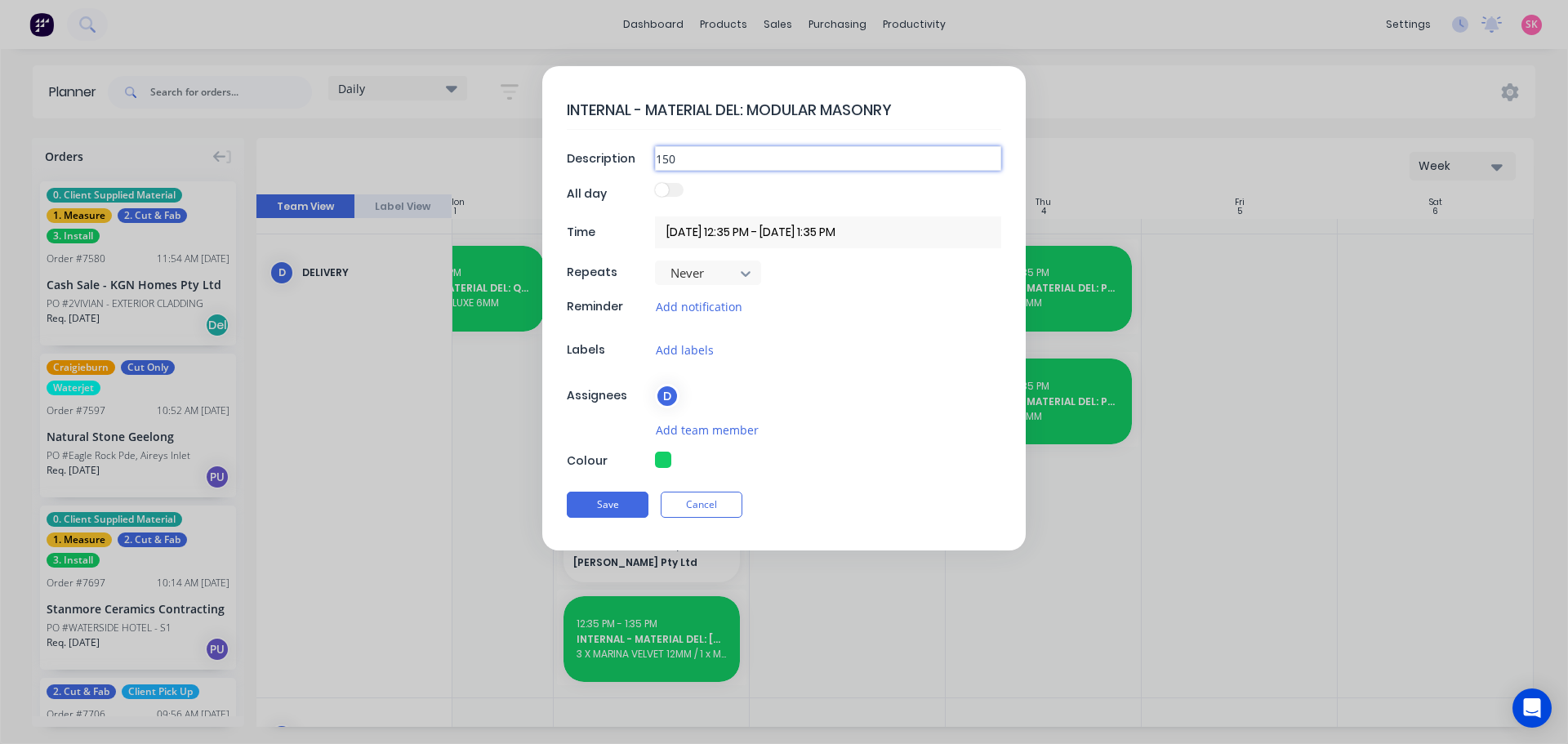
type textarea "x"
type input "150"
type textarea "x"
type input "150 B"
type textarea "x"
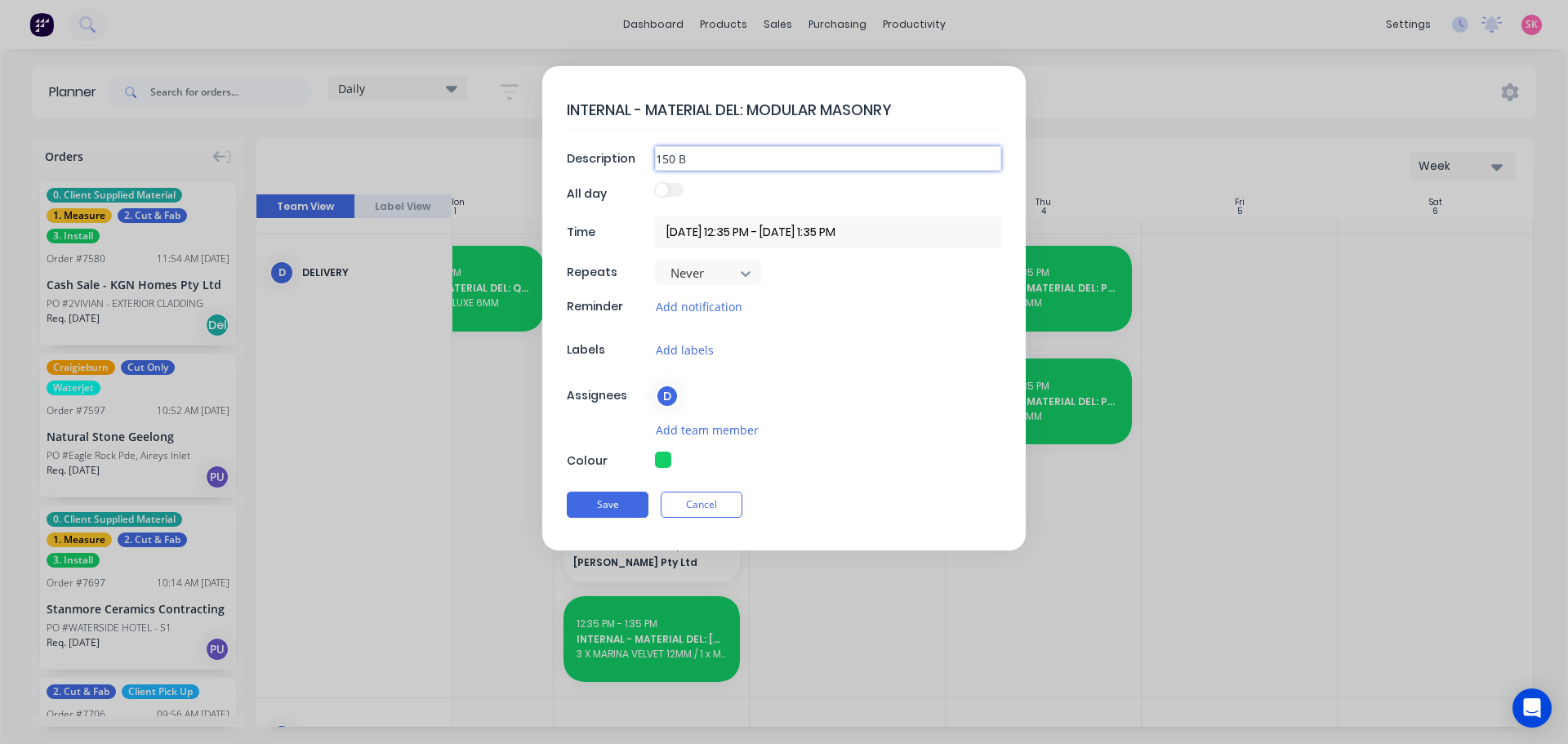
type input "150 BR"
type textarea "x"
type input "150 BRI"
type textarea "x"
type input "150 BRIC"
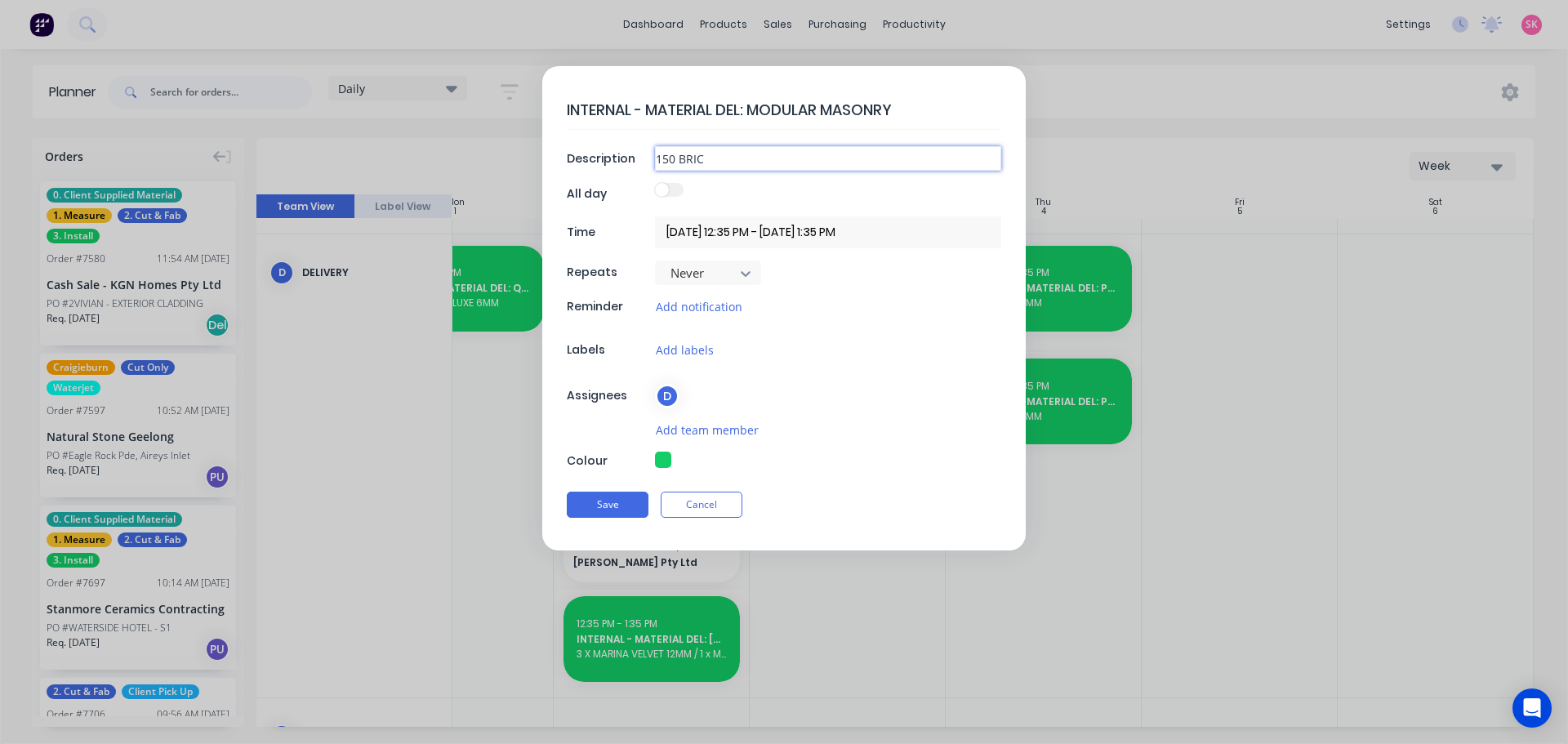
type textarea "x"
type input "150 BRI"
type textarea "x"
type input "150 BR"
type textarea "x"
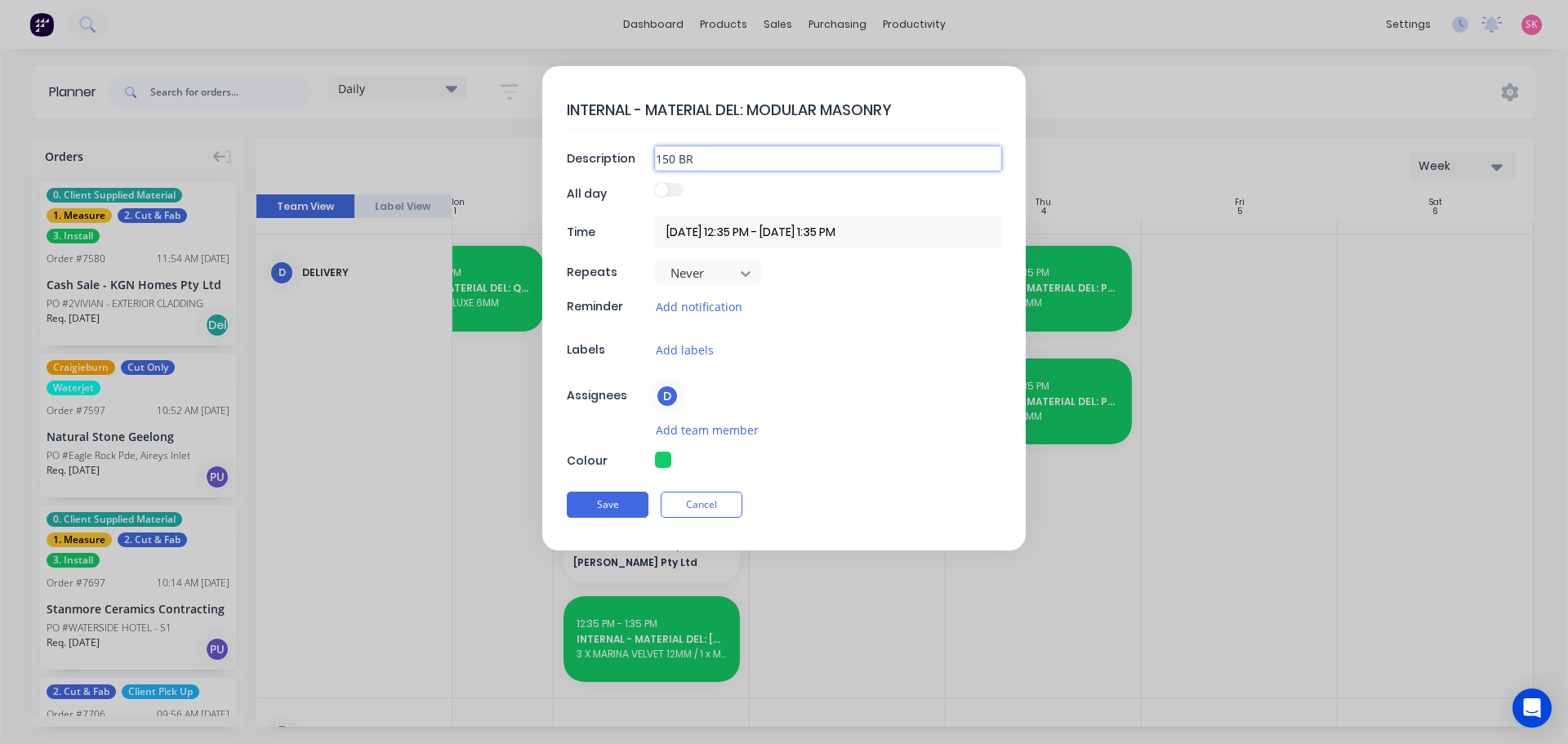
type input "150 B"
type textarea "x"
type input "150"
type textarea "x"
type input "150 X"
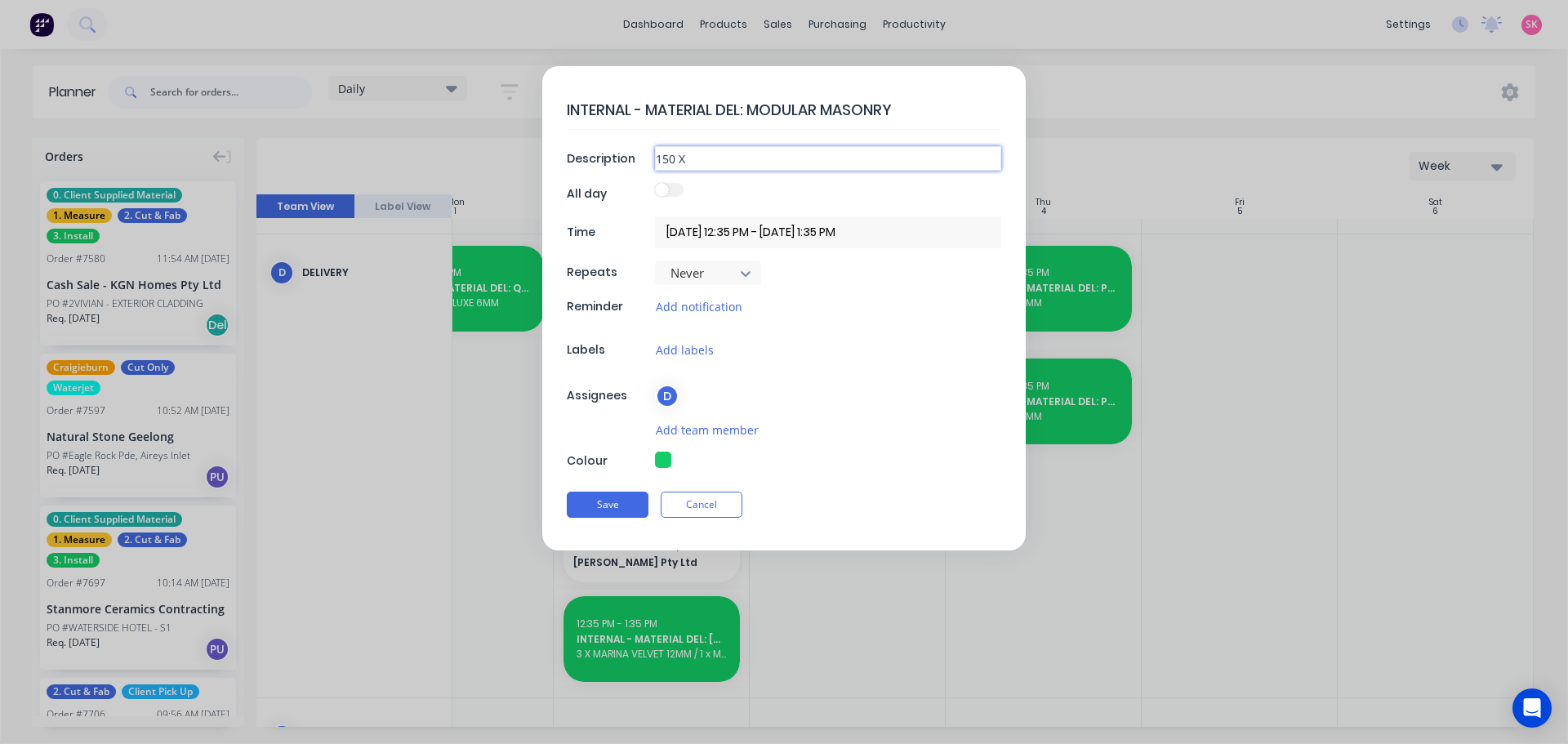
type textarea "x"
type input "150 X"
type textarea "x"
type input "150 X B"
type textarea "x"
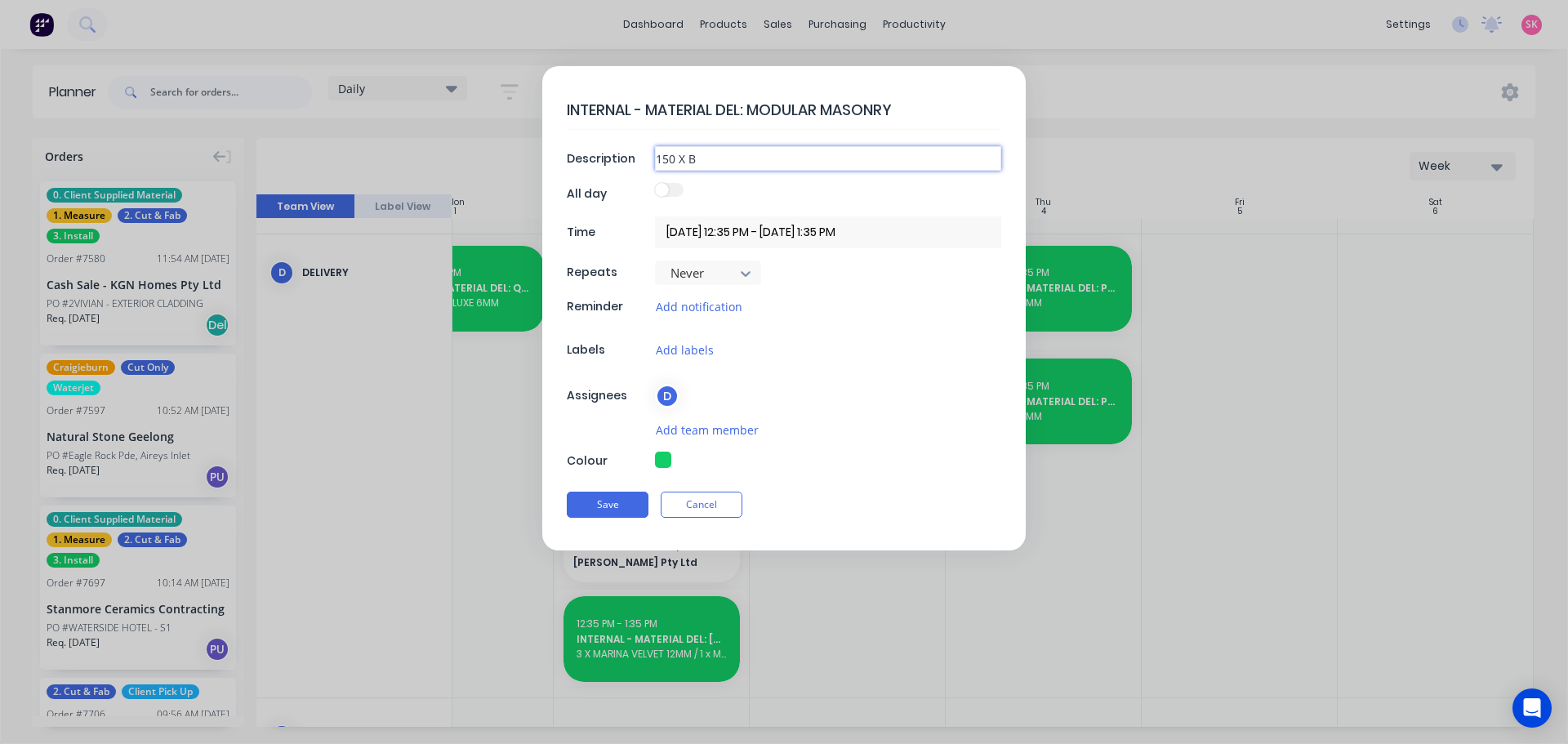
type input "150 X BR"
type textarea "x"
type input "150 X BRI"
type textarea "x"
type input "150 X BRIC"
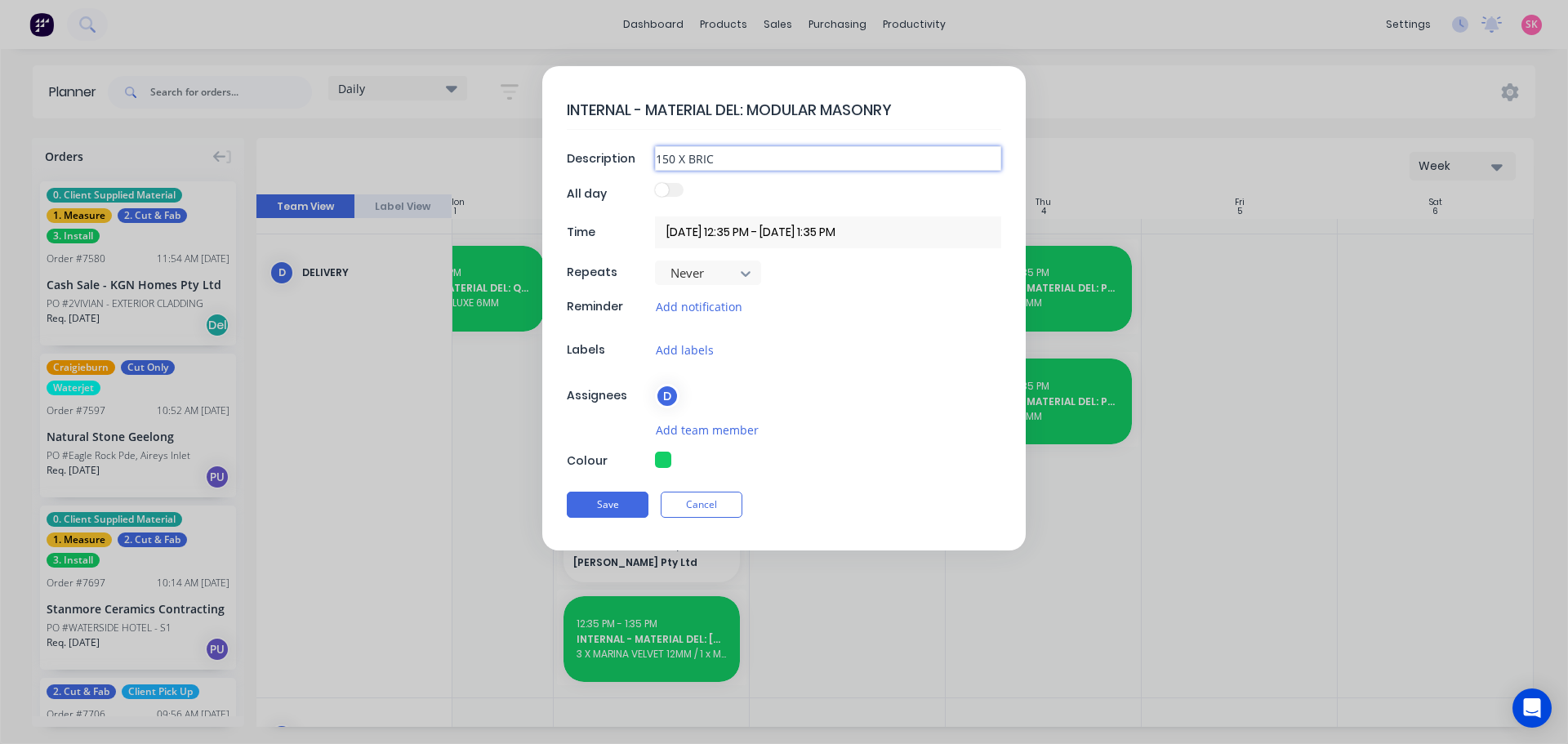
type textarea "x"
type input "150 X BRICK"
type textarea "x"
type input "150 X BRICKS"
type textarea "x"
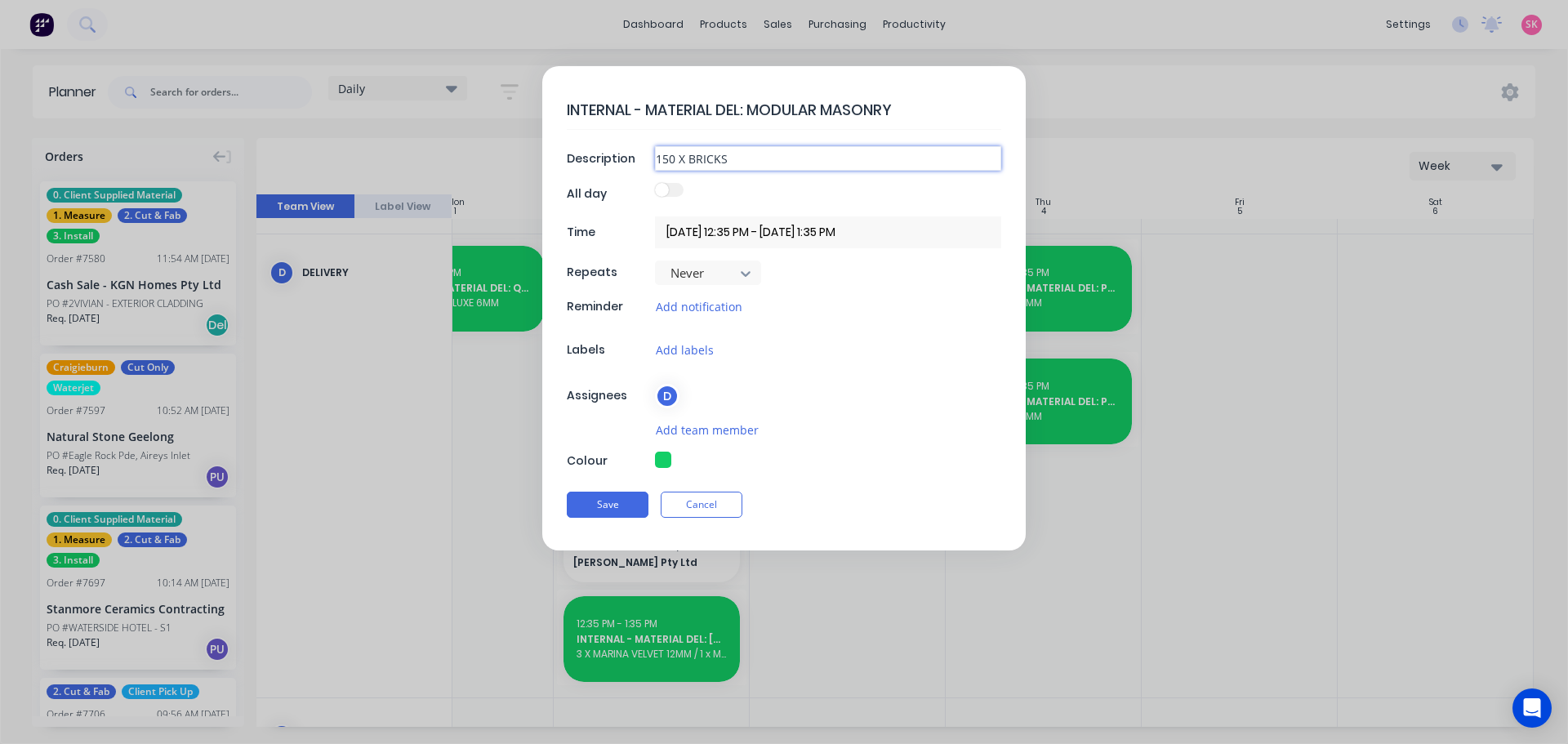
type input "150 X BRICKS"
type textarea "x"
type input "150 X BRICKS -"
type textarea "x"
type input "150 X BRICKS -"
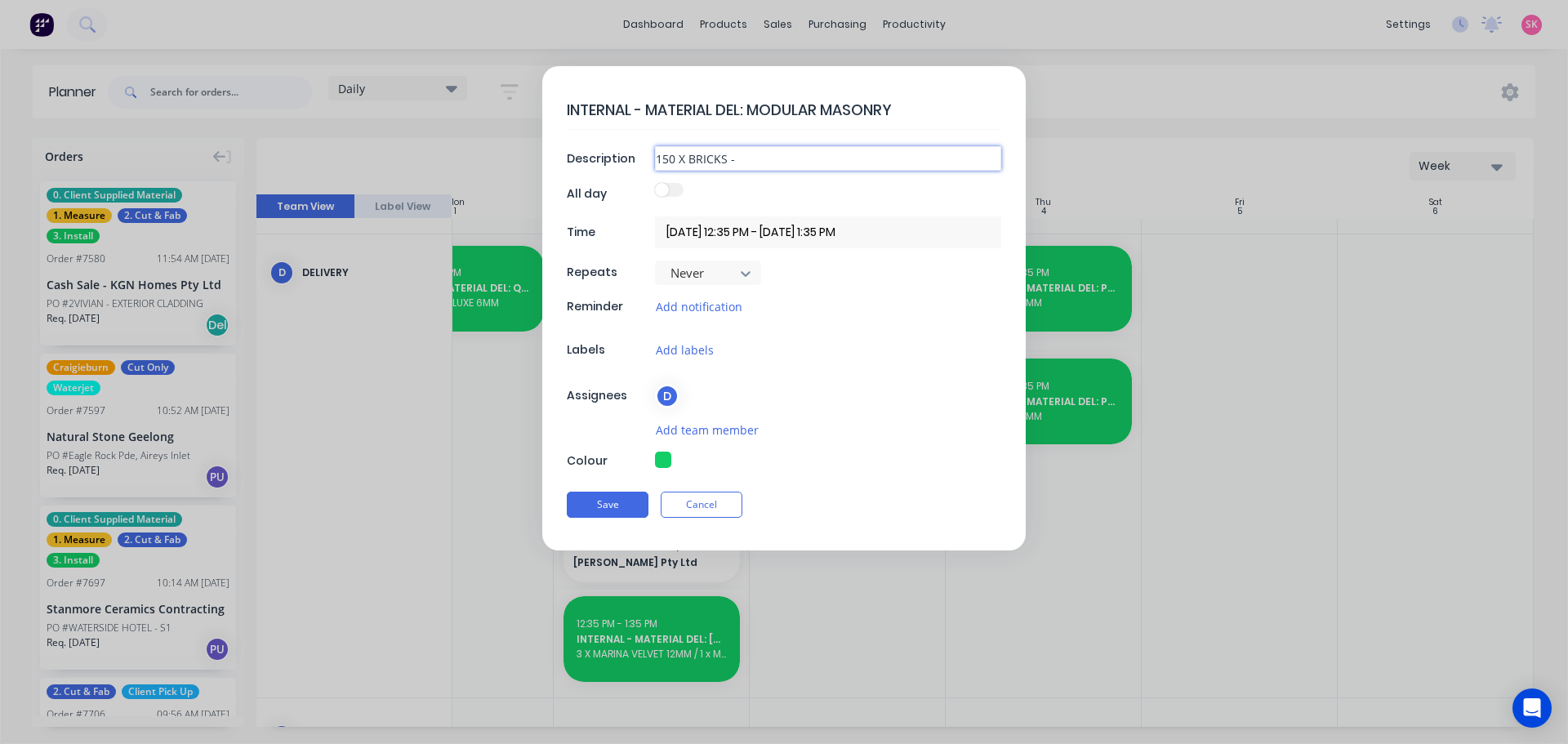
type textarea "x"
type input "150 X BRICKS - T"
type textarea "x"
type input "150 X BRICKS - TO"
type textarea "x"
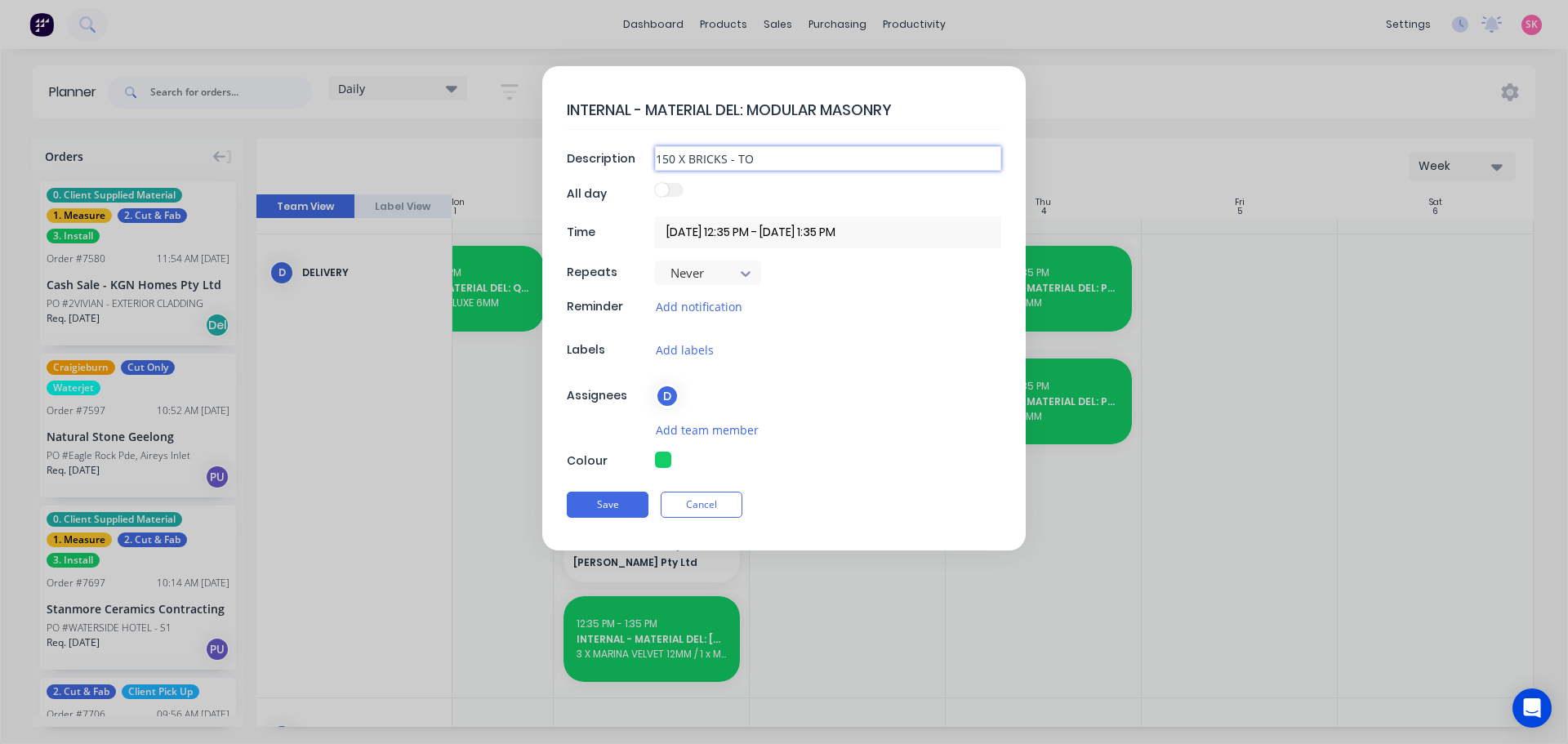
type input "150 X BRICKS - TO"
type textarea "x"
type input "150 X BRICKS - TO B"
type textarea "x"
type input "150 X BRICKS - TO BE"
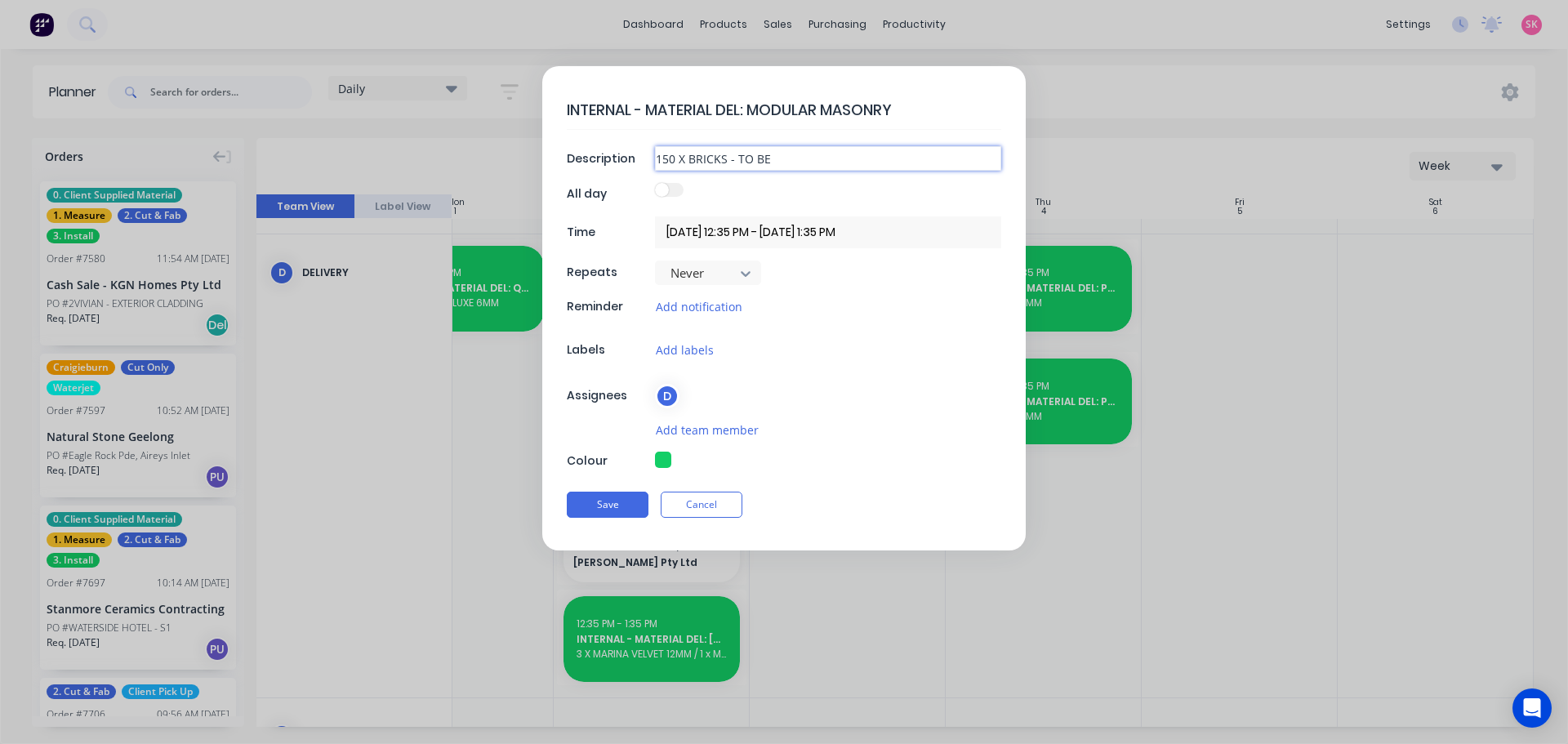
type textarea "x"
type input "150 X BRICKS - TO BE"
type textarea "x"
type input "150 X BRICKS - TO BE S"
type textarea "x"
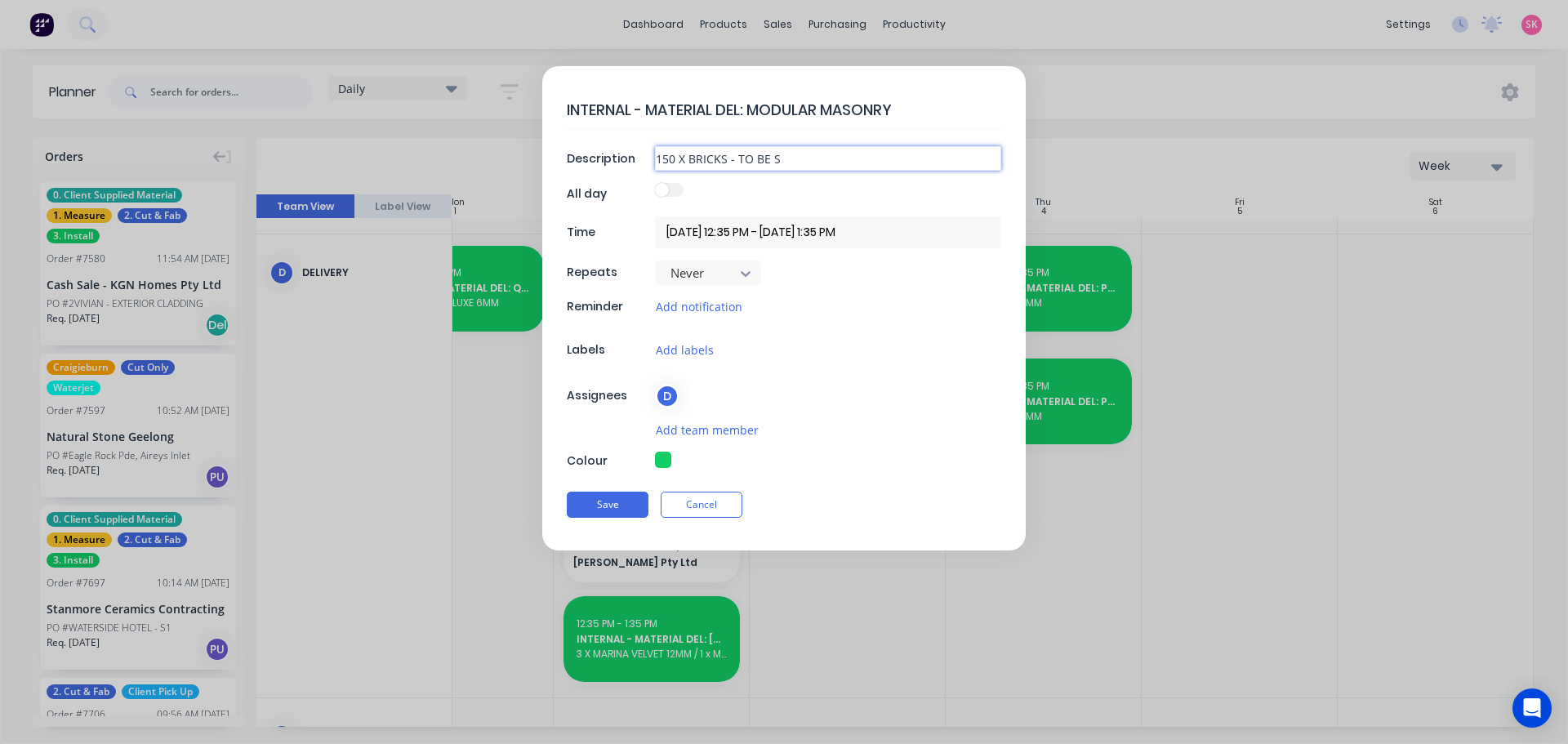
type input "150 X BRICKS - TO BE SE"
type textarea "x"
type input "150 X BRICKS - TO BE SEN"
type textarea "x"
type input "150 X BRICKS - TO BE SENT"
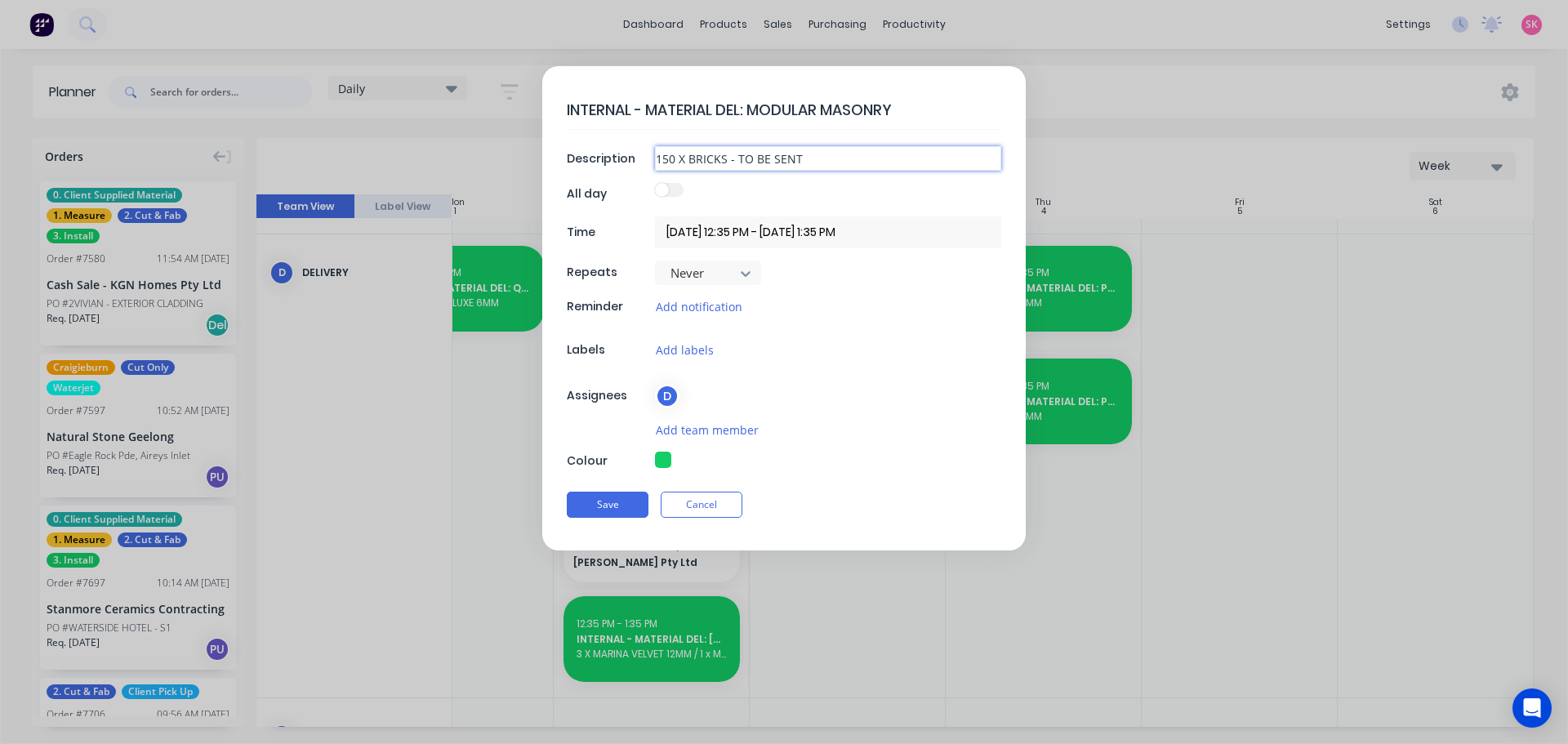
type textarea "x"
type input "150 X BRICKS - TO BE SENT"
type textarea "x"
type input "150 X BRICKS - TO BE SENT T"
type textarea "x"
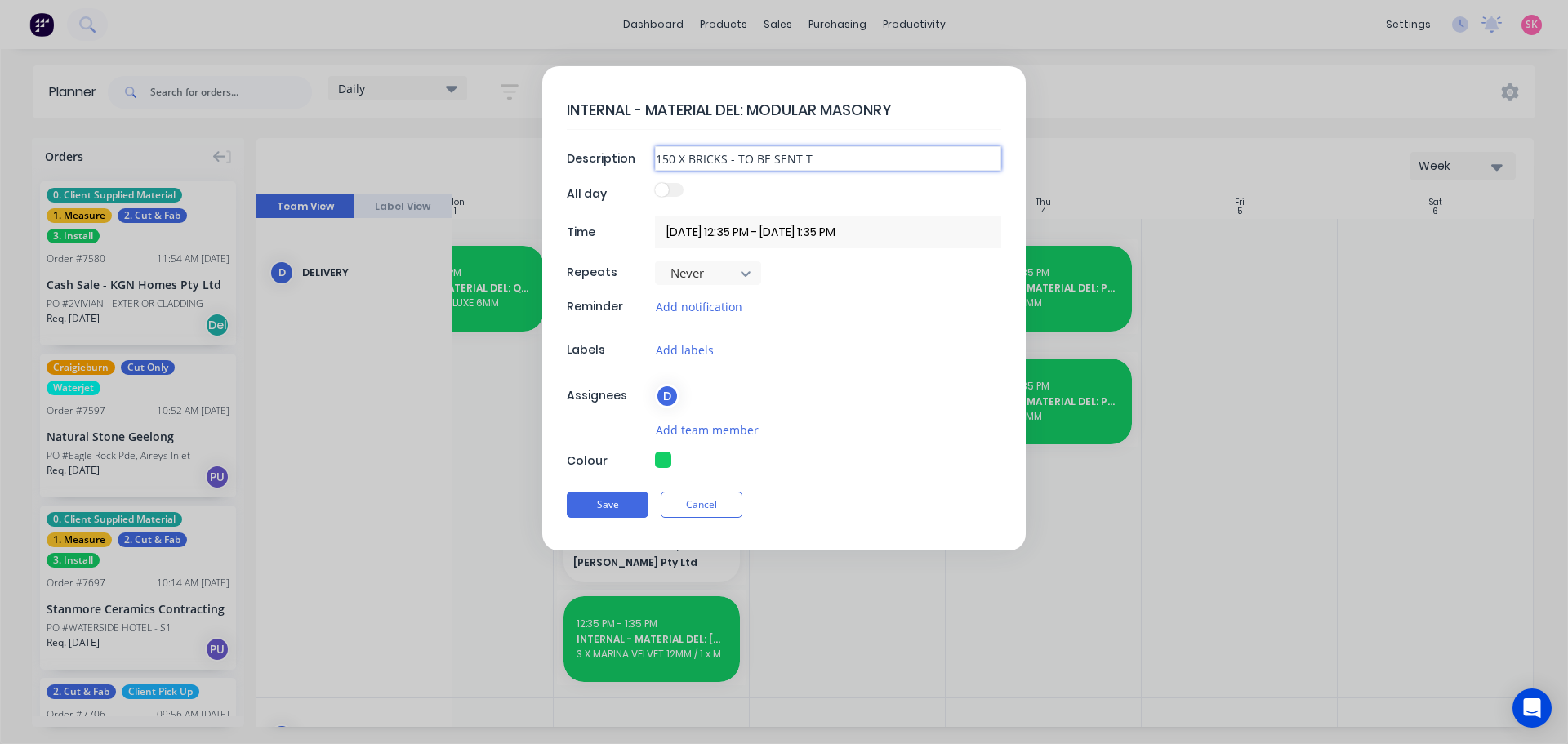
type input "150 X BRICKS - TO BE SENT TO"
type textarea "x"
type input "150 X BRICKS - TO BE SENT TO"
type textarea "x"
type input "150 X BRICKS - TO BE SENT TO C"
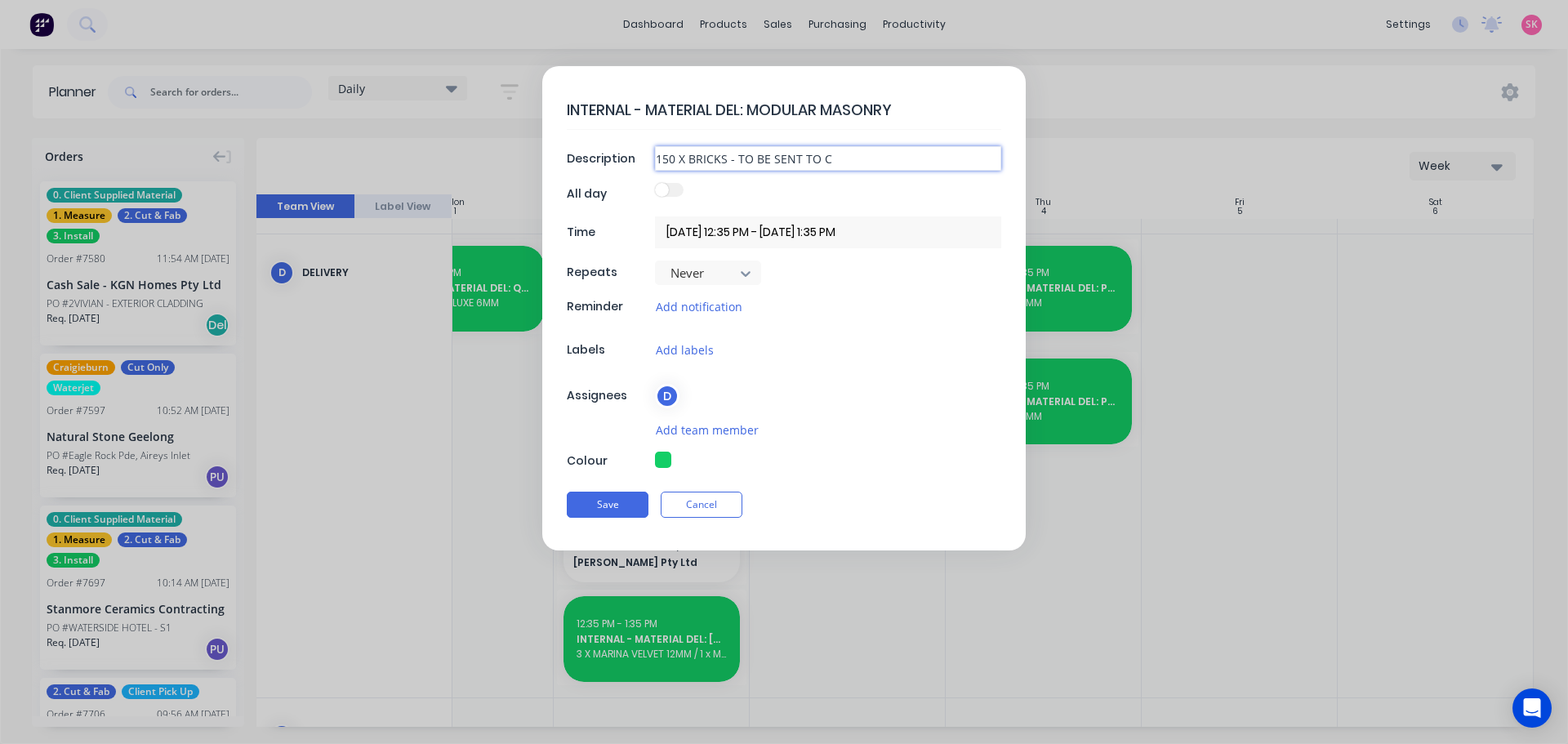
type textarea "x"
type input "150 X BRICKS - TO BE SENT TO C'F"
type textarea "x"
type input "150 X BRICKS - TO BE SENT TO C'FI"
type textarea "x"
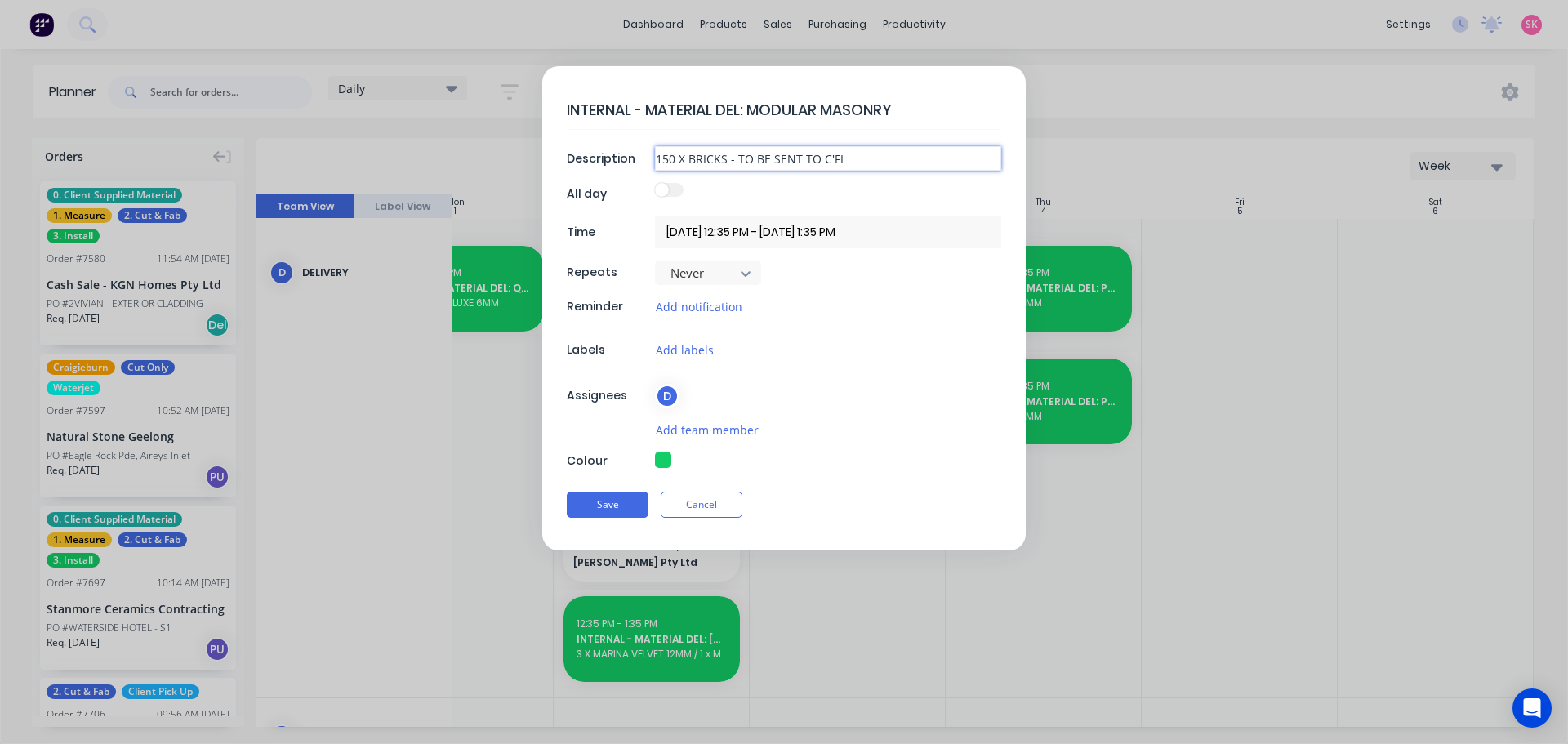
type input "150 X BRICKS - TO BE SENT TO C'FIE"
type textarea "x"
type input "150 X BRICKS - TO BE SENT TO C'FIEL"
type textarea "x"
type input "150 X BRICKS - TO BE SENT TO C'FIELD"
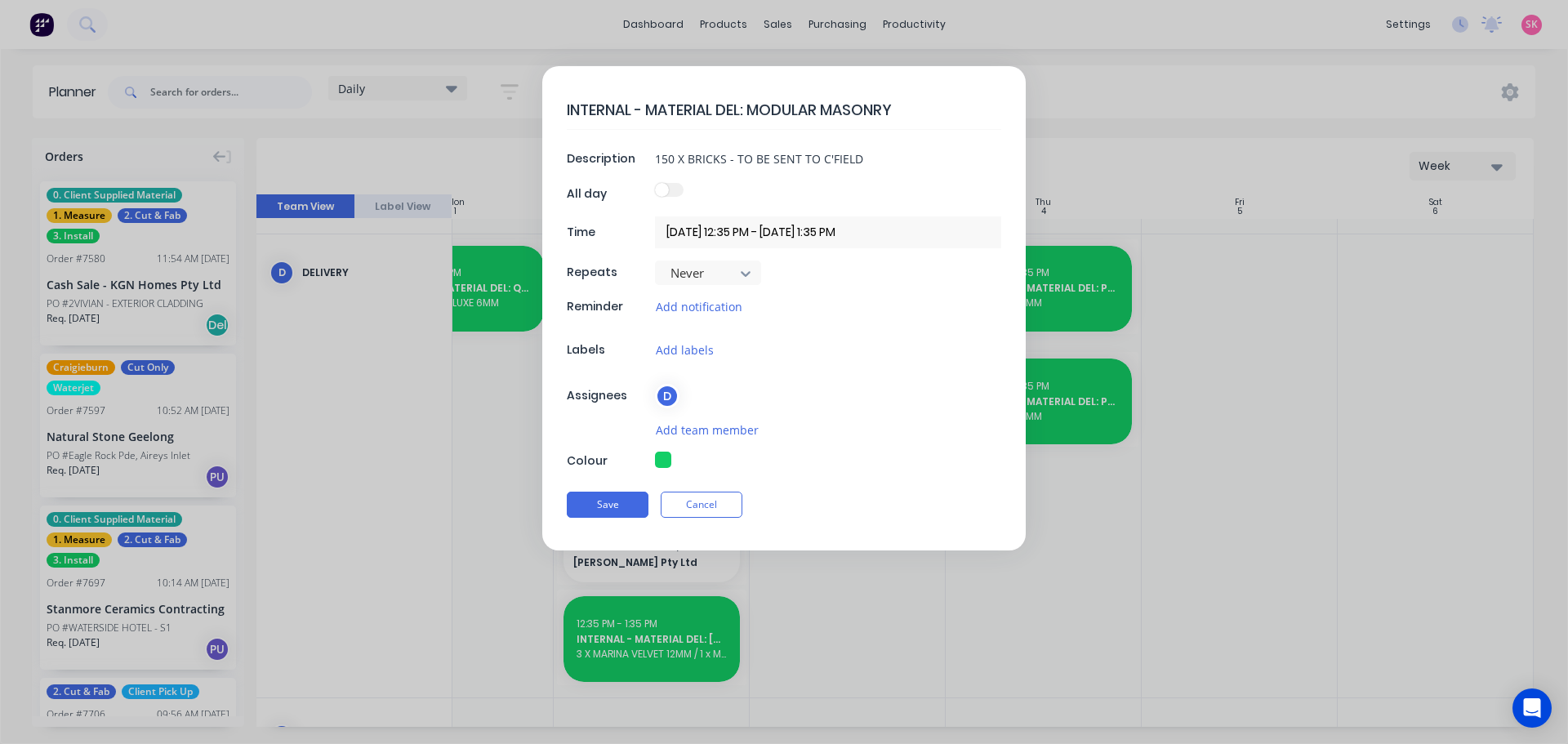
click at [603, 490] on div "Save Cancel" at bounding box center [784, 503] width 435 height 42
click at [603, 498] on button "Save" at bounding box center [607, 504] width 81 height 26
type textarea "x"
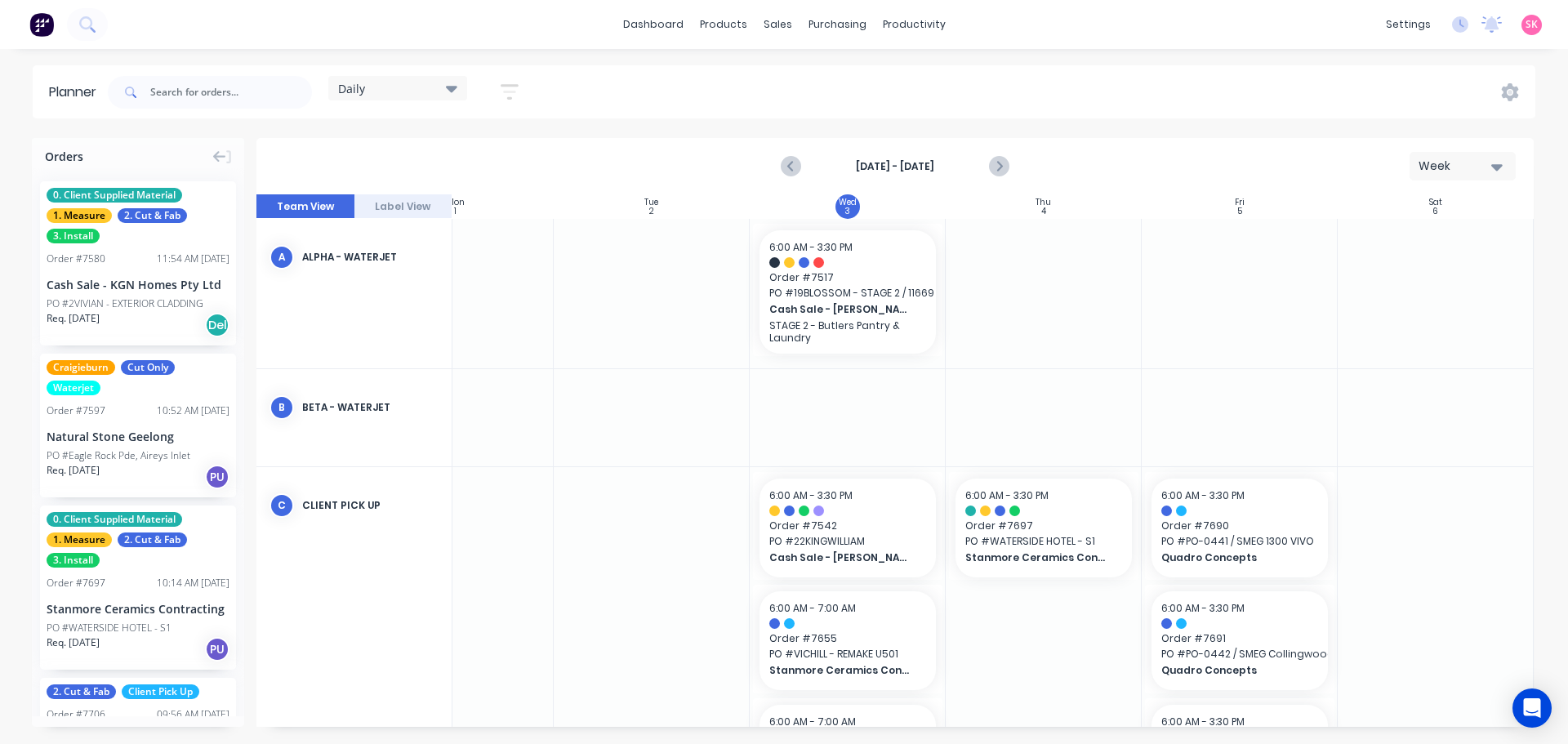
scroll to position [164, 297]
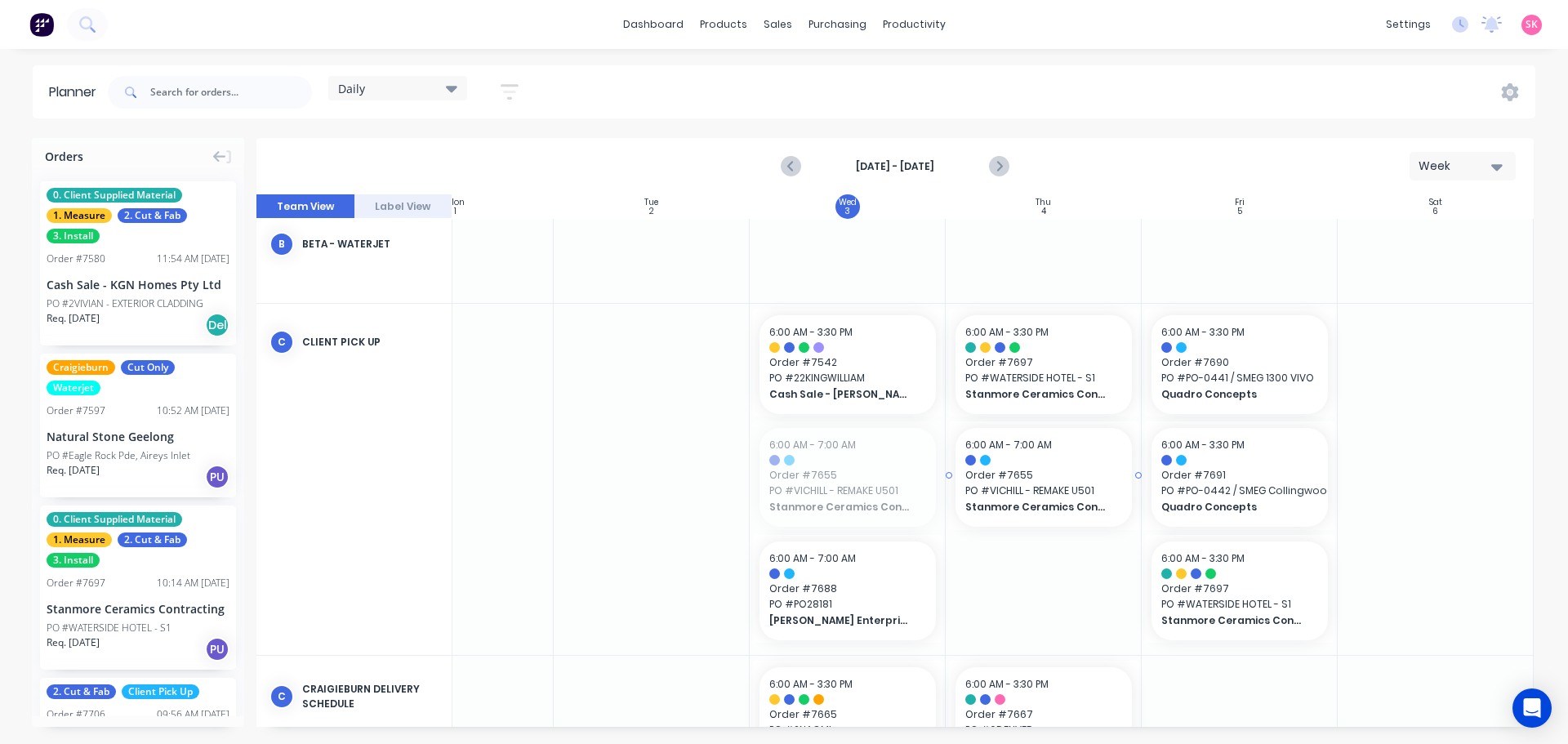
drag, startPoint x: 799, startPoint y: 472, endPoint x: 997, endPoint y: 482, distance: 198.3
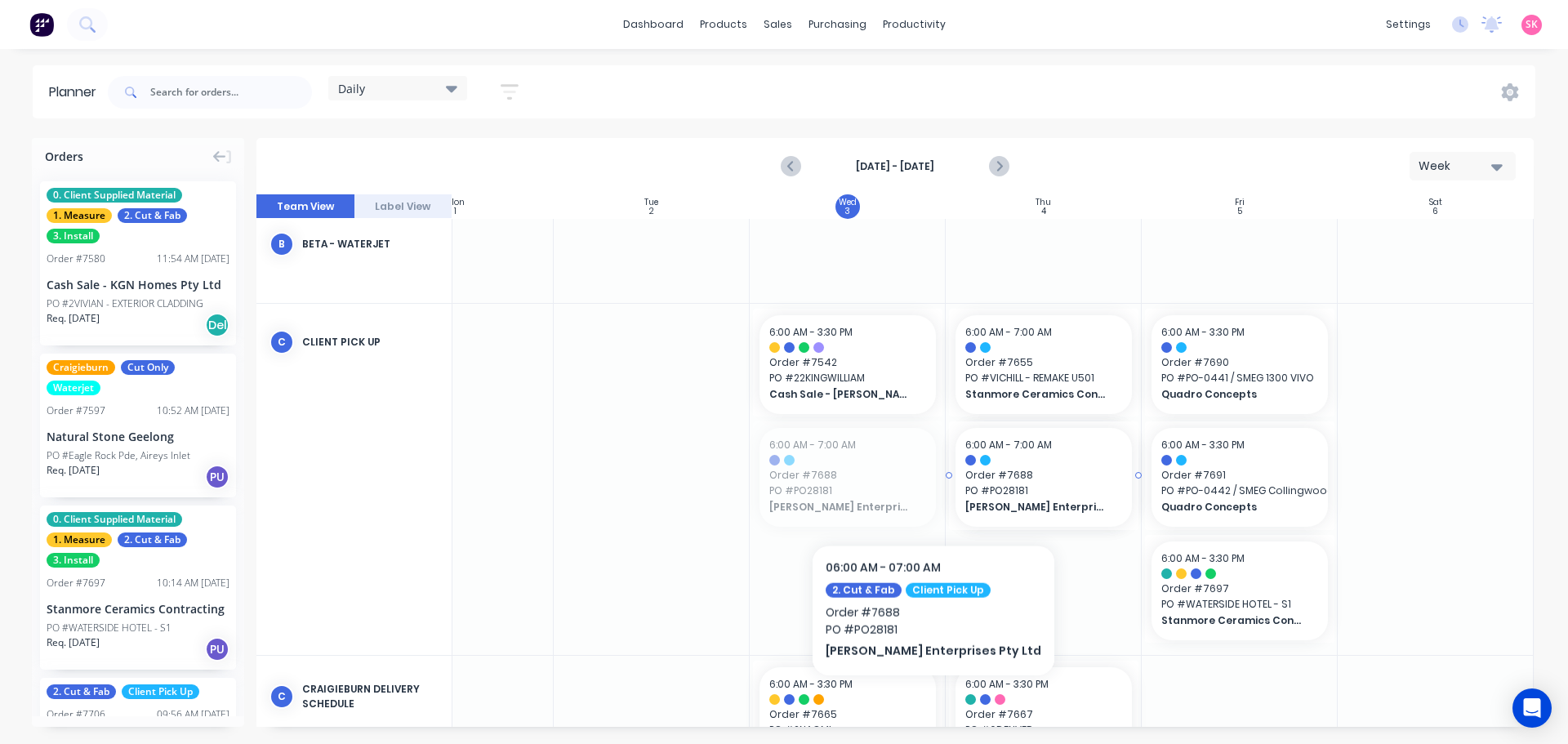
drag, startPoint x: 855, startPoint y: 498, endPoint x: 1091, endPoint y: 495, distance: 236.0
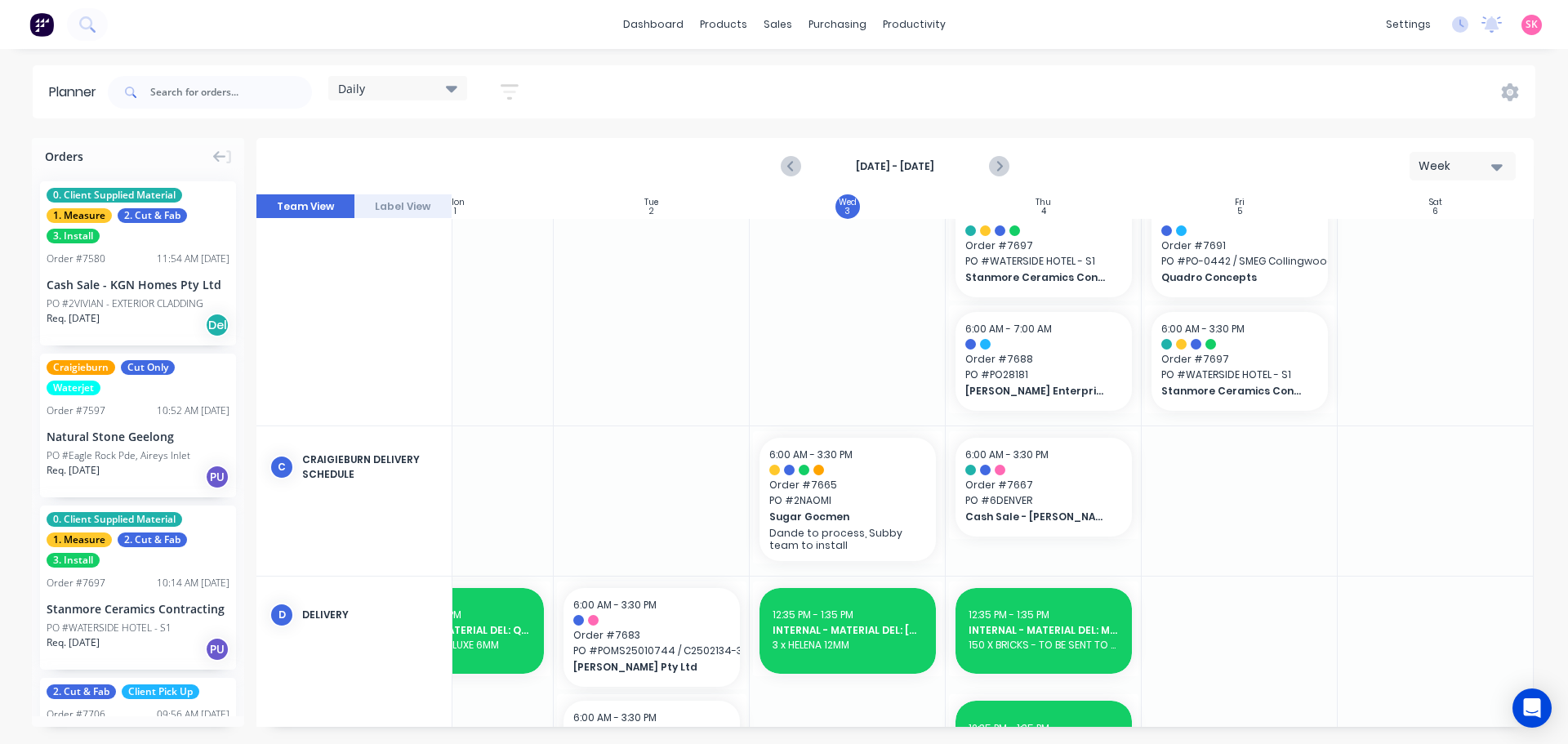
scroll to position [245, 297]
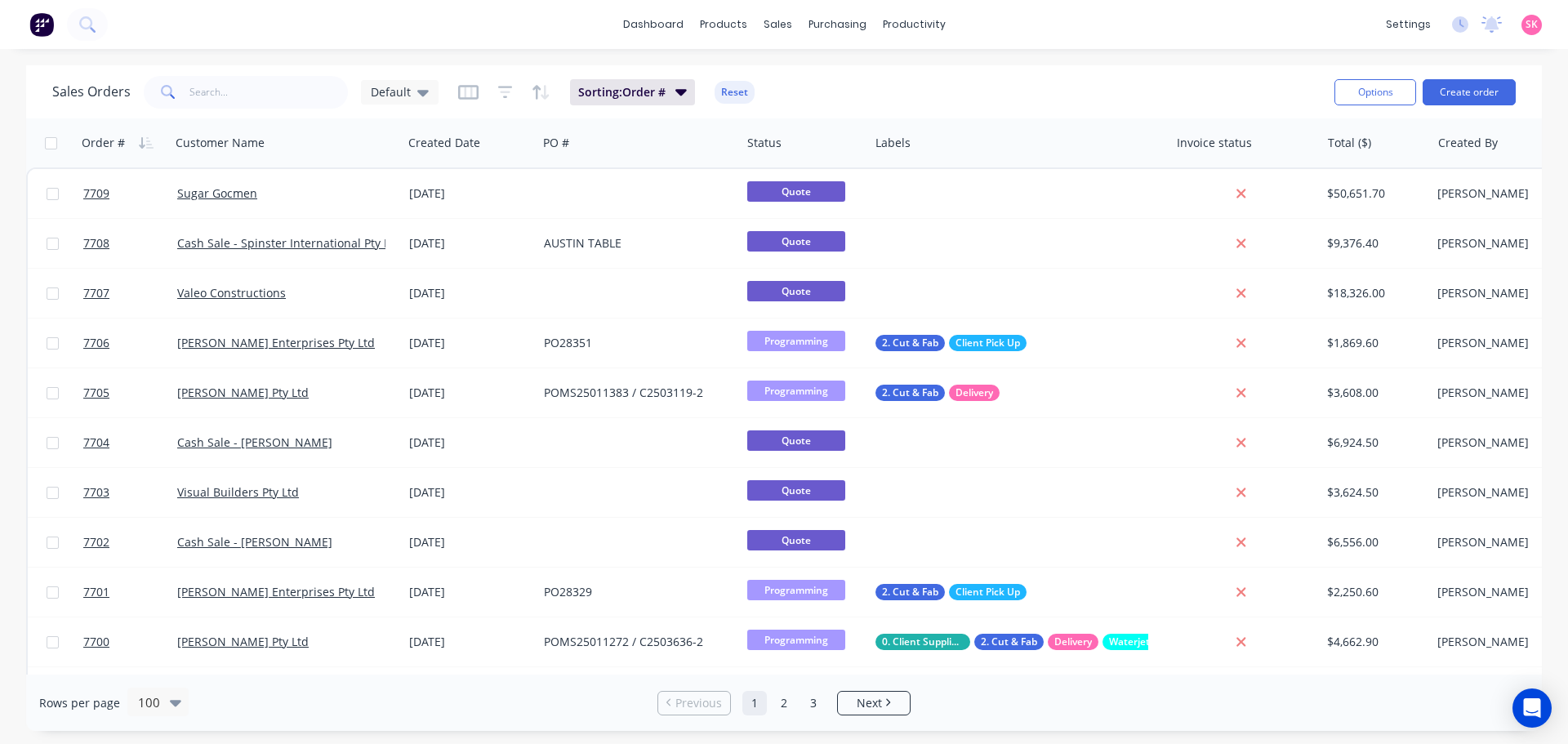
click at [258, 83] on input "text" at bounding box center [269, 92] width 159 height 33
type input "QUADRO"
click span "Submitted"
click button "Programming"
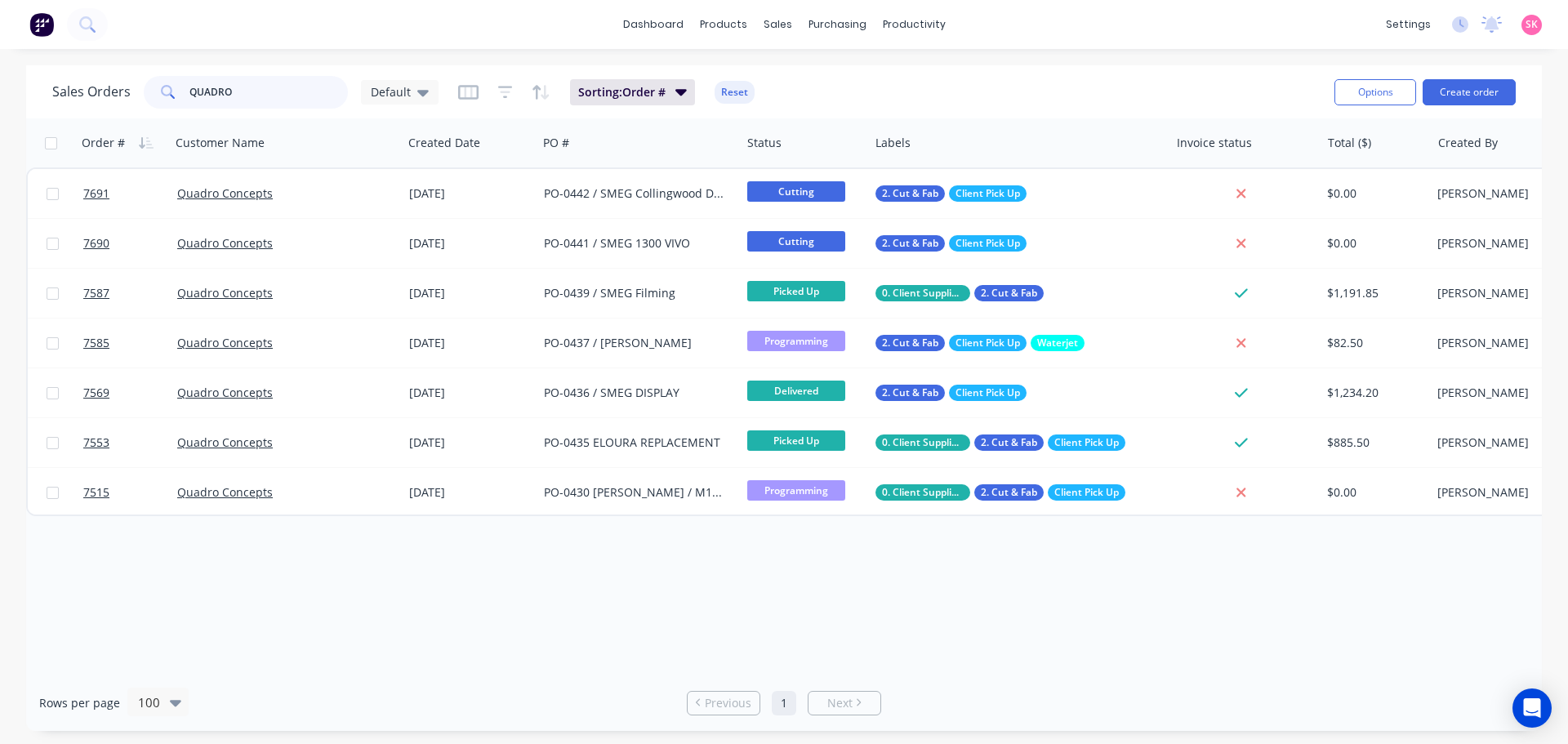
drag, startPoint x: 267, startPoint y: 90, endPoint x: 137, endPoint y: 98, distance: 130.2
click at [144, 97] on div "QUADRO" at bounding box center [246, 92] width 204 height 33
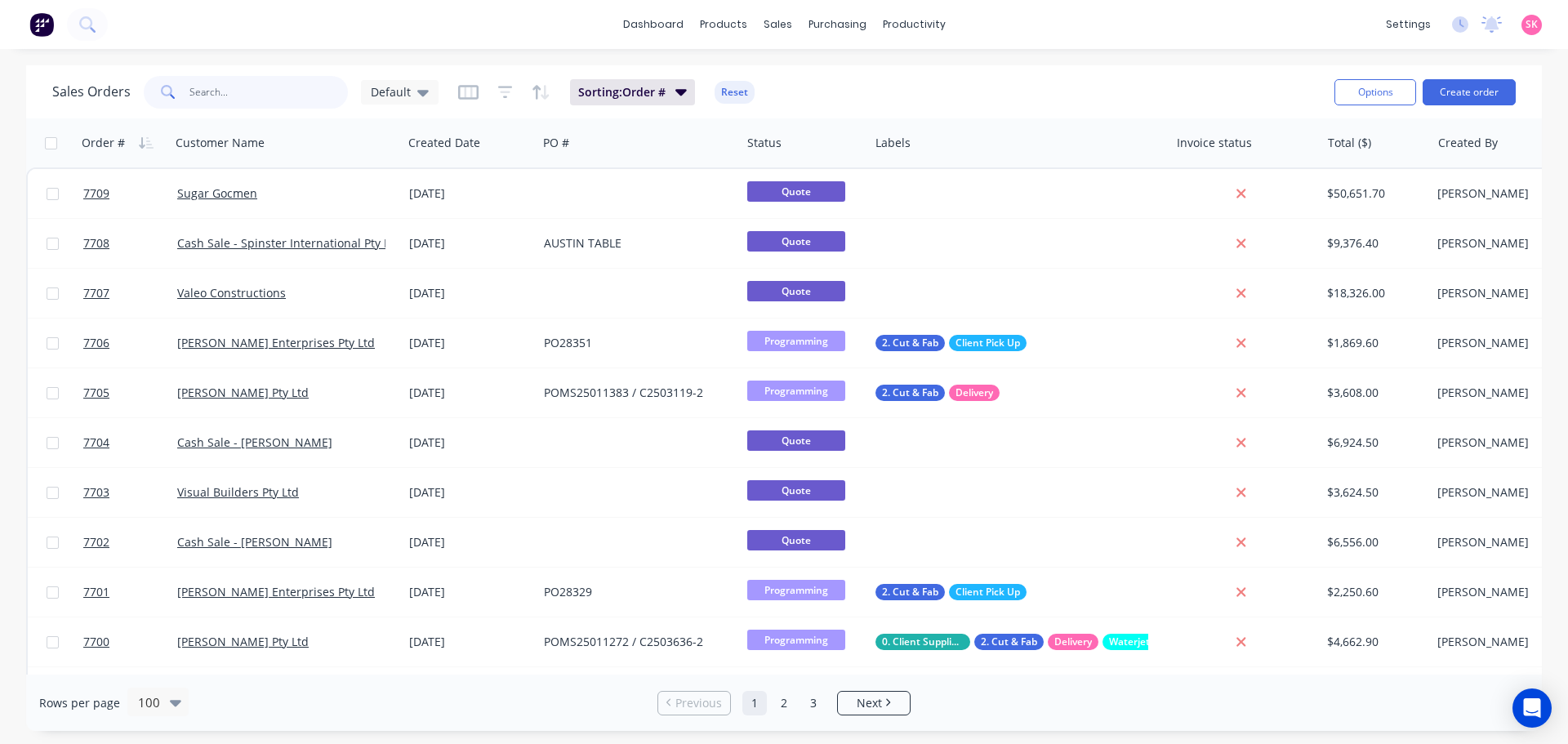
click at [256, 96] on input "text" at bounding box center [269, 92] width 159 height 33
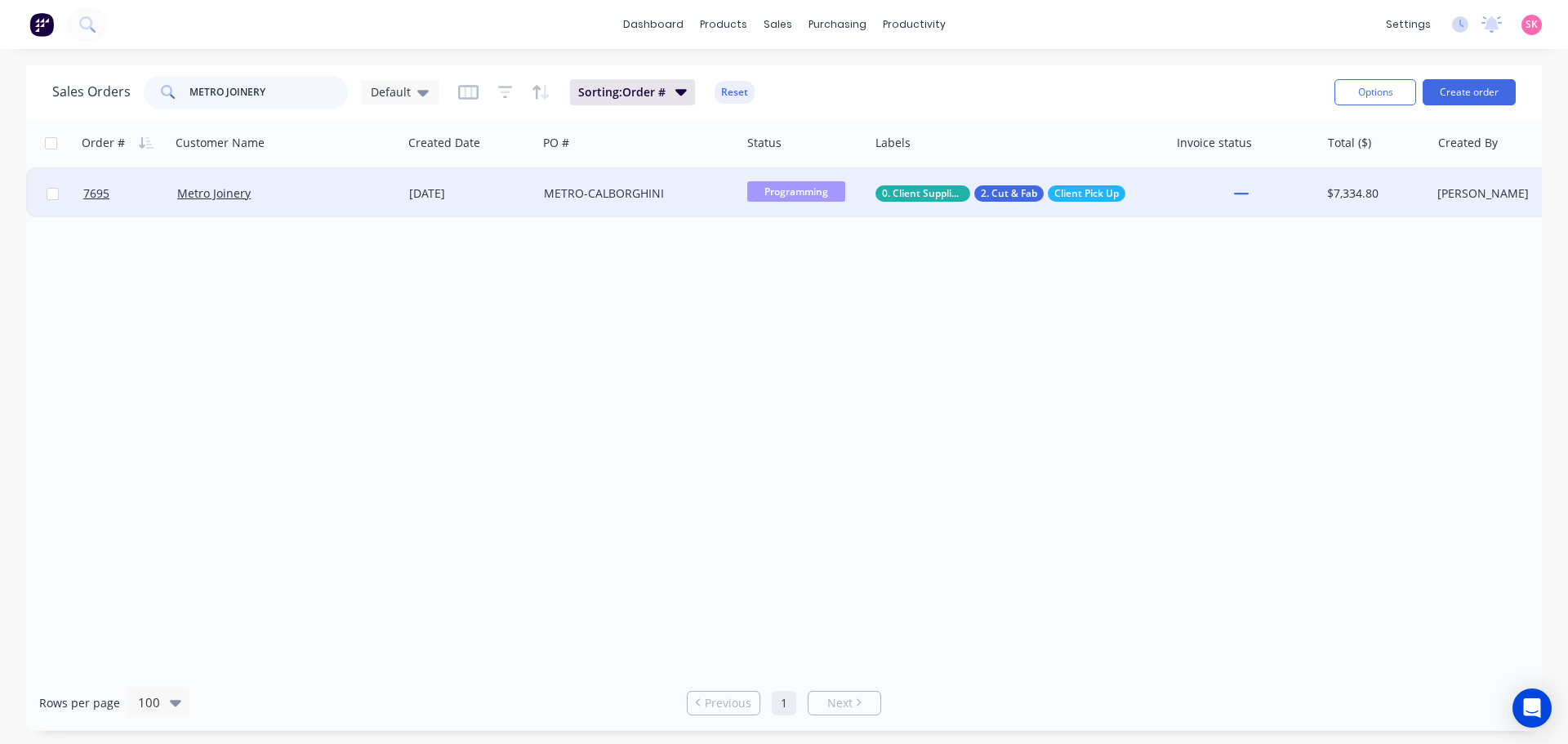
type input "METRO JOINERY"
click at [275, 201] on div "Metro Joinery" at bounding box center [281, 193] width 208 height 16
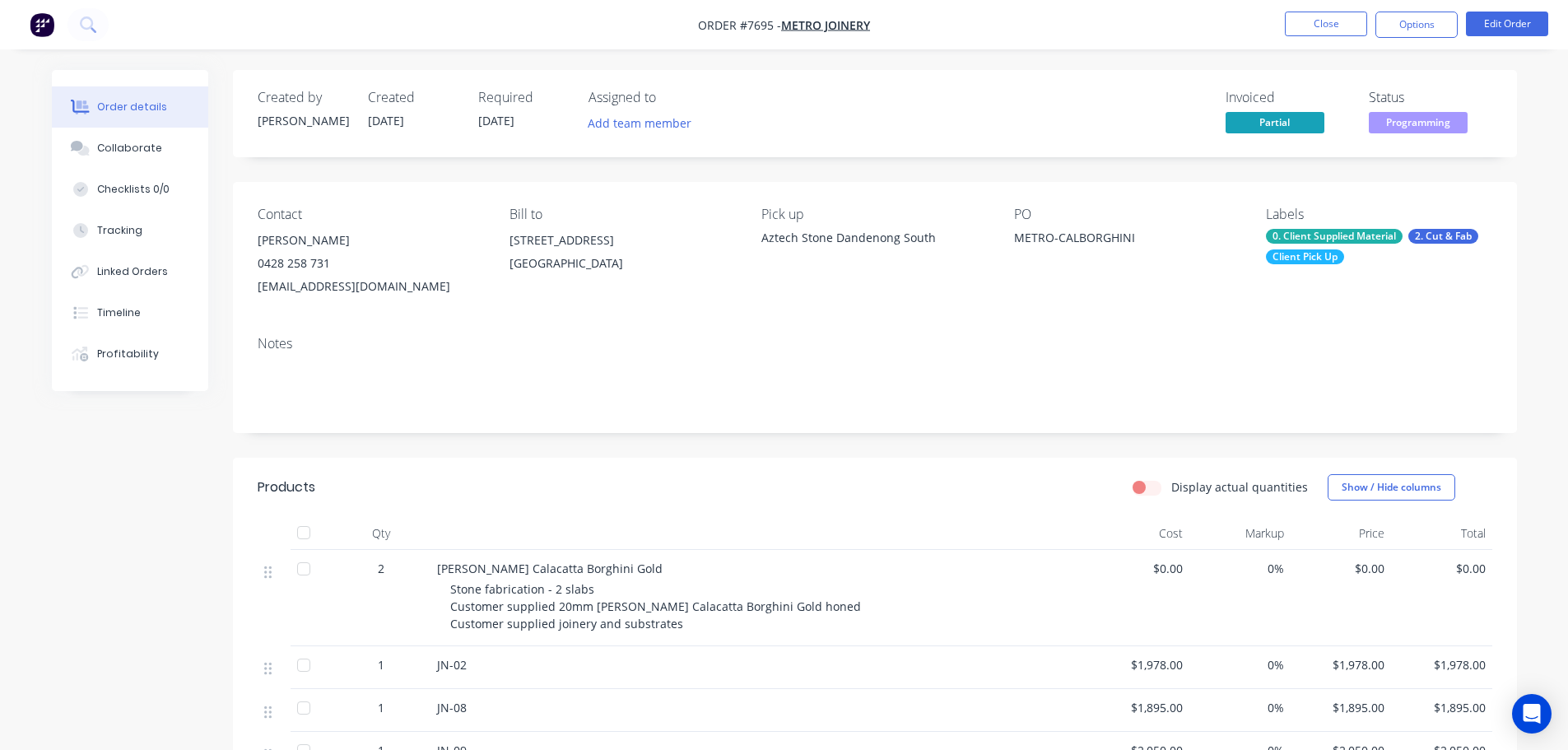
click at [1298, 23] on button "Close" at bounding box center [1325, 23] width 82 height 24
drag, startPoint x: 315, startPoint y: 95, endPoint x: 162, endPoint y: 96, distance: 153.0
click div "METRO JOINERY"
type input "old2nu"
click div "Old 2 Nu Industries Pty Ltd"
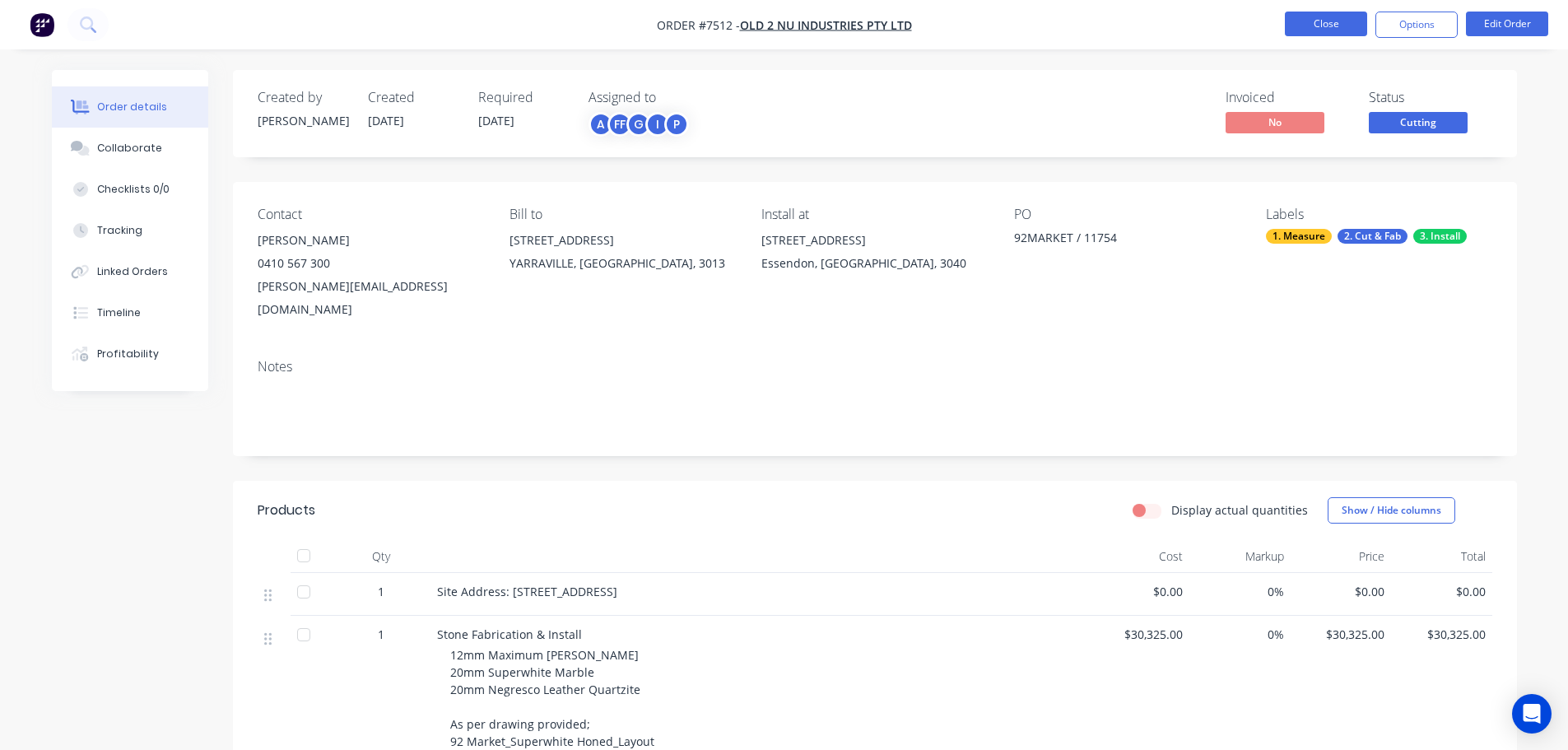
click at [1345, 15] on button "Close" at bounding box center [1325, 23] width 82 height 24
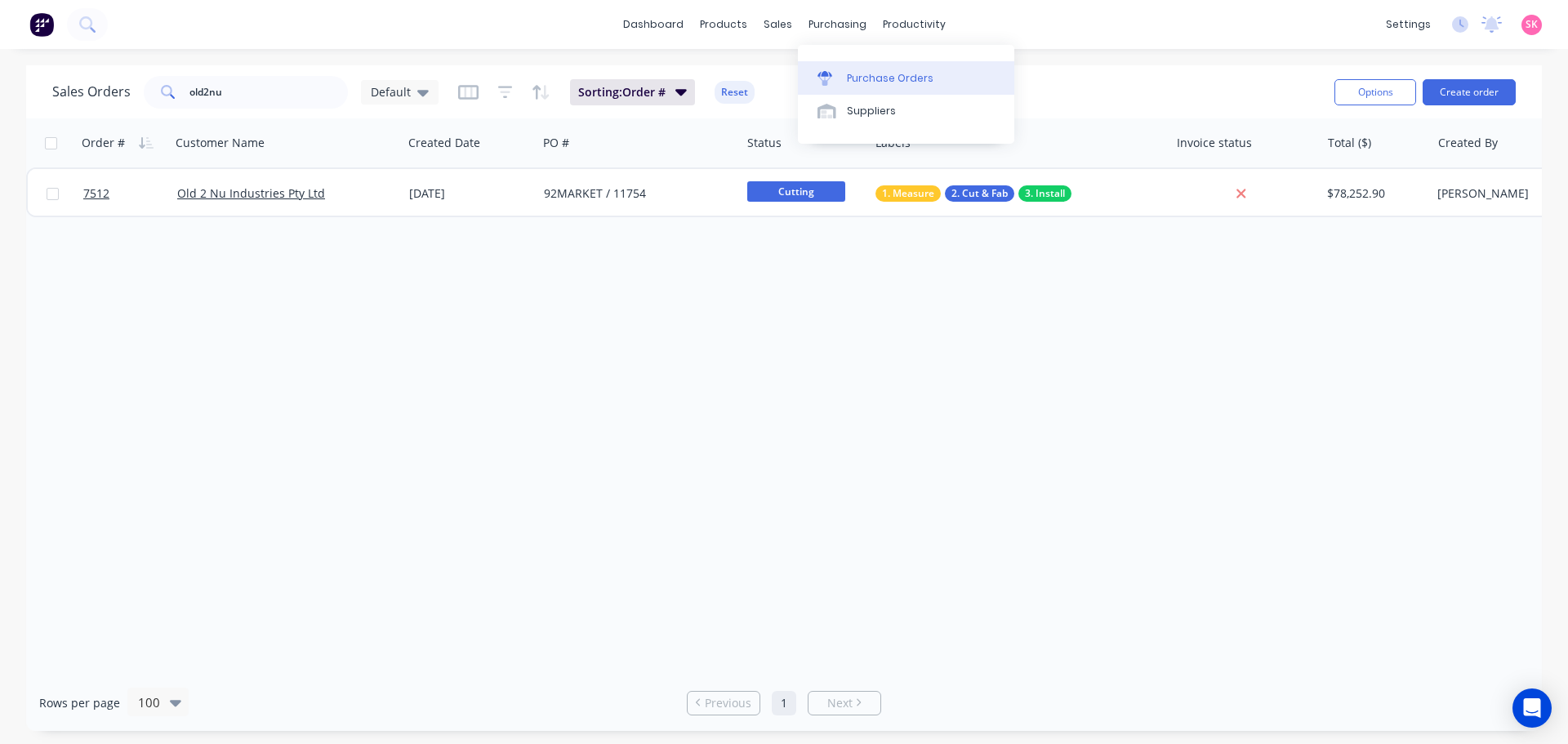
click at [847, 82] on div "Purchase Orders" at bounding box center [890, 78] width 87 height 14
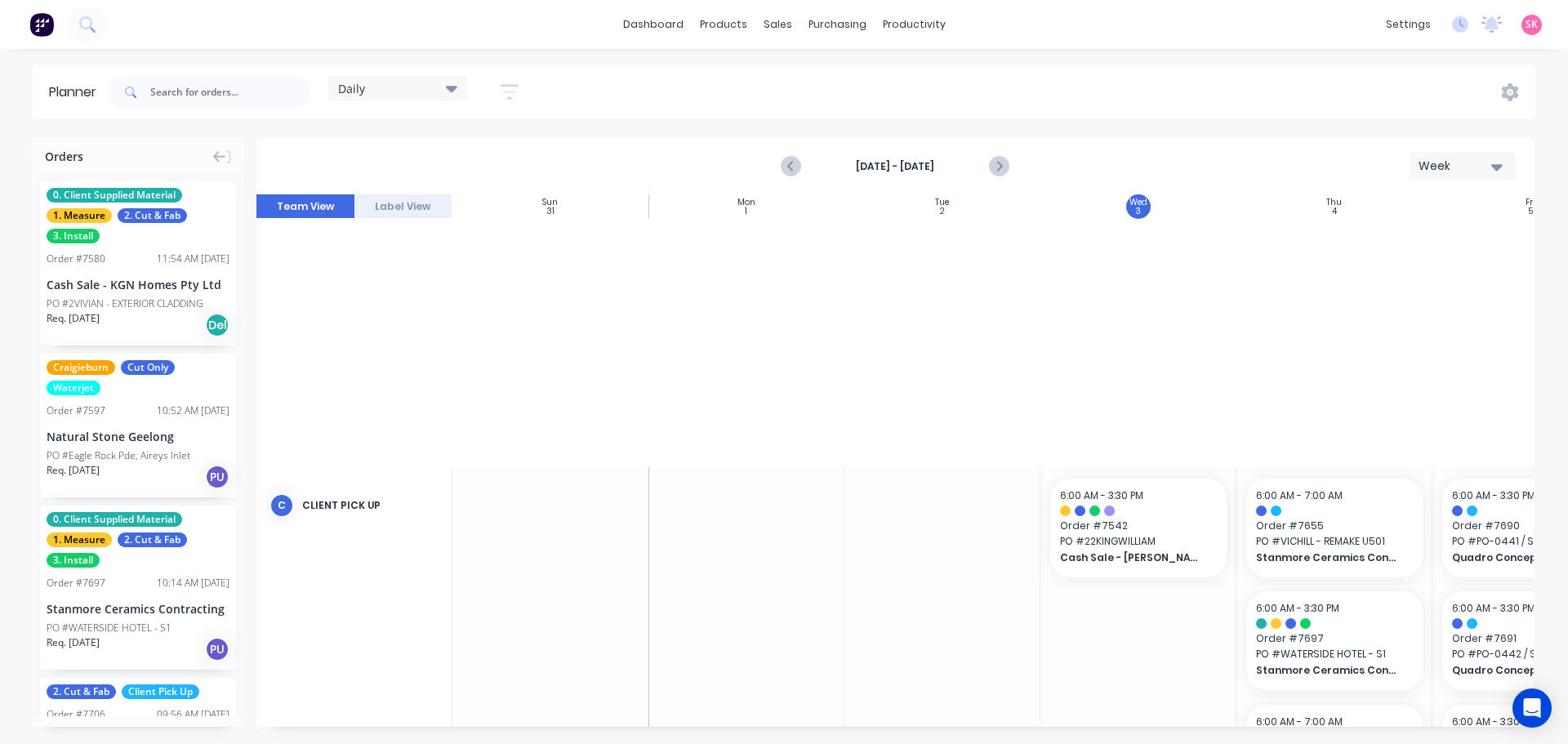
scroll to position [653, 297]
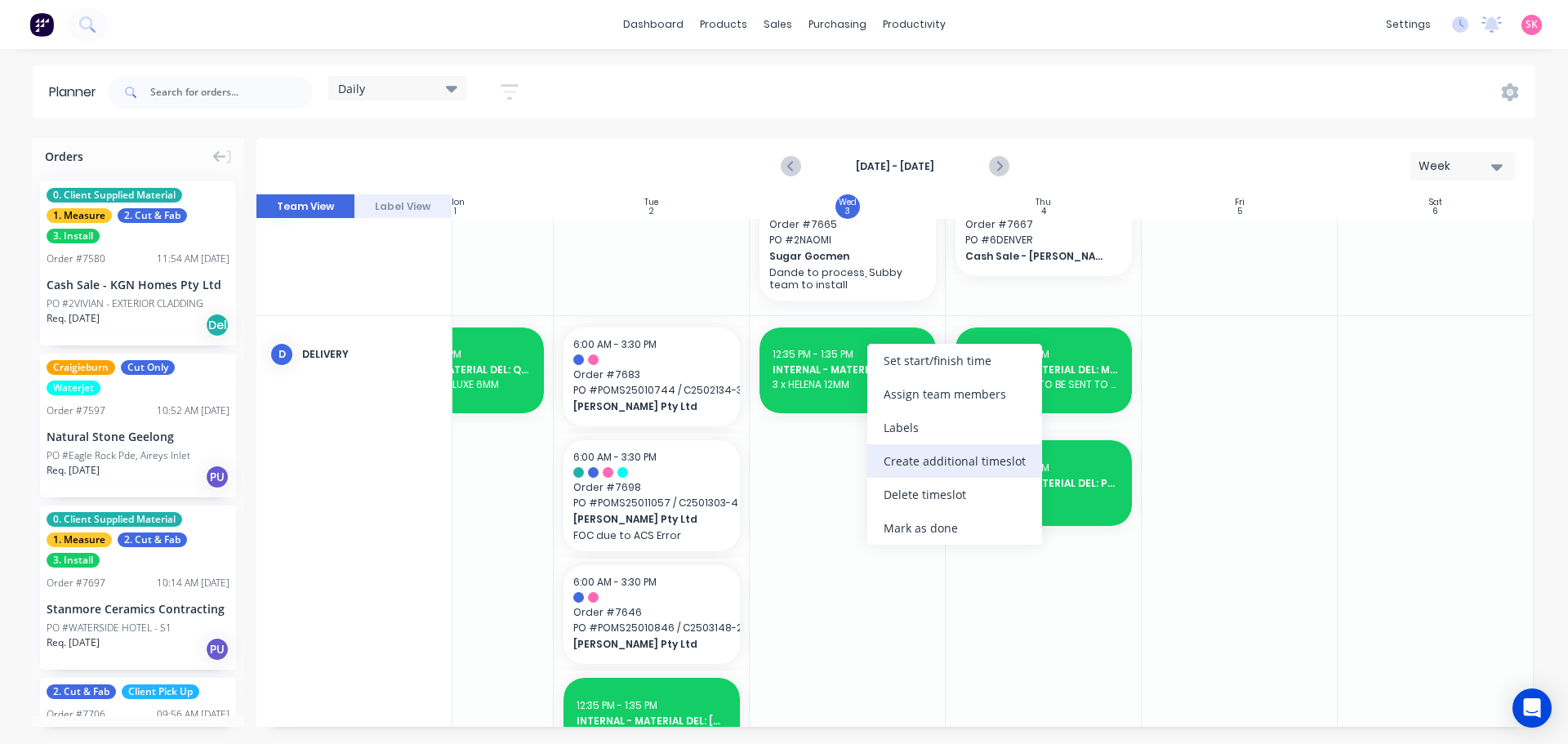
click at [942, 457] on div "Create additional timeslot" at bounding box center [954, 461] width 174 height 33
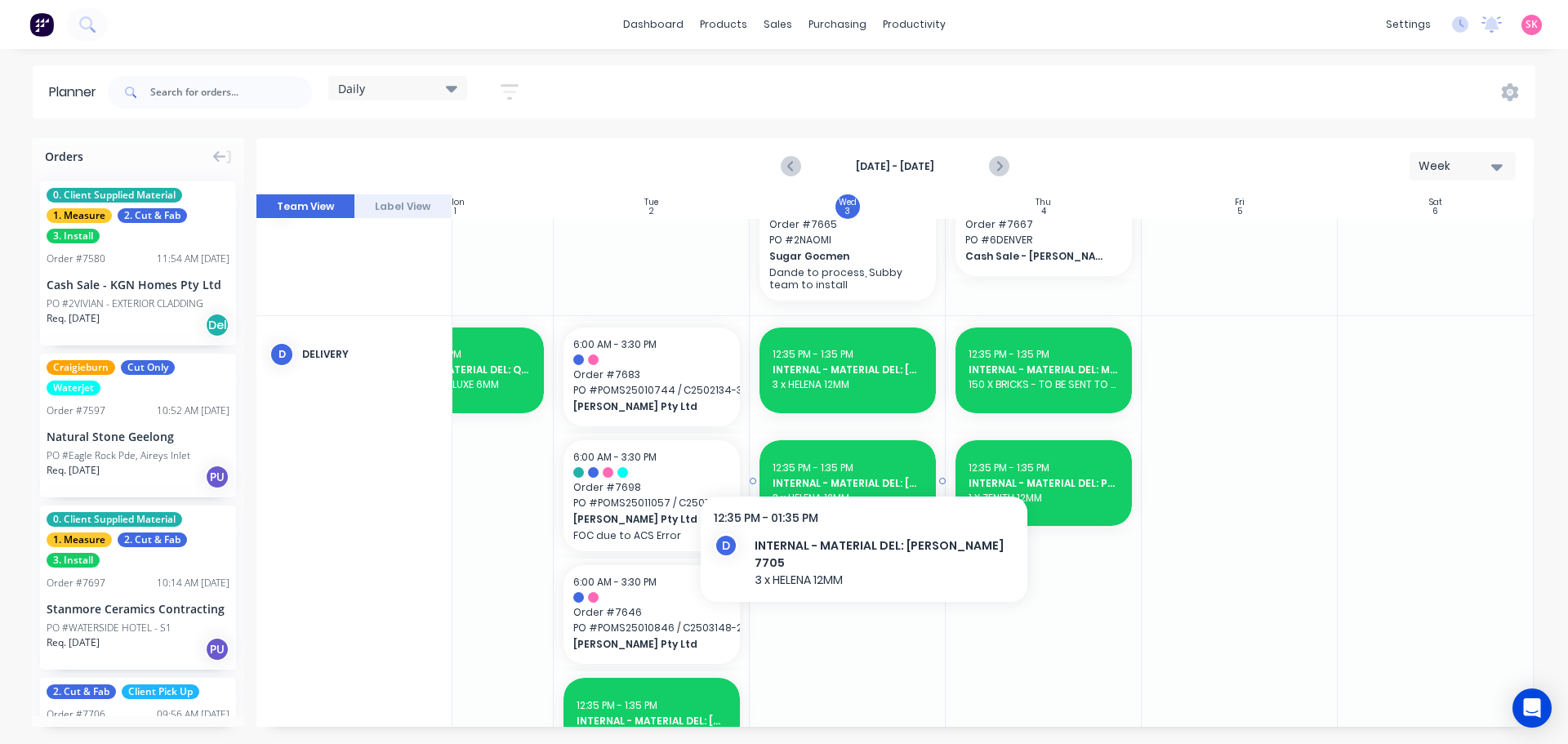
click at [845, 462] on span "12:35 PM - 1:35 PM" at bounding box center [813, 468] width 81 height 14
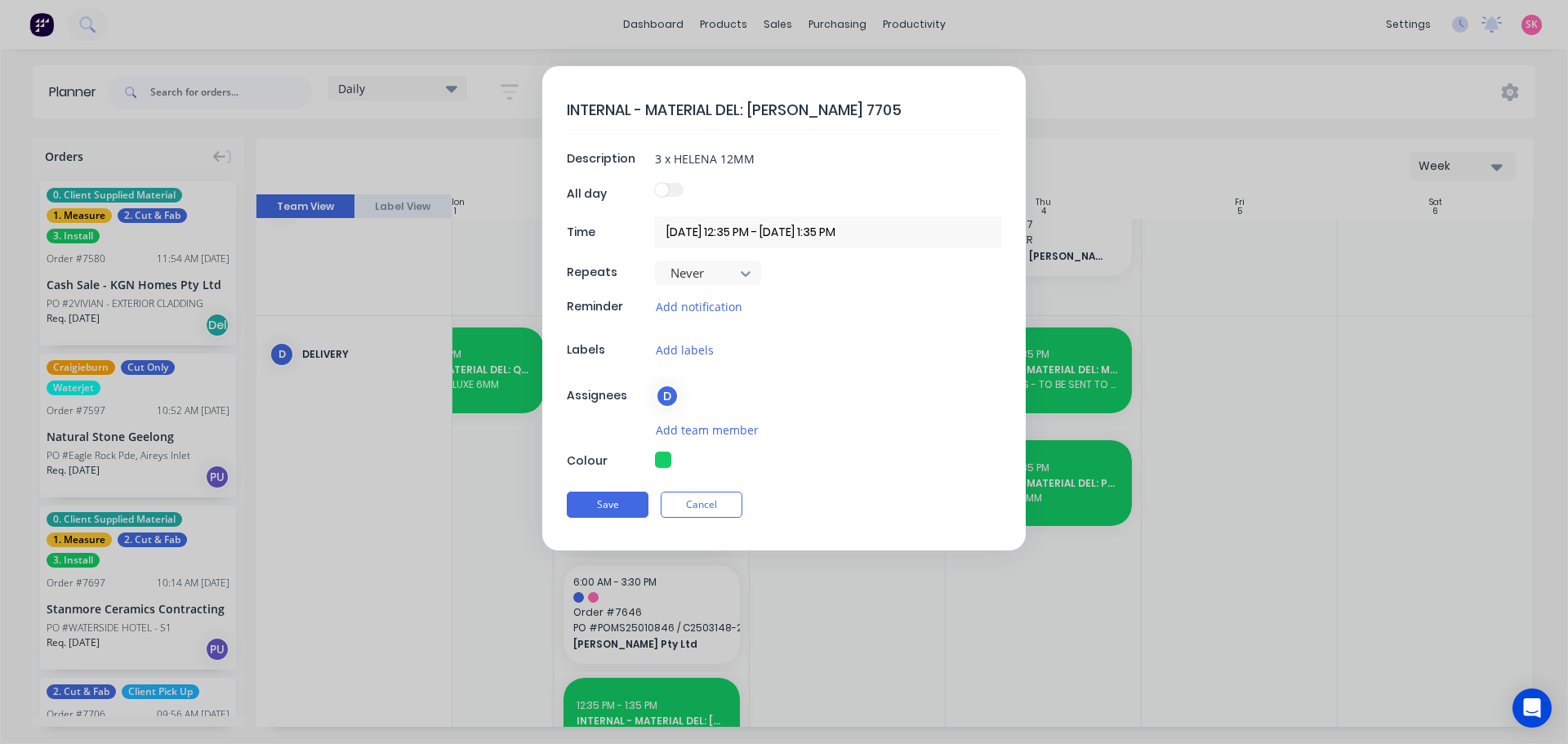
drag, startPoint x: 851, startPoint y: 112, endPoint x: 750, endPoint y: 107, distance: 101.1
click at [750, 107] on textarea "INTERNAL - MATERIAL DEL: MARBUT 7705" at bounding box center [784, 109] width 435 height 38
click at [884, 118] on textarea "INTERNAL - MATERIAL DEL: MARBUT 7705" at bounding box center [784, 109] width 435 height 38
drag, startPoint x: 821, startPoint y: 108, endPoint x: 754, endPoint y: 107, distance: 67.0
click at [754, 107] on textarea "INTERNAL - MATERIAL DEL: MARBUT 7705" at bounding box center [784, 109] width 435 height 38
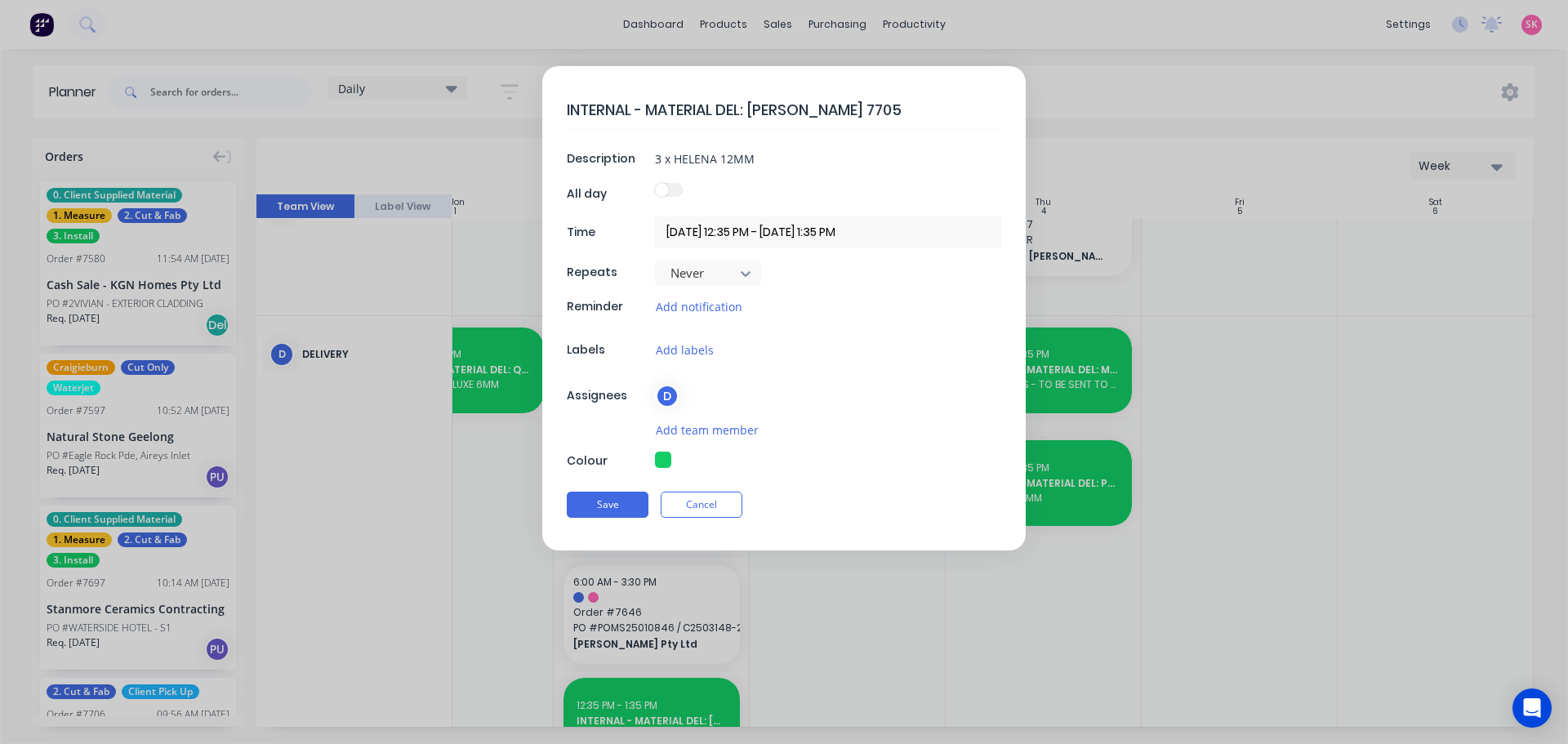
type textarea "x"
type textarea "INTERNAL - MATERIAL DEL: 7"
type textarea "x"
type textarea "INTERNAL - MATERIAL DEL: 76"
type textarea "x"
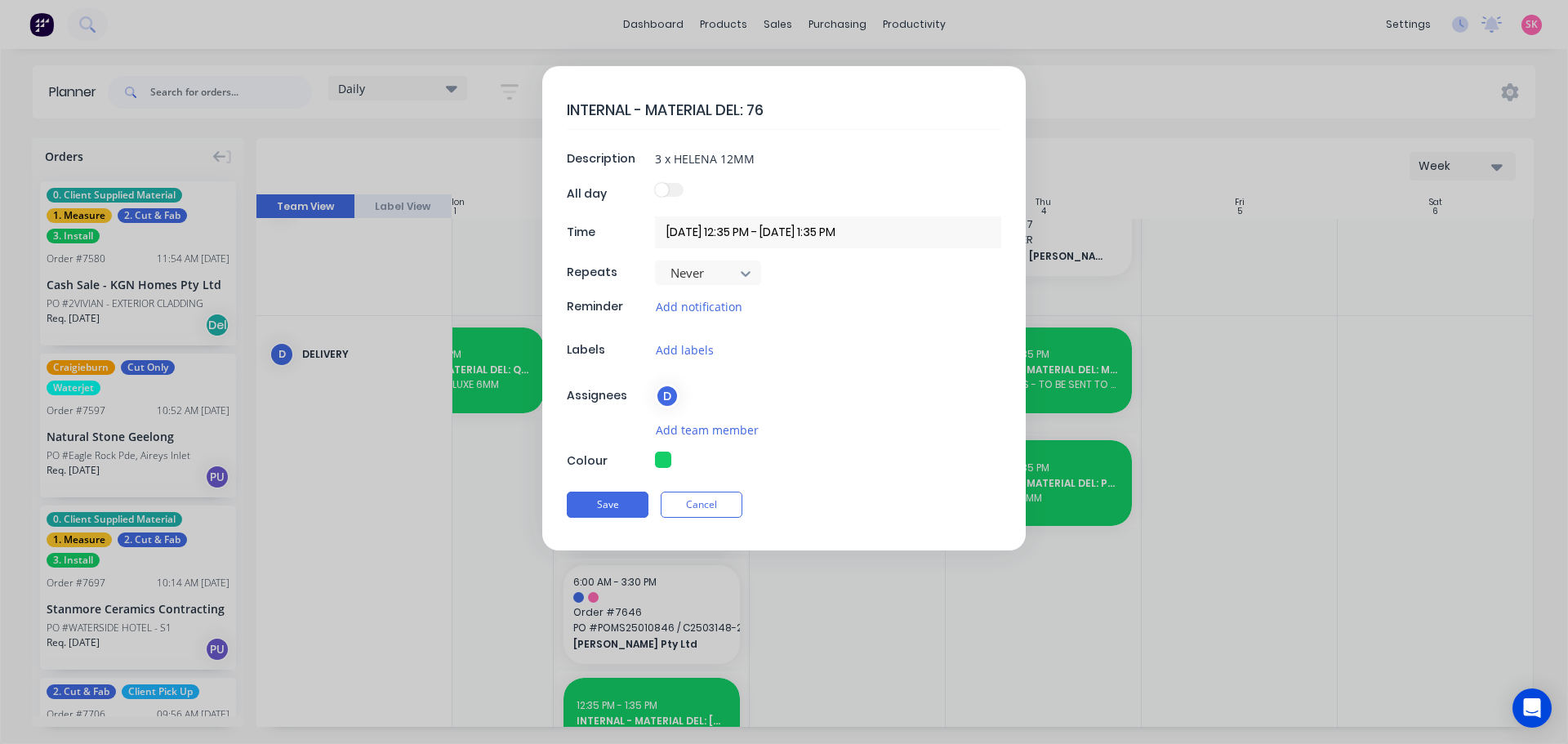
type textarea "INTERNAL - MATERIAL DEL: 769"
type textarea "x"
type textarea "INTERNAL - MATERIAL DEL: 7695"
type textarea "x"
type textarea "INTERNAL - MATERIAL DEL: m7695"
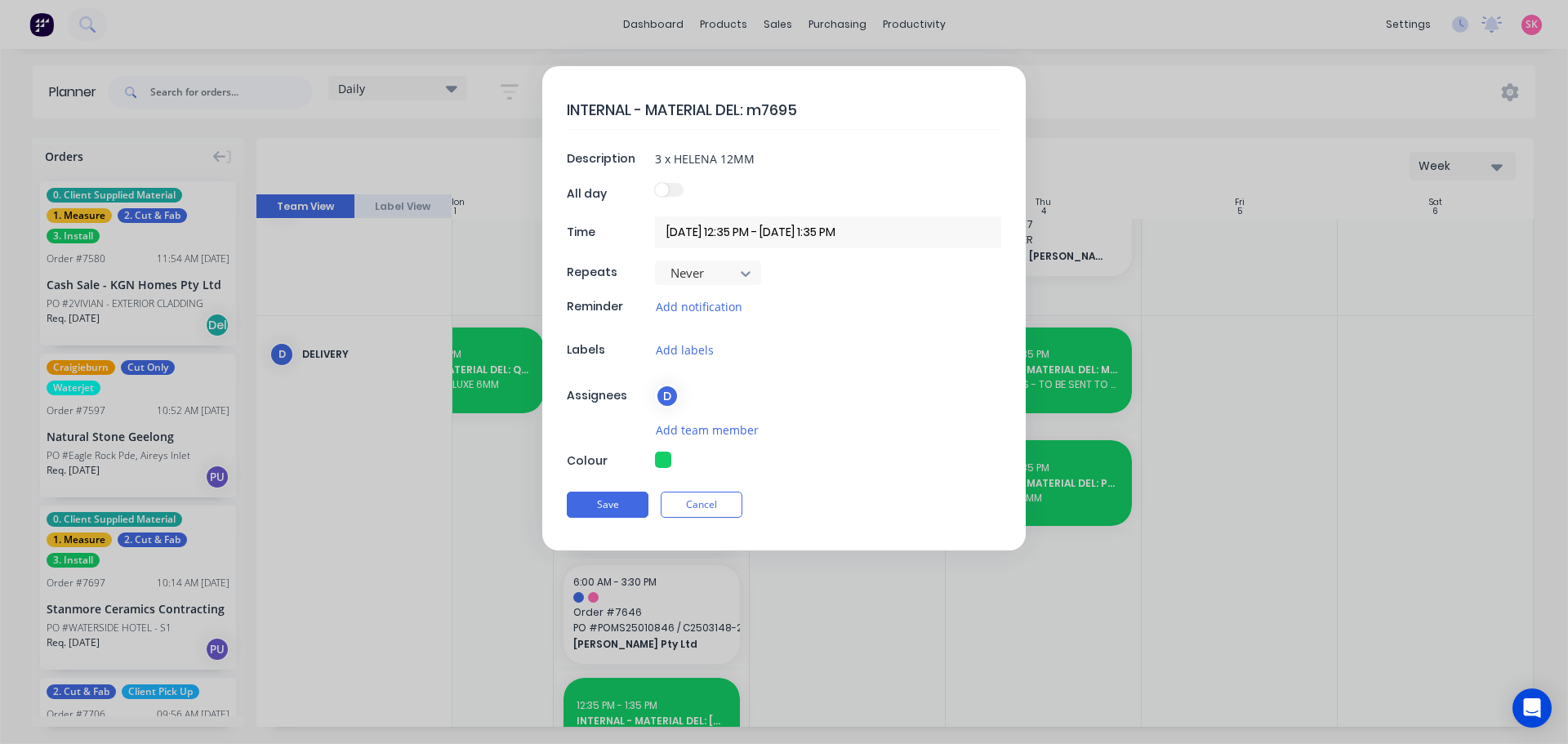
type textarea "x"
type textarea "INTERNAL - MATERIAL DEL: me7695"
type textarea "x"
type textarea "INTERNAL - MATERIAL DEL: met7695"
type textarea "x"
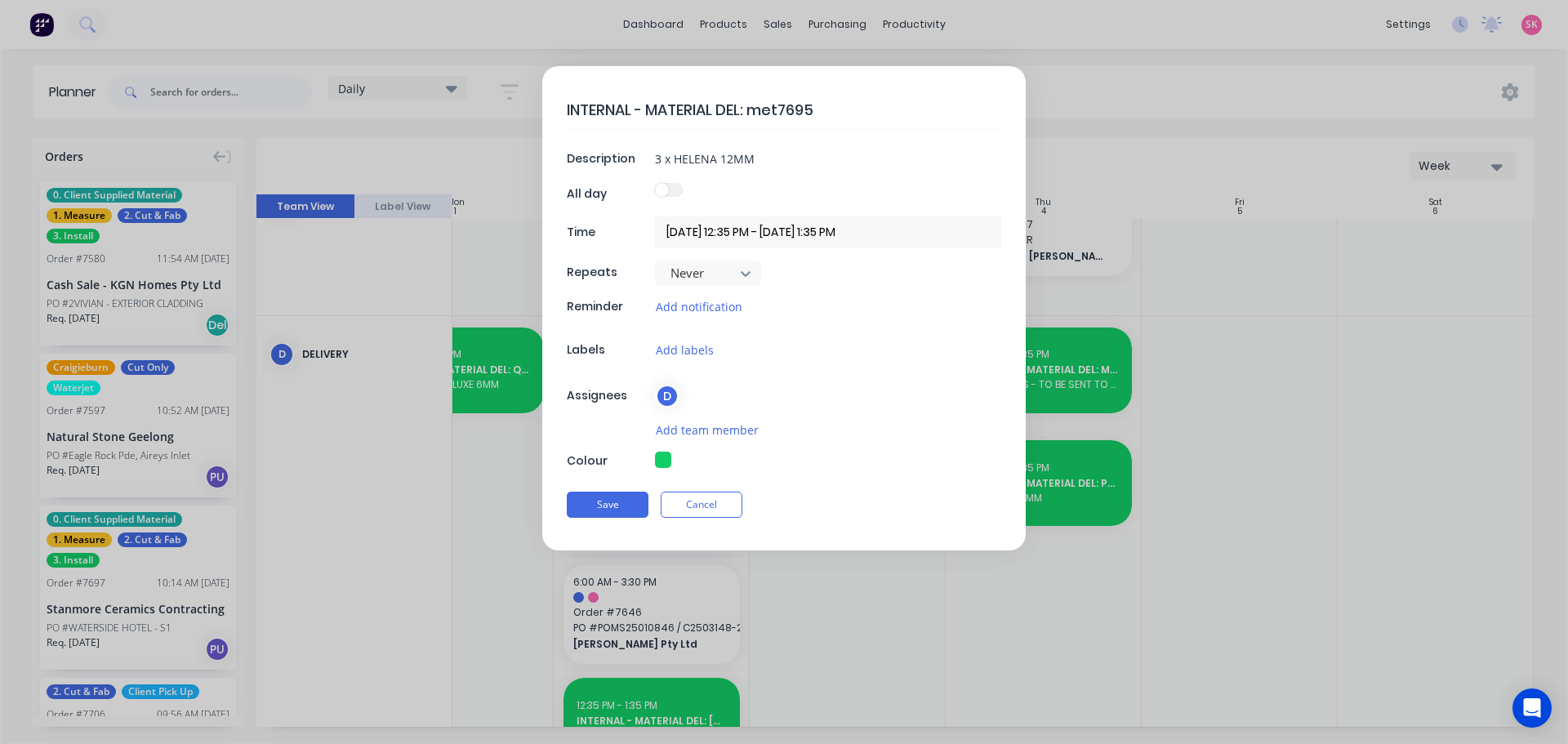
type textarea "INTERNAL - MATERIAL DEL: metr7695"
type textarea "x"
type textarea "INTERNAL - MATERIAL DEL: metro7695"
type textarea "x"
type textarea "INTERNAL - MATERIAL DEL: metr7695"
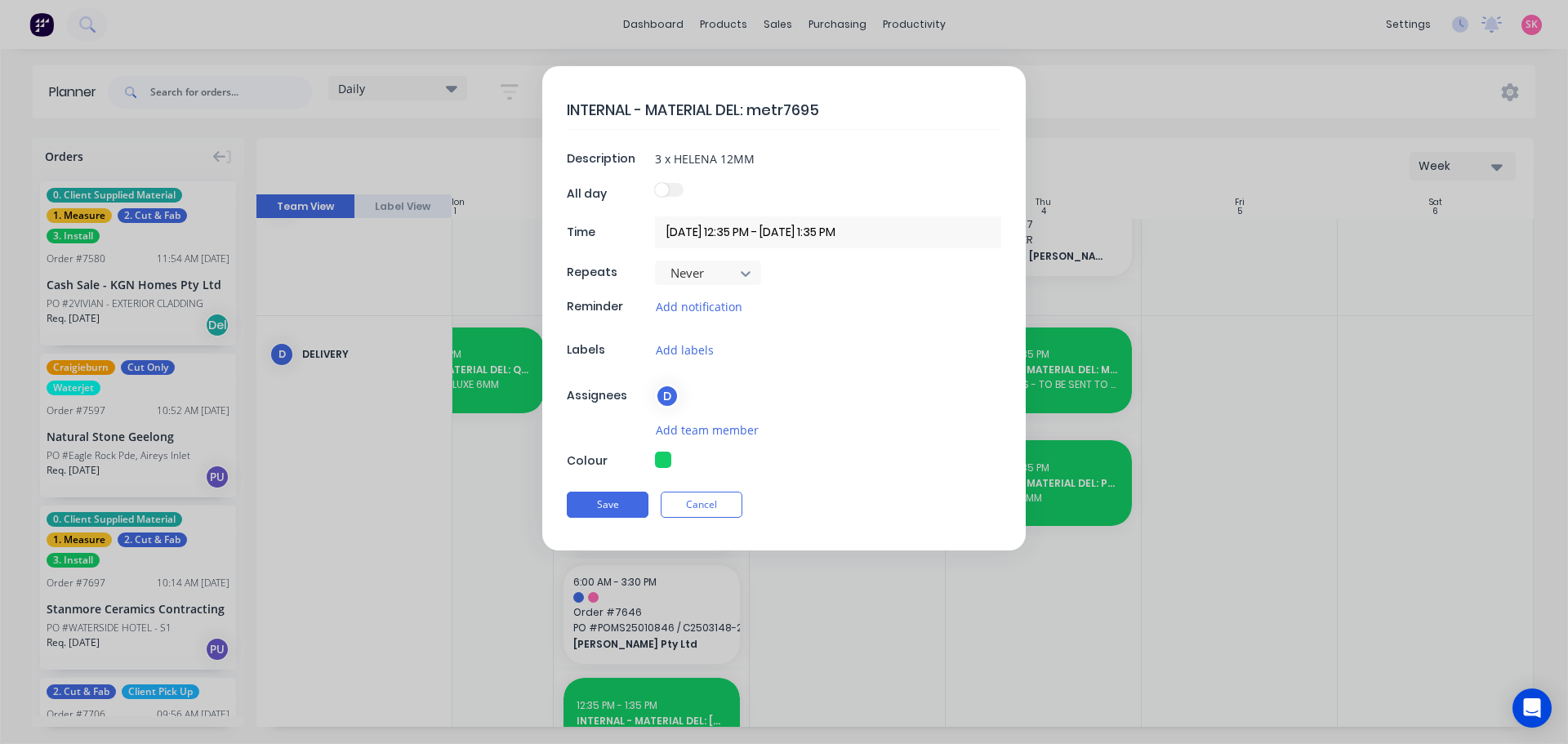
type textarea "x"
type textarea "INTERNAL - MATERIAL DEL: met7695"
type textarea "x"
type textarea "INTERNAL - MATERIAL DEL: m7695"
type textarea "x"
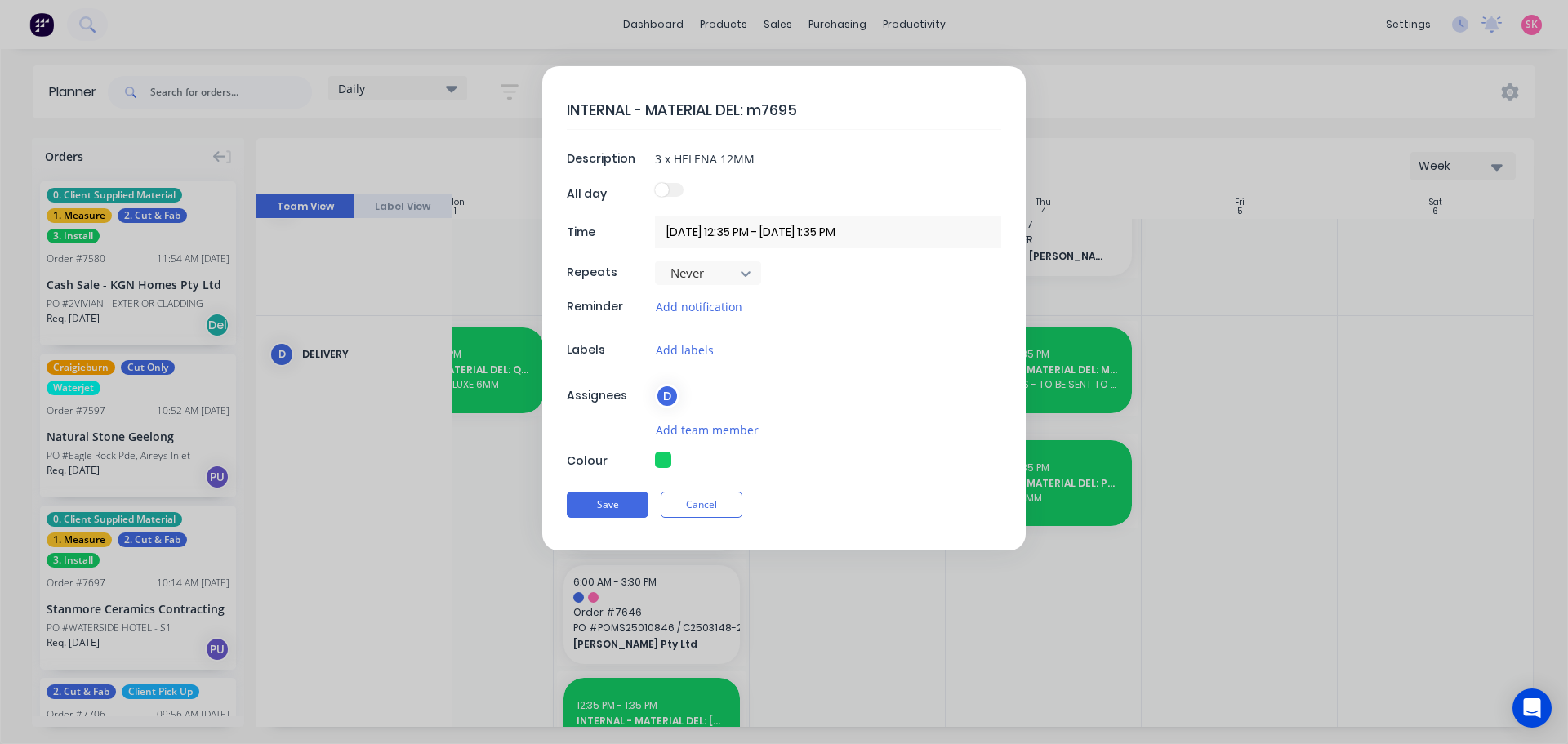
type textarea "INTERNAL - MATERIAL DEL: 7695"
type textarea "x"
type textarea "INTERNAL - MATERIAL DEL: M7695"
type textarea "x"
type textarea "INTERNAL - MATERIAL DEL: ME7695"
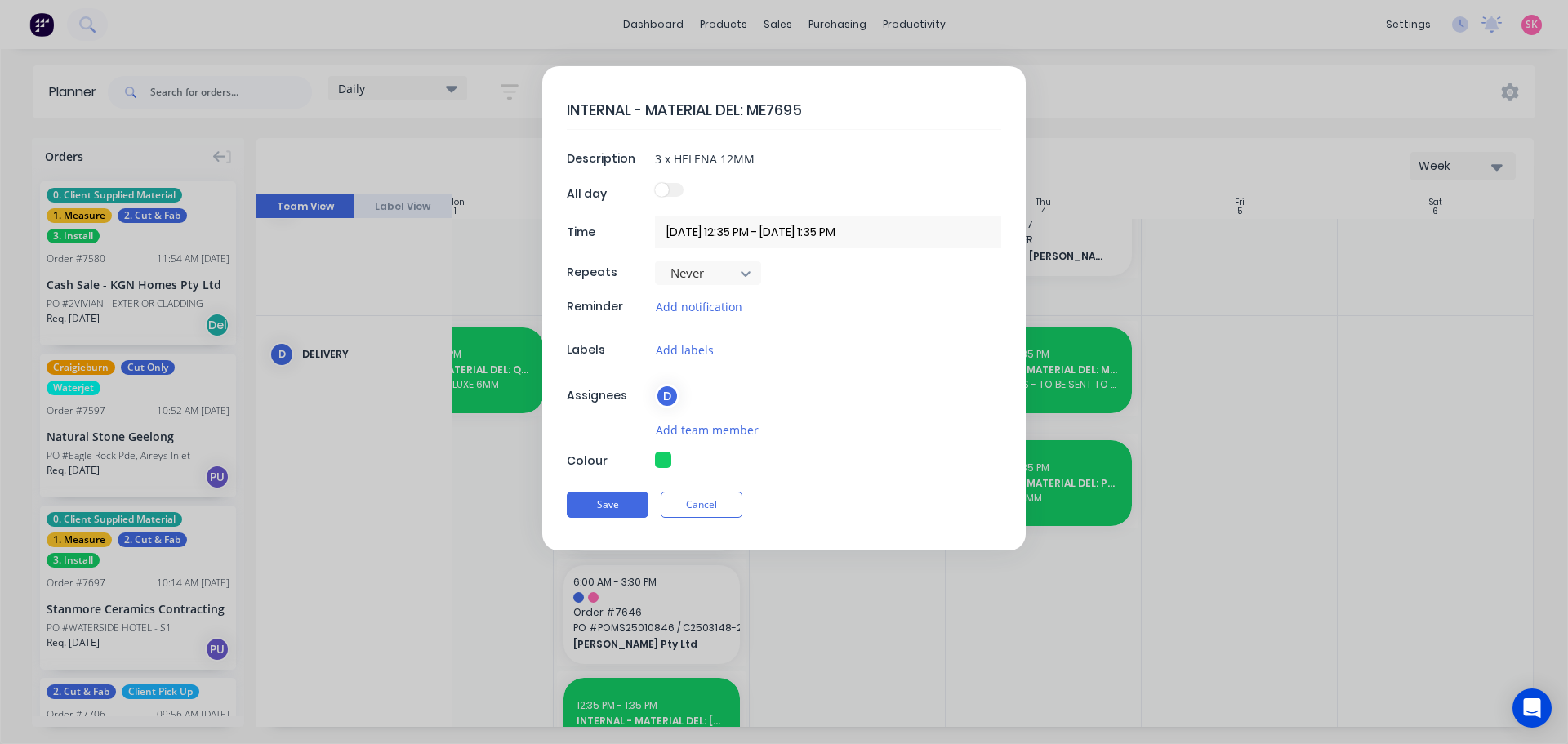
type textarea "x"
type textarea "INTERNAL - MATERIAL DEL: MER7695"
type textarea "x"
type textarea "INTERNAL - MATERIAL DEL: ME7695"
type textarea "x"
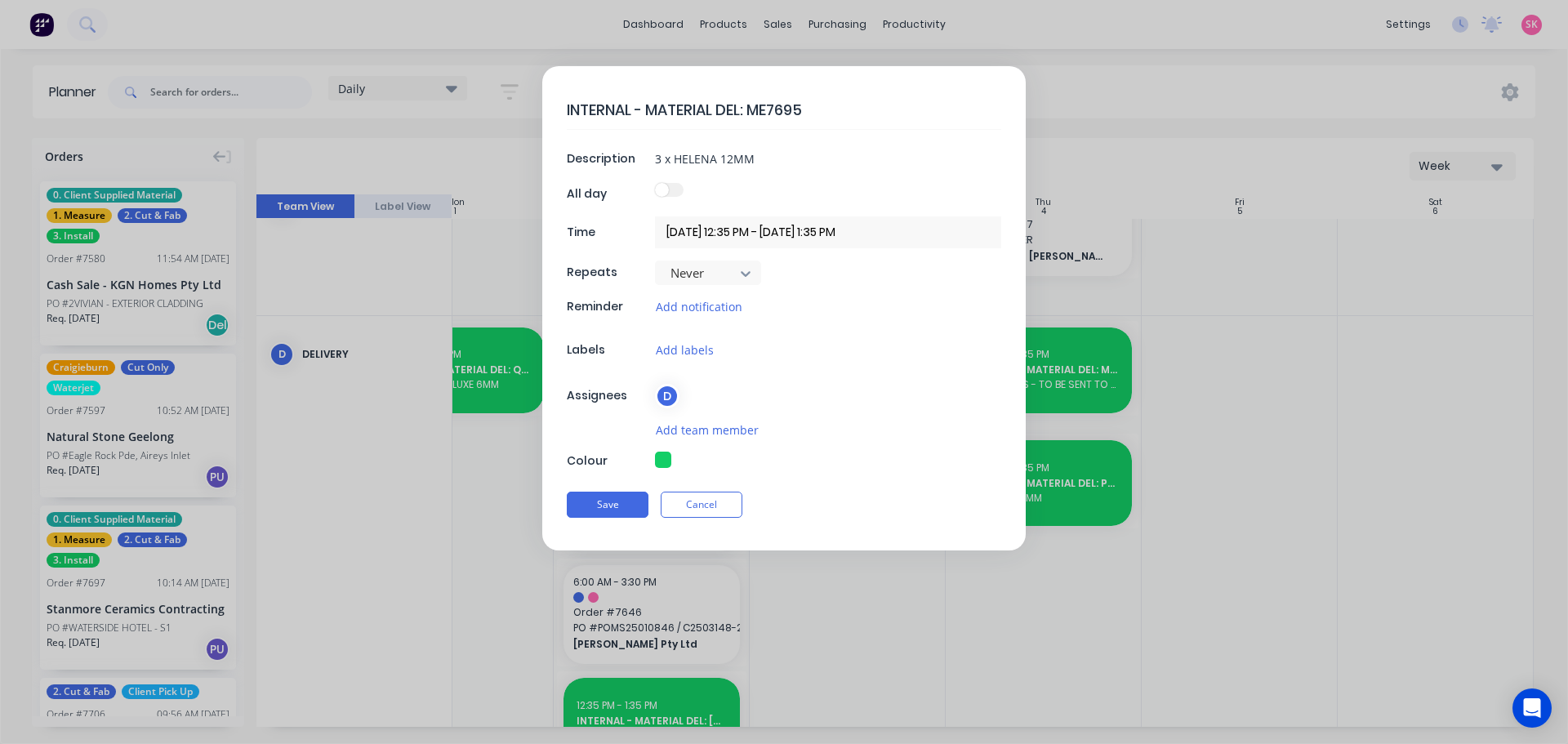
type textarea "INTERNAL - MATERIAL DEL: MET7695"
type textarea "x"
type textarea "INTERNAL - MATERIAL DEL: METRO7695"
type textarea "x"
type textarea "INTERNAL - MATERIAL DEL: METRO 7695"
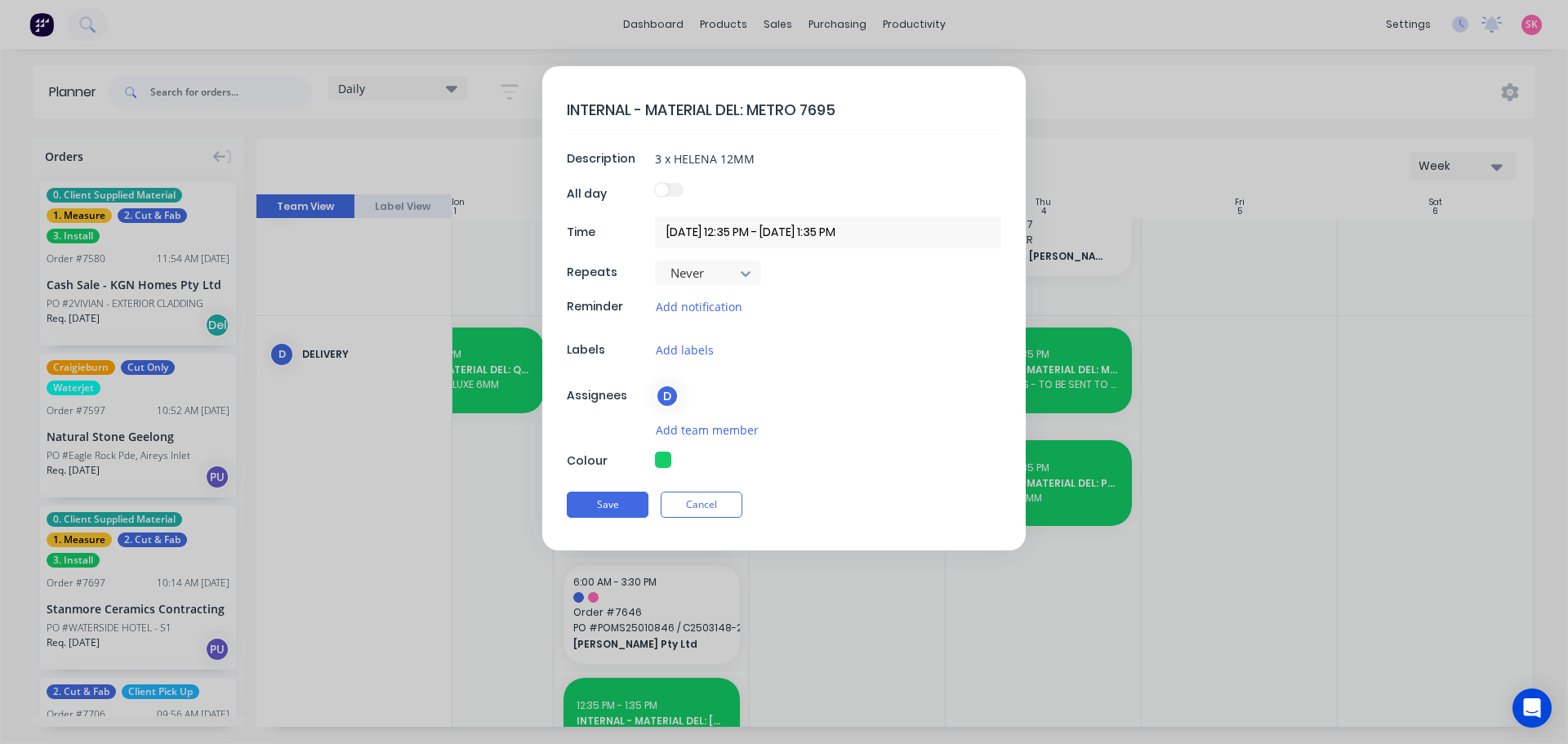
type textarea "x"
type textarea "INTERNAL - MATERIAL DEL: METRO 7695"
drag, startPoint x: 754, startPoint y: 159, endPoint x: 589, endPoint y: 132, distance: 167.2
click at [589, 131] on div "INTERNAL - MATERIAL DEL: METRO 7695 Description 3 x HELENA 12MM All day Time 03…" at bounding box center [784, 308] width 483 height 484
type textarea "x"
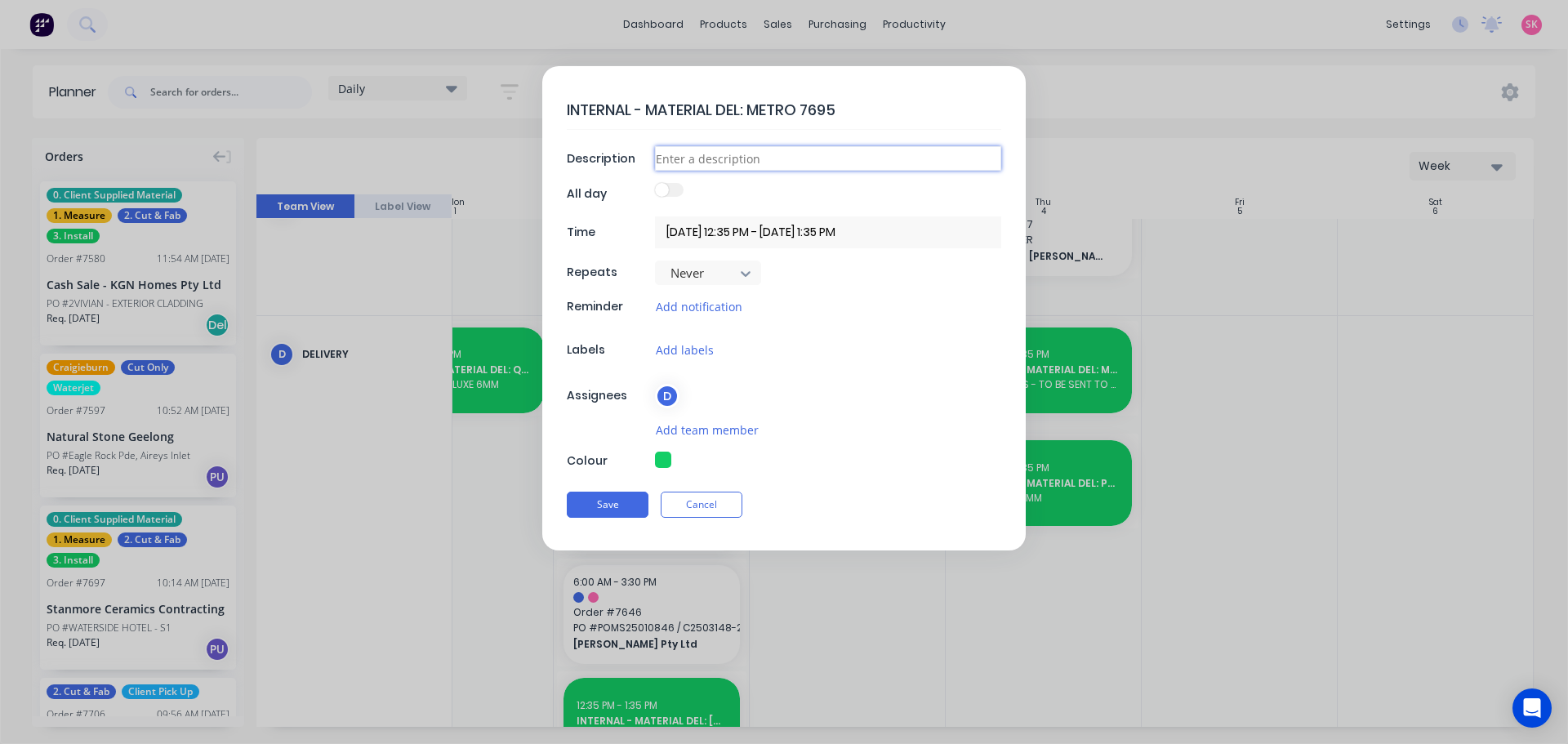
type textarea "x"
type input "2"
type textarea "x"
type input "2"
type textarea "x"
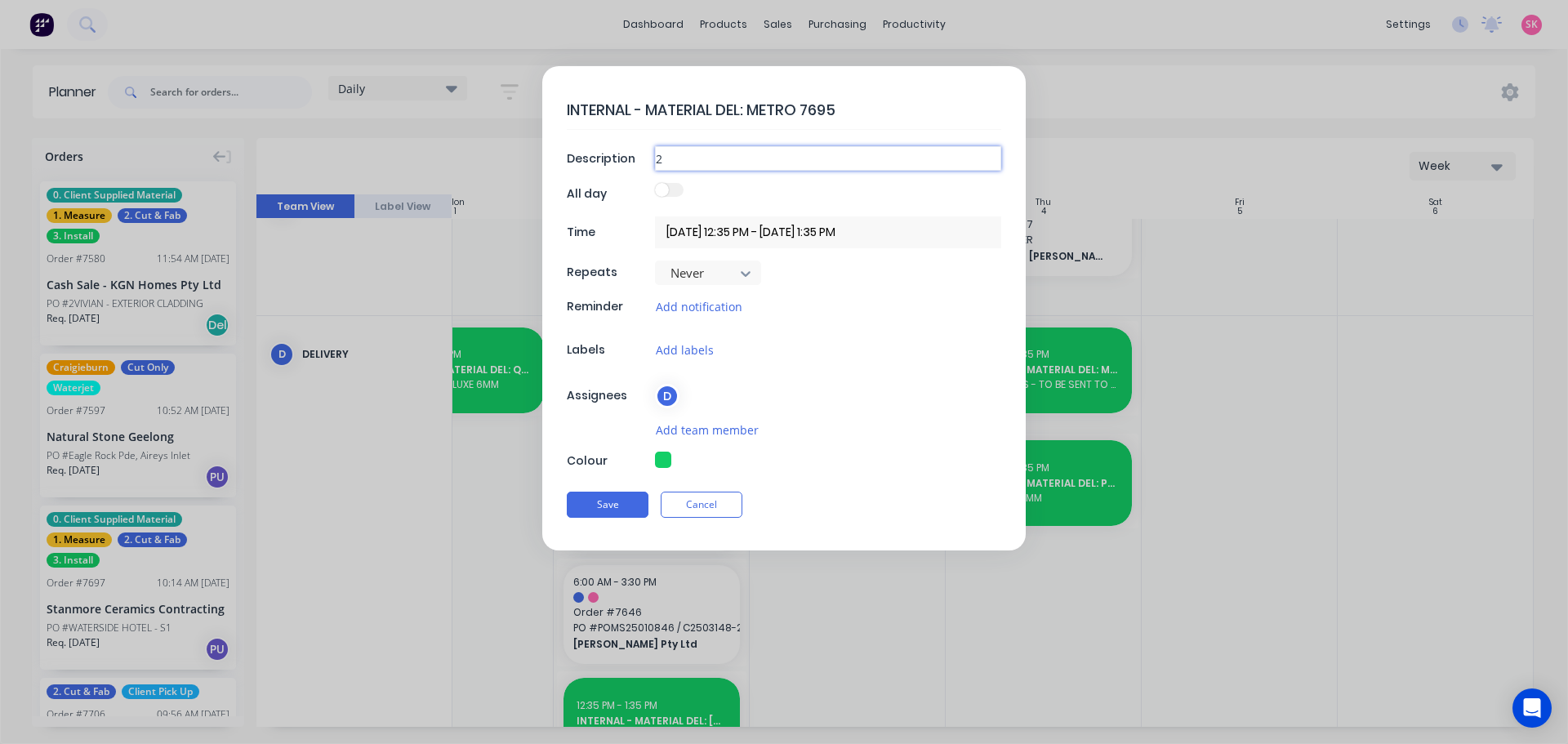
type input "2 X"
type textarea "x"
type input "2 X"
type textarea "x"
type input "2 X C"
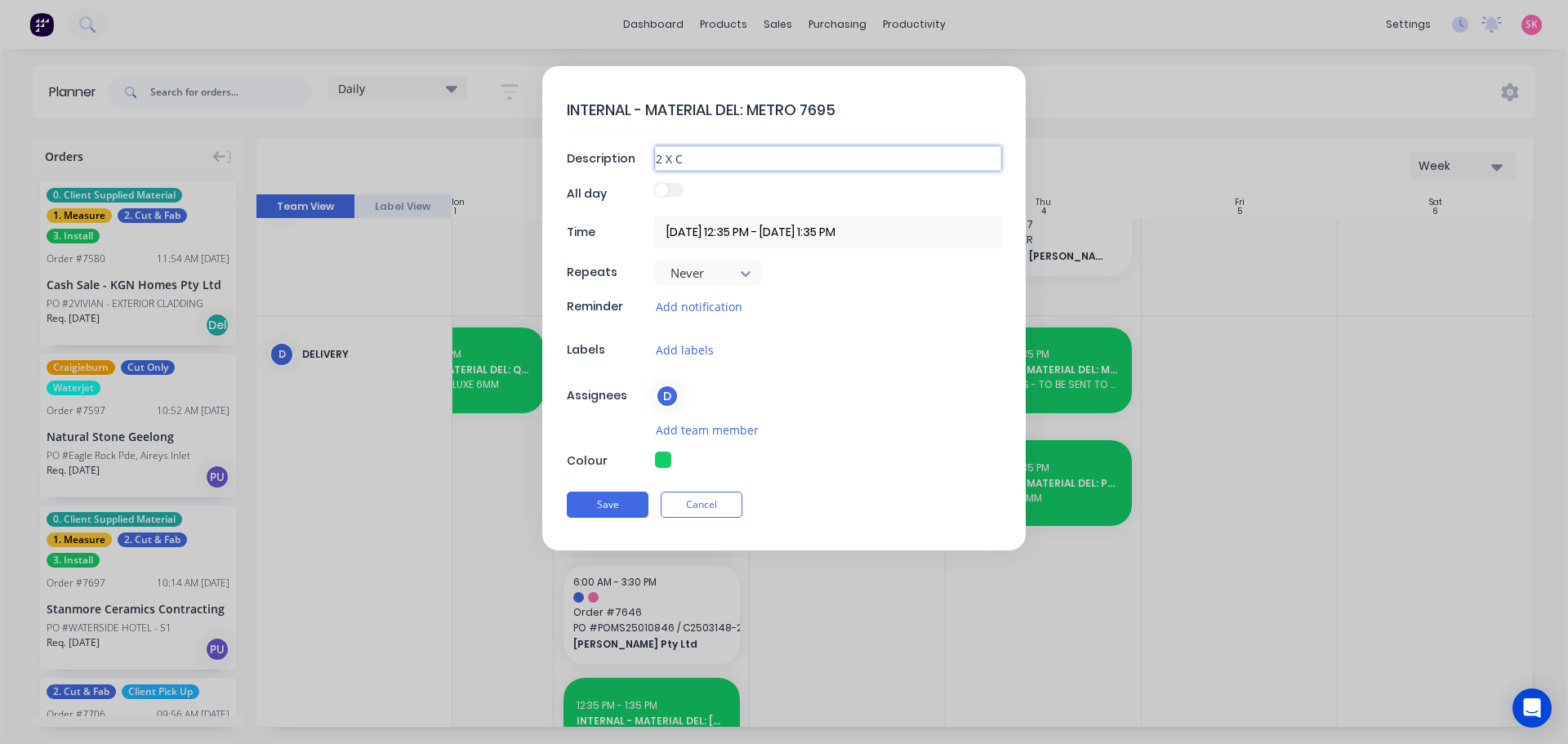
type textarea "x"
type input "2 X CA"
type textarea "x"
type input "2 X CAL"
type textarea "x"
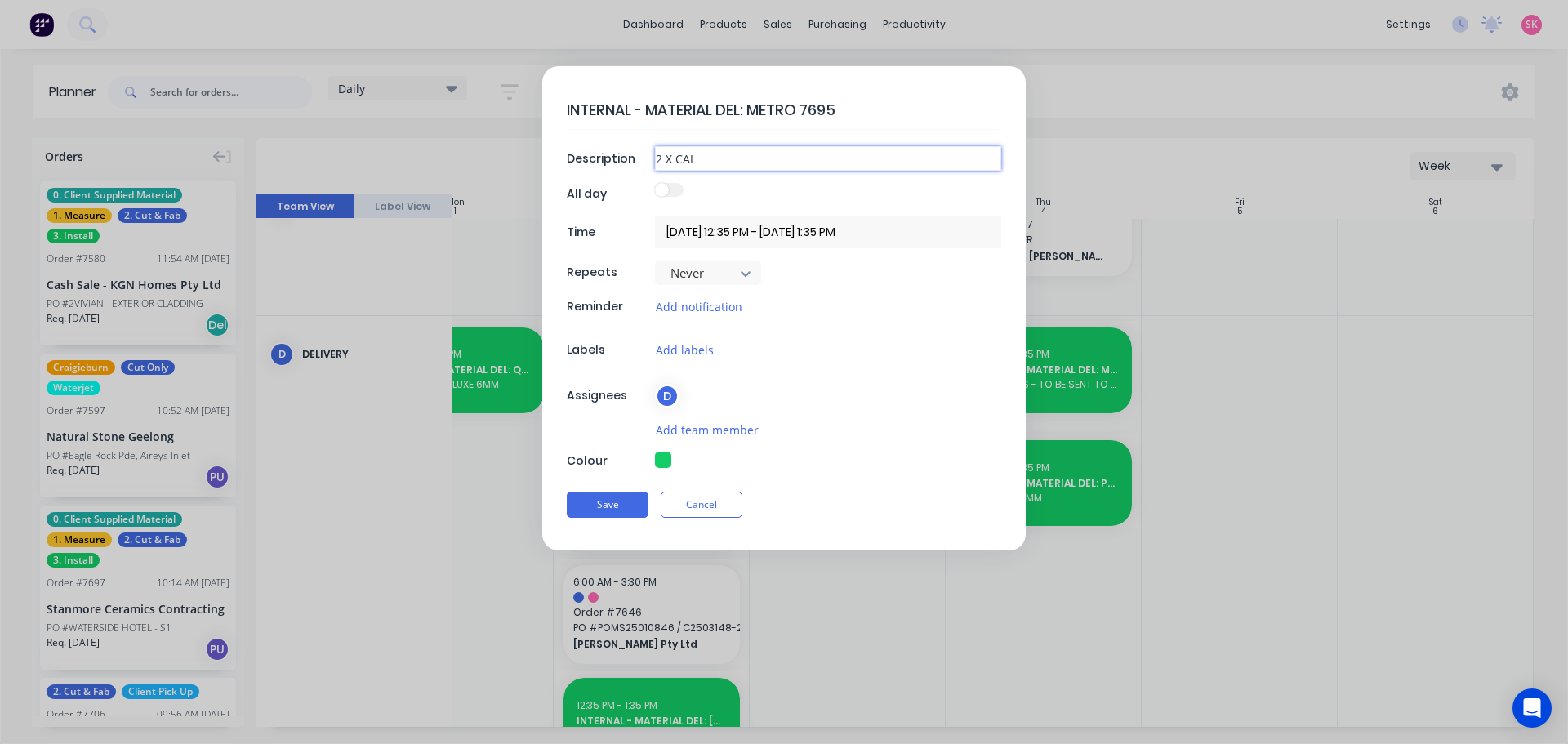
type input "2 X CALA"
type textarea "x"
type input "2 X CALAC"
type textarea "x"
type input "2 X CALACA"
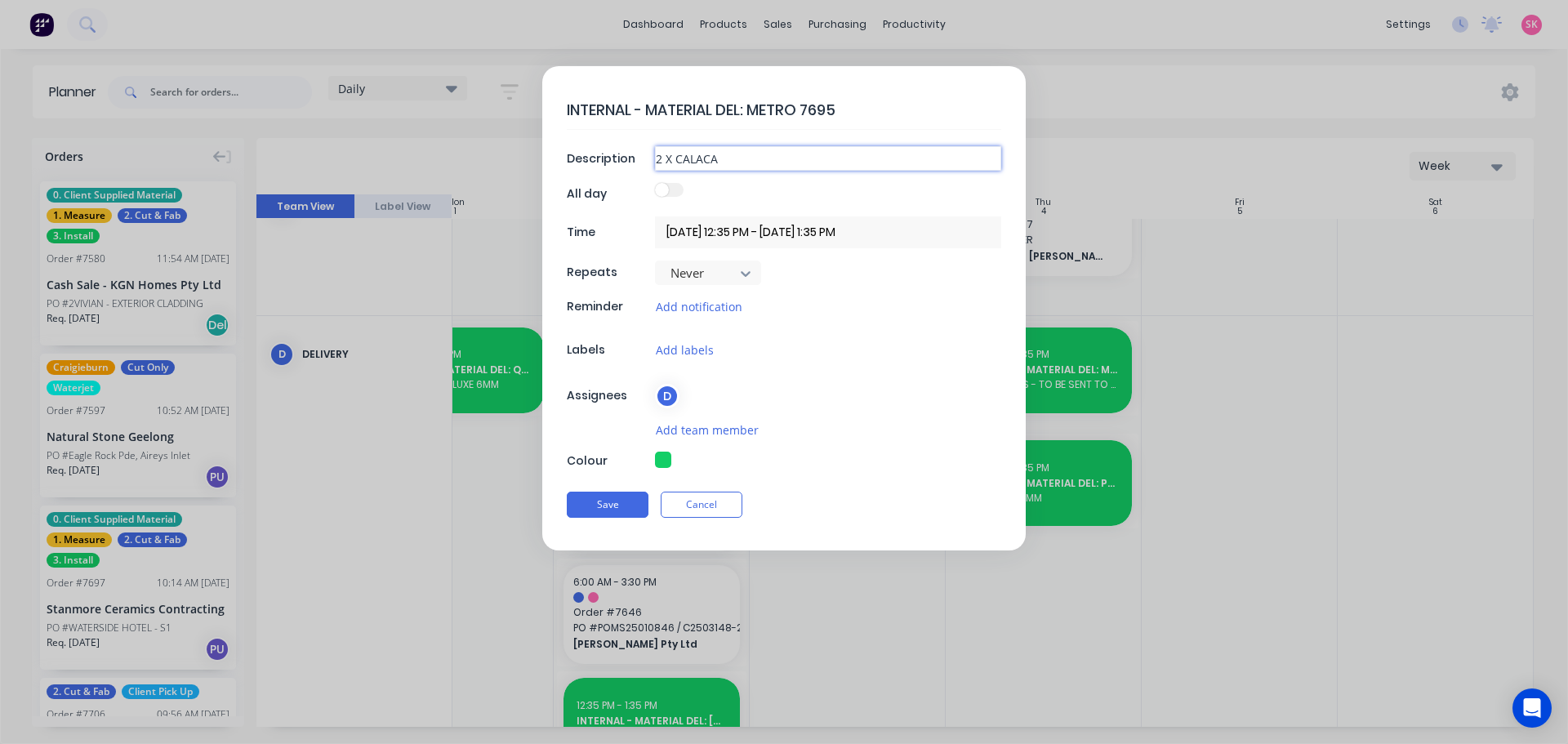
type textarea "x"
type input "2 X CALACAT"
type textarea "x"
type input "2 X CALACATT"
type textarea "x"
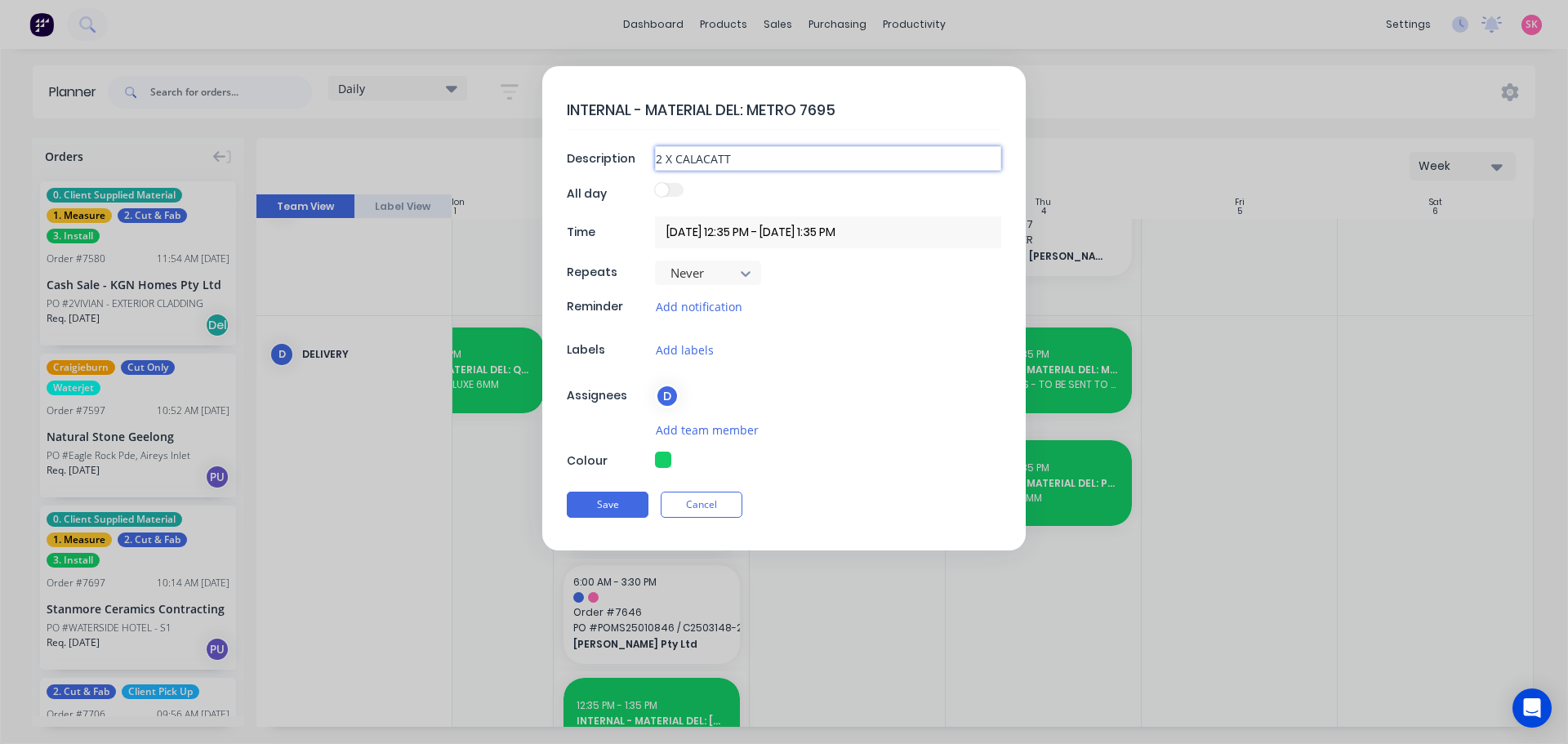
type input "2 X CALACATTA"
type textarea "x"
type input "2 X CALACATTA"
type textarea "x"
type input "2 X CALACATTA B"
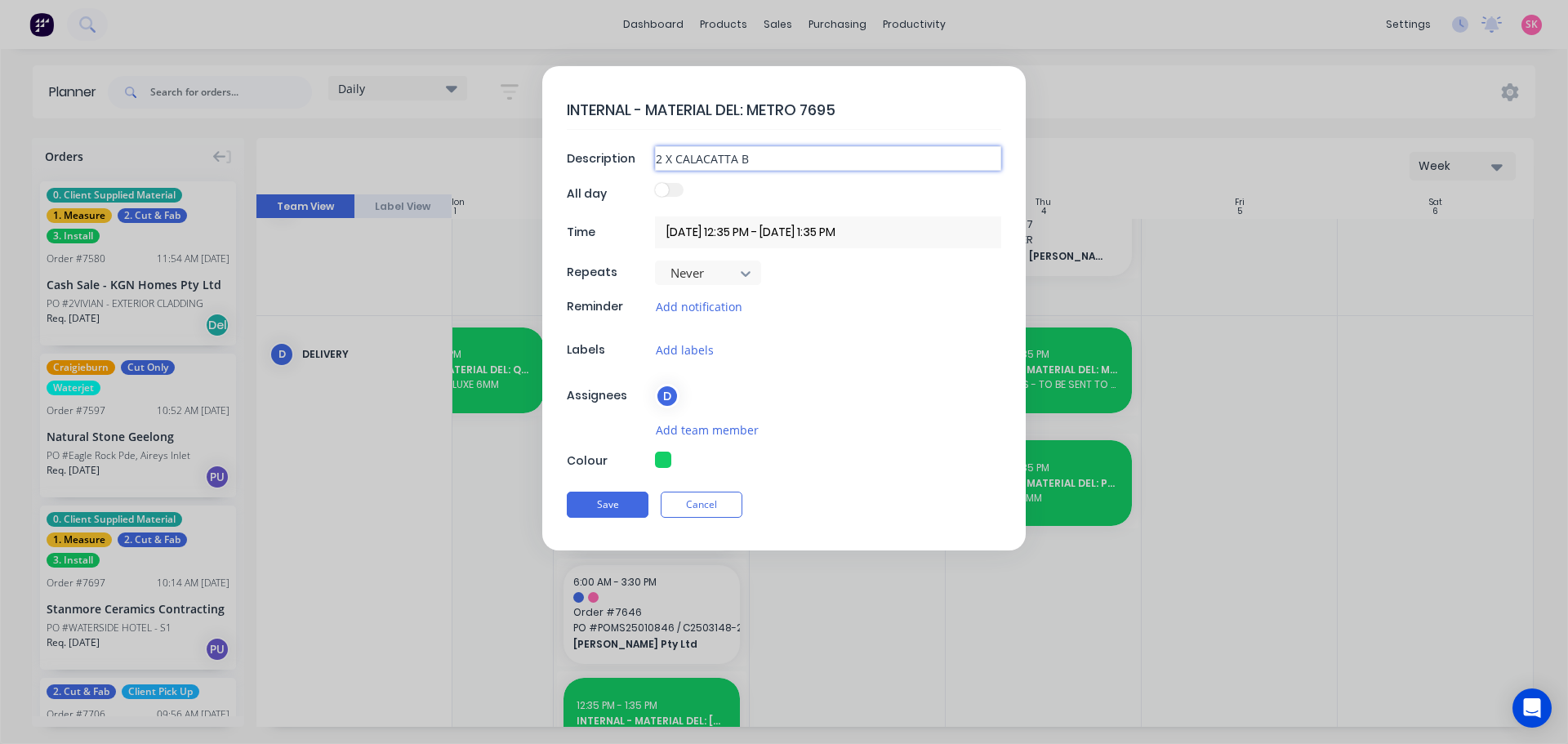
type textarea "x"
type input "2 X CALACATTA BO"
type textarea "x"
type input "2 X CALACATTA BOR"
type textarea "x"
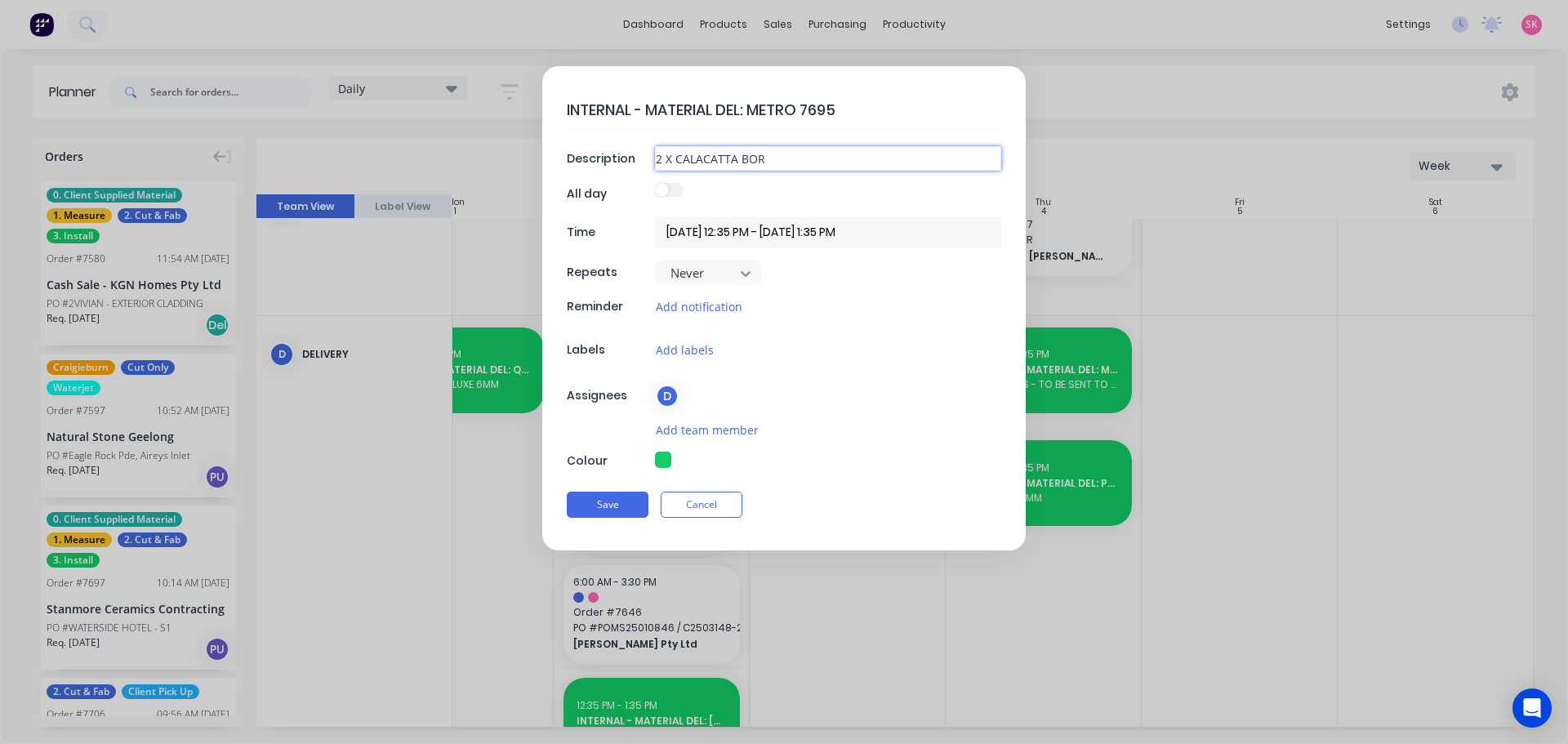
type input "2 X CALACATTA BORG"
type textarea "x"
type input "2 X CALACATTA BORGH"
type textarea "x"
type input "2 X CALACATTA BORGHI"
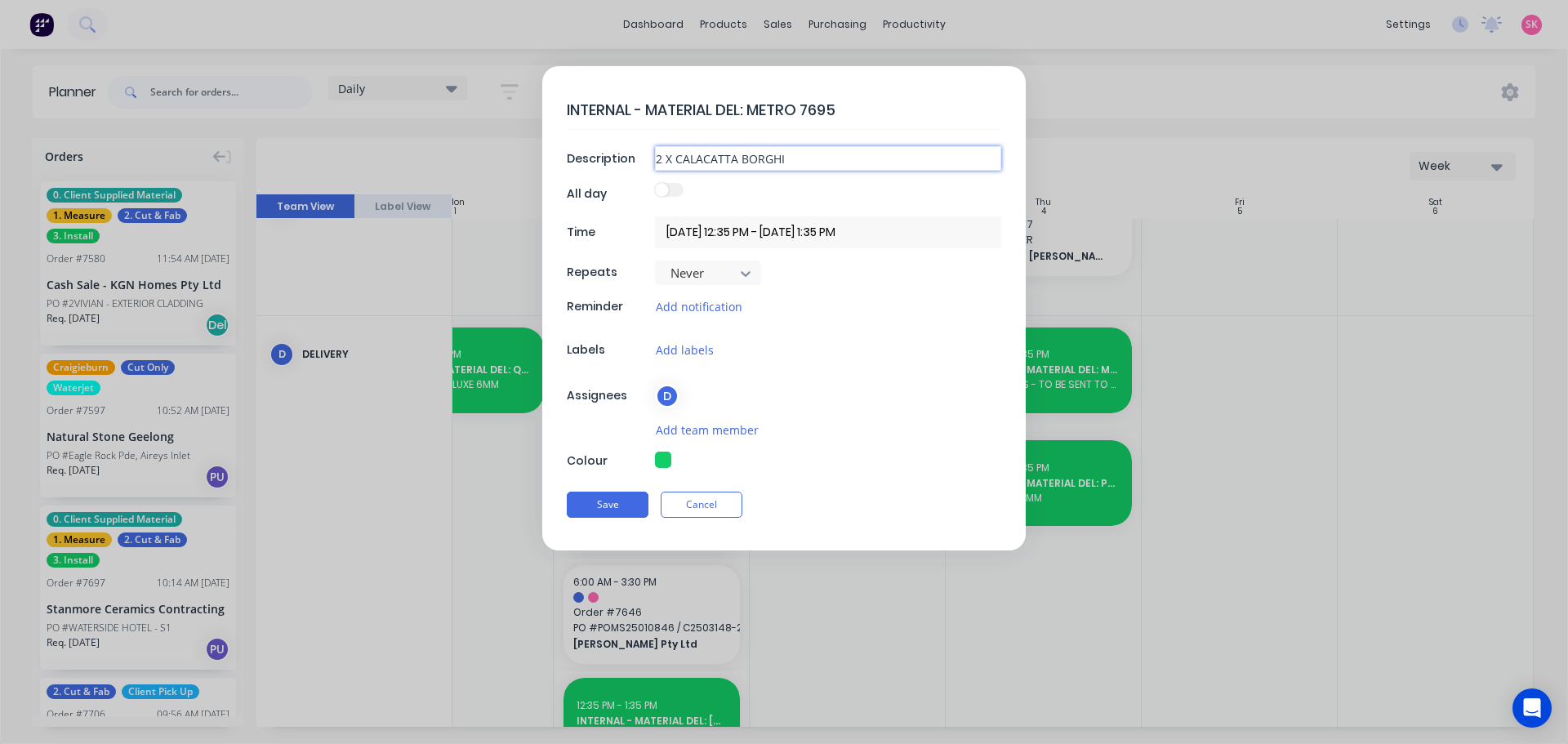
type textarea "x"
type input "2 X CALACATTA BORGHIN"
type textarea "x"
type input "2 X CALACATTA BORGHINI"
click at [611, 503] on button "Save" at bounding box center [607, 504] width 81 height 26
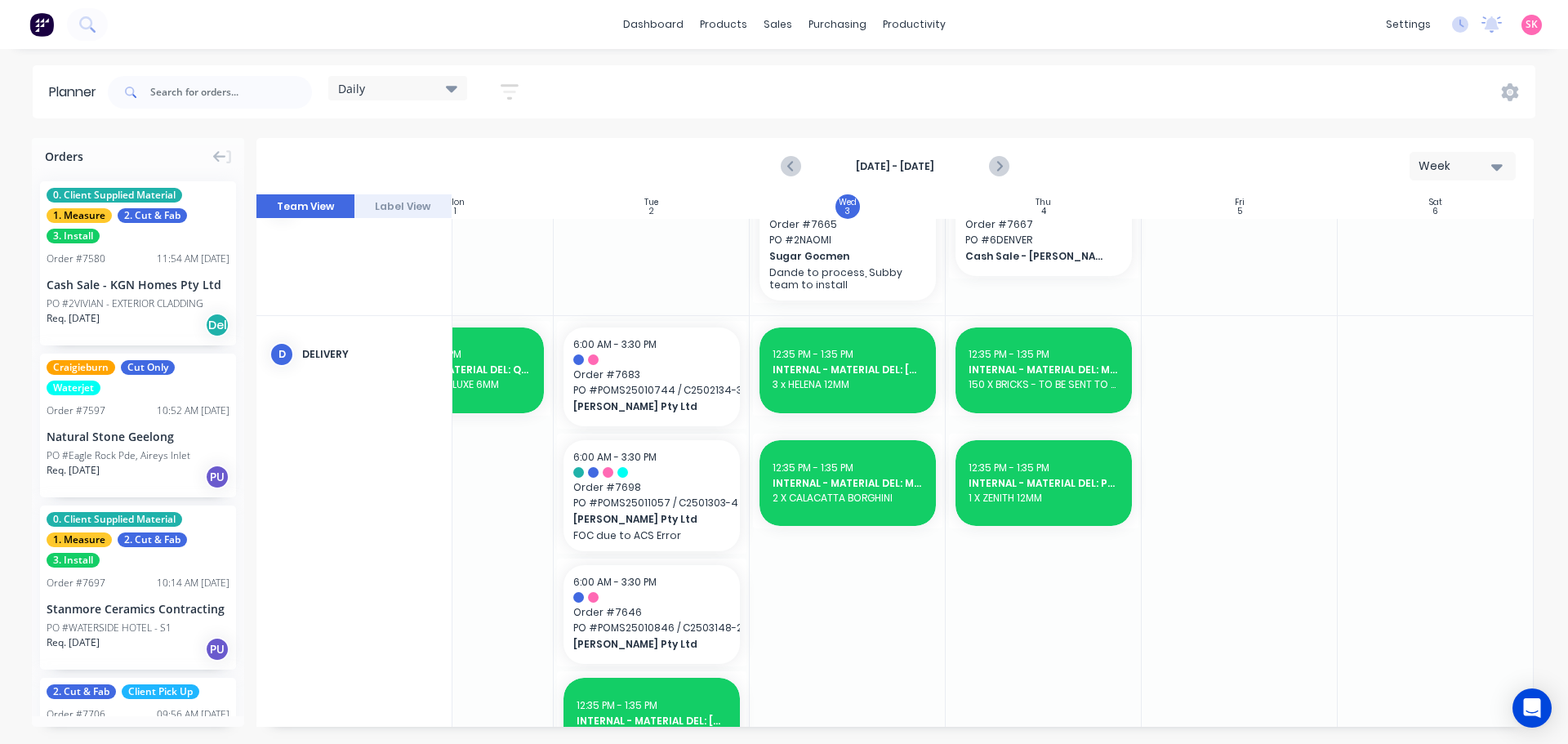
click div "Create additional timeslot"
click div "12:35 PM - 1:35 PM INTERNAL - MATERIAL DEL: METRO 7695 2 X CALACATTA BORGHINI"
drag, startPoint x: 839, startPoint y: 112, endPoint x: 752, endPoint y: 118, distance: 87.2
click textarea "INTERNAL - MATERIAL DEL: METRO 7695"
type textarea "x"
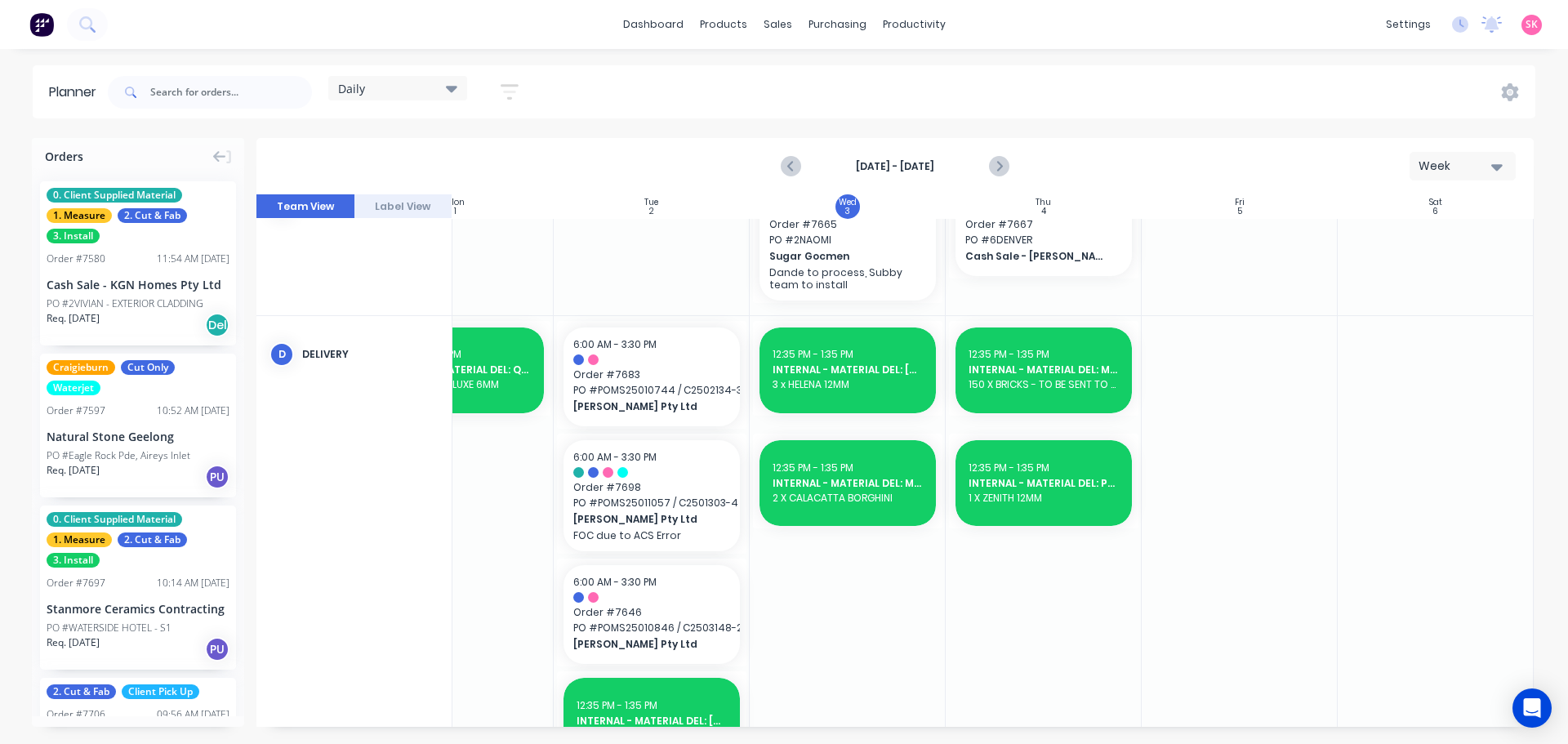
type textarea "INTERNAL - MATERIAL DEL: p"
type textarea "x"
type textarea "INTERNAL - MATERIAL DEL: p;"
type textarea "x"
type textarea "INTERNAL - MATERIAL DEL: p;d"
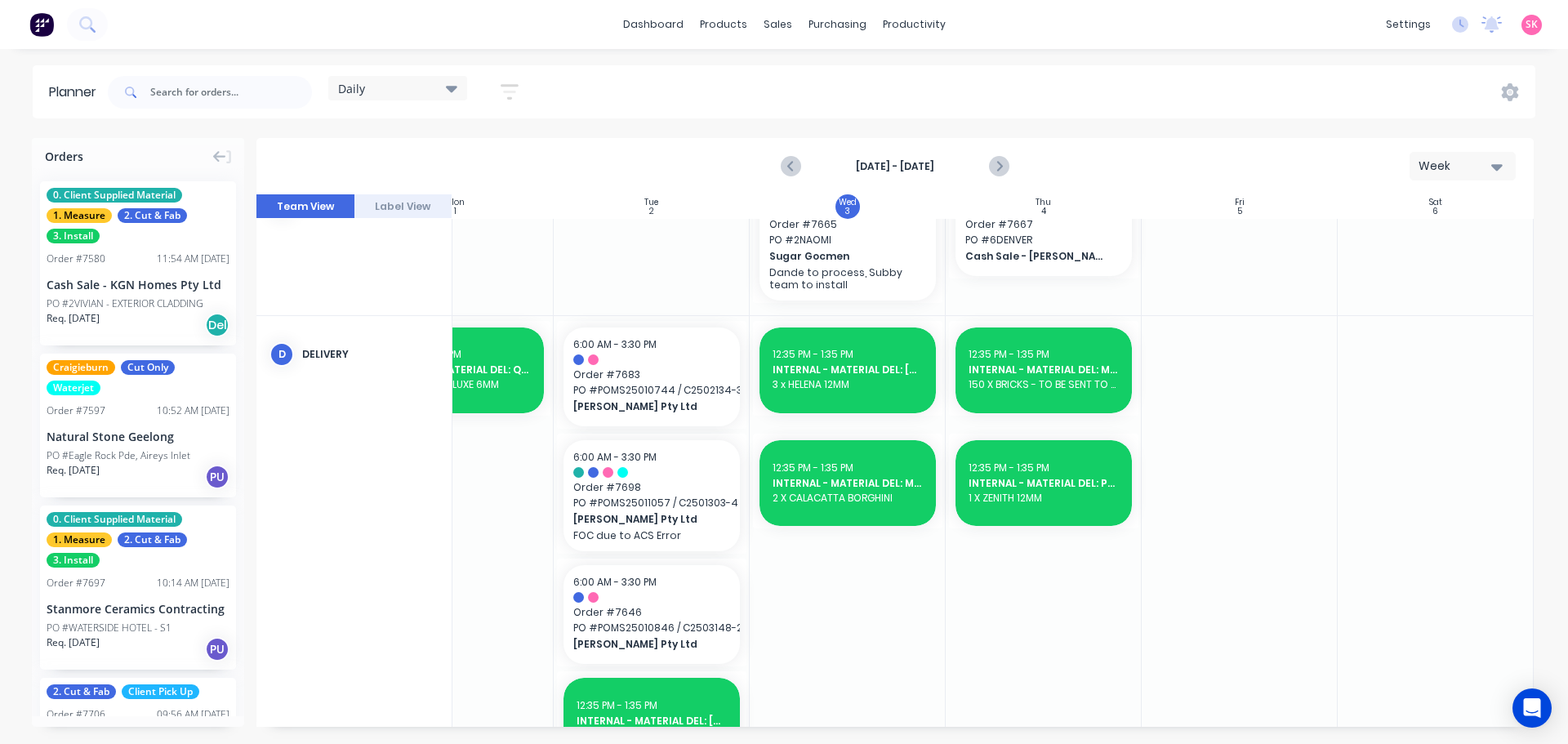
type textarea "x"
type textarea "INTERNAL - MATERIAL DEL: p;"
type textarea "x"
type textarea "INTERNAL - MATERIAL DEL: p"
type textarea "x"
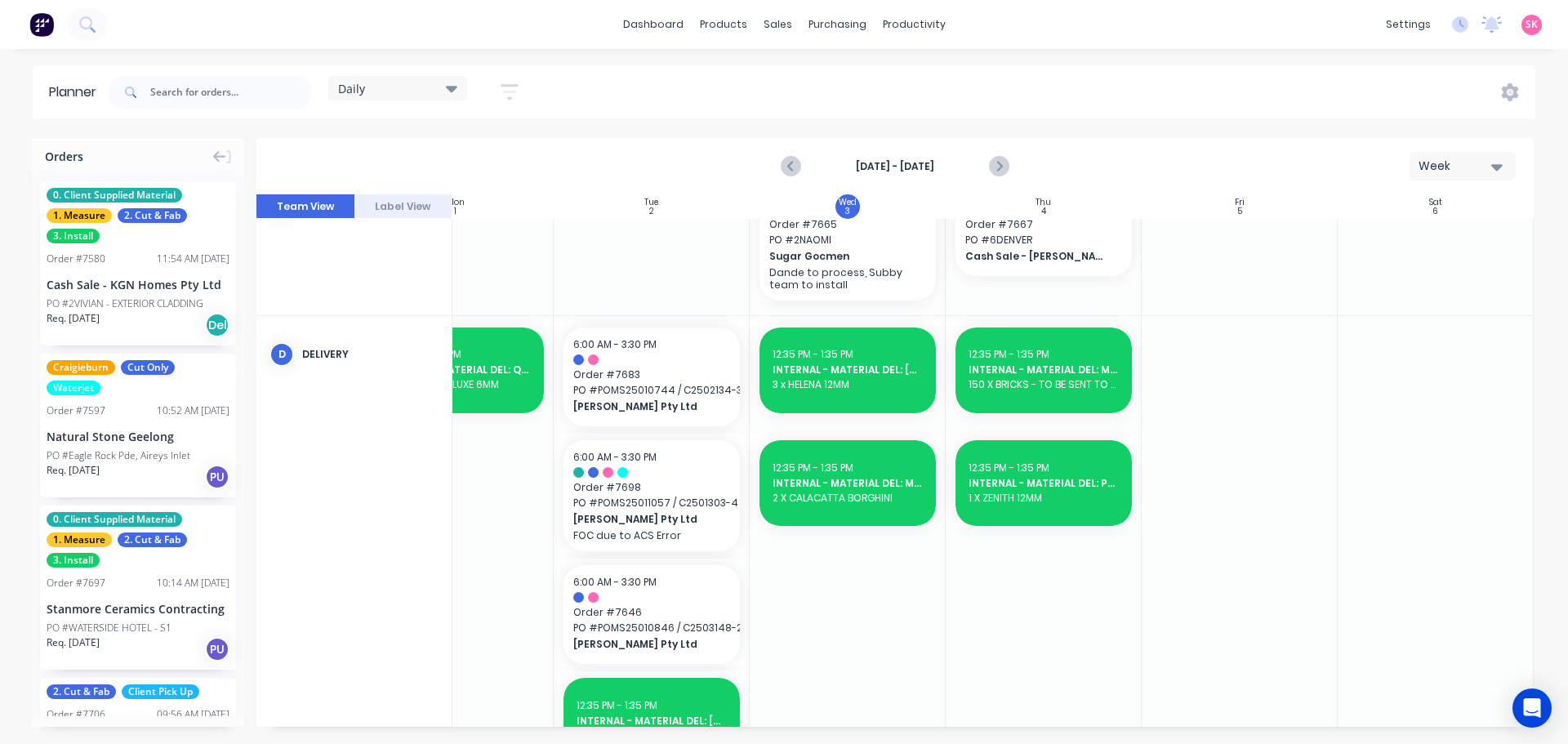
type textarea "INTERNAL - MATERIAL DEL:"
type textarea "x"
type textarea "INTERNAL - MATERIAL DEL: O"
type textarea "x"
type textarea "INTERNAL - MATERIAL DEL: OL"
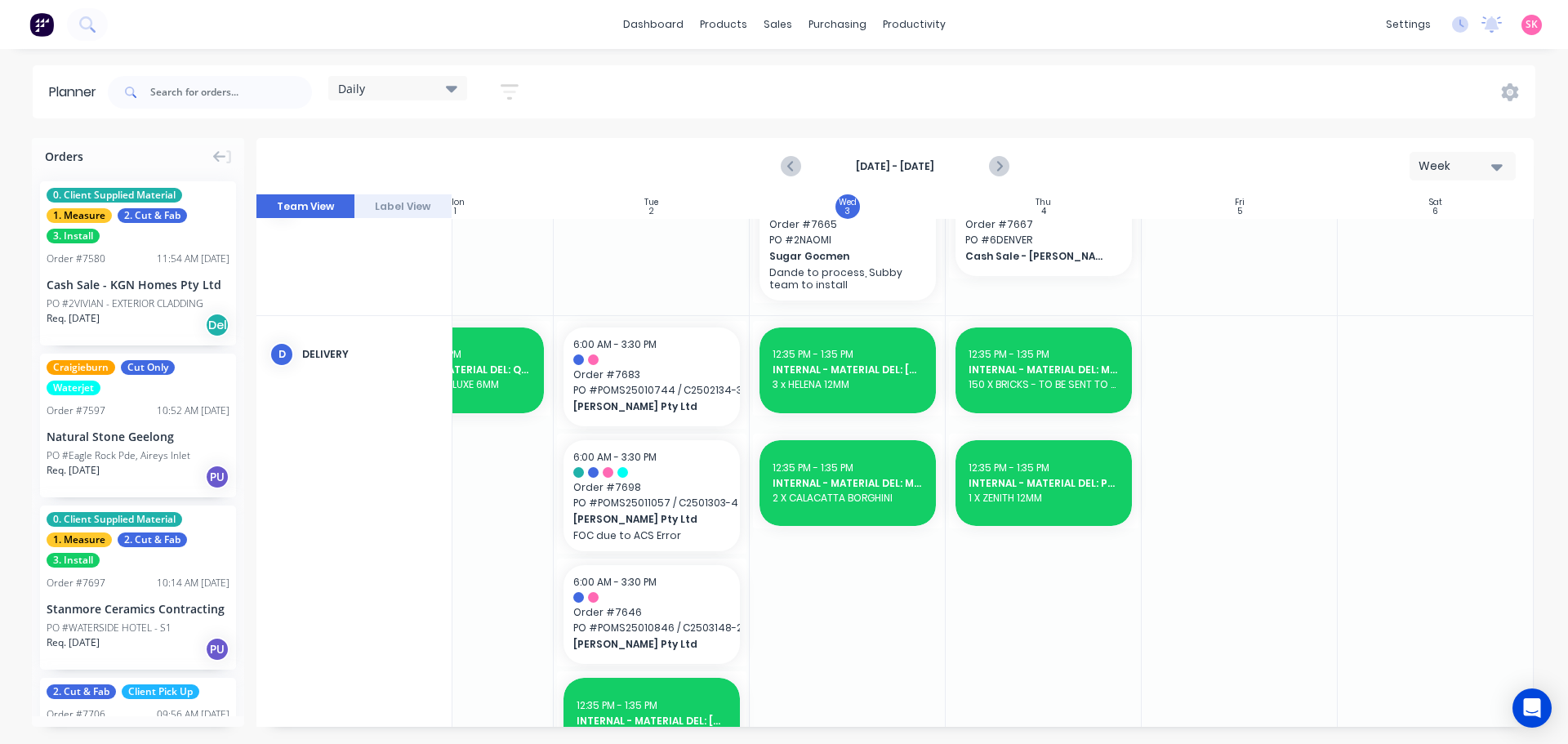
type textarea "x"
type textarea "INTERNAL - MATERIAL DEL: OLD"
type textarea "x"
type textarea "INTERNAL - MATERIAL DEL: OLD2"
type textarea "x"
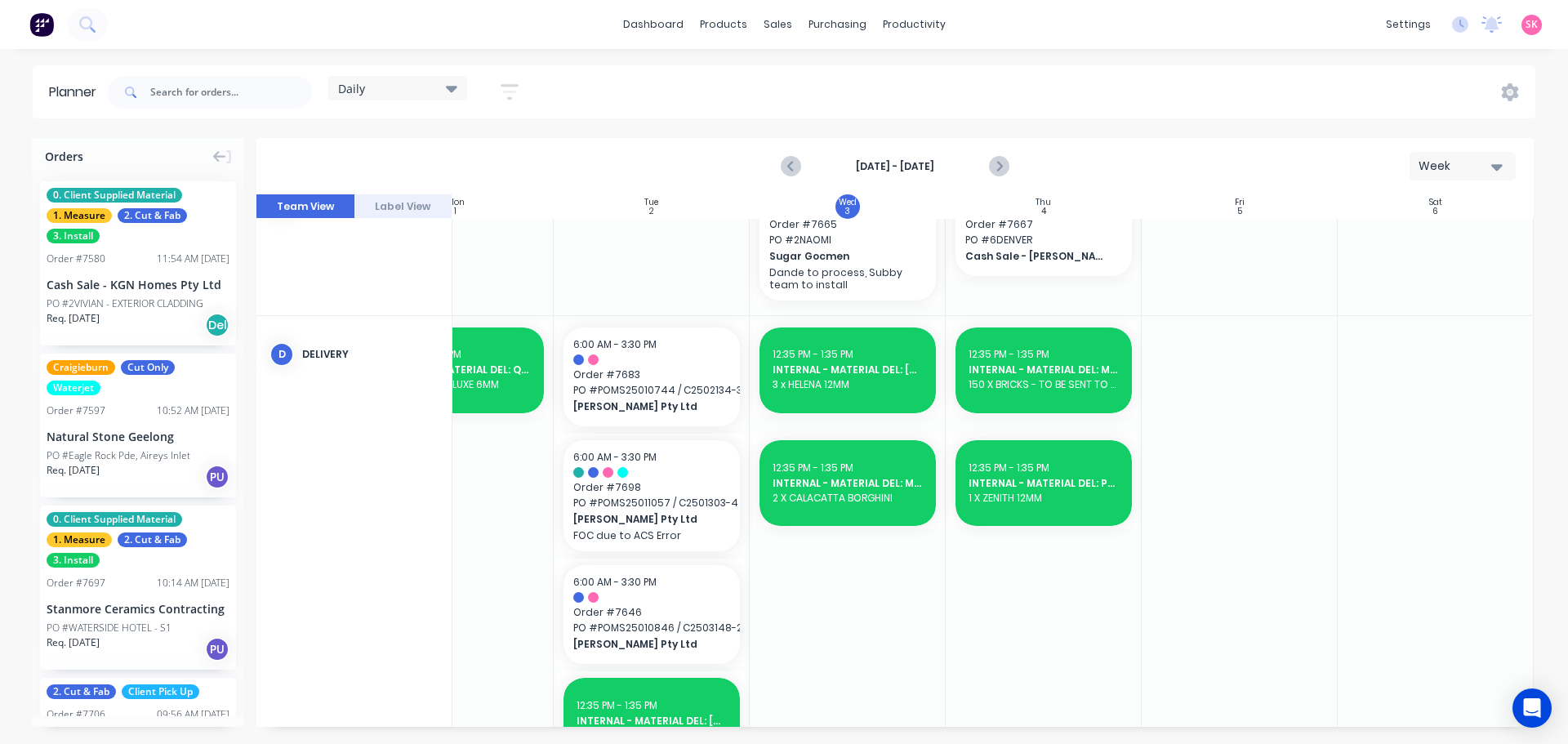
type textarea "INTERNAL - MATERIAL DEL: OLD2N"
type textarea "x"
type textarea "INTERNAL - MATERIAL DEL: OLD2NU"
click textarea "INTERNAL - MATERIAL DEL: OLD2NU"
type textarea "x"
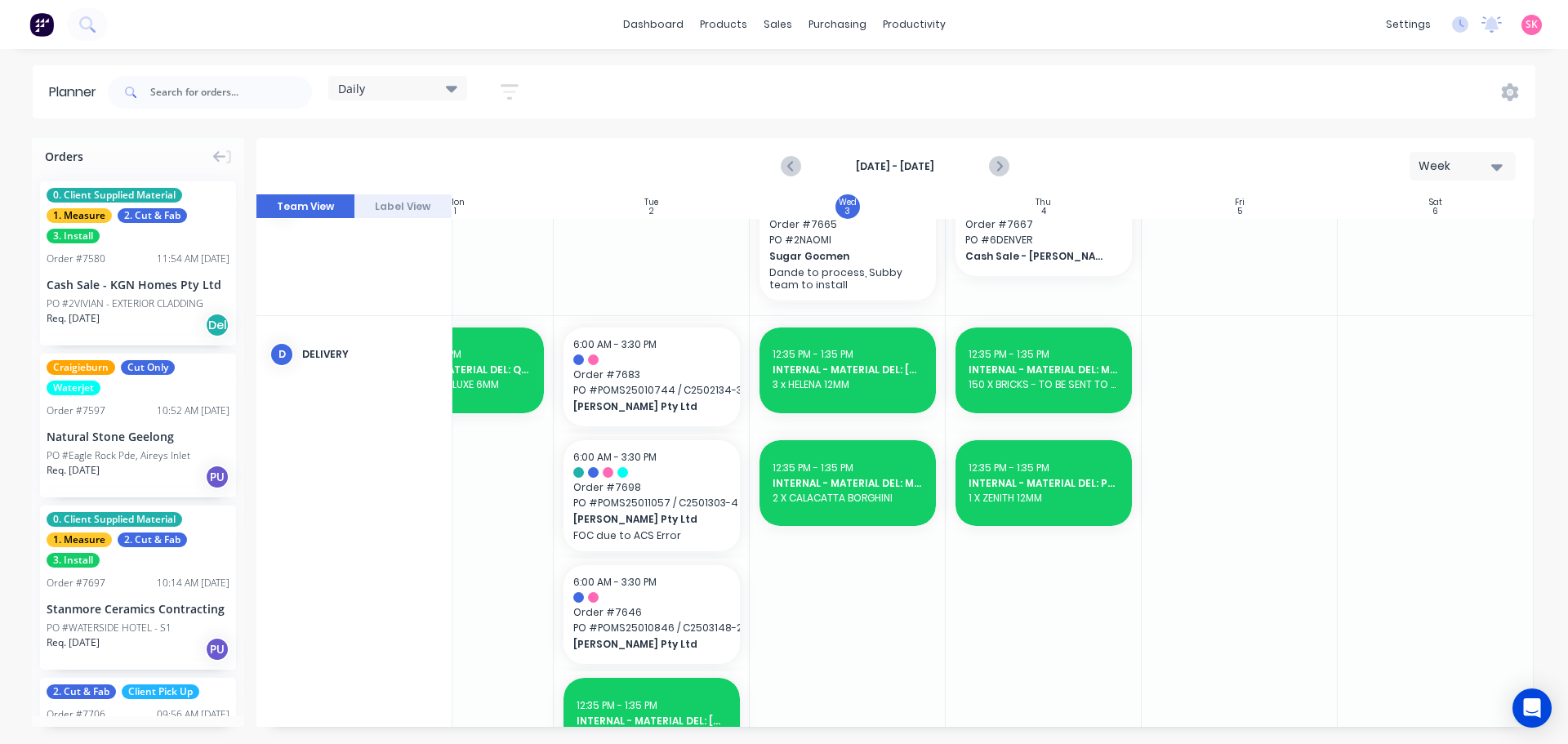
type textarea "INTERNAL - MATERIAL DEL: OLD2NU"
type textarea "x"
type textarea "INTERNAL - MATERIAL DEL: OLD2NU 7"
type textarea "x"
type textarea "INTERNAL - MATERIAL DEL: OLD2NU 75"
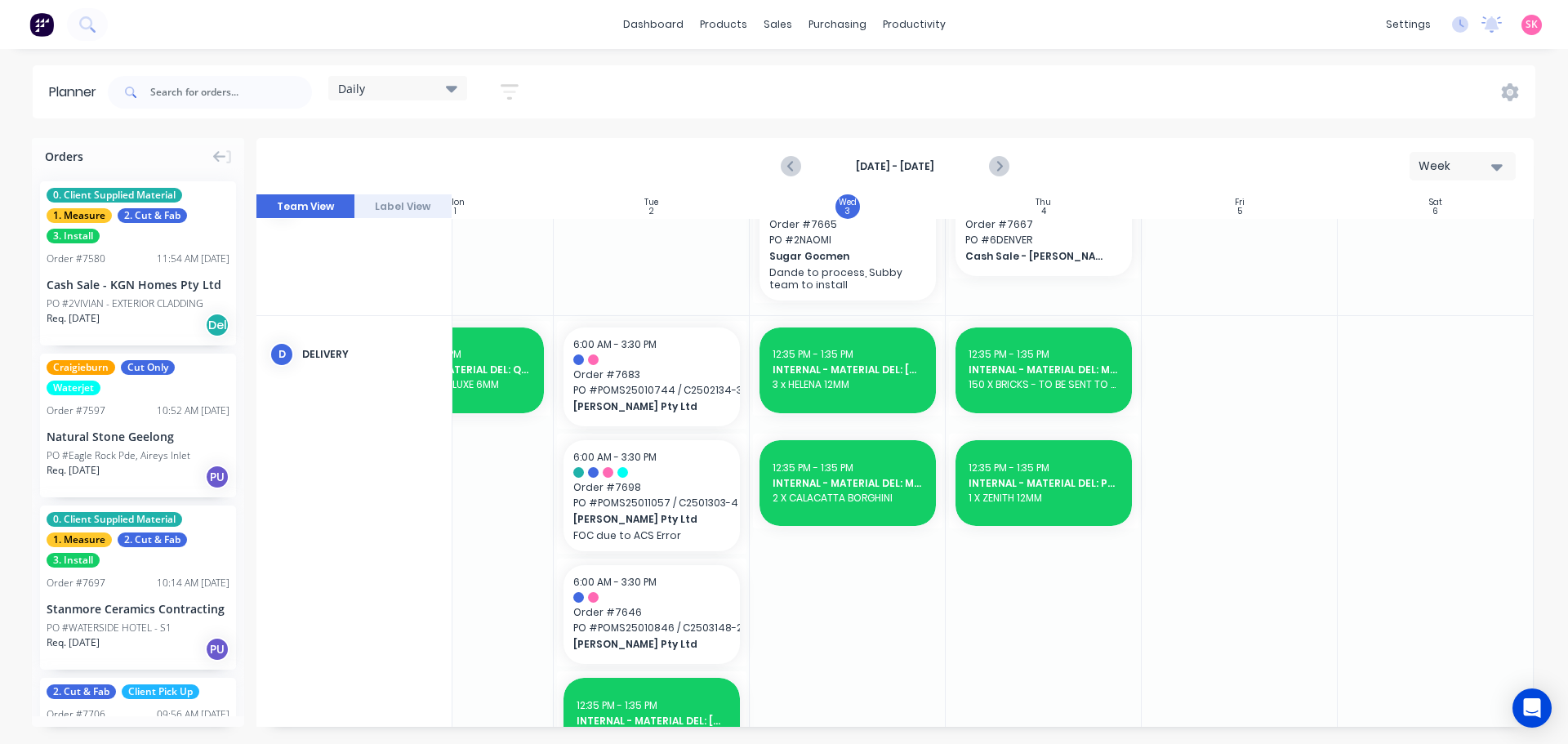
type textarea "x"
type textarea "INTERNAL - MATERIAL DEL: OLD2NU 751"
type textarea "x"
type textarea "INTERNAL - MATERIAL DEL: OLD2NU 7512"
drag, startPoint x: 817, startPoint y: 156, endPoint x: 538, endPoint y: 166, distance: 279.2
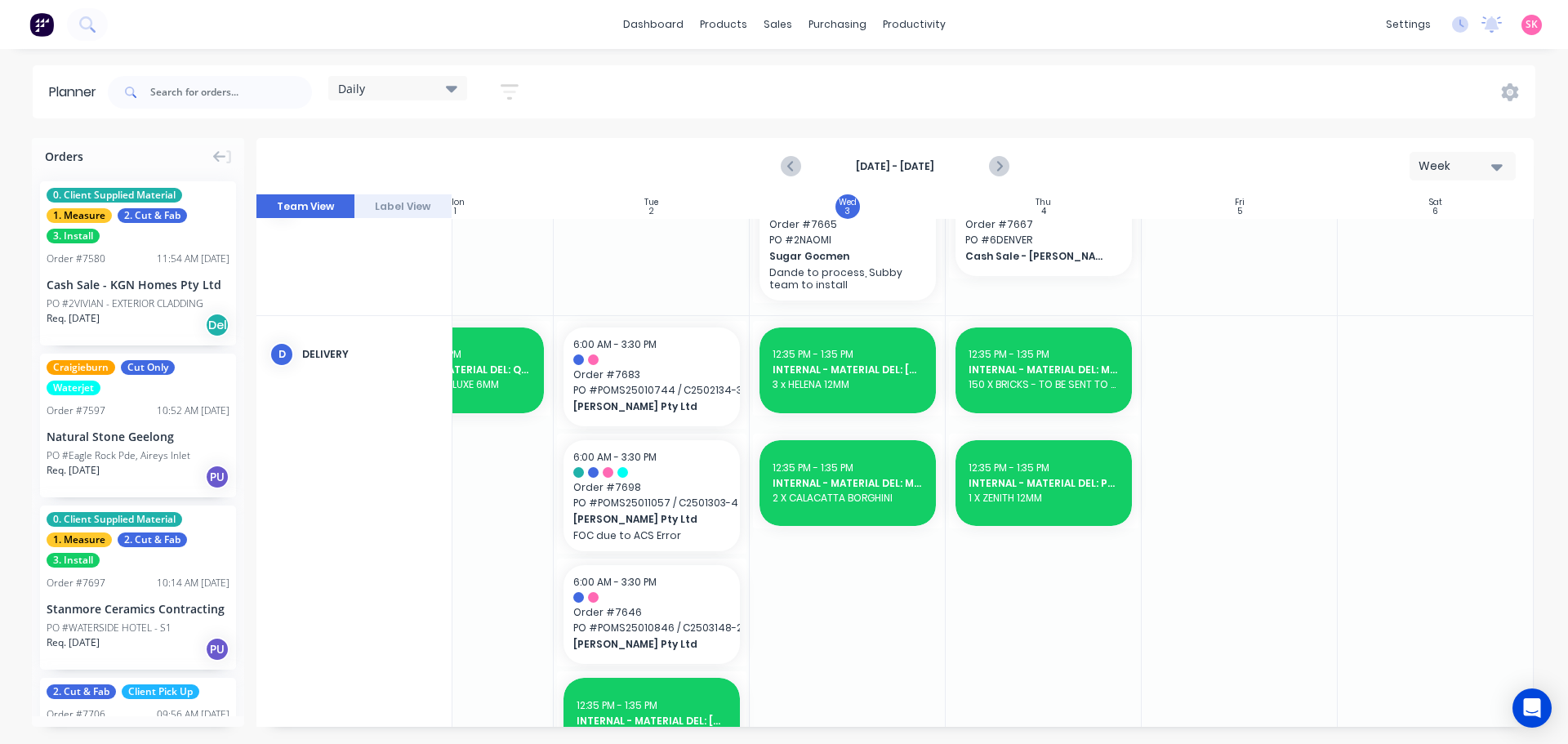
click form "INTERNAL - MATERIAL DEL: OLD2NU 7512 Description 2 X CALACATTA BORGHINI All day…"
type textarea "x"
type input "8"
type textarea "x"
type input "8"
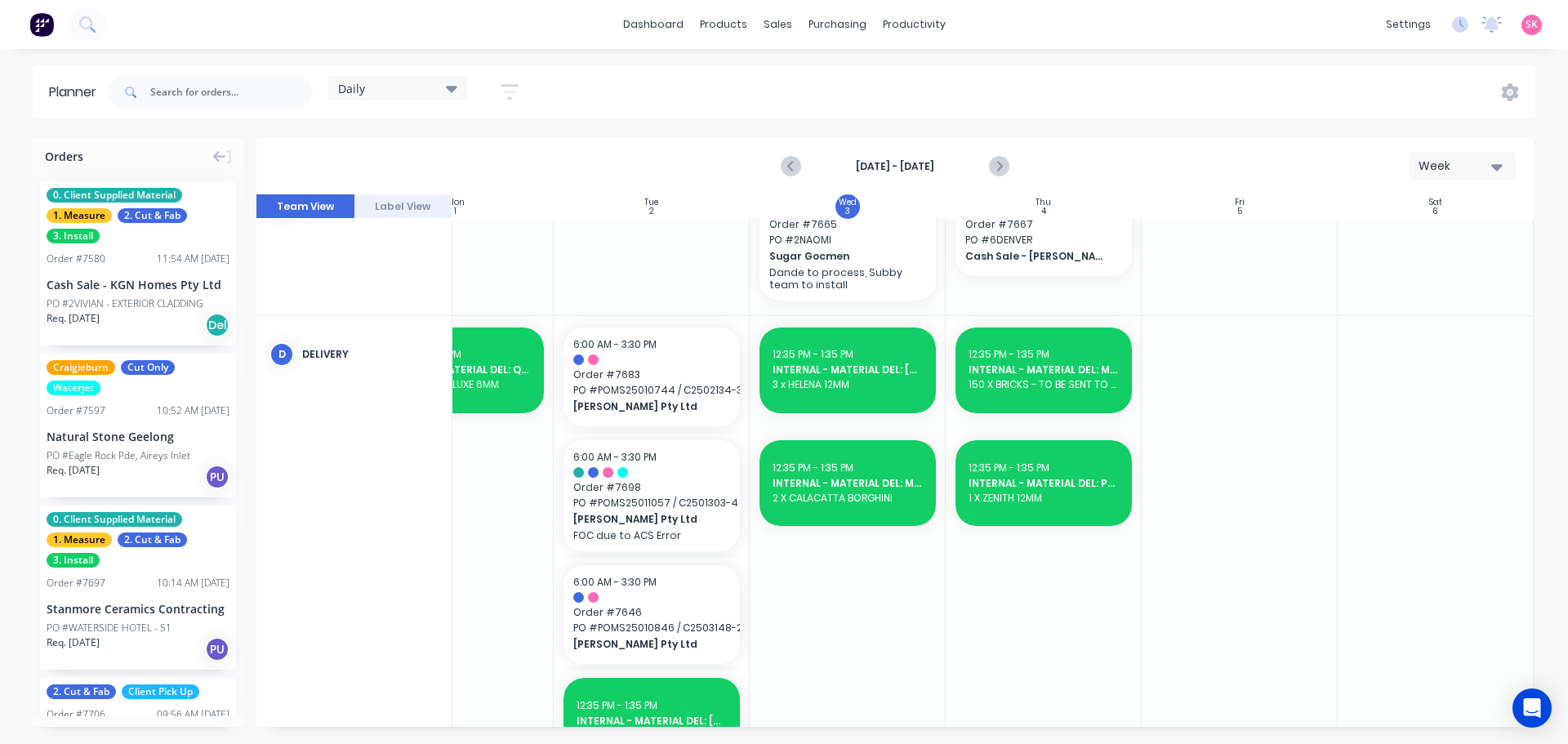
type textarea "x"
type input "8 X"
type textarea "x"
type input "8 X"
type textarea "x"
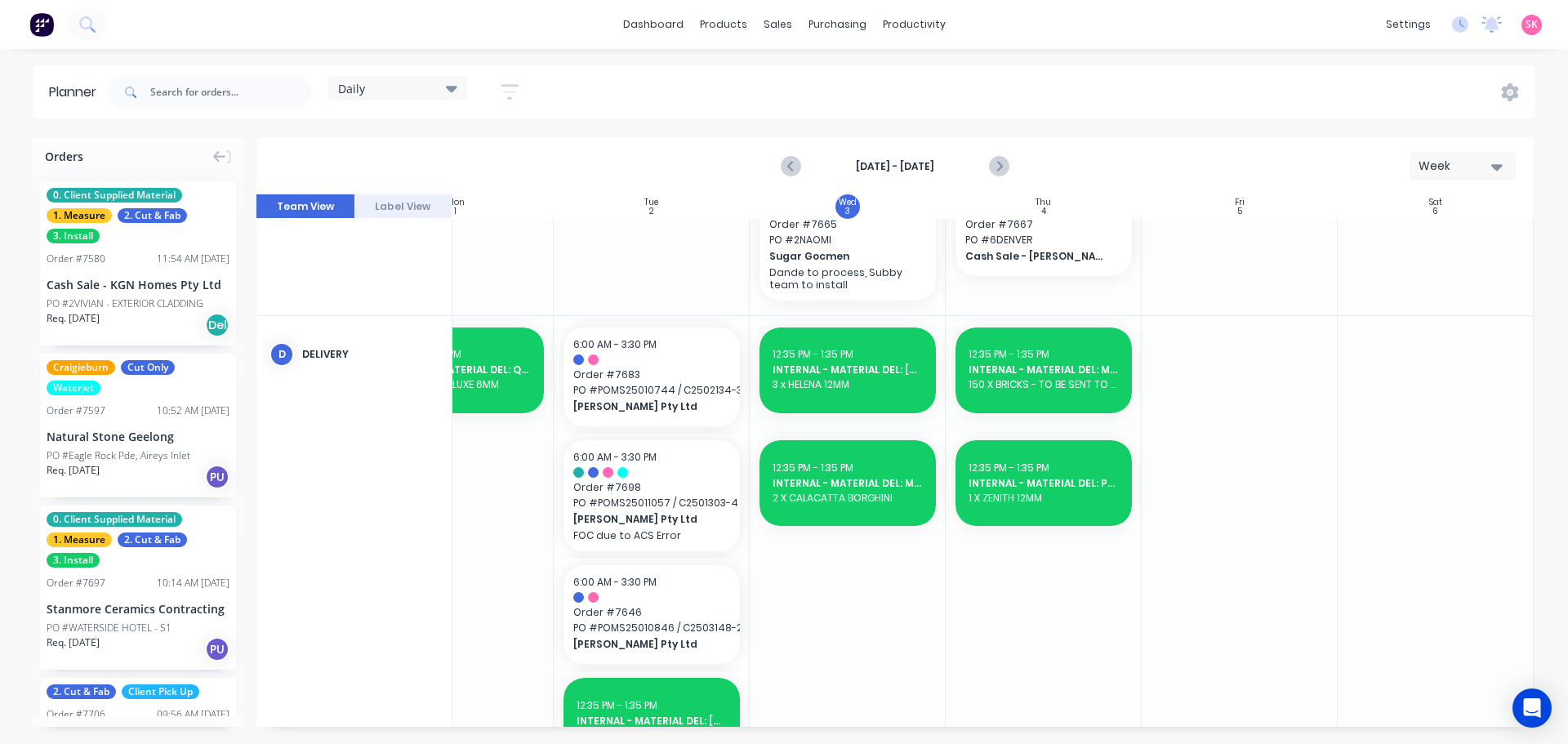
type input "8 X m"
type textarea "x"
type input "8 X mi"
type textarea "x"
type input "8 X mic"
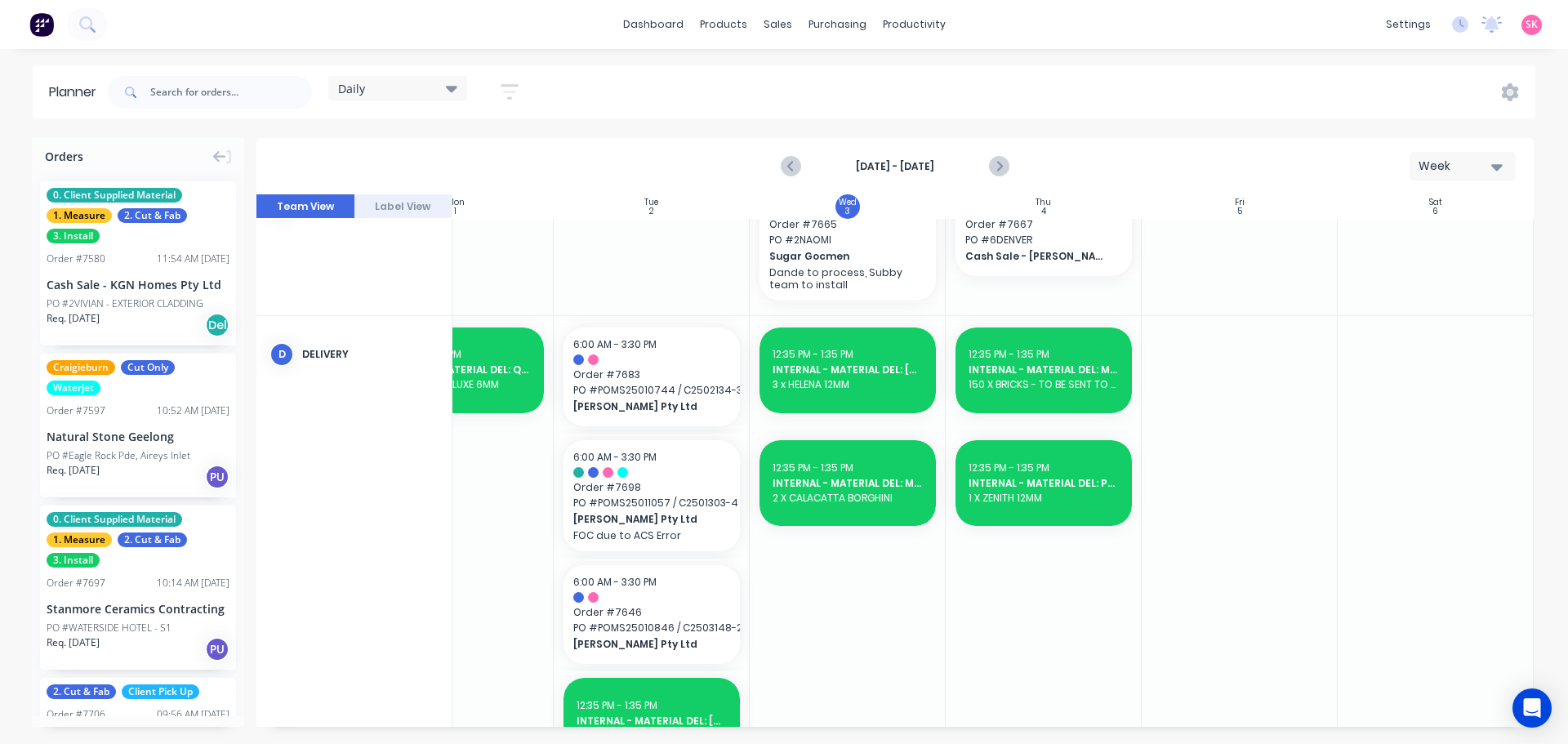
type textarea "x"
type input "8 X mi"
type textarea "x"
type input "8 X m"
type textarea "x"
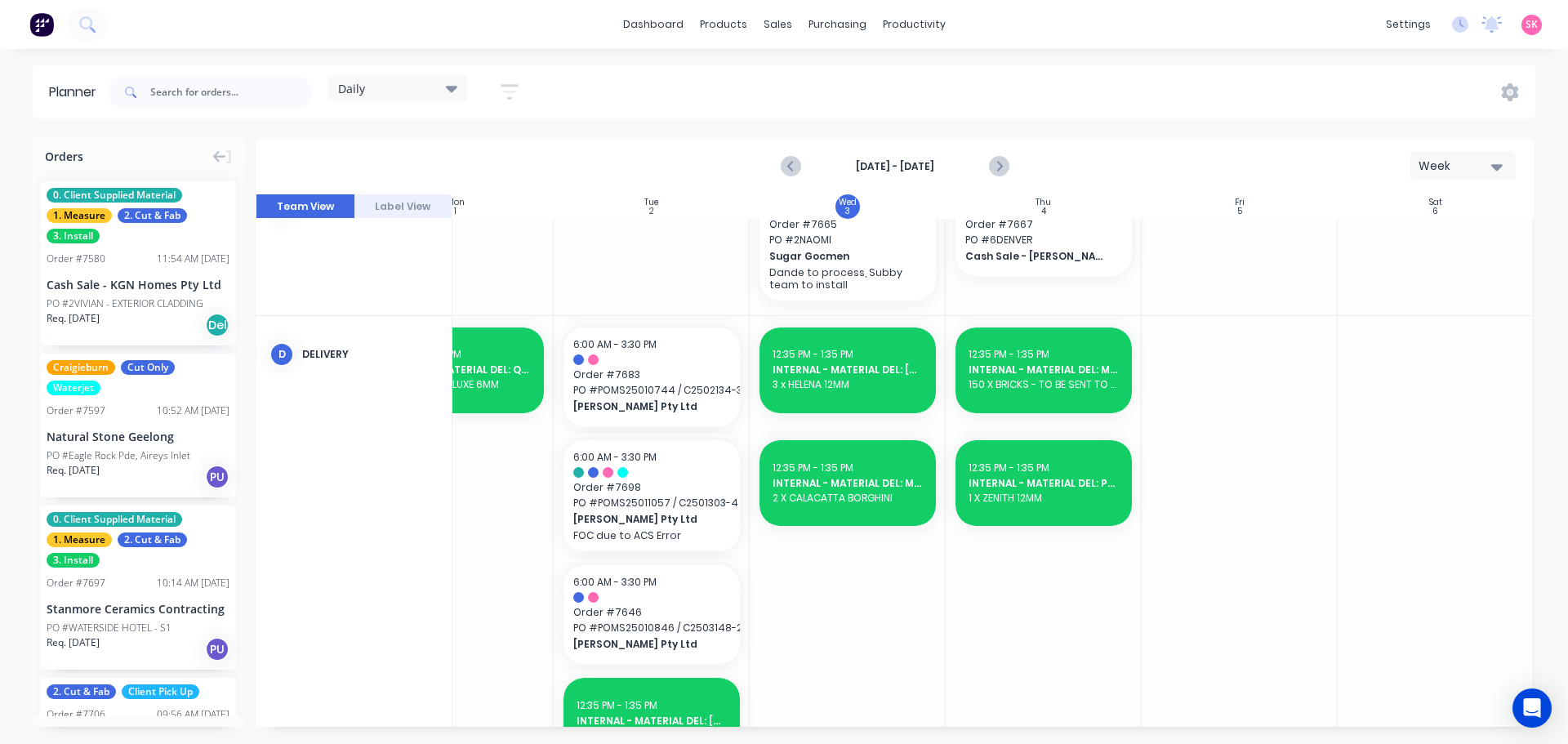
type input "8 X"
type textarea "x"
type input "8 X ,"
type textarea "x"
type input "8 X ,O"
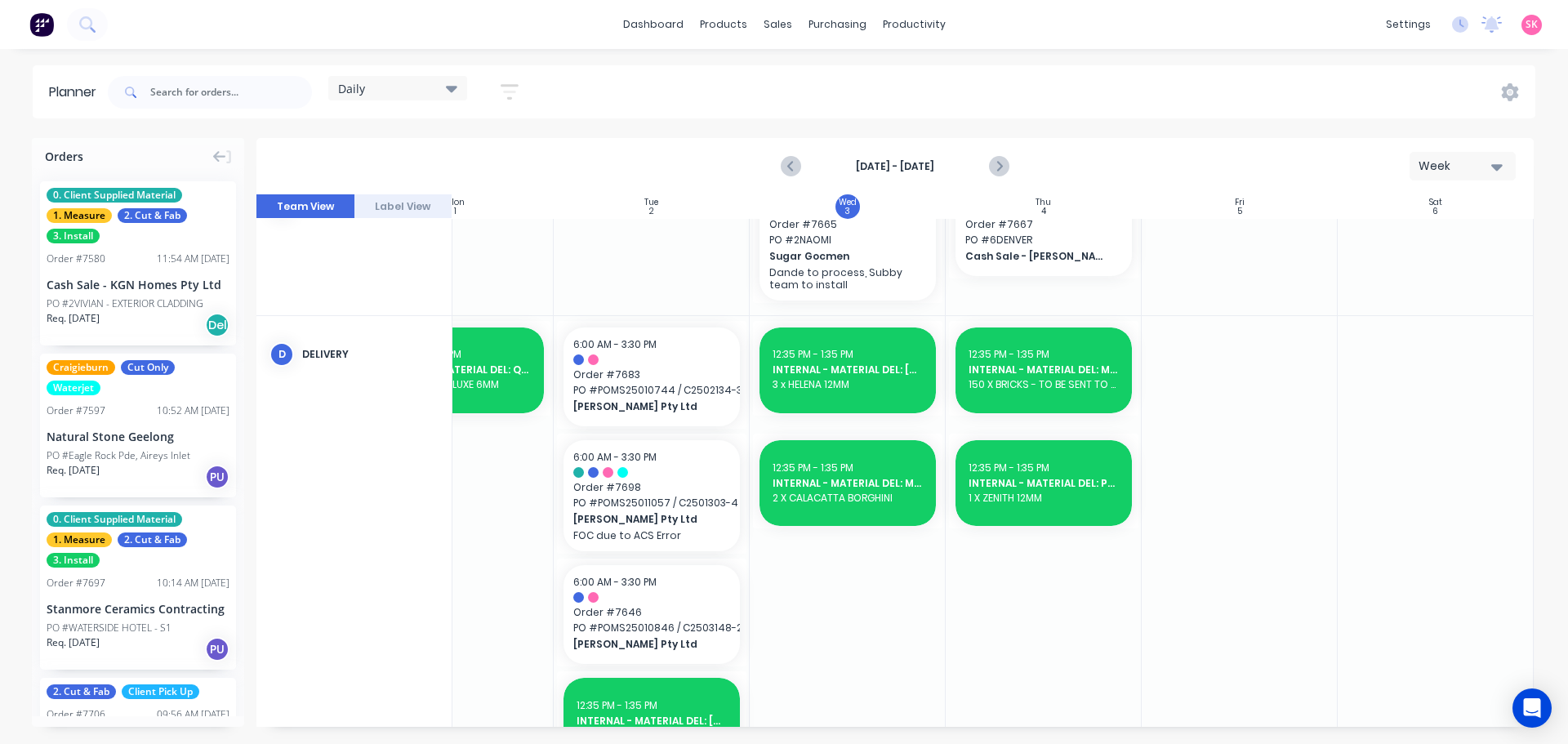
type textarea "x"
type input "8 X ,OC"
type textarea "x"
type input "8 X ,O"
type textarea "x"
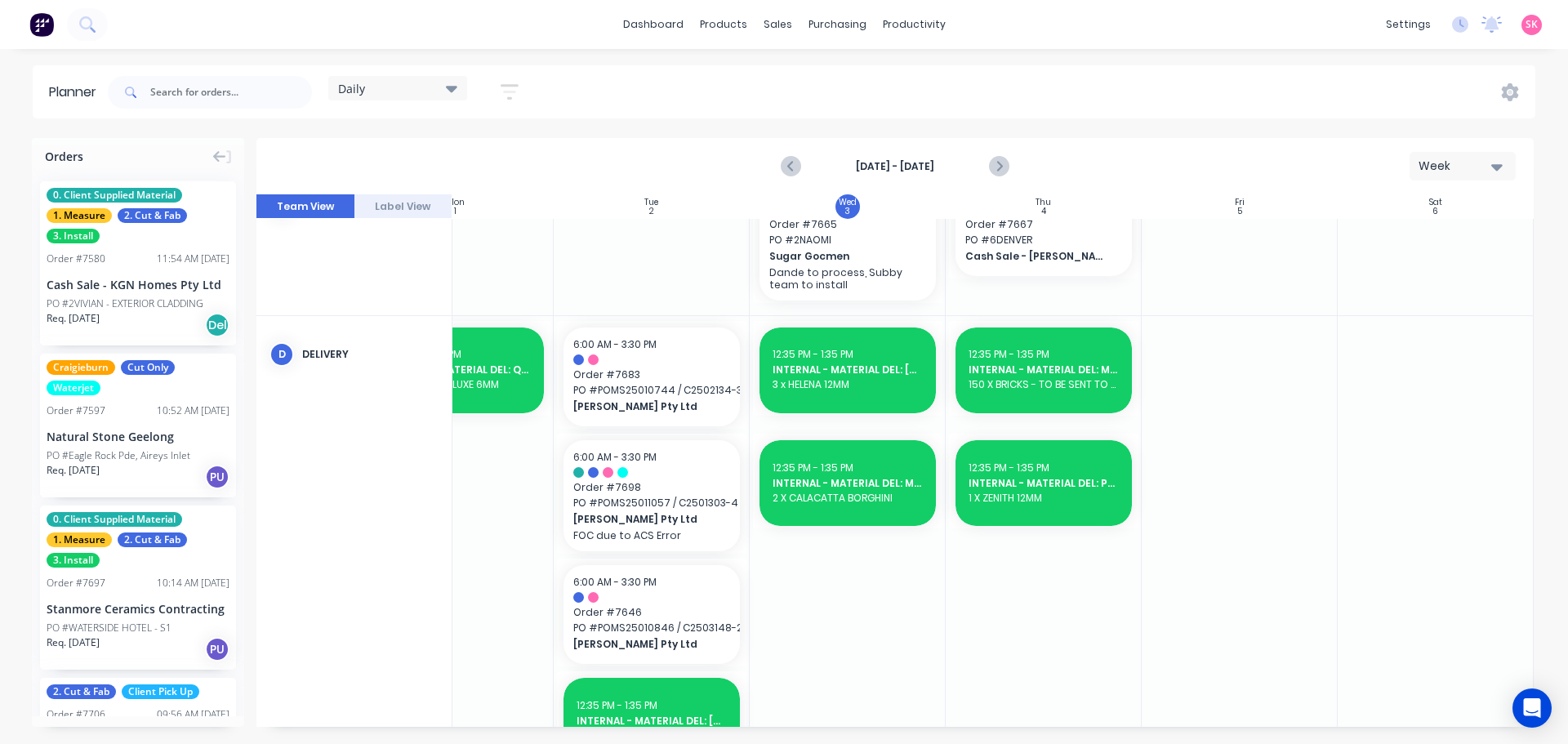
type input "8 X ,"
type textarea "x"
type input "8 X ,MI"
type textarea "x"
type input "8 X ,M"
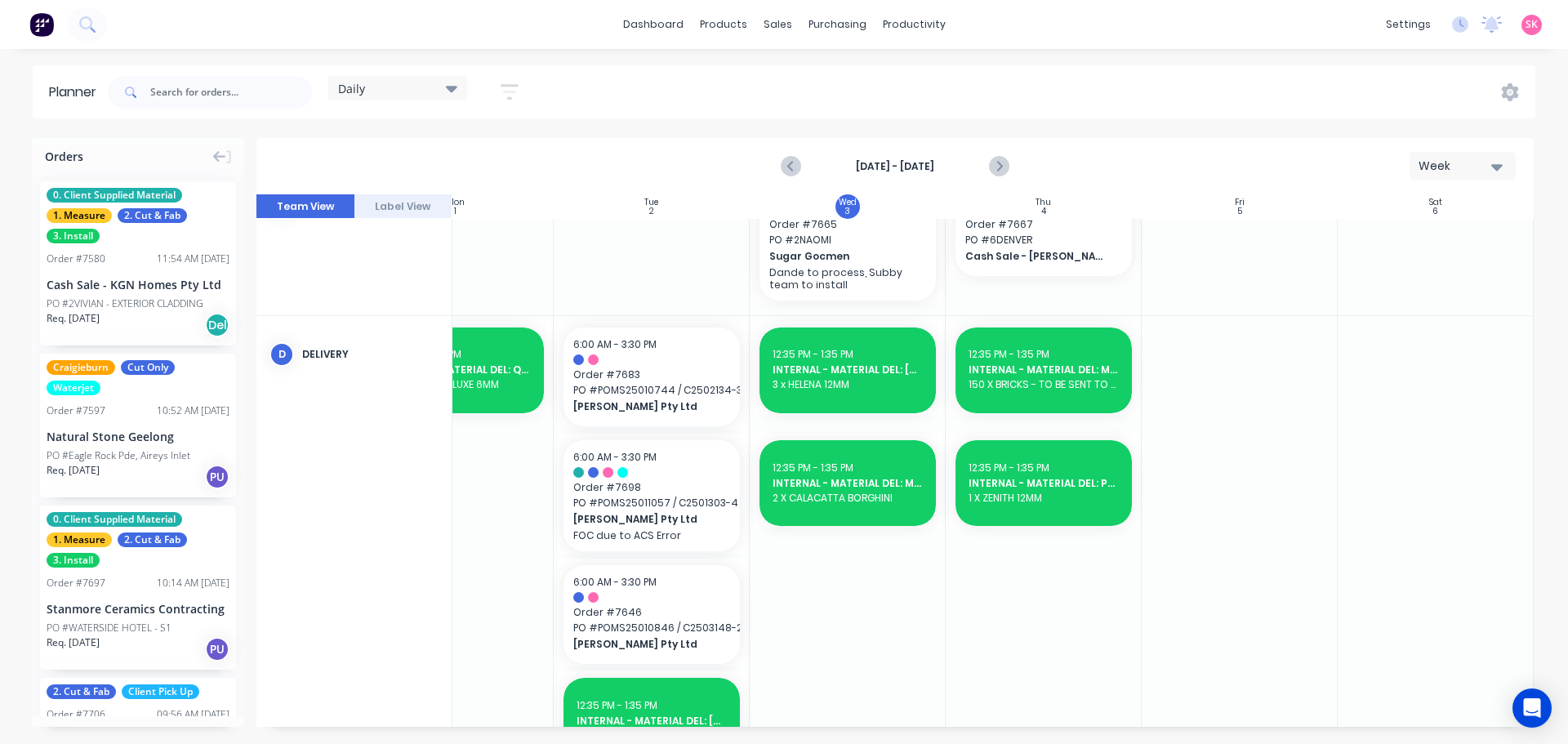
type textarea "x"
type input "8 X ,"
type textarea "x"
type input "8 X"
type textarea "x"
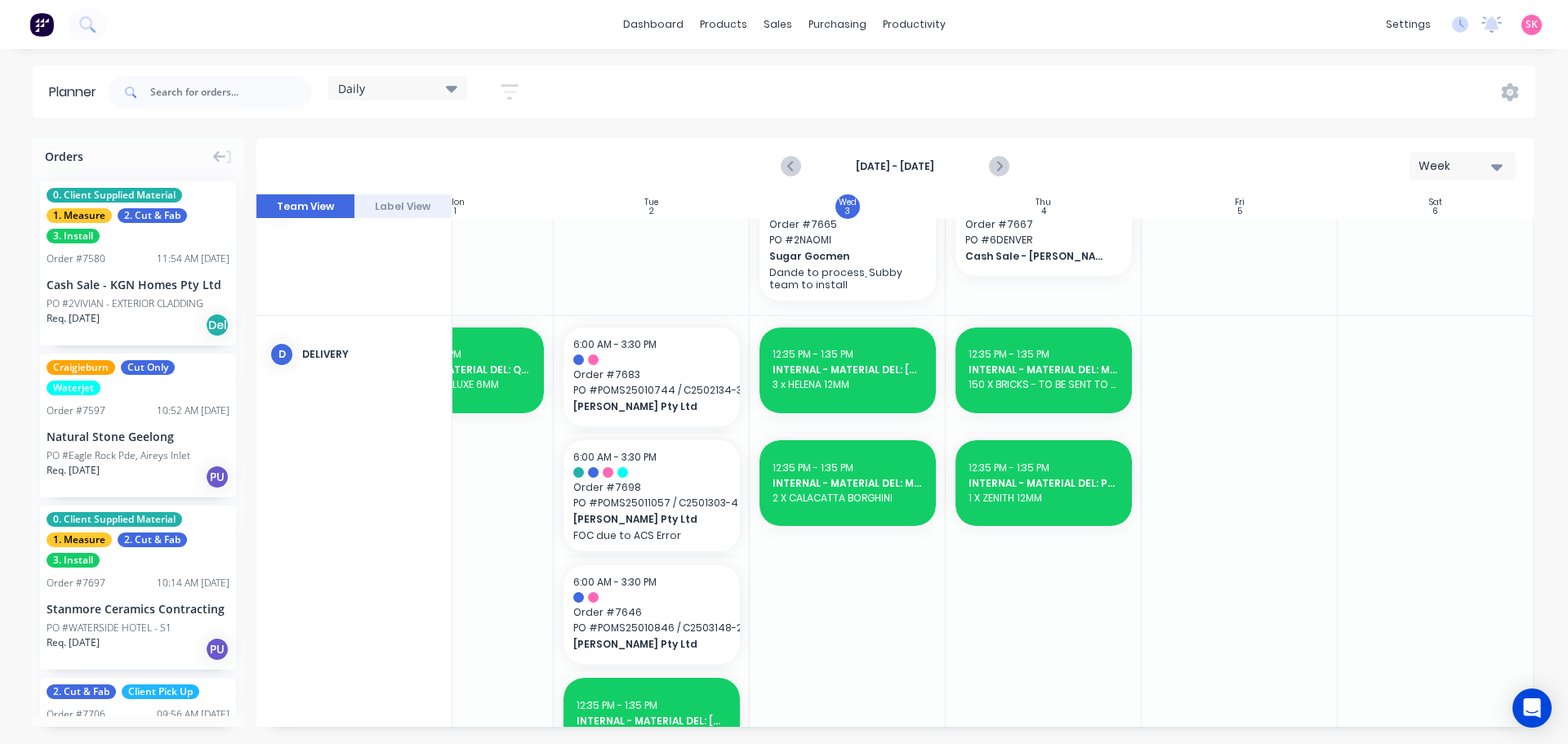
type input "8 X M"
type textarea "x"
type input "8 X MI"
type textarea "x"
type input "8 X MIC"
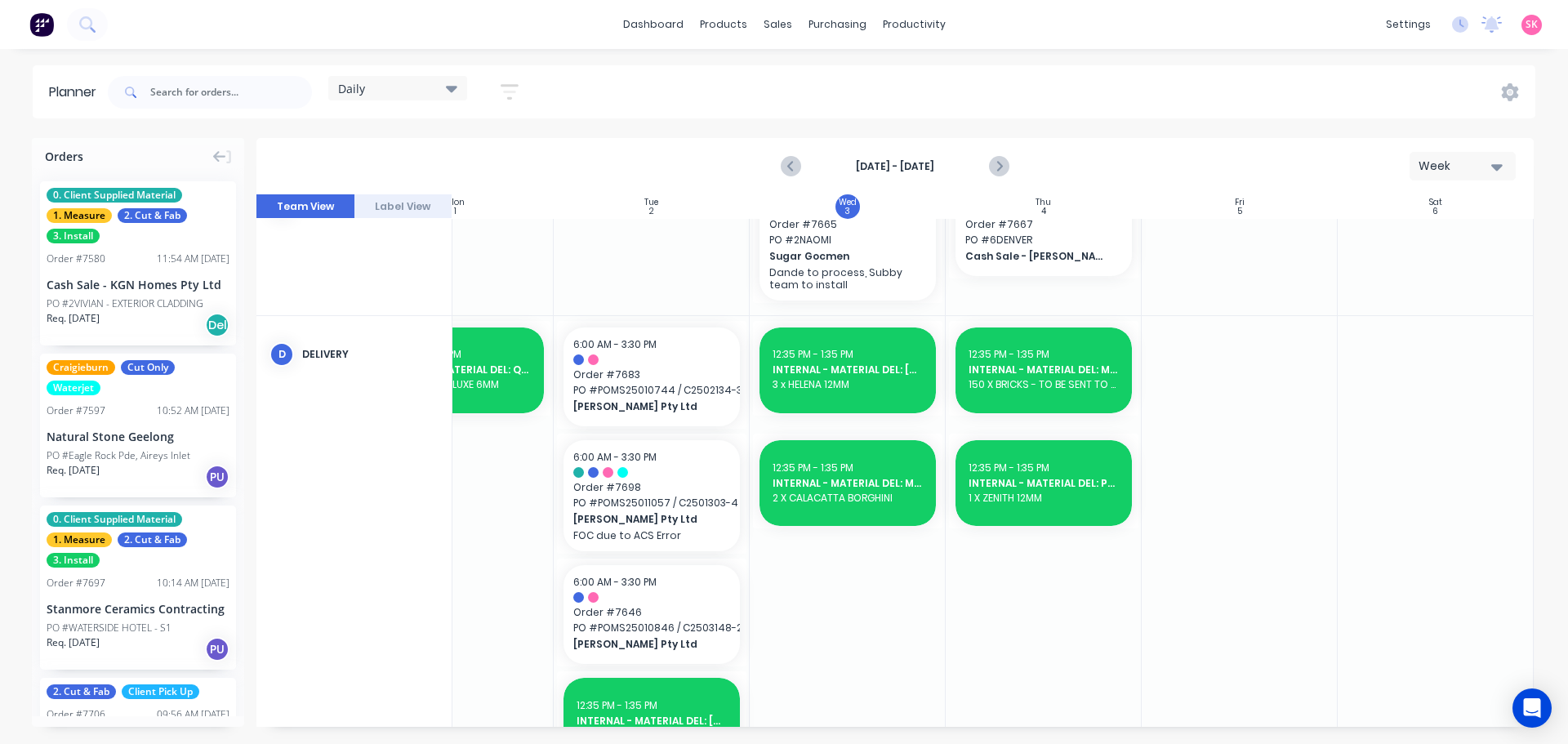
type textarea "x"
type input "8 X MICH"
type textarea "x"
type input "8 X MICHE"
type textarea "x"
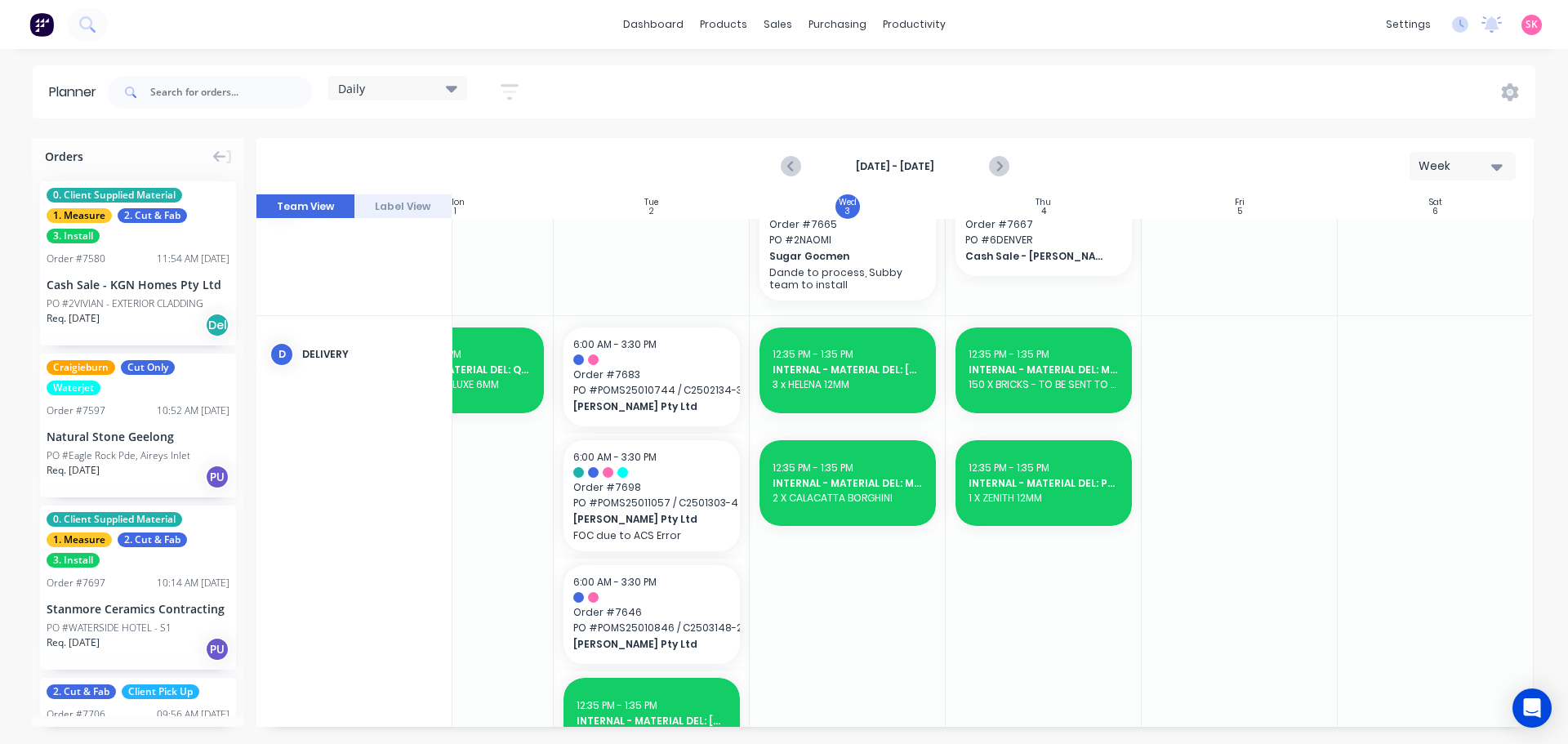
type input "8 X MICHEL"
type textarea "x"
type input "8 X MICHELA"
type textarea "x"
type input "8 X MICHELAN"
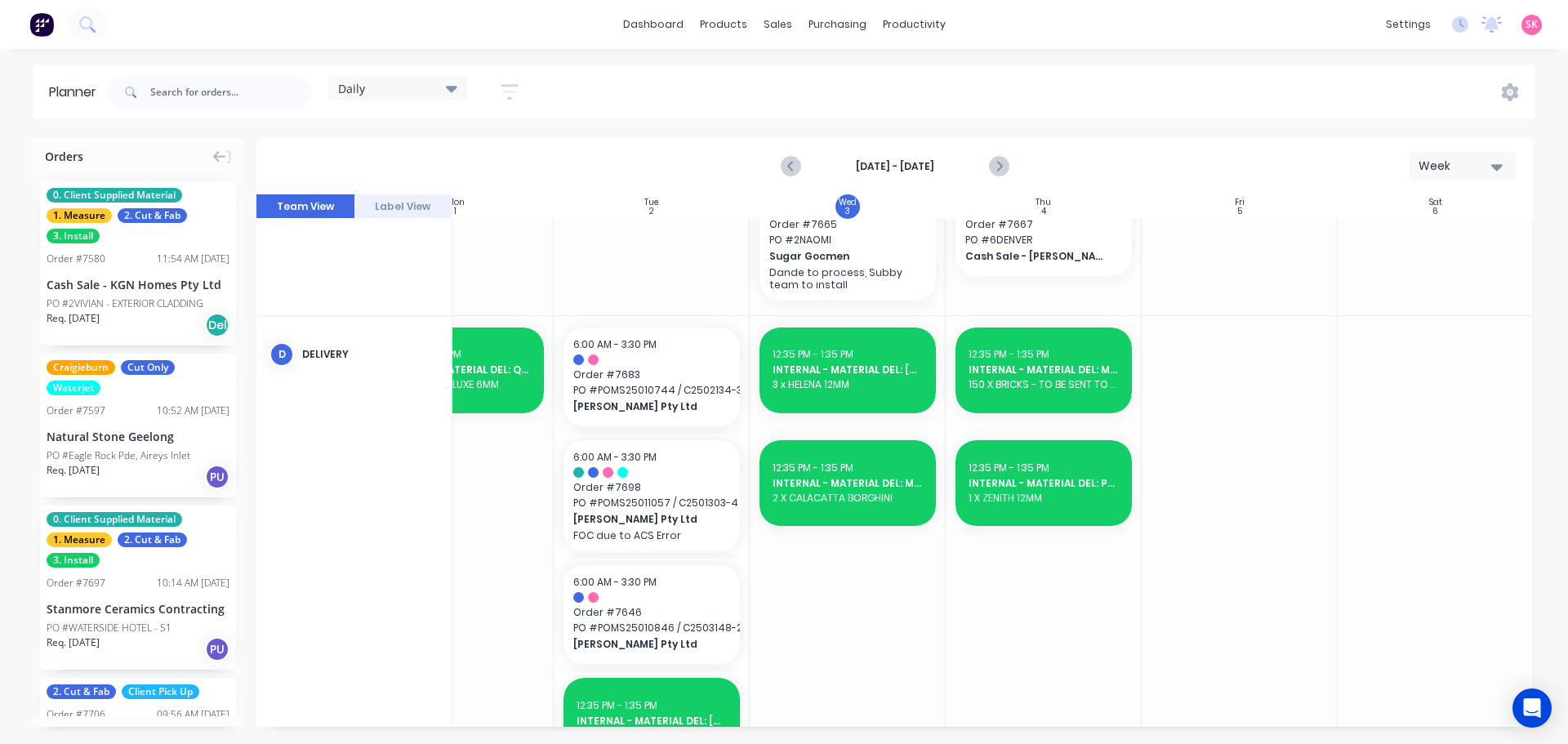
type textarea "x"
type input "8 X MICHELANG"
type textarea "x"
type input "8 X MICHELANGE"
type textarea "x"
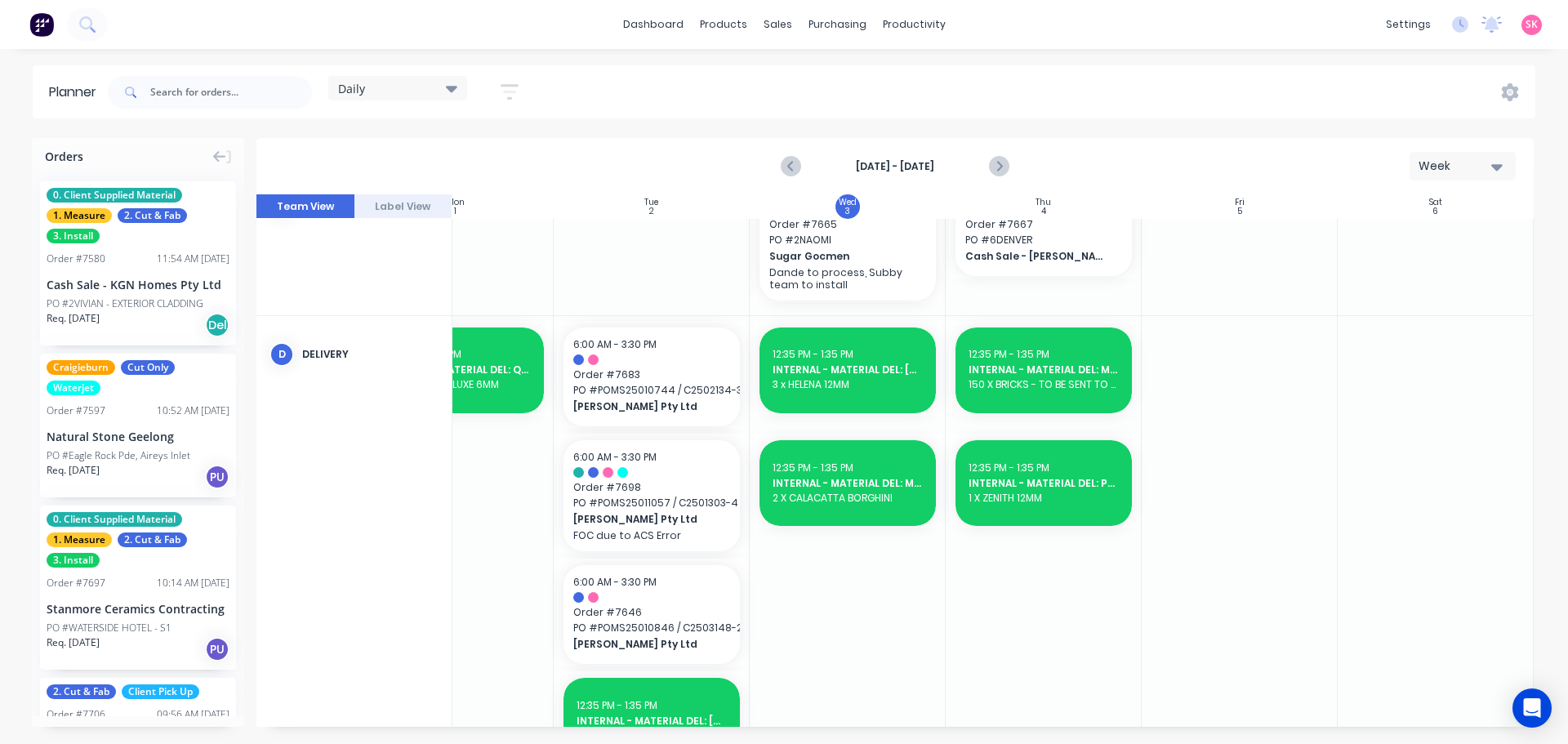
type input "8 X MICHELANGEL"
type textarea "x"
type input "8 X MICHELANGELO"
type textarea "x"
type input "8 X MICHELANGELO"
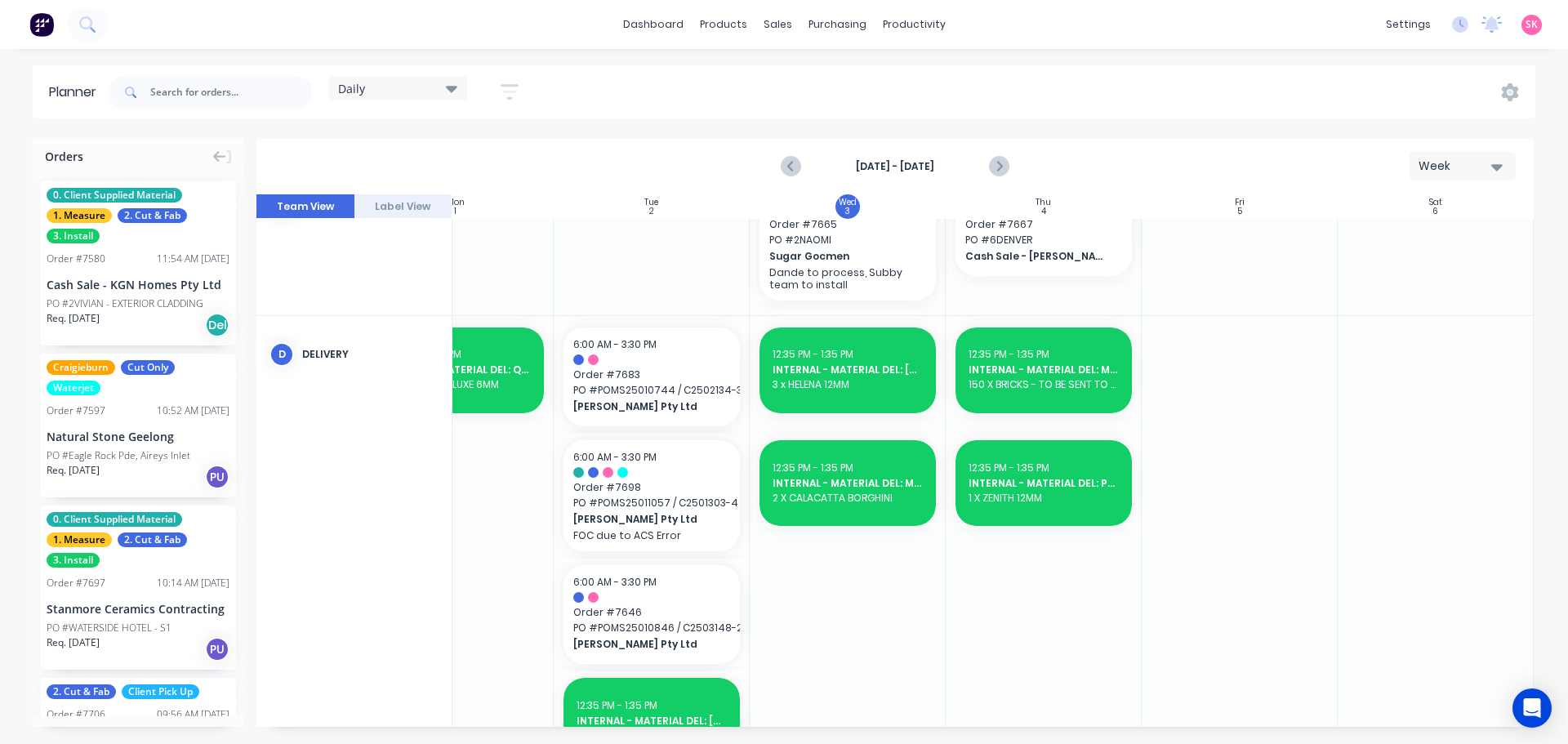
type textarea "x"
type input "8 X MICHELANGELO 1"
type textarea "x"
type input "8 X MICHELANGELO 12"
type textarea "x"
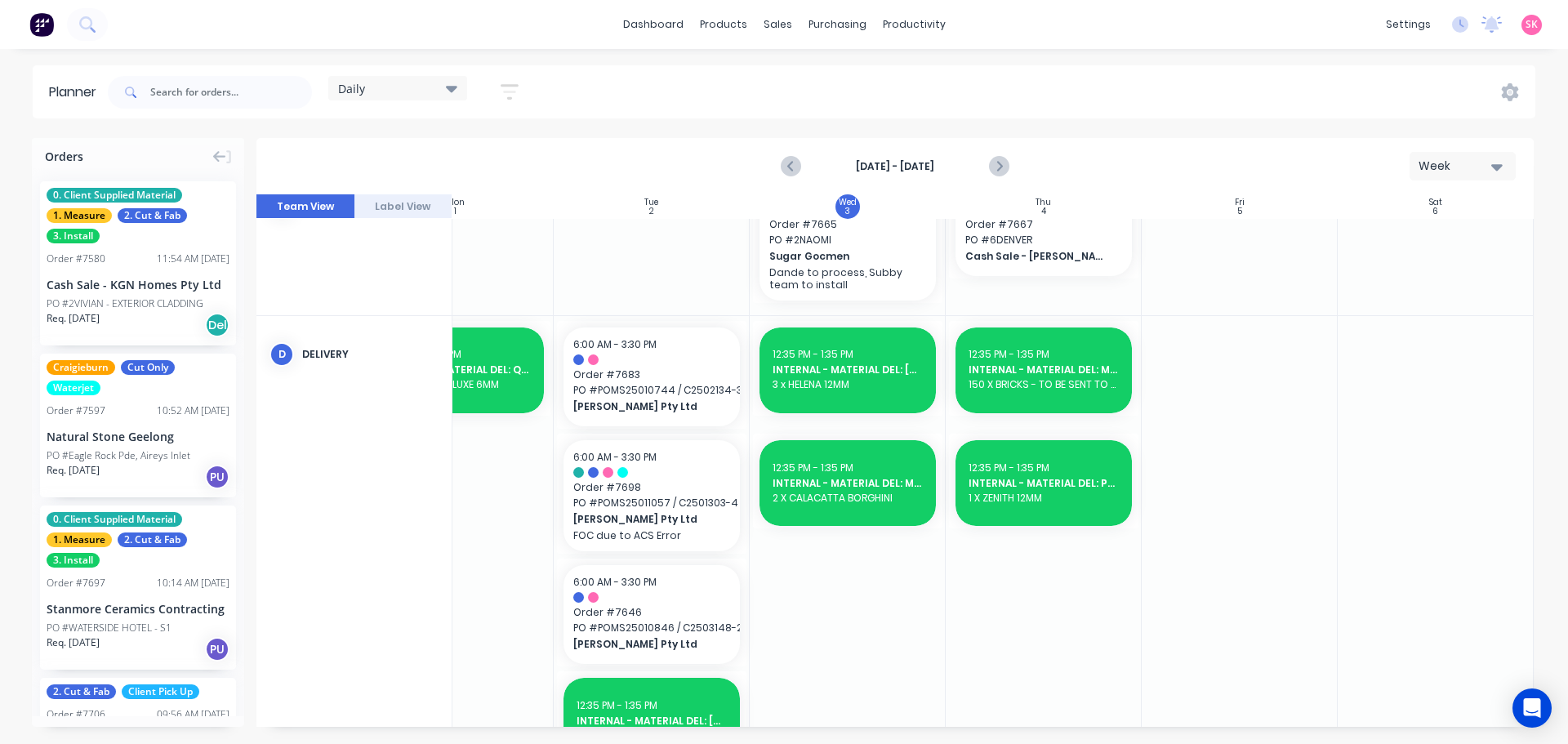
type input "8 X MICHELANGELO 12M"
type textarea "x"
type input "8 X MICHELANGELO 12MM"
click button "Save"
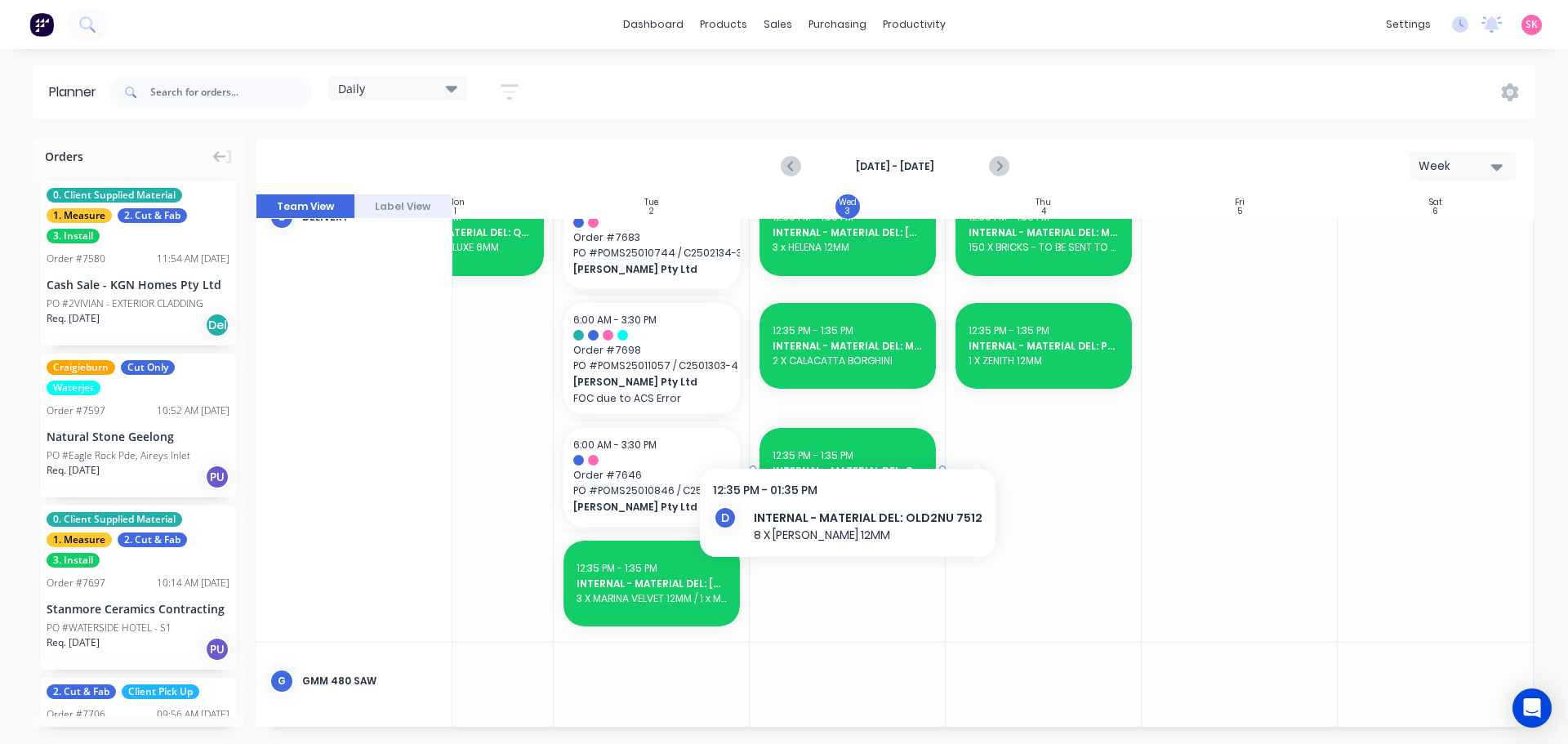
scroll to position [816, 297]
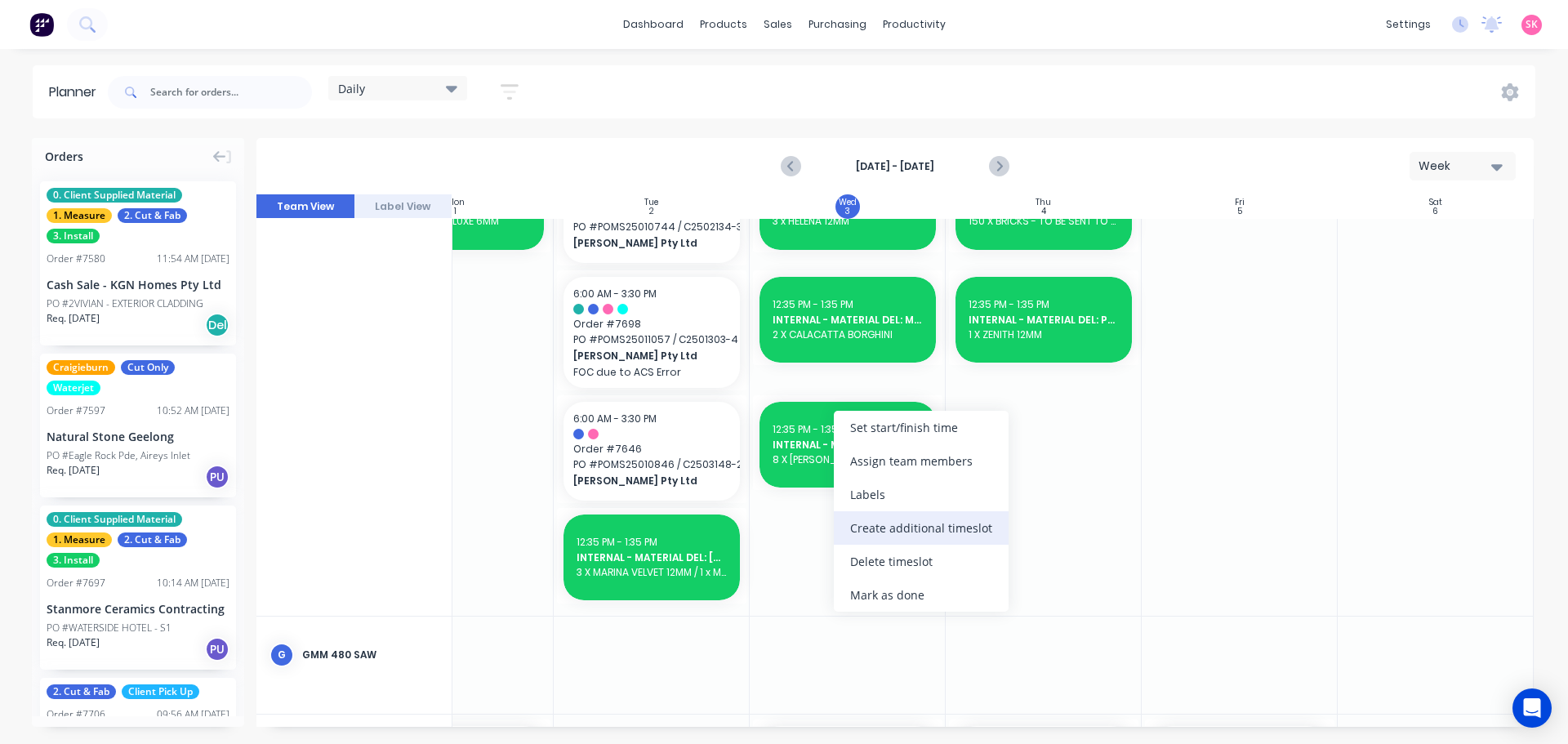
click at [913, 522] on div "Create additional timeslot" at bounding box center [920, 527] width 174 height 33
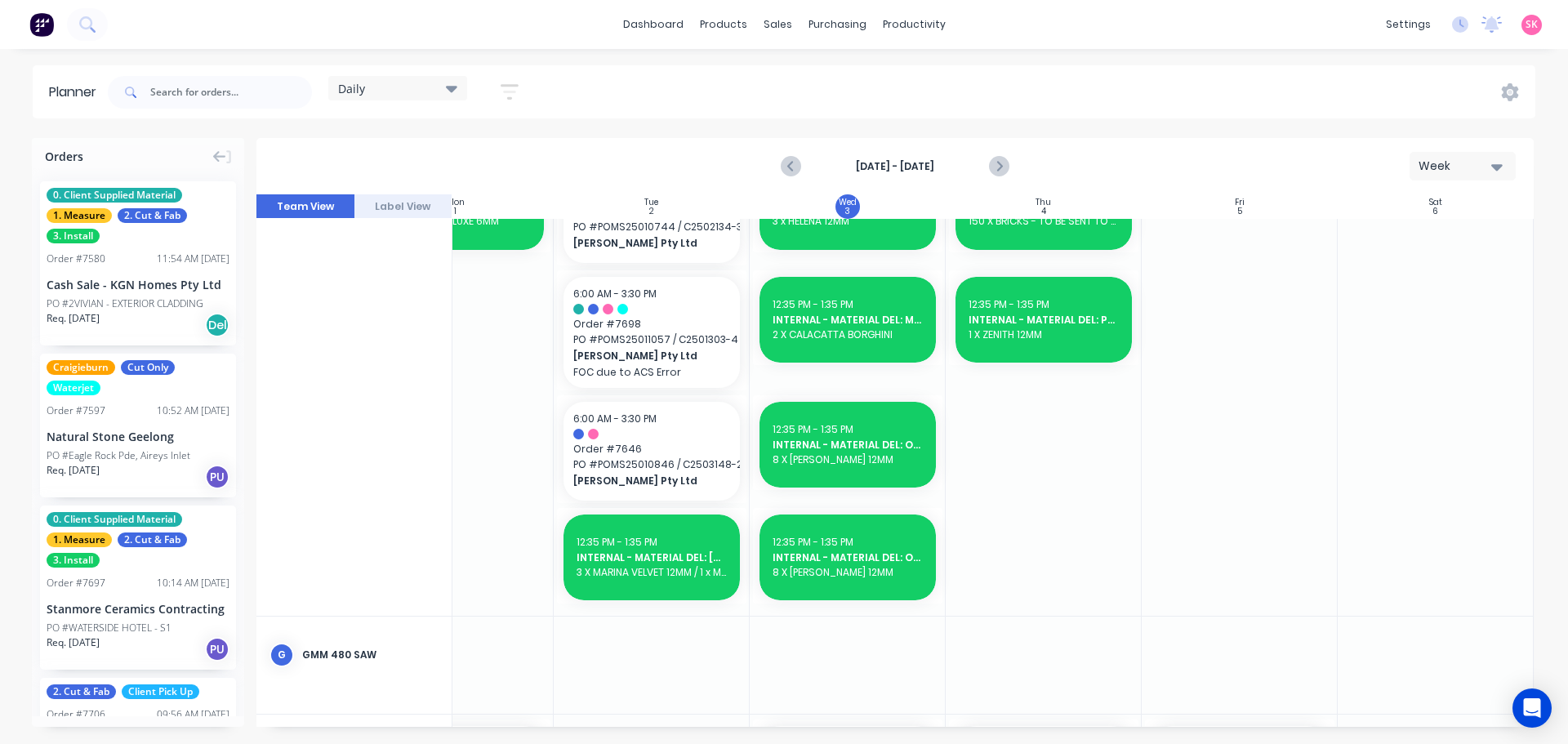
click at [865, 548] on div "12:35 PM - 1:35 PM" at bounding box center [848, 542] width 150 height 14
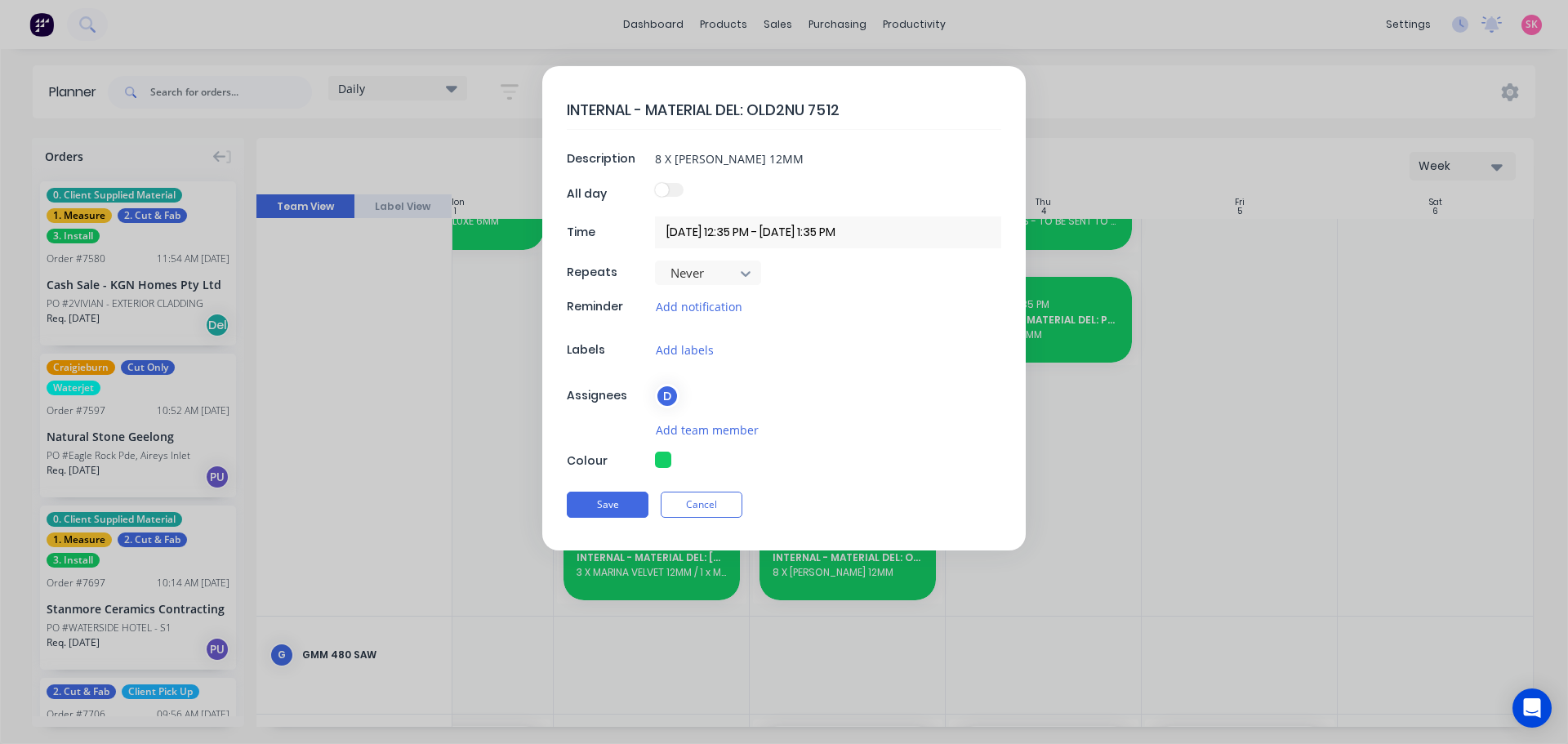
drag, startPoint x: 857, startPoint y: 110, endPoint x: 750, endPoint y: 113, distance: 107.0
click at [750, 113] on textarea "INTERNAL - MATERIAL DEL: OLD2NU 7512" at bounding box center [784, 109] width 435 height 38
type textarea "x"
type textarea "INTERNAL - MATERIAL DEL: P"
type textarea "x"
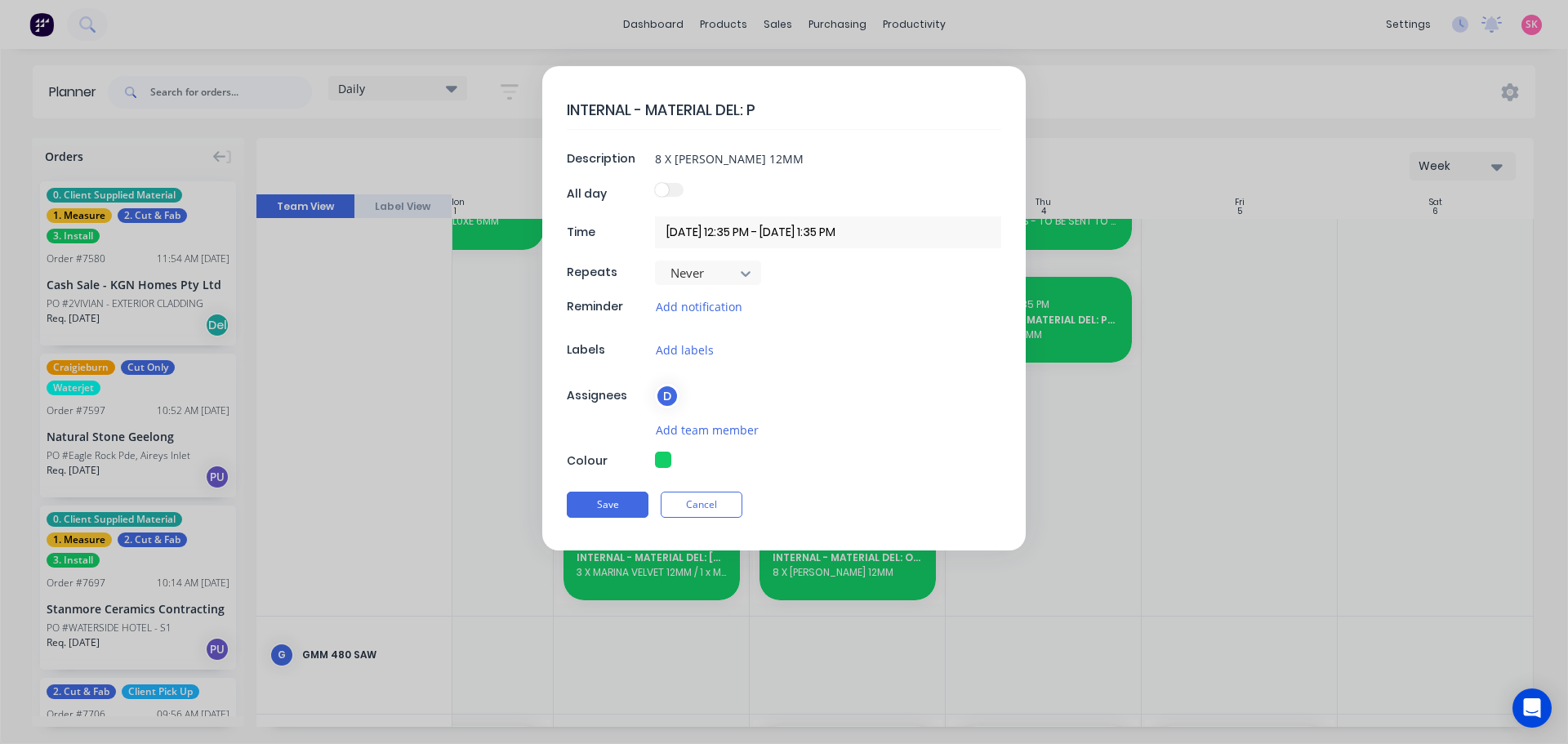
type textarea "INTERNAL - MATERIAL DEL: PP"
type textarea "x"
type textarea "INTERNAL - MATERIAL DEL: PPA"
drag, startPoint x: 591, startPoint y: 167, endPoint x: 433, endPoint y: 175, distance: 158.2
click at [434, 174] on form "INTERNAL - MATERIAL DEL: PPA Description 8 X MICHELANGELO 12MM All day Time 03/…" at bounding box center [784, 308] width 1533 height 484
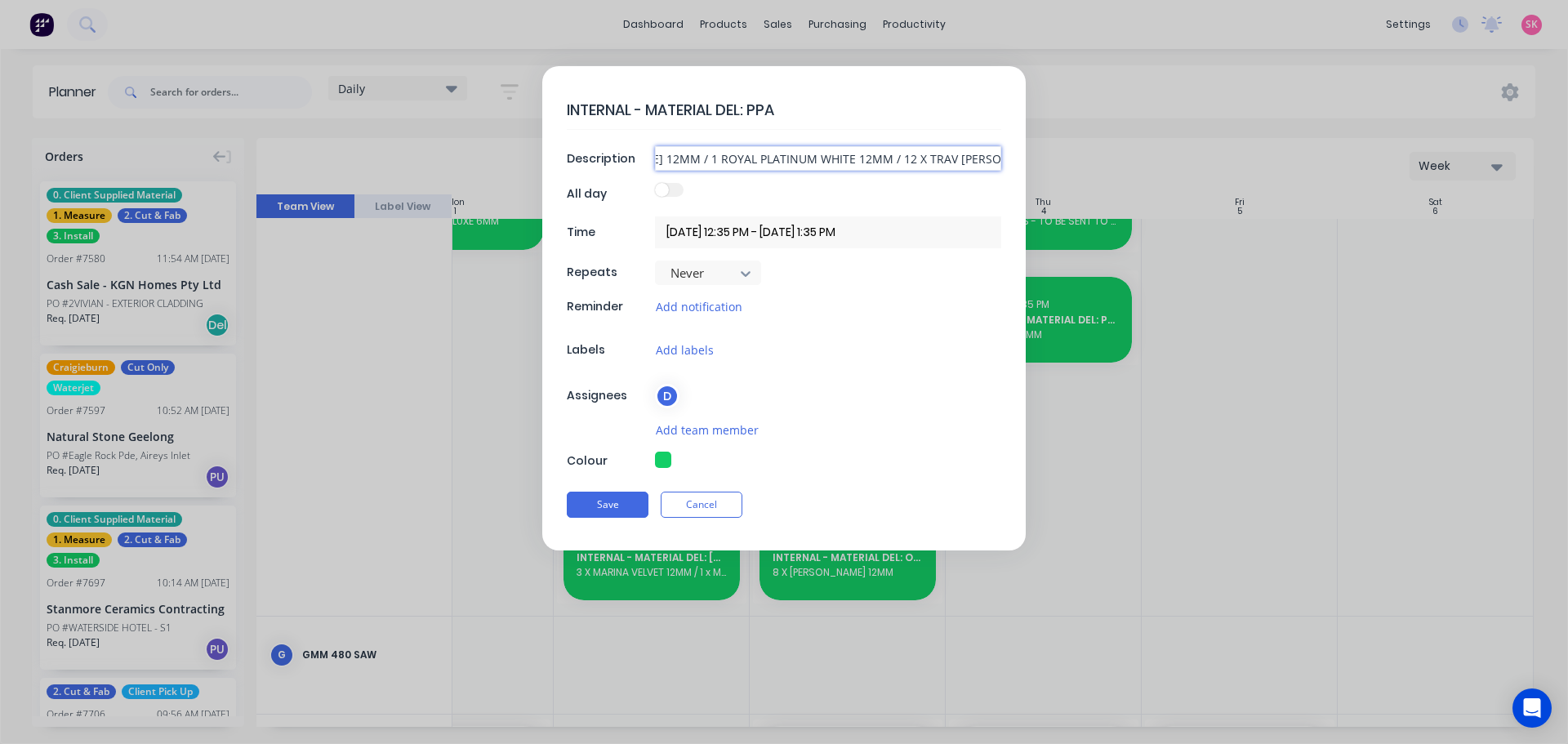
scroll to position [0, 124]
click at [567, 492] on button "Save" at bounding box center [607, 504] width 81 height 26
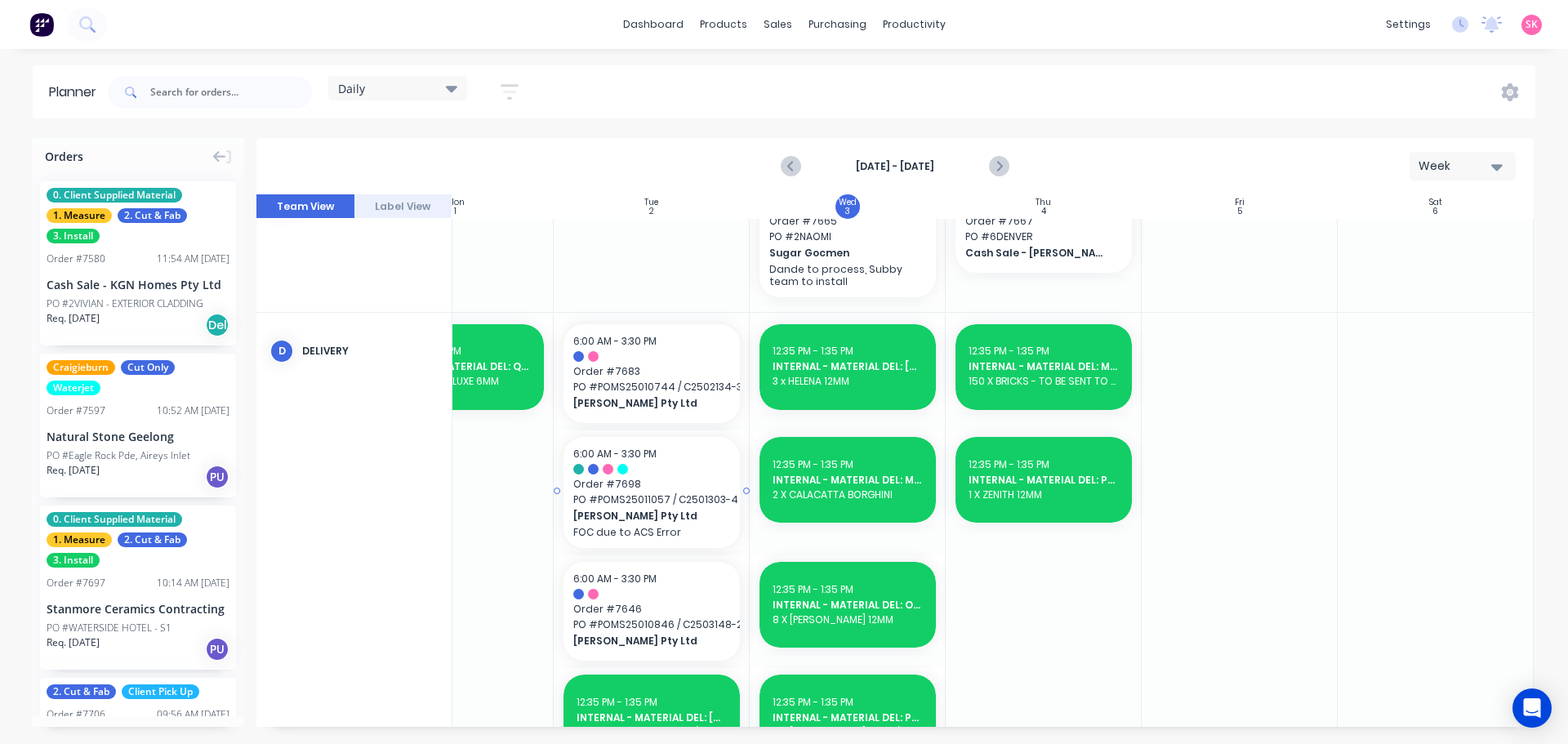
scroll to position [653, 297]
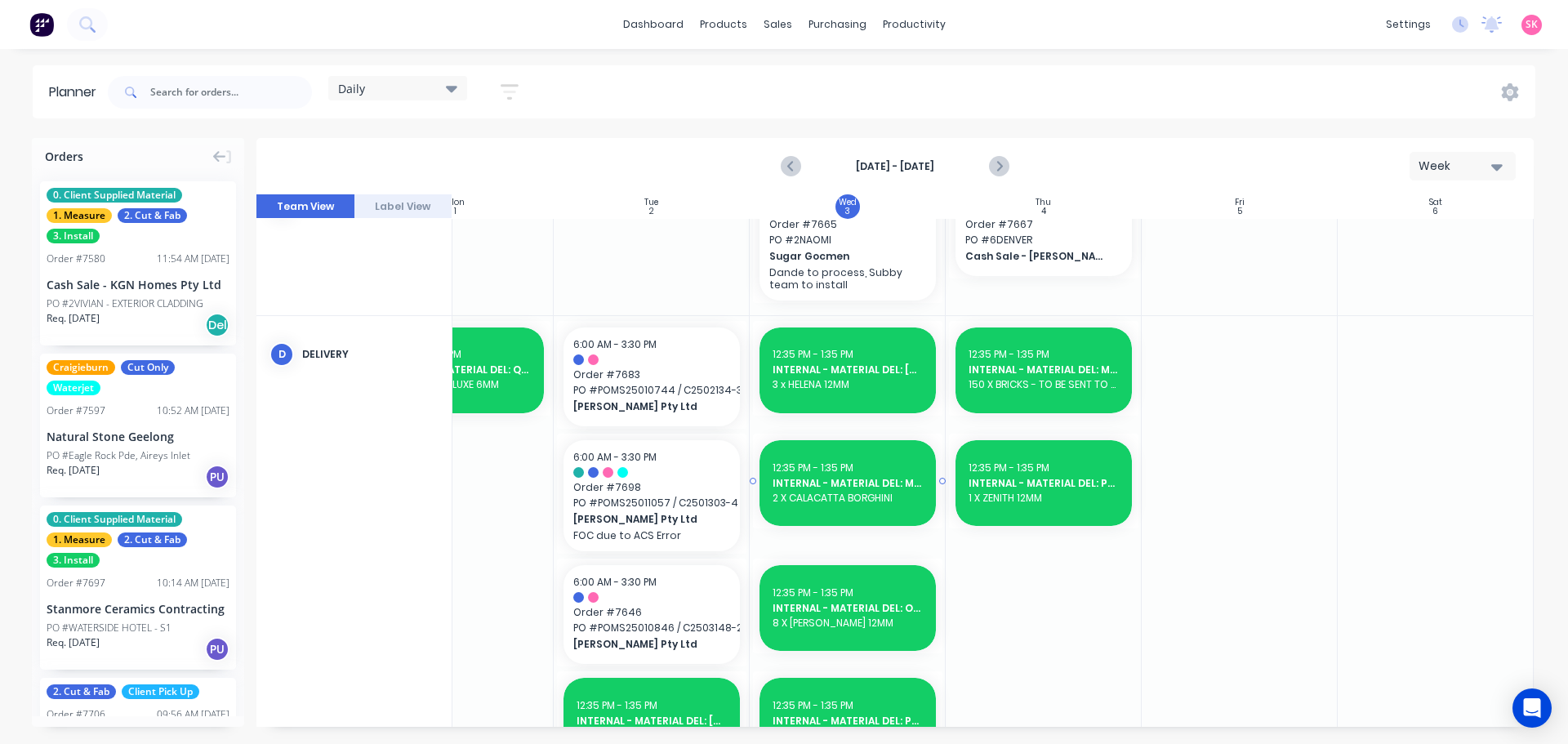
click at [790, 457] on div "12:35 PM - 1:35 PM INTERNAL - MATERIAL DEL: METRO 7695 2 X CALACATTA BORGHINI" at bounding box center [847, 483] width 176 height 86
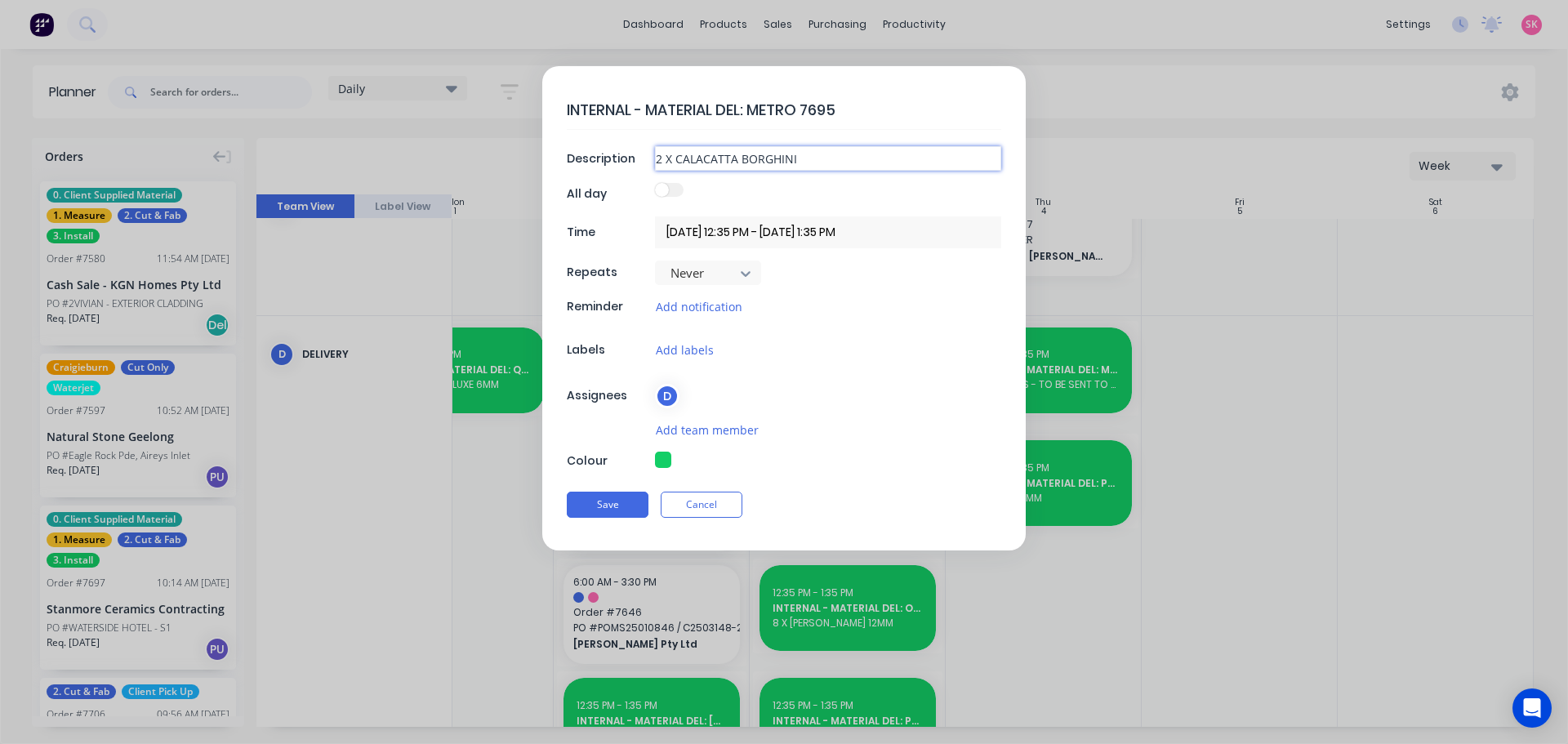
drag, startPoint x: 816, startPoint y: 166, endPoint x: 506, endPoint y: 173, distance: 310.1
click at [524, 173] on form "INTERNAL - MATERIAL DEL: METRO 7695 Description 2 X CALACATTA BORGHINI All day …" at bounding box center [784, 308] width 1533 height 484
click at [669, 513] on button "Cancel" at bounding box center [700, 504] width 81 height 26
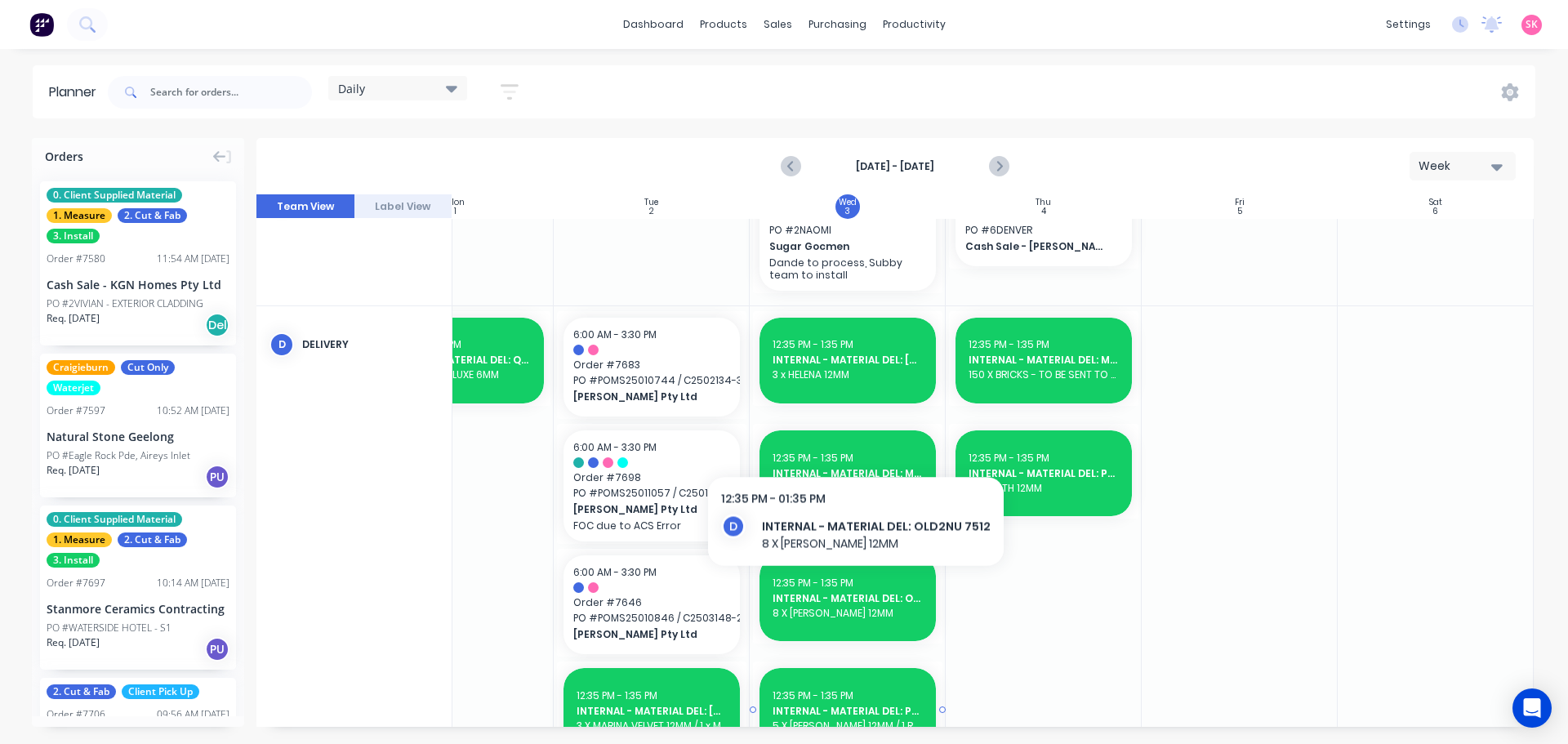
scroll to position [816, 297]
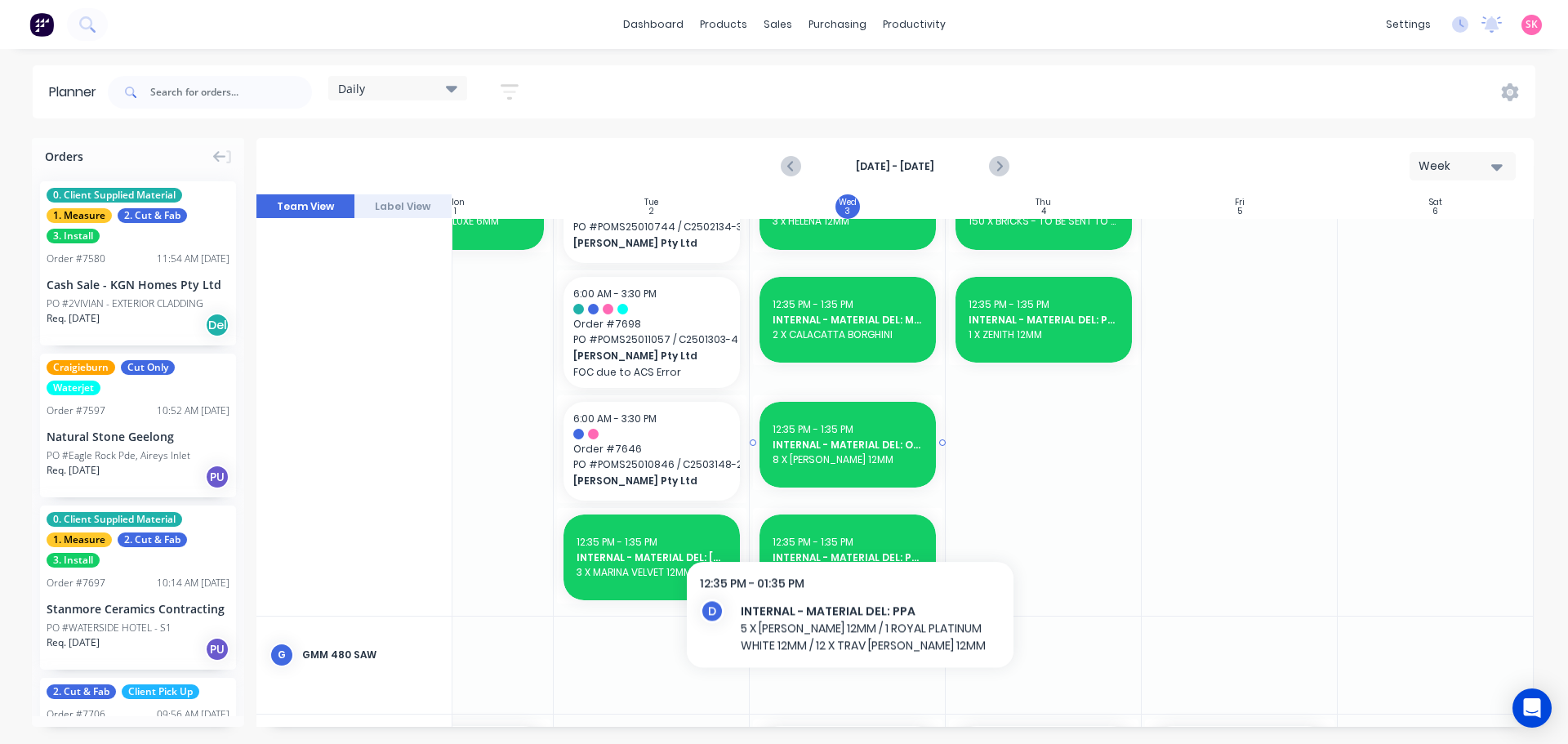
click at [850, 460] on span "8 X MICHELANGELO 12MM" at bounding box center [848, 460] width 150 height 14
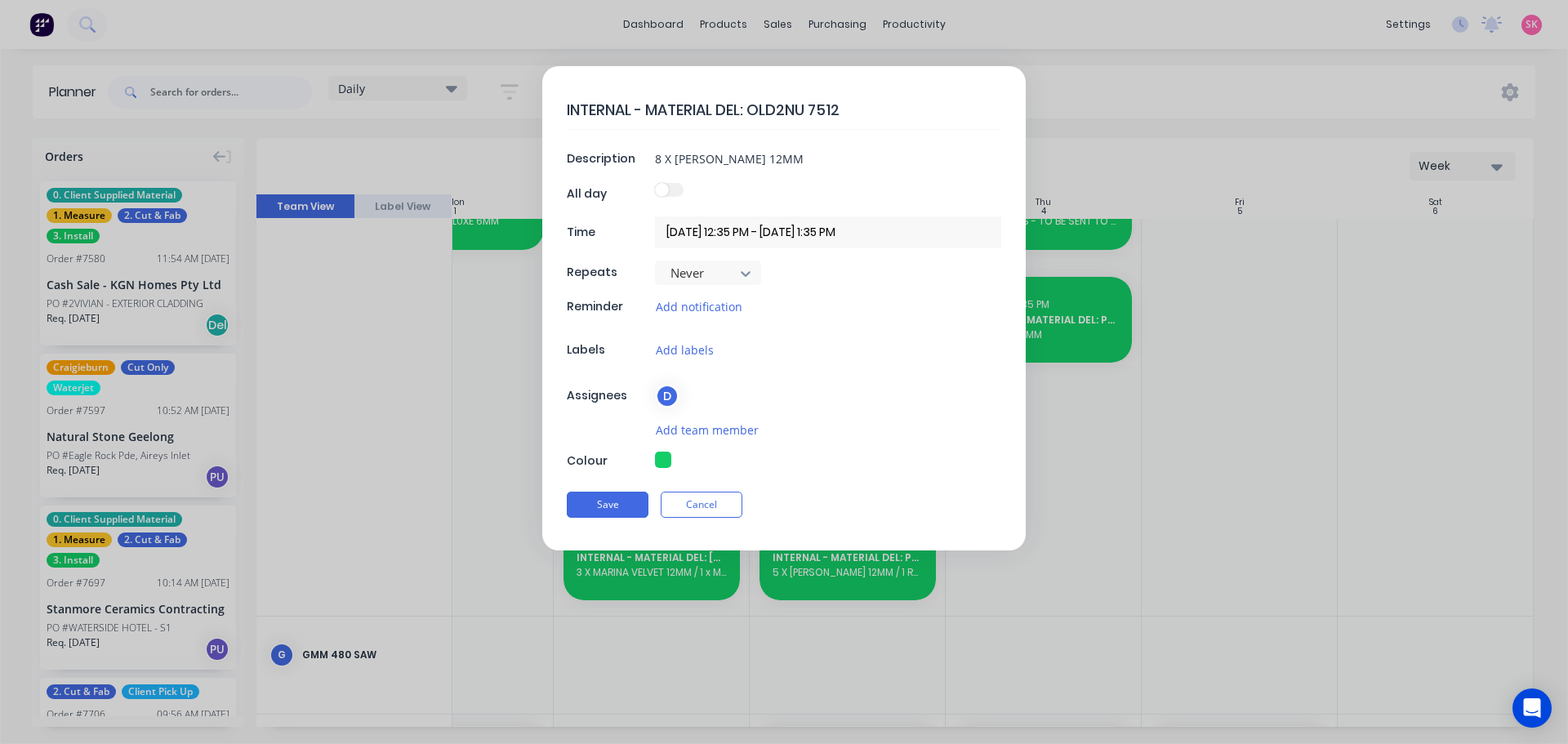
drag, startPoint x: 613, startPoint y: 500, endPoint x: 742, endPoint y: 520, distance: 130.5
click at [613, 500] on button "Save" at bounding box center [607, 504] width 81 height 26
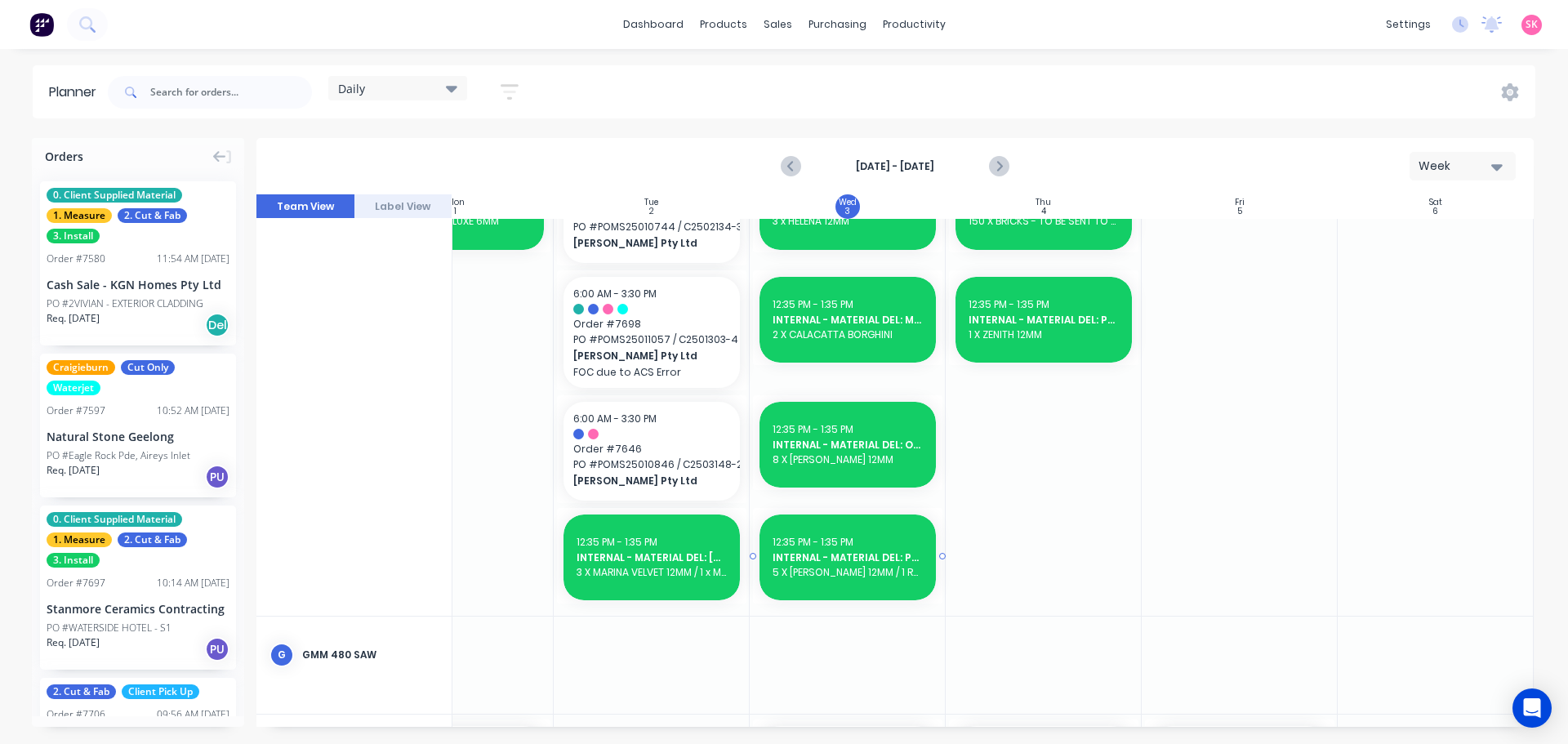
click at [879, 563] on span "INTERNAL - MATERIAL DEL: PPA" at bounding box center [848, 557] width 150 height 14
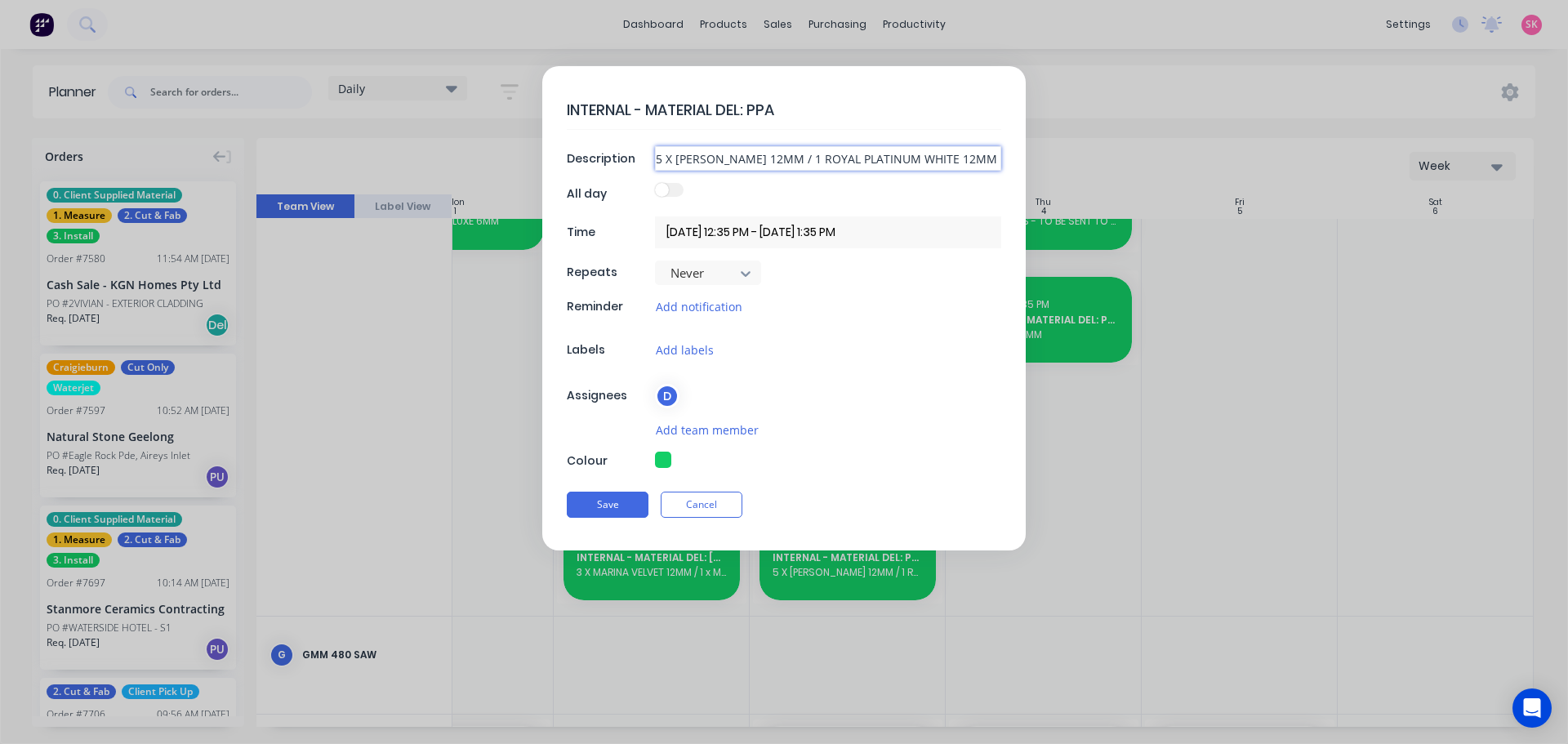
click at [861, 160] on input "5 X FIOR DI BOSCO 12MM / 1 ROYAL PLATINUM WHITE 12MM / 12 X TRAV CHIARO 12MM" at bounding box center [827, 157] width 346 height 24
drag, startPoint x: 605, startPoint y: 511, endPoint x: 959, endPoint y: 590, distance: 362.7
click at [605, 511] on button "Save" at bounding box center [607, 504] width 81 height 26
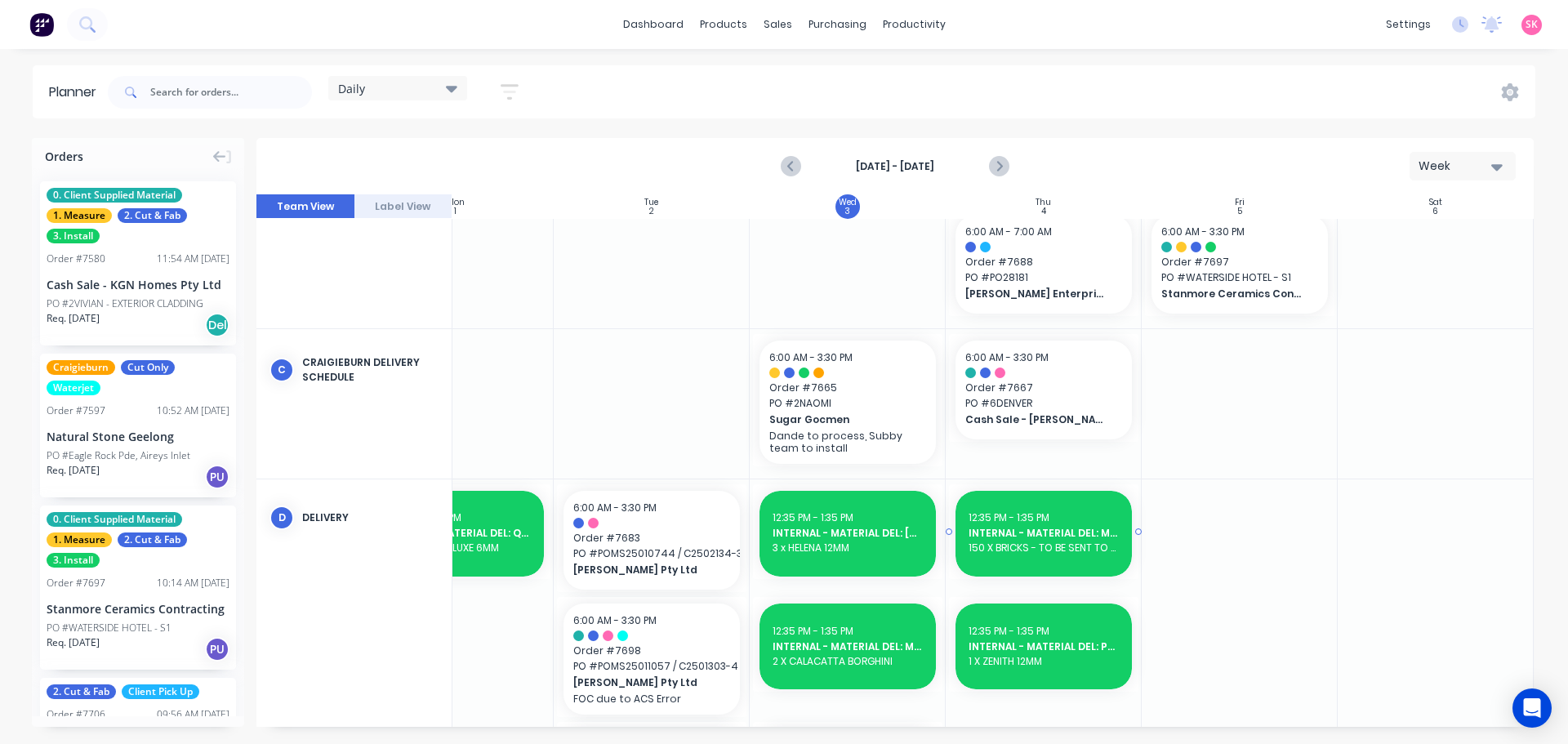
scroll to position [816, 297]
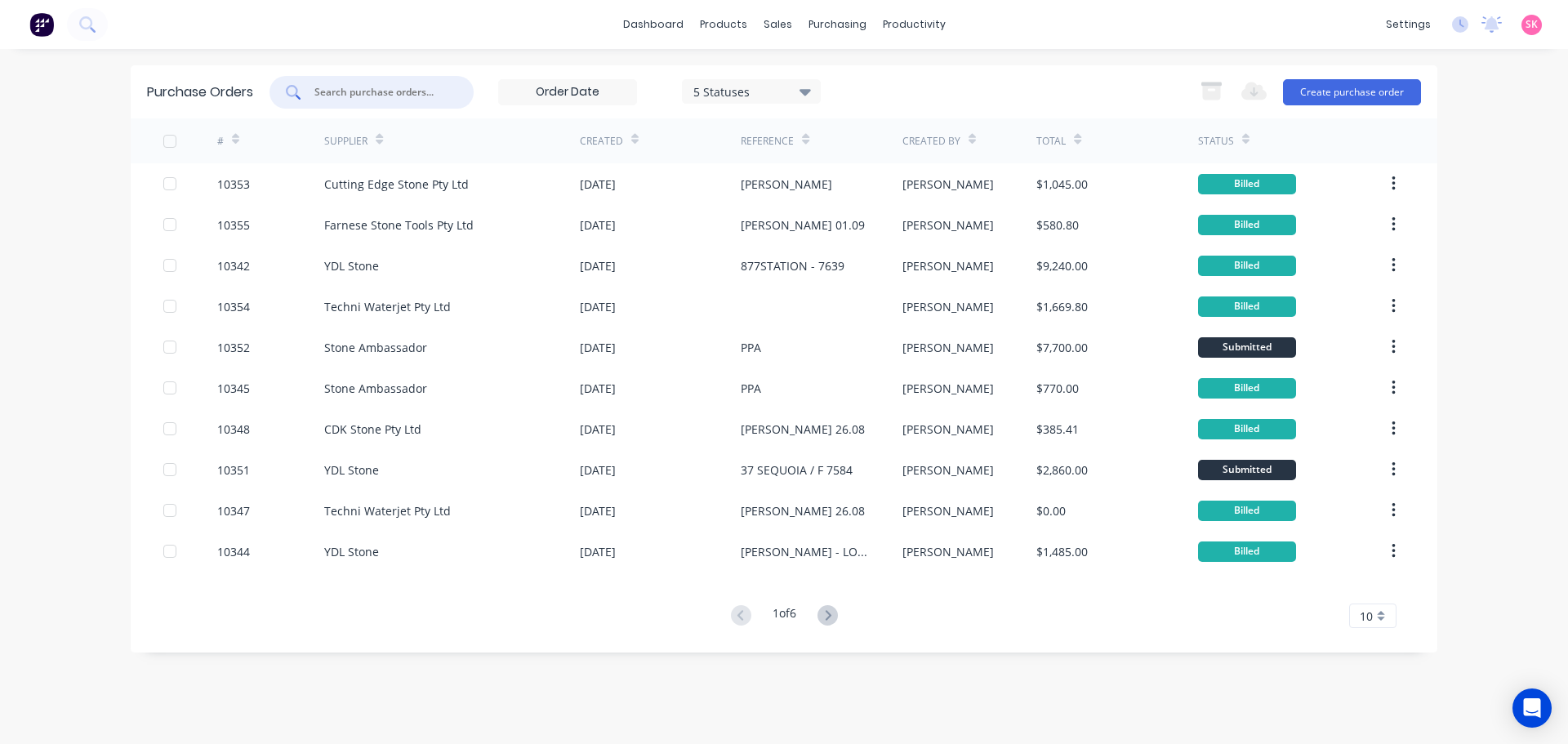
click at [379, 99] on input "text" at bounding box center [381, 92] width 136 height 16
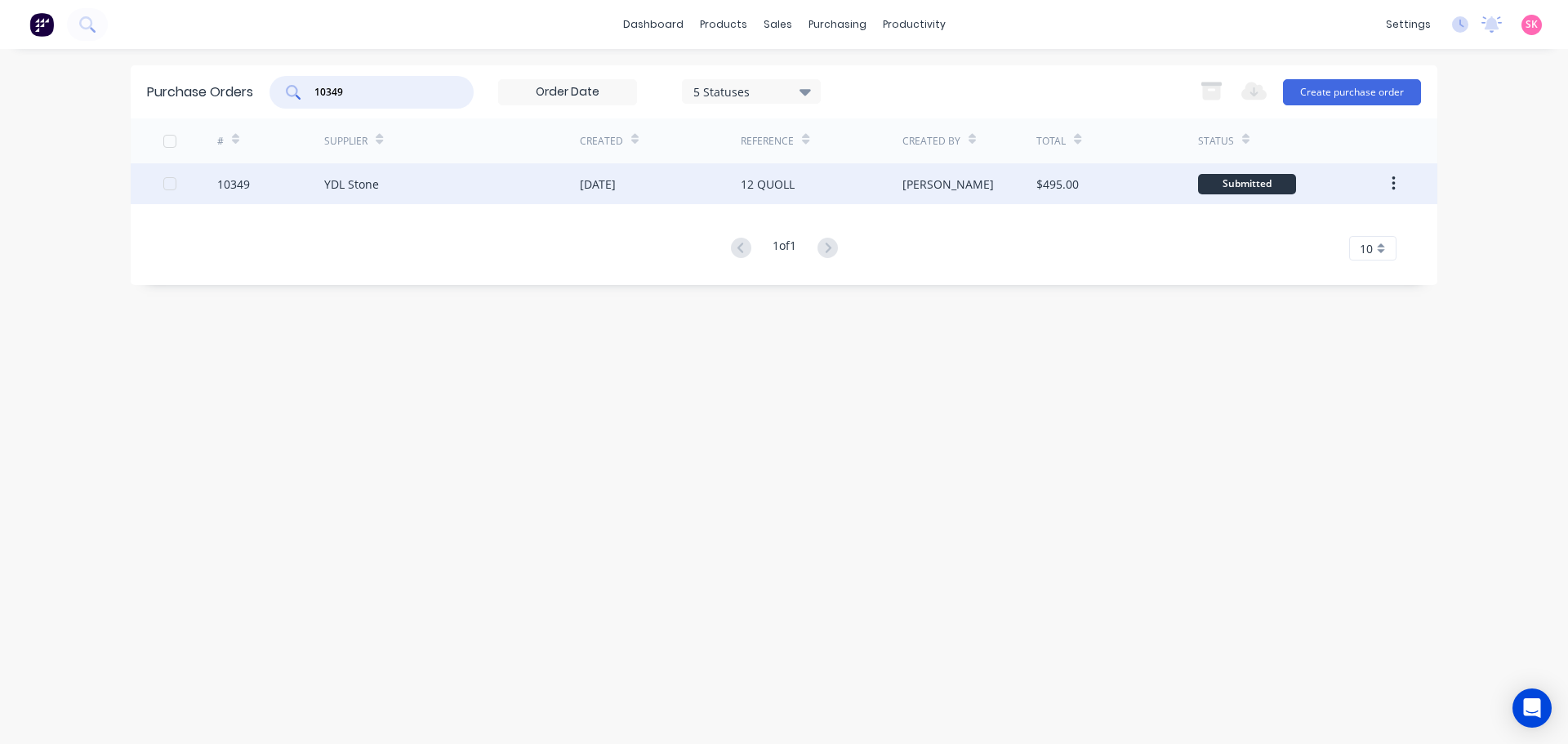
type input "10349"
click at [763, 187] on div "12 QUOLL" at bounding box center [767, 183] width 54 height 17
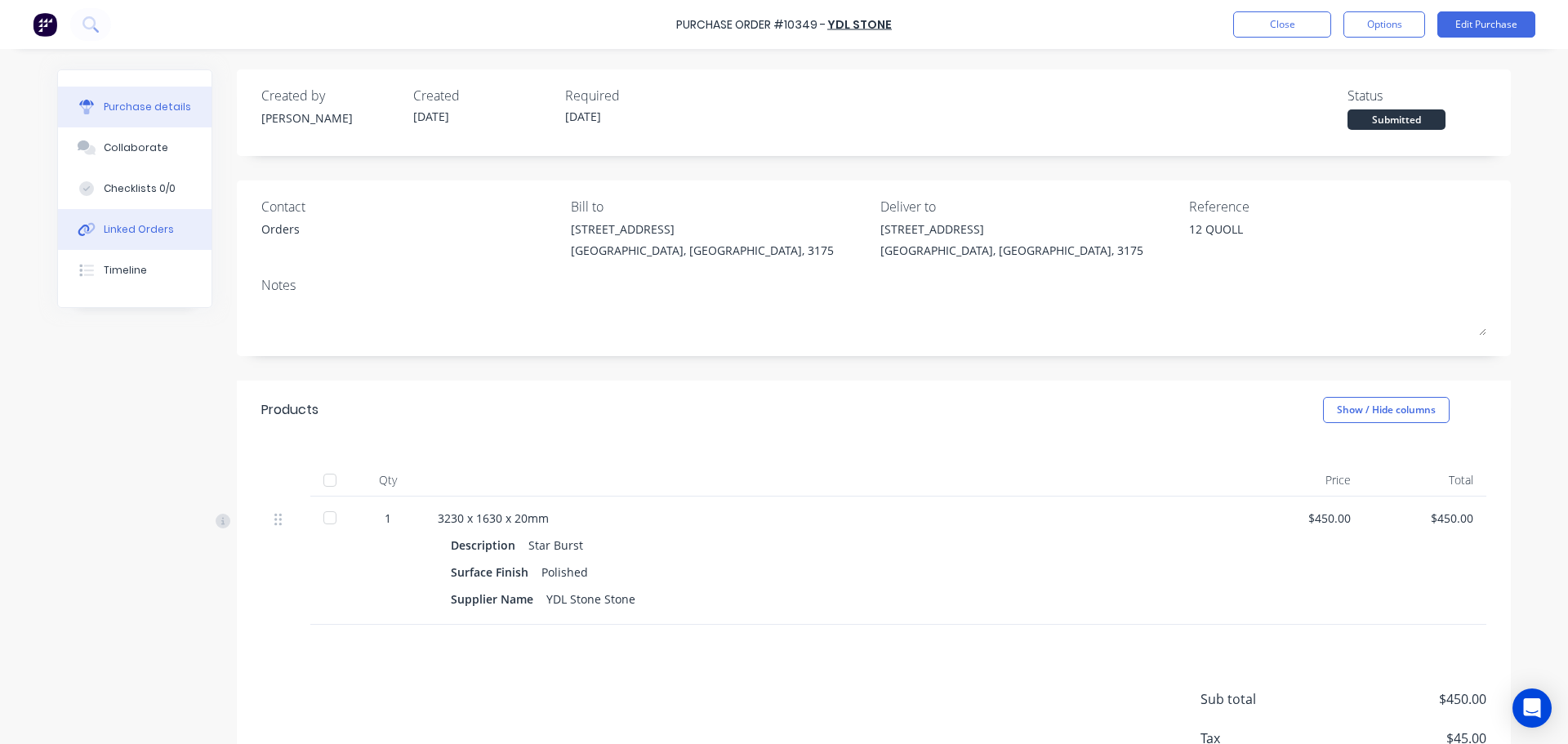
click at [87, 234] on icon at bounding box center [87, 229] width 19 height 14
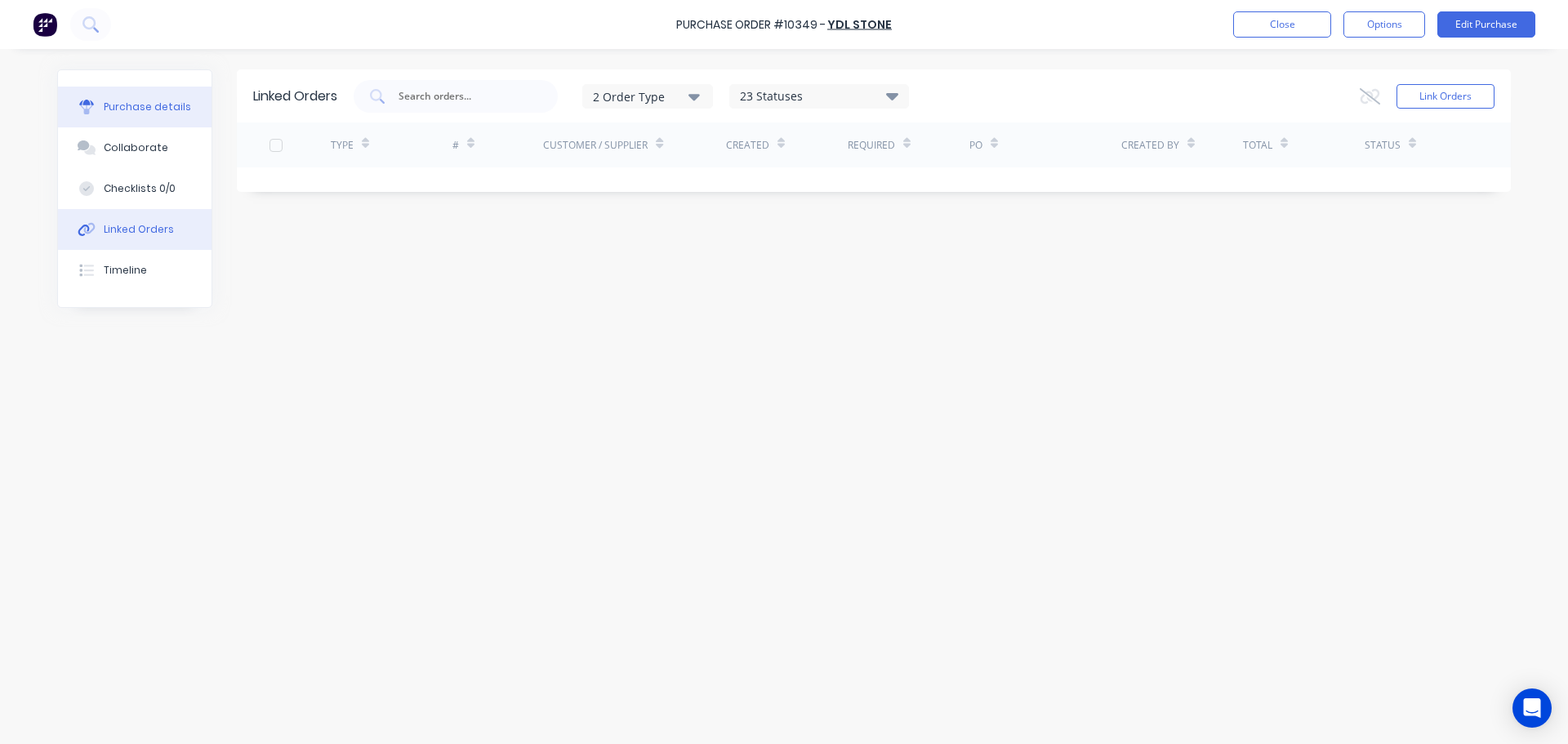
click at [144, 106] on div "Purchase details" at bounding box center [148, 106] width 88 height 14
type textarea "x"
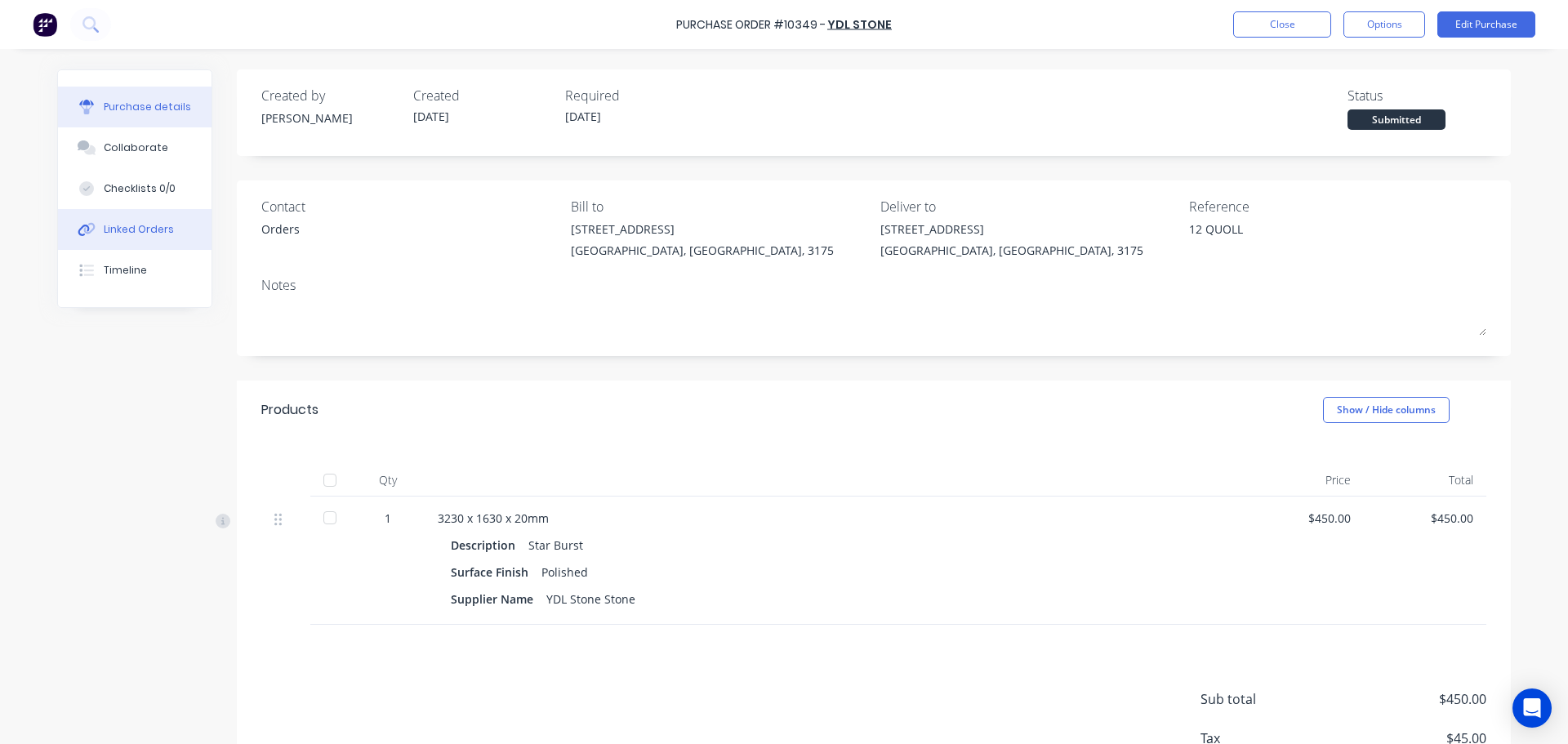
click at [92, 223] on div at bounding box center [86, 229] width 24 height 14
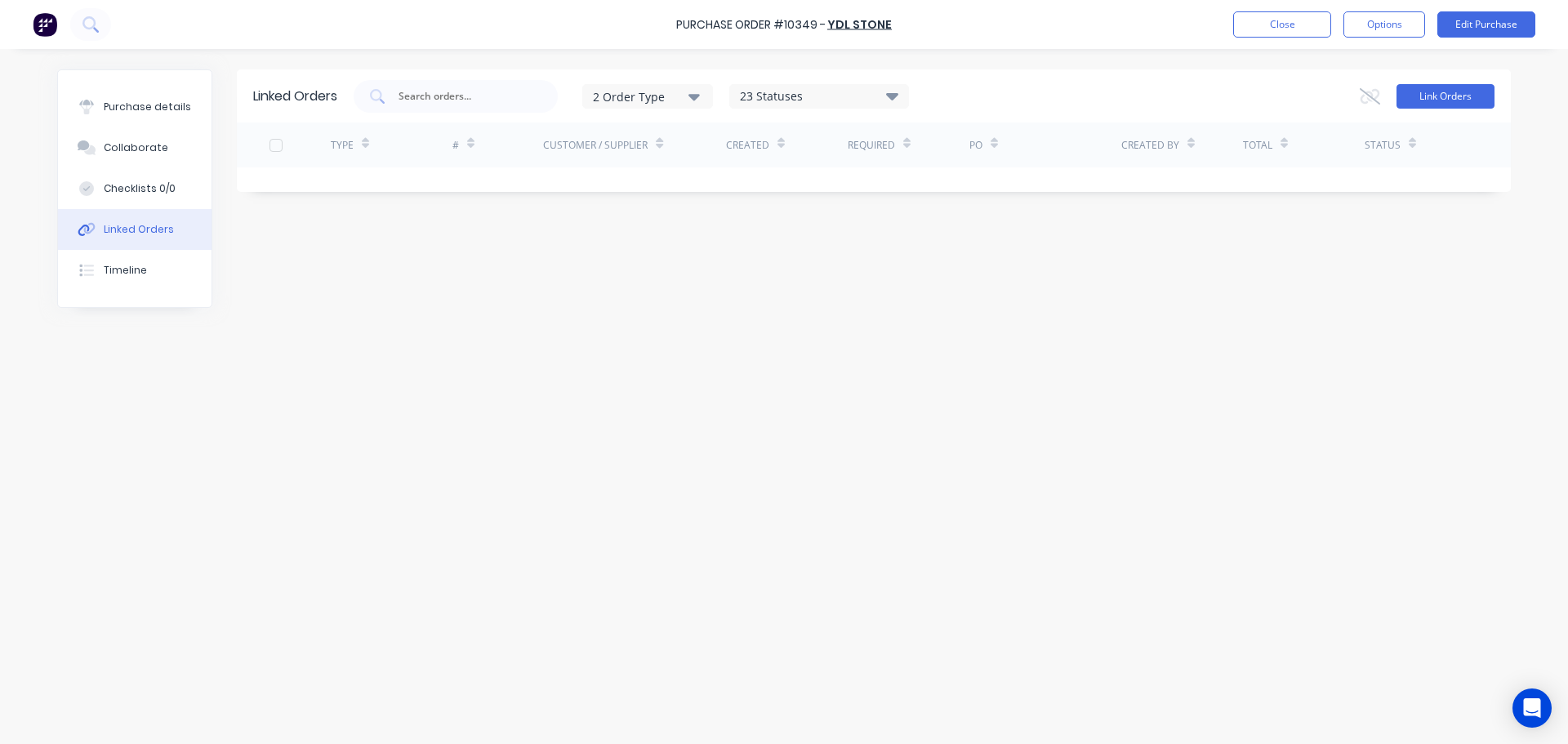
click at [1434, 102] on button "Link Orders" at bounding box center [1445, 96] width 98 height 24
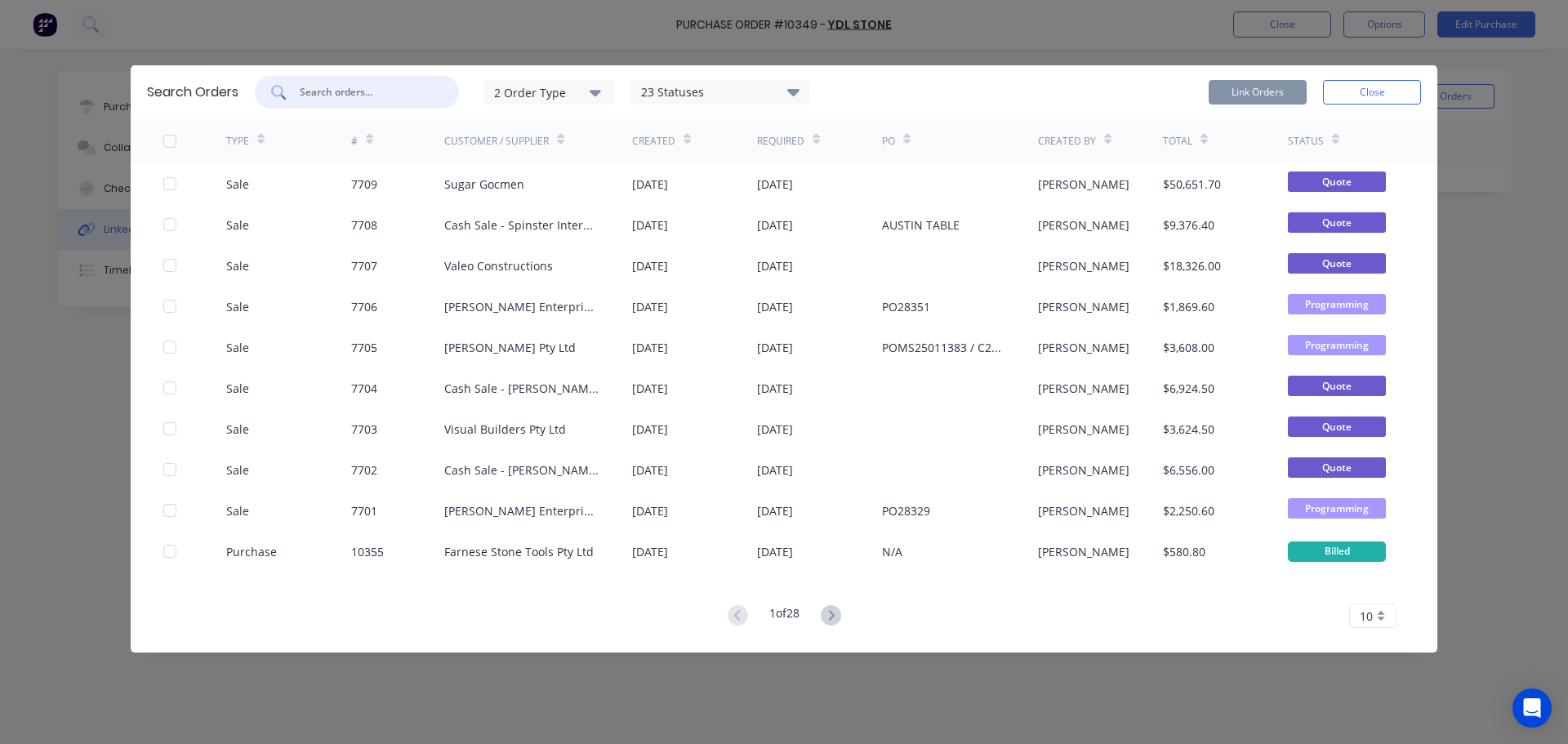
click at [356, 97] on input "text" at bounding box center [366, 92] width 136 height 16
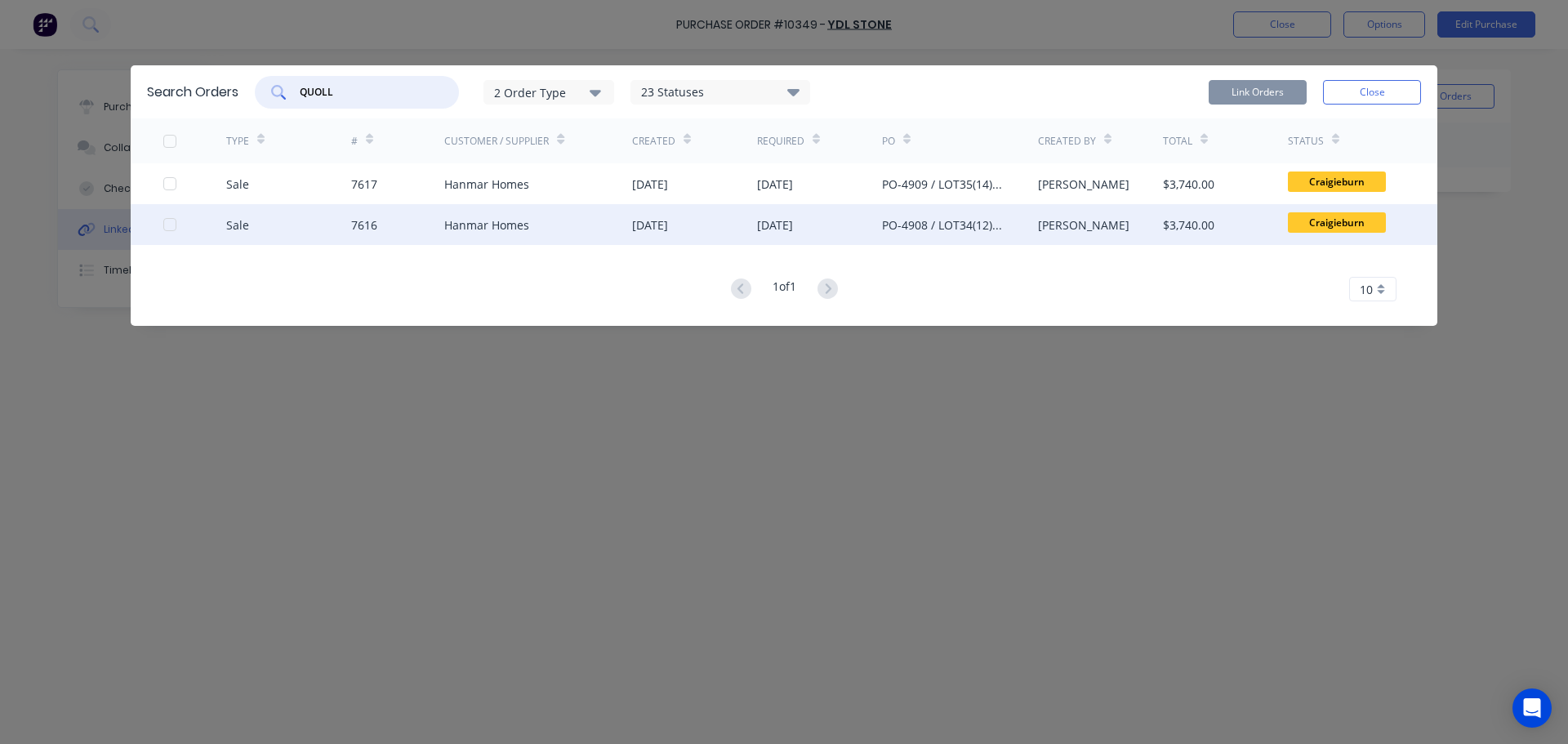
click at [169, 224] on div at bounding box center [170, 224] width 33 height 33
type input "QUOLL"
click at [1277, 90] on button "Link Orders" at bounding box center [1258, 91] width 98 height 24
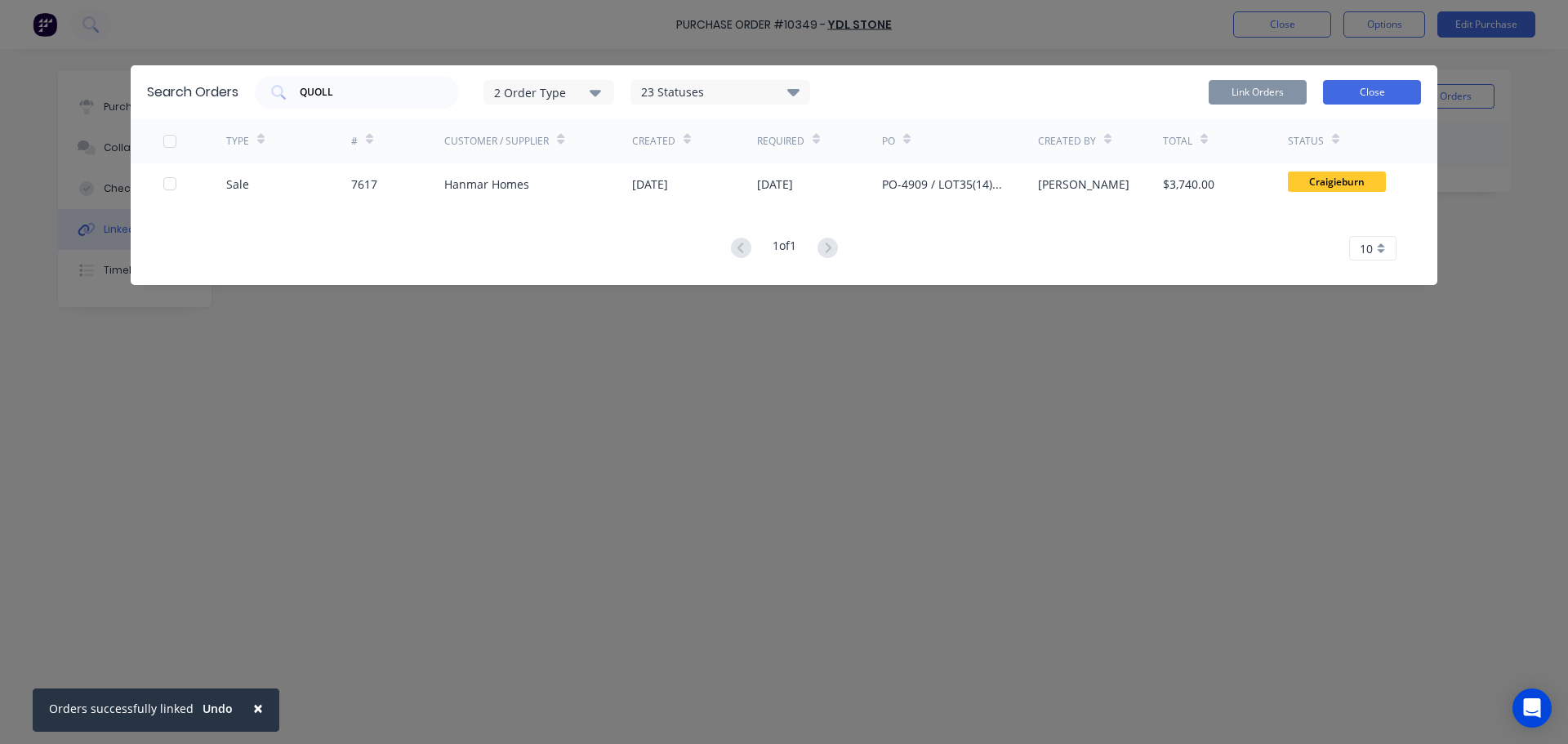
click at [1328, 92] on button "Close" at bounding box center [1372, 91] width 98 height 24
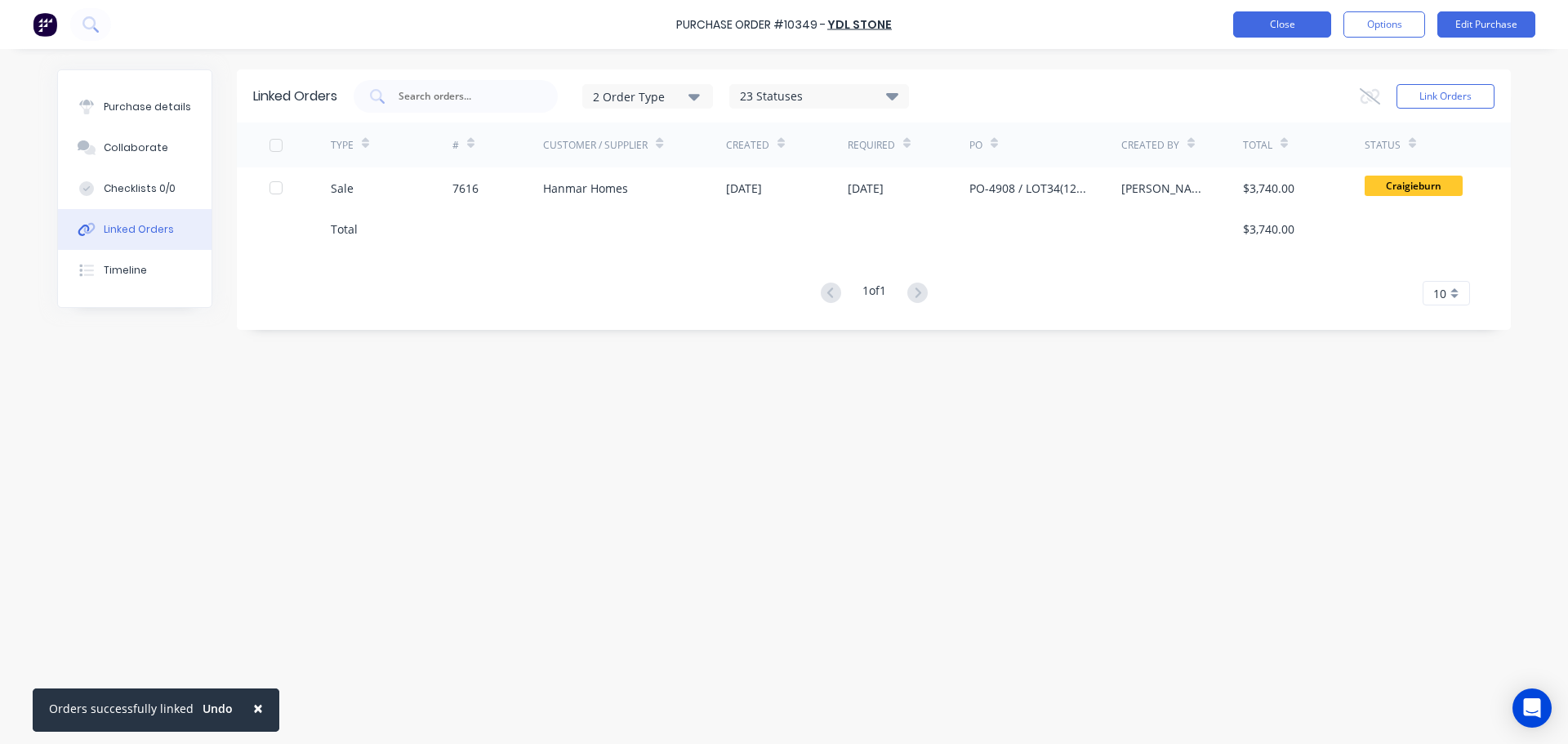
click at [1250, 15] on button "Close" at bounding box center [1282, 24] width 98 height 26
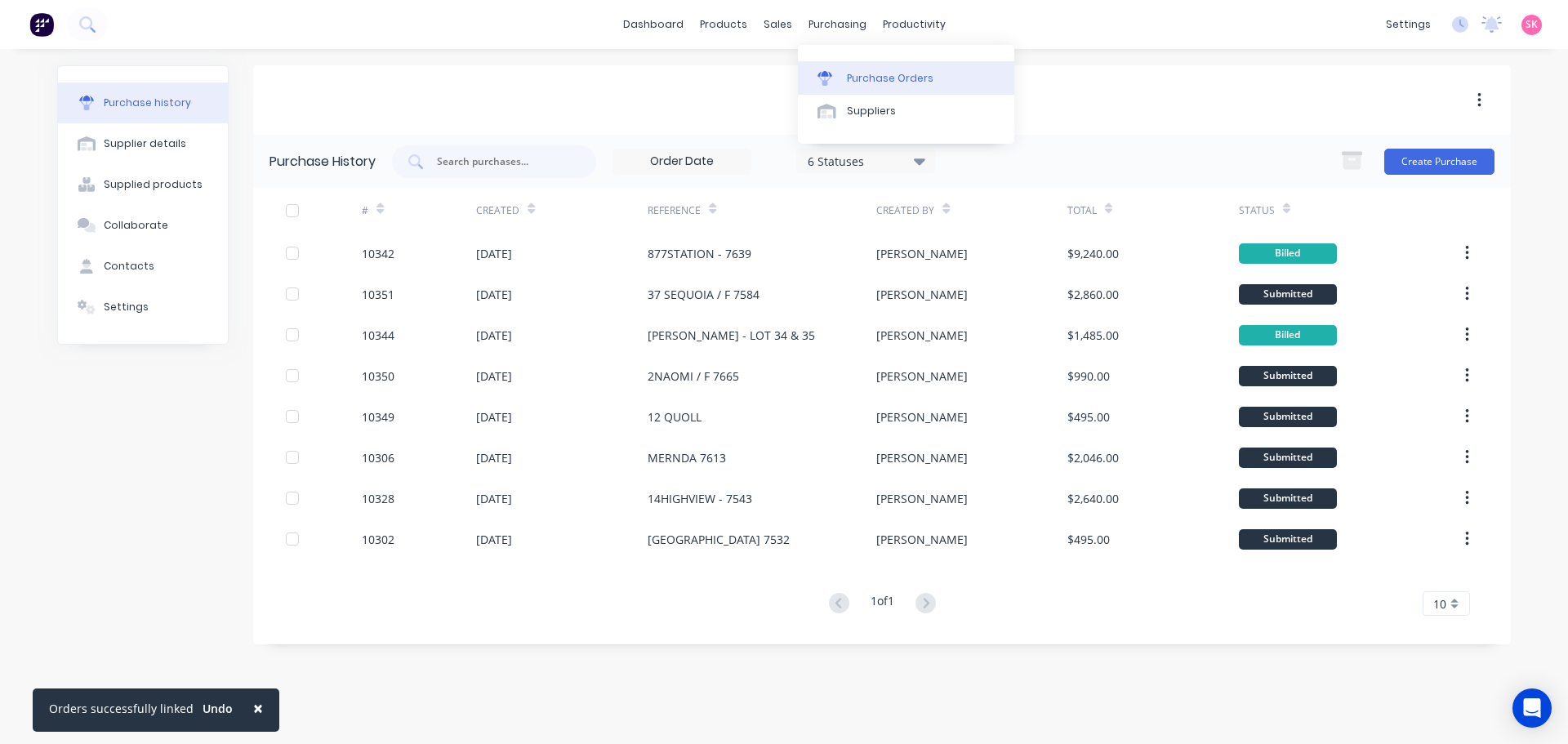
click at [858, 82] on div "Purchase Orders" at bounding box center [890, 78] width 87 height 14
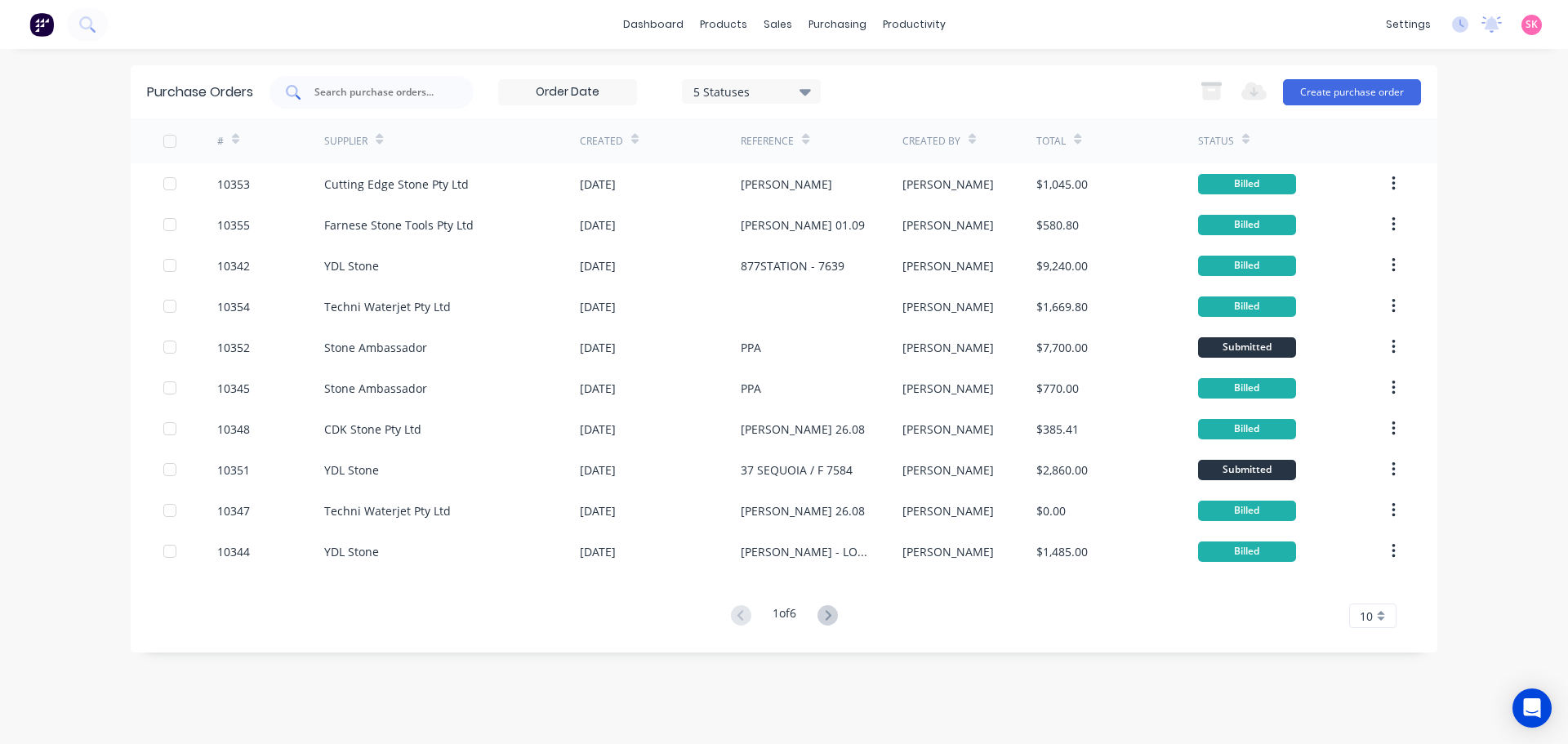
click at [389, 97] on input "text" at bounding box center [381, 92] width 136 height 16
type input "10350"
click at [1053, 76] on div "10350 5 Statuses 5 Statuses Export to Excel (XLSX) Create purchase order" at bounding box center [844, 92] width 1151 height 33
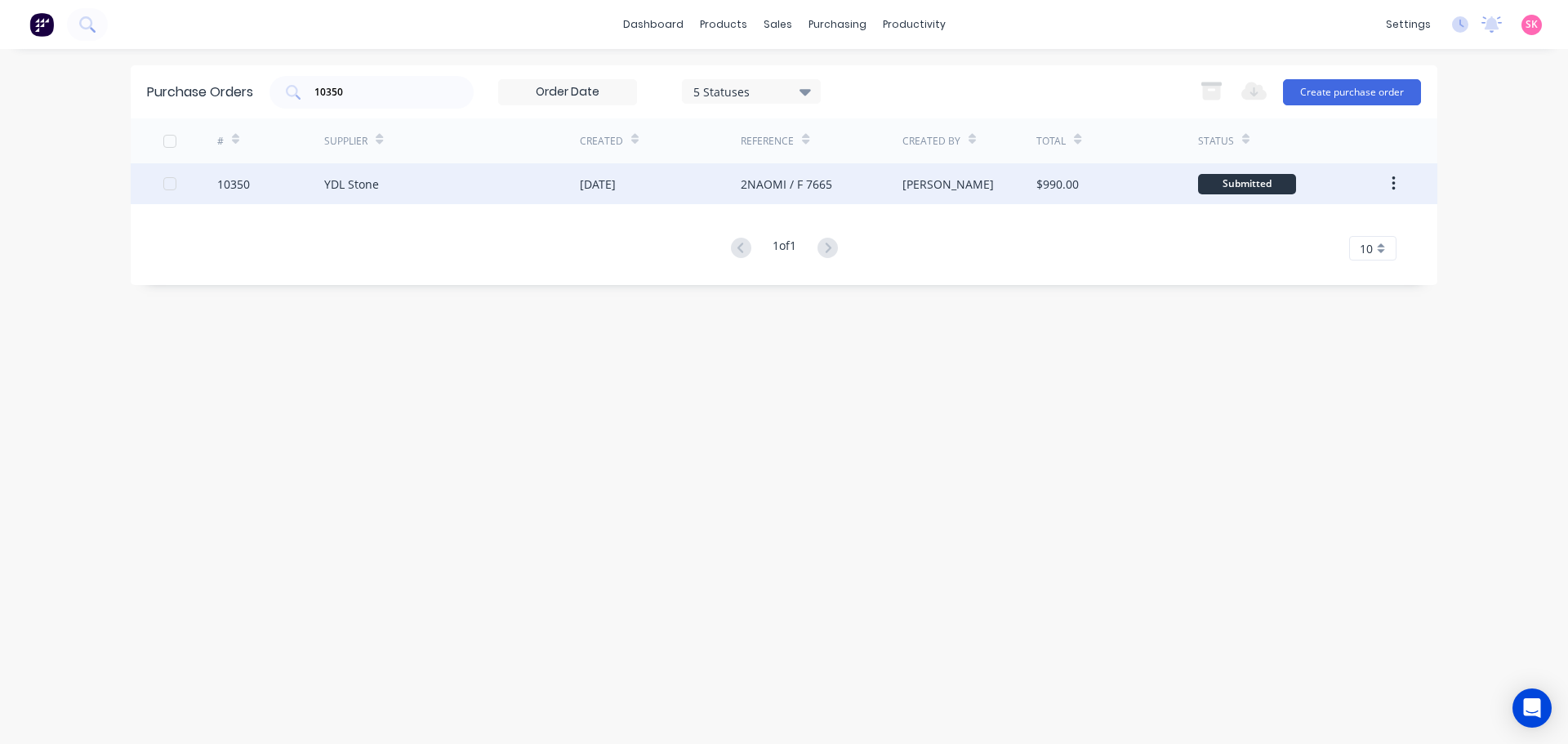
click at [954, 180] on div "[PERSON_NAME]" at bounding box center [970, 184] width 135 height 41
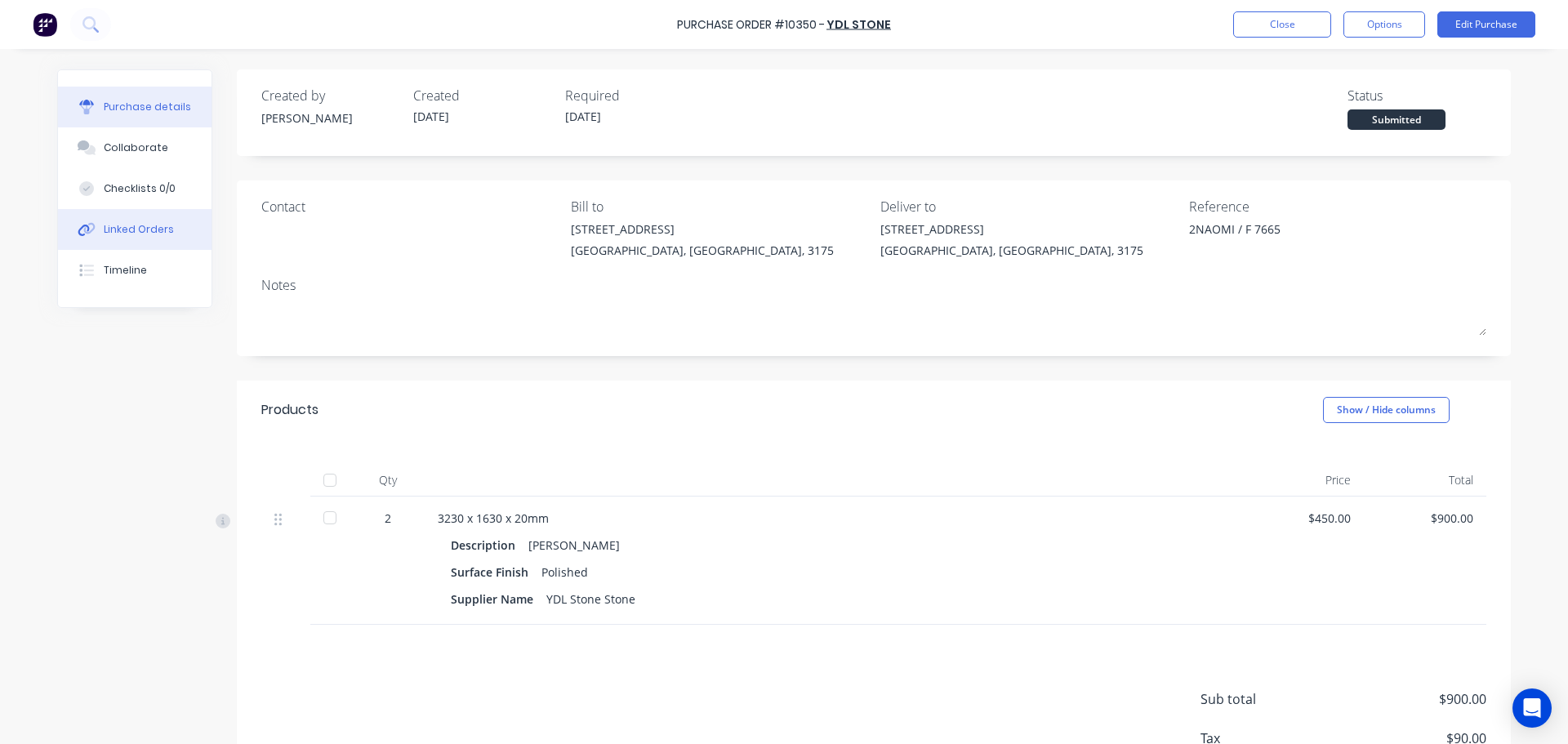
click at [177, 237] on button "Linked Orders" at bounding box center [135, 230] width 154 height 41
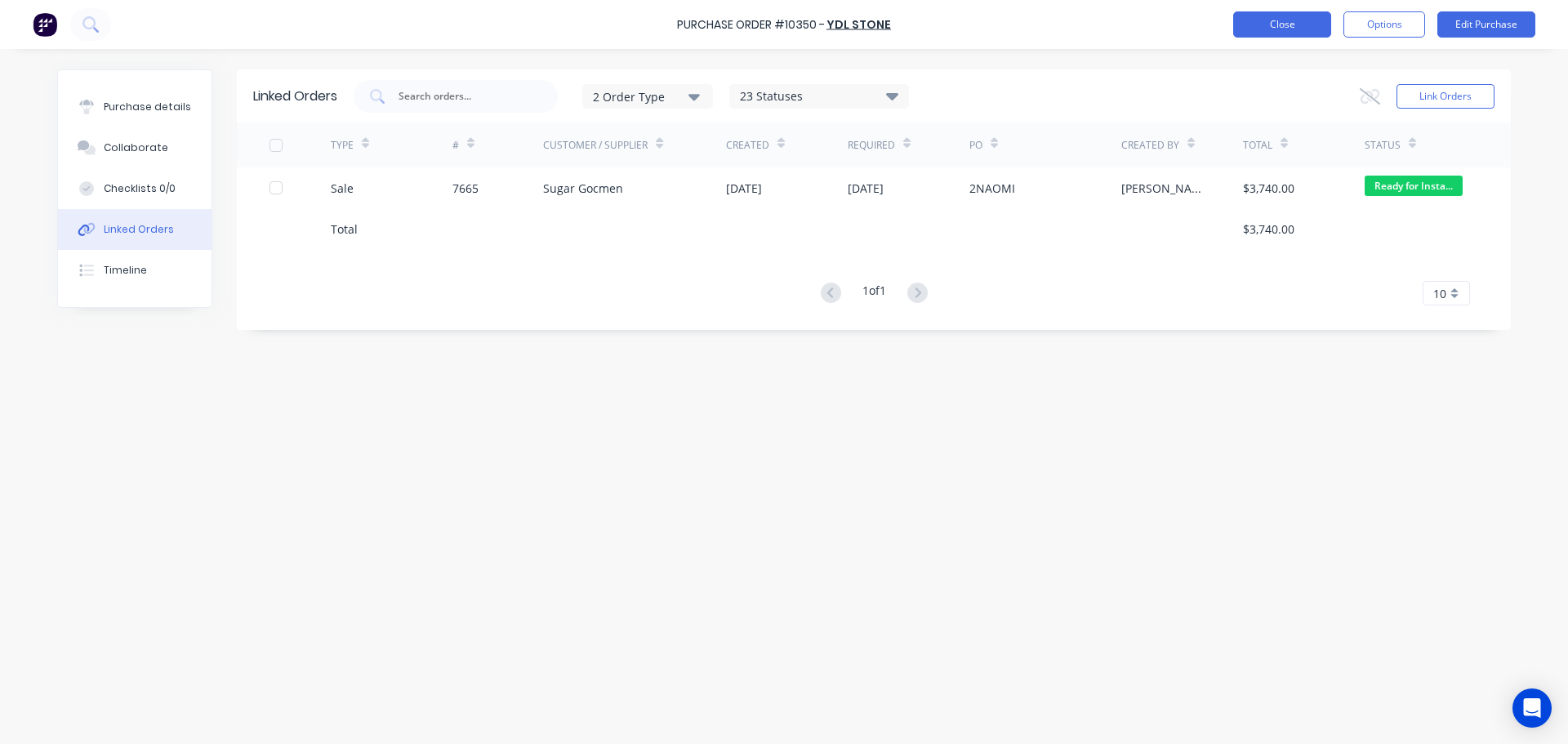
click at [1274, 32] on button "Close" at bounding box center [1282, 24] width 98 height 26
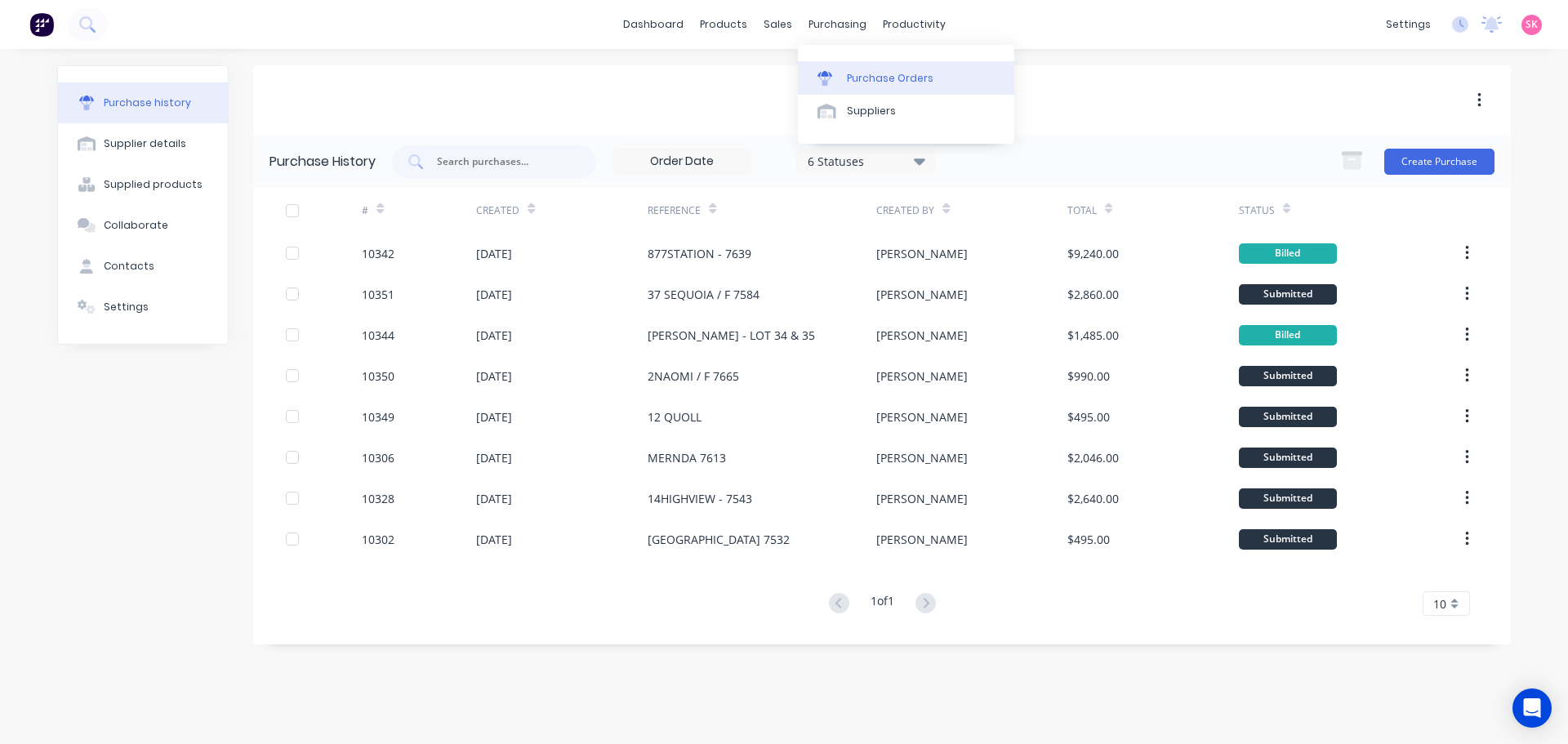
click at [830, 67] on link "Purchase Orders" at bounding box center [906, 77] width 216 height 33
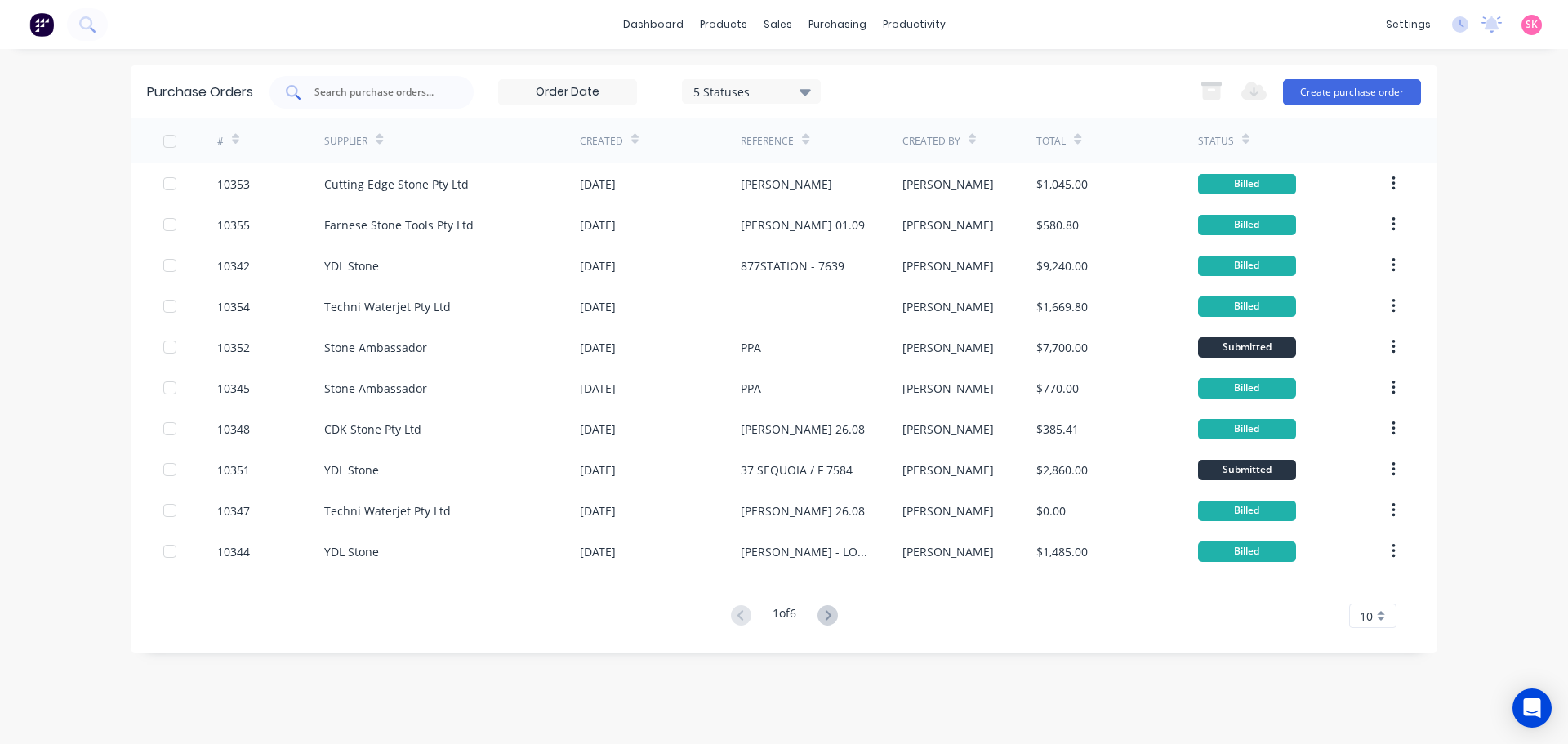
click at [377, 94] on input "text" at bounding box center [381, 92] width 136 height 16
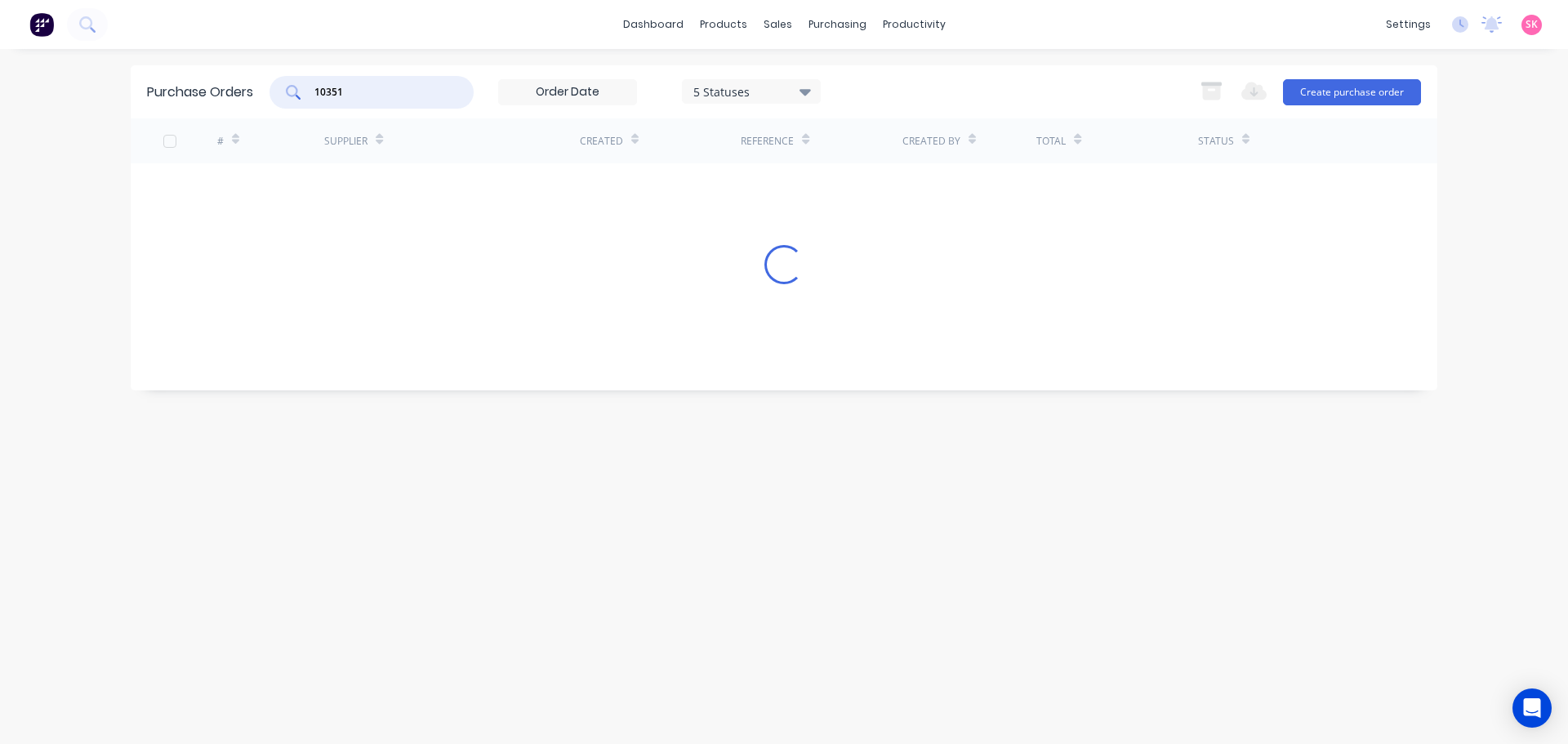
type input "10351"
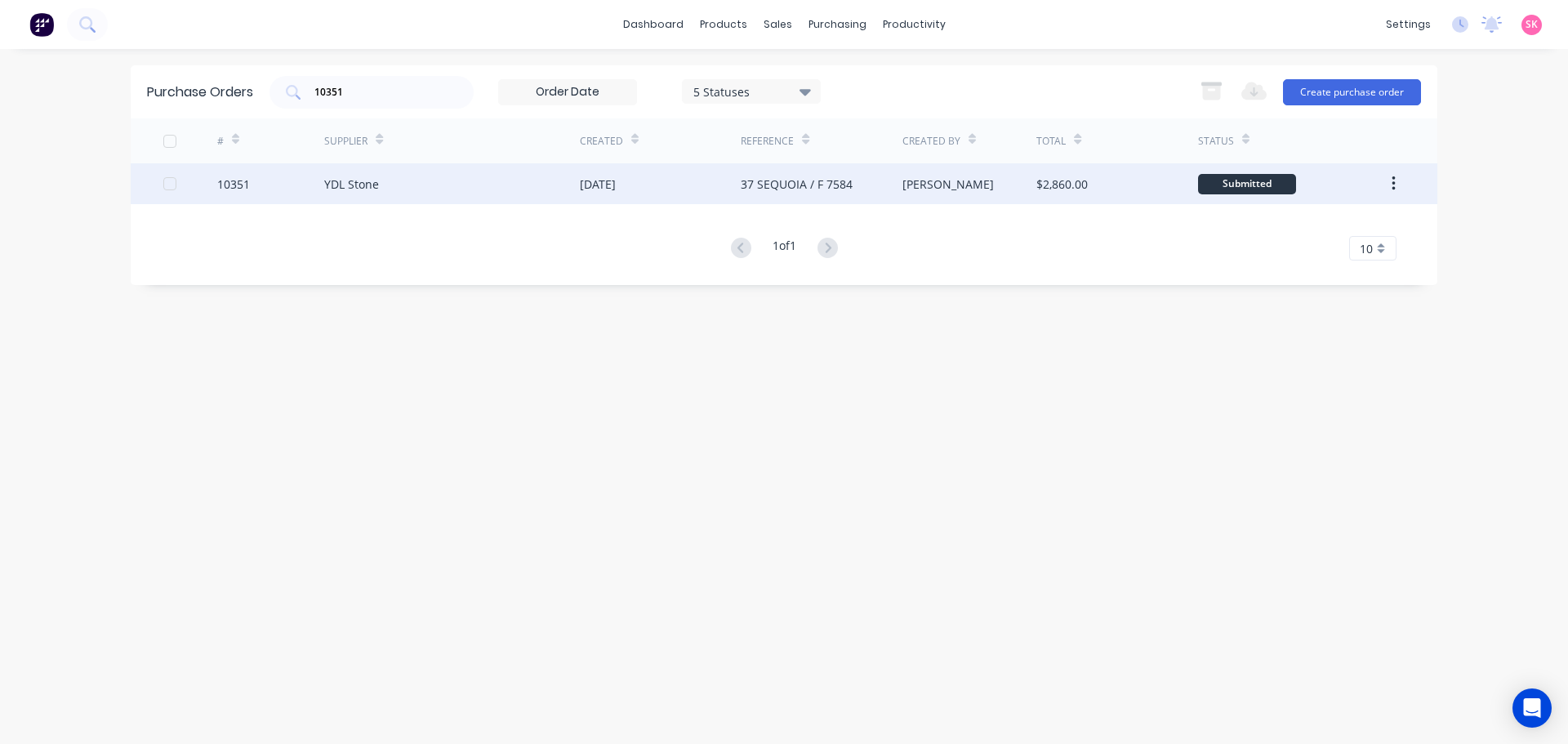
click at [738, 186] on div "[DATE]" at bounding box center [660, 184] width 161 height 41
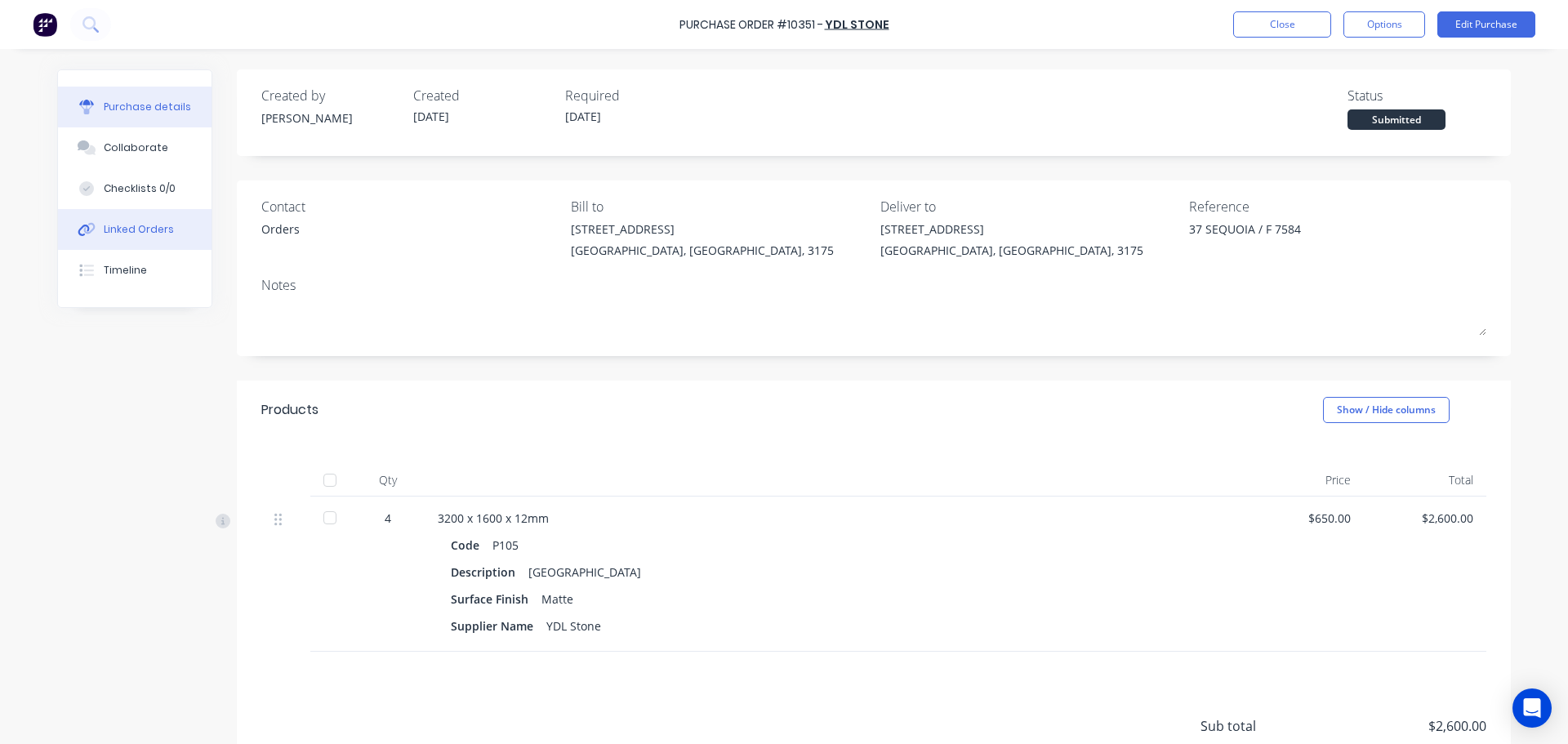
click at [164, 231] on button "Linked Orders" at bounding box center [135, 230] width 154 height 41
